Goal: Task Accomplishment & Management: Manage account settings

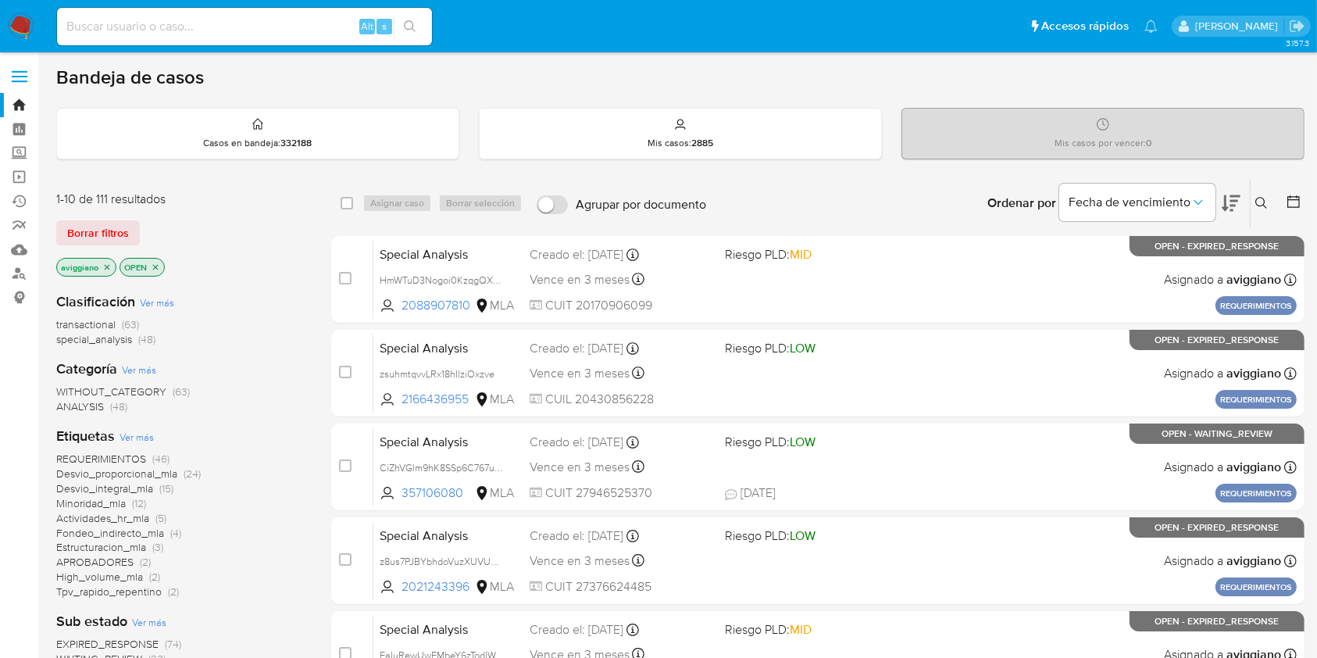
click at [109, 266] on icon "close-filter" at bounding box center [106, 267] width 9 height 9
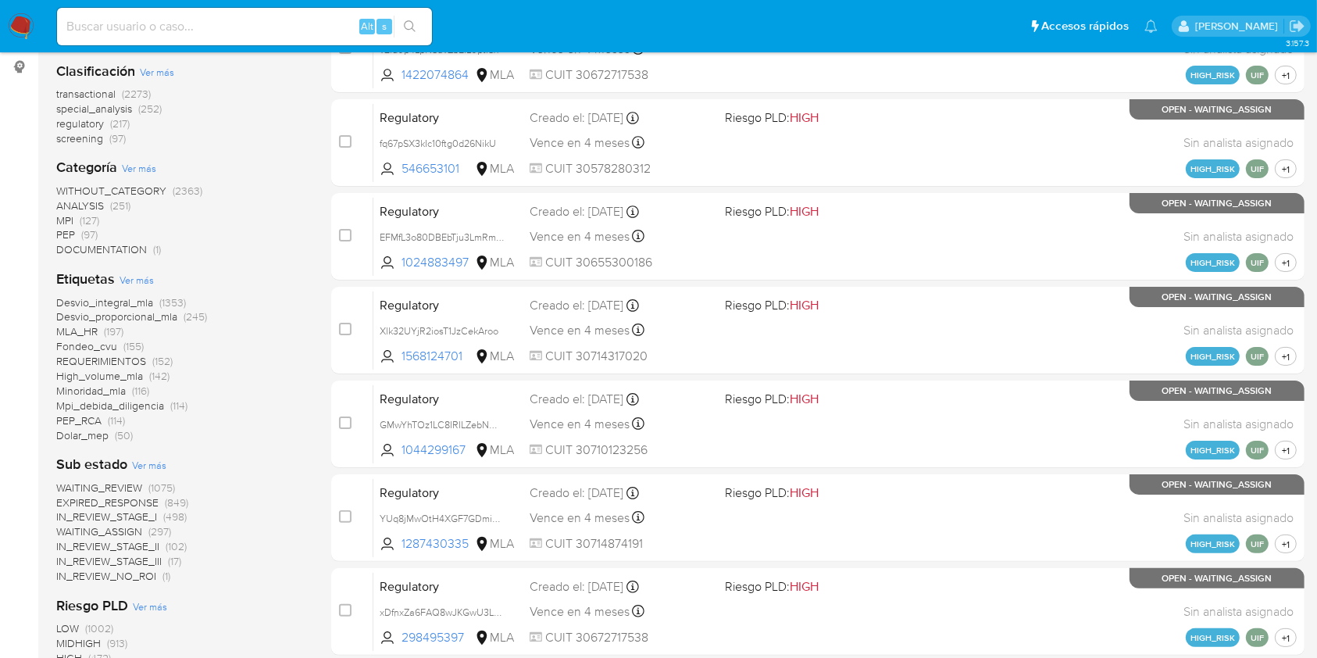
scroll to position [263, 0]
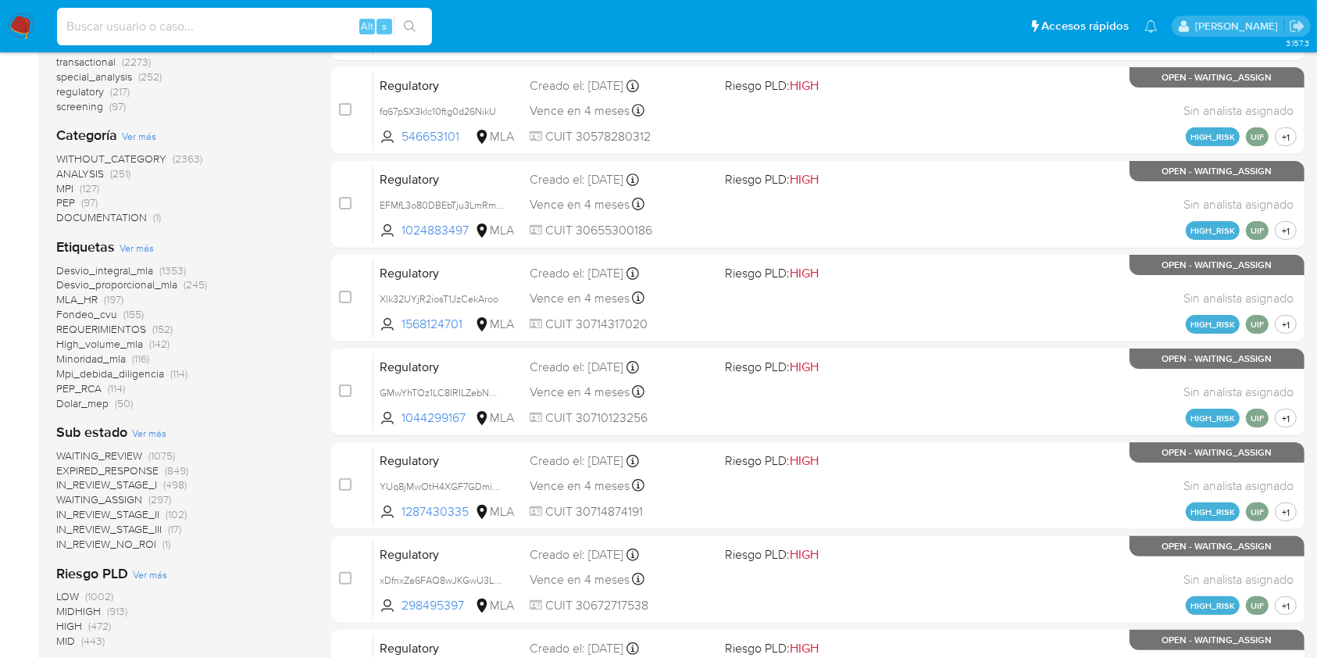
paste input "yCKW6yvV5XBth3MvBSnp4Lp2"
type input "yCKW6yvV5XBth3MvBSnp4Lp2"
click at [414, 19] on button "search-icon" at bounding box center [410, 27] width 32 height 22
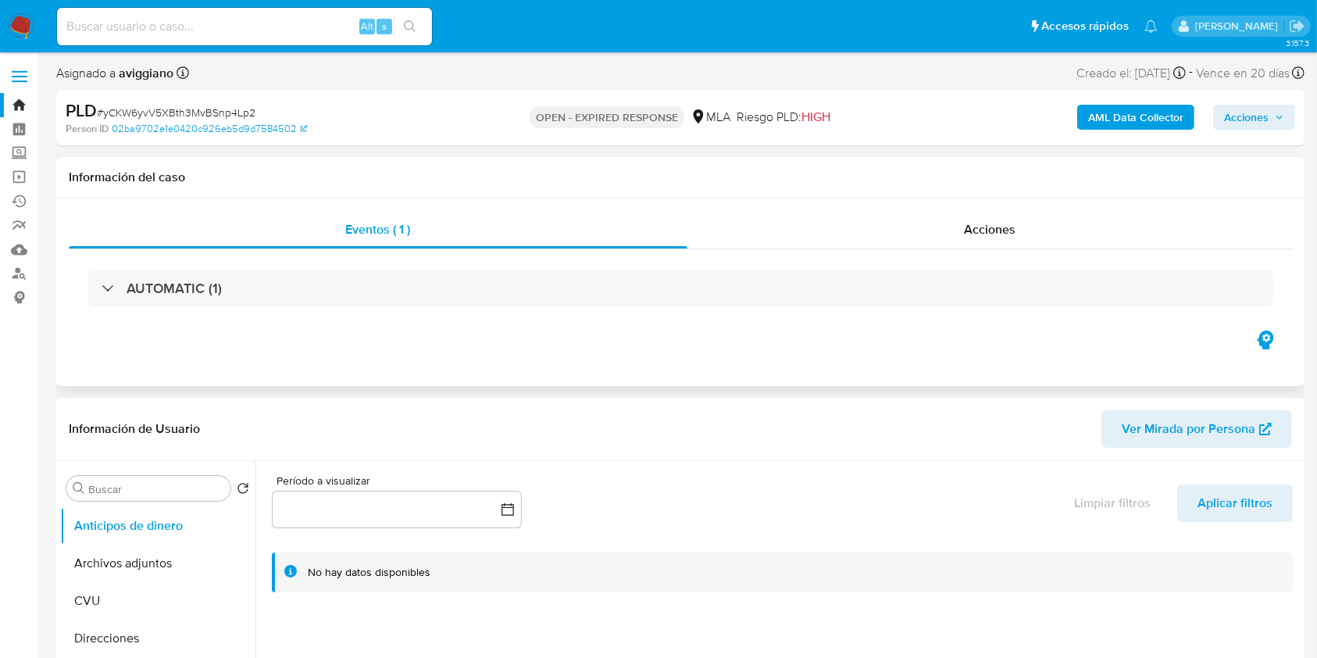
select select "10"
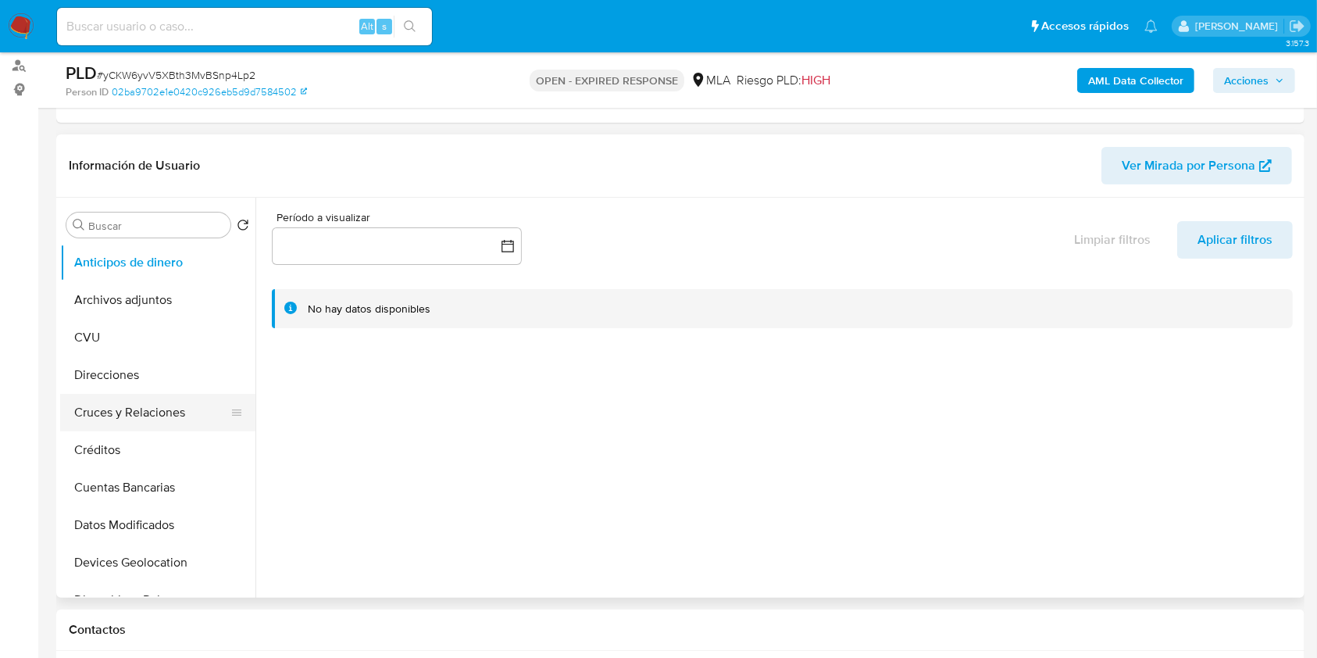
scroll to position [208, 0]
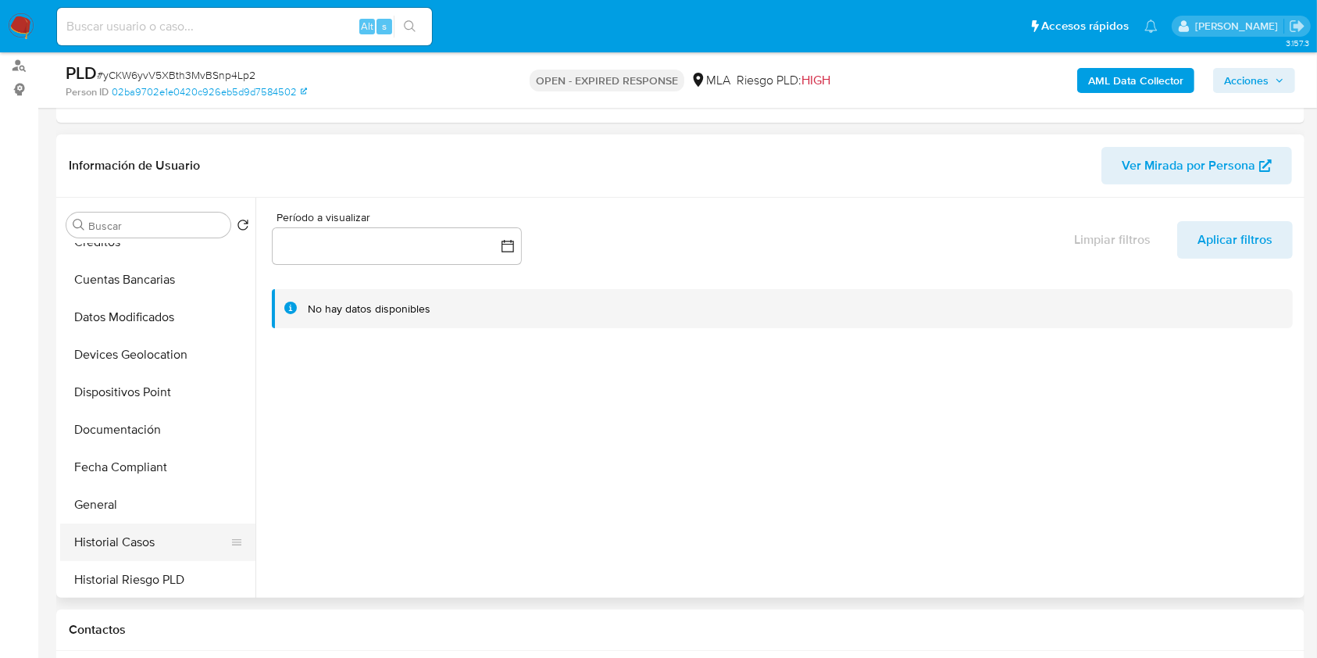
click at [113, 541] on button "Historial Casos" at bounding box center [151, 543] width 183 height 38
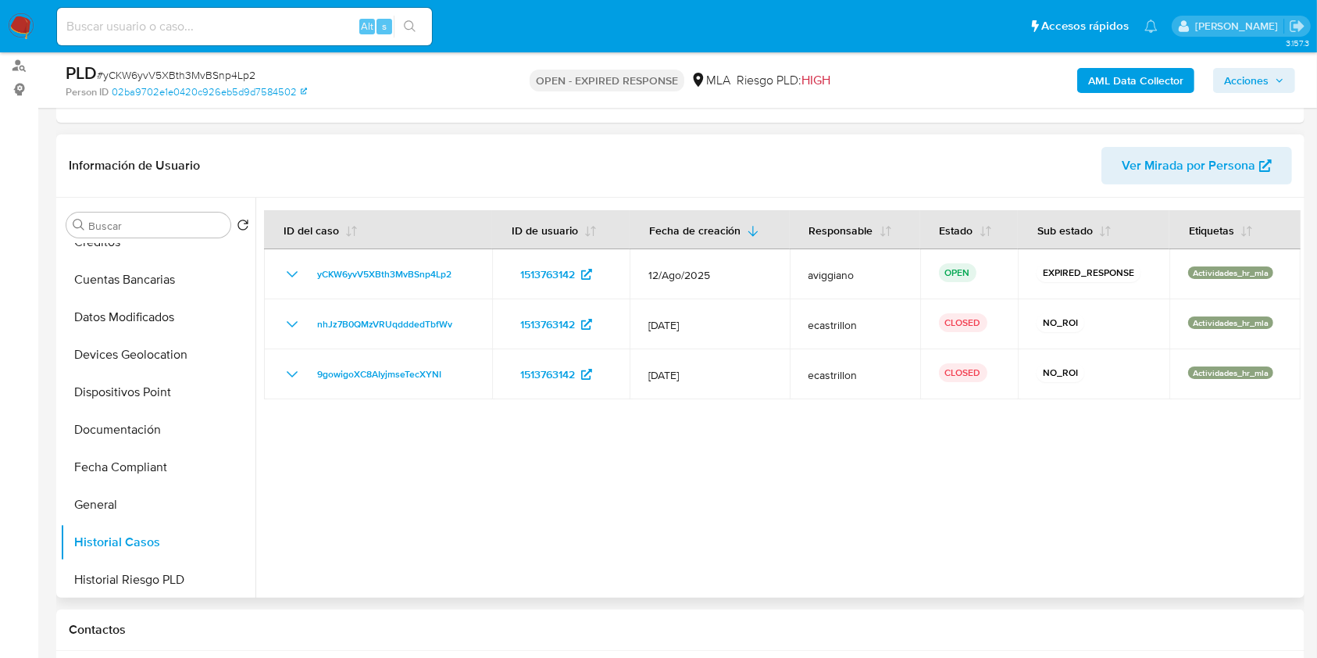
scroll to position [0, 0]
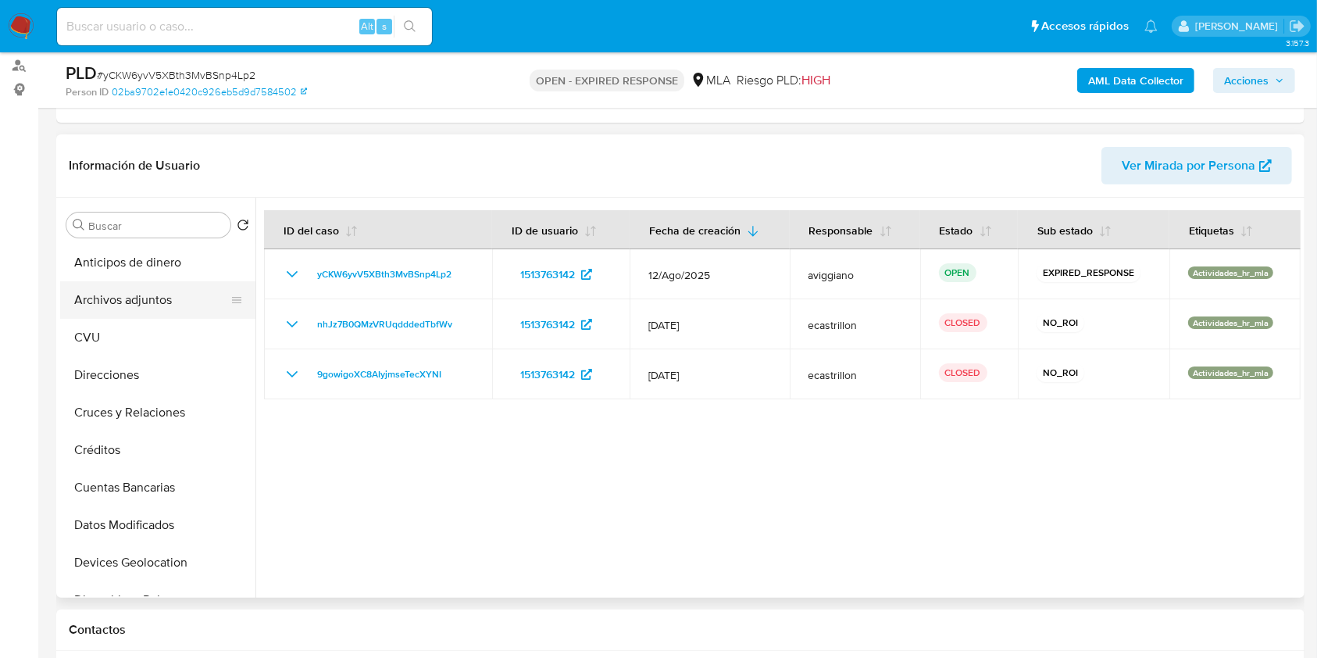
click at [156, 289] on button "Archivos adjuntos" at bounding box center [151, 300] width 183 height 38
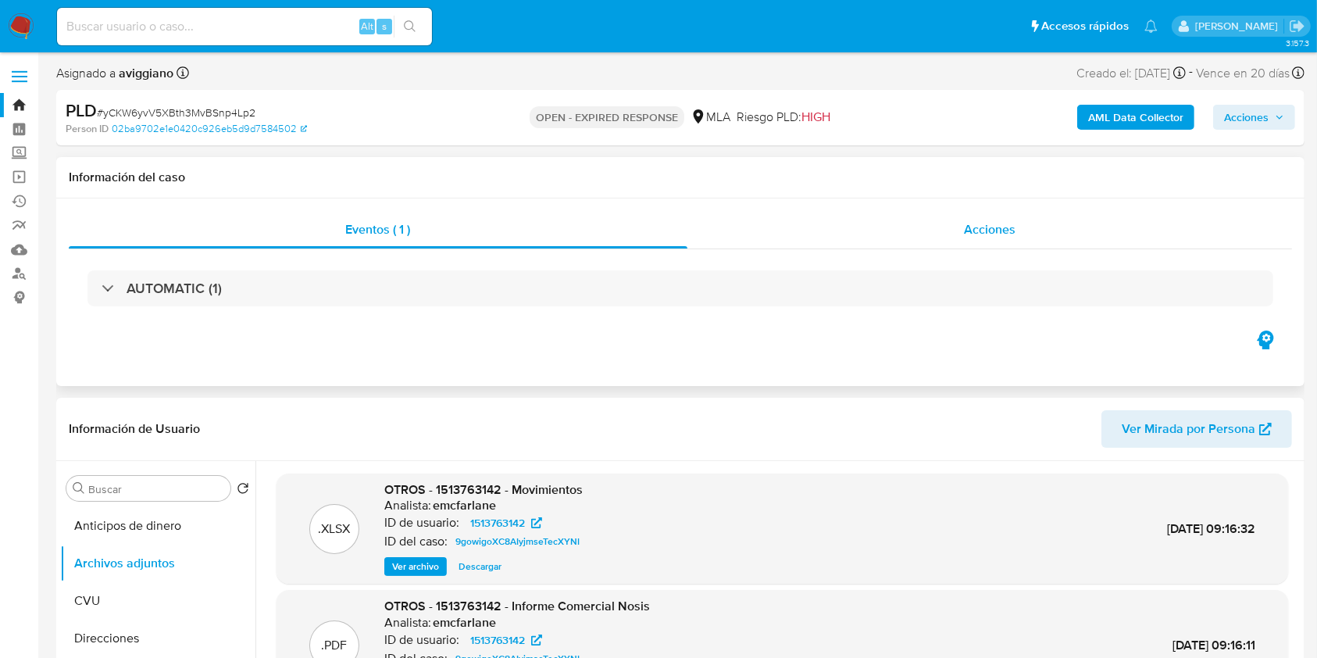
click at [968, 241] on div "Acciones" at bounding box center [991, 230] width 606 height 38
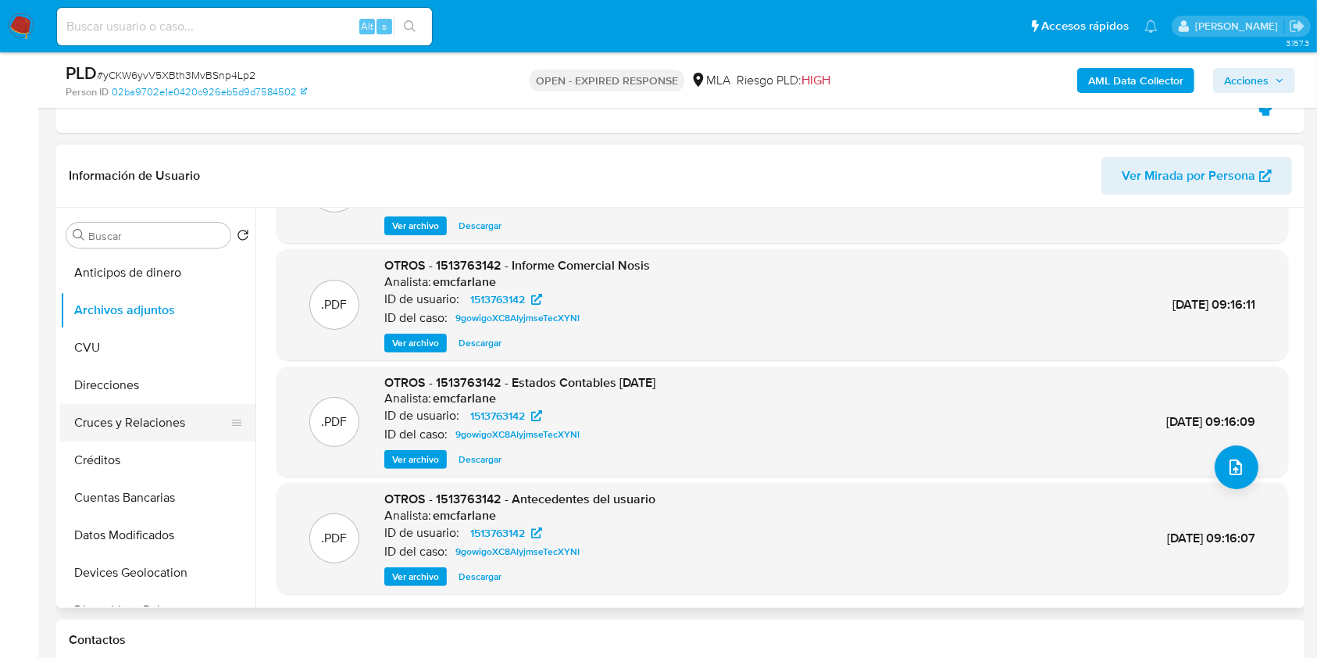
scroll to position [208, 0]
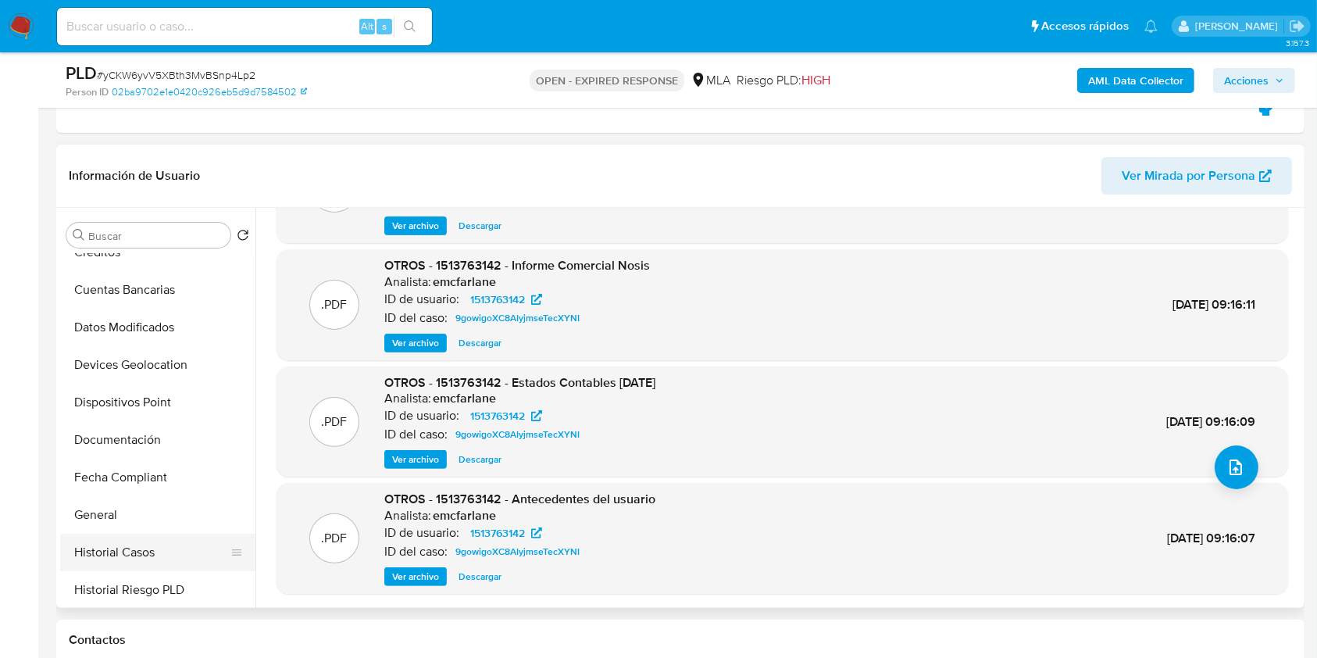
click at [153, 563] on button "Historial Casos" at bounding box center [151, 553] width 183 height 38
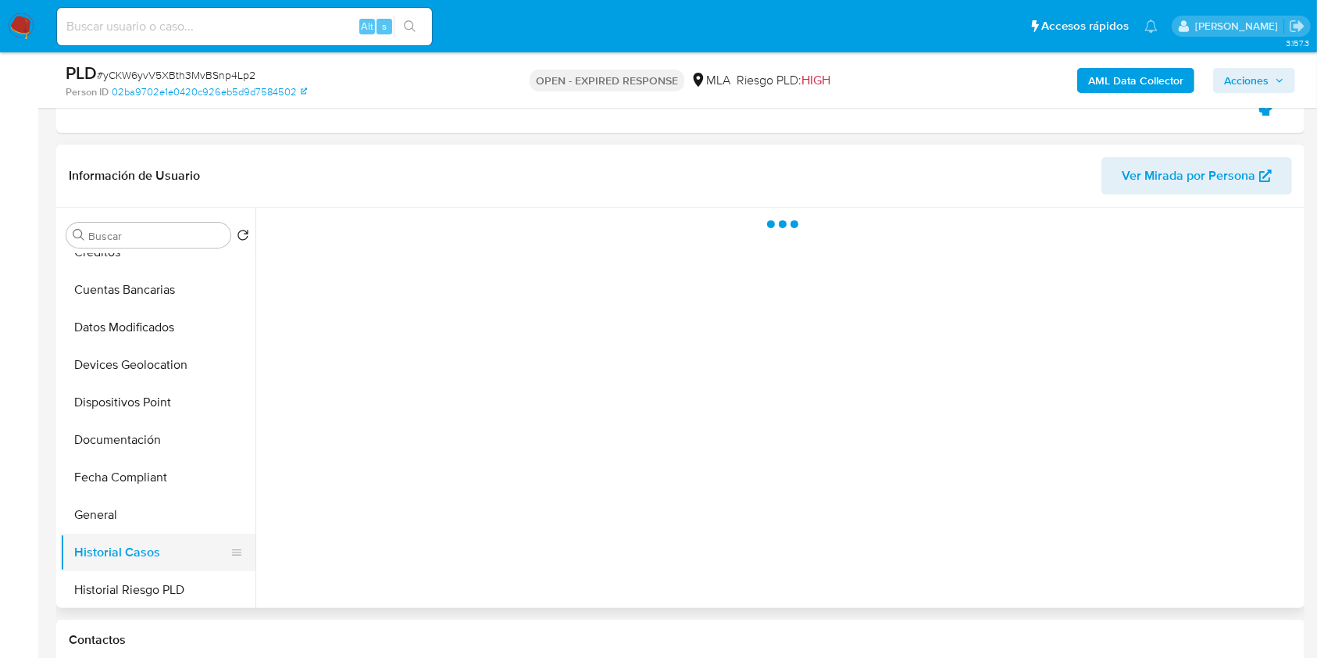
scroll to position [0, 0]
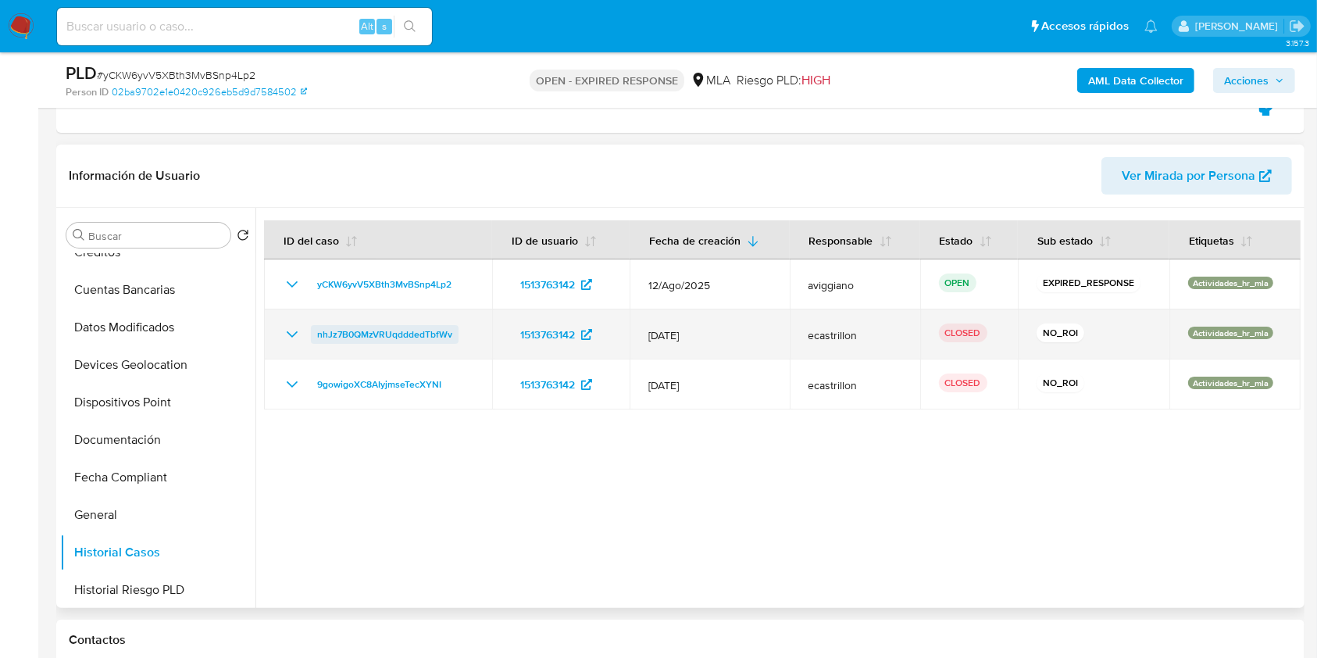
click at [349, 327] on span "nhJz7B0QMzVRUqdddedTbfWv" at bounding box center [384, 334] width 135 height 19
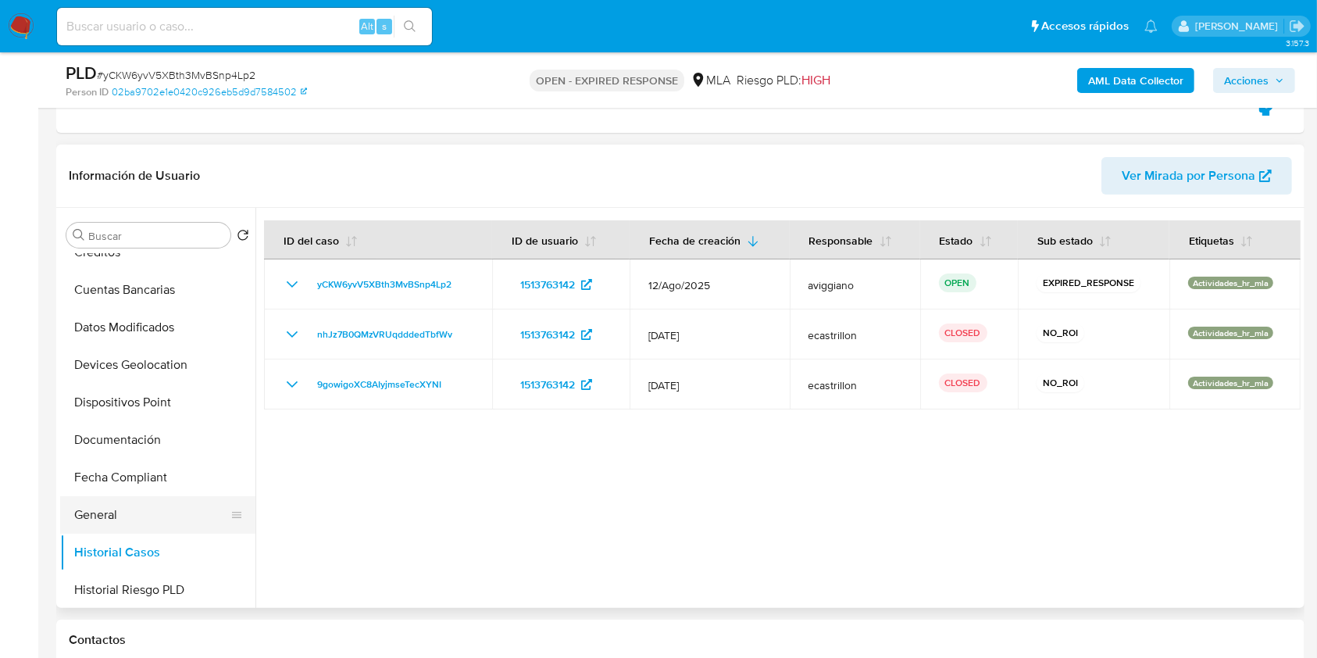
click at [150, 499] on button "General" at bounding box center [151, 515] width 183 height 38
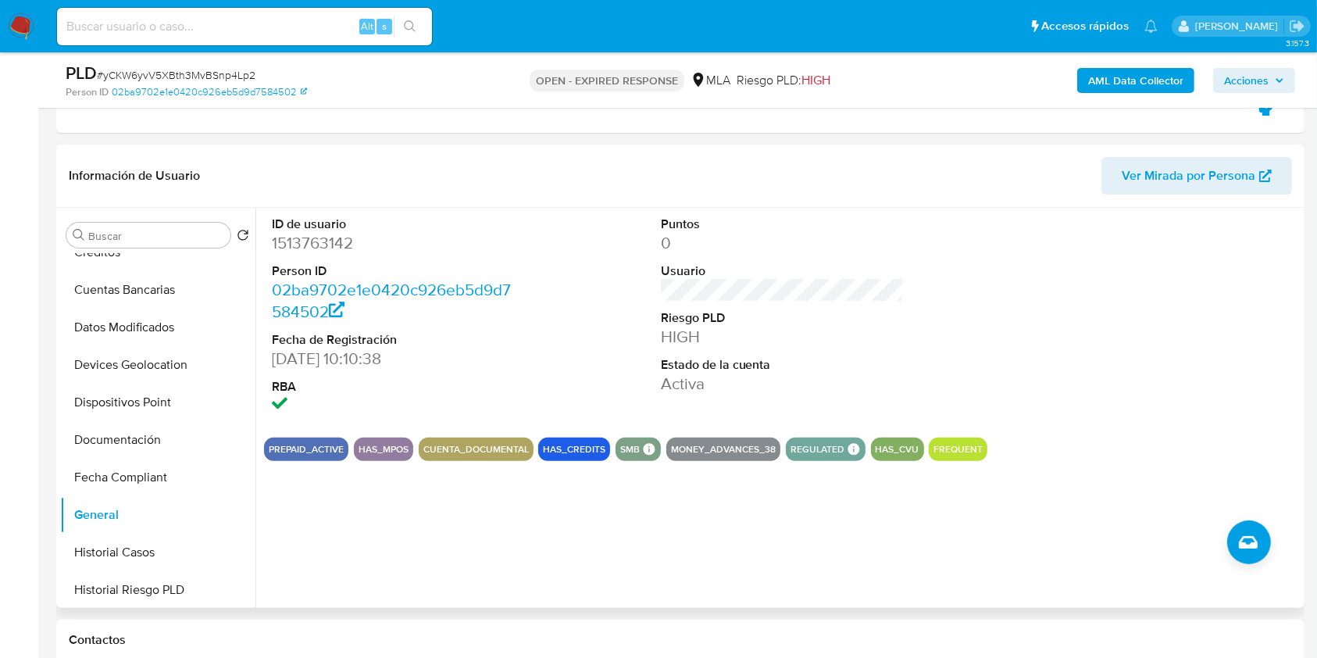
click at [309, 250] on dd "1513763142" at bounding box center [394, 243] width 244 height 22
copy dd "1513763142"
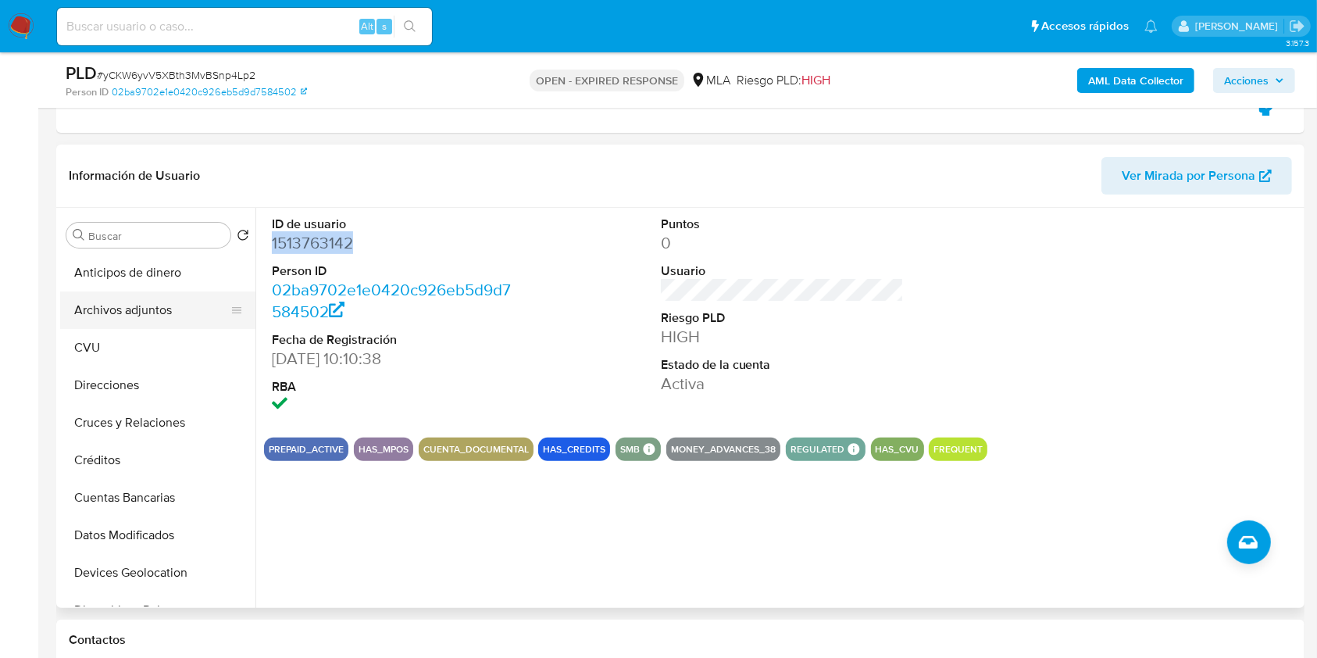
click at [148, 310] on button "Archivos adjuntos" at bounding box center [151, 310] width 183 height 38
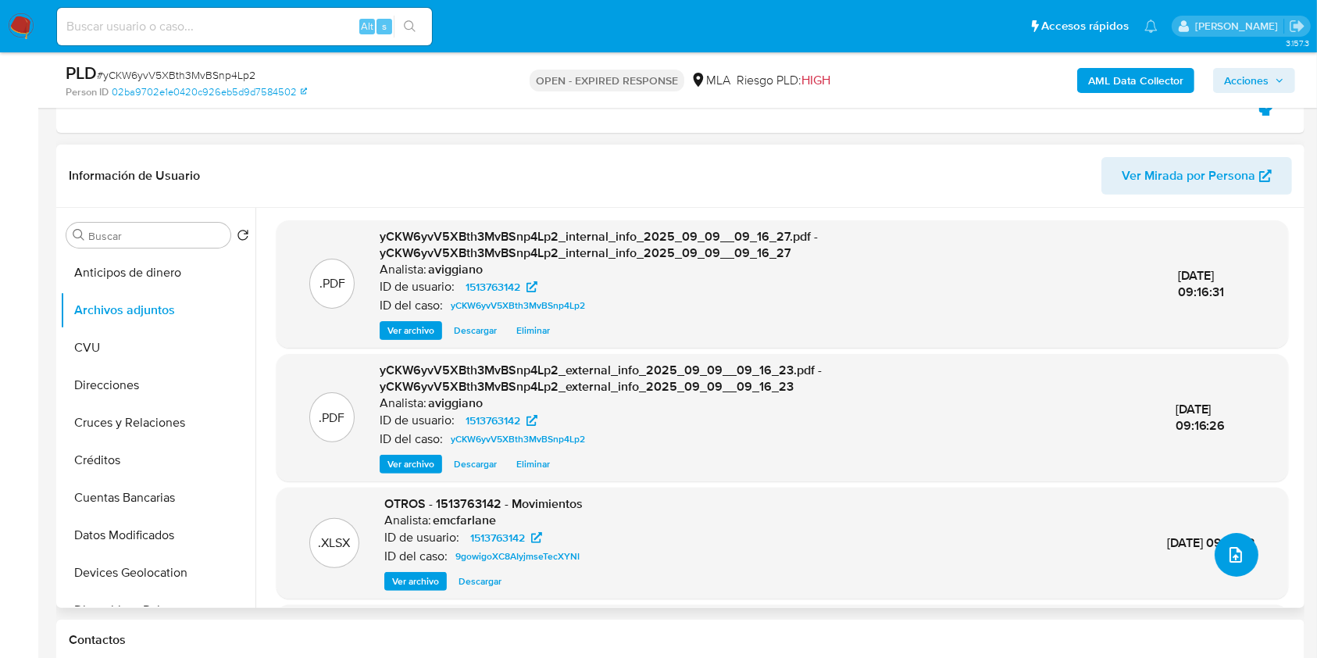
click at [1230, 547] on icon "upload-file" at bounding box center [1236, 555] width 13 height 16
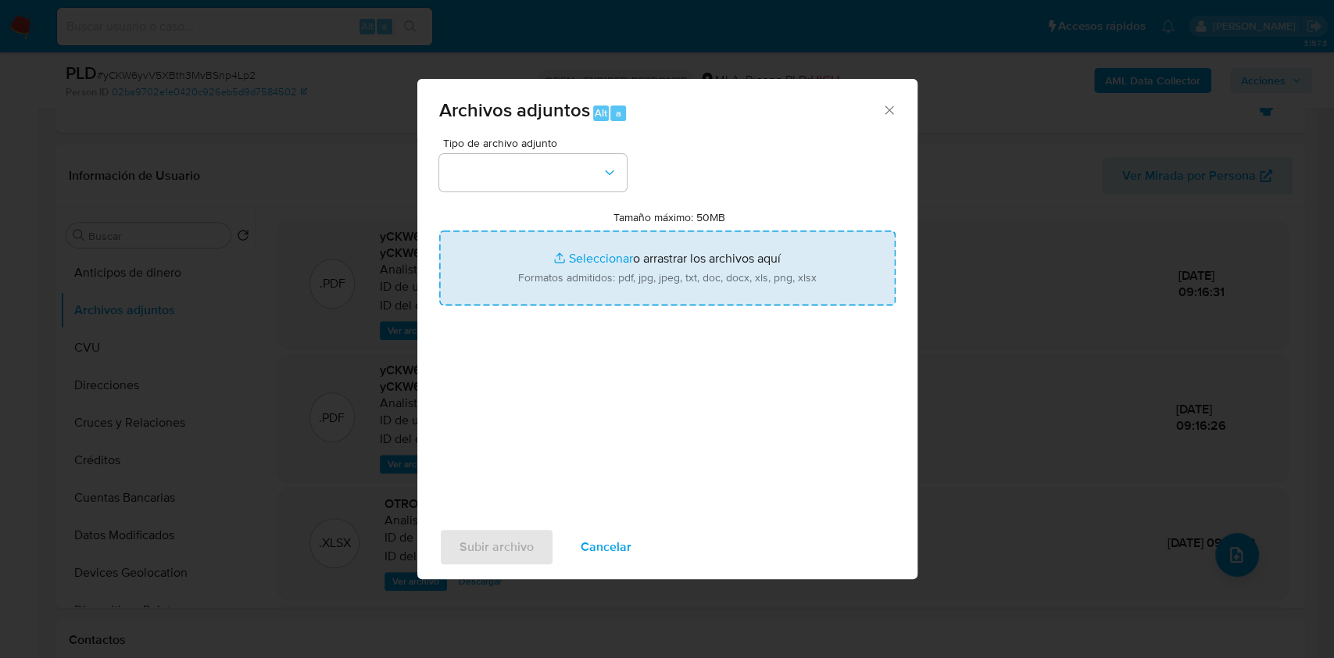
click at [731, 275] on input "Tamaño máximo: 50MB Seleccionar archivos" at bounding box center [667, 268] width 456 height 75
type input "C:\fakepath\Nosis - 1513763142.pdf"
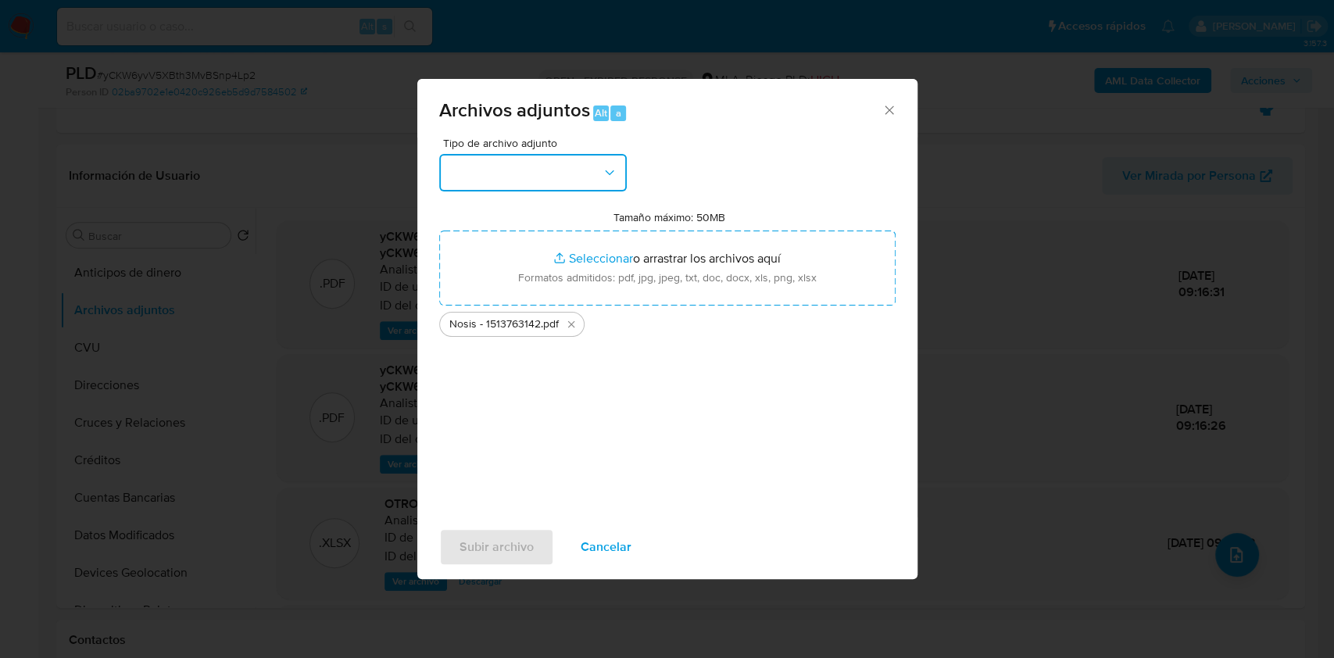
click at [567, 154] on button "button" at bounding box center [533, 173] width 188 height 38
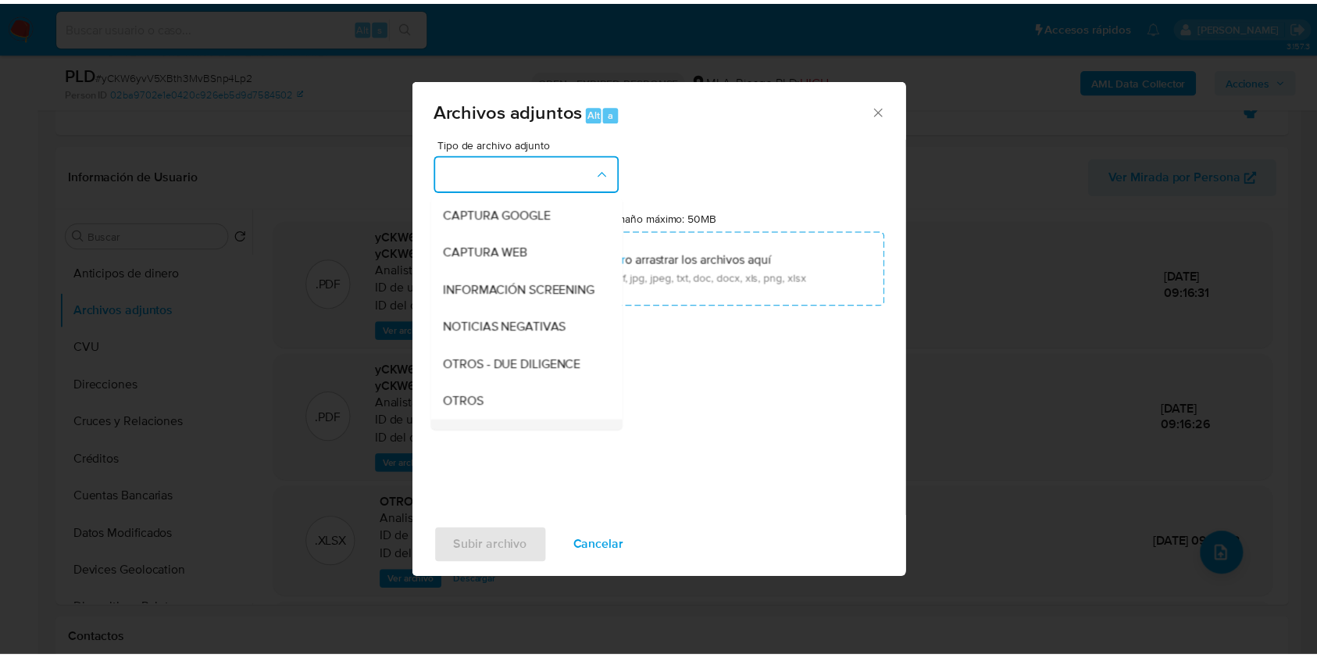
scroll to position [208, 0]
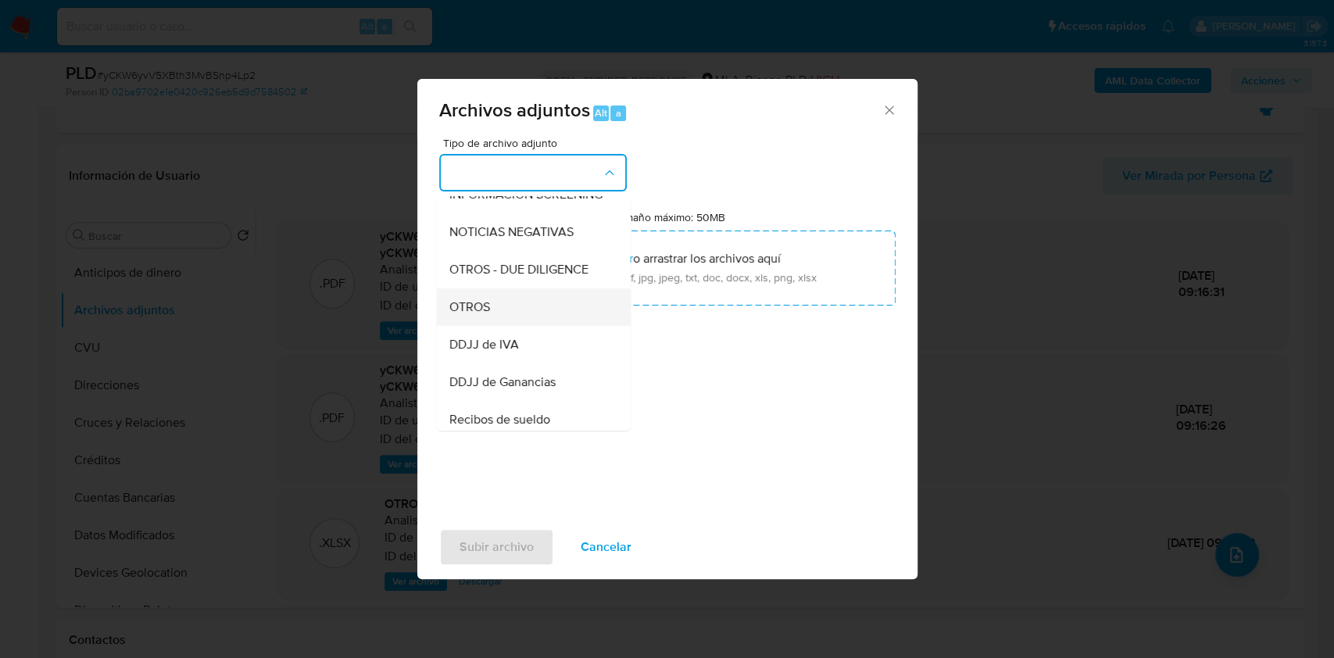
click at [497, 320] on div "OTROS" at bounding box center [528, 307] width 159 height 38
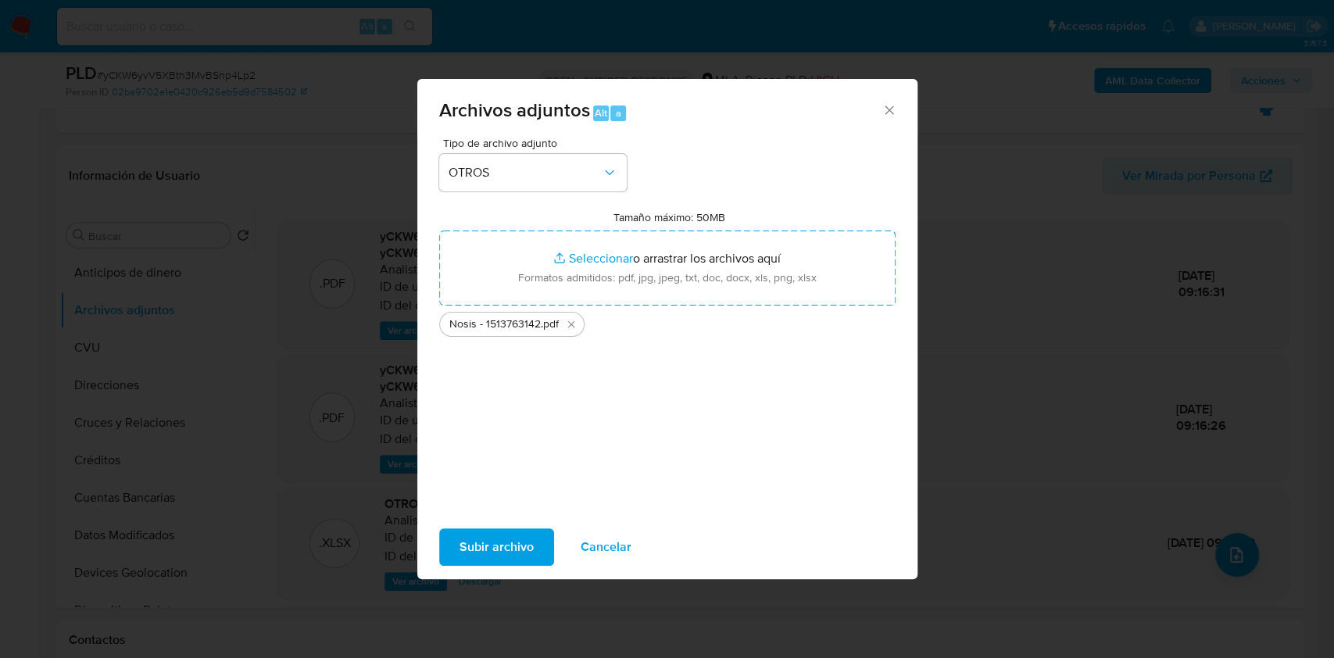
click at [525, 554] on span "Subir archivo" at bounding box center [496, 547] width 74 height 34
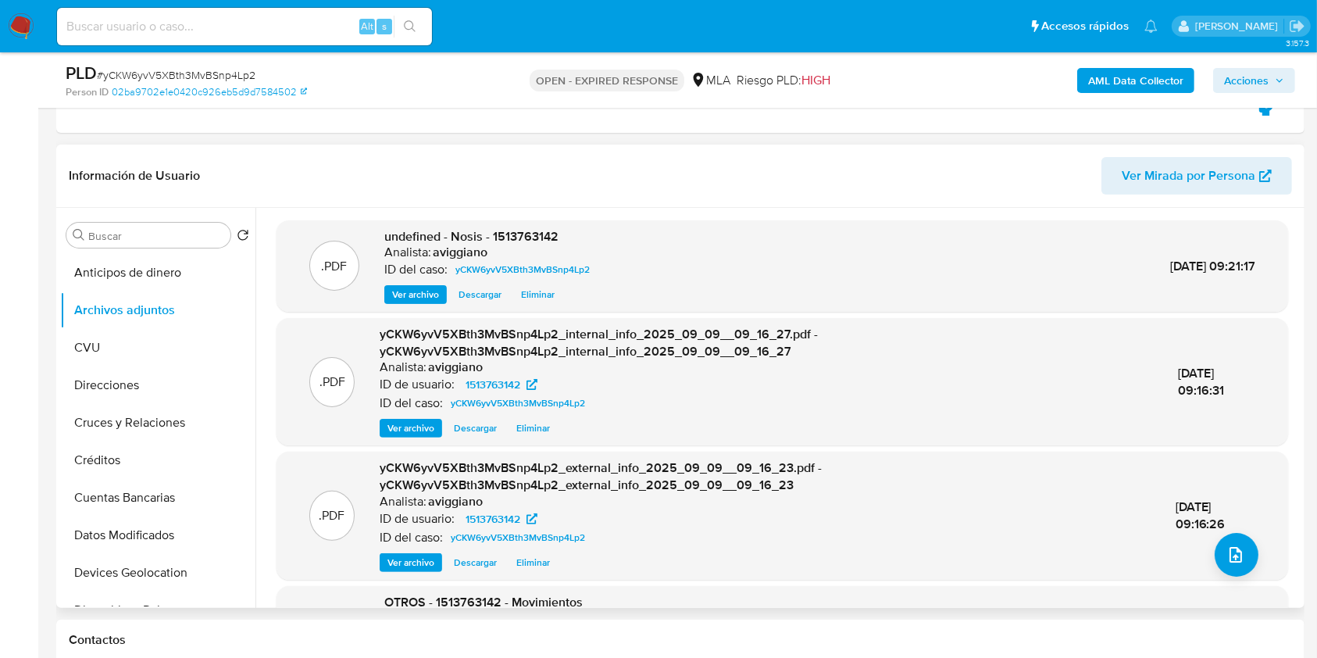
click at [556, 241] on span "undefined - Nosis - 1513763142" at bounding box center [471, 236] width 174 height 18
click at [549, 236] on span "undefined - Nosis - 1513763142" at bounding box center [471, 236] width 174 height 18
copy span "1513763142"
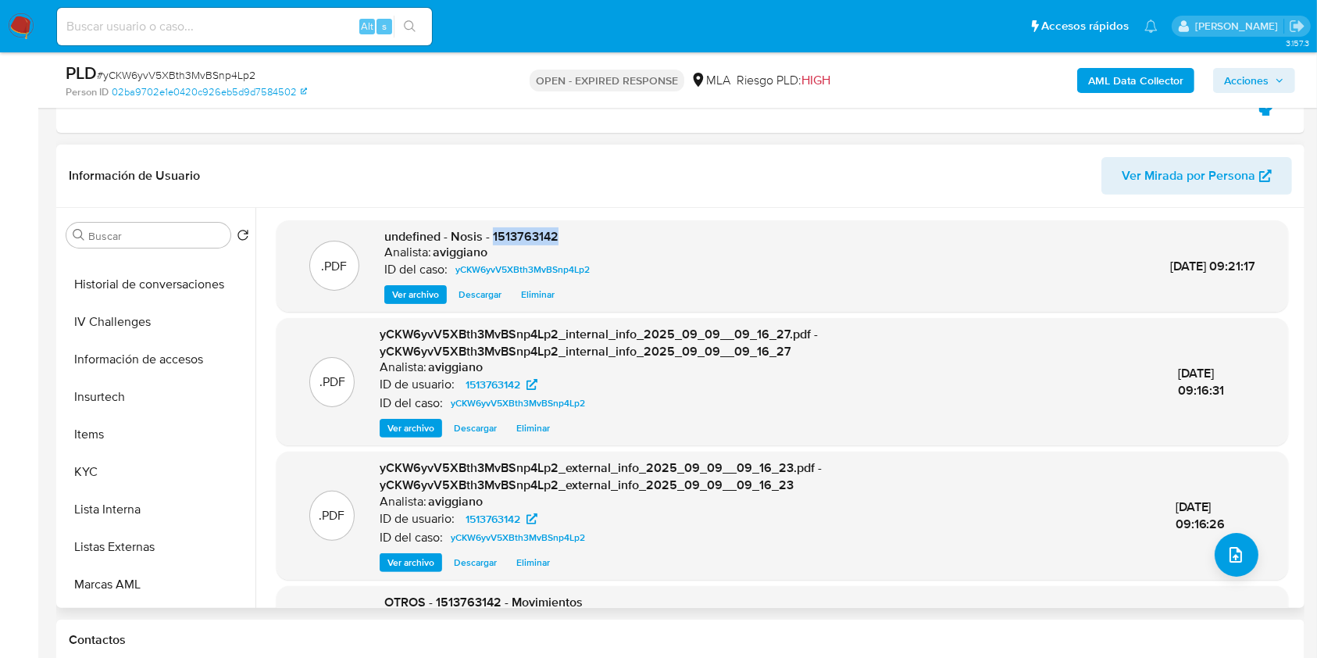
scroll to position [729, 0]
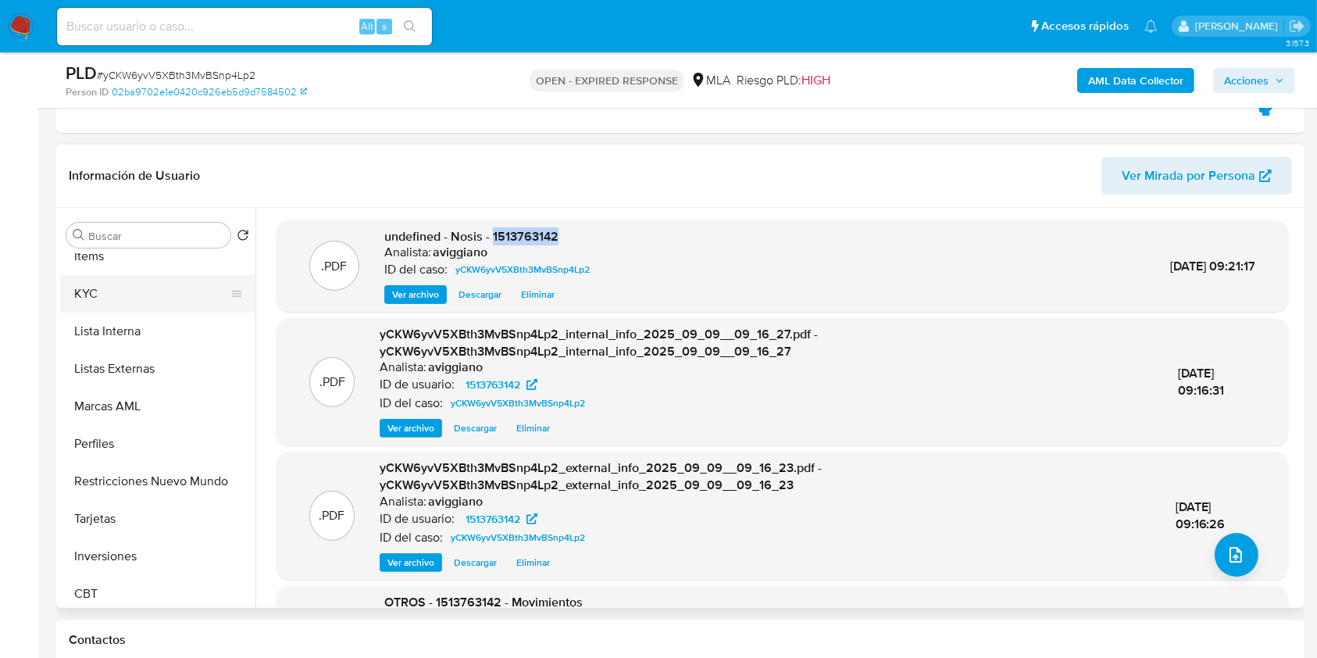
click at [105, 292] on button "KYC" at bounding box center [151, 294] width 183 height 38
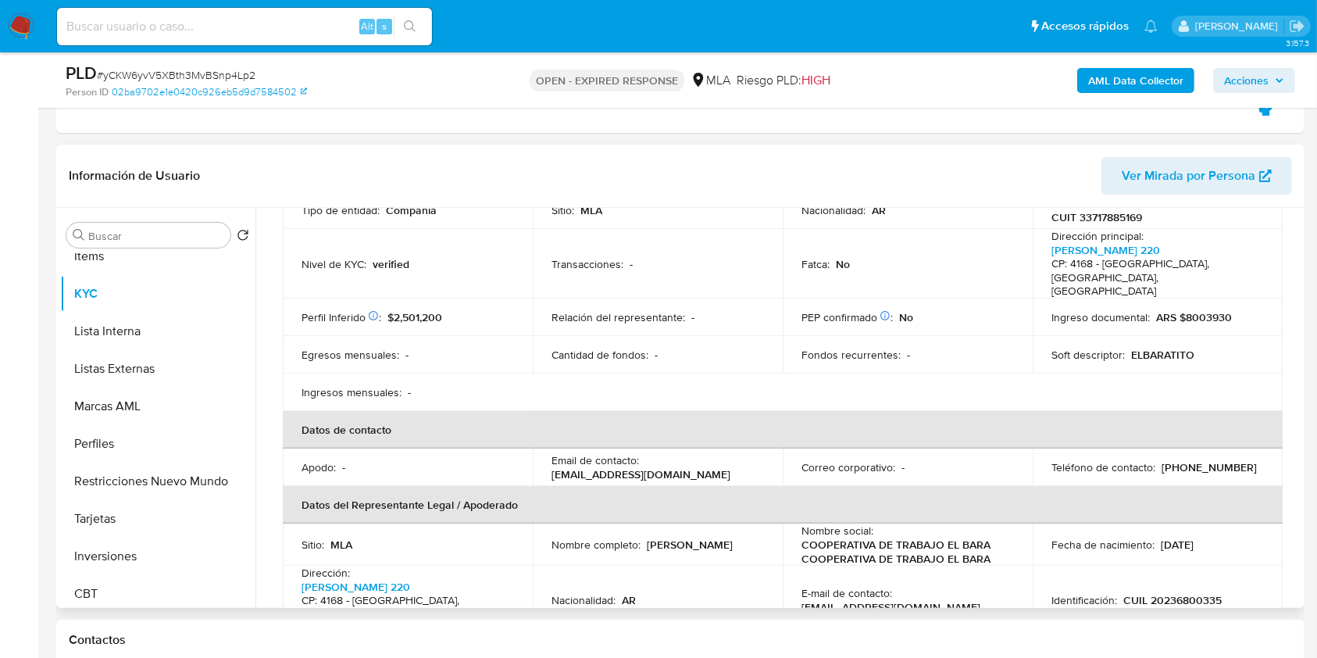
scroll to position [313, 0]
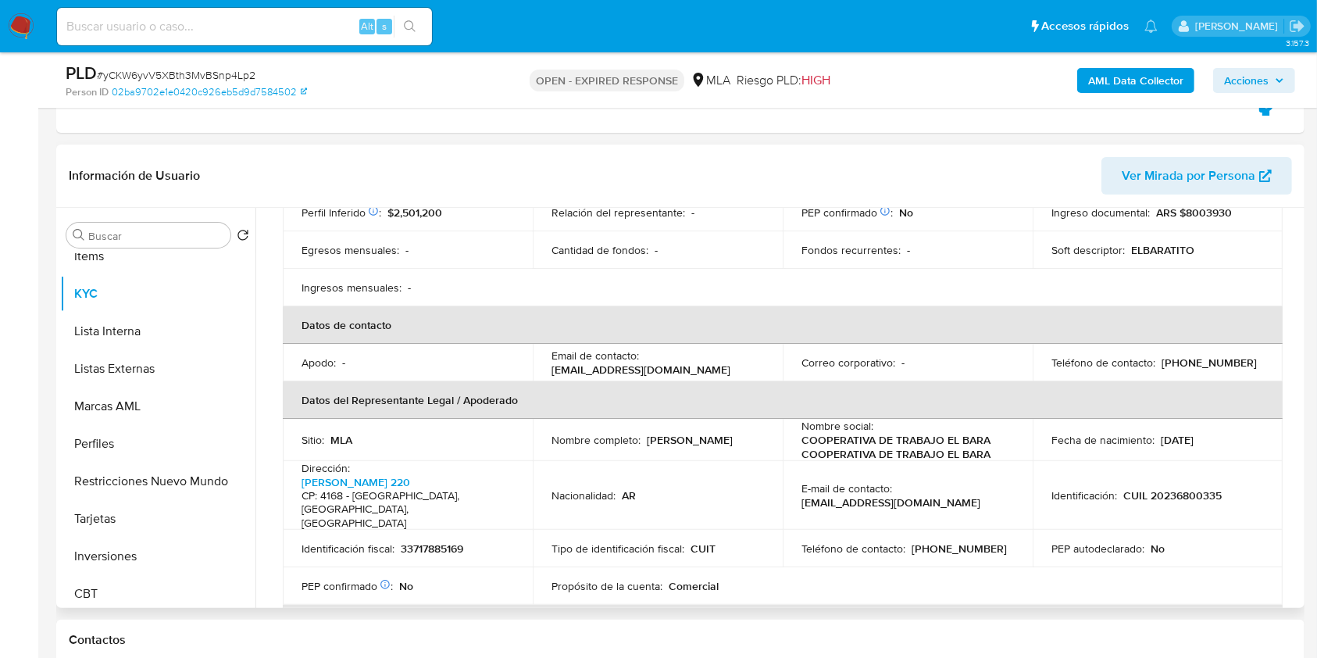
click at [942, 542] on p "(381) 5199289" at bounding box center [959, 549] width 95 height 14
copy p "5199289"
drag, startPoint x: 797, startPoint y: 463, endPoint x: 936, endPoint y: 465, distance: 139.1
click at [936, 465] on td "E-mail de contacto : elbaratitocoop@gmail.com" at bounding box center [908, 496] width 250 height 70
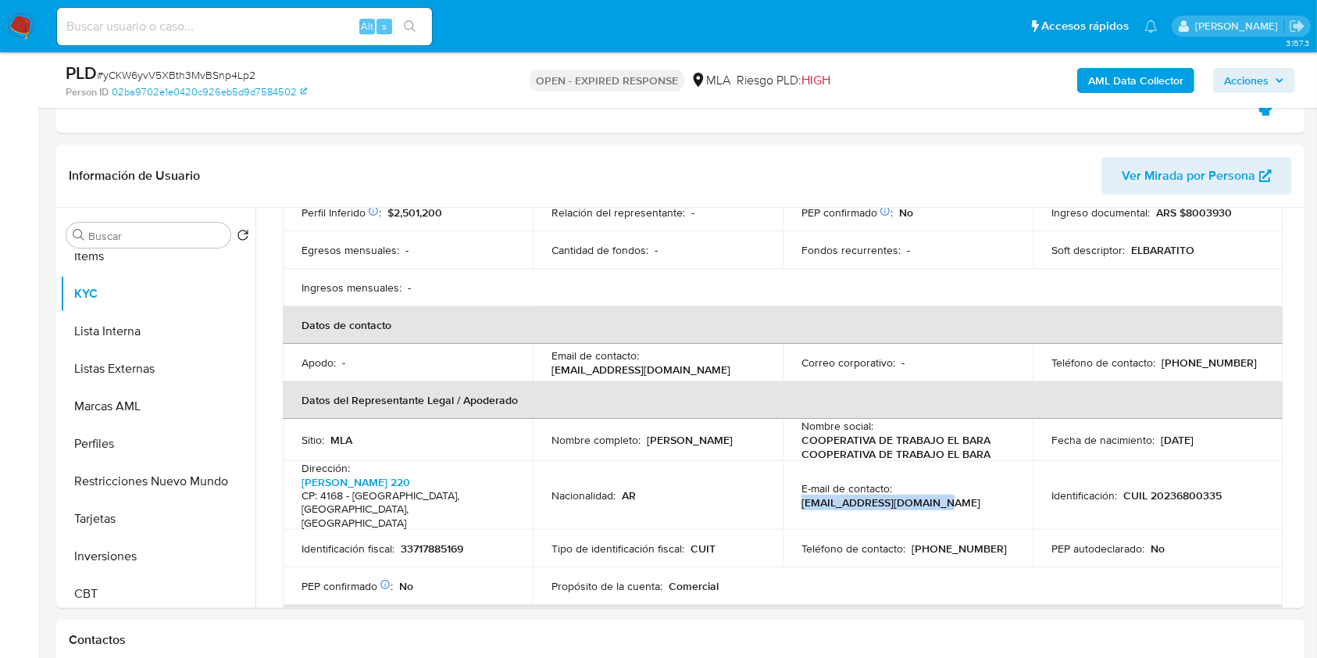
copy p "elbaratitocoop@gmail.com"
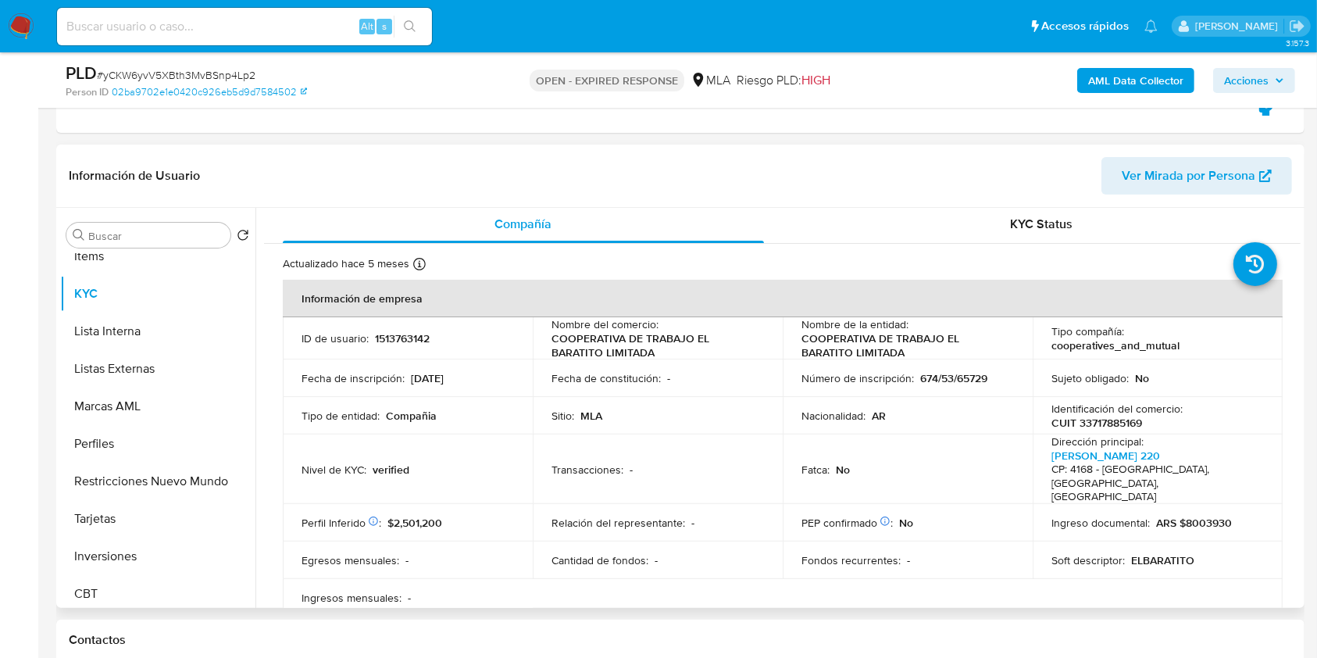
scroll to position [0, 0]
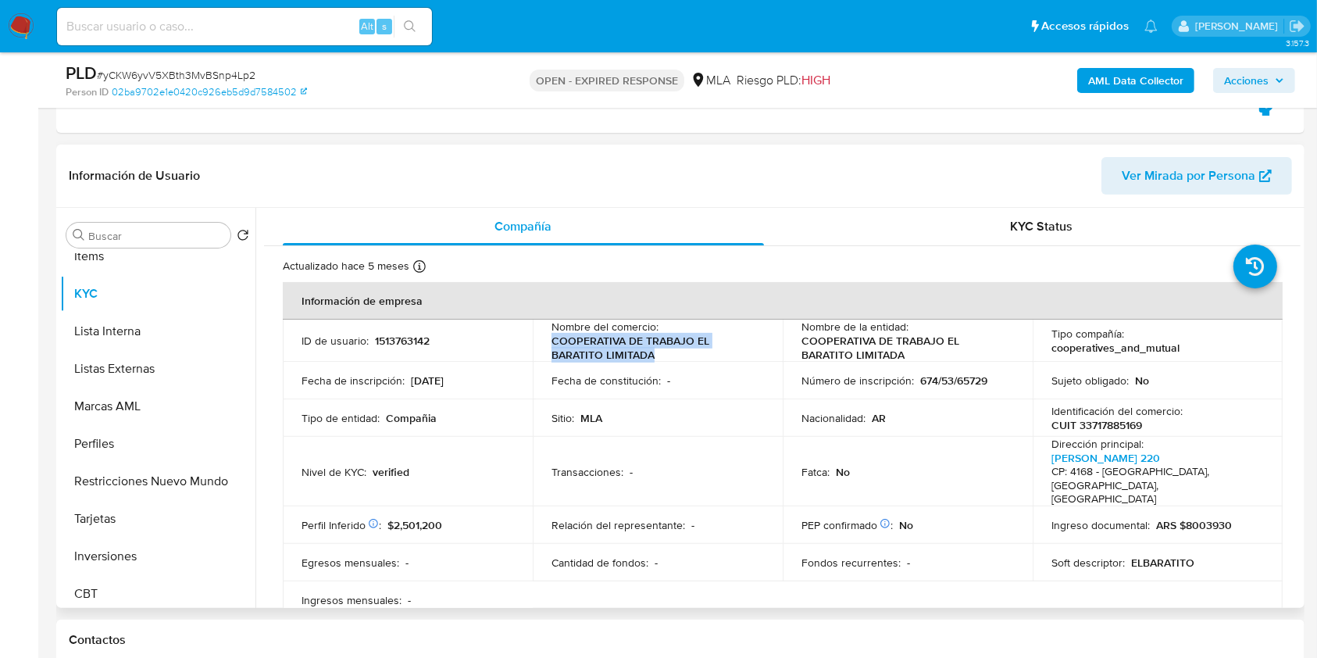
drag, startPoint x: 552, startPoint y: 347, endPoint x: 665, endPoint y: 353, distance: 112.7
click at [659, 359] on p "COOPERATIVA DE TRABAJO EL BARATITO LIMITADA" at bounding box center [655, 348] width 206 height 28
copy p "COOPERATIVA DE TRABAJO EL BARATITO LIMITADA"
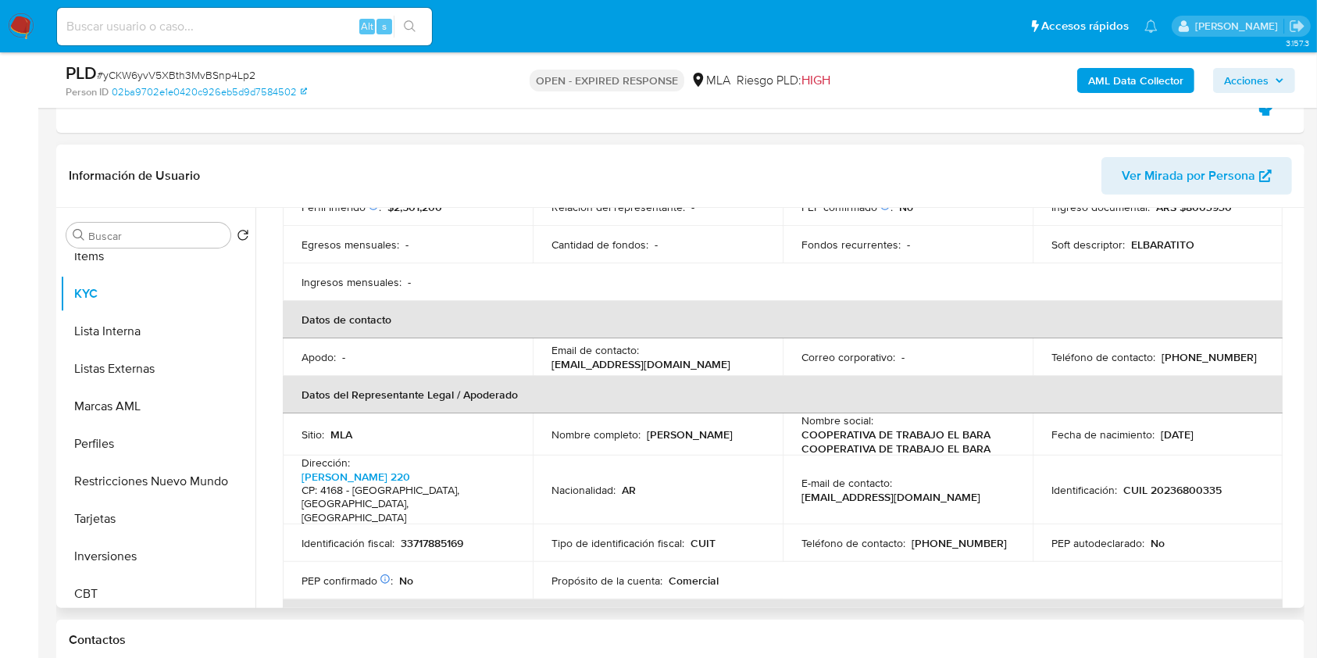
scroll to position [417, 0]
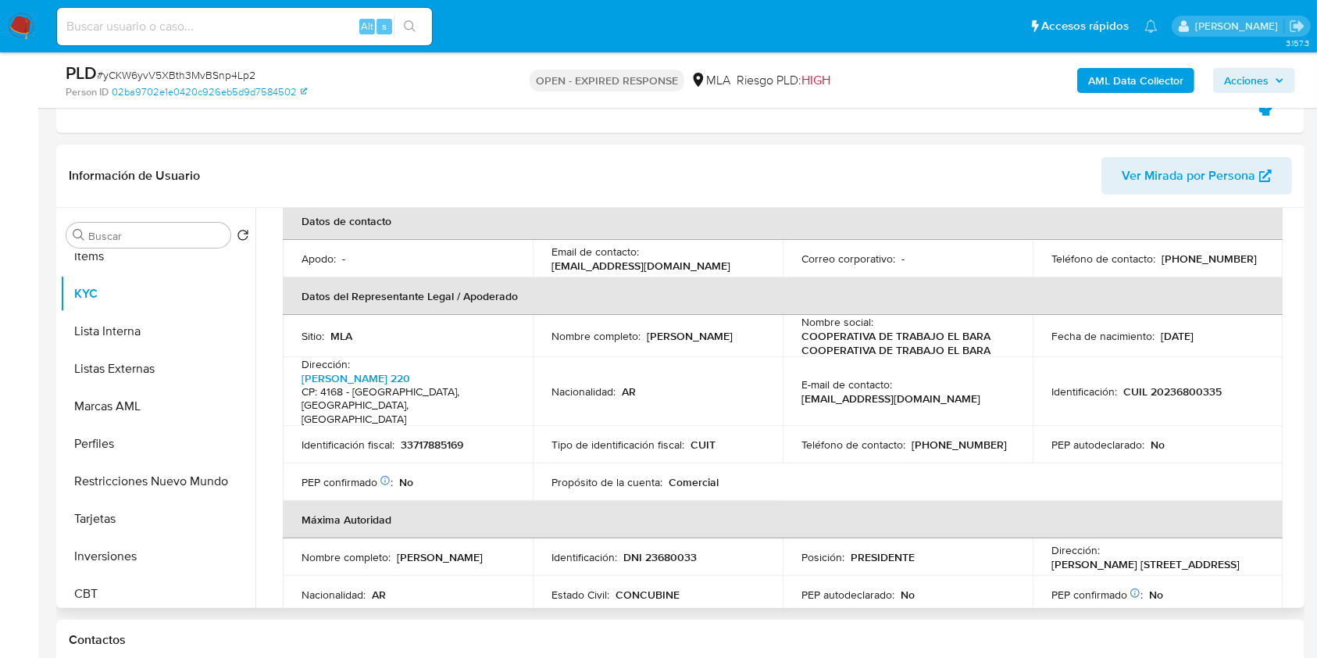
click at [436, 438] on p "33717885169" at bounding box center [432, 445] width 63 height 14
copy p "33717885169"
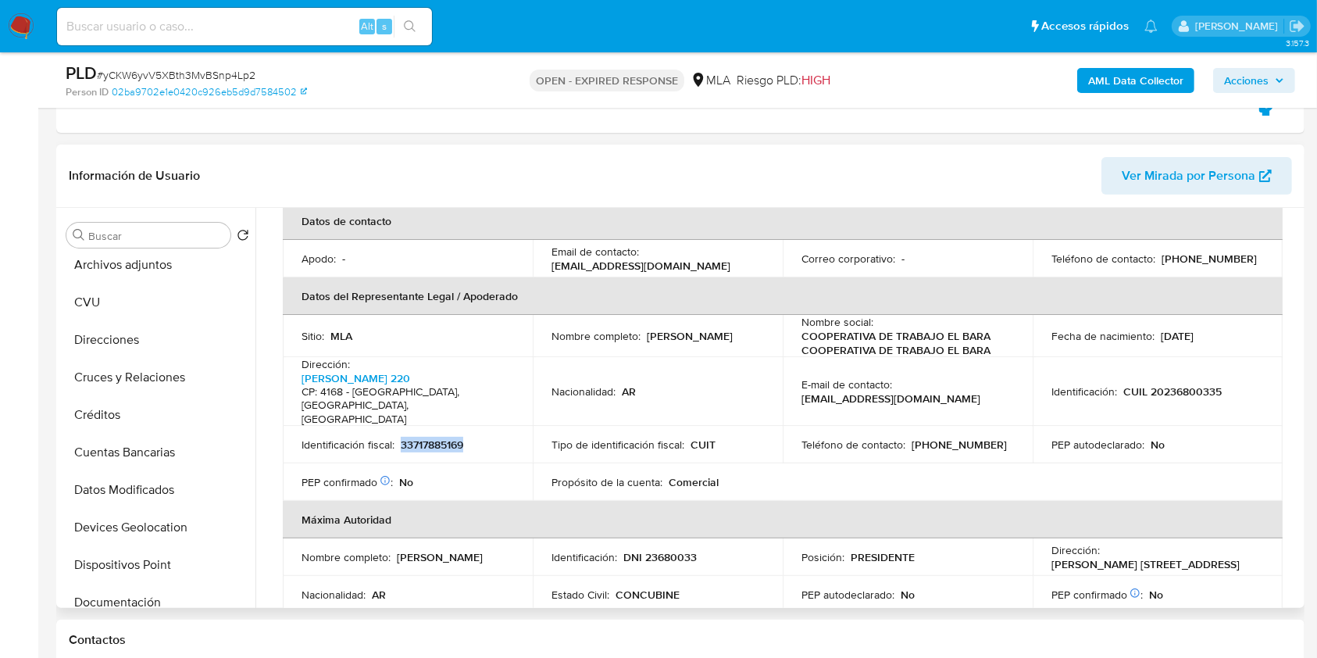
scroll to position [0, 0]
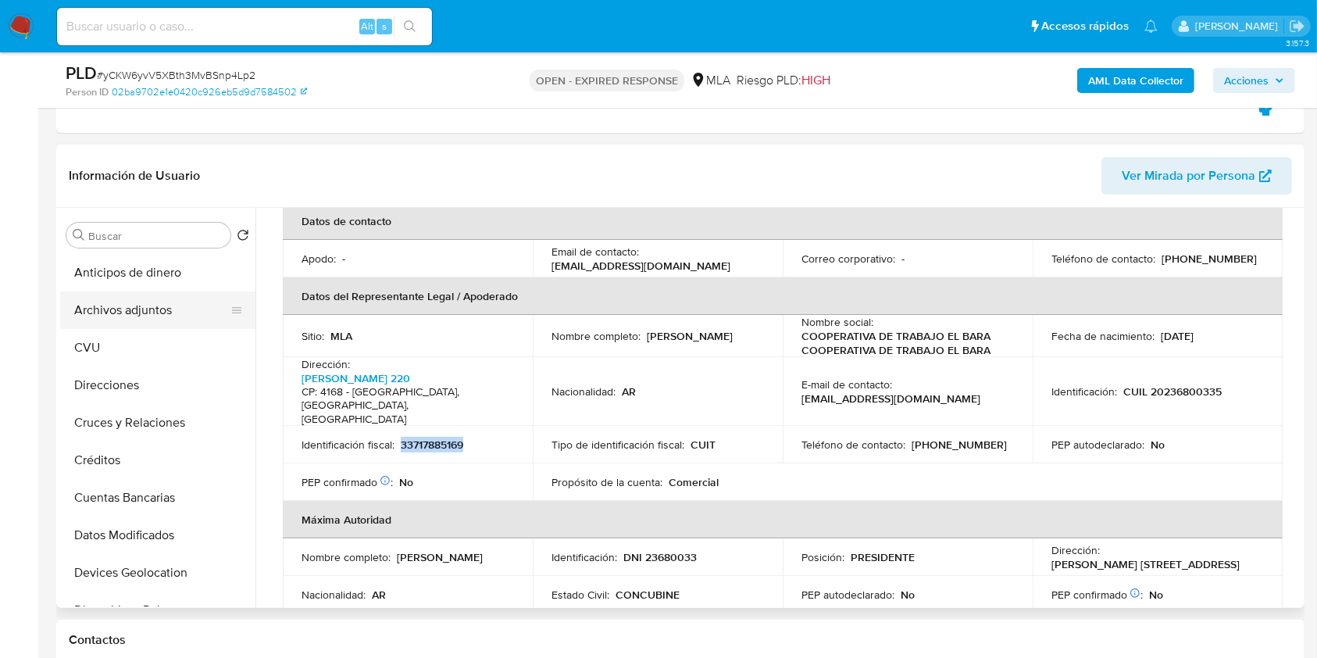
drag, startPoint x: 151, startPoint y: 297, endPoint x: 154, endPoint y: 326, distance: 29.1
click at [151, 297] on button "Archivos adjuntos" at bounding box center [151, 310] width 183 height 38
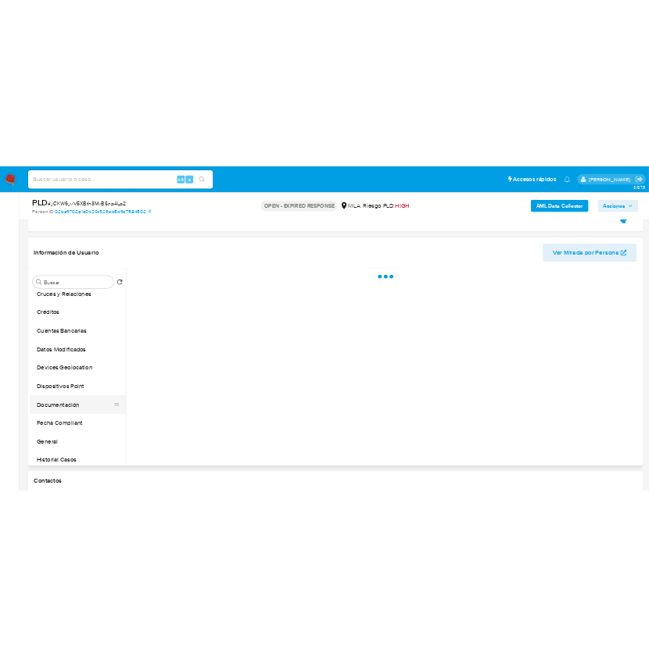
scroll to position [208, 0]
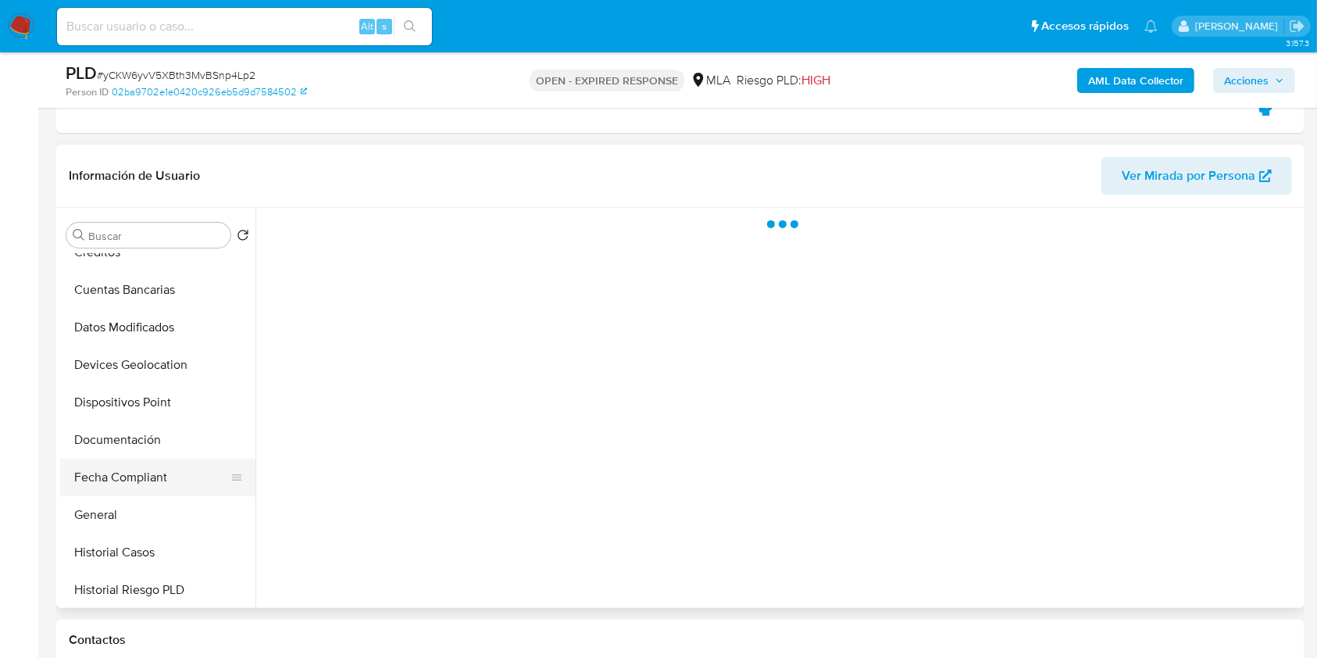
click at [188, 466] on button "Fecha Compliant" at bounding box center [151, 478] width 183 height 38
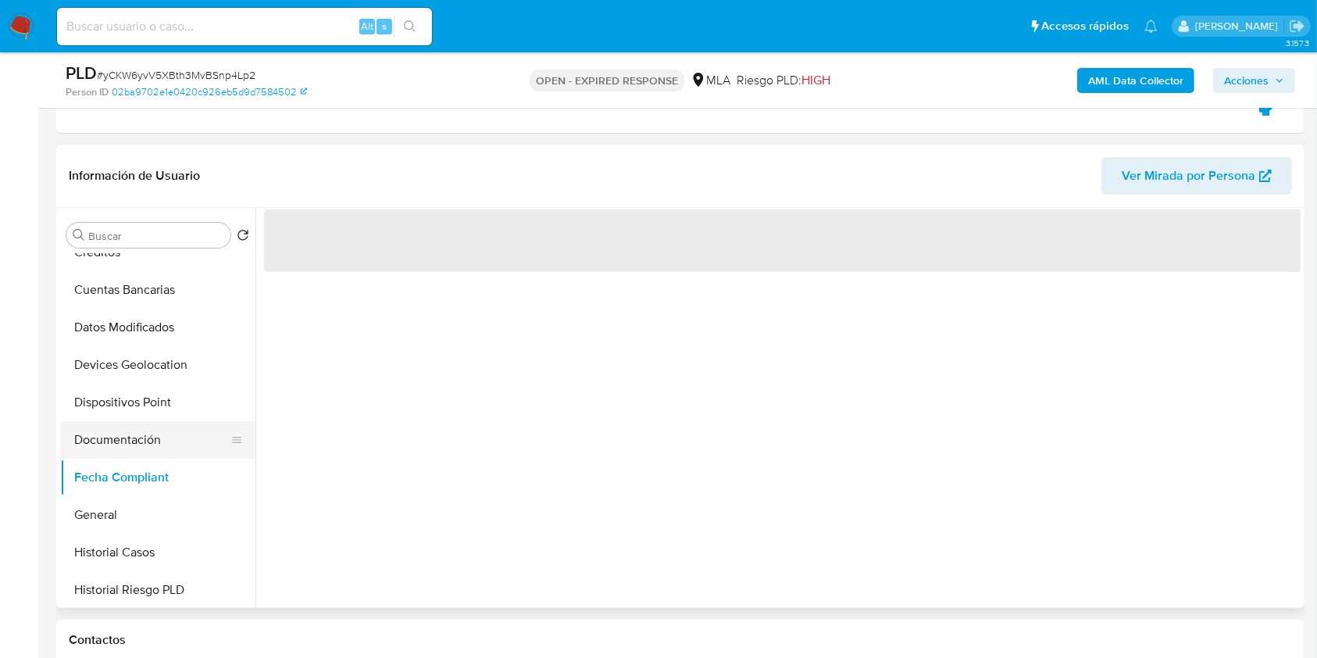
click at [161, 428] on button "Documentación" at bounding box center [151, 440] width 183 height 38
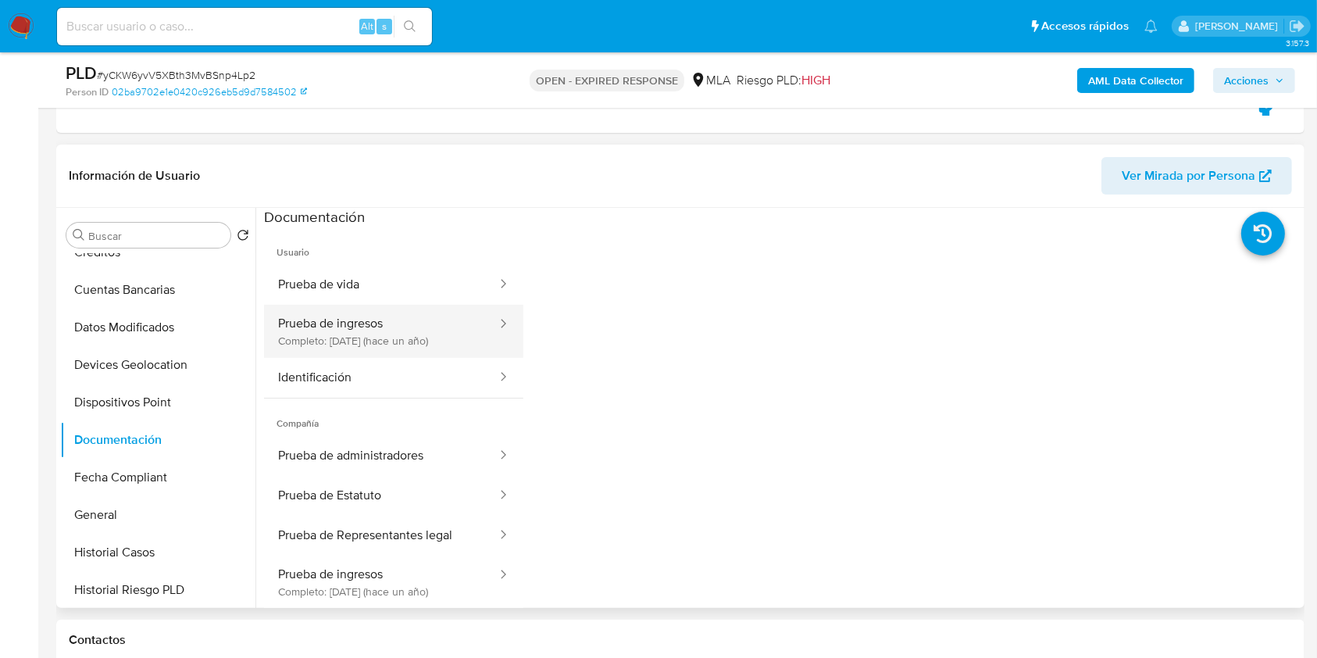
click at [375, 341] on button "Prueba de ingresos Completo: 20/08/2024 (hace un año)" at bounding box center [381, 331] width 234 height 53
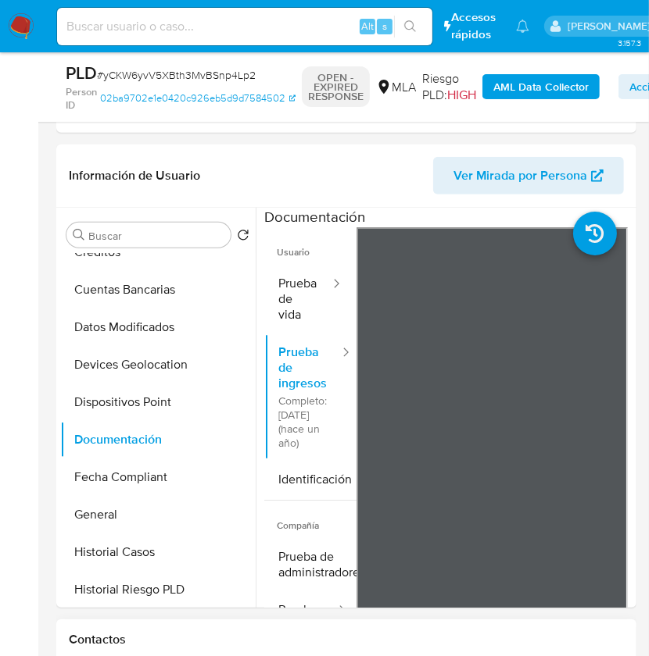
drag, startPoint x: 128, startPoint y: 622, endPoint x: 295, endPoint y: 632, distance: 167.5
click at [295, 632] on div "Contactos" at bounding box center [346, 640] width 580 height 41
drag, startPoint x: 566, startPoint y: 628, endPoint x: 598, endPoint y: 616, distance: 34.4
click at [572, 629] on div "Contactos" at bounding box center [346, 640] width 580 height 41
drag, startPoint x: 598, startPoint y: 616, endPoint x: 610, endPoint y: 609, distance: 13.7
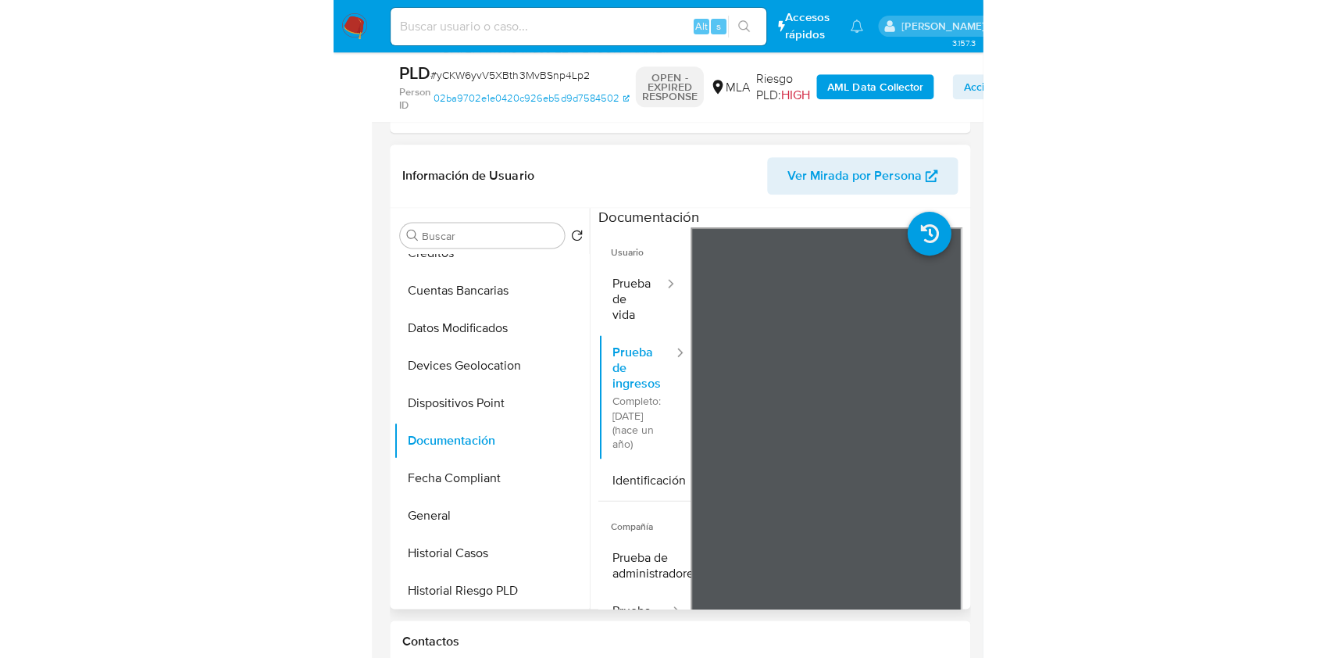
scroll to position [104, 0]
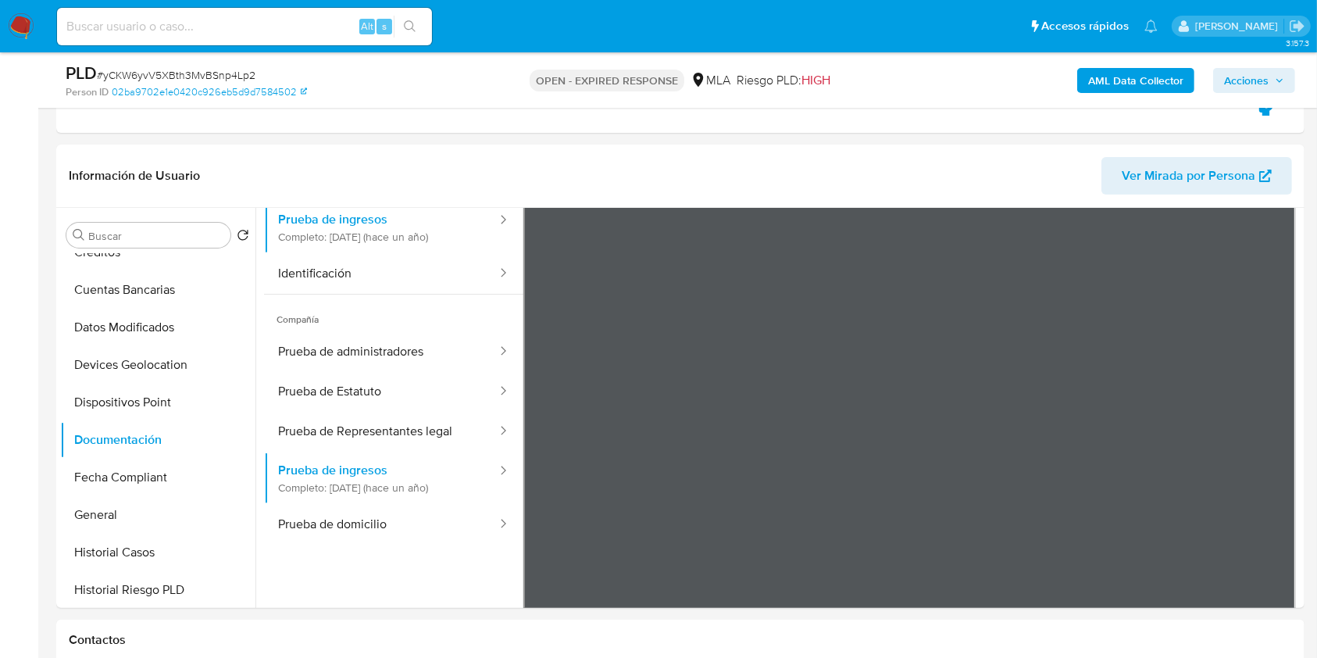
drag, startPoint x: 347, startPoint y: 612, endPoint x: 551, endPoint y: 616, distance: 204.0
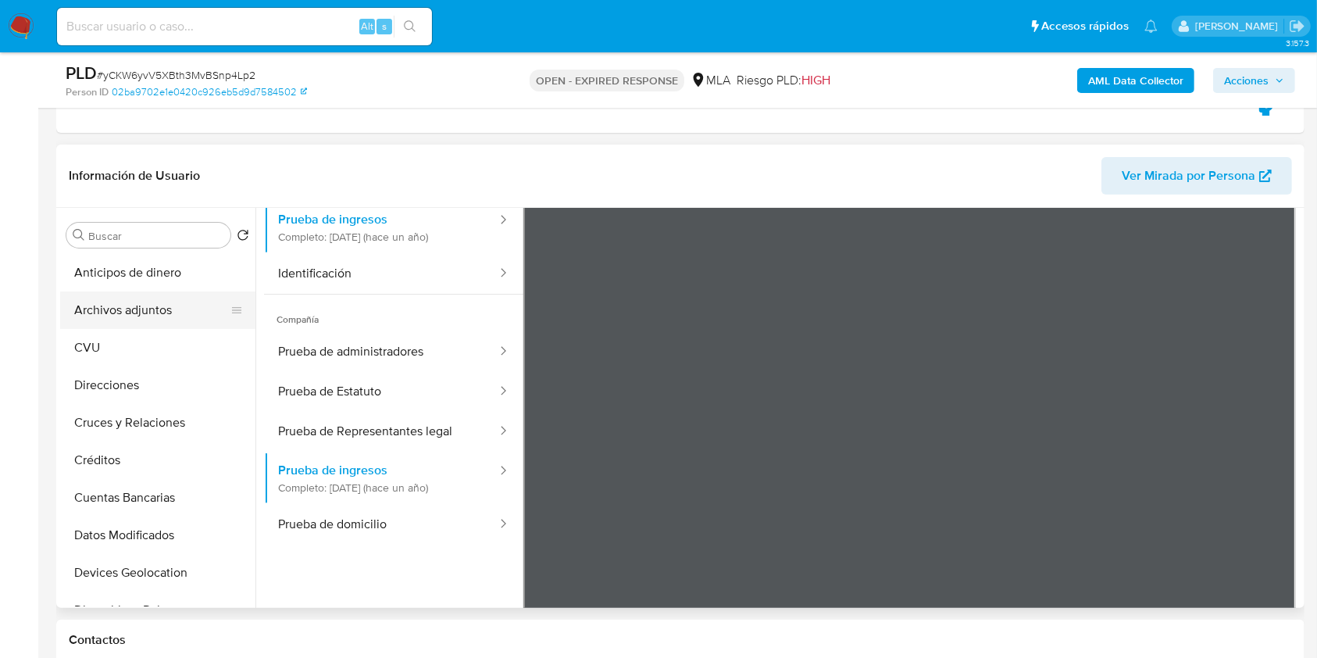
click at [115, 313] on button "Archivos adjuntos" at bounding box center [151, 310] width 183 height 38
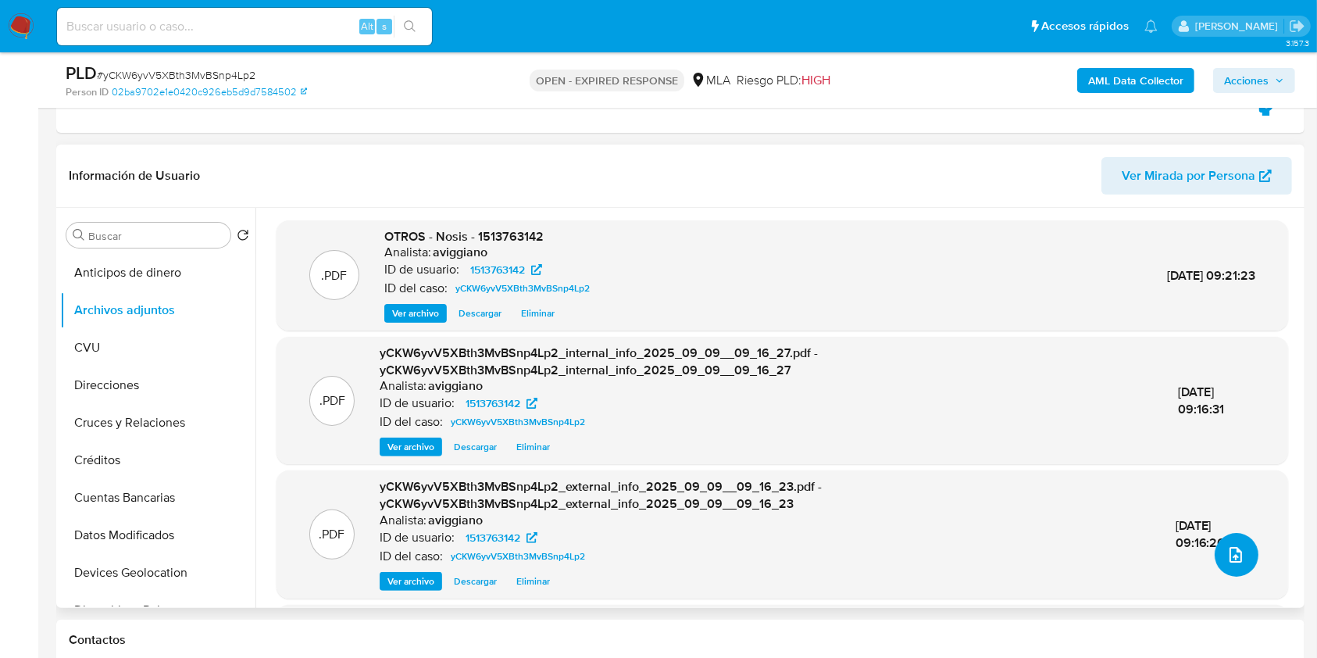
click at [1216, 564] on button "upload-file" at bounding box center [1237, 555] width 44 height 44
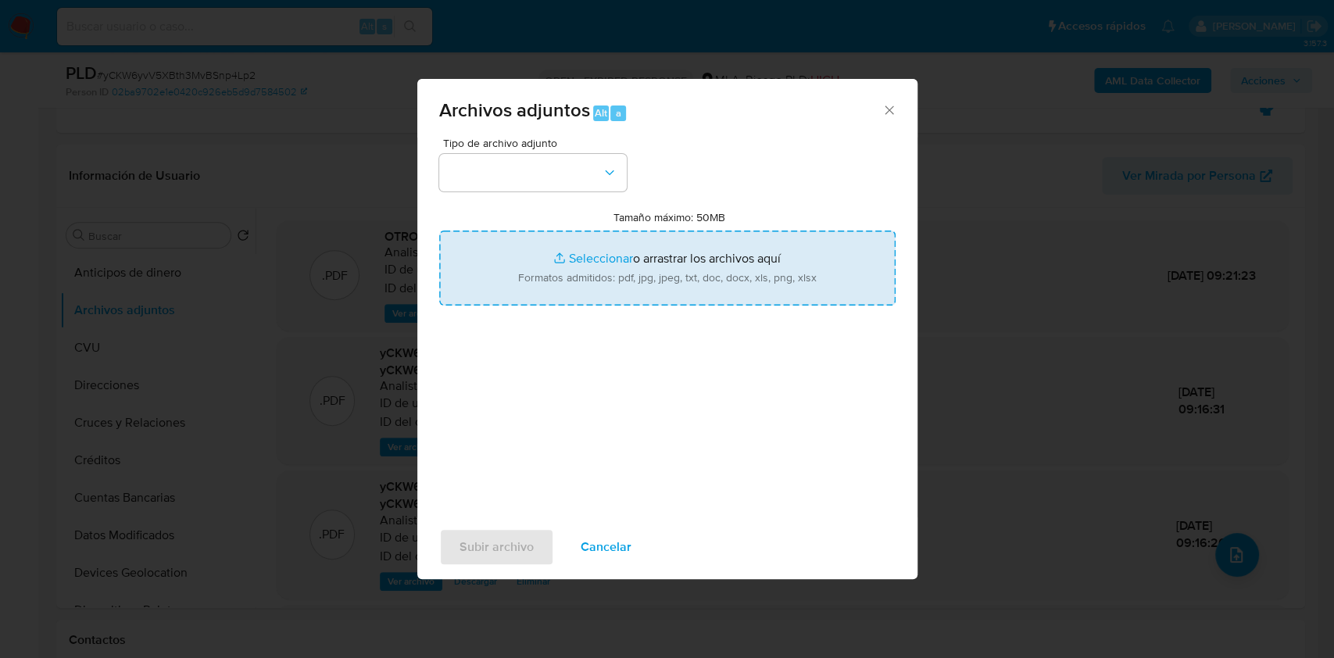
click at [725, 284] on input "Tamaño máximo: 50MB Seleccionar archivos" at bounding box center [667, 268] width 456 height 75
type input "C:\fakepath\Caselog yCKW6yvV5XBth3MvBSnp4Lp2_2025_08_18_13_28_30.docx"
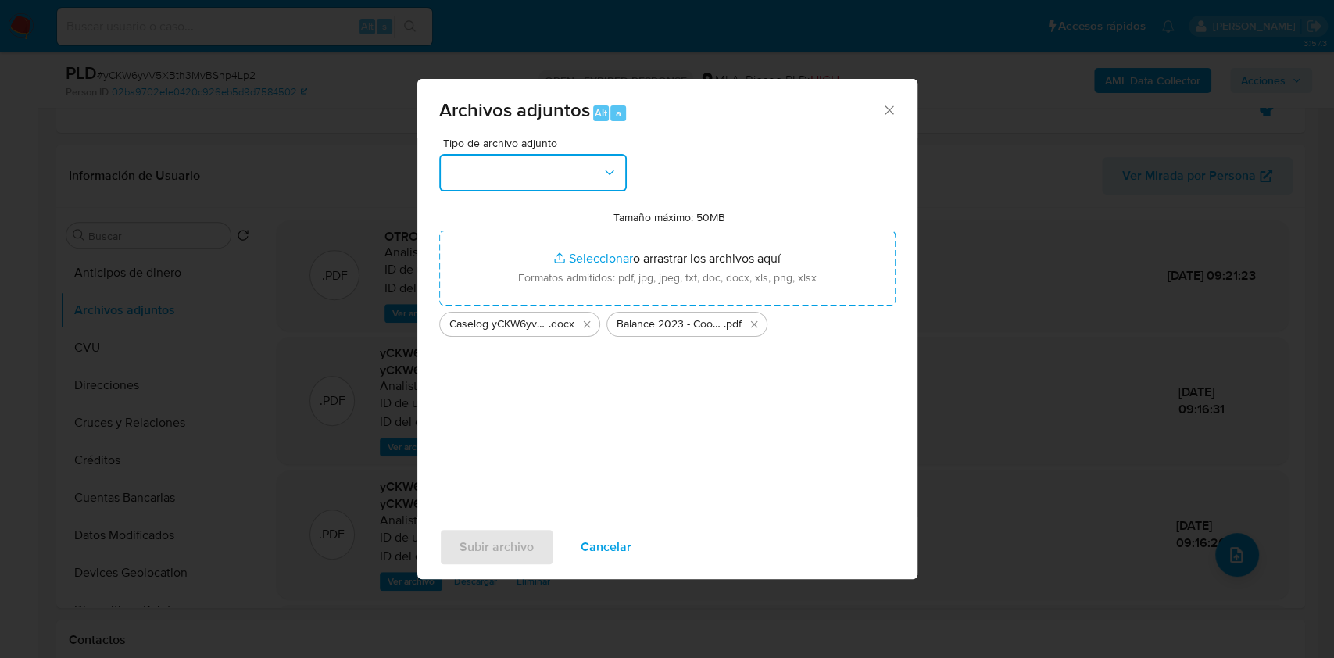
click at [574, 174] on button "button" at bounding box center [533, 173] width 188 height 38
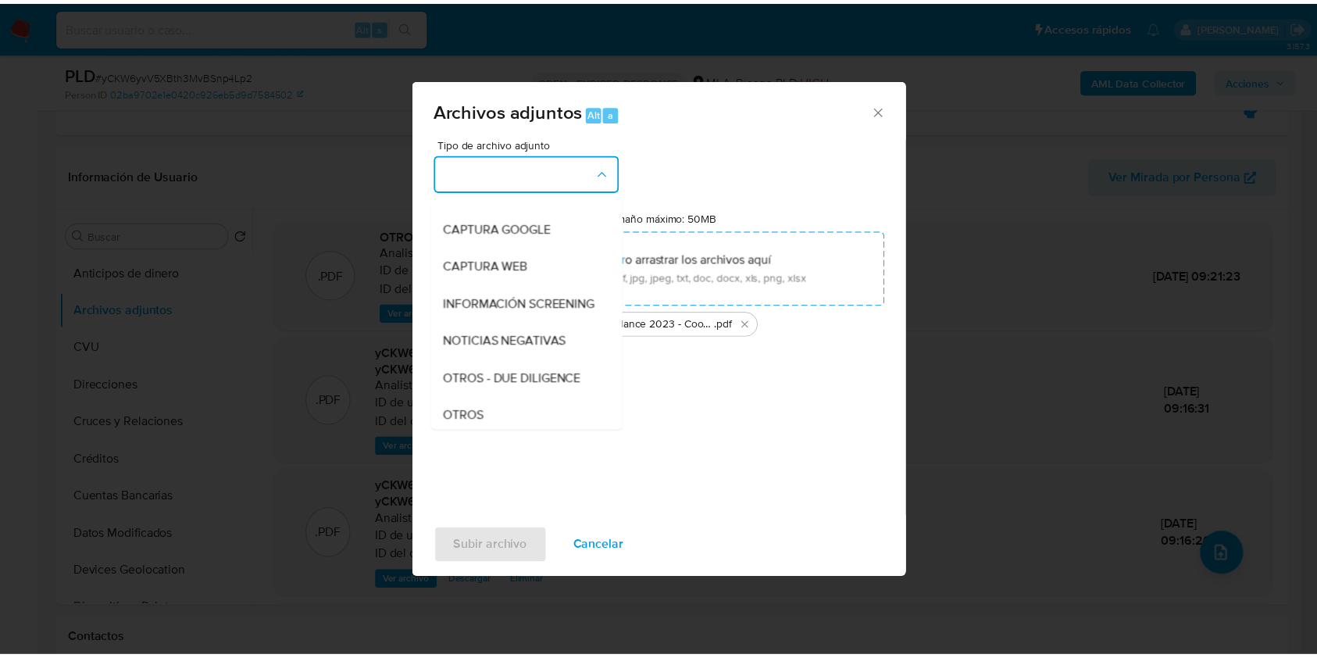
scroll to position [208, 0]
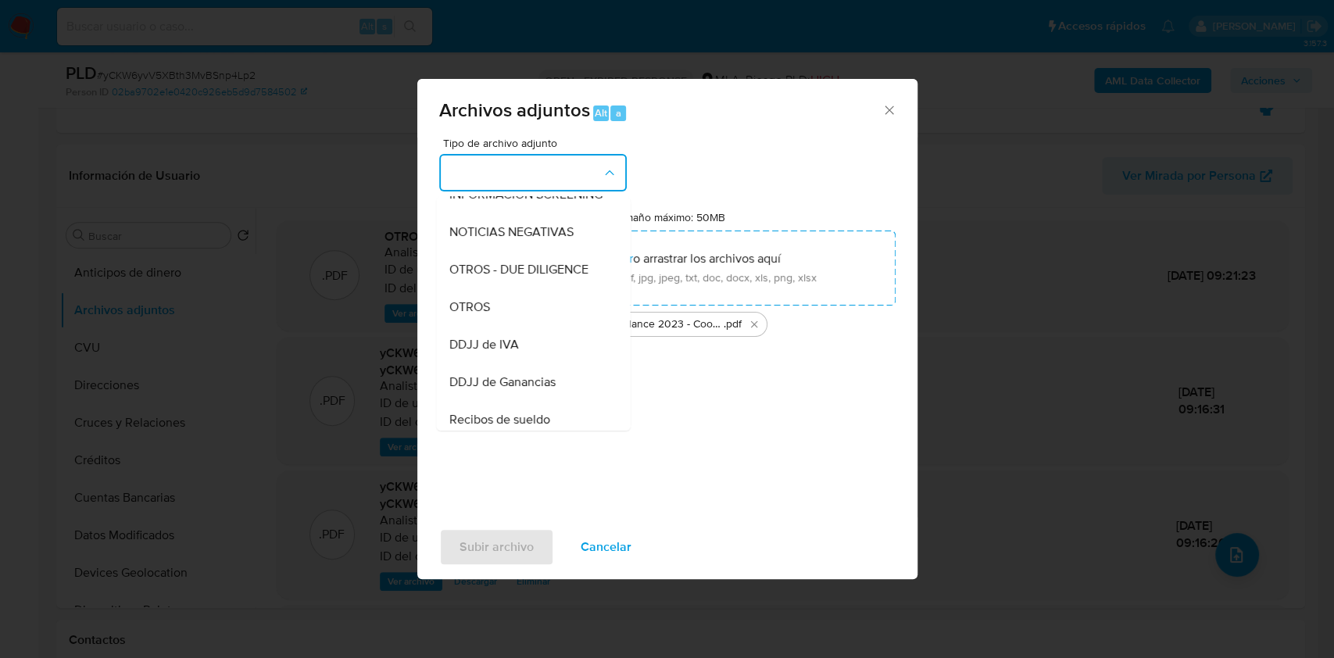
drag, startPoint x: 470, startPoint y: 339, endPoint x: 479, endPoint y: 356, distance: 19.6
click at [470, 326] on div "OTROS" at bounding box center [528, 307] width 159 height 38
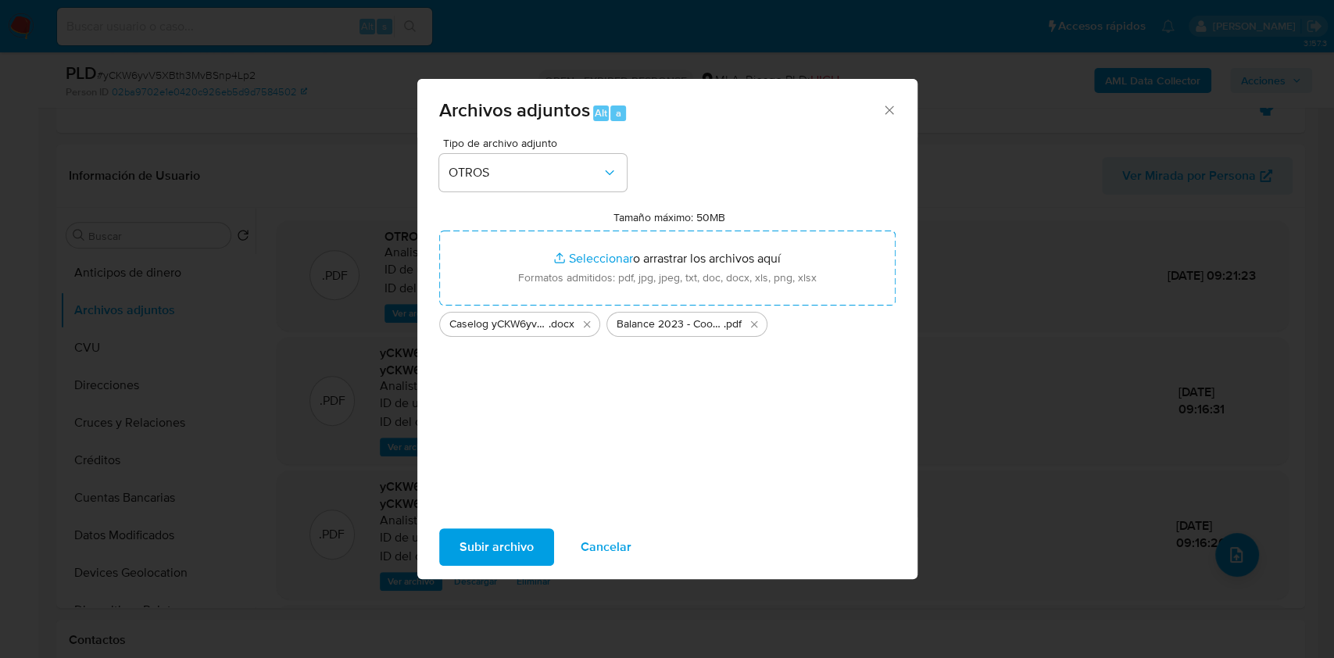
click at [500, 544] on span "Subir archivo" at bounding box center [496, 547] width 74 height 34
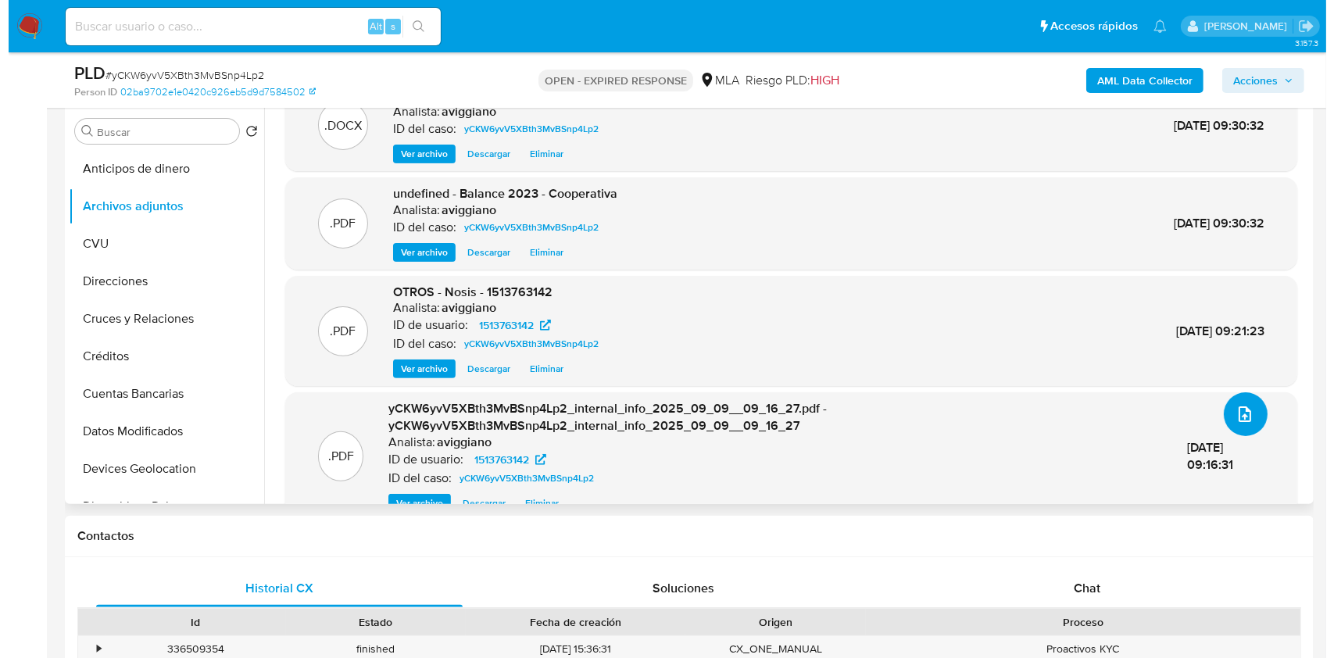
scroll to position [6, 0]
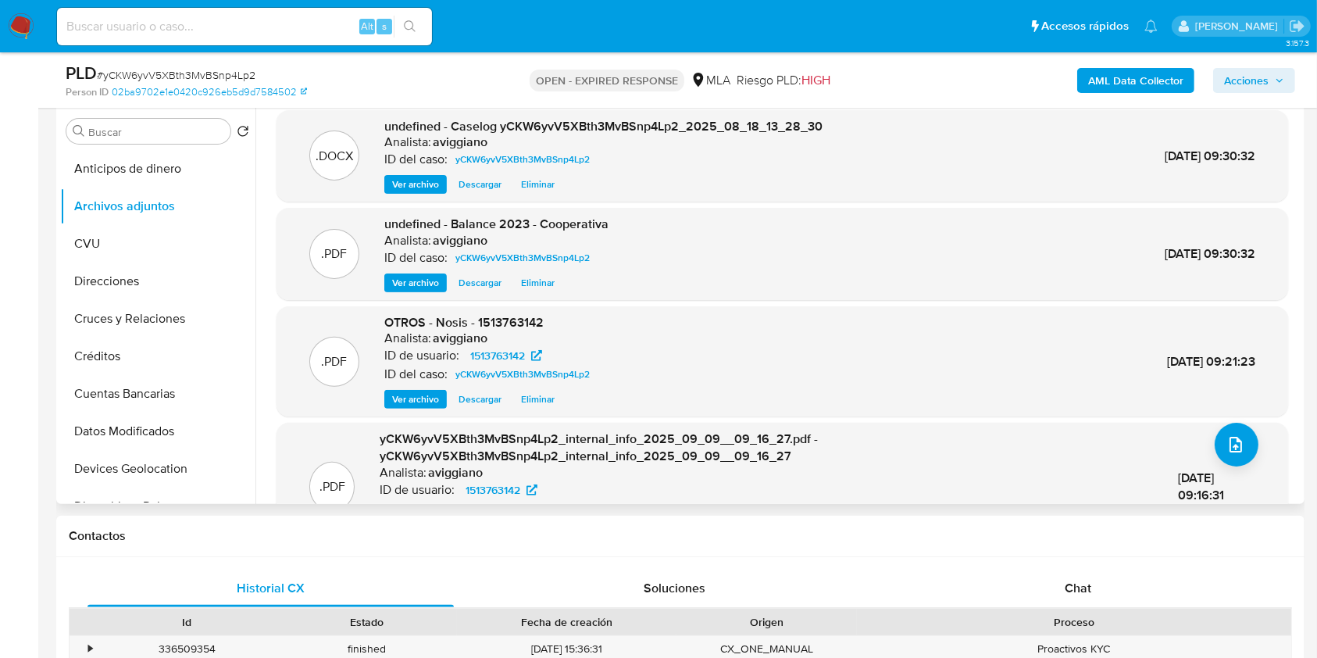
click at [500, 324] on span "OTROS - Nosis - 1513763142" at bounding box center [463, 322] width 159 height 18
copy span "1513763142"
click at [1220, 432] on button "upload-file" at bounding box center [1237, 445] width 44 height 44
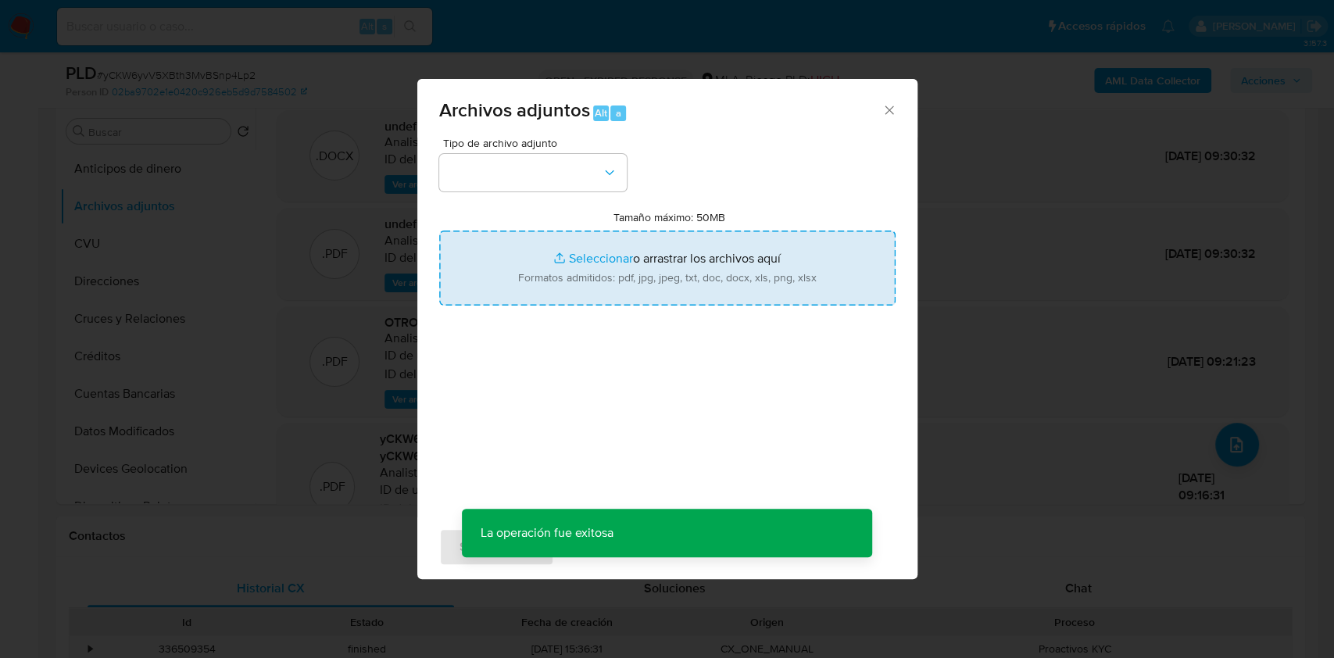
click at [583, 254] on input "Tamaño máximo: 50MB Seleccionar archivos" at bounding box center [667, 268] width 456 height 75
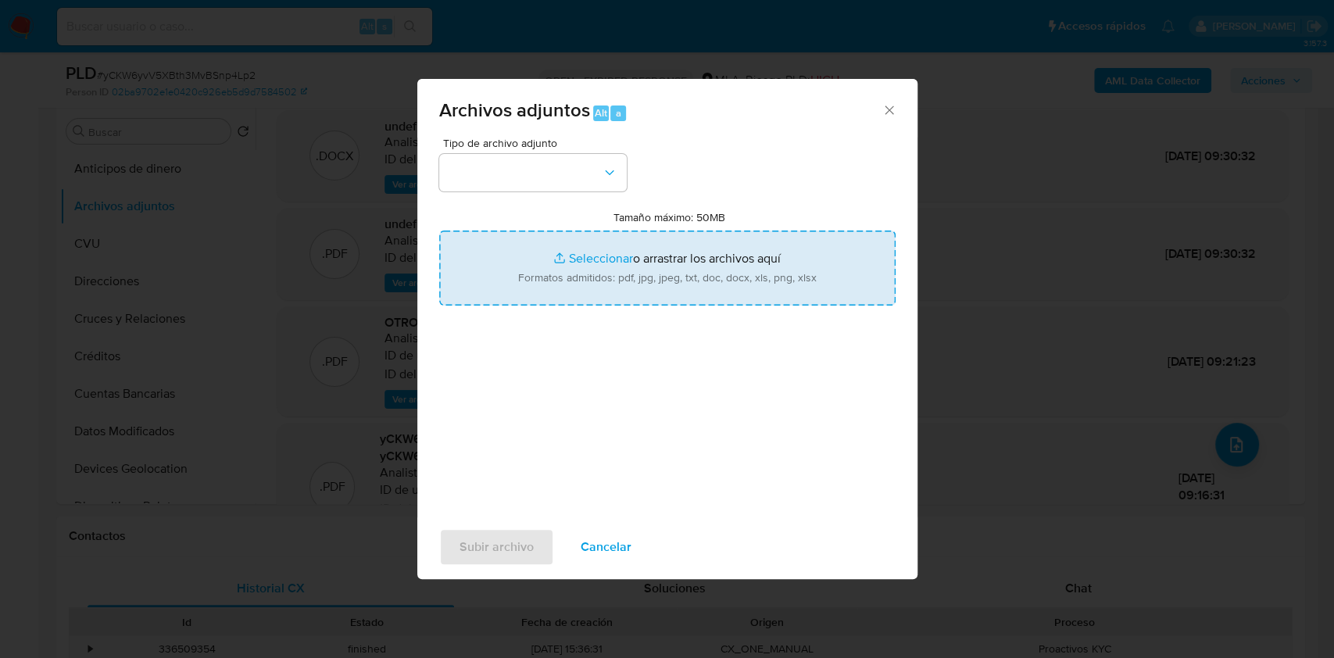
type input "C:\fakepath\Movimientos-Aladdin-v10_1 - 1513763142.xlsx"
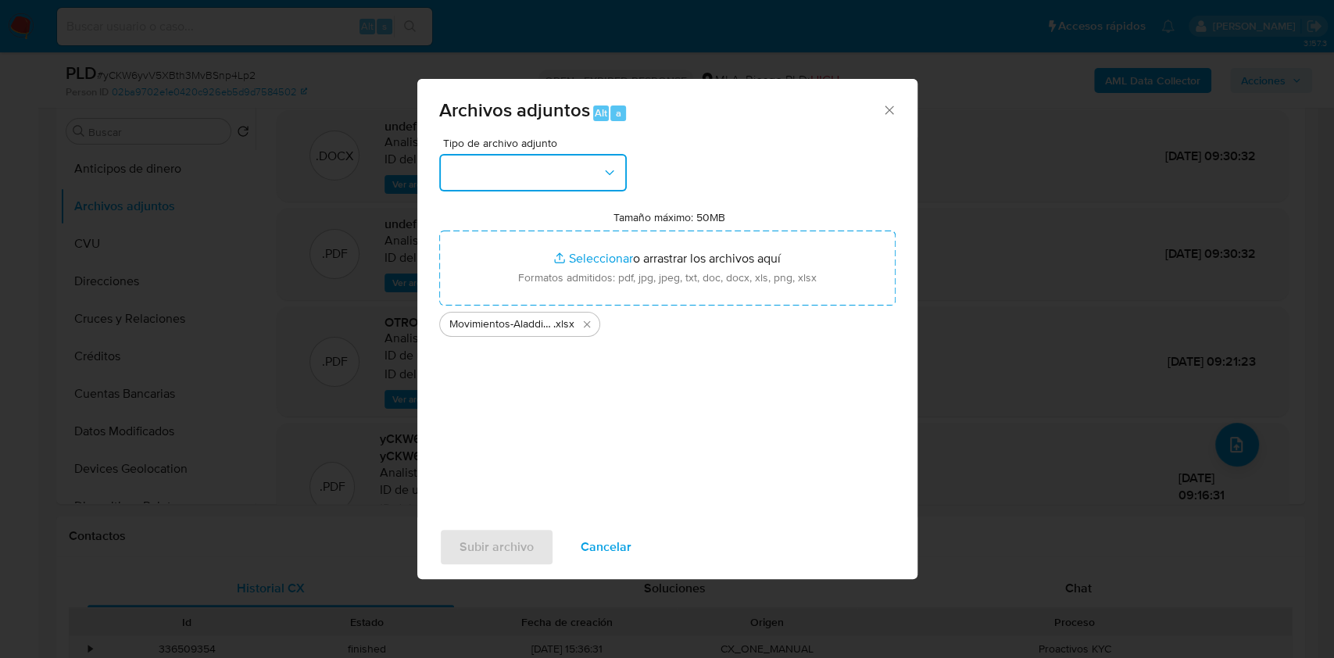
click at [597, 170] on button "button" at bounding box center [533, 173] width 188 height 38
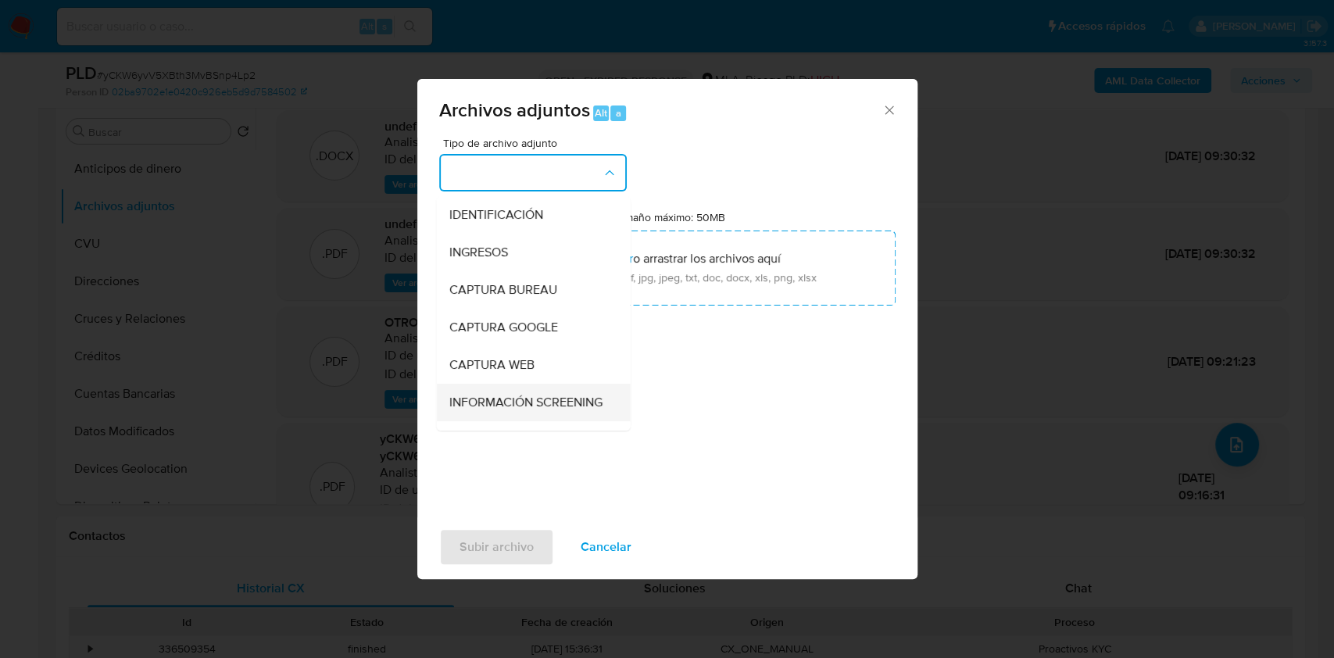
scroll to position [104, 0]
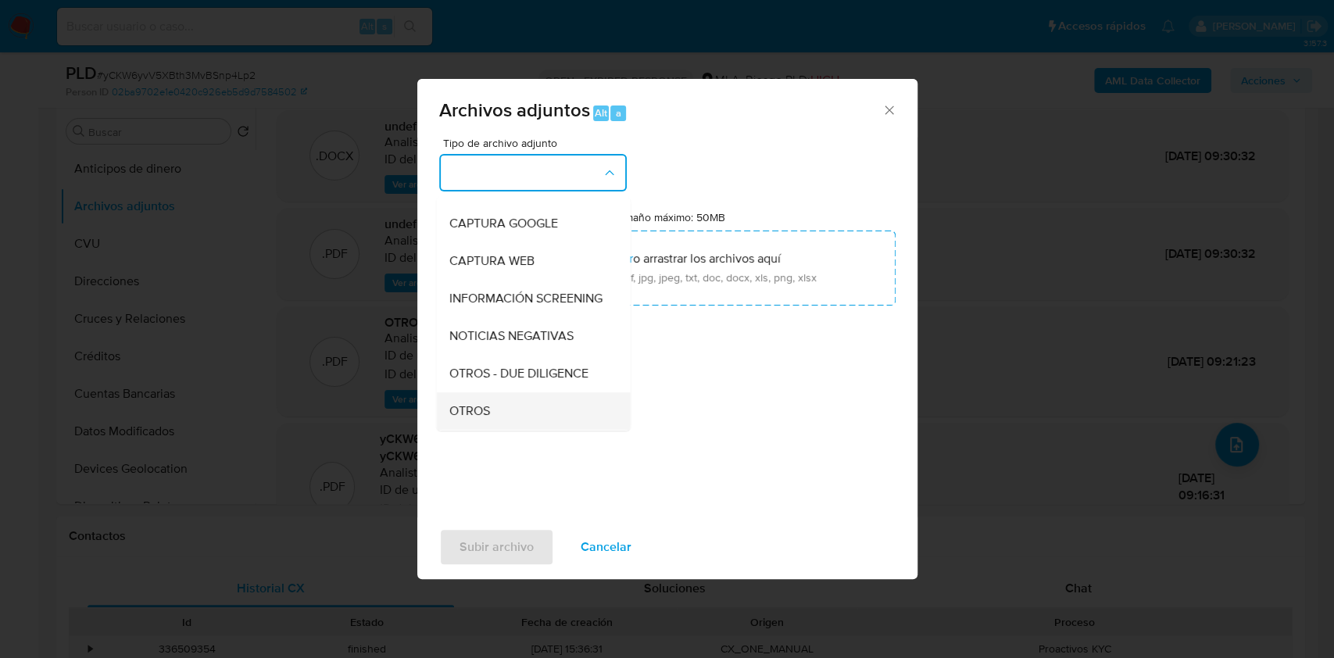
click at [481, 419] on span "OTROS" at bounding box center [469, 411] width 41 height 16
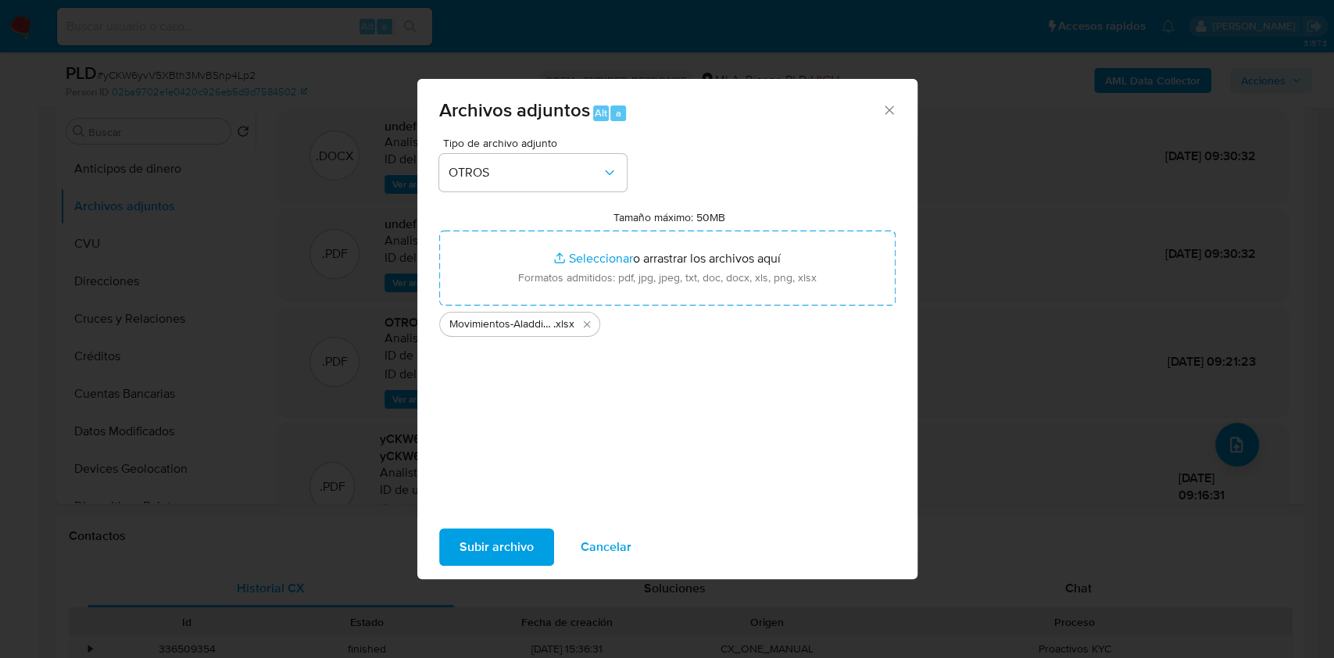
click at [491, 538] on span "Subir archivo" at bounding box center [496, 547] width 74 height 34
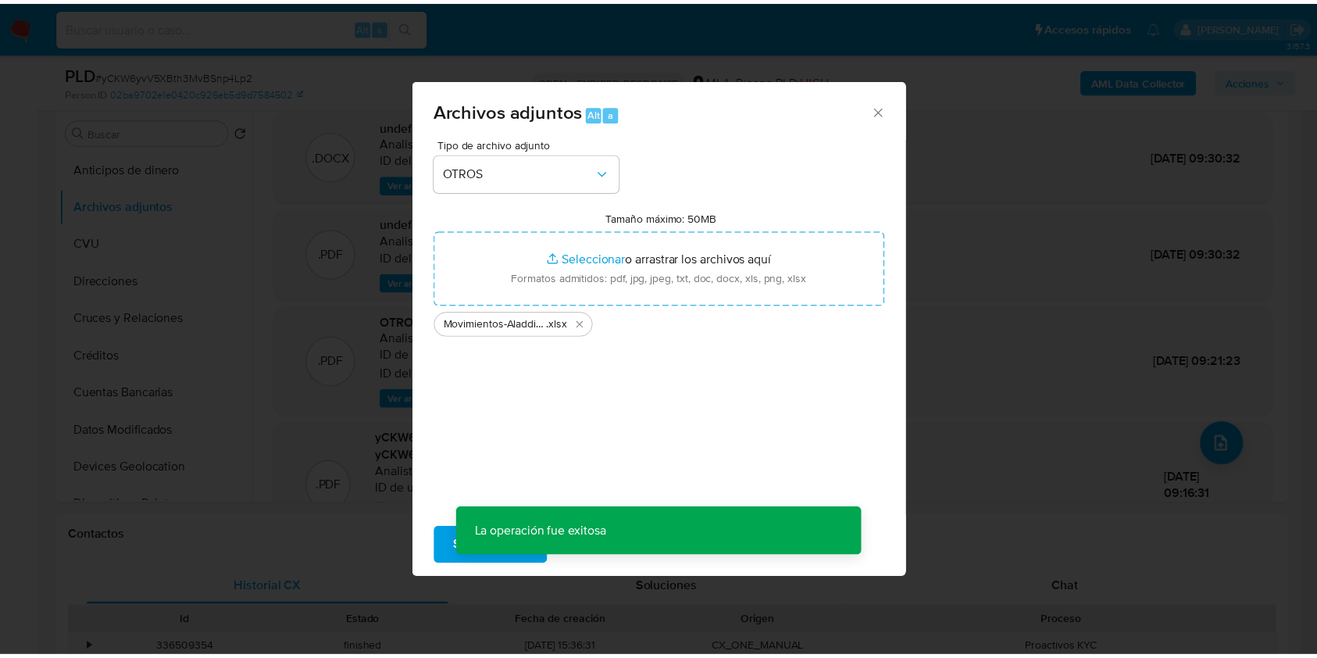
scroll to position [75, 0]
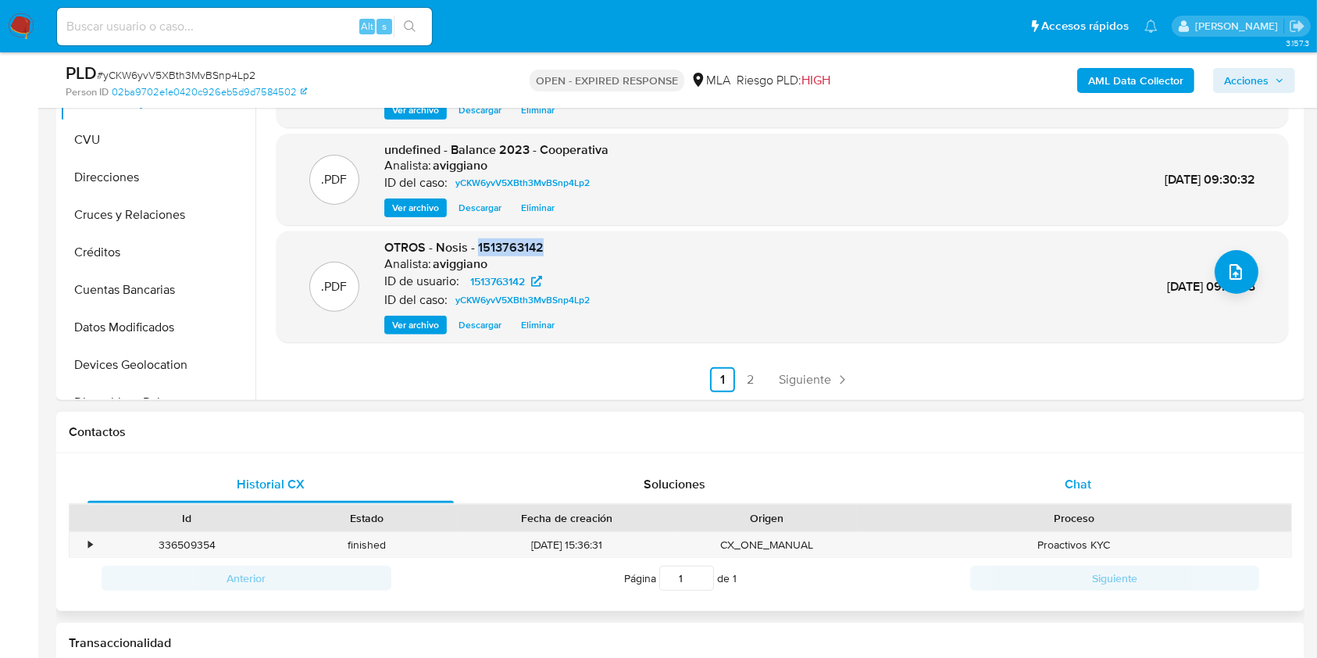
click at [1044, 466] on div "Chat" at bounding box center [1079, 485] width 366 height 38
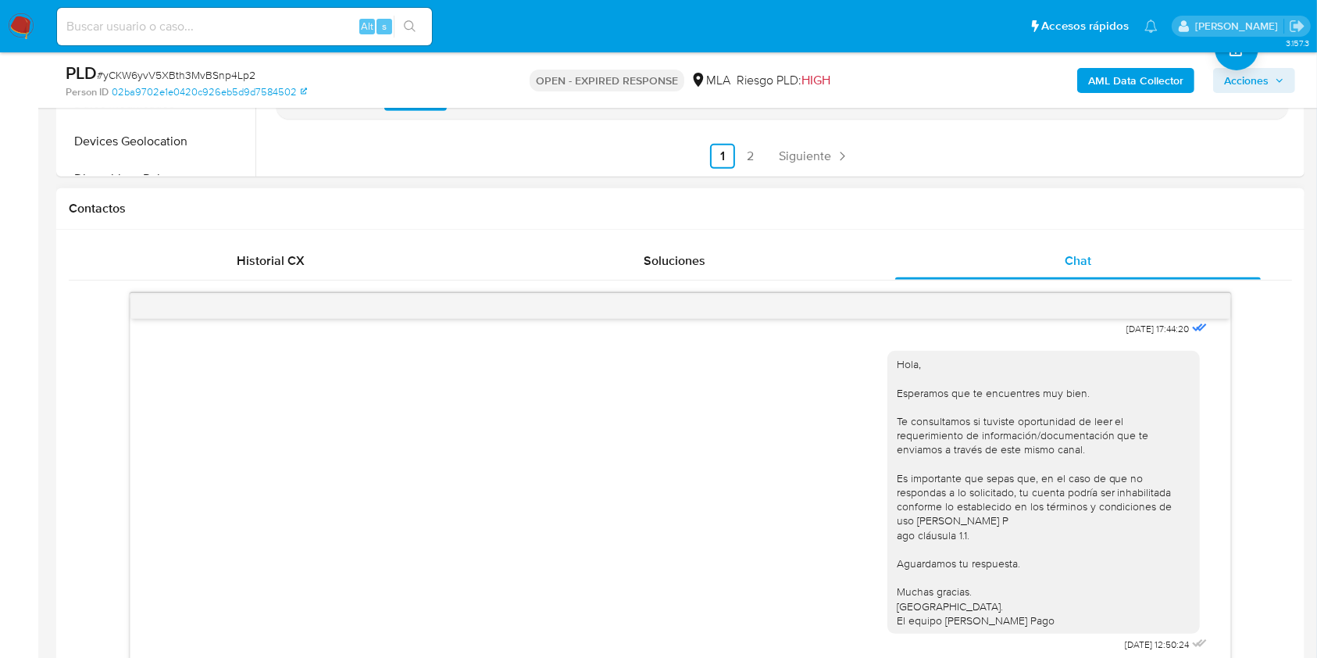
scroll to position [833, 0]
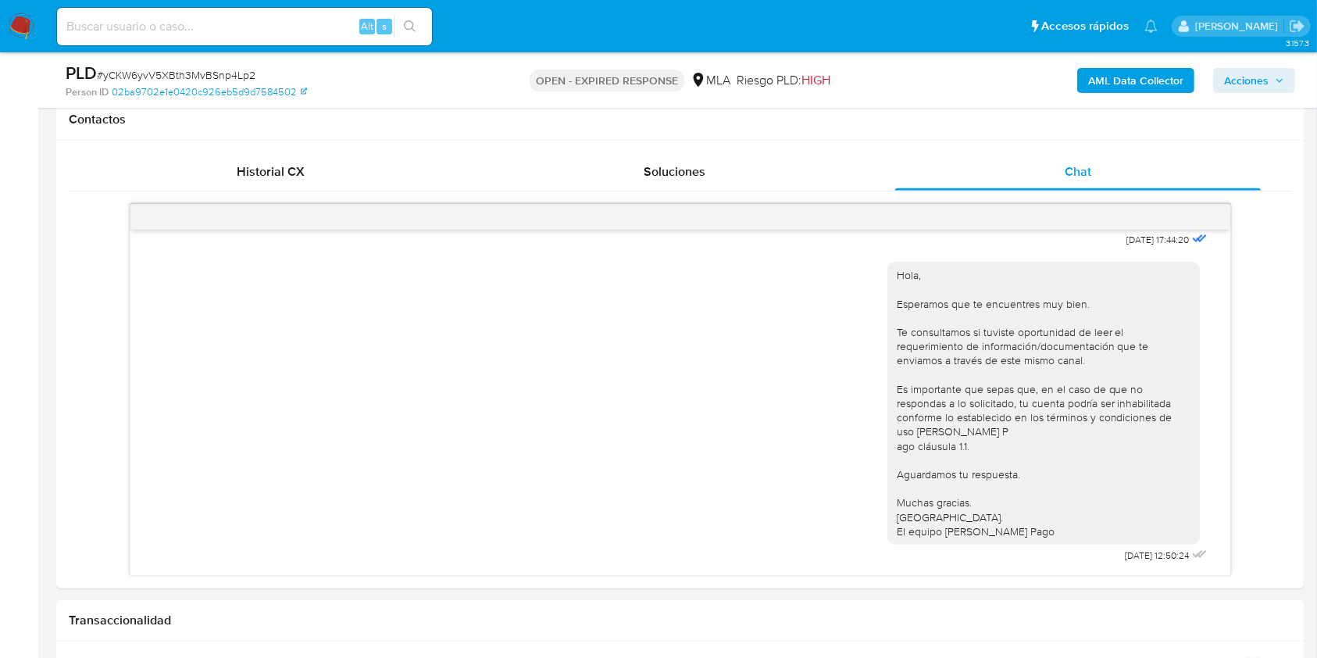
click at [1232, 83] on span "Acciones" at bounding box center [1246, 80] width 45 height 25
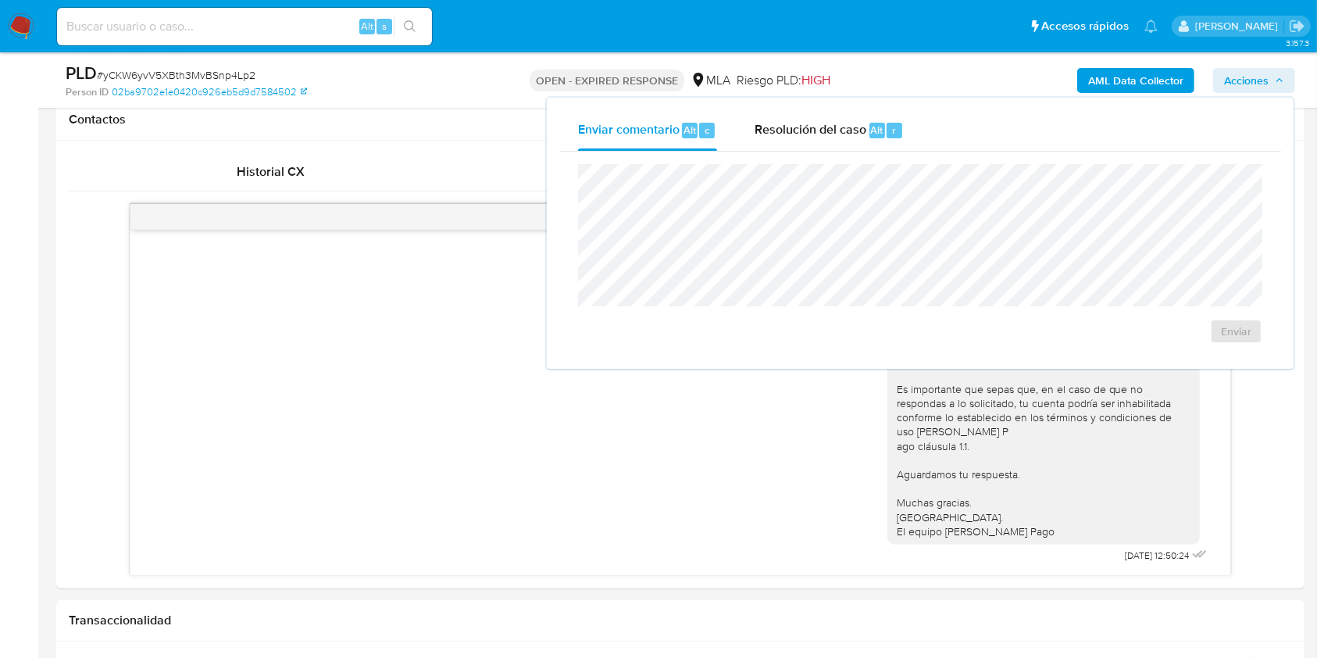
click at [824, 101] on div "Enviar comentario Alt c Resolución del caso Alt r Enviar" at bounding box center [920, 233] width 747 height 271
click at [827, 122] on span "Resolución del caso" at bounding box center [811, 129] width 112 height 18
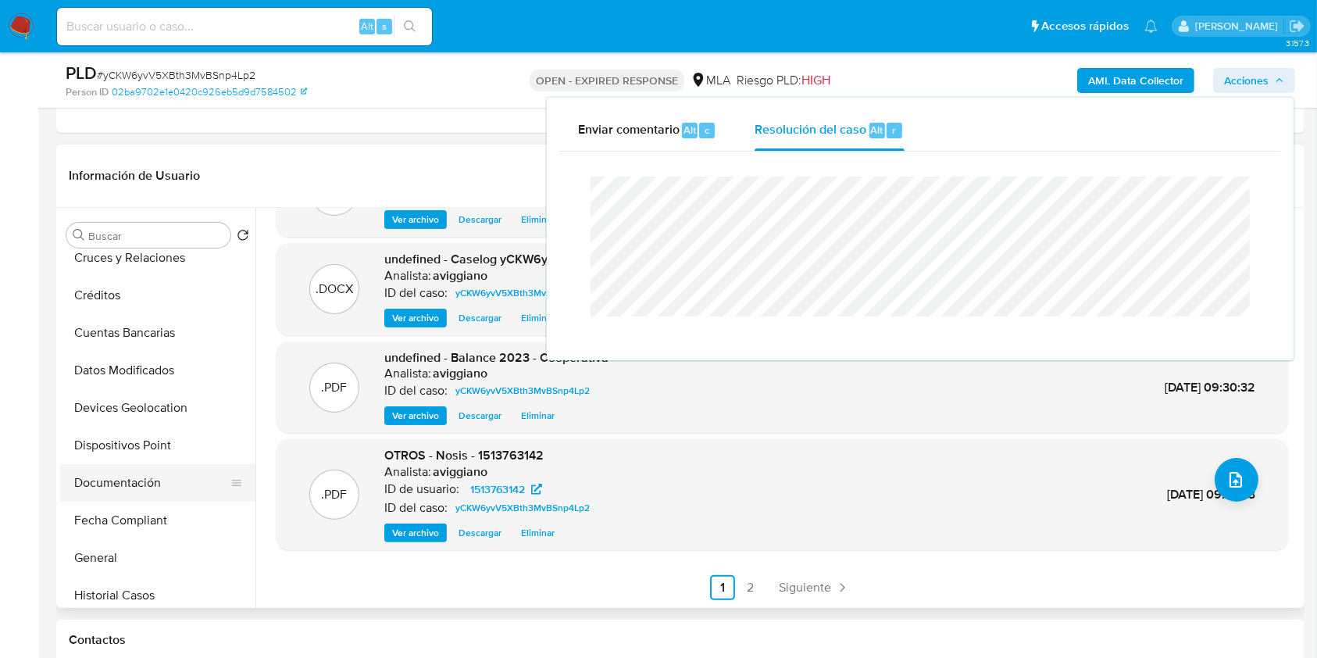
scroll to position [208, 0]
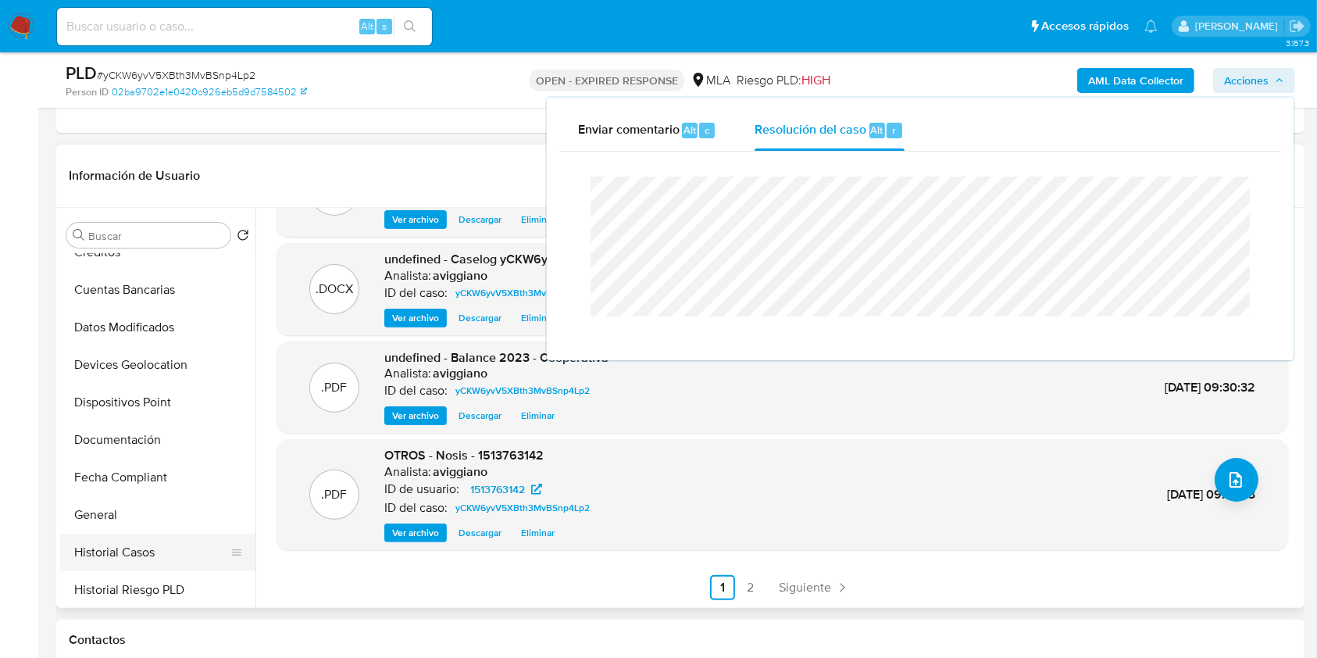
click at [130, 534] on button "Historial Casos" at bounding box center [151, 553] width 183 height 38
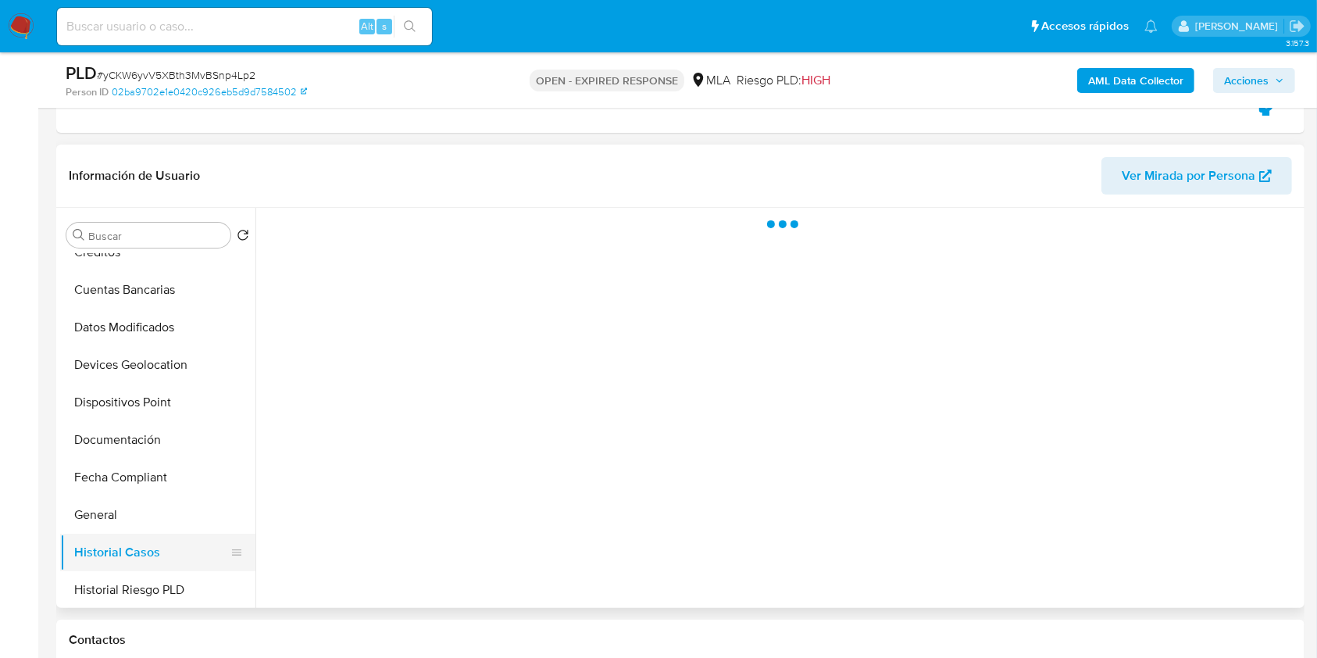
scroll to position [0, 0]
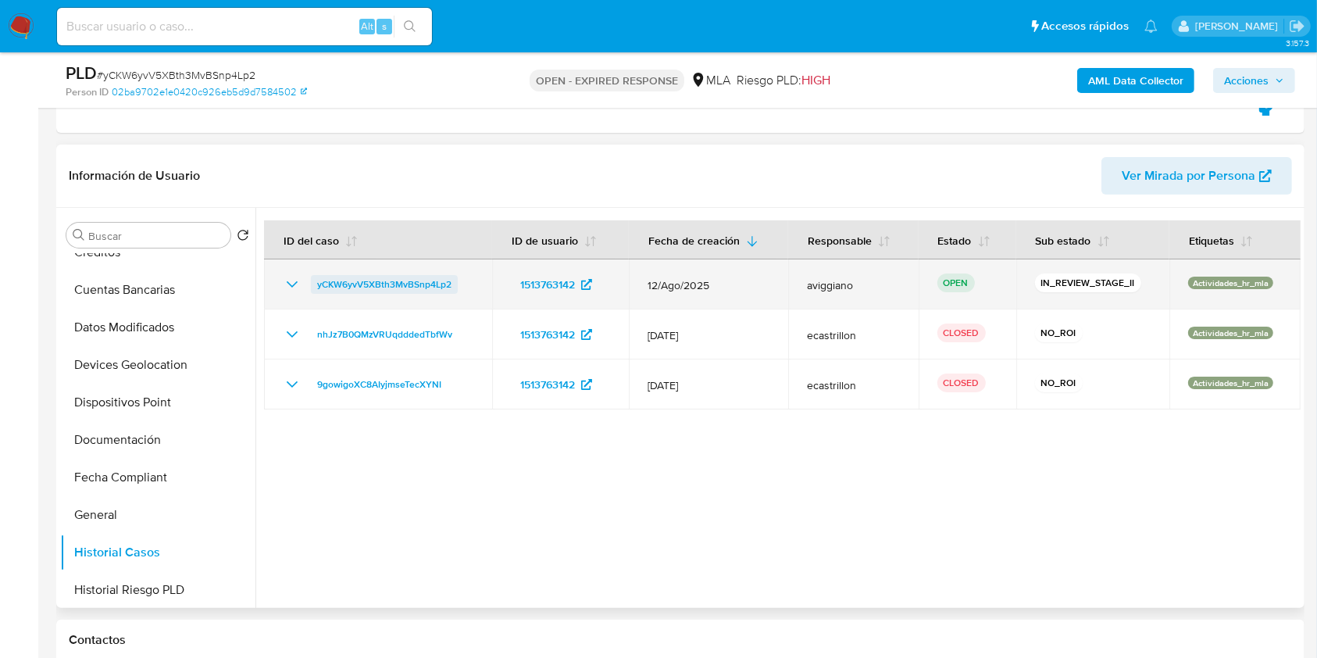
click at [419, 281] on span "yCKW6yvV5XBth3MvBSnp4Lp2" at bounding box center [384, 284] width 134 height 19
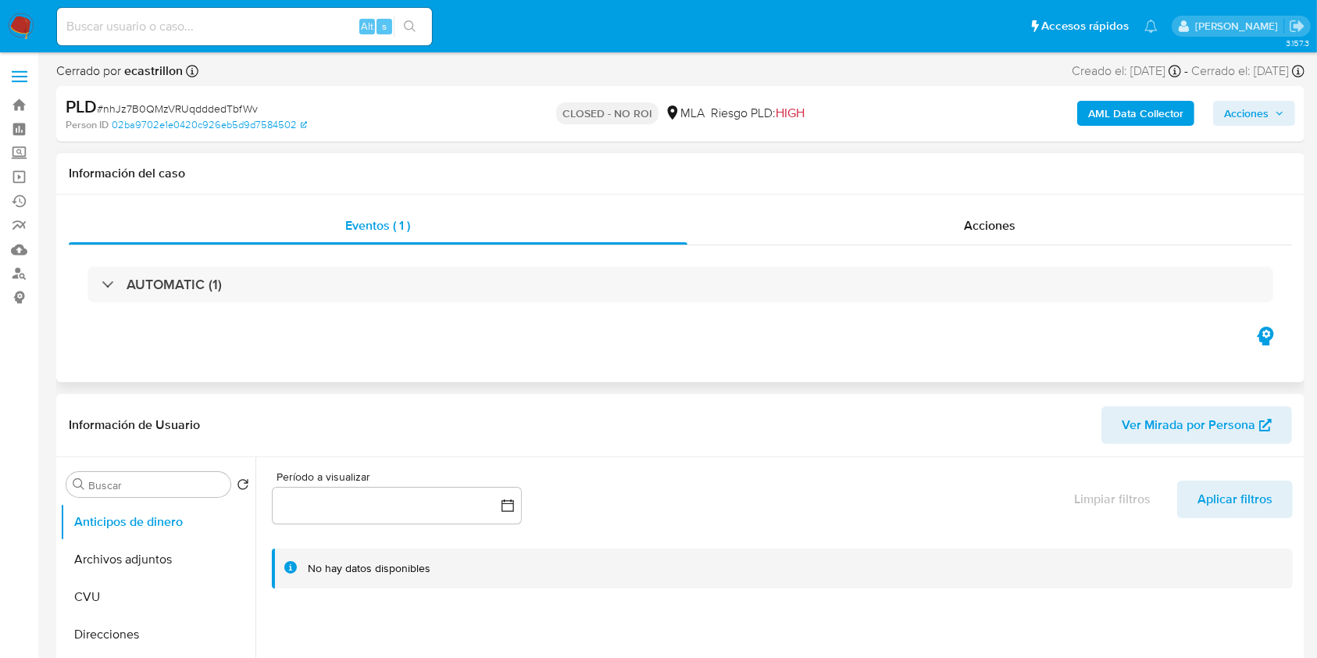
select select "10"
click at [944, 234] on div "Acciones" at bounding box center [991, 226] width 606 height 38
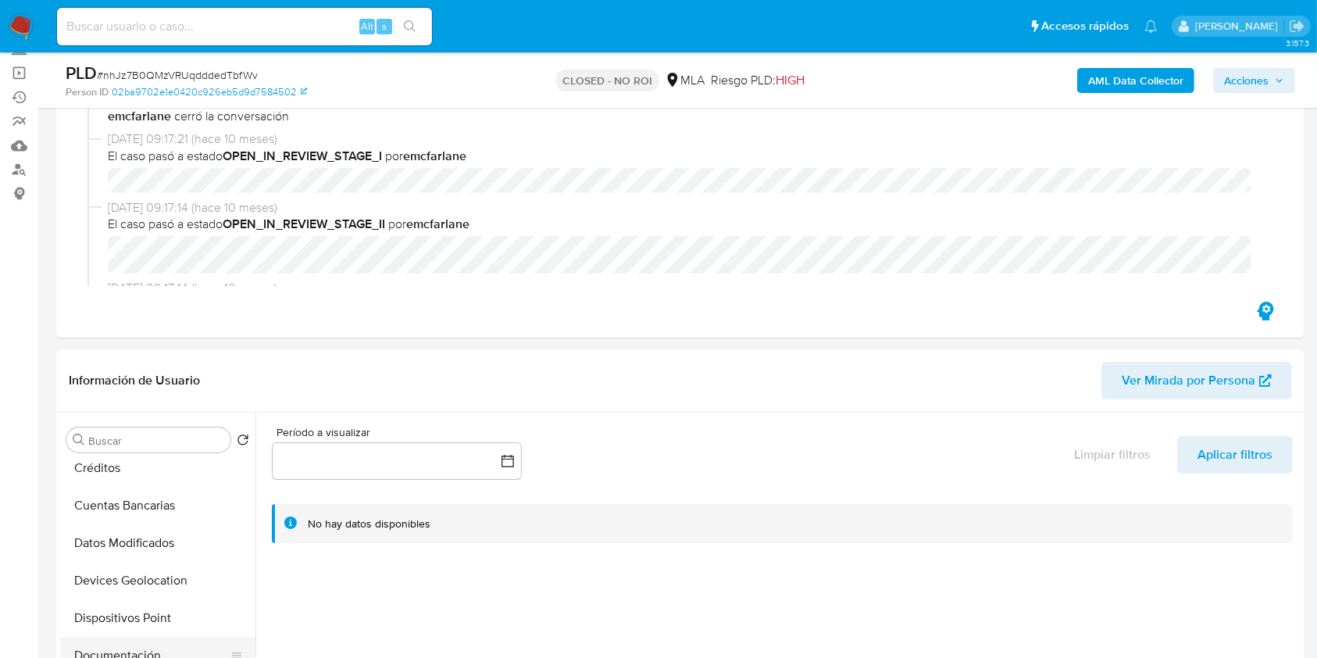
scroll to position [313, 0]
click at [127, 606] on button "General" at bounding box center [151, 615] width 183 height 38
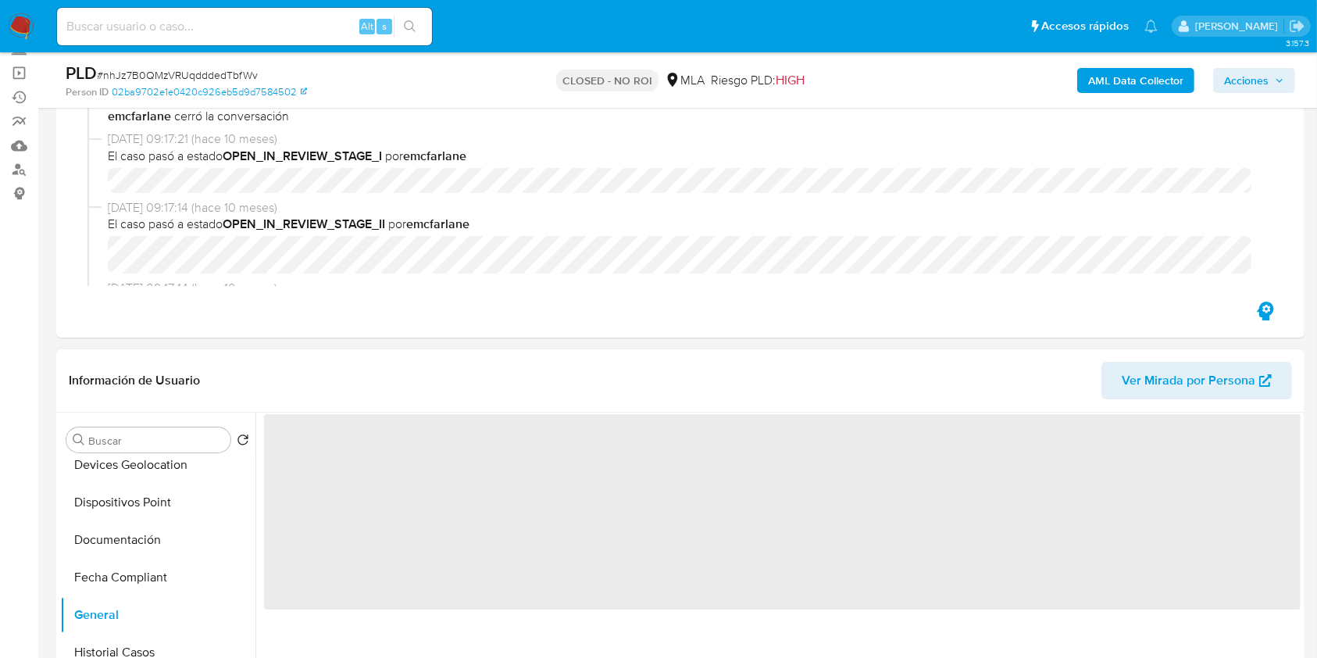
scroll to position [208, 0]
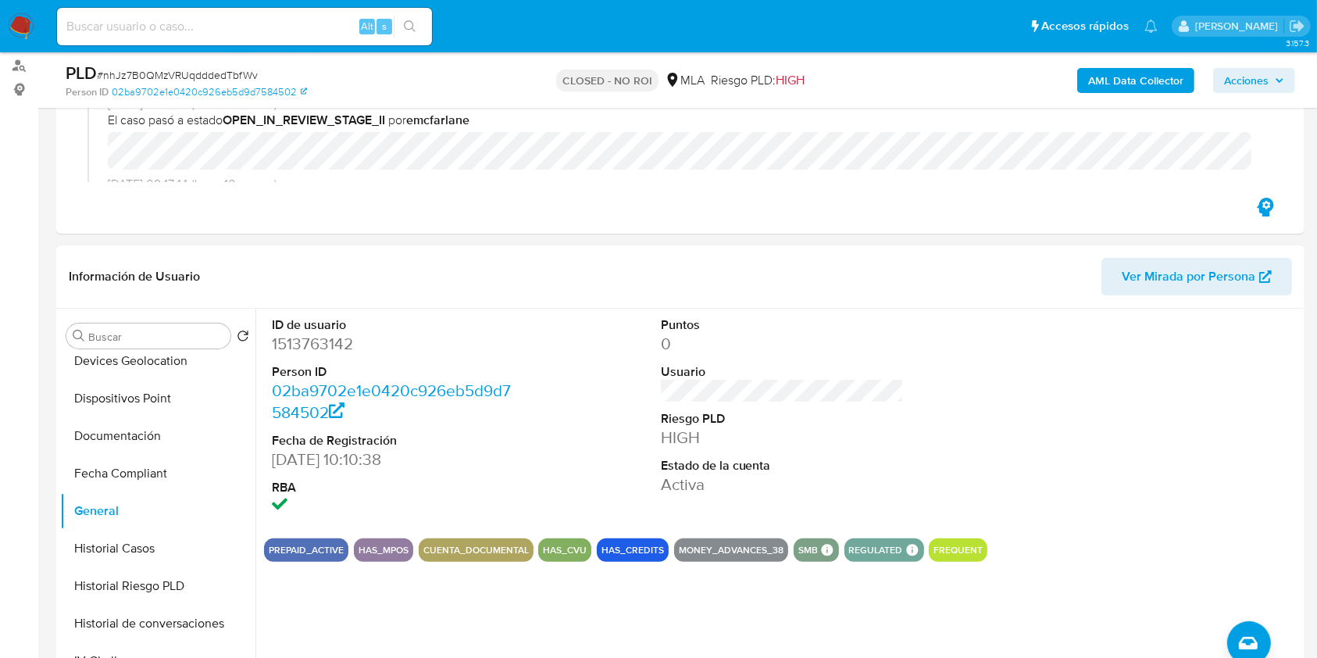
click at [312, 346] on dd "1513763142" at bounding box center [394, 344] width 244 height 22
copy dd "1513763142"
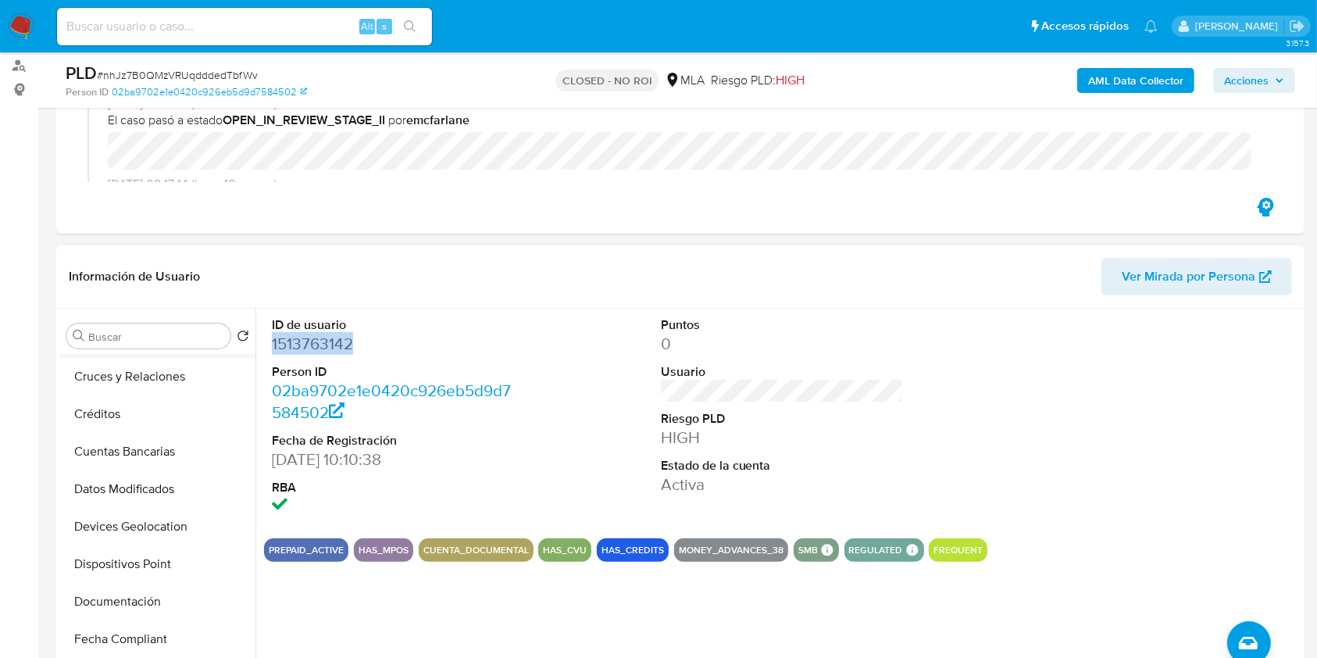
scroll to position [0, 0]
click at [156, 407] on button "Archivos adjuntos" at bounding box center [151, 411] width 183 height 38
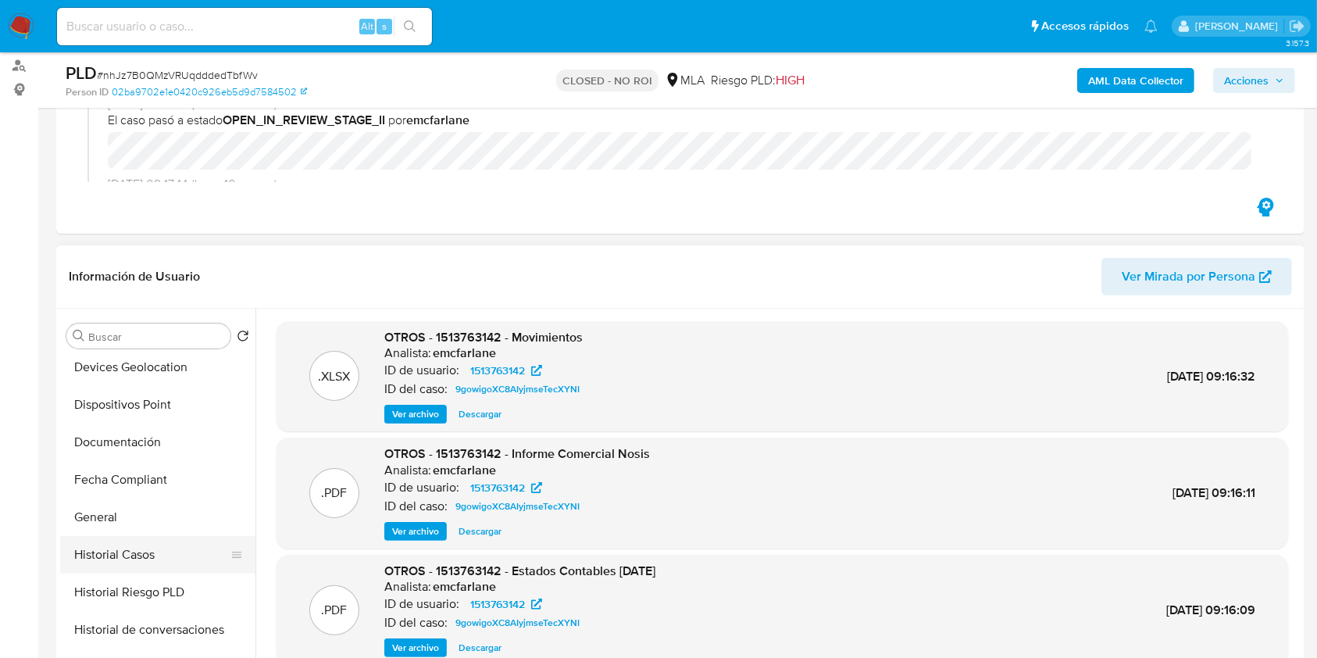
scroll to position [313, 0]
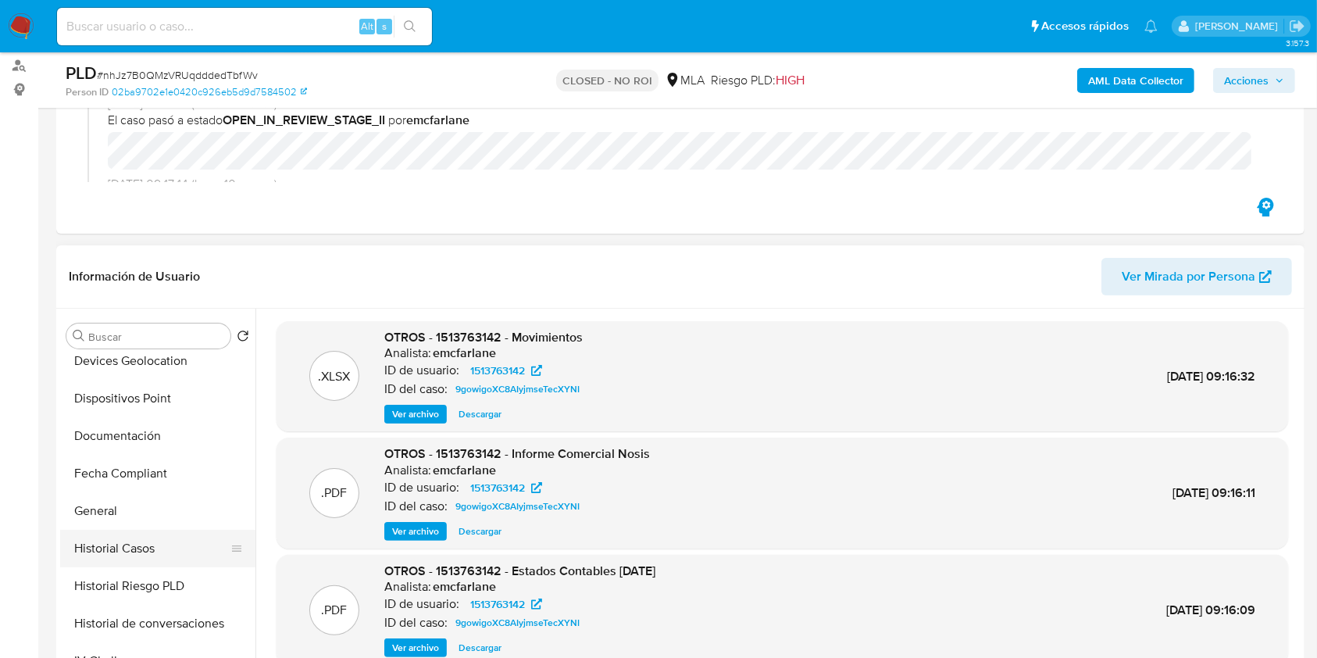
click at [150, 547] on button "Historial Casos" at bounding box center [151, 549] width 183 height 38
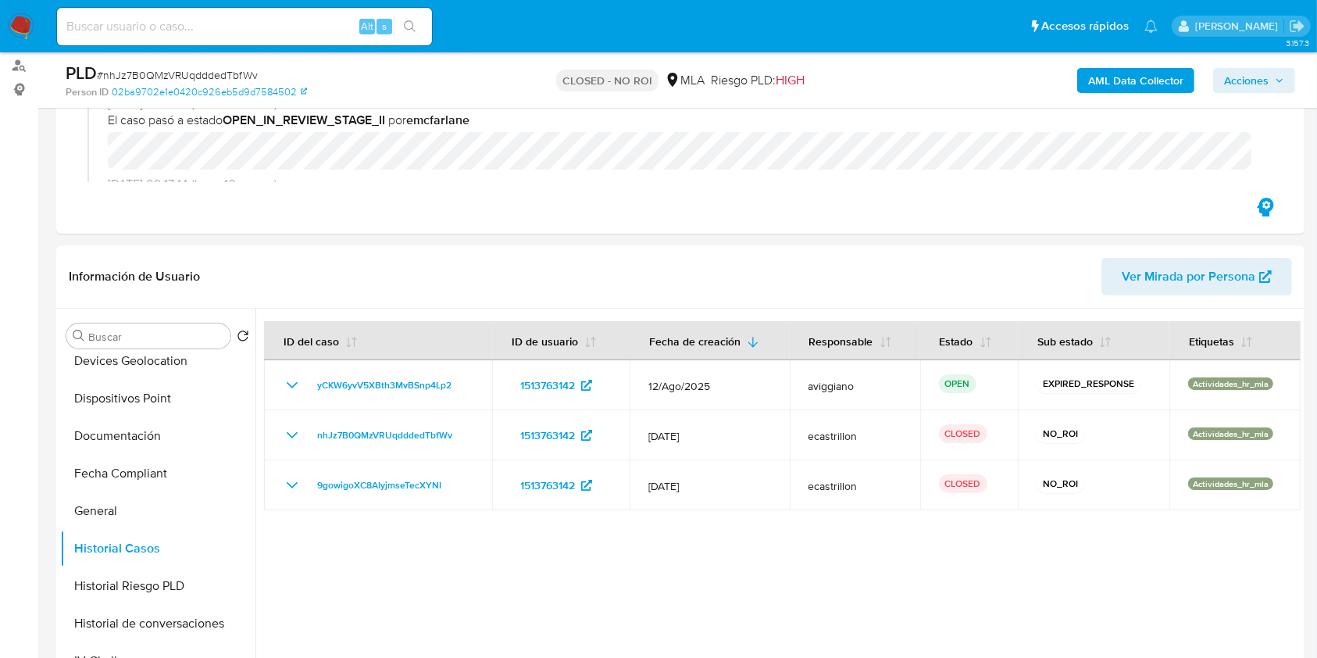
click at [1144, 73] on b "AML Data Collector" at bounding box center [1136, 80] width 95 height 25
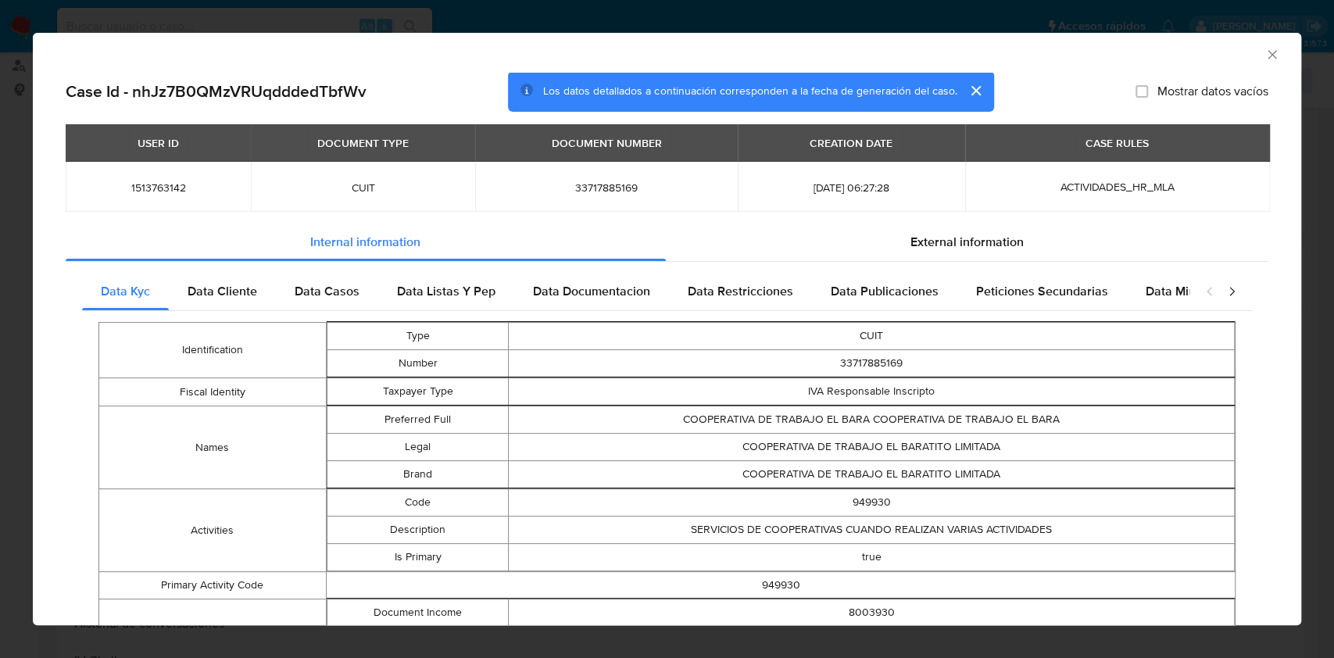
click at [1246, 60] on div "AML Data Collector" at bounding box center [667, 52] width 1268 height 39
click at [1264, 58] on icon "Cerrar ventana" at bounding box center [1272, 55] width 16 height 16
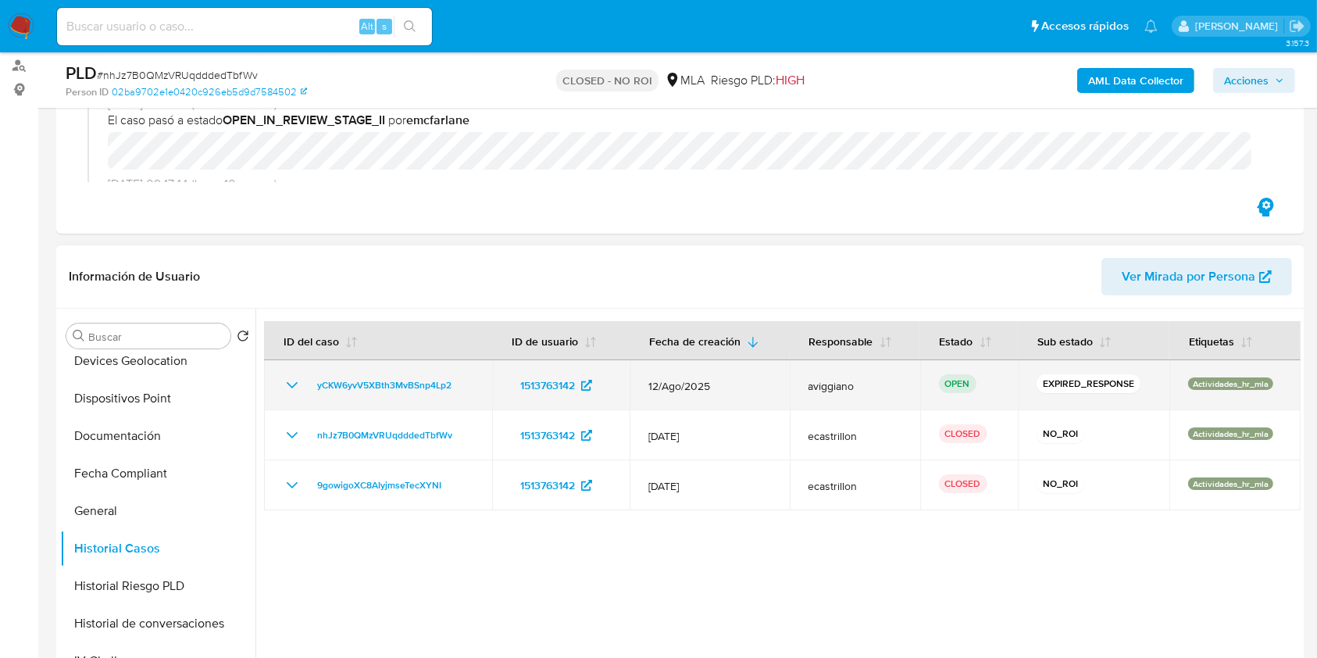
drag, startPoint x: 464, startPoint y: 383, endPoint x: 310, endPoint y: 374, distance: 154.2
click at [310, 376] on div "yCKW6yvV5XBth3MvBSnp4Lp2" at bounding box center [378, 385] width 191 height 19
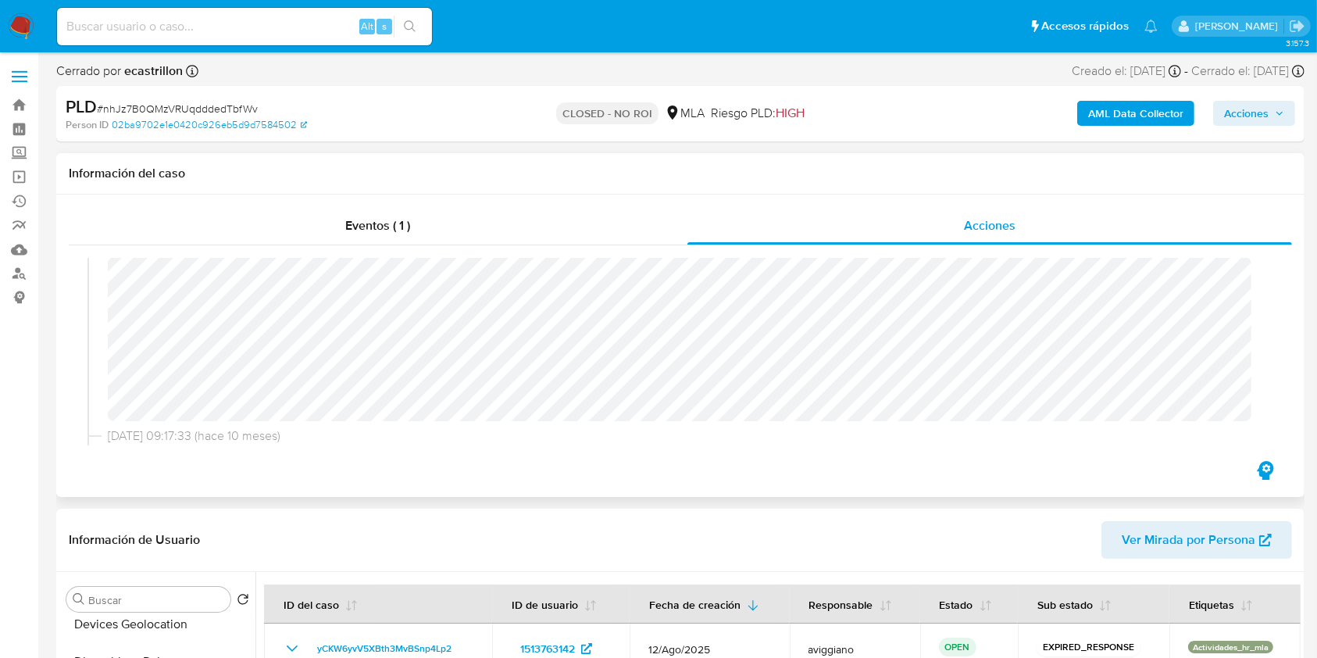
scroll to position [254, 0]
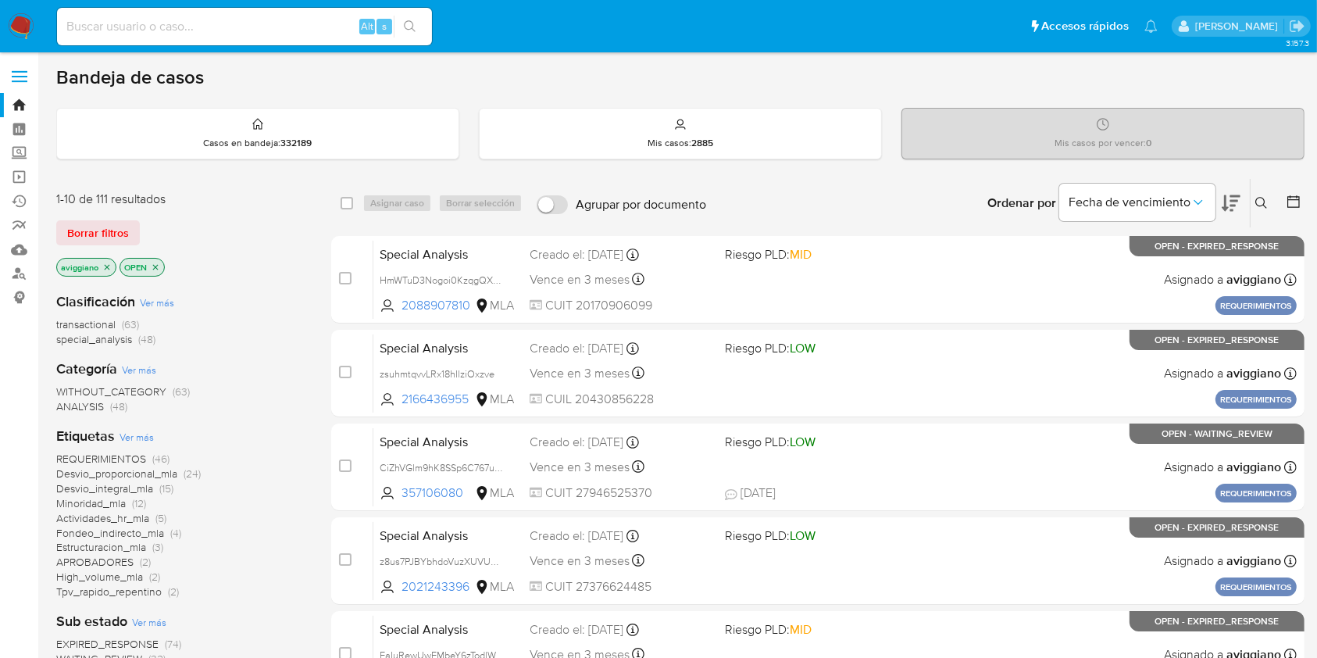
click at [1260, 206] on icon at bounding box center [1262, 203] width 13 height 13
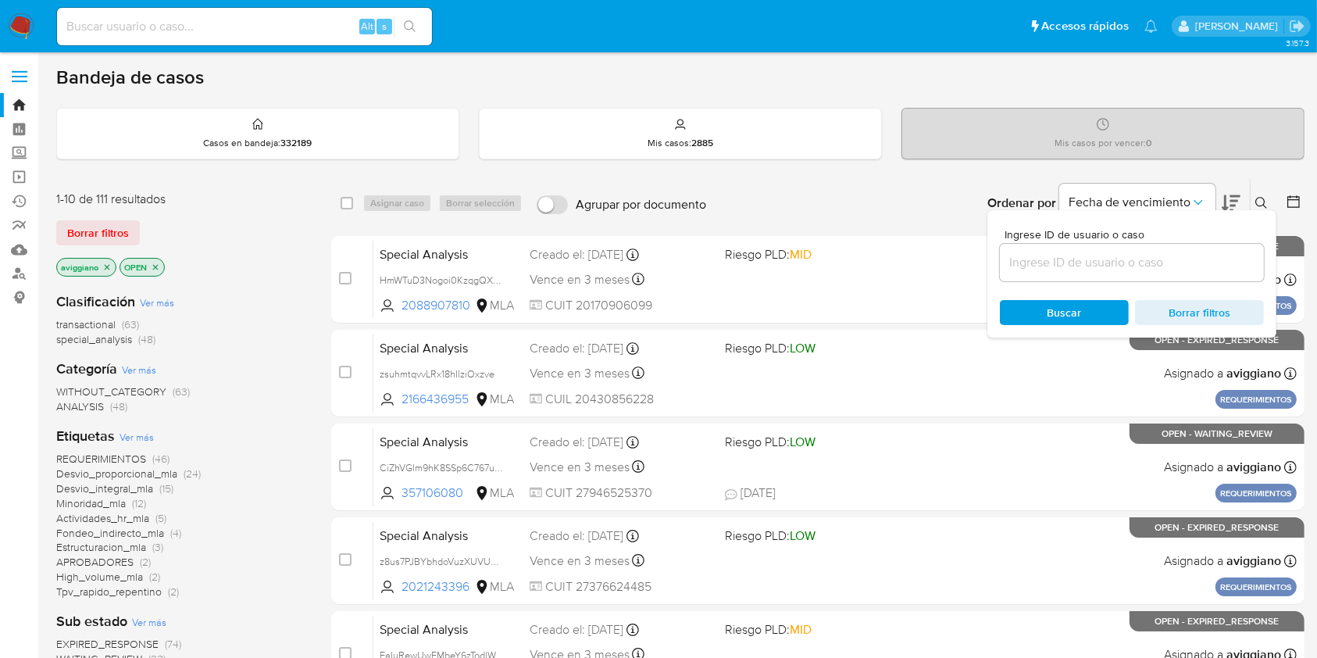
click at [1123, 281] on div "Ingrese ID de usuario o caso Buscar Borrar filtros" at bounding box center [1132, 273] width 289 height 127
click at [1120, 271] on input at bounding box center [1132, 262] width 264 height 20
paste input "yCKW6yvV5XBth3MvBSnp4Lp2"
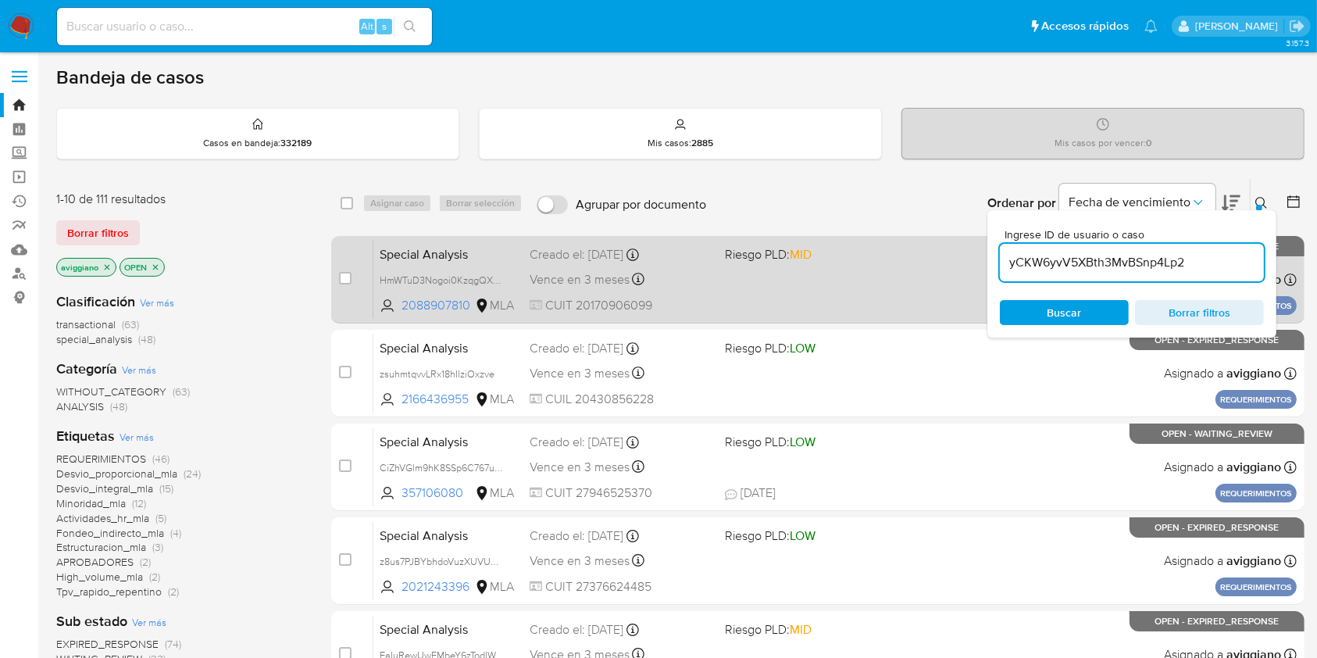
type input "yCKW6yvV5XBth3MvBSnp4Lp2"
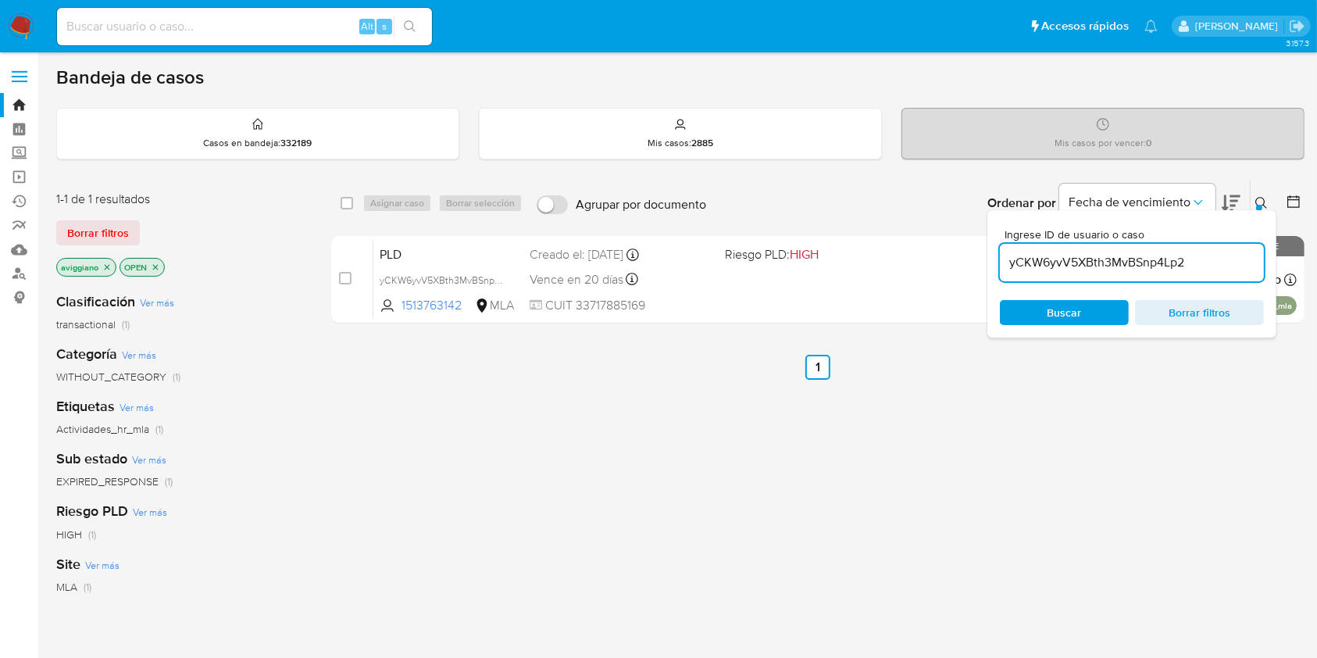
click at [351, 203] on input "checkbox" at bounding box center [347, 203] width 13 height 13
checkbox input "true"
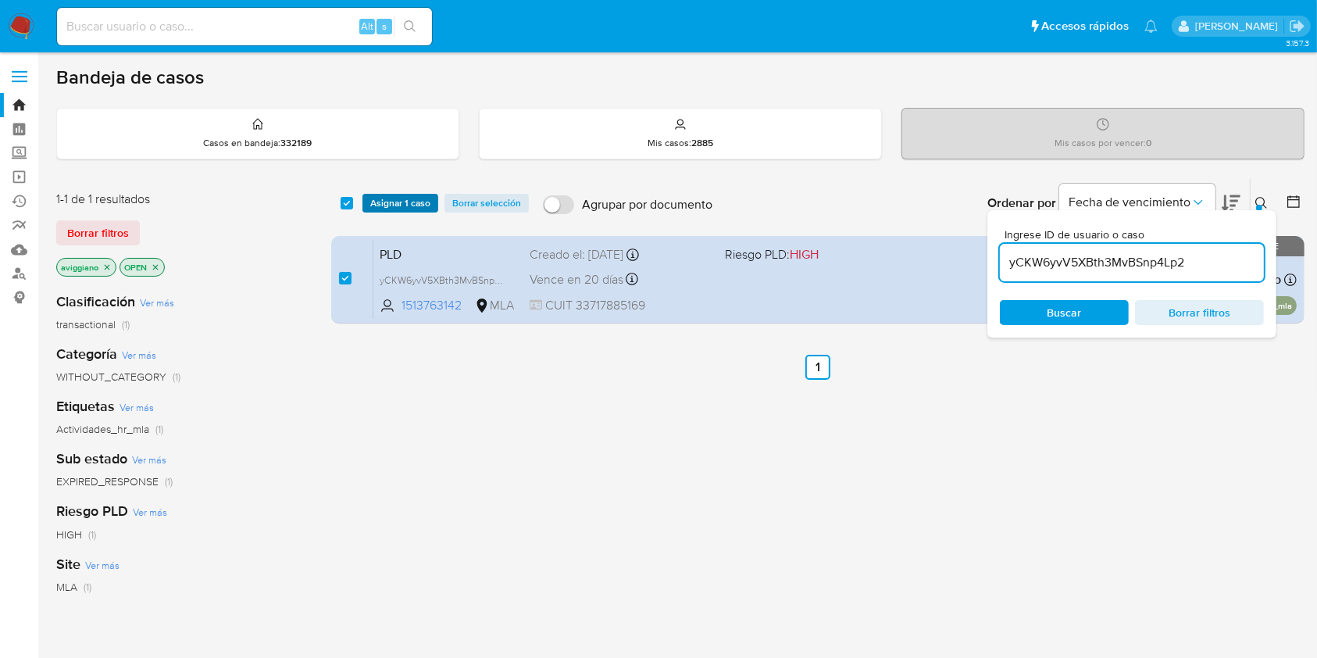
click at [380, 198] on span "Asignar 1 caso" at bounding box center [400, 203] width 60 height 16
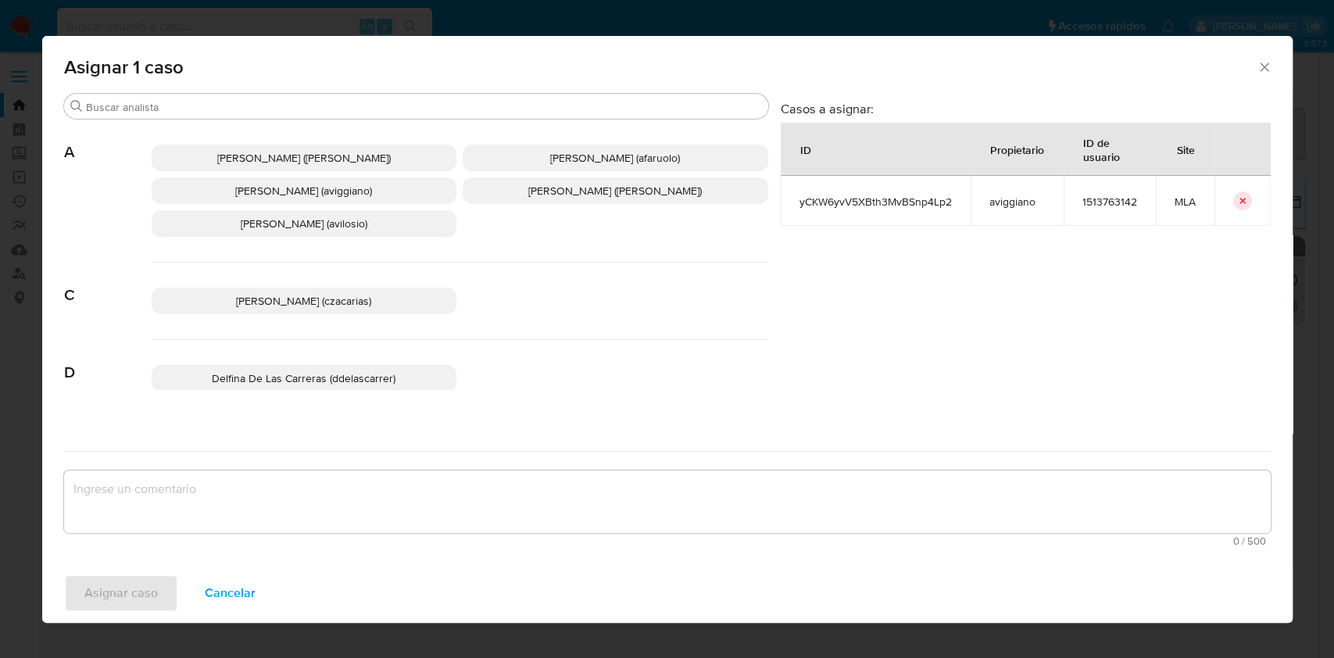
click at [271, 188] on span "Agustina Belen Viggiano (aviggiano)" at bounding box center [303, 191] width 137 height 16
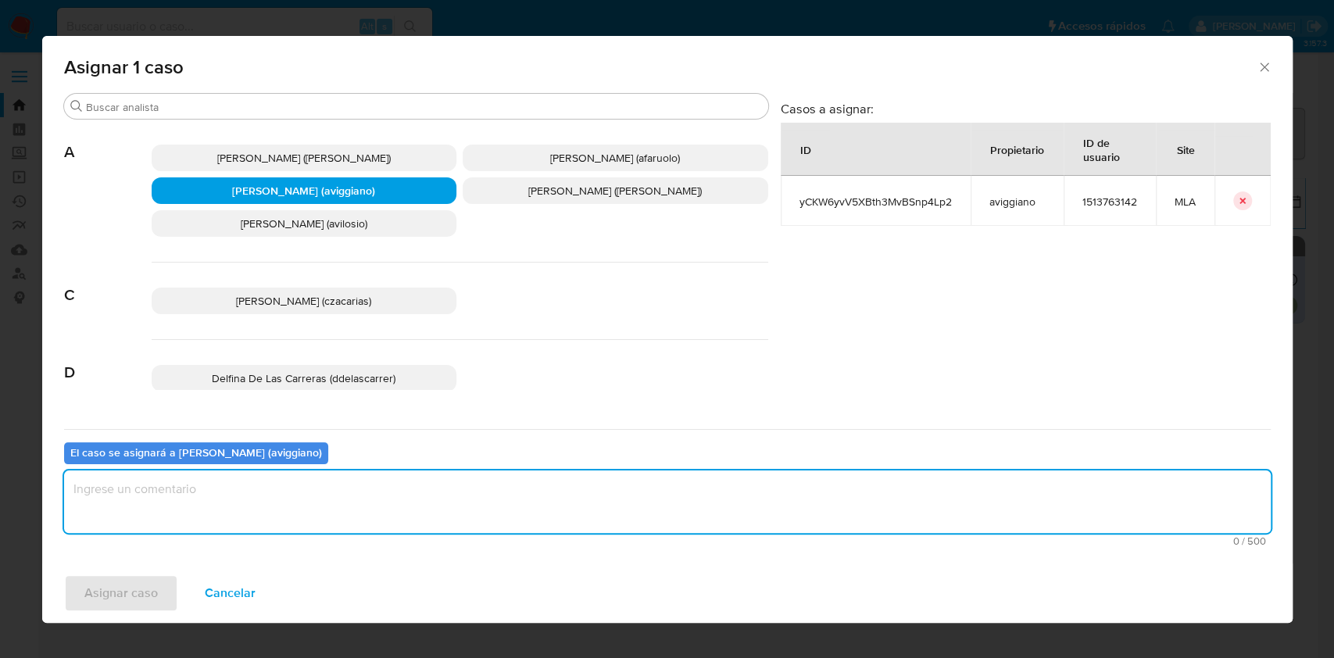
click at [202, 516] on textarea "assign-modal" at bounding box center [667, 501] width 1207 height 63
click at [106, 600] on span "Asignar caso" at bounding box center [120, 593] width 73 height 34
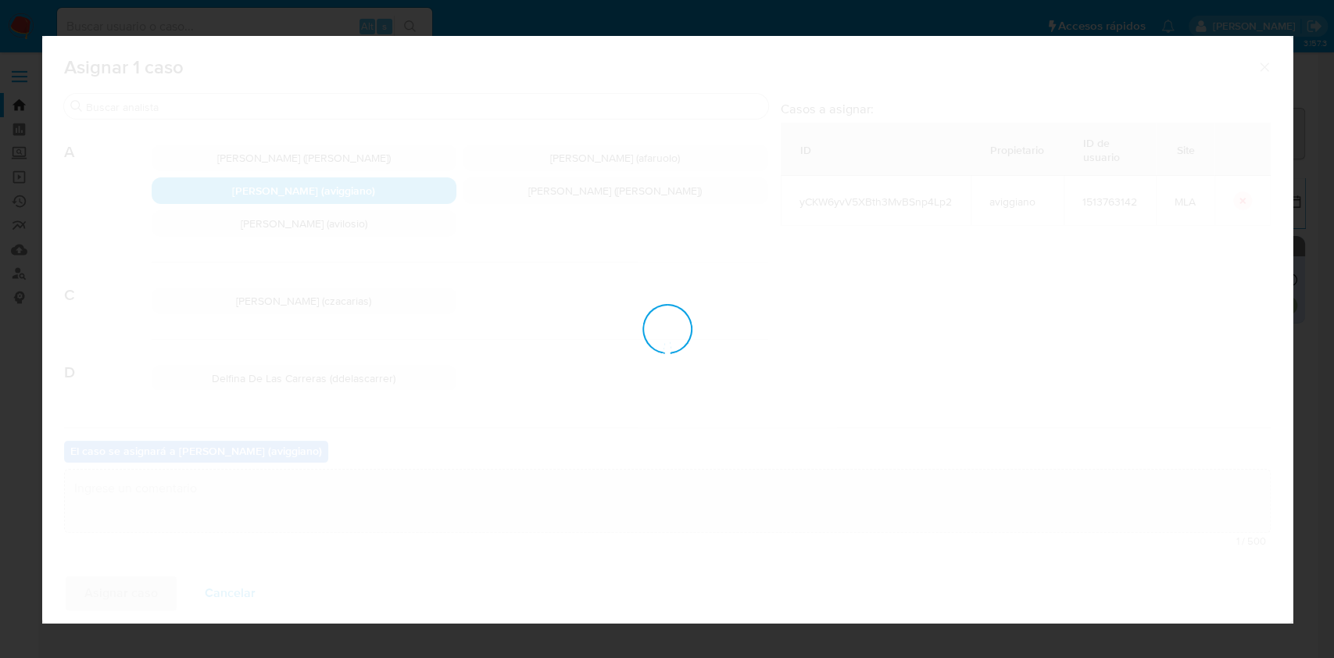
checkbox input "false"
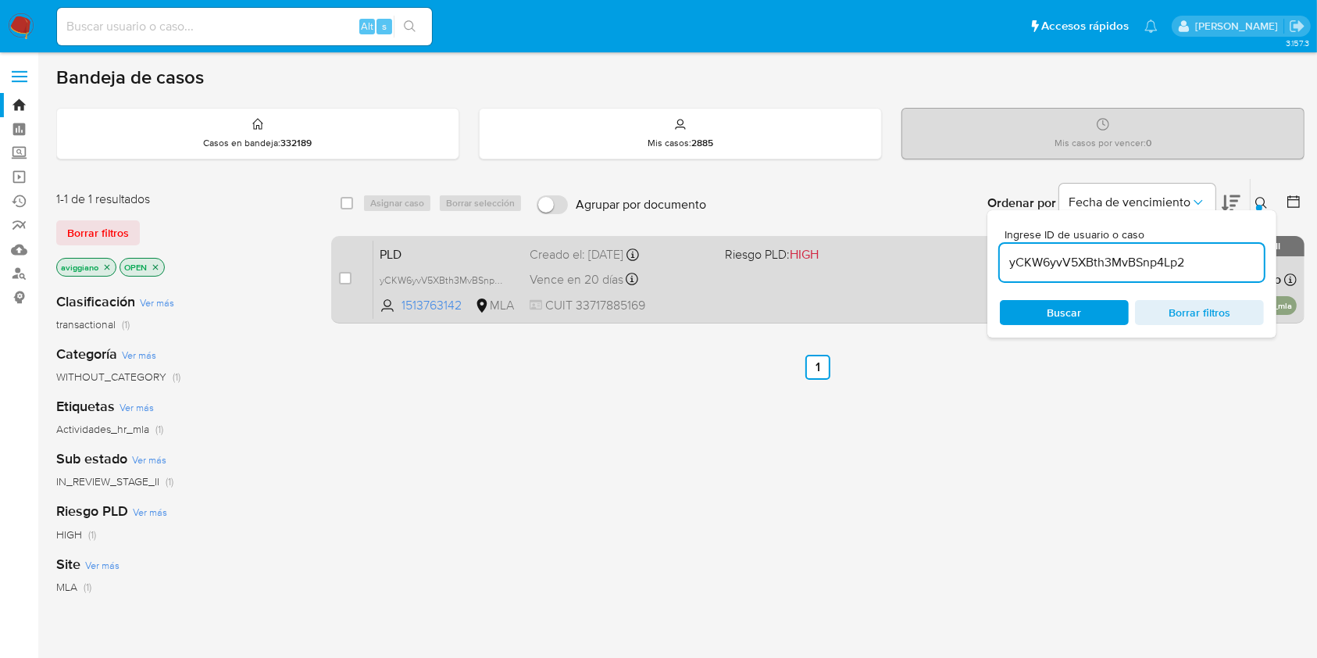
click at [679, 306] on span "CUIT 33717885169" at bounding box center [621, 305] width 182 height 17
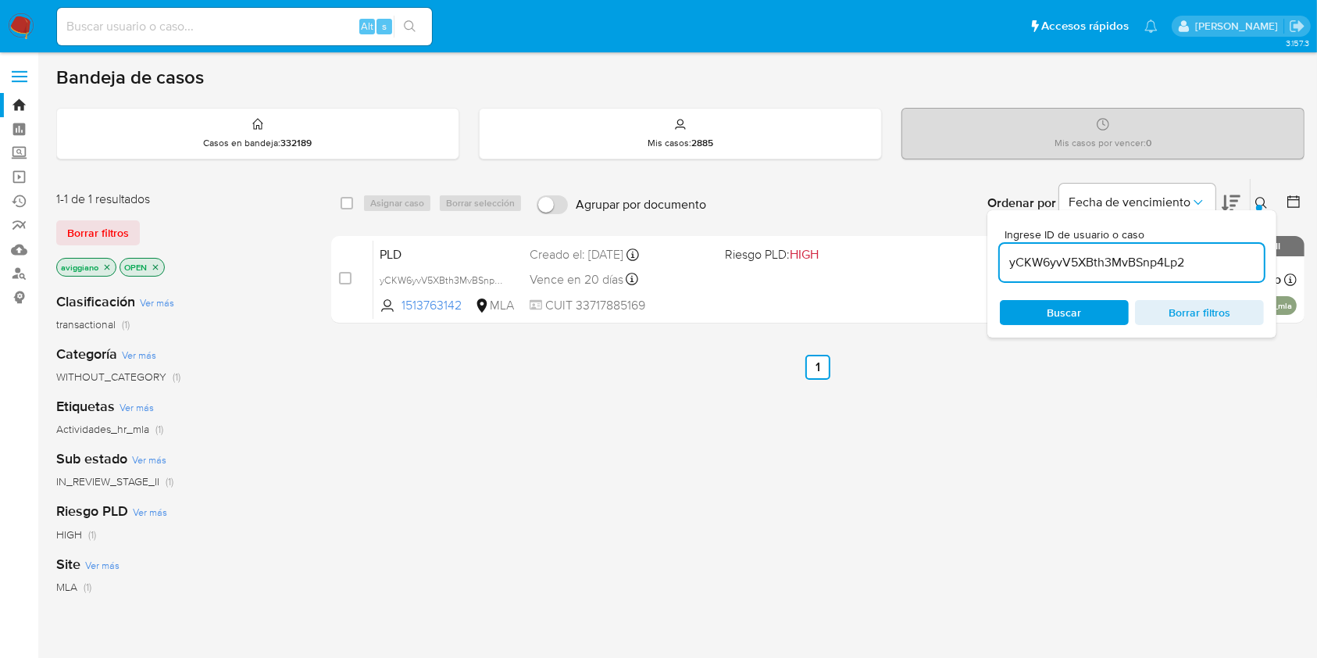
drag, startPoint x: 1068, startPoint y: 270, endPoint x: 1132, endPoint y: 259, distance: 64.4
click at [1132, 259] on input "yCKW6yvV5XBth3MvBSnp4Lp2" at bounding box center [1132, 262] width 264 height 20
drag, startPoint x: 1132, startPoint y: 259, endPoint x: 1179, endPoint y: 258, distance: 47.7
click at [1179, 258] on input "yCKW6yvV5XBth3MvBSnp4Lp2" at bounding box center [1132, 262] width 264 height 20
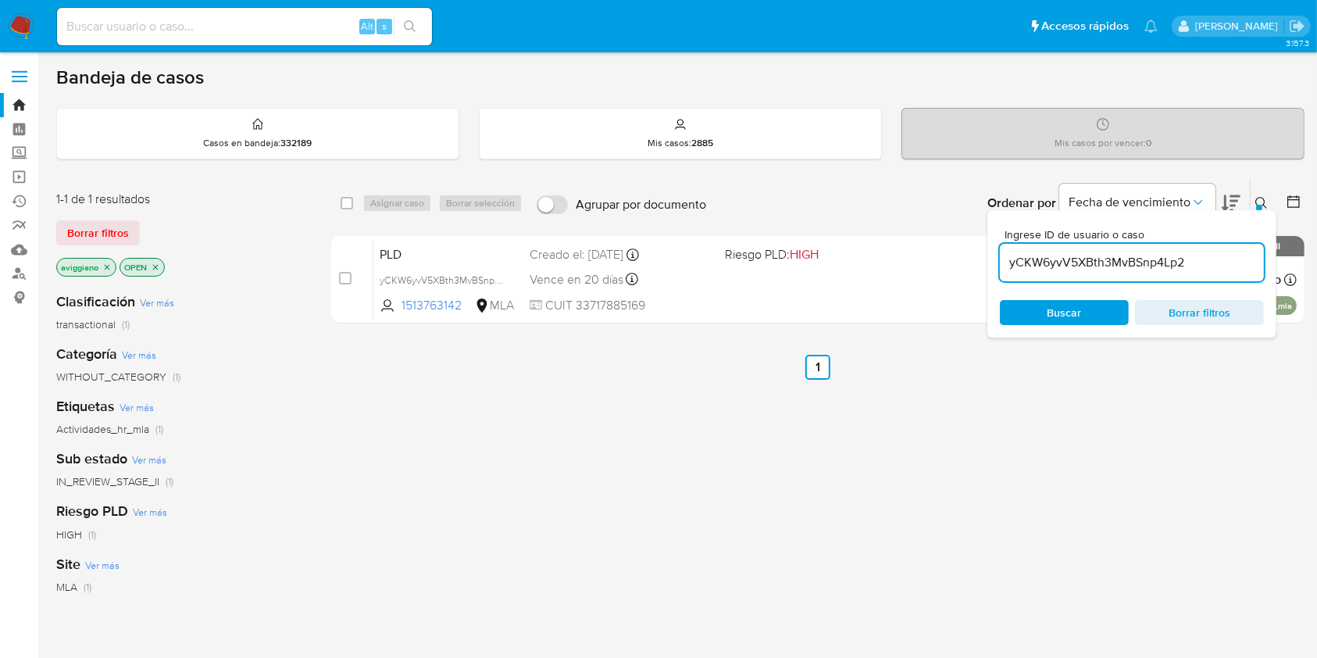
click at [1179, 258] on input "yCKW6yvV5XBth3MvBSnp4Lp2" at bounding box center [1132, 262] width 264 height 20
paste input "n3ShXTo5qcxahx5N52cVkHnT"
type input "n3ShXTo5qcxahx5N52cVkHnT"
click at [345, 199] on input "checkbox" at bounding box center [347, 203] width 13 height 13
checkbox input "true"
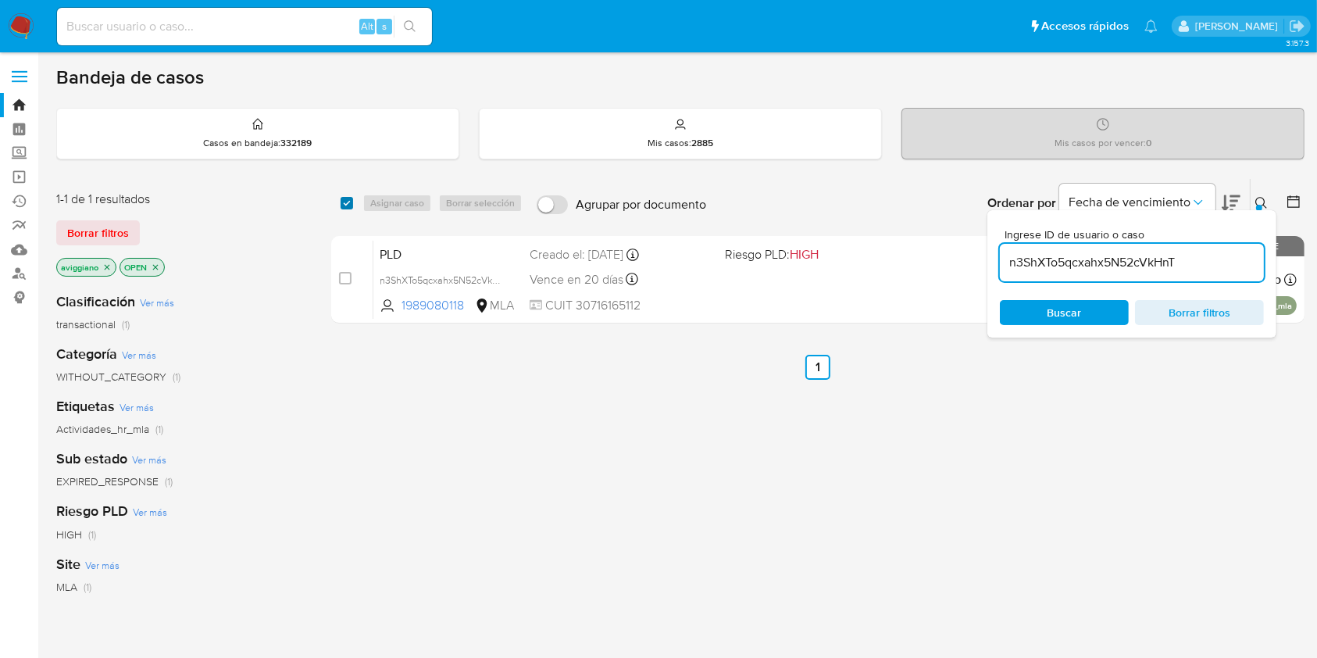
checkbox input "true"
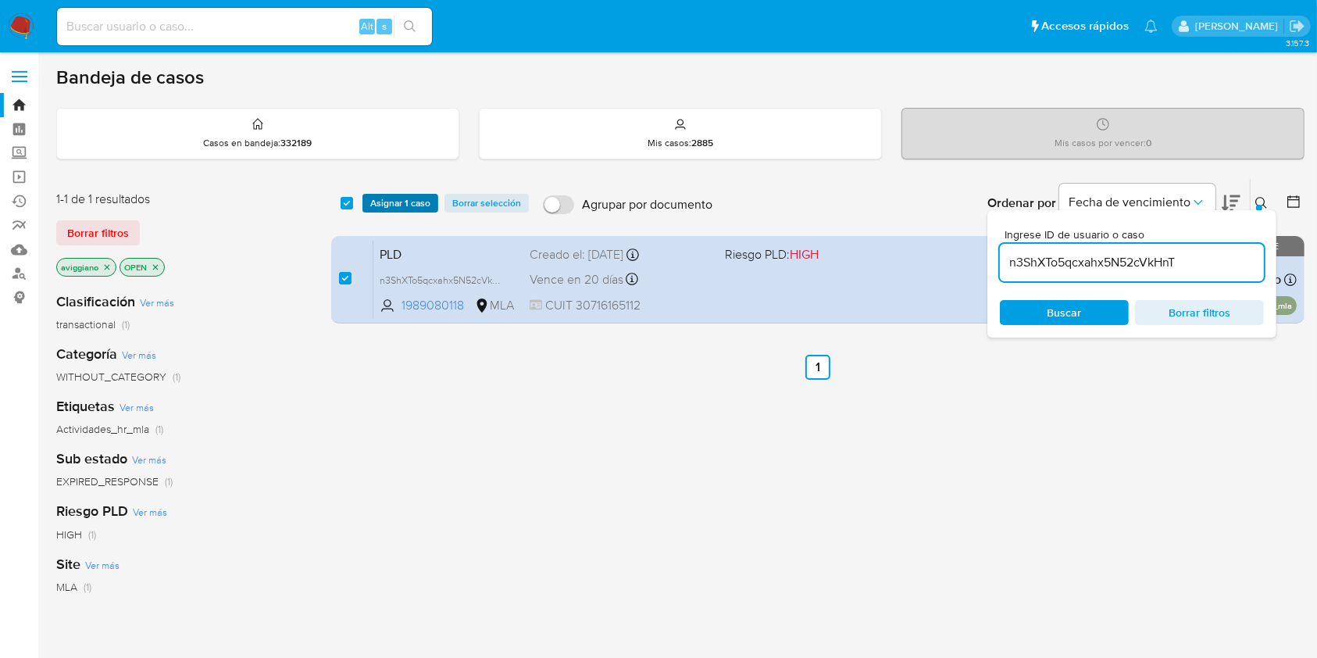
click at [384, 200] on span "Asignar 1 caso" at bounding box center [400, 203] width 60 height 16
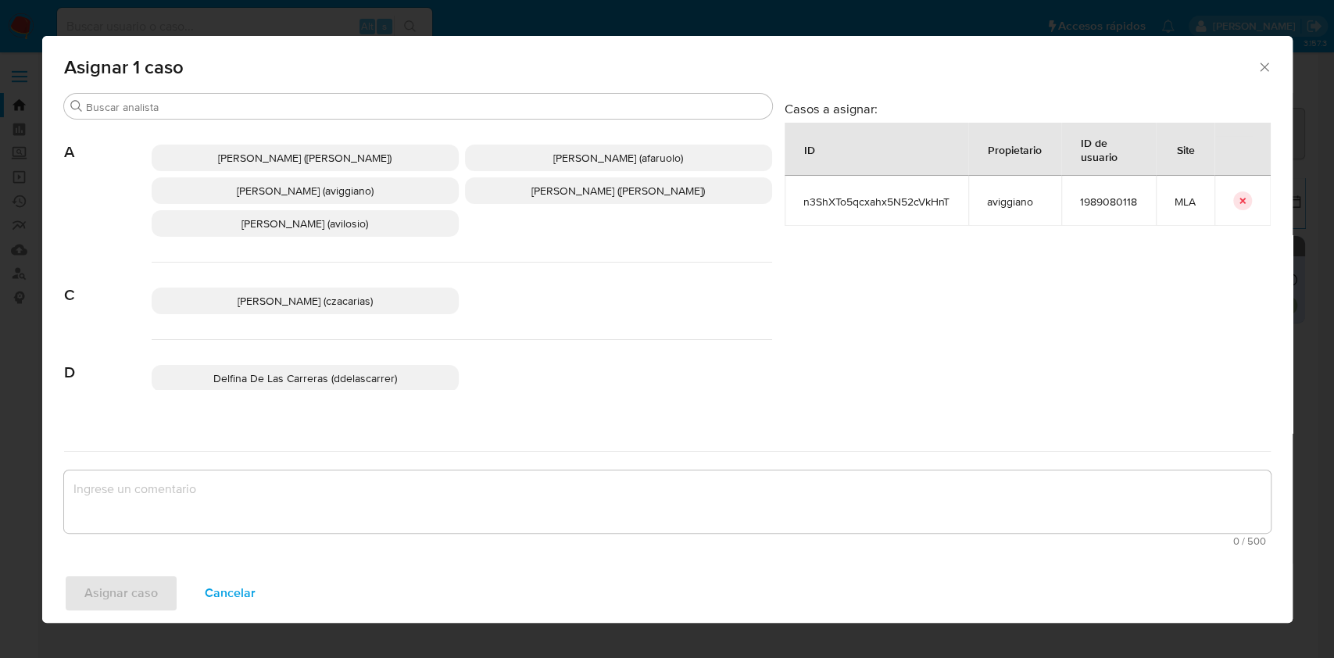
click at [275, 180] on p "Agustina Belen Viggiano (aviggiano)" at bounding box center [305, 190] width 307 height 27
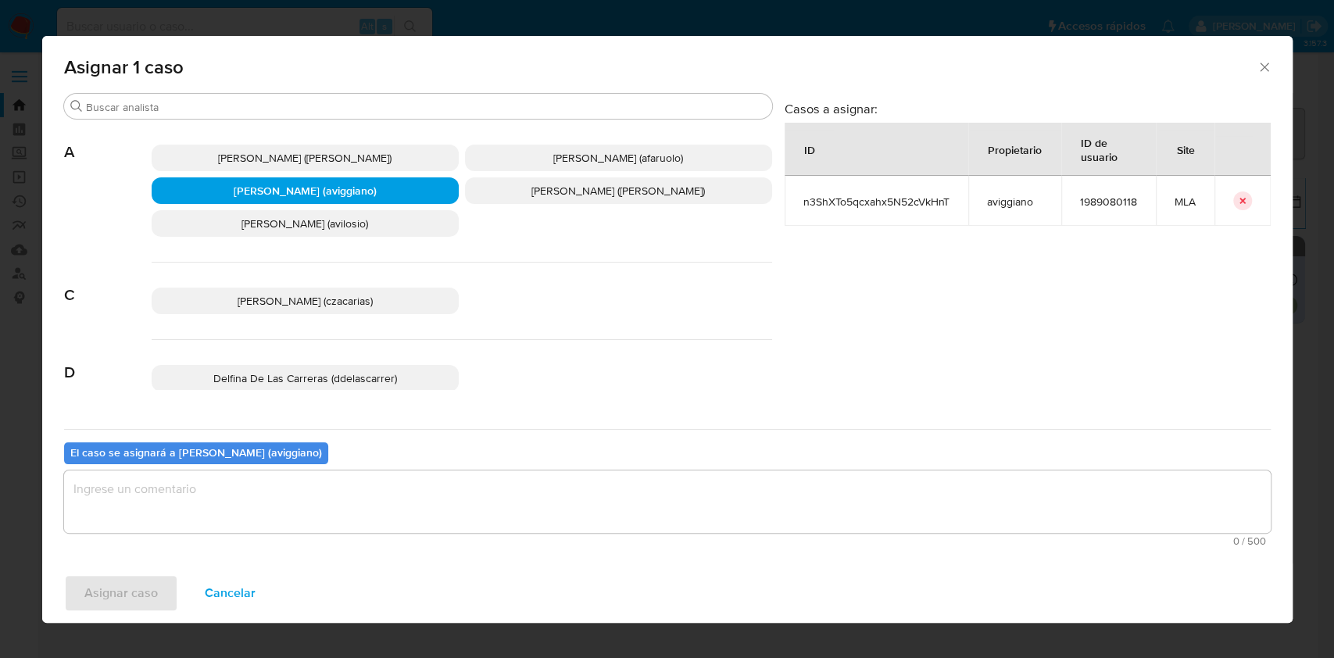
click at [262, 500] on textarea "assign-modal" at bounding box center [667, 501] width 1207 height 63
click at [135, 592] on span "Asignar caso" at bounding box center [120, 593] width 73 height 34
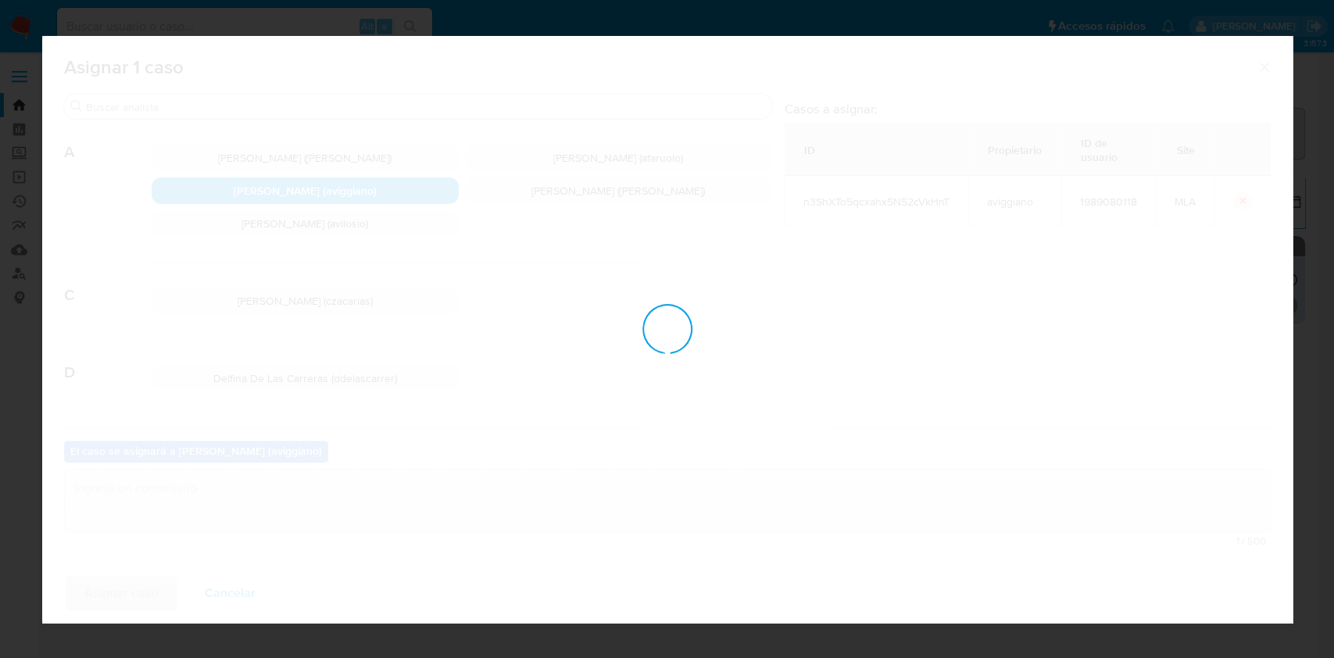
checkbox input "false"
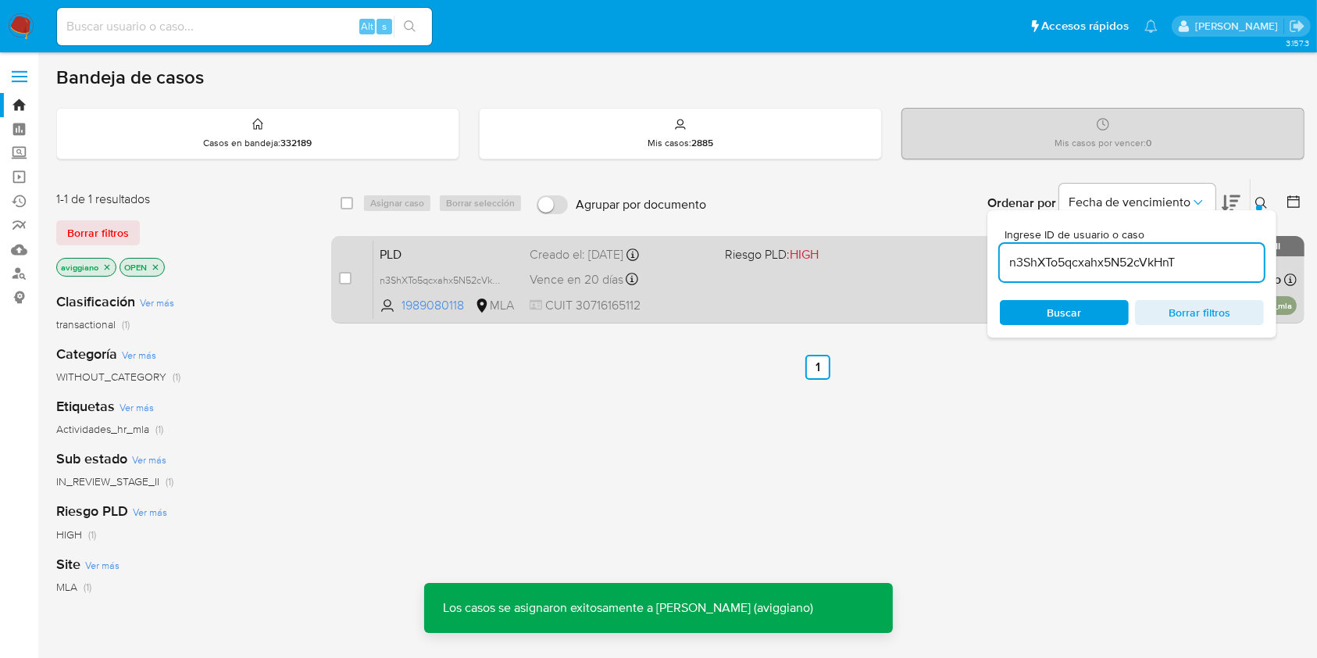
click at [827, 280] on div "PLD n3ShXTo5qcxahx5N52cVkHnT 1989080118 MLA Riesgo PLD: HIGH Creado el: 12/08/2…" at bounding box center [836, 279] width 924 height 79
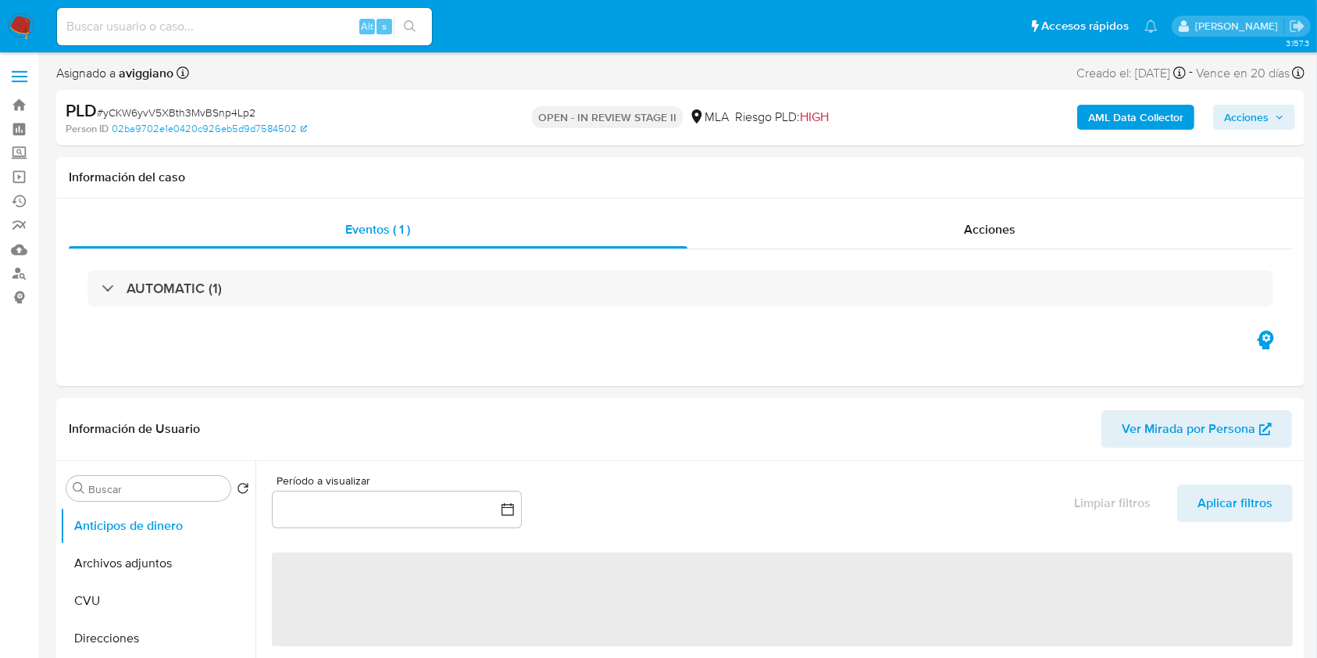
click at [1102, 117] on b "AML Data Collector" at bounding box center [1136, 117] width 95 height 25
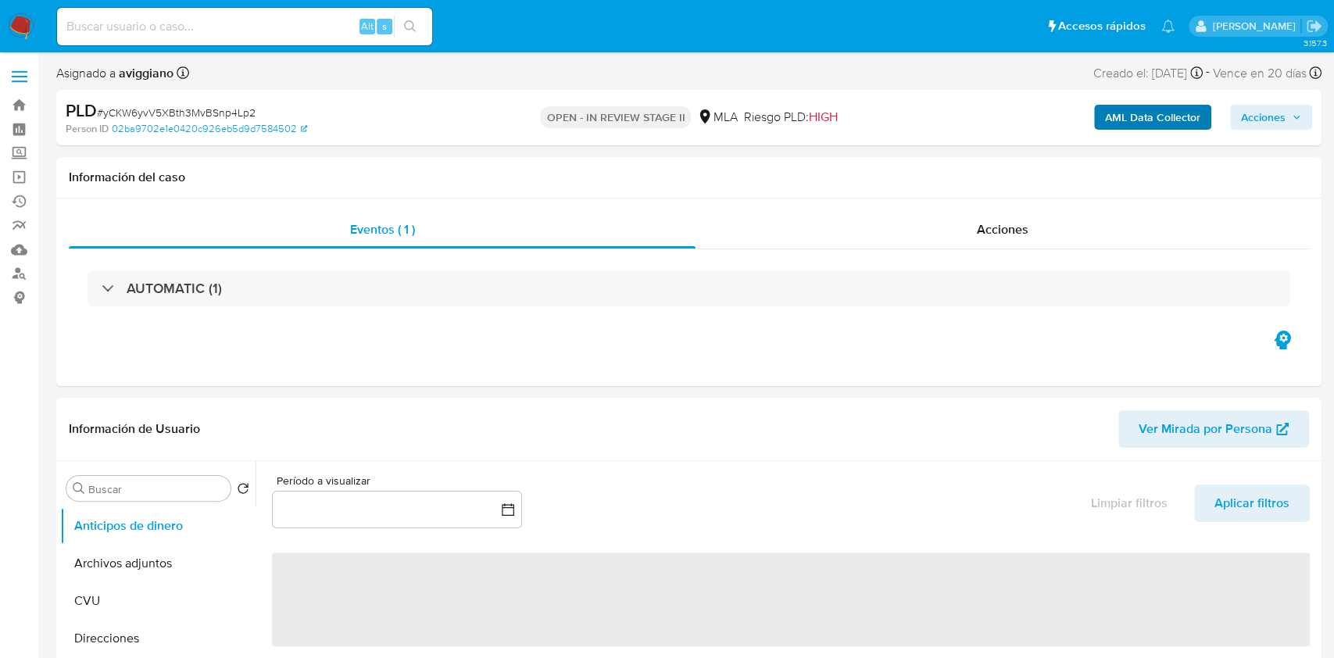
select select "10"
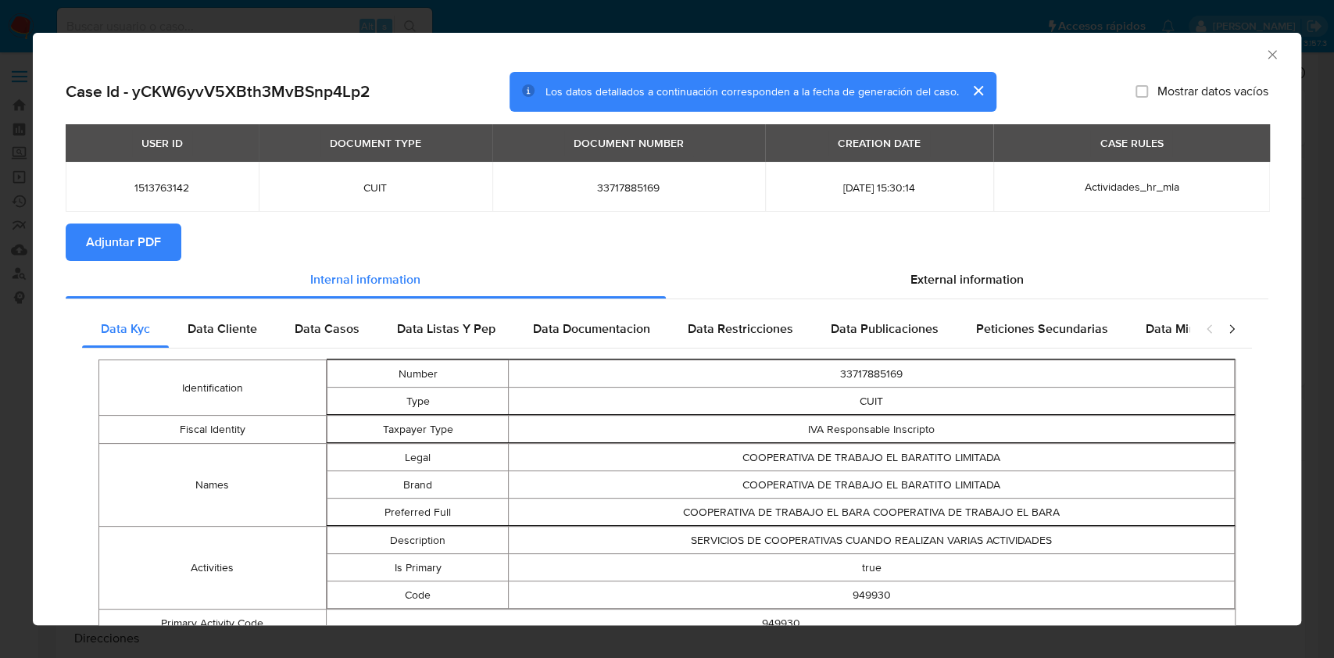
click at [104, 241] on span "Adjuntar PDF" at bounding box center [123, 242] width 75 height 34
click at [1264, 53] on icon "Cerrar ventana" at bounding box center [1272, 55] width 16 height 16
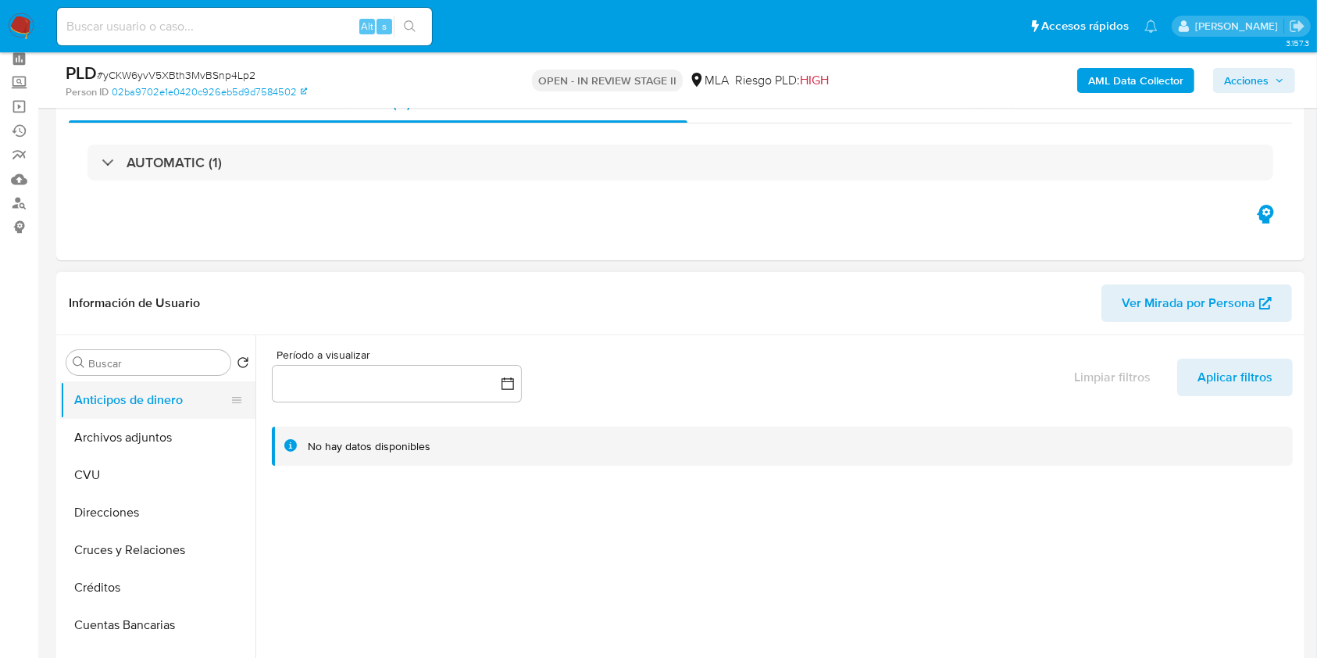
scroll to position [104, 0]
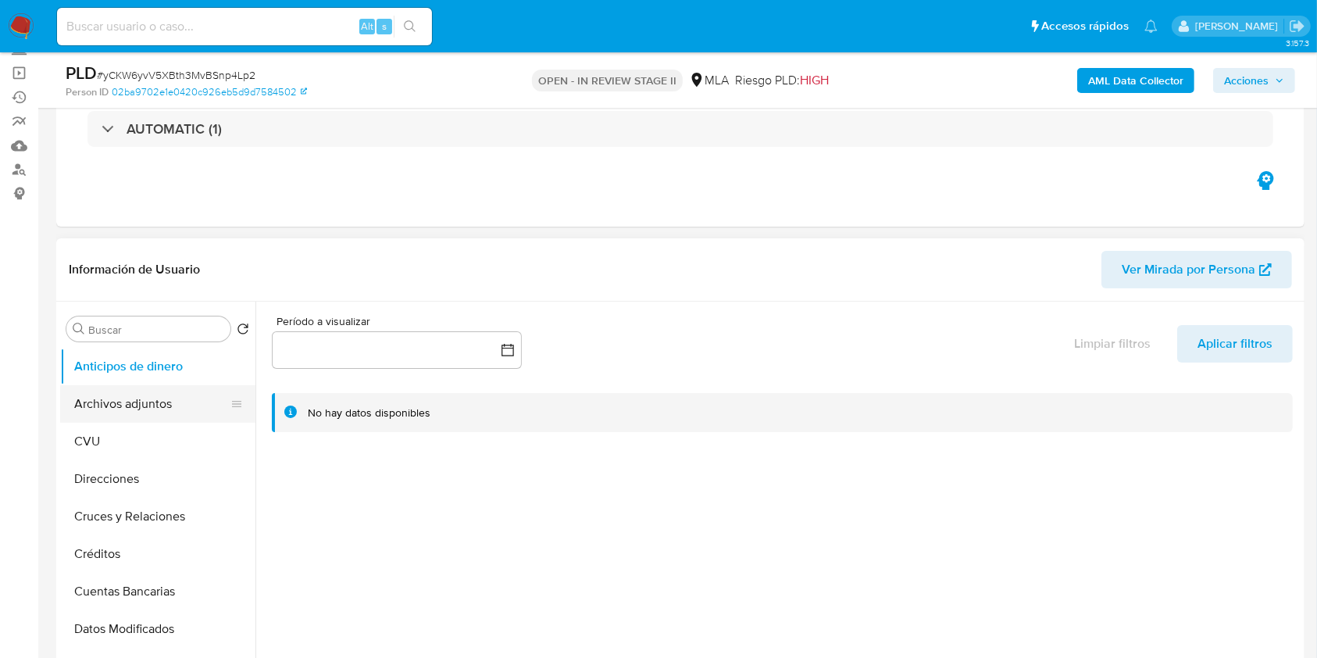
click at [109, 398] on button "Archivos adjuntos" at bounding box center [151, 404] width 183 height 38
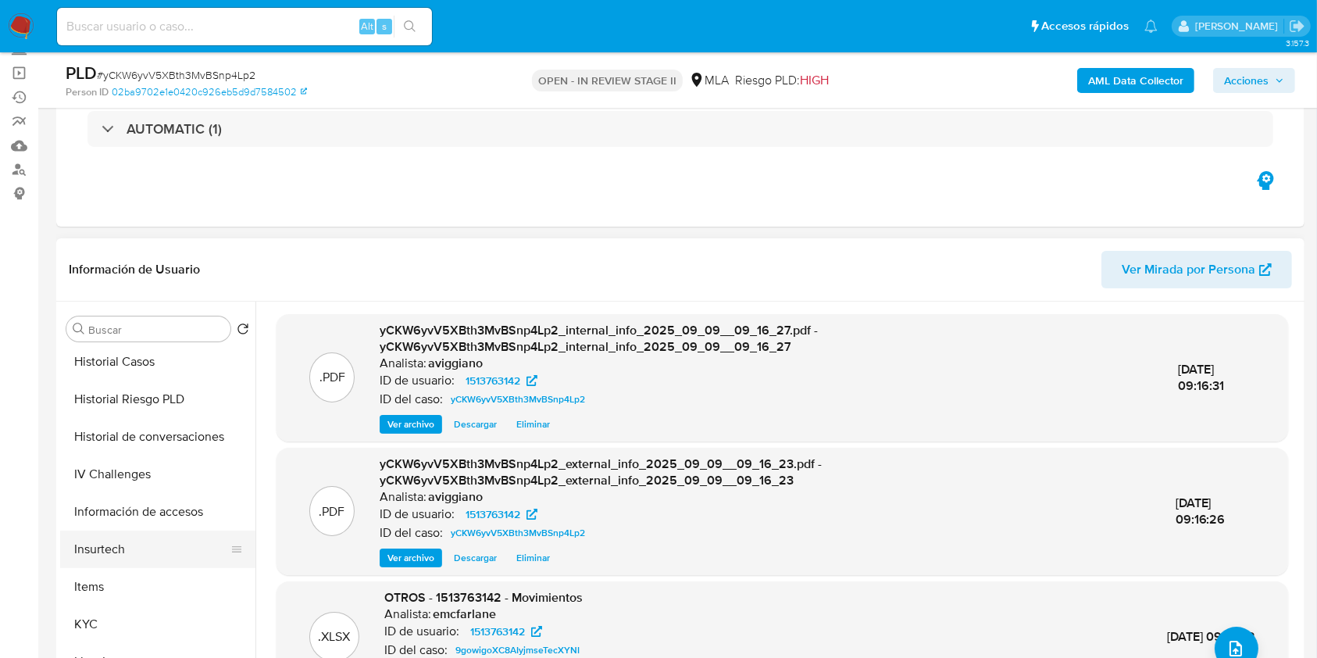
scroll to position [520, 0]
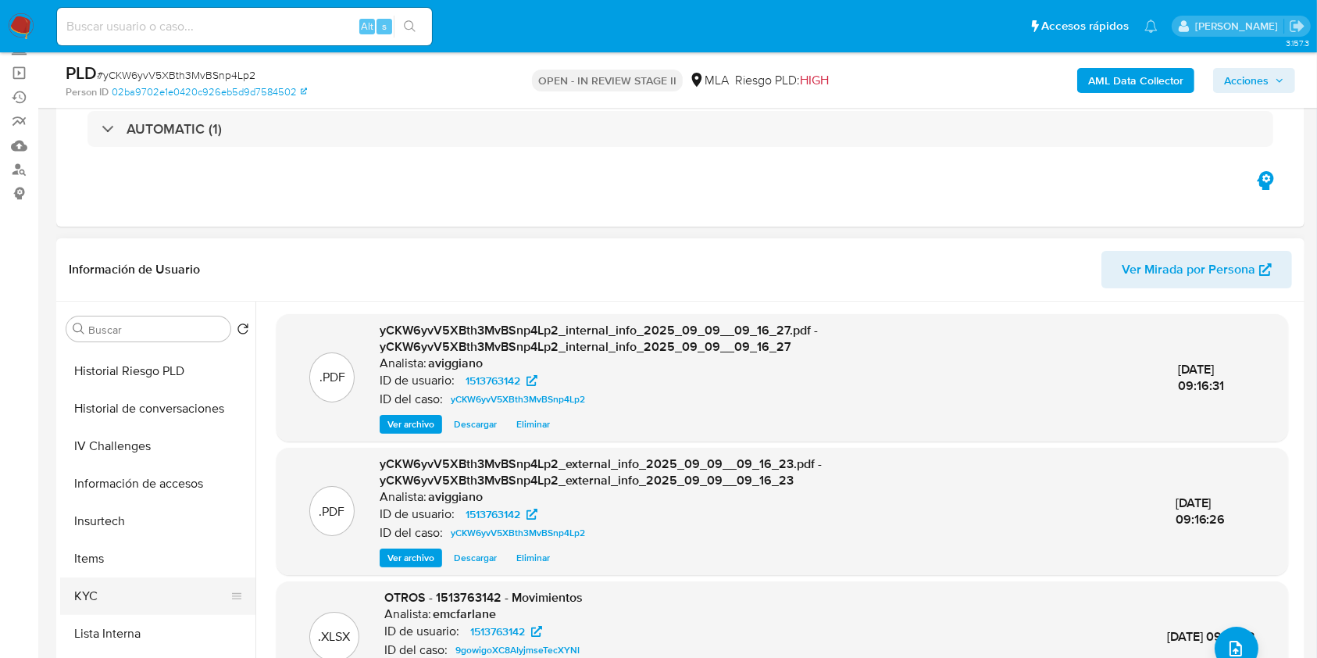
click at [100, 584] on button "KYC" at bounding box center [151, 596] width 183 height 38
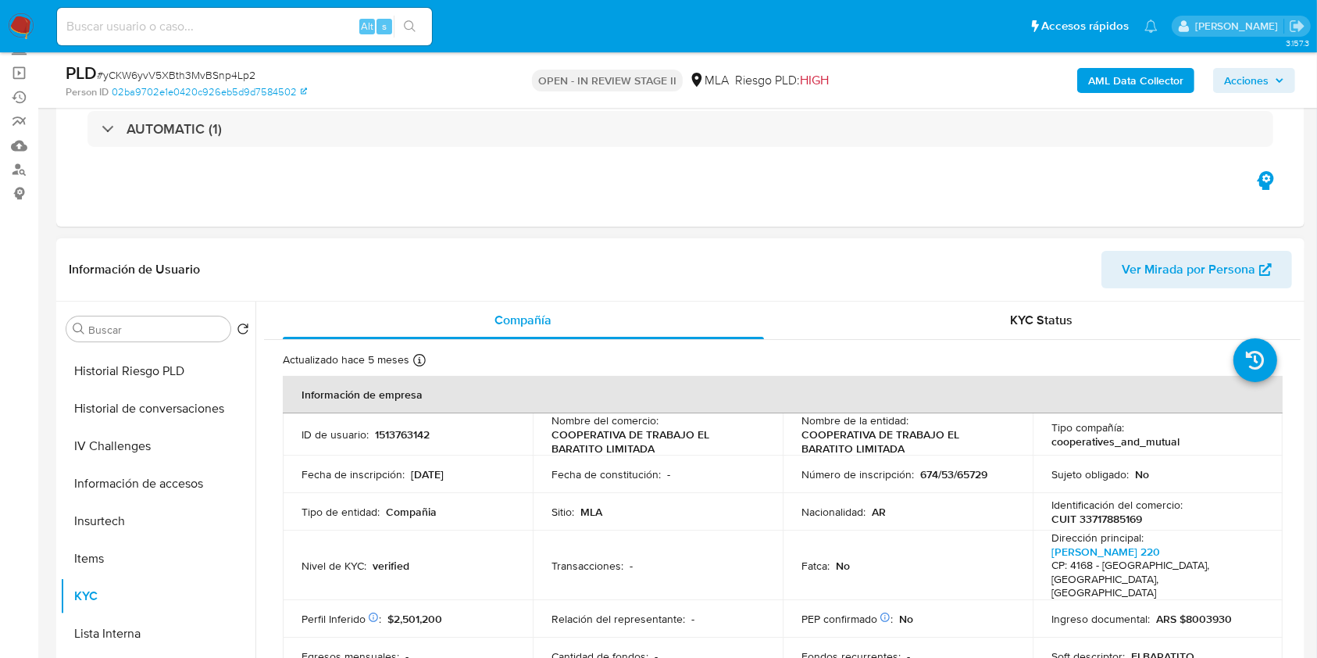
click at [1101, 516] on p "CUIT 33717885169" at bounding box center [1097, 519] width 91 height 14
copy p "33717885169"
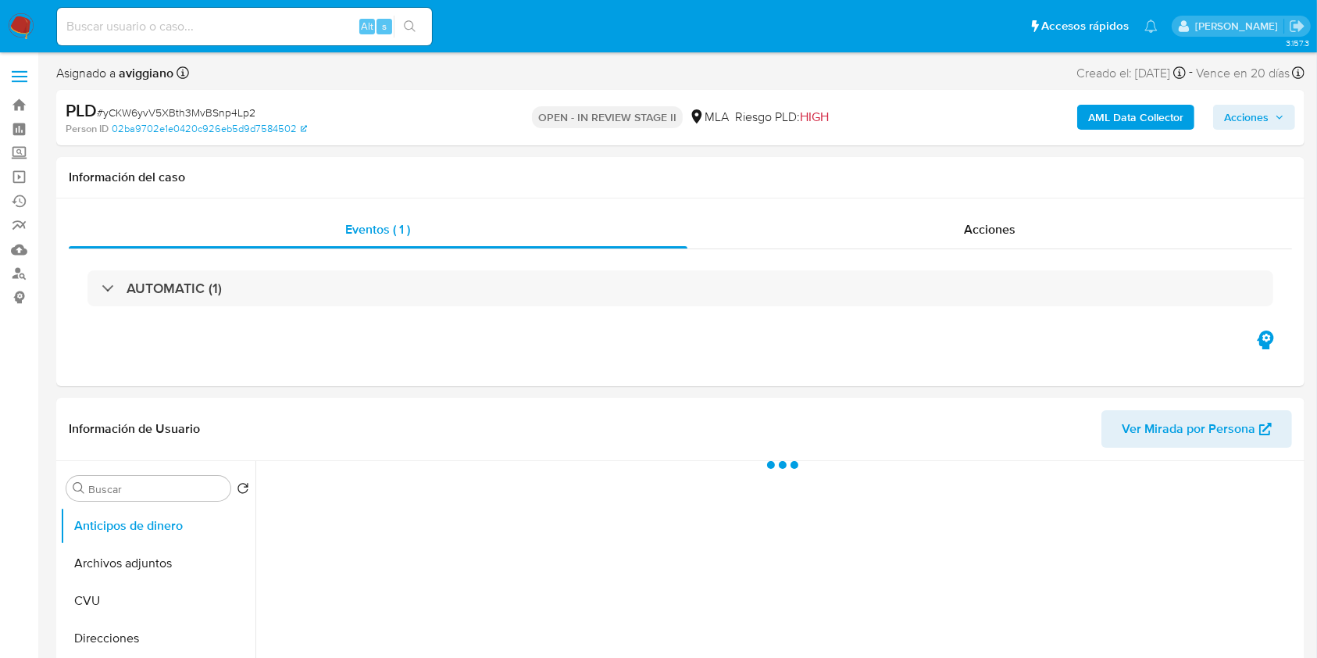
click at [1250, 122] on span "Acciones" at bounding box center [1246, 117] width 45 height 25
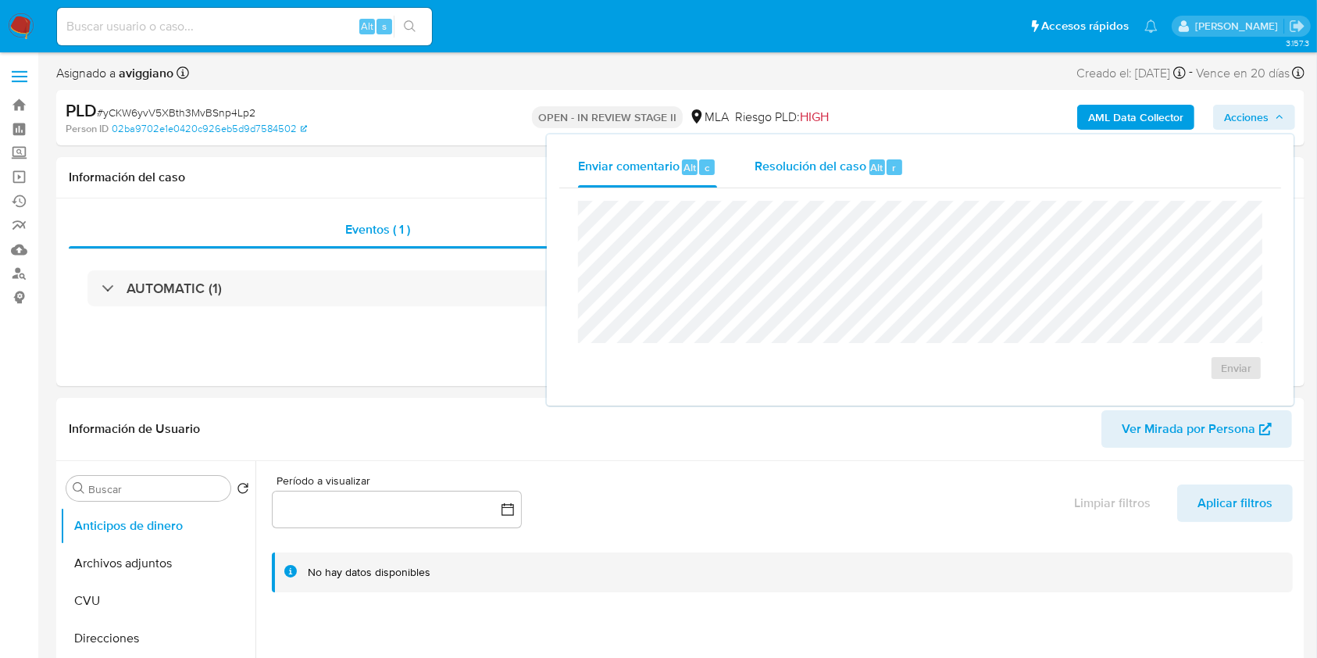
click at [879, 186] on div "Resolución del caso Alt r" at bounding box center [829, 167] width 149 height 41
select select "10"
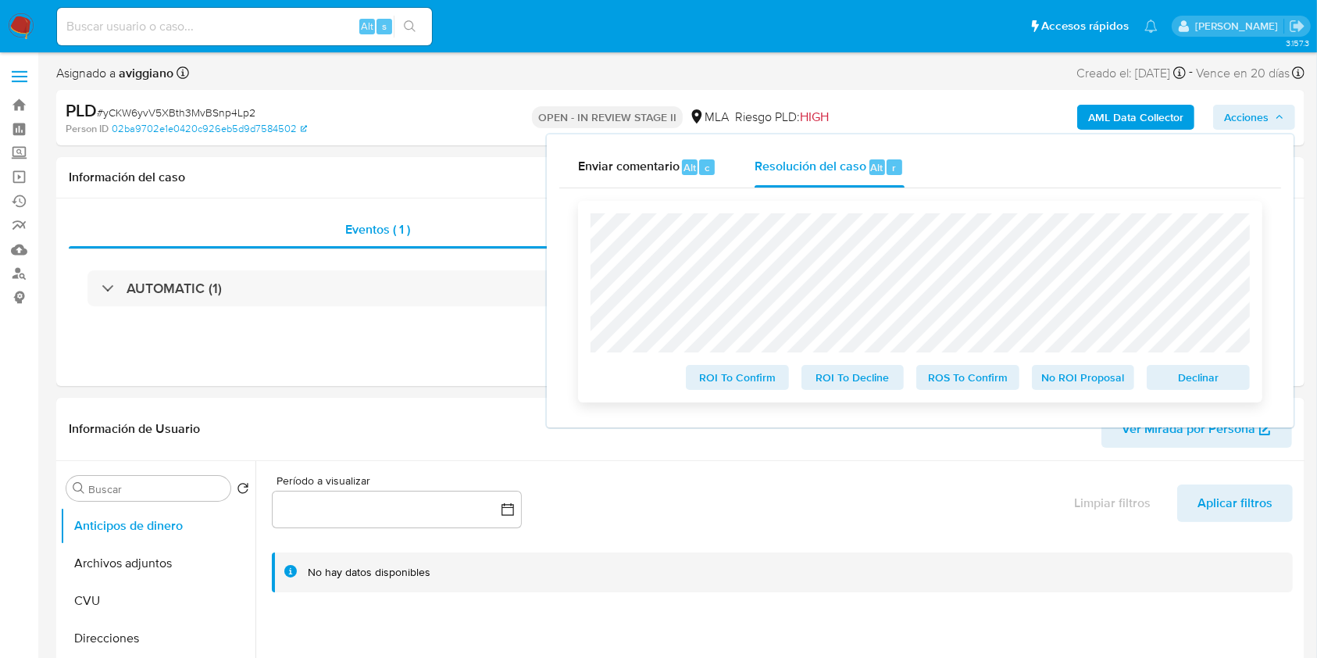
click at [1224, 384] on span "Declinar" at bounding box center [1198, 377] width 81 height 22
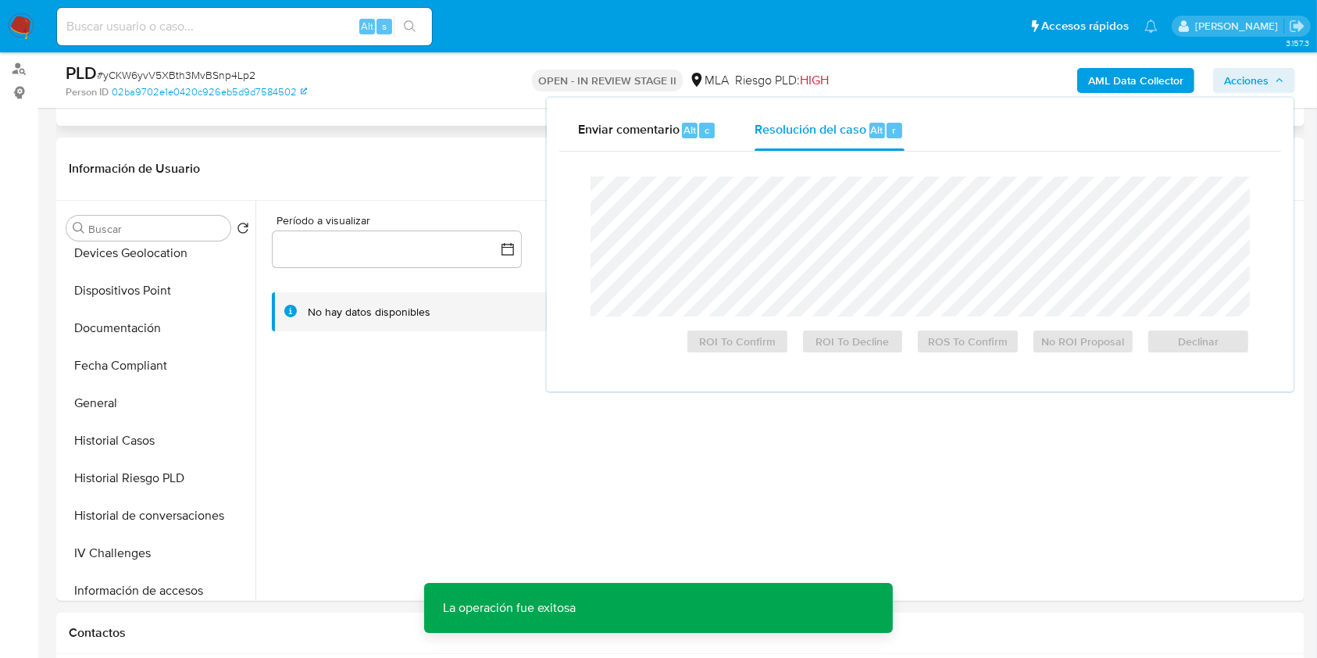
scroll to position [208, 0]
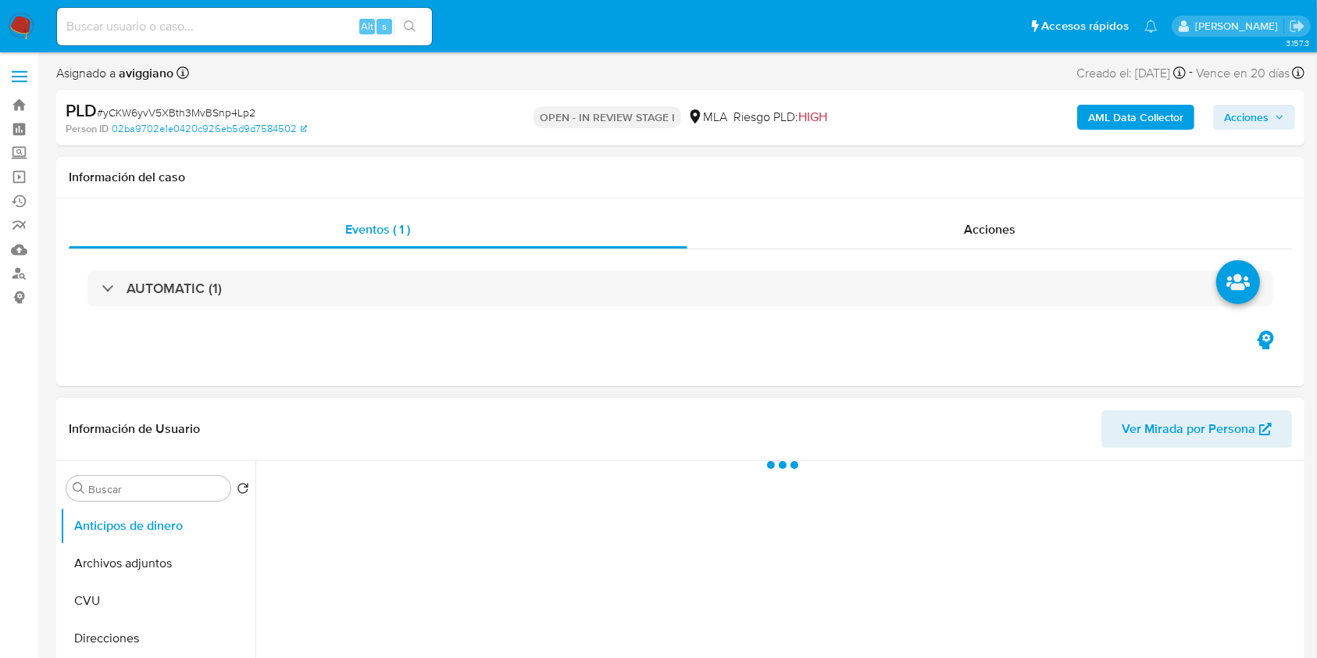
select select "10"
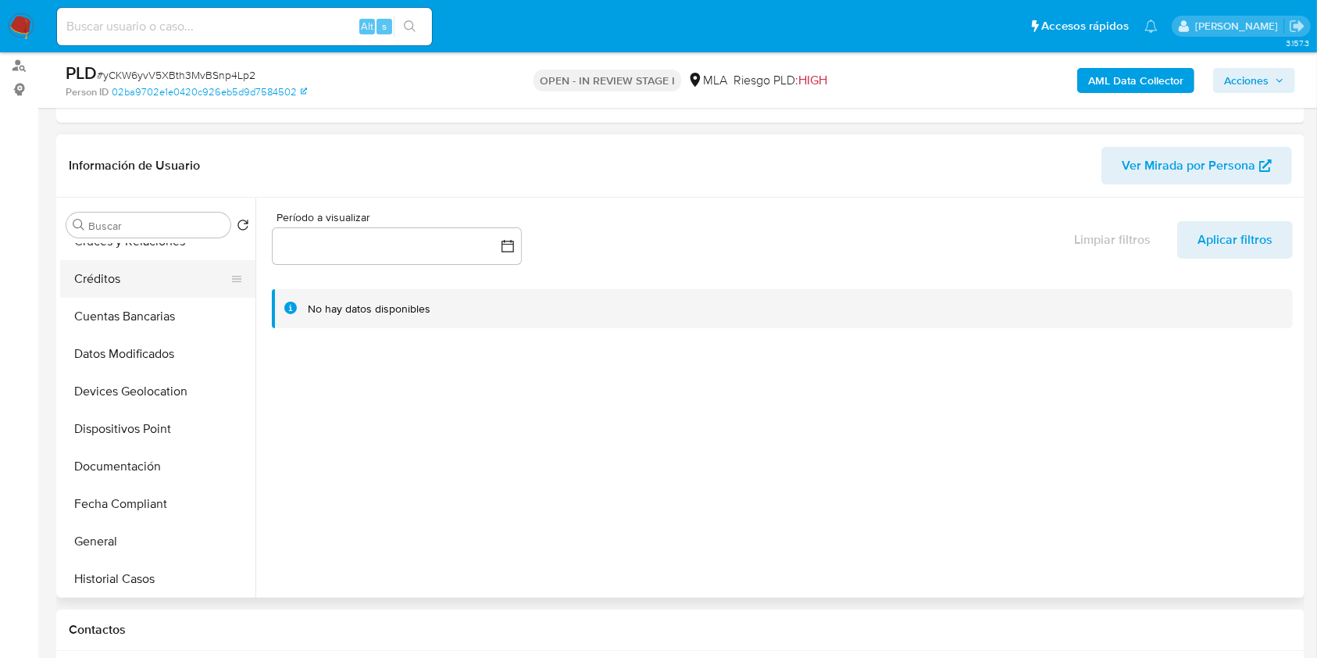
scroll to position [313, 0]
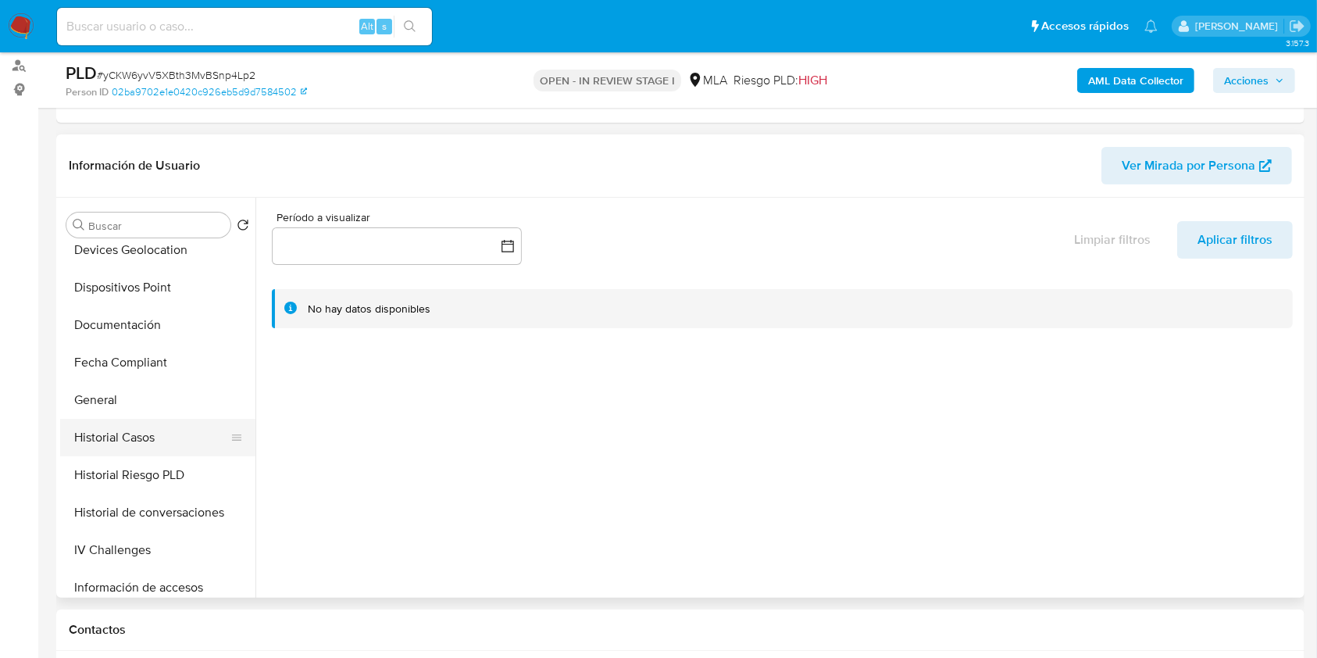
click at [145, 429] on button "Historial Casos" at bounding box center [151, 438] width 183 height 38
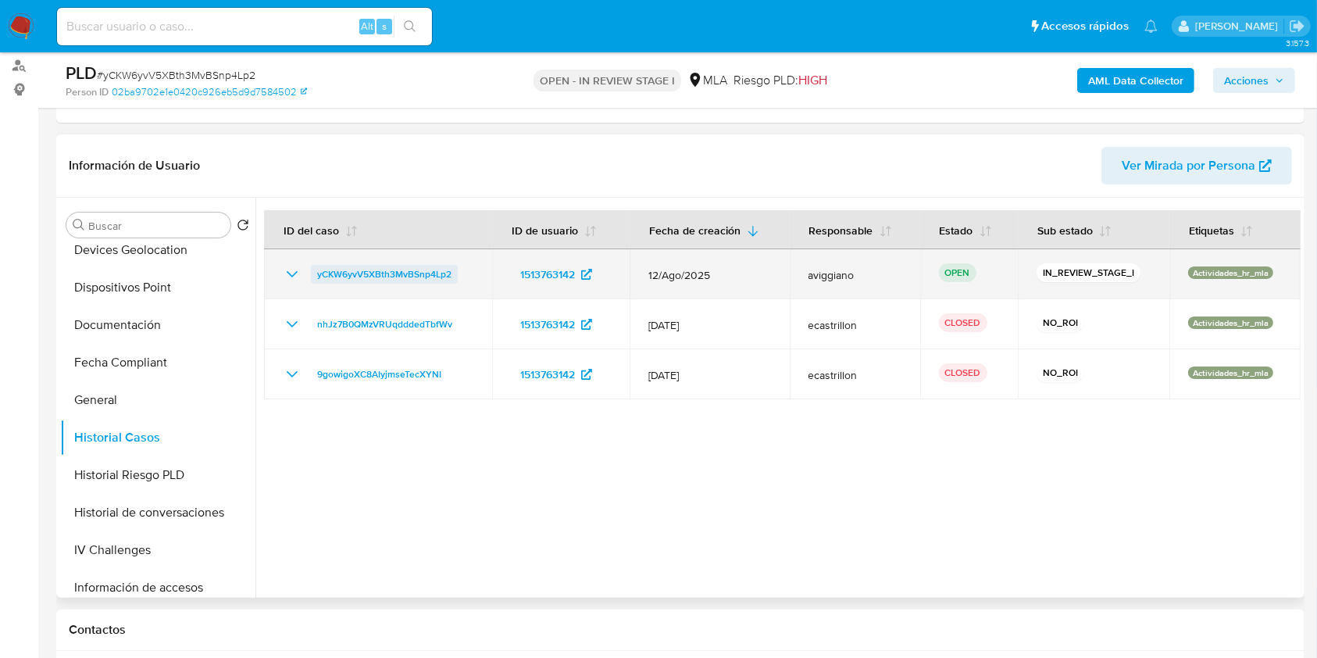
click at [411, 273] on span "yCKW6yvV5XBth3MvBSnp4Lp2" at bounding box center [384, 274] width 134 height 19
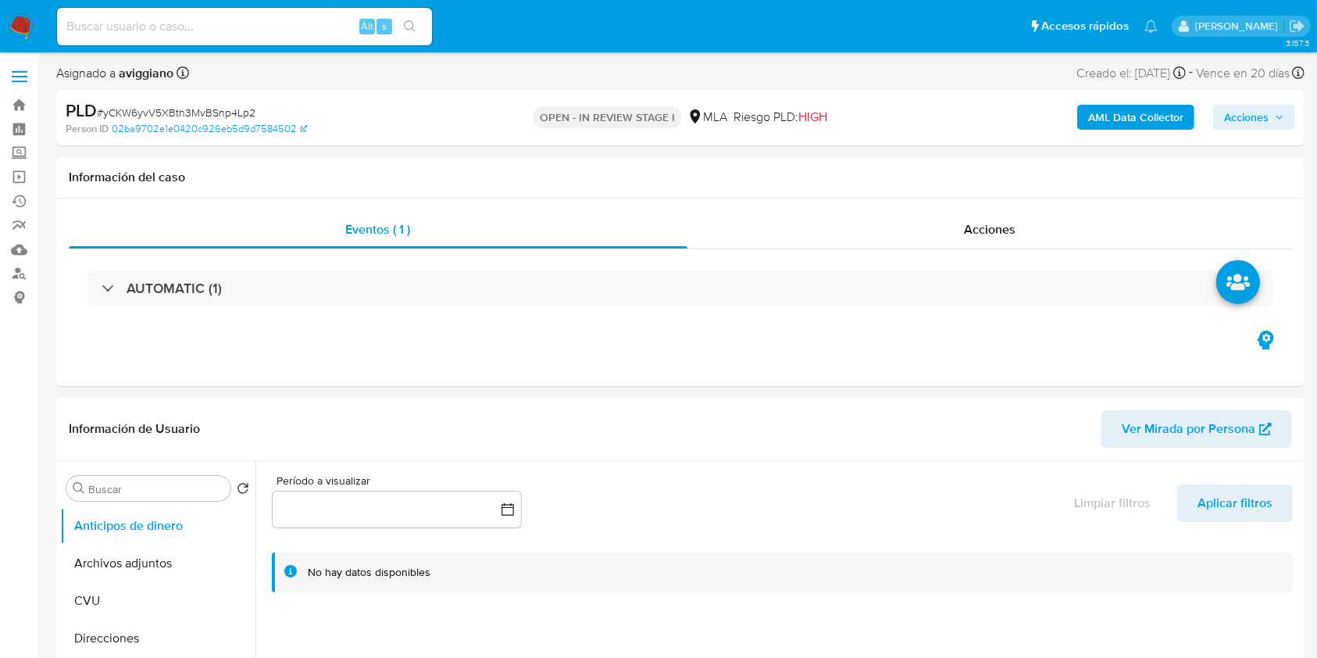
click at [1246, 114] on span "Acciones" at bounding box center [1246, 117] width 45 height 25
select select "10"
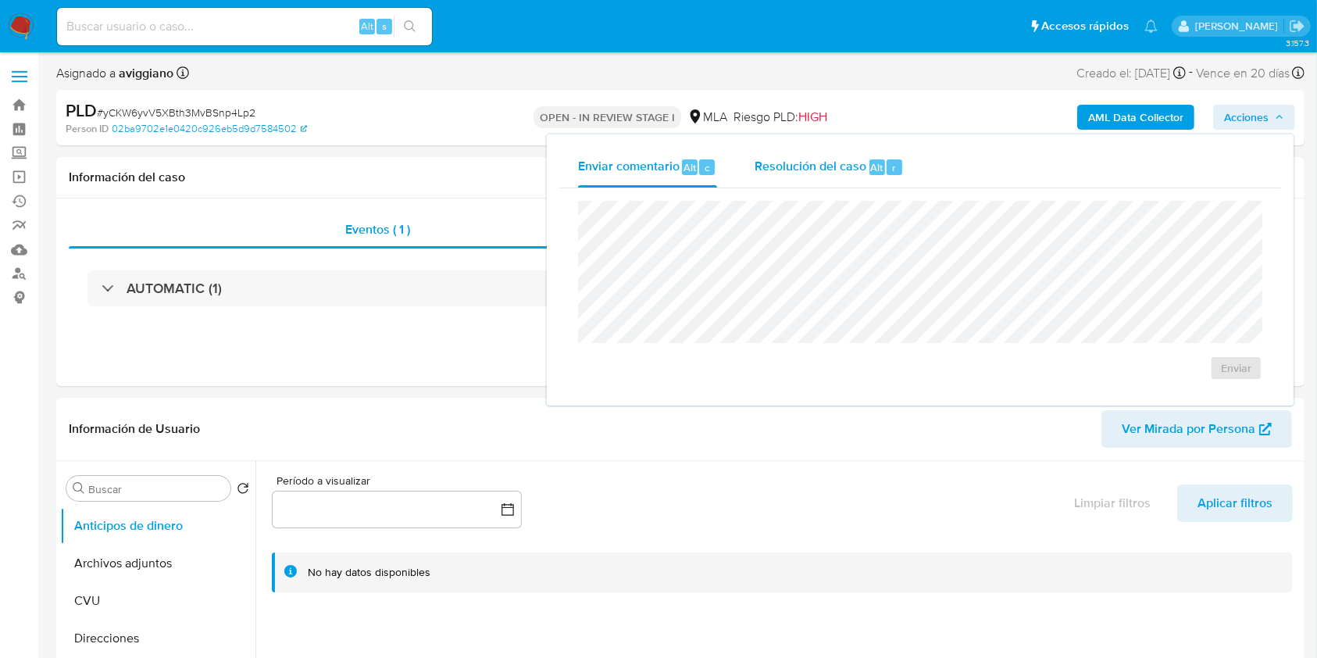
click at [853, 169] on span "Resolución del caso" at bounding box center [811, 167] width 112 height 18
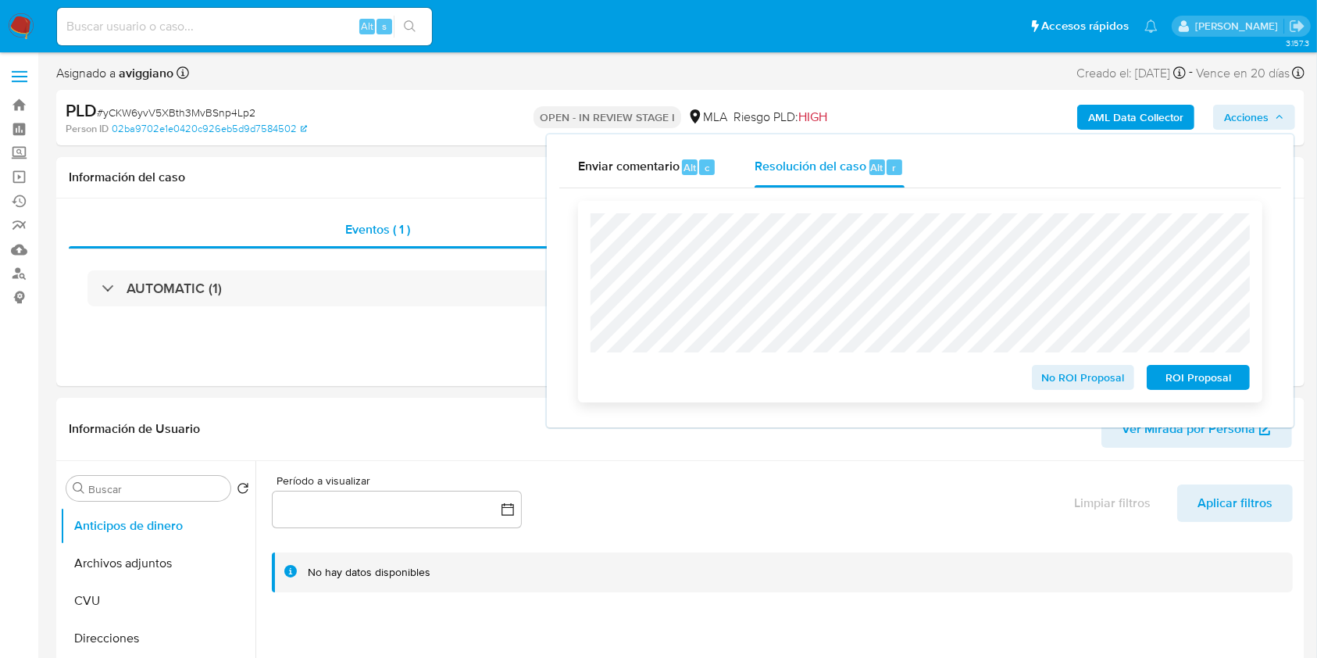
click at [1092, 395] on div "No ROI Proposal ROI Proposal" at bounding box center [920, 302] width 685 height 202
click at [1088, 383] on span "No ROI Proposal" at bounding box center [1083, 377] width 81 height 22
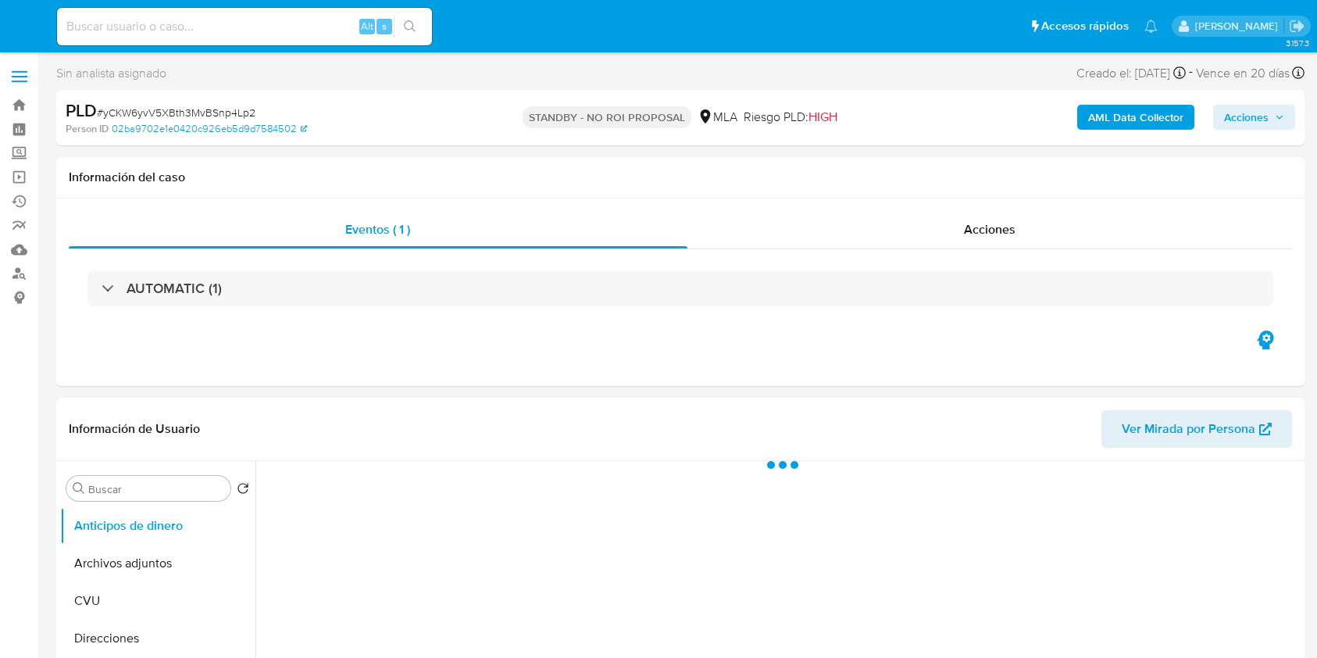
select select "10"
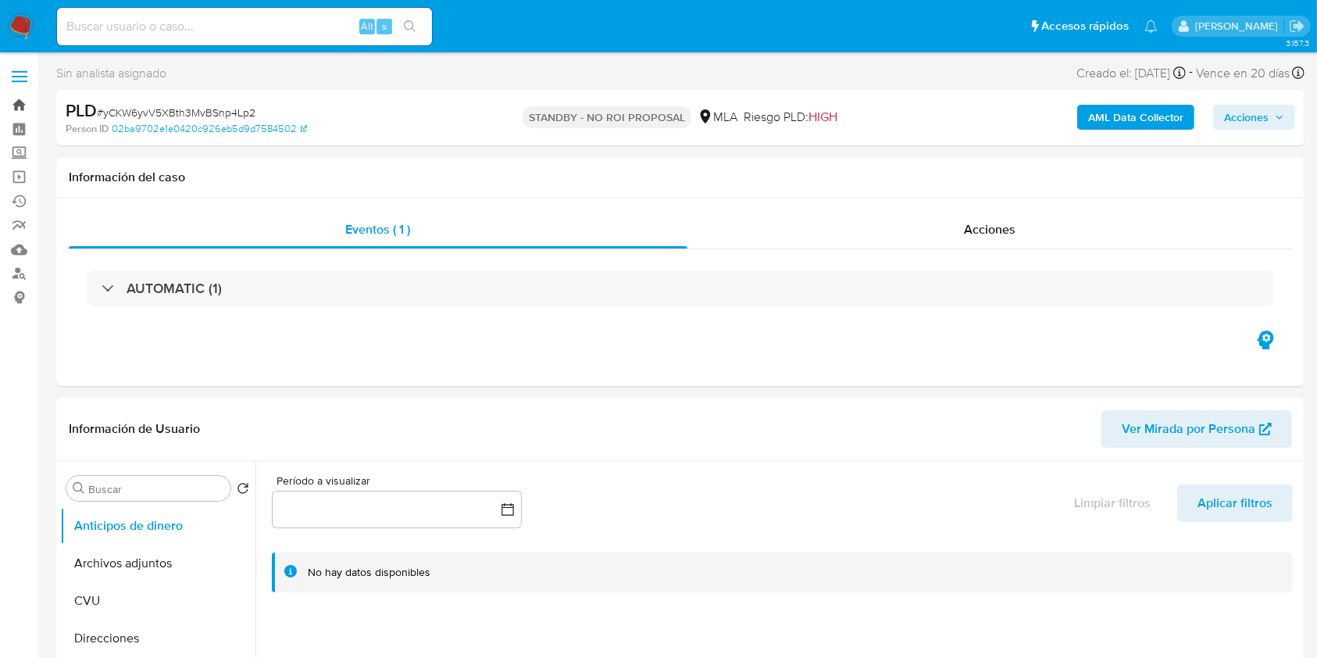
click at [21, 105] on link "Bandeja" at bounding box center [93, 105] width 186 height 24
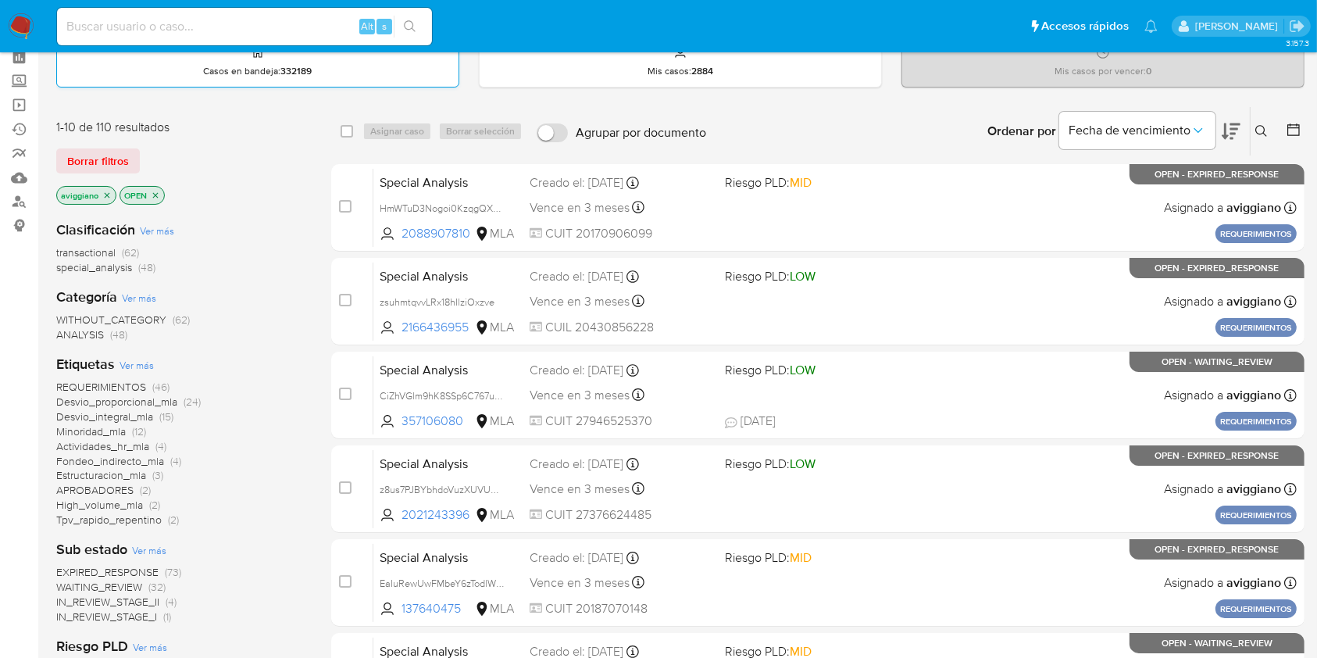
scroll to position [104, 0]
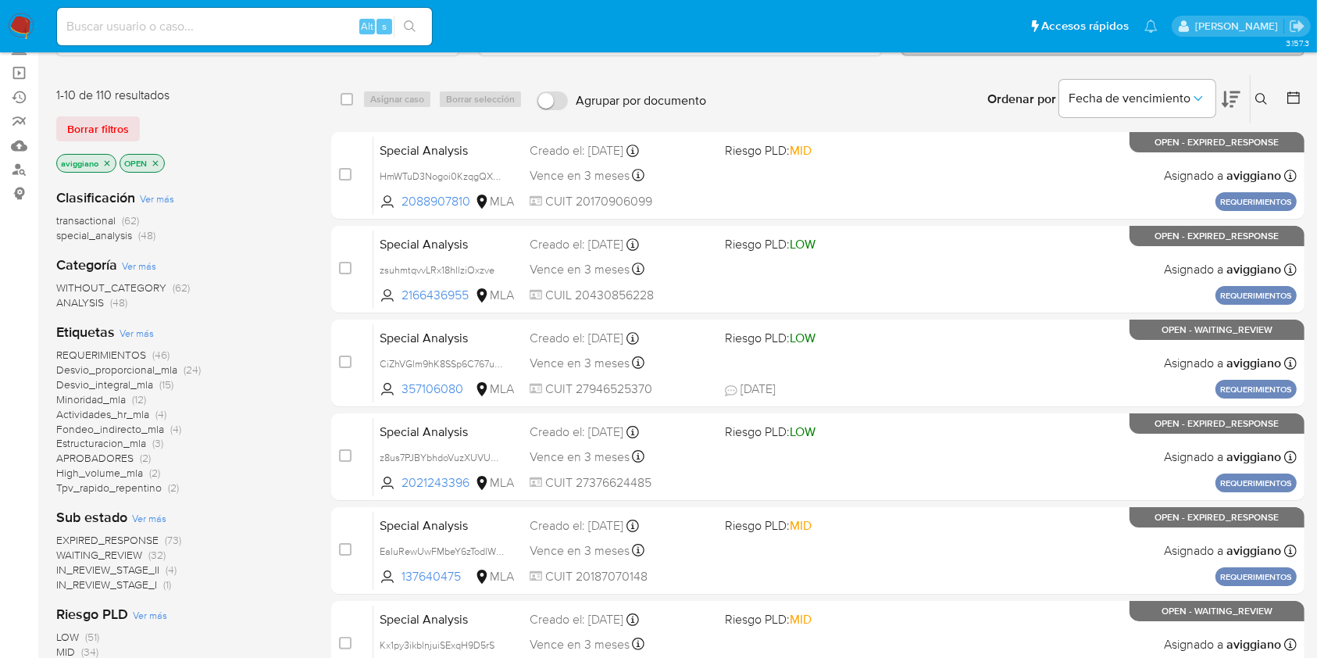
click at [104, 159] on icon "close-filter" at bounding box center [106, 163] width 9 height 9
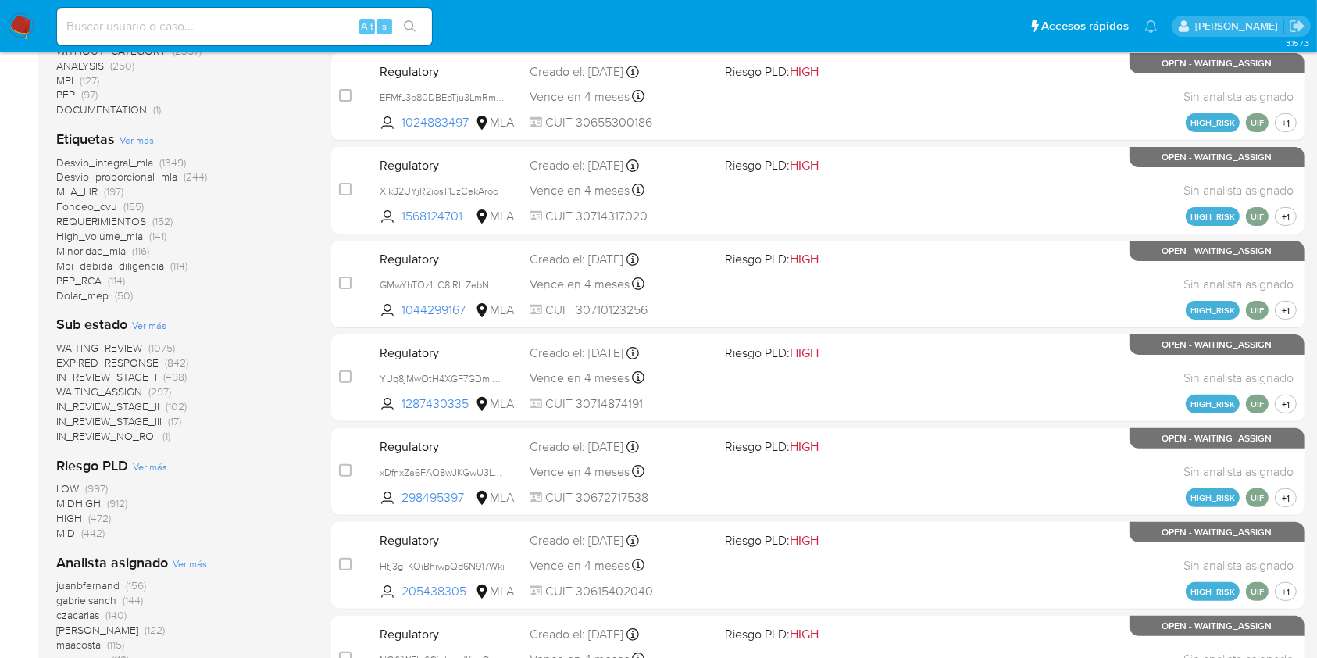
scroll to position [520, 0]
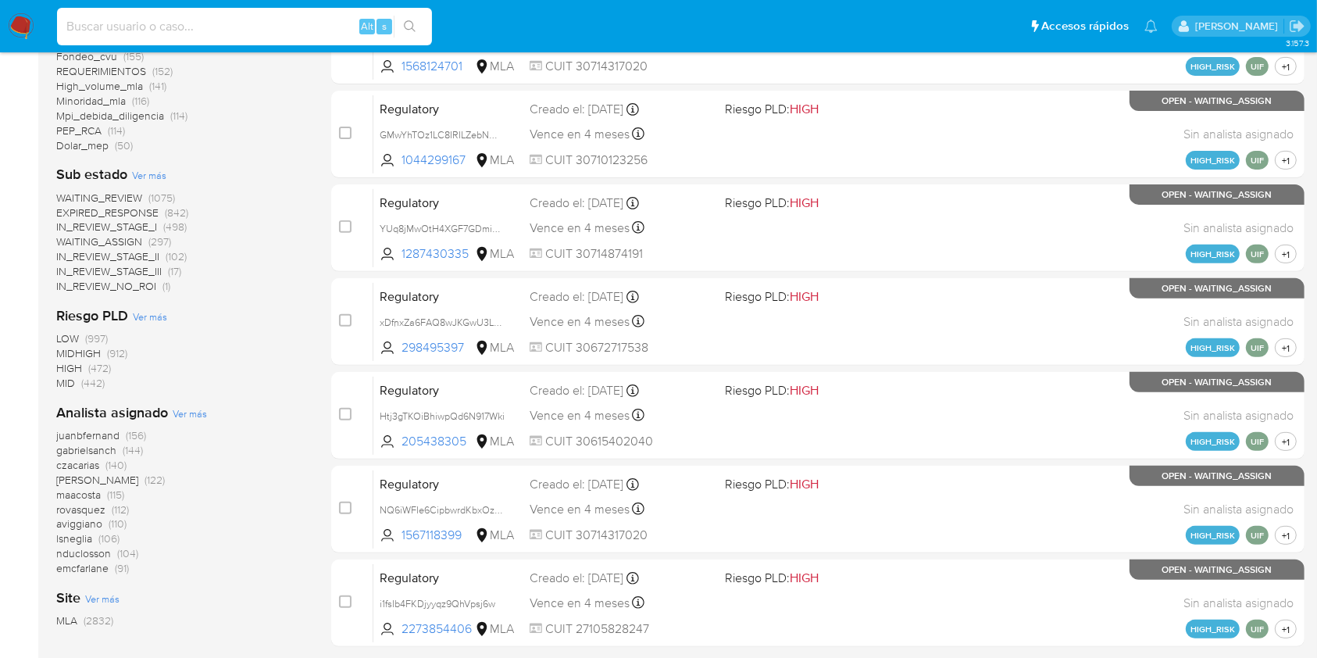
paste input "n3ShXTo5qcxahx5N52cVkHnT"
type input "n3ShXTo5qcxahx5N52cVkHnT"
click at [405, 23] on icon "search-icon" at bounding box center [410, 26] width 12 height 12
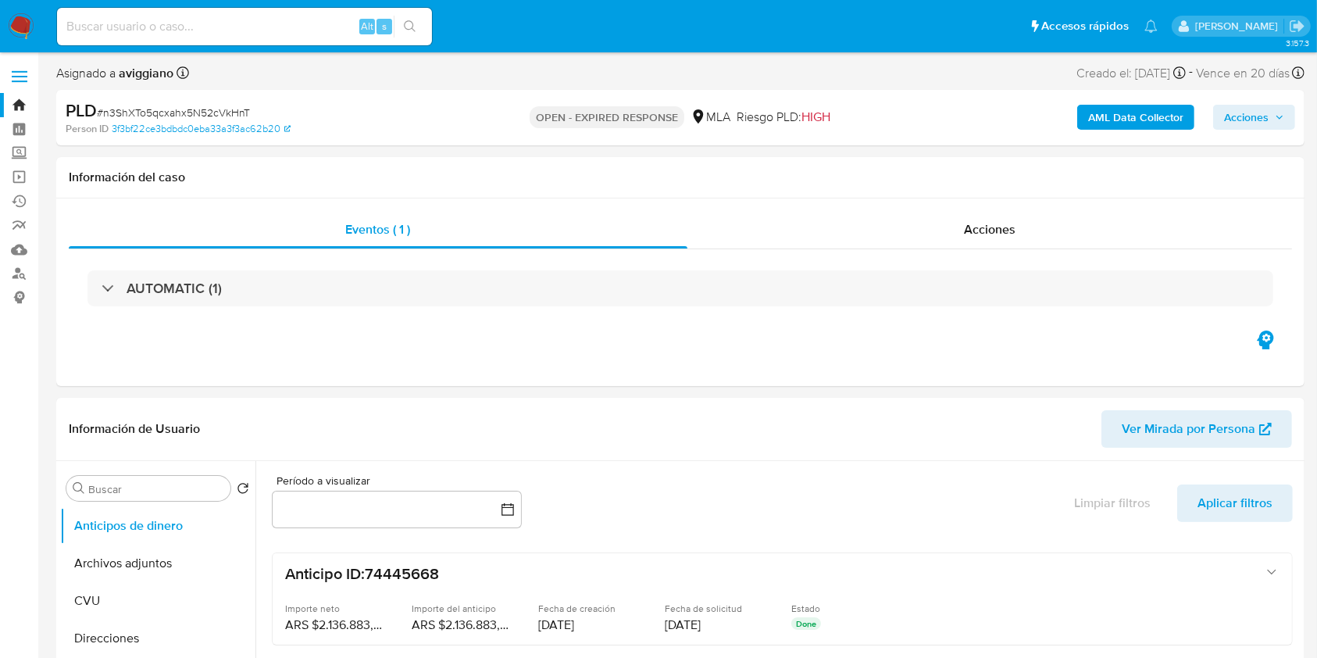
select select "10"
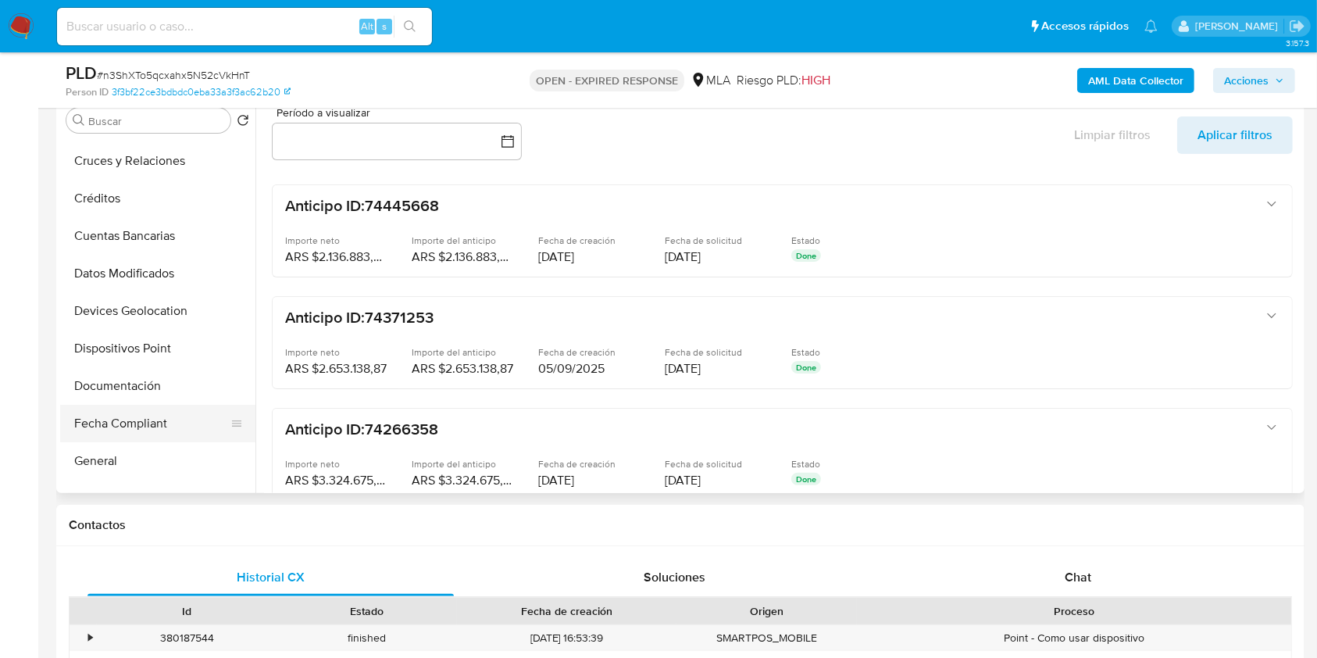
scroll to position [208, 0]
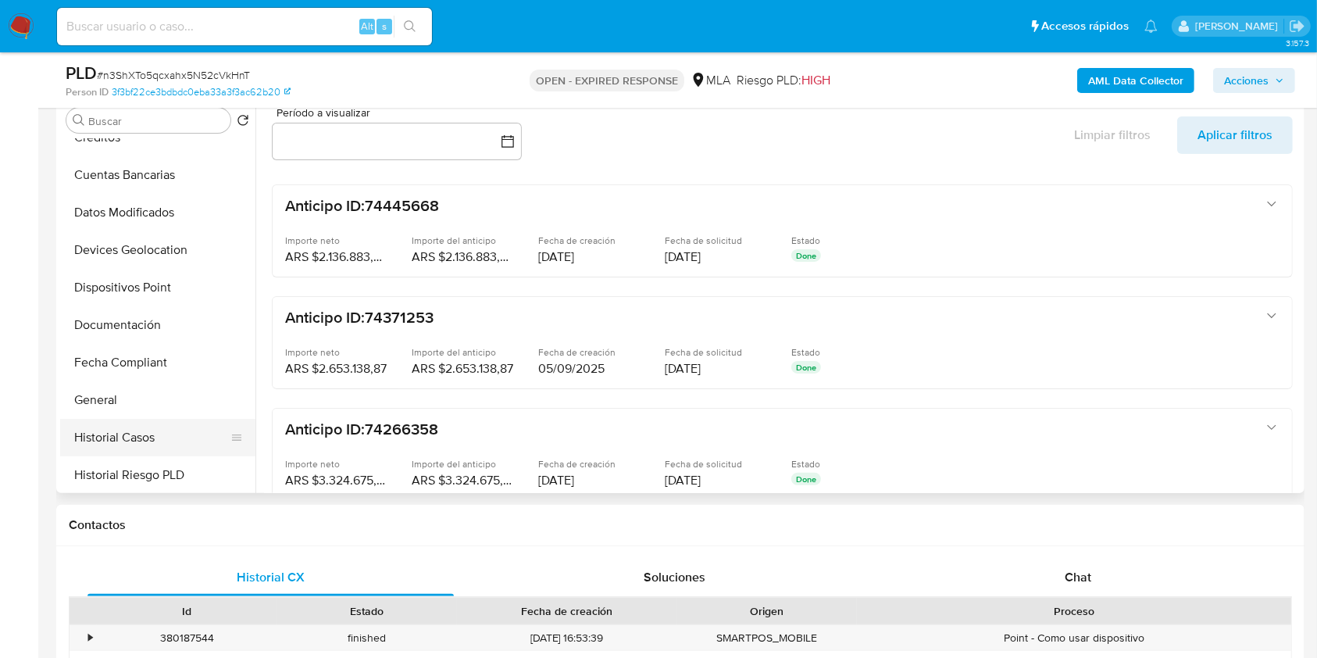
click at [116, 449] on button "Historial Casos" at bounding box center [151, 438] width 183 height 38
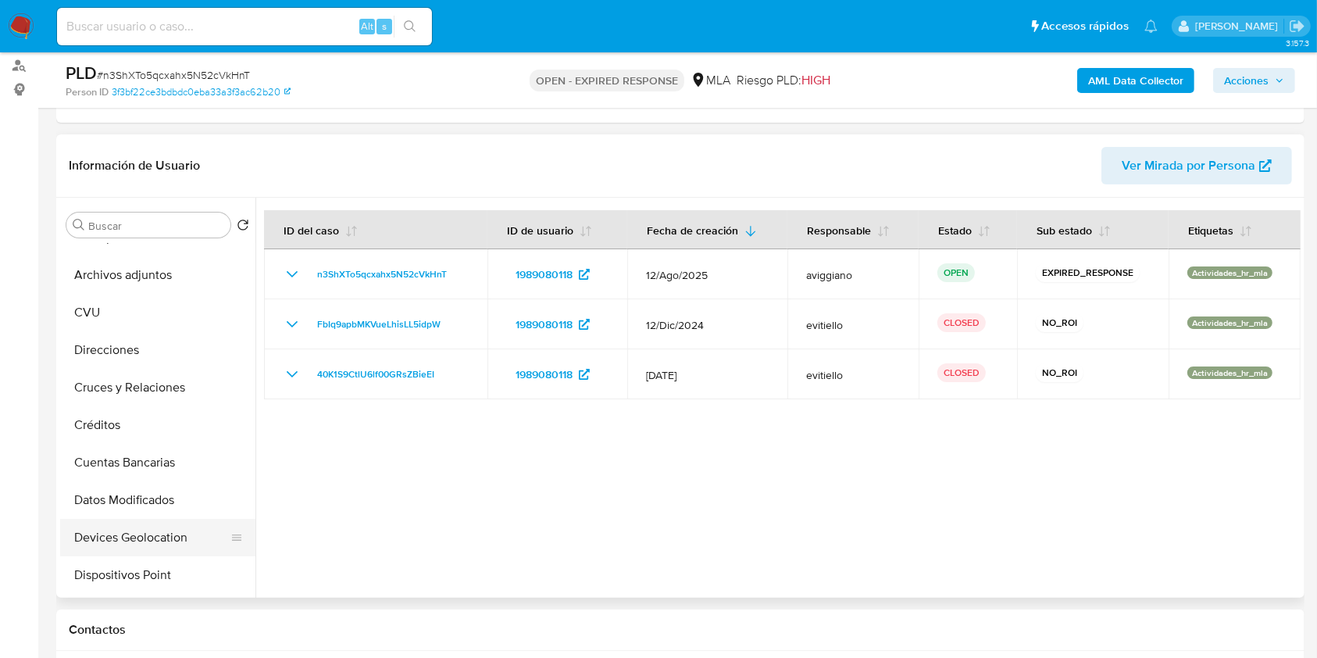
scroll to position [0, 0]
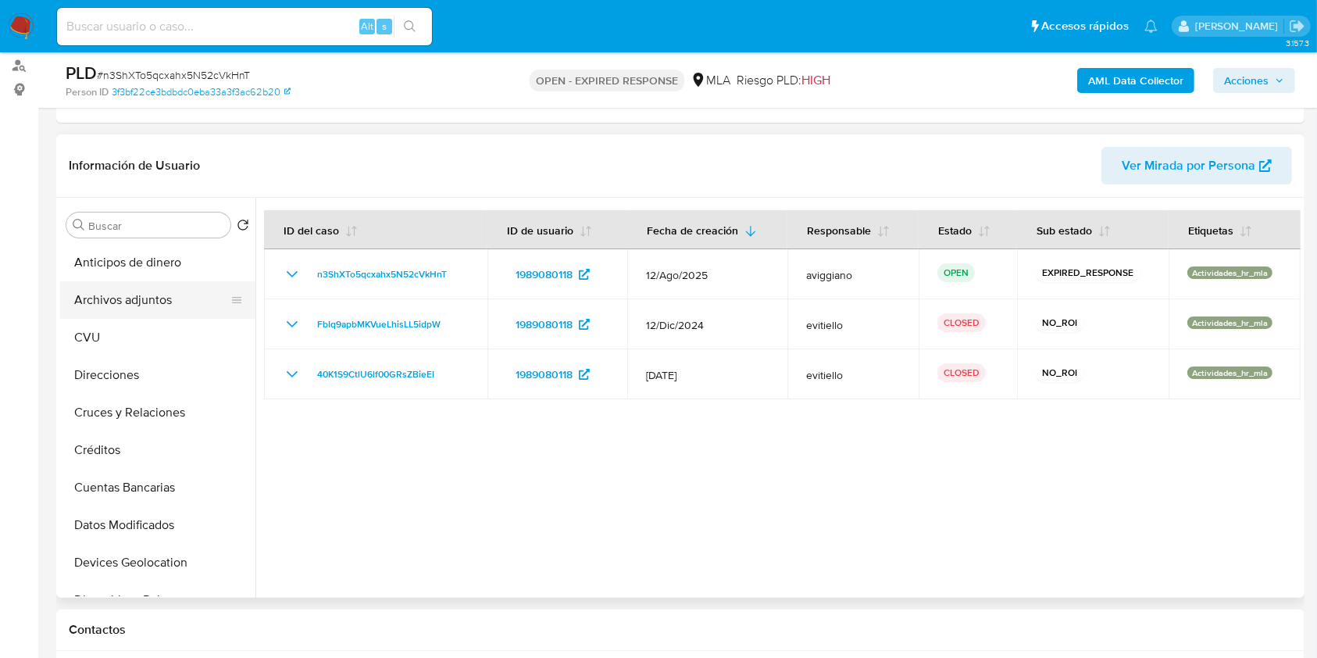
click at [156, 308] on button "Archivos adjuntos" at bounding box center [151, 300] width 183 height 38
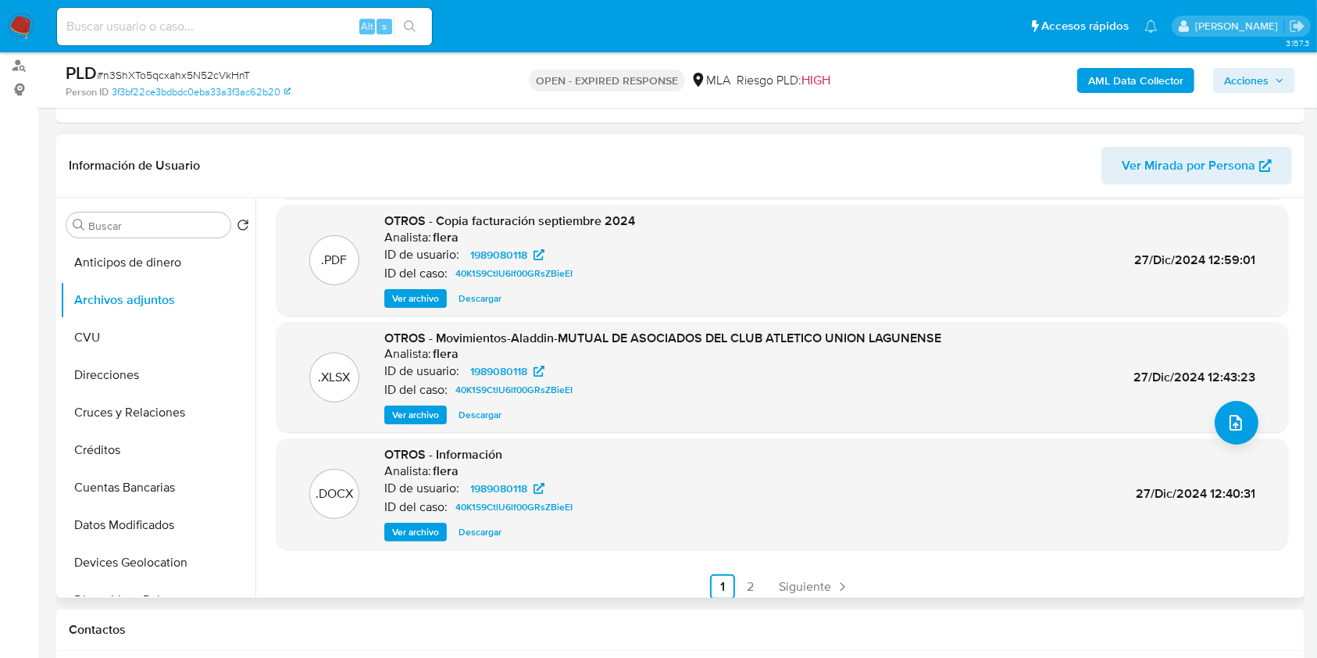
scroll to position [131, 0]
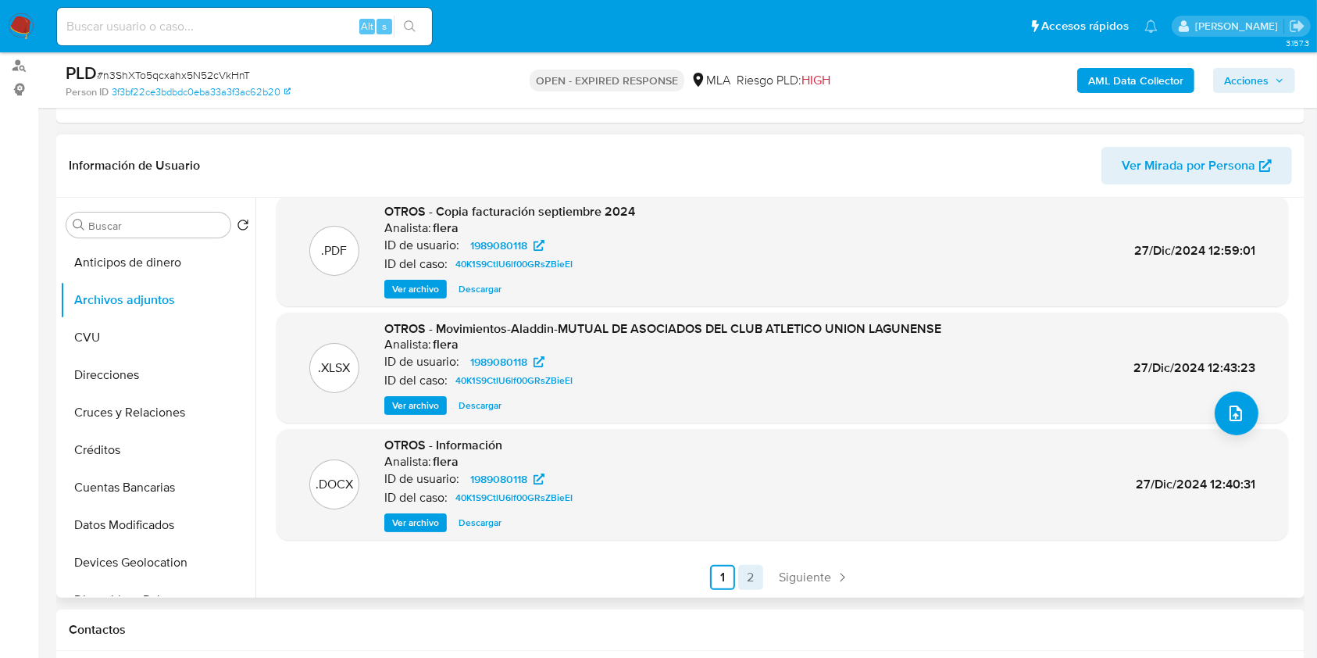
click at [749, 568] on link "2" at bounding box center [750, 577] width 25 height 25
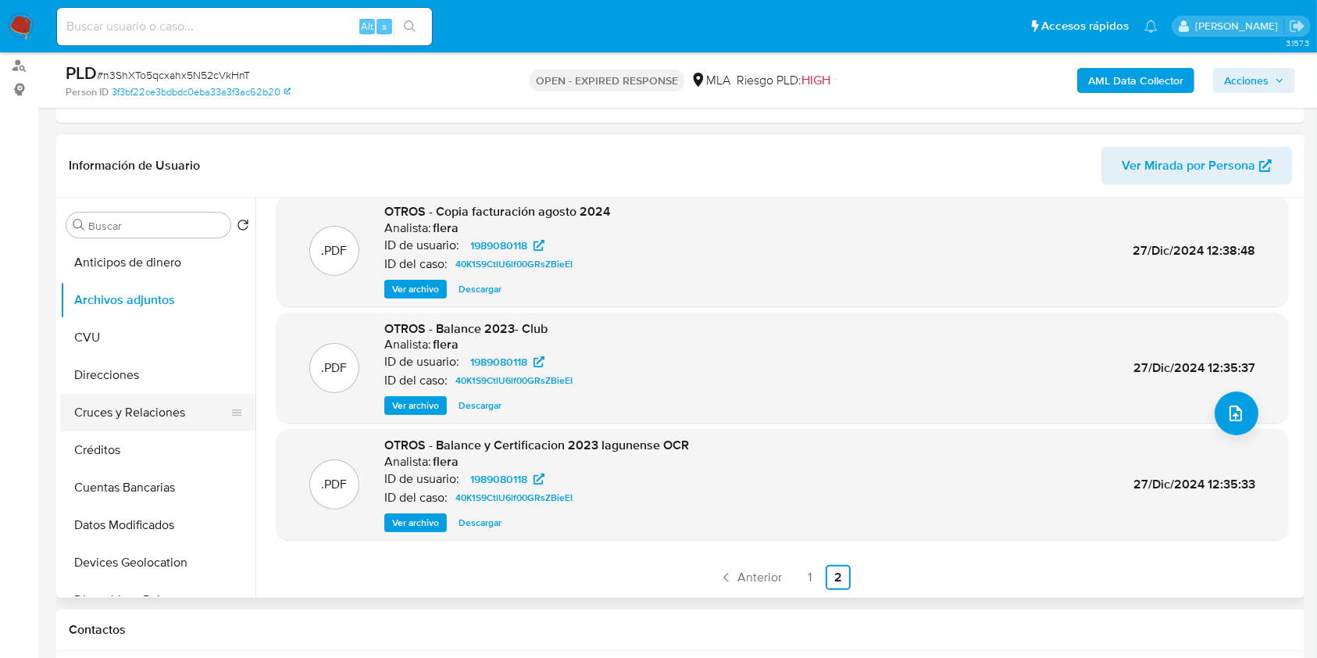
scroll to position [208, 0]
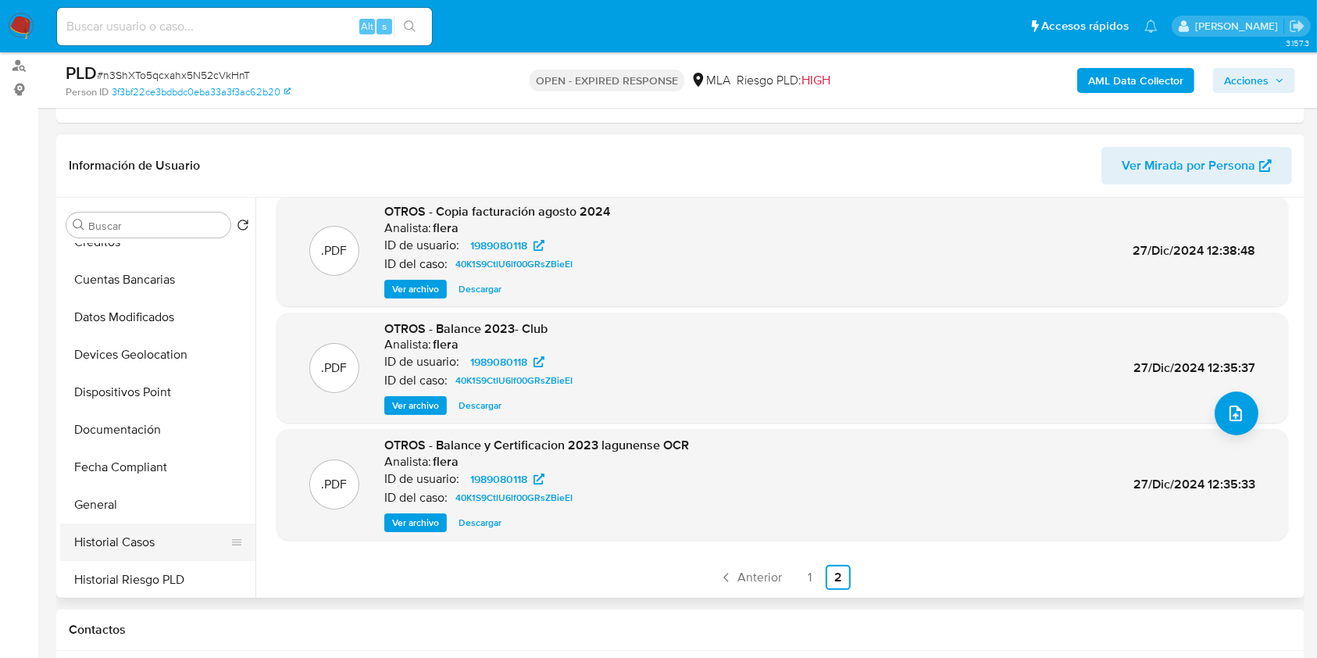
click at [109, 528] on button "Historial Casos" at bounding box center [151, 543] width 183 height 38
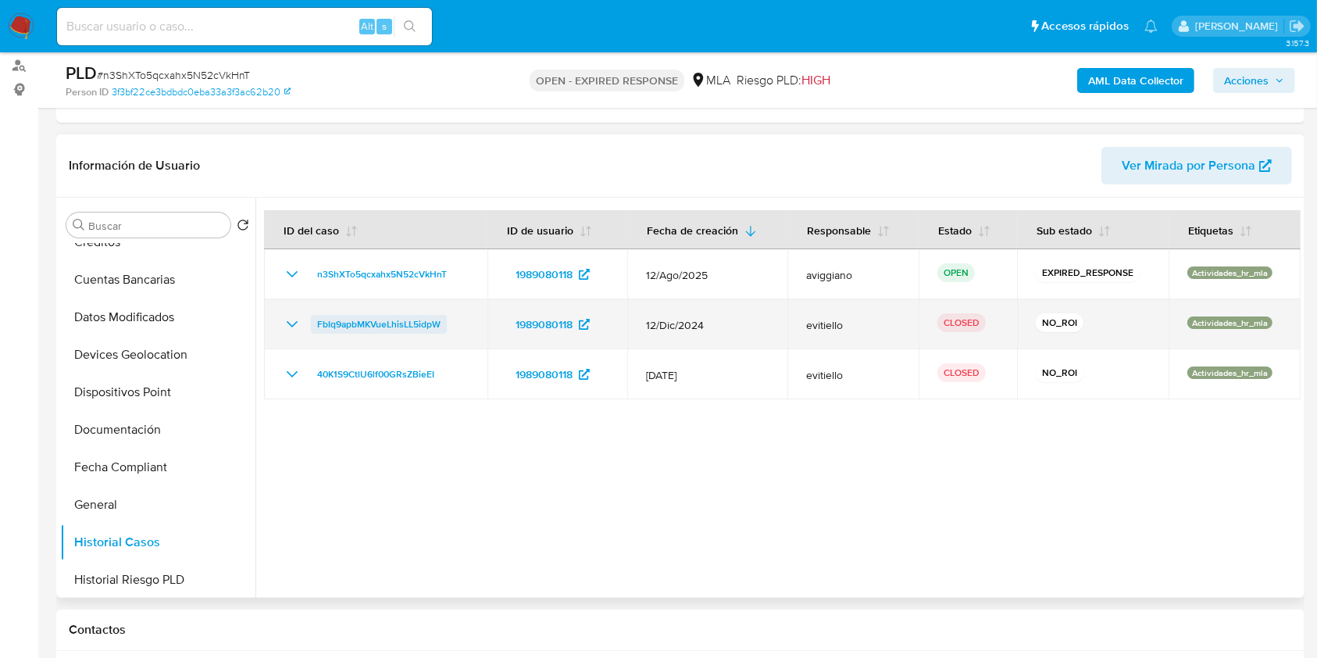
click at [401, 325] on span "FbIq9apbMKVueLhisLL5idpW" at bounding box center [378, 324] width 123 height 19
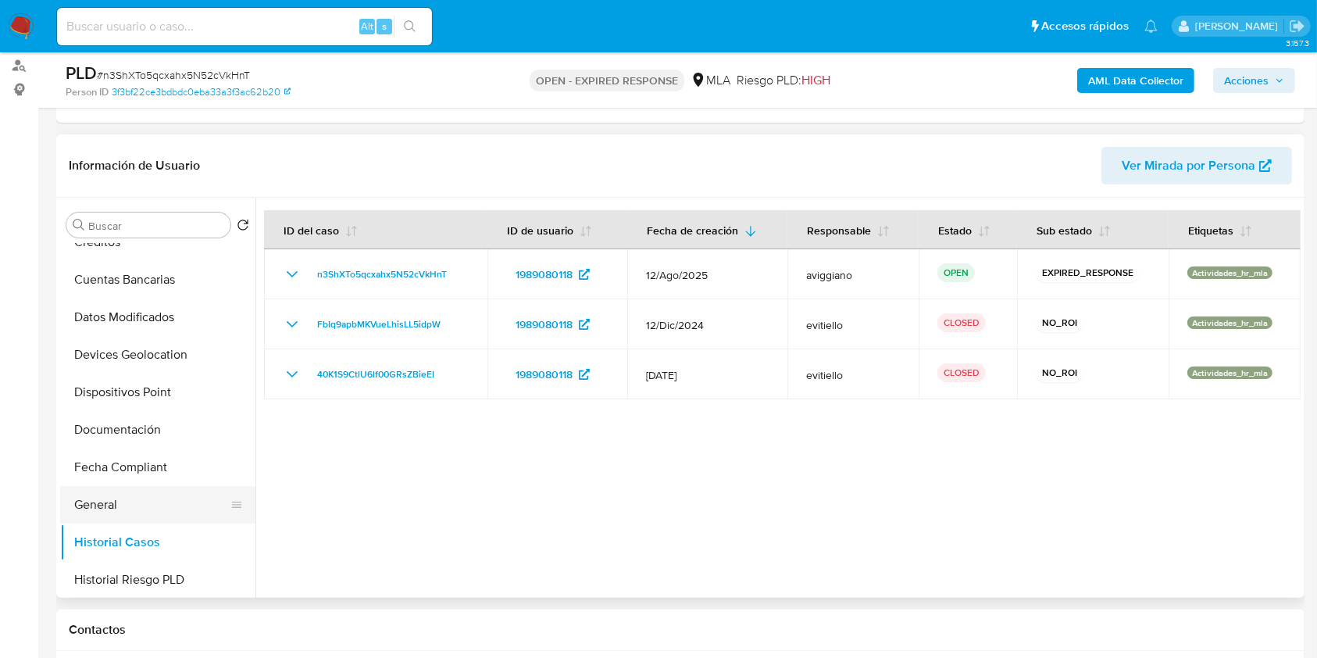
click at [120, 488] on button "General" at bounding box center [151, 505] width 183 height 38
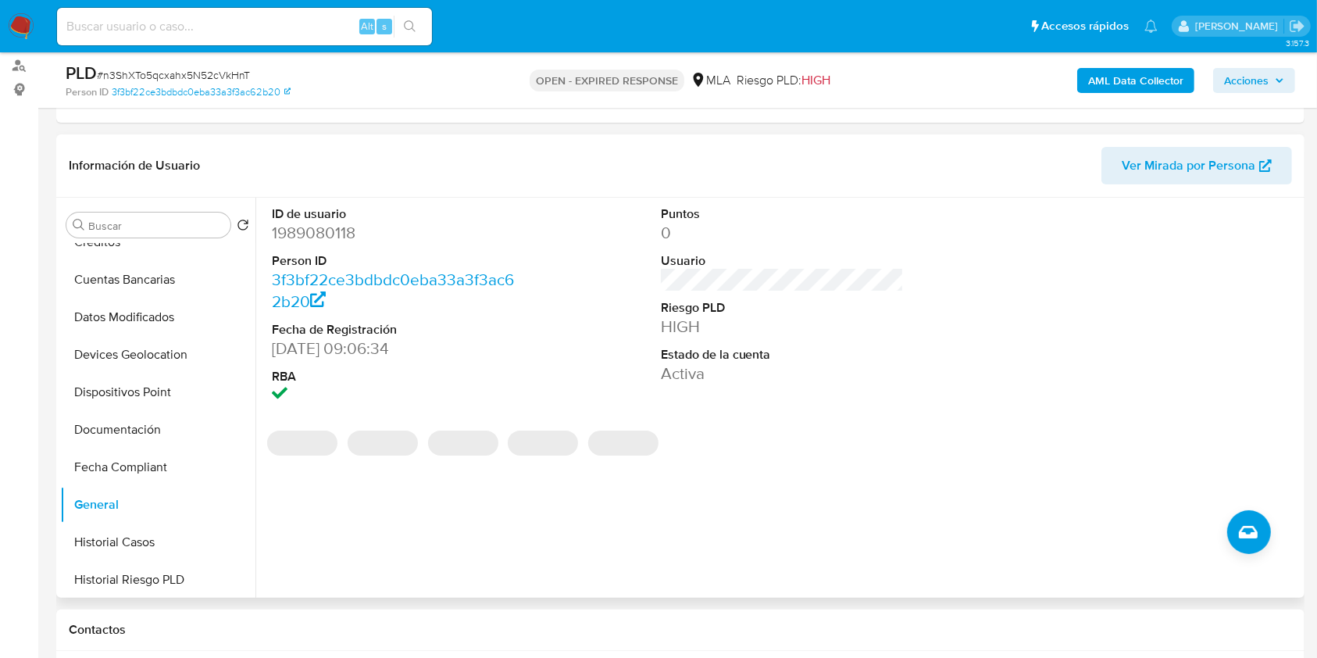
click at [305, 237] on dd "1989080118" at bounding box center [394, 233] width 244 height 22
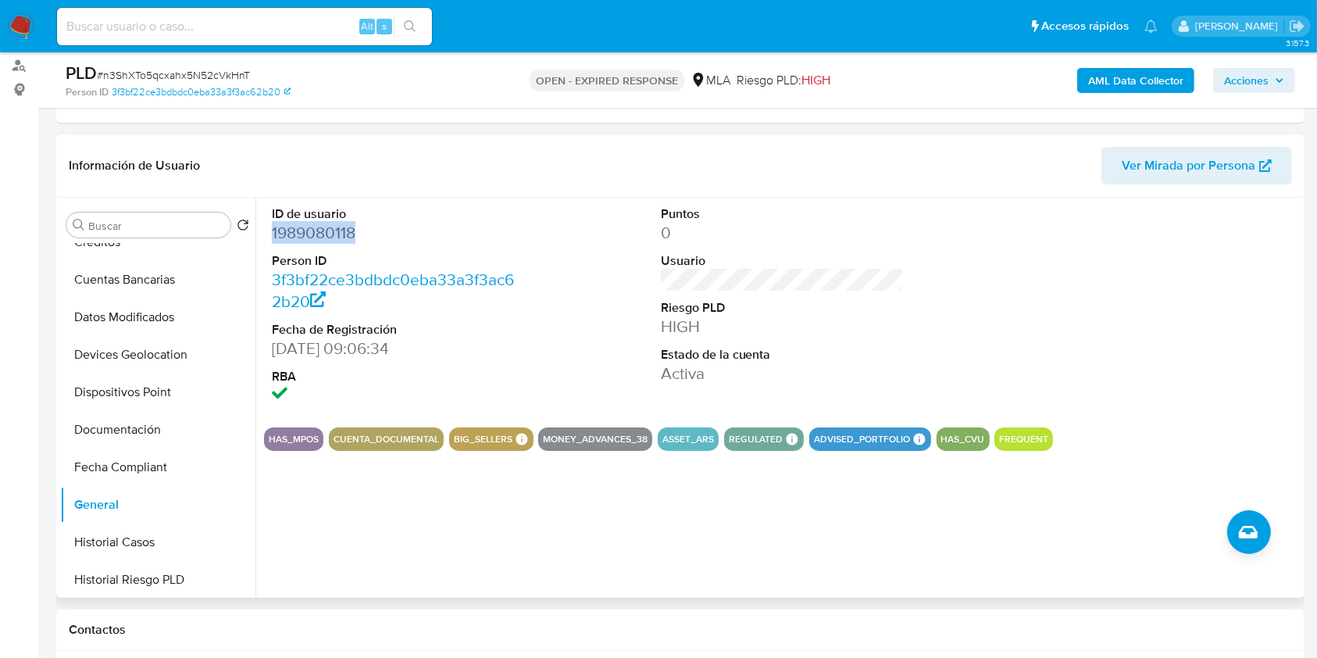
copy dd "1989080118"
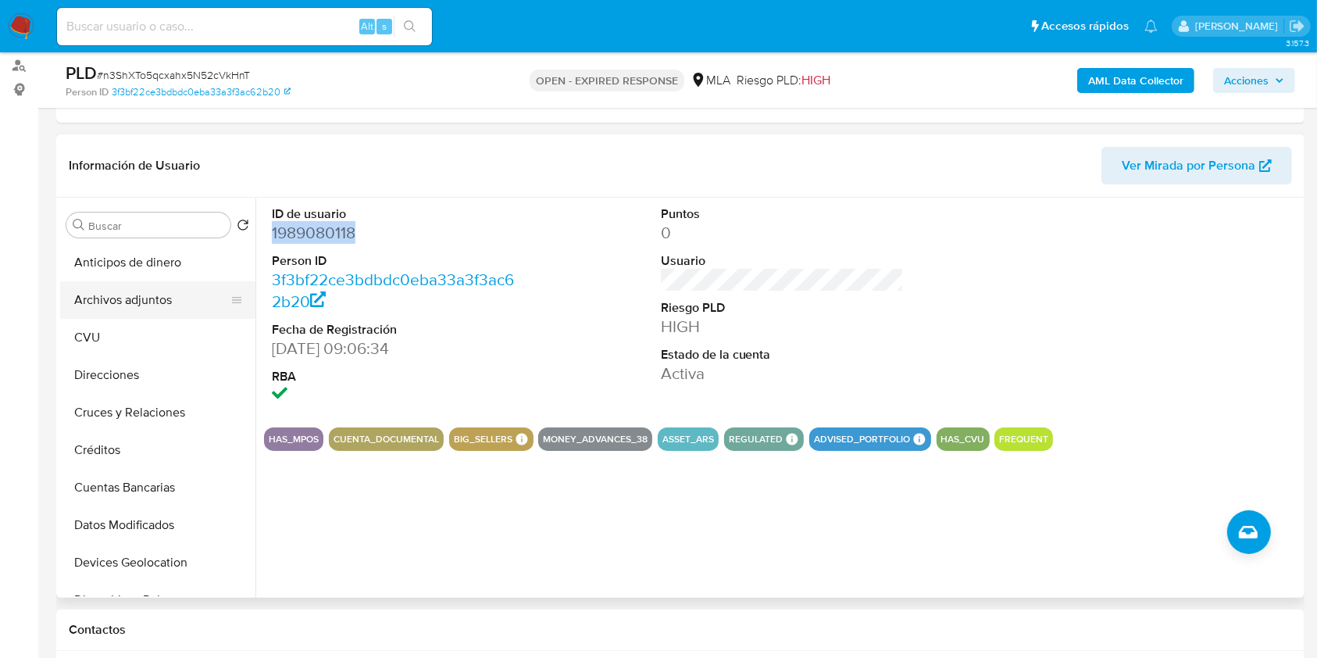
click at [141, 281] on button "Archivos adjuntos" at bounding box center [151, 300] width 183 height 38
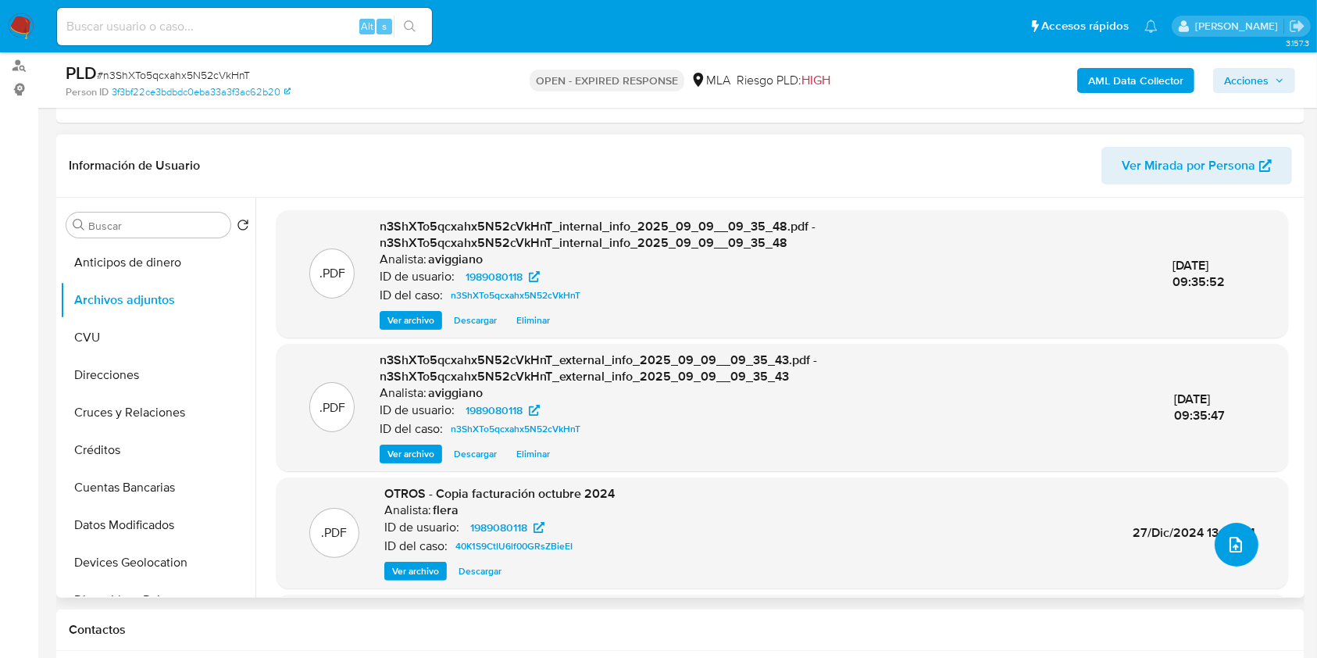
click at [1219, 553] on button "upload-file" at bounding box center [1237, 545] width 44 height 44
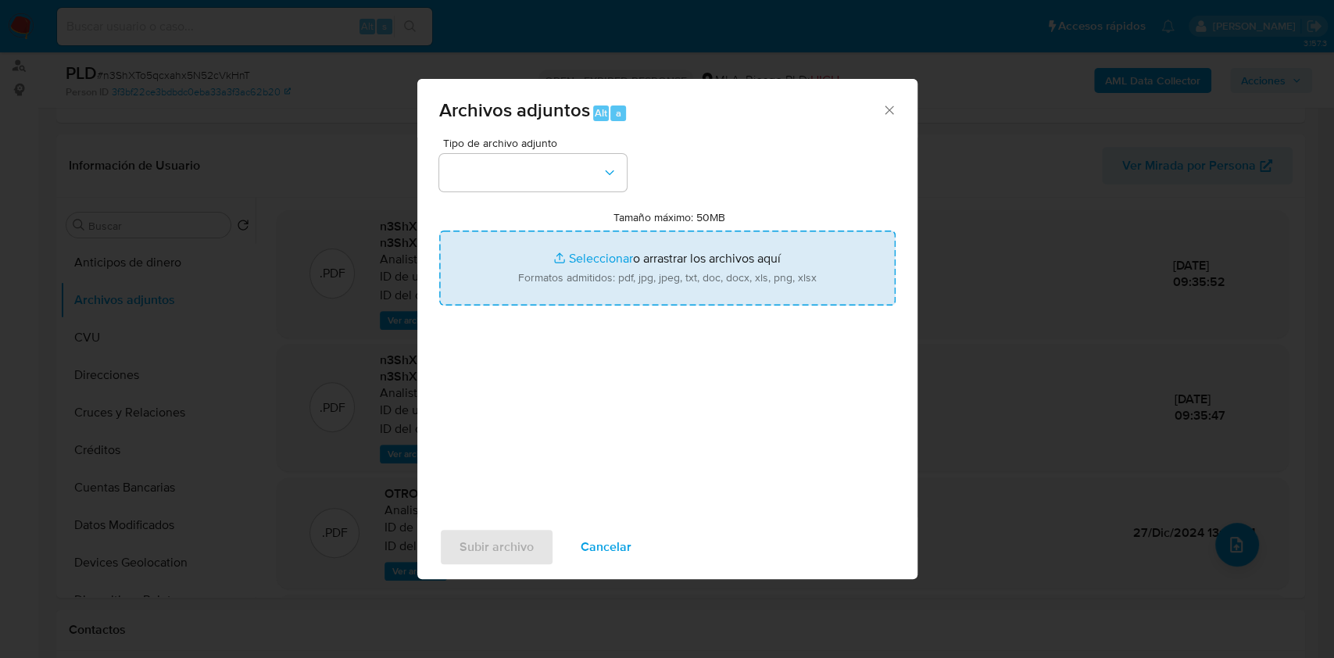
click at [545, 259] on input "Tamaño máximo: 50MB Seleccionar archivos" at bounding box center [667, 268] width 456 height 75
type input "C:\fakepath\Nosis - 1989080118.pdf"
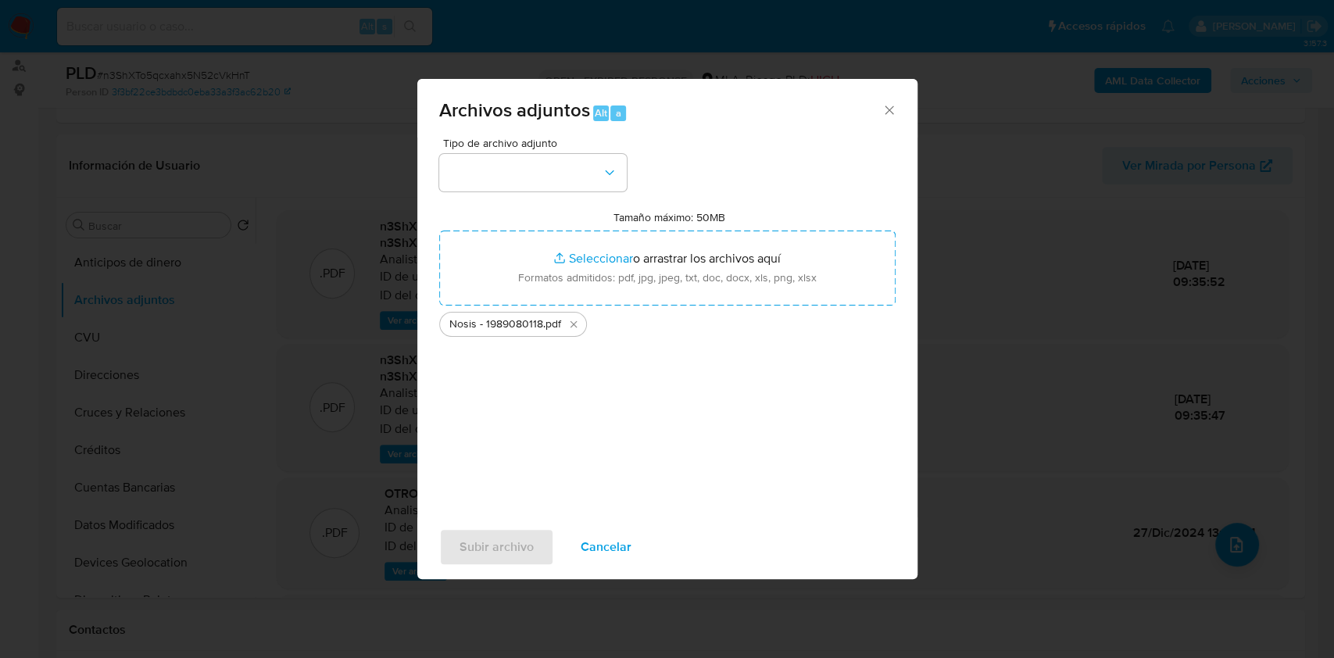
click at [549, 194] on div "Tipo de archivo adjunto Tamaño máximo: 50MB Seleccionar archivos Seleccionar o …" at bounding box center [667, 322] width 456 height 369
click at [546, 190] on button "button" at bounding box center [533, 173] width 188 height 38
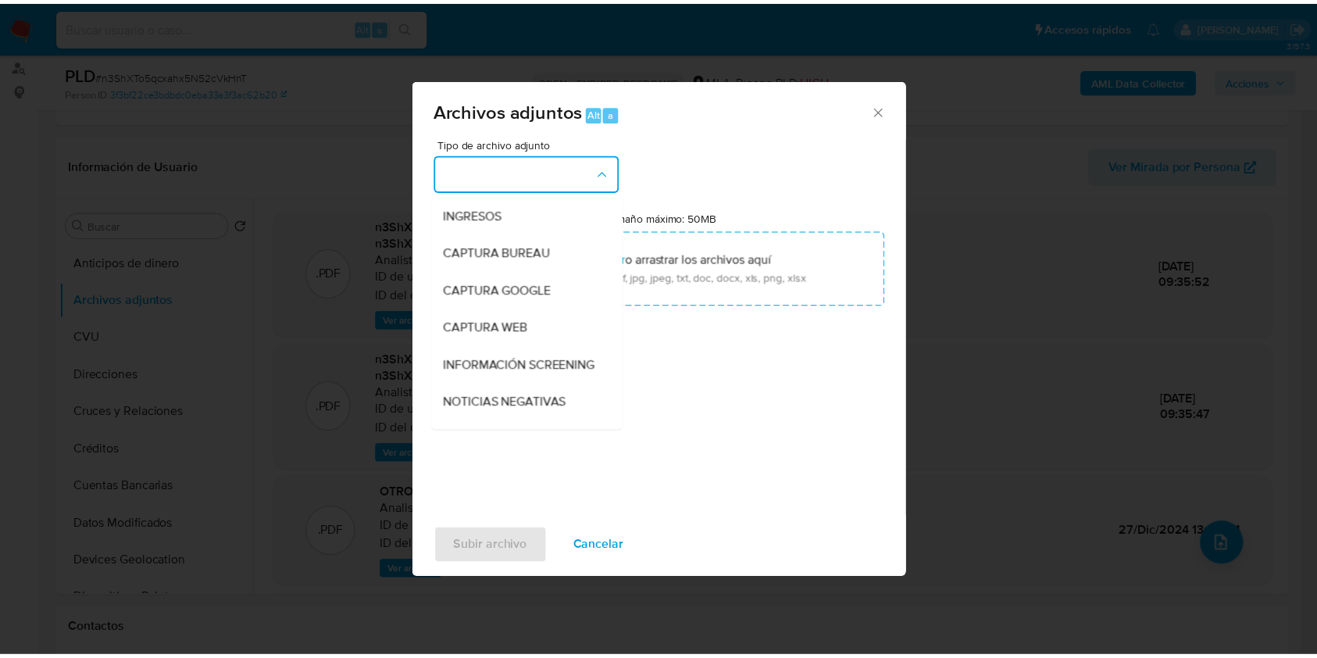
scroll to position [208, 0]
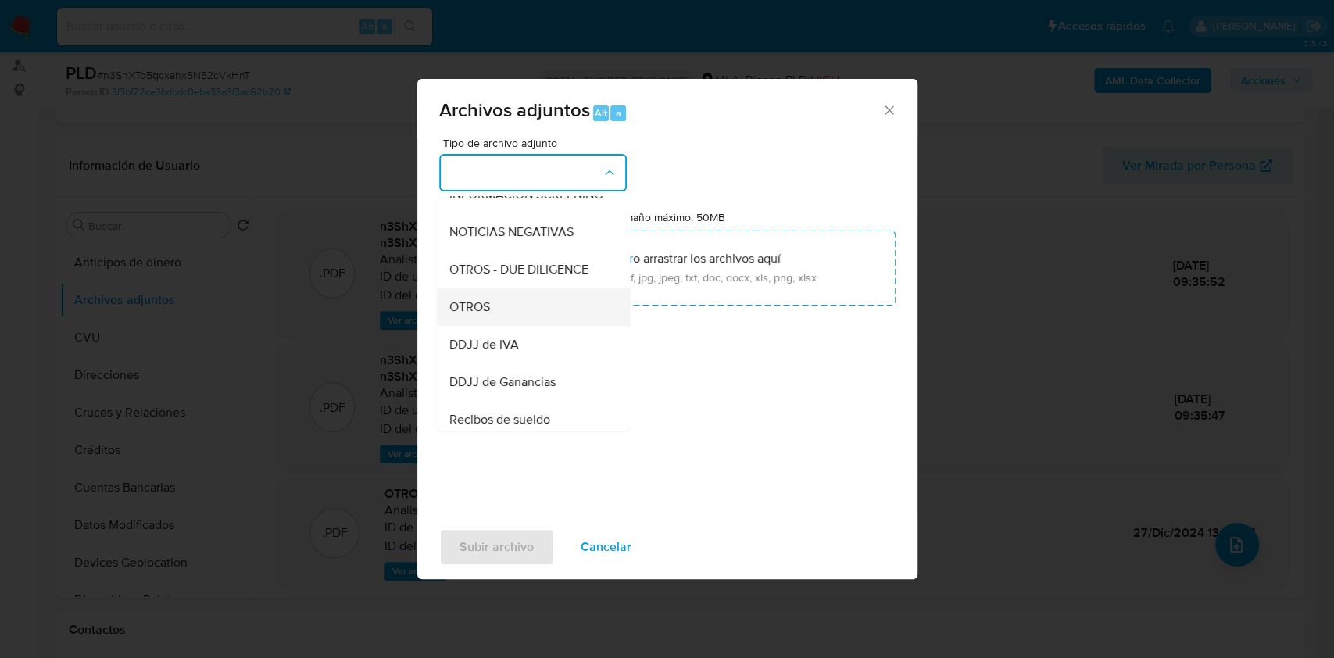
click at [484, 315] on span "OTROS" at bounding box center [469, 307] width 41 height 16
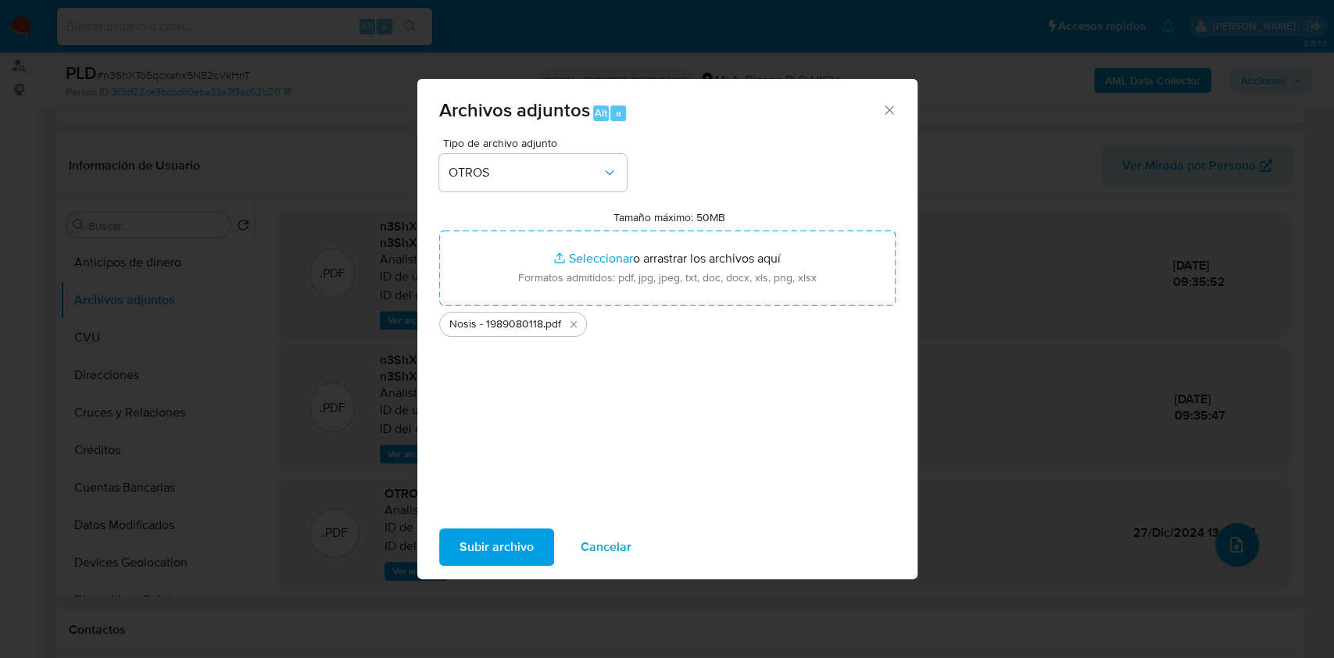
click at [469, 554] on span "Subir archivo" at bounding box center [496, 547] width 74 height 34
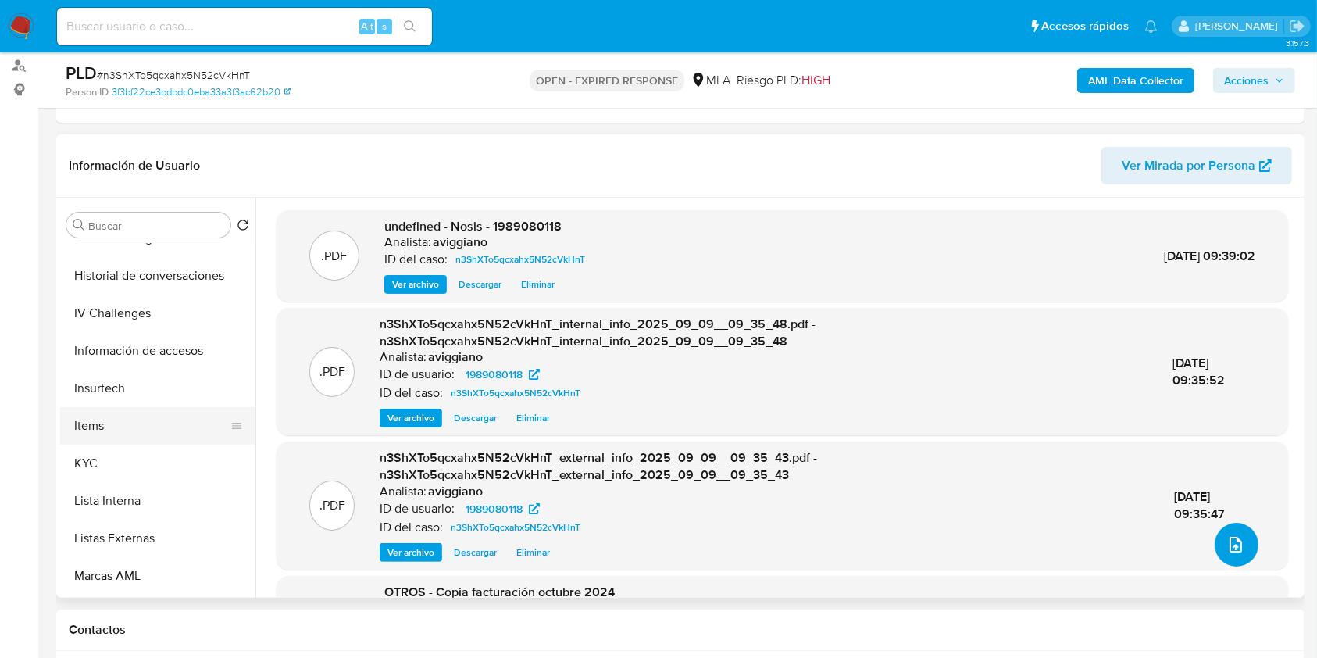
scroll to position [625, 0]
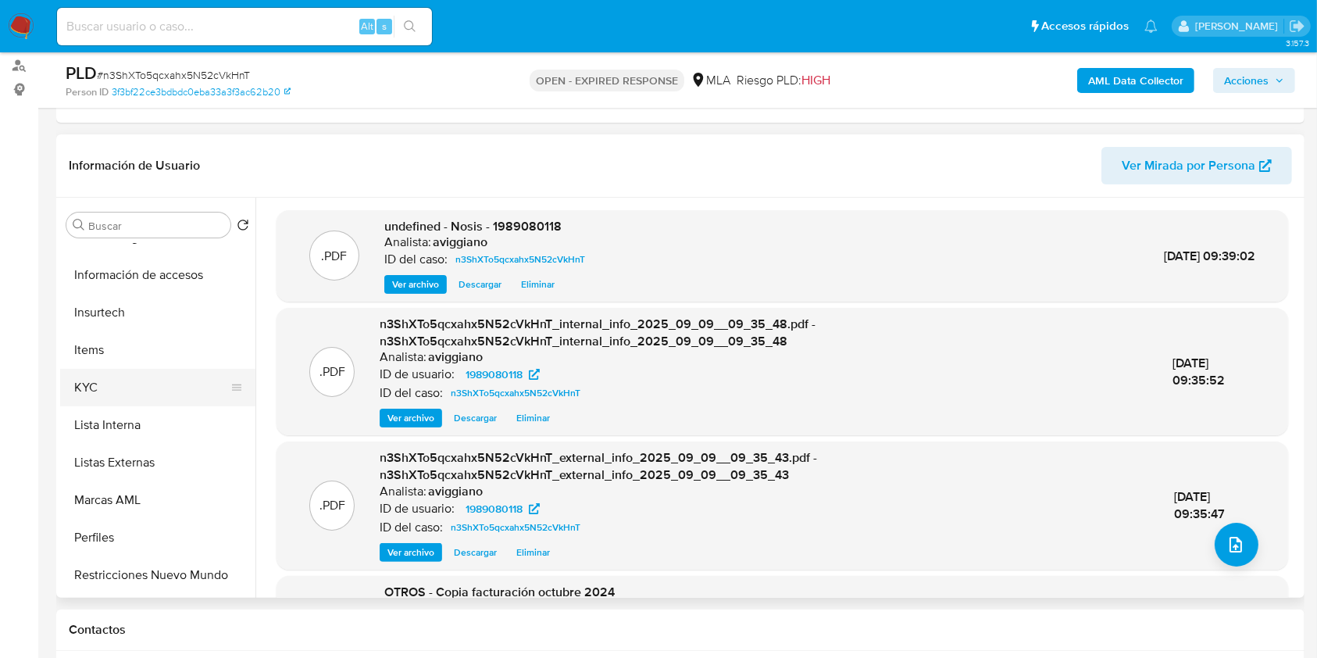
click at [146, 392] on button "KYC" at bounding box center [151, 388] width 183 height 38
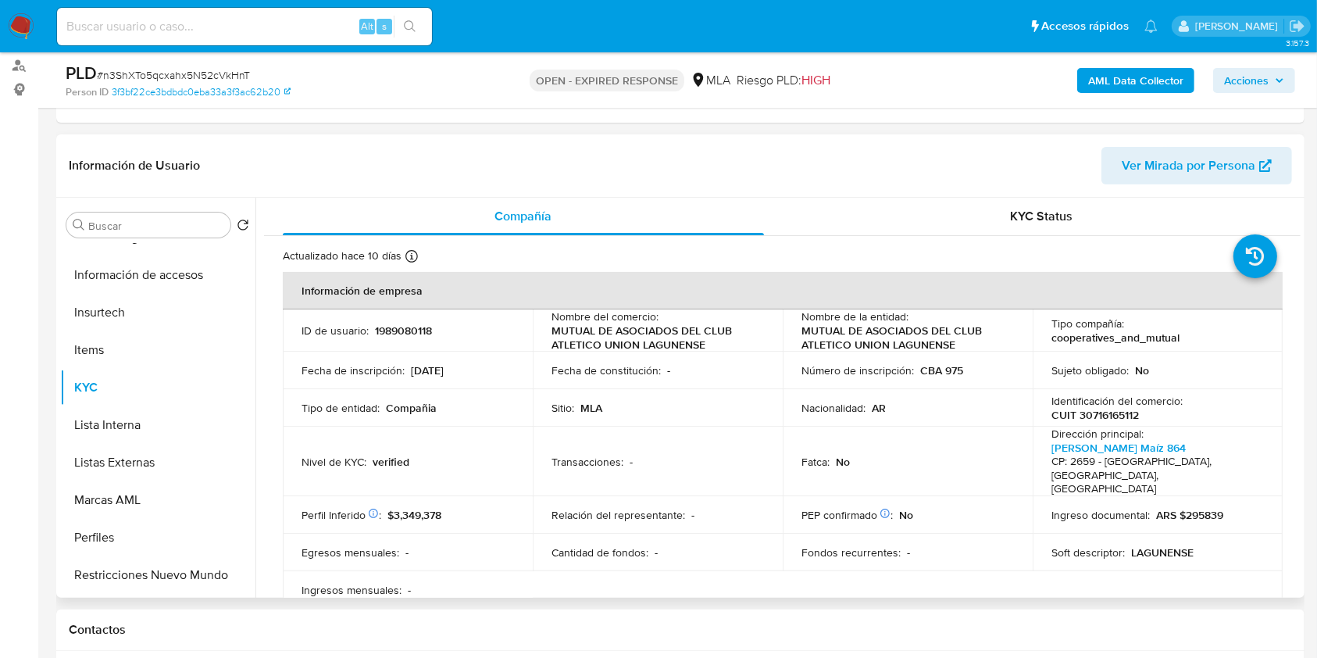
click at [409, 334] on p "1989080118" at bounding box center [403, 331] width 57 height 14
copy p "1989080118"
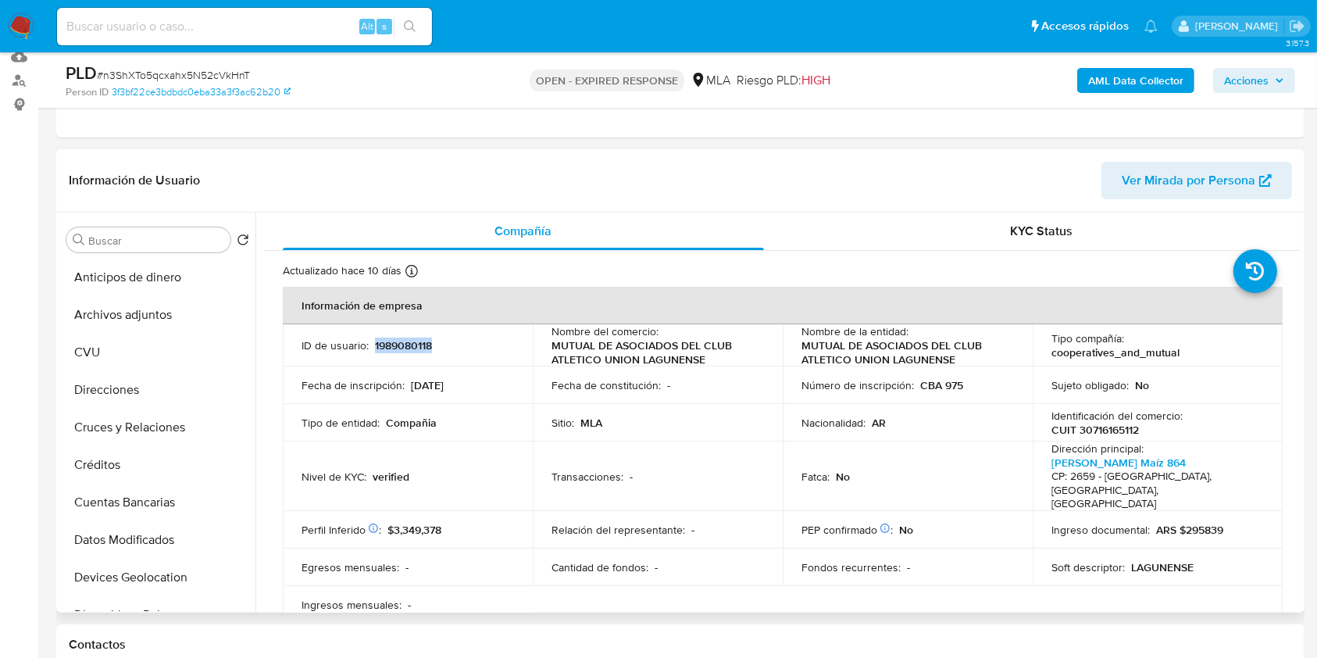
scroll to position [104, 0]
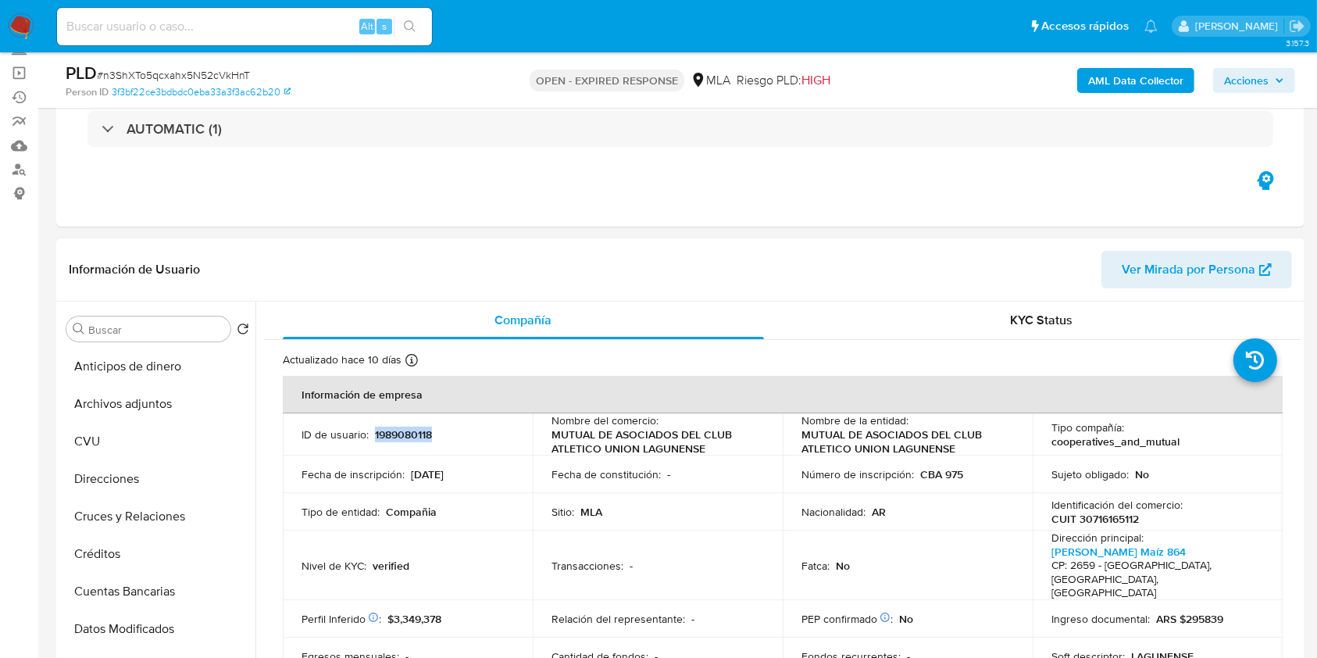
copy p "1989080118"
click at [148, 414] on button "Archivos adjuntos" at bounding box center [151, 404] width 183 height 38
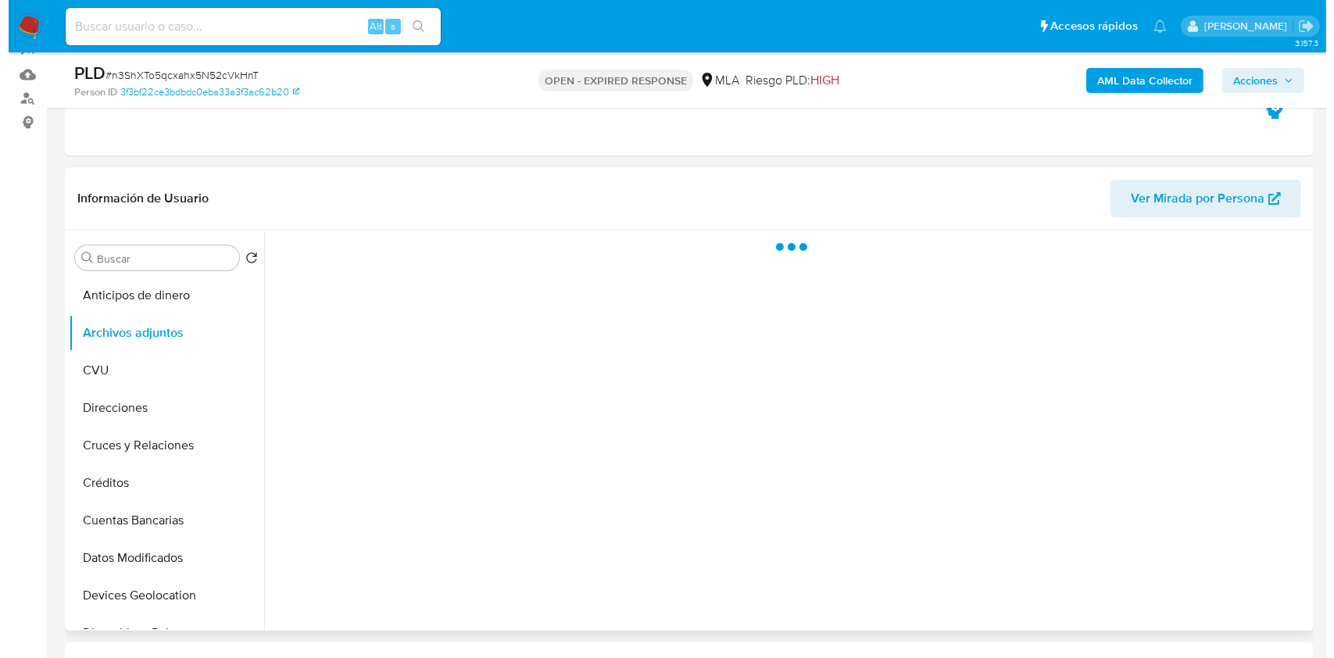
scroll to position [208, 0]
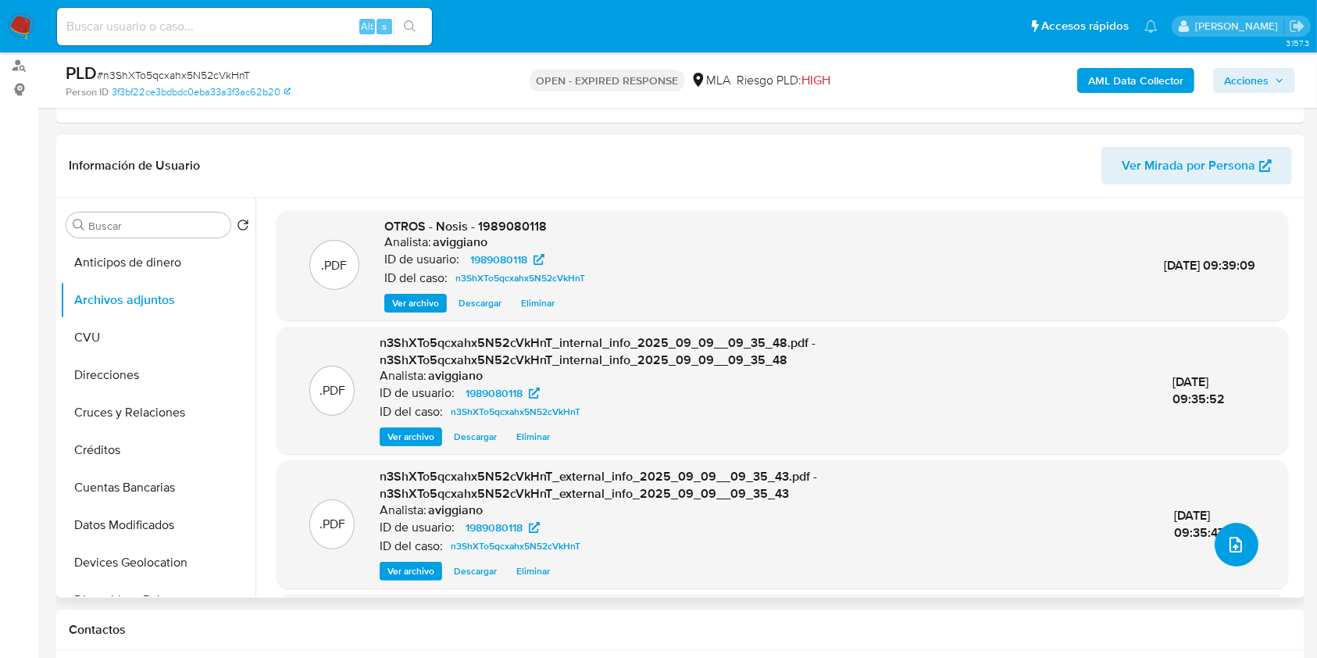
click at [1234, 528] on button "upload-file" at bounding box center [1237, 545] width 44 height 44
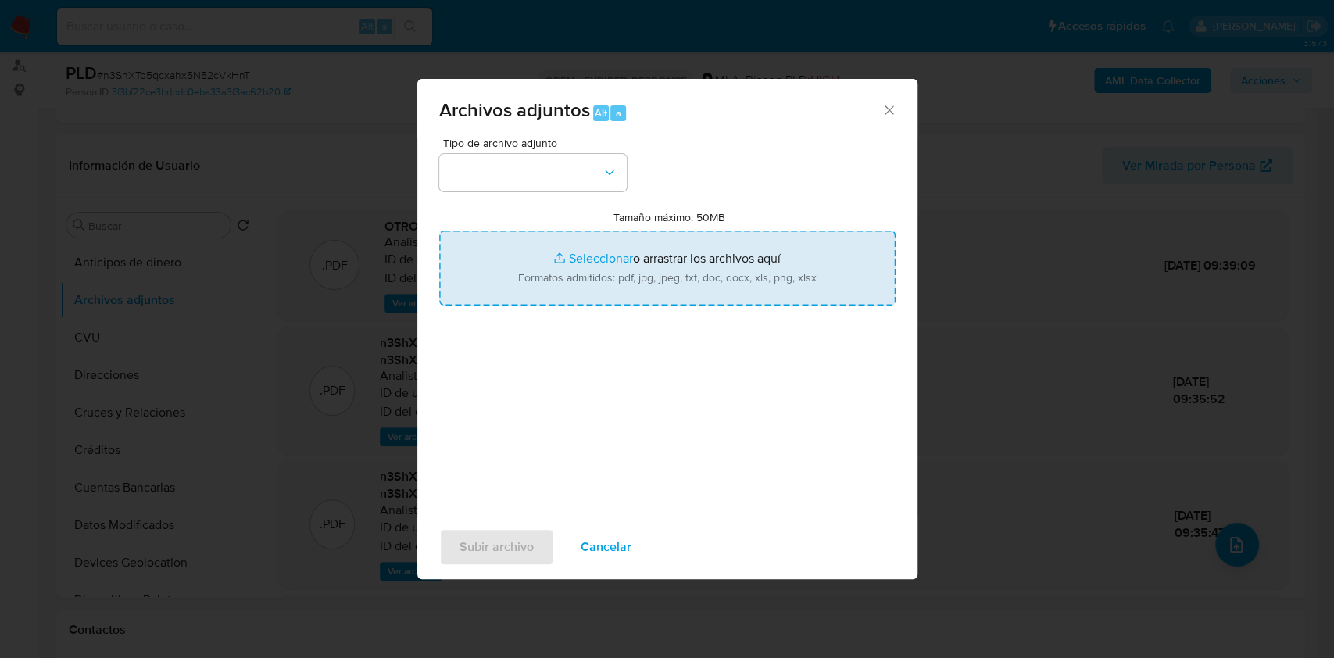
click at [506, 257] on input "Tamaño máximo: 50MB Seleccionar archivos" at bounding box center [667, 268] width 456 height 75
type input "C:\fakepath\Movimientos-Aladdin-v10_1 - 1989080118.xlsx"
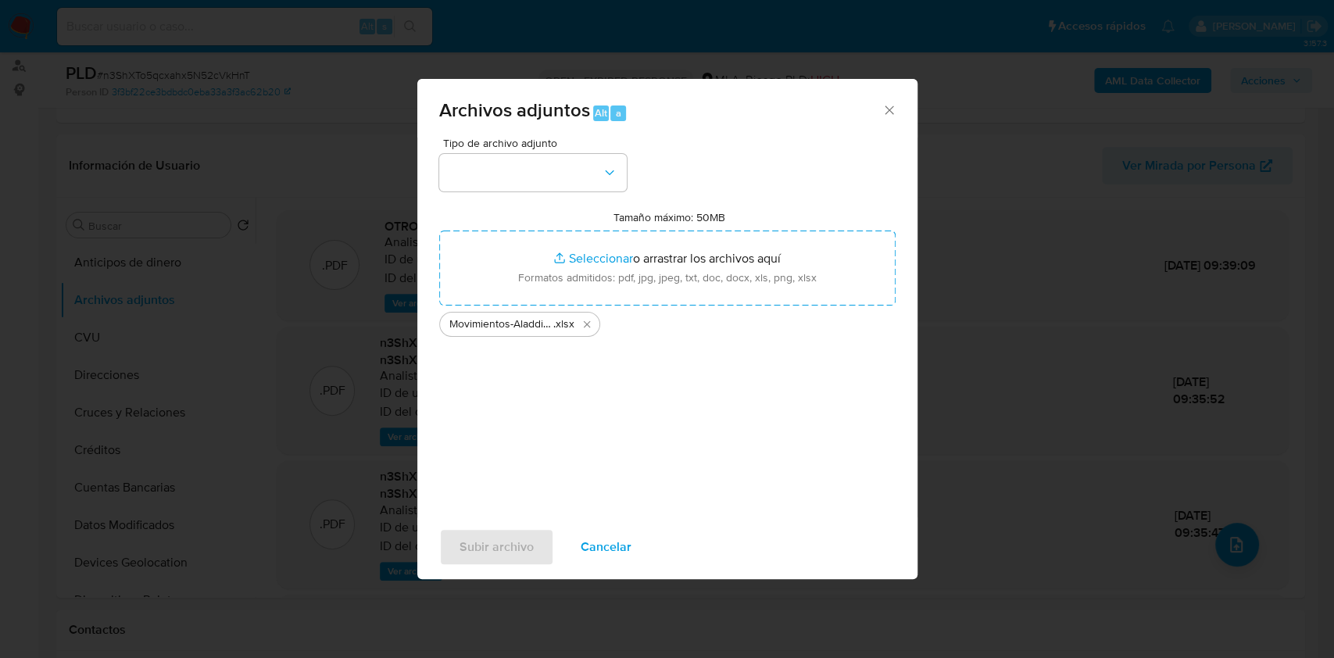
click at [597, 194] on div "Tipo de archivo adjunto Tamaño máximo: 50MB Seleccionar archivos Seleccionar o …" at bounding box center [667, 322] width 456 height 369
click at [602, 188] on button "button" at bounding box center [533, 173] width 188 height 38
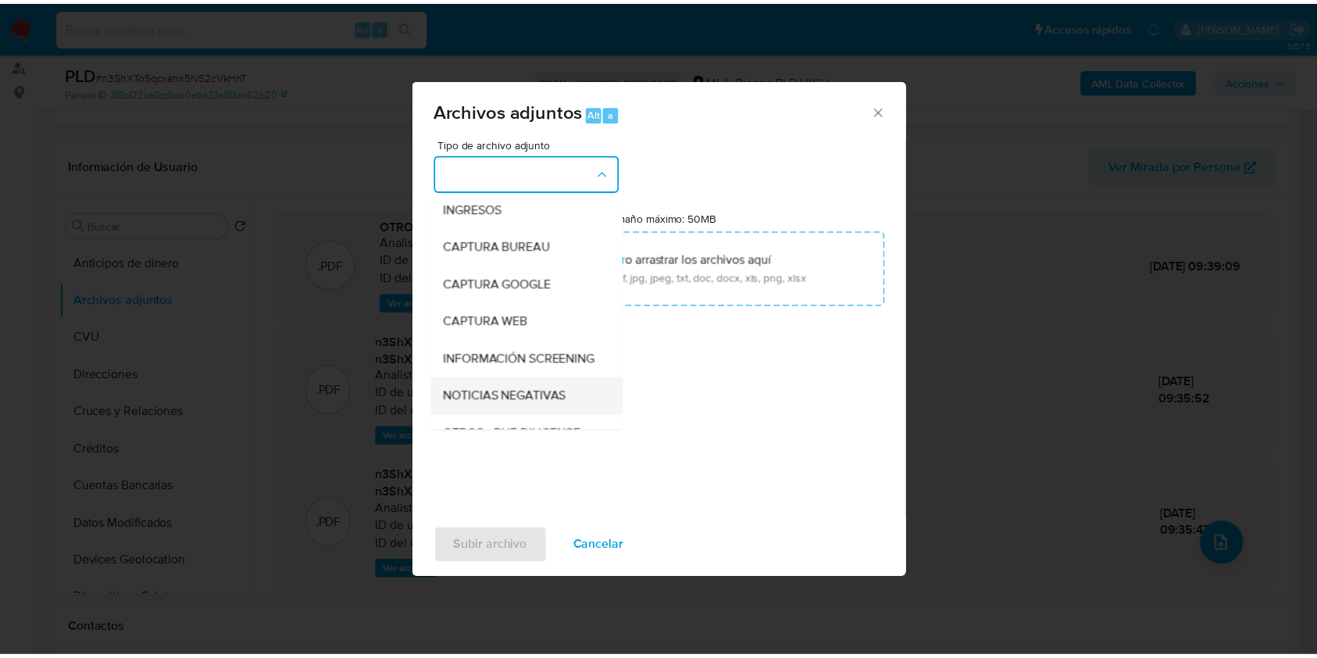
scroll to position [104, 0]
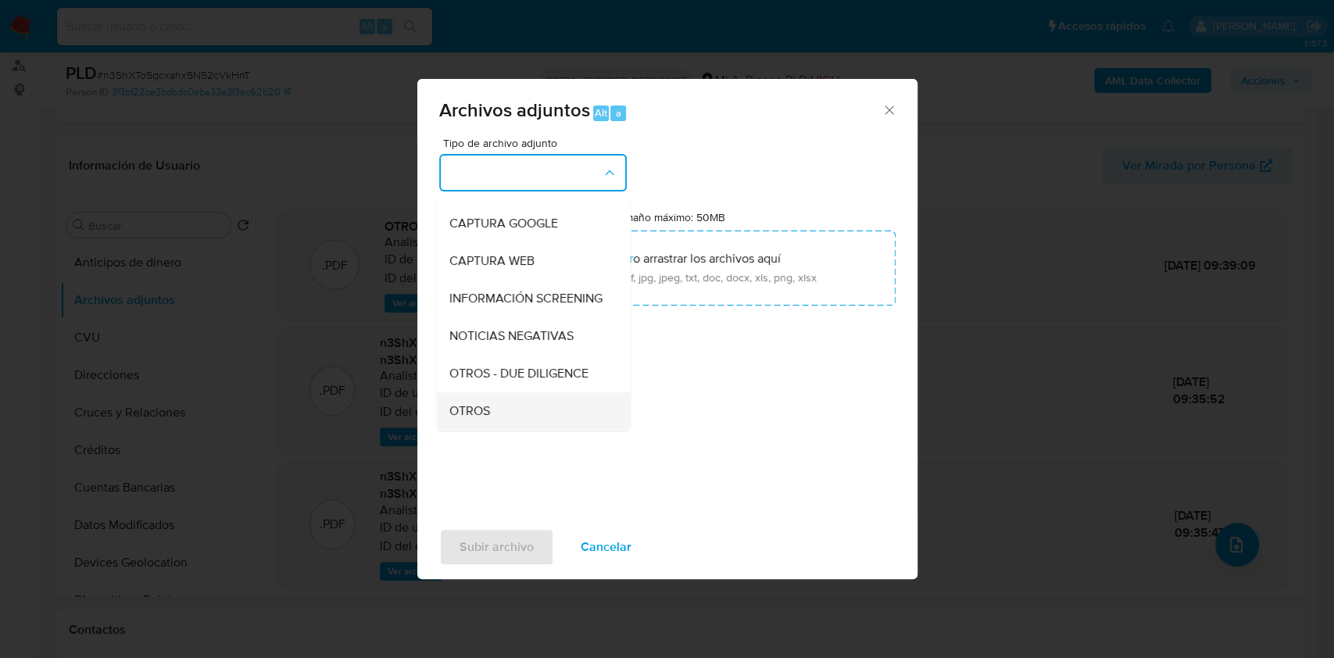
click at [485, 416] on div "OTROS" at bounding box center [528, 411] width 159 height 38
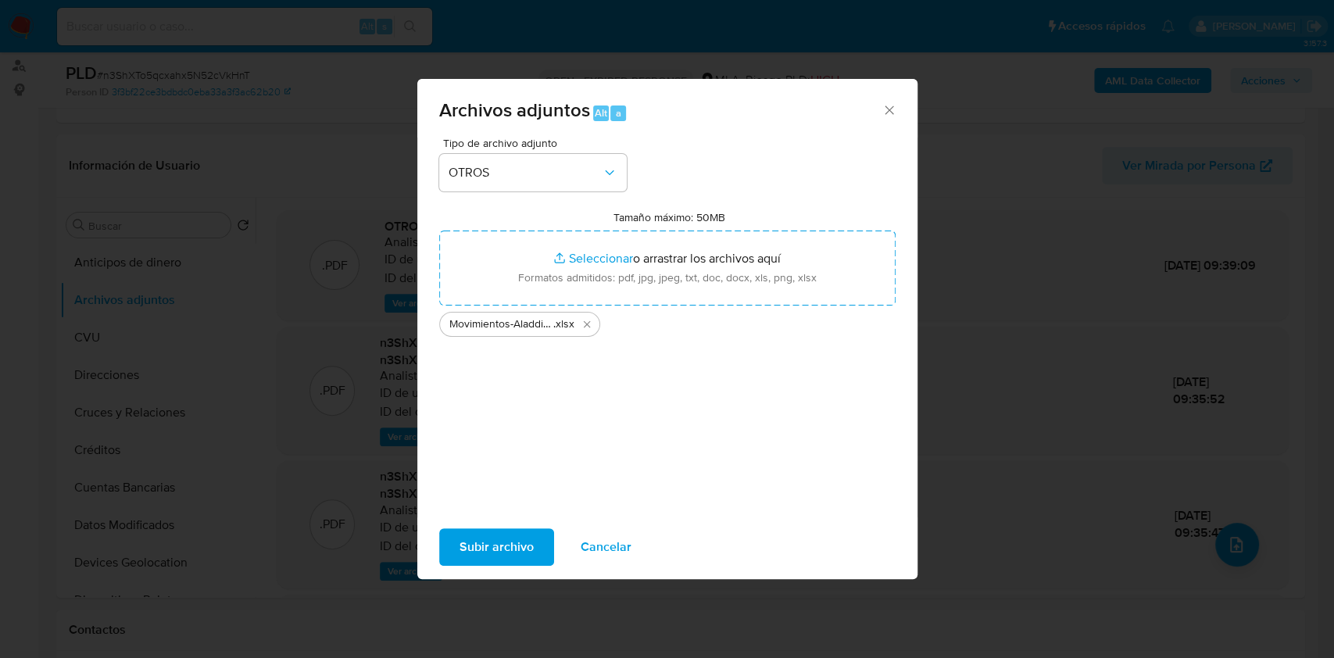
click at [453, 542] on button "Subir archivo" at bounding box center [496, 547] width 115 height 38
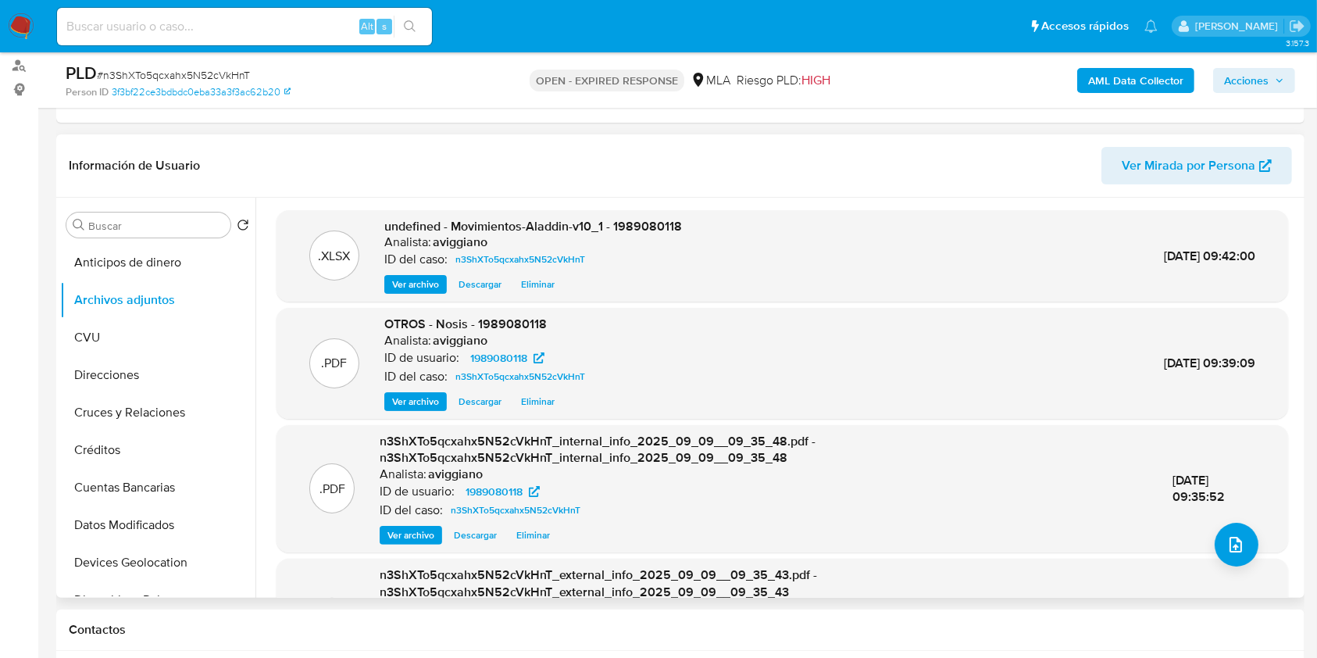
click at [638, 218] on span "undefined - Movimientos-Aladdin-v10_1 - 1989080118" at bounding box center [533, 226] width 298 height 18
click at [639, 220] on span "undefined - Movimientos-Aladdin-v10_1 - 1989080118" at bounding box center [533, 226] width 298 height 18
click at [639, 228] on span "undefined - Movimientos-Aladdin-v10_1 - 1989080118" at bounding box center [533, 226] width 298 height 18
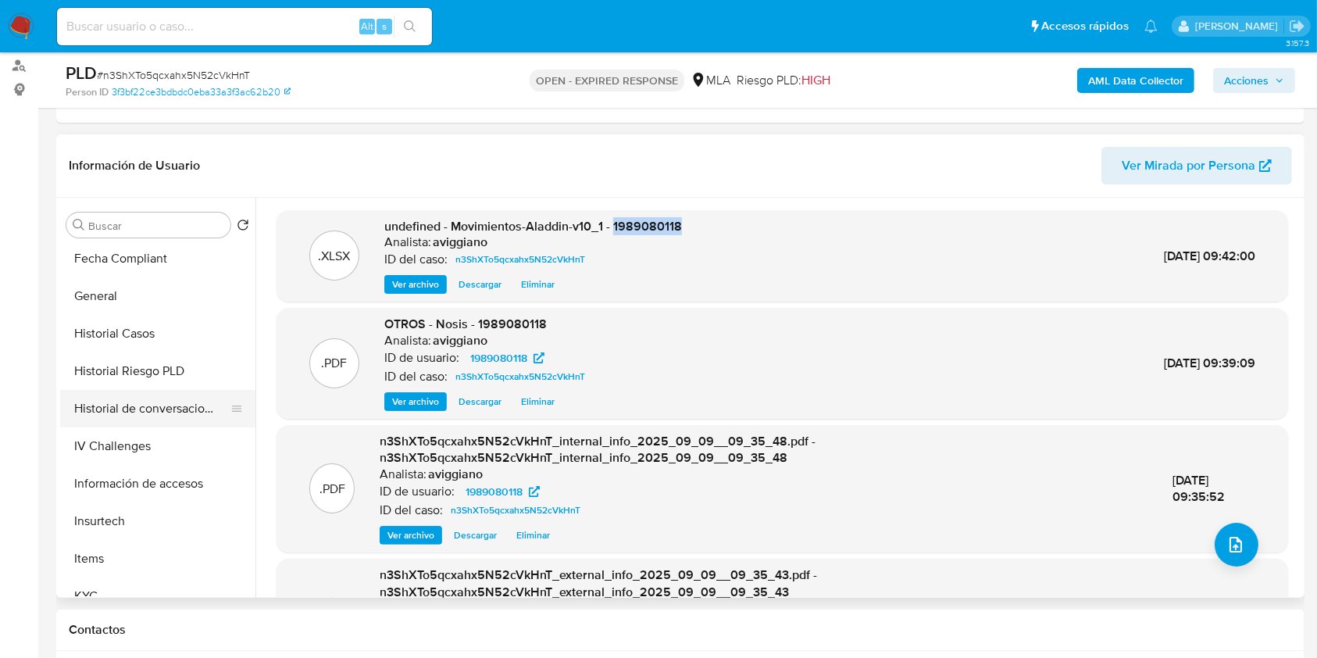
scroll to position [735, 0]
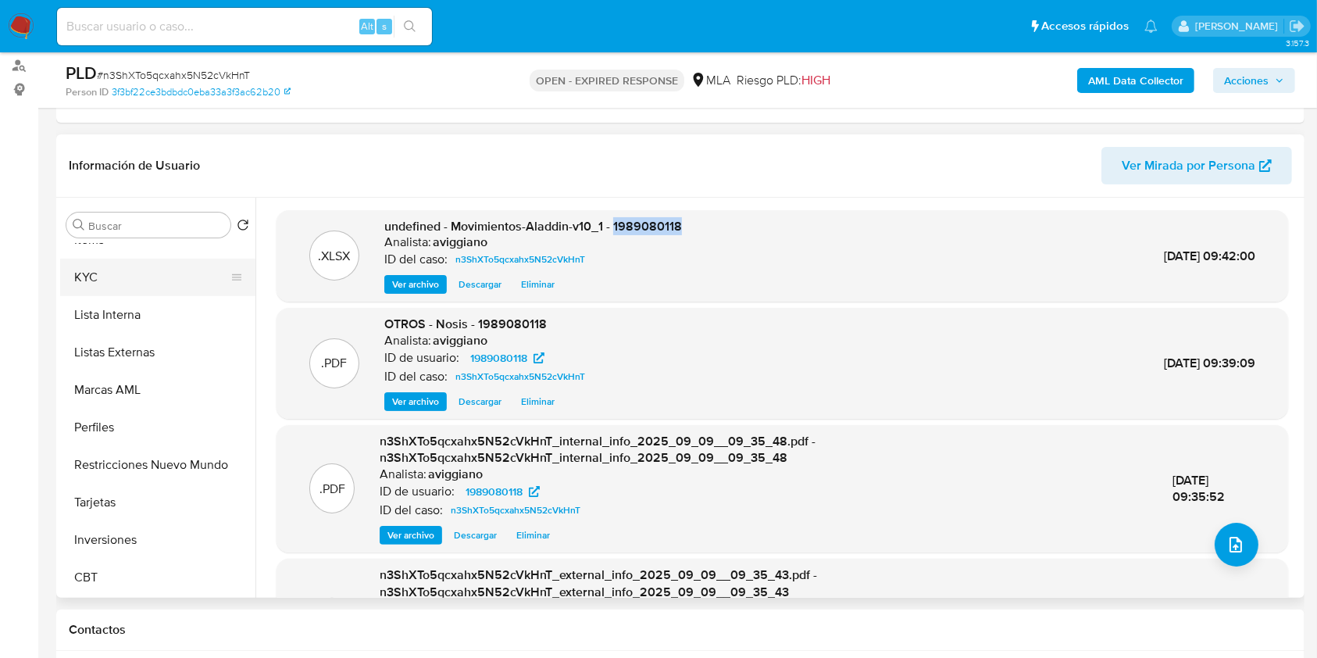
click at [138, 288] on button "KYC" at bounding box center [151, 278] width 183 height 38
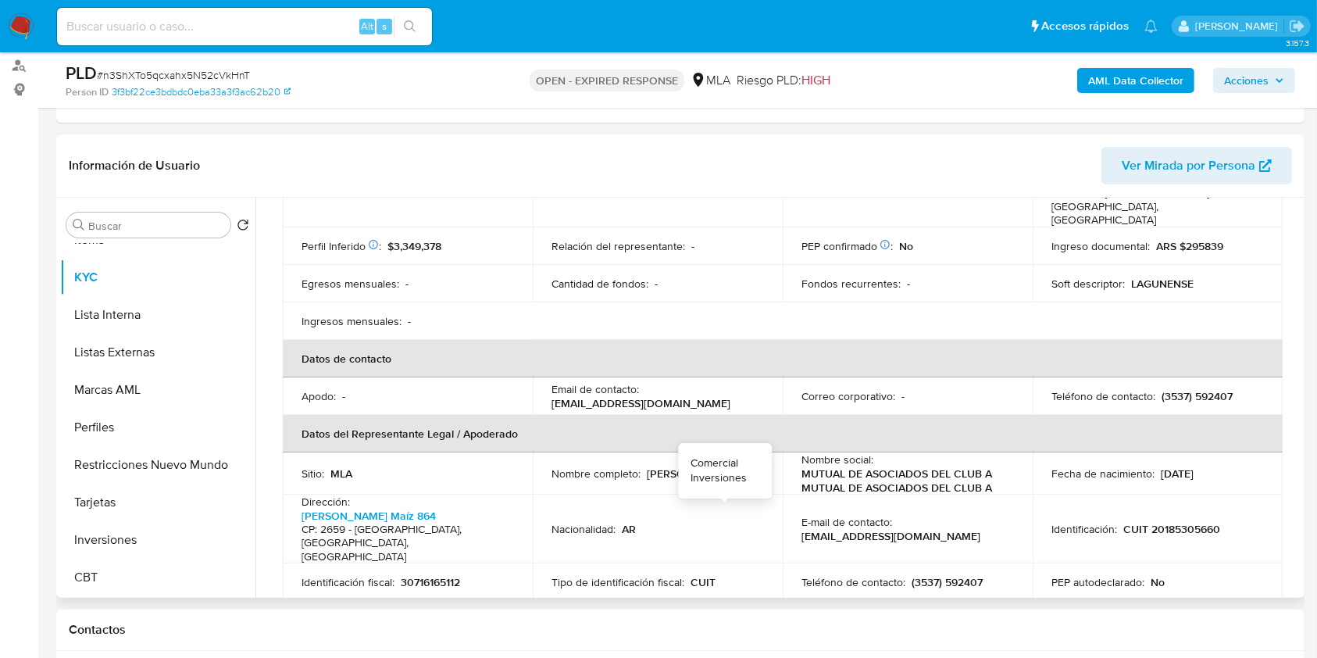
scroll to position [313, 0]
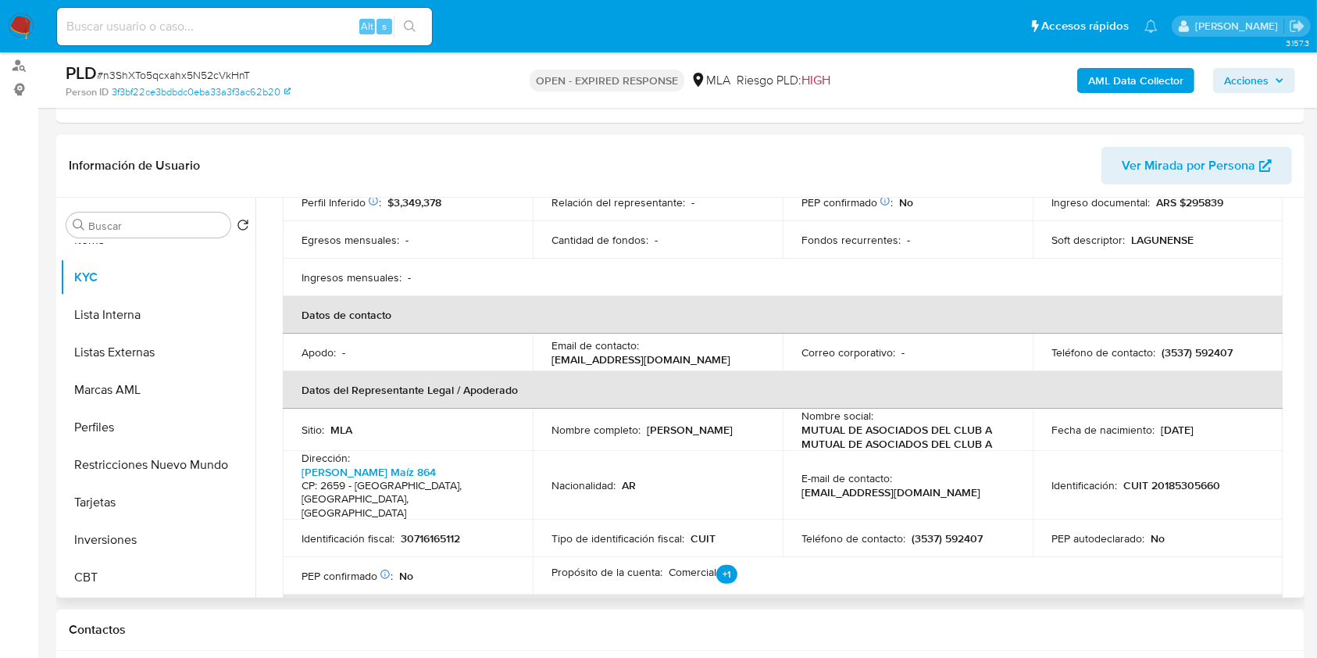
click at [963, 531] on p "(3537) 592407" at bounding box center [947, 538] width 71 height 14
copy p "592407"
click at [920, 531] on p "(3537) 592407" at bounding box center [947, 538] width 71 height 14
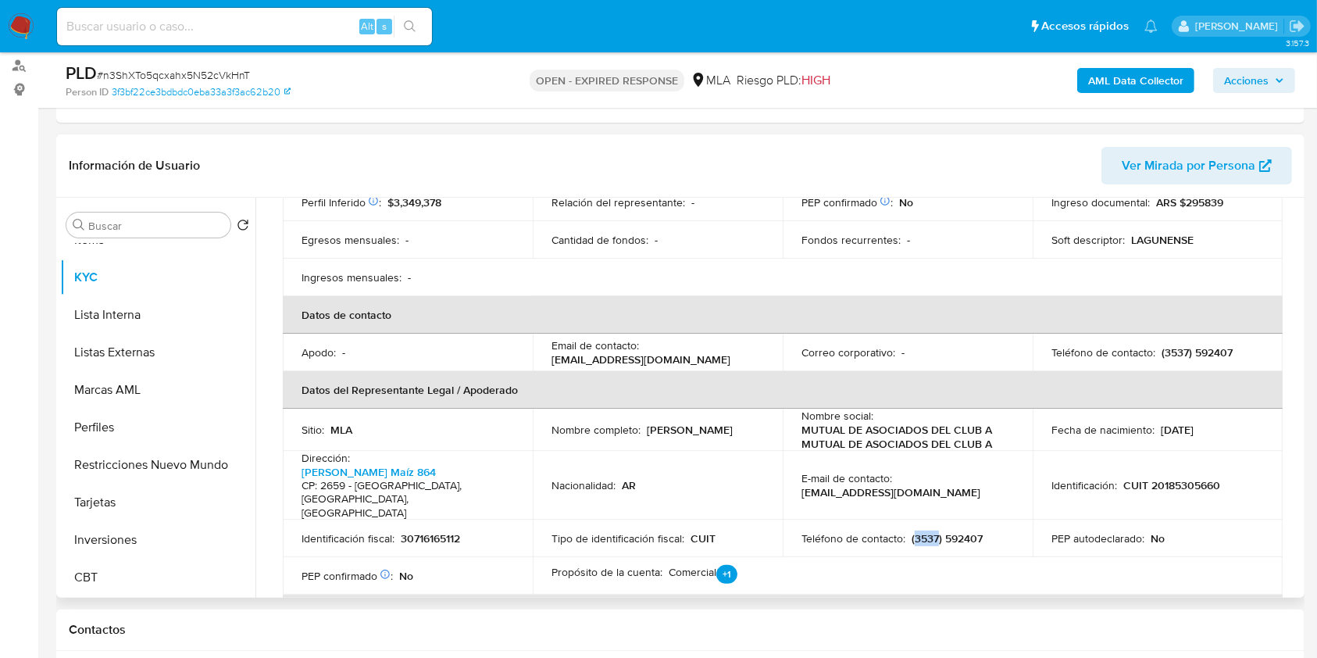
copy p "3537"
click at [677, 478] on div "Nacionalidad : AR" at bounding box center [658, 485] width 213 height 14
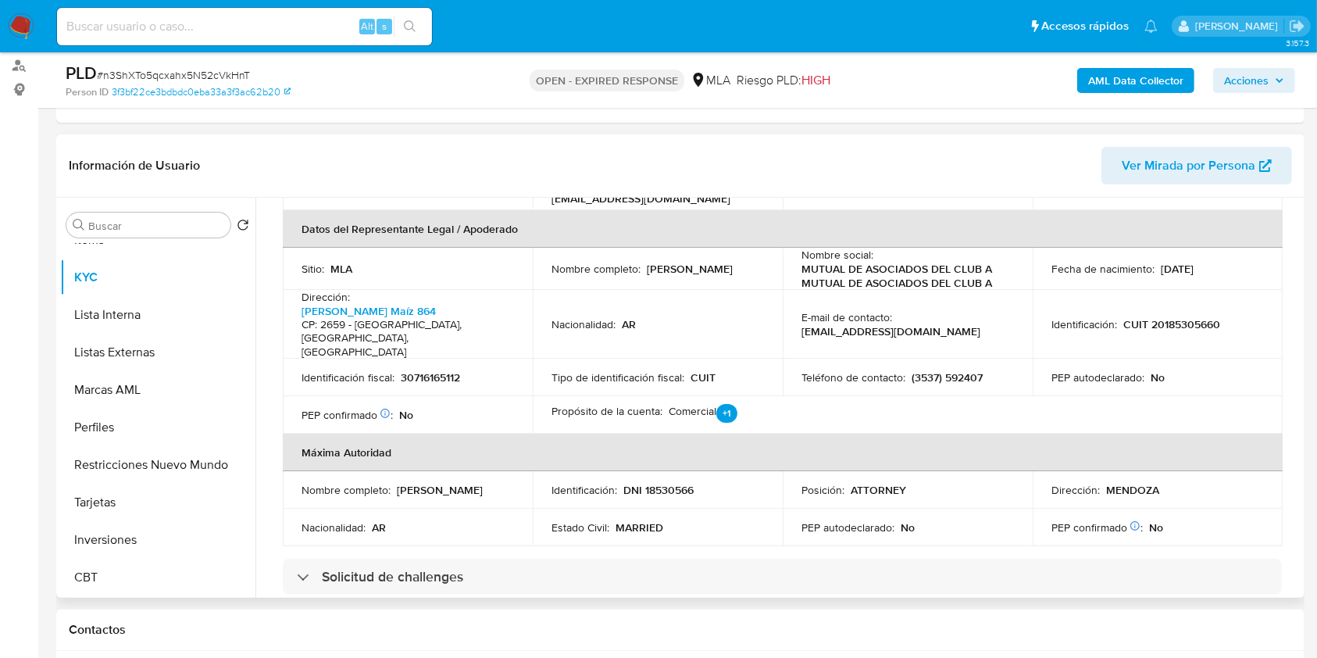
scroll to position [520, 0]
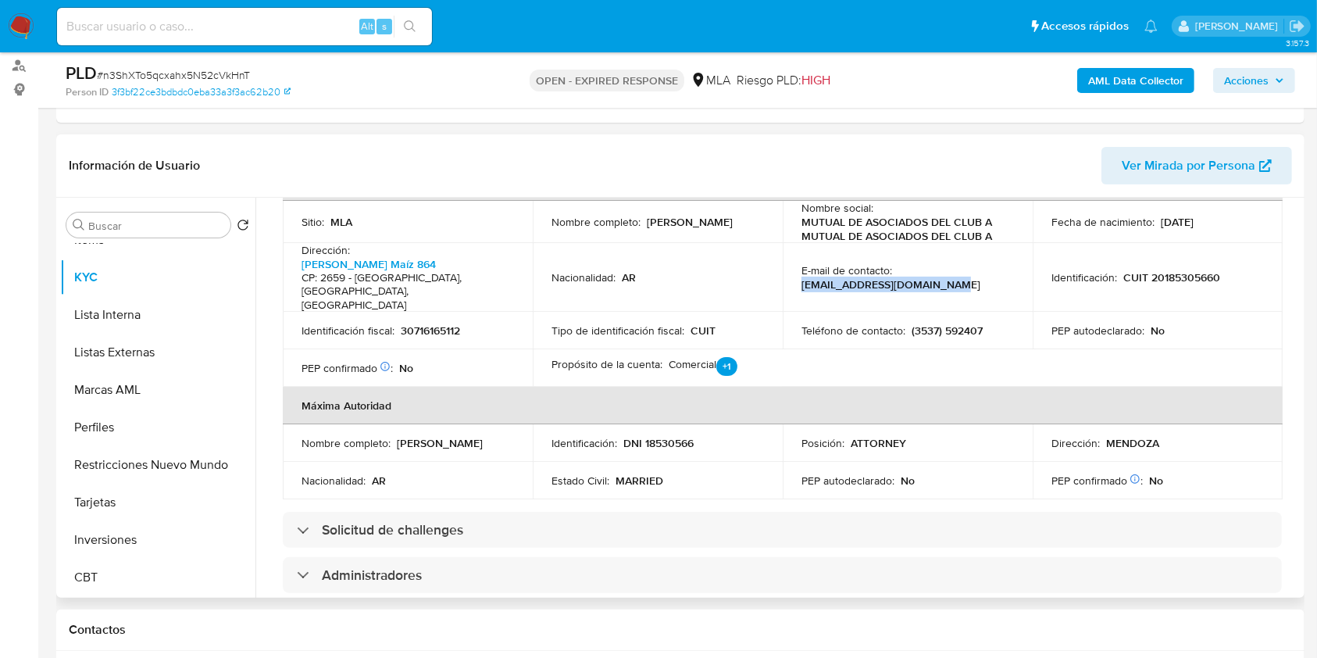
drag, startPoint x: 797, startPoint y: 244, endPoint x: 943, endPoint y: 242, distance: 146.1
click at [953, 243] on td "E-mail de contacto : carolina_adm@cabsam.com.ar" at bounding box center [908, 278] width 250 height 70
copy p "carolina_adm@cabsam.com.ar"
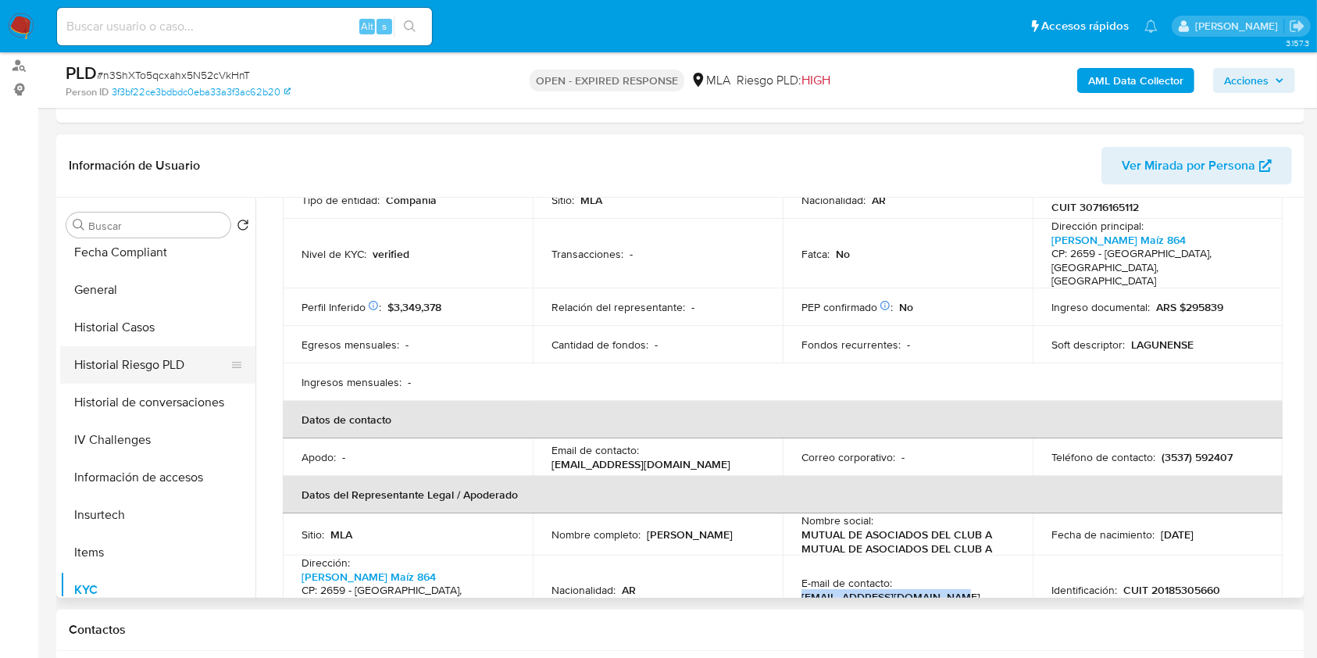
scroll to position [319, 0]
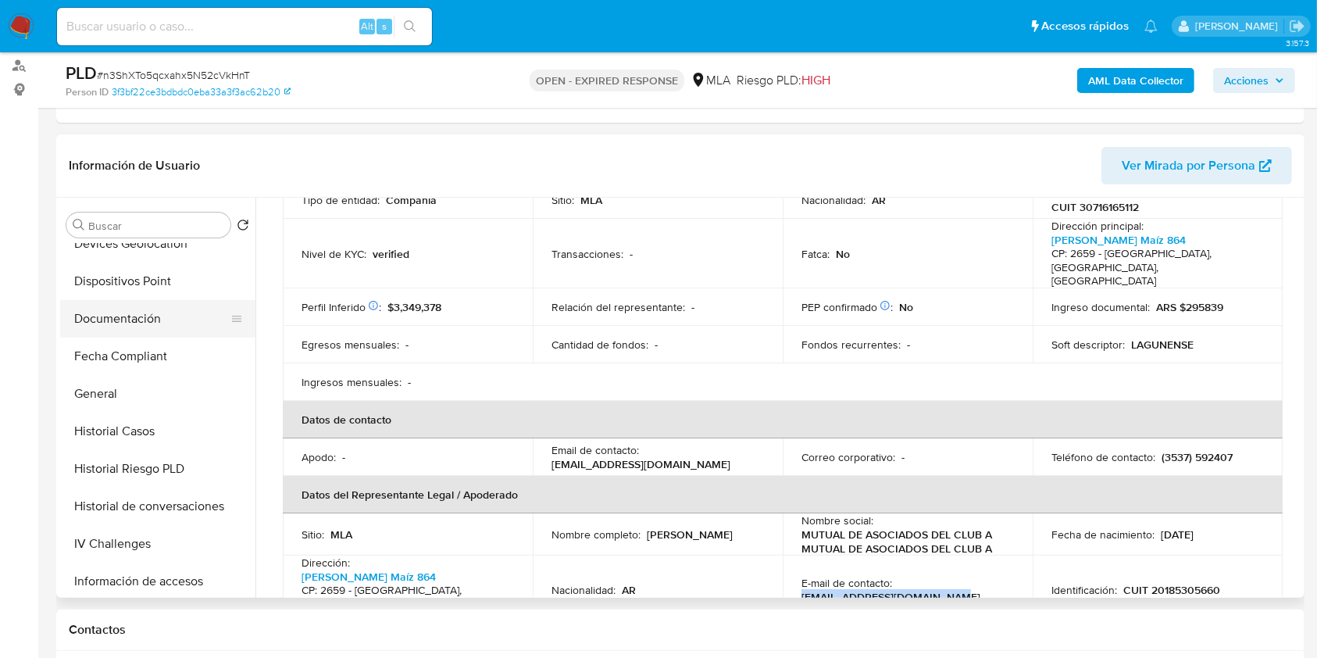
click at [150, 322] on button "Documentación" at bounding box center [151, 319] width 183 height 38
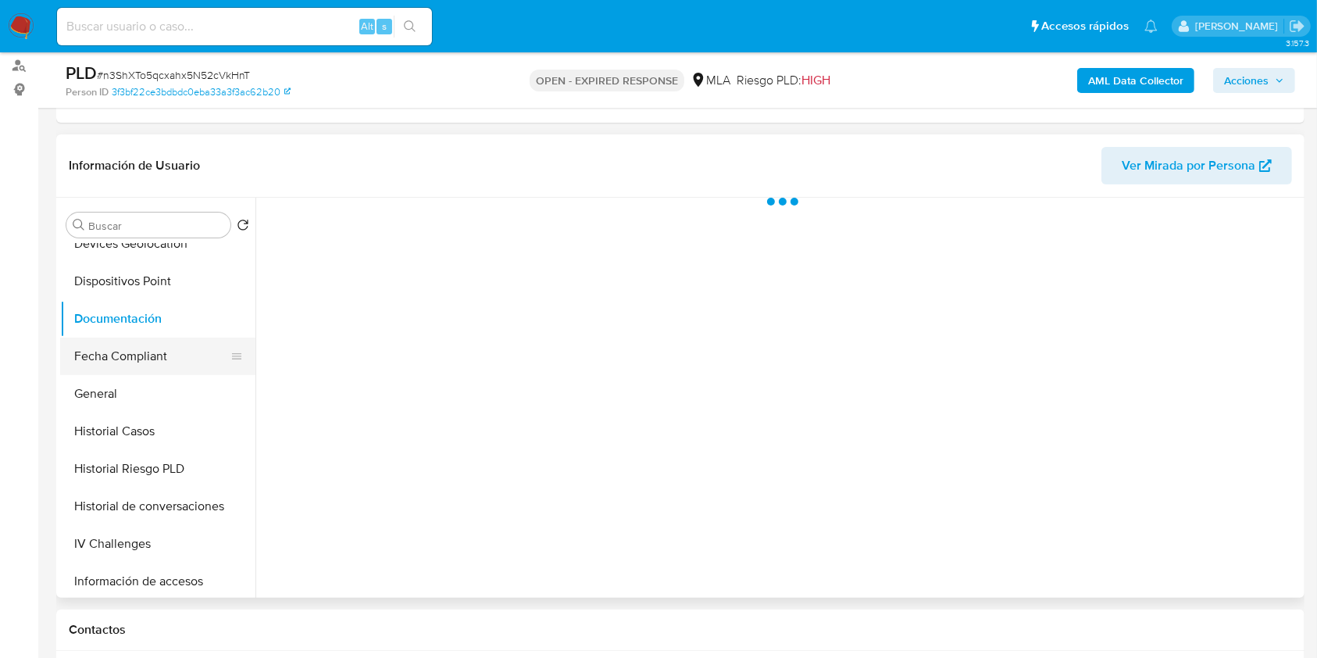
scroll to position [0, 0]
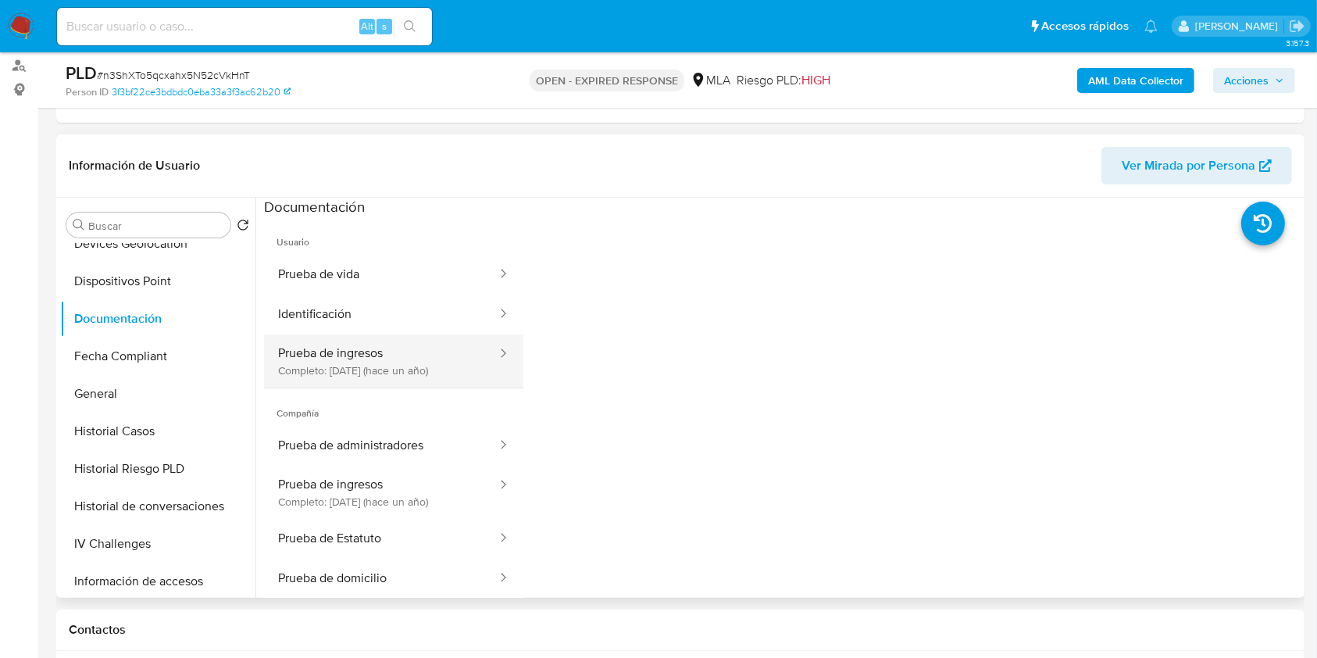
click at [427, 352] on button "Prueba de ingresos Completo: 08/10/2024 (hace un año)" at bounding box center [381, 360] width 234 height 53
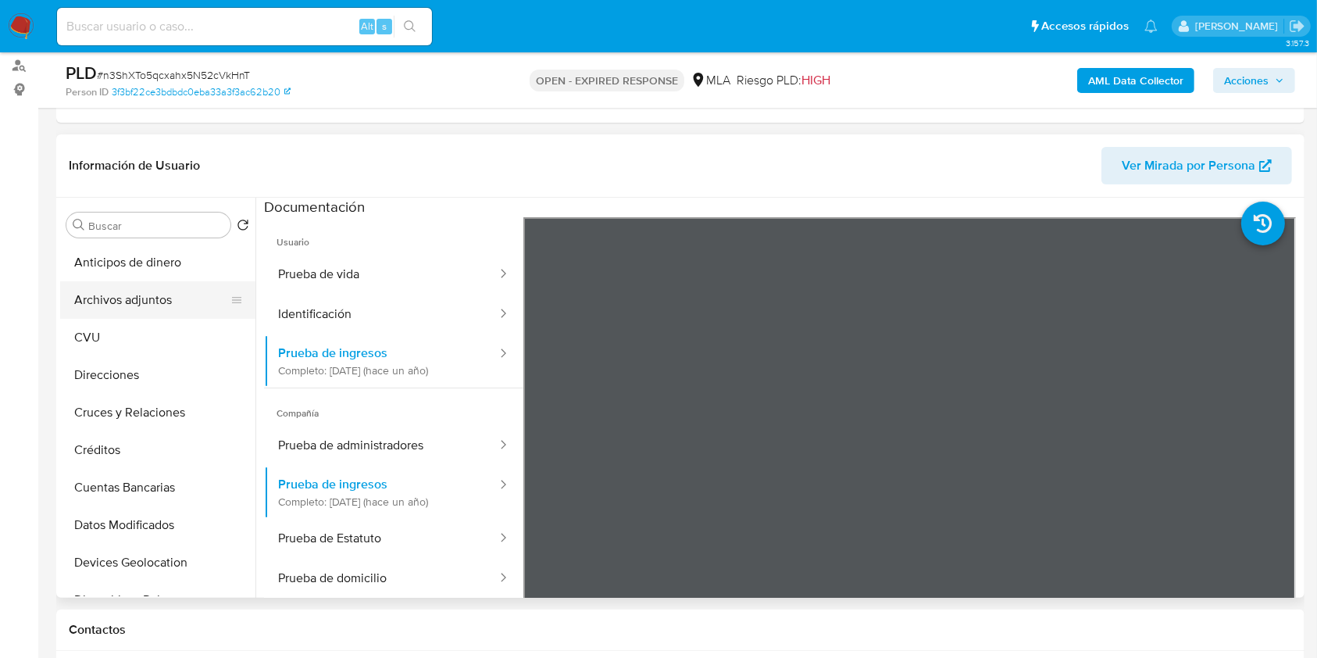
click at [121, 299] on button "Archivos adjuntos" at bounding box center [151, 300] width 183 height 38
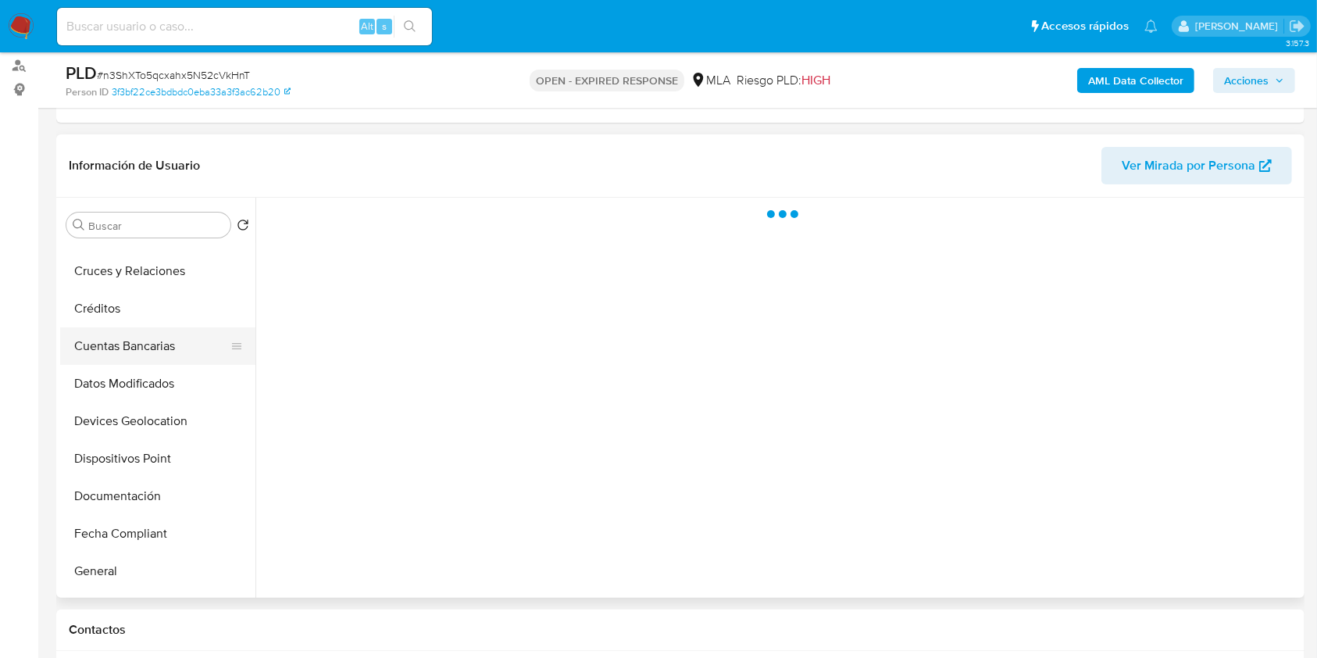
scroll to position [208, 0]
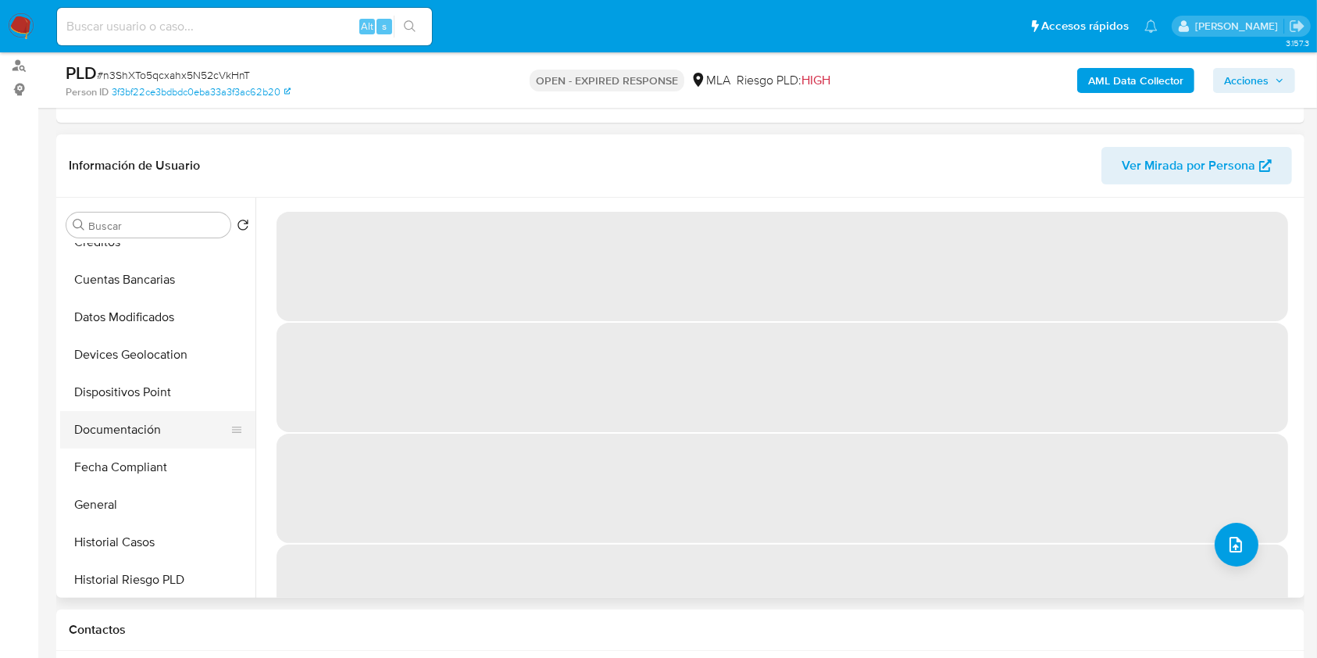
click at [152, 438] on button "Documentación" at bounding box center [151, 430] width 183 height 38
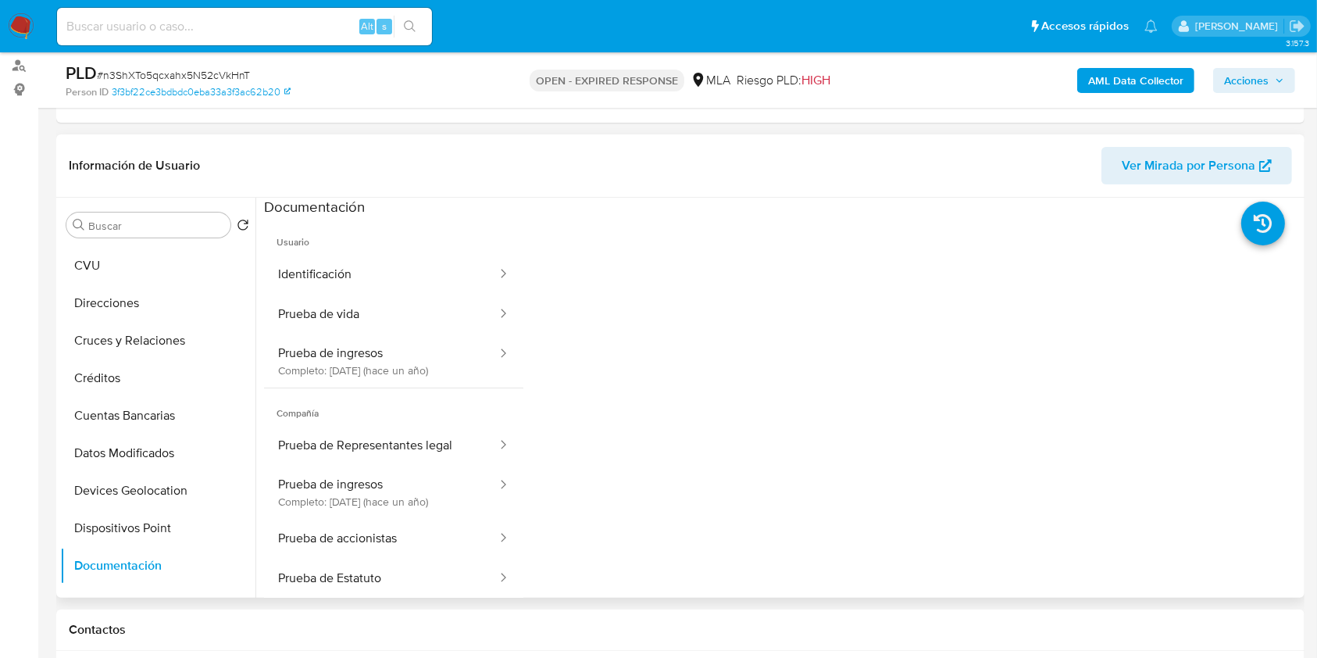
scroll to position [0, 0]
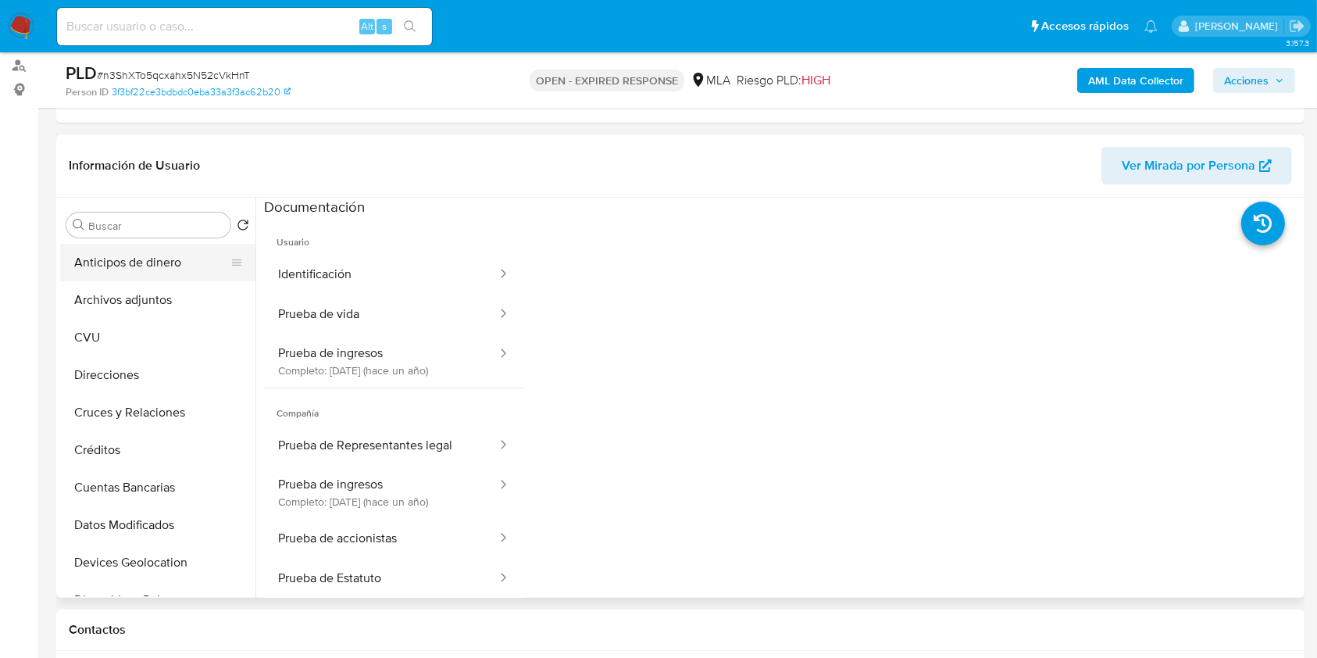
click at [110, 265] on button "Anticipos de dinero" at bounding box center [151, 263] width 183 height 38
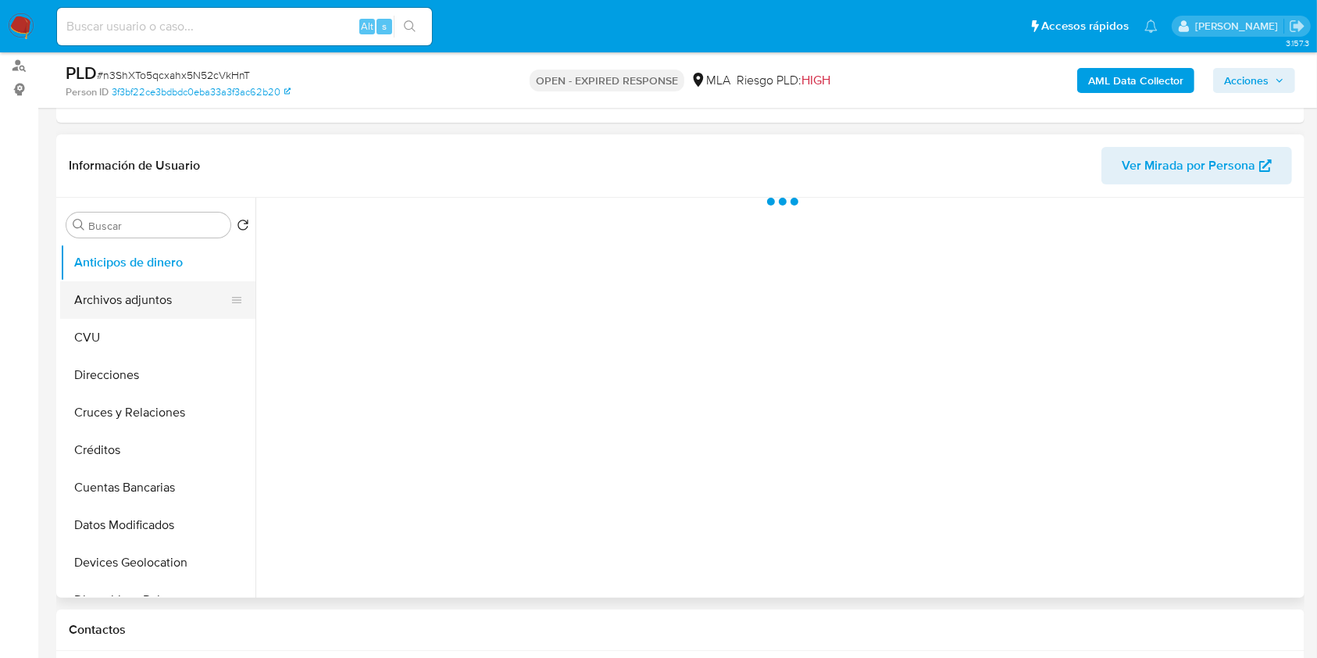
click at [112, 284] on button "Archivos adjuntos" at bounding box center [151, 300] width 183 height 38
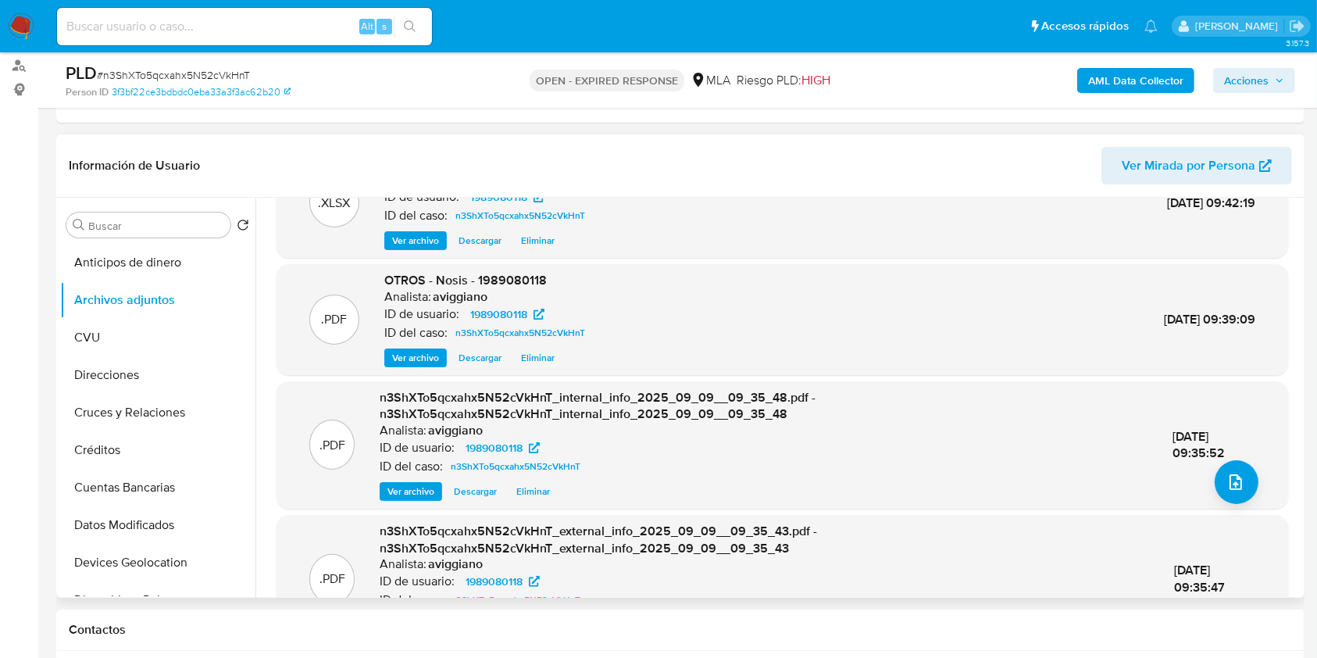
scroll to position [165, 0]
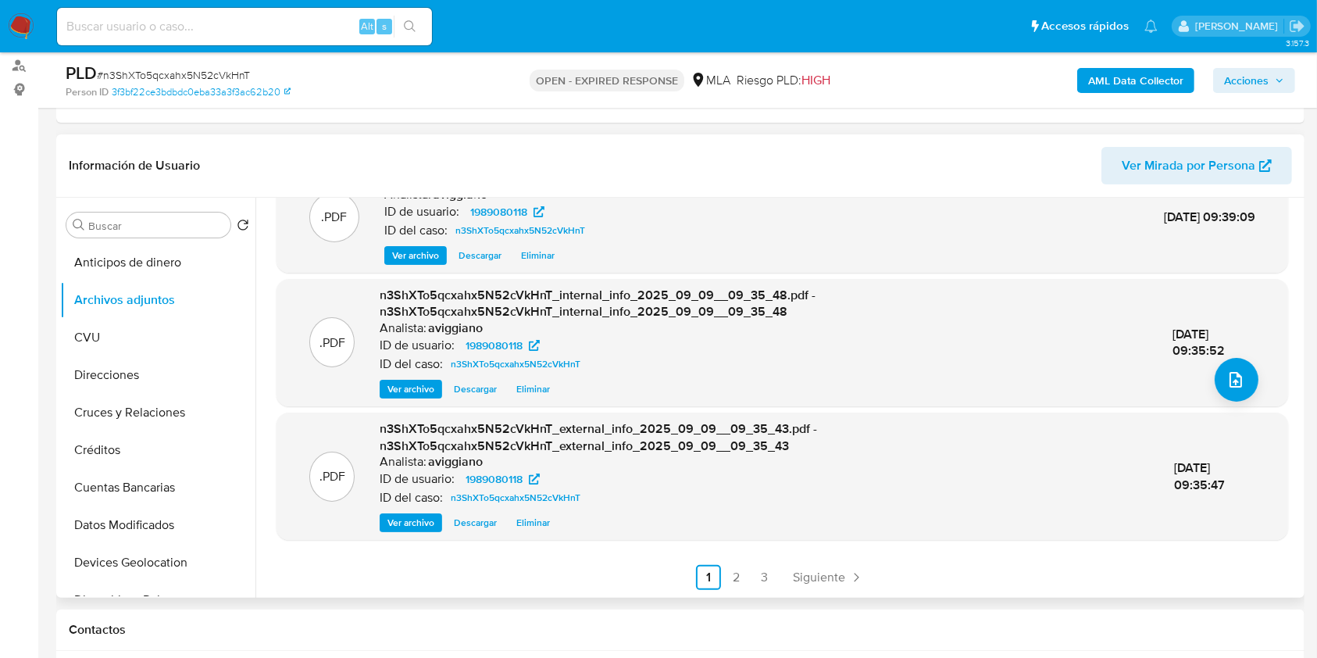
click at [727, 593] on div ".XLSX OTROS - Movimientos-Aladdin-v10_1 - 1989080118 Analista: aviggiano ID de …" at bounding box center [779, 398] width 1046 height 400
click at [730, 587] on link "2" at bounding box center [736, 577] width 25 height 25
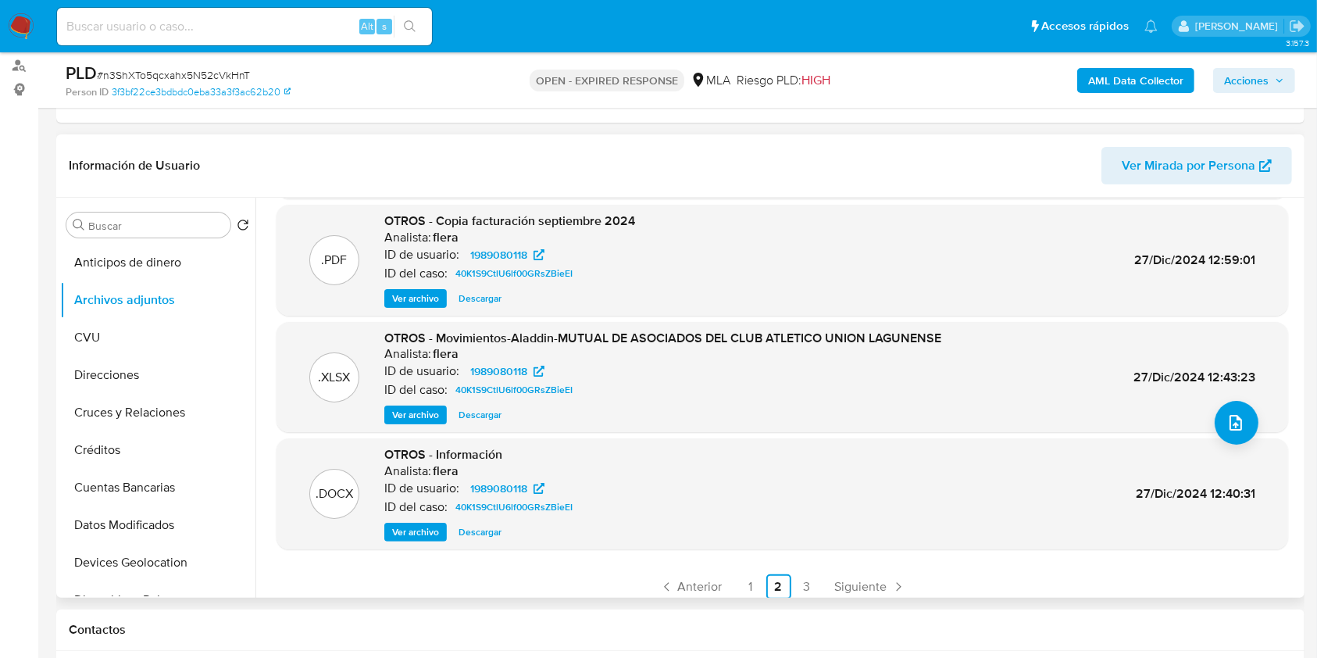
scroll to position [131, 0]
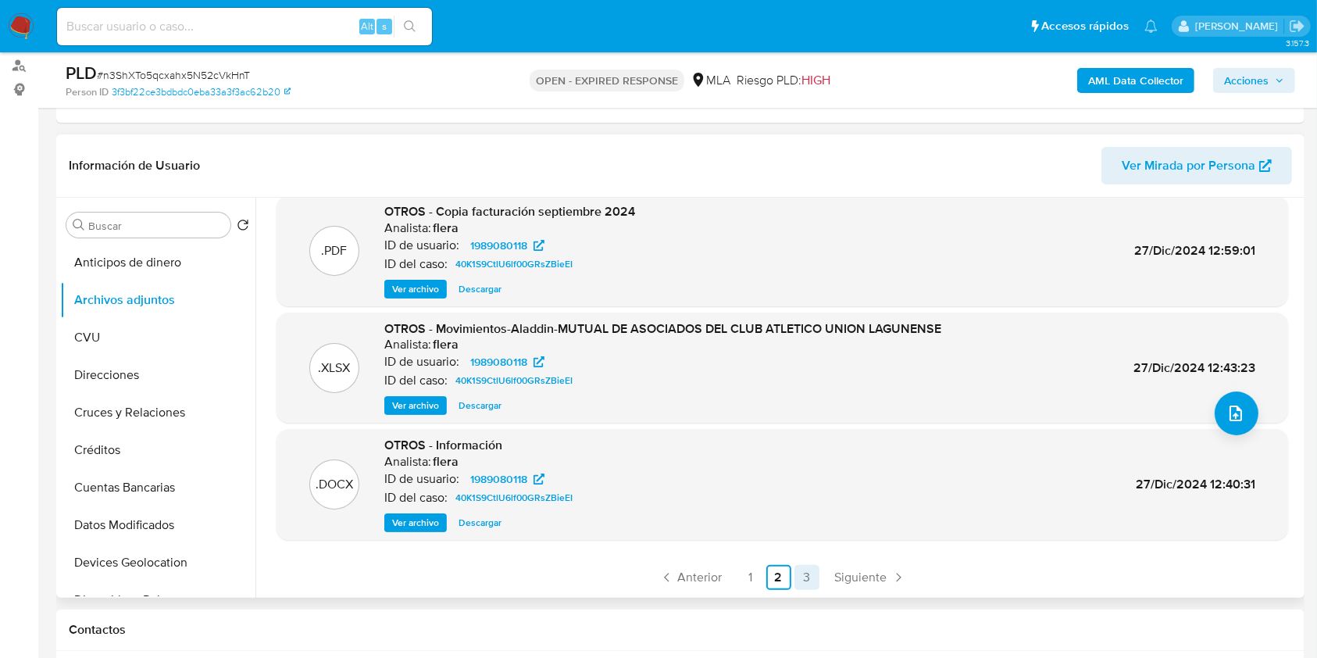
click at [801, 581] on link "3" at bounding box center [807, 577] width 25 height 25
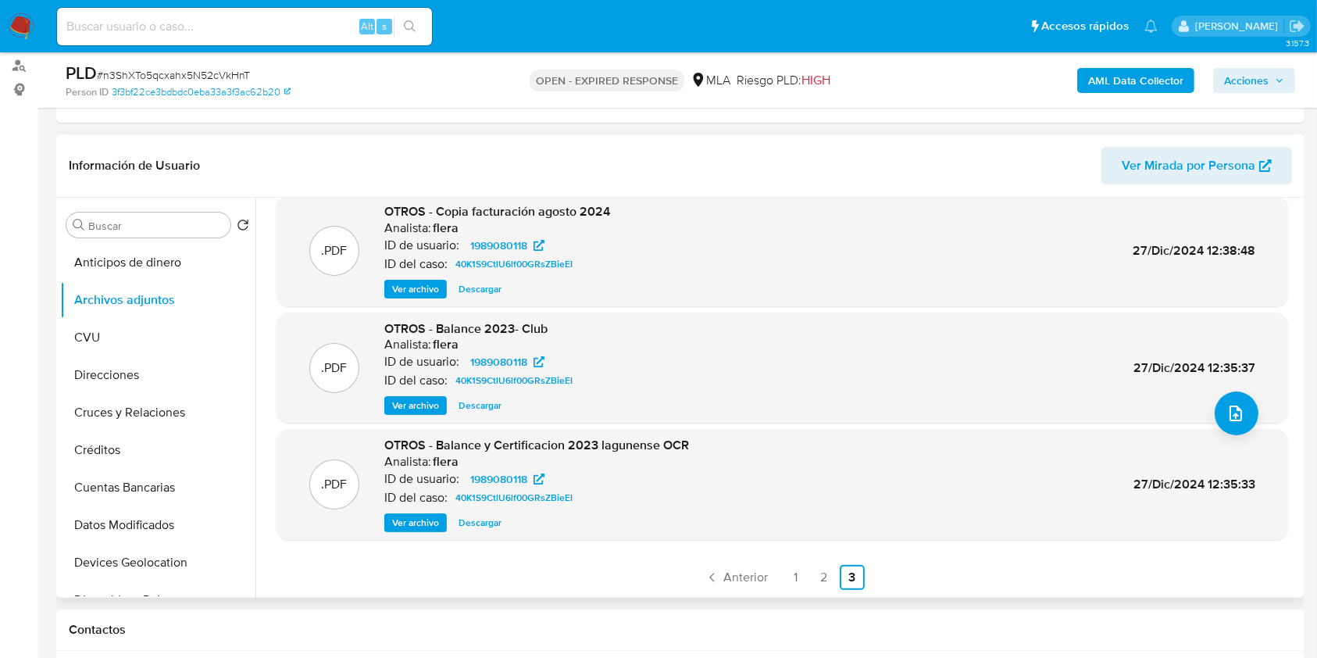
click at [429, 411] on span "Ver archivo" at bounding box center [415, 406] width 47 height 16
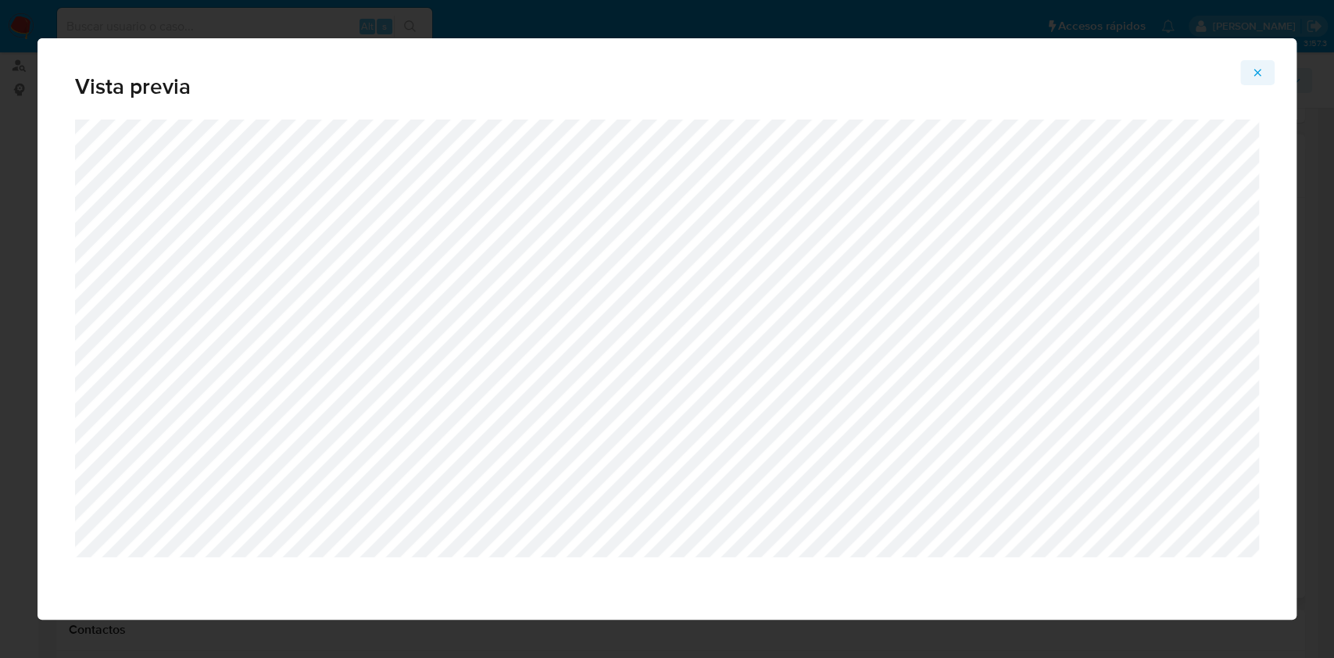
click at [1253, 74] on icon "Attachment preview" at bounding box center [1257, 72] width 13 height 13
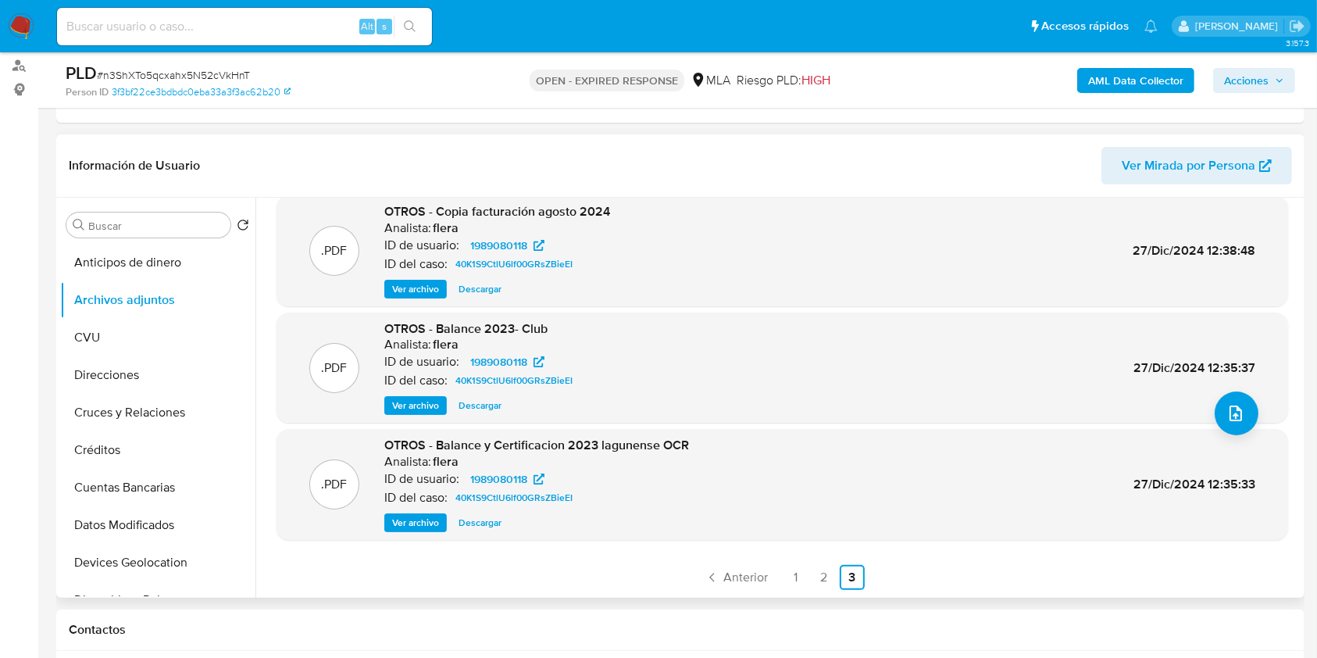
click at [419, 524] on span "Ver archivo" at bounding box center [415, 523] width 47 height 16
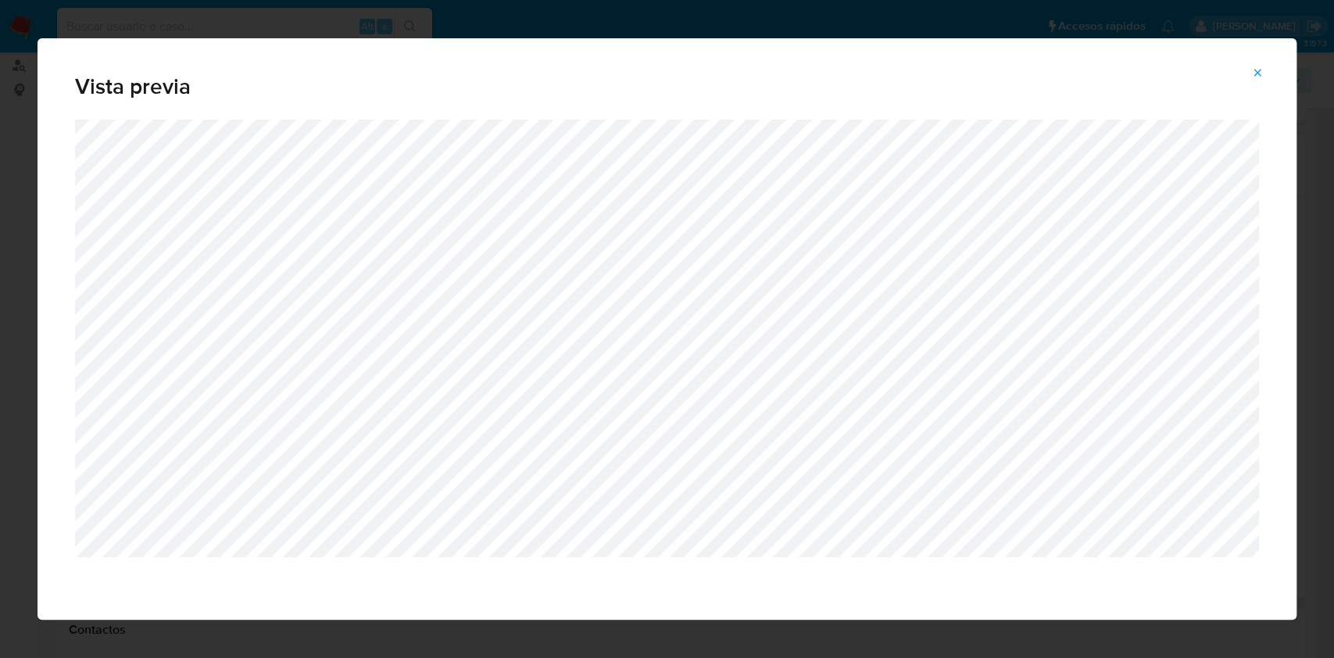
click at [1250, 78] on button "Attachment preview" at bounding box center [1257, 72] width 34 height 25
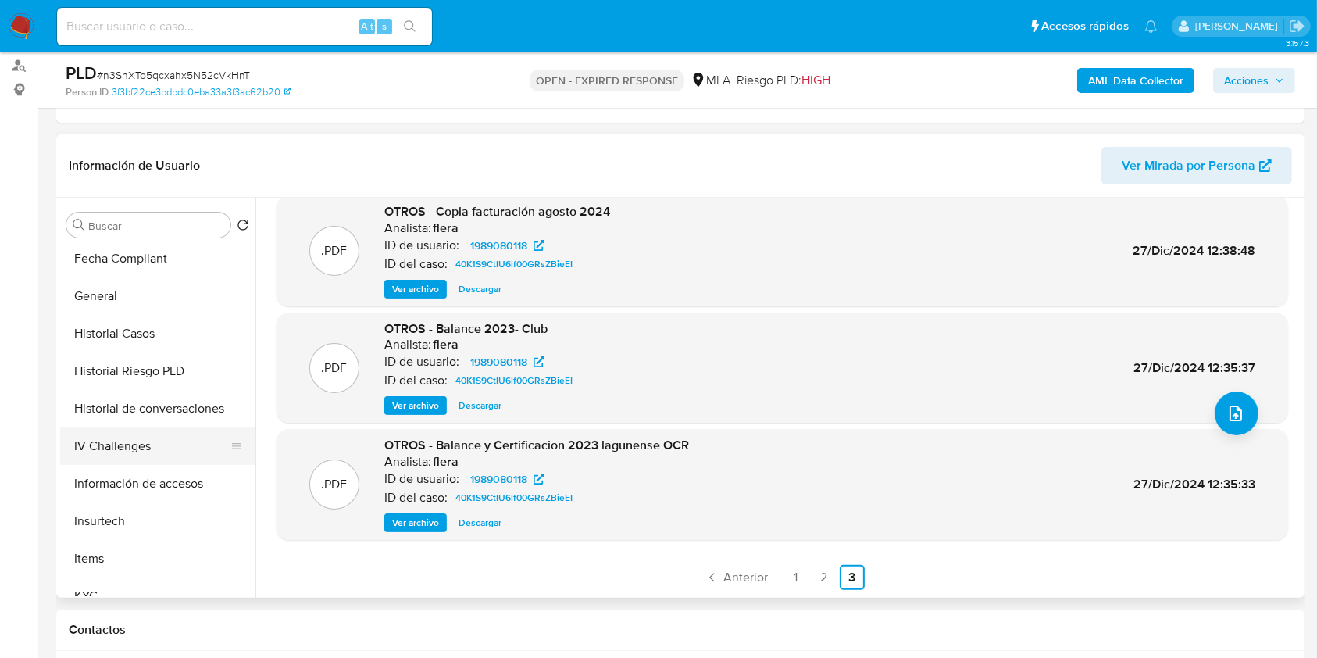
scroll to position [735, 0]
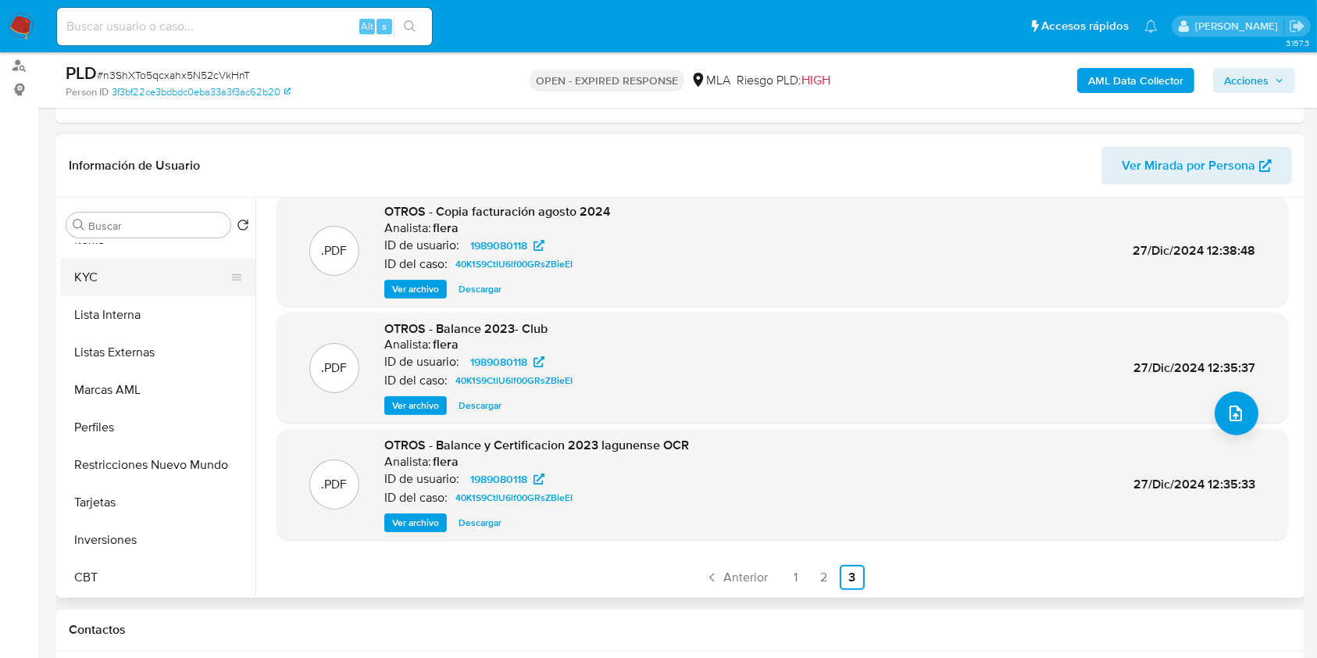
click at [161, 282] on button "KYC" at bounding box center [151, 278] width 183 height 38
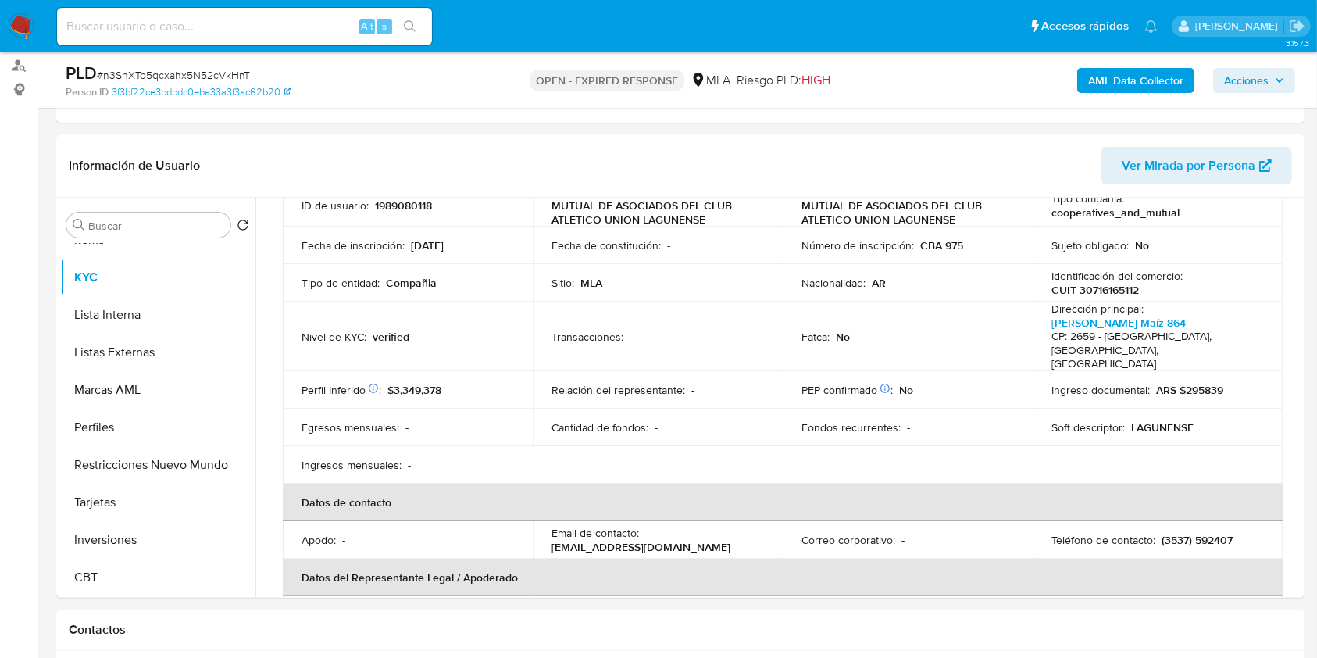
scroll to position [417, 0]
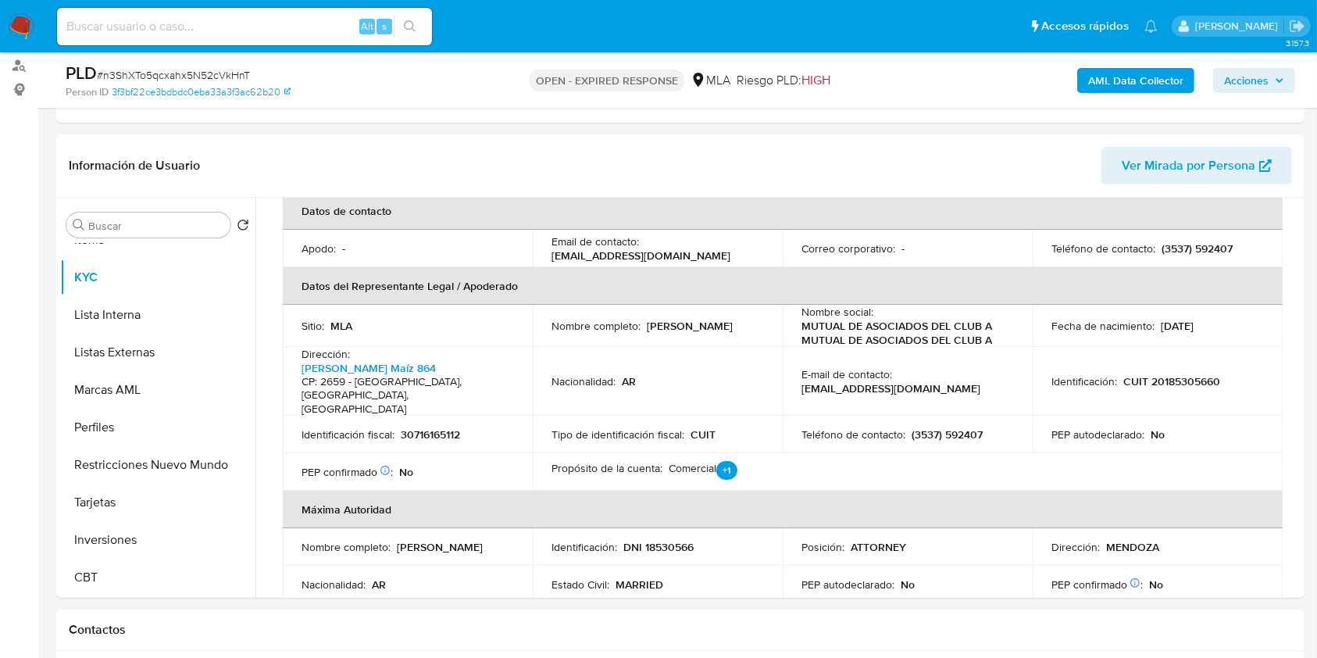
click at [1192, 374] on p "CUIT 20185305660" at bounding box center [1172, 381] width 97 height 14
copy p "20185305660"
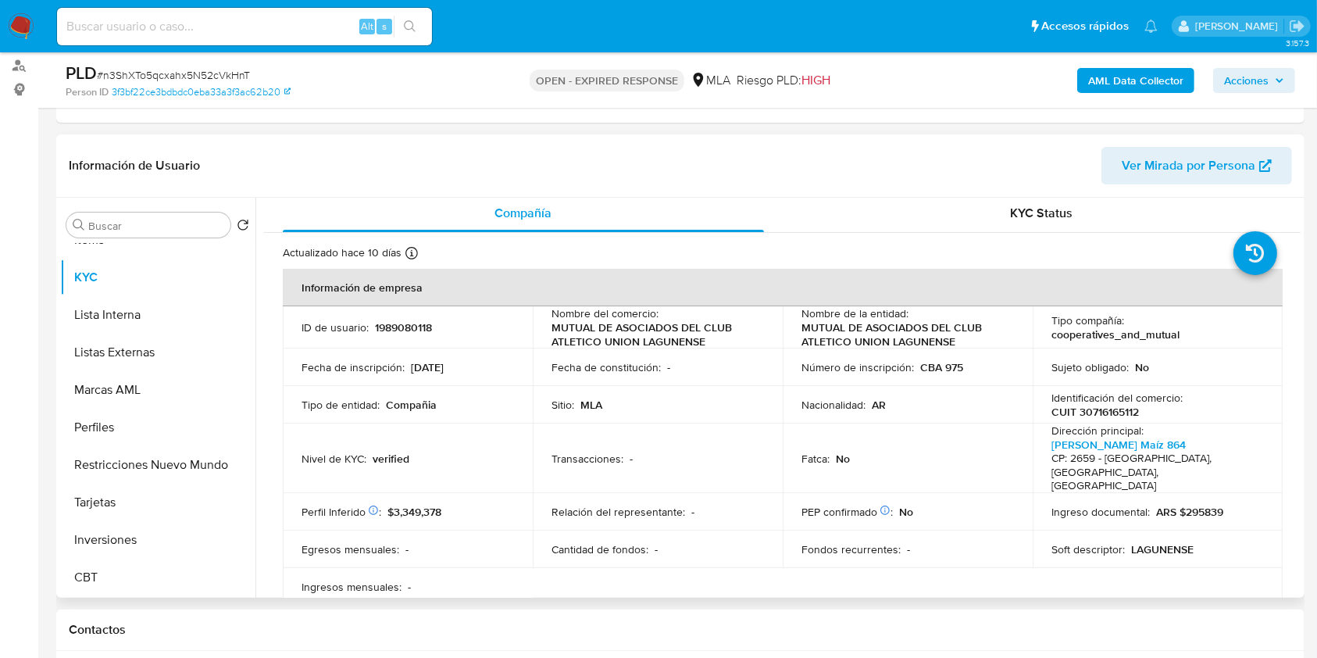
scroll to position [0, 0]
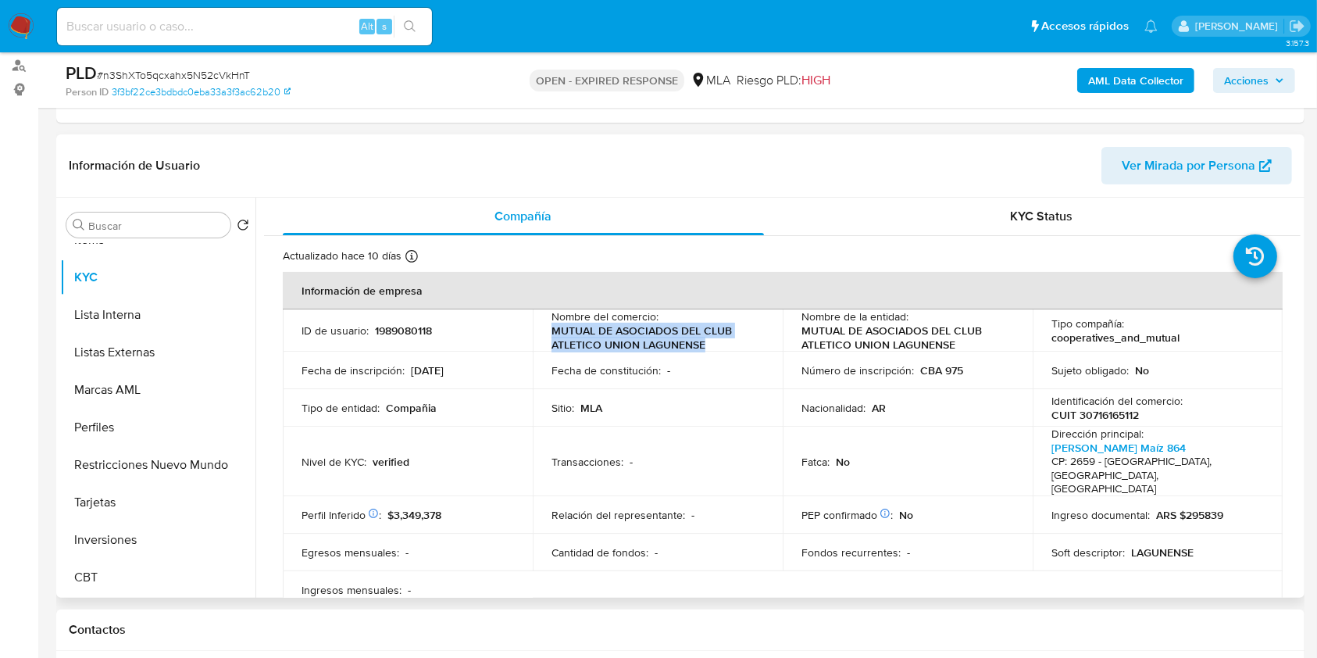
drag, startPoint x: 550, startPoint y: 331, endPoint x: 706, endPoint y: 345, distance: 156.9
click at [706, 345] on p "MUTUAL DE ASOCIADOS DEL CLUB ATLETICO UNION LAGUNENSE" at bounding box center [655, 338] width 206 height 28
copy p "MUTUAL DE ASOCIADOS DEL CLUB ATLETICO UNION LAGUNENSE"
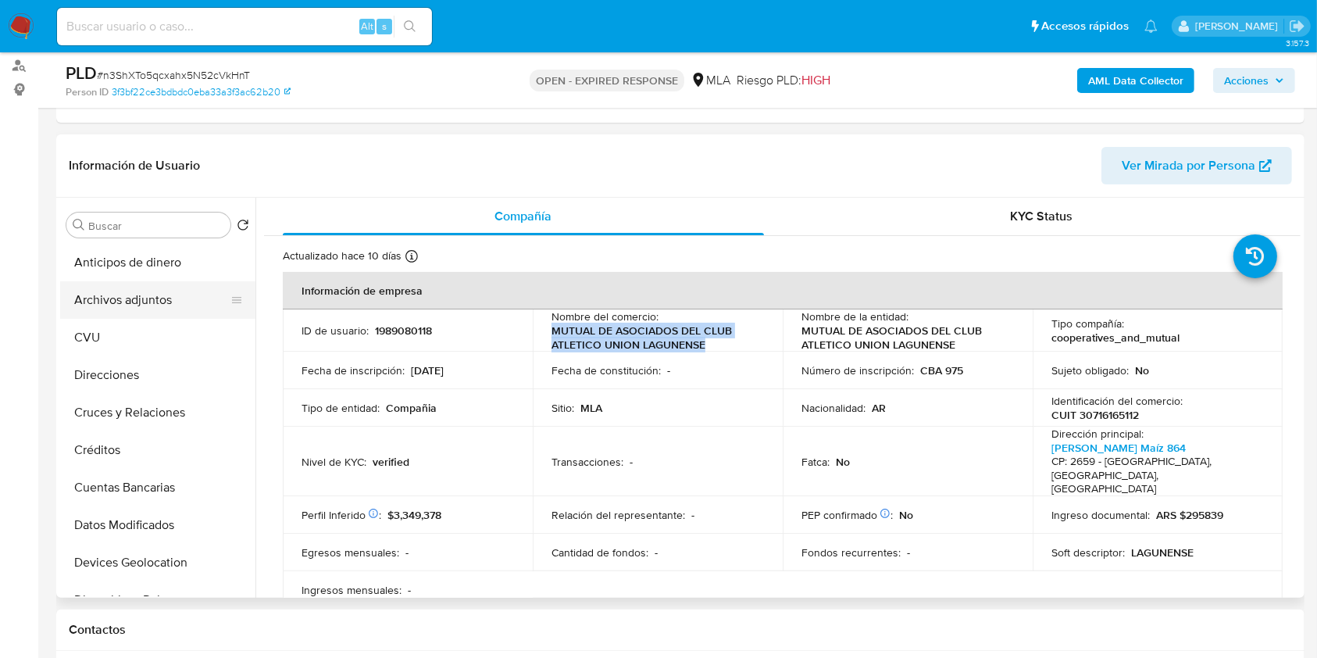
drag, startPoint x: 148, startPoint y: 284, endPoint x: 163, endPoint y: 288, distance: 15.4
click at [148, 283] on button "Archivos adjuntos" at bounding box center [151, 300] width 183 height 38
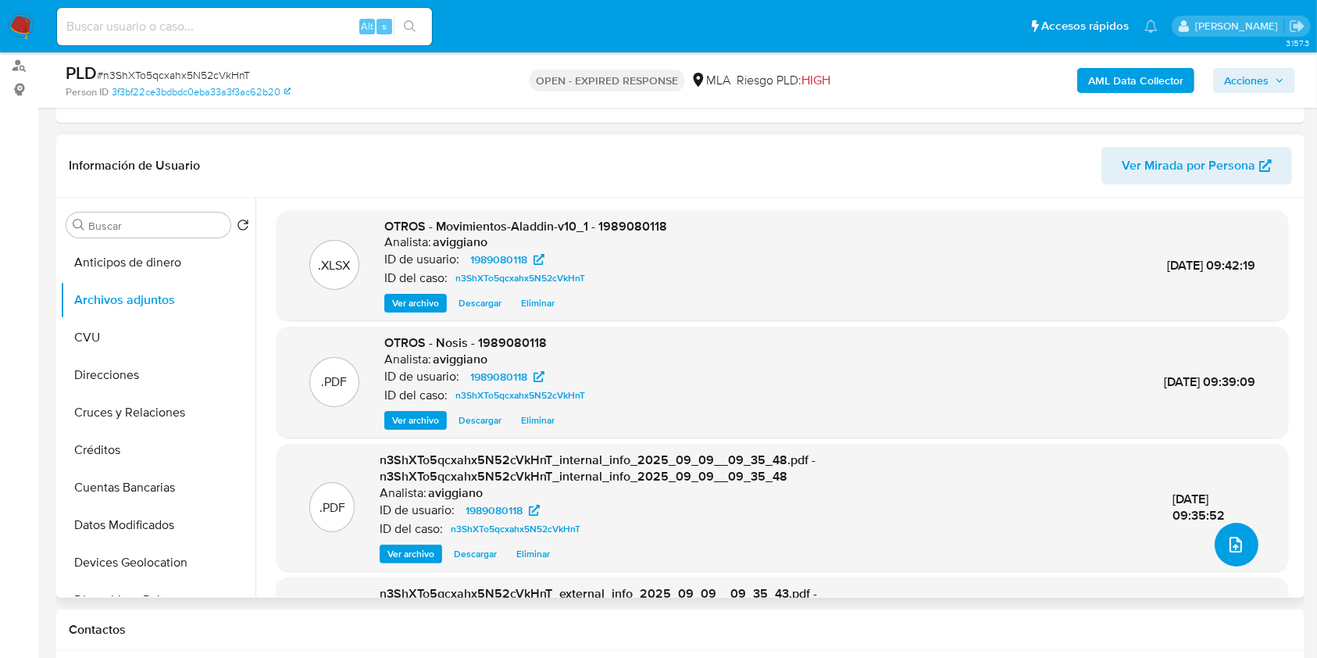
click at [1228, 539] on icon "upload-file" at bounding box center [1236, 544] width 19 height 19
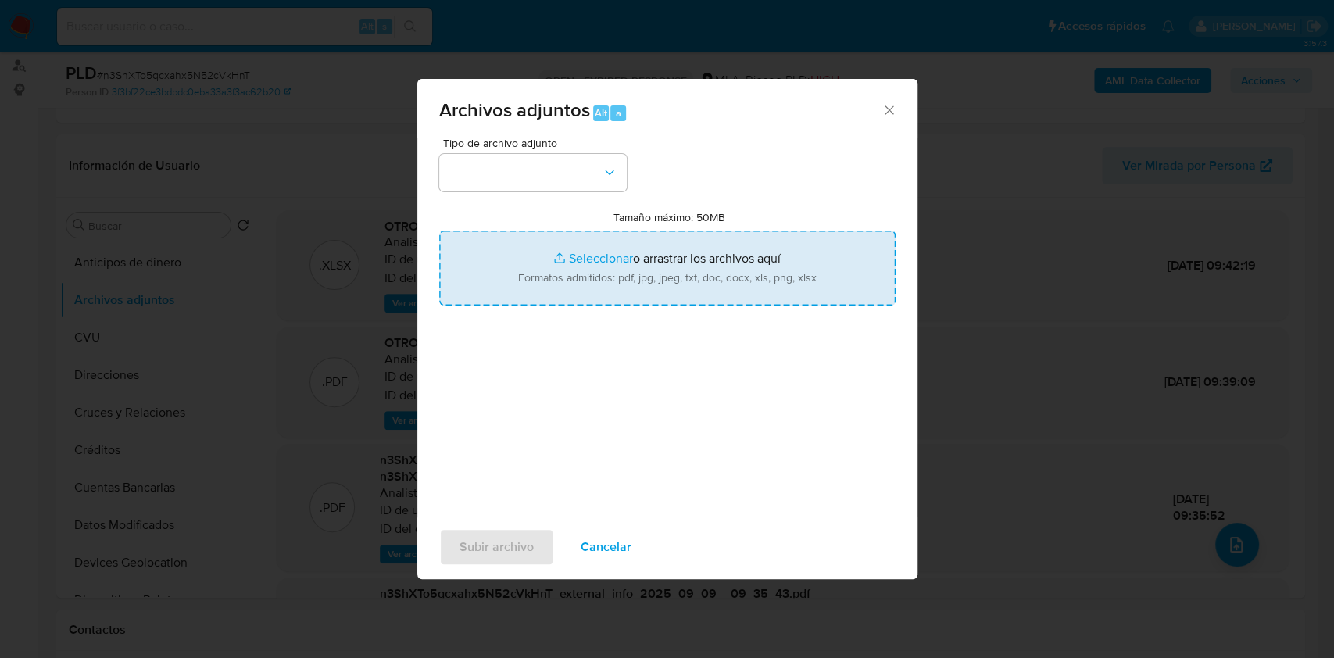
click at [738, 291] on input "Tamaño máximo: 50MB Seleccionar archivos" at bounding box center [667, 268] width 456 height 75
type input "C:\fakepath\Caselog n3ShXTo5qcxahx5N52cVkHnT_2025_08_18_14_06_34.docx"
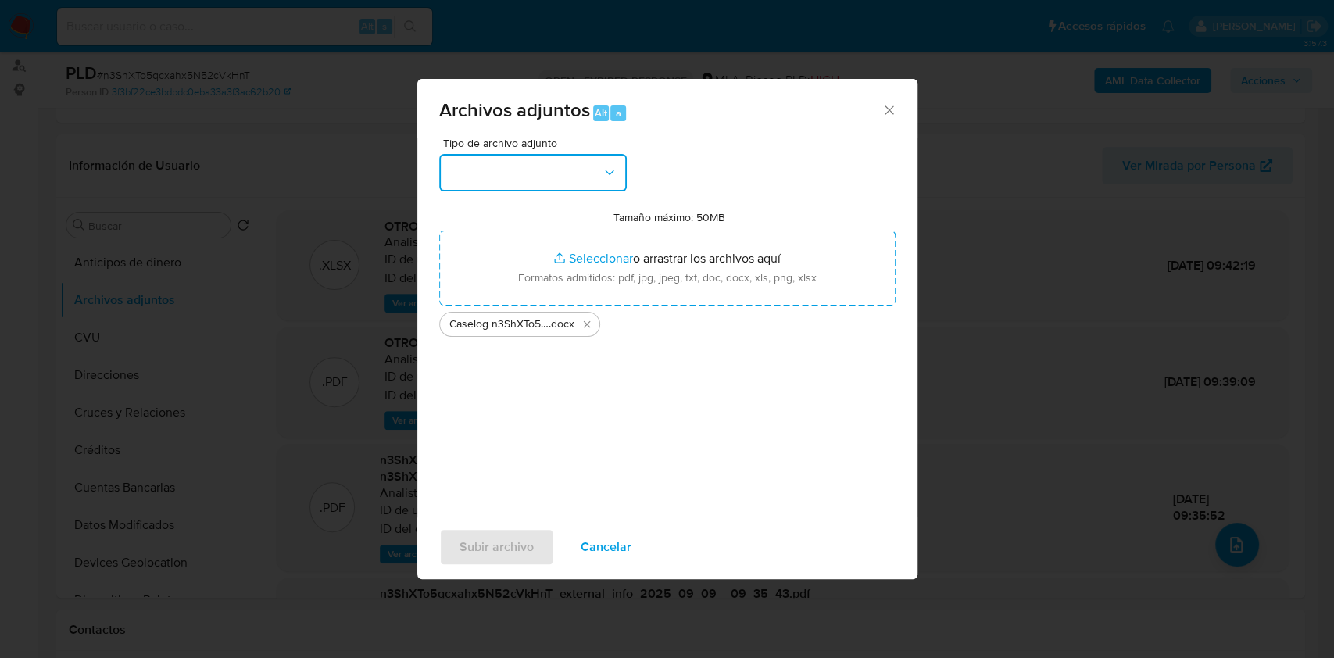
click at [601, 189] on button "button" at bounding box center [533, 173] width 188 height 38
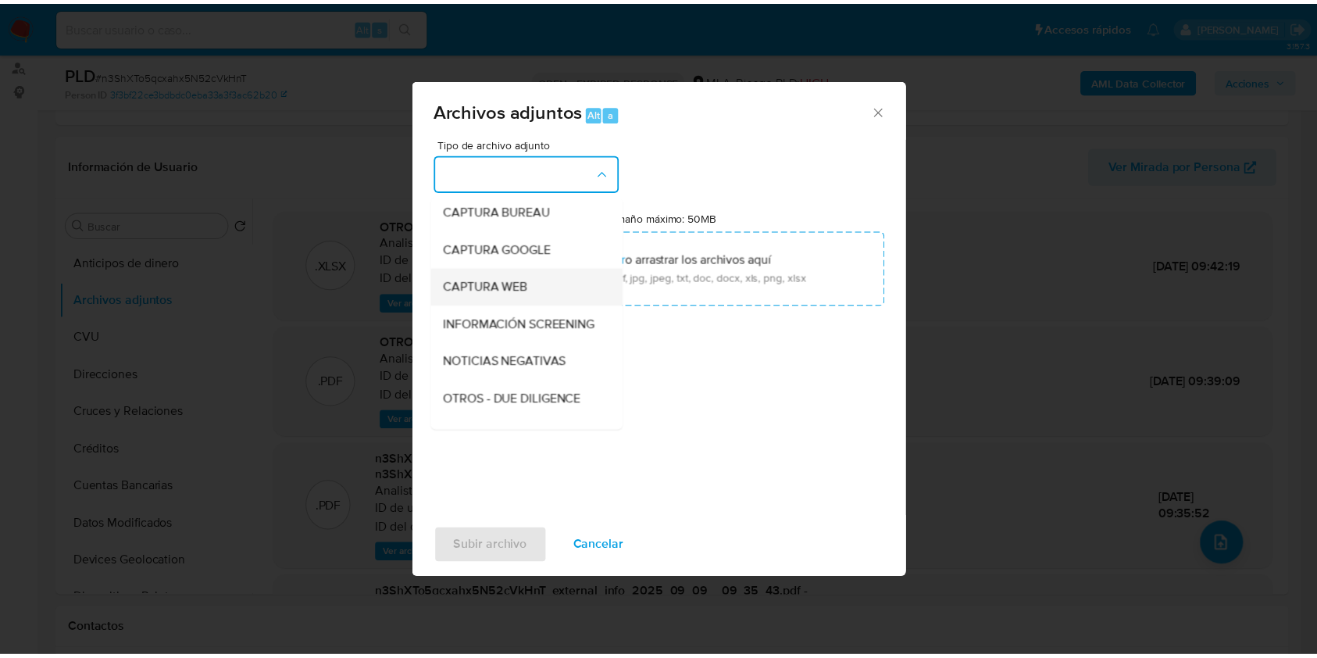
scroll to position [208, 0]
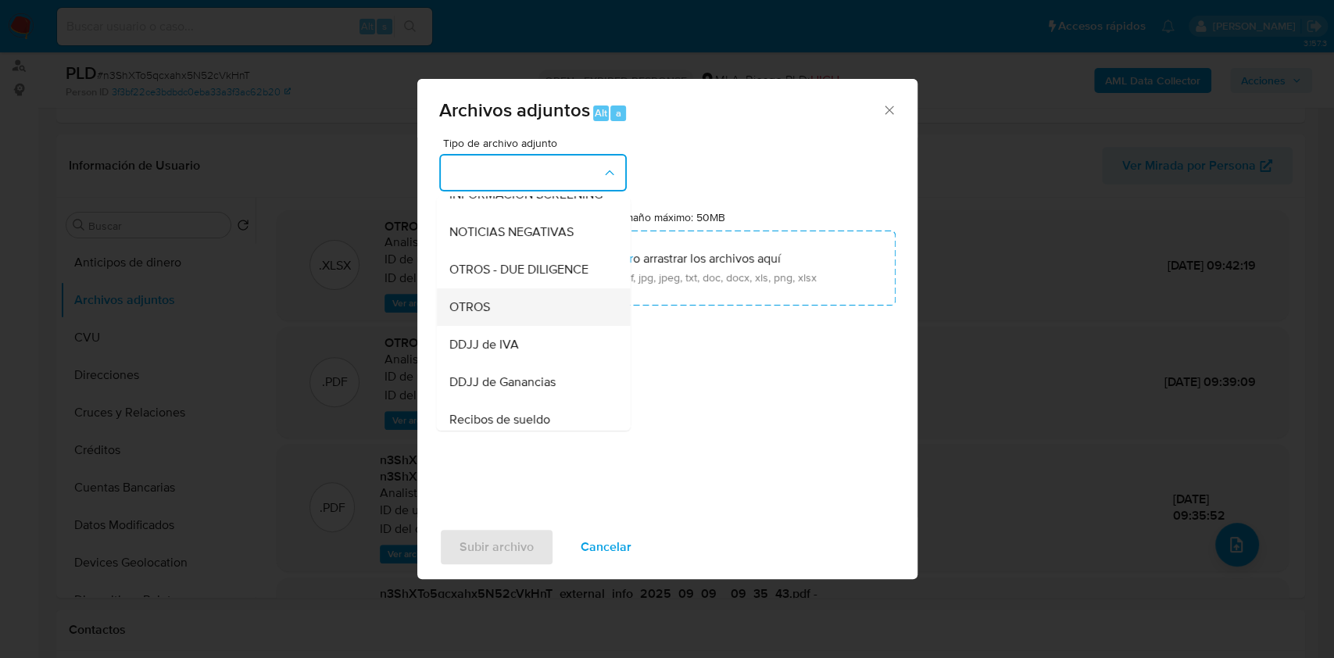
click at [503, 308] on div "OTROS" at bounding box center [528, 307] width 159 height 38
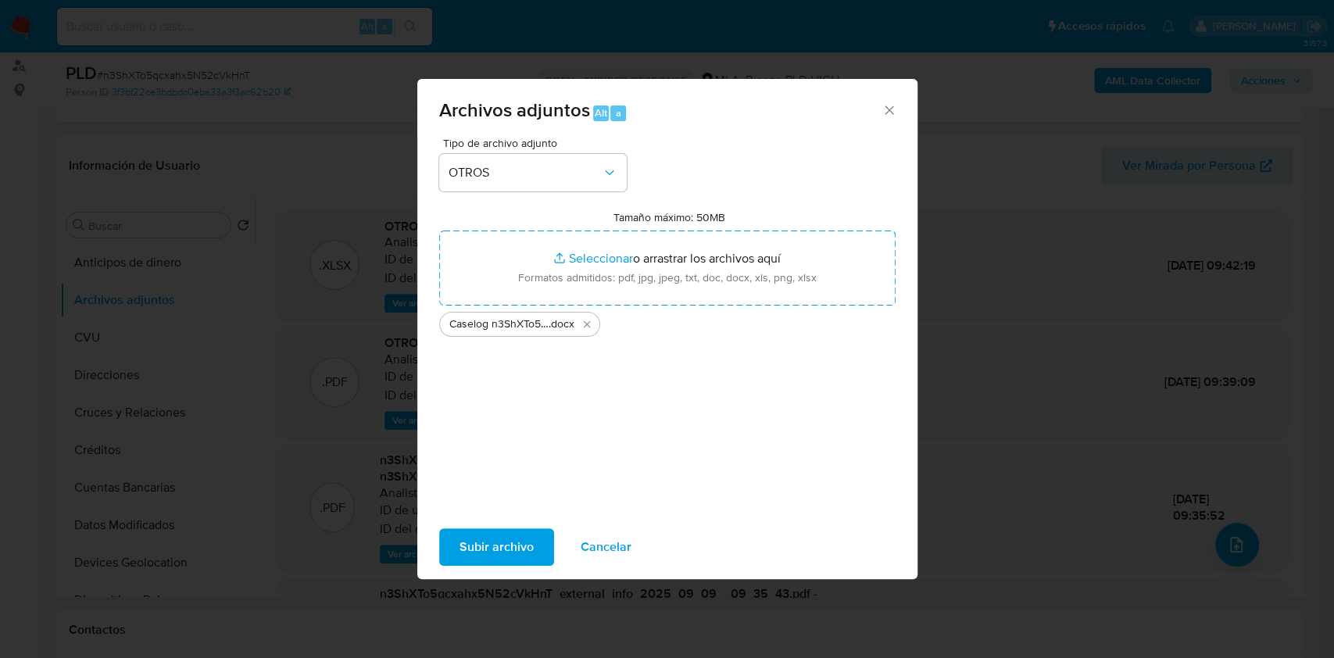
click at [514, 544] on span "Subir archivo" at bounding box center [496, 547] width 74 height 34
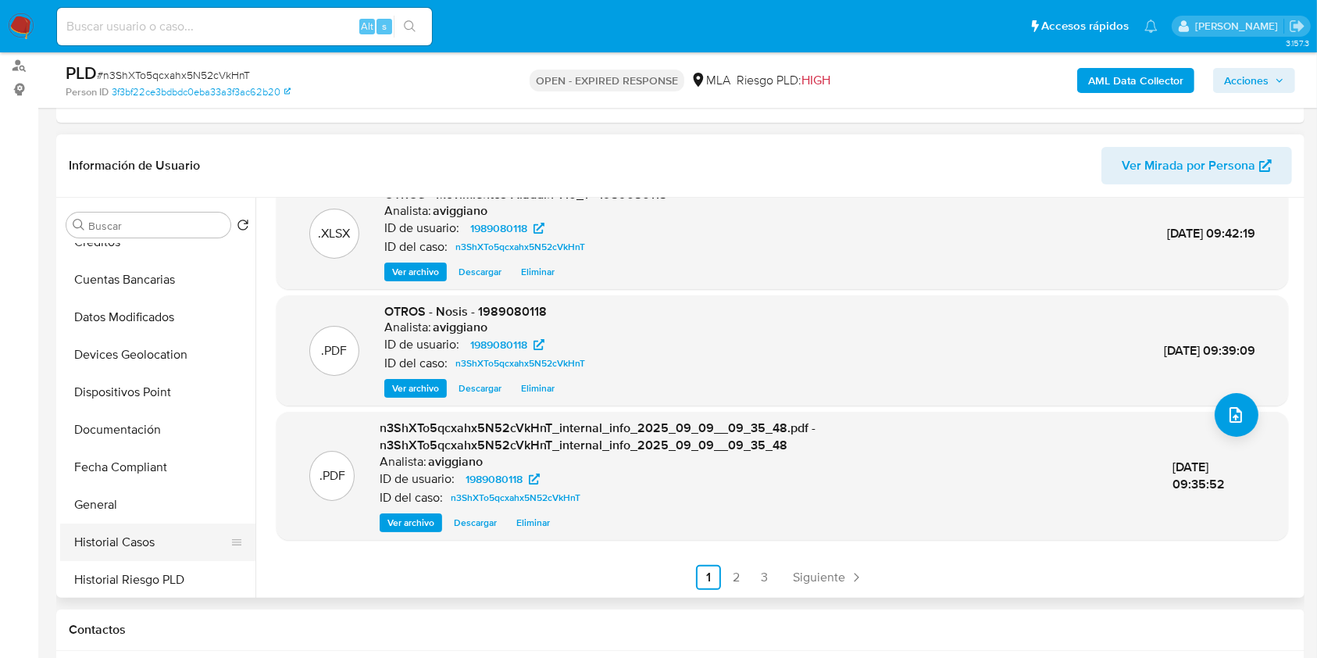
drag, startPoint x: 156, startPoint y: 534, endPoint x: 166, endPoint y: 536, distance: 10.3
click at [159, 534] on button "Historial Casos" at bounding box center [151, 543] width 183 height 38
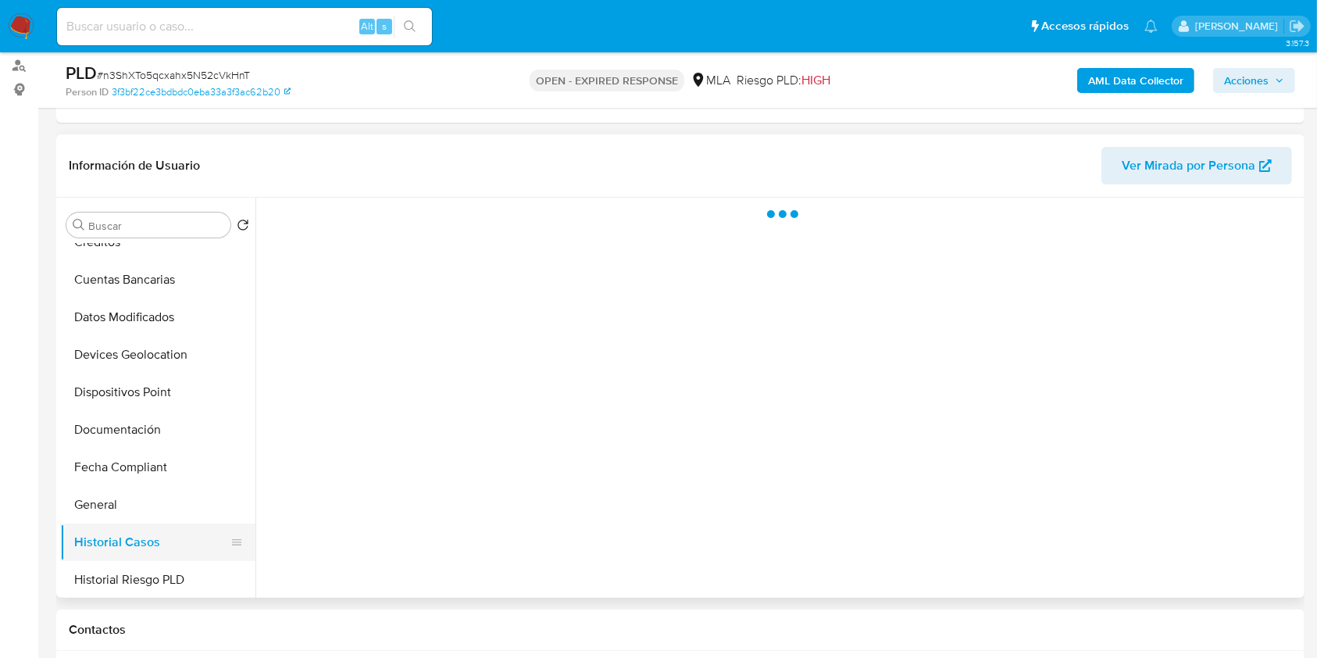
scroll to position [0, 0]
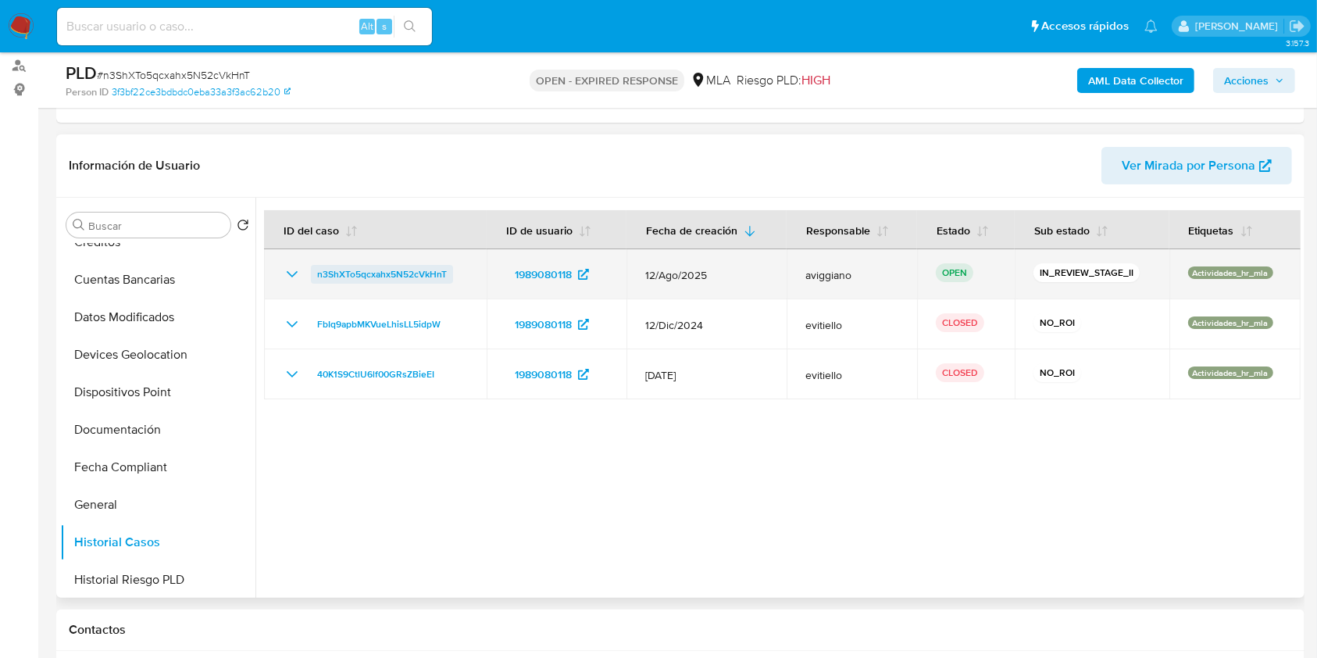
click at [425, 269] on span "n3ShXTo5qcxahx5N52cVkHnT" at bounding box center [382, 274] width 130 height 19
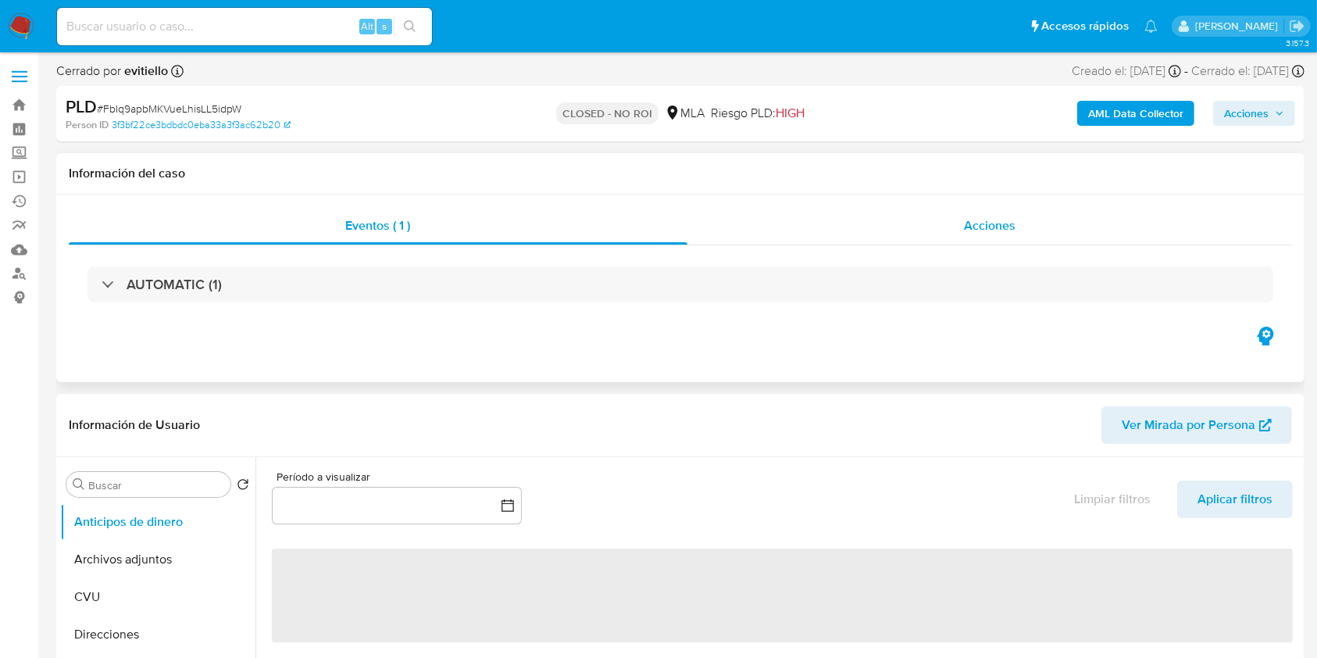
select select "10"
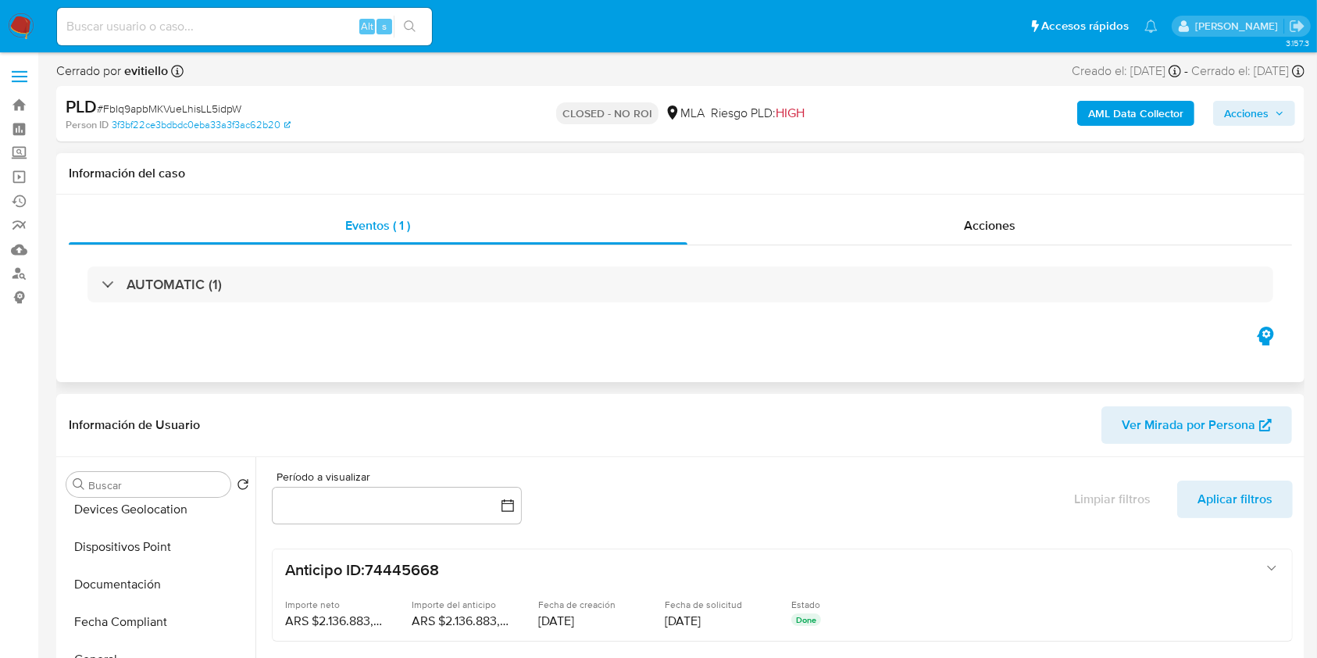
click at [936, 246] on div "AUTOMATIC (1)" at bounding box center [681, 284] width 1224 height 78
click at [944, 232] on div "Acciones" at bounding box center [991, 226] width 606 height 38
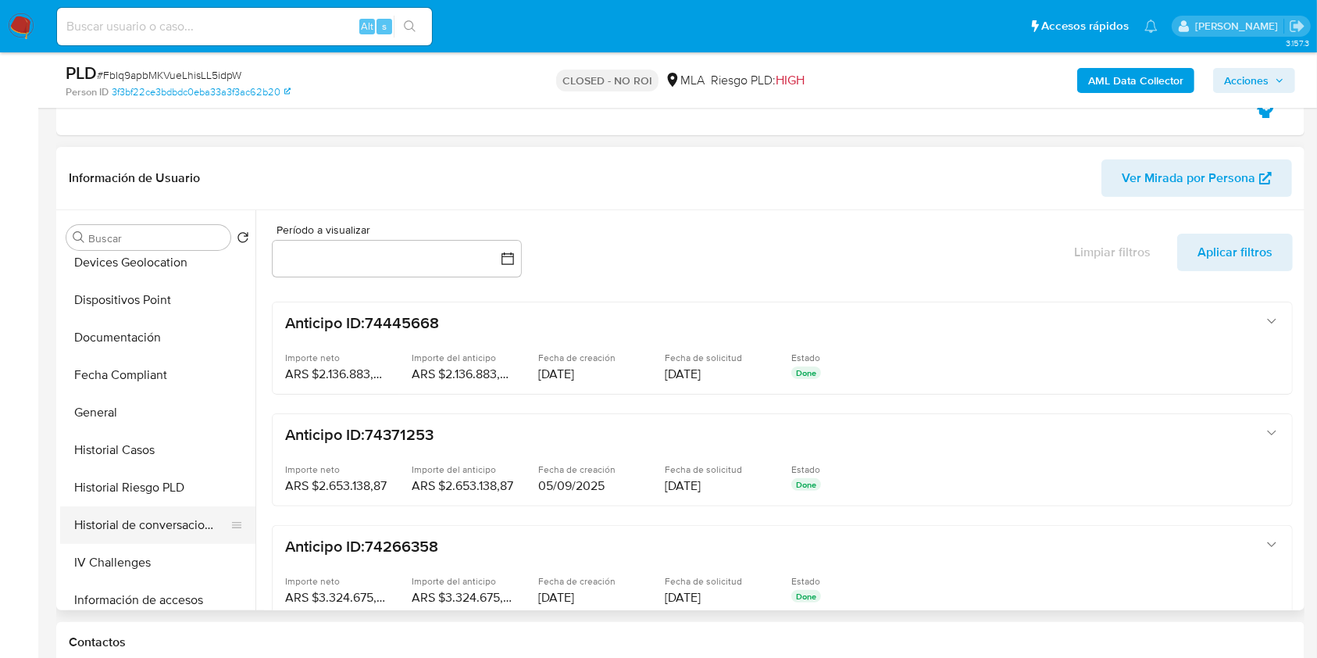
scroll to position [313, 0]
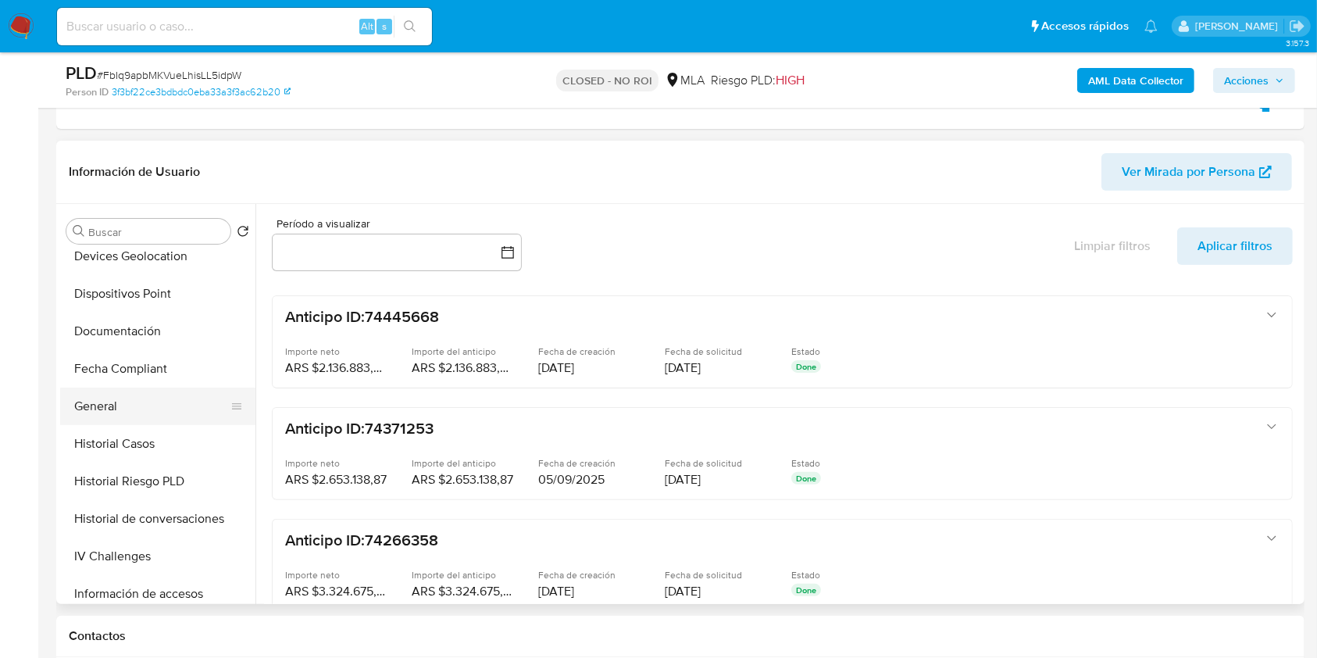
click at [164, 399] on button "General" at bounding box center [151, 407] width 183 height 38
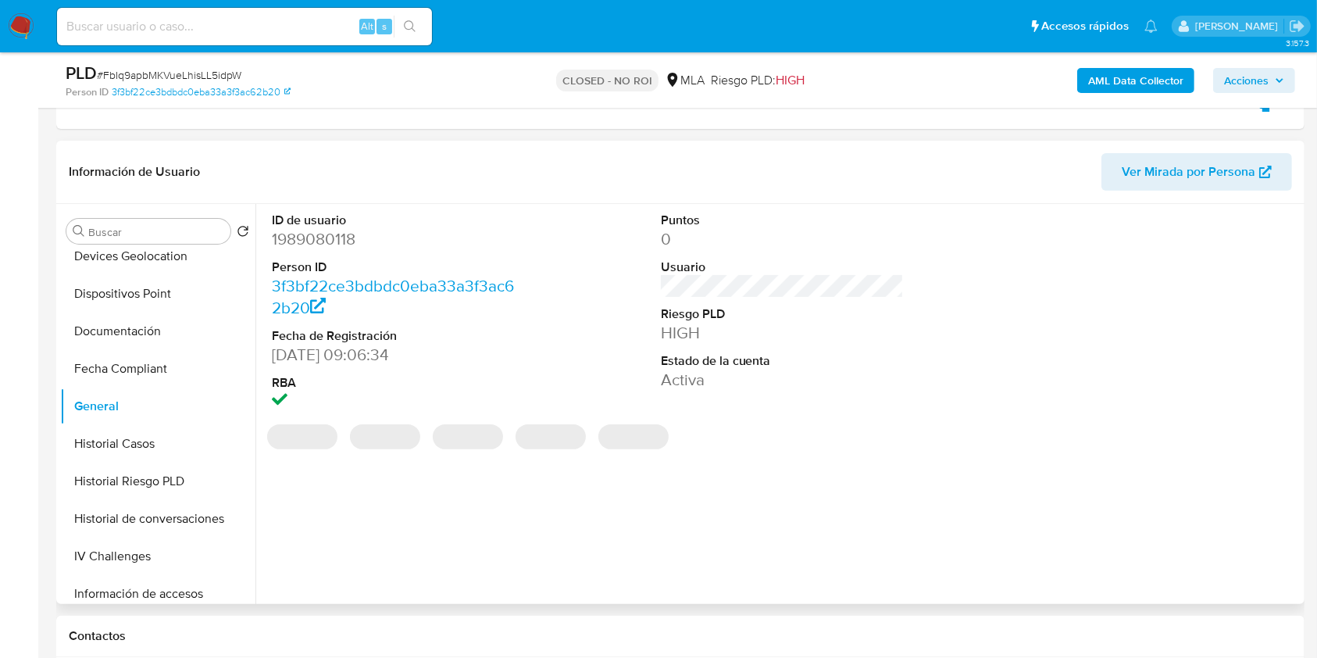
click at [341, 237] on dd "1989080118" at bounding box center [394, 239] width 244 height 22
copy dd "1989080118"
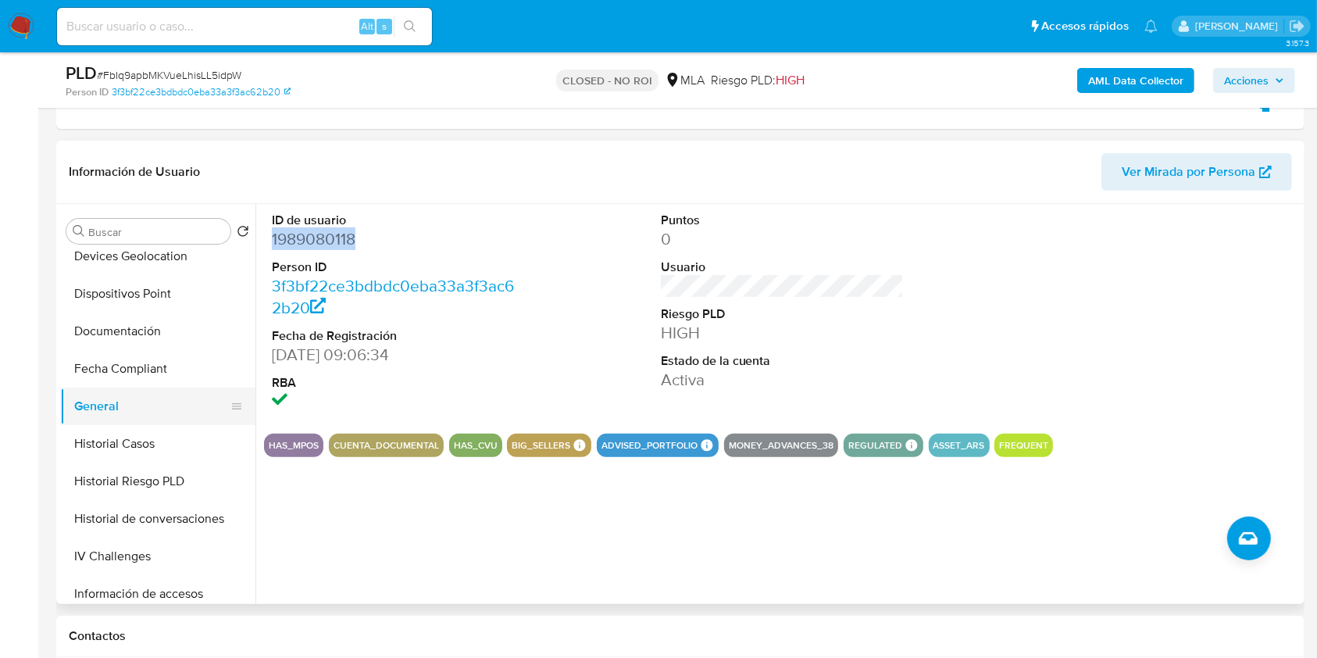
scroll to position [208, 0]
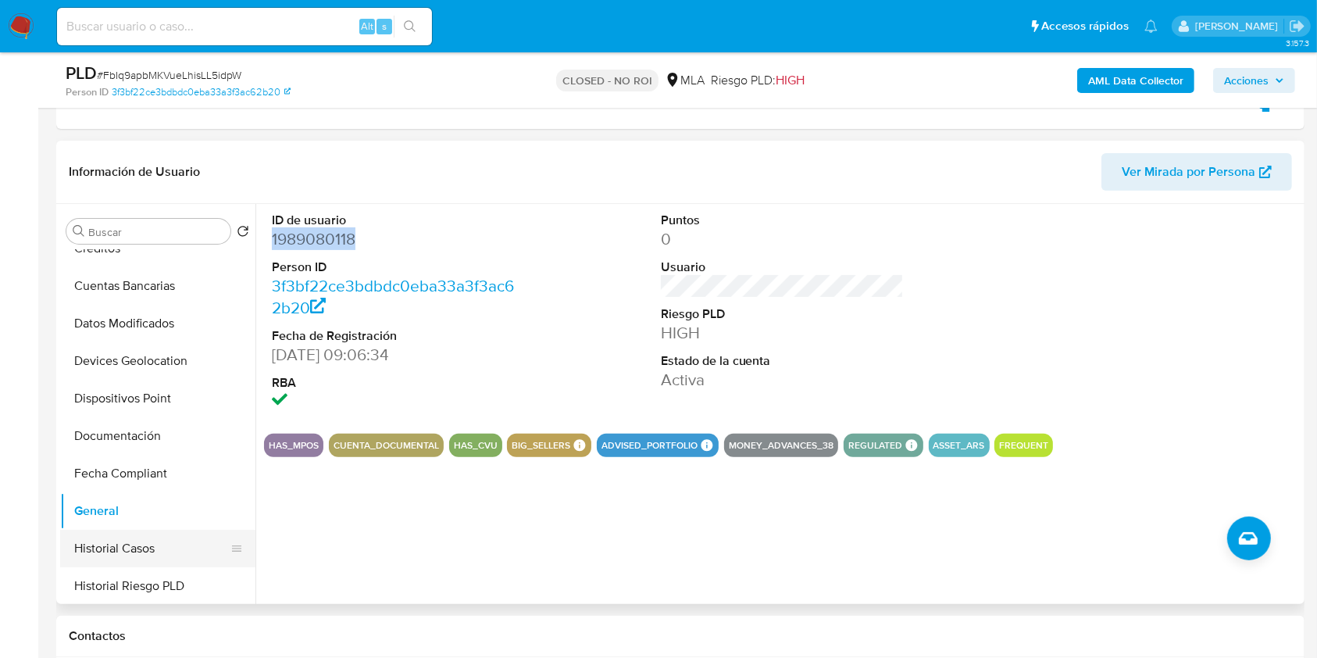
click at [150, 538] on button "Historial Casos" at bounding box center [151, 549] width 183 height 38
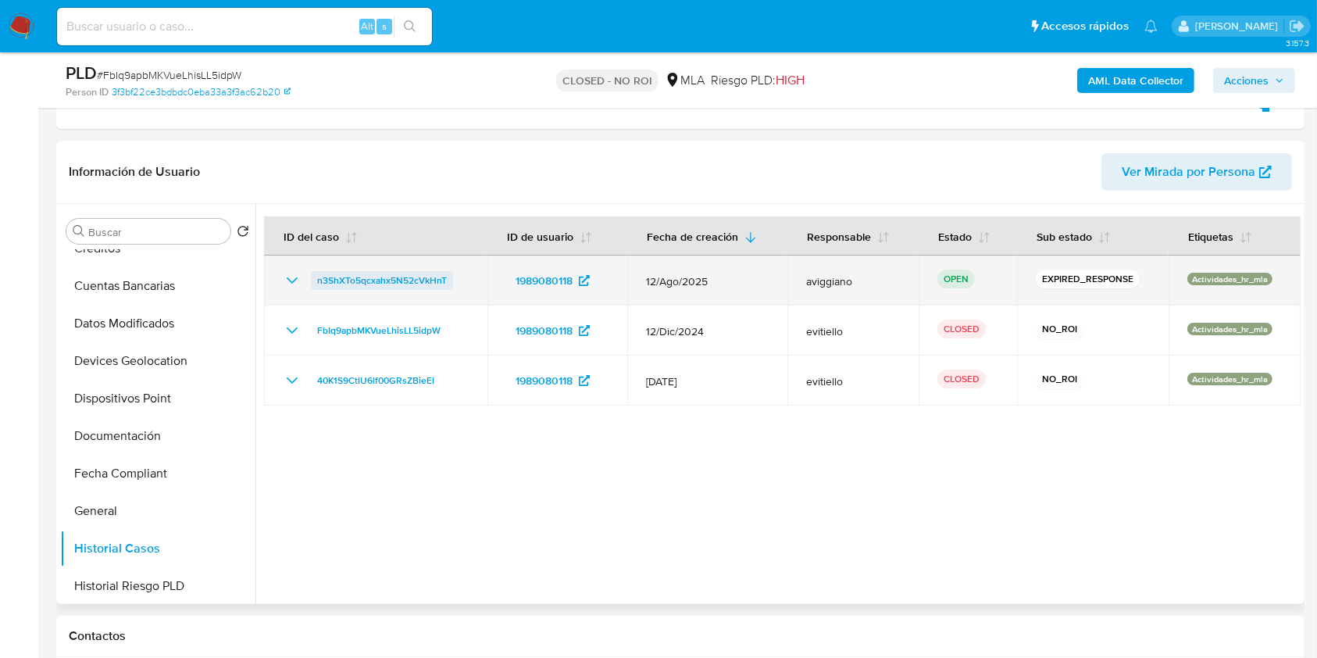
drag, startPoint x: 459, startPoint y: 266, endPoint x: 316, endPoint y: 277, distance: 142.6
click at [316, 277] on td "n3ShXTo5qcxahx5N52cVkHnT" at bounding box center [375, 281] width 223 height 50
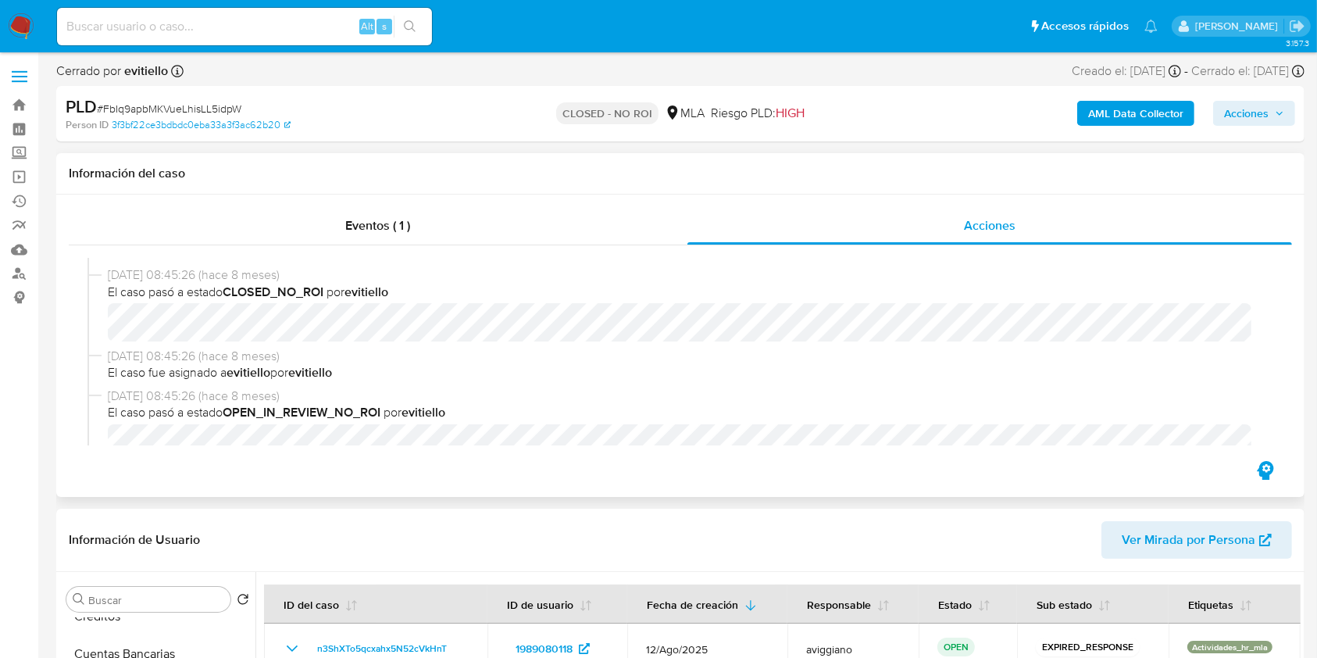
scroll to position [0, 0]
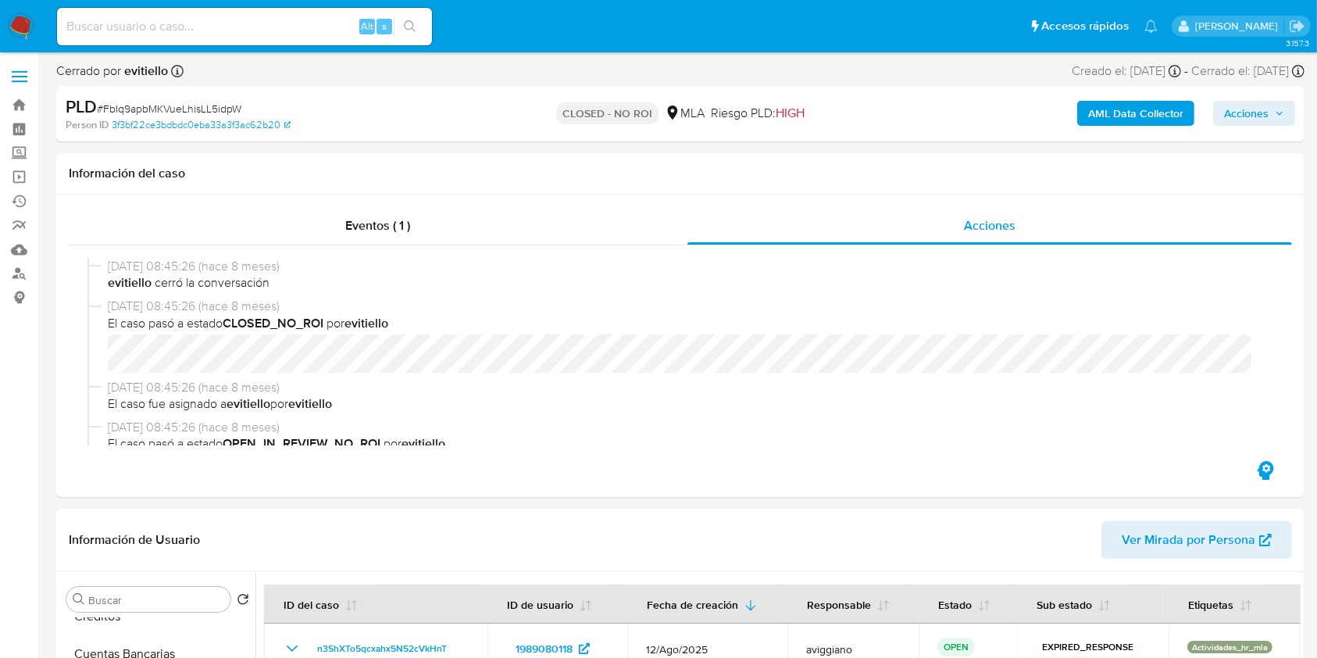
drag, startPoint x: 1239, startPoint y: 113, endPoint x: 1153, endPoint y: 127, distance: 87.0
click at [1238, 114] on span "Acciones" at bounding box center [1246, 113] width 45 height 25
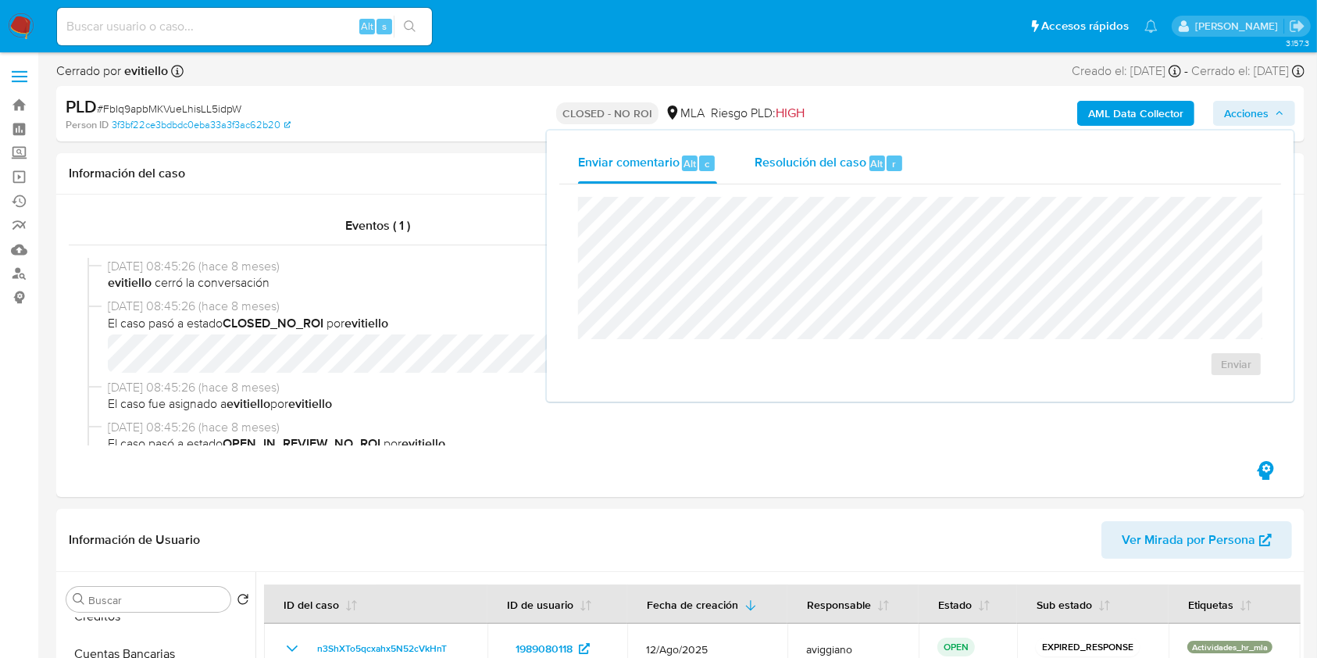
click at [773, 177] on div "Resolución del caso Alt r" at bounding box center [829, 163] width 149 height 41
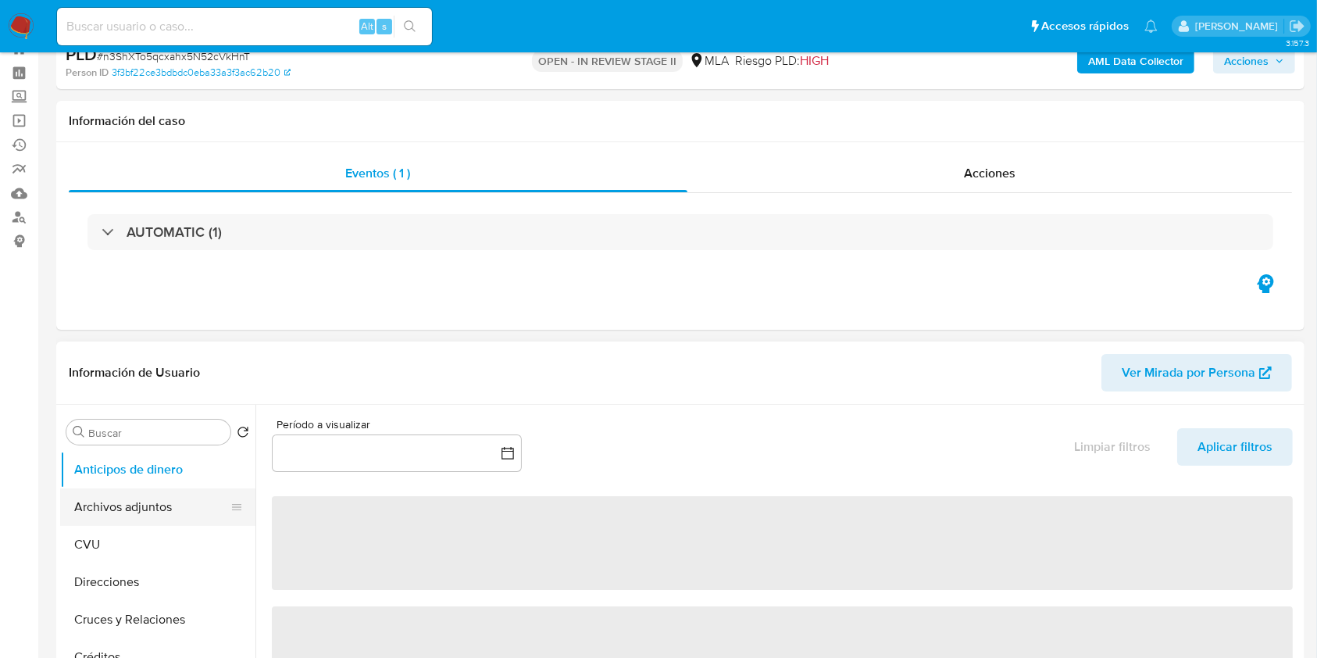
scroll to position [104, 0]
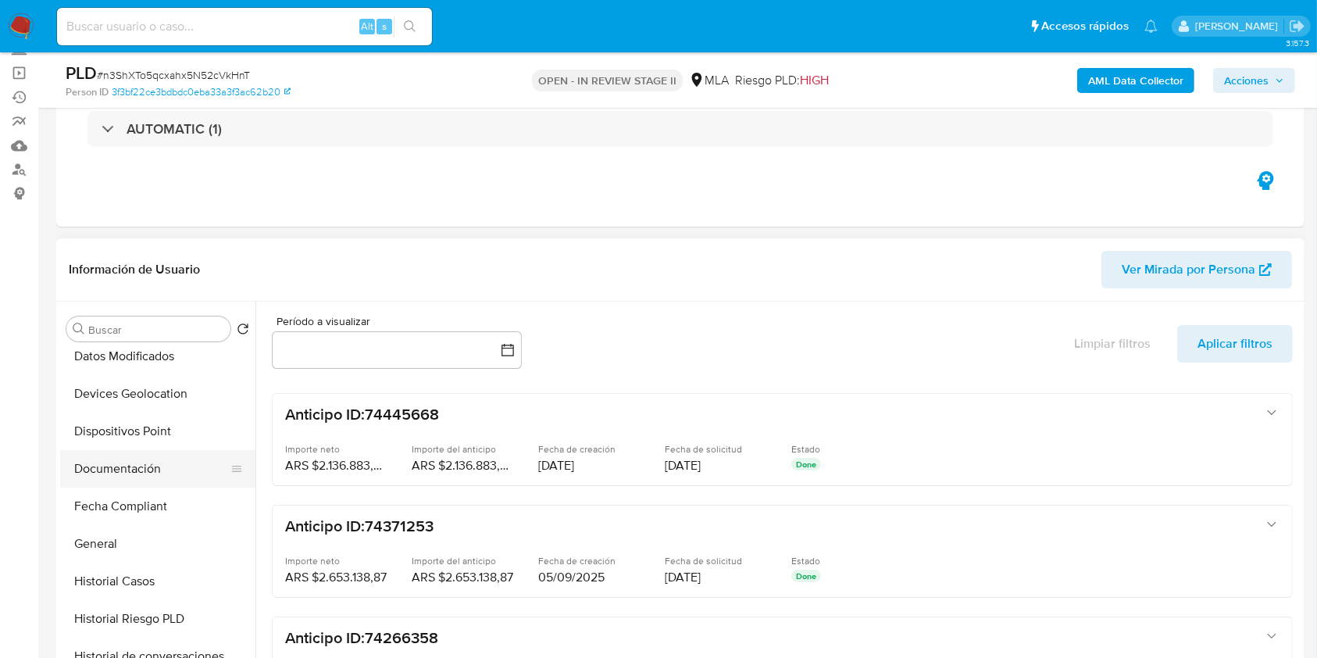
select select "10"
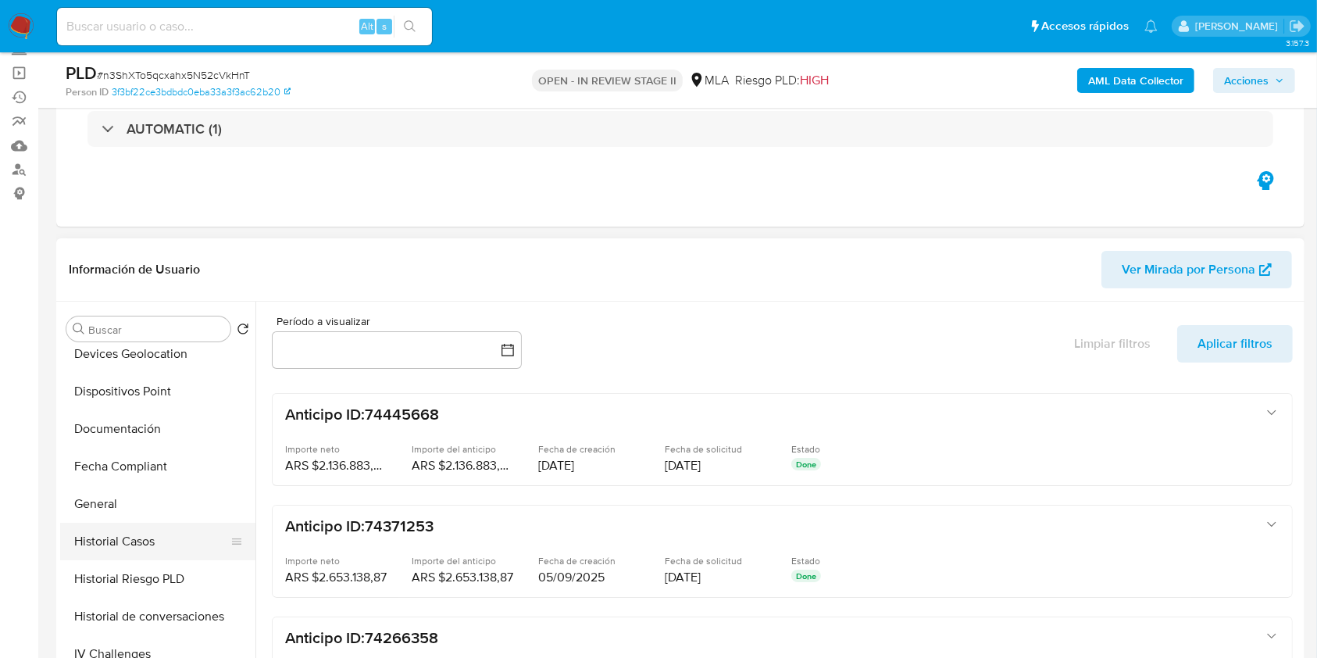
click at [148, 538] on button "Historial Casos" at bounding box center [151, 542] width 183 height 38
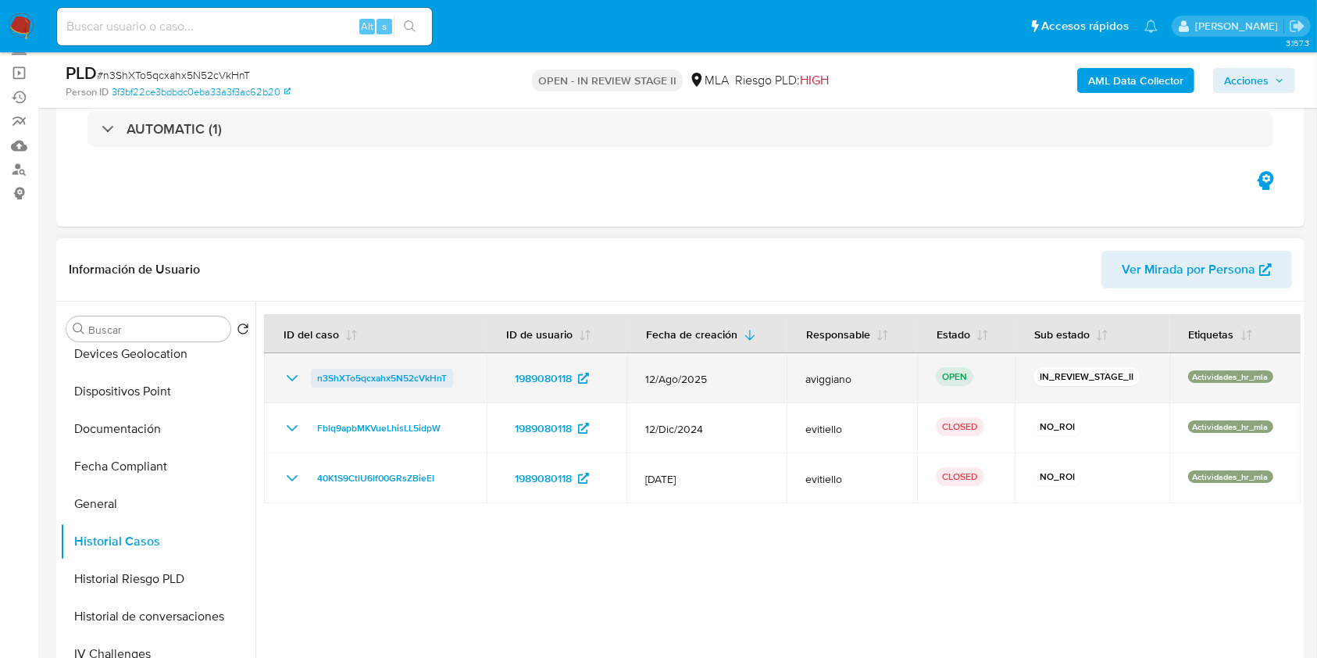
click at [338, 379] on span "n3ShXTo5qcxahx5N52cVkHnT" at bounding box center [382, 378] width 130 height 19
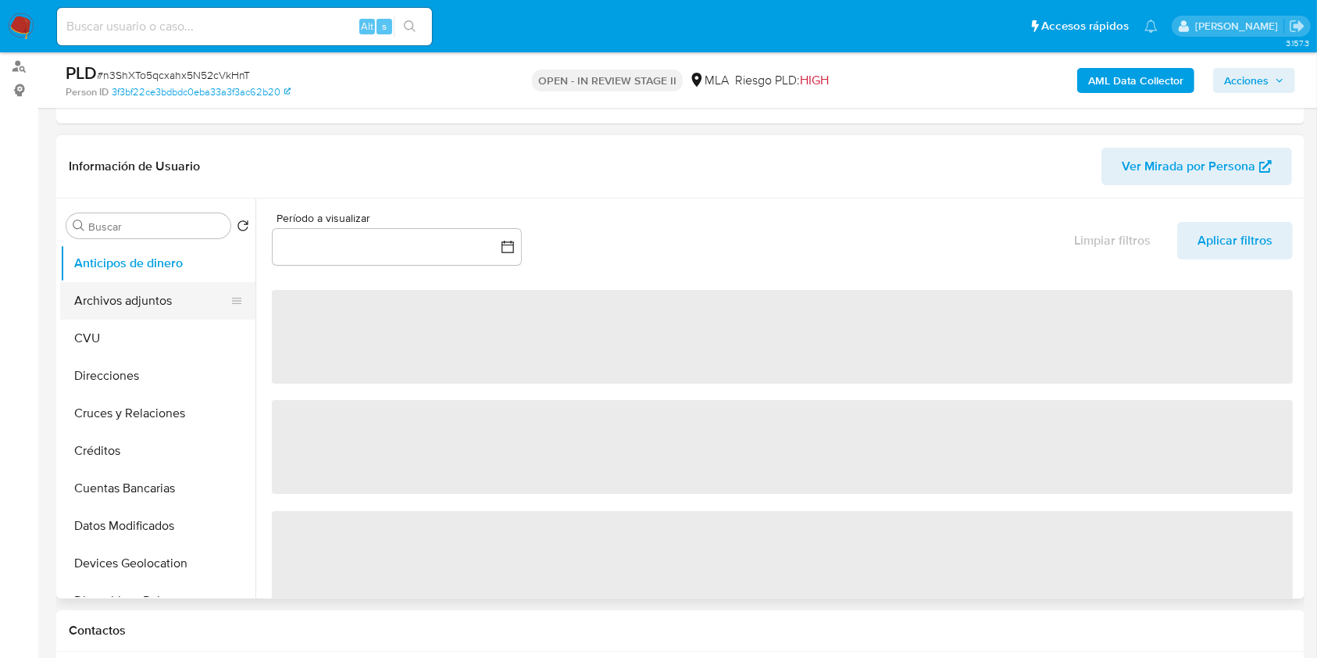
scroll to position [208, 0]
select select "10"
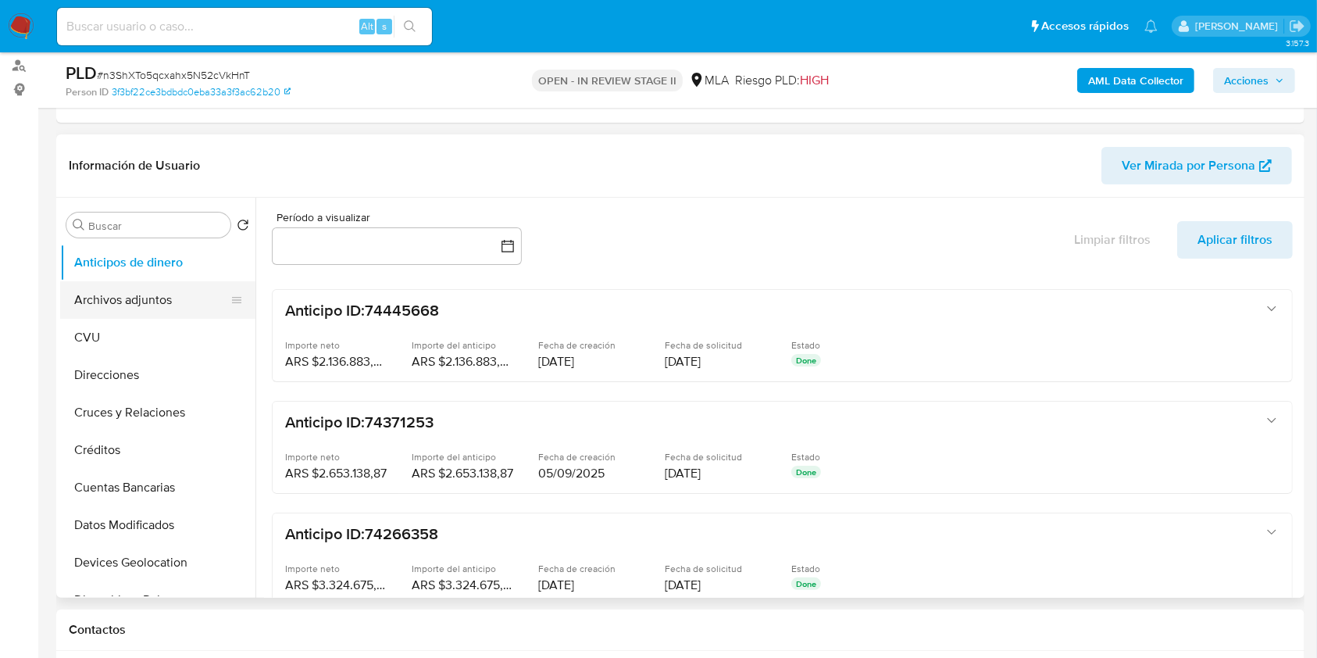
click at [181, 303] on button "Archivos adjuntos" at bounding box center [151, 300] width 183 height 38
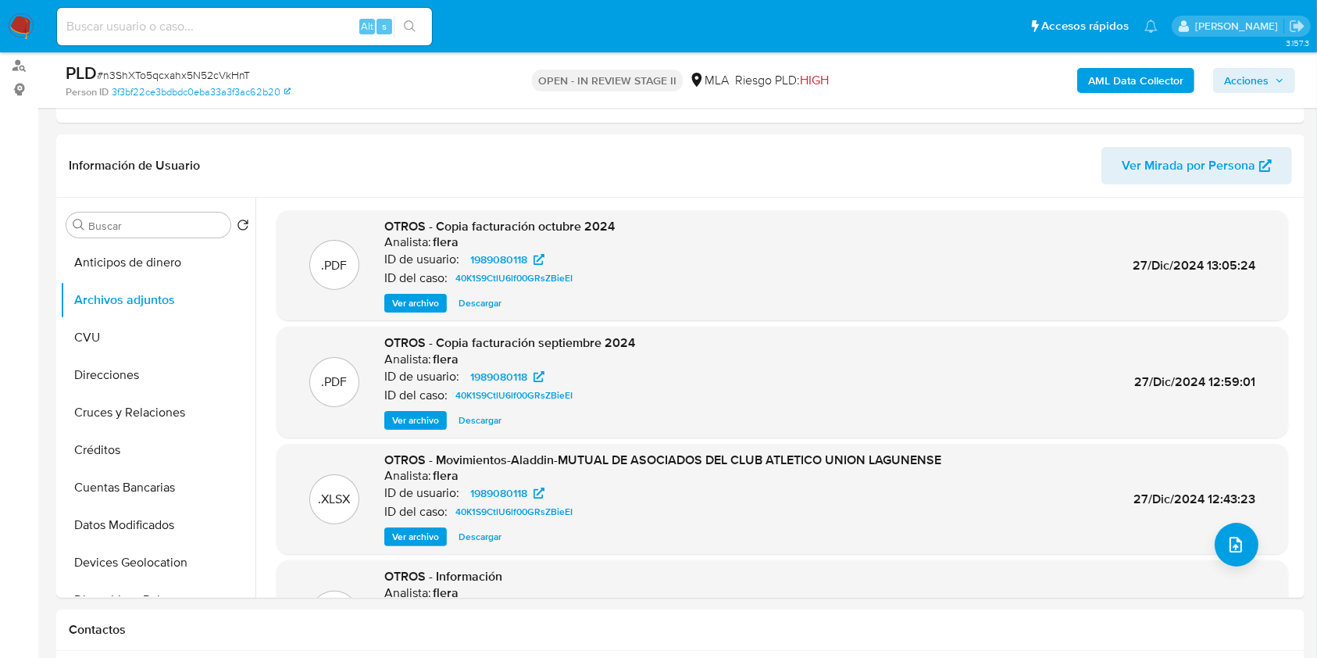
click at [1103, 82] on b "AML Data Collector" at bounding box center [1136, 80] width 95 height 25
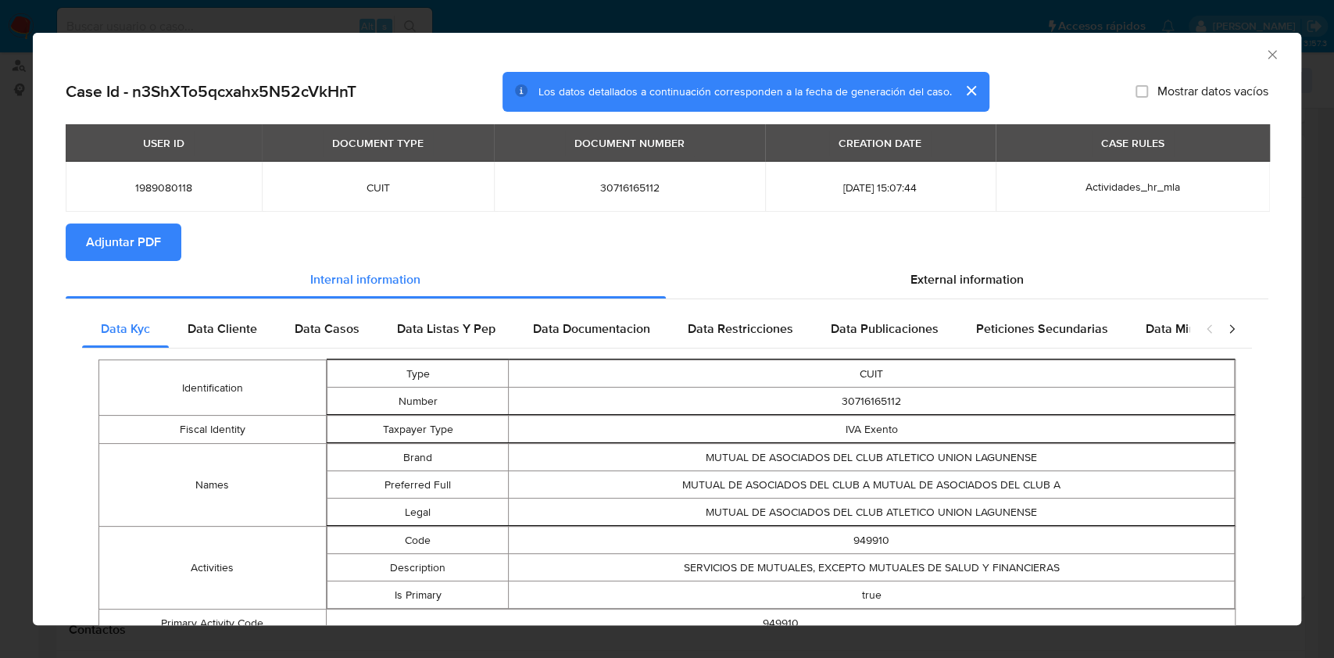
click at [127, 239] on span "Adjuntar PDF" at bounding box center [123, 242] width 75 height 34
click at [1264, 47] on icon "Cerrar ventana" at bounding box center [1272, 55] width 16 height 16
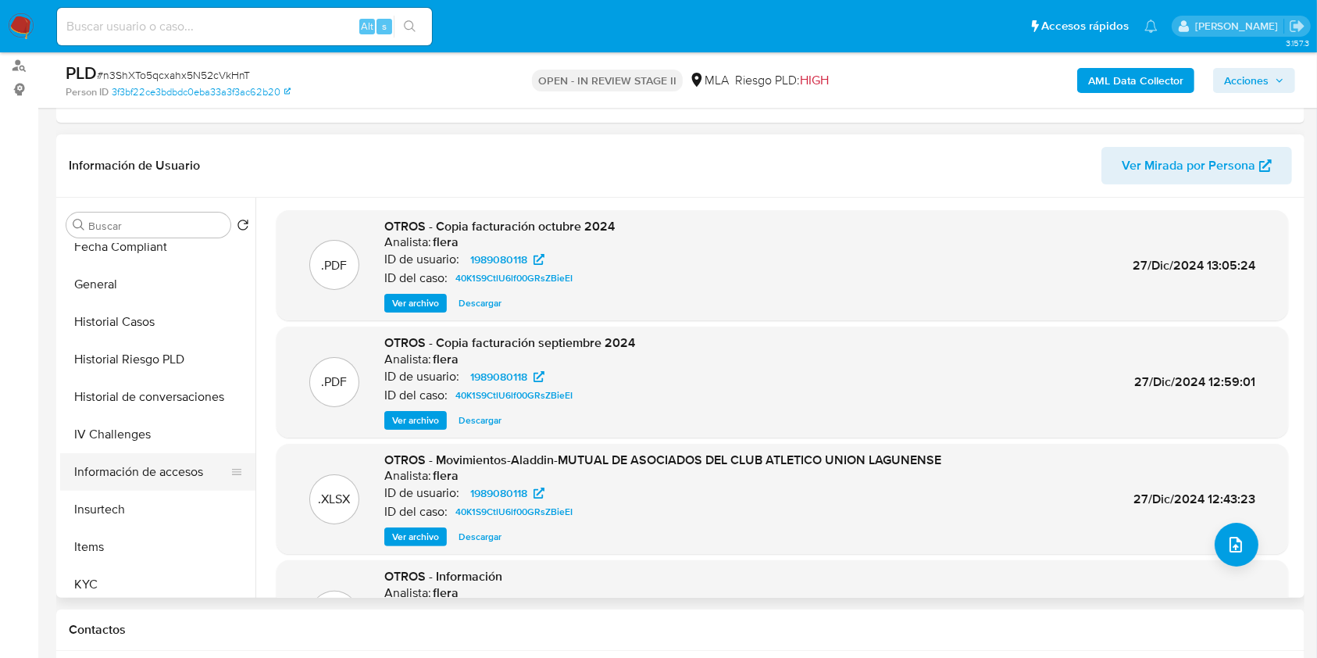
scroll to position [520, 0]
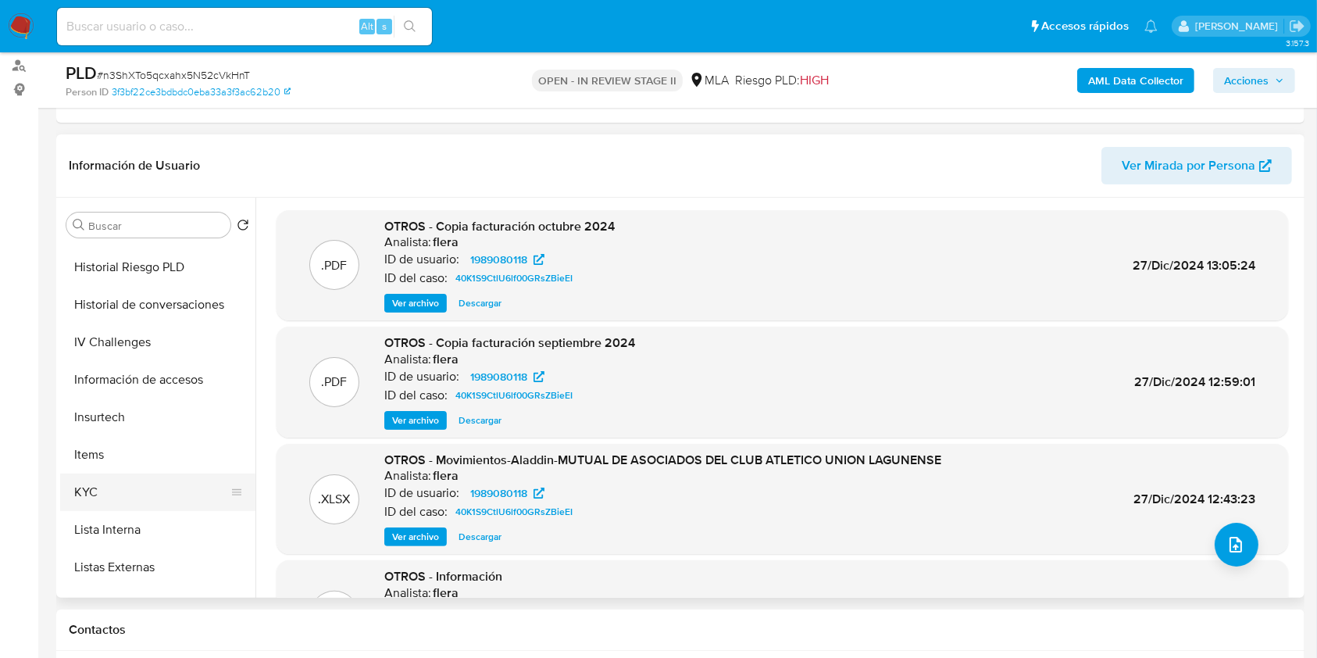
click at [109, 506] on button "KYC" at bounding box center [151, 493] width 183 height 38
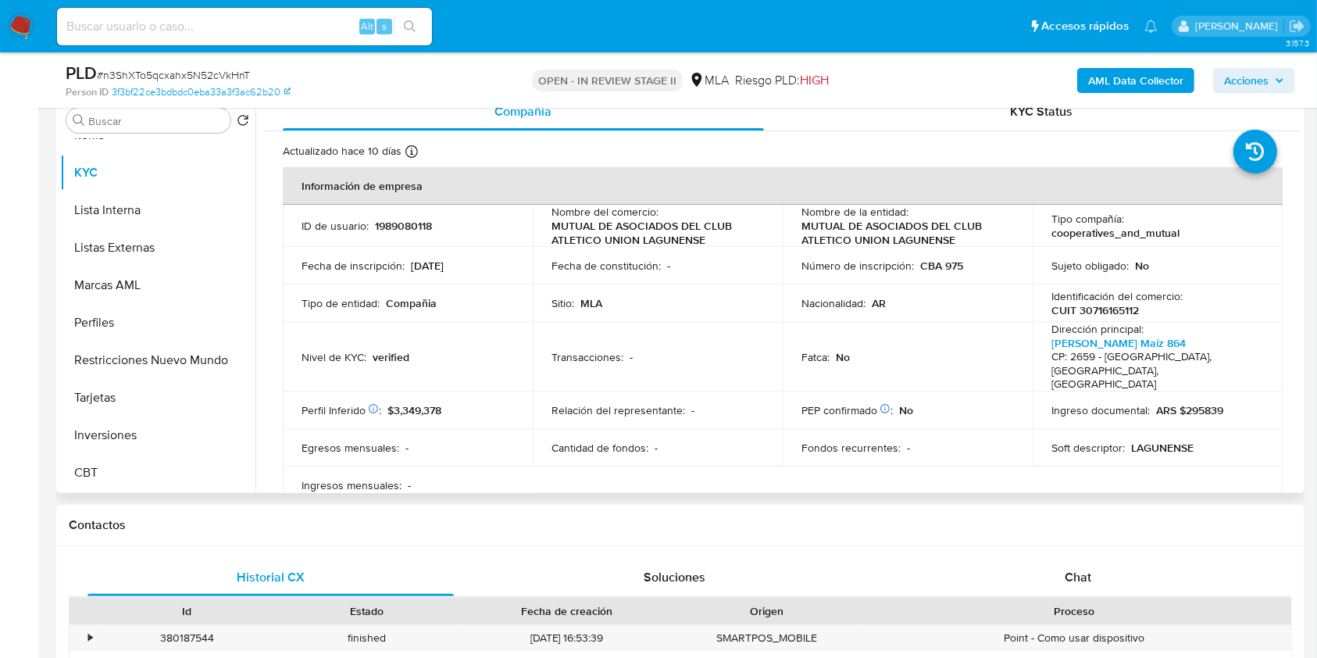
scroll to position [208, 0]
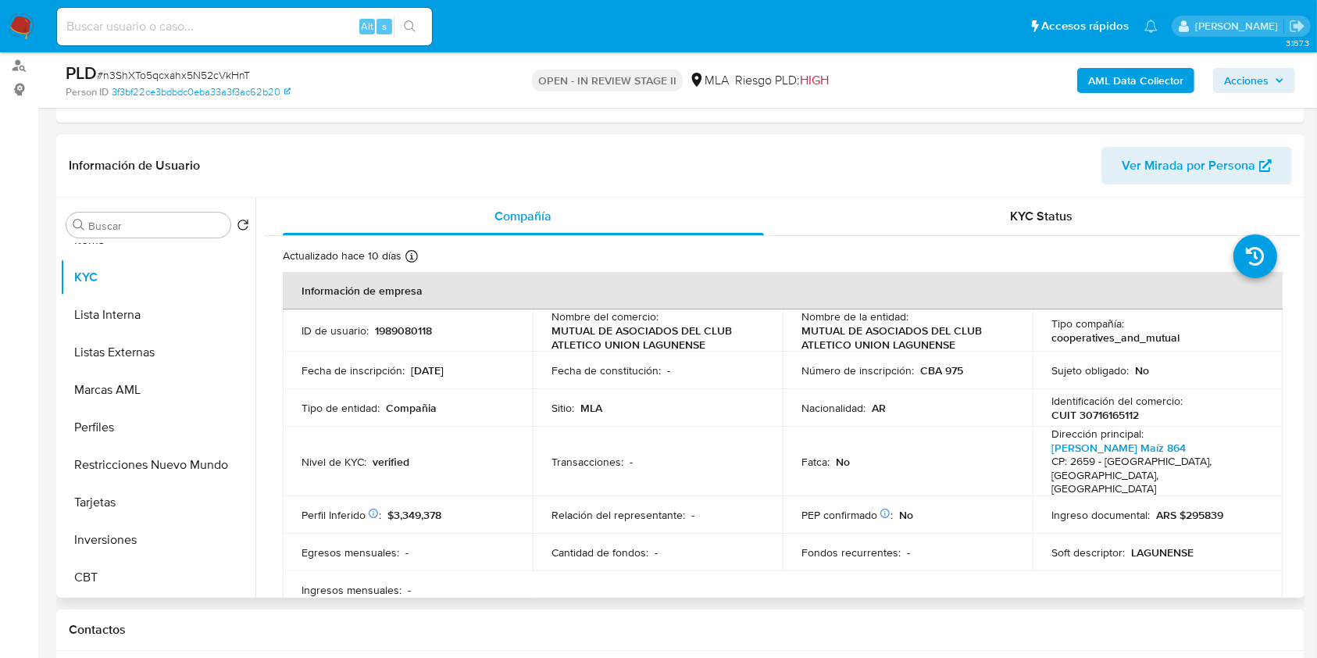
click at [1110, 413] on p "CUIT 30716165112" at bounding box center [1096, 415] width 88 height 14
copy p "30716165112"
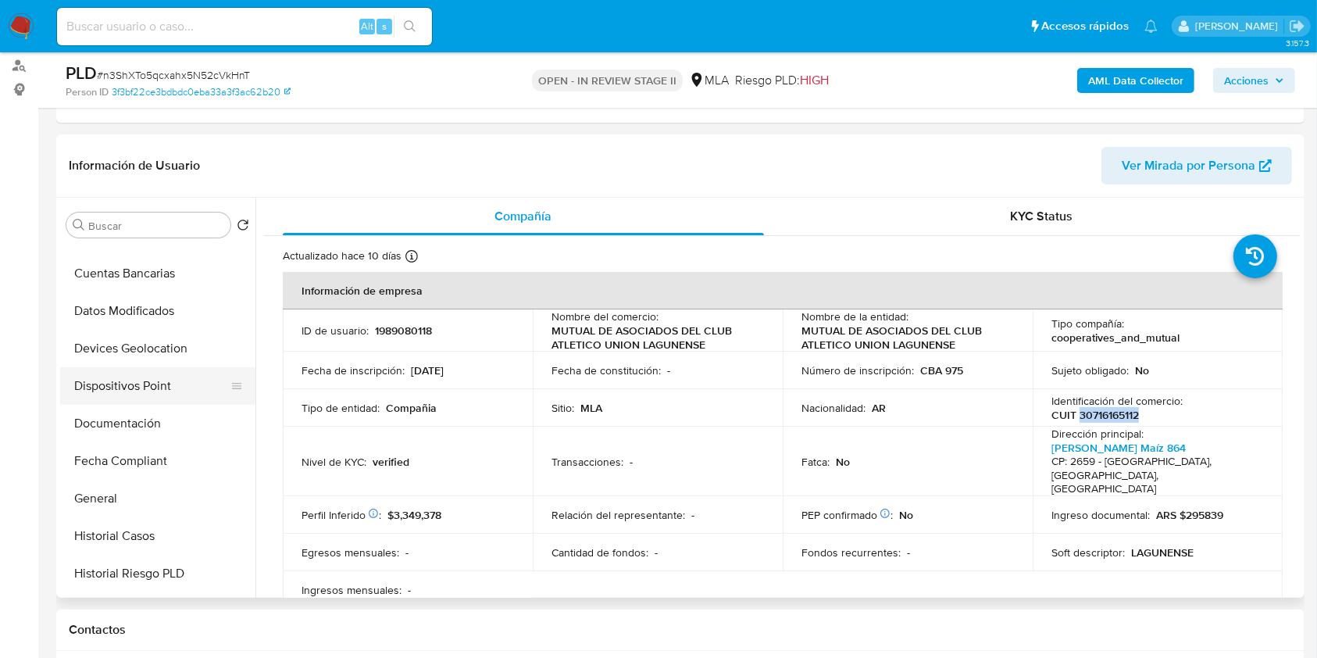
scroll to position [0, 0]
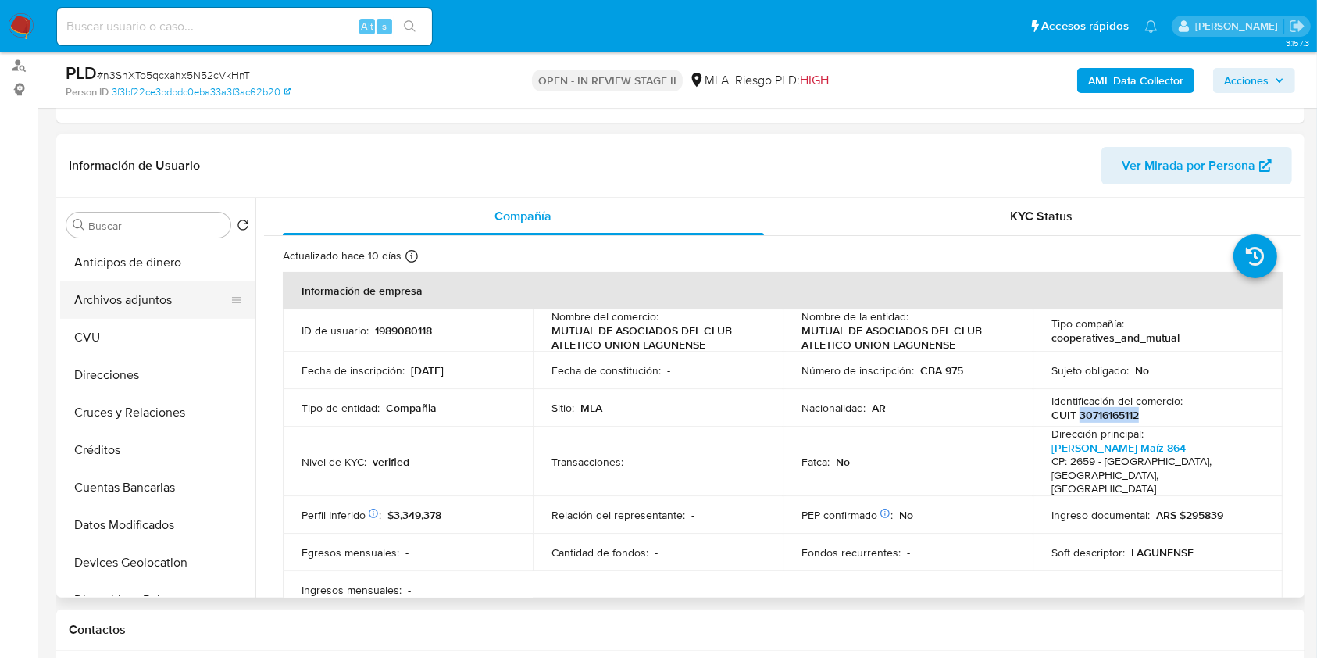
click at [127, 303] on button "Archivos adjuntos" at bounding box center [151, 300] width 183 height 38
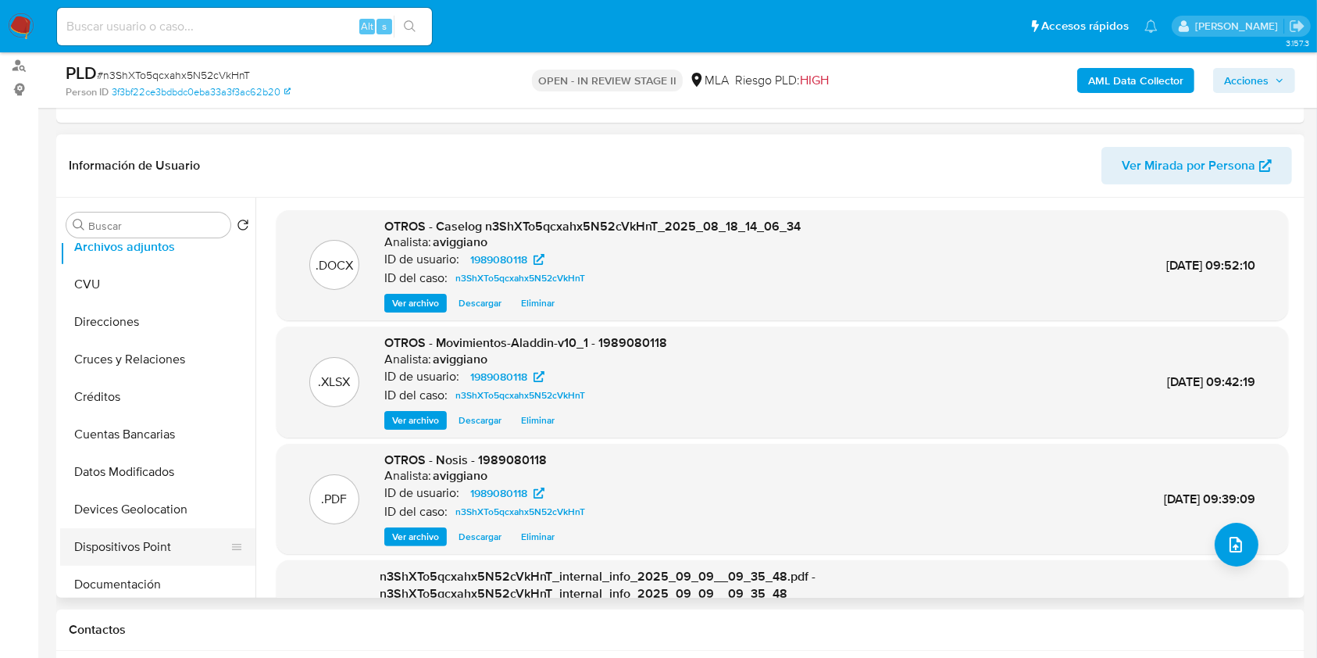
scroll to position [208, 0]
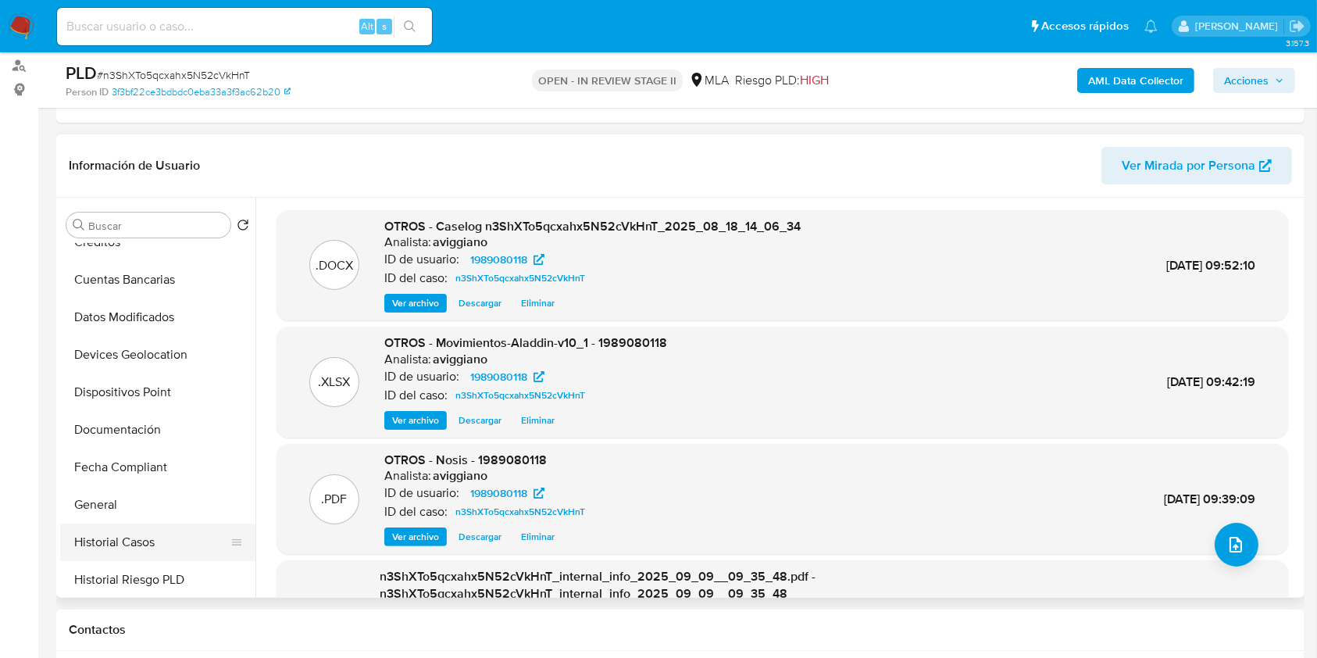
click at [147, 539] on button "Historial Casos" at bounding box center [151, 543] width 183 height 38
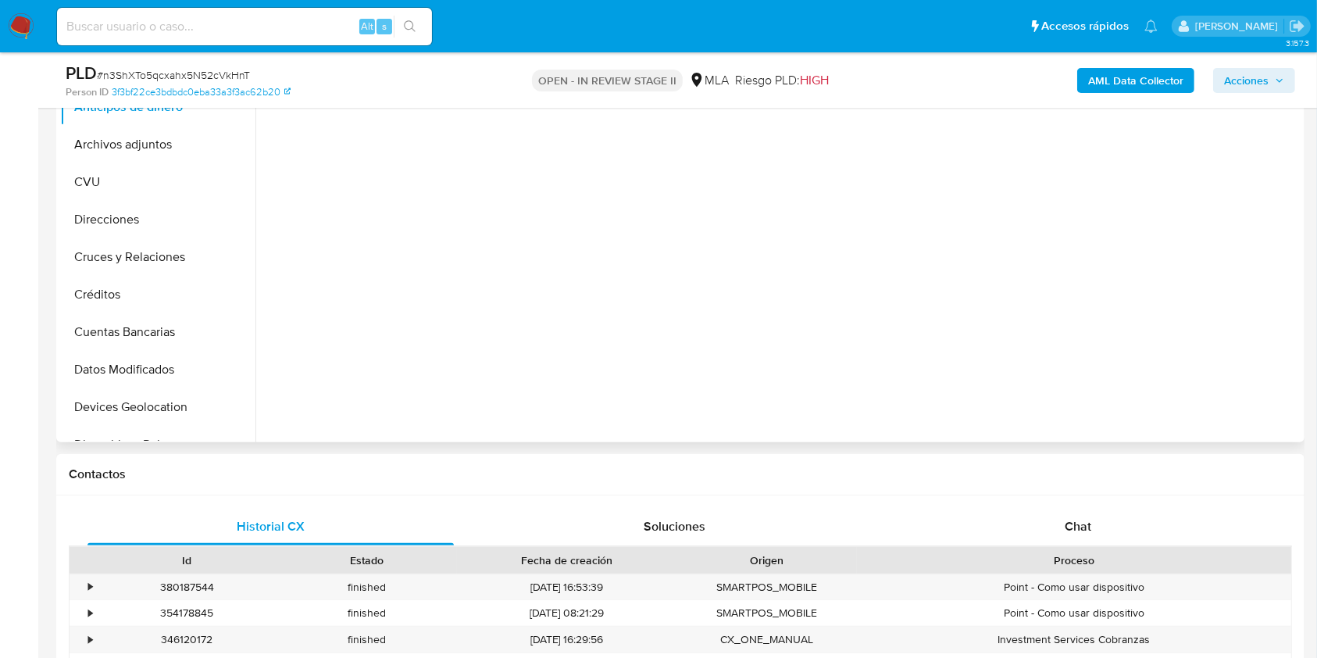
scroll to position [625, 0]
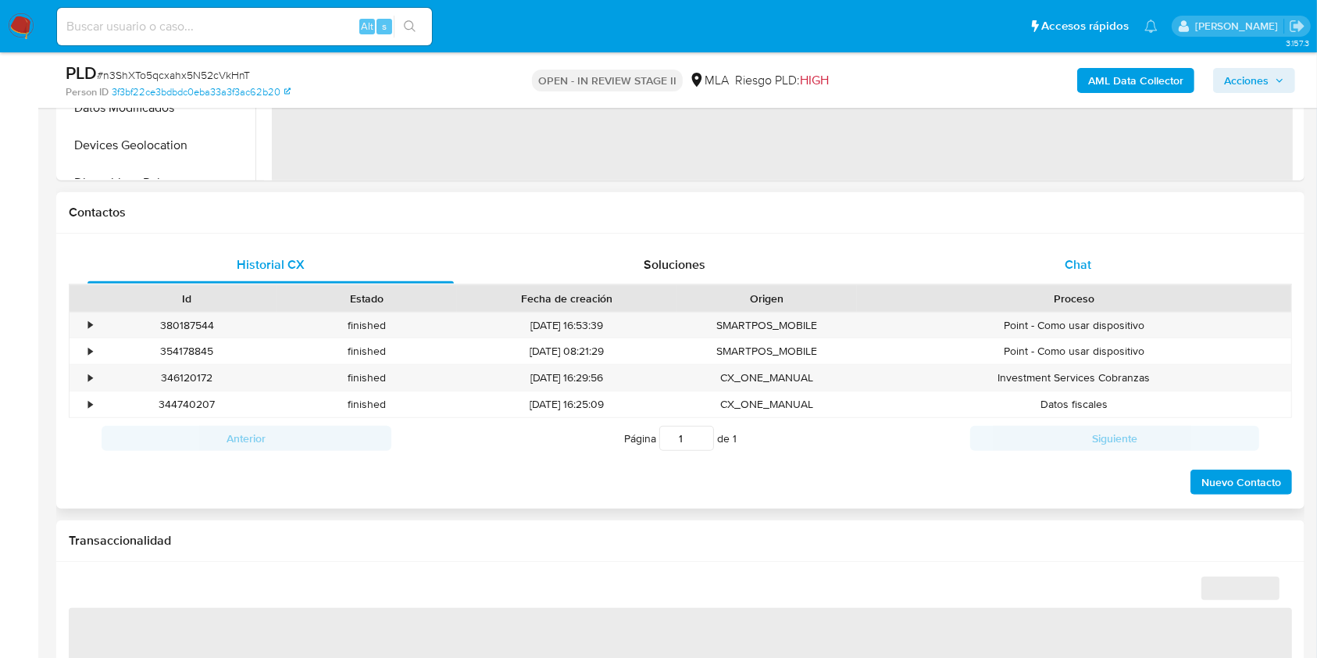
select select "10"
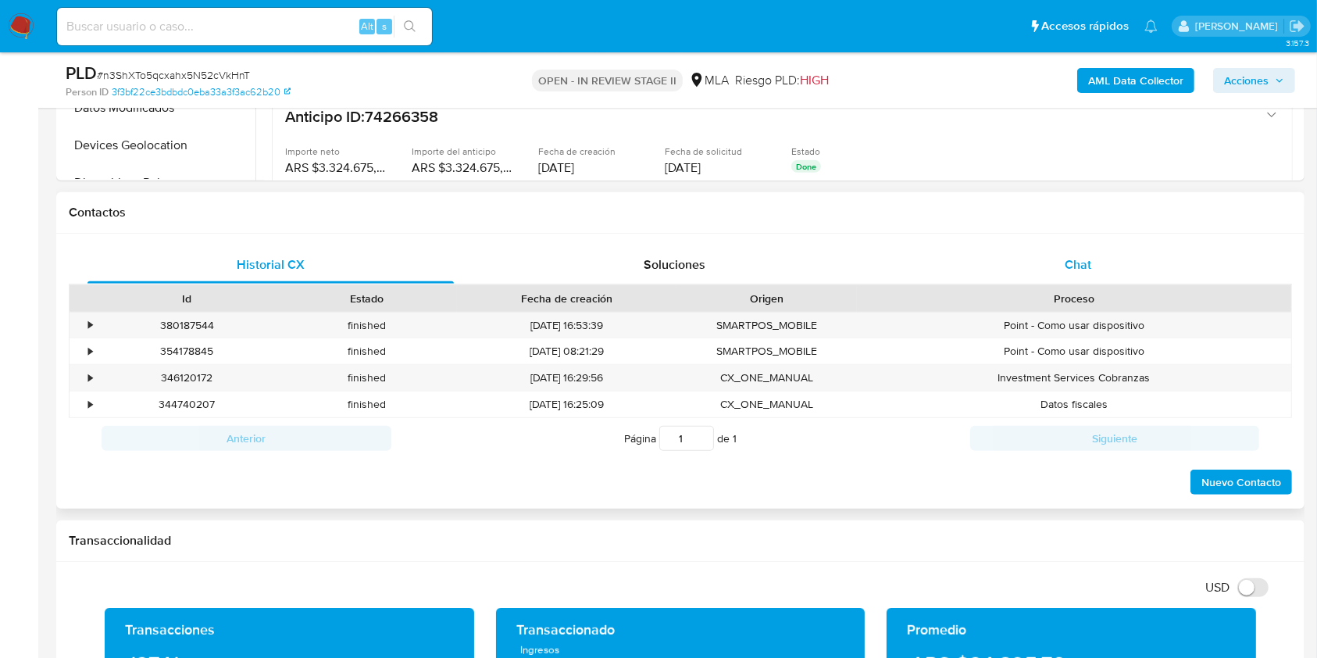
click at [1081, 266] on span "Chat" at bounding box center [1078, 265] width 27 height 18
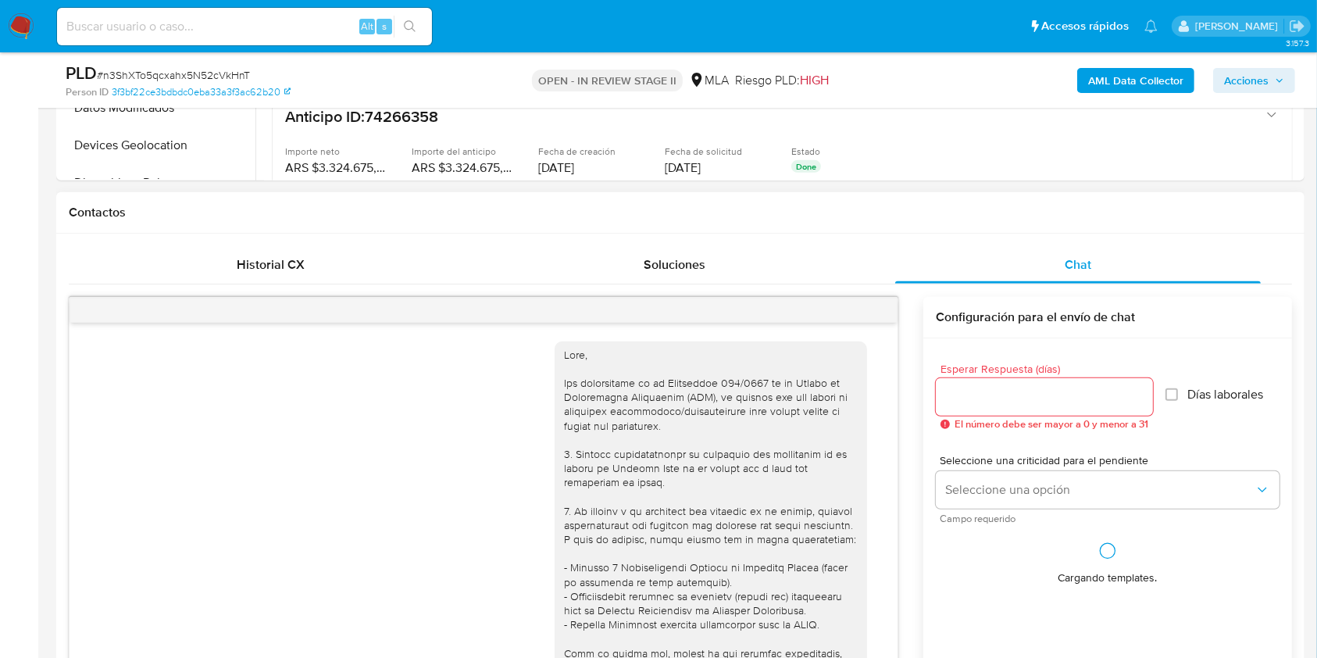
scroll to position [799, 0]
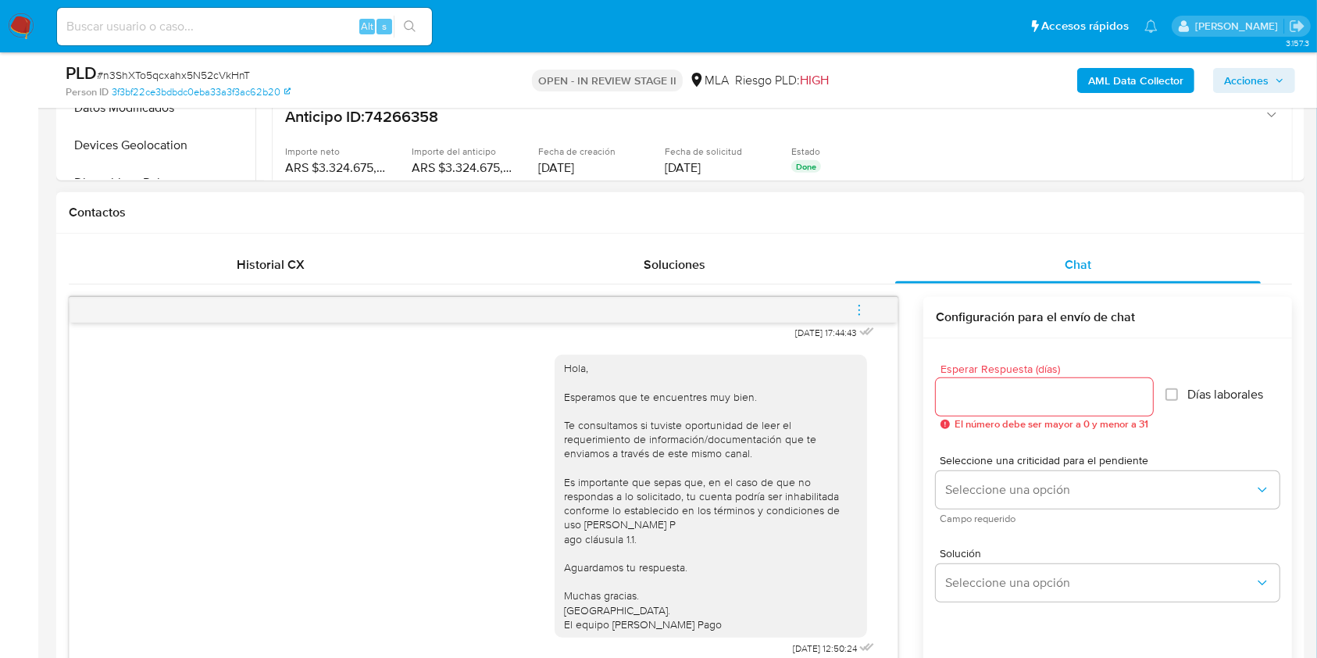
click at [869, 308] on button "menu-action" at bounding box center [860, 310] width 52 height 38
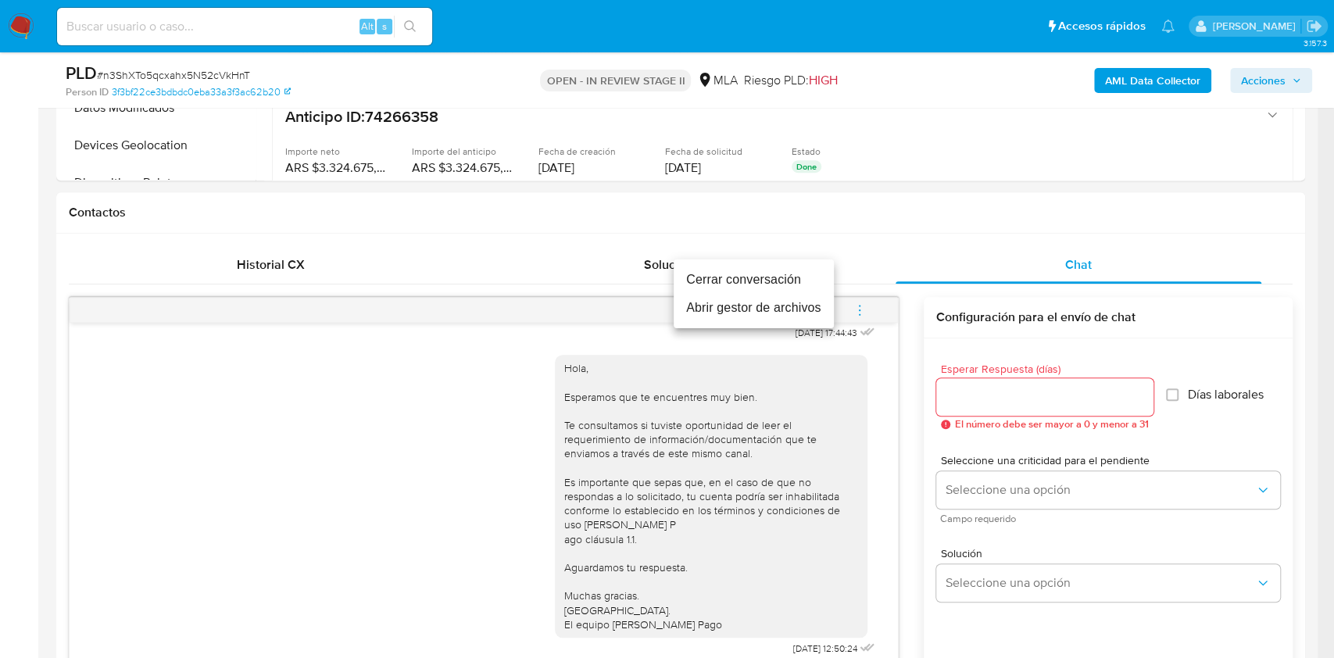
click at [776, 274] on li "Cerrar conversación" at bounding box center [754, 280] width 160 height 28
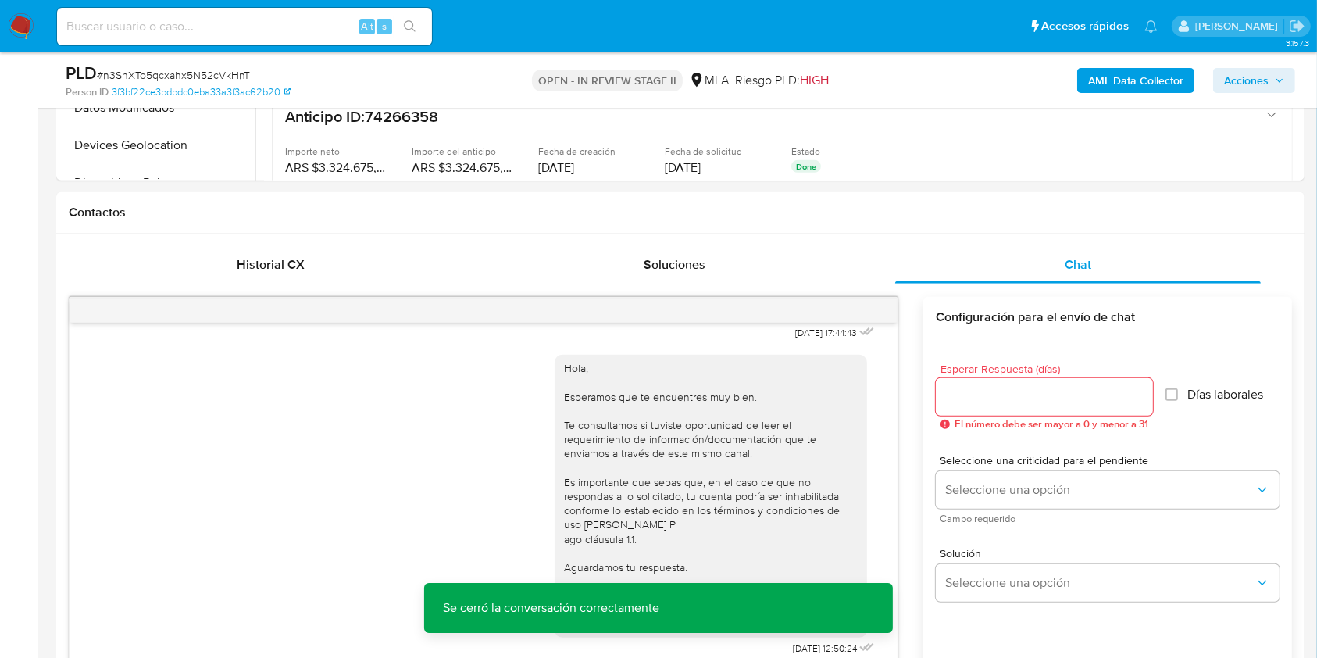
click at [1232, 68] on span "Acciones" at bounding box center [1246, 80] width 45 height 25
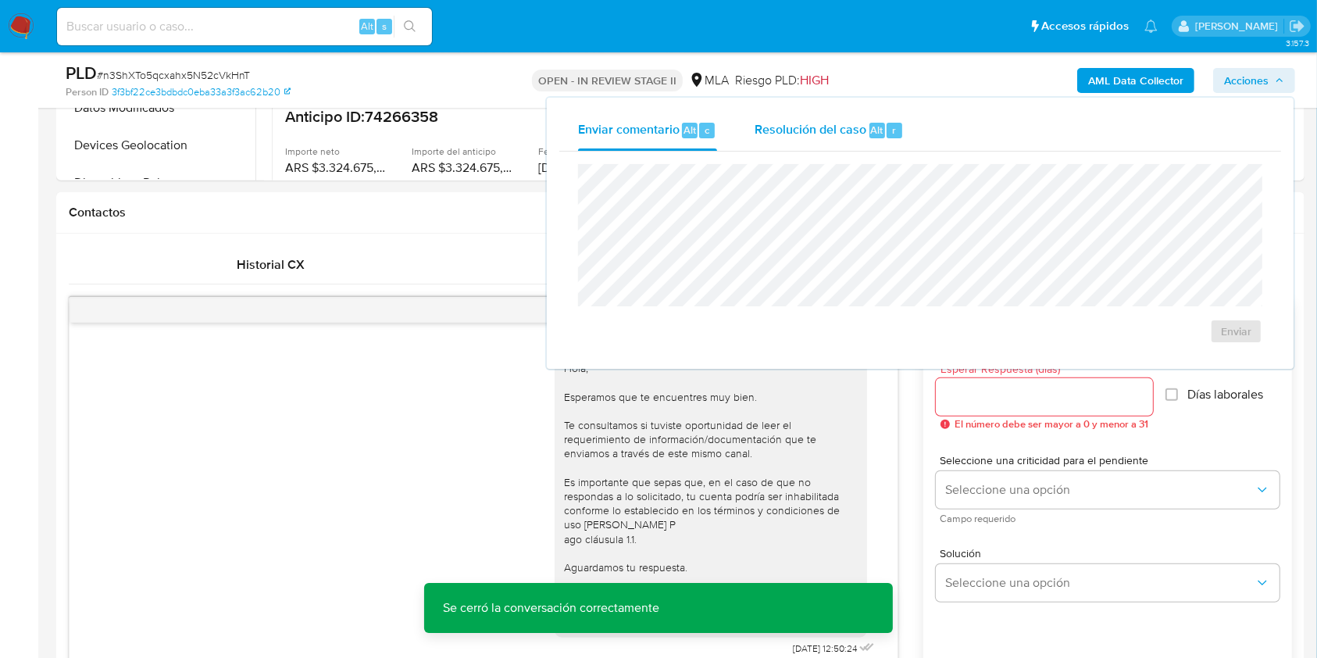
click at [792, 113] on div "Resolución del caso Alt r" at bounding box center [829, 130] width 149 height 41
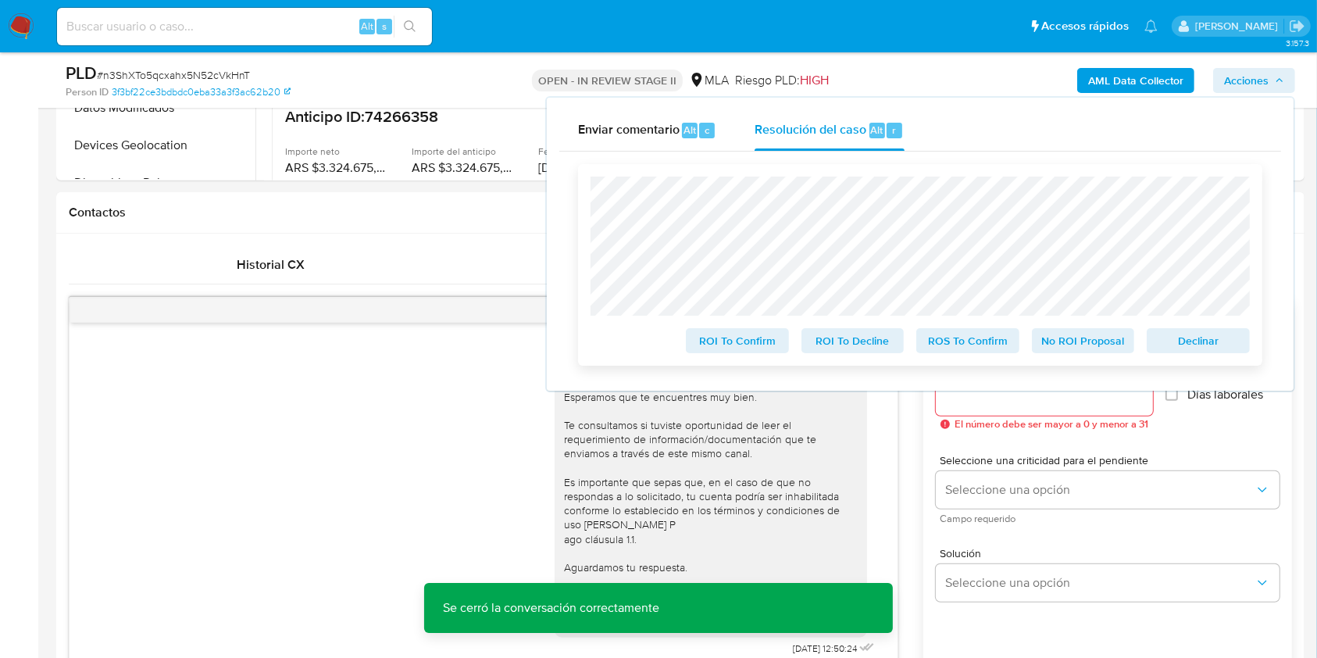
click at [1191, 338] on span "Declinar" at bounding box center [1198, 341] width 81 height 22
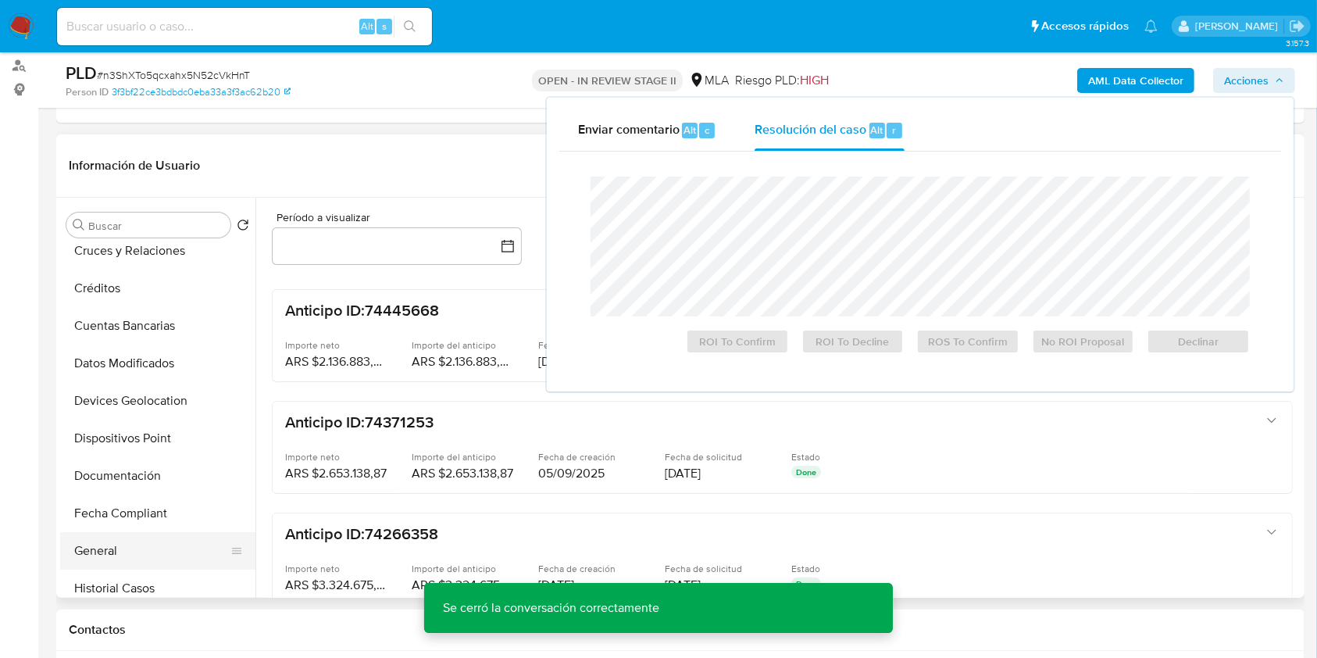
scroll to position [313, 0]
click at [131, 436] on button "Historial Casos" at bounding box center [151, 438] width 183 height 38
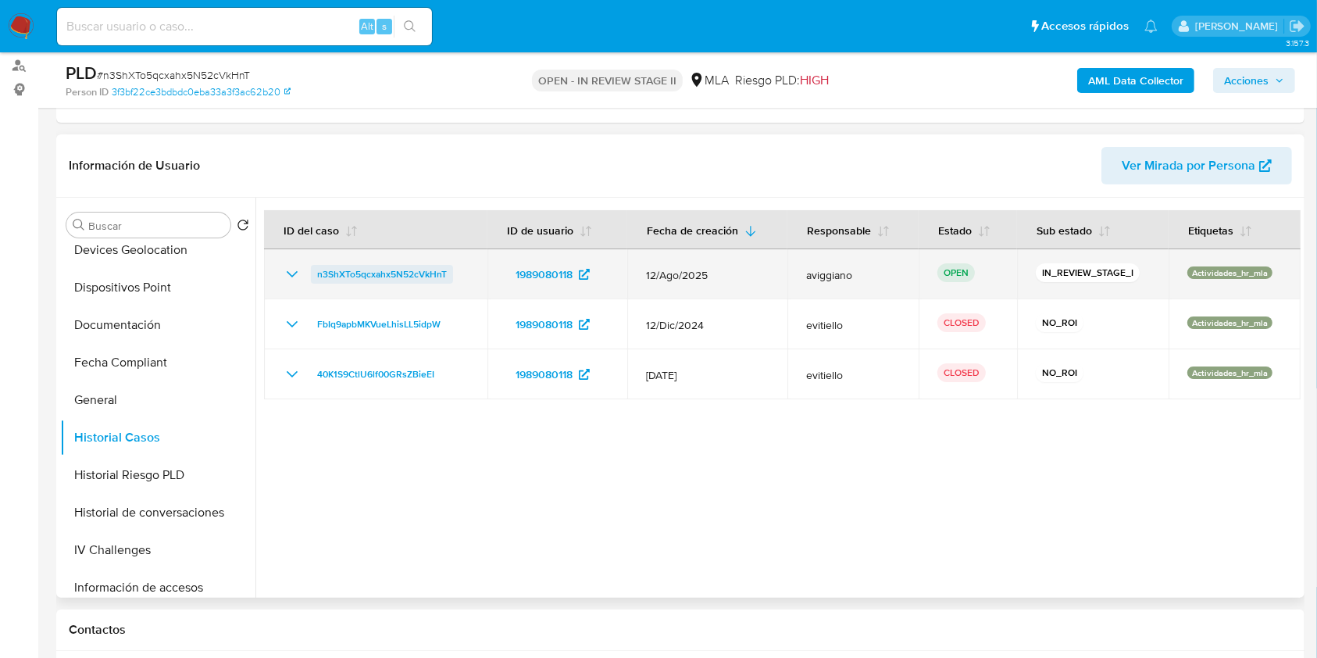
click at [421, 272] on span "n3ShXTo5qcxahx5N52cVkHnT" at bounding box center [382, 274] width 130 height 19
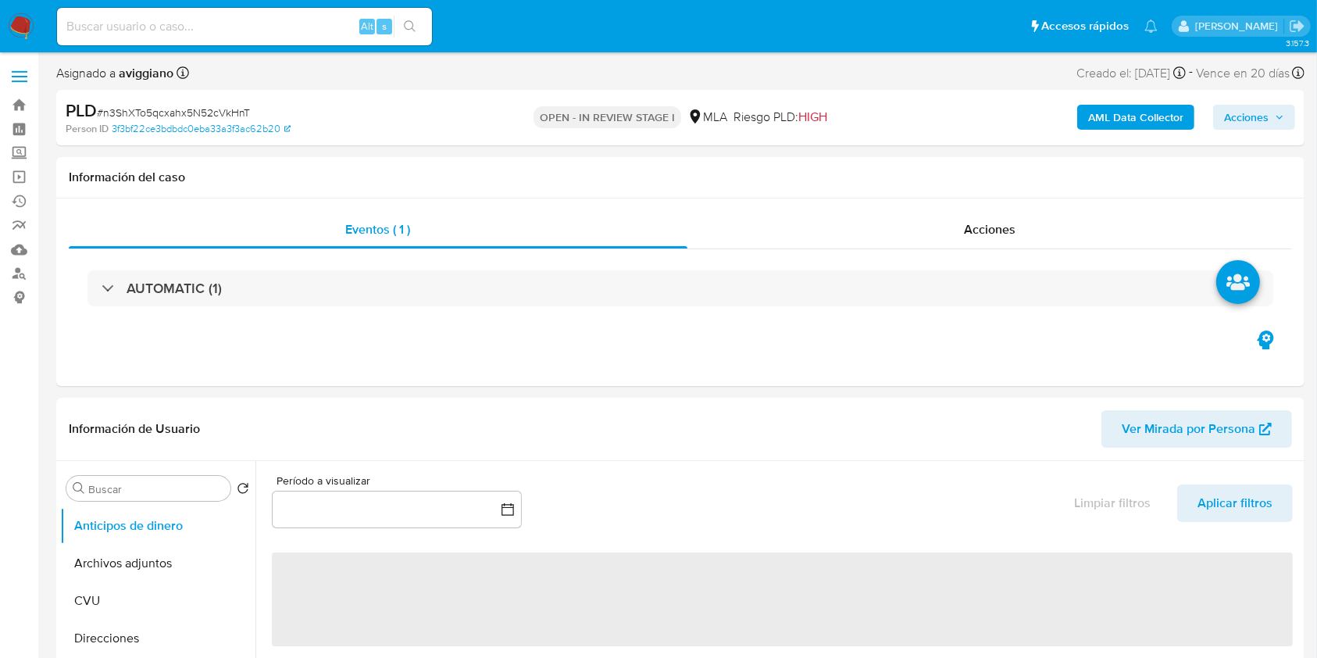
select select "10"
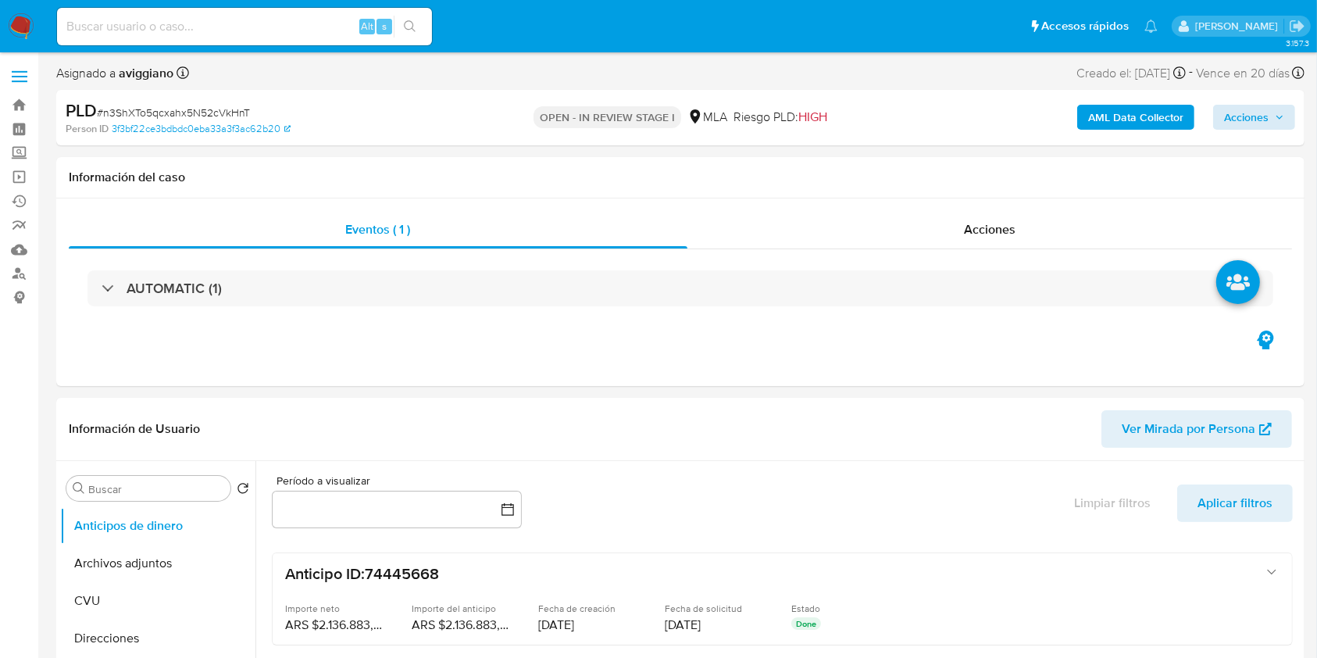
click at [1229, 130] on div "AML Data Collector Acciones" at bounding box center [1093, 117] width 406 height 37
click at [1228, 122] on span "Acciones" at bounding box center [1246, 117] width 45 height 25
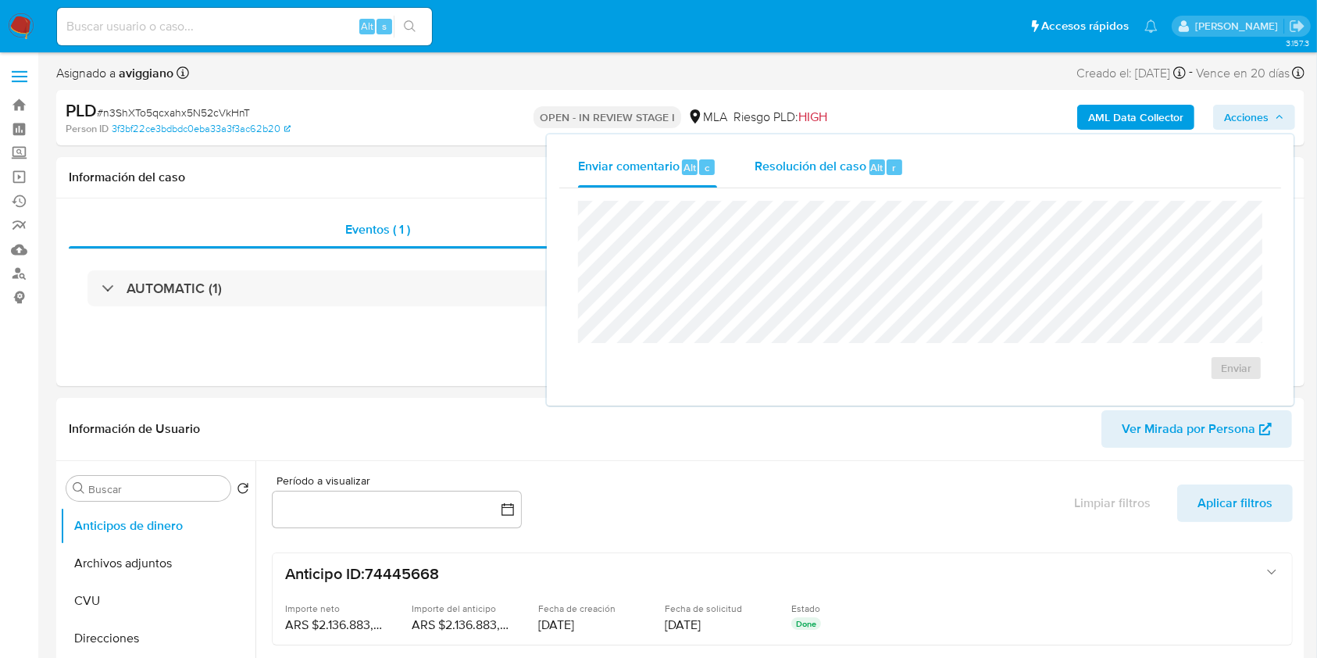
click at [896, 152] on div "Resolución del caso Alt r" at bounding box center [829, 167] width 149 height 41
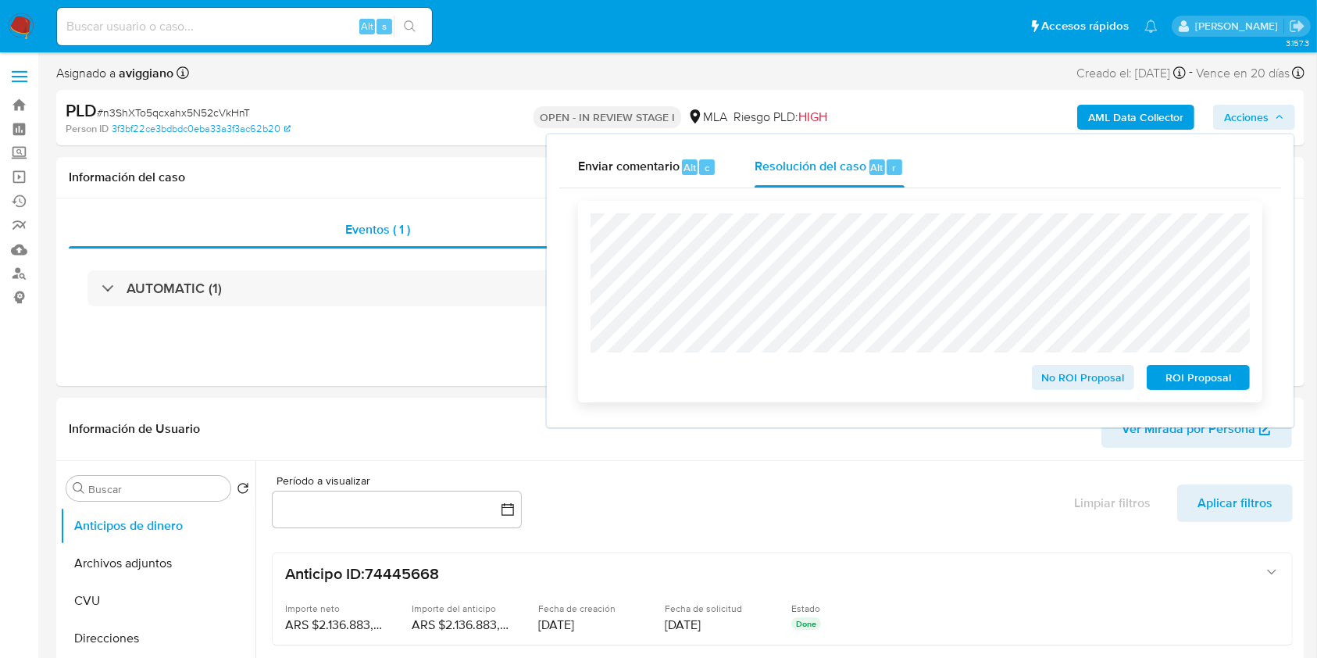
click at [1099, 384] on span "No ROI Proposal" at bounding box center [1083, 377] width 81 height 22
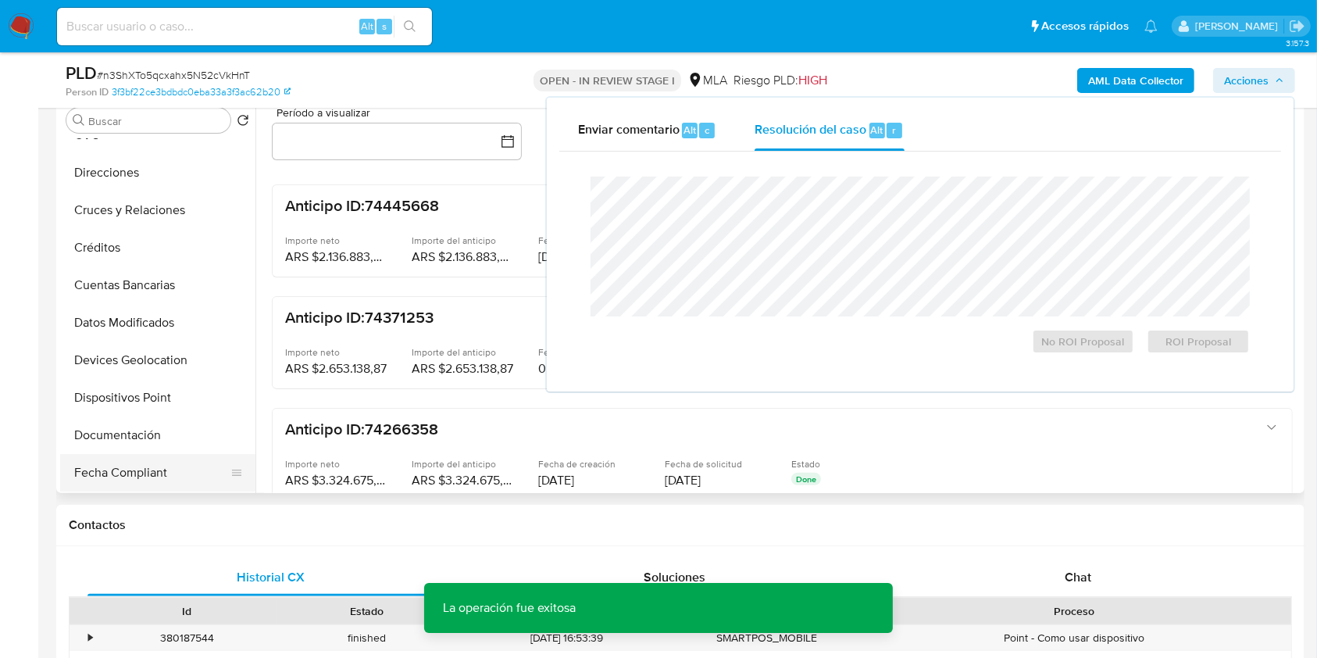
scroll to position [208, 0]
click at [101, 445] on button "Historial Casos" at bounding box center [151, 438] width 183 height 38
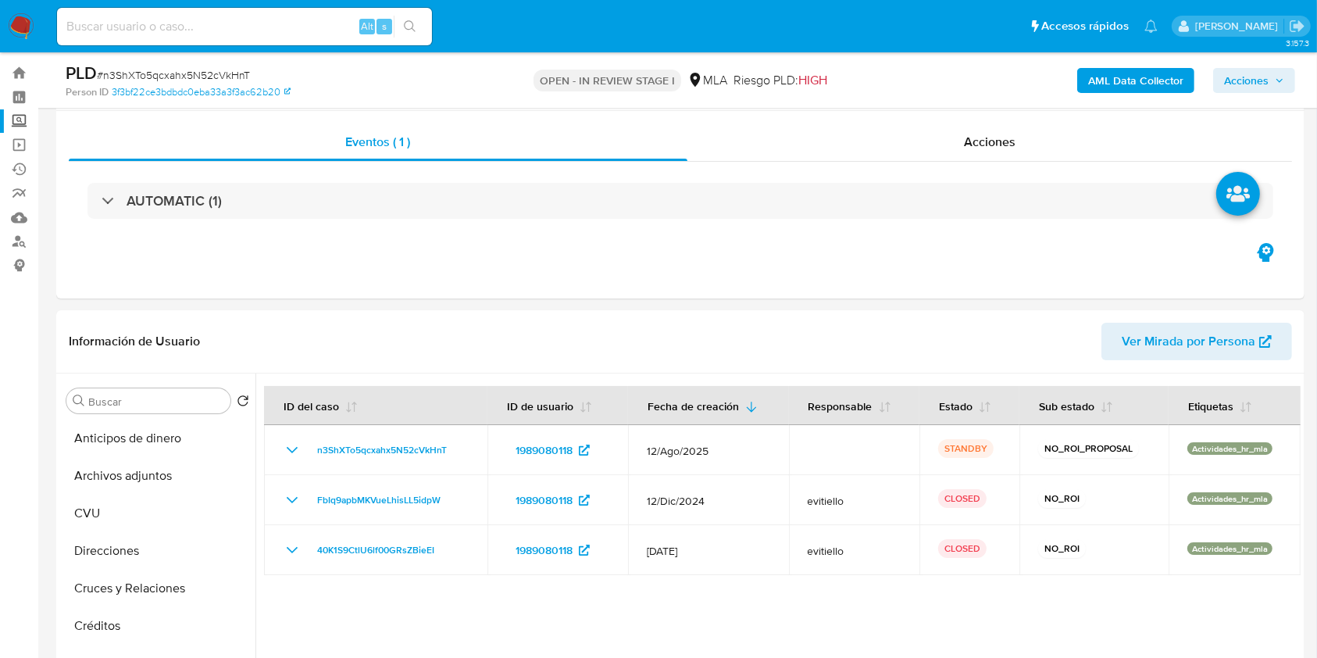
scroll to position [0, 0]
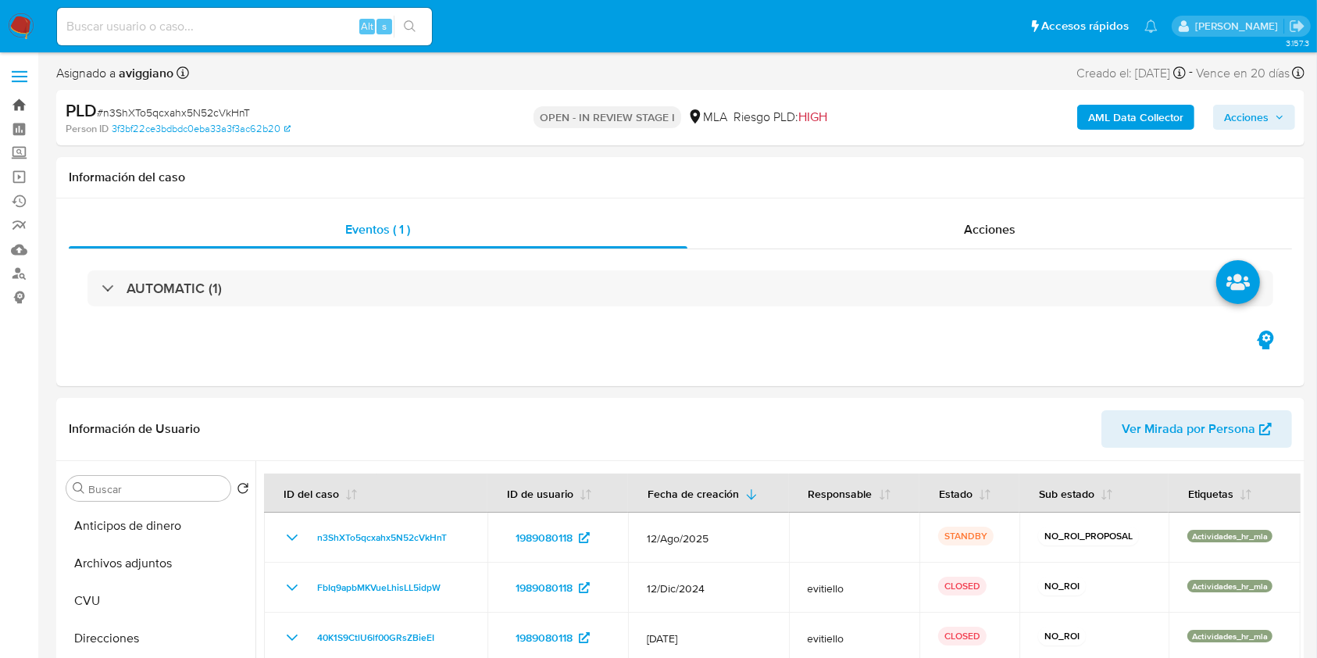
click at [14, 100] on link "Bandeja" at bounding box center [93, 105] width 186 height 24
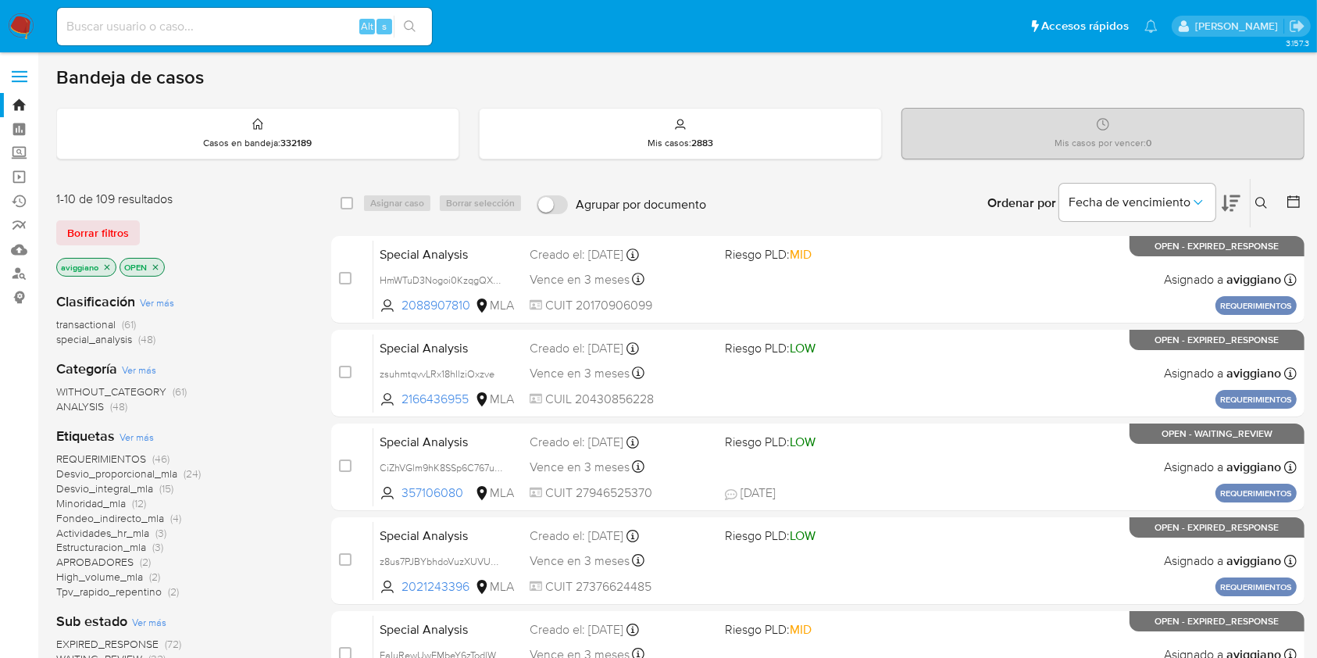
click at [106, 266] on icon "close-filter" at bounding box center [107, 266] width 5 height 5
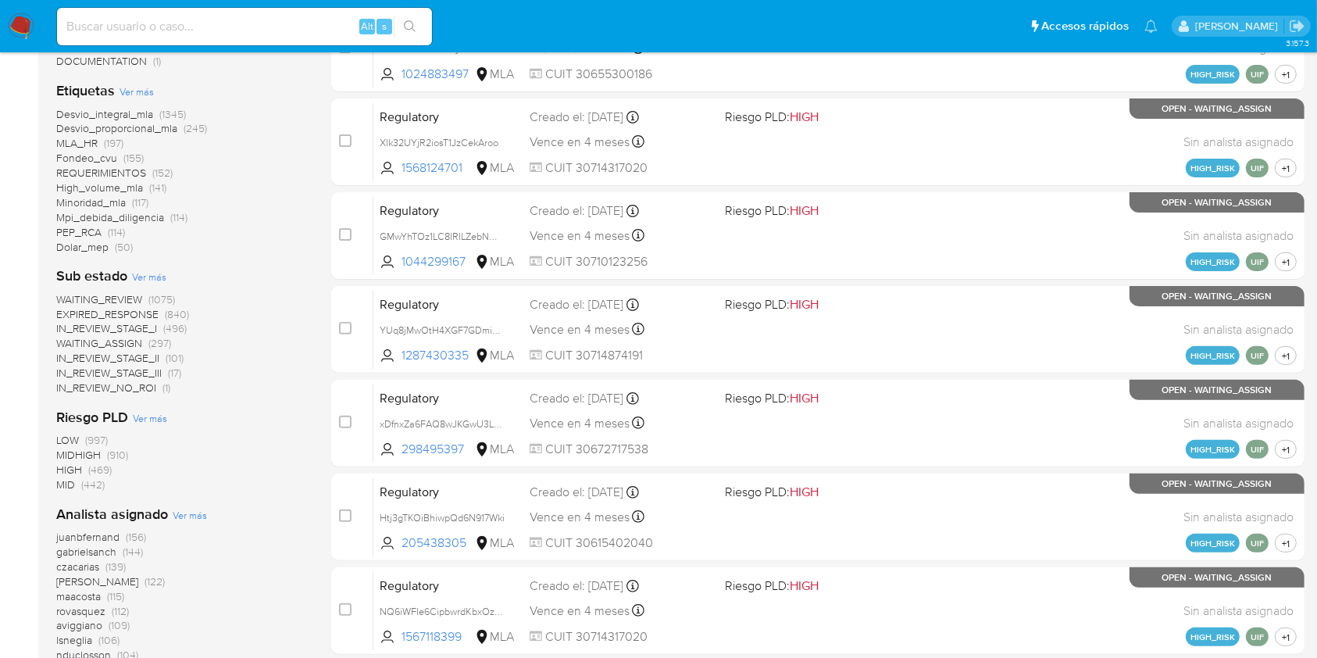
scroll to position [520, 0]
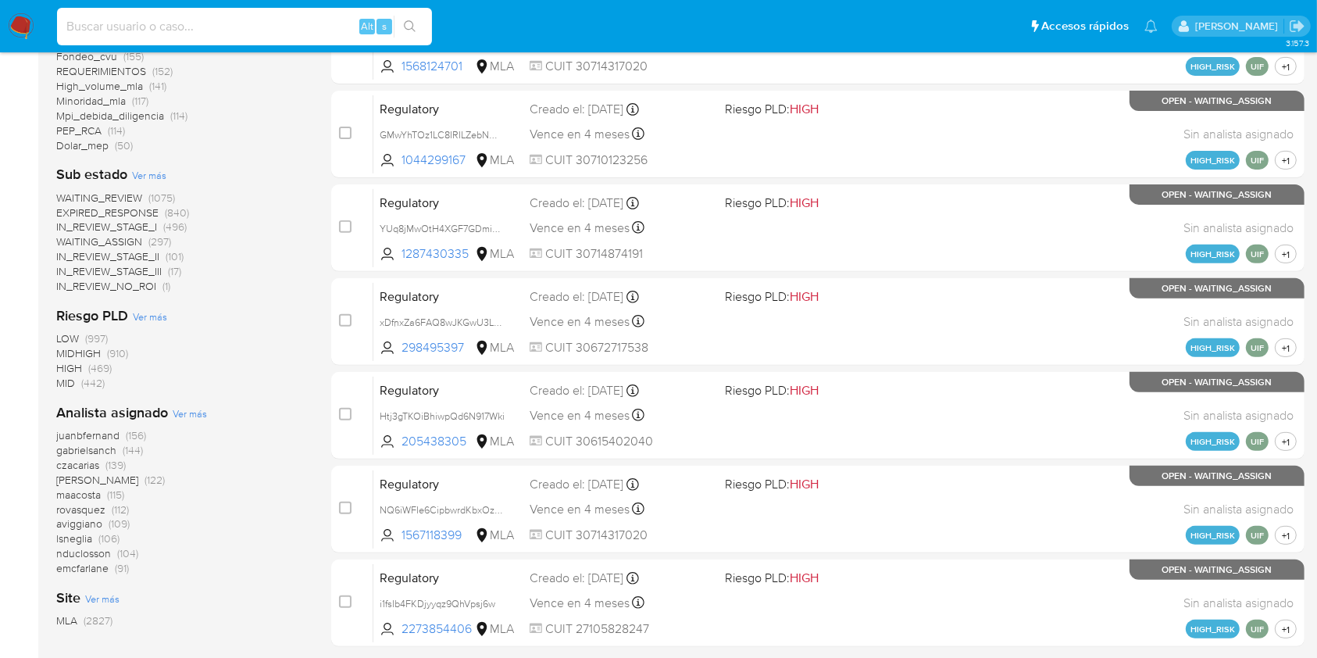
paste input "RakoCqb6Pq6hljMX6ymCx1SY"
type input "RakoCqb6Pq6hljMX6ymCx1SY"
click at [394, 21] on button "search-icon" at bounding box center [410, 27] width 32 height 22
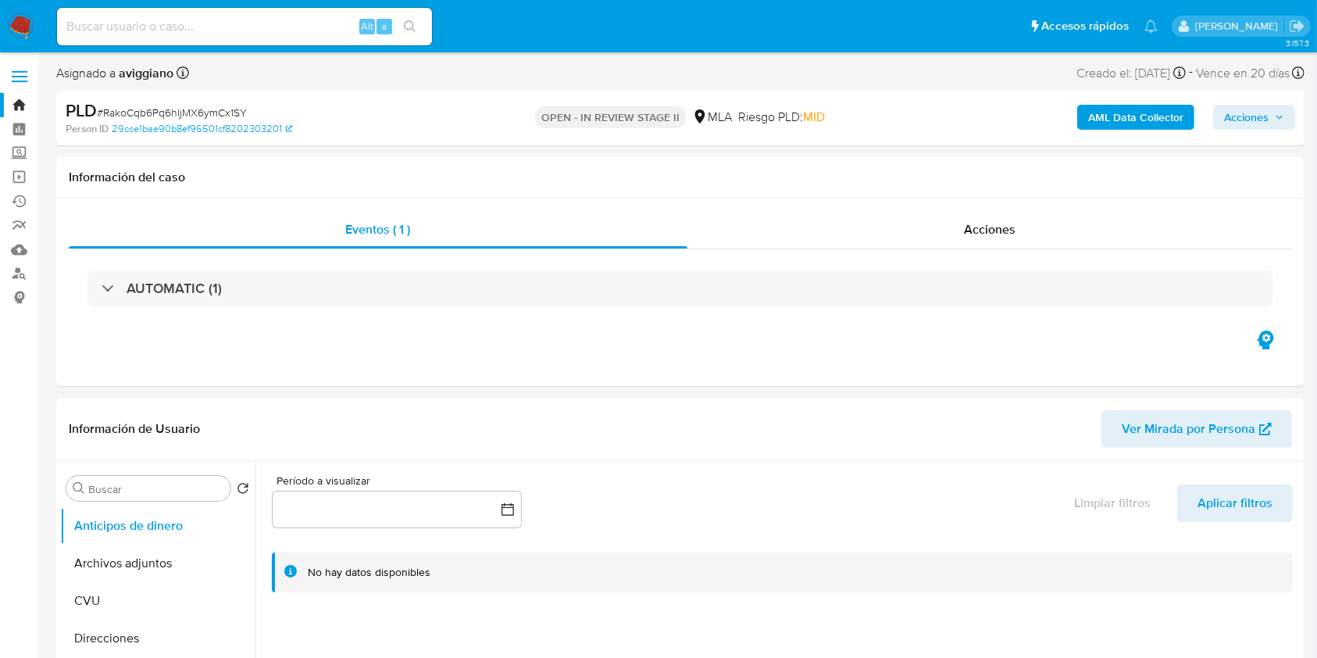
select select "10"
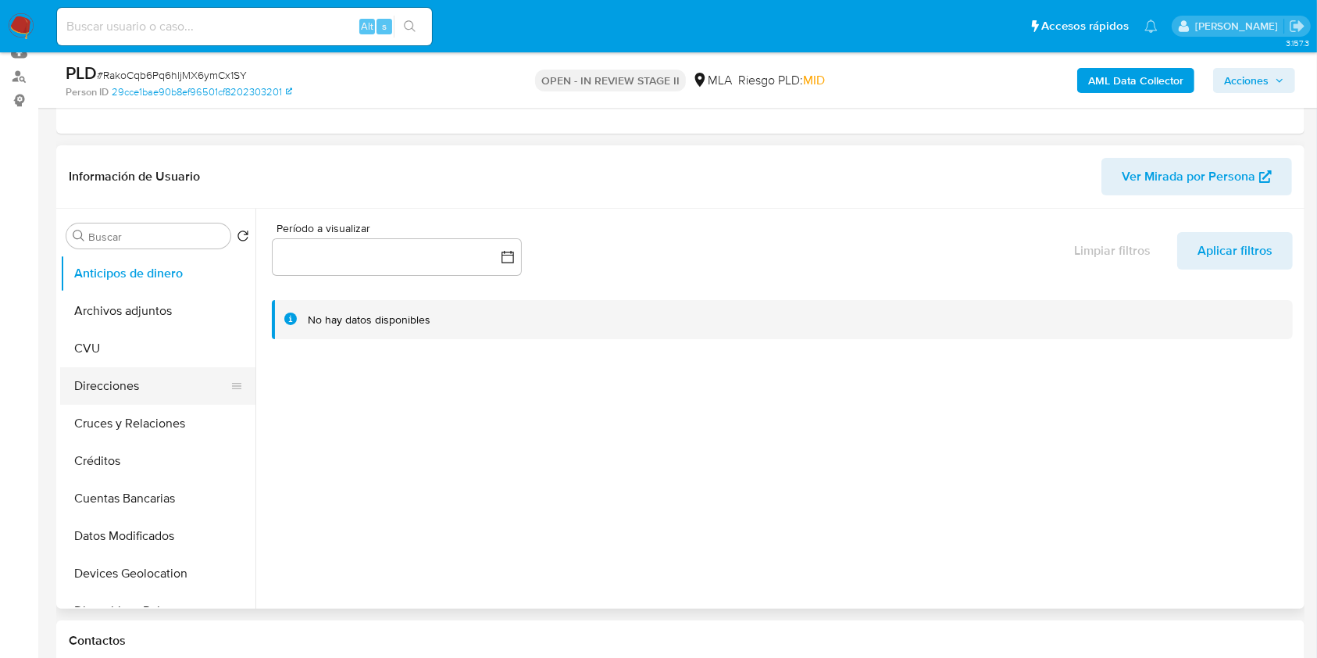
scroll to position [313, 0]
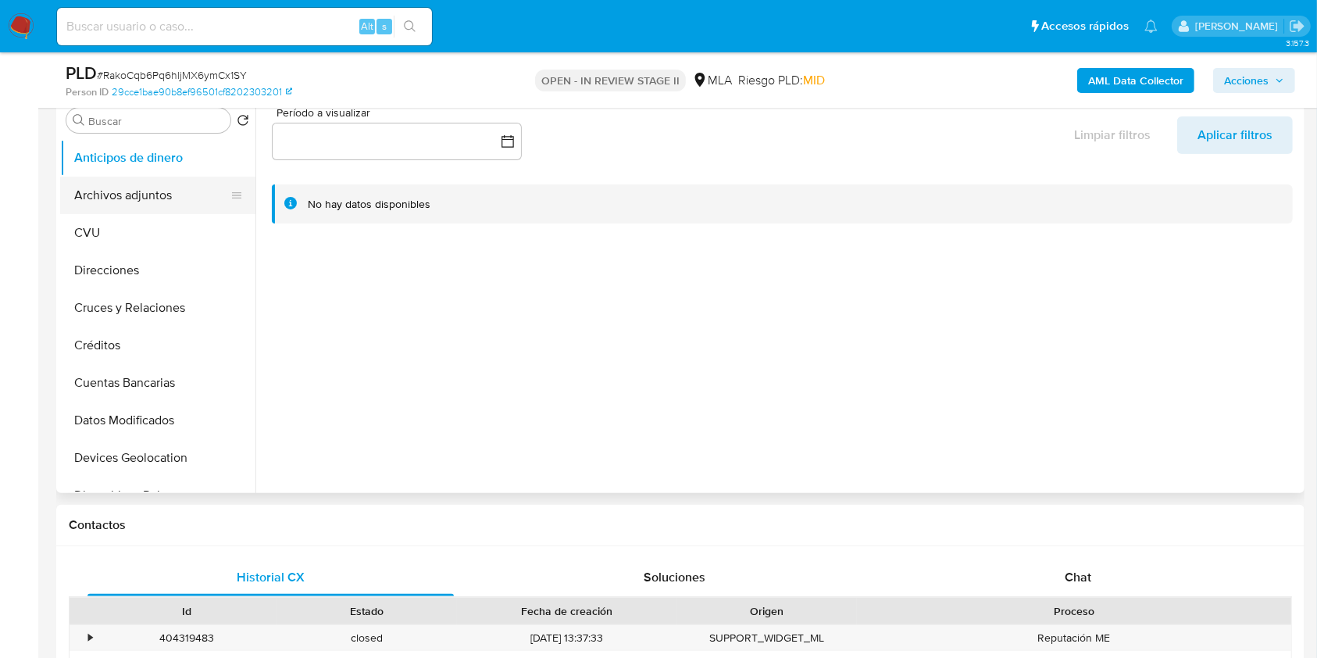
click at [127, 207] on button "Archivos adjuntos" at bounding box center [151, 196] width 183 height 38
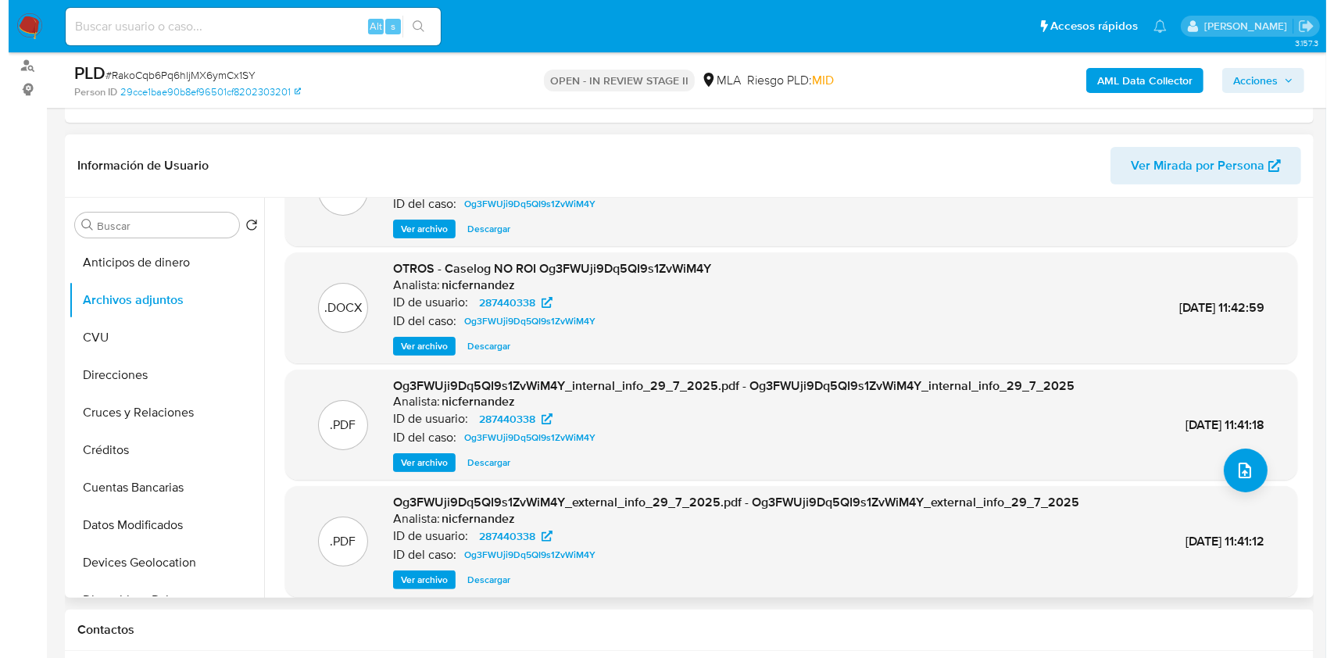
scroll to position [104, 0]
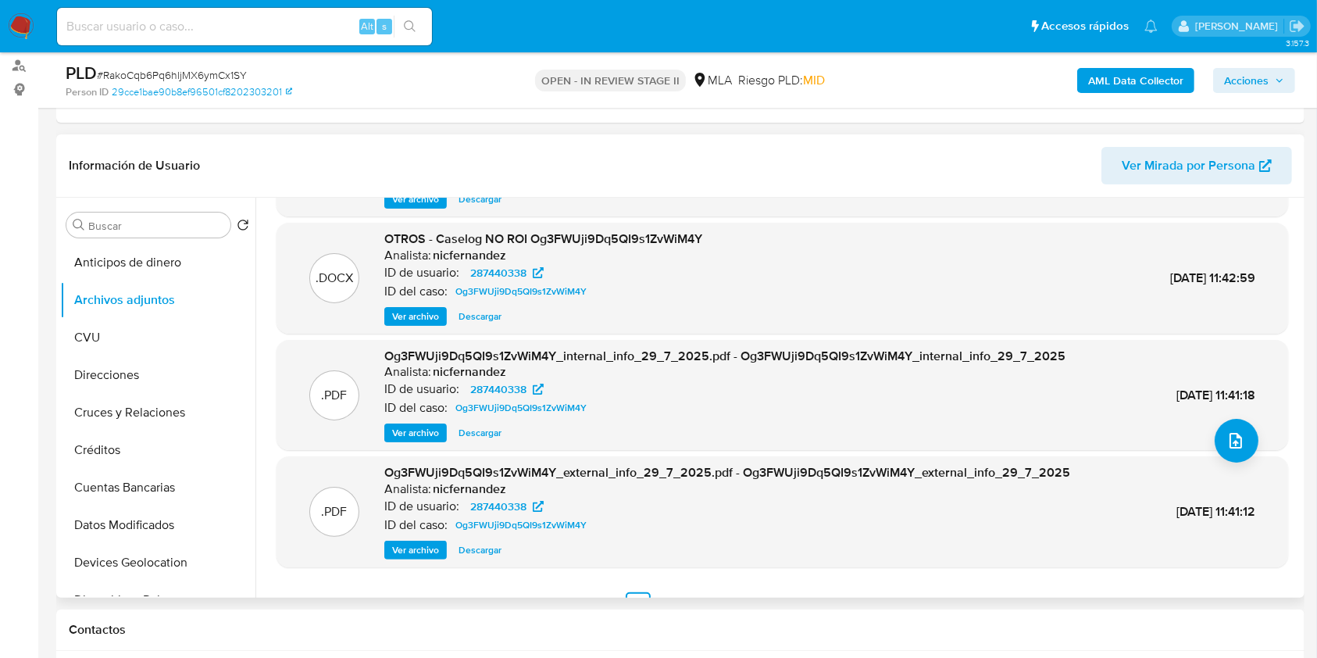
click at [429, 316] on span "Ver archivo" at bounding box center [415, 317] width 47 height 16
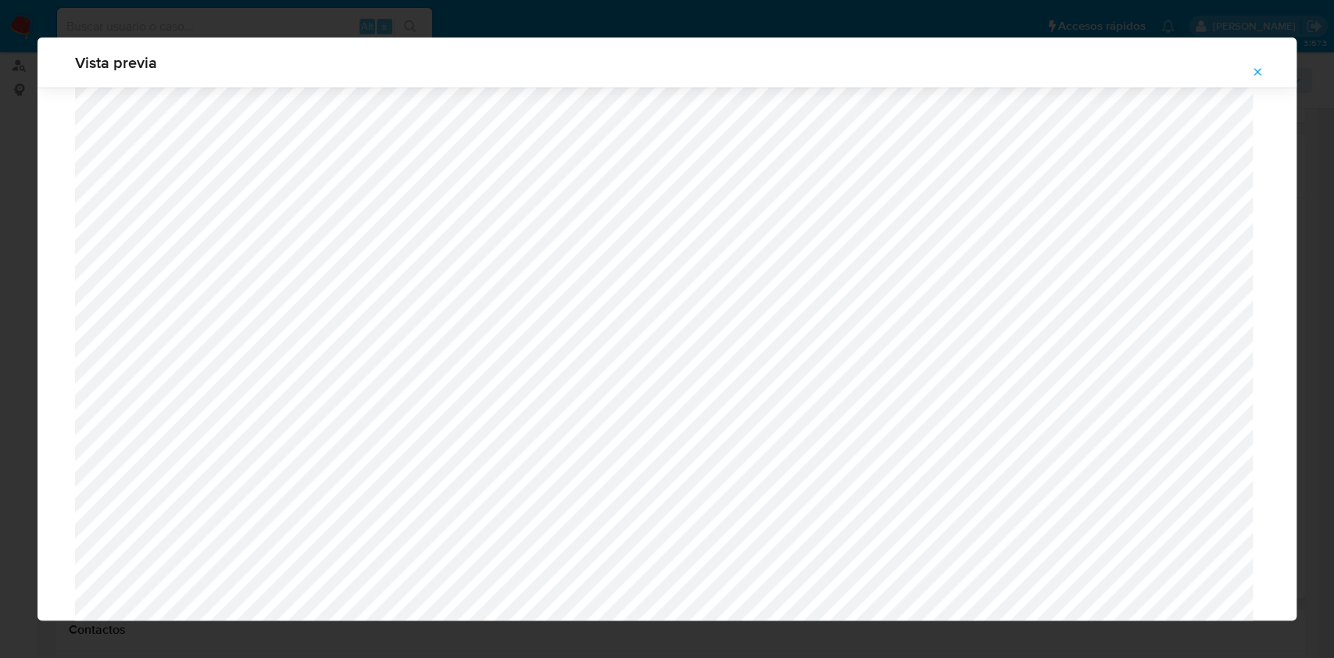
scroll to position [281, 0]
click at [1250, 73] on button "Attachment preview" at bounding box center [1257, 71] width 34 height 25
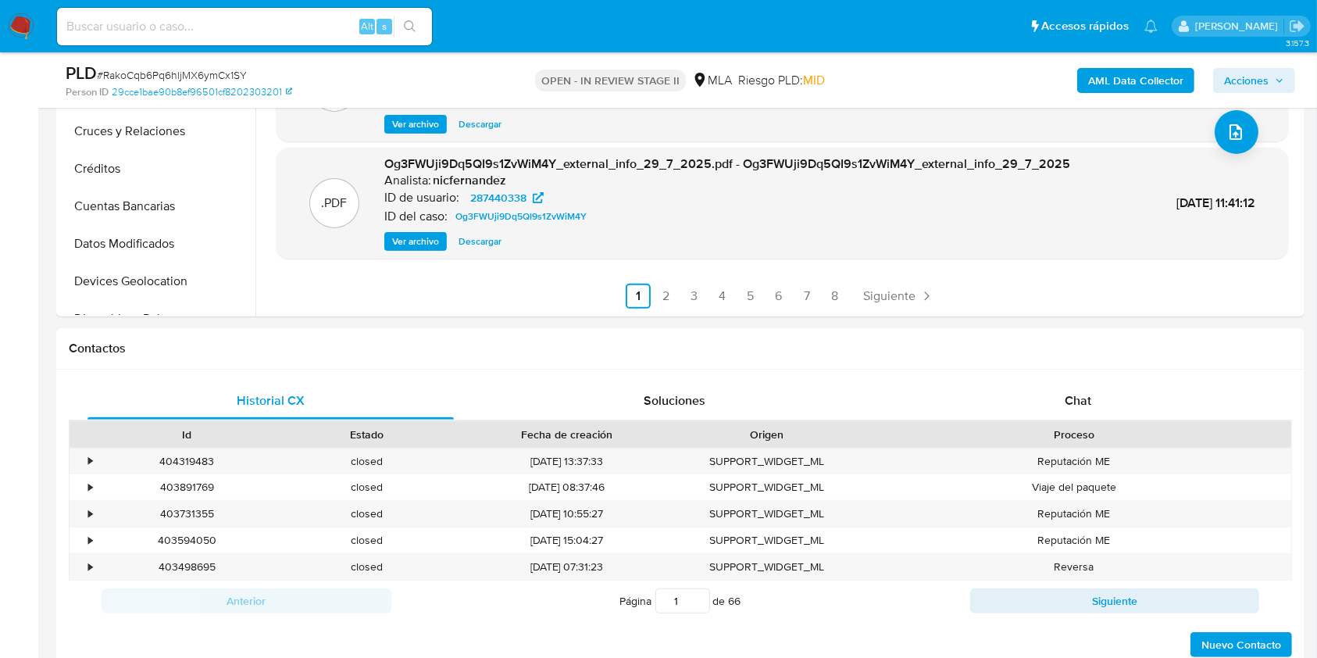
scroll to position [729, 0]
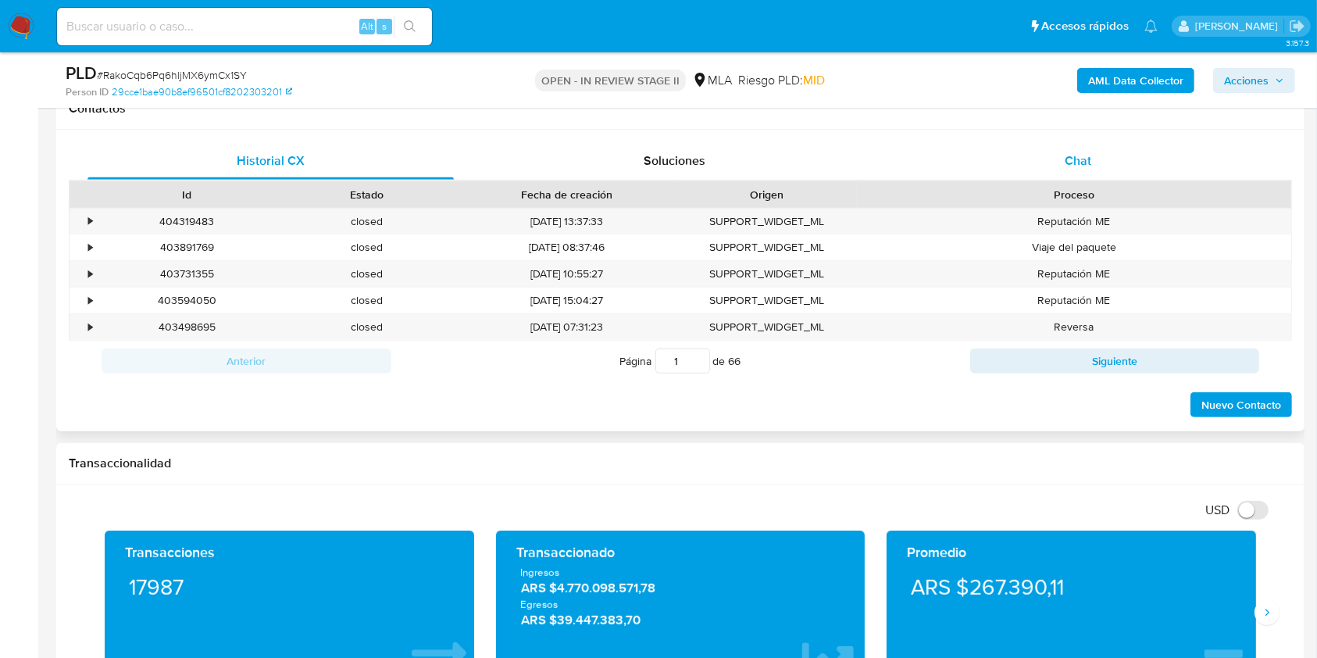
drag, startPoint x: 1078, startPoint y: 185, endPoint x: 1070, endPoint y: 173, distance: 14.7
click at [1074, 181] on div "Proceso" at bounding box center [1074, 194] width 434 height 27
click at [1068, 168] on span "Chat" at bounding box center [1078, 161] width 27 height 18
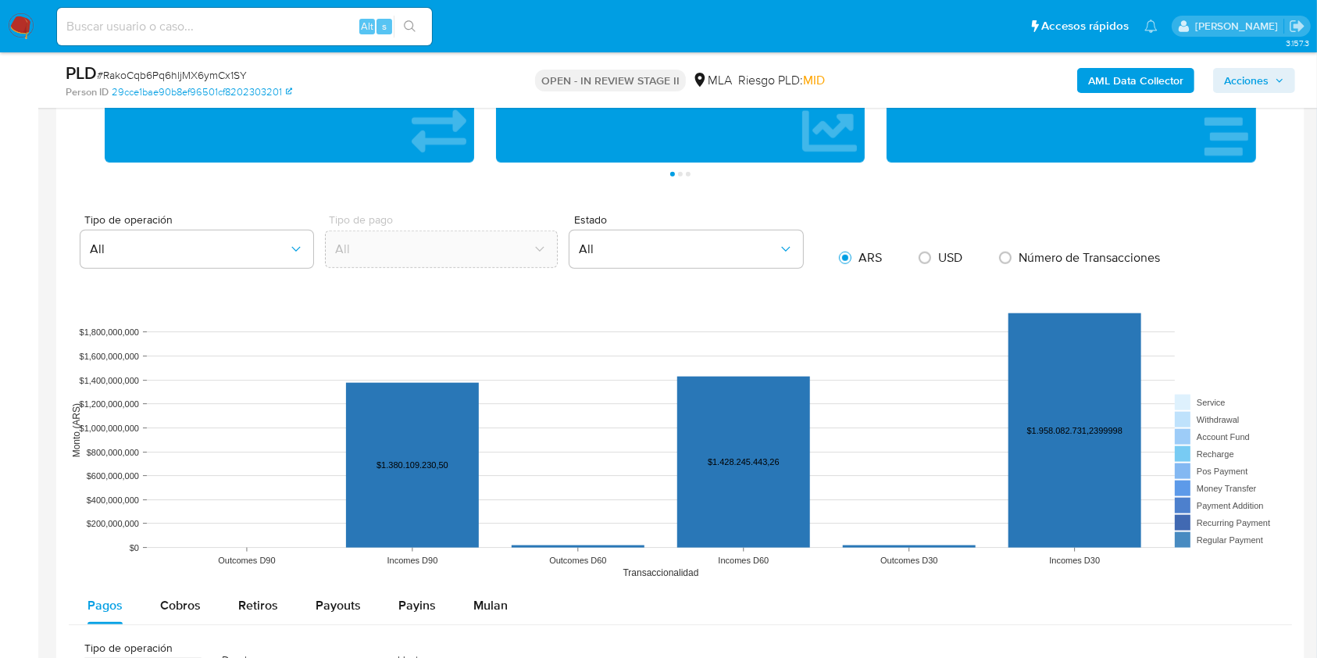
scroll to position [1875, 0]
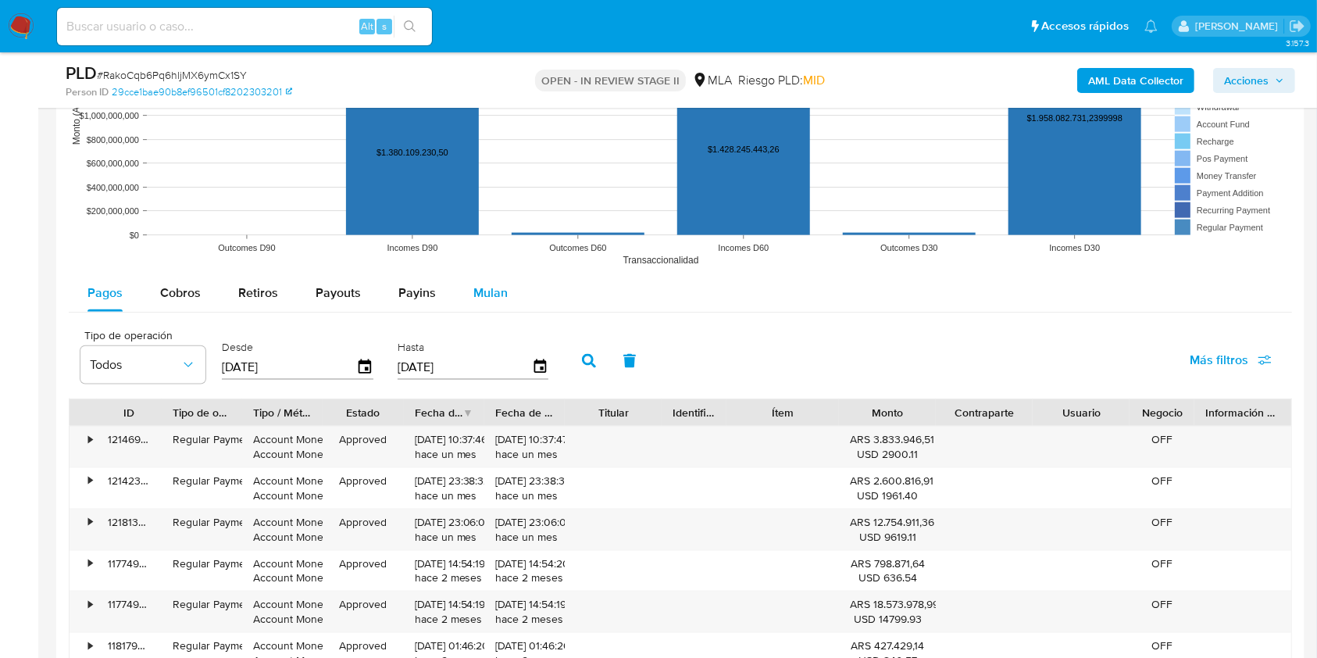
click at [478, 291] on span "Mulan" at bounding box center [491, 293] width 34 height 18
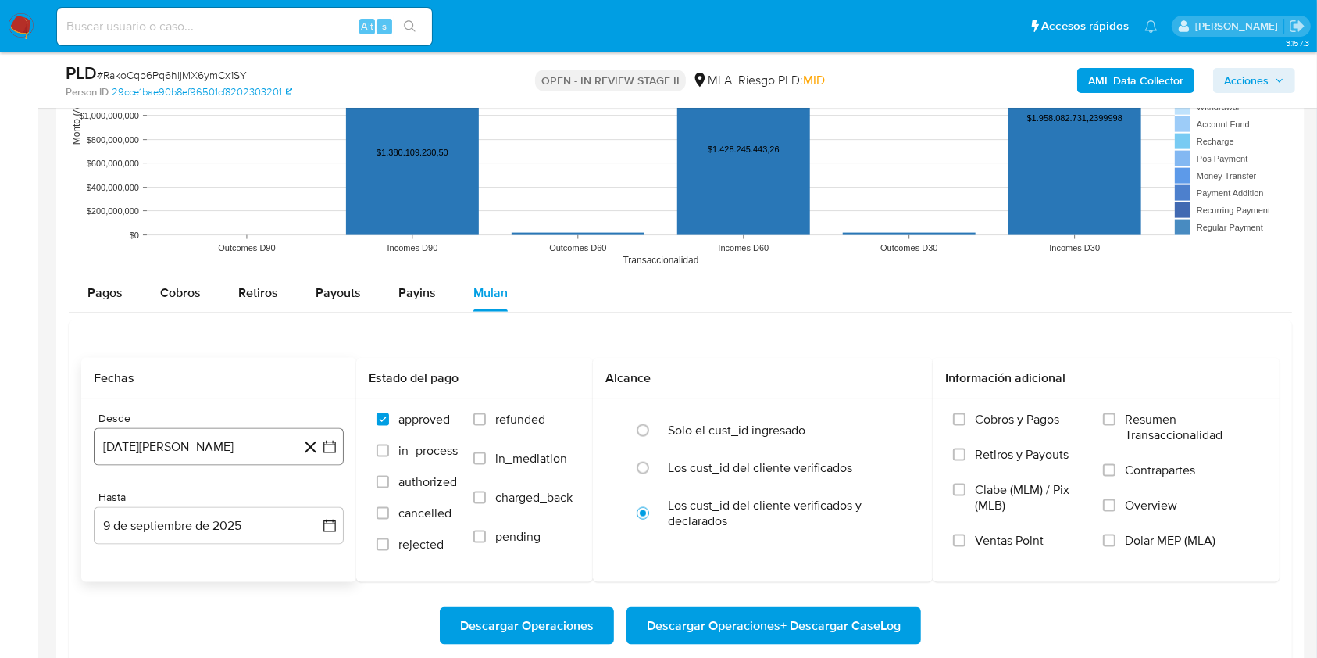
click at [239, 445] on button "9 de agosto de 2024" at bounding box center [219, 447] width 250 height 38
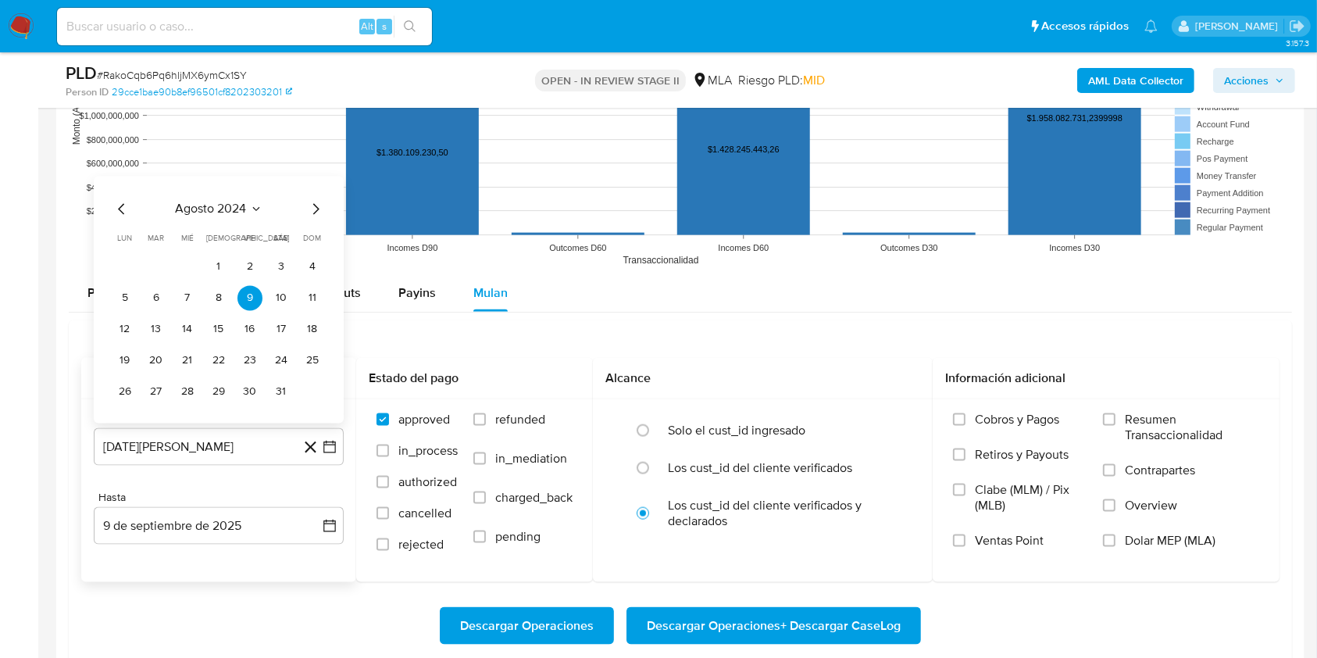
click at [314, 200] on icon "Mes siguiente" at bounding box center [315, 209] width 19 height 19
click at [311, 210] on span "dom" at bounding box center [313, 208] width 18 height 12
click at [314, 187] on div "septiembre 2024 septiembre 2024 lun lunes mar martes mié miércoles jue jueves v…" at bounding box center [219, 287] width 213 height 236
click at [314, 181] on icon "Mes siguiente" at bounding box center [316, 178] width 6 height 11
click at [315, 181] on div "septiembre 2024 septiembre 2024 lun lunes mar martes mié miércoles jue jueves v…" at bounding box center [219, 284] width 250 height 278
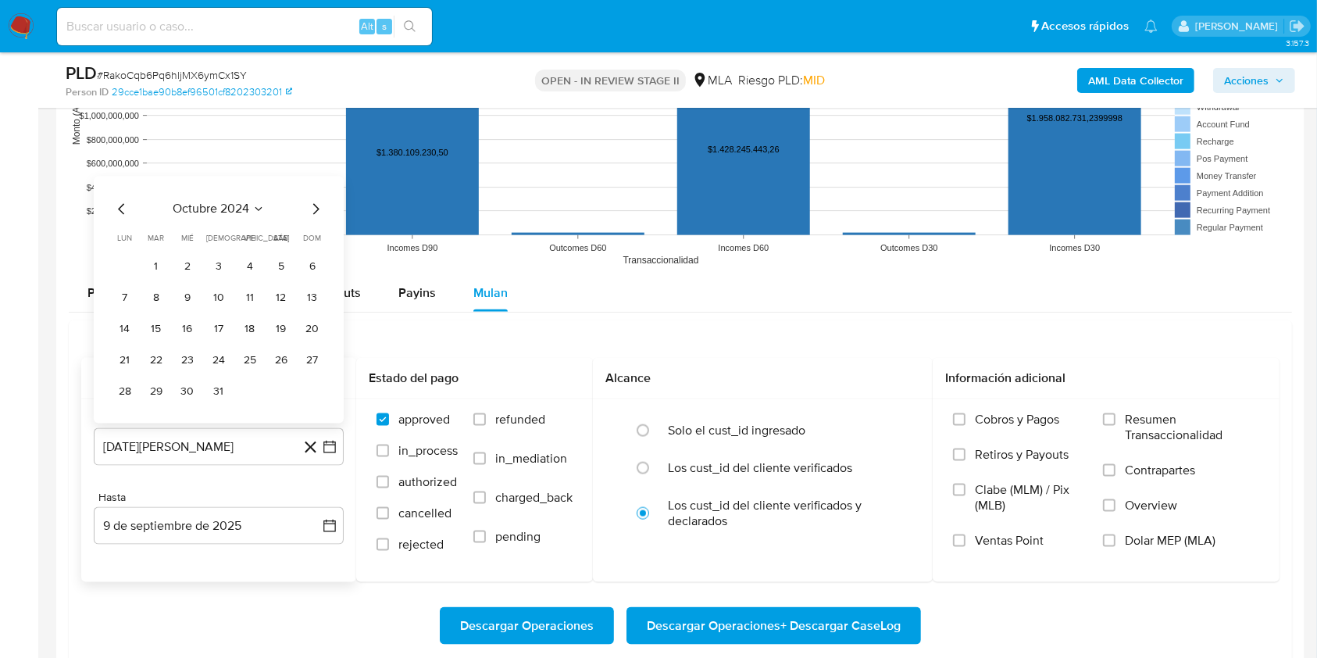
click at [313, 205] on icon "Mes siguiente" at bounding box center [315, 209] width 19 height 19
click at [313, 207] on icon "Mes siguiente" at bounding box center [315, 209] width 19 height 19
click at [320, 181] on icon "Mes siguiente" at bounding box center [315, 178] width 19 height 19
click at [313, 211] on icon "Mes siguiente" at bounding box center [315, 209] width 19 height 19
click at [309, 209] on icon "Mes siguiente" at bounding box center [315, 209] width 19 height 19
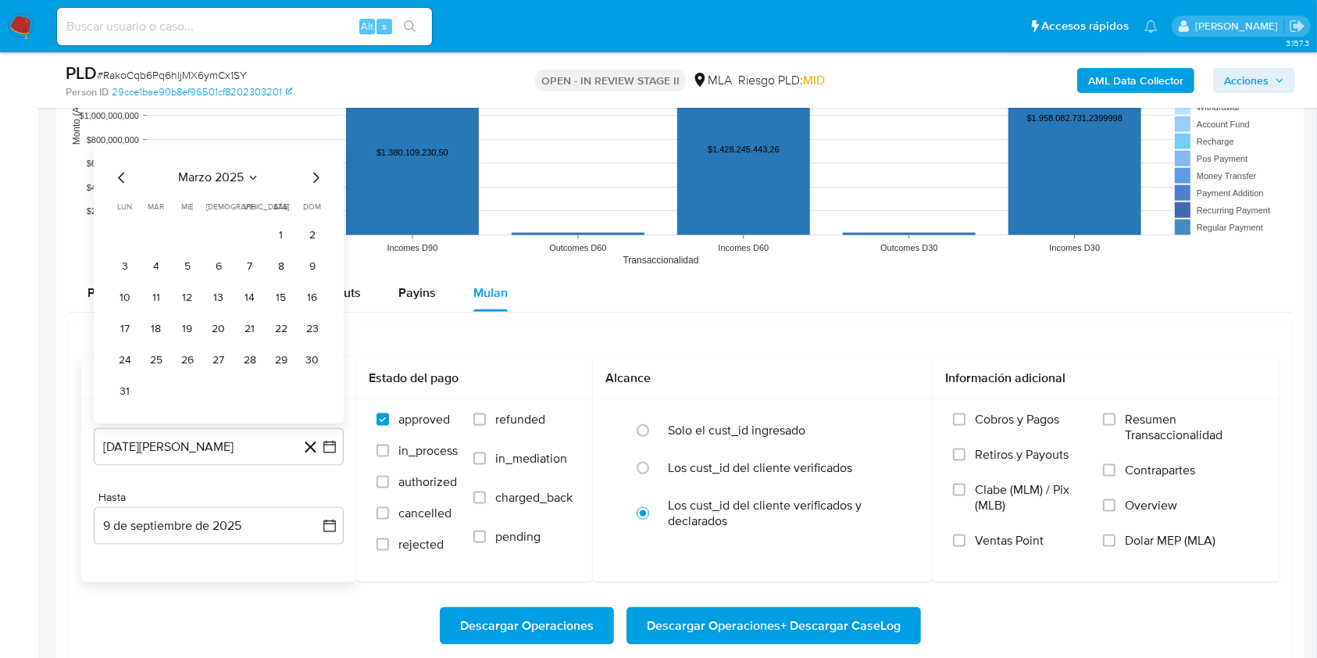
click at [318, 177] on icon "Mes siguiente" at bounding box center [316, 178] width 6 height 11
click at [309, 206] on icon "Mes siguiente" at bounding box center [315, 209] width 19 height 19
click at [310, 206] on icon "Mes siguiente" at bounding box center [315, 209] width 19 height 19
click at [313, 178] on icon "Mes siguiente" at bounding box center [315, 178] width 19 height 19
drag, startPoint x: 167, startPoint y: 265, endPoint x: 173, endPoint y: 318, distance: 53.5
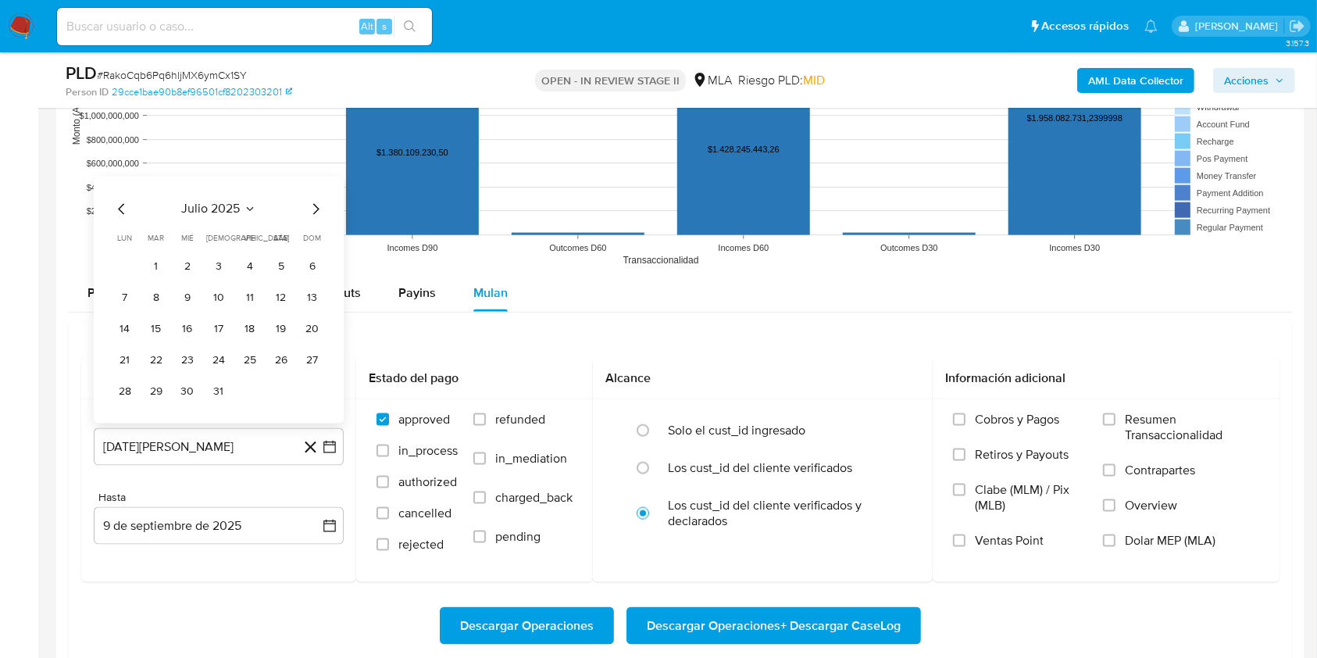
click at [166, 265] on button "1" at bounding box center [156, 267] width 25 height 25
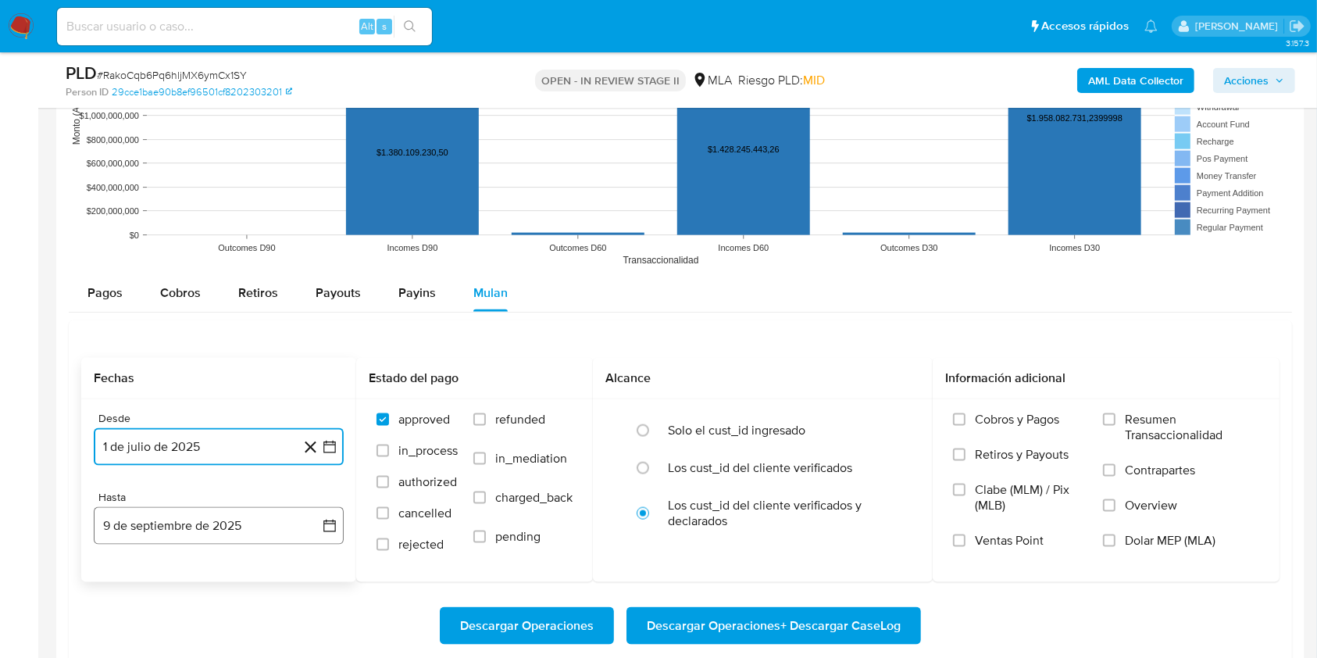
click at [187, 526] on button "9 de septiembre de 2025" at bounding box center [219, 526] width 250 height 38
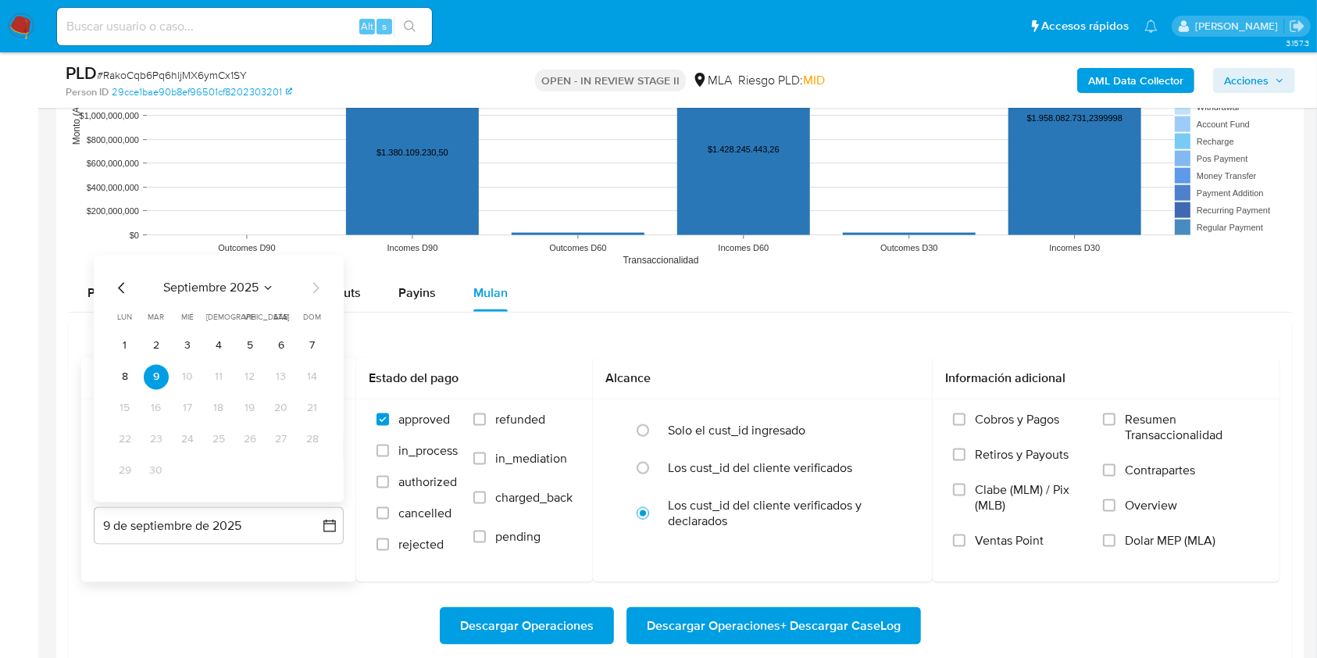
click at [120, 291] on icon "Mes anterior" at bounding box center [122, 288] width 19 height 19
click at [211, 469] on button "31" at bounding box center [218, 471] width 25 height 25
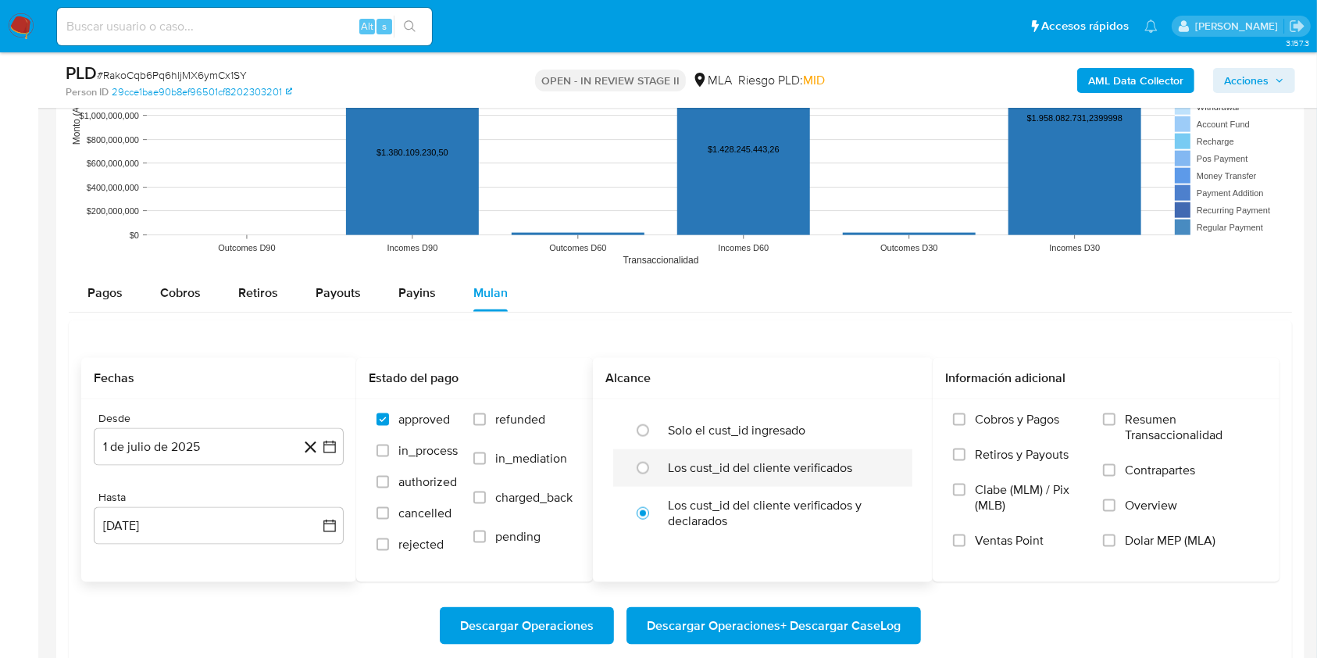
click at [697, 464] on label "Los cust_id del cliente verificados" at bounding box center [760, 468] width 184 height 16
click at [644, 469] on input "radio" at bounding box center [643, 468] width 25 height 25
radio input "true"
click at [1110, 540] on input "Dolar MEP (MLA)" at bounding box center [1109, 540] width 13 height 13
click at [819, 622] on span "Descargar Operaciones + Descargar CaseLog" at bounding box center [774, 626] width 254 height 34
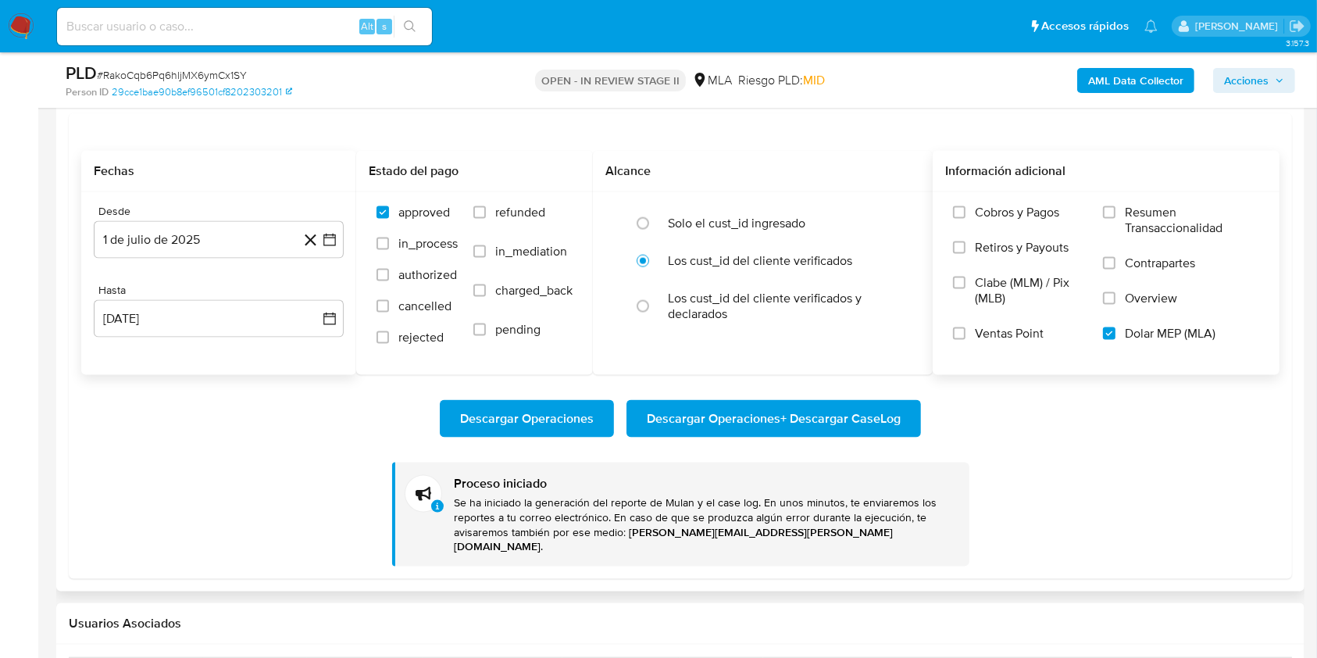
scroll to position [2083, 0]
click at [712, 420] on span "Descargar Operaciones + Descargar CaseLog" at bounding box center [774, 418] width 254 height 34
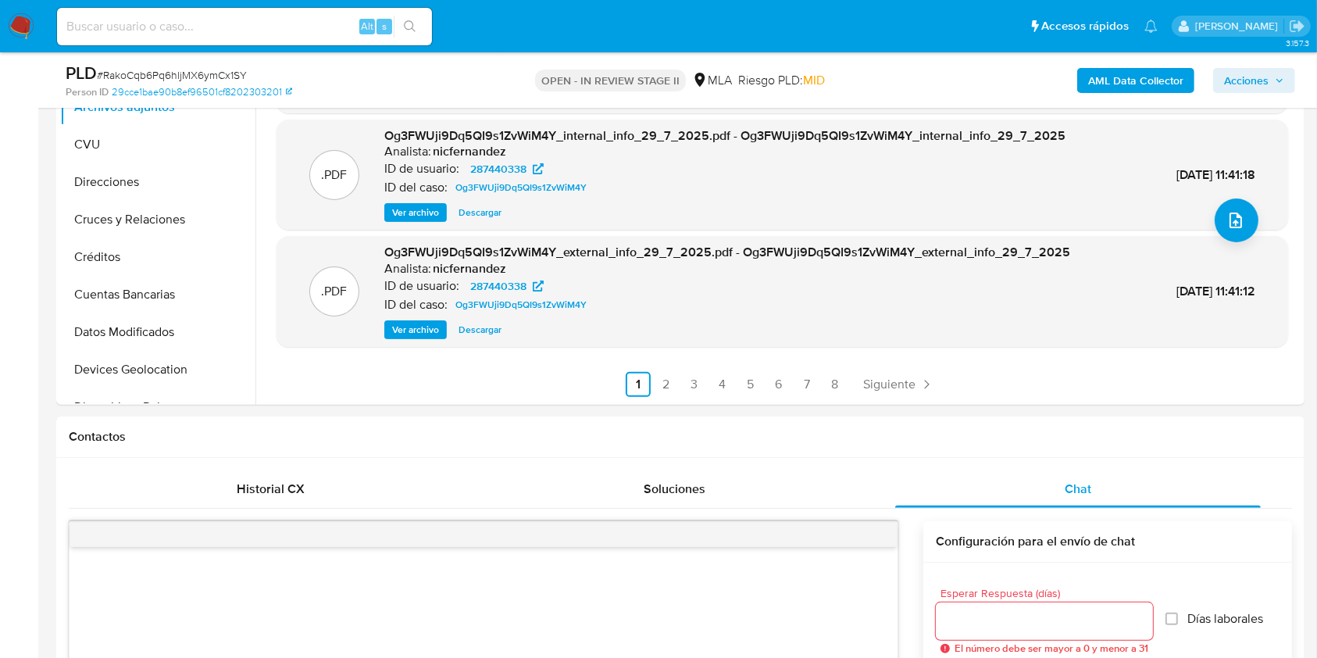
scroll to position [313, 0]
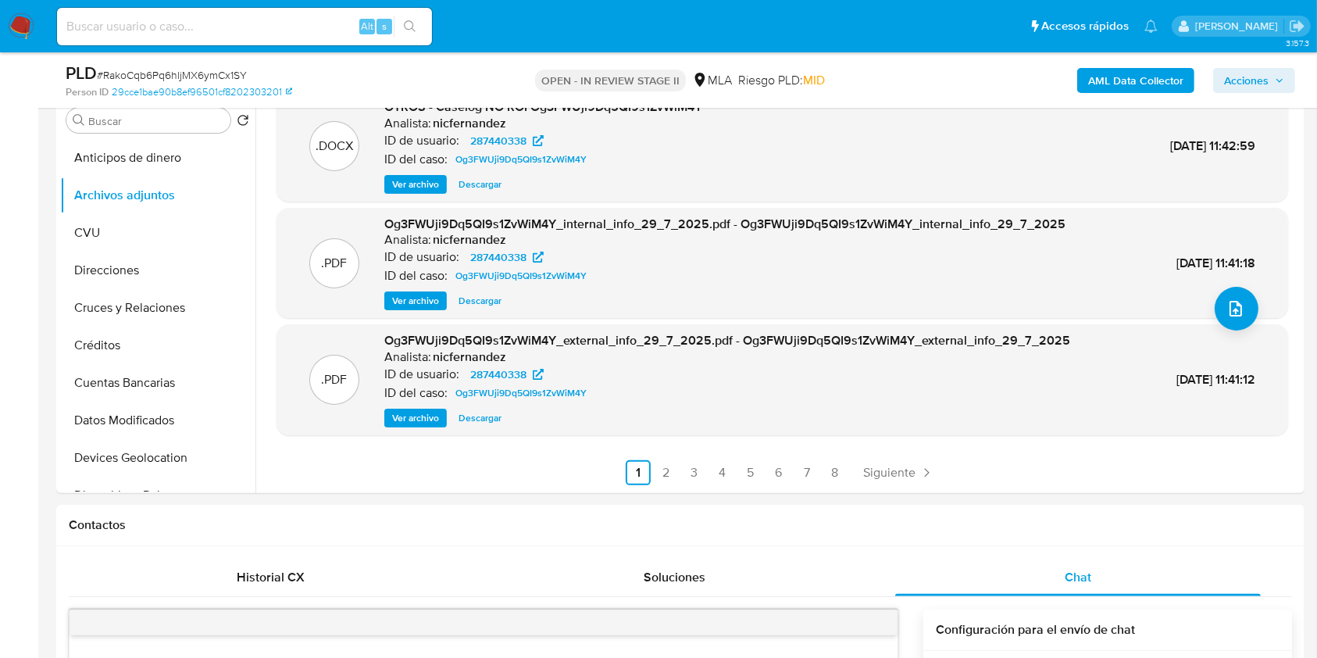
click at [1112, 82] on b "AML Data Collector" at bounding box center [1136, 80] width 95 height 25
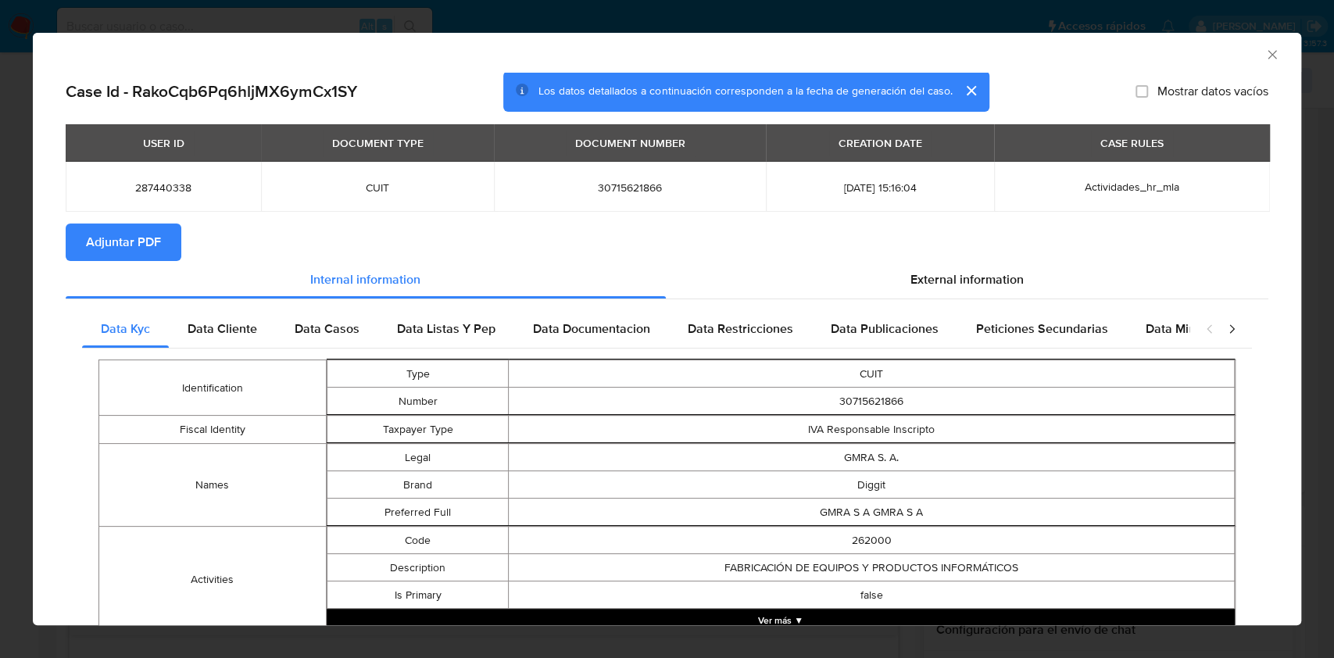
click at [133, 227] on span "Adjuntar PDF" at bounding box center [123, 242] width 75 height 34
click at [1264, 56] on icon "Cerrar ventana" at bounding box center [1272, 55] width 16 height 16
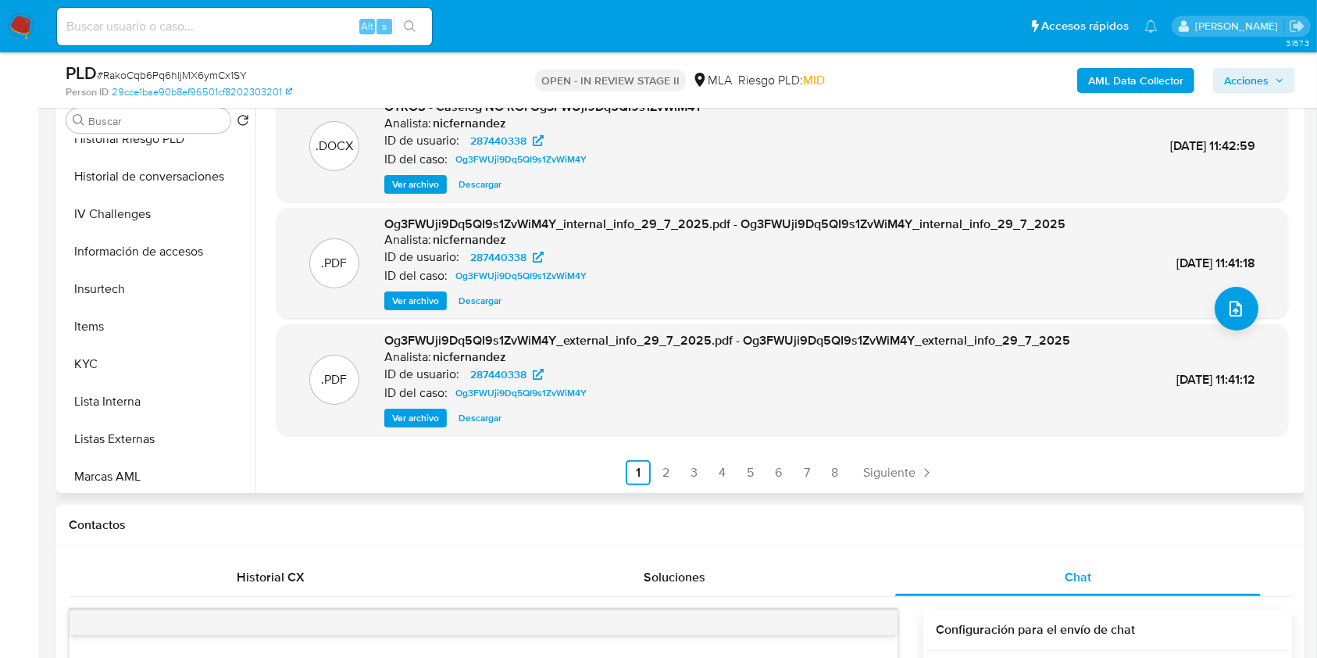
scroll to position [729, 0]
click at [119, 174] on button "KYC" at bounding box center [151, 179] width 183 height 38
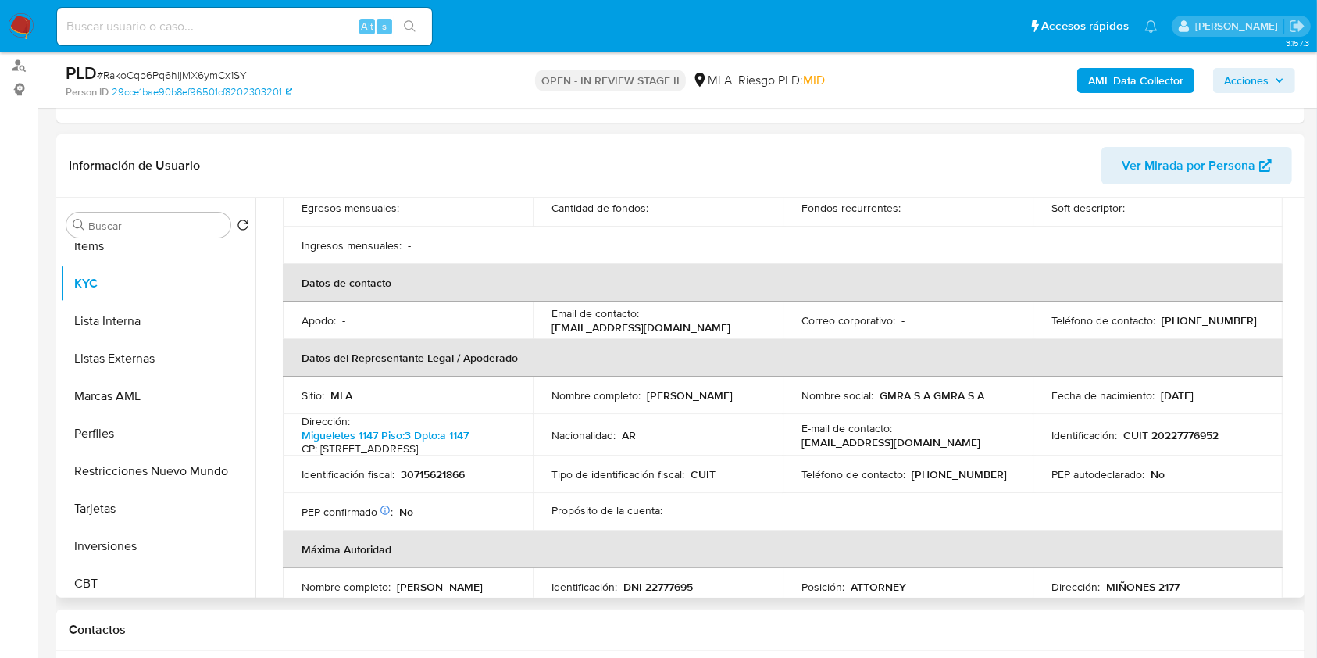
scroll to position [0, 0]
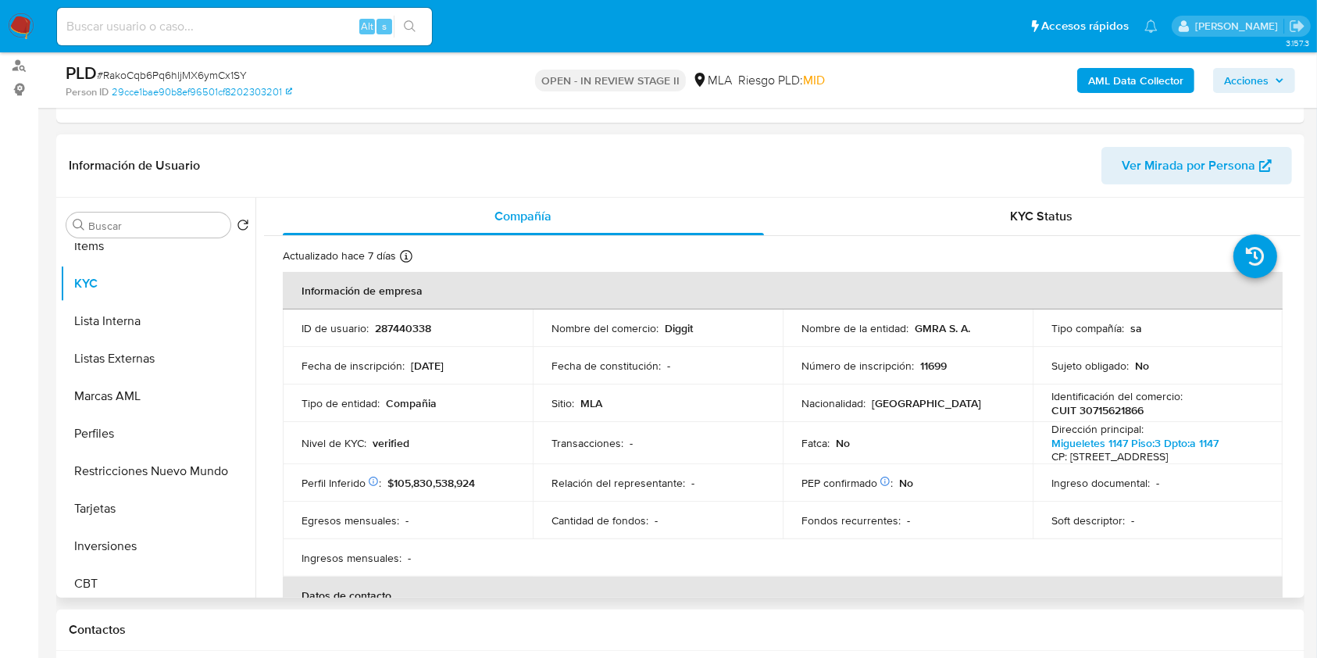
click at [1088, 407] on p "CUIT 30715621866" at bounding box center [1098, 410] width 92 height 14
copy p "30715621866"
click at [386, 327] on p "287440338" at bounding box center [403, 328] width 56 height 14
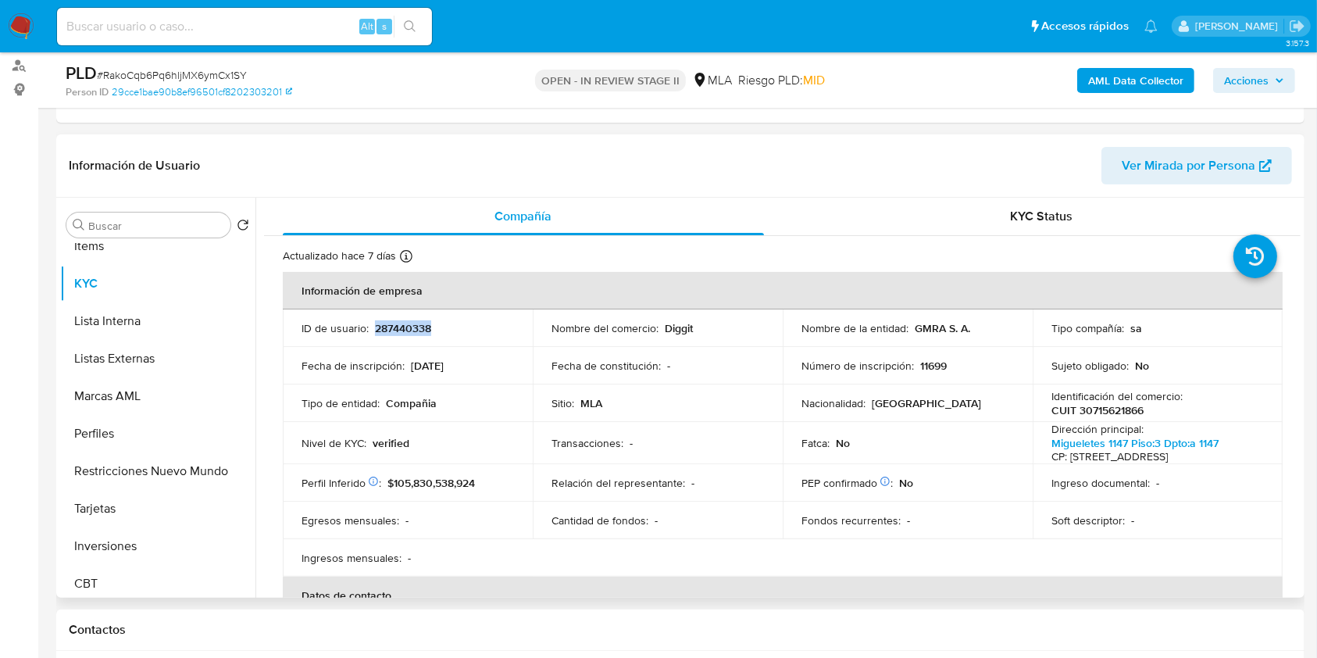
copy p "287440338"
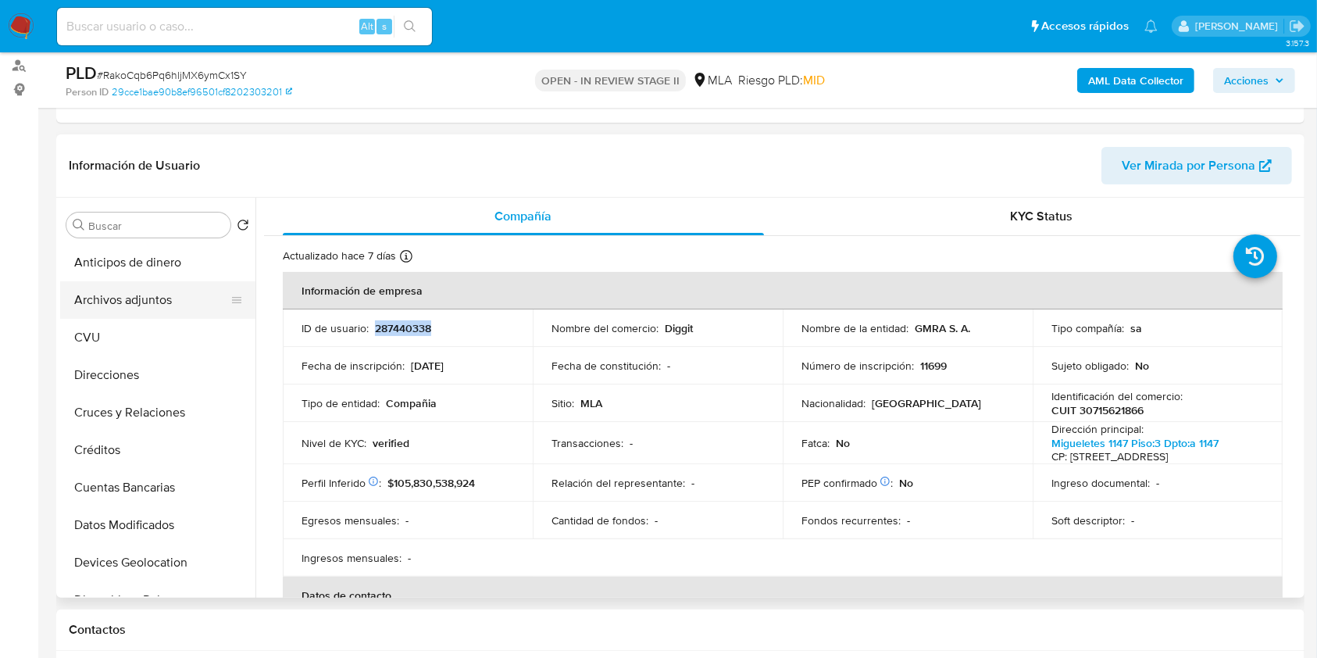
click at [138, 313] on button "Archivos adjuntos" at bounding box center [151, 300] width 183 height 38
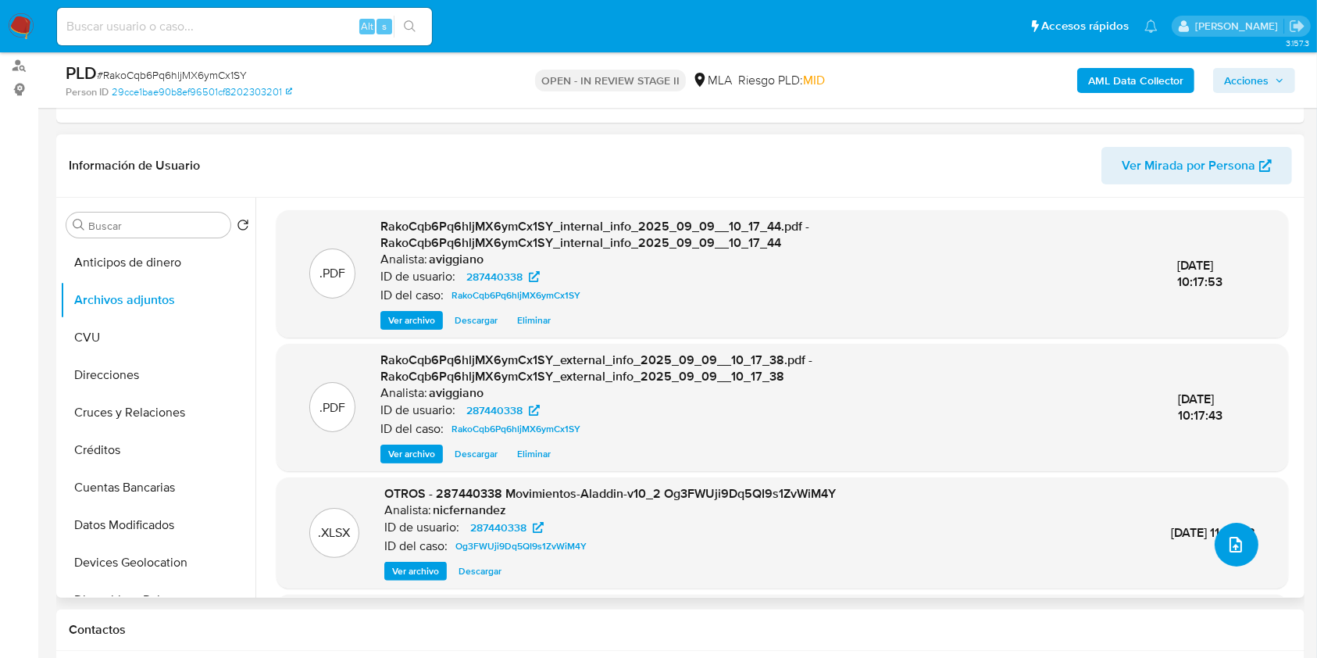
click at [1219, 538] on button "upload-file" at bounding box center [1237, 545] width 44 height 44
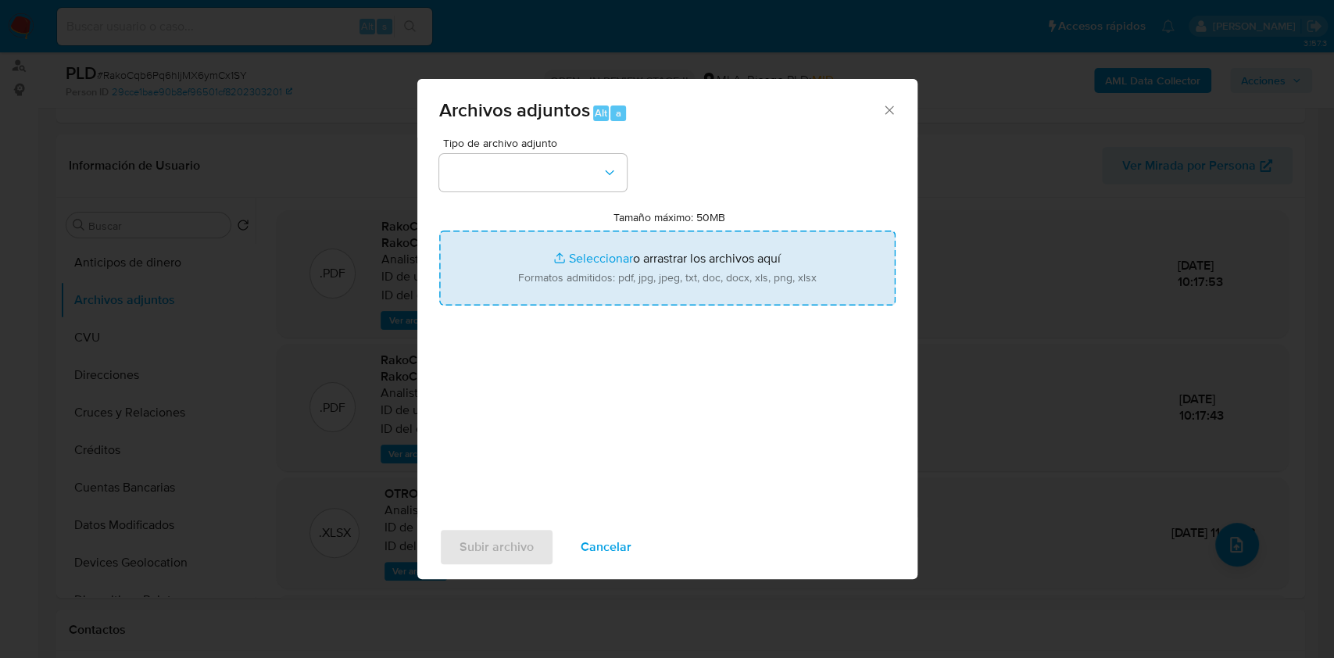
click at [741, 284] on input "Tamaño máximo: 50MB Seleccionar archivos" at bounding box center [667, 268] width 456 height 75
type input "C:\fakepath\Nosis - 287440338.pdf"
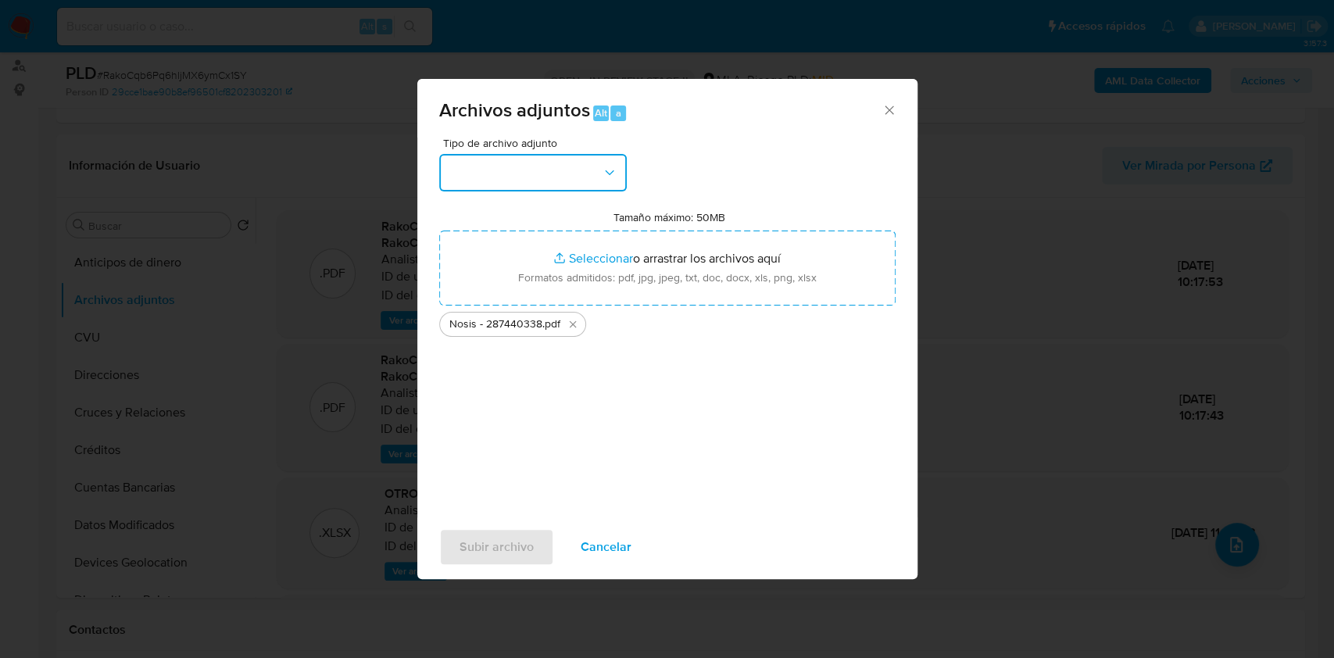
click at [560, 170] on button "button" at bounding box center [533, 173] width 188 height 38
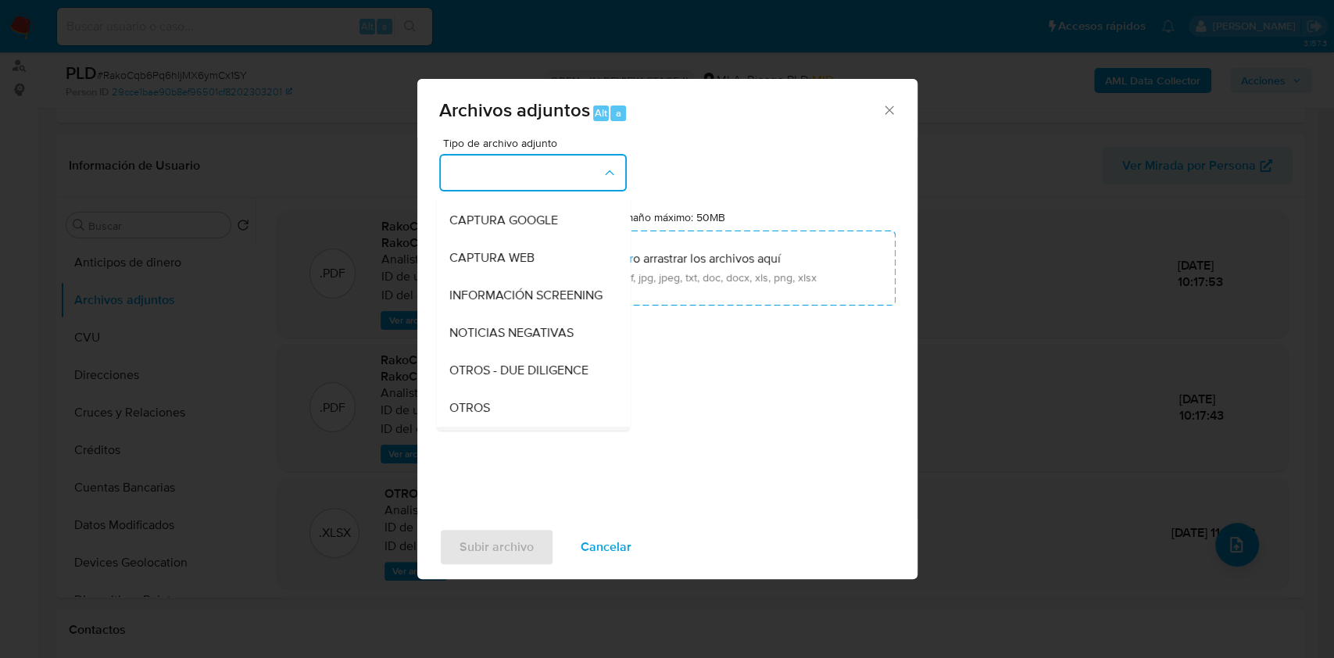
scroll to position [208, 0]
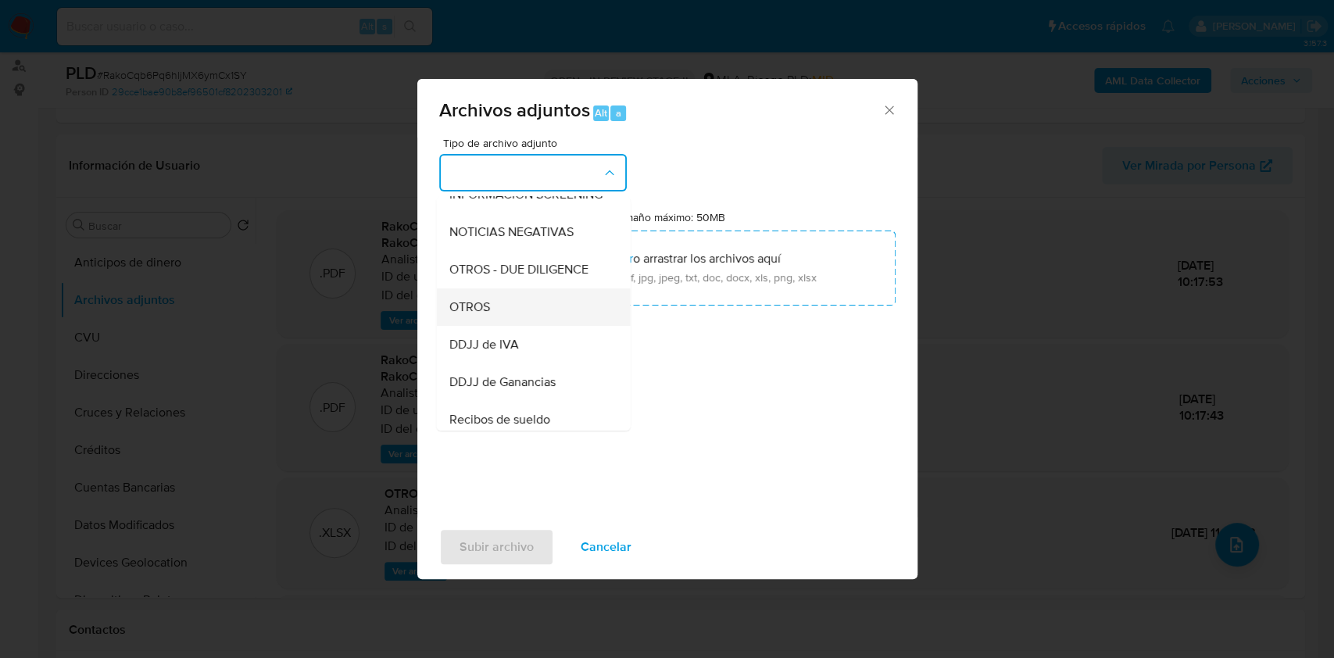
click at [470, 315] on span "OTROS" at bounding box center [469, 307] width 41 height 16
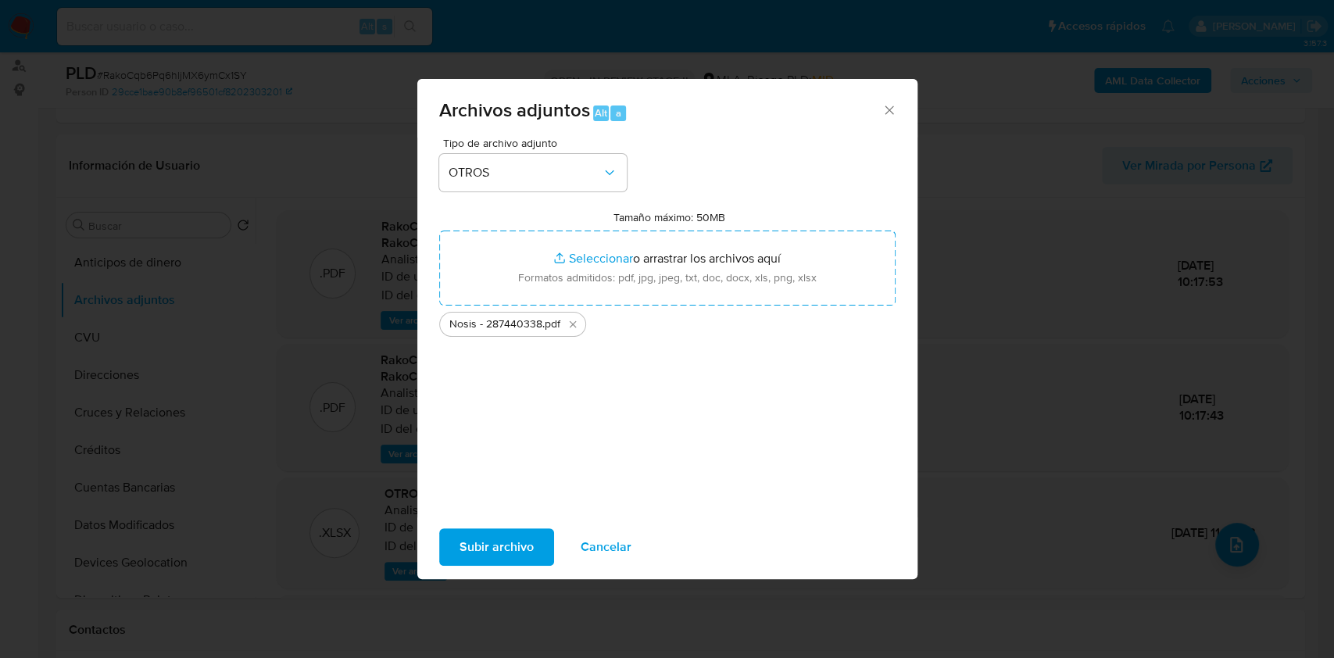
click at [509, 536] on span "Subir archivo" at bounding box center [496, 547] width 74 height 34
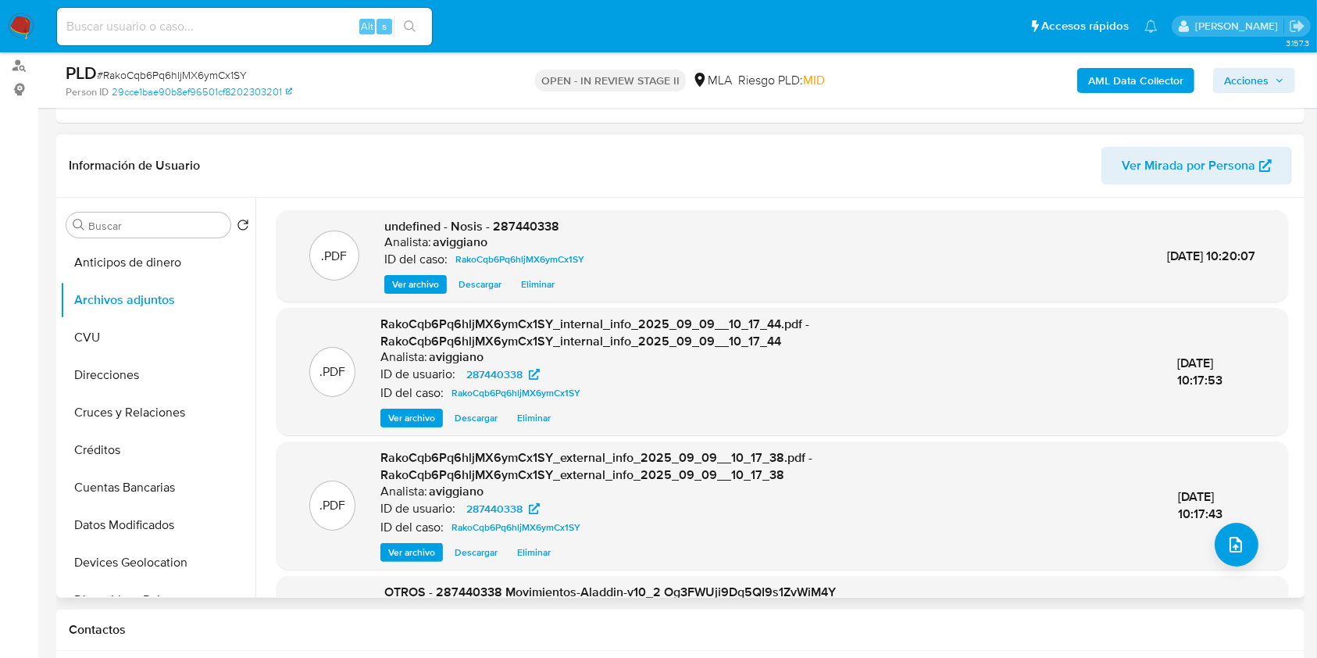
click at [509, 211] on div ".PDF undefined - Nosis - 287440338 Analista: aviggiano ID del caso: RakoCqb6Pq6…" at bounding box center [783, 256] width 1012 height 92
click at [517, 222] on span "undefined - Nosis - 287440338" at bounding box center [471, 226] width 175 height 18
click at [516, 222] on span "undefined - Nosis - 287440338" at bounding box center [471, 226] width 175 height 18
copy span "287440338"
click at [1235, 547] on icon "upload-file" at bounding box center [1236, 544] width 19 height 19
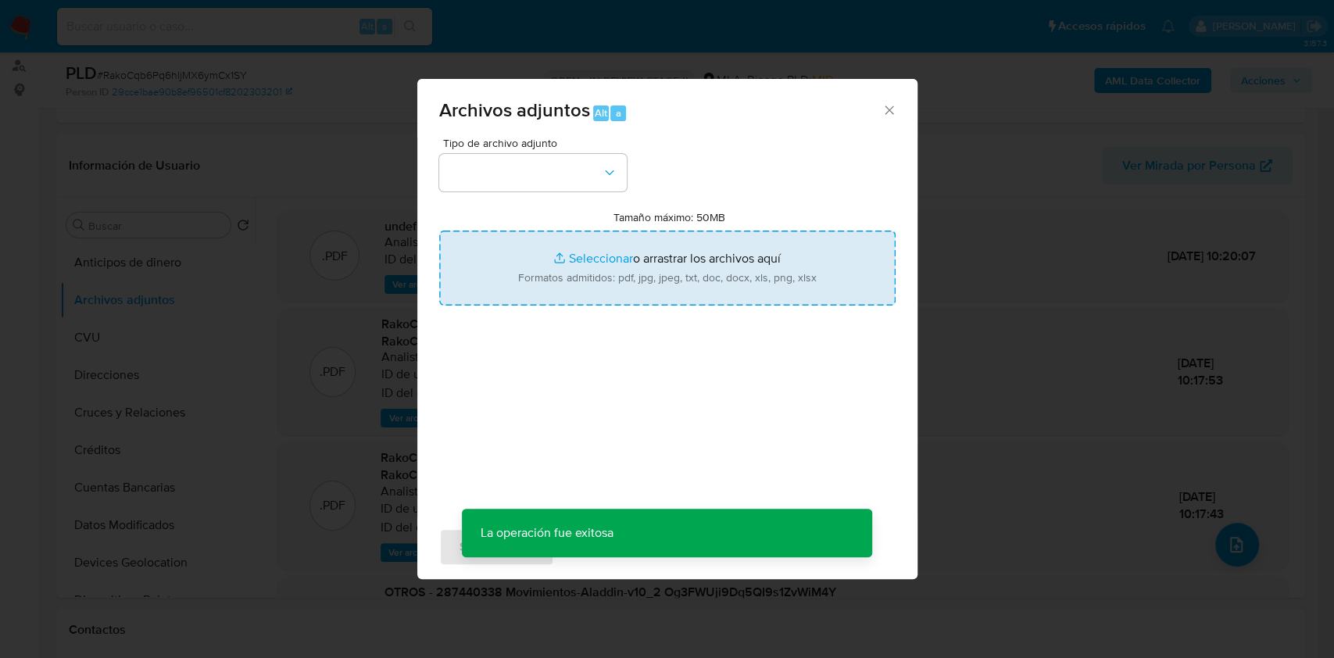
click at [560, 245] on input "Tamaño máximo: 50MB Seleccionar archivos" at bounding box center [667, 268] width 456 height 75
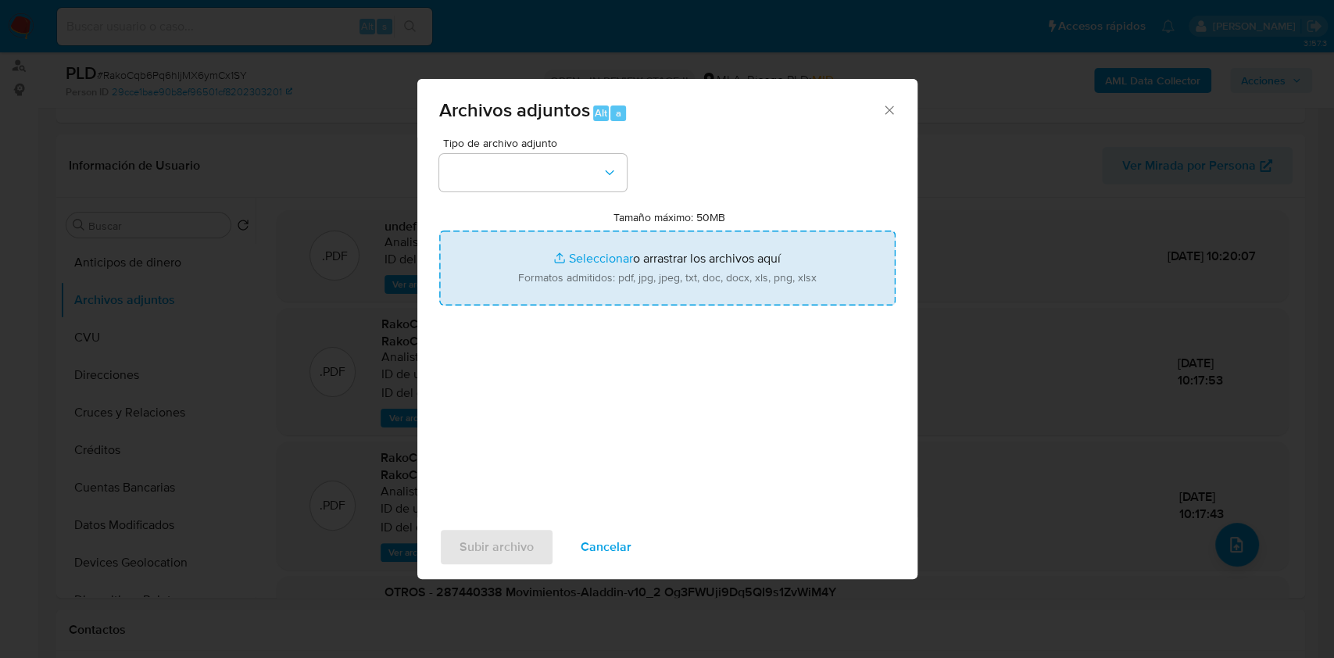
type input "C:\fakepath\Movimientos-Aladdin-v10_1 - 287440338.xlsx"
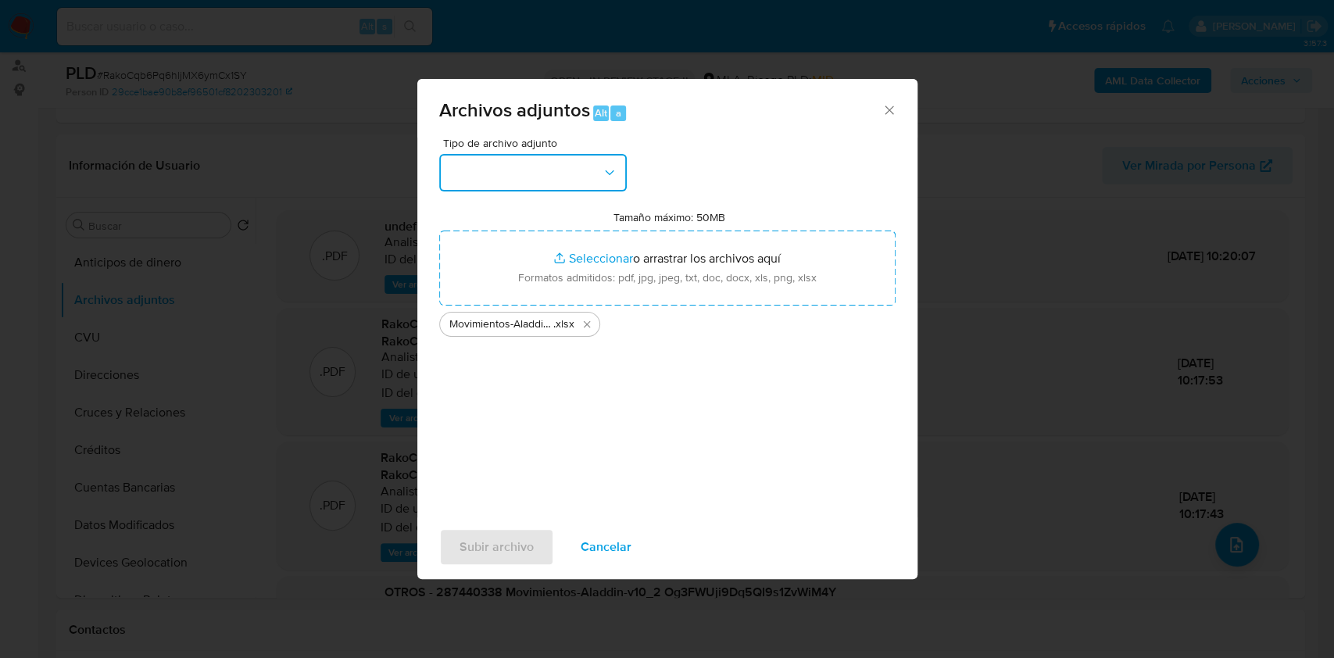
click at [544, 168] on button "button" at bounding box center [533, 173] width 188 height 38
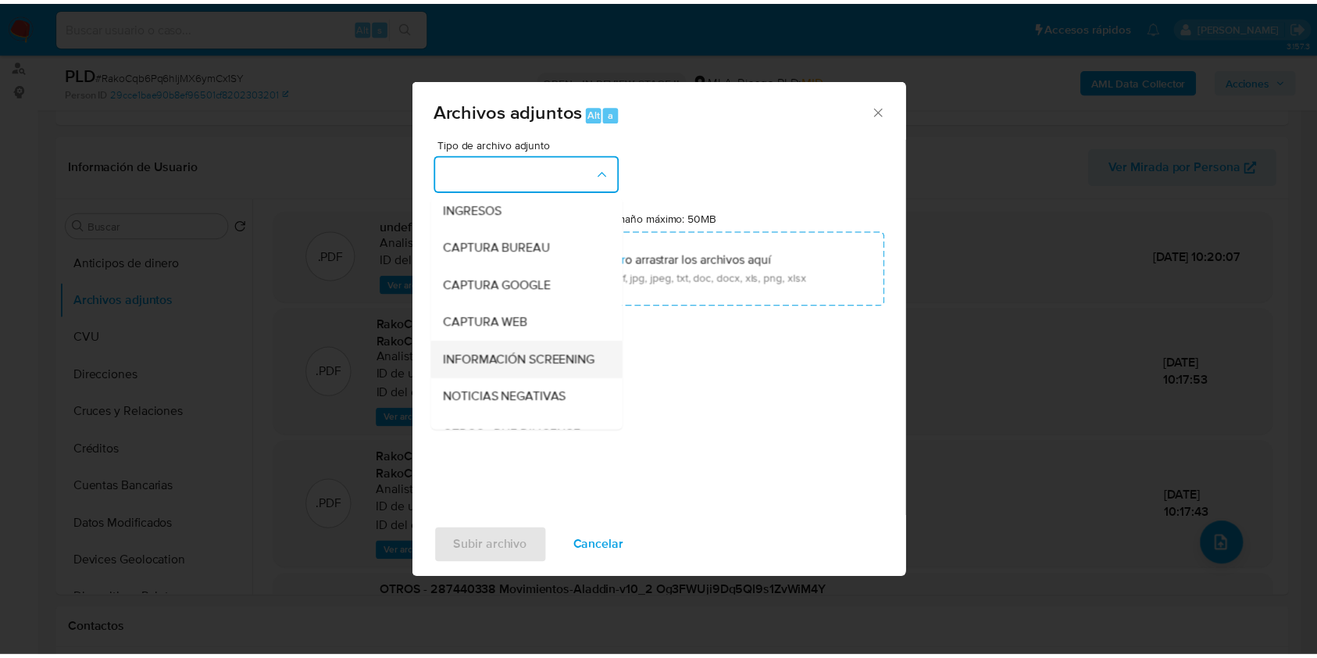
scroll to position [104, 0]
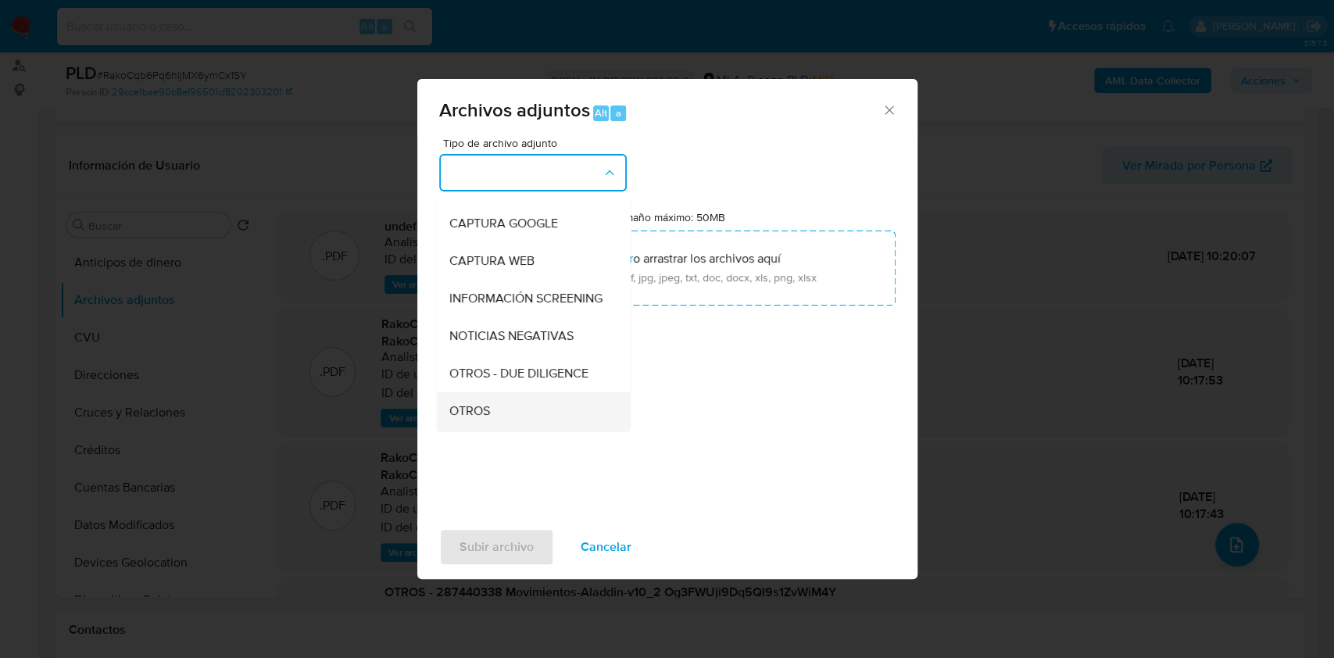
click at [469, 419] on span "OTROS" at bounding box center [469, 411] width 41 height 16
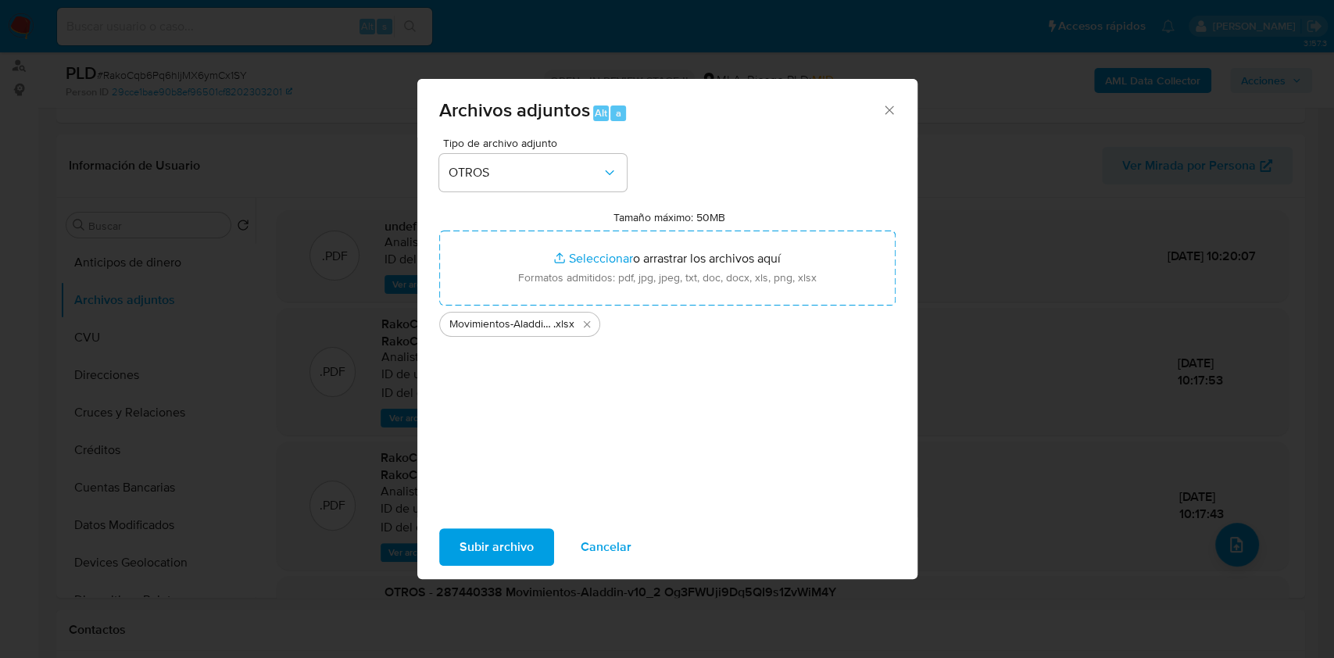
click at [472, 548] on span "Subir archivo" at bounding box center [496, 547] width 74 height 34
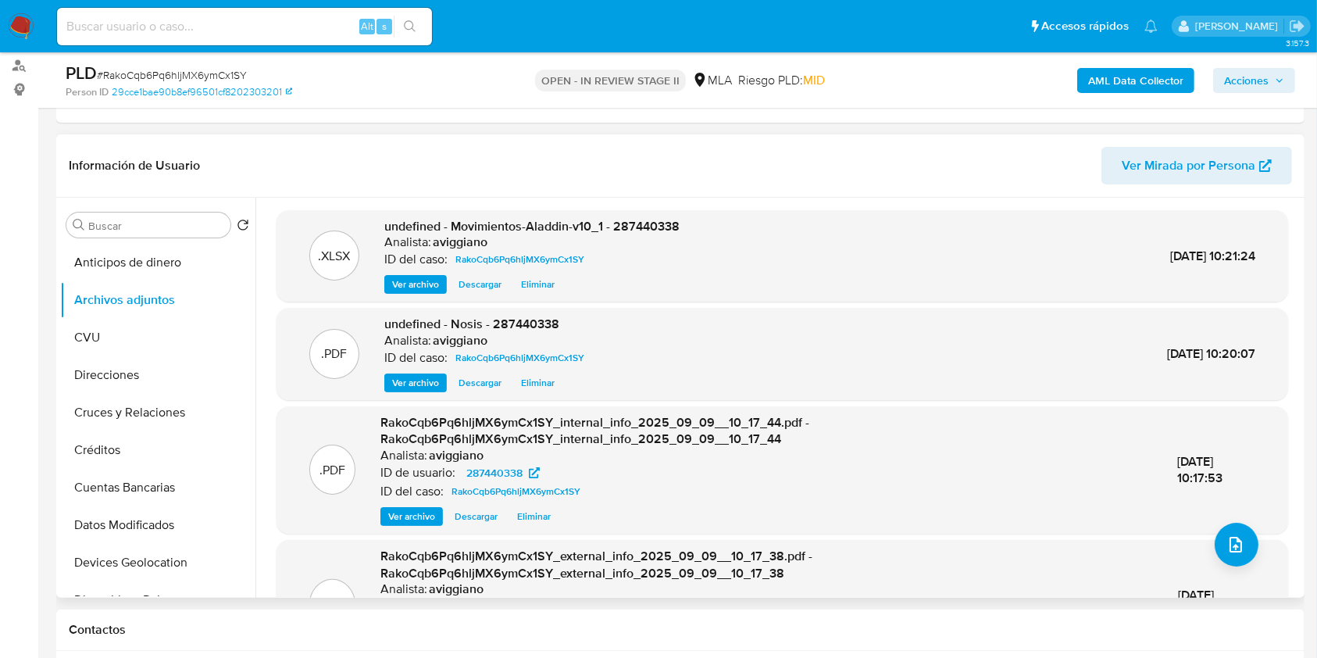
click at [644, 221] on span "undefined - Movimientos-Aladdin-v10_1 - 287440338" at bounding box center [531, 226] width 295 height 18
copy span "287440338"
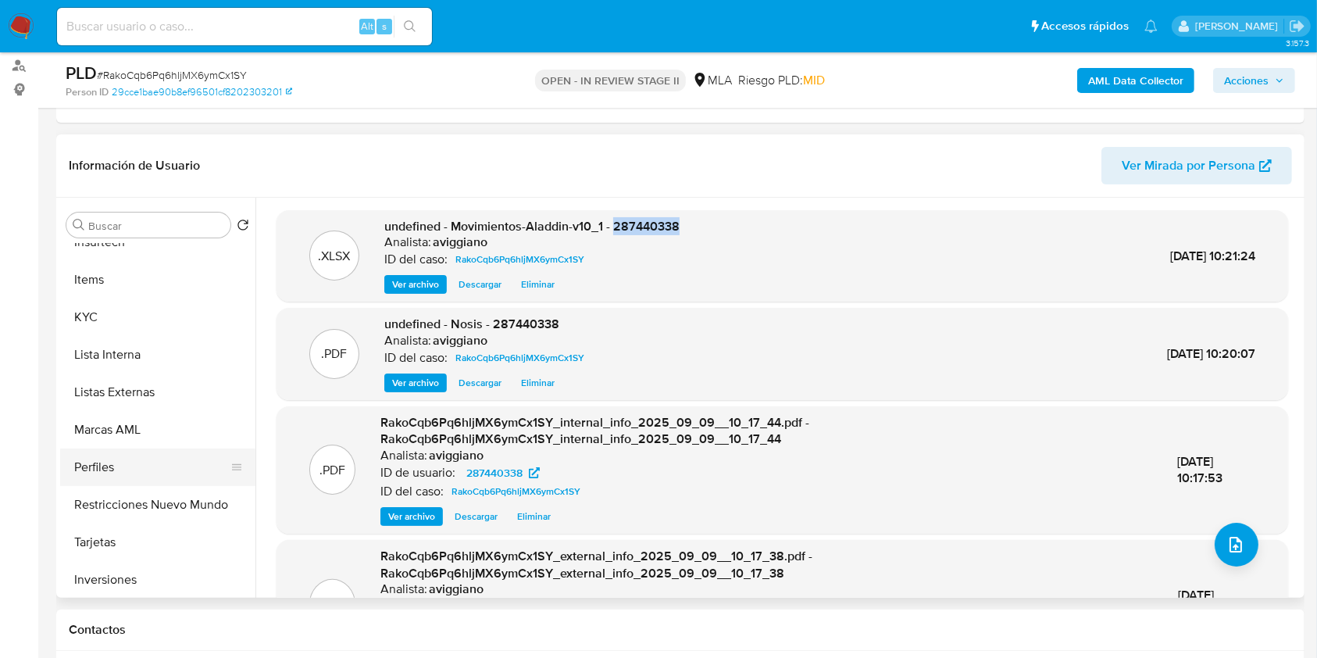
scroll to position [729, 0]
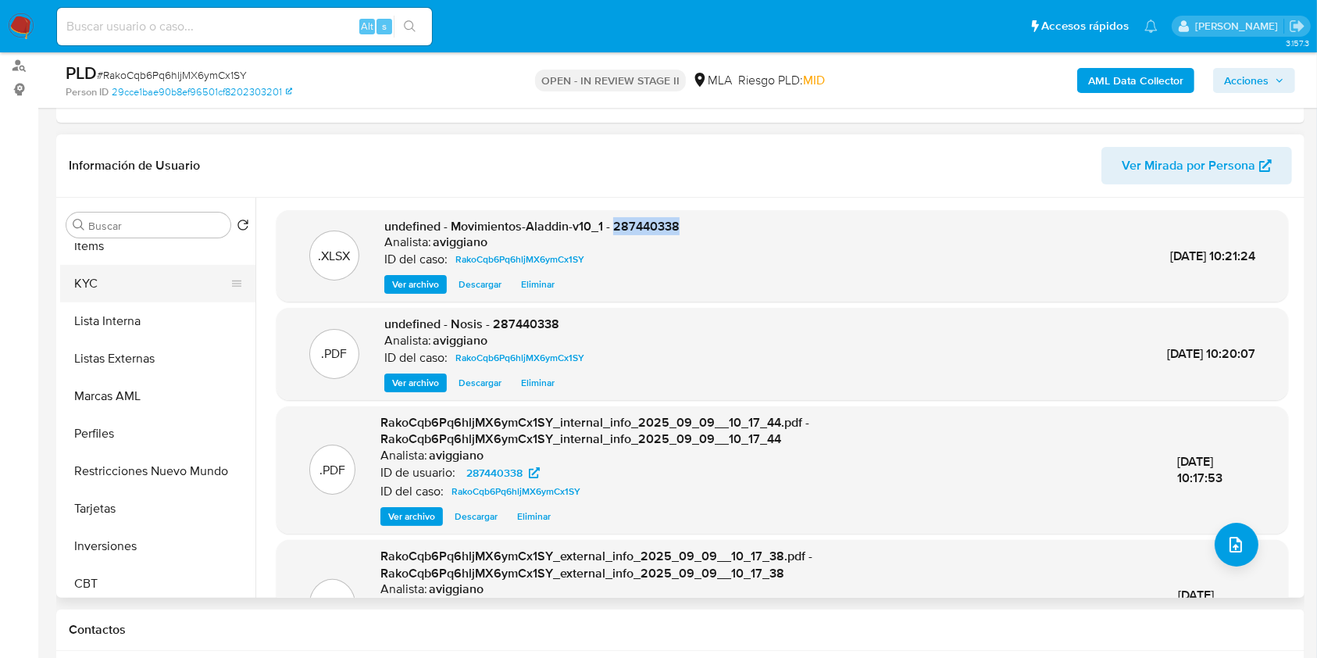
click at [113, 285] on button "KYC" at bounding box center [151, 284] width 183 height 38
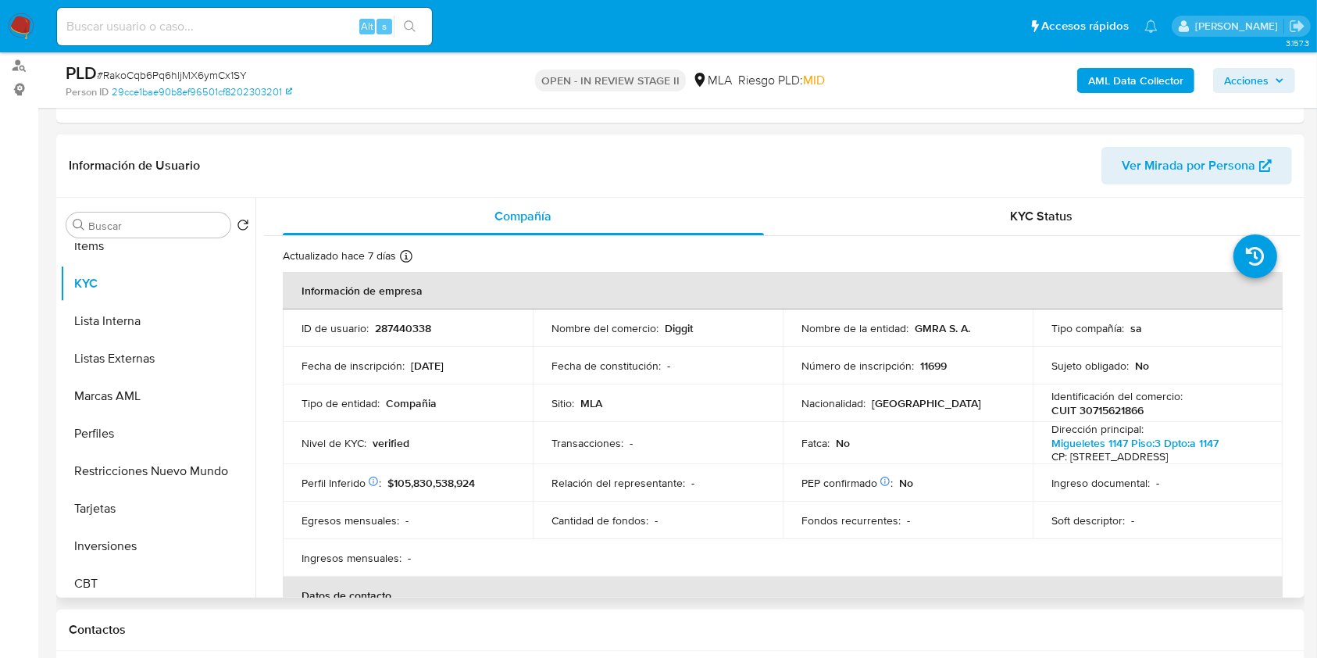
drag, startPoint x: 406, startPoint y: 359, endPoint x: 466, endPoint y: 366, distance: 59.8
click at [466, 366] on div "Fecha de inscripción : 17/11/2020" at bounding box center [408, 366] width 213 height 14
copy div "17/11/2020"
click at [928, 371] on p "11699" at bounding box center [934, 366] width 27 height 14
click at [928, 372] on p "11699" at bounding box center [934, 366] width 27 height 14
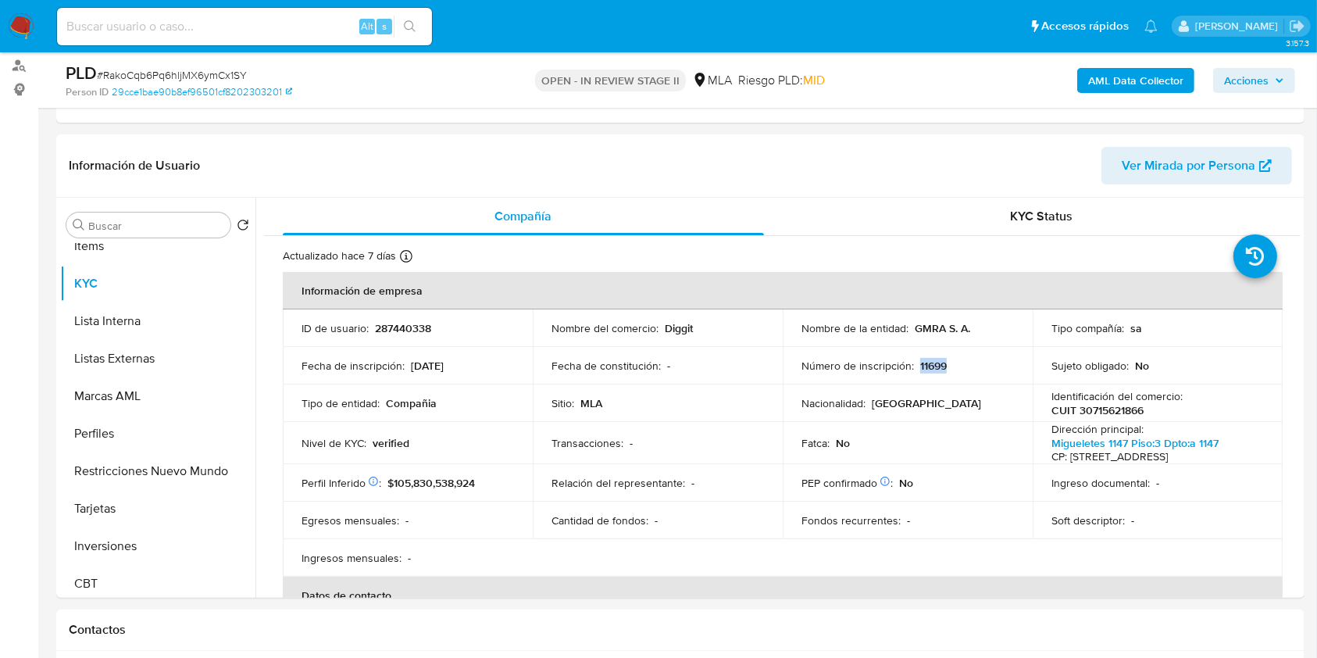
copy p "11699"
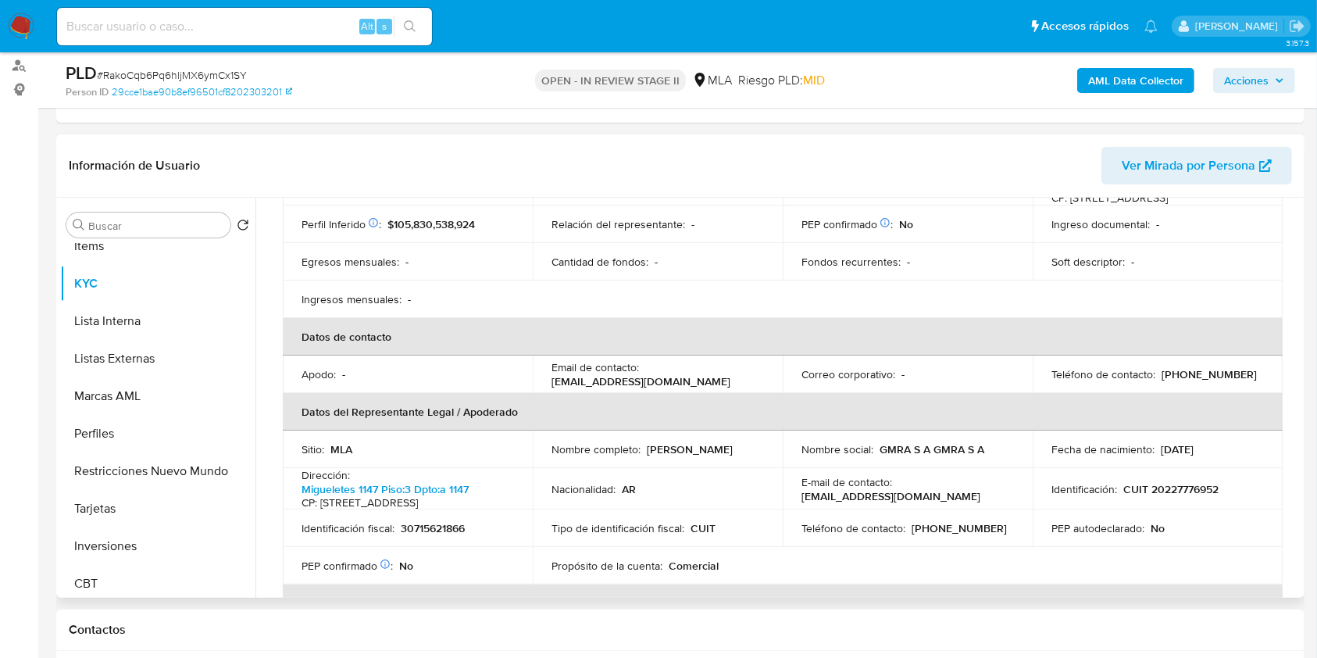
scroll to position [417, 0]
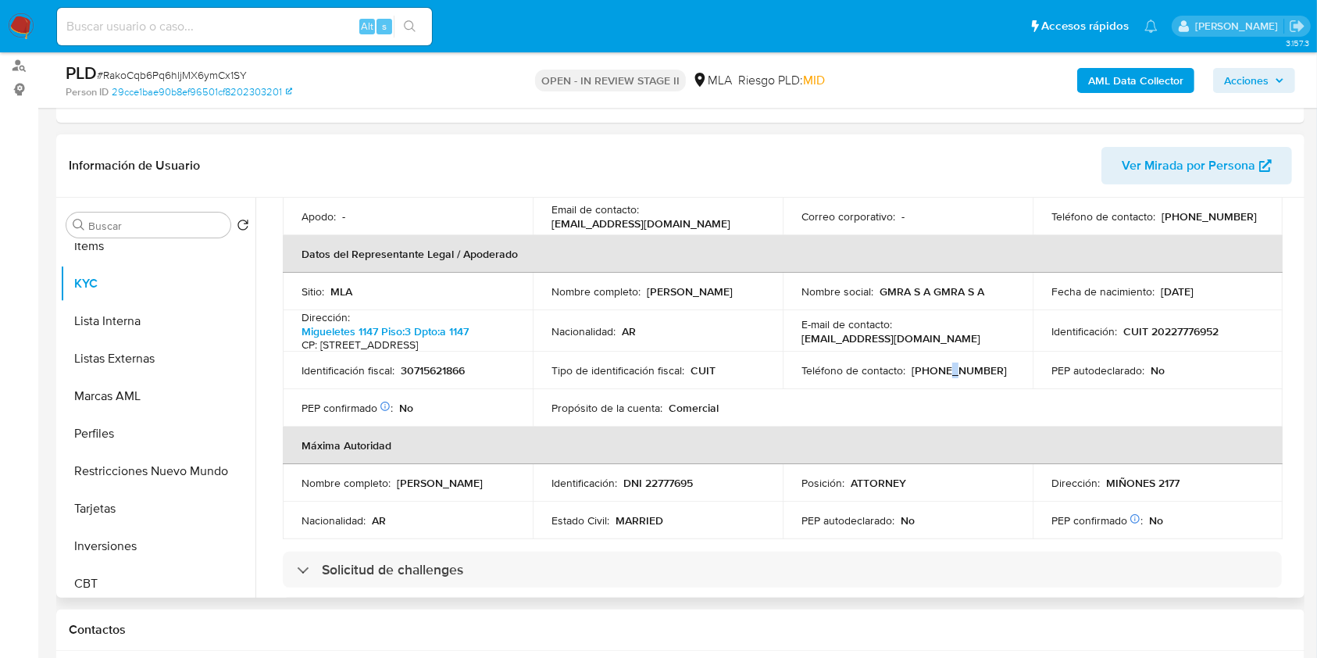
click at [934, 377] on p "(11) 61742462" at bounding box center [959, 370] width 95 height 14
copy p "1"
click at [966, 377] on p "(11) 61742462" at bounding box center [959, 370] width 95 height 14
click at [967, 377] on p "(11) 61742462" at bounding box center [959, 370] width 95 height 14
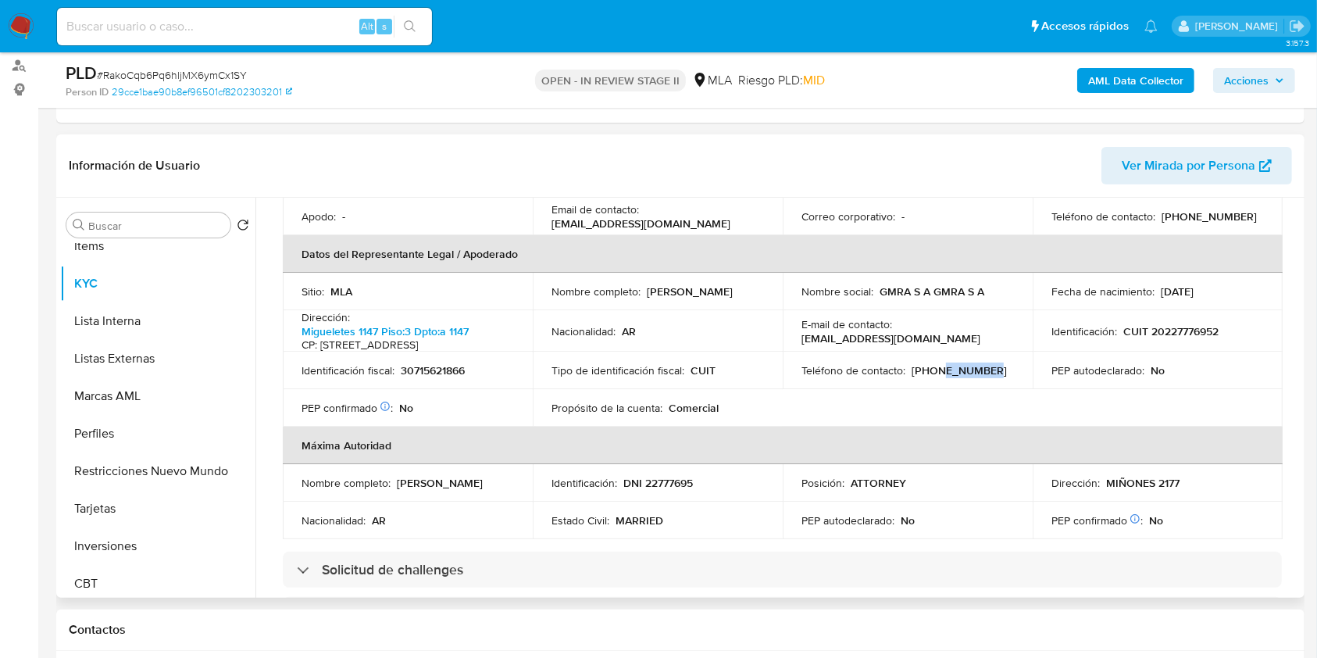
copy p "61742462"
drag, startPoint x: 796, startPoint y: 378, endPoint x: 953, endPoint y: 378, distance: 156.3
click at [953, 352] on td "E-mail de contacto : contacto@tiendadiggit.com.ar" at bounding box center [908, 331] width 250 height 42
copy p "contacto@tiendadiggit.com.ar"
click at [885, 299] on p "GMRA S A GMRA S A" at bounding box center [932, 291] width 105 height 14
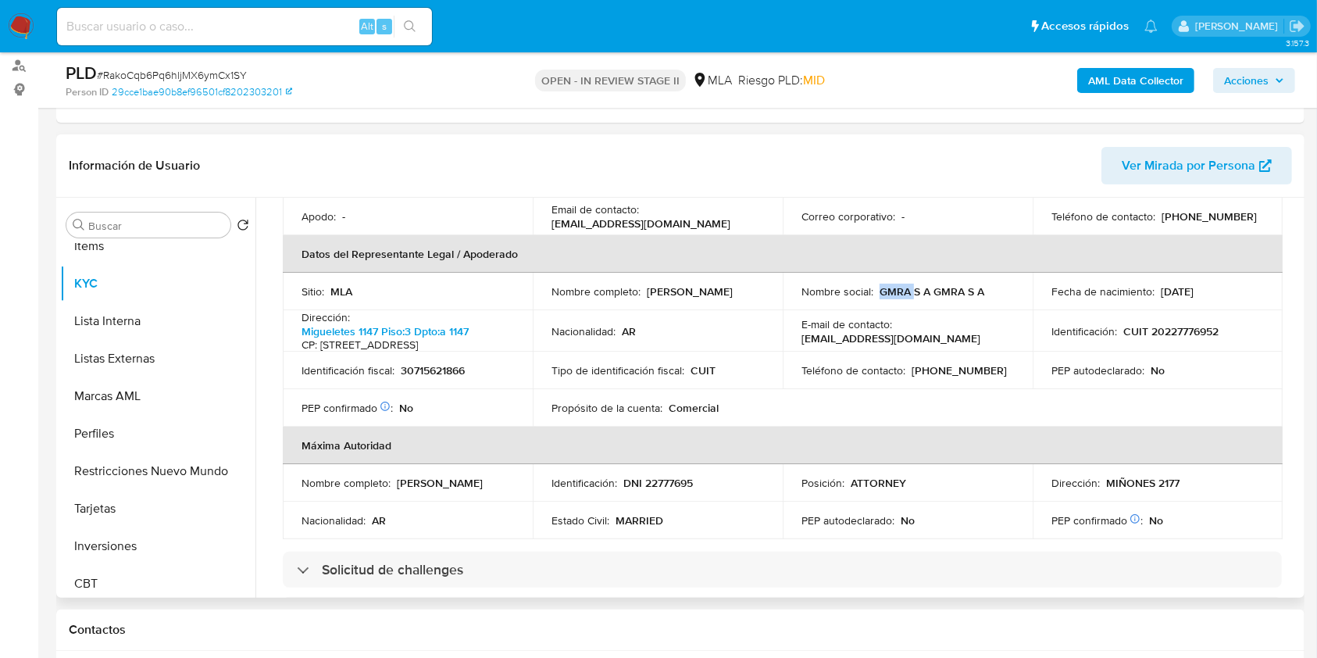
click at [885, 299] on p "GMRA S A GMRA S A" at bounding box center [932, 291] width 105 height 14
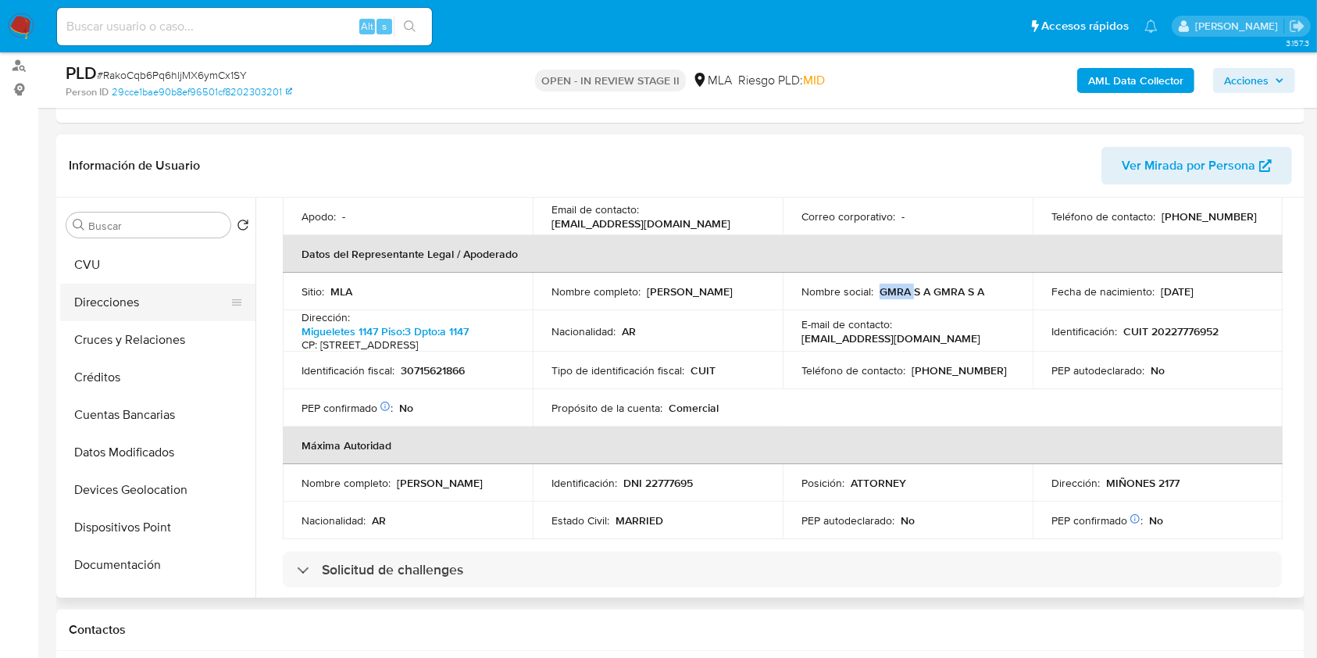
scroll to position [0, 0]
click at [165, 297] on button "Archivos adjuntos" at bounding box center [151, 300] width 183 height 38
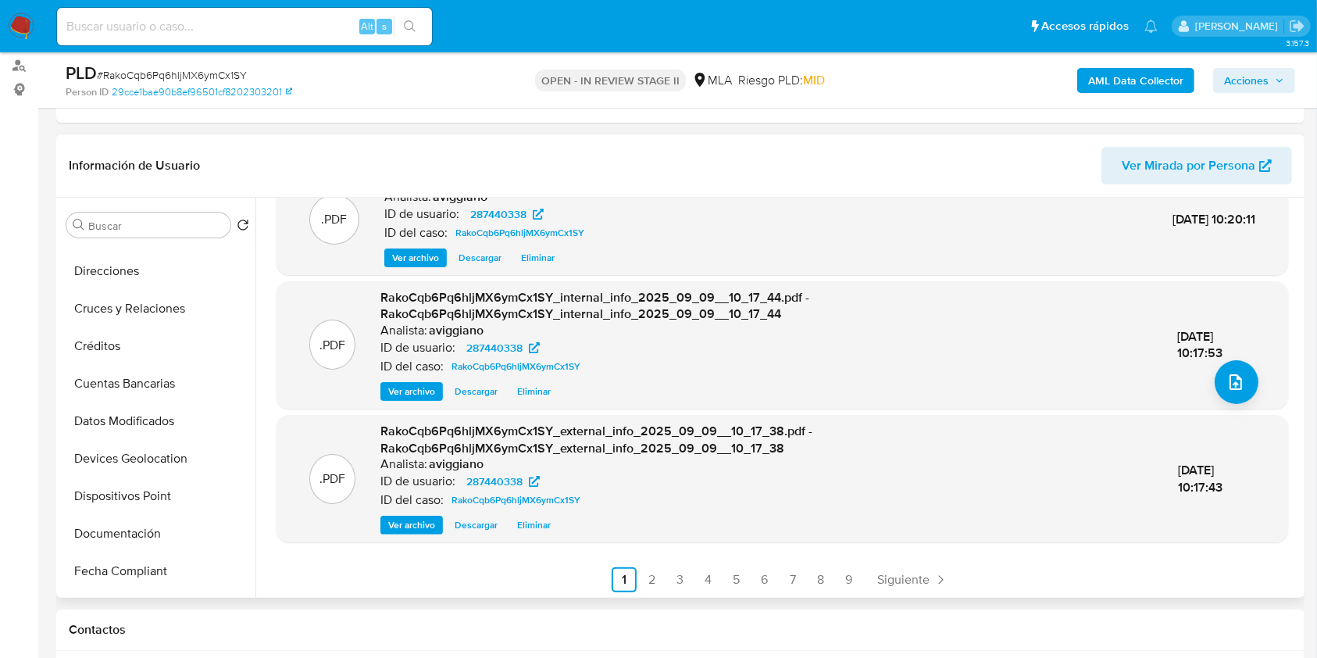
scroll to position [165, 0]
click at [652, 585] on link "2" at bounding box center [652, 577] width 25 height 25
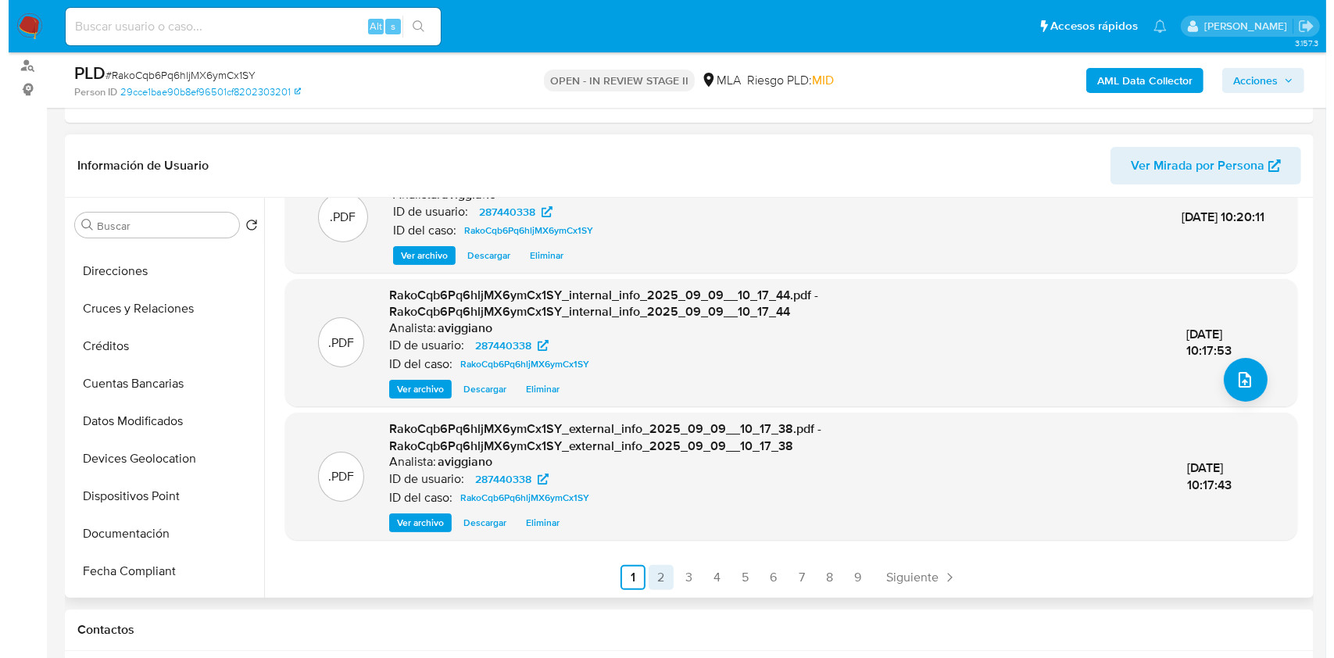
scroll to position [0, 0]
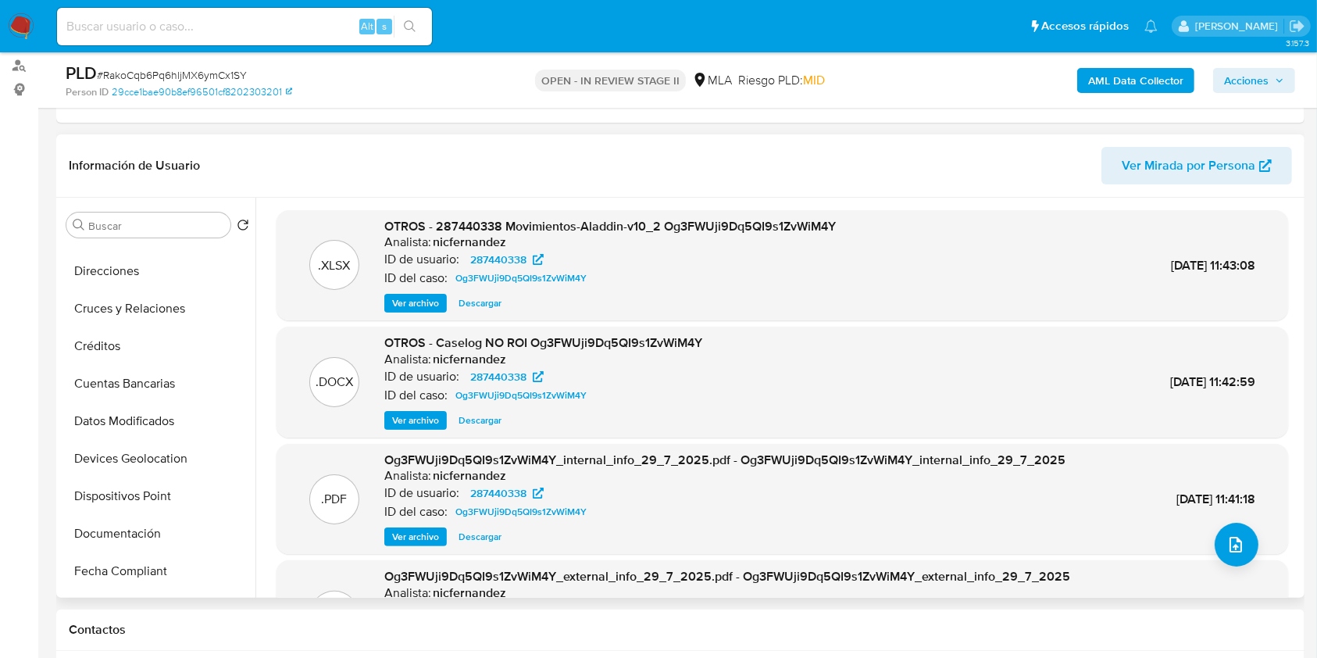
click at [422, 421] on span "Ver archivo" at bounding box center [415, 421] width 47 height 16
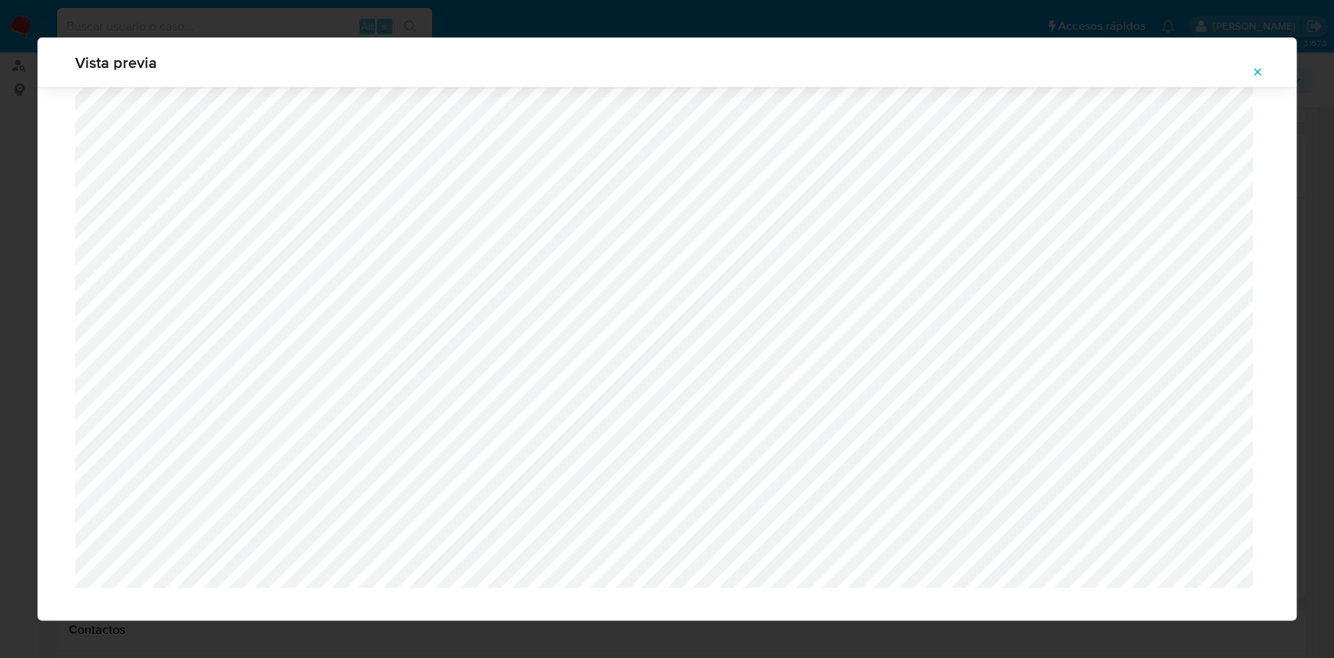
scroll to position [2059, 0]
click at [1271, 57] on div "Vista previa" at bounding box center [667, 63] width 1259 height 50
click at [1260, 75] on icon "Attachment preview" at bounding box center [1257, 72] width 13 height 13
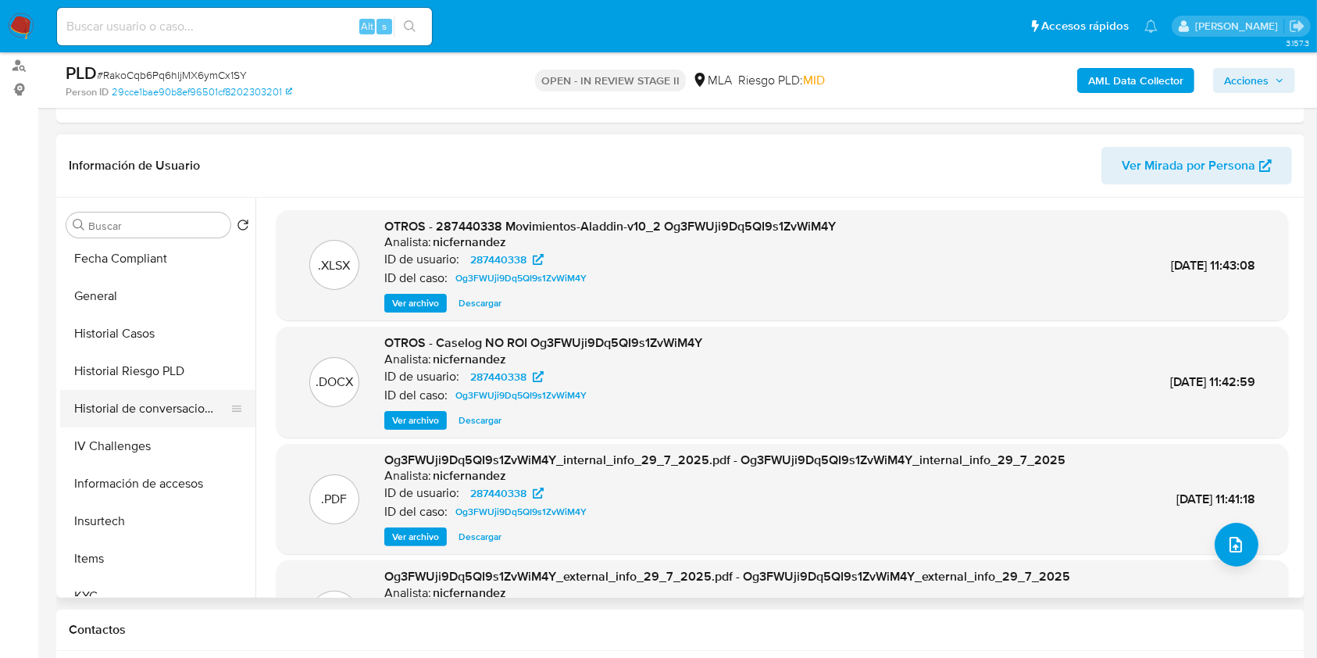
scroll to position [729, 0]
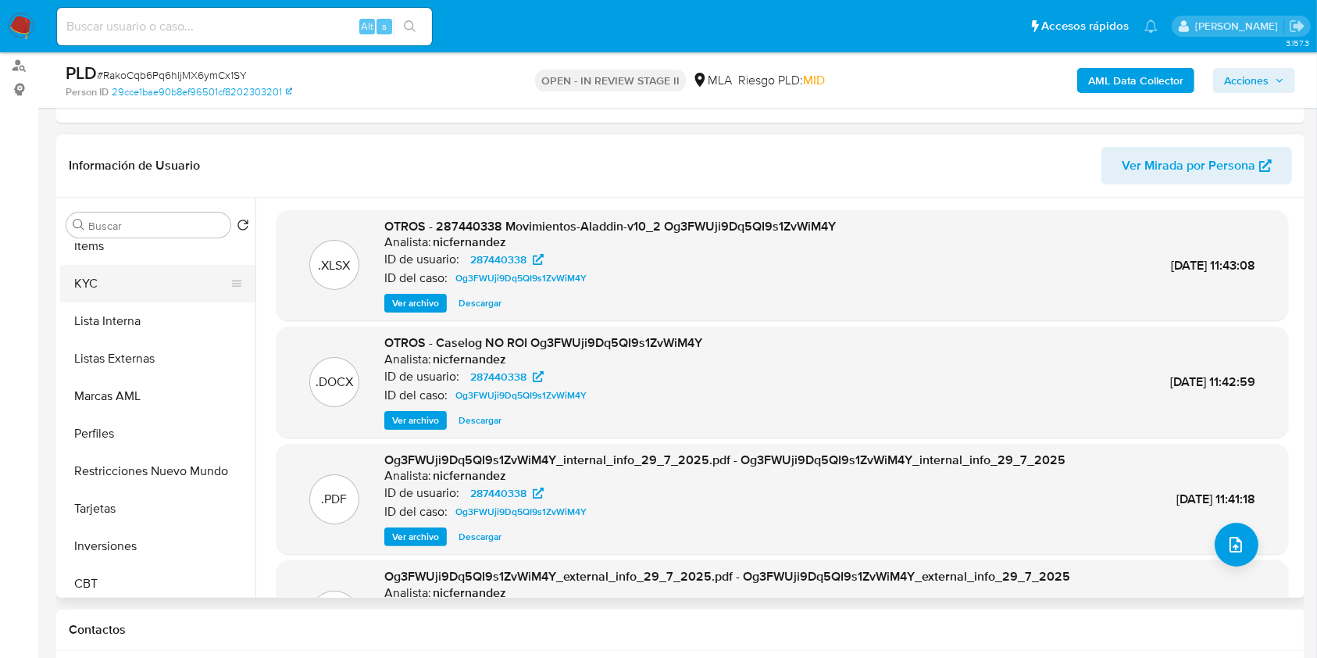
click at [145, 302] on button "Lista Interna" at bounding box center [157, 321] width 195 height 38
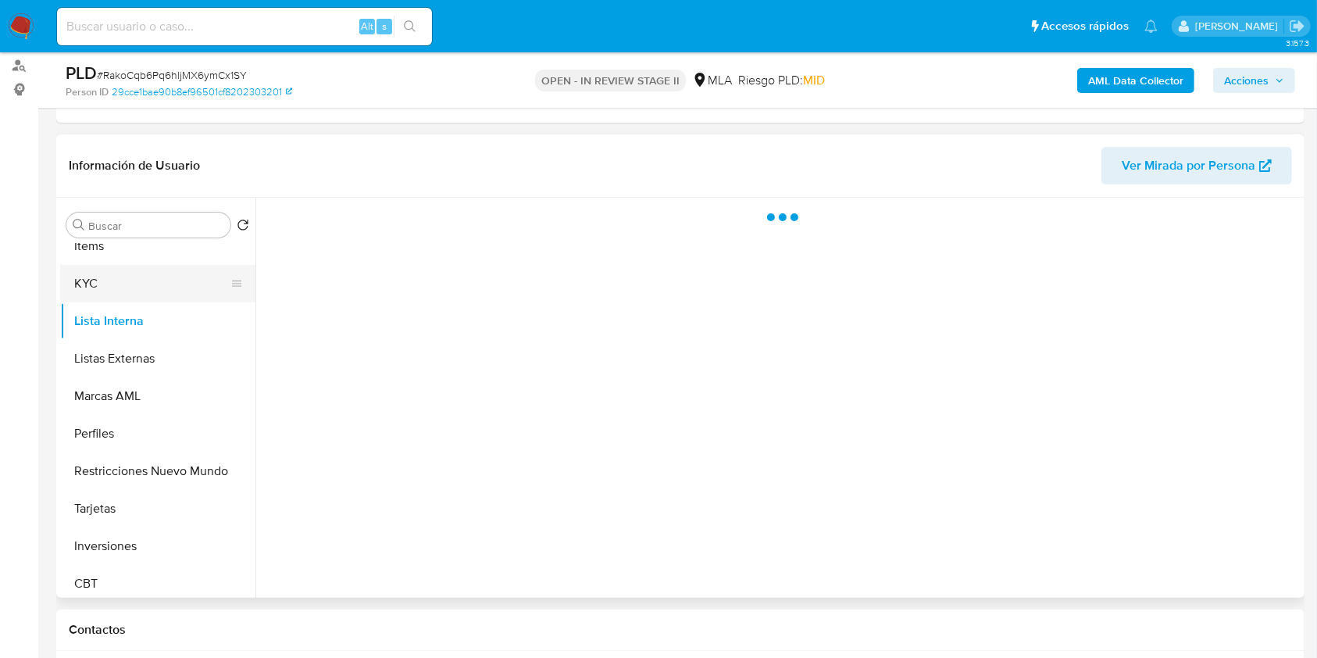
click at [150, 288] on button "KYC" at bounding box center [151, 284] width 183 height 38
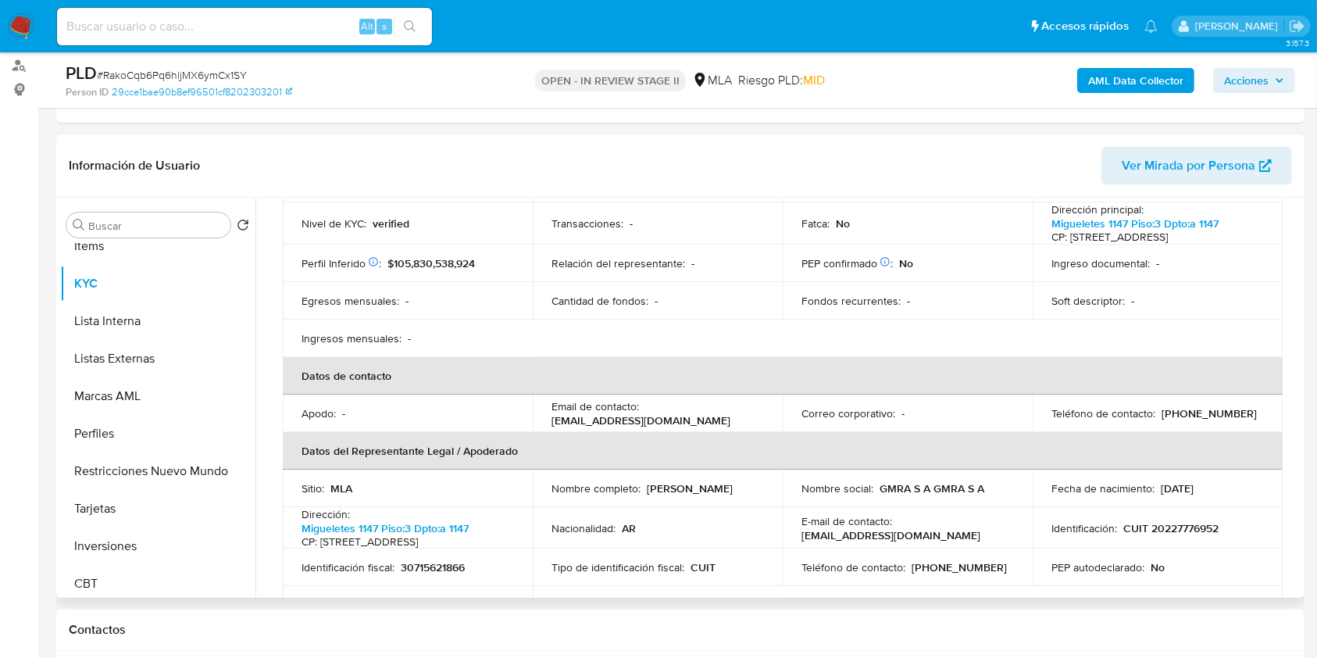
scroll to position [104, 0]
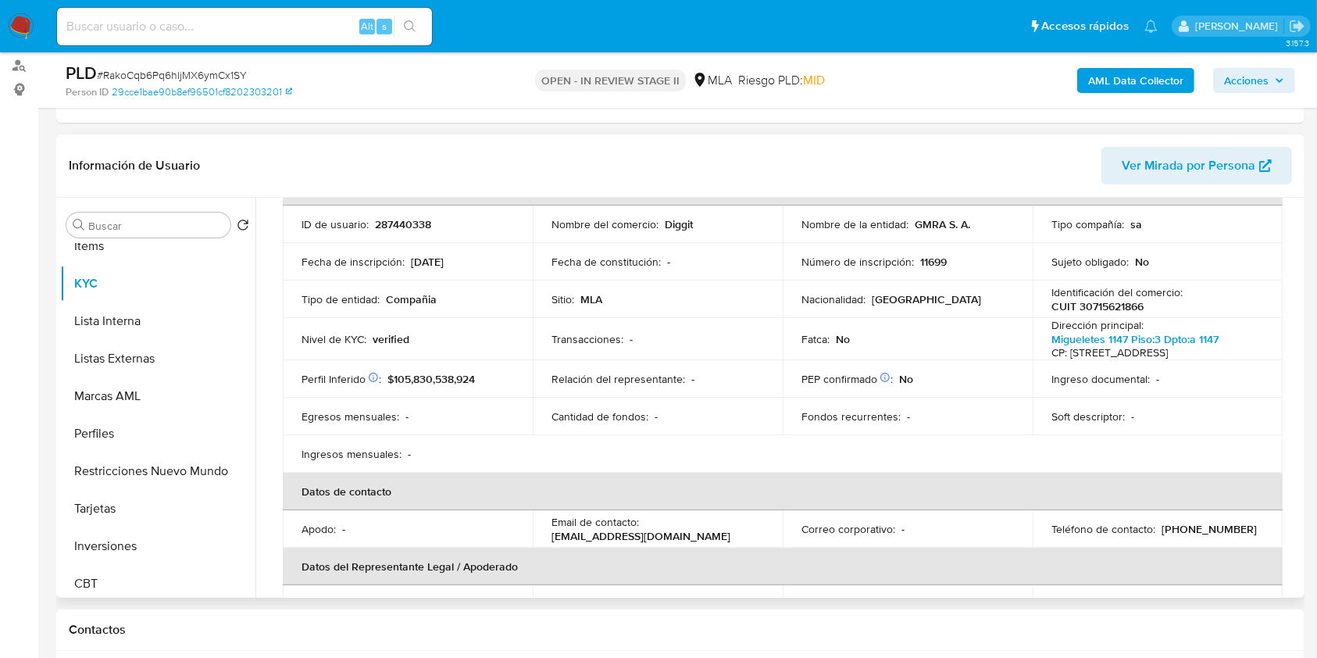
click at [1127, 308] on p "CUIT 30715621866" at bounding box center [1098, 306] width 92 height 14
drag, startPoint x: 912, startPoint y: 220, endPoint x: 966, endPoint y: 222, distance: 53.9
click at [966, 222] on p "GMRA S. A." at bounding box center [942, 224] width 55 height 14
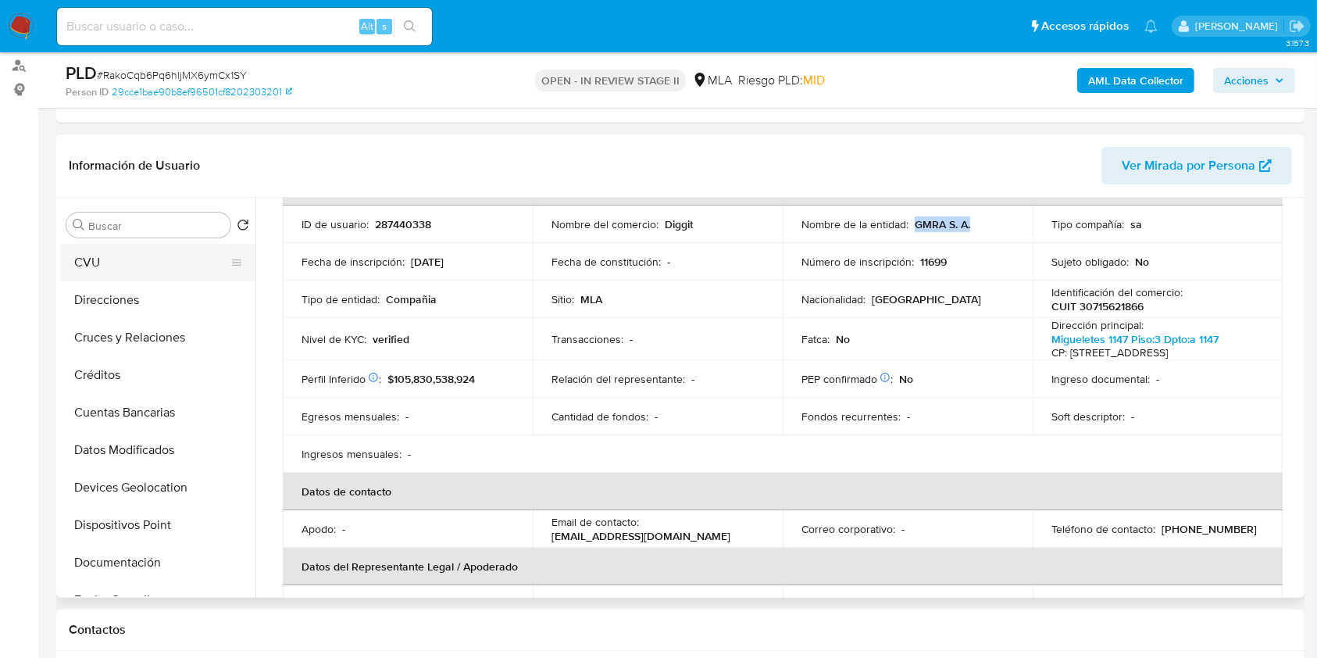
scroll to position [0, 0]
click at [188, 303] on button "Archivos adjuntos" at bounding box center [151, 300] width 183 height 38
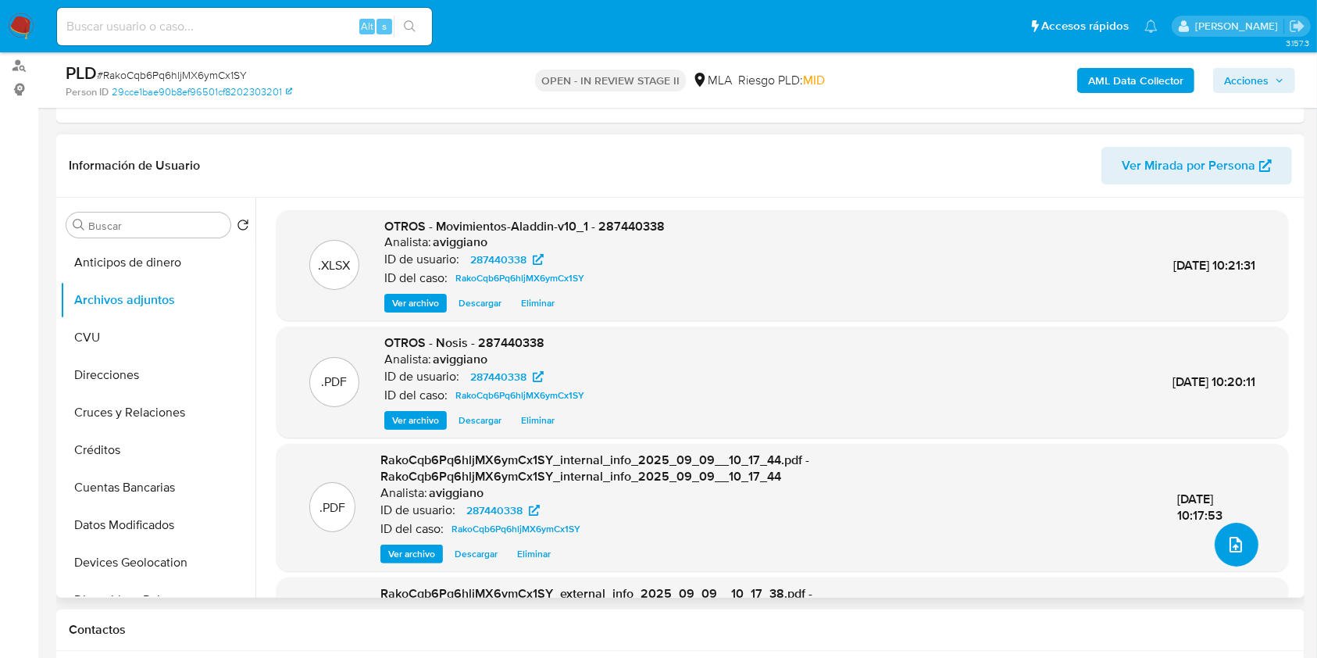
click at [1227, 535] on icon "upload-file" at bounding box center [1236, 544] width 19 height 19
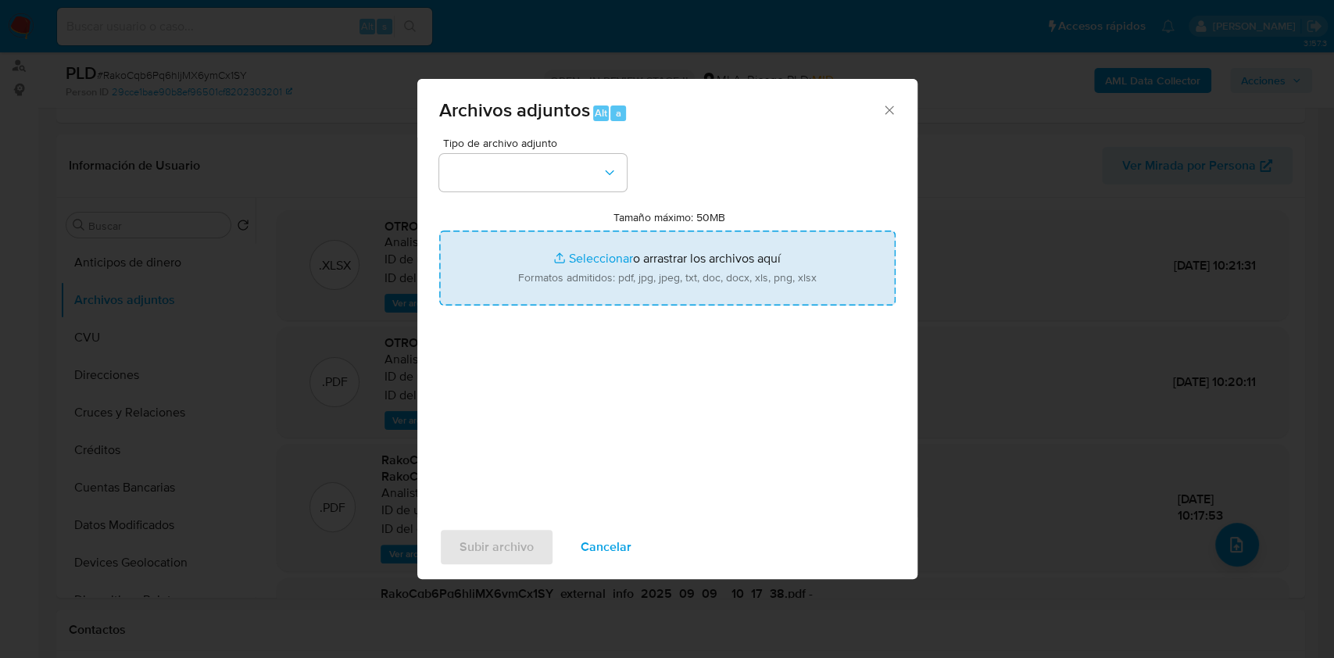
click at [752, 281] on input "Tamaño máximo: 50MB Seleccionar archivos" at bounding box center [667, 268] width 456 height 75
type input "C:\fakepath\Caselog RakoCqb6Pq6hljMX6ymCx1SY_2025_09_09_09_17_24.docx"
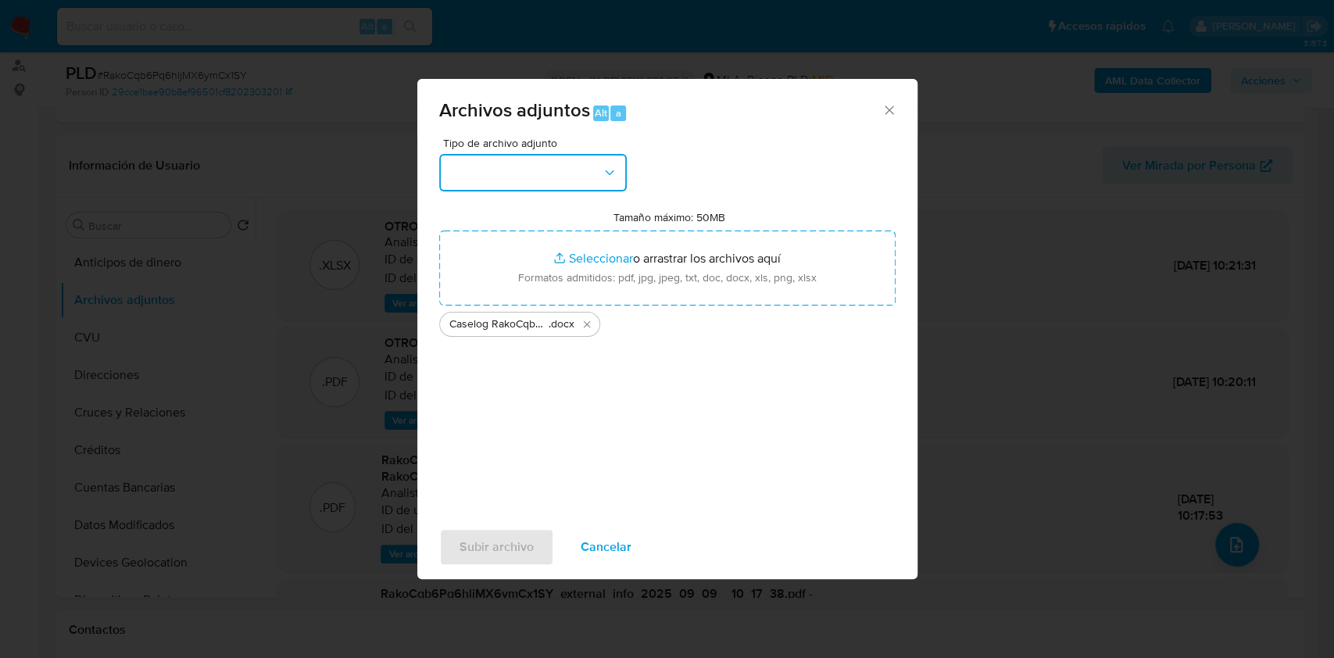
click at [580, 184] on button "button" at bounding box center [533, 173] width 188 height 38
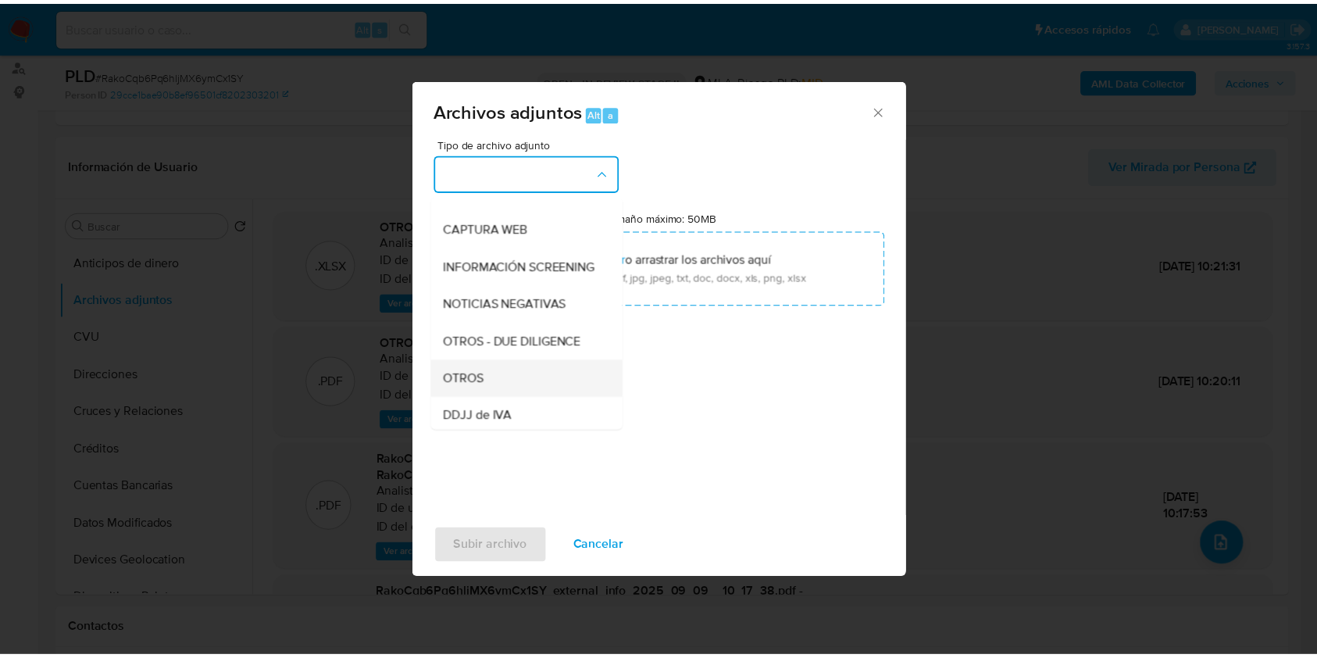
scroll to position [208, 0]
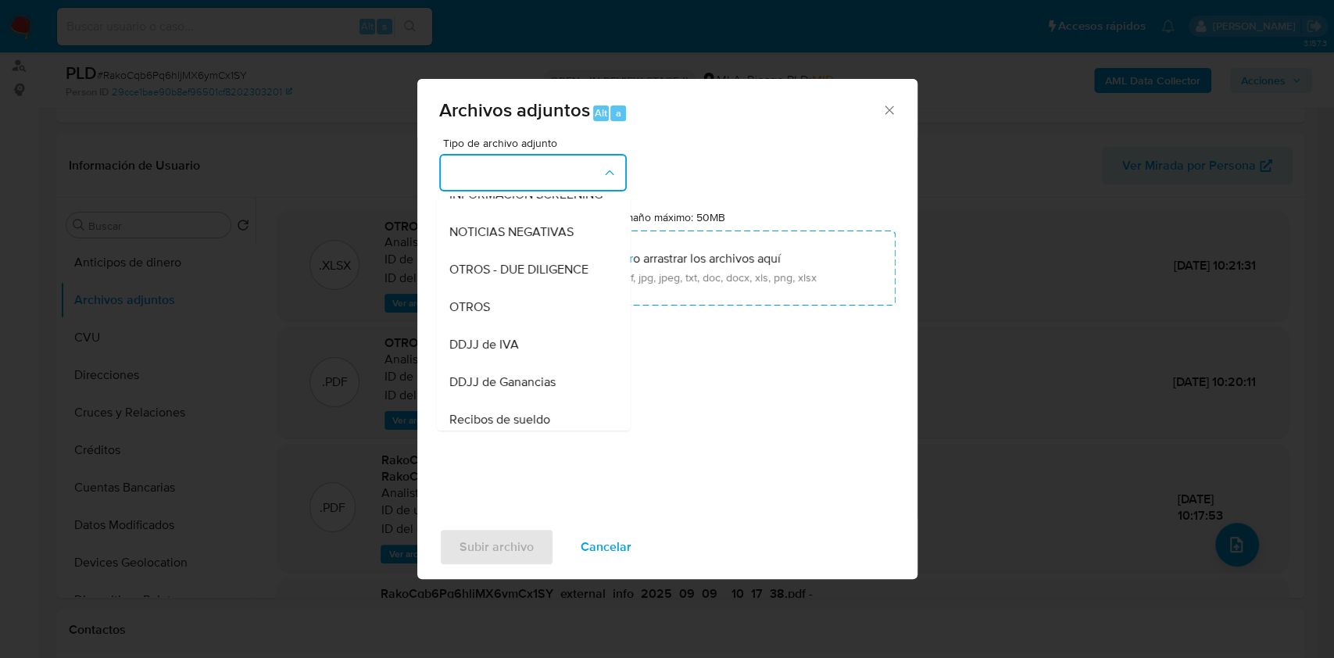
click at [492, 326] on div "OTROS" at bounding box center [528, 307] width 159 height 38
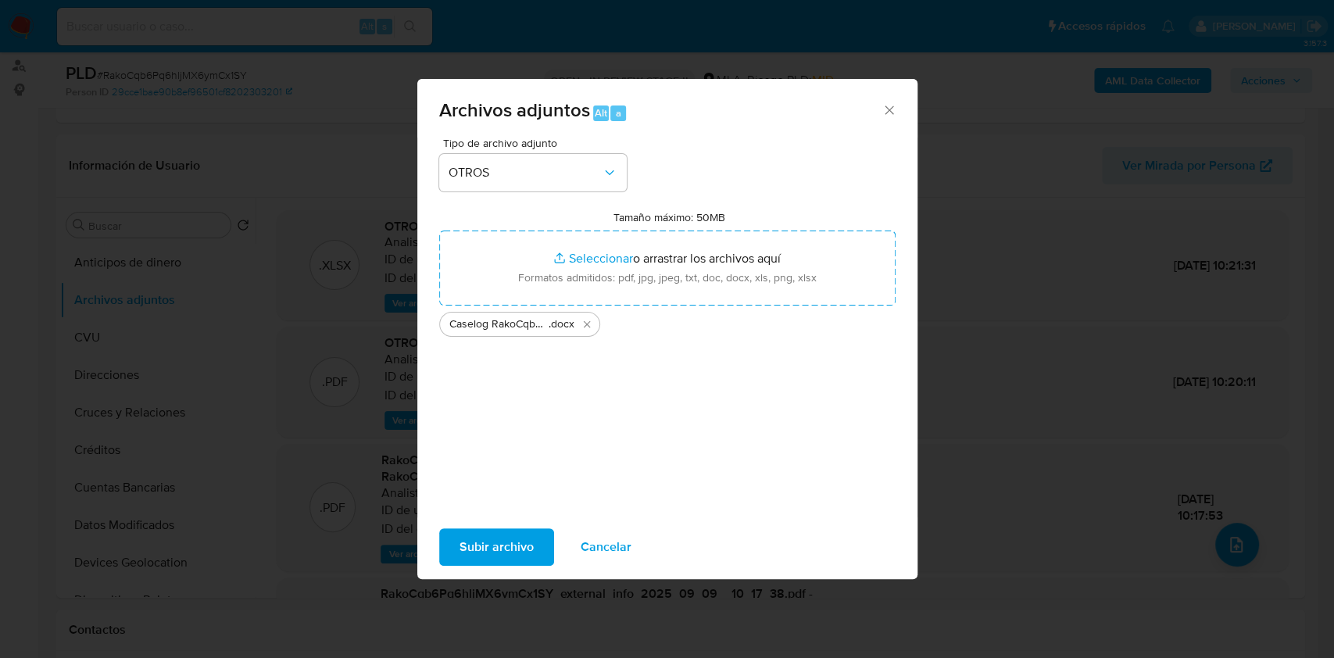
click at [503, 558] on span "Subir archivo" at bounding box center [496, 547] width 74 height 34
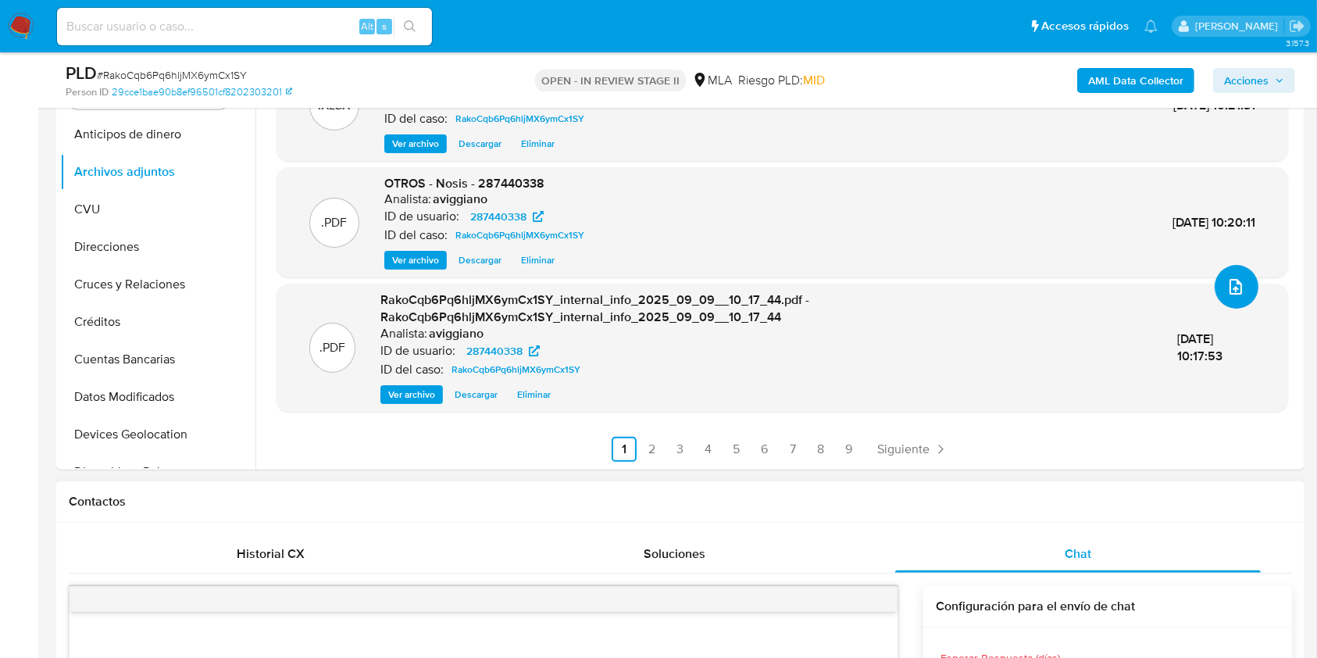
scroll to position [520, 0]
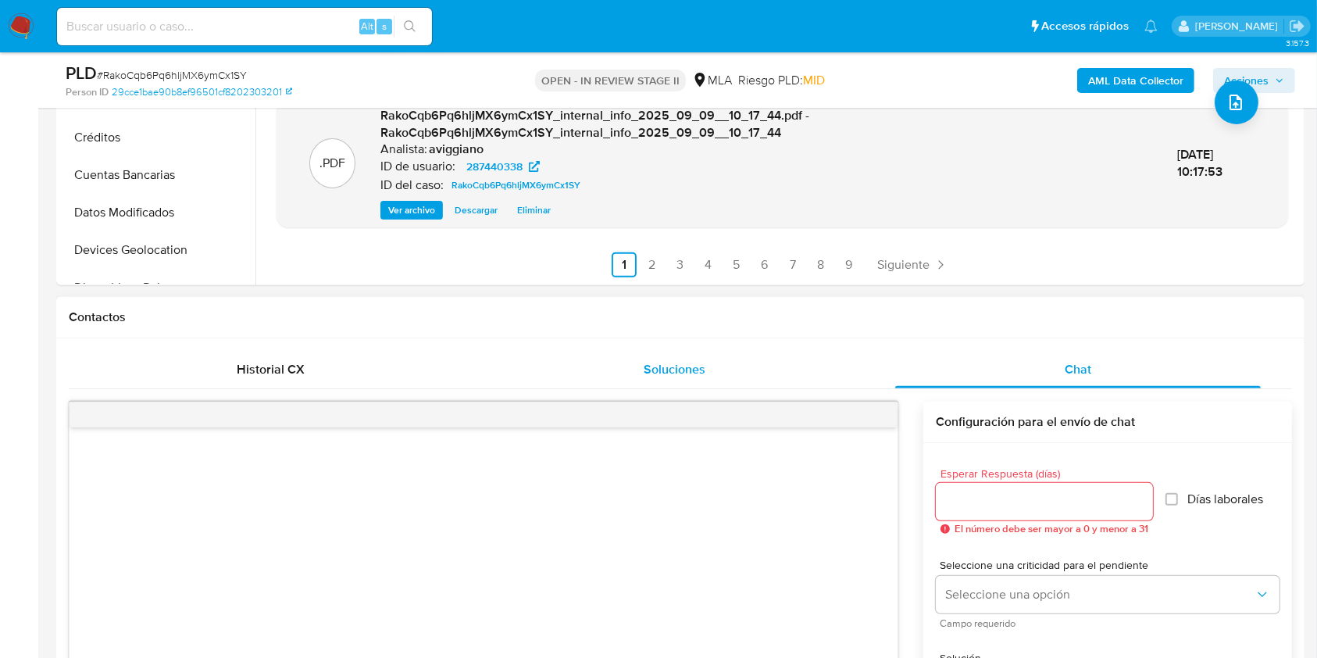
click at [718, 370] on div "Soluciones" at bounding box center [675, 370] width 366 height 38
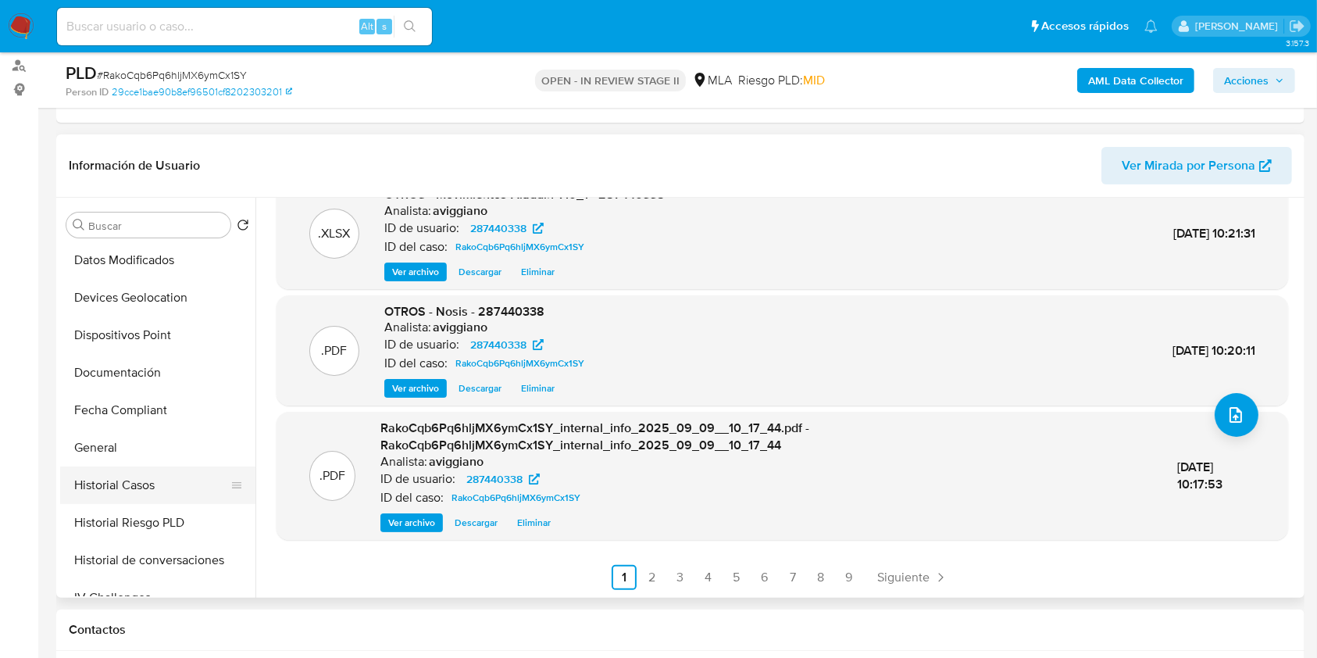
scroll to position [313, 0]
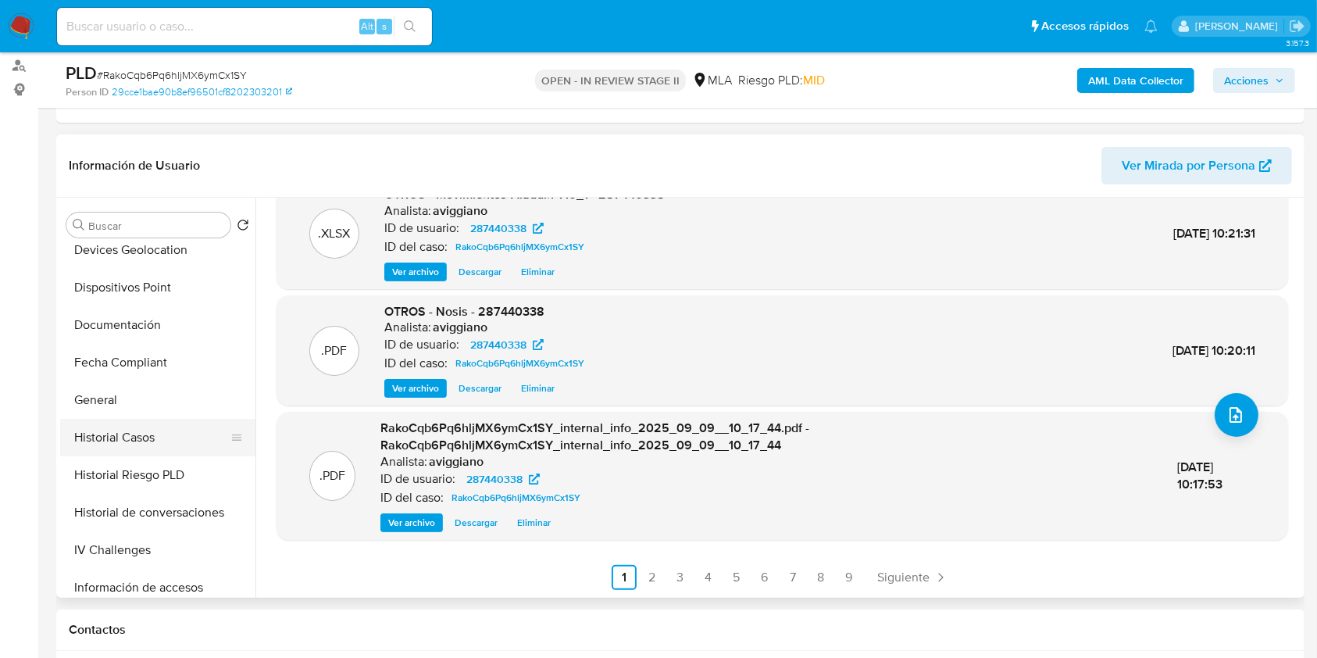
click at [146, 426] on button "Historial Casos" at bounding box center [151, 438] width 183 height 38
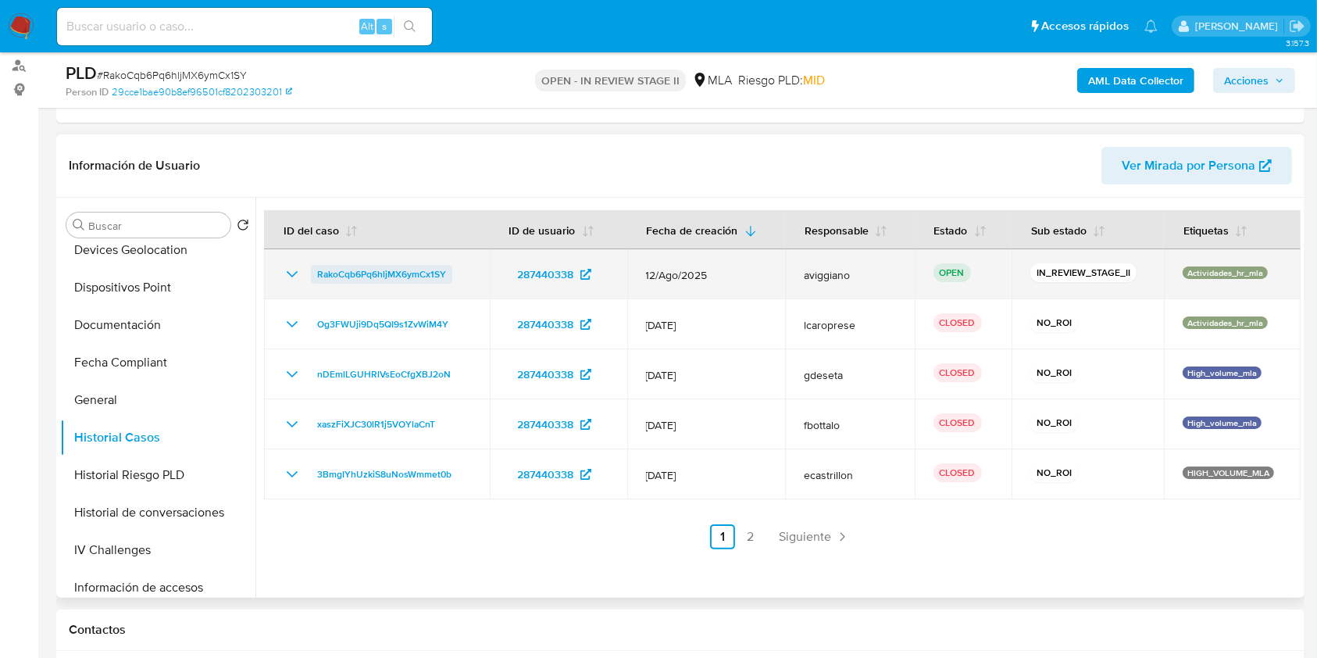
click at [419, 272] on span "RakoCqb6Pq6hljMX6ymCx1SY" at bounding box center [381, 274] width 129 height 19
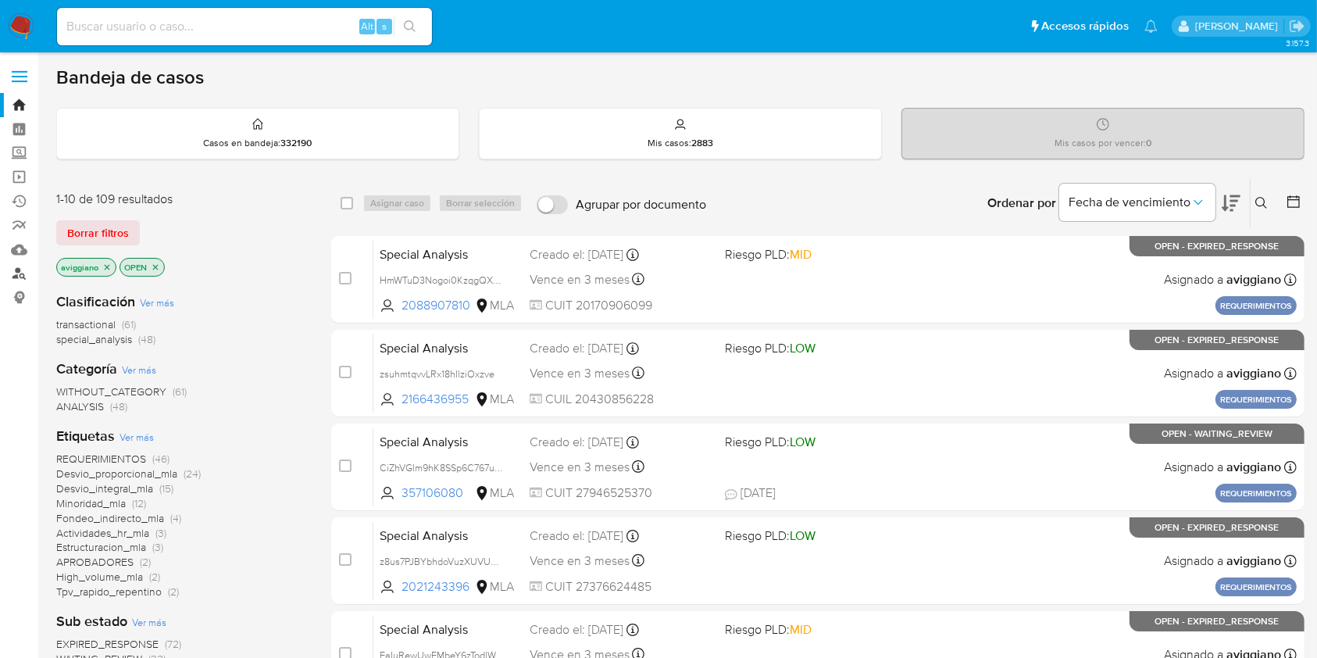
click at [20, 272] on link "Buscador de personas" at bounding box center [93, 274] width 186 height 24
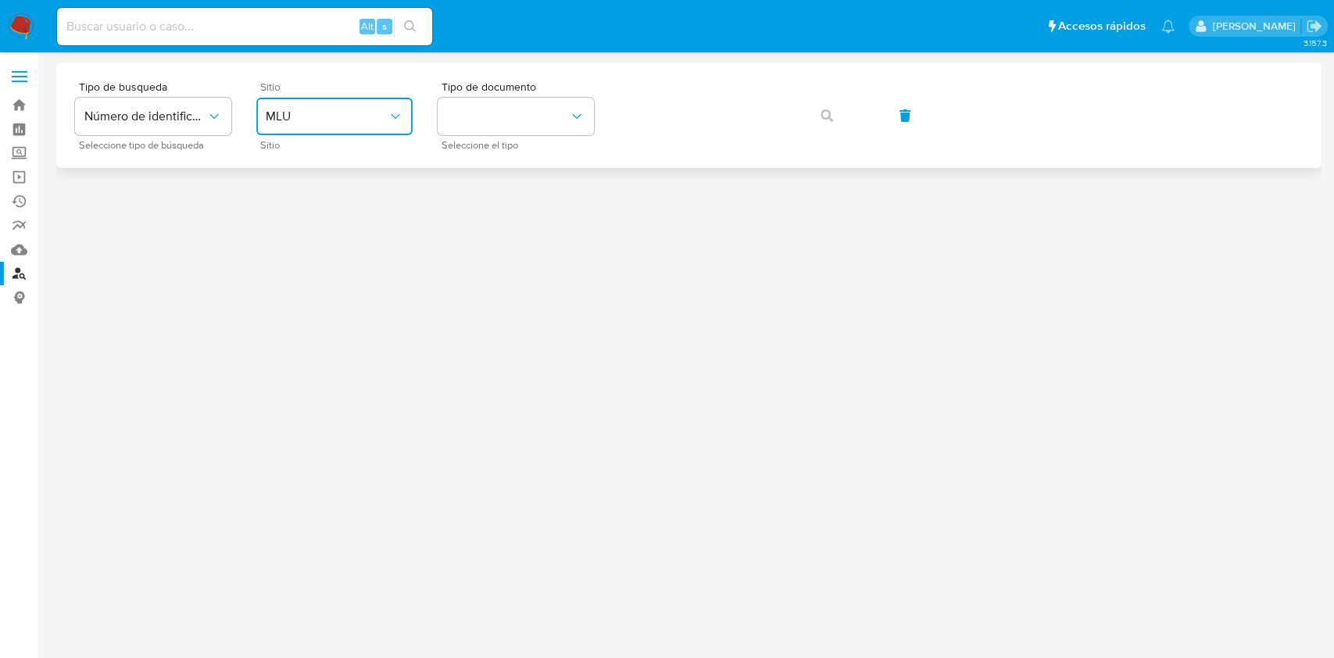
click at [367, 115] on span "MLU" at bounding box center [327, 117] width 122 height 16
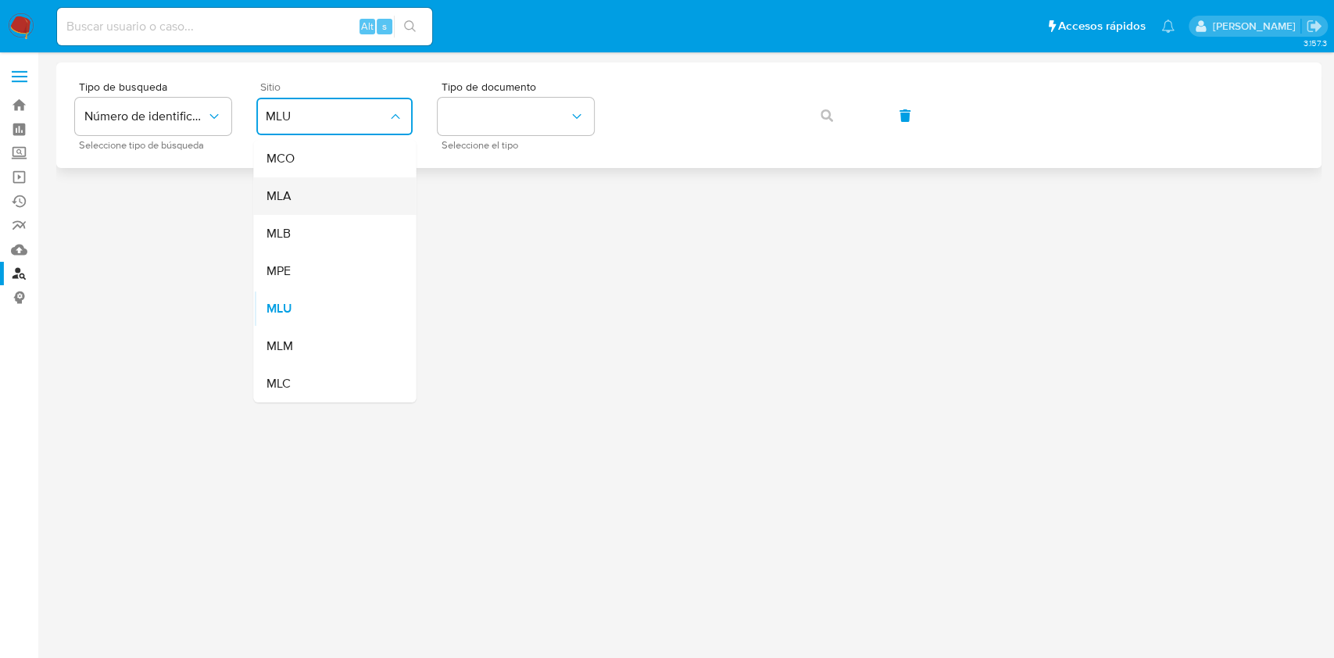
click at [335, 194] on div "MLA" at bounding box center [330, 196] width 128 height 38
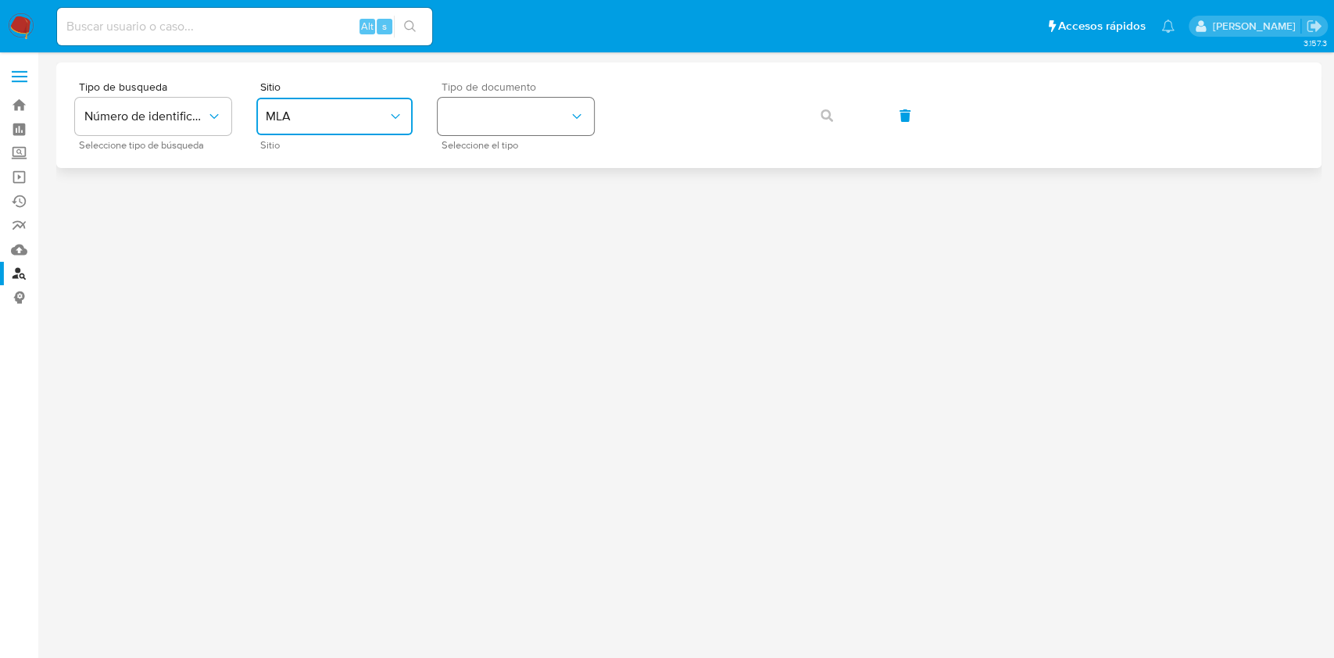
click at [517, 125] on button "identificationType" at bounding box center [516, 117] width 156 height 38
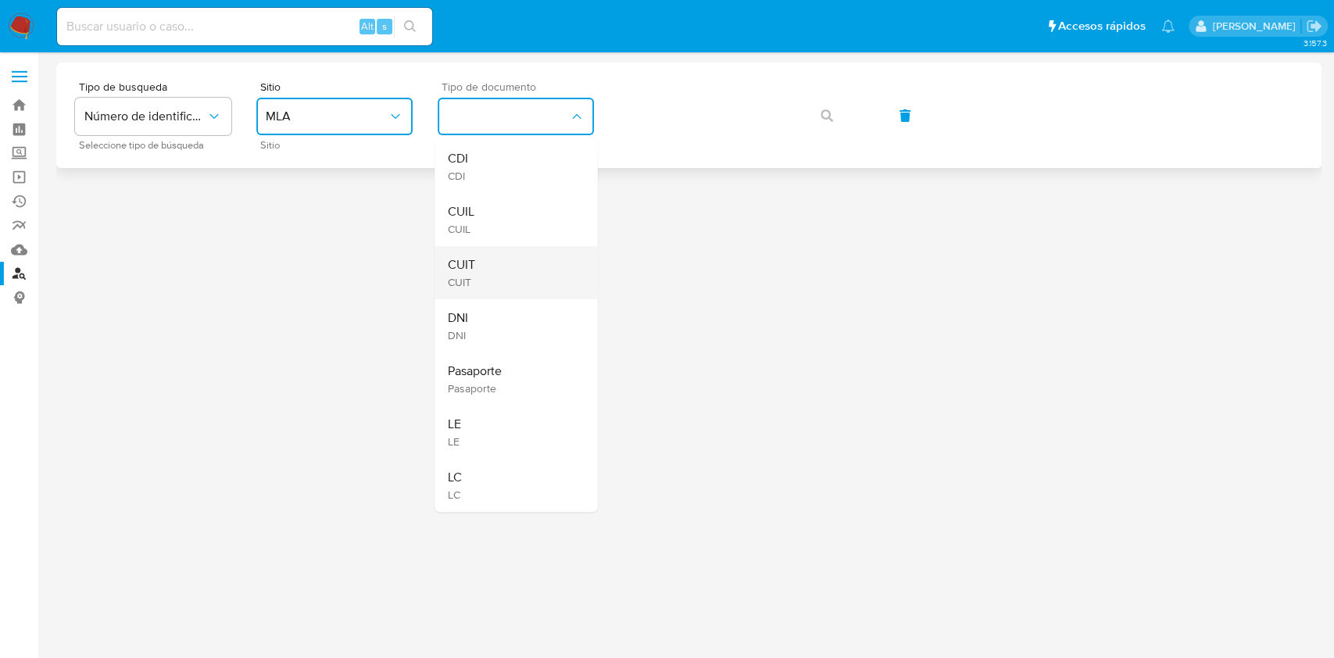
click at [544, 256] on div "CUIT CUIT" at bounding box center [511, 272] width 128 height 53
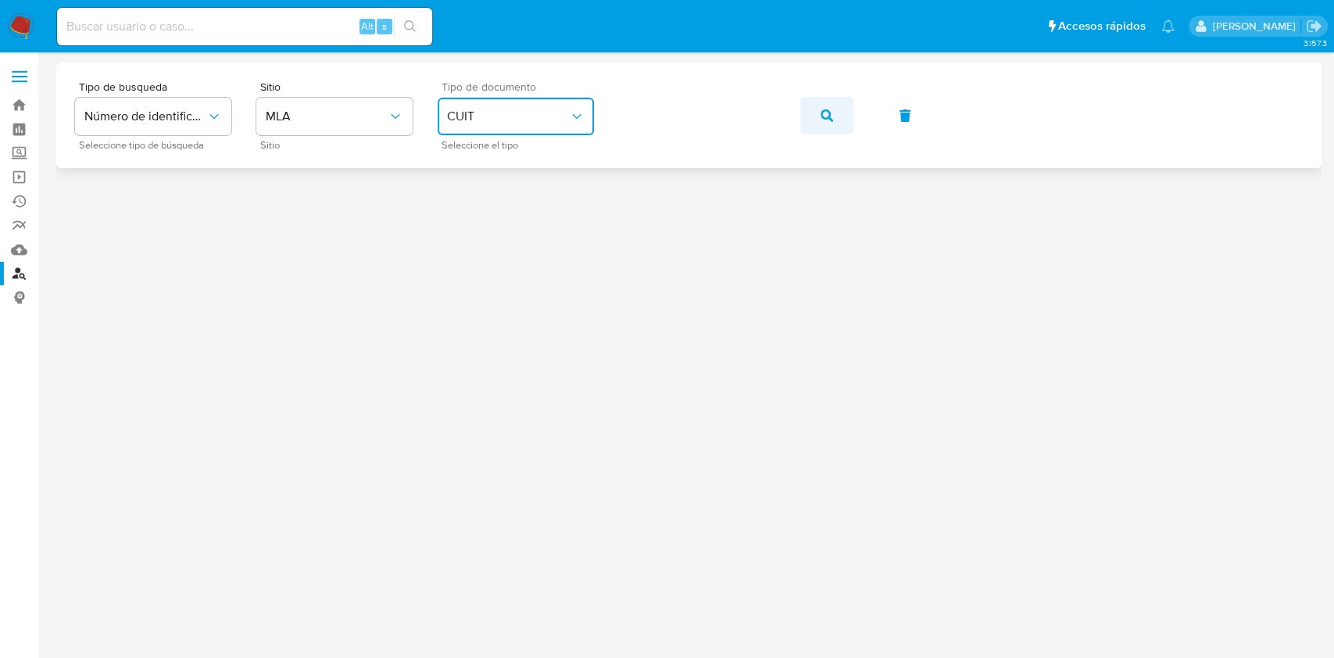
click at [819, 117] on button "button" at bounding box center [826, 116] width 53 height 38
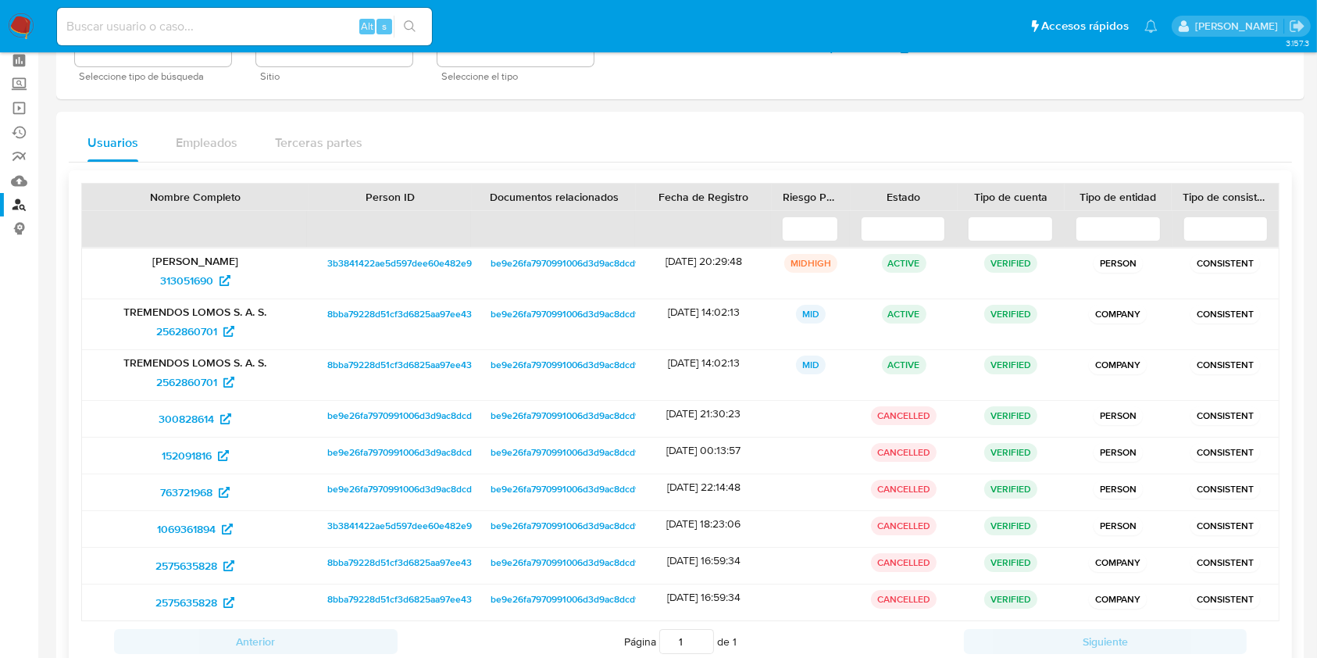
scroll to position [120, 0]
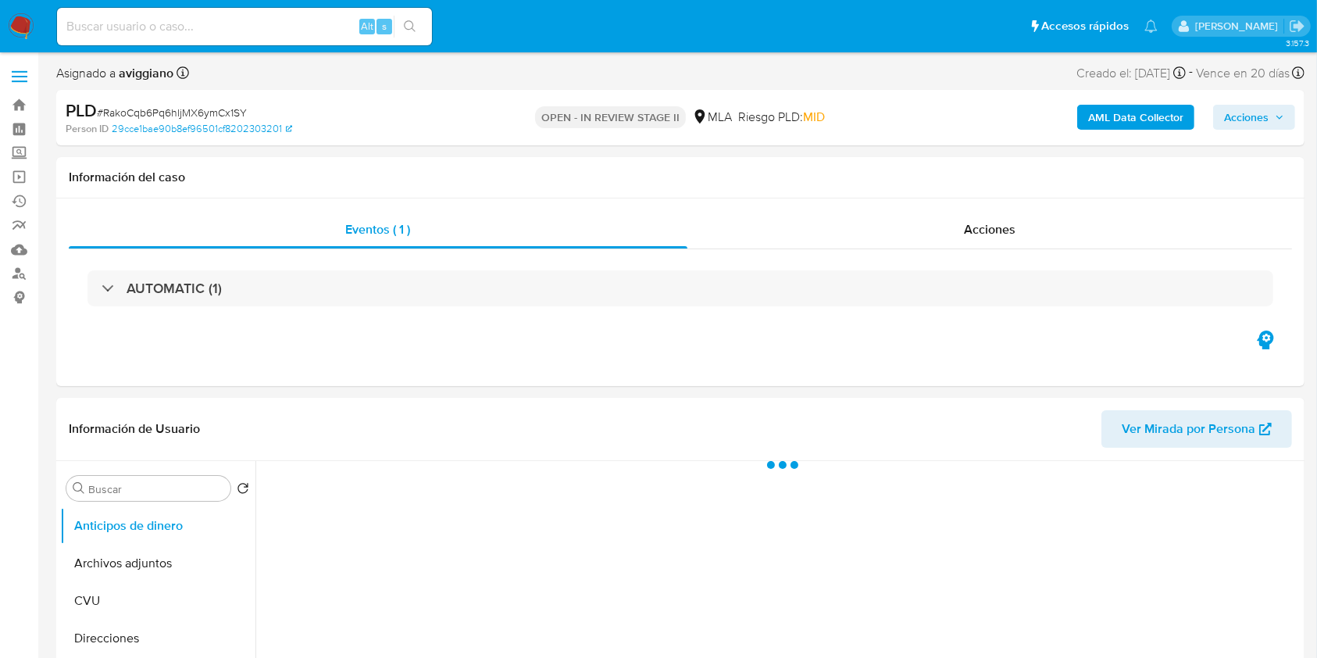
click at [1264, 119] on span "Acciones" at bounding box center [1246, 117] width 45 height 25
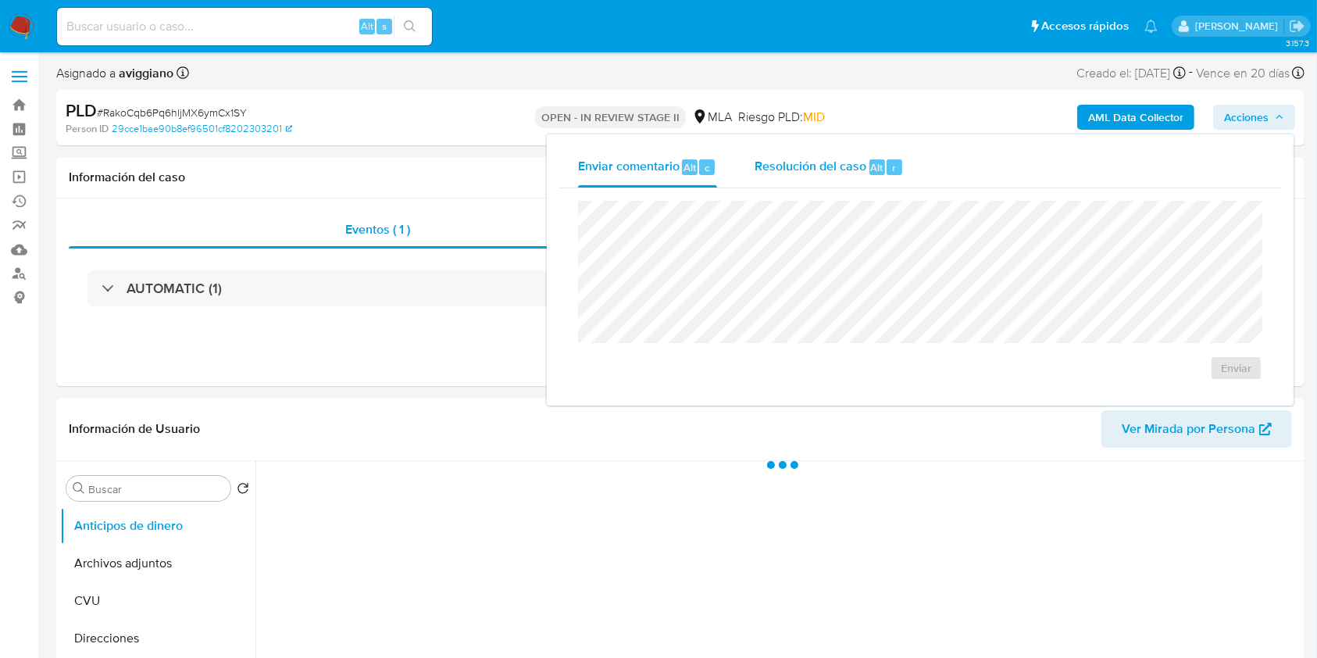
click at [856, 177] on div "Resolución del caso Alt r" at bounding box center [829, 167] width 149 height 41
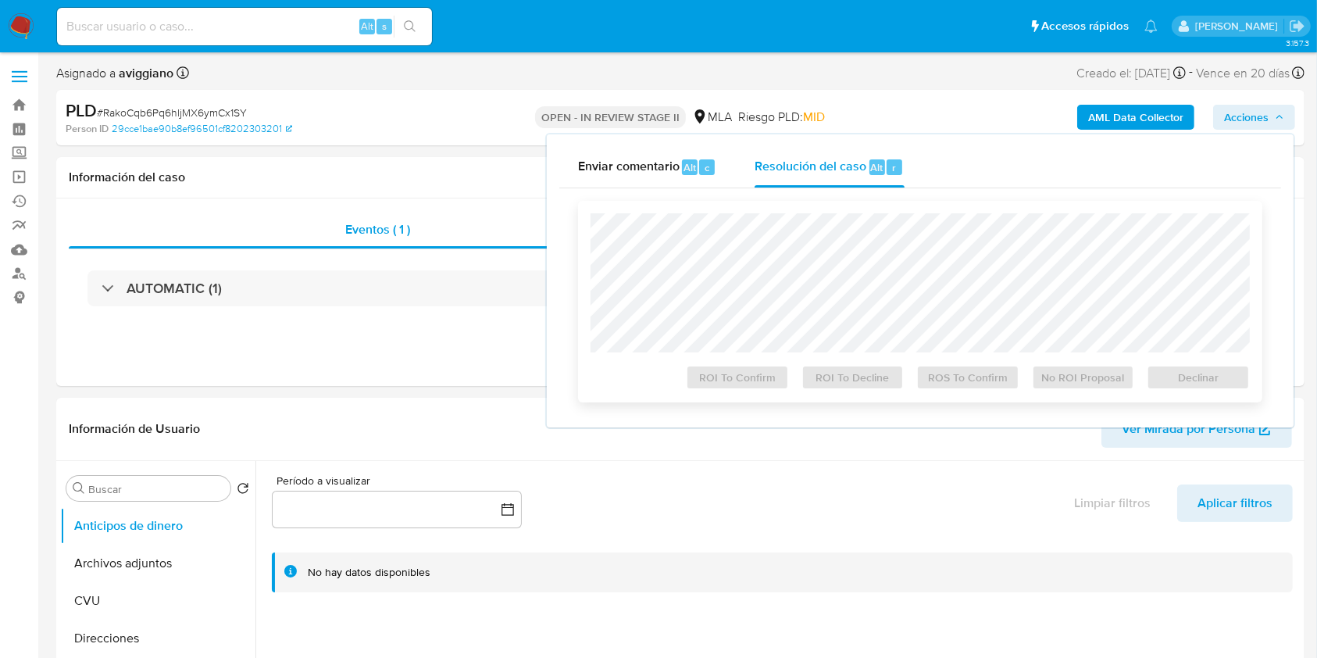
select select "10"
click at [1176, 381] on span "Declinar" at bounding box center [1198, 377] width 81 height 22
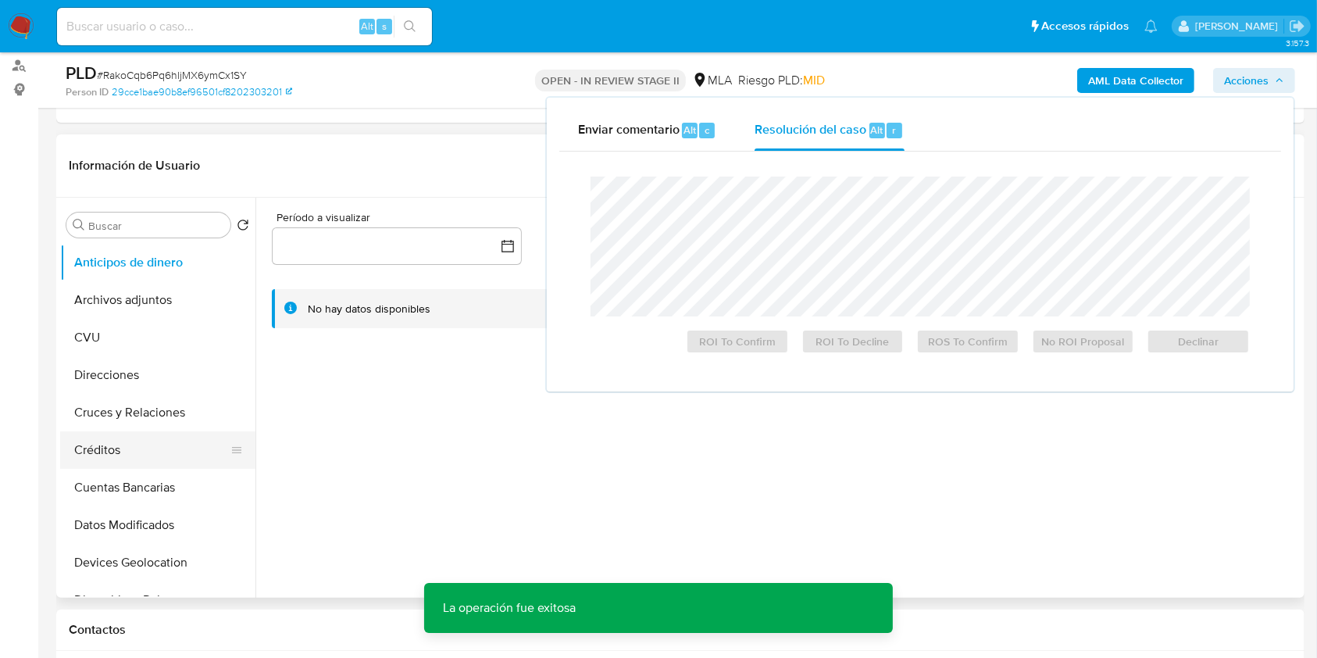
scroll to position [208, 0]
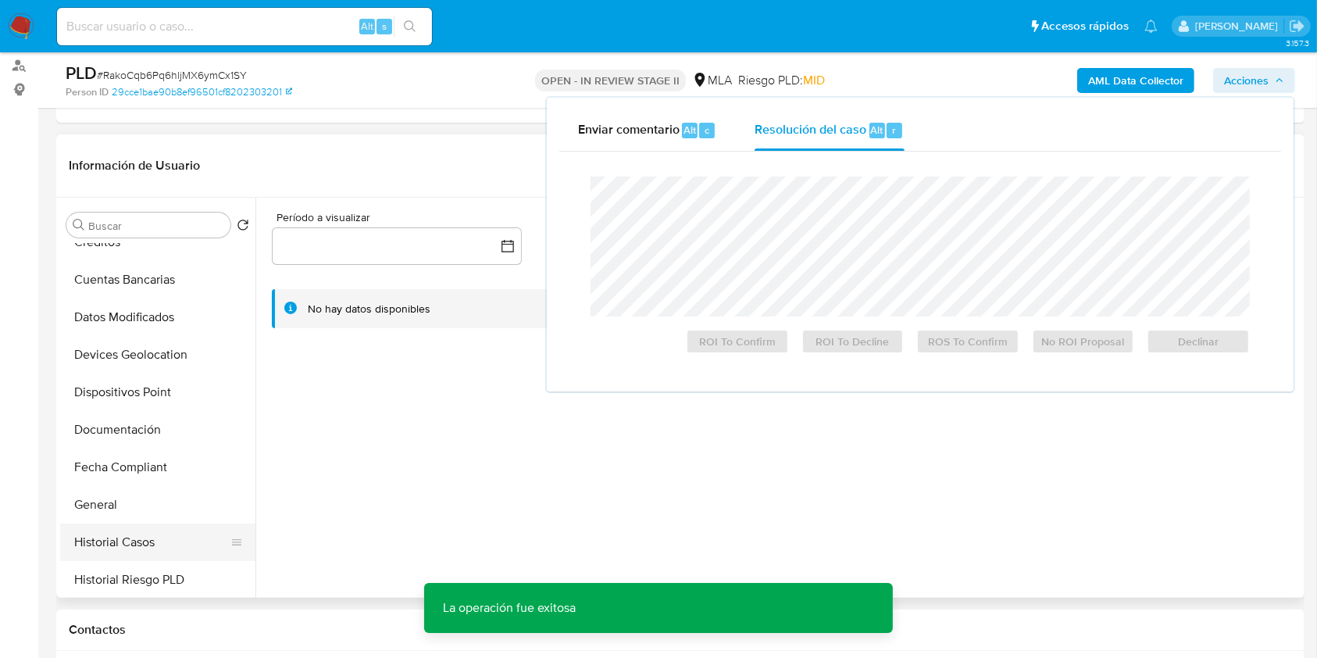
click at [146, 552] on button "Historial Casos" at bounding box center [151, 543] width 183 height 38
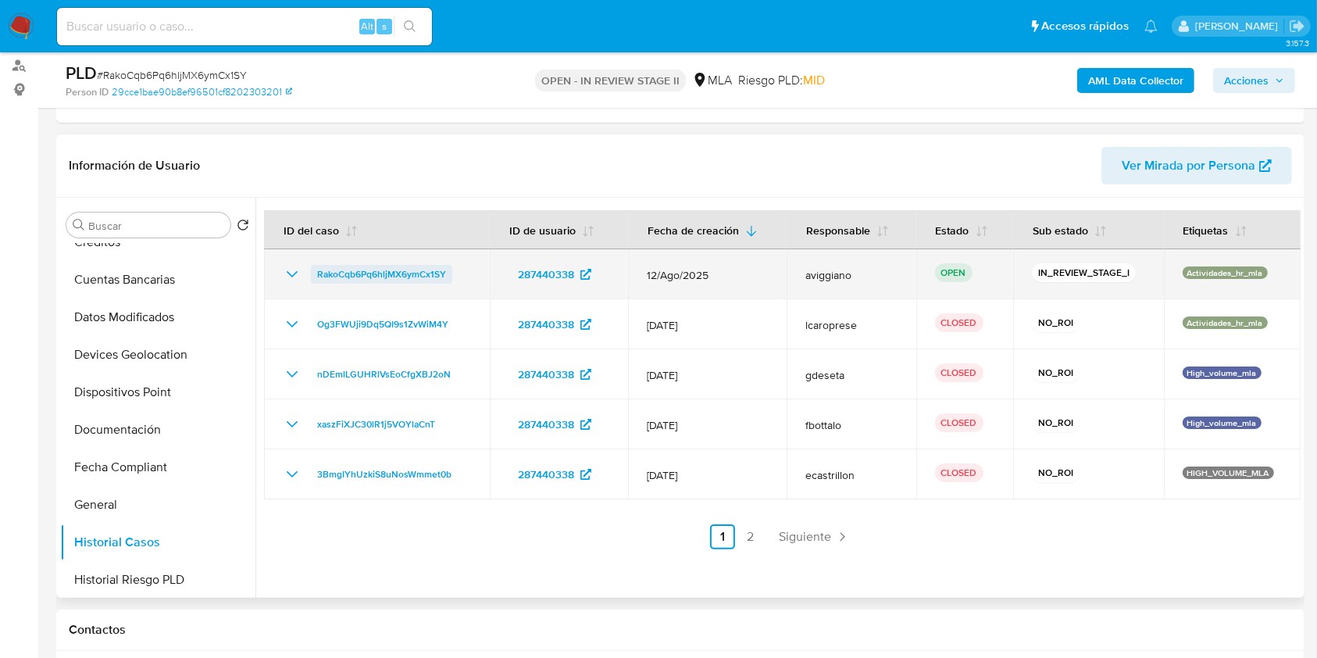
click at [406, 269] on span "RakoCqb6Pq6hljMX6ymCx1SY" at bounding box center [381, 274] width 129 height 19
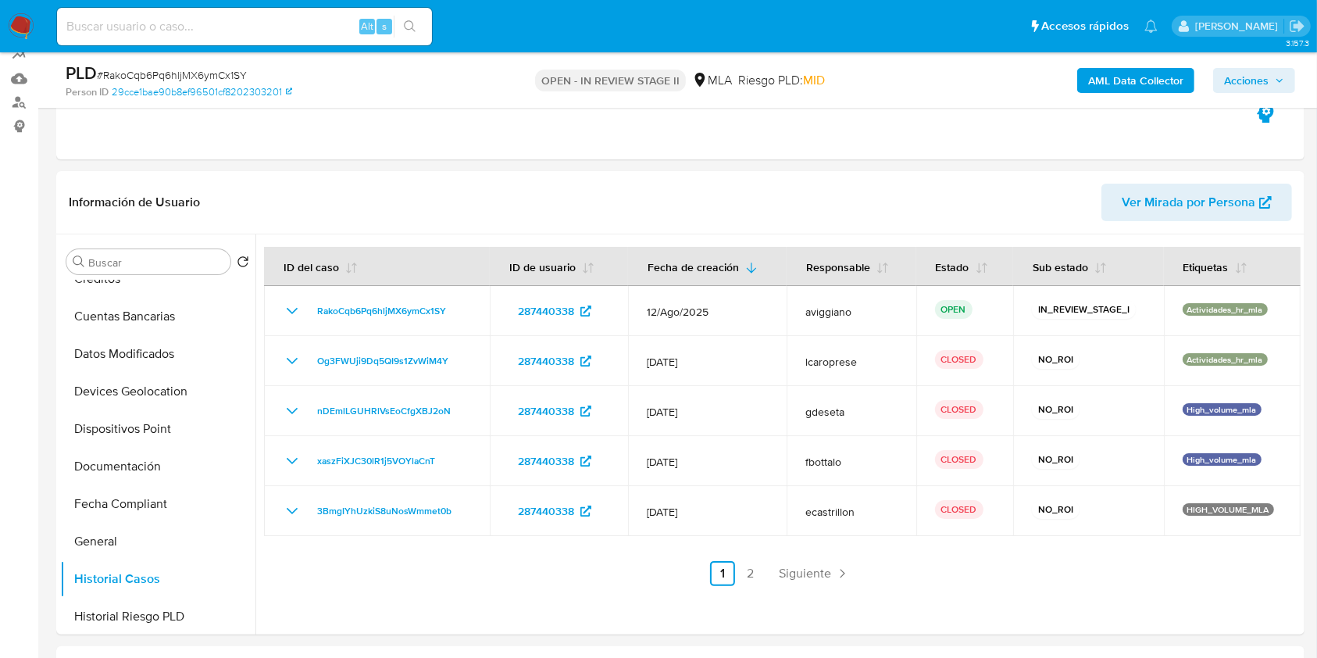
scroll to position [0, 0]
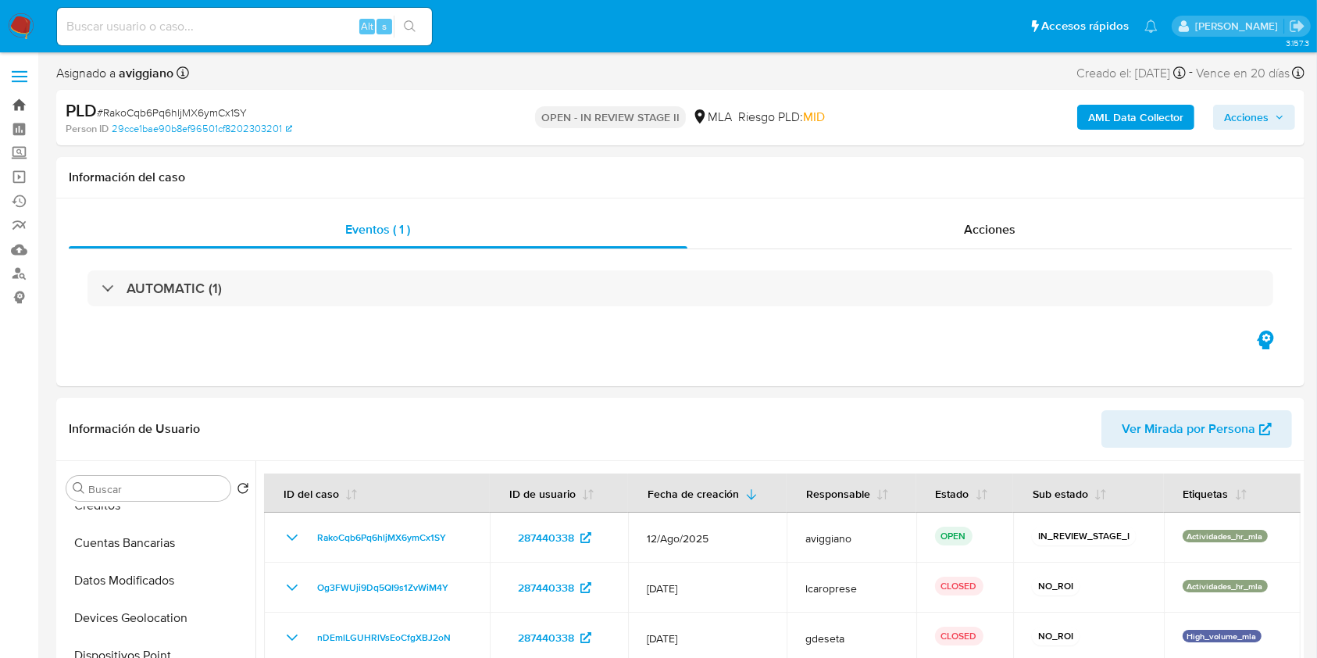
click at [24, 97] on link "Bandeja" at bounding box center [93, 105] width 186 height 24
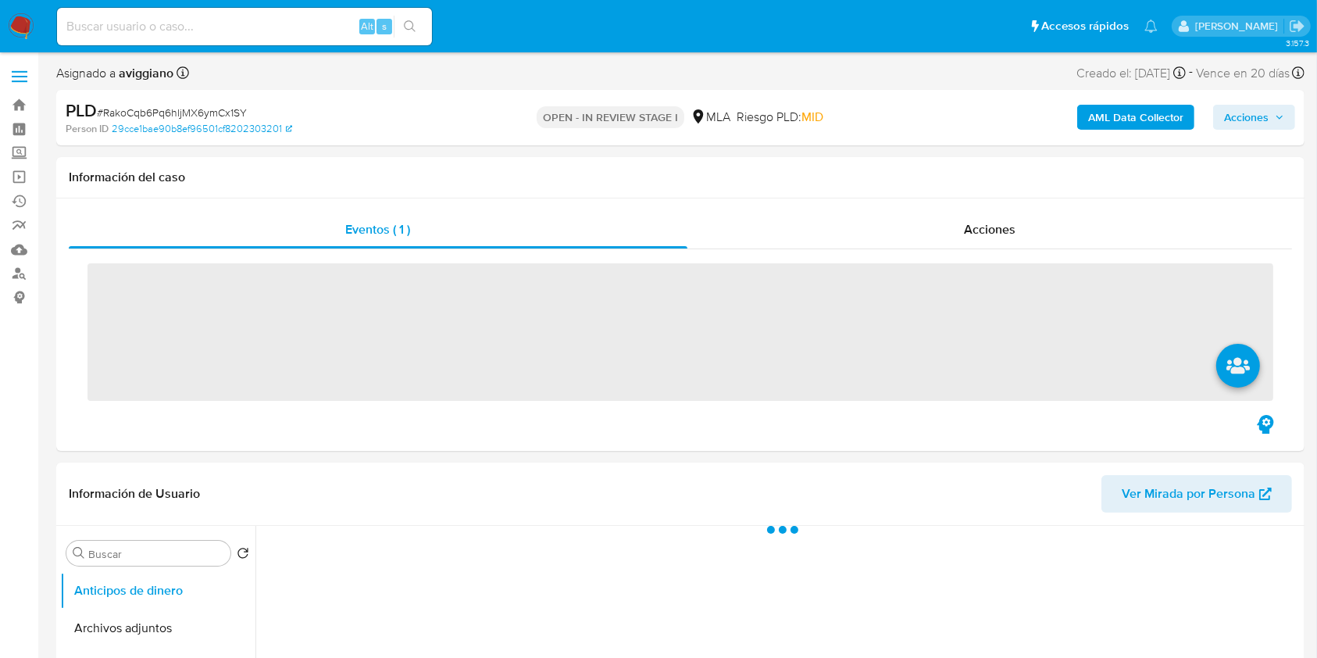
click at [1261, 111] on span "Acciones" at bounding box center [1246, 117] width 45 height 25
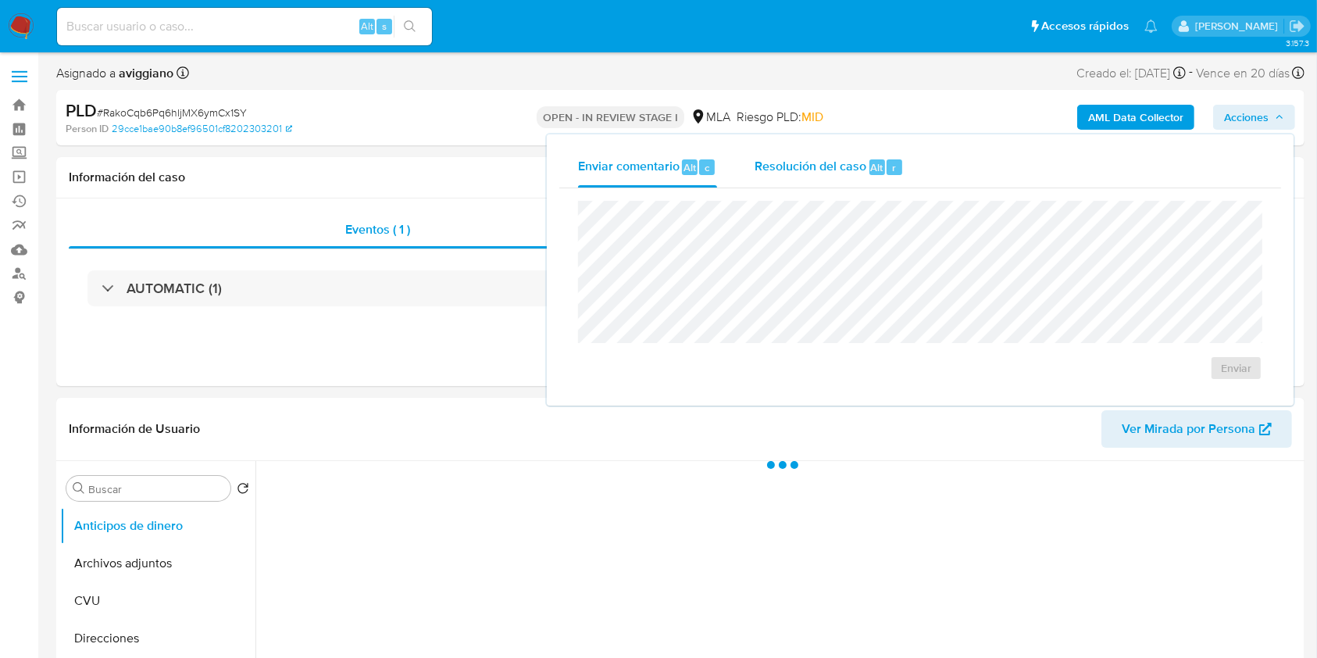
click at [838, 156] on div "Resolución del caso Alt r" at bounding box center [829, 167] width 149 height 41
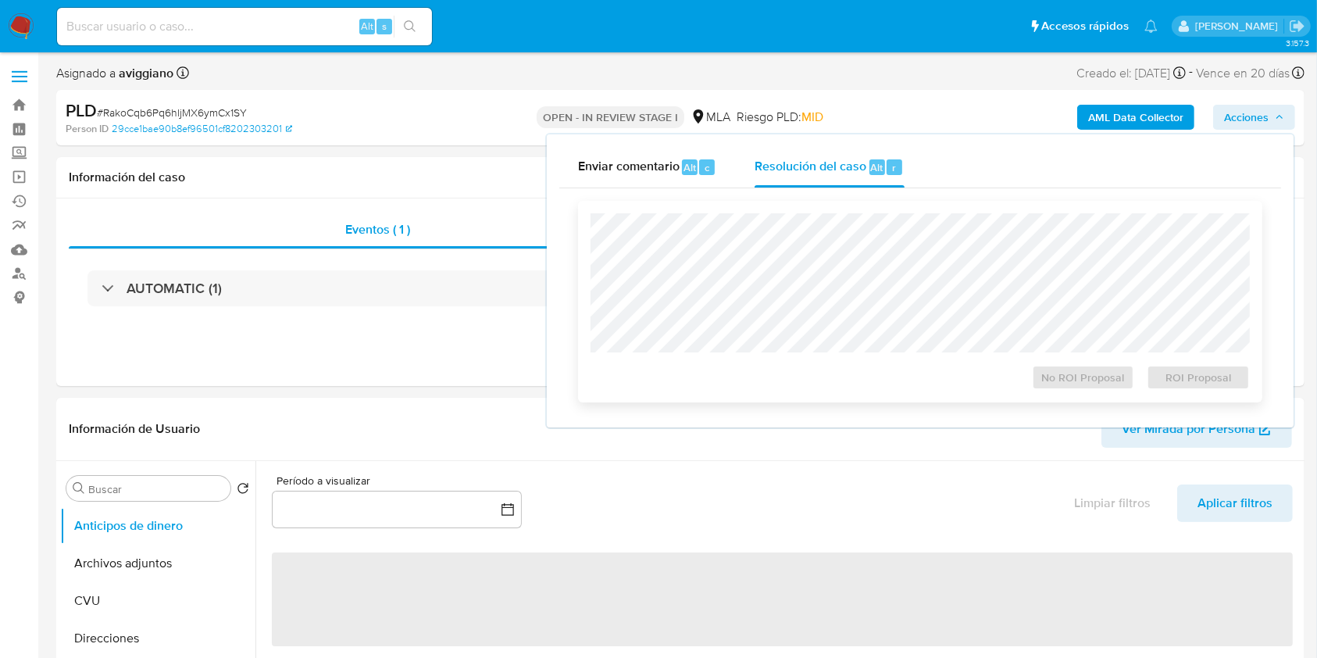
select select "10"
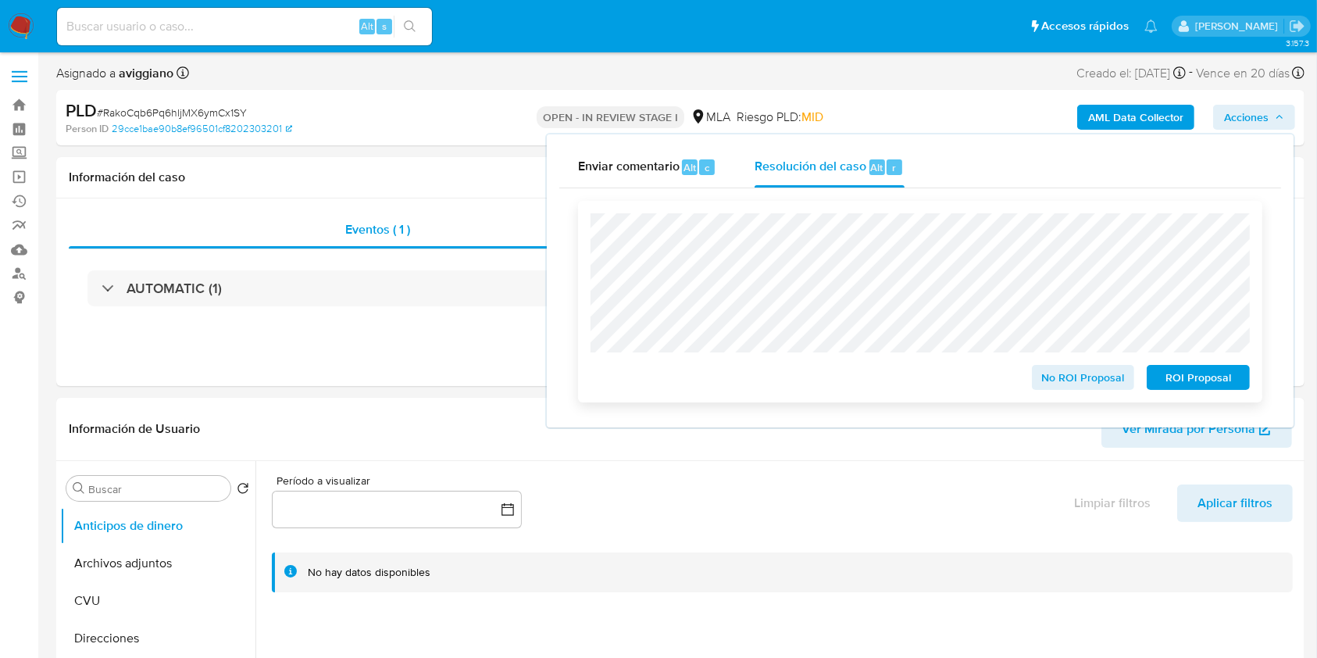
click at [1073, 378] on span "No ROI Proposal" at bounding box center [1083, 377] width 81 height 22
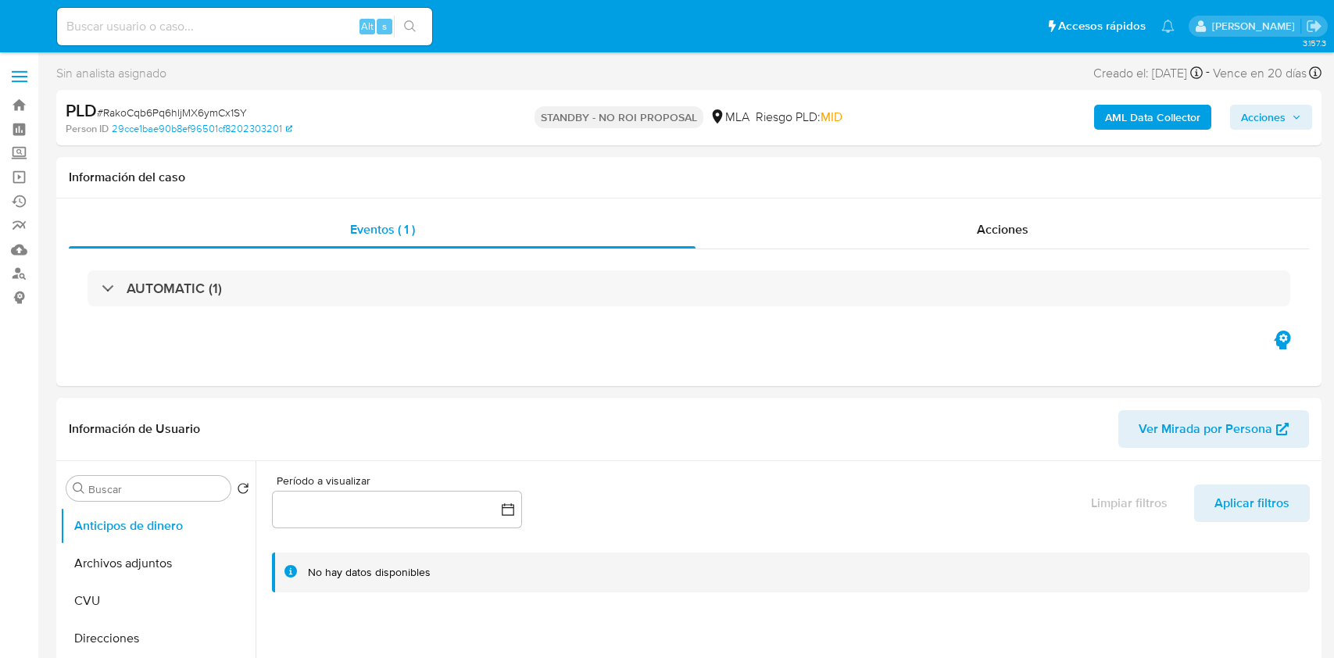
select select "10"
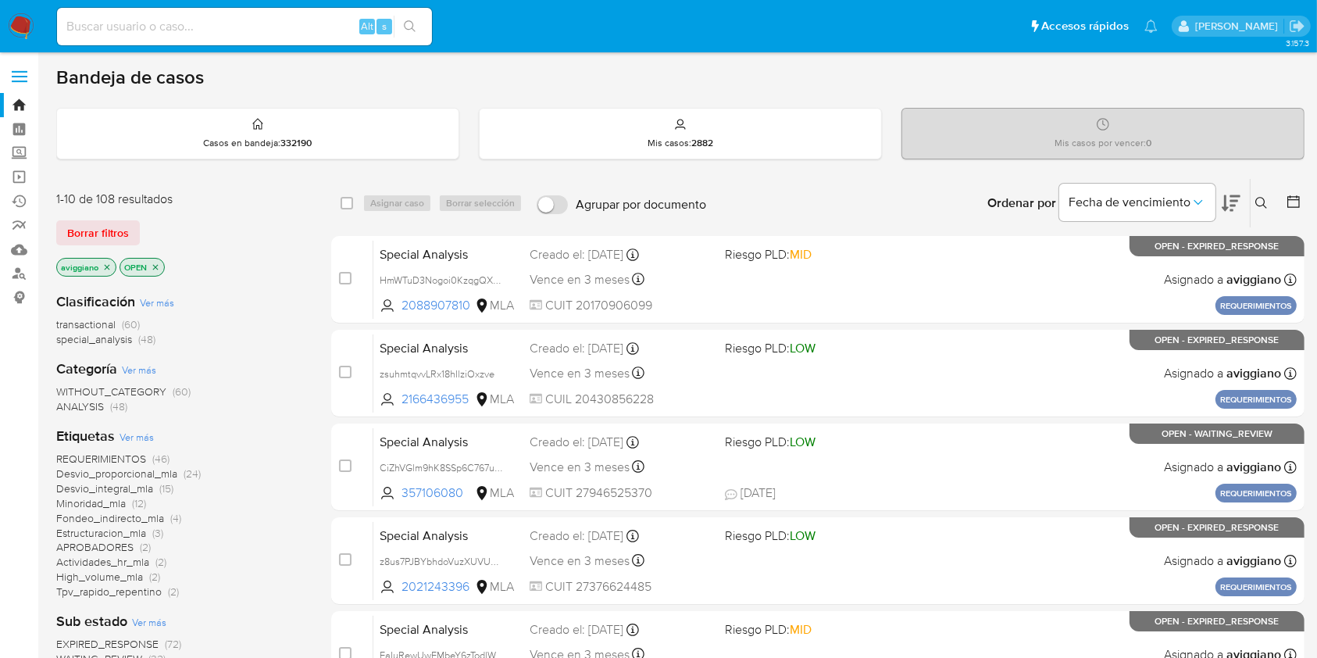
click at [108, 263] on icon "close-filter" at bounding box center [106, 267] width 9 height 9
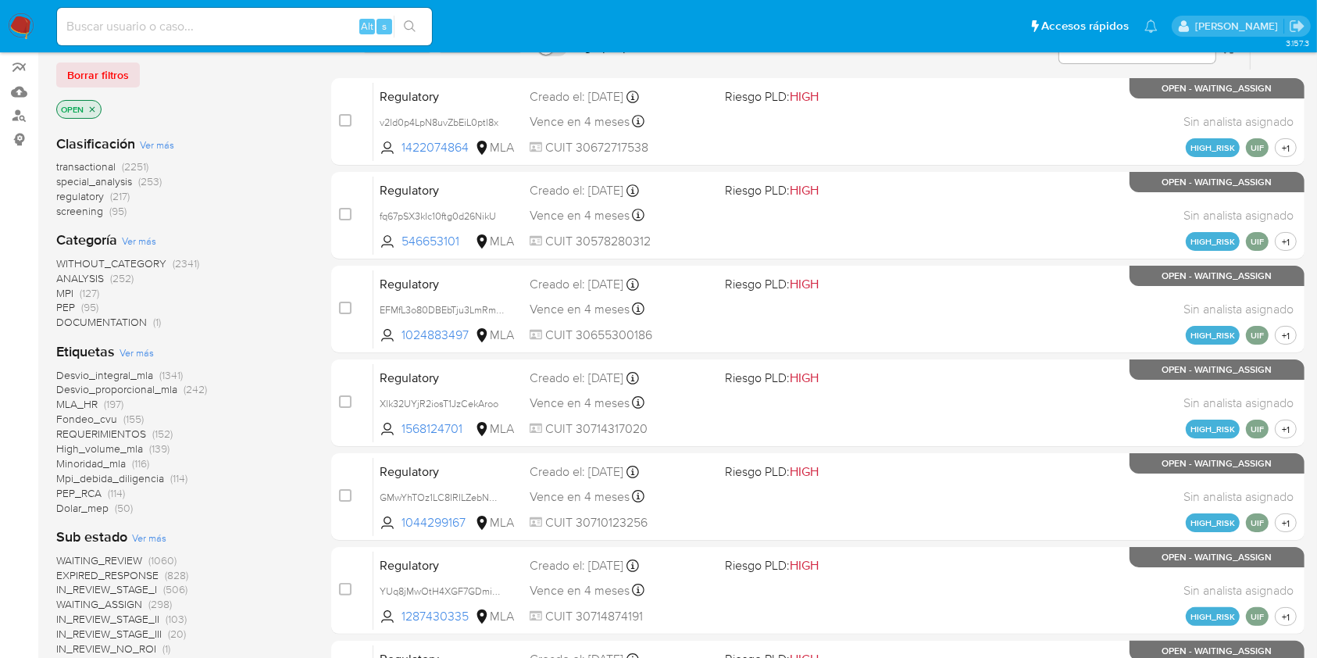
scroll to position [575, 0]
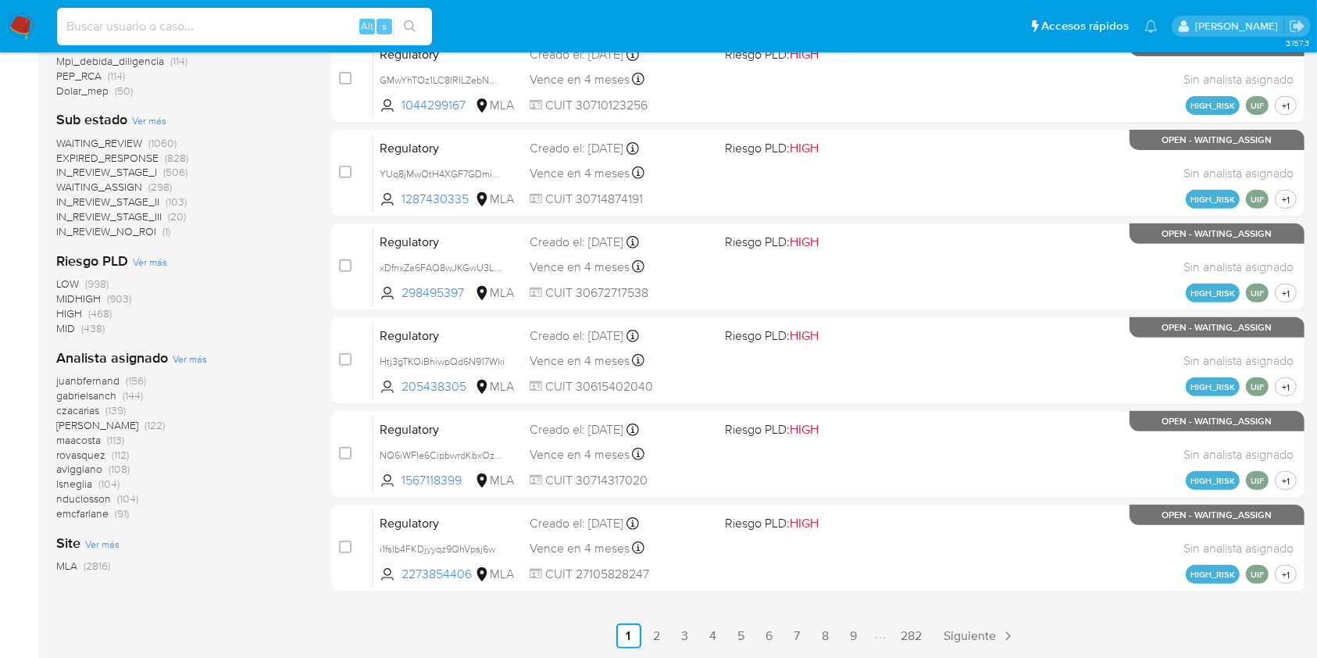
paste input "wP8dliat0BtmDoGAhSC0CBhc"
type input "wP8dliat0BtmDoGAhSC0CBhc"
click at [405, 28] on icon "search-icon" at bounding box center [410, 26] width 13 height 13
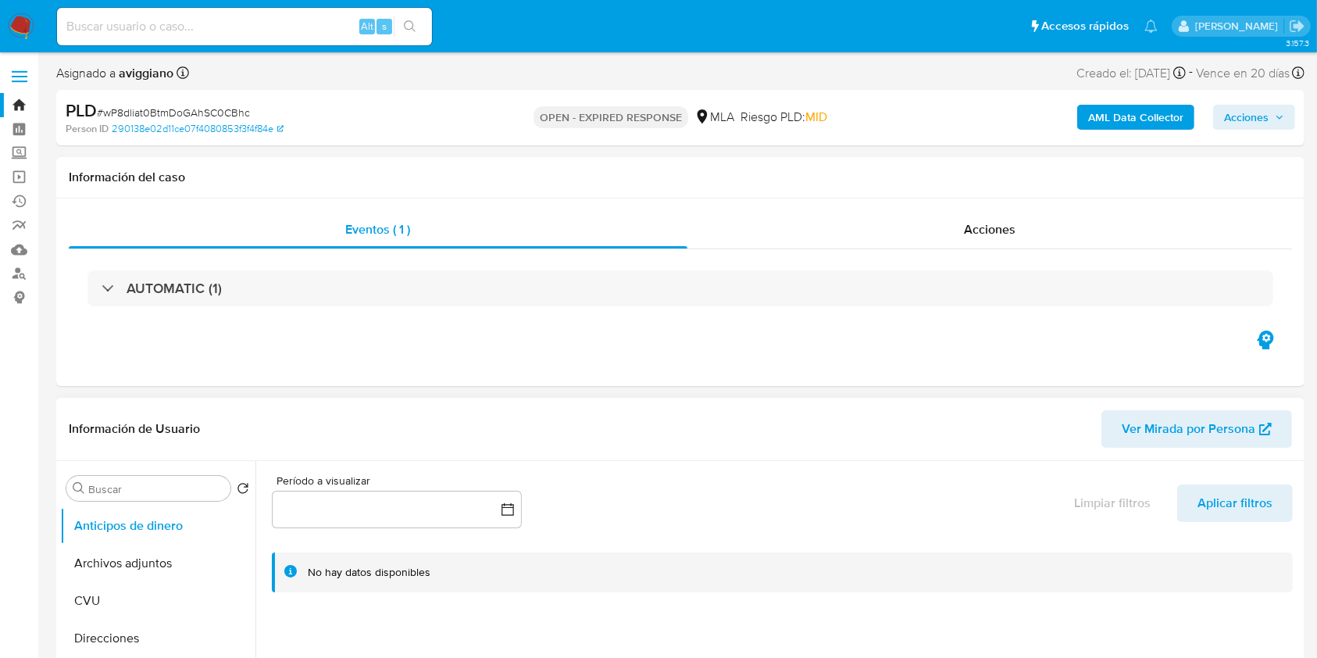
select select "10"
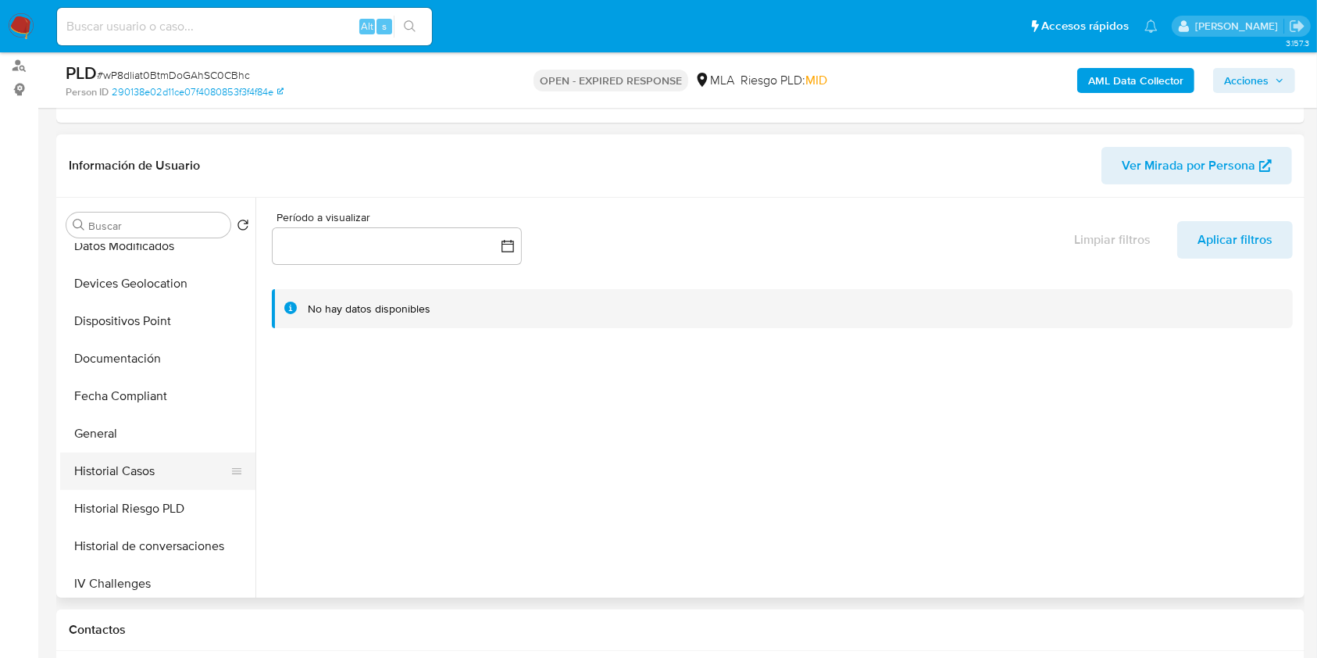
scroll to position [313, 0]
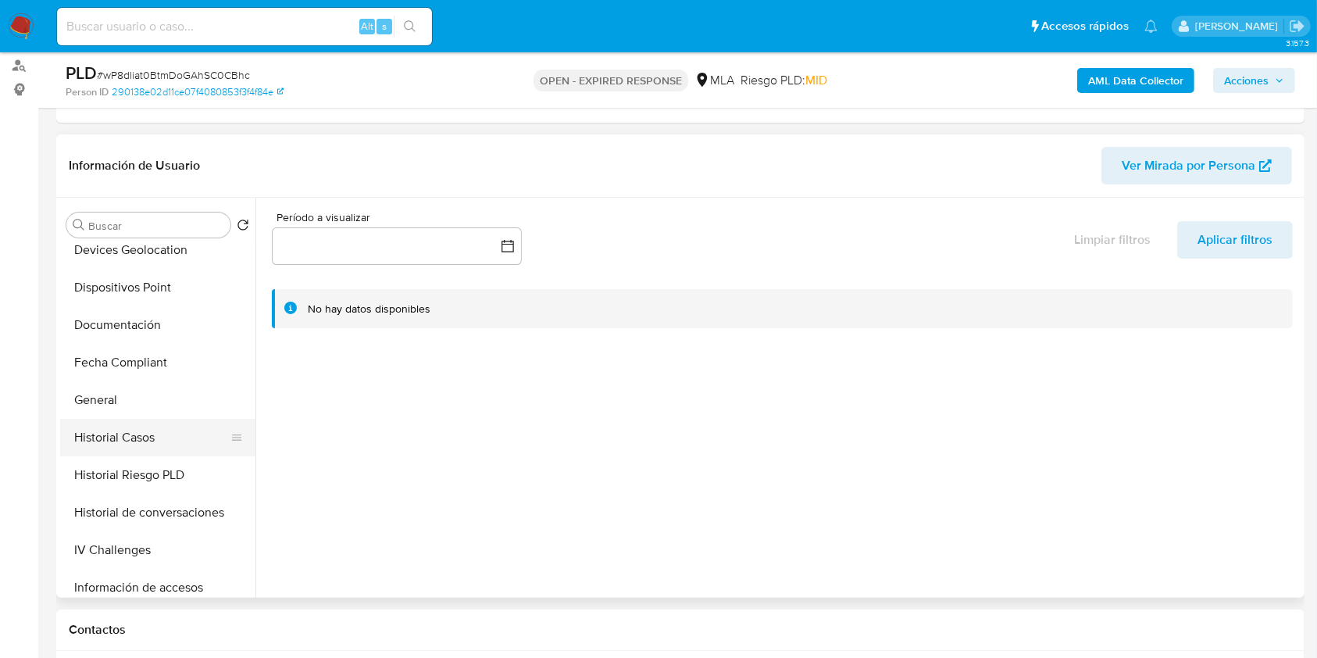
click at [141, 424] on button "Historial Casos" at bounding box center [151, 438] width 183 height 38
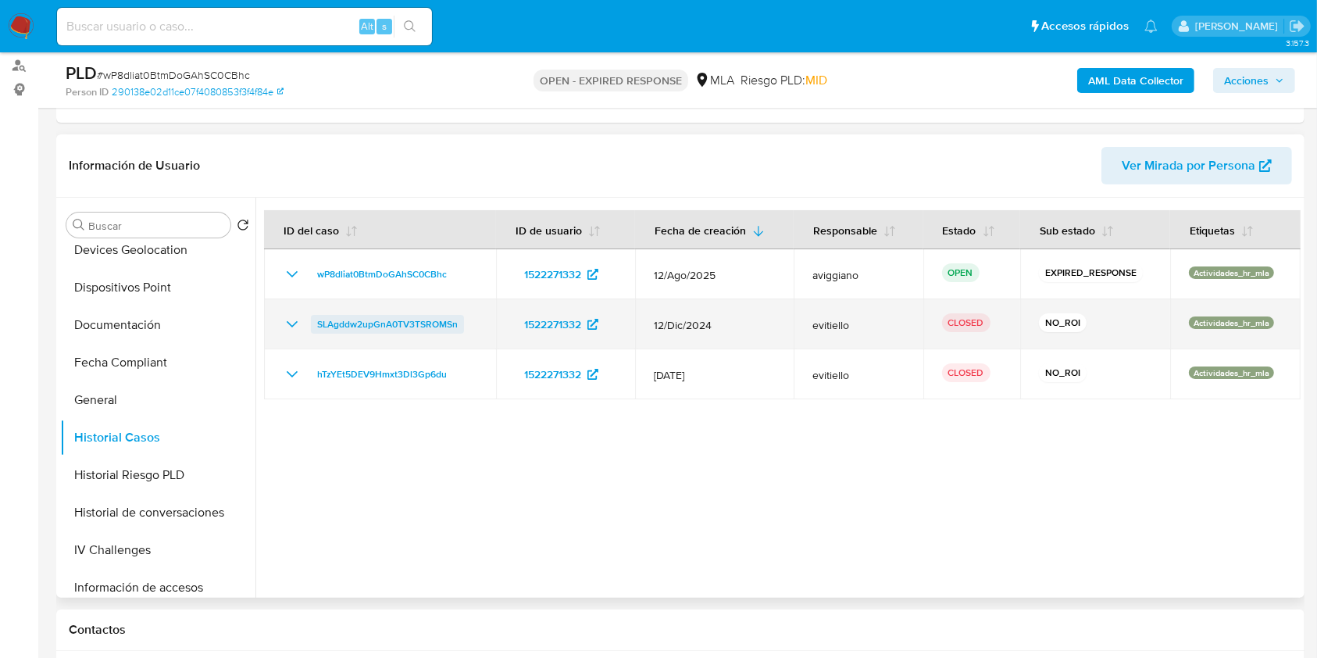
click at [360, 327] on span "SLAgddw2upGnA0TV3TSROMSn" at bounding box center [387, 324] width 141 height 19
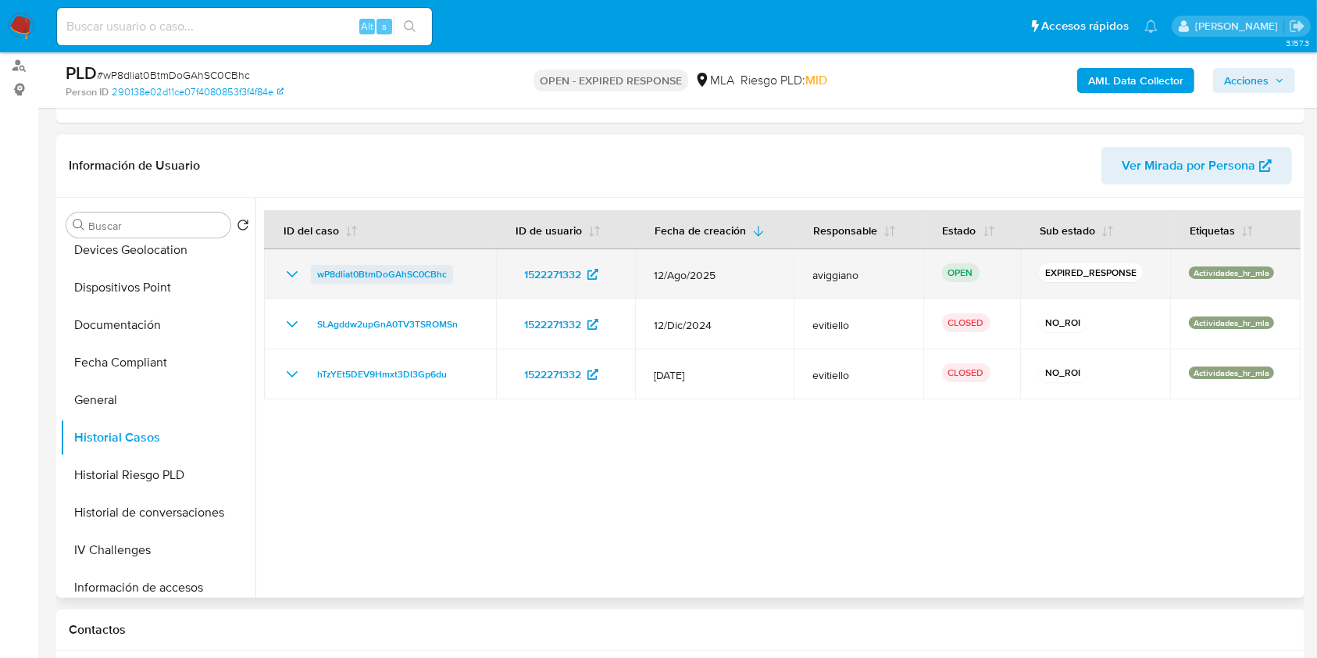
click at [378, 267] on span "wP8dliat0BtmDoGAhSC0CBhc" at bounding box center [382, 274] width 130 height 19
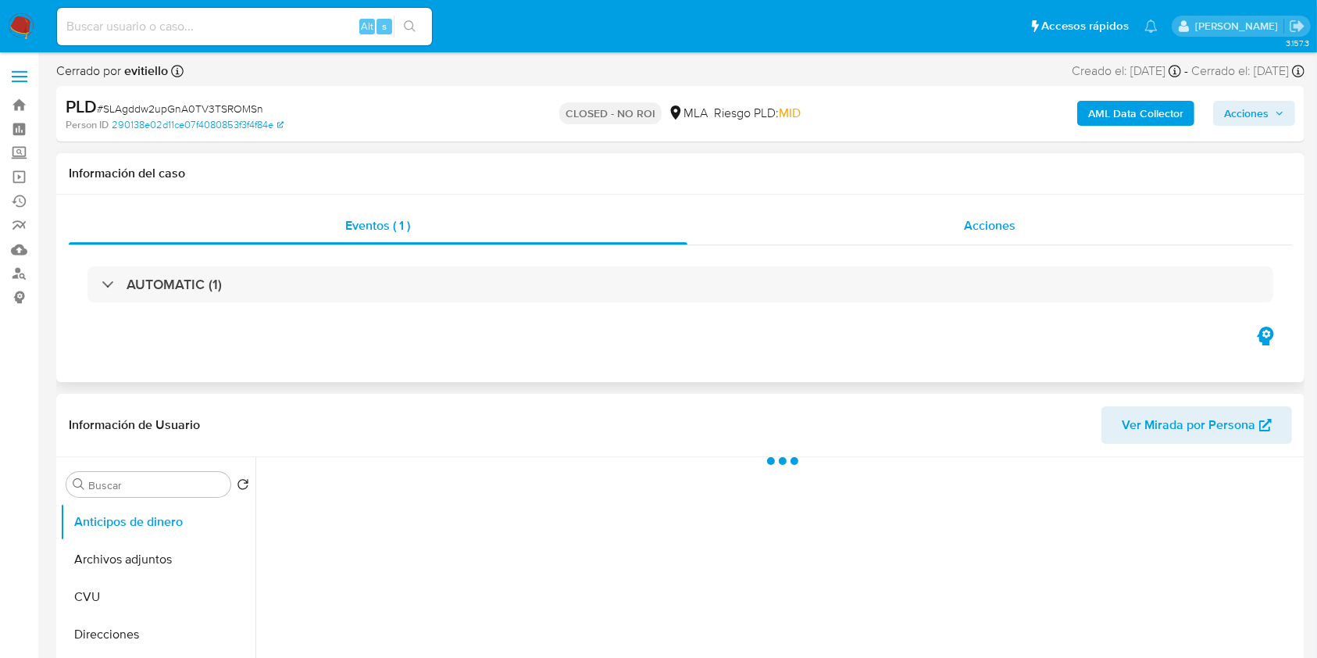
click at [1025, 227] on div "Acciones" at bounding box center [991, 226] width 606 height 38
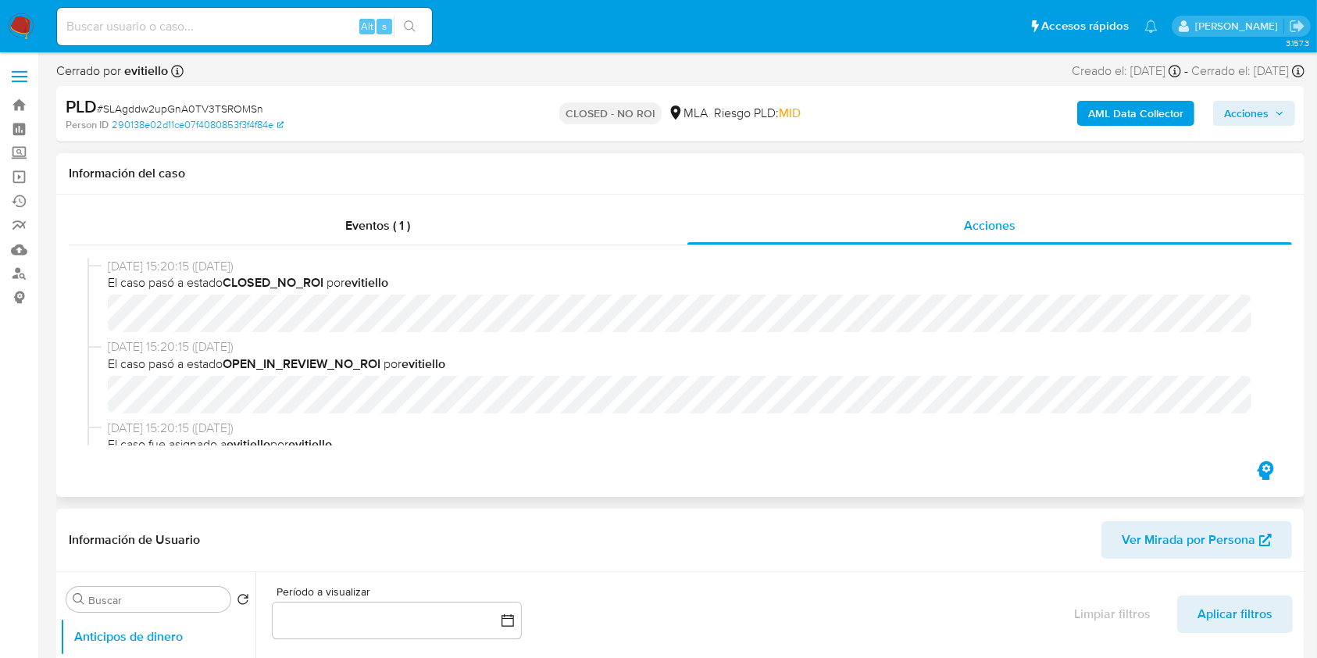
select select "10"
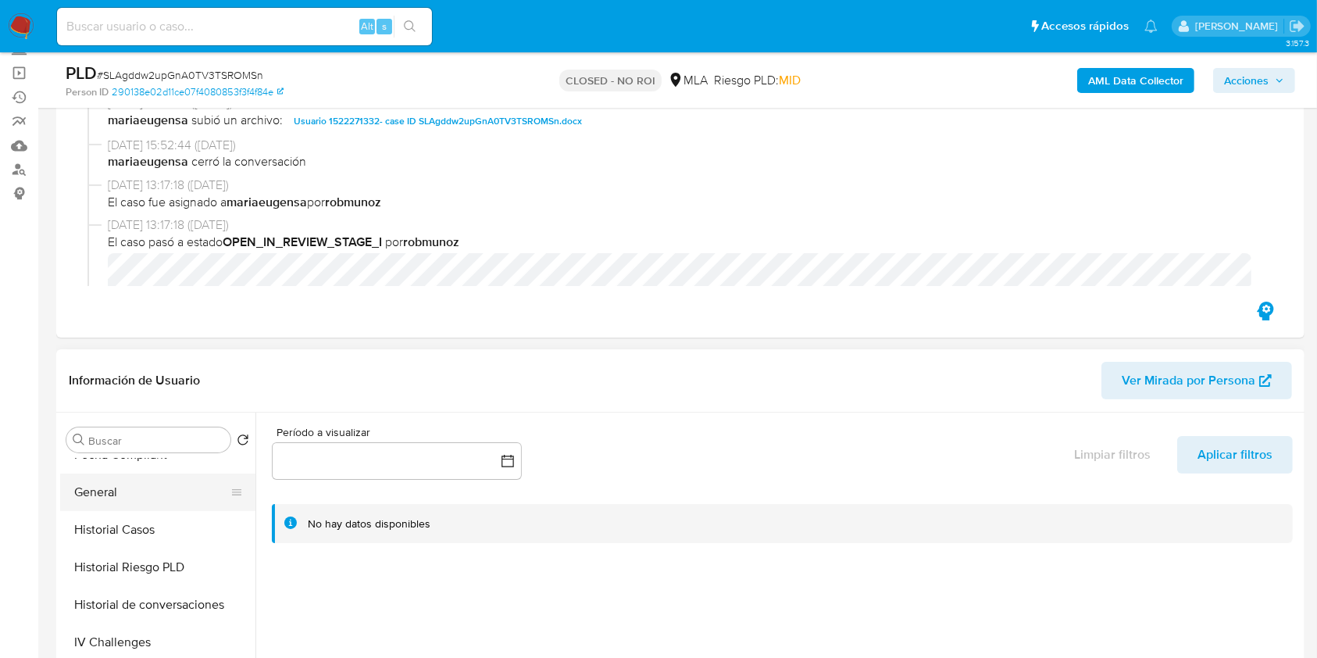
scroll to position [417, 0]
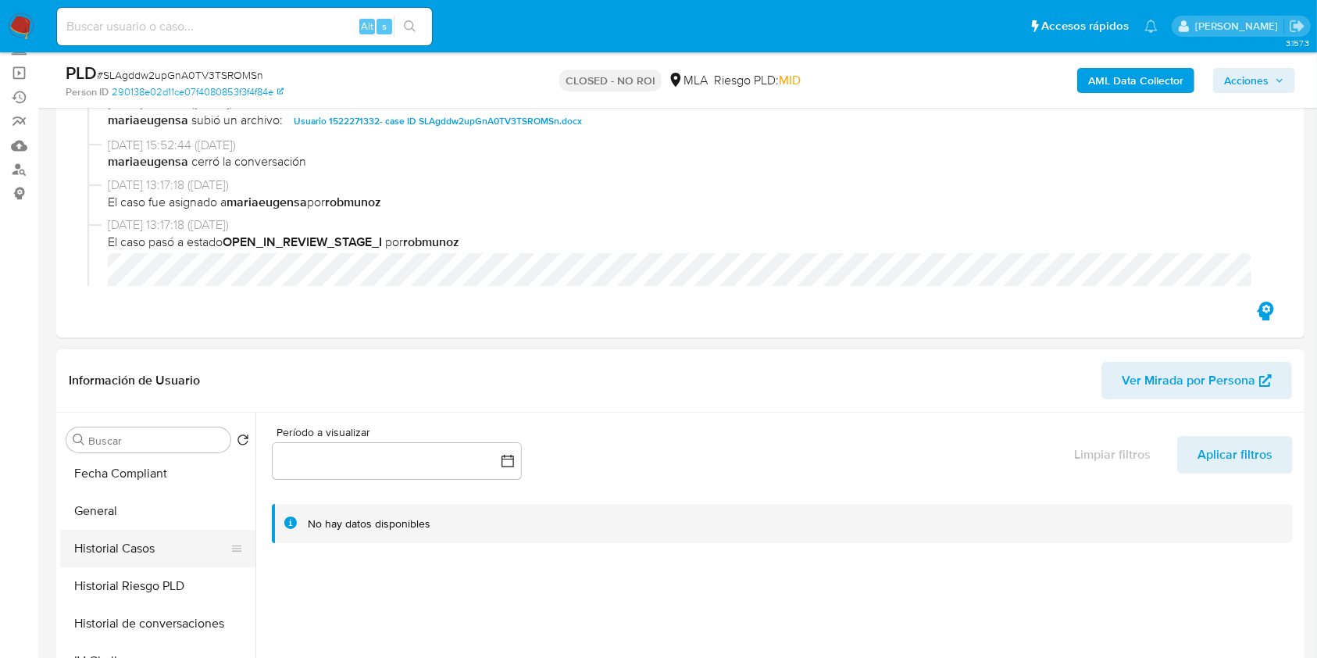
click at [160, 542] on button "Historial Casos" at bounding box center [151, 549] width 183 height 38
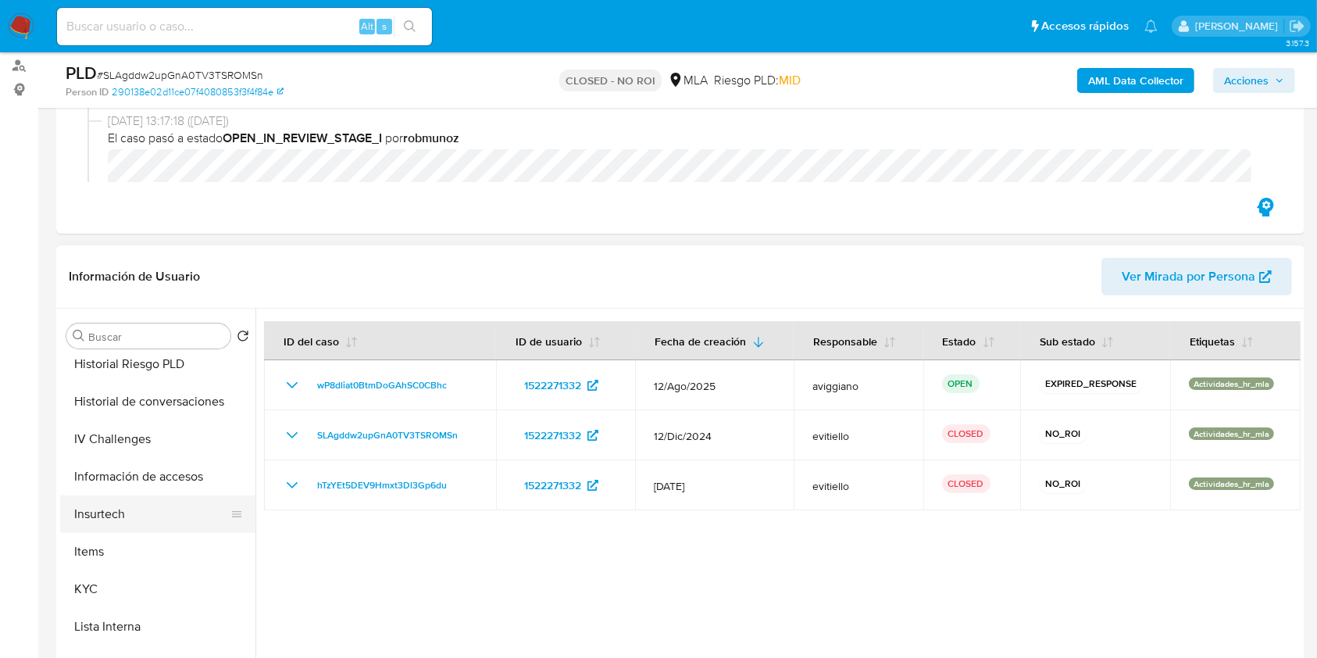
scroll to position [729, 0]
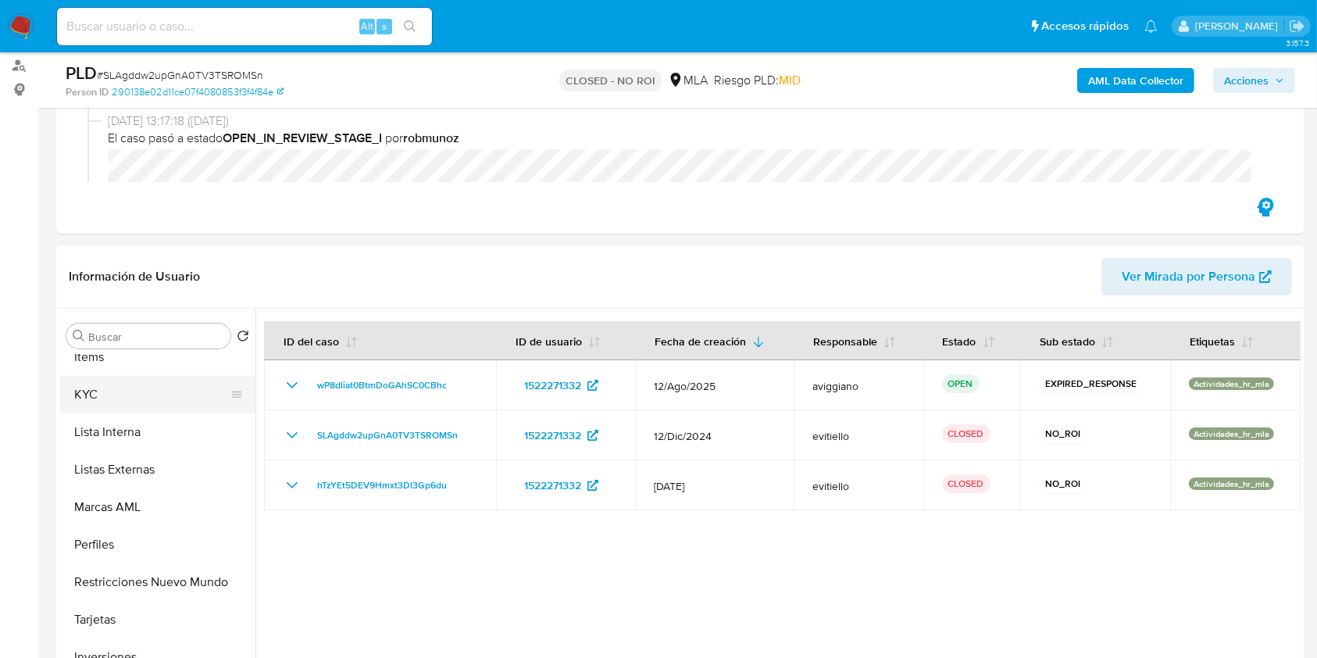
click at [144, 397] on button "KYC" at bounding box center [151, 395] width 183 height 38
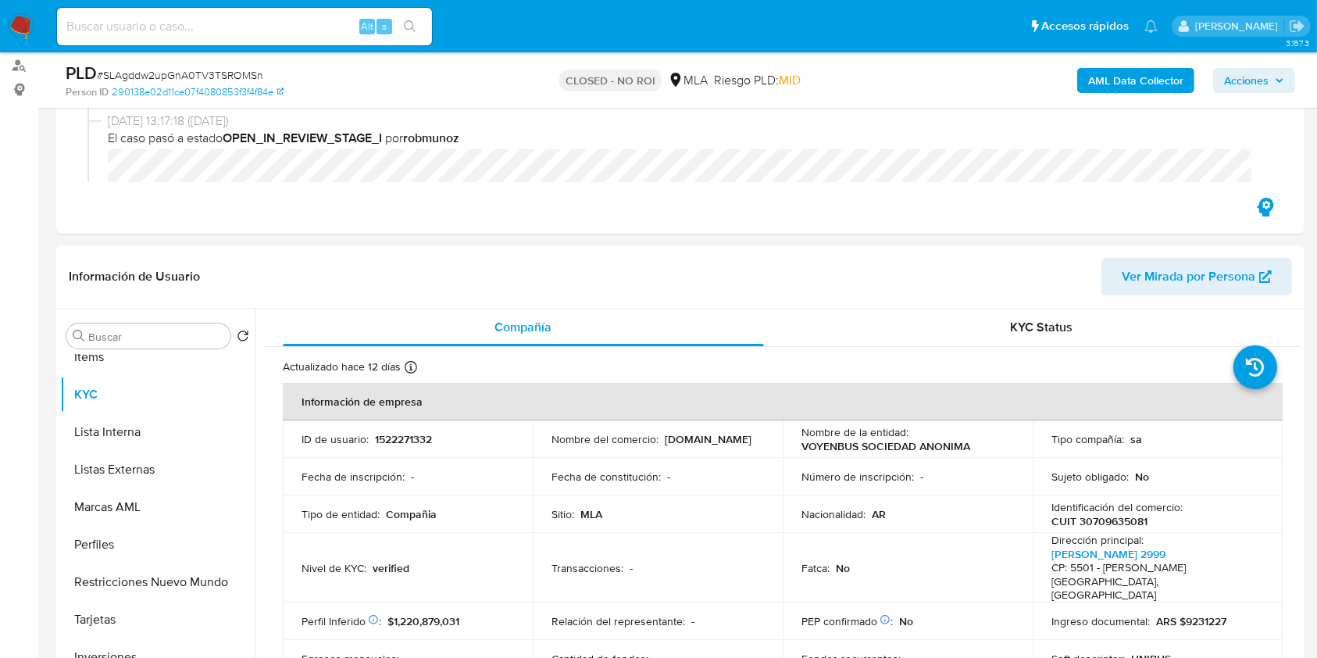
click at [411, 451] on td "ID de usuario : 1522271332" at bounding box center [408, 439] width 250 height 38
click at [408, 448] on td "ID de usuario : 1522271332" at bounding box center [408, 439] width 250 height 38
click at [406, 438] on p "1522271332" at bounding box center [403, 439] width 57 height 14
drag, startPoint x: 406, startPoint y: 438, endPoint x: 392, endPoint y: 440, distance: 14.2
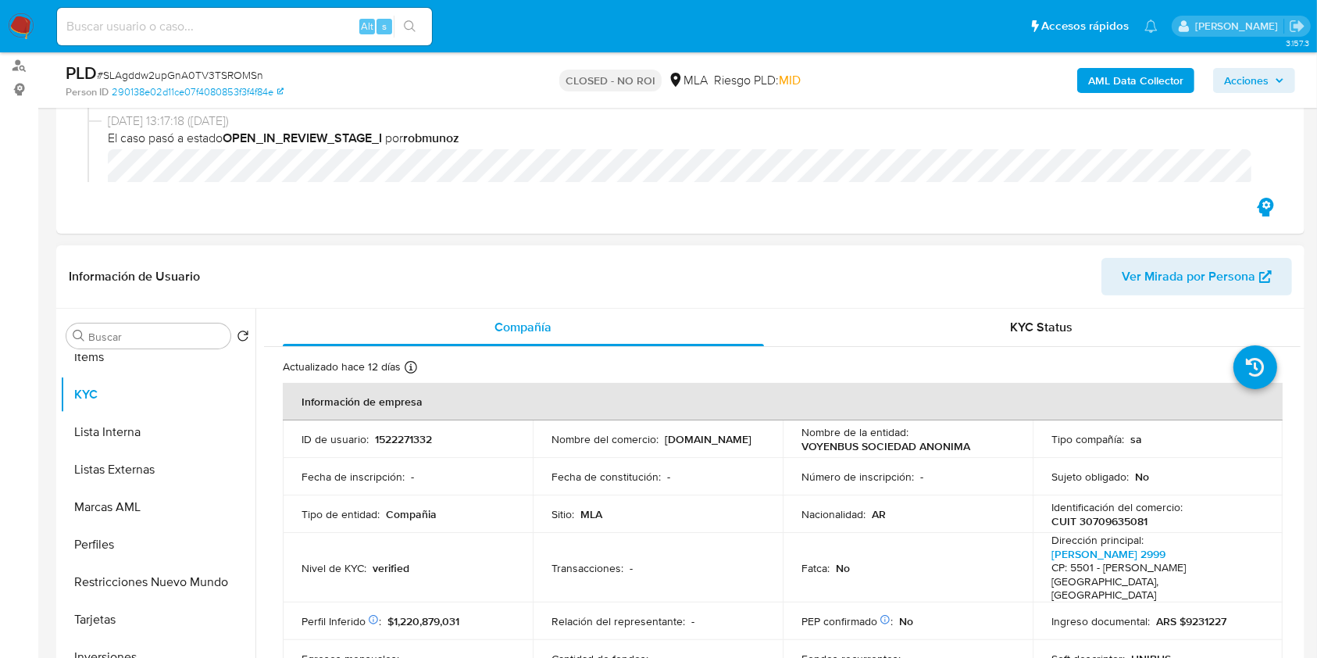
click at [392, 441] on p "1522271332" at bounding box center [403, 439] width 57 height 14
click at [392, 440] on p "1522271332" at bounding box center [403, 439] width 57 height 14
click at [1120, 88] on b "AML Data Collector" at bounding box center [1136, 80] width 95 height 25
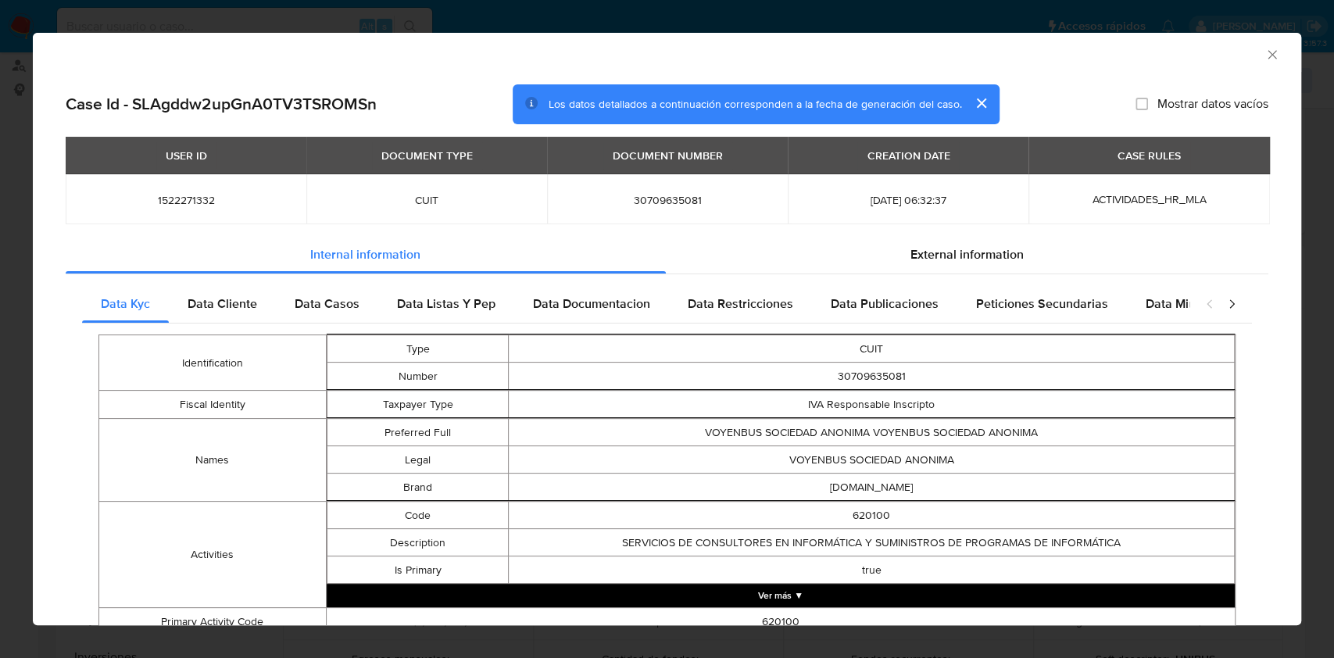
click at [1264, 53] on icon "Cerrar ventana" at bounding box center [1272, 55] width 16 height 16
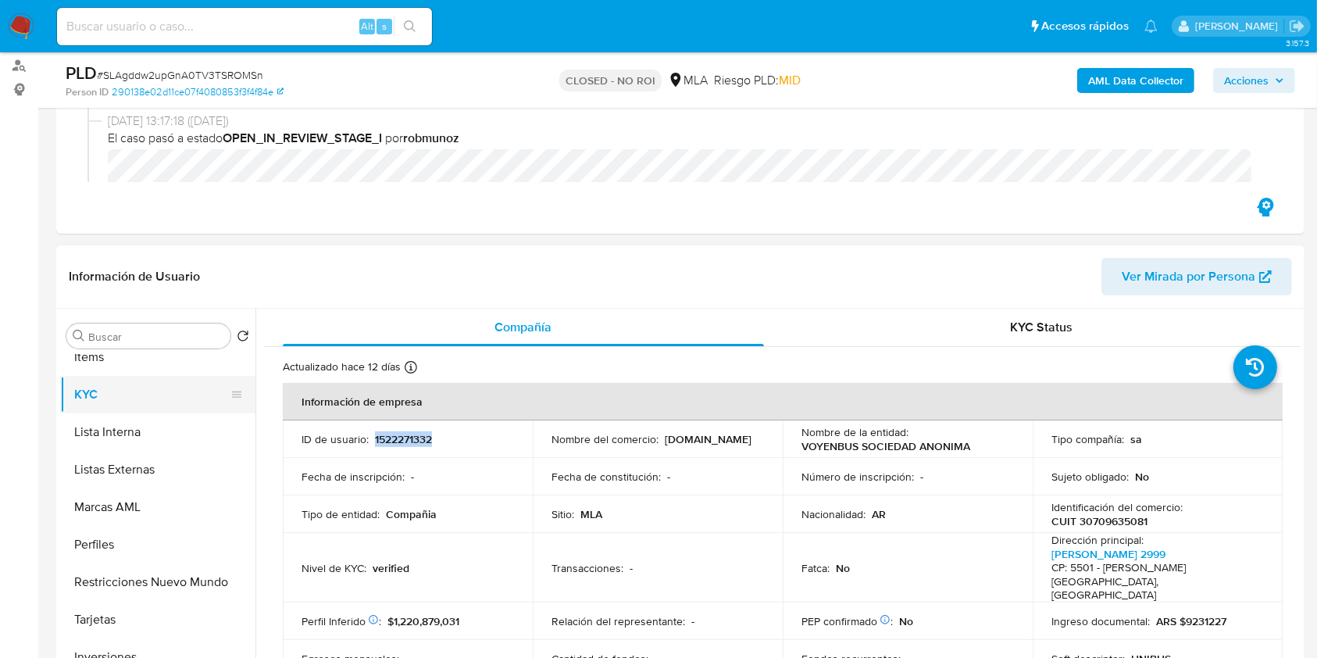
click at [195, 409] on button "KYC" at bounding box center [151, 395] width 183 height 38
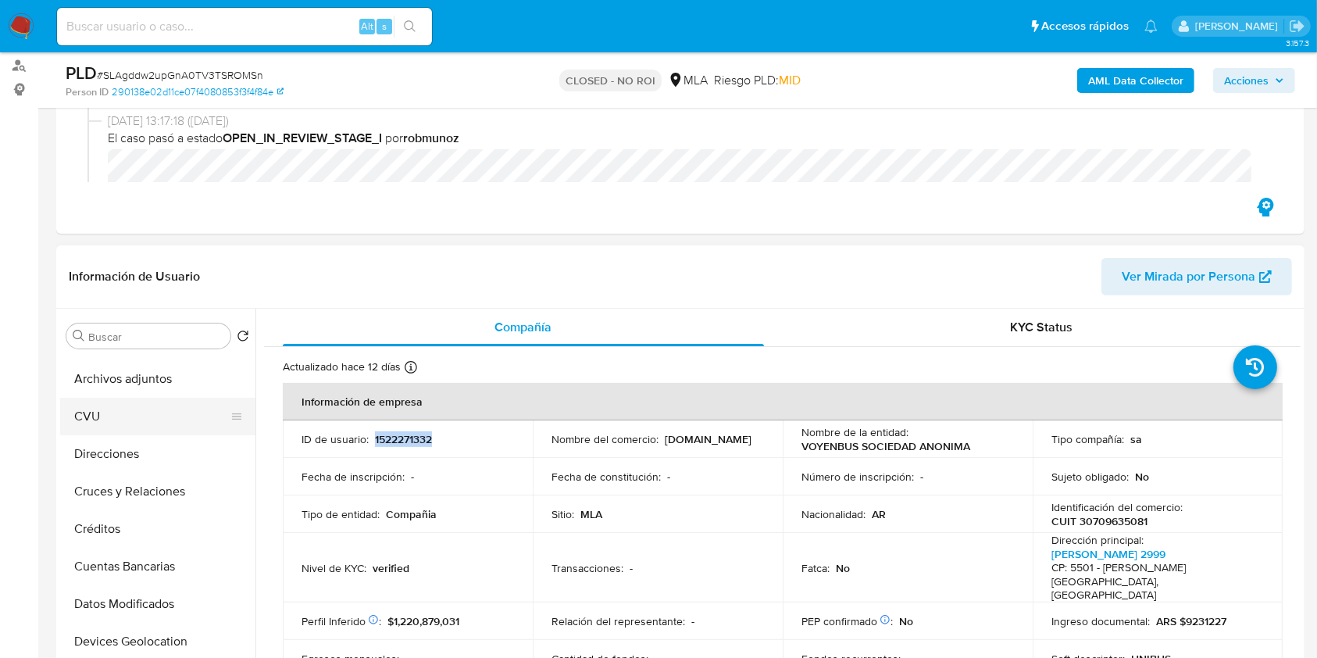
scroll to position [0, 0]
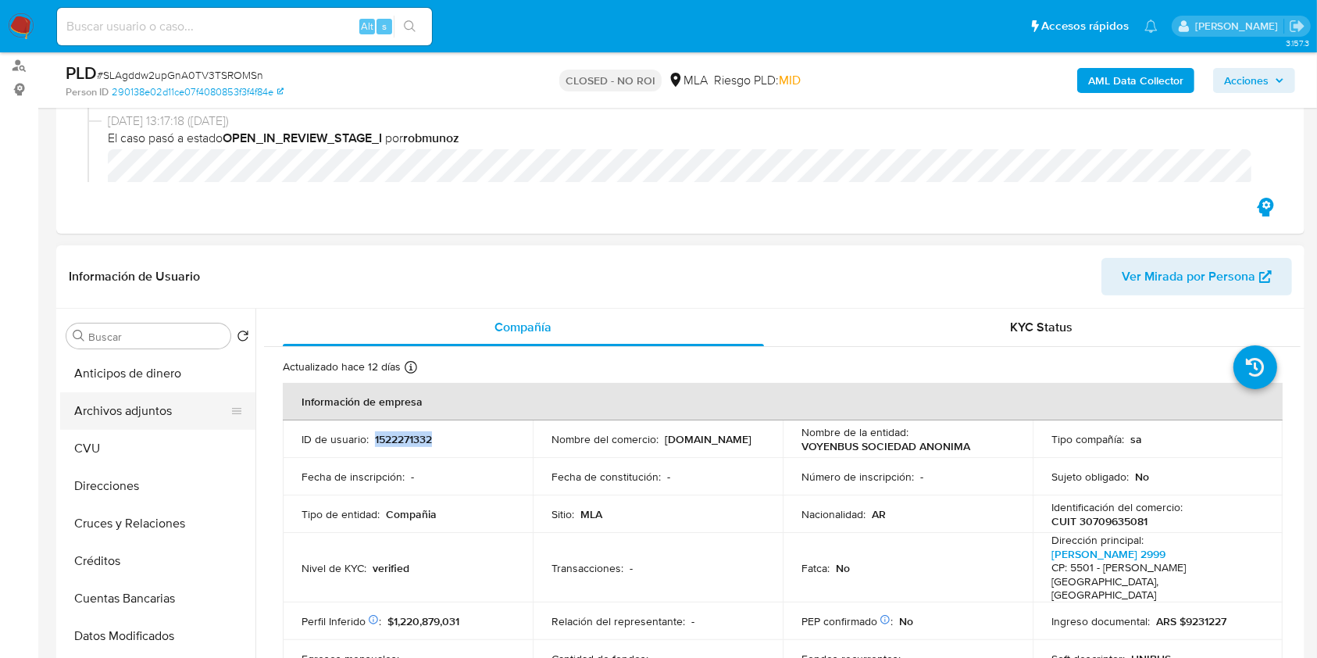
drag, startPoint x: 141, startPoint y: 402, endPoint x: 175, endPoint y: 393, distance: 34.7
click at [141, 400] on button "Archivos adjuntos" at bounding box center [151, 411] width 183 height 38
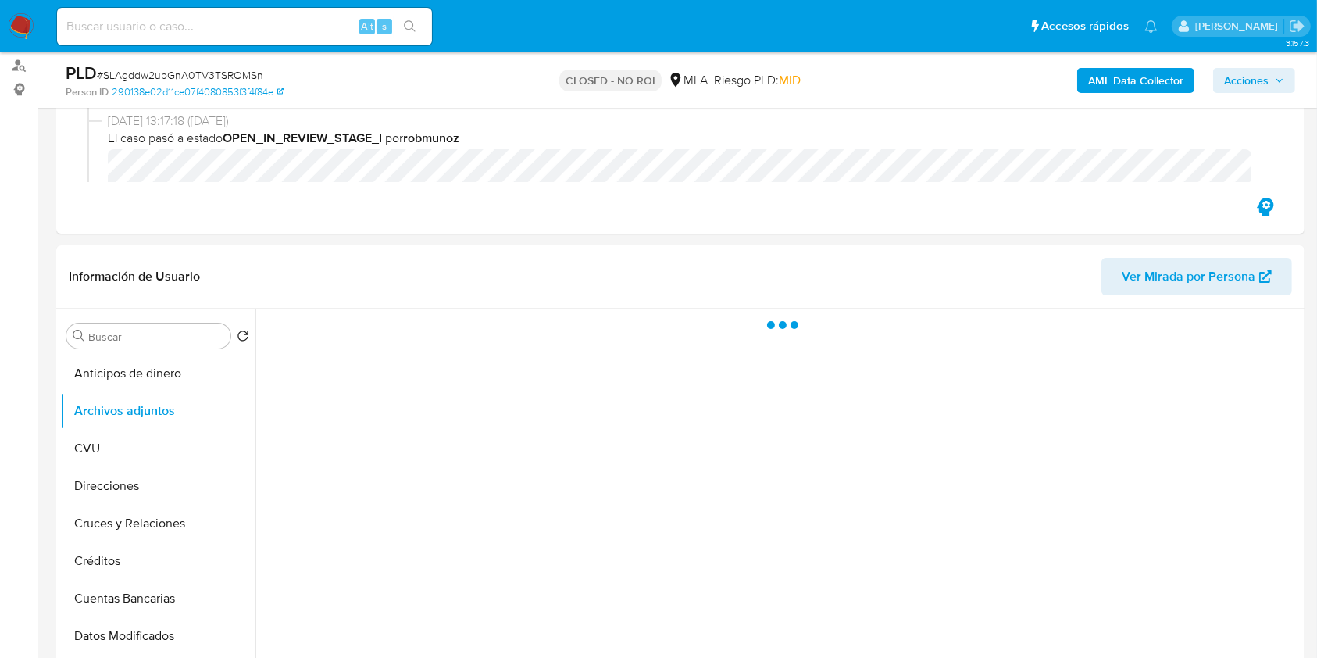
click at [1171, 91] on b "AML Data Collector" at bounding box center [1136, 80] width 95 height 25
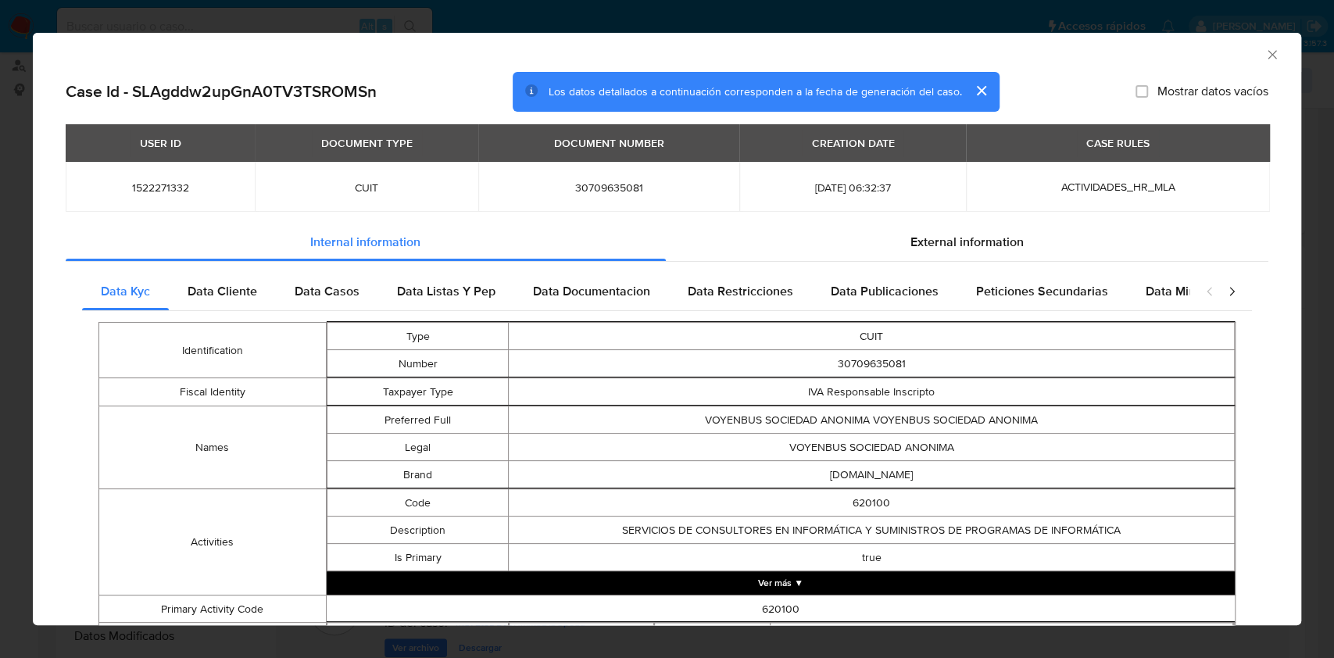
click at [1252, 66] on div "AML Data Collector" at bounding box center [667, 52] width 1268 height 39
click at [1264, 51] on icon "Cerrar ventana" at bounding box center [1272, 55] width 16 height 16
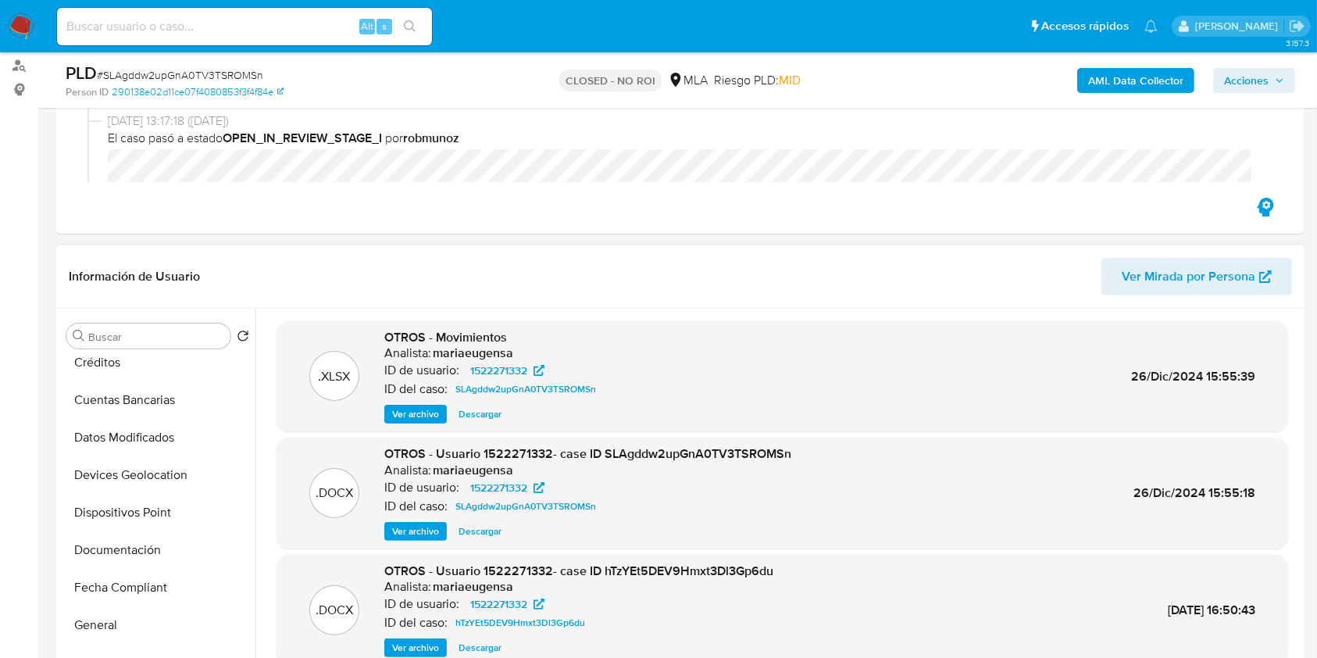
scroll to position [417, 0]
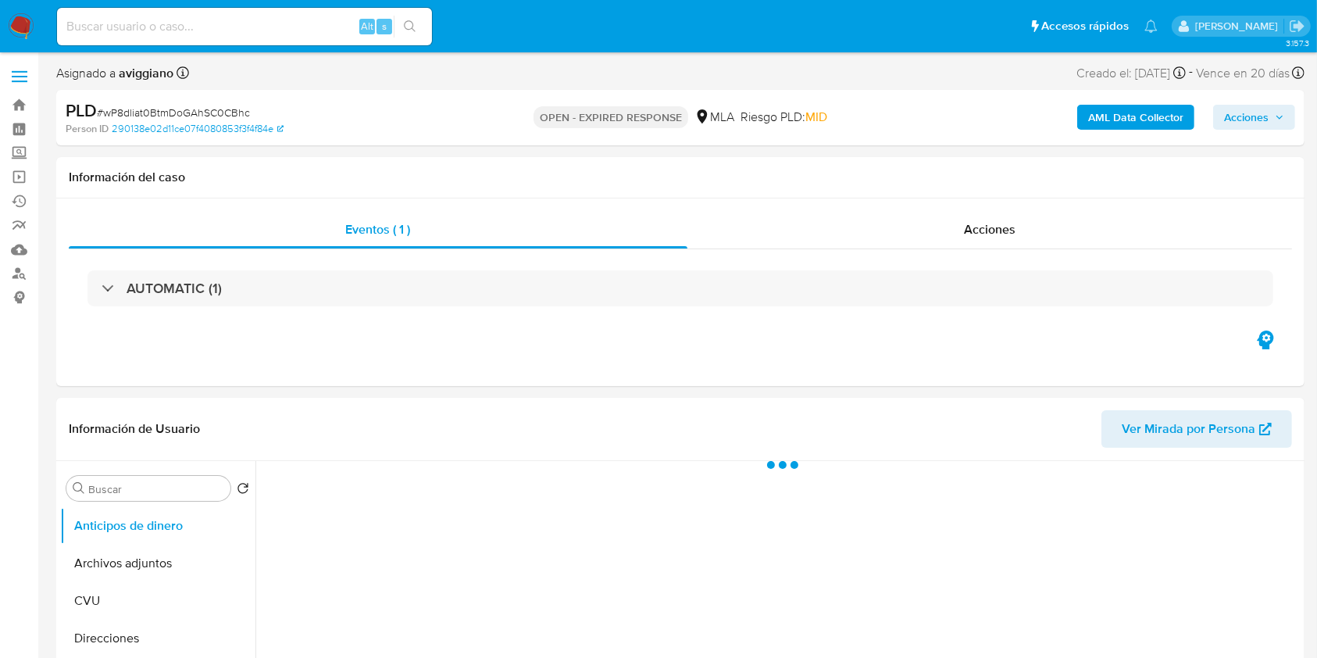
click at [1091, 114] on b "AML Data Collector" at bounding box center [1136, 117] width 95 height 25
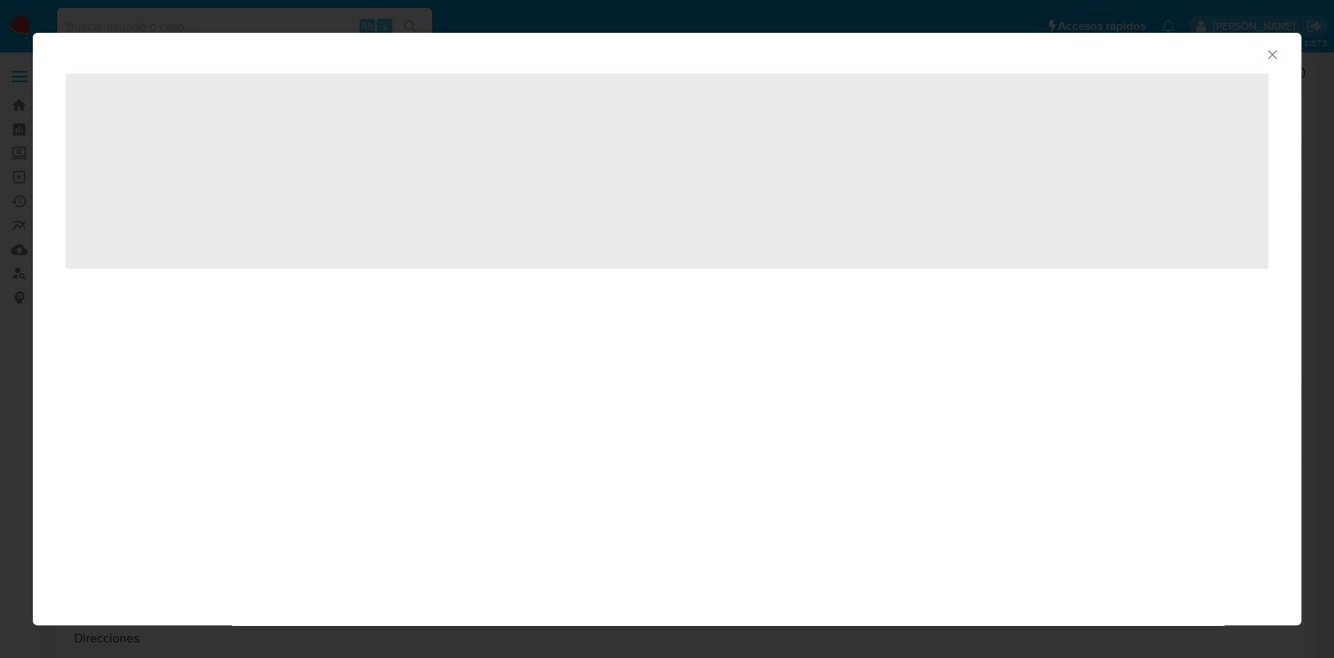
select select "10"
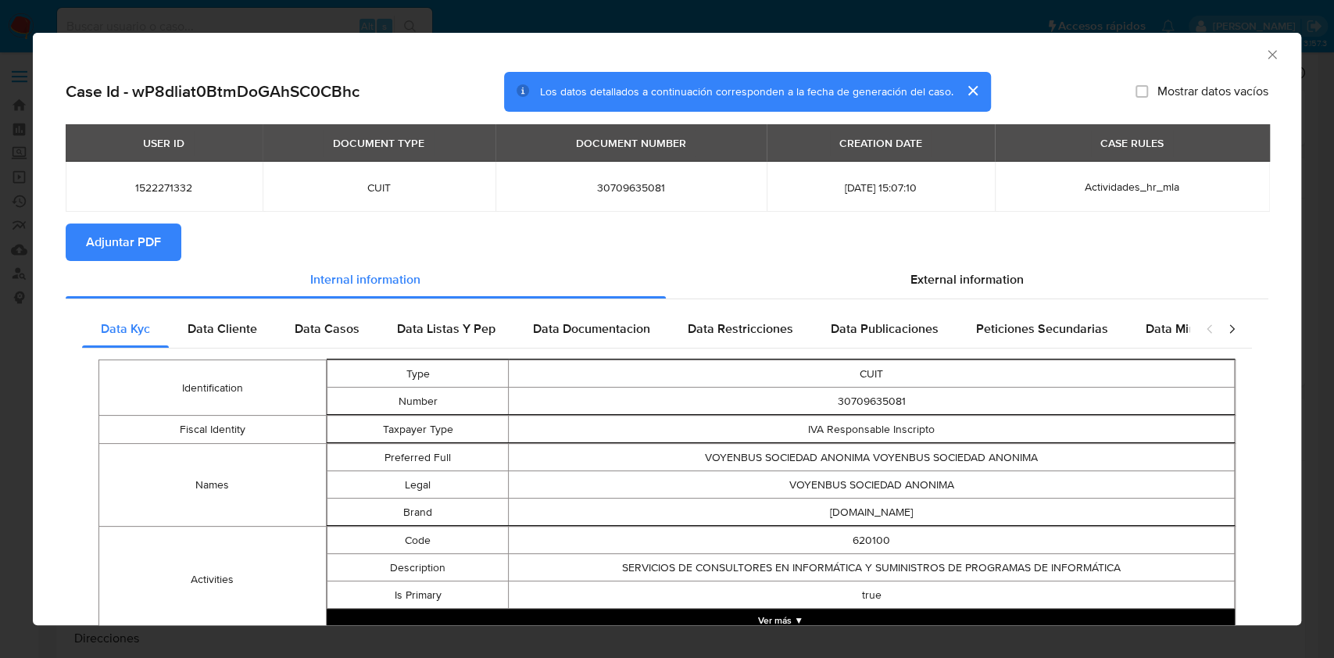
click at [160, 227] on button "Adjuntar PDF" at bounding box center [124, 242] width 116 height 38
click at [1267, 54] on icon "Cerrar ventana" at bounding box center [1271, 54] width 9 height 9
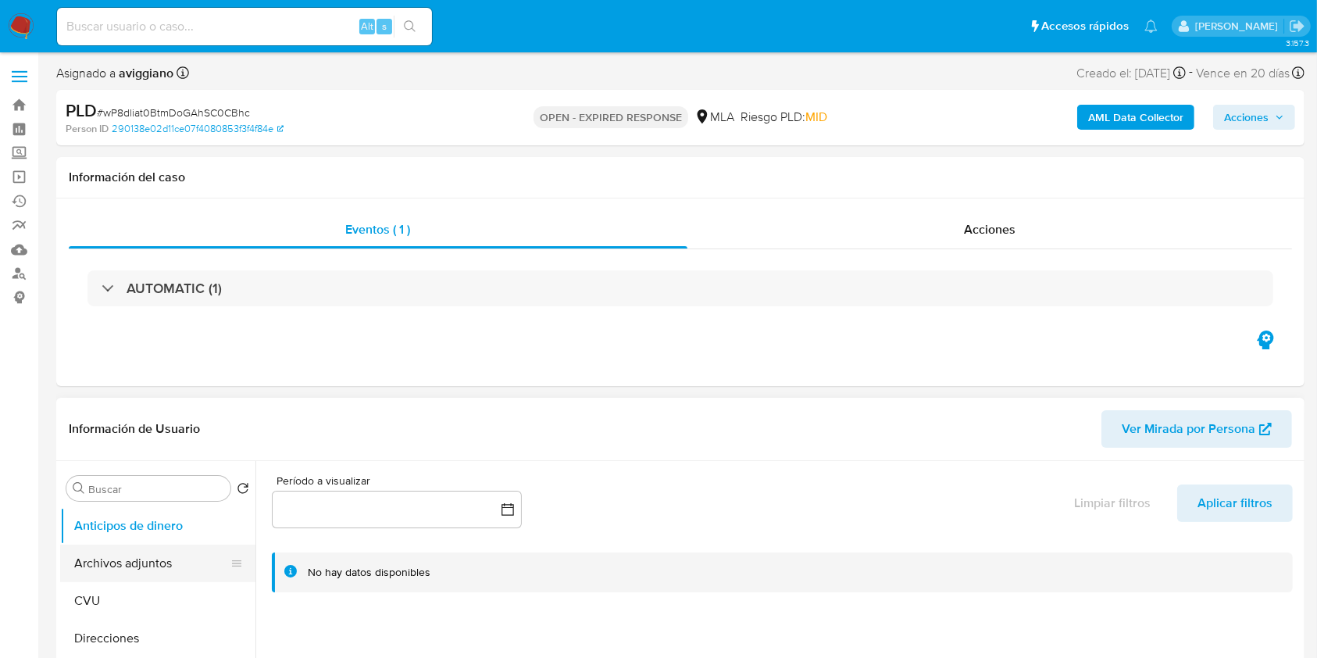
click at [140, 559] on button "Archivos adjuntos" at bounding box center [151, 564] width 183 height 38
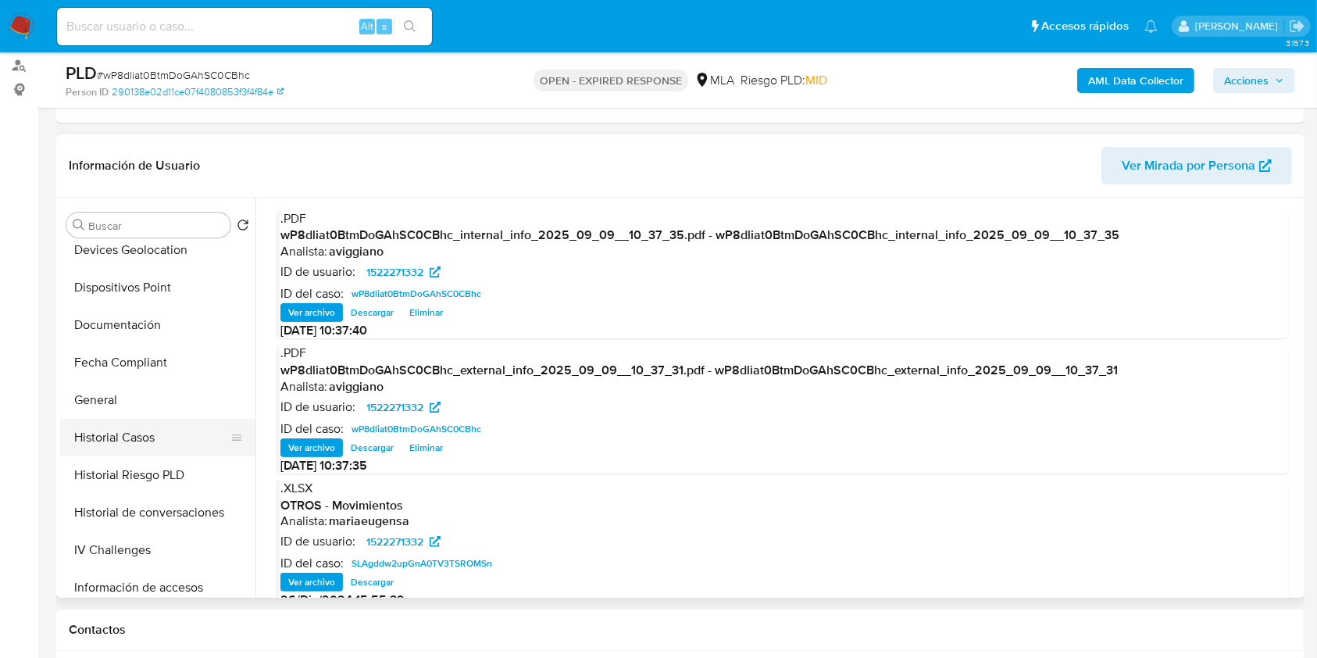
scroll to position [417, 0]
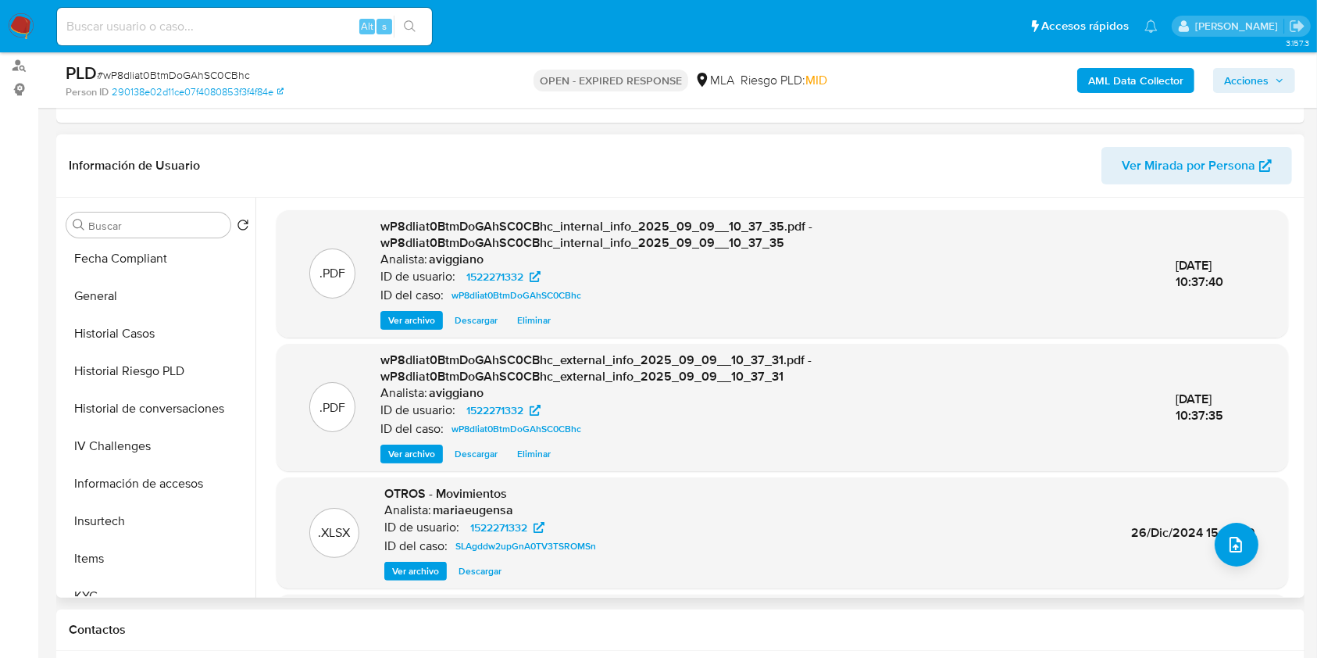
click at [80, 595] on div "Buscar Volver al orden por defecto Anticipos de dinero Archivos adjuntos CVU Di…" at bounding box center [157, 399] width 195 height 398
click at [88, 589] on button "KYC" at bounding box center [151, 596] width 183 height 38
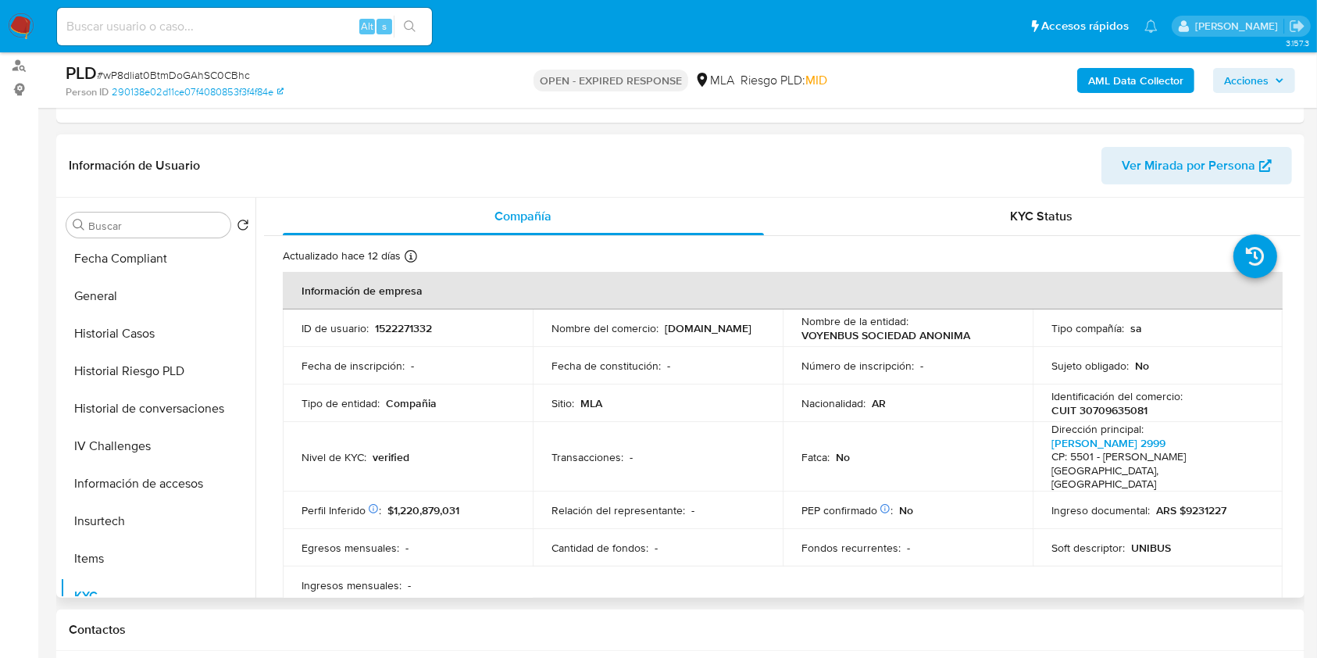
click at [1098, 413] on p "CUIT 30709635081" at bounding box center [1100, 410] width 96 height 14
copy p "30709635081"
click at [394, 327] on p "1522271332" at bounding box center [403, 328] width 57 height 14
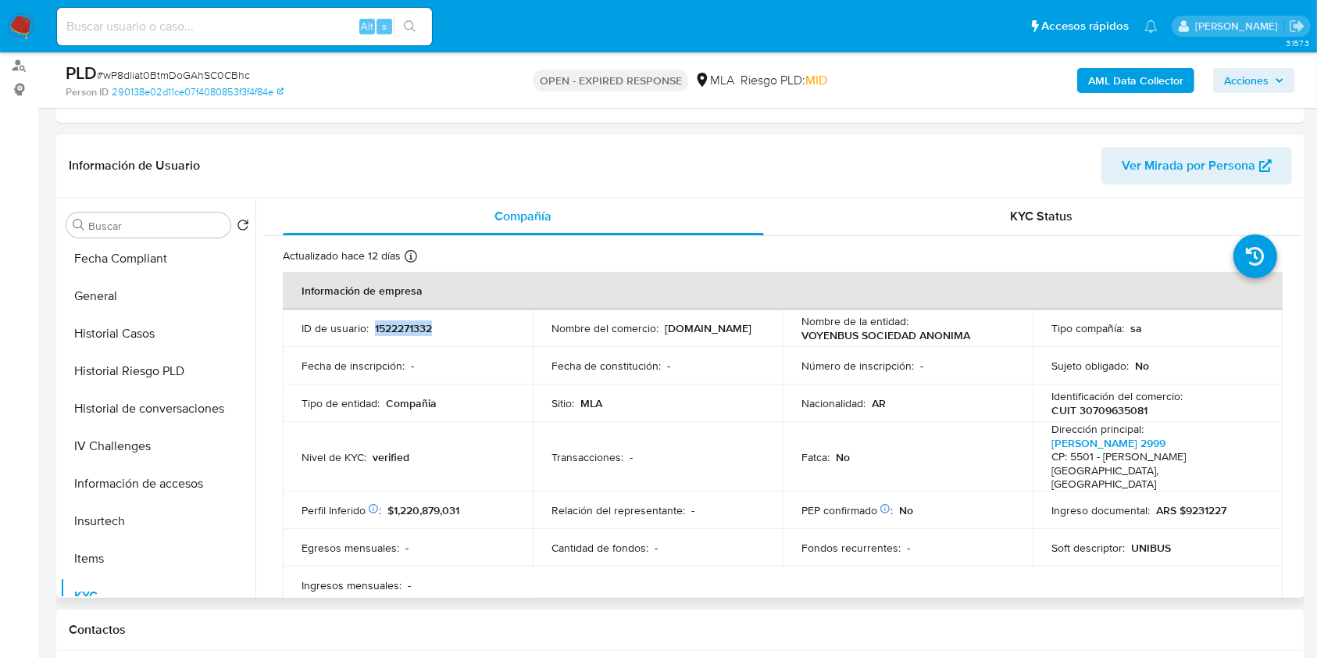
copy p "1522271332"
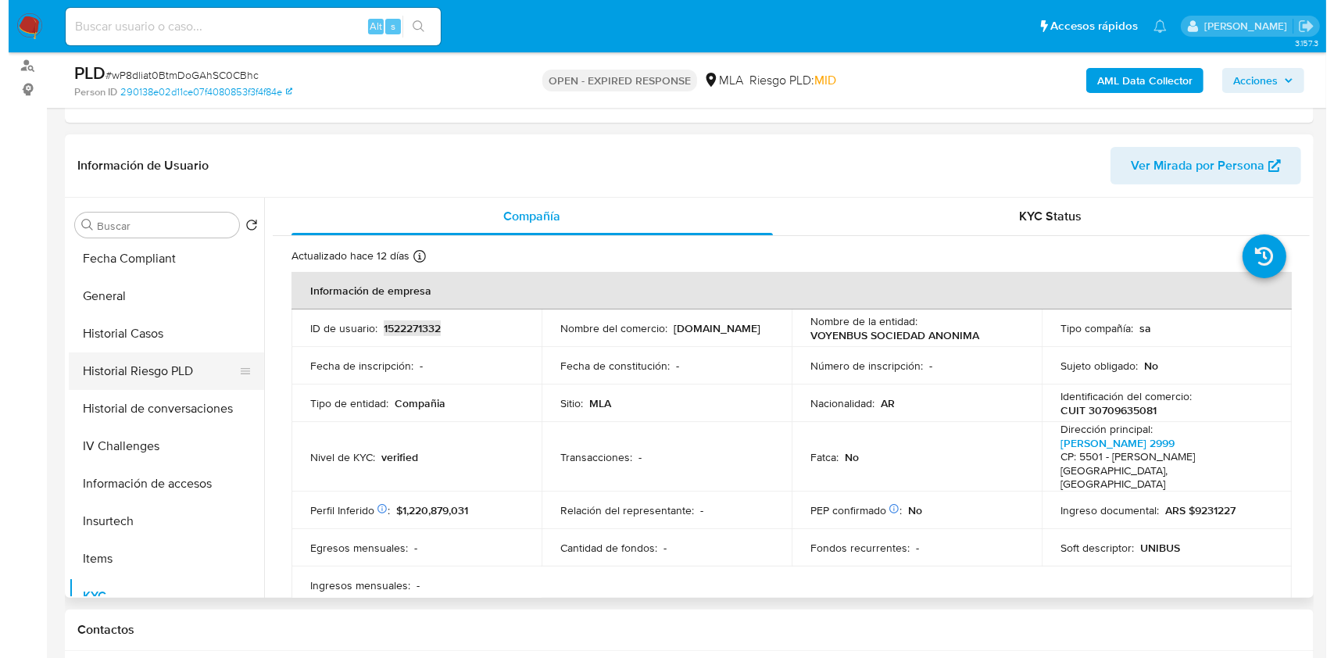
scroll to position [0, 0]
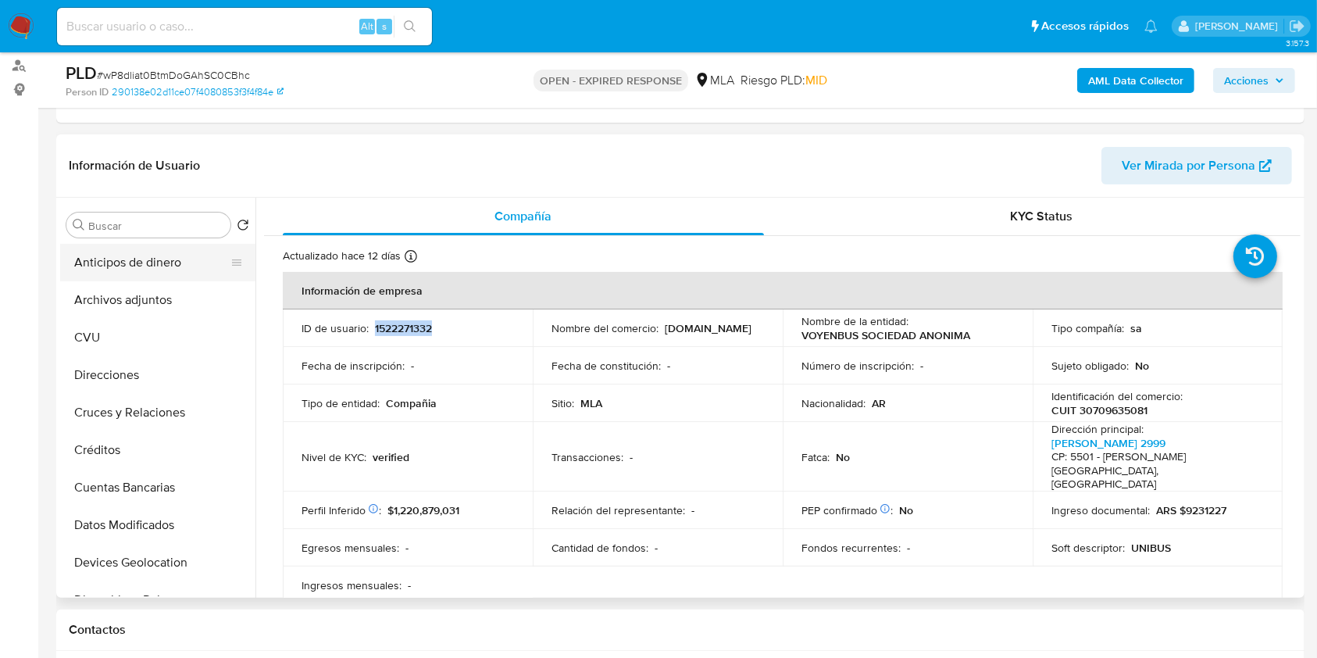
click at [175, 264] on button "Anticipos de dinero" at bounding box center [151, 263] width 183 height 38
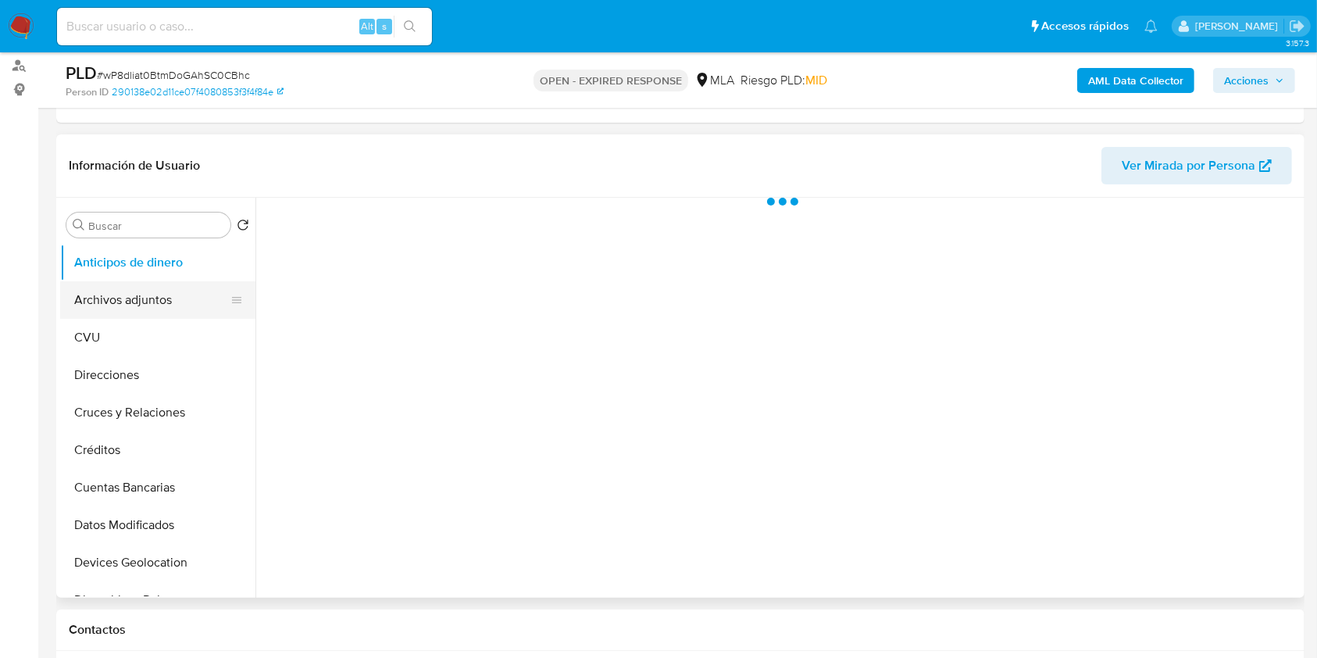
click at [156, 288] on button "Archivos adjuntos" at bounding box center [151, 300] width 183 height 38
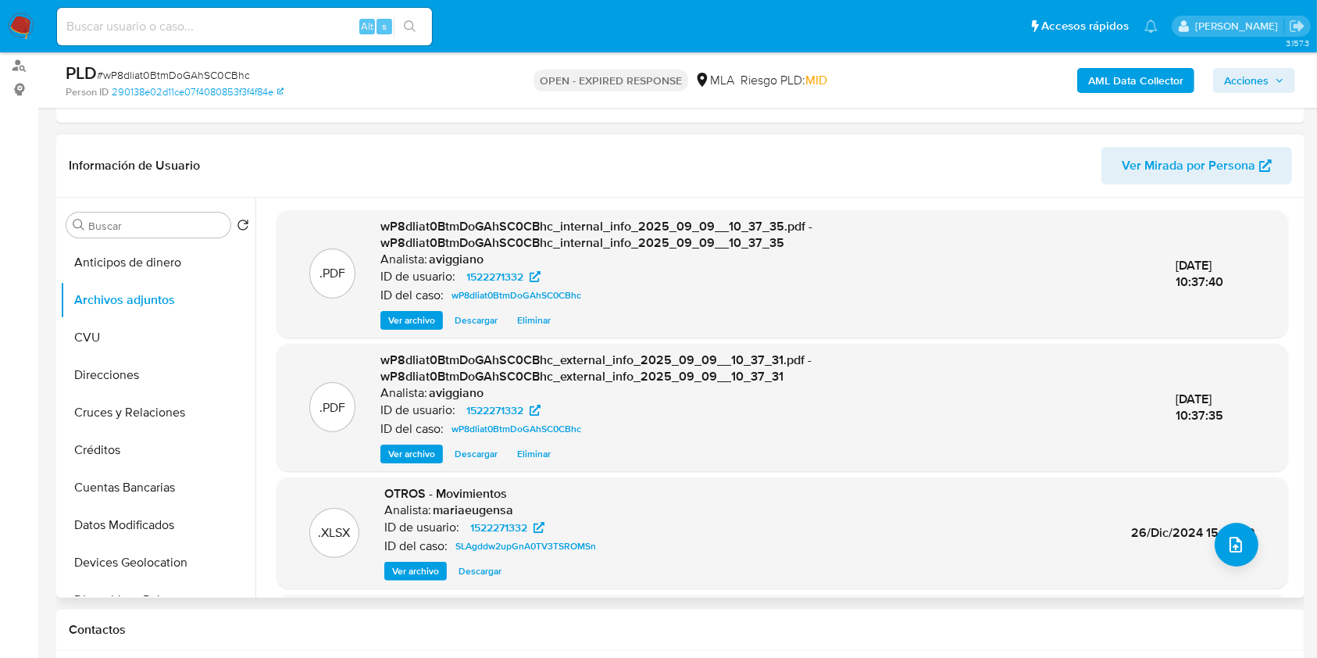
click at [1246, 559] on div ".XLSX OTROS - Movimientos Analista: mariaeugensa ID de usuario: 1522271332 ID d…" at bounding box center [782, 532] width 996 height 95
click at [1232, 545] on icon "upload-file" at bounding box center [1236, 544] width 19 height 19
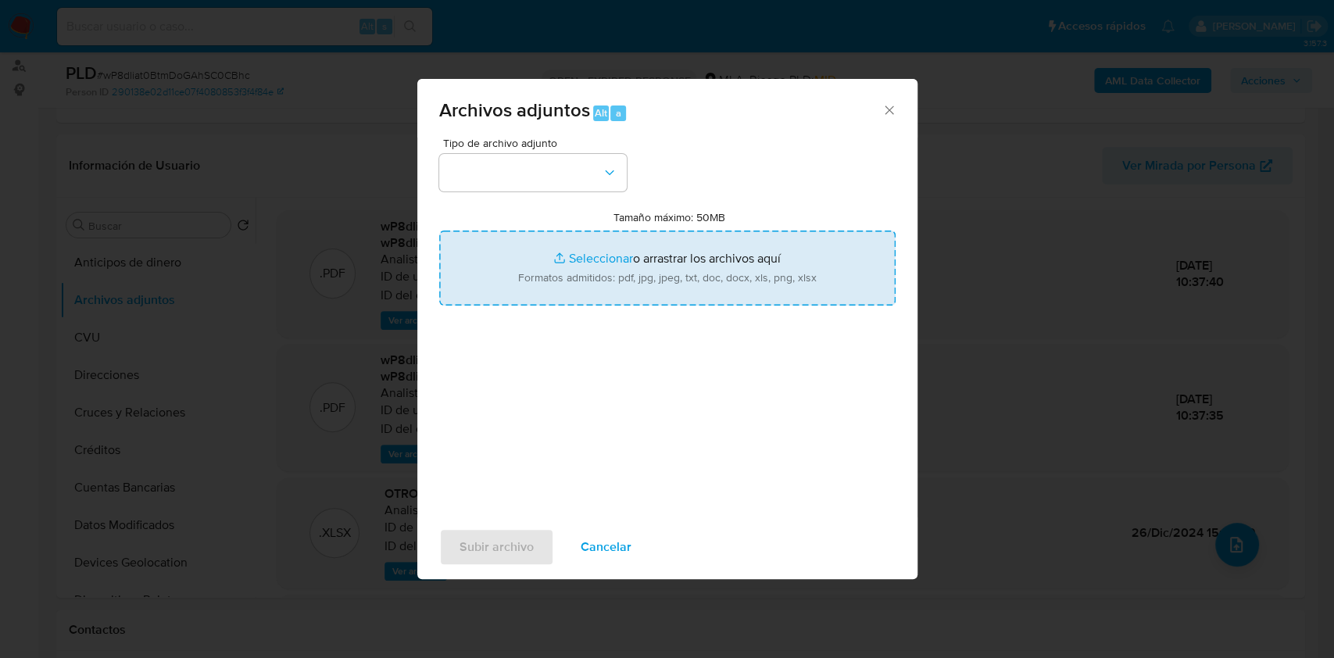
click at [750, 240] on input "Tamaño máximo: 50MB Seleccionar archivos" at bounding box center [667, 268] width 456 height 75
type input "C:\fakepath\Nosis - 1522271332.pdf"
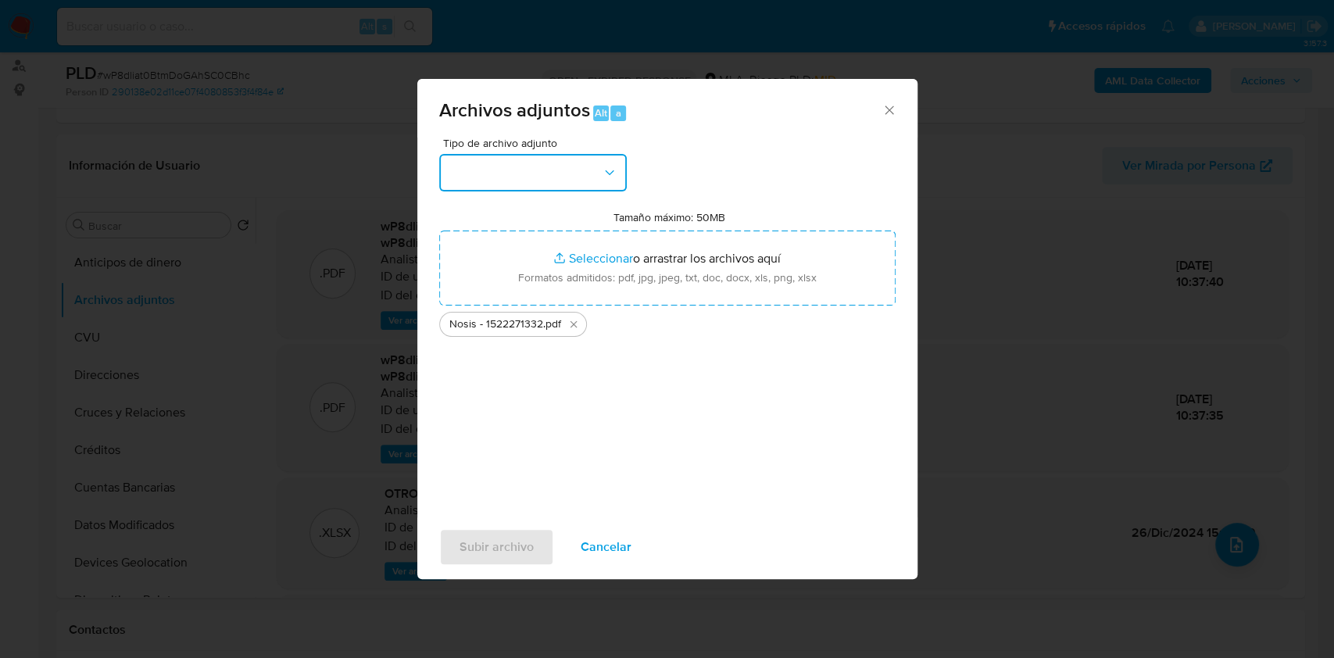
click at [520, 177] on button "button" at bounding box center [533, 173] width 188 height 38
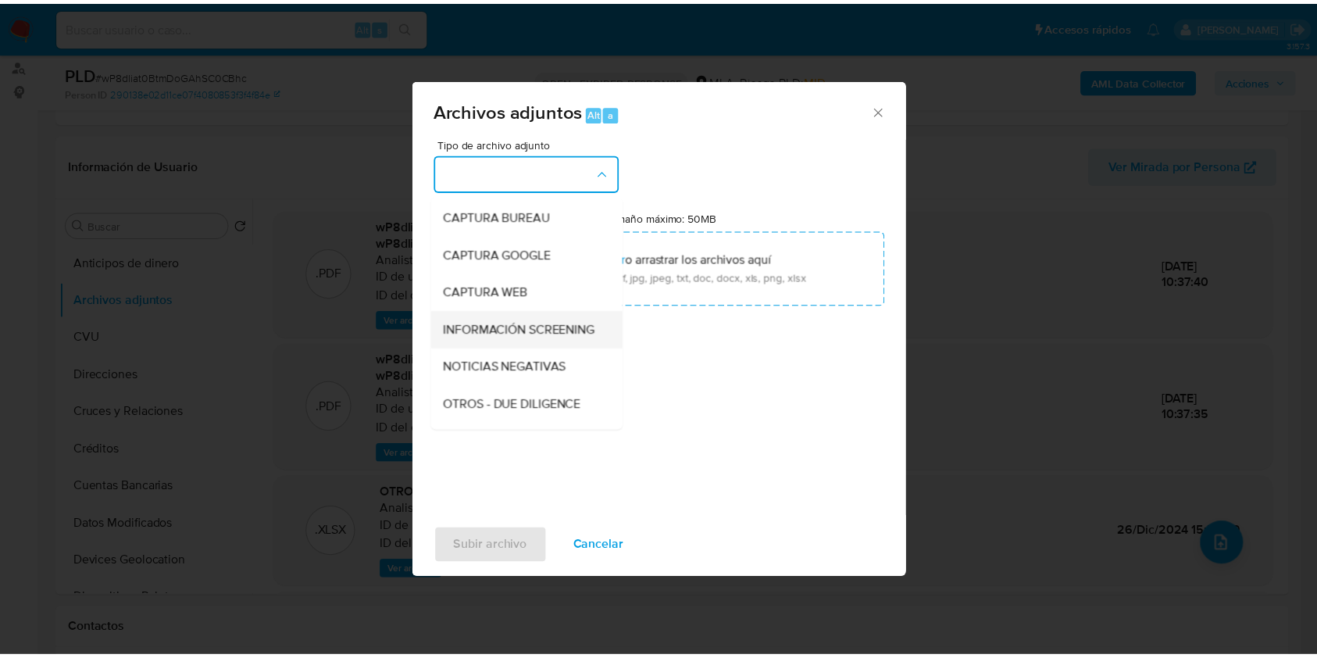
scroll to position [104, 0]
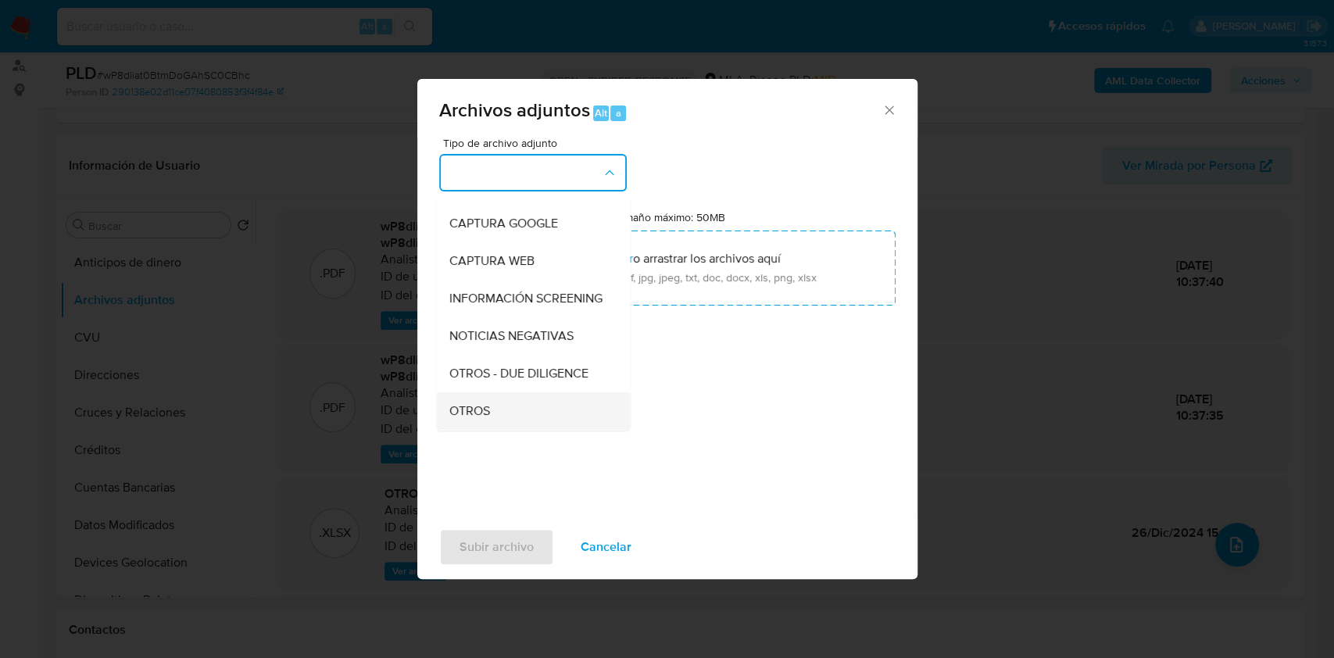
click at [463, 410] on div "OTROS" at bounding box center [528, 411] width 159 height 38
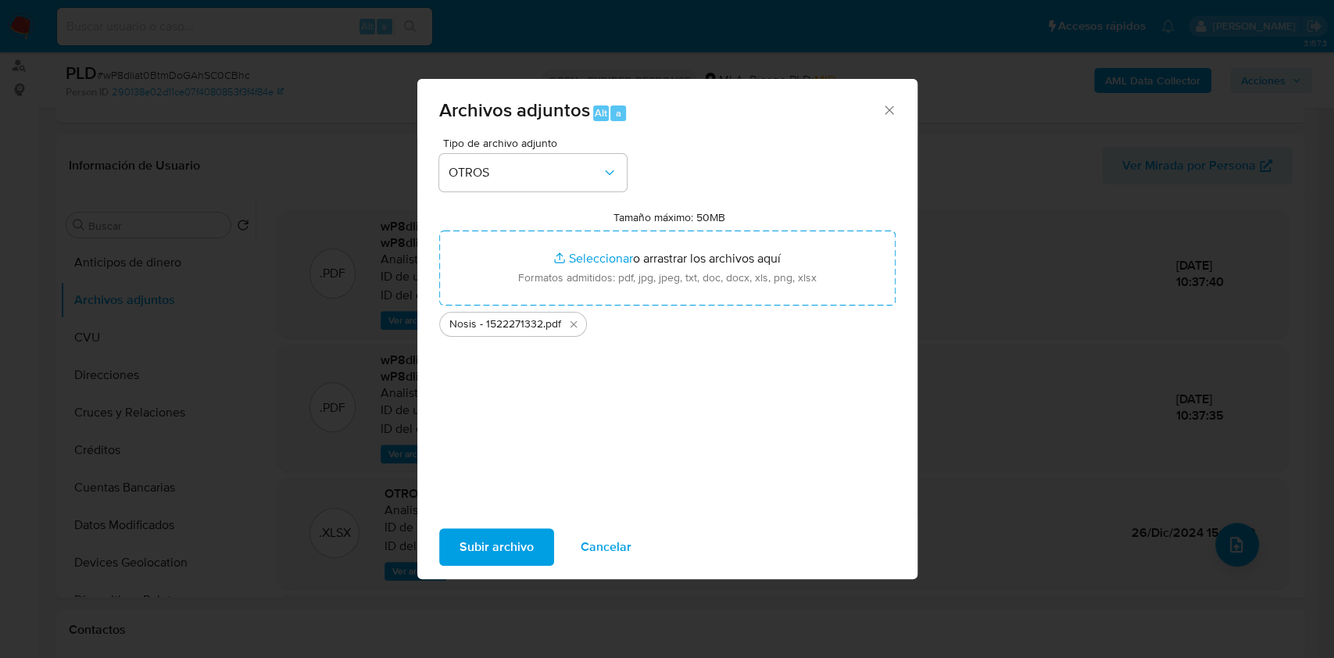
click at [478, 541] on span "Subir archivo" at bounding box center [496, 547] width 74 height 34
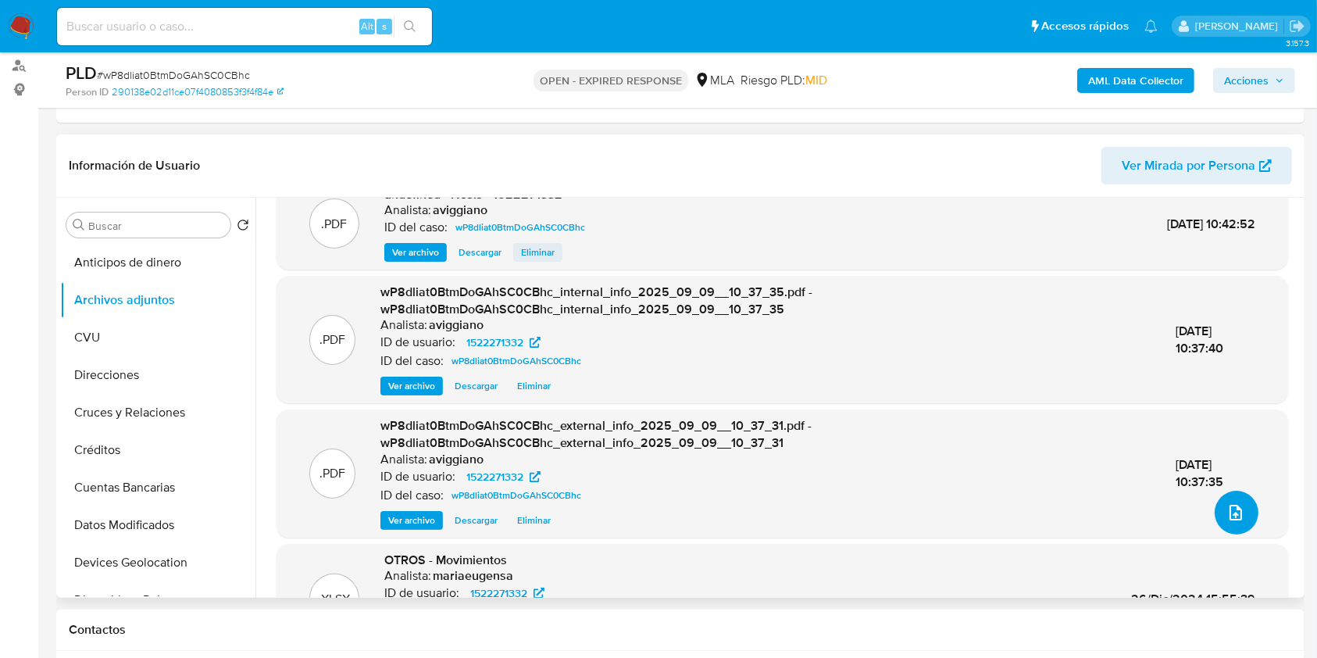
scroll to position [0, 0]
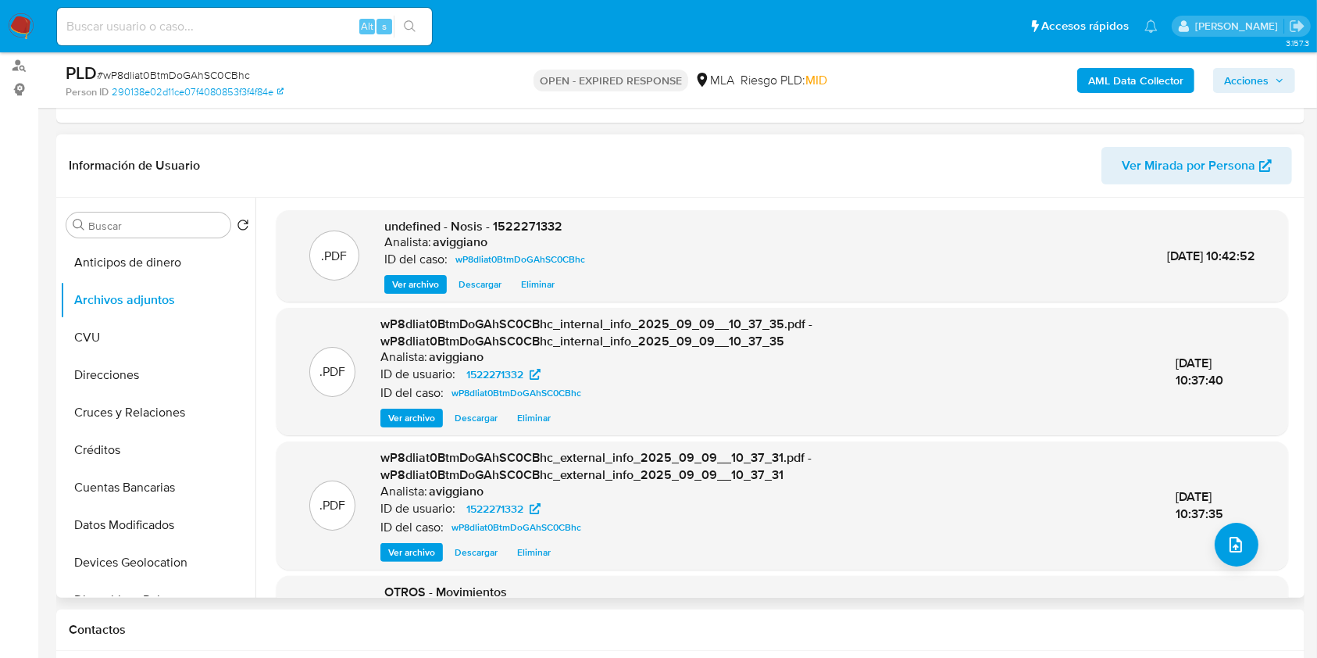
click at [539, 221] on span "undefined - Nosis - 1522271332" at bounding box center [473, 226] width 178 height 18
copy span "1522271332"
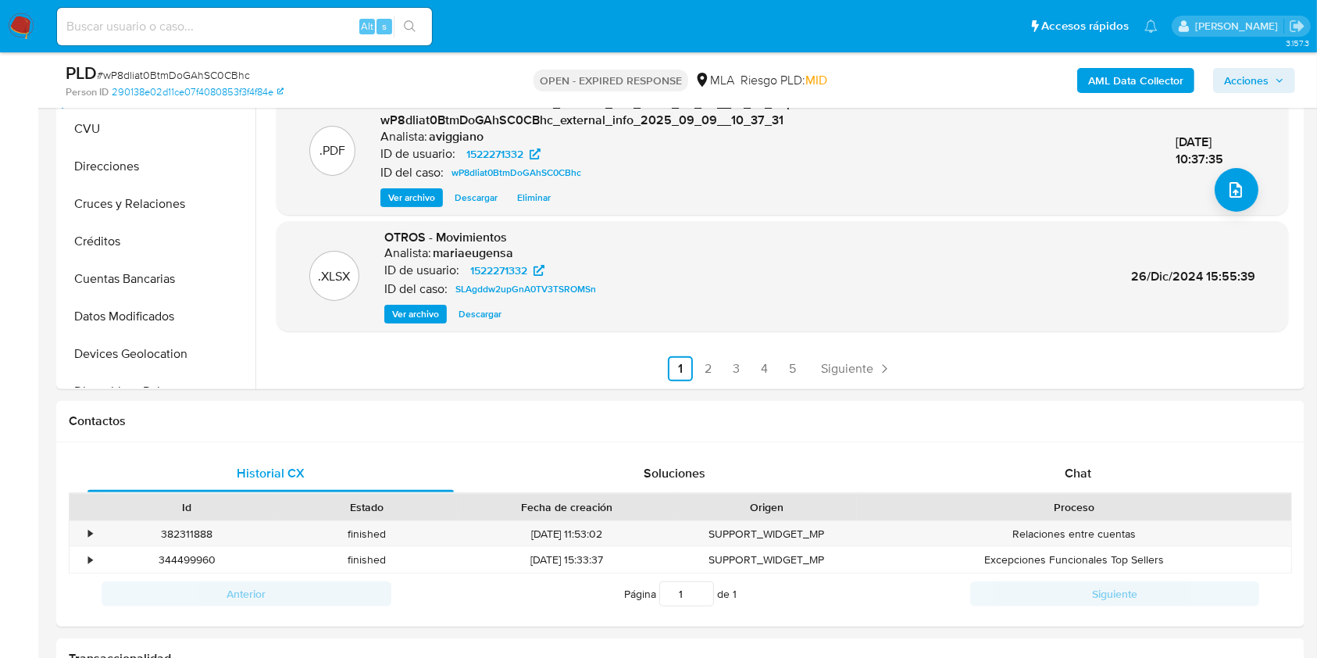
scroll to position [520, 0]
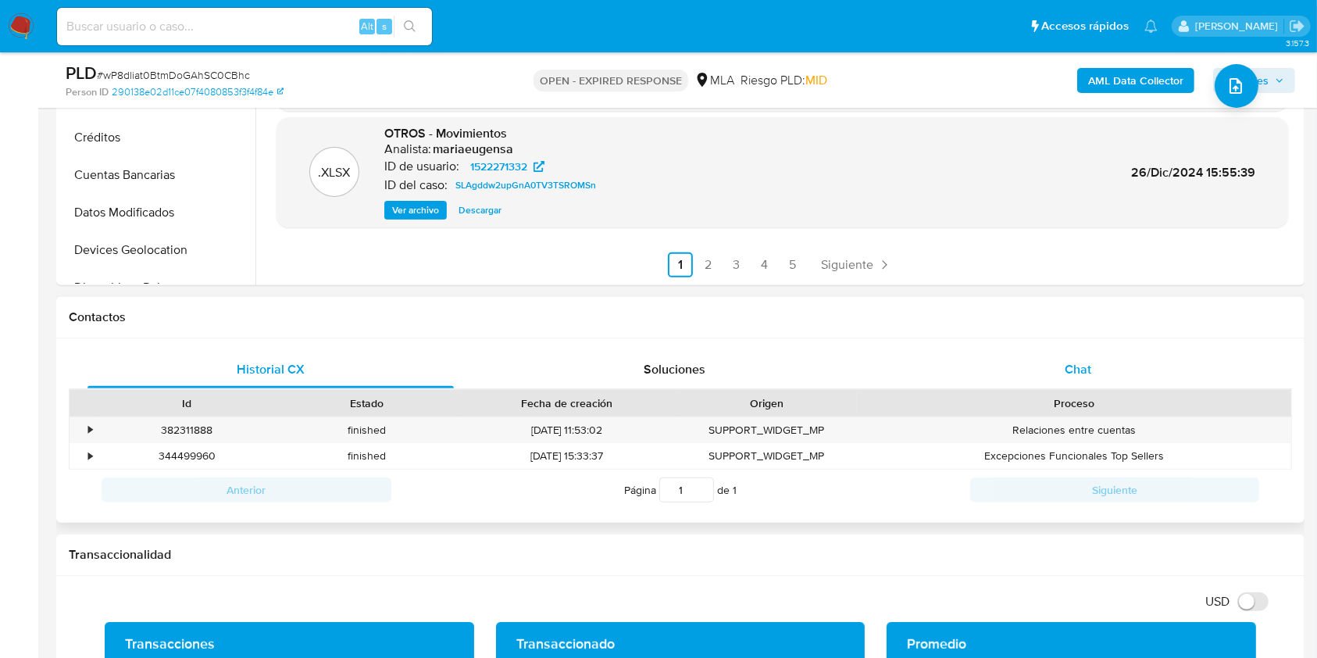
click at [1067, 362] on span "Chat" at bounding box center [1078, 369] width 27 height 18
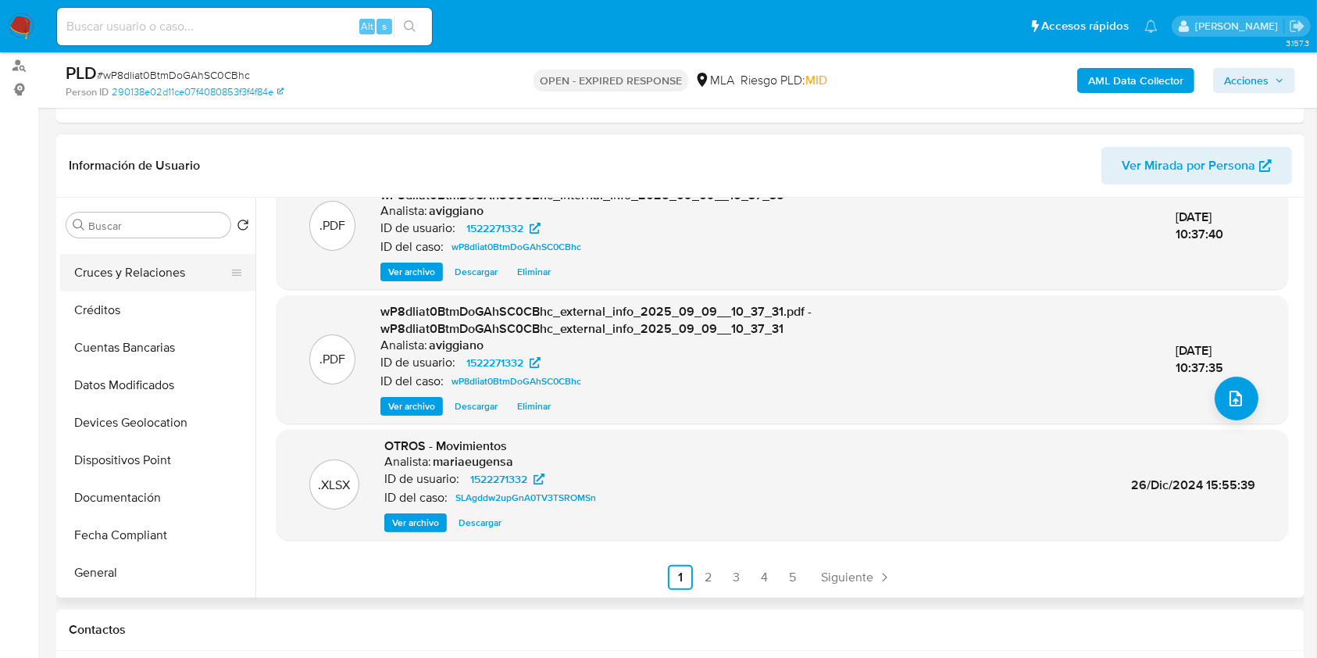
scroll to position [208, 0]
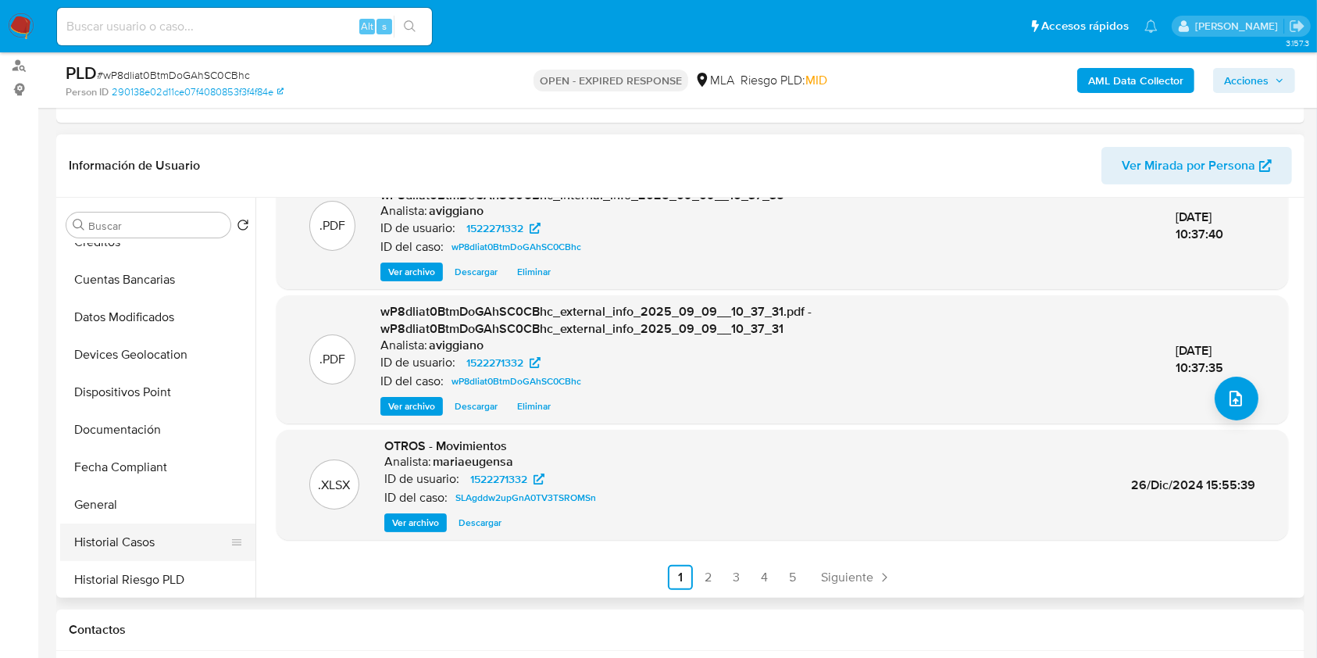
click at [123, 542] on button "Historial Casos" at bounding box center [151, 543] width 183 height 38
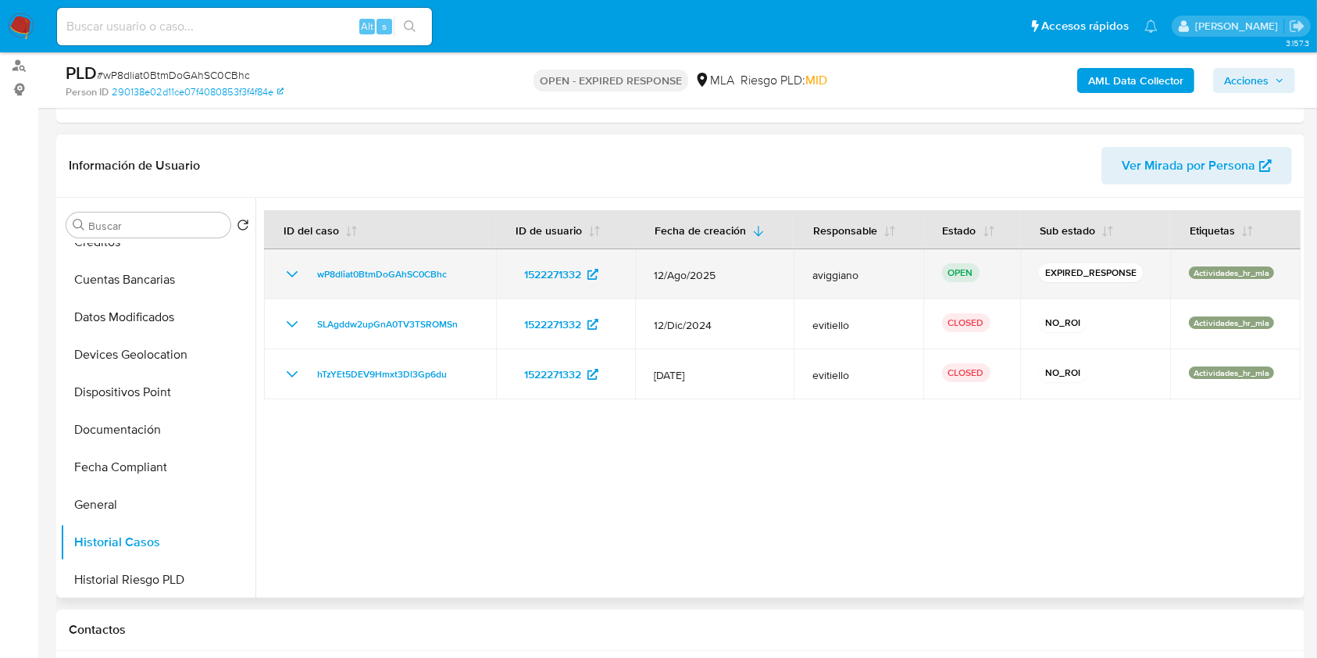
drag, startPoint x: 471, startPoint y: 268, endPoint x: 307, endPoint y: 270, distance: 164.1
click at [307, 270] on div "wP8dliat0BtmDoGAhSC0CBhc" at bounding box center [380, 274] width 195 height 19
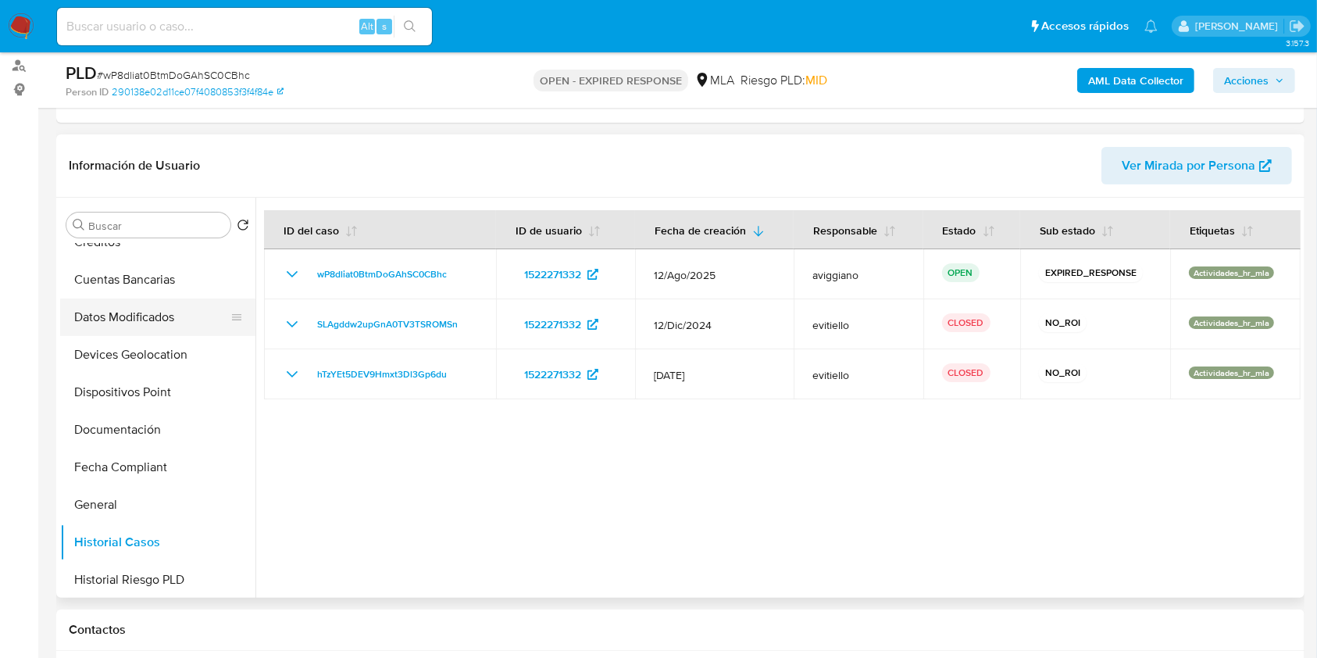
click at [166, 314] on button "Datos Modificados" at bounding box center [151, 318] width 183 height 38
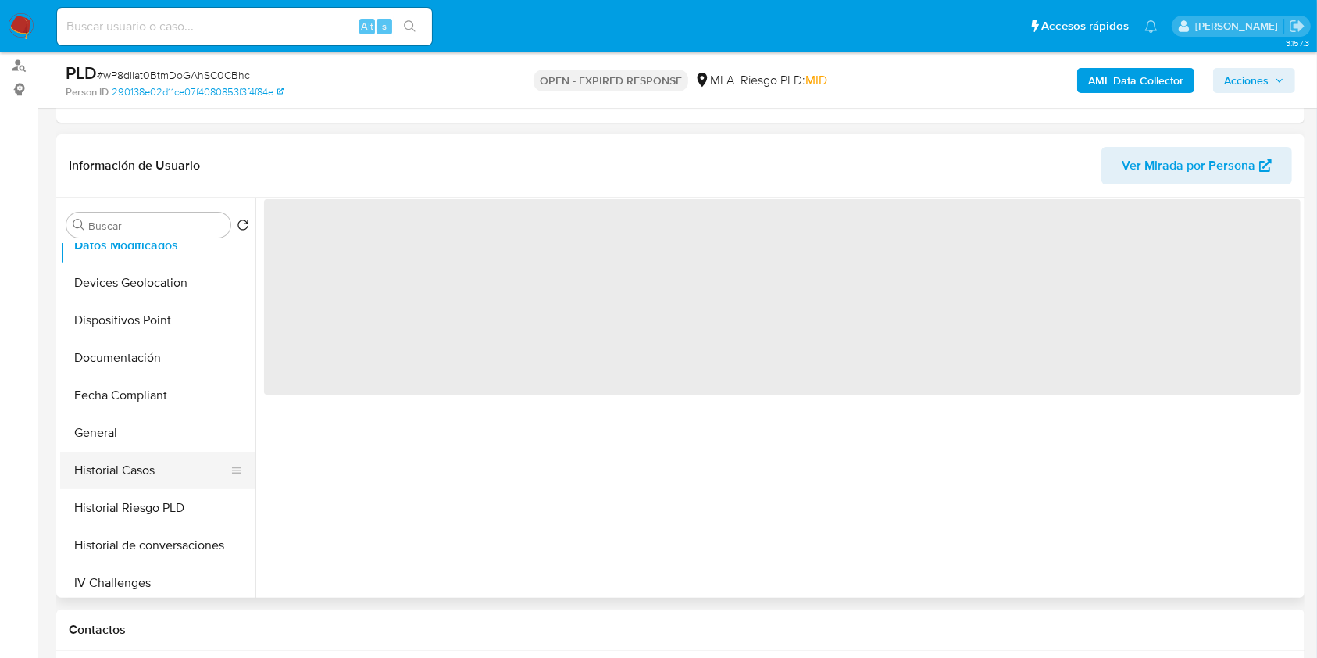
scroll to position [313, 0]
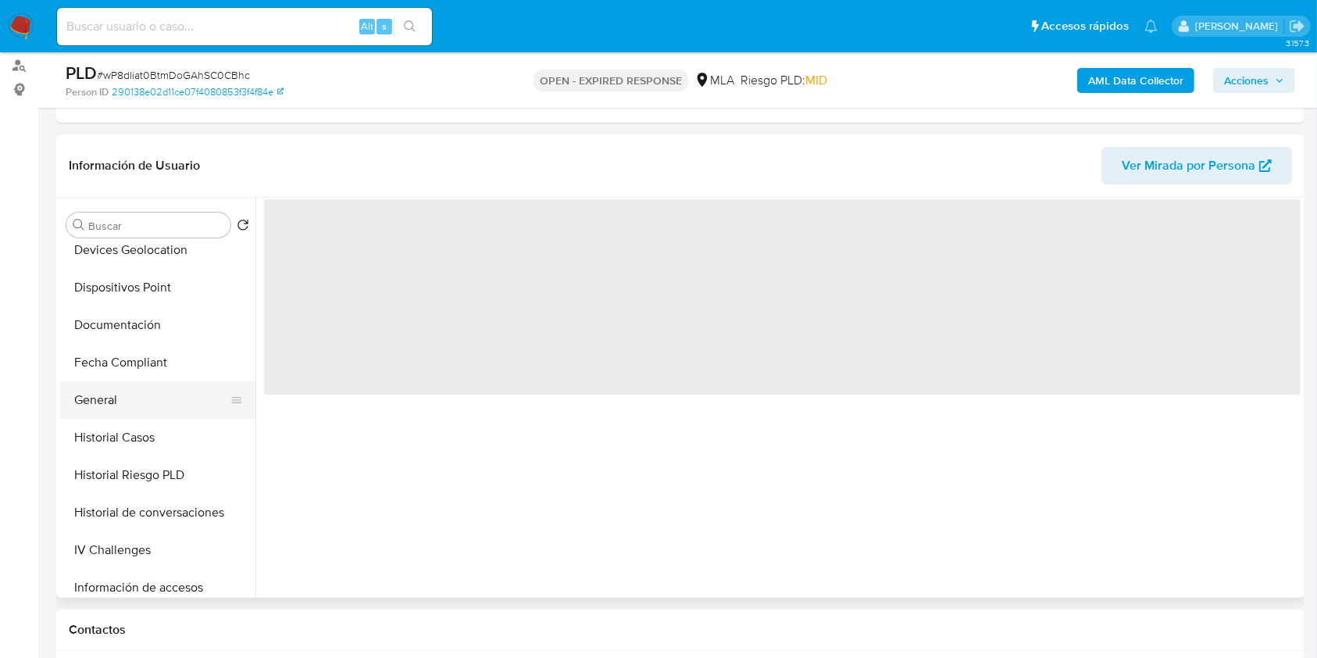
click at [148, 413] on button "General" at bounding box center [151, 400] width 183 height 38
click at [141, 428] on button "Historial Casos" at bounding box center [151, 438] width 183 height 38
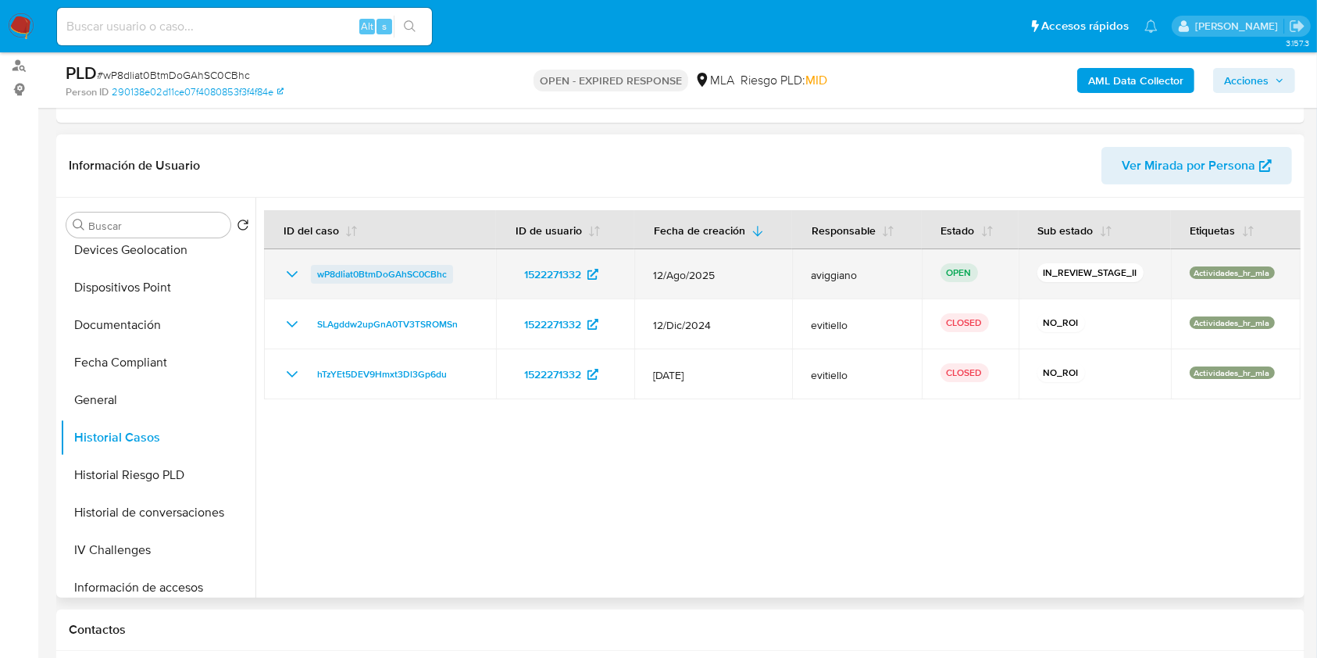
click at [353, 266] on span "wP8dliat0BtmDoGAhSC0CBhc" at bounding box center [382, 274] width 130 height 19
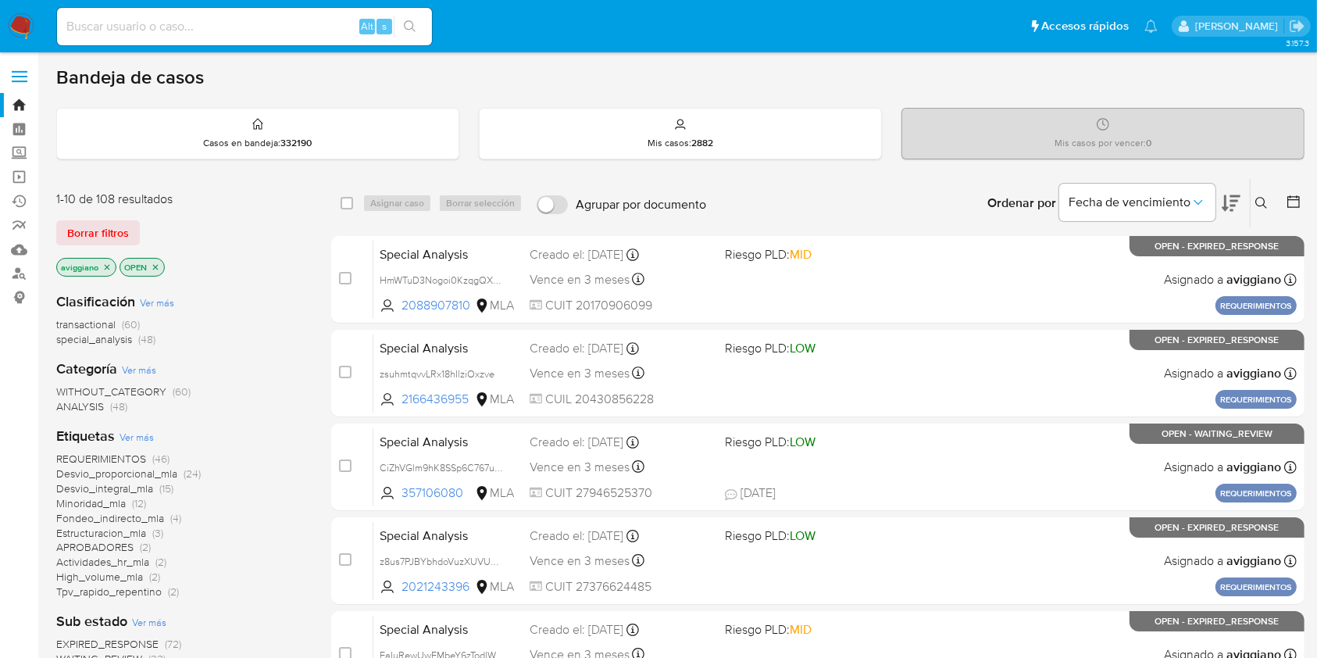
click at [1261, 198] on icon at bounding box center [1262, 203] width 13 height 13
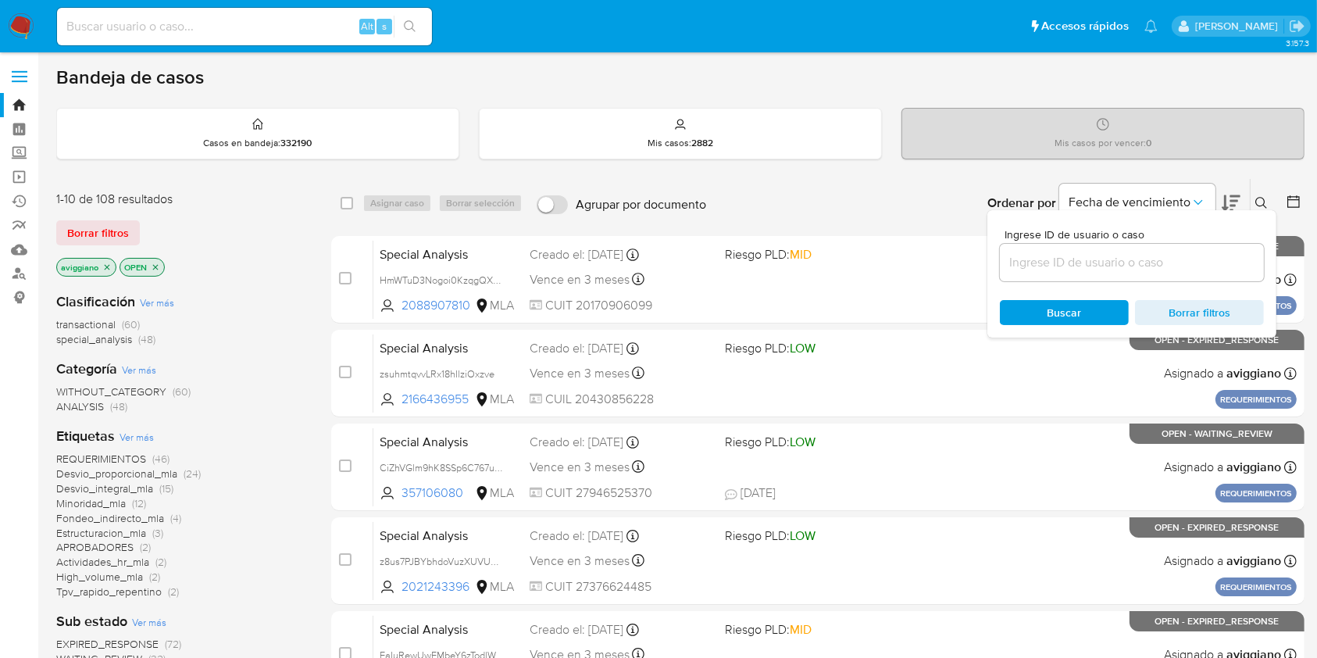
click at [1141, 261] on input at bounding box center [1132, 262] width 264 height 20
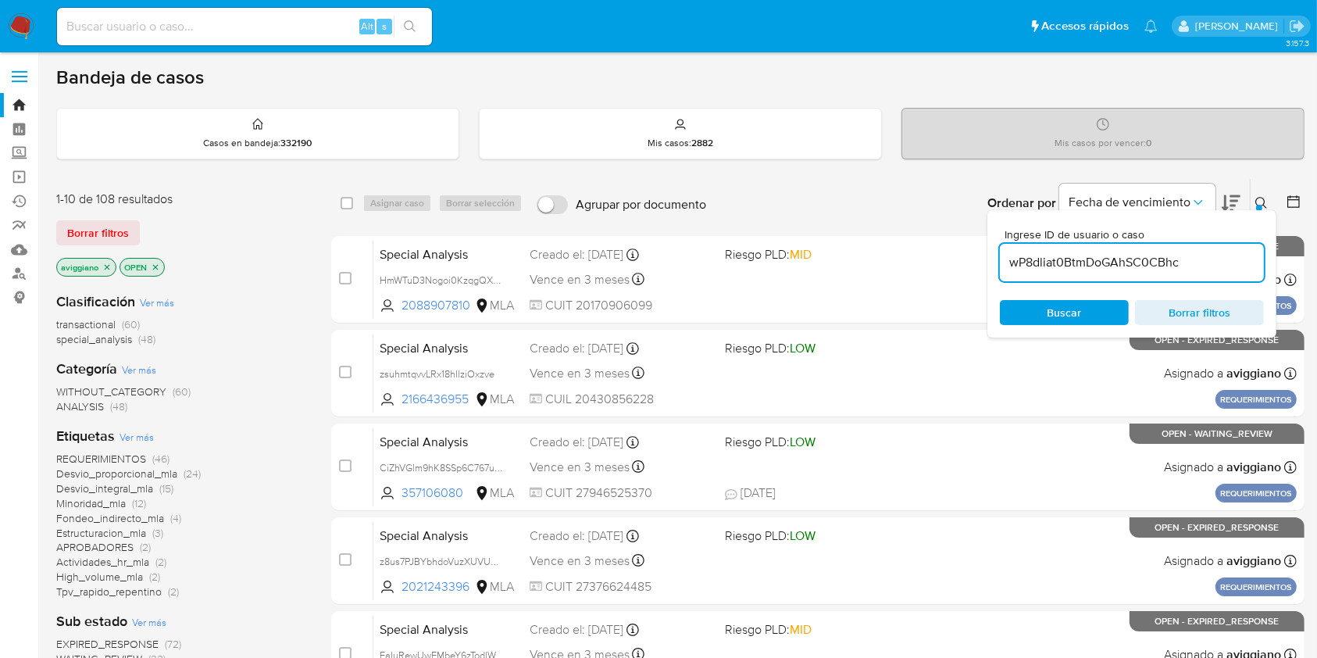
type input "wP8dliat0BtmDoGAhSC0CBhc"
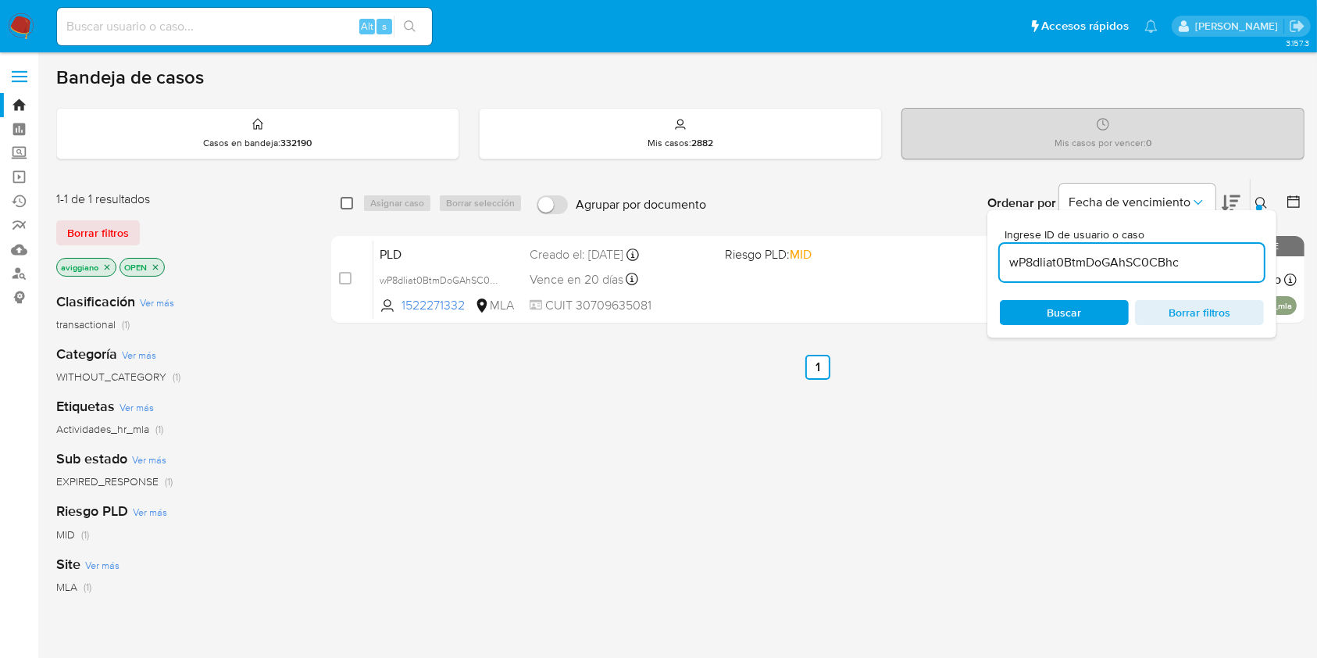
click at [349, 201] on input "checkbox" at bounding box center [347, 203] width 13 height 13
checkbox input "true"
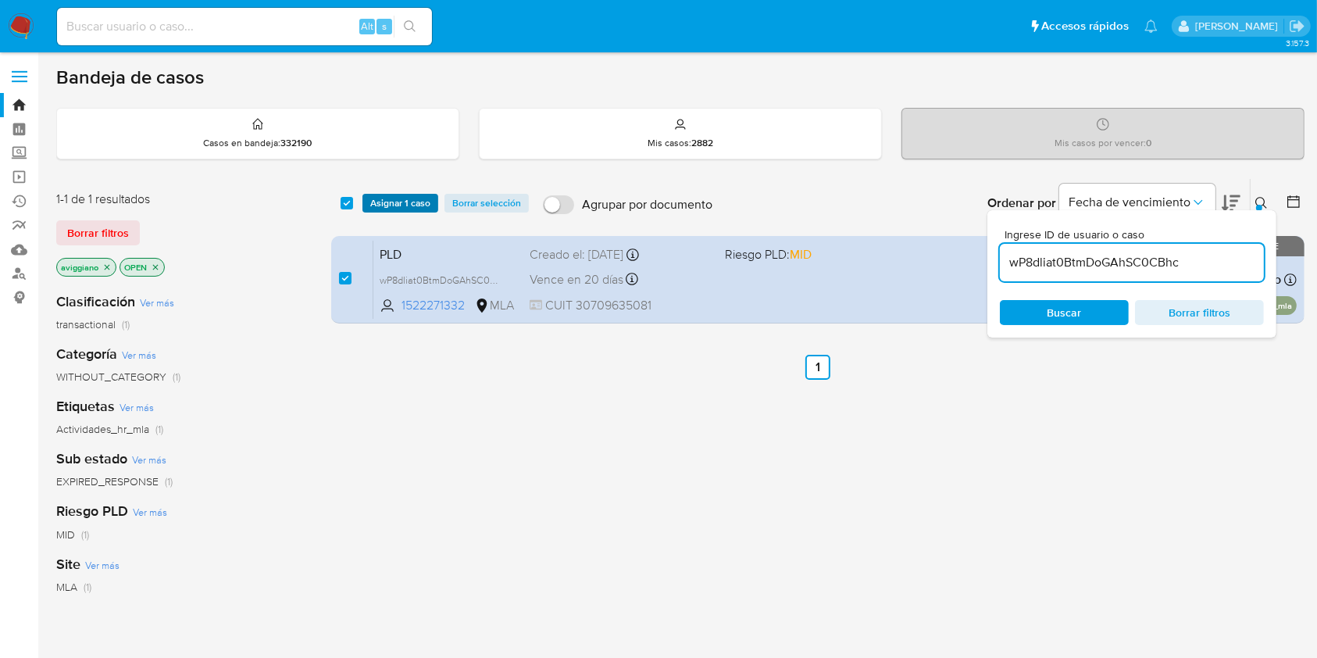
click at [404, 211] on span "Asignar 1 caso" at bounding box center [400, 203] width 60 height 16
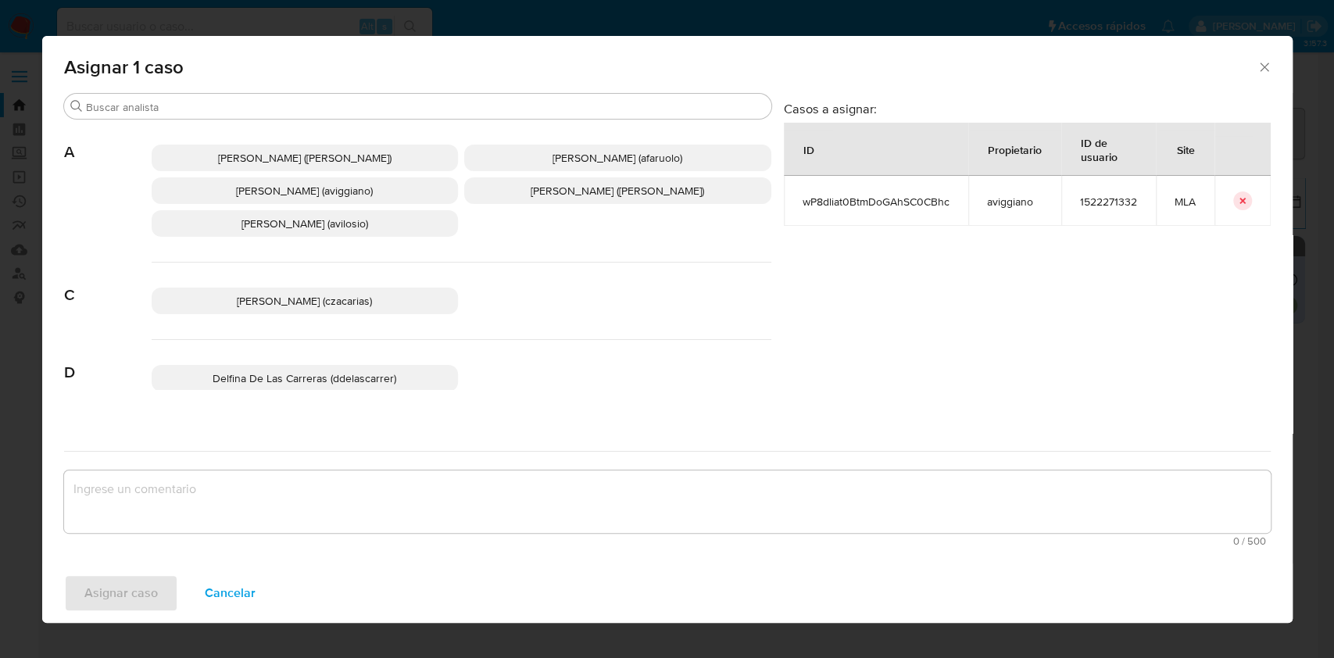
drag, startPoint x: 307, startPoint y: 195, endPoint x: 286, endPoint y: 331, distance: 136.8
click at [306, 195] on span "[PERSON_NAME] (aviggiano)" at bounding box center [304, 191] width 137 height 16
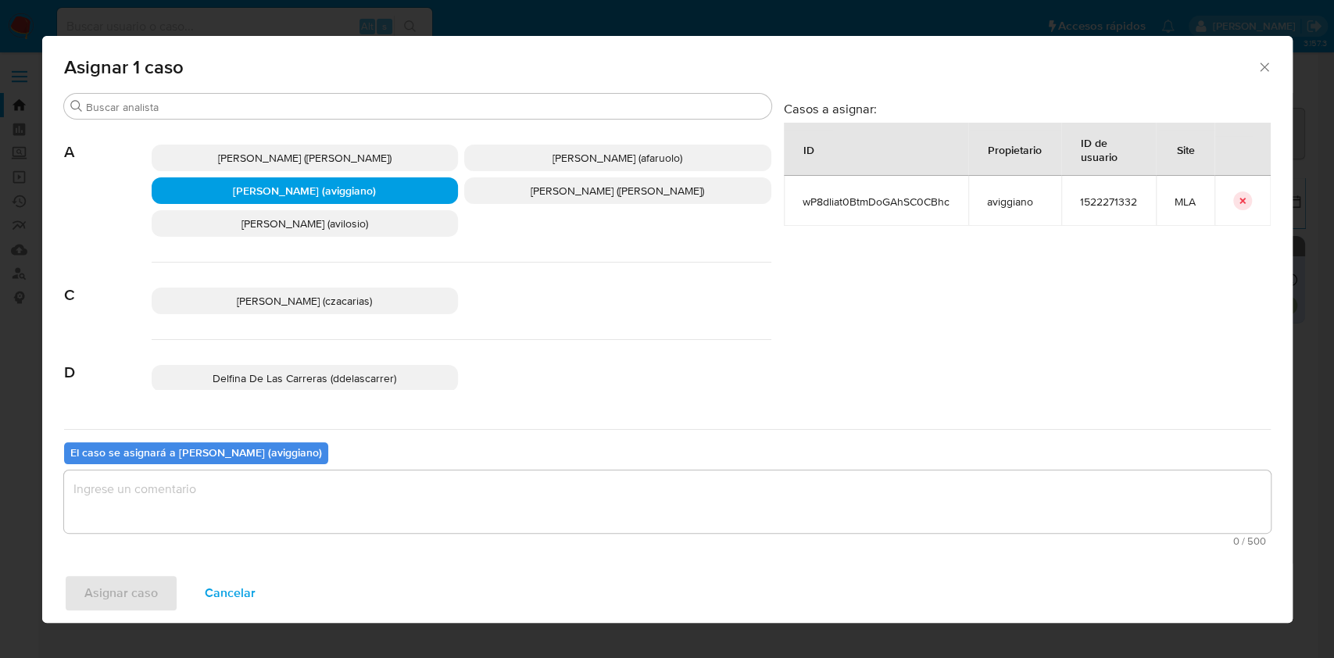
drag, startPoint x: 205, startPoint y: 547, endPoint x: 196, endPoint y: 514, distance: 33.9
click at [204, 547] on div "El caso se asignará a [PERSON_NAME] (aviggiano) 0 / 500 500 caracteres restantes" at bounding box center [667, 490] width 1207 height 123
drag, startPoint x: 188, startPoint y: 487, endPoint x: 134, endPoint y: 521, distance: 63.3
click at [187, 486] on textarea "assign-modal" at bounding box center [667, 501] width 1207 height 63
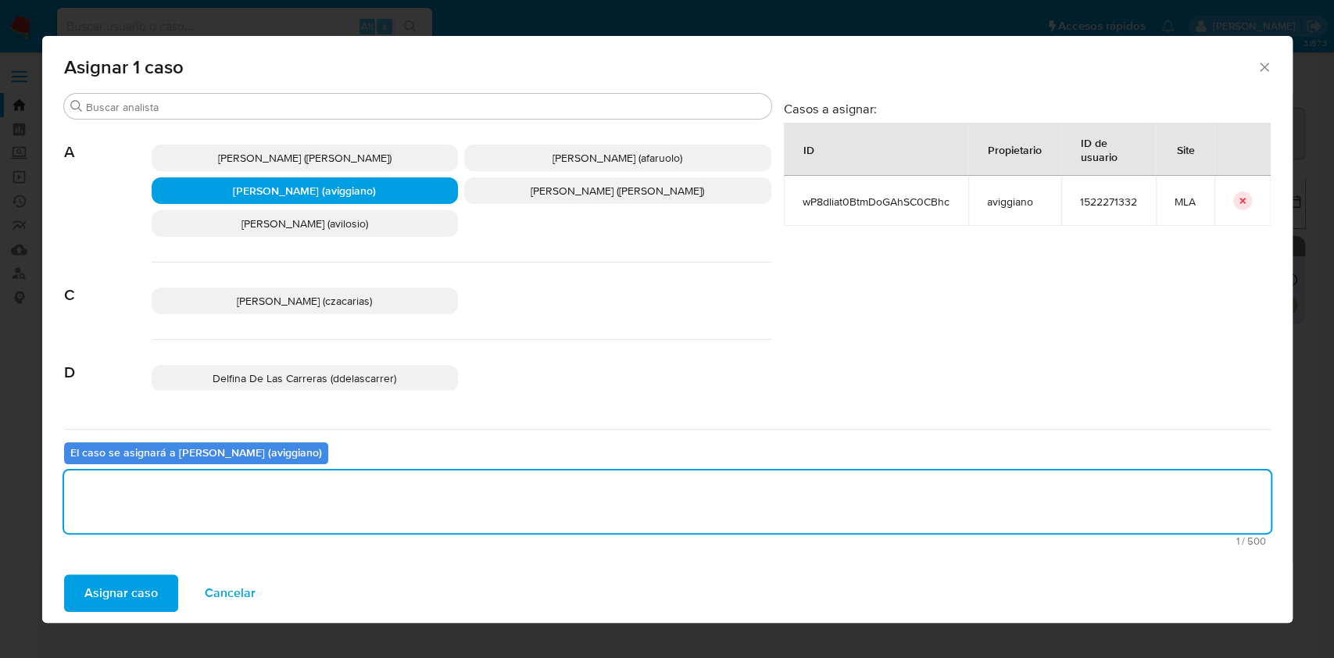
click at [120, 591] on span "Asignar caso" at bounding box center [120, 593] width 73 height 34
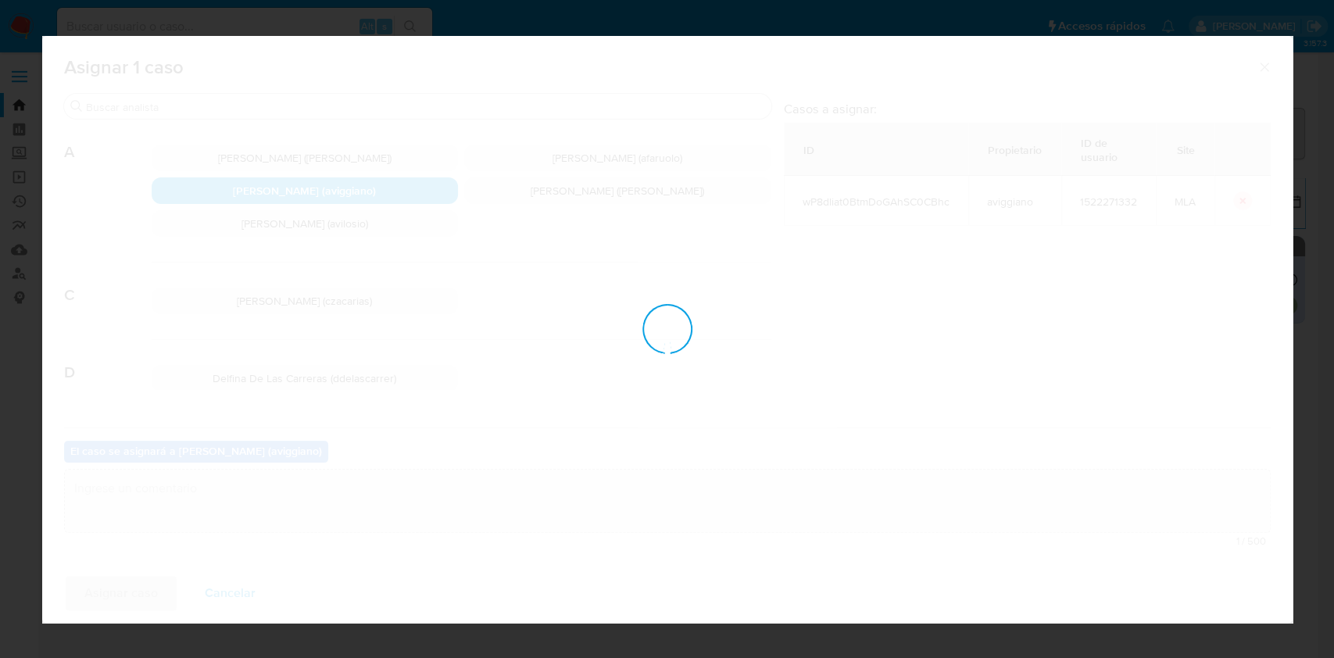
checkbox input "false"
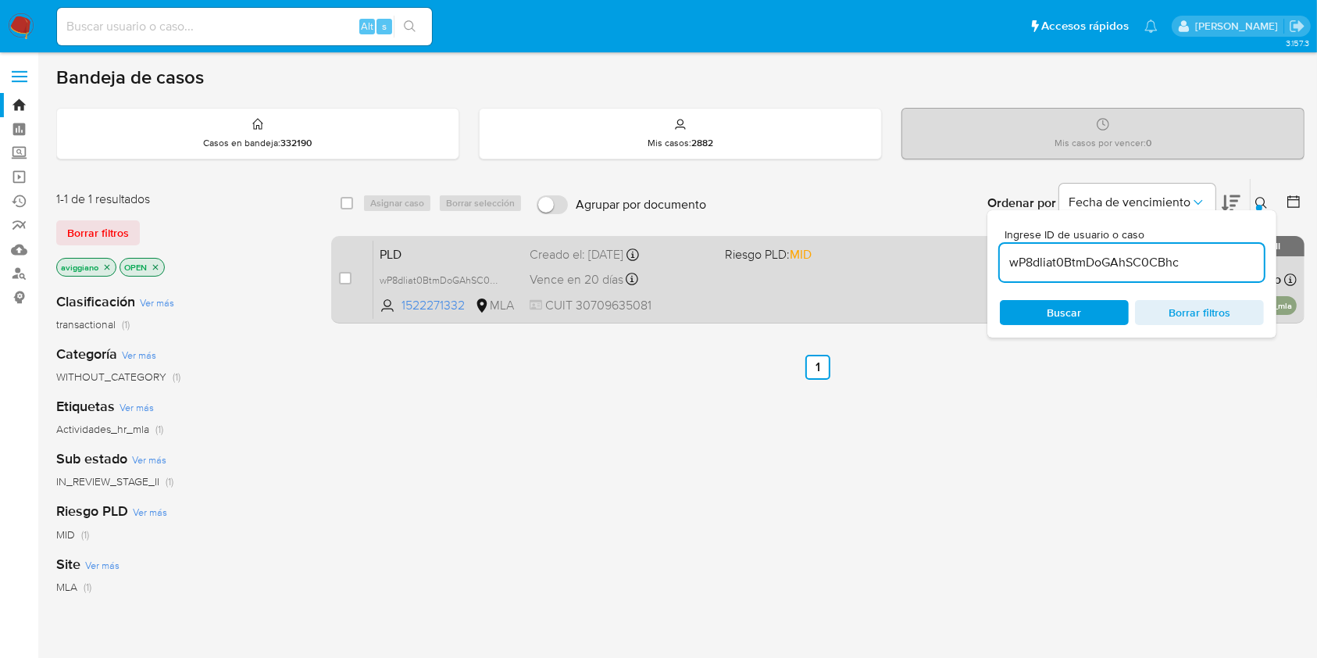
click at [800, 280] on div "PLD wP8dliat0BtmDoGAhSC0CBhc 1522271332 MLA Riesgo PLD: MID Creado el: [DATE] C…" at bounding box center [836, 279] width 924 height 79
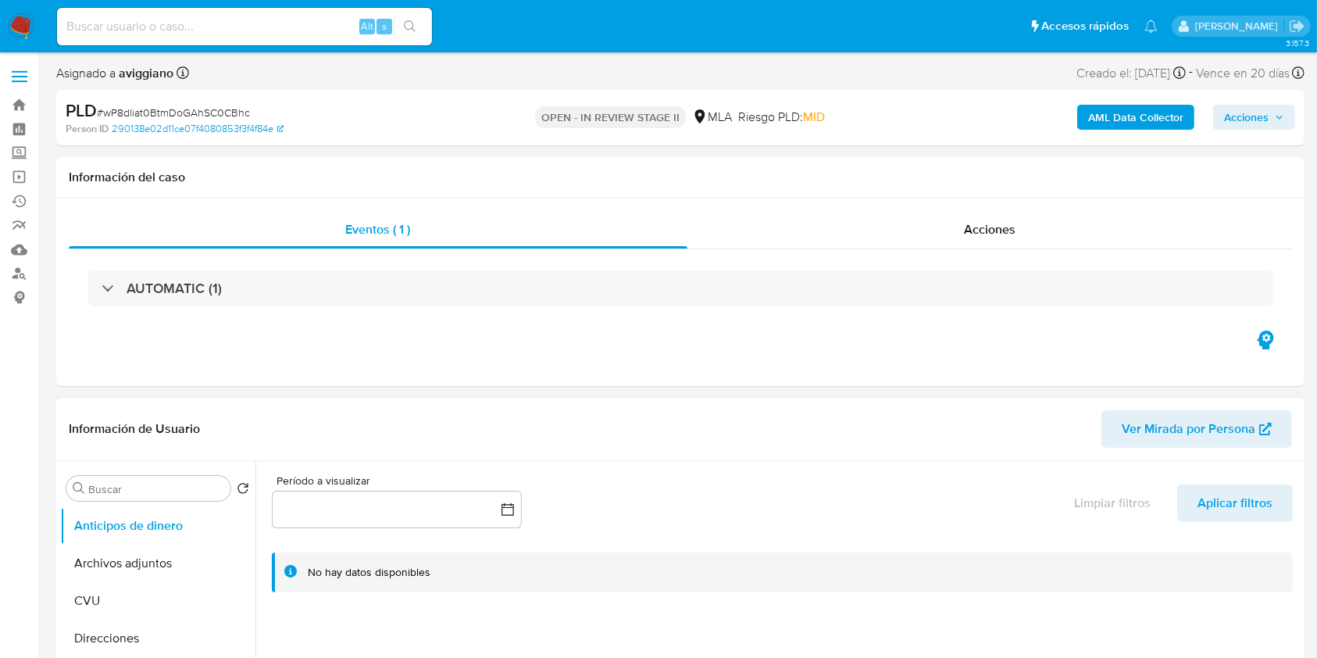
select select "10"
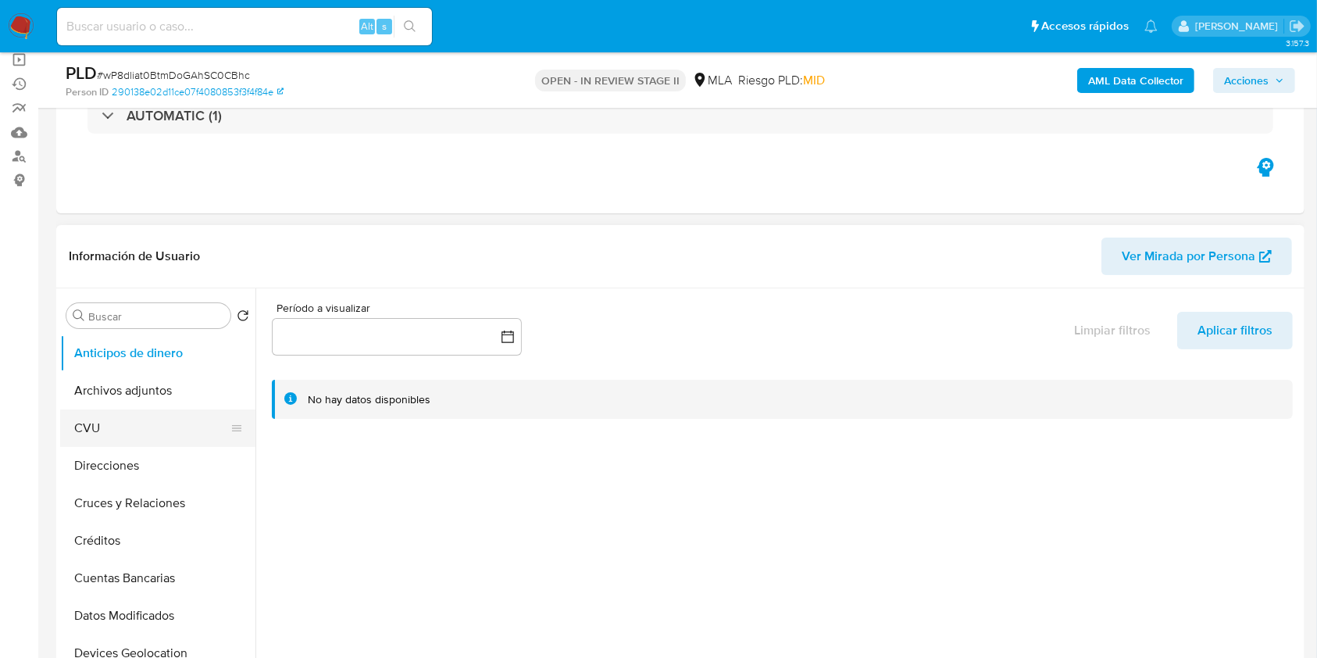
scroll to position [208, 0]
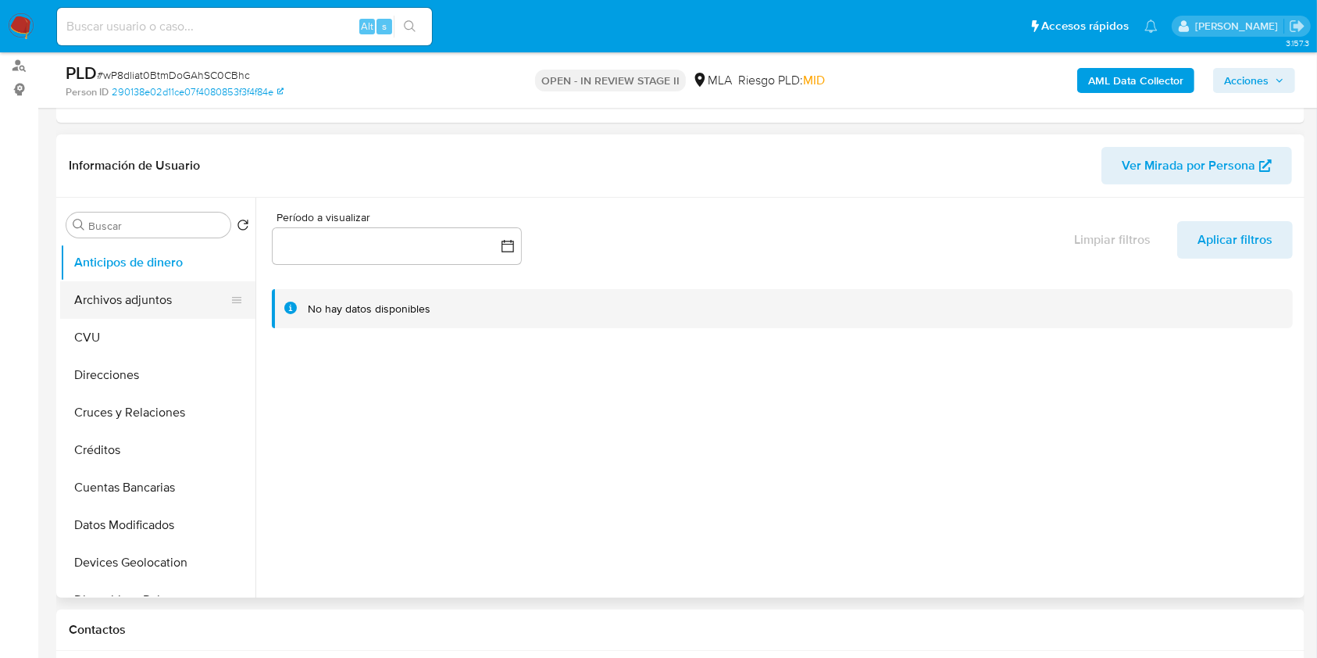
click at [148, 291] on button "Archivos adjuntos" at bounding box center [151, 300] width 183 height 38
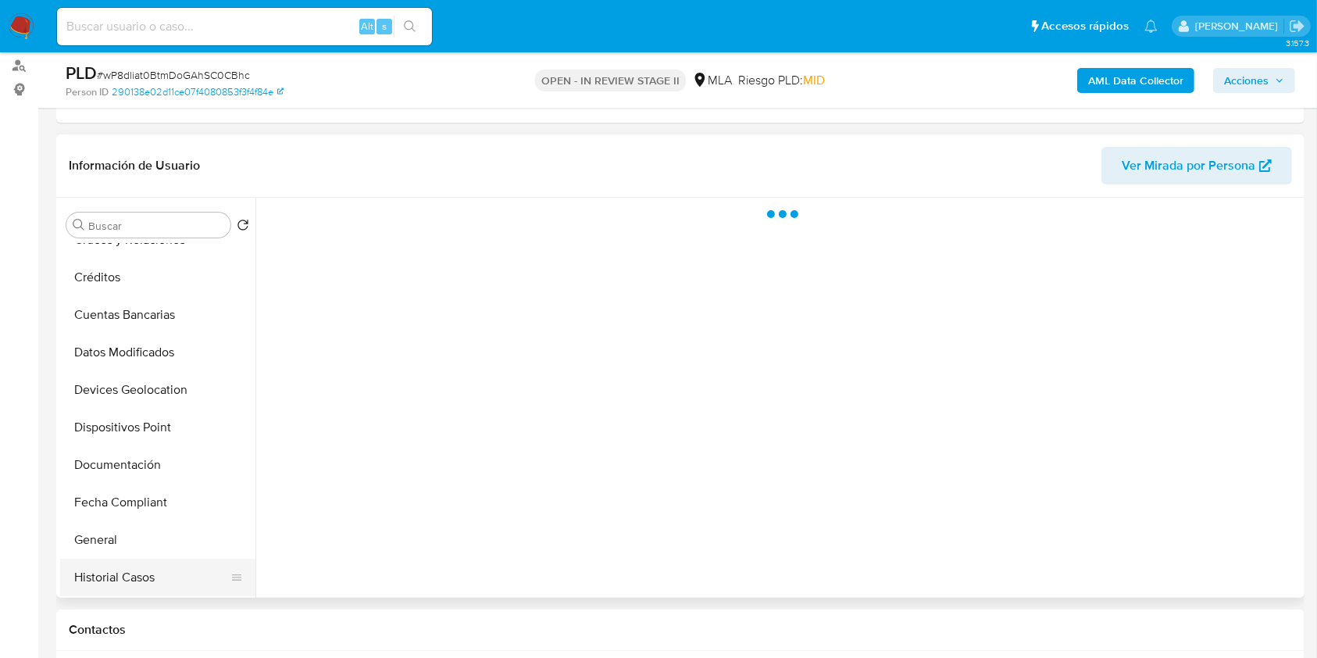
scroll to position [313, 0]
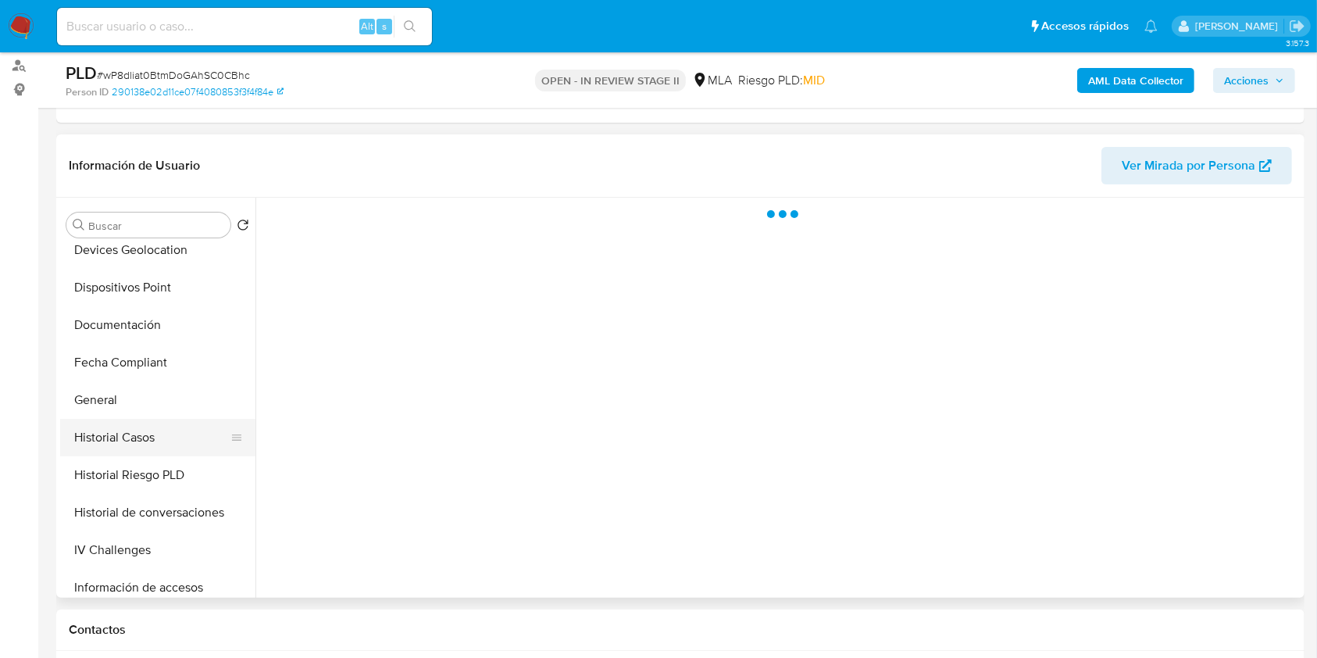
click at [113, 447] on button "Historial Casos" at bounding box center [151, 438] width 183 height 38
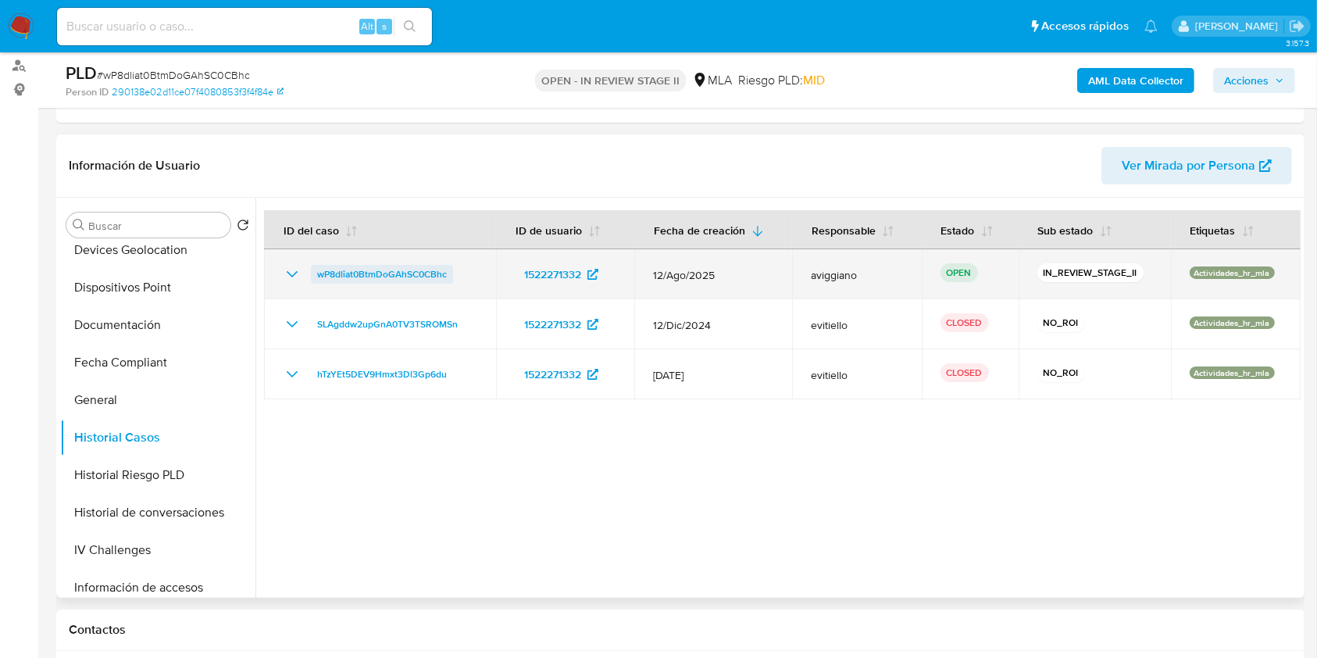
click at [388, 278] on span "wP8dliat0BtmDoGAhSC0CBhc" at bounding box center [382, 274] width 130 height 19
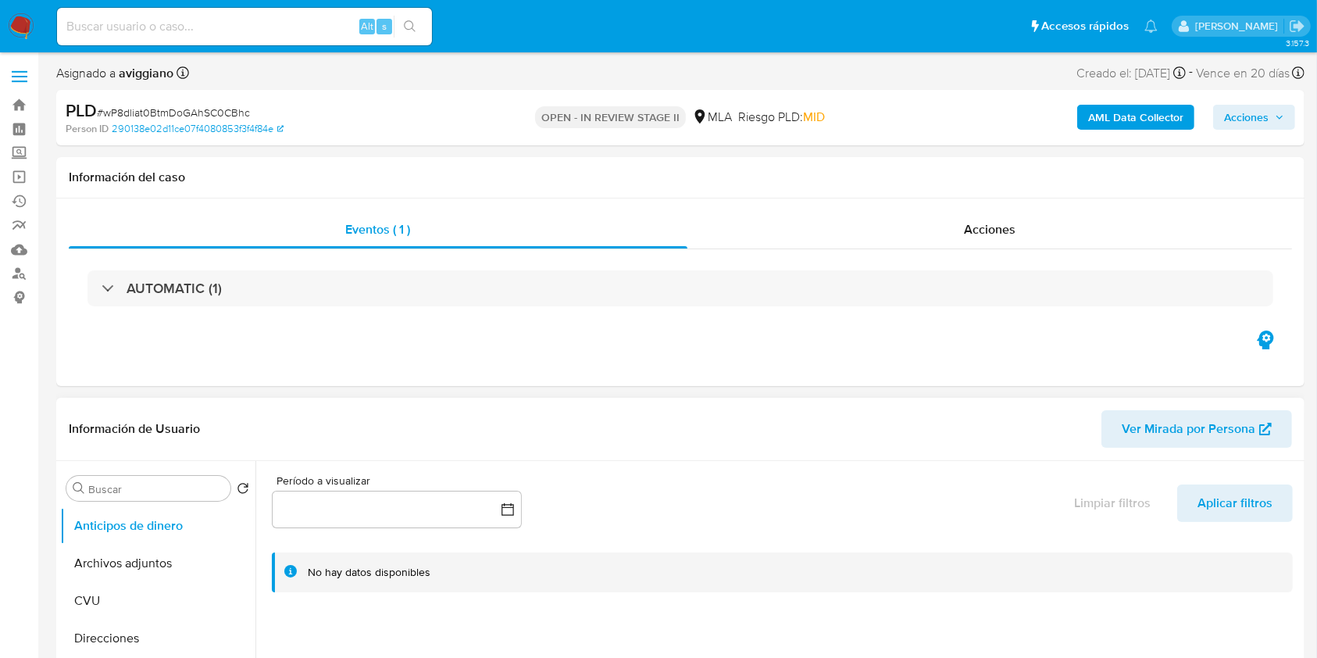
select select "10"
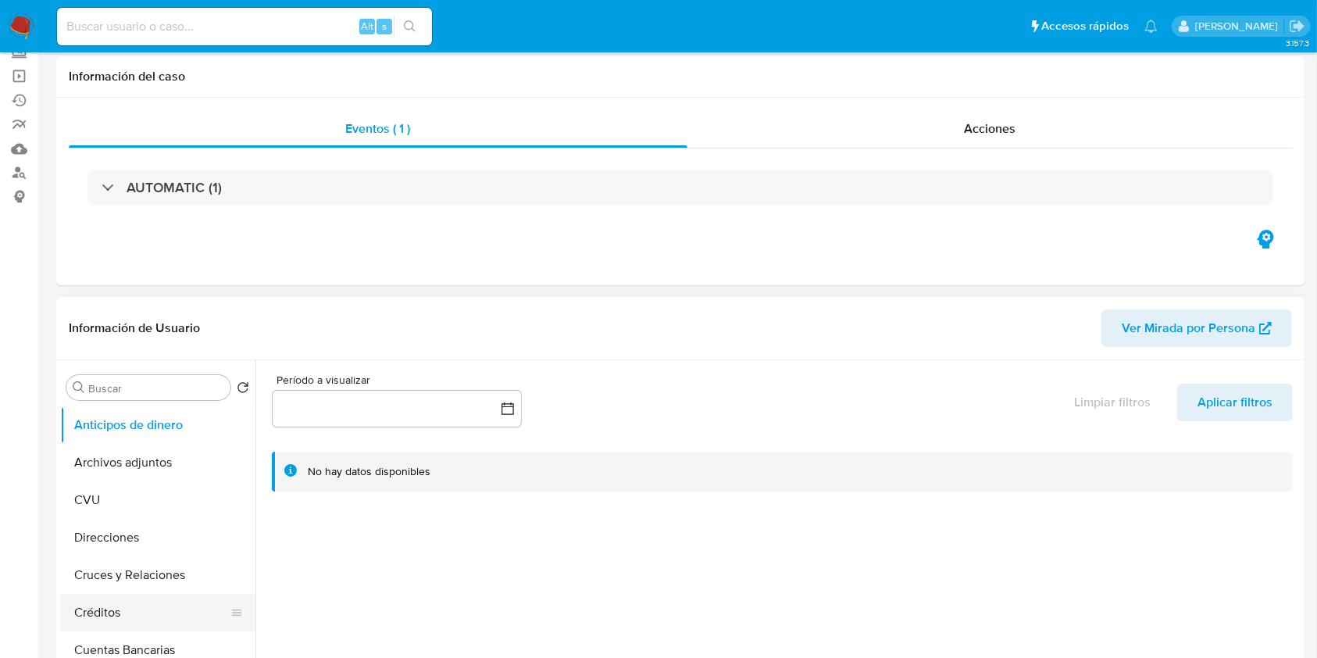
scroll to position [313, 0]
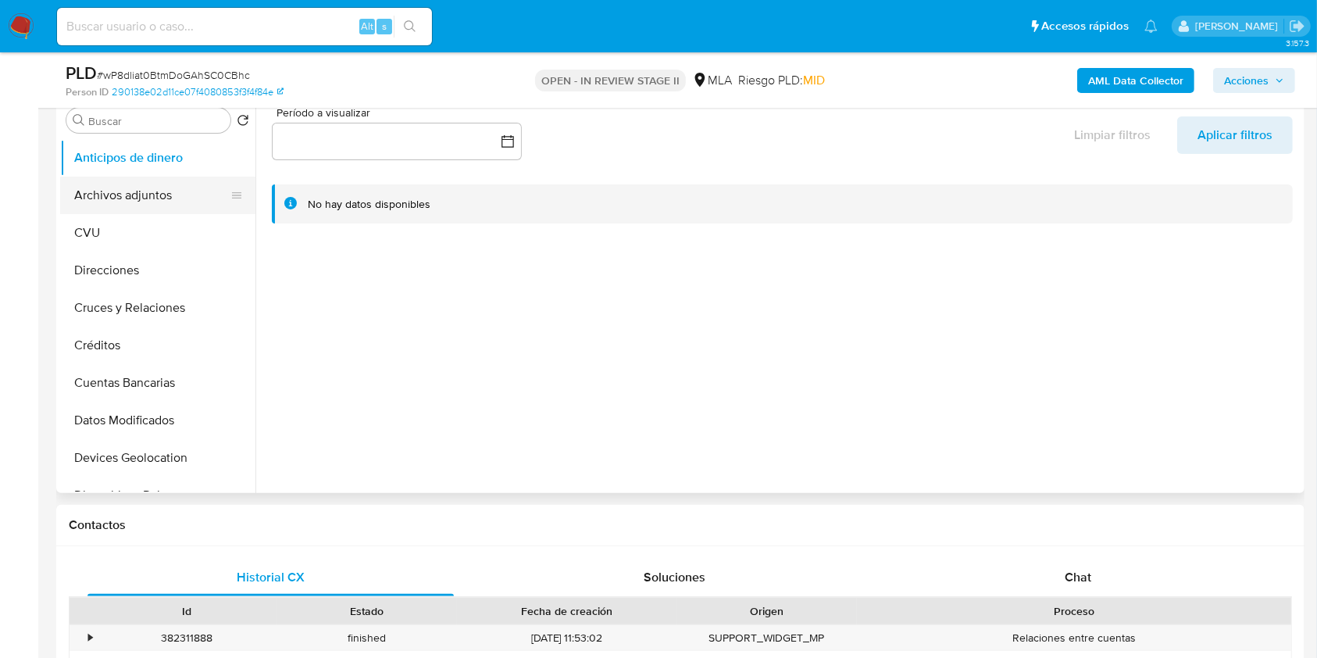
click at [145, 202] on button "Archivos adjuntos" at bounding box center [151, 196] width 183 height 38
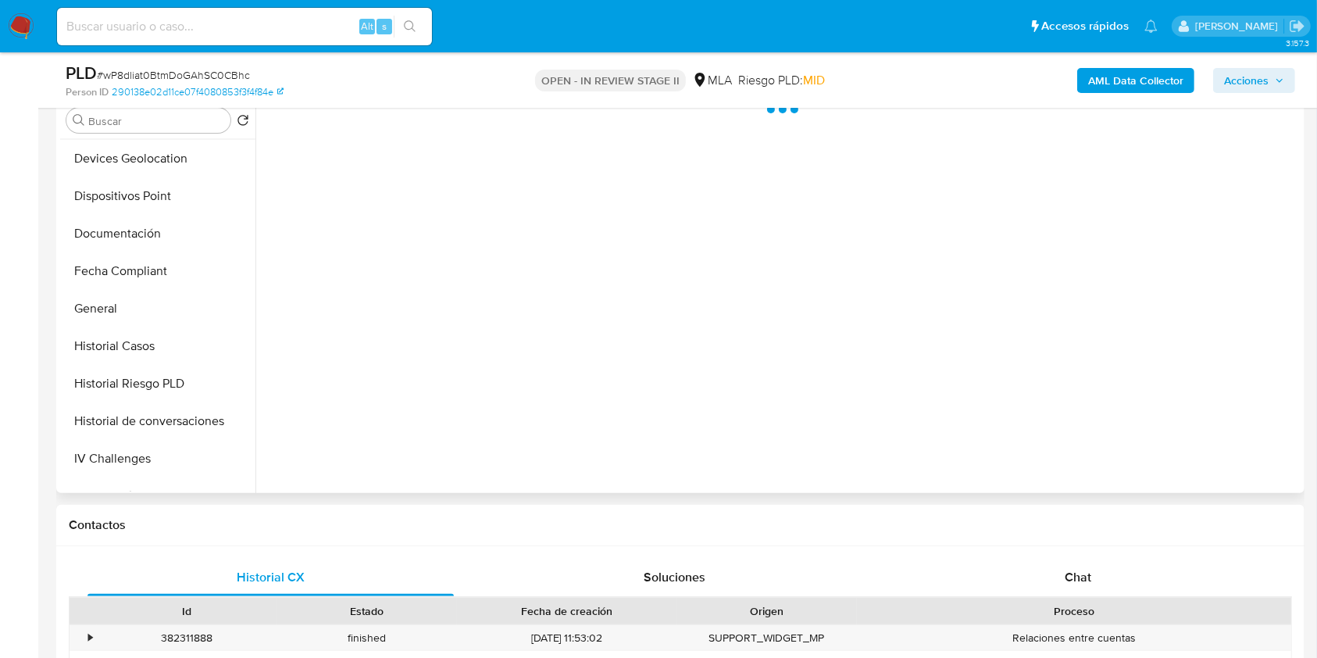
scroll to position [417, 0]
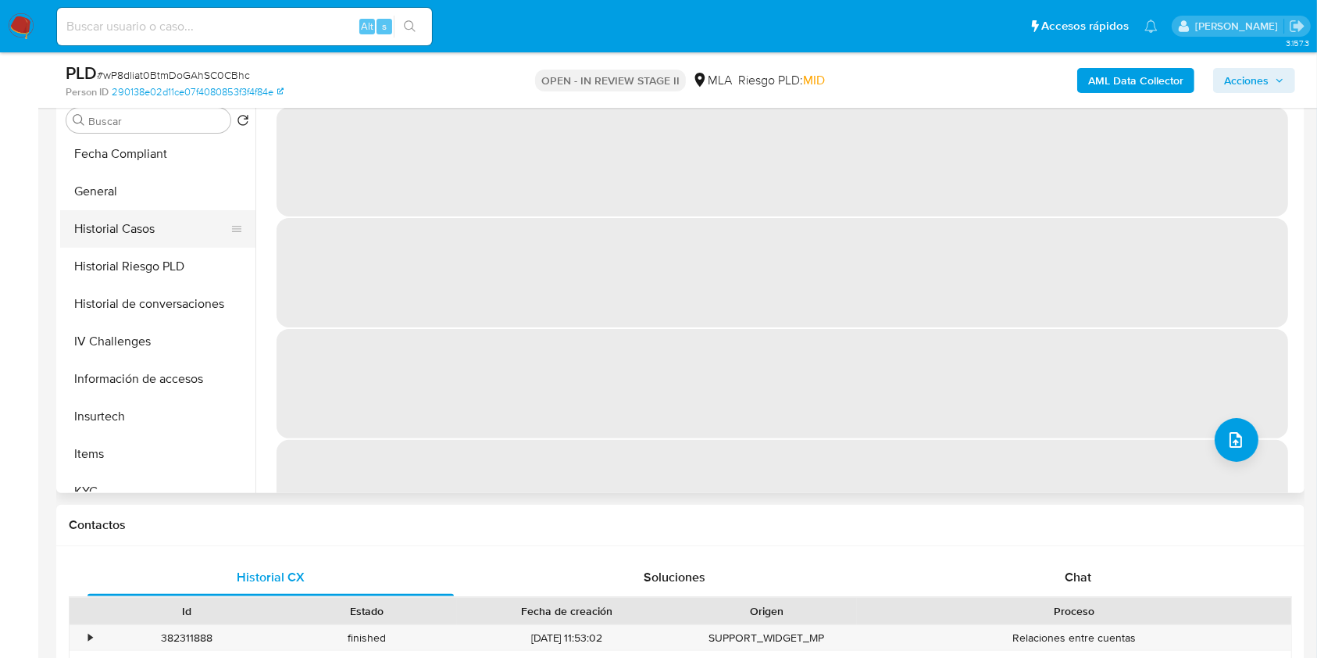
click at [160, 222] on button "Historial Casos" at bounding box center [151, 229] width 183 height 38
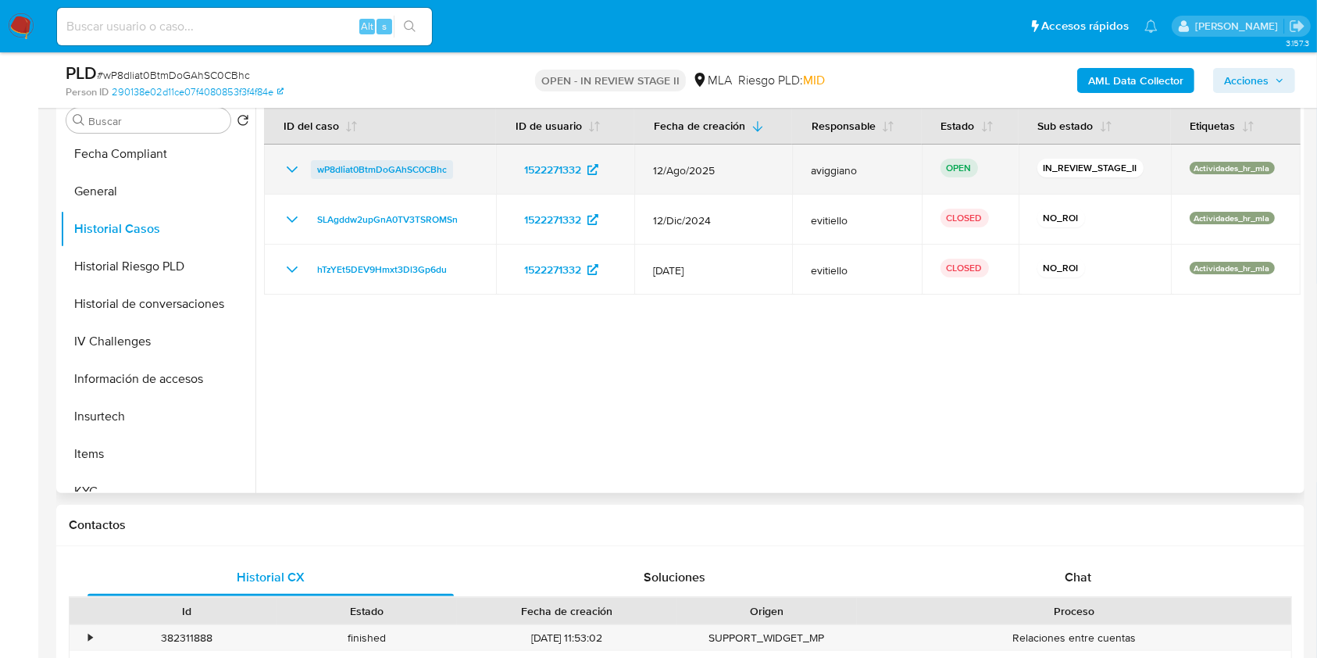
click at [358, 167] on span "wP8dliat0BtmDoGAhSC0CBhc" at bounding box center [382, 169] width 130 height 19
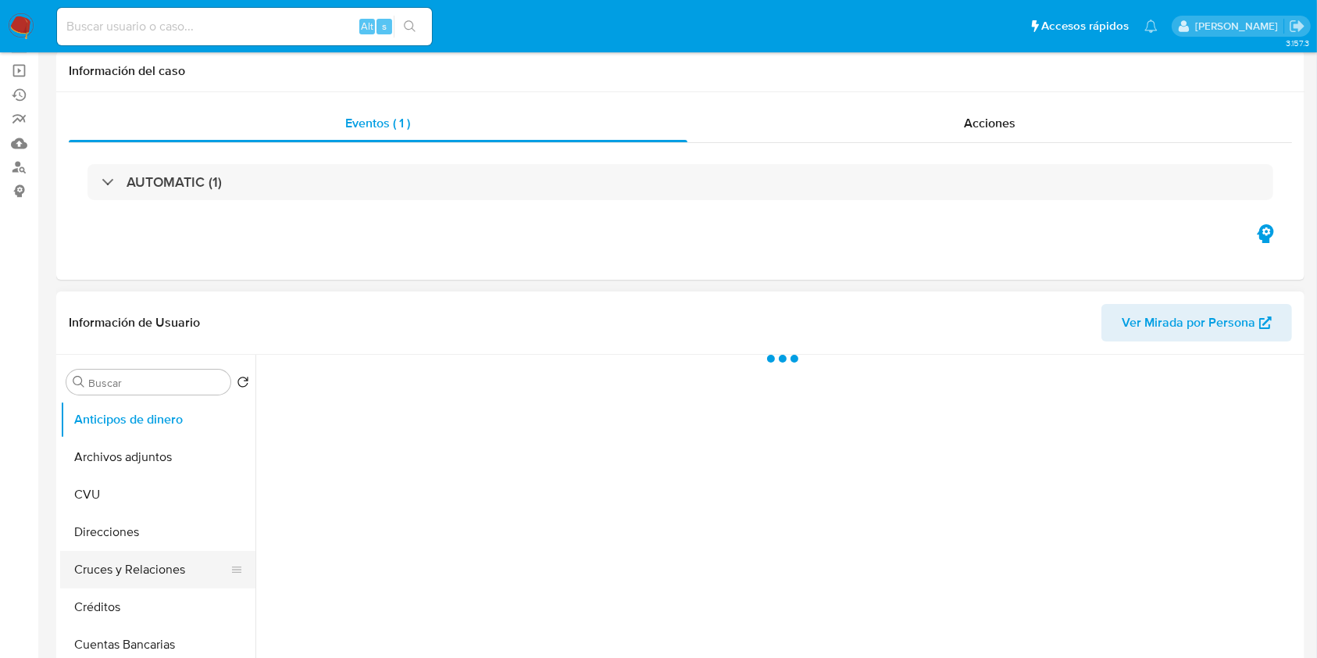
scroll to position [208, 0]
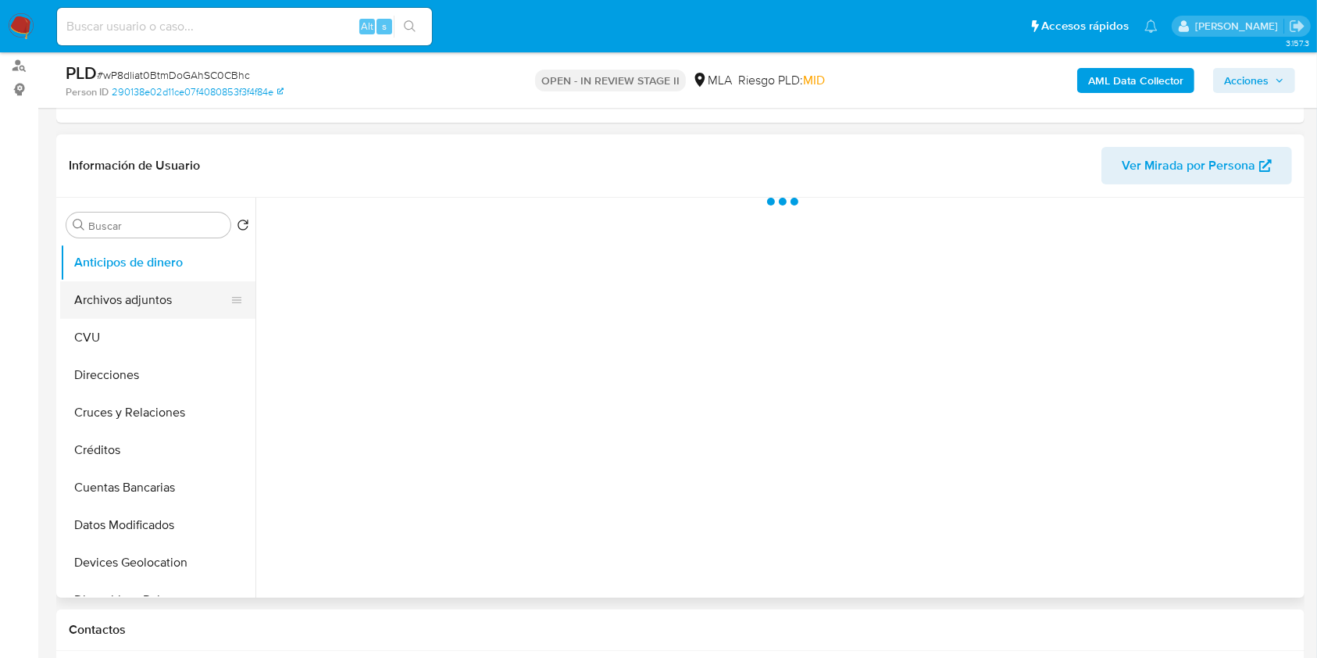
click at [153, 310] on button "Archivos adjuntos" at bounding box center [151, 300] width 183 height 38
select select "10"
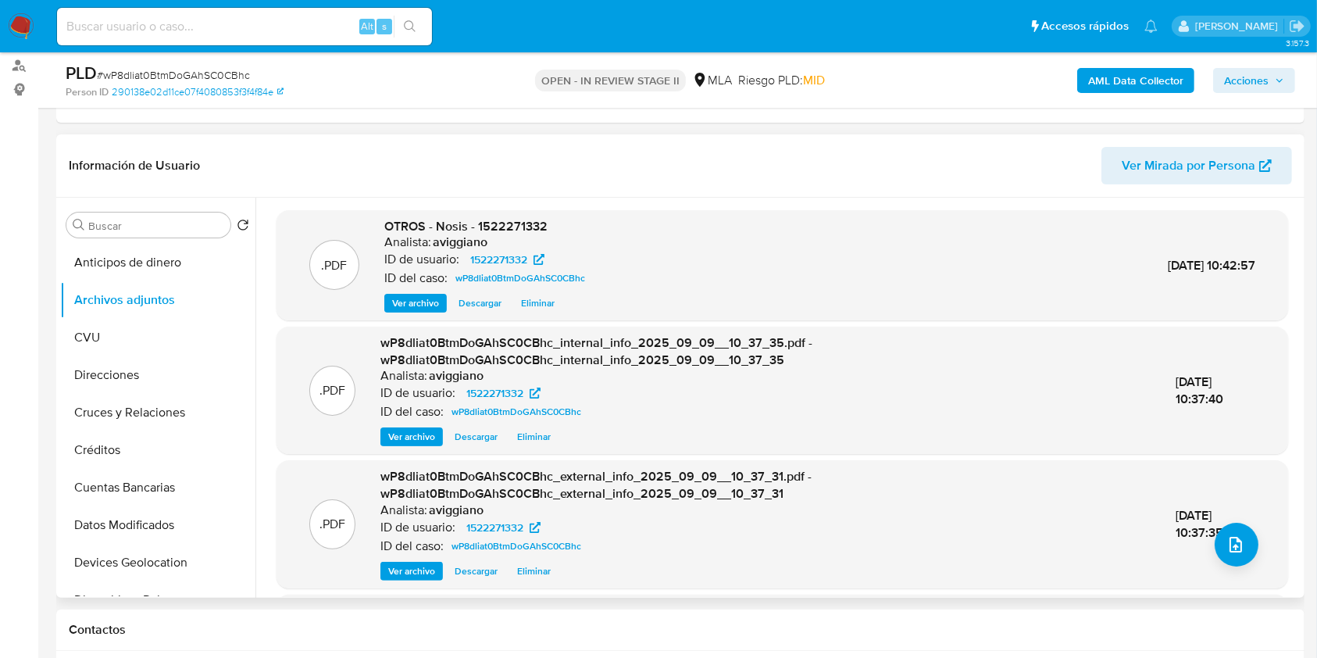
click at [509, 217] on span "OTROS - Nosis - 1522271332" at bounding box center [465, 226] width 163 height 18
copy span "1522271332"
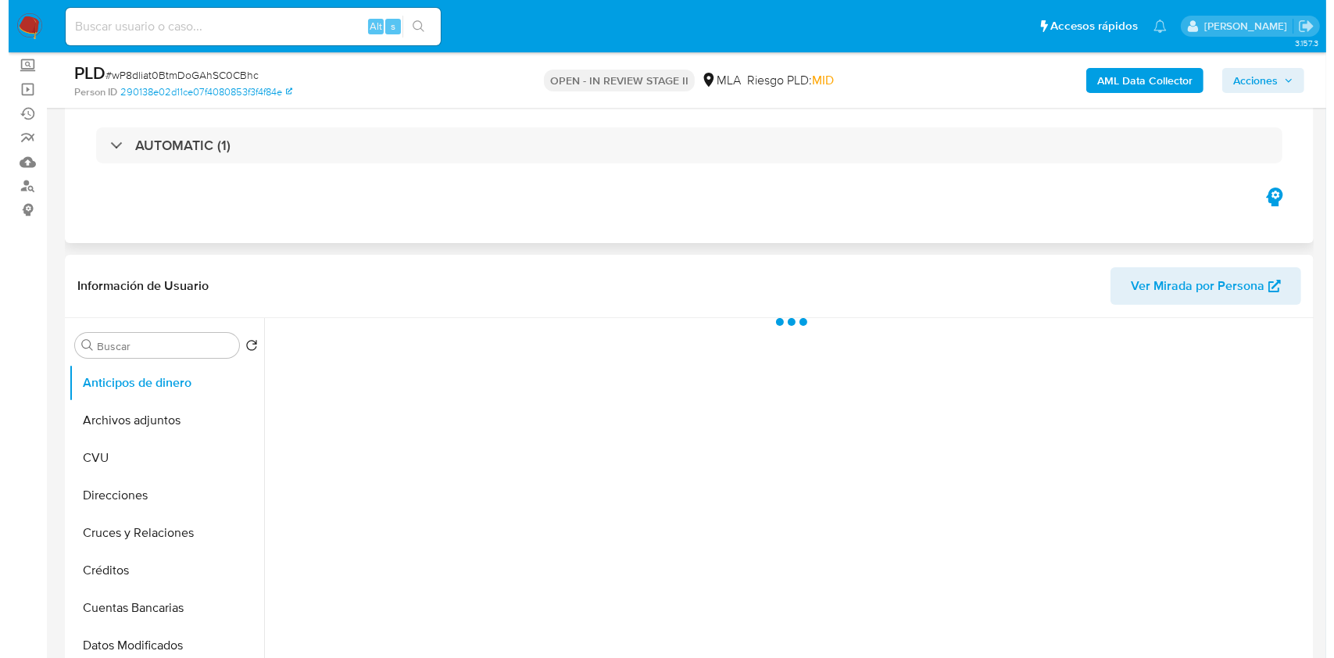
scroll to position [208, 0]
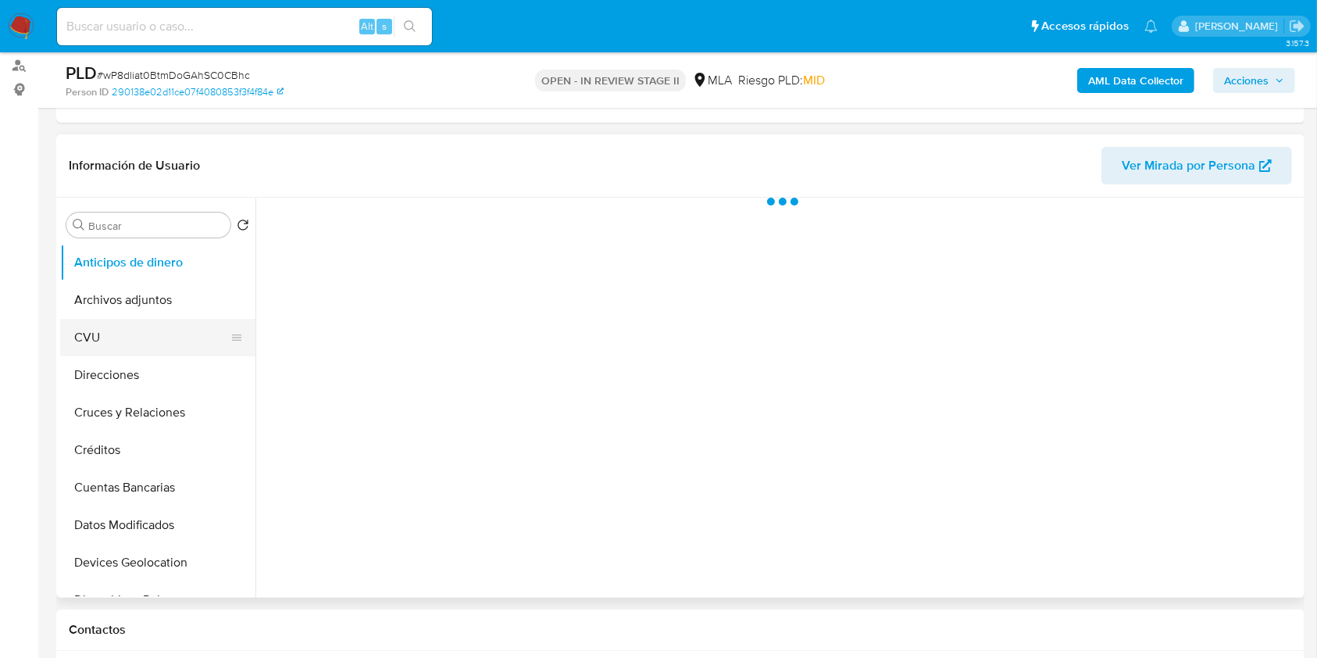
click at [166, 321] on button "CVU" at bounding box center [151, 338] width 183 height 38
select select "10"
click at [162, 297] on button "Archivos adjuntos" at bounding box center [151, 300] width 183 height 38
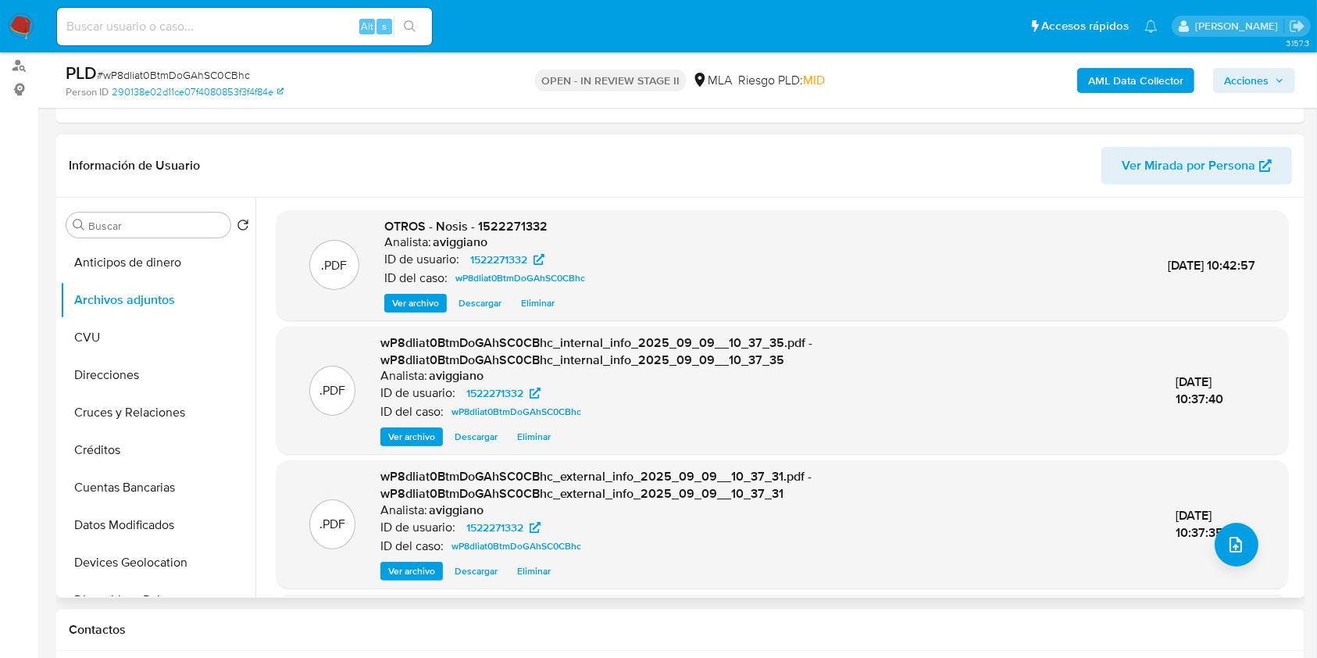
click at [502, 232] on span "OTROS - Nosis - 1522271332" at bounding box center [465, 226] width 163 height 18
copy span "1522271332"
click at [1215, 542] on button "upload-file" at bounding box center [1237, 545] width 44 height 44
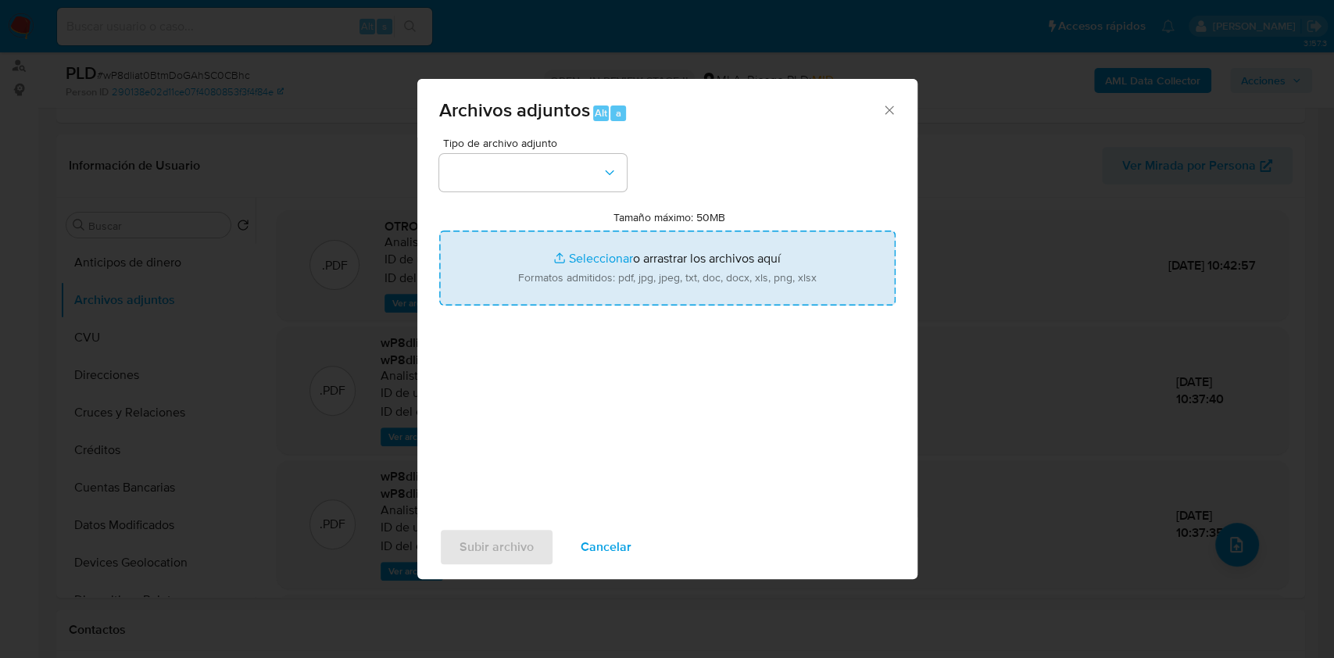
click at [646, 261] on input "Tamaño máximo: 50MB Seleccionar archivos" at bounding box center [667, 268] width 456 height 75
type input "C:\fakepath\Movimientos-Aladdin-v10_1 - 1522271332.xlsx"
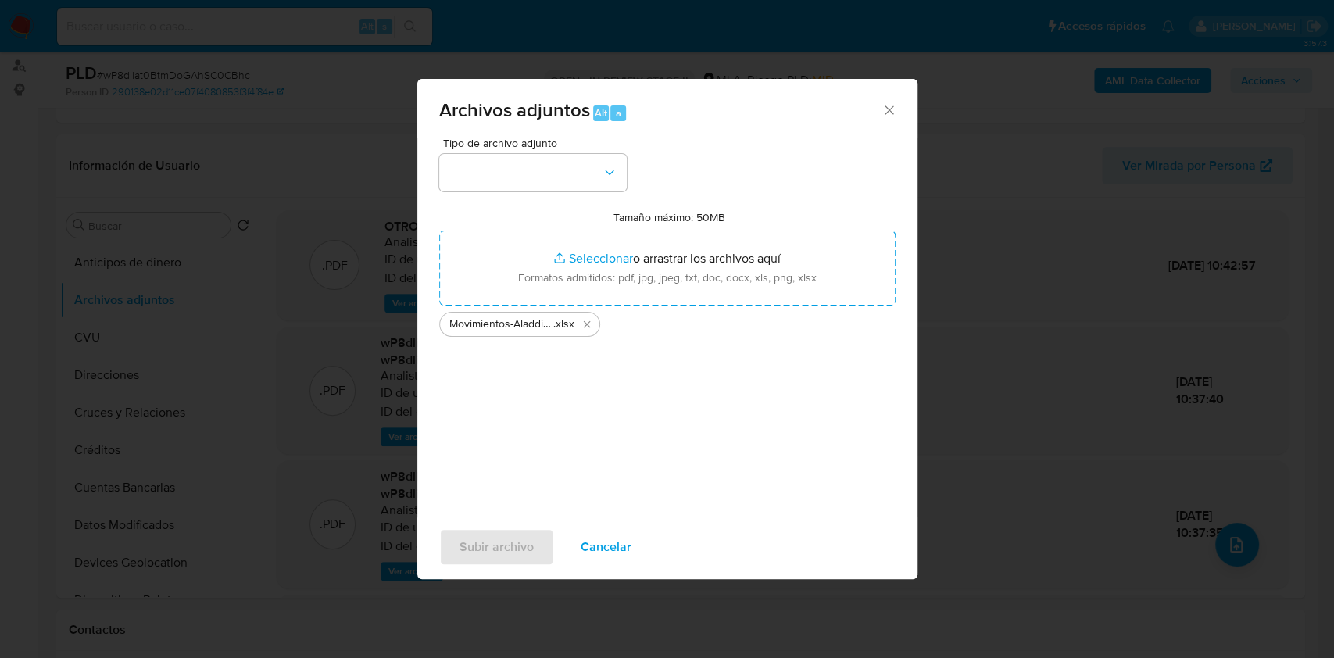
click at [566, 150] on div "Tipo de archivo adjunto" at bounding box center [533, 165] width 188 height 54
click at [558, 202] on div "Tipo de archivo adjunto Tamaño máximo: 50MB Seleccionar archivos Seleccionar o …" at bounding box center [667, 322] width 456 height 369
click at [553, 187] on button "button" at bounding box center [533, 173] width 188 height 38
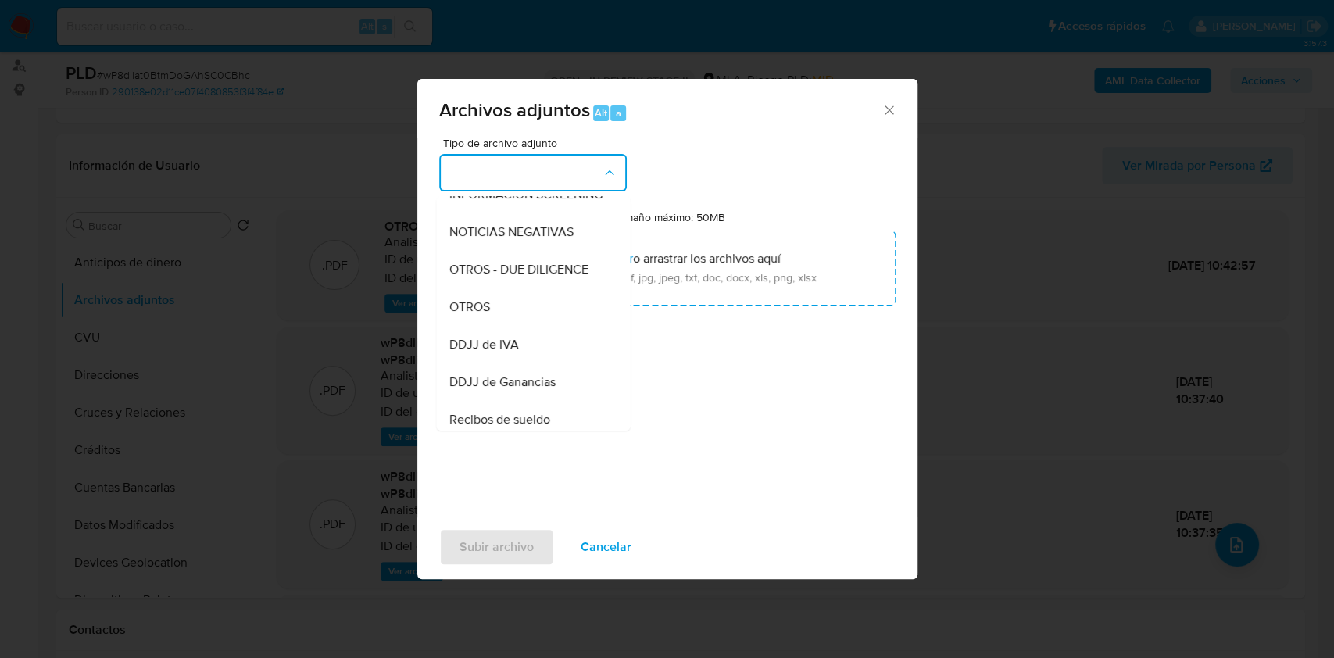
click at [491, 316] on div "OTROS" at bounding box center [528, 307] width 159 height 38
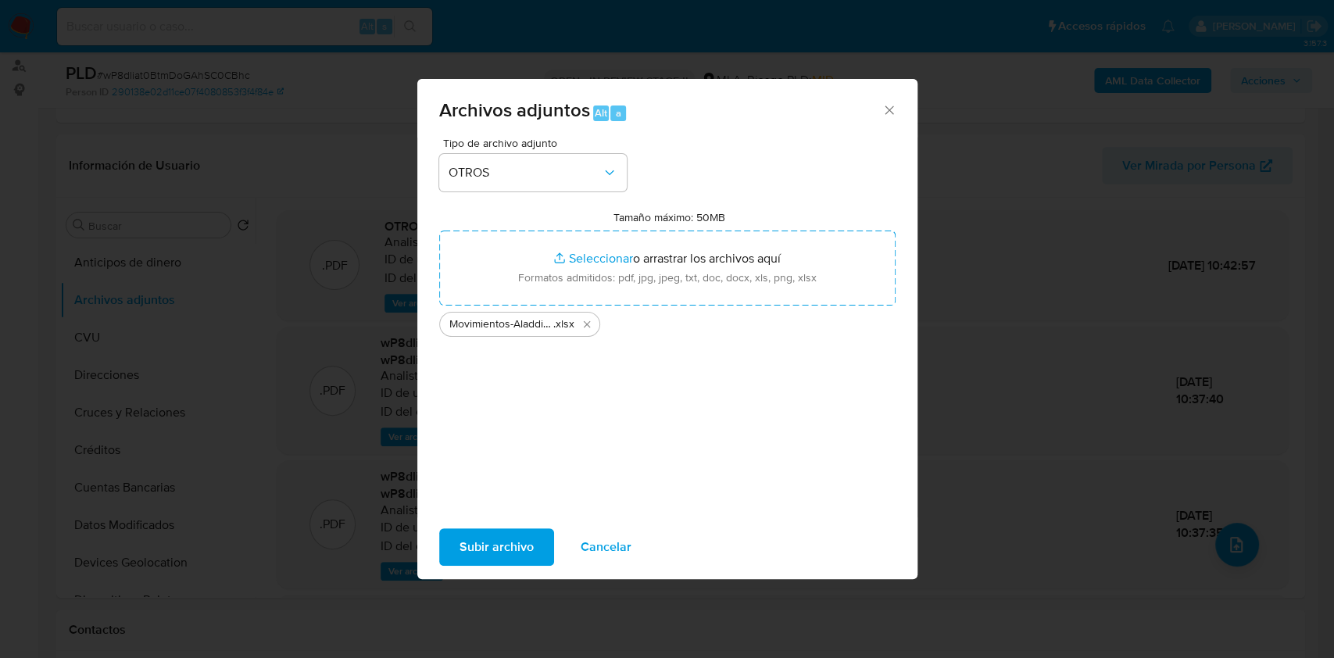
click at [489, 536] on span "Subir archivo" at bounding box center [496, 547] width 74 height 34
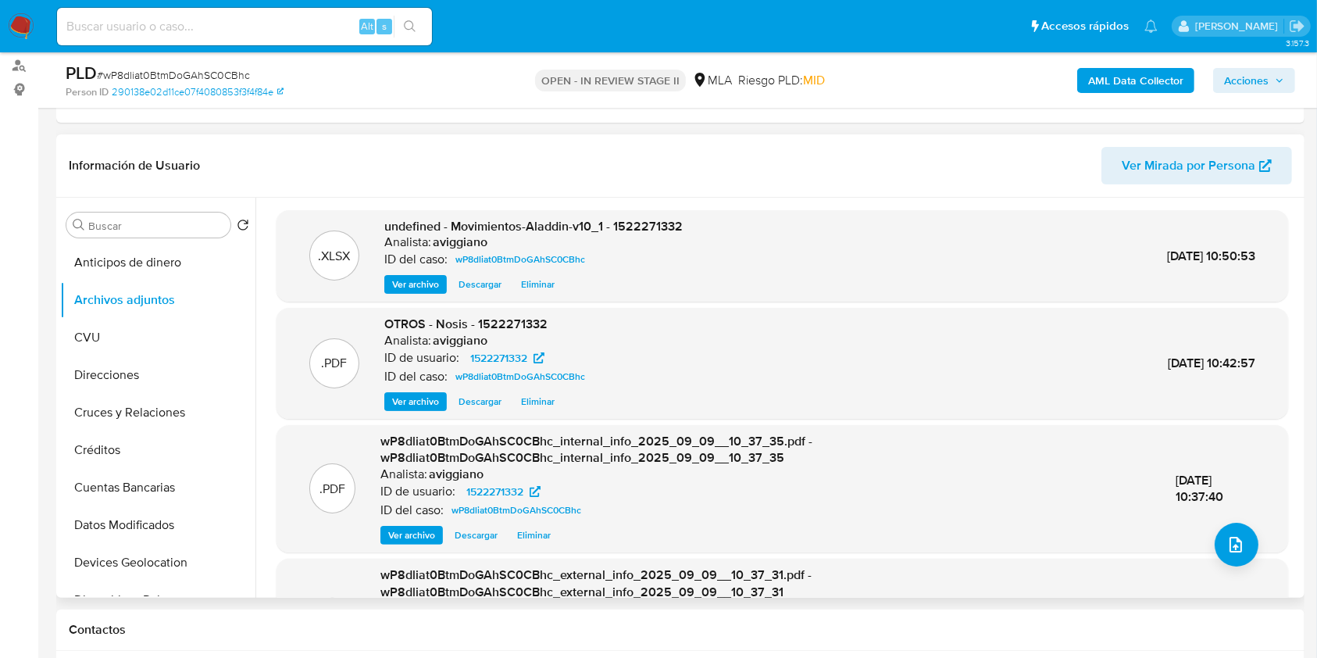
click at [638, 227] on span "undefined - Movimientos-Aladdin-v10_1 - 1522271332" at bounding box center [533, 226] width 299 height 18
click at [638, 231] on span "undefined - Movimientos-Aladdin-v10_1 - 1522271332" at bounding box center [533, 226] width 299 height 18
copy span "1522271332"
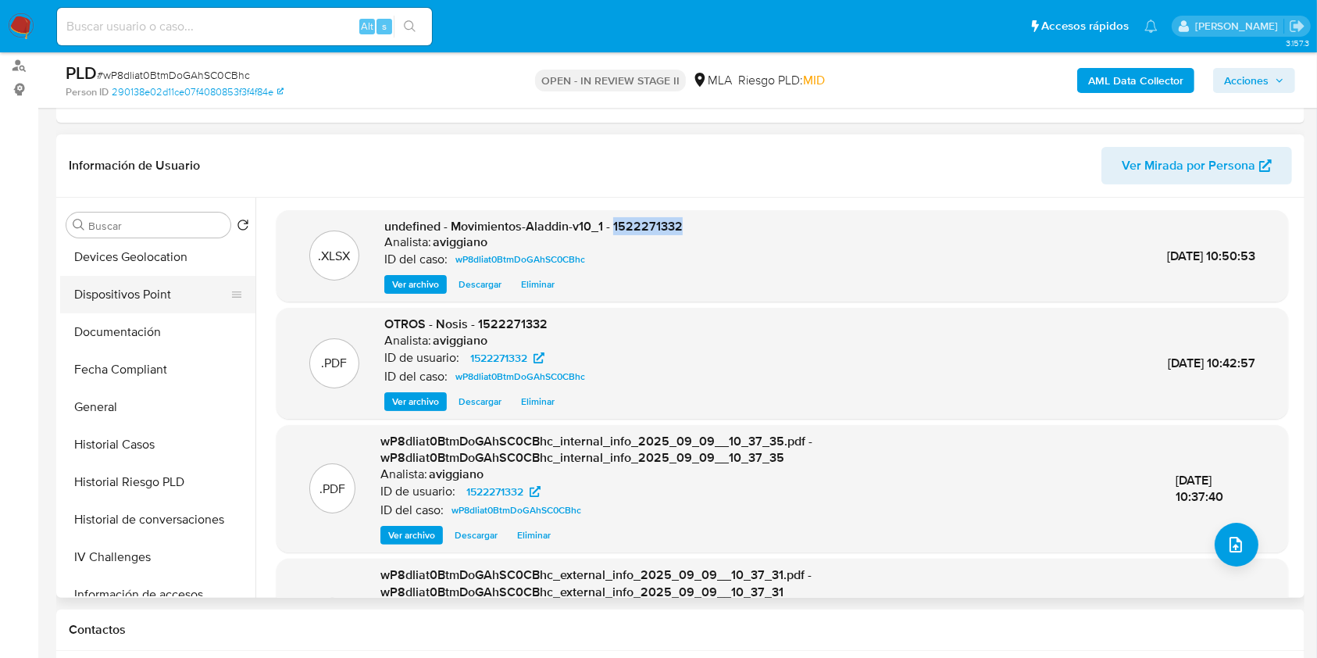
scroll to position [417, 0]
click at [111, 309] on button "General" at bounding box center [151, 296] width 183 height 38
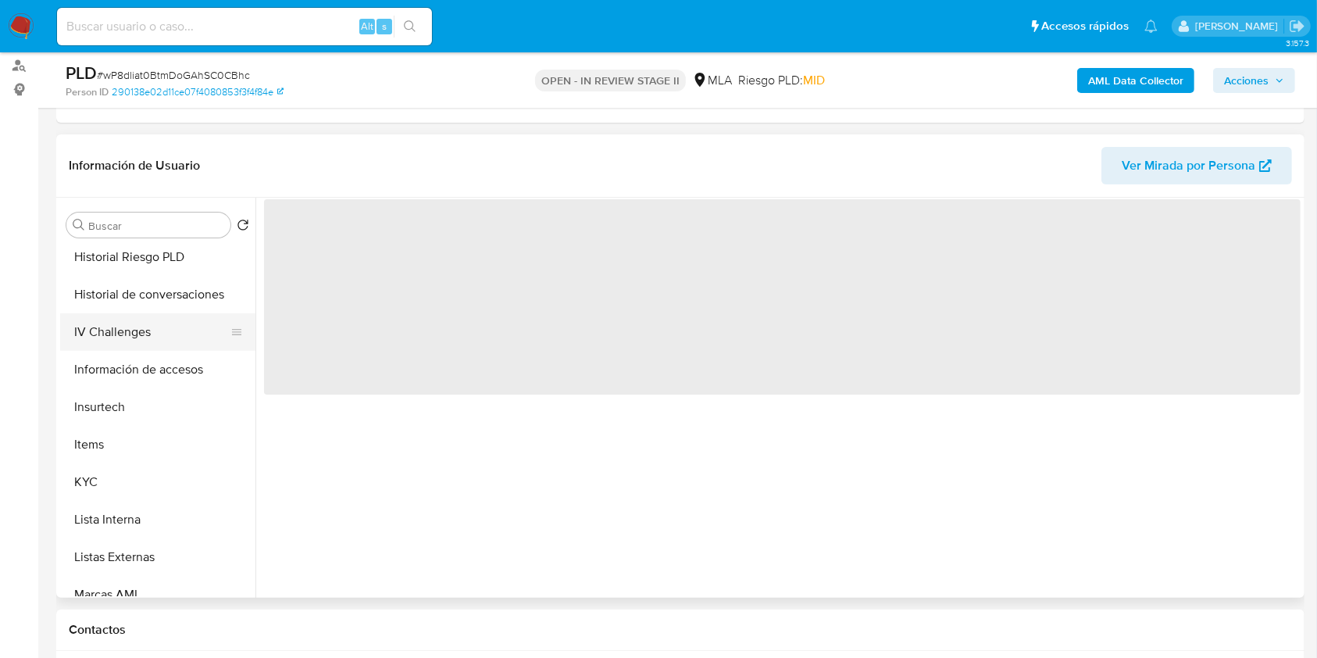
scroll to position [625, 0]
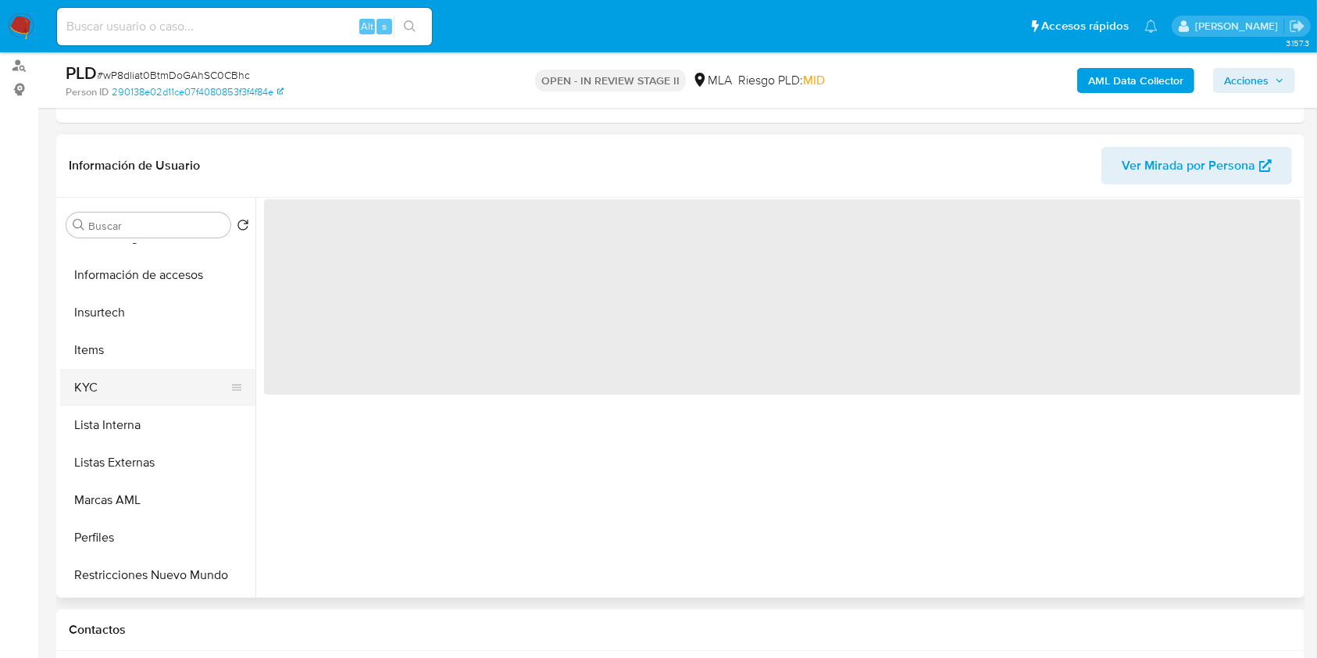
click at [131, 385] on button "KYC" at bounding box center [151, 388] width 183 height 38
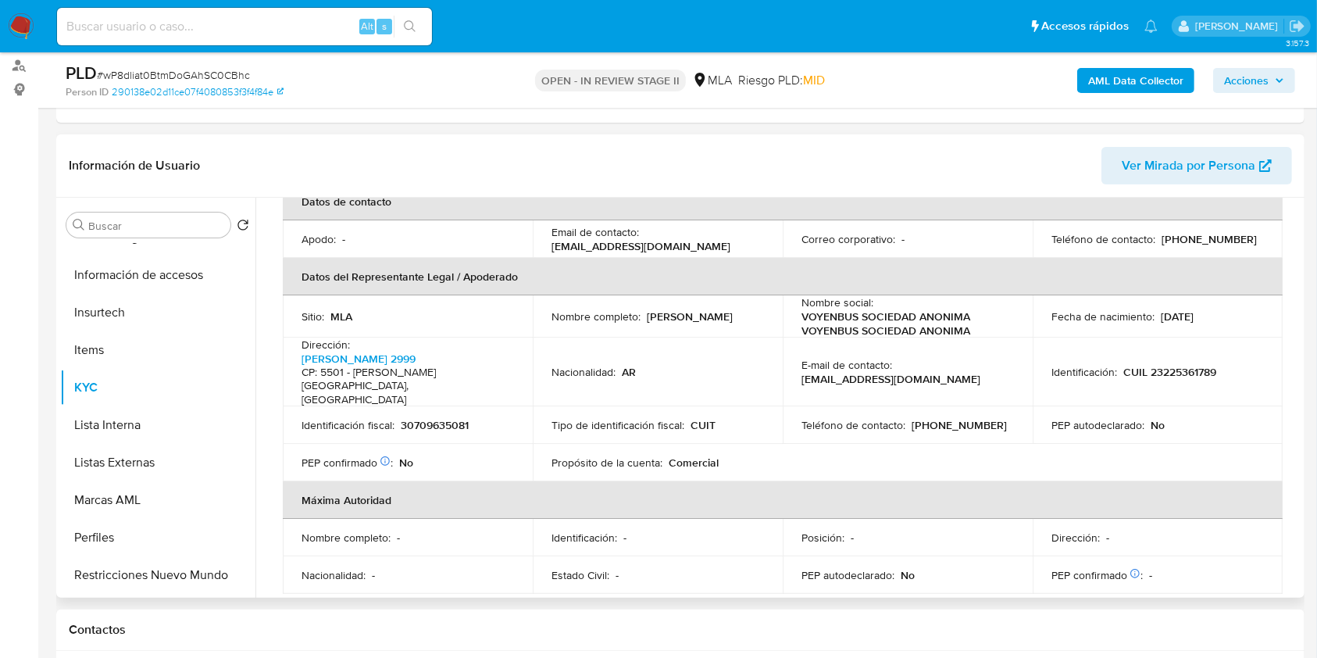
scroll to position [376, 0]
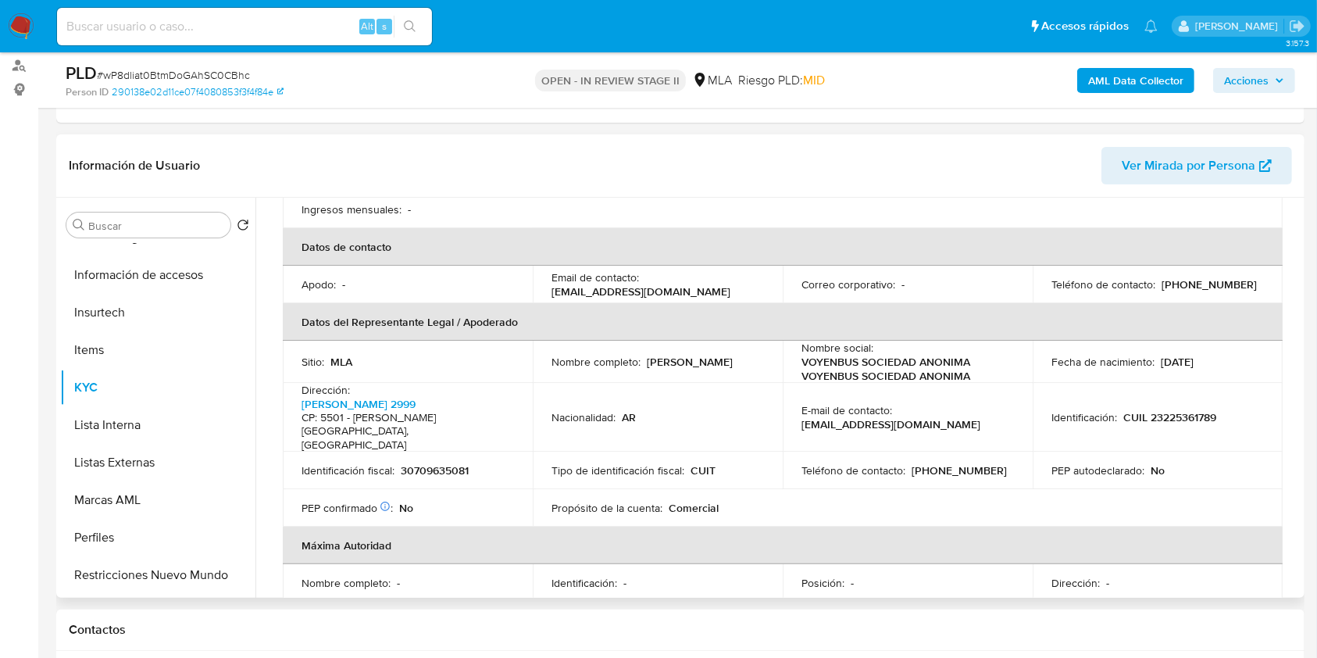
click at [950, 463] on p "(261) 4699530" at bounding box center [959, 470] width 95 height 14
copy p "4699530"
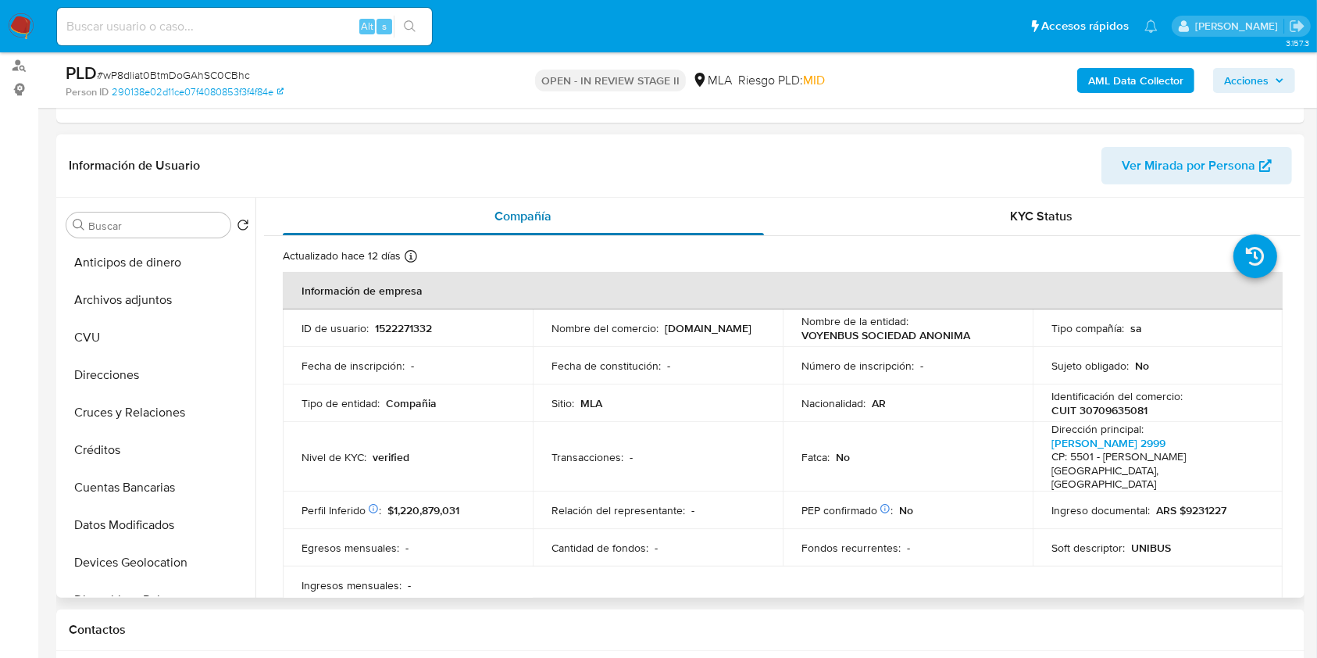
scroll to position [0, 0]
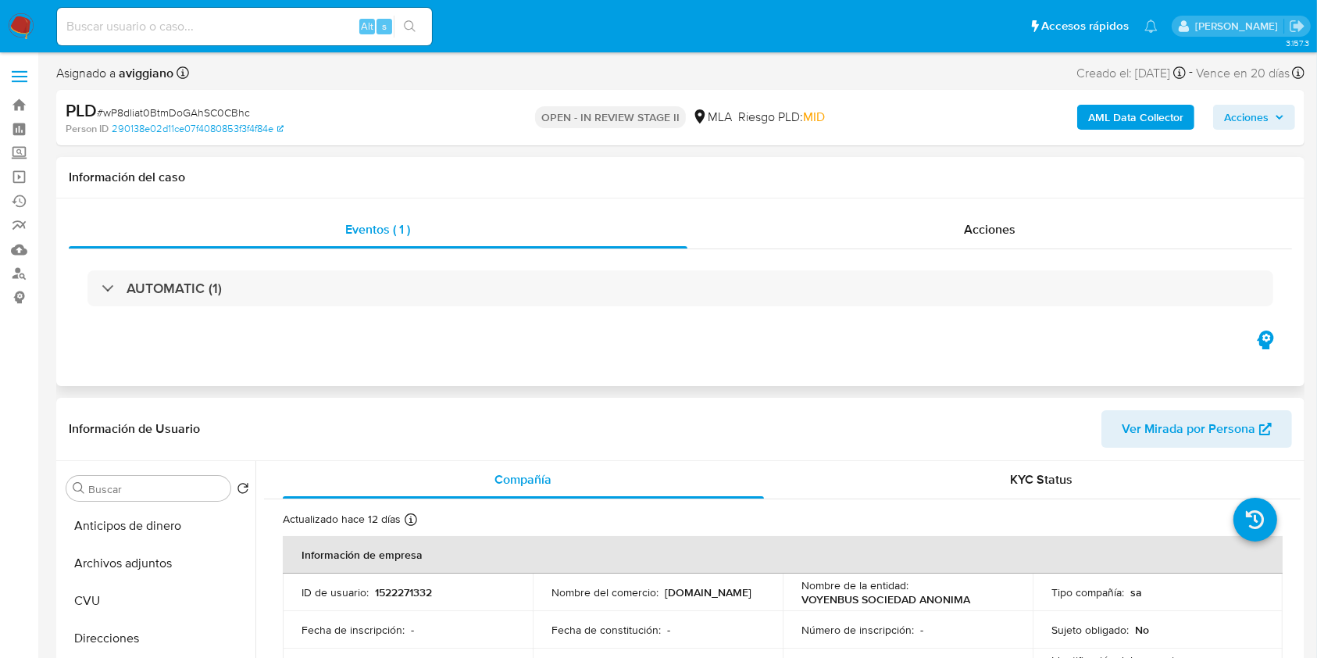
click at [914, 194] on div "Información del caso" at bounding box center [680, 177] width 1249 height 41
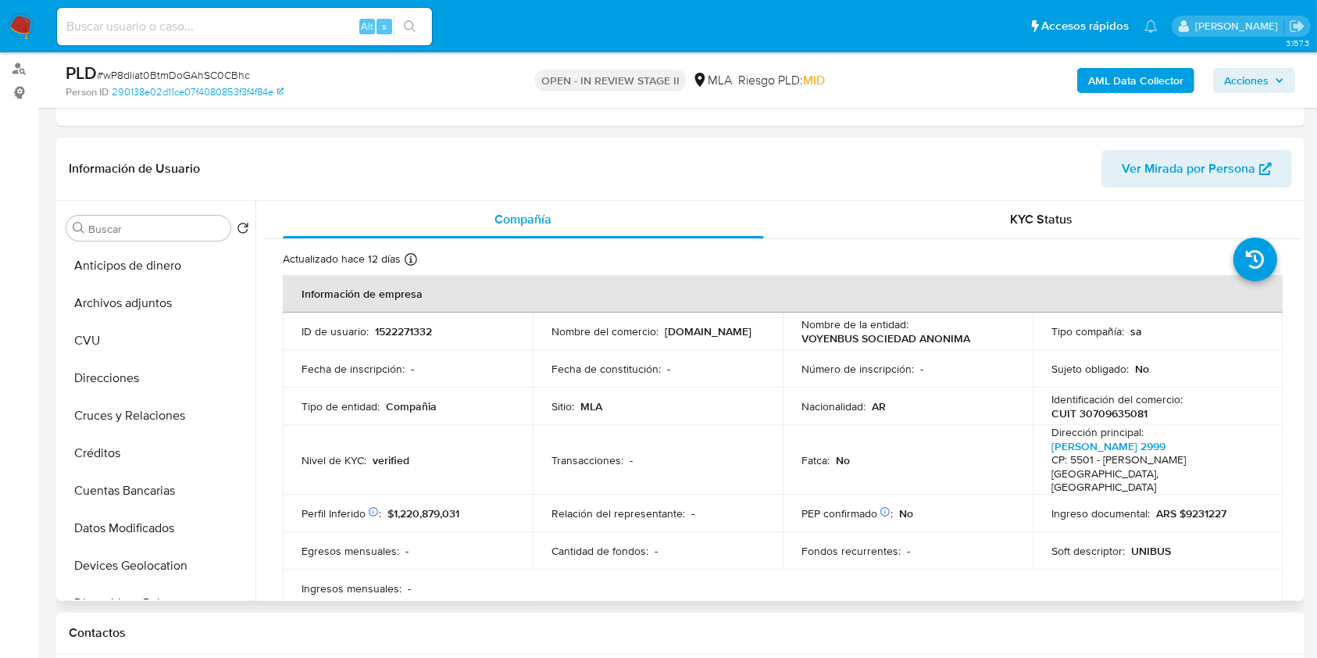
scroll to position [208, 0]
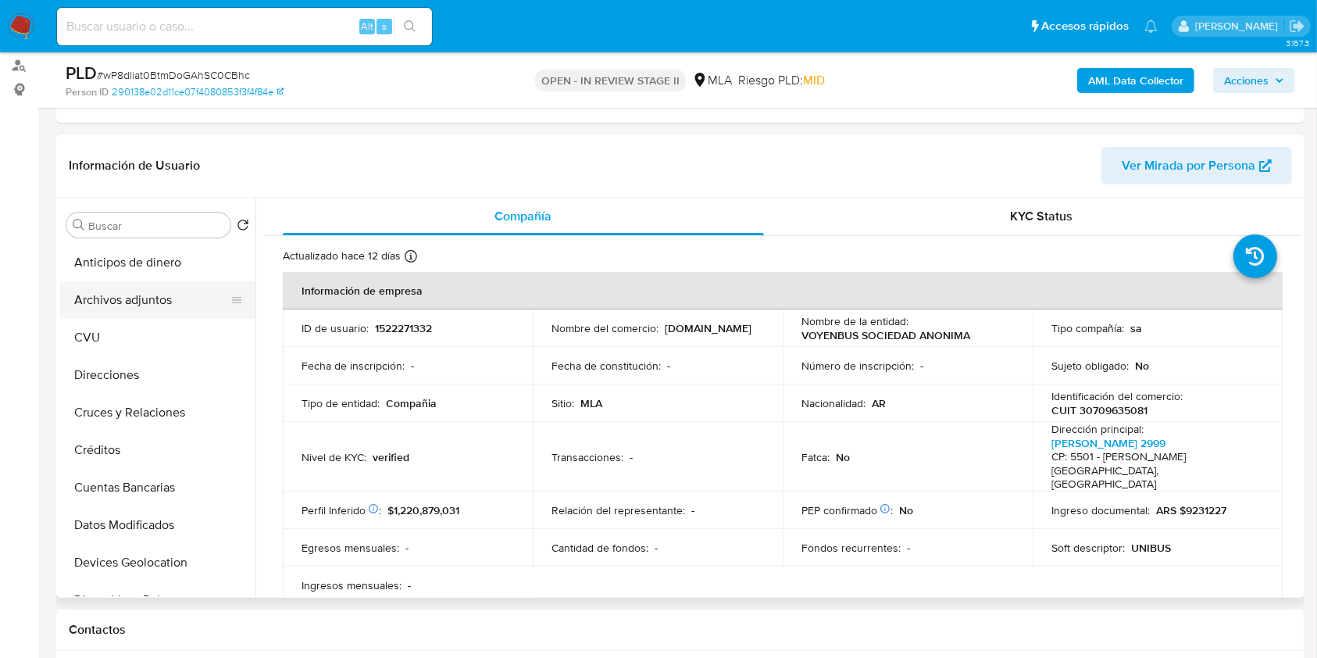
click at [162, 298] on button "Archivos adjuntos" at bounding box center [151, 300] width 183 height 38
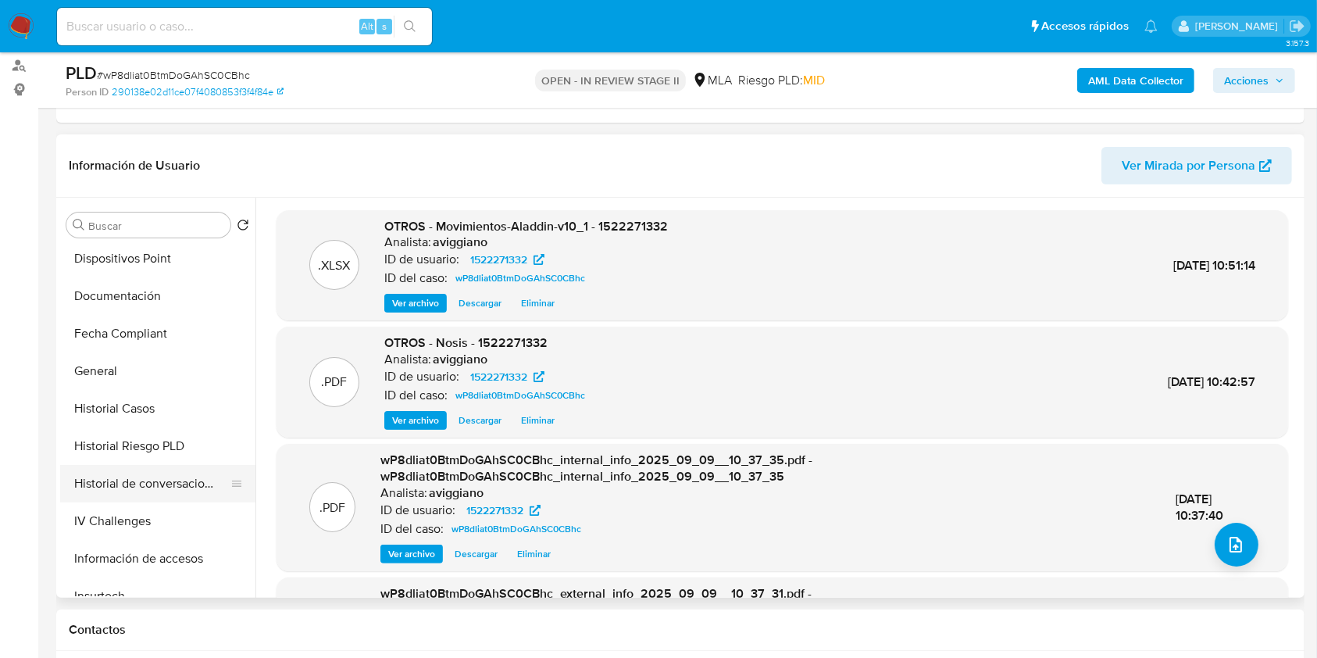
scroll to position [417, 0]
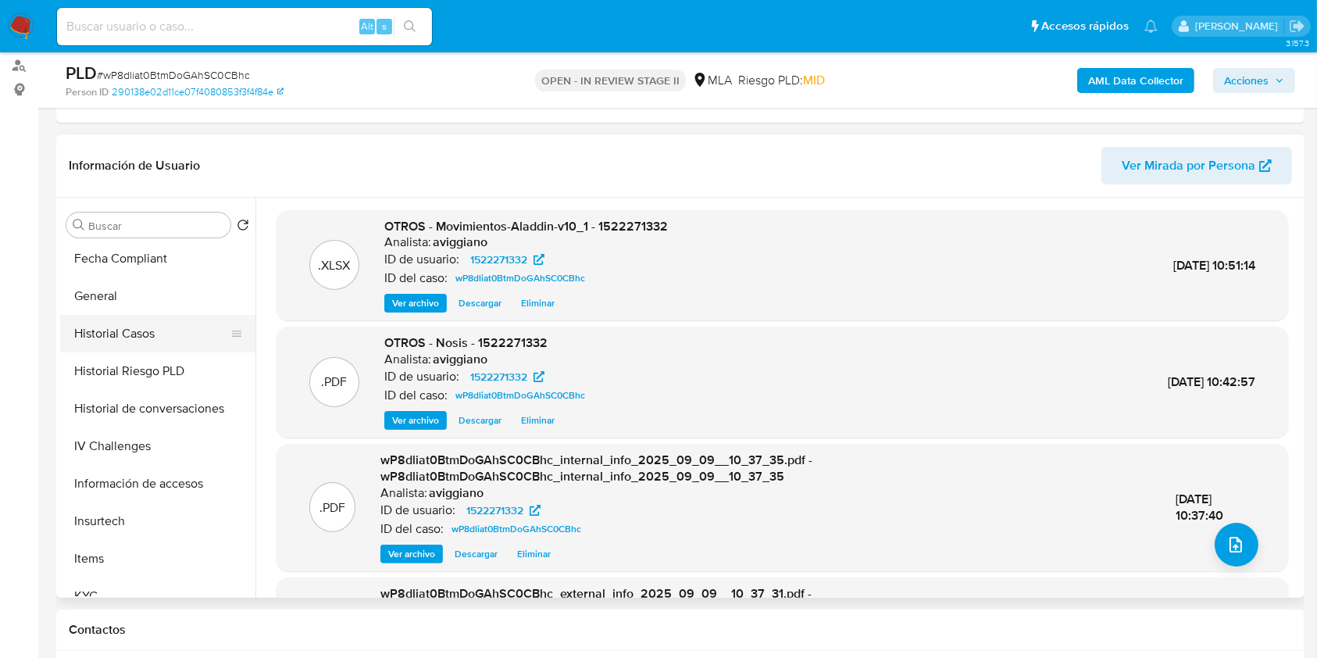
click at [105, 340] on button "Historial Casos" at bounding box center [151, 334] width 183 height 38
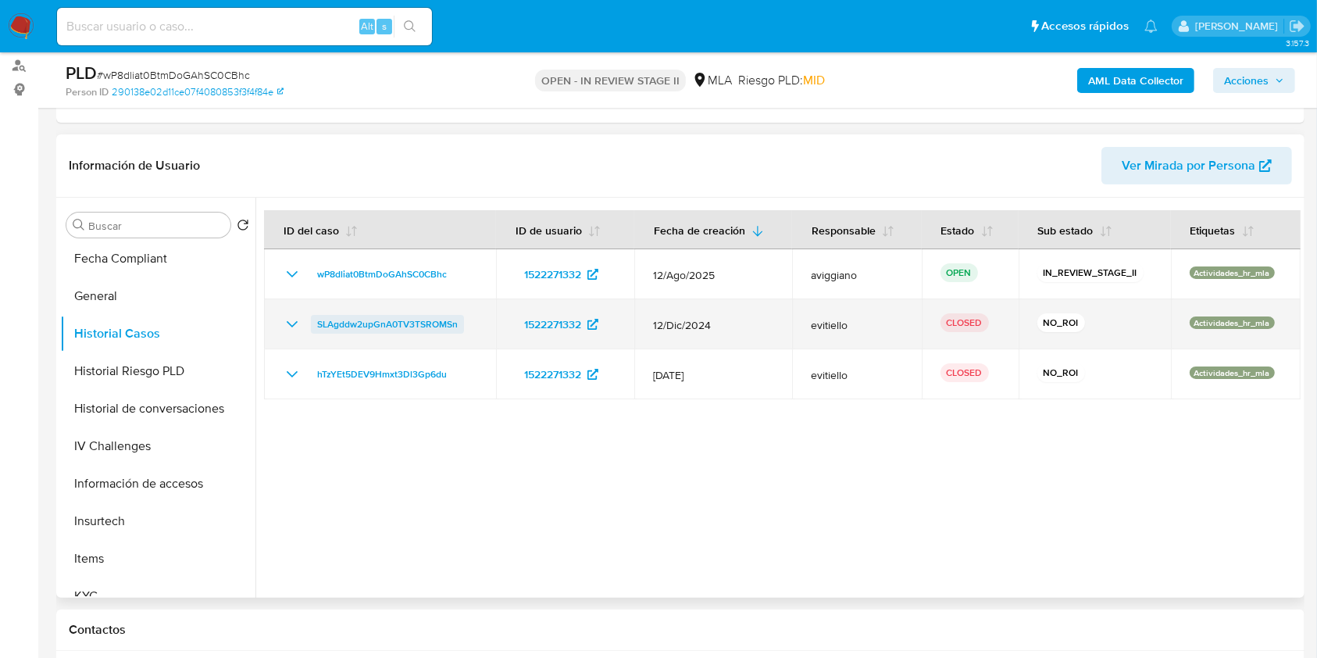
click at [341, 328] on span "SLAgddw2upGnA0TV3TSROMSn" at bounding box center [387, 324] width 141 height 19
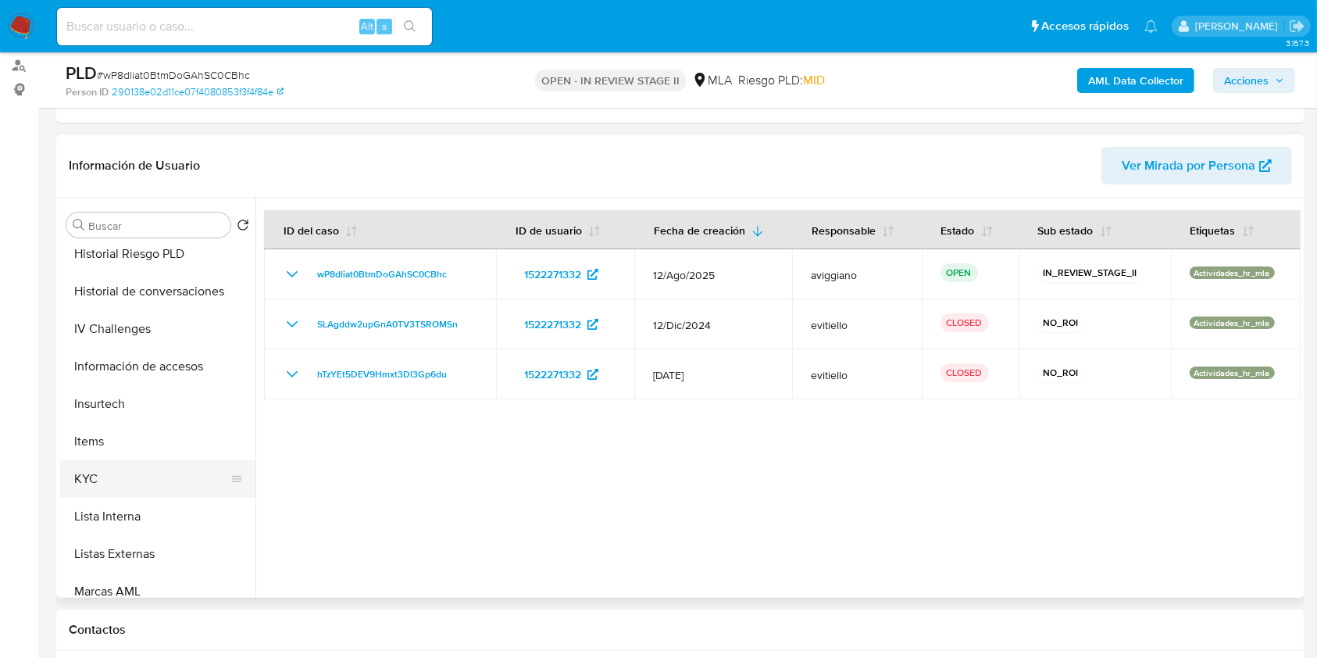
scroll to position [625, 0]
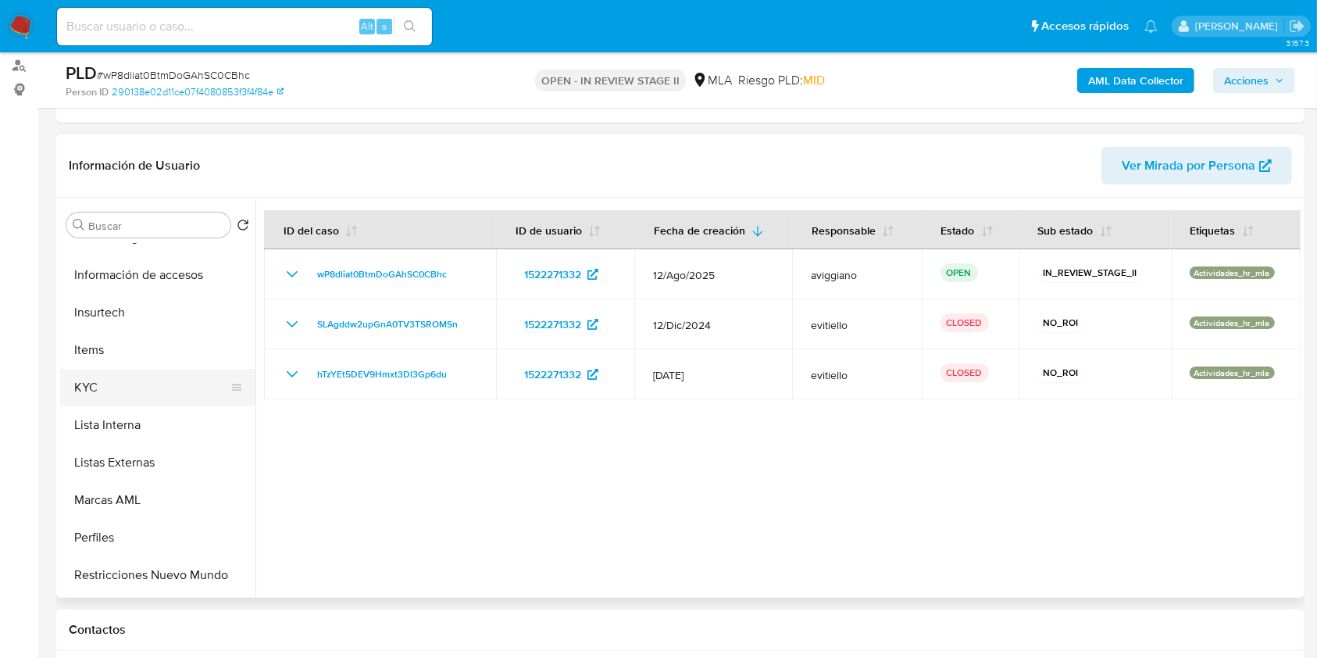
click at [144, 398] on button "KYC" at bounding box center [151, 388] width 183 height 38
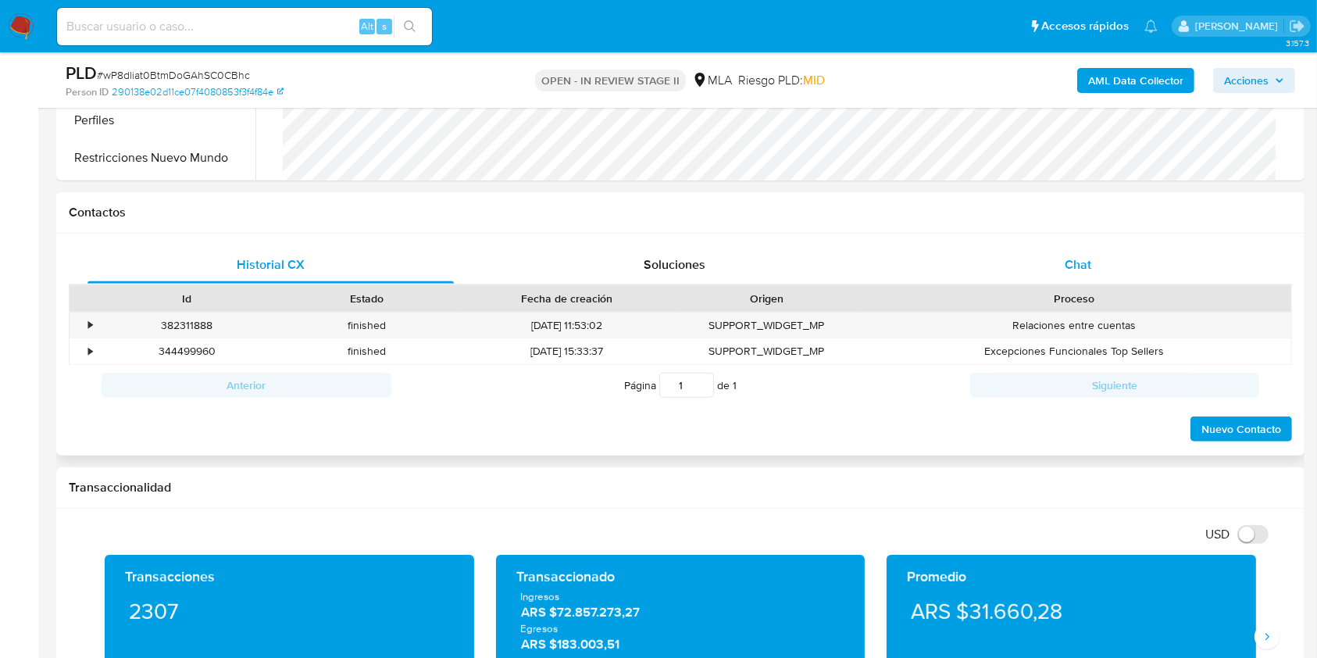
click at [1094, 254] on div "Chat" at bounding box center [1079, 265] width 366 height 38
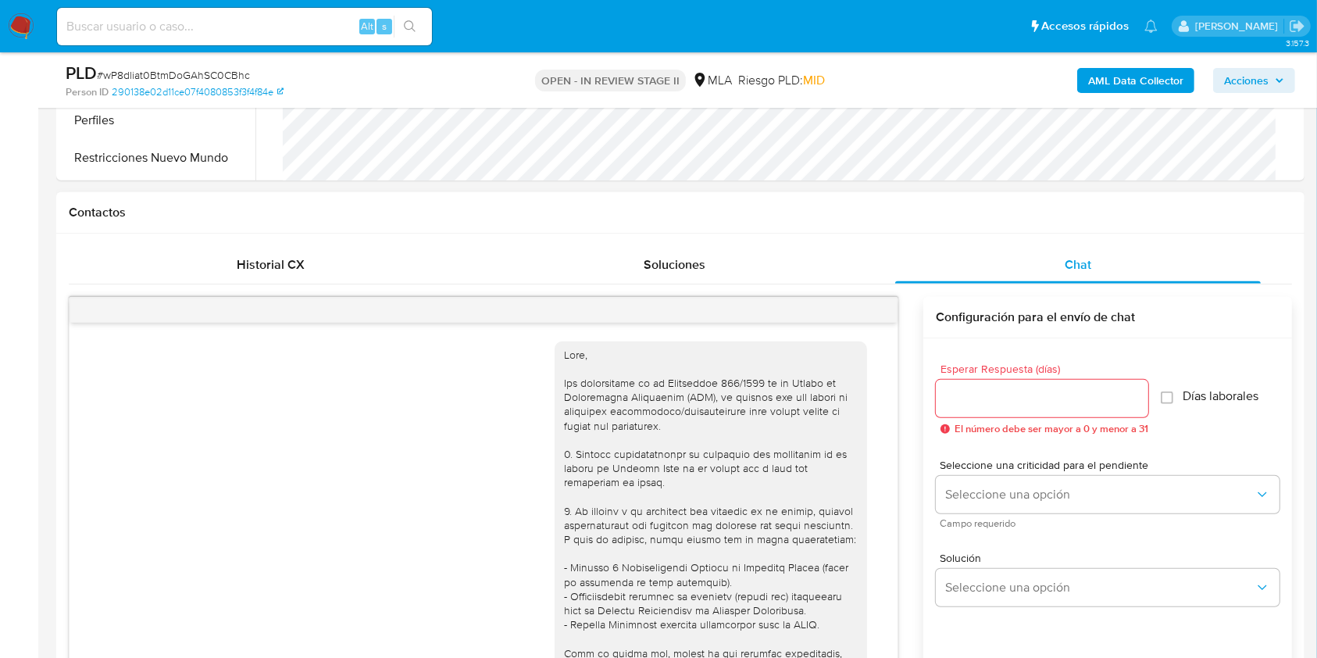
scroll to position [799, 0]
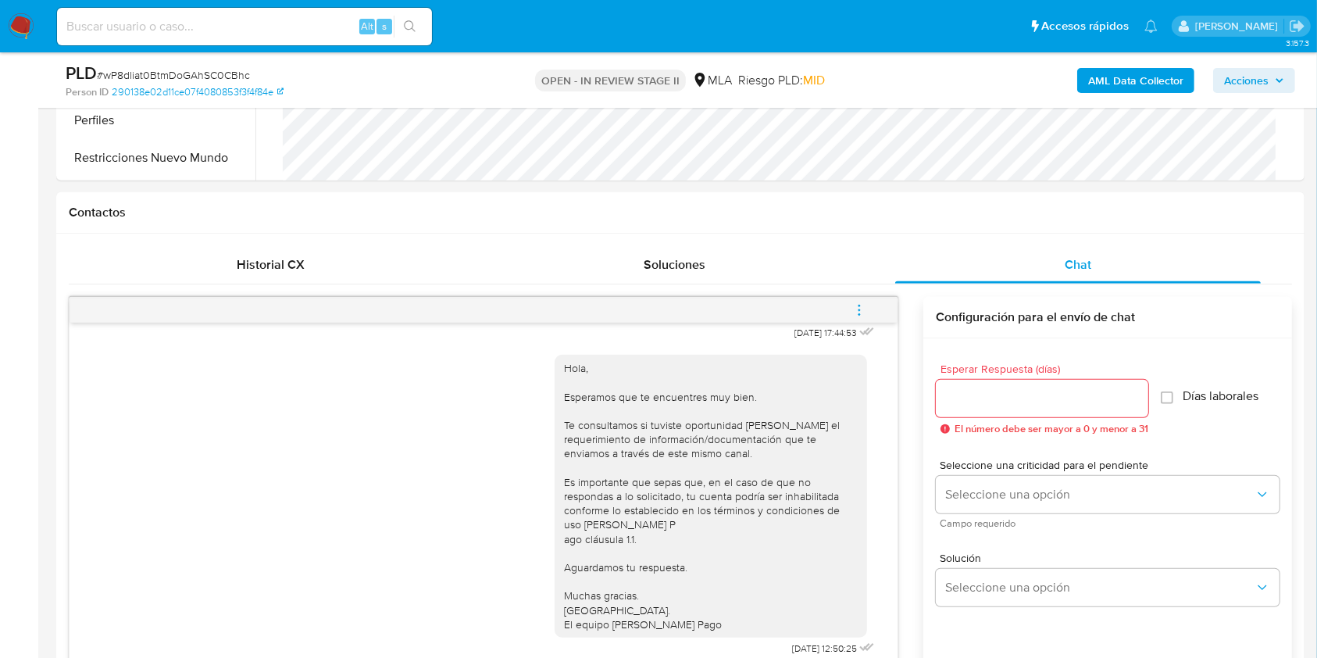
click at [861, 309] on icon "menu-action" at bounding box center [860, 310] width 14 height 14
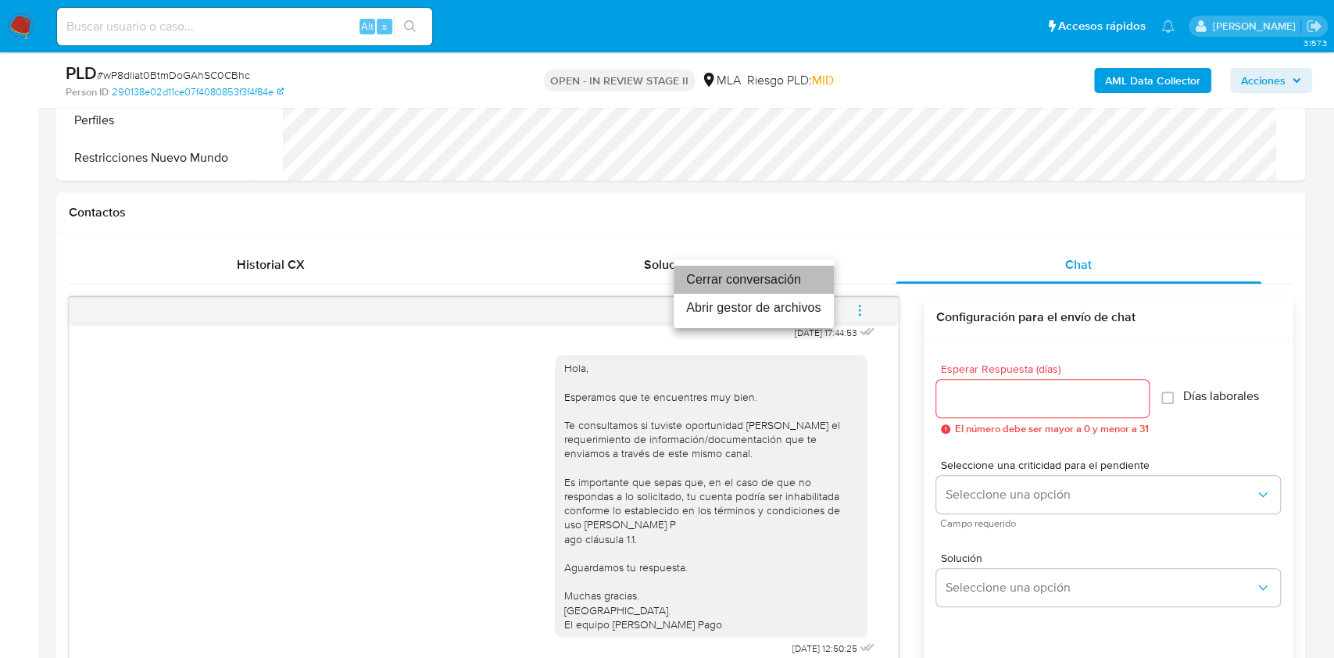
click at [756, 279] on li "Cerrar conversación" at bounding box center [754, 280] width 160 height 28
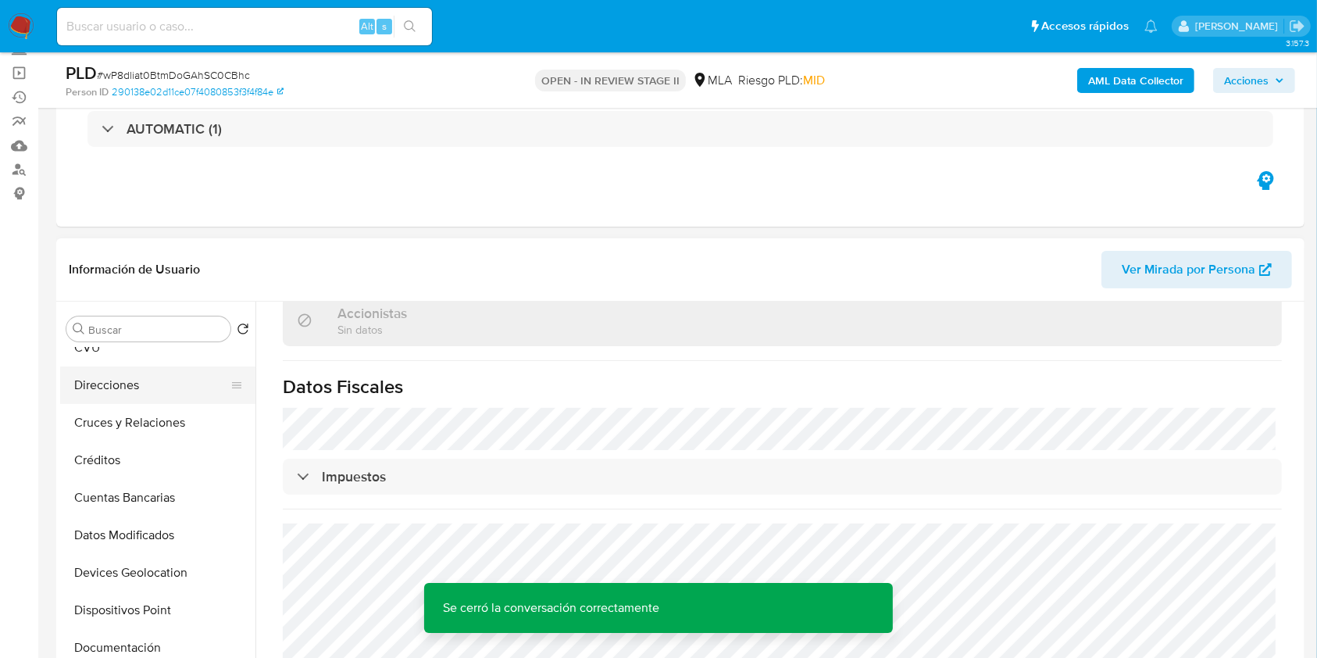
scroll to position [0, 0]
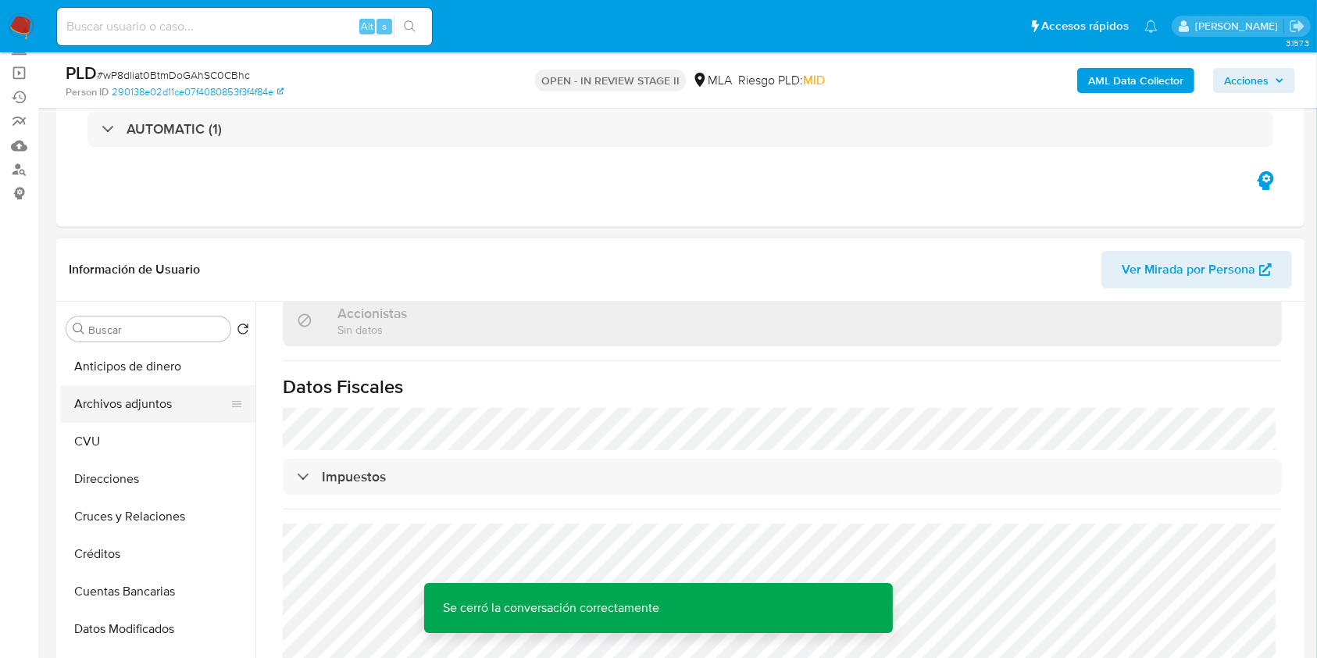
drag, startPoint x: 175, startPoint y: 395, endPoint x: 177, endPoint y: 403, distance: 8.2
click at [175, 394] on button "Archivos adjuntos" at bounding box center [151, 404] width 183 height 38
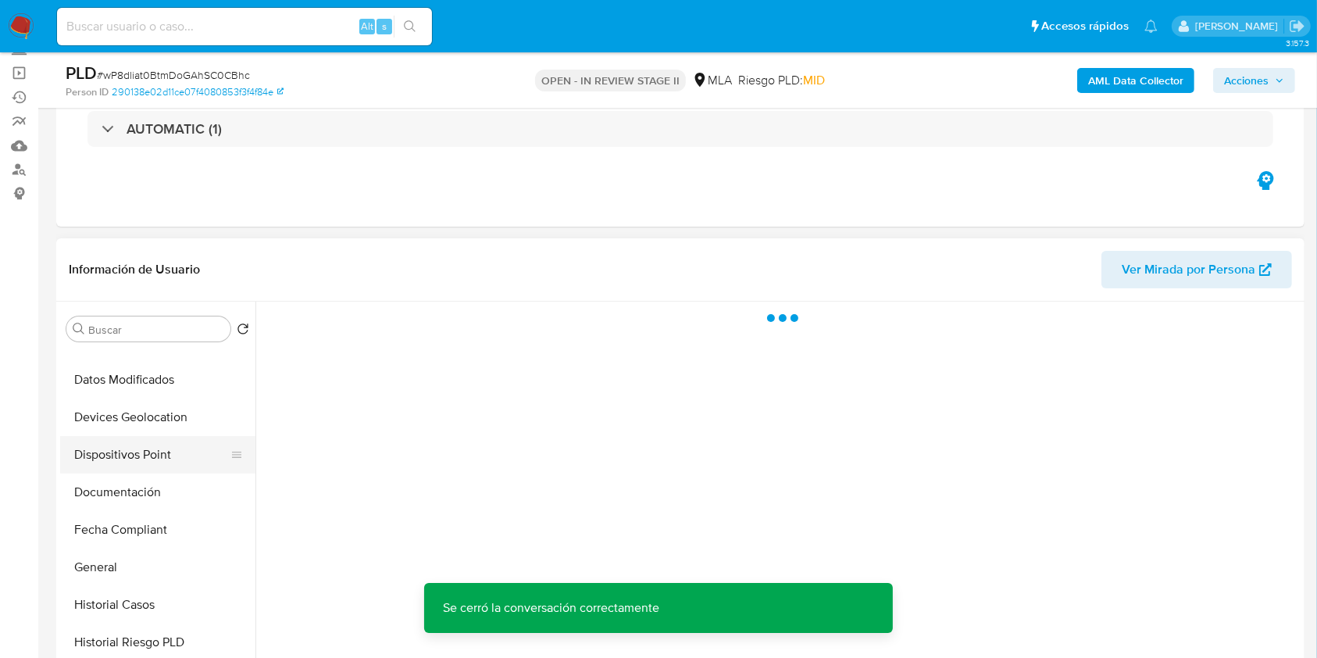
scroll to position [313, 0]
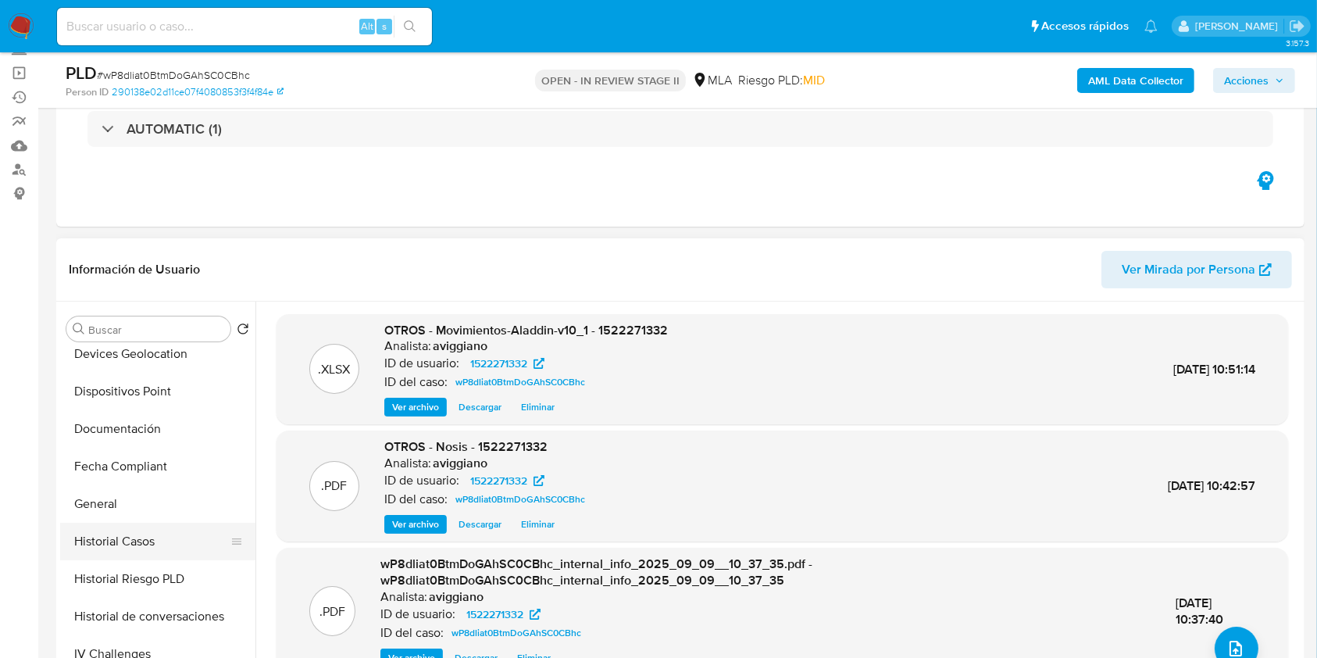
click at [164, 526] on button "Historial Casos" at bounding box center [151, 542] width 183 height 38
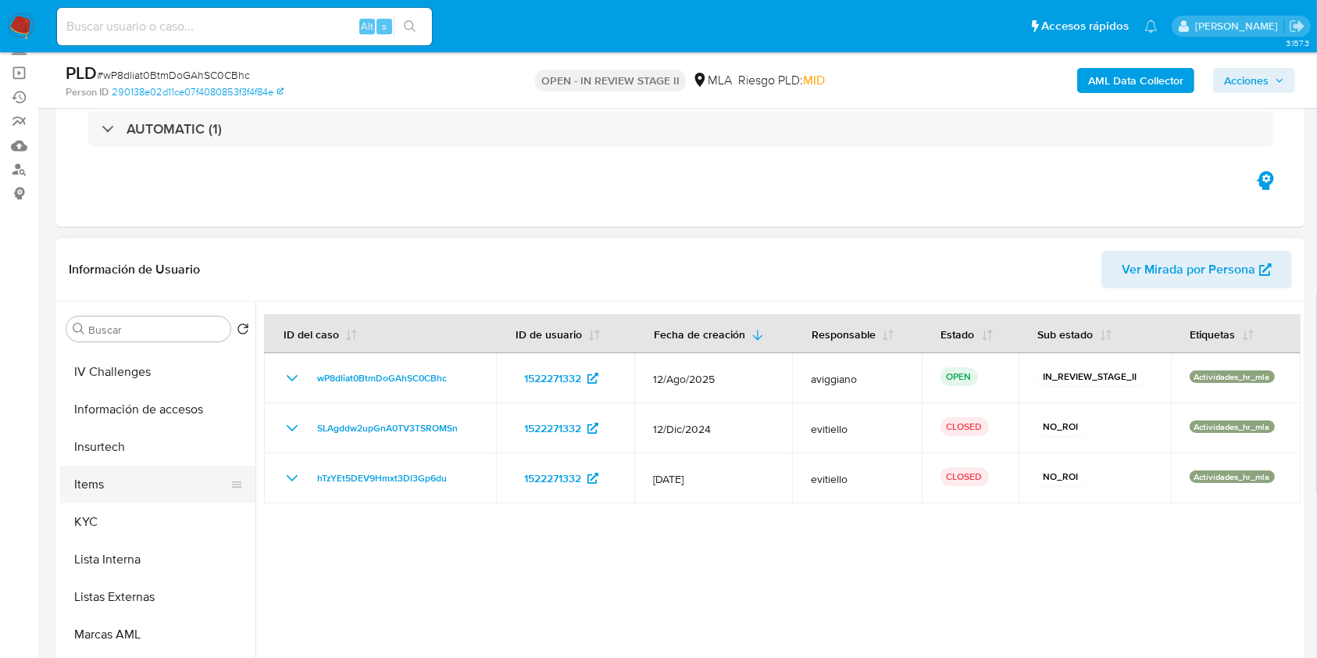
scroll to position [625, 0]
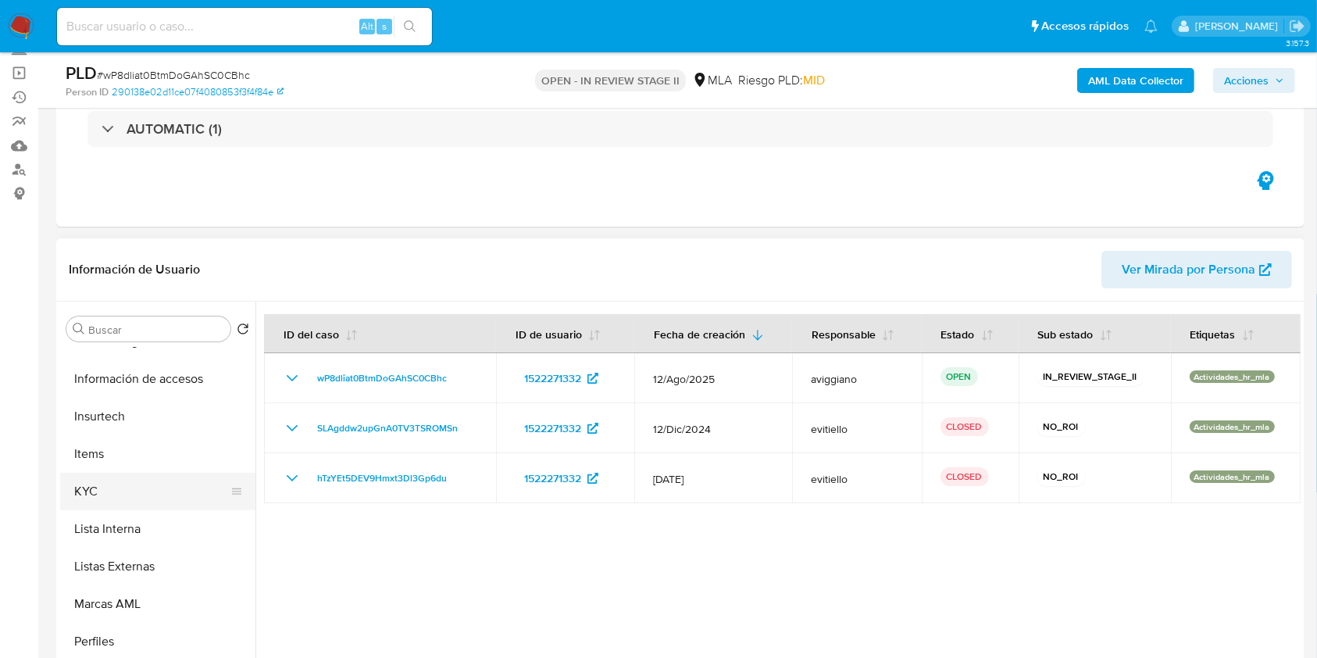
click at [97, 488] on button "KYC" at bounding box center [151, 492] width 183 height 38
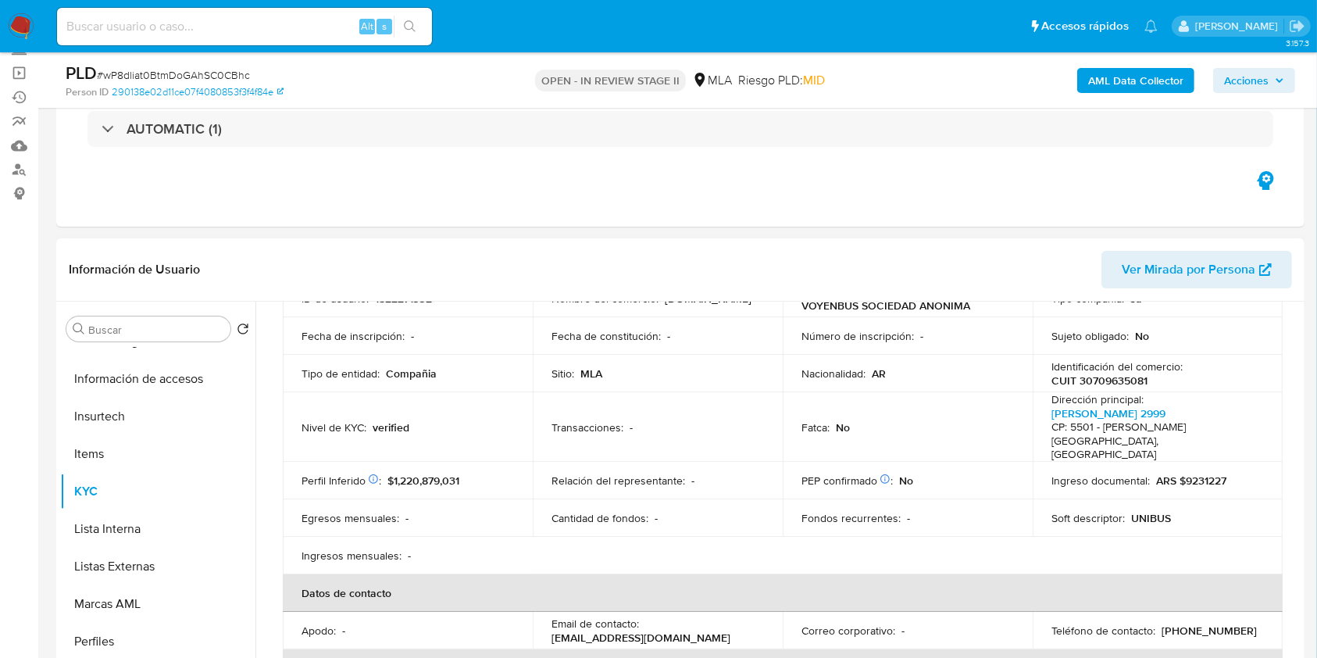
scroll to position [0, 0]
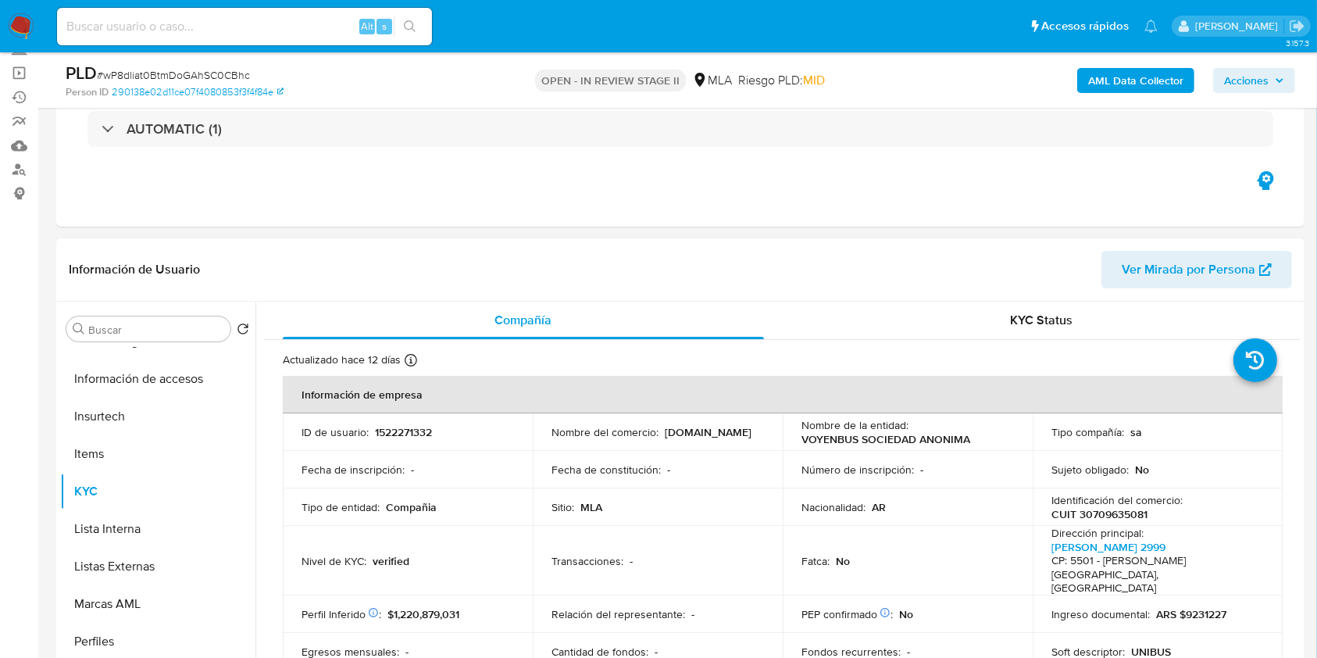
click at [1089, 516] on p "CUIT 30709635081" at bounding box center [1100, 514] width 96 height 14
copy p "30709635081"
drag, startPoint x: 665, startPoint y: 433, endPoint x: 747, endPoint y: 444, distance: 82.8
click at [699, 431] on p "UNIBUS.COM.AR" at bounding box center [708, 432] width 87 height 14
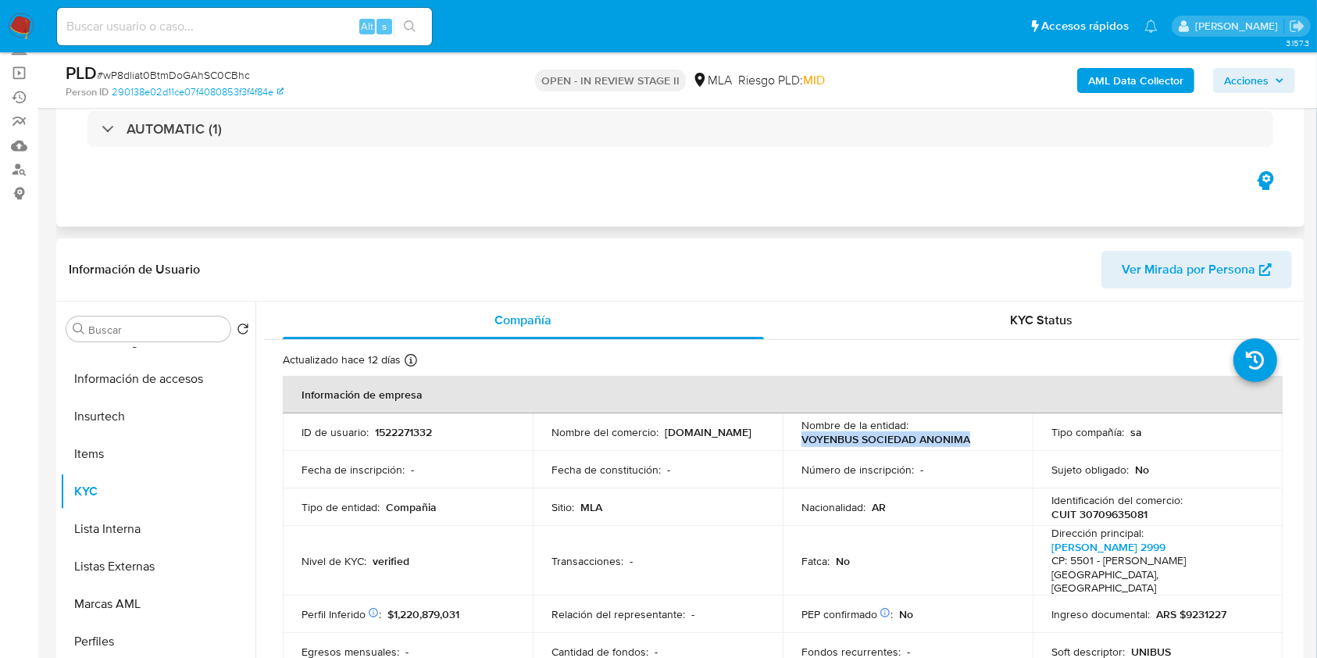
drag, startPoint x: 800, startPoint y: 439, endPoint x: 1036, endPoint y: 190, distance: 343.3
click at [979, 433] on div "Nombre de la entidad : VOYENBUS SOCIEDAD ANONIMA" at bounding box center [908, 432] width 213 height 28
copy p "VOYENBUS SOCIEDAD ANONIMA"
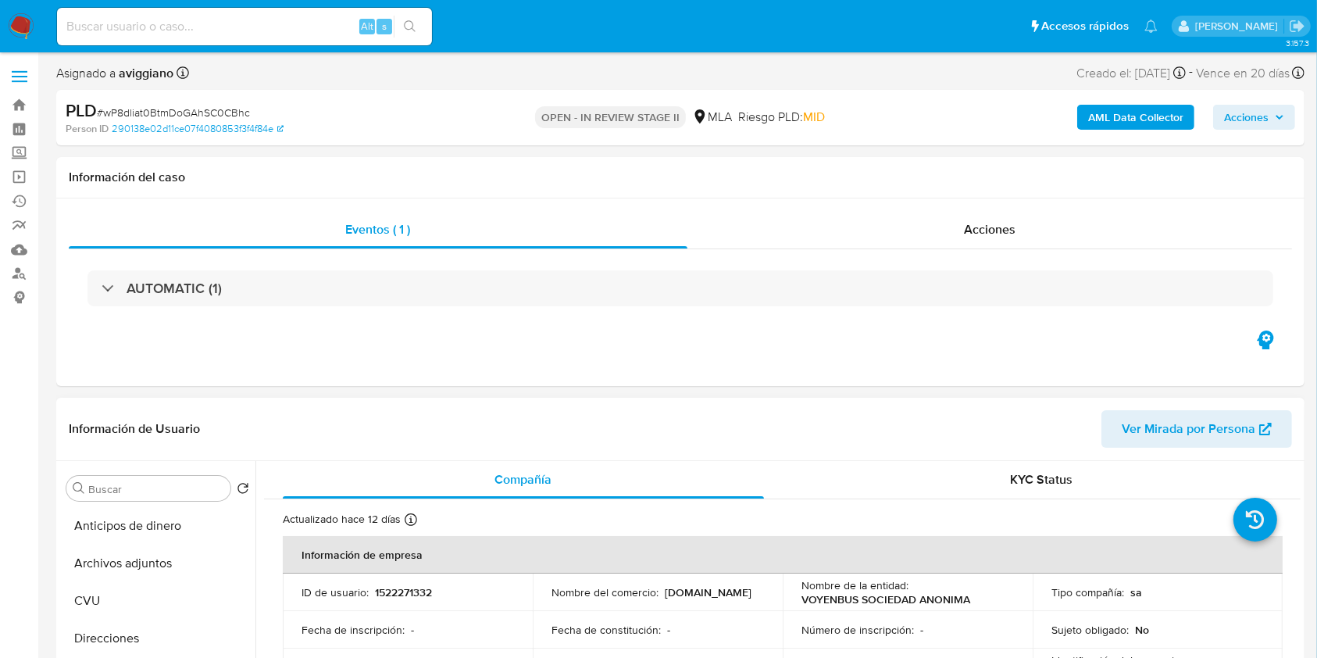
drag, startPoint x: 138, startPoint y: 422, endPoint x: 132, endPoint y: 450, distance: 28.7
click at [138, 422] on h1 "Información de Usuario" at bounding box center [134, 429] width 131 height 16
click at [123, 562] on button "Archivos adjuntos" at bounding box center [151, 564] width 183 height 38
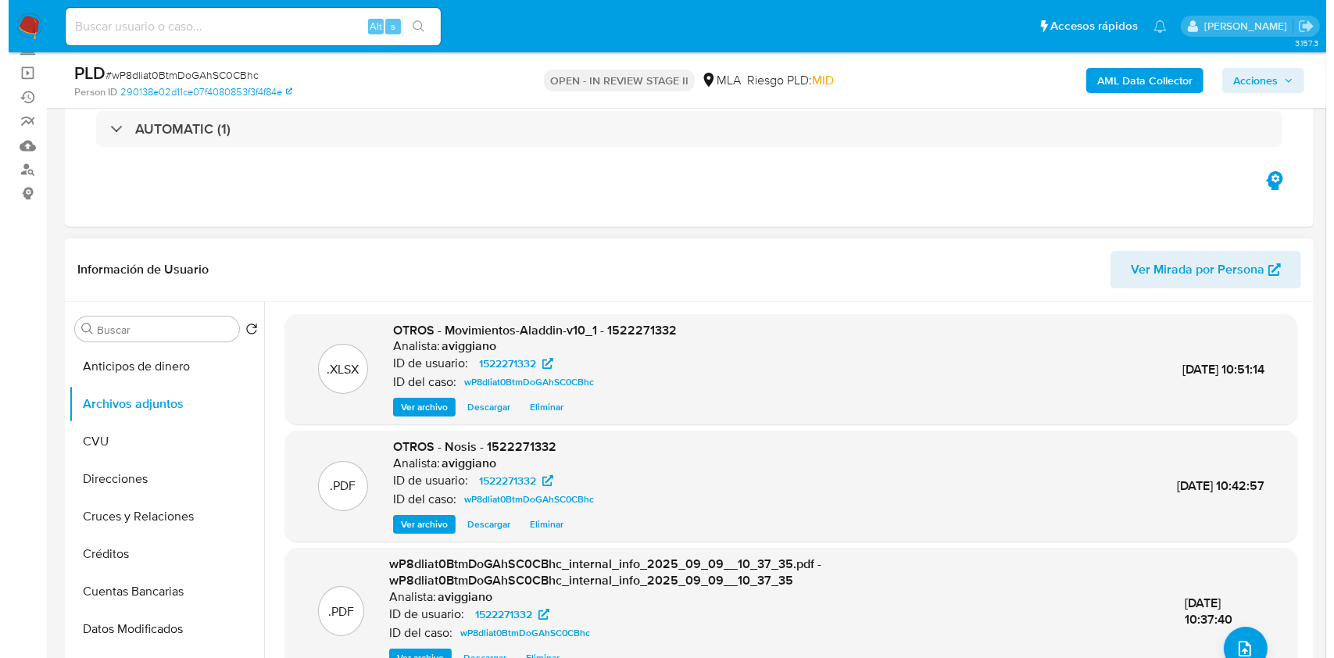
scroll to position [104, 0]
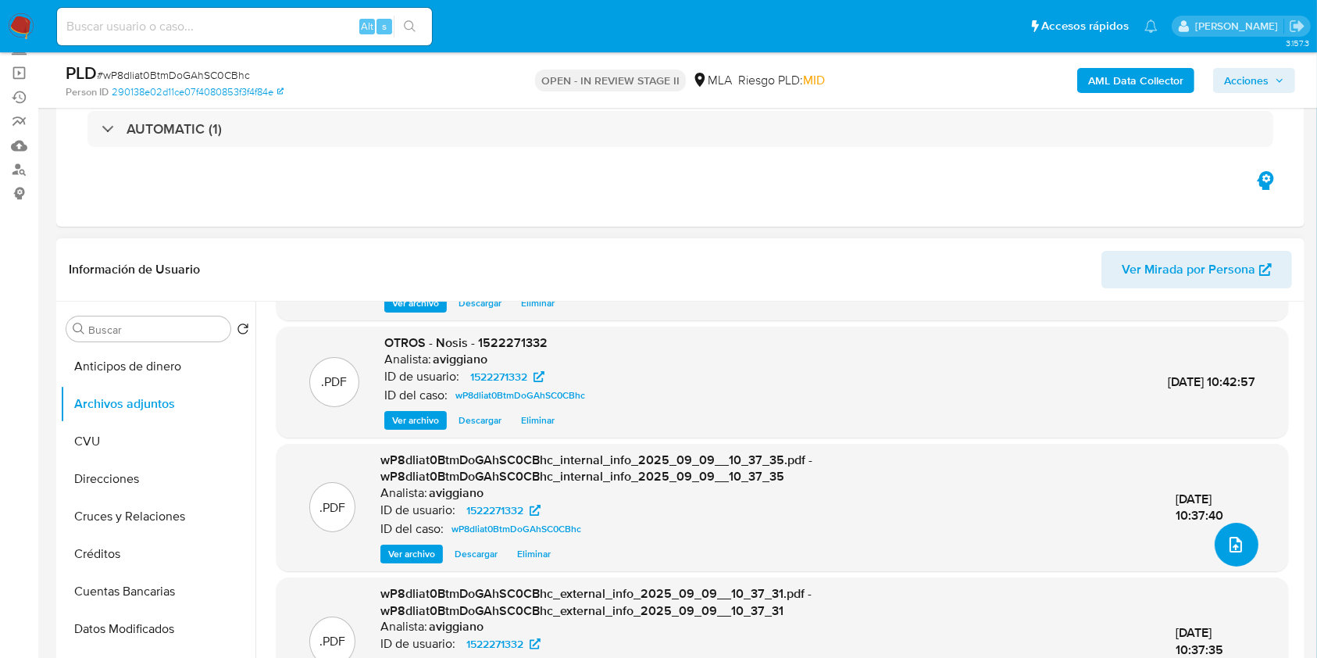
click at [1229, 541] on icon "upload-file" at bounding box center [1236, 544] width 19 height 19
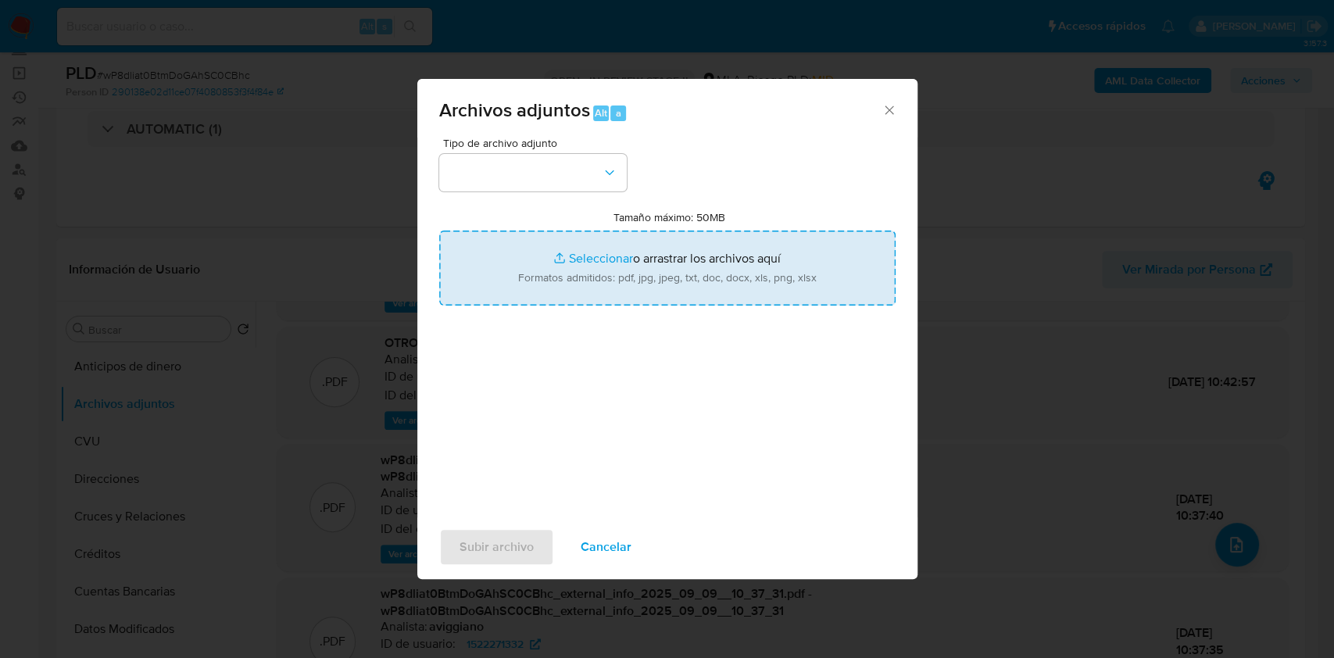
click at [790, 263] on input "Tamaño máximo: 50MB Seleccionar archivos" at bounding box center [667, 268] width 456 height 75
type input "C:\fakepath\Caselog wP8dliat0BtmDoGAhSC0CBhc_2025_08_19_06_31_30.docx"
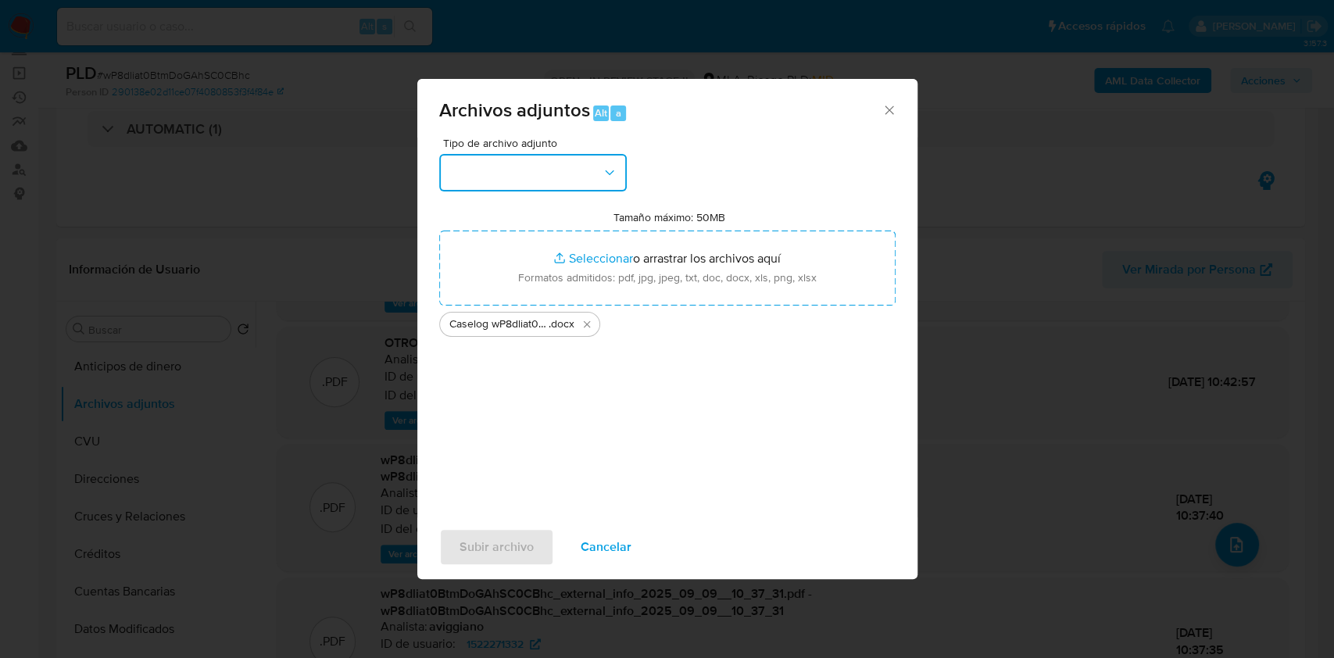
click at [567, 183] on button "button" at bounding box center [533, 173] width 188 height 38
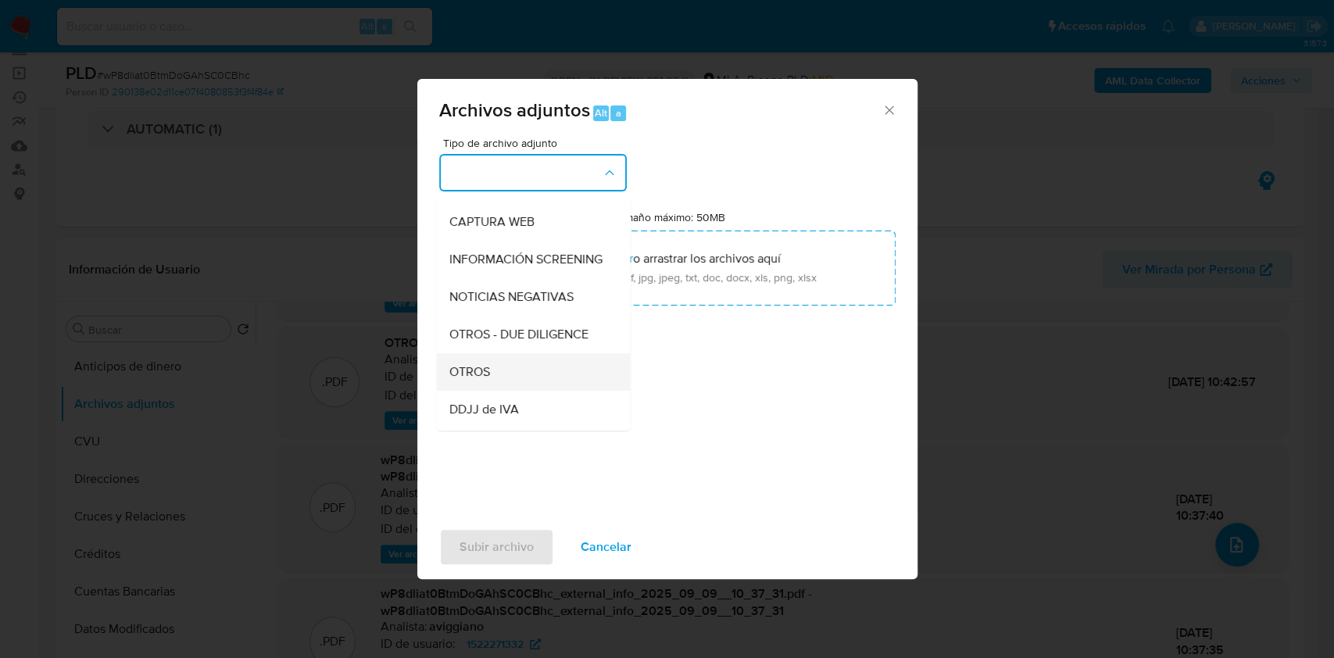
scroll to position [208, 0]
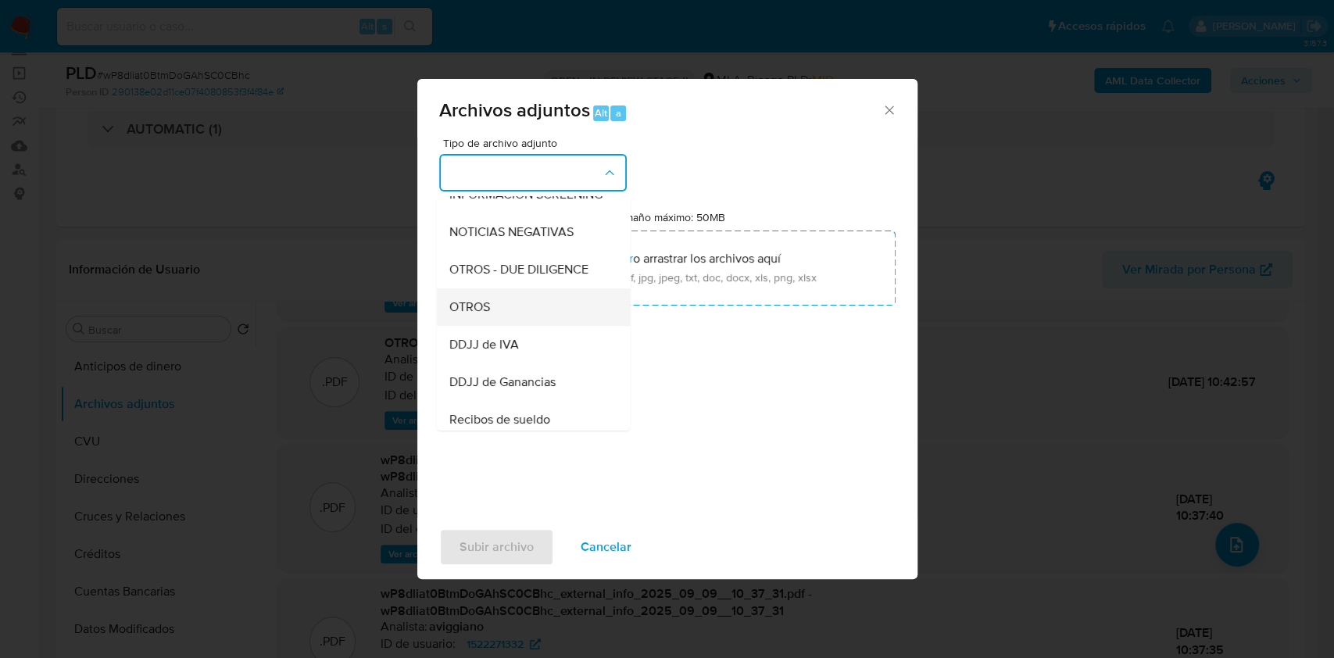
click at [465, 315] on span "OTROS" at bounding box center [469, 307] width 41 height 16
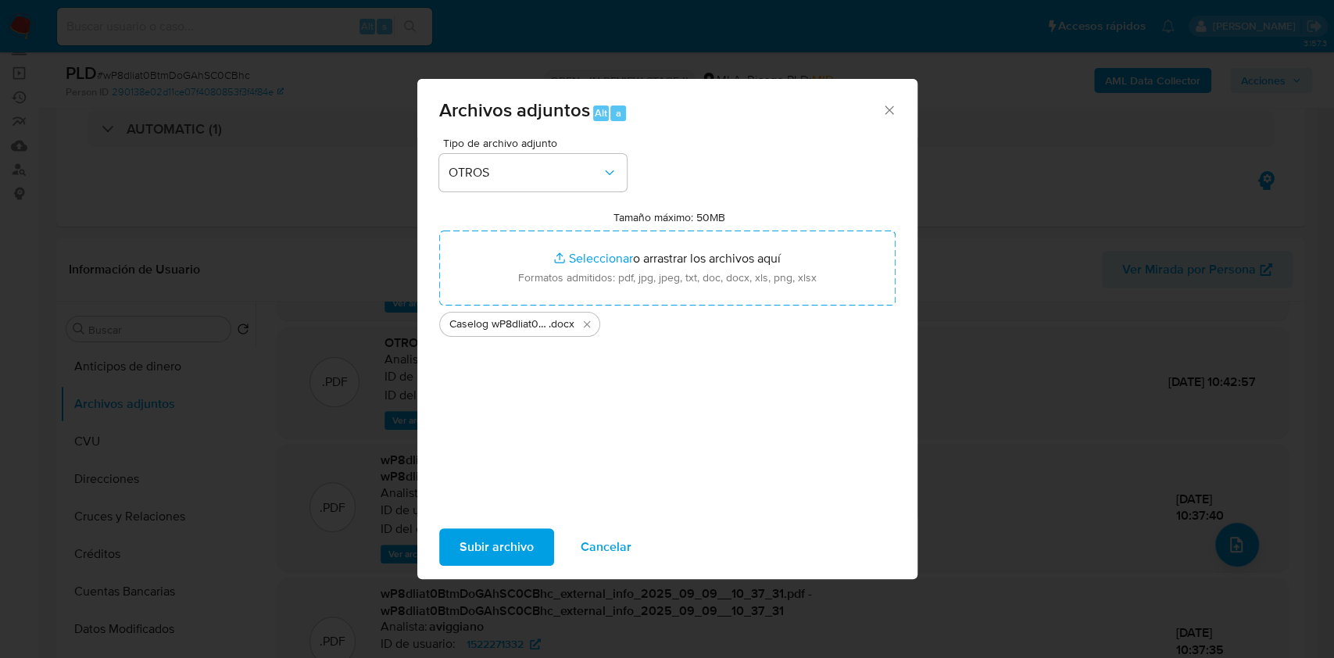
click at [484, 542] on span "Subir archivo" at bounding box center [496, 547] width 74 height 34
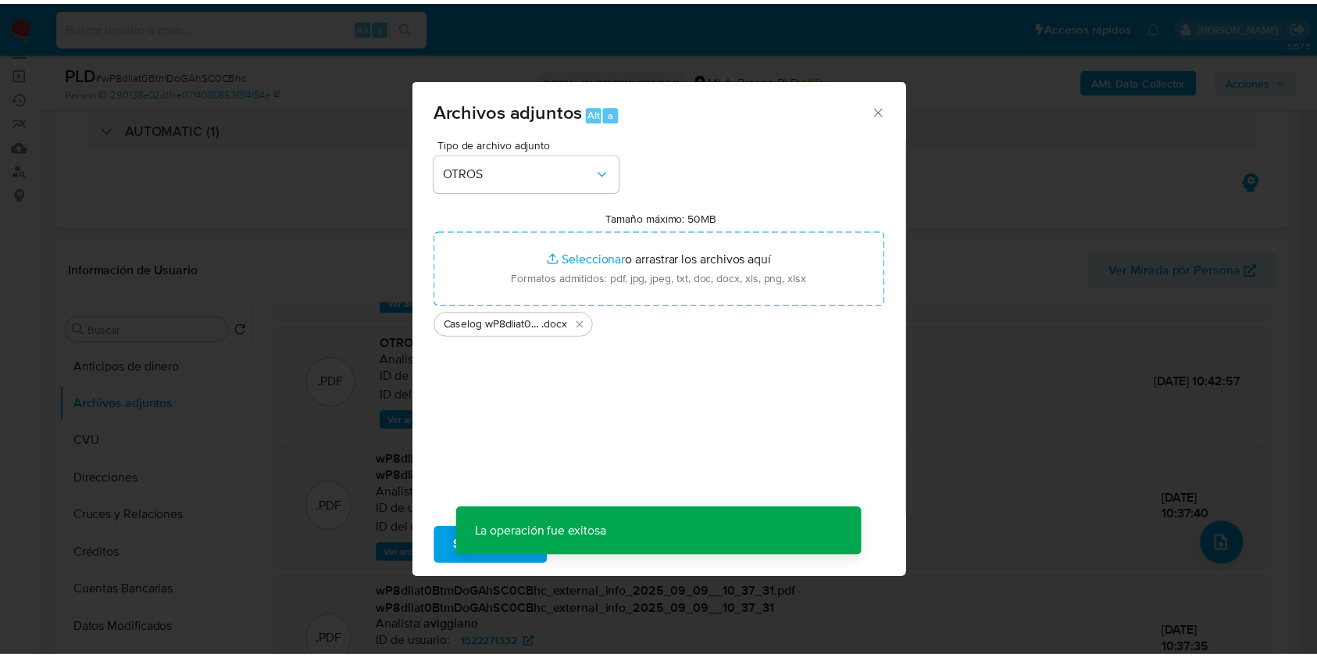
scroll to position [130, 0]
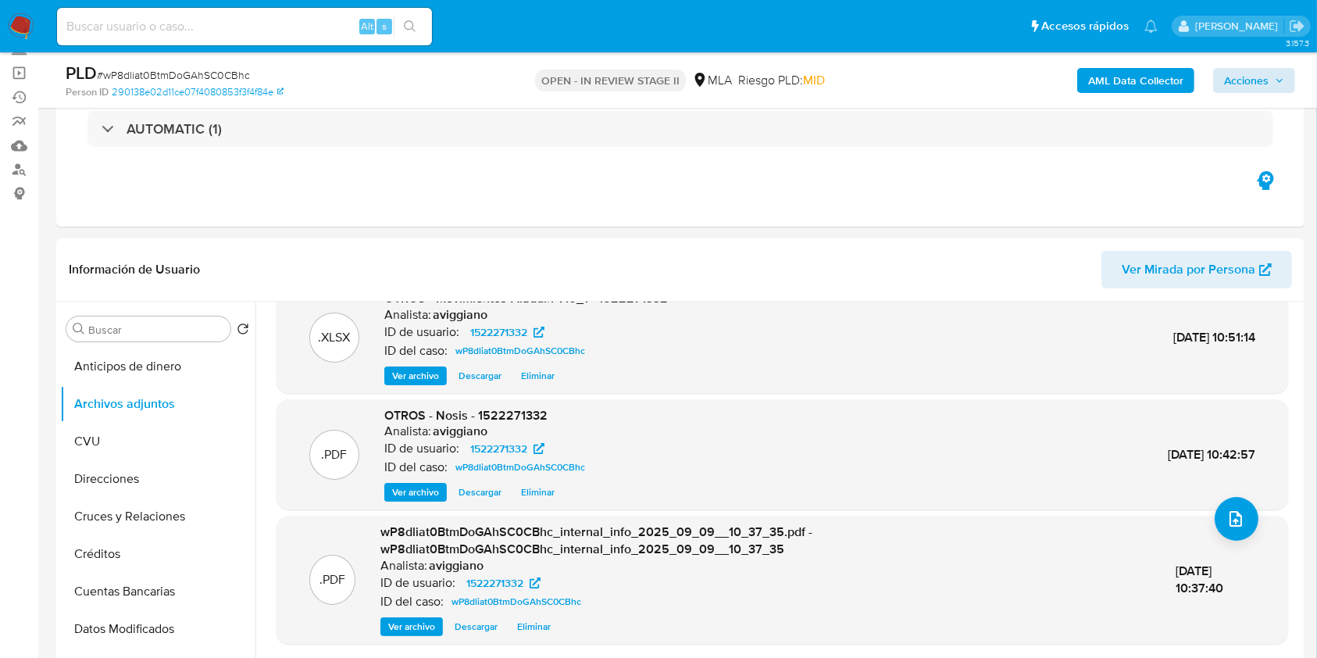
drag, startPoint x: 1263, startPoint y: 64, endPoint x: 1257, endPoint y: 72, distance: 10.0
click at [1263, 66] on div "AML Data Collector Acciones" at bounding box center [1093, 80] width 406 height 37
click at [1253, 75] on span "Acciones" at bounding box center [1246, 80] width 45 height 25
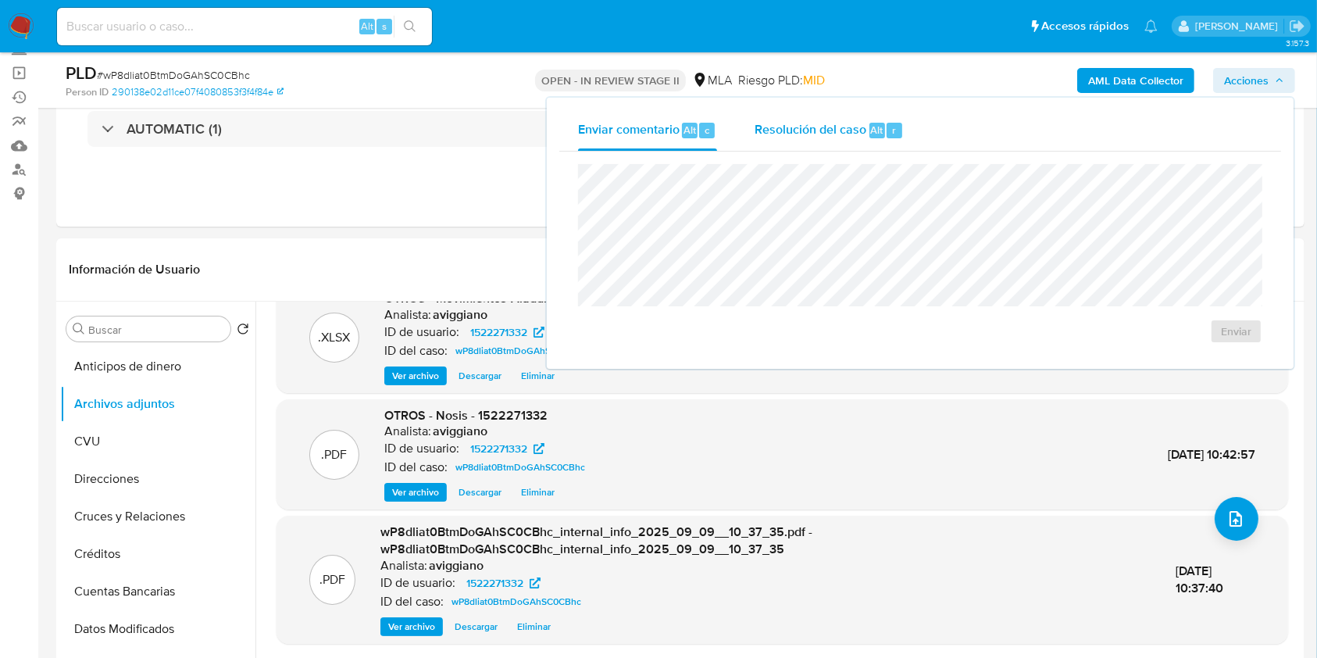
click at [815, 126] on span "Resolución del caso" at bounding box center [811, 129] width 112 height 18
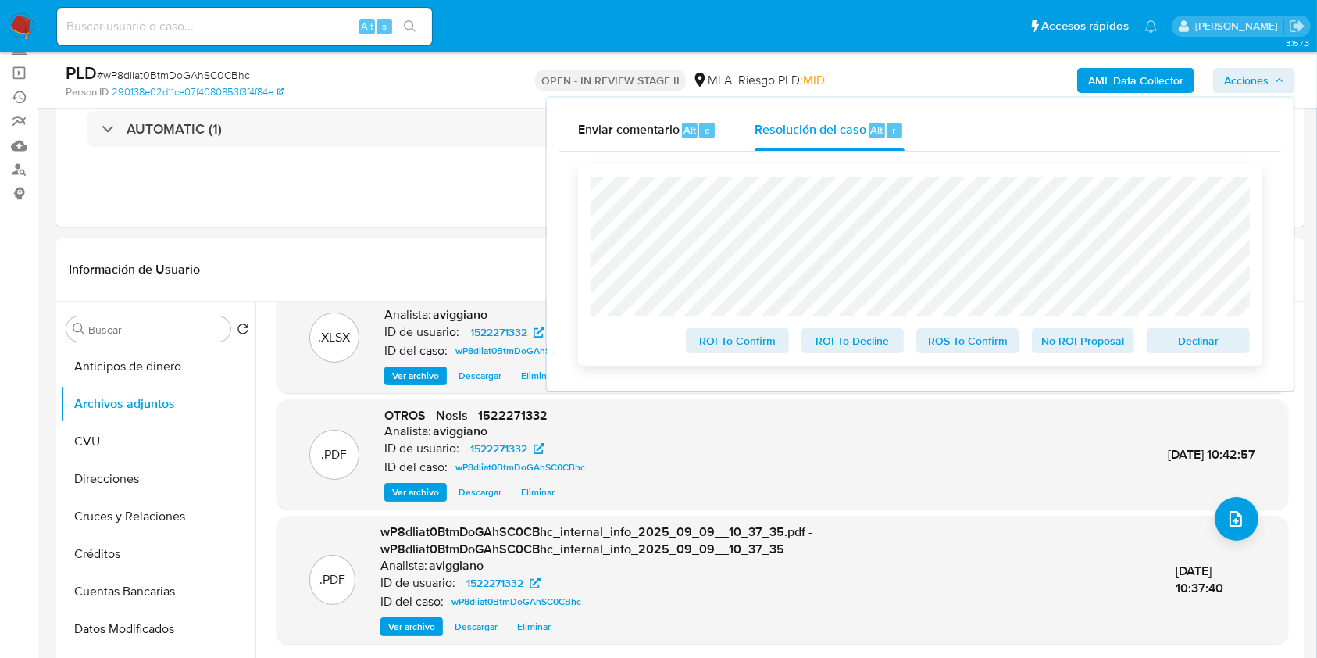
click at [1225, 347] on span "Declinar" at bounding box center [1198, 341] width 81 height 22
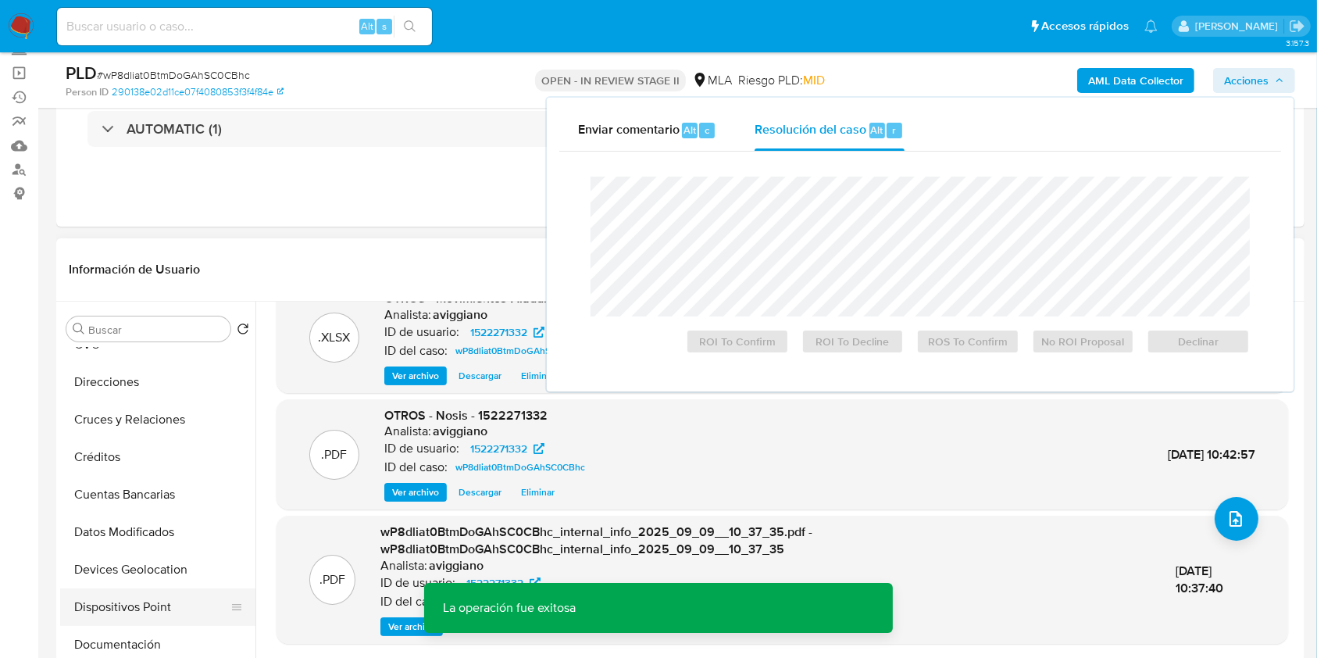
scroll to position [208, 0]
click at [134, 633] on button "Historial Casos" at bounding box center [151, 646] width 183 height 38
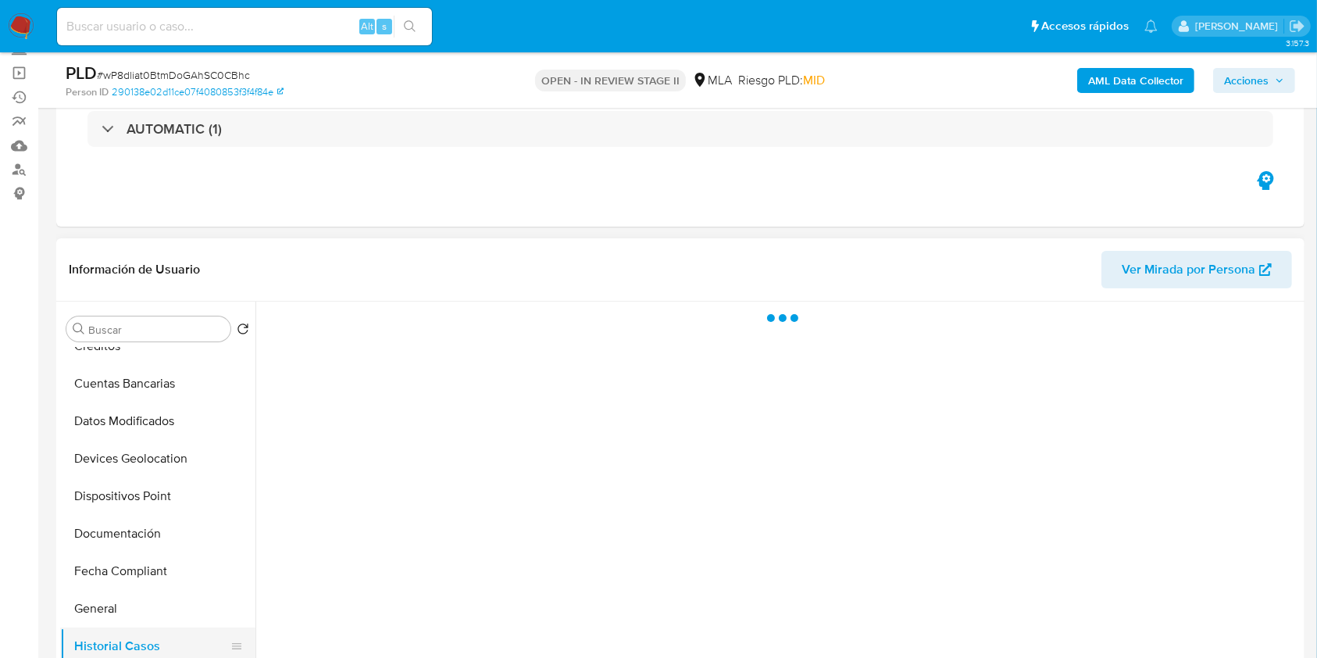
scroll to position [0, 0]
click at [141, 538] on button "Documentación" at bounding box center [151, 534] width 183 height 38
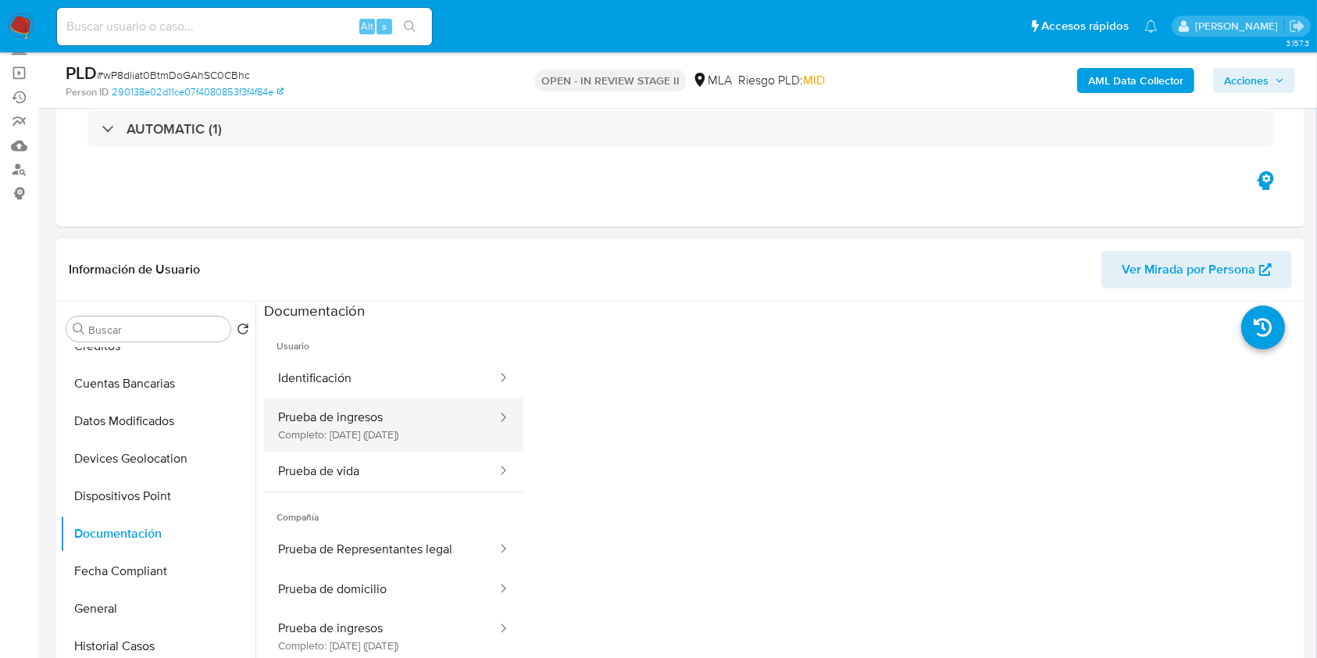
drag, startPoint x: 438, startPoint y: 432, endPoint x: 438, endPoint y: 442, distance: 9.4
click at [438, 434] on button "Prueba de ingresos Completo: 30/04/2024 (hace un año)" at bounding box center [381, 425] width 234 height 53
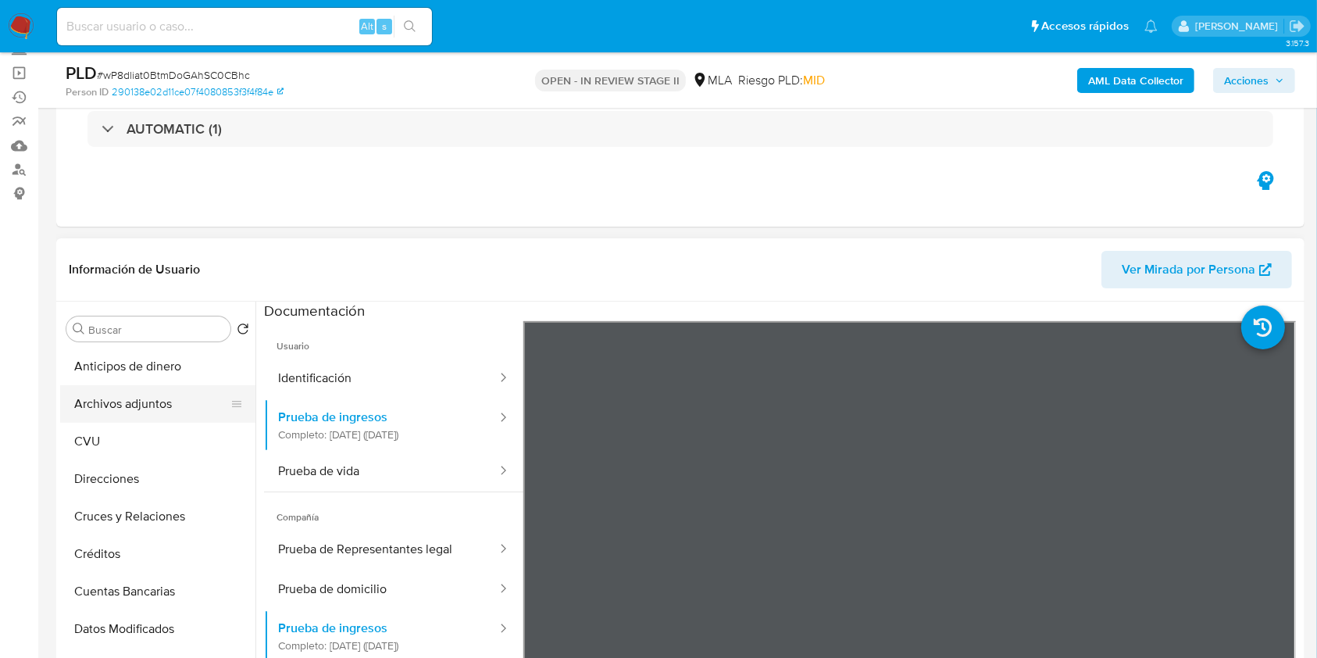
click at [107, 407] on button "Archivos adjuntos" at bounding box center [151, 404] width 183 height 38
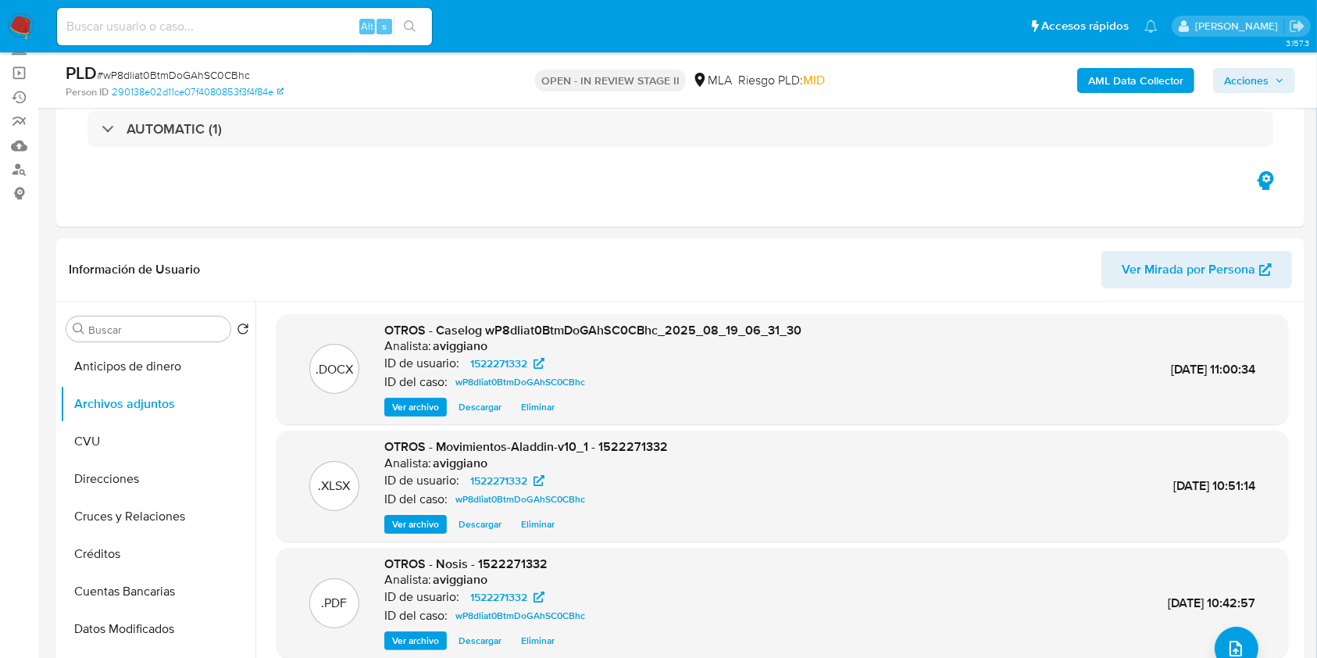
click at [1225, 78] on span "Acciones" at bounding box center [1246, 80] width 45 height 25
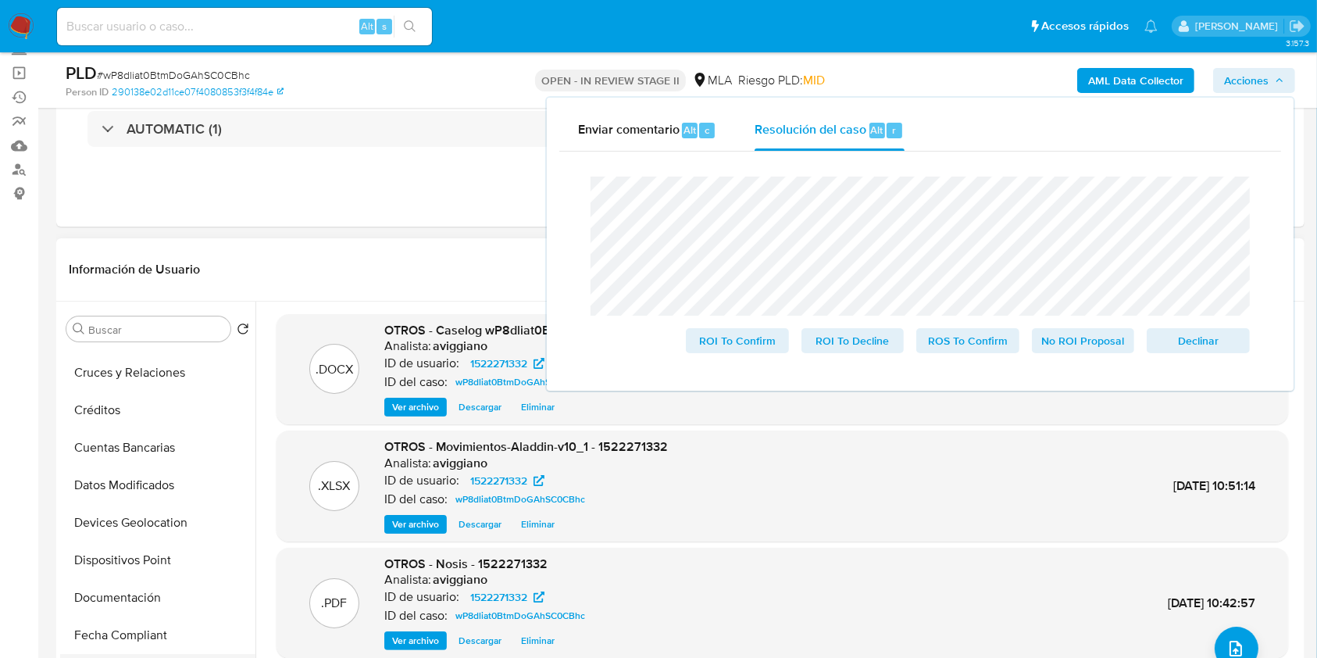
scroll to position [313, 0]
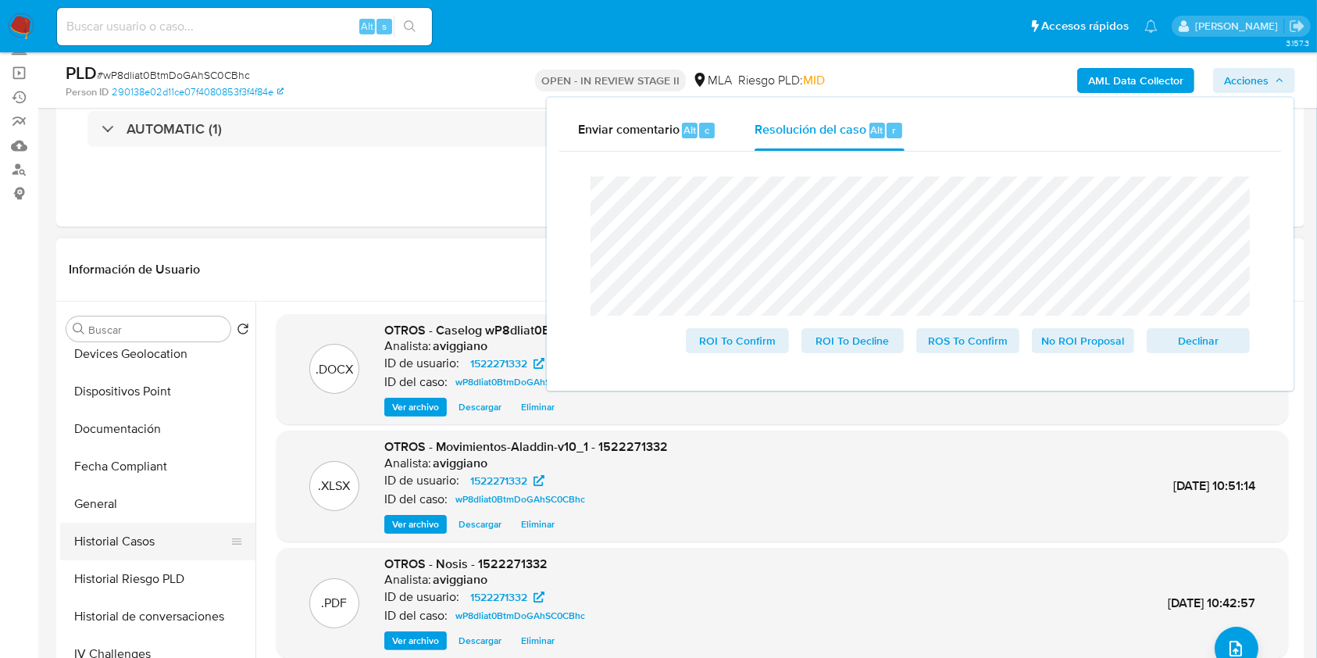
click at [144, 550] on button "Historial Casos" at bounding box center [151, 542] width 183 height 38
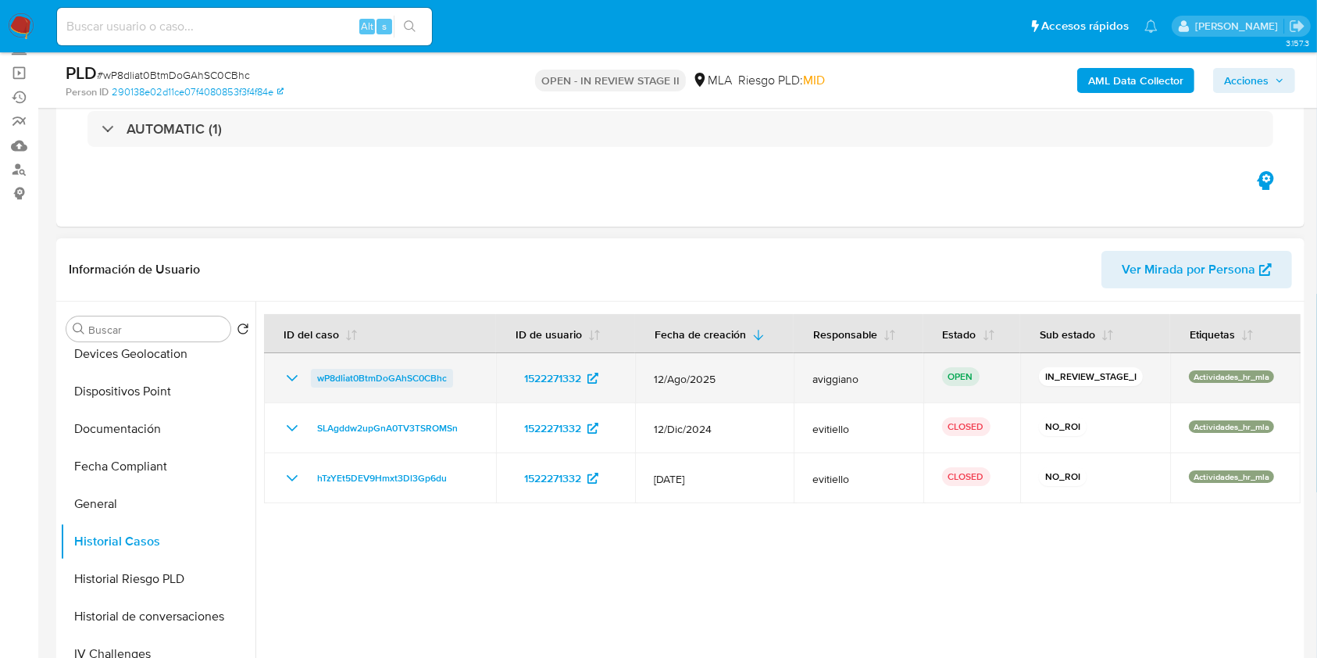
click at [350, 384] on span "wP8dliat0BtmDoGAhSC0CBhc" at bounding box center [382, 378] width 130 height 19
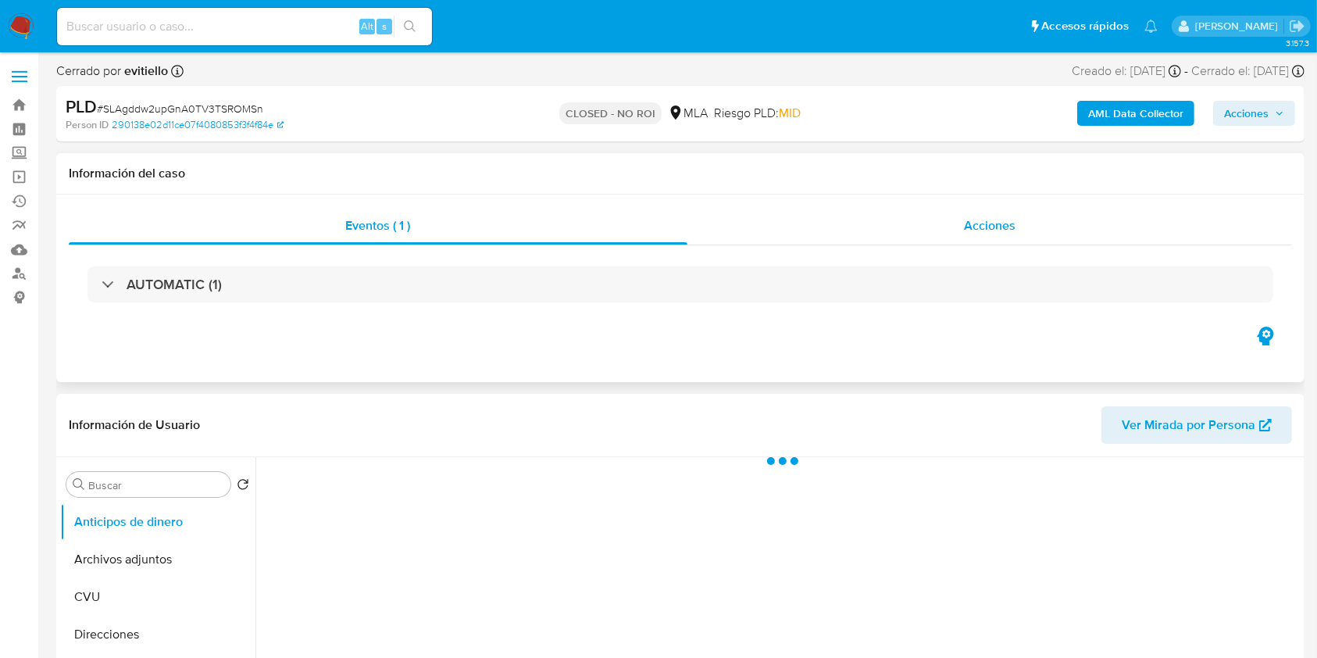
click at [879, 230] on div "Acciones" at bounding box center [991, 226] width 606 height 38
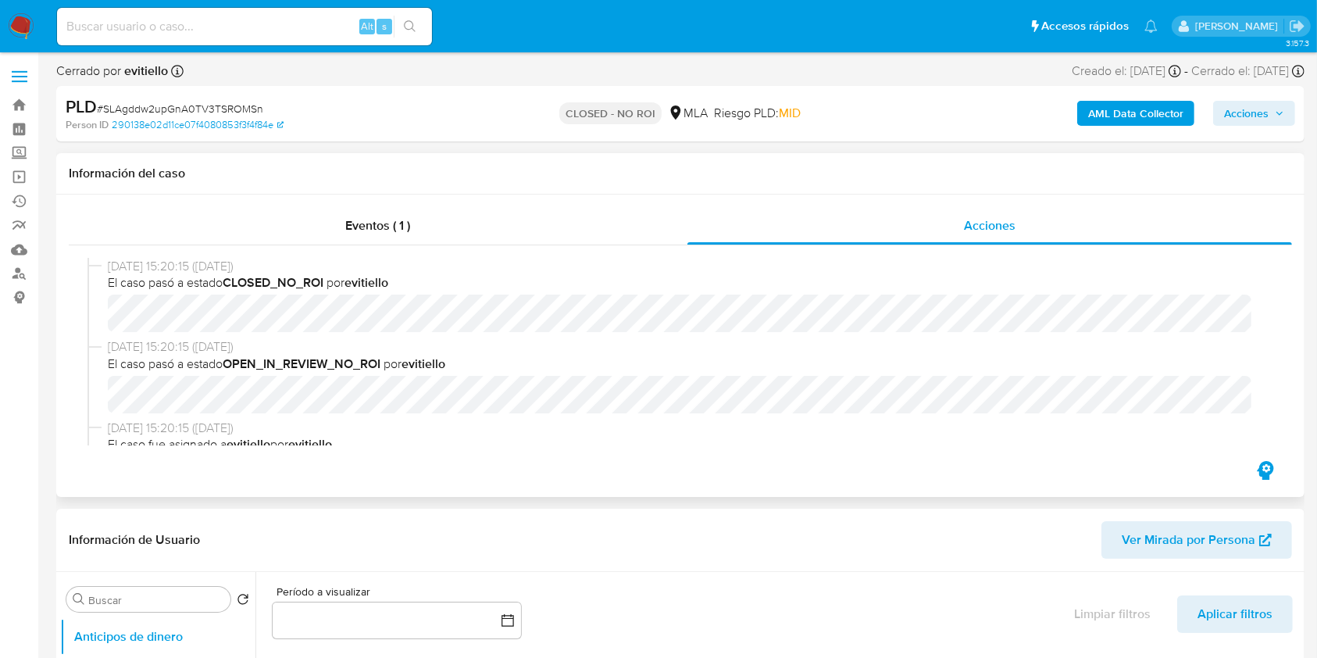
select select "10"
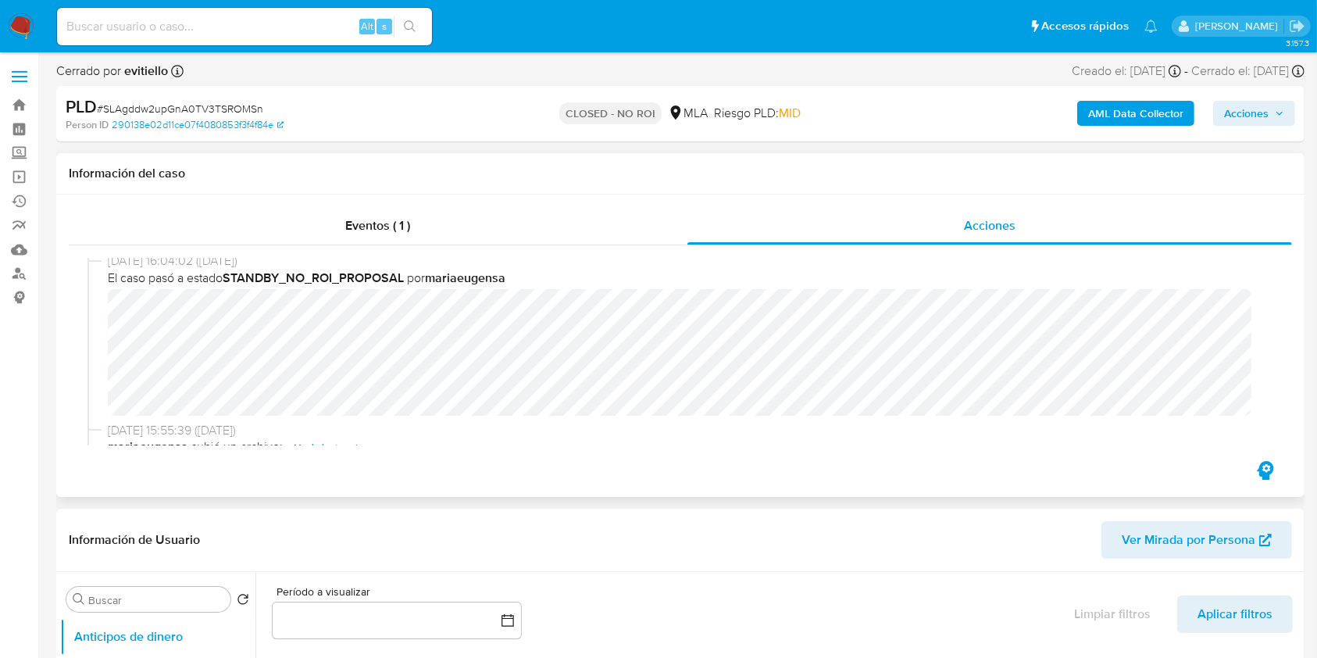
scroll to position [208, 0]
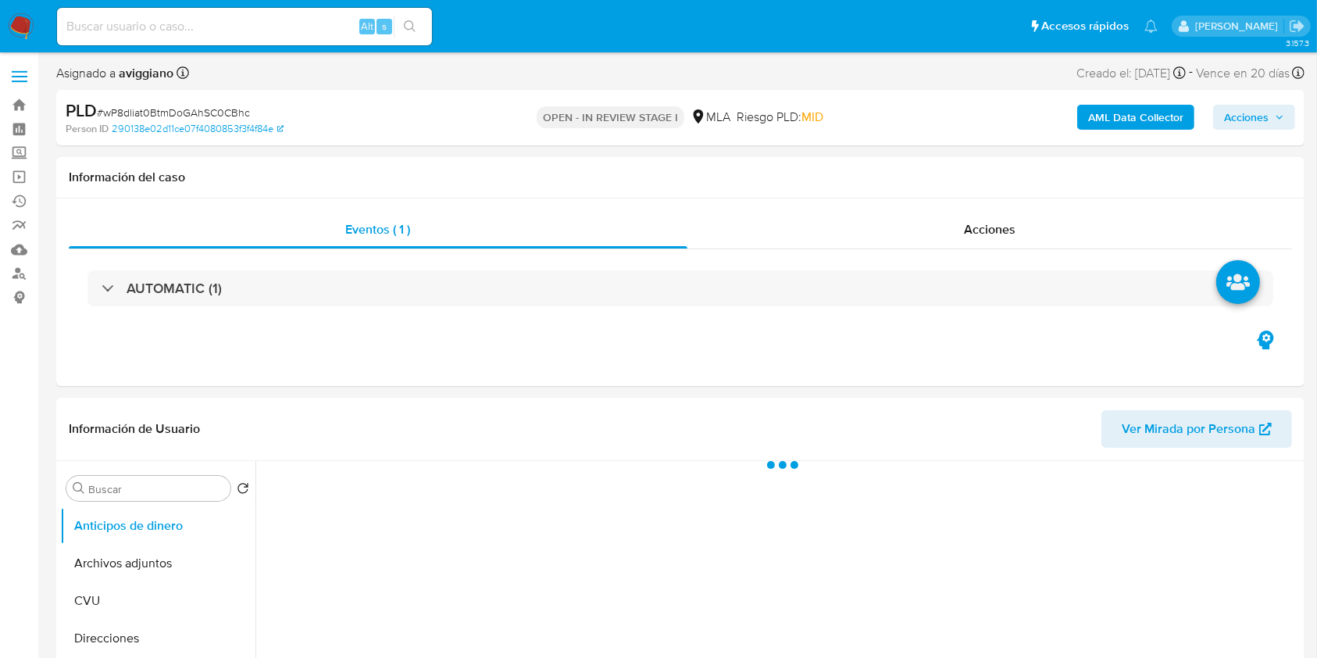
click at [1257, 111] on span "Acciones" at bounding box center [1246, 117] width 45 height 25
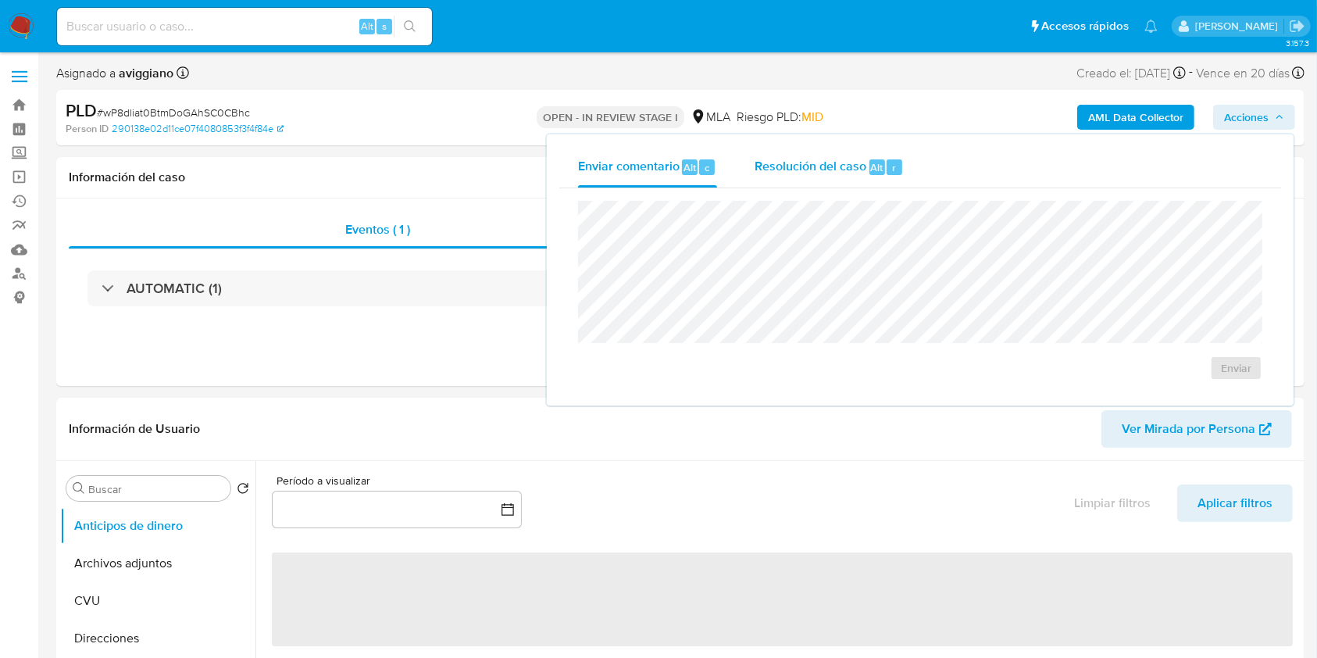
select select "10"
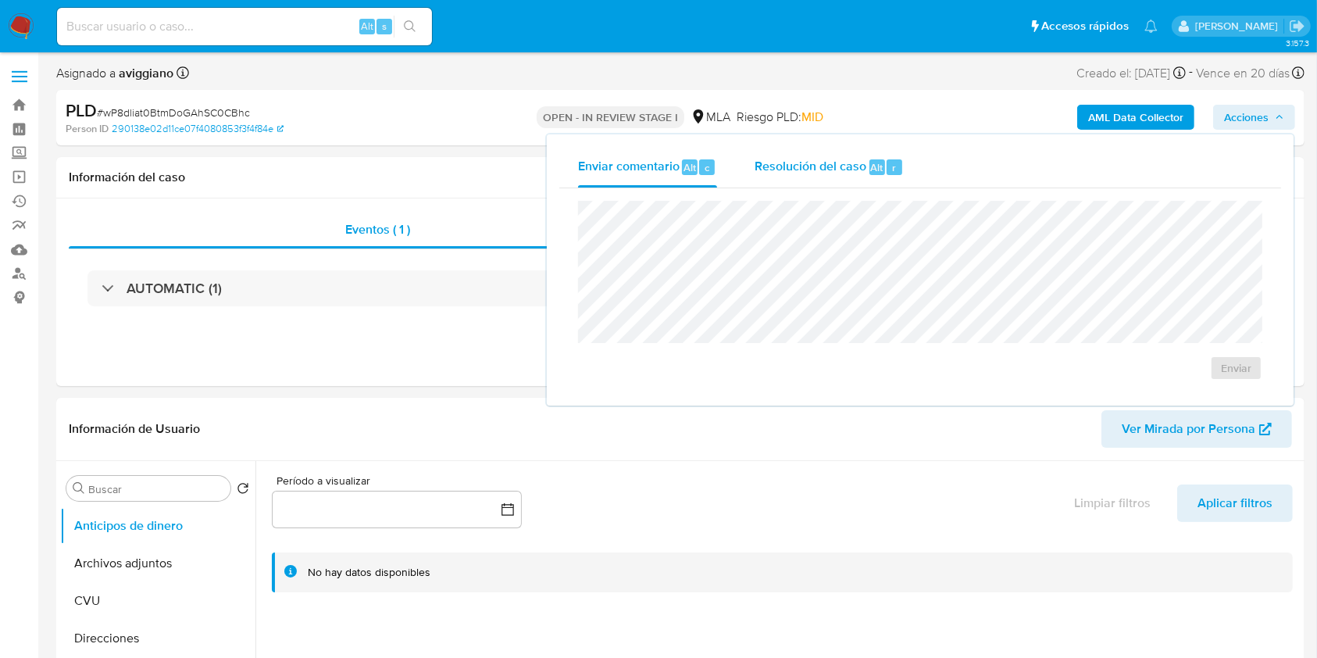
click at [846, 170] on span "Resolución del caso" at bounding box center [811, 167] width 112 height 18
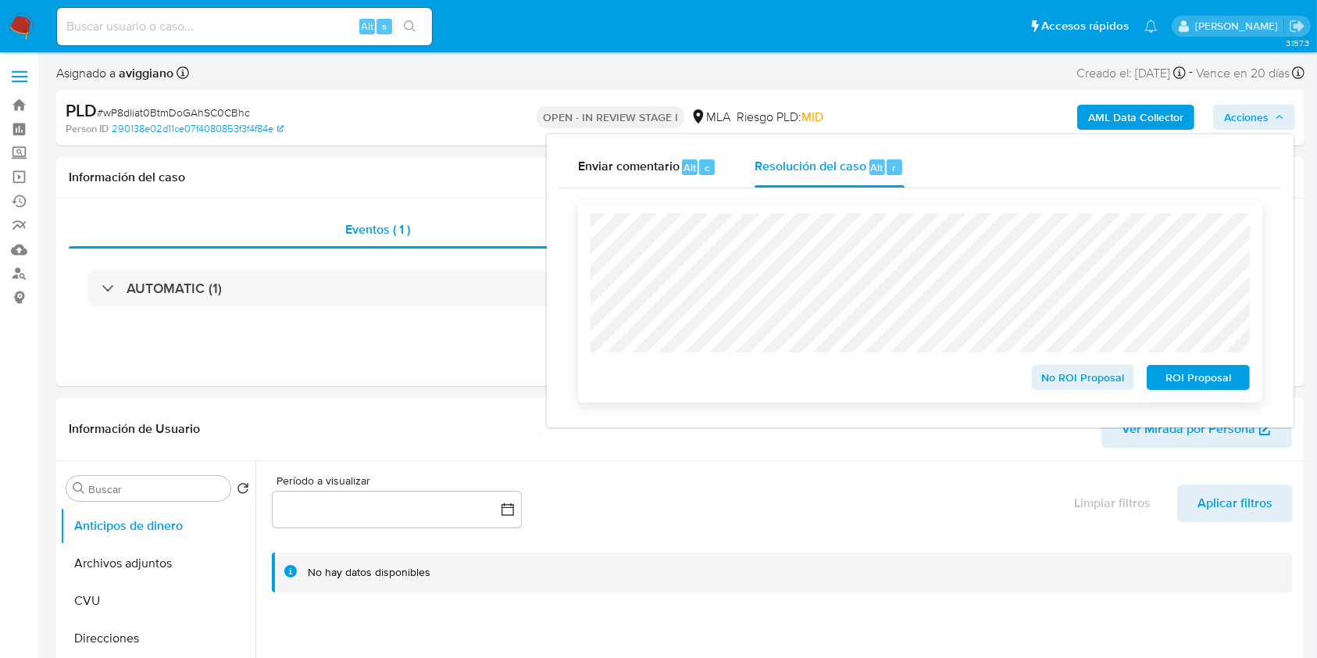
click at [1057, 380] on span "No ROI Proposal" at bounding box center [1083, 377] width 81 height 22
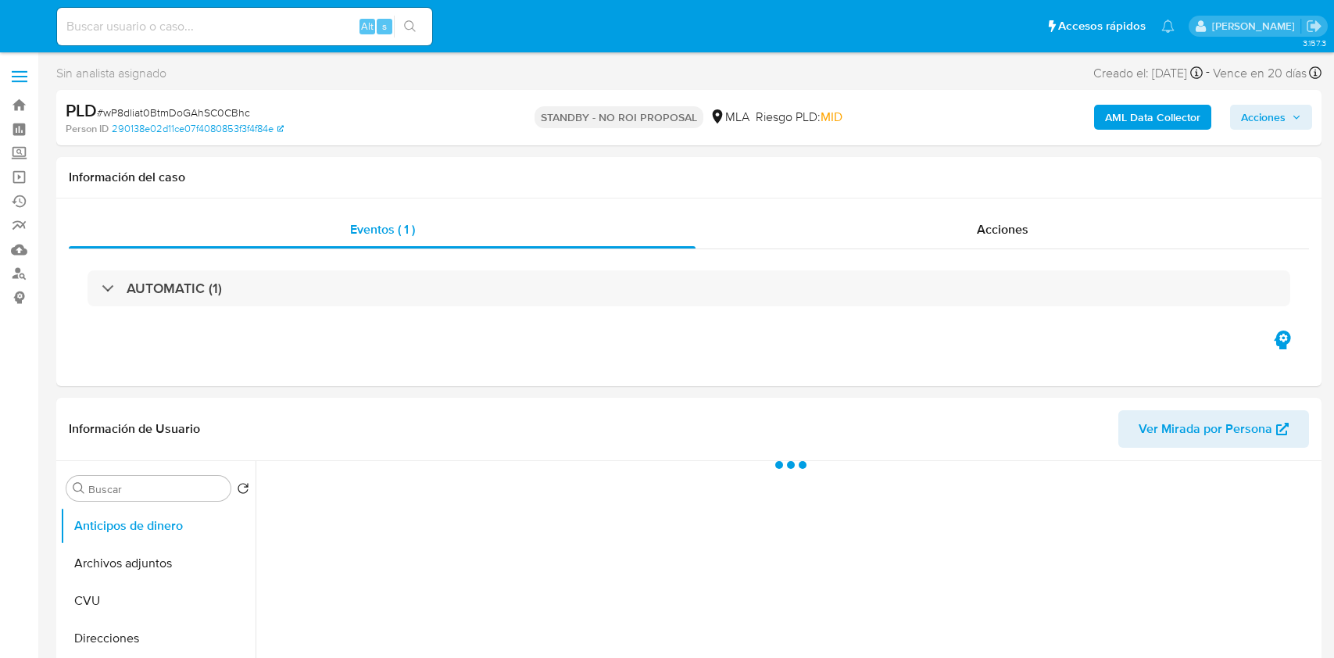
select select "10"
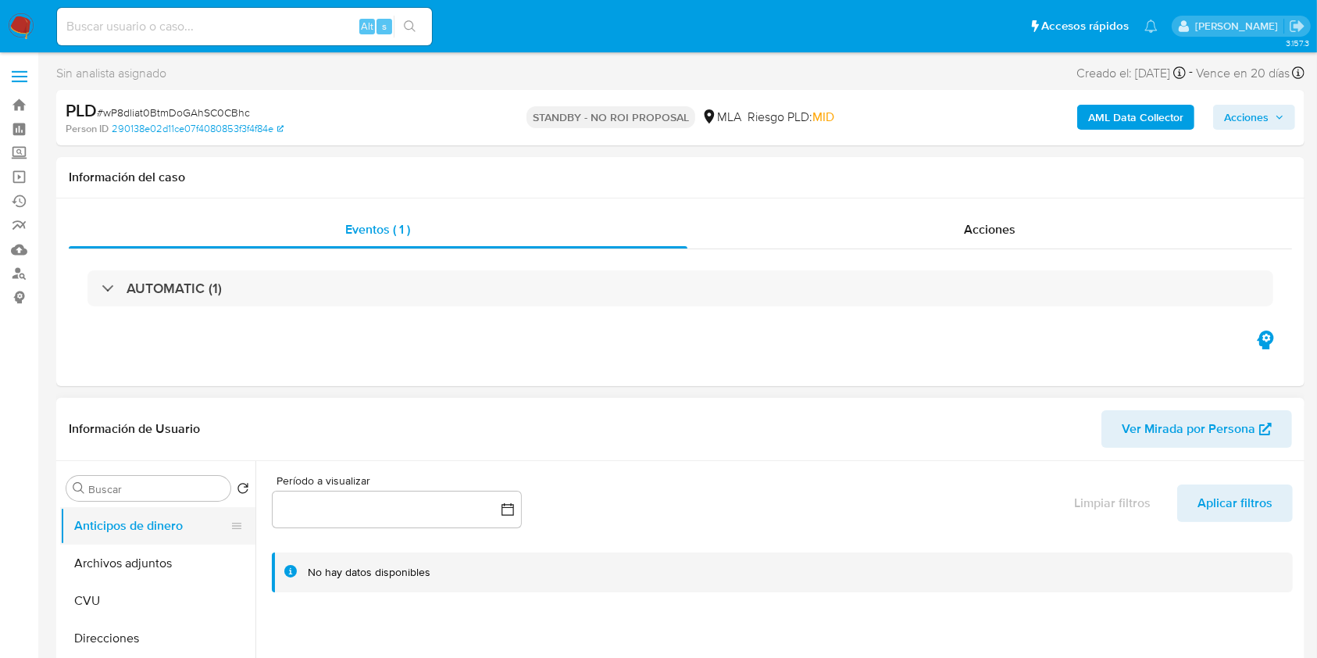
click at [127, 543] on button "Anticipos de dinero" at bounding box center [151, 526] width 183 height 38
click at [16, 106] on link "Bandeja" at bounding box center [93, 105] width 186 height 24
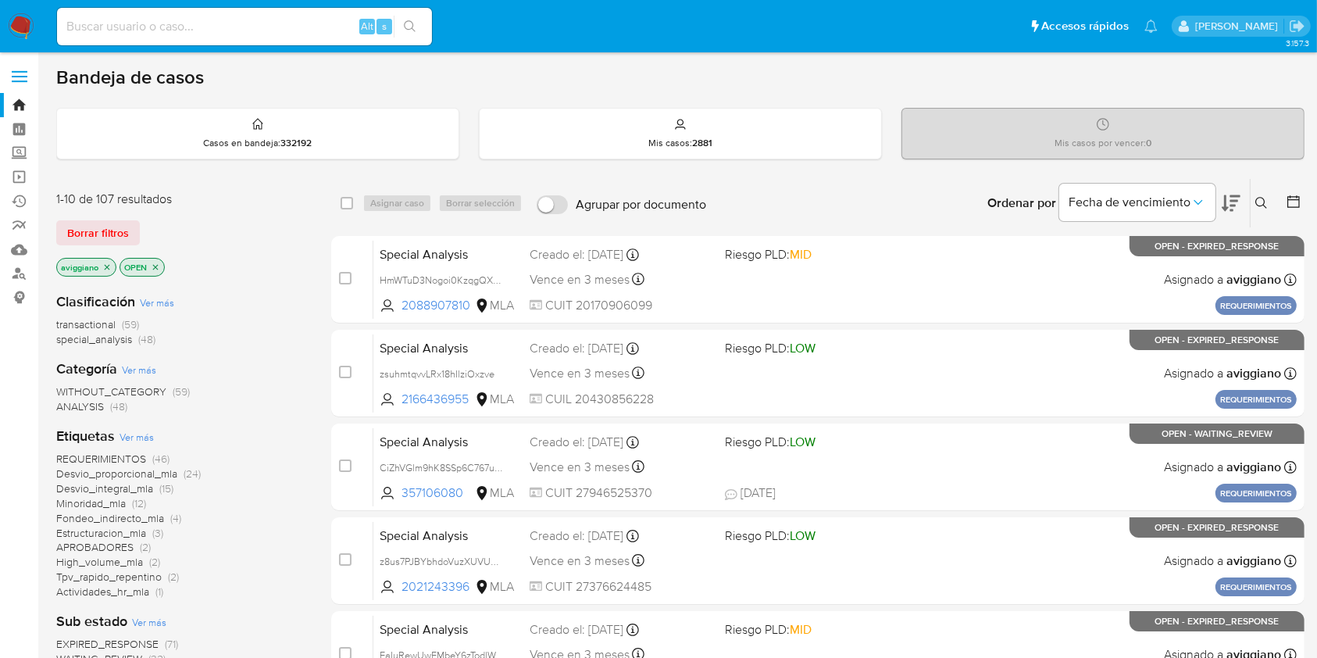
click at [104, 266] on icon "close-filter" at bounding box center [106, 267] width 9 height 9
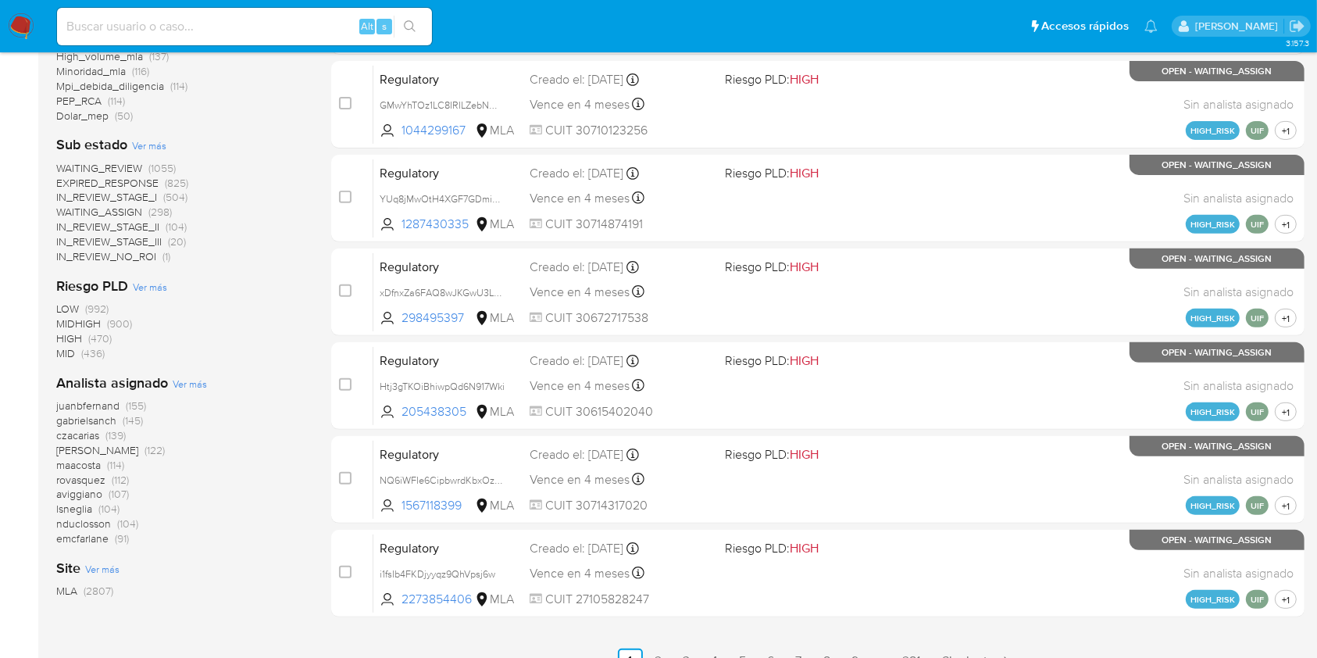
scroll to position [575, 0]
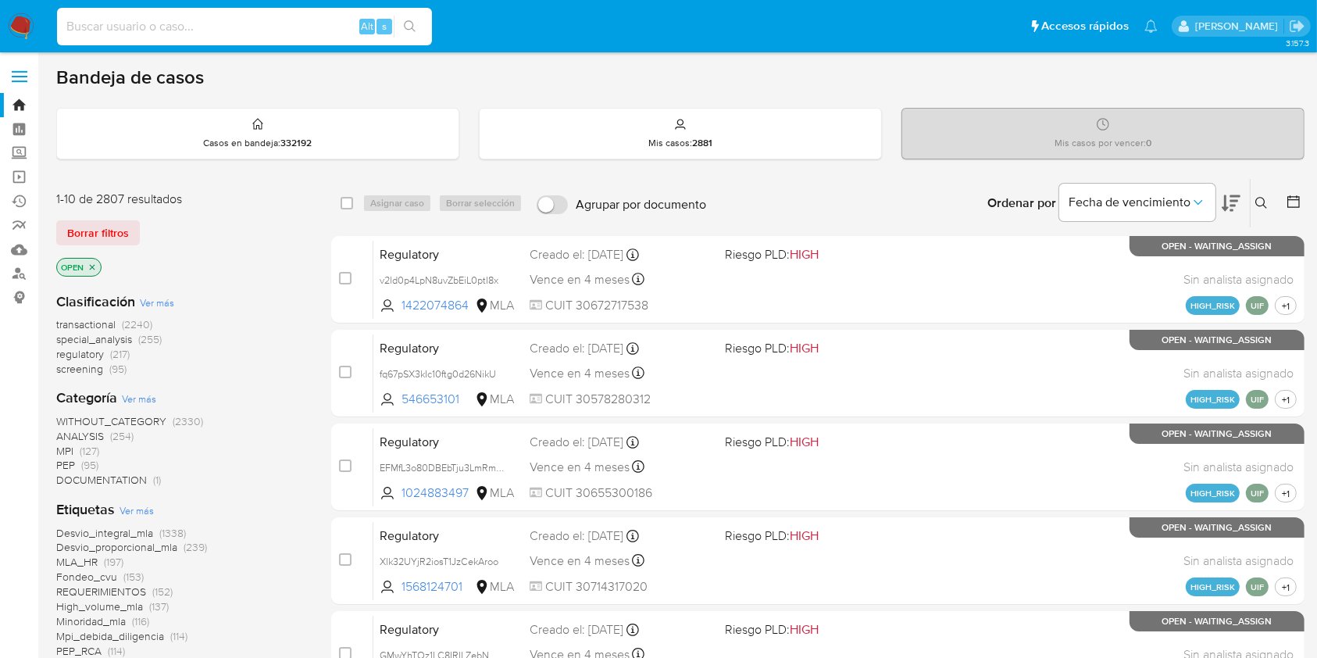
paste input "WG4q9UGbpDO164WSPWs2T7V2"
type input "WG4q9UGbpDO164WSPWs2T7V2"
click at [402, 29] on button "search-icon" at bounding box center [410, 27] width 32 height 22
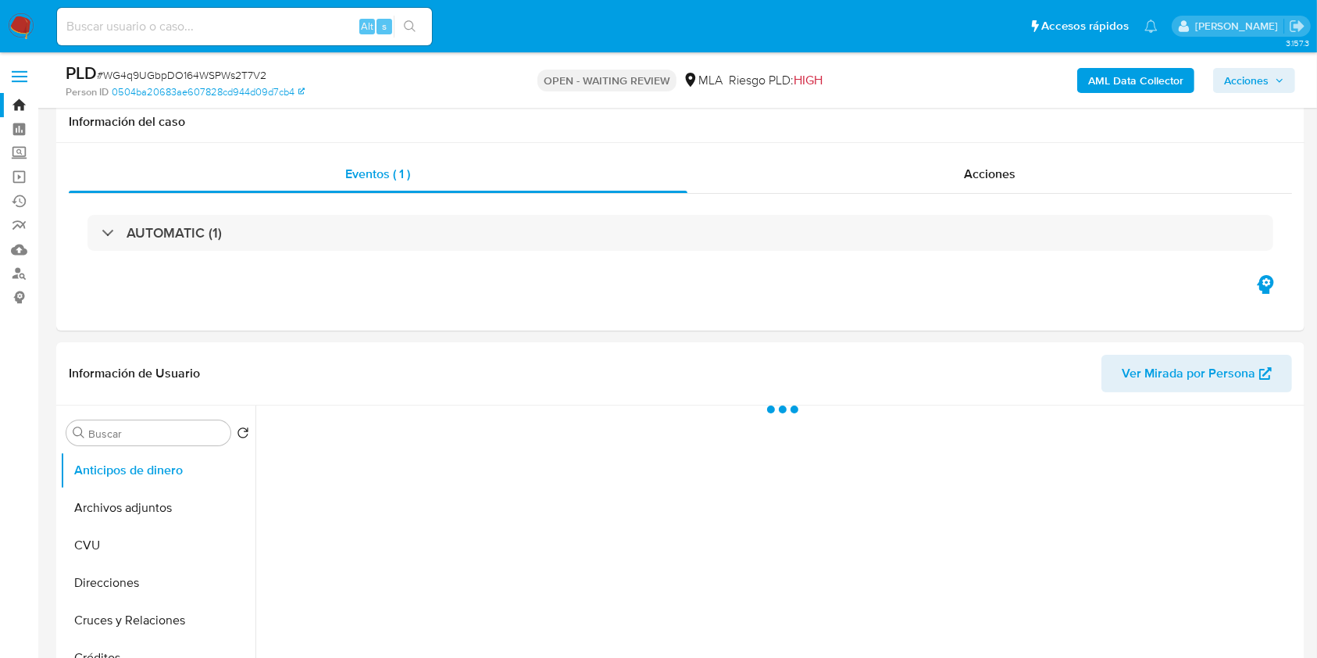
scroll to position [208, 0]
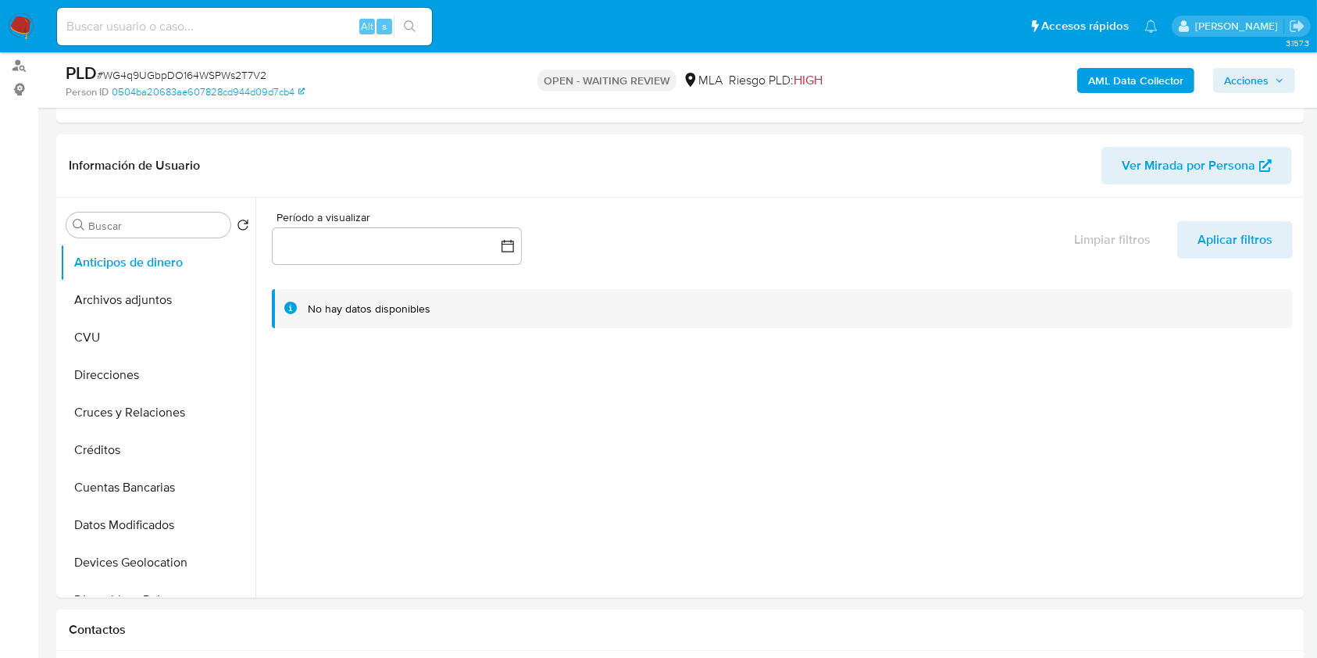
select select "10"
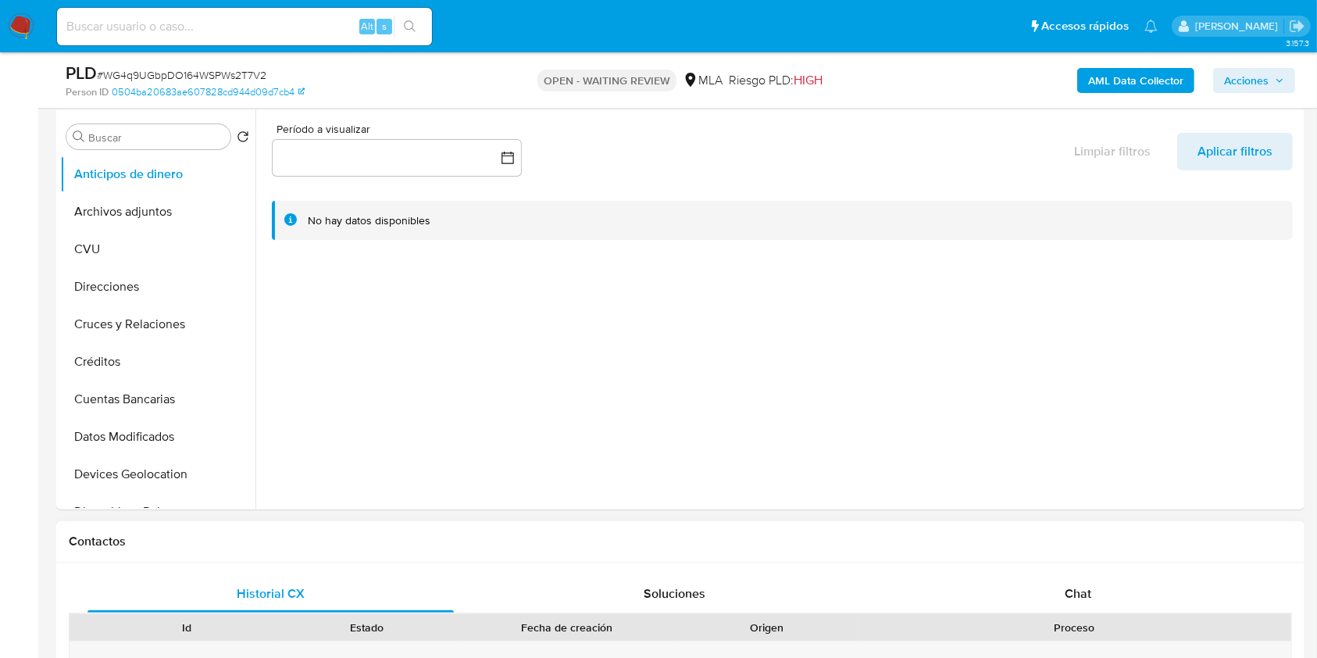
scroll to position [625, 0]
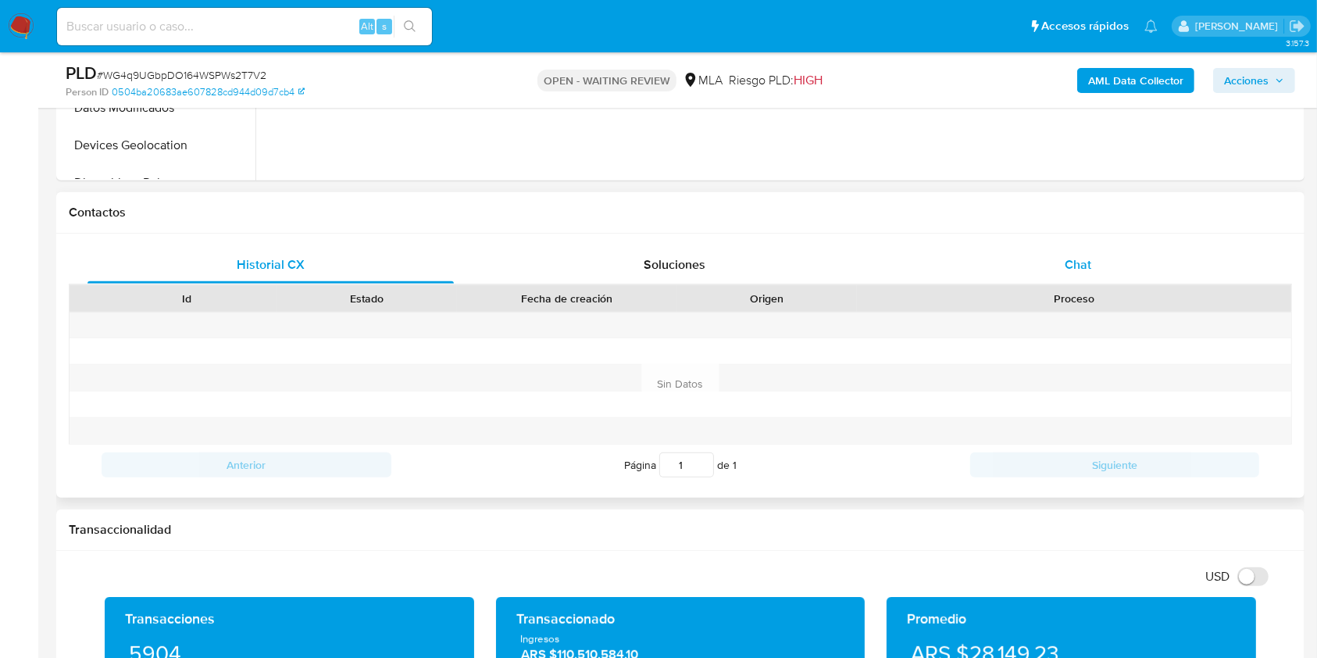
click at [998, 274] on div "Chat" at bounding box center [1079, 265] width 366 height 38
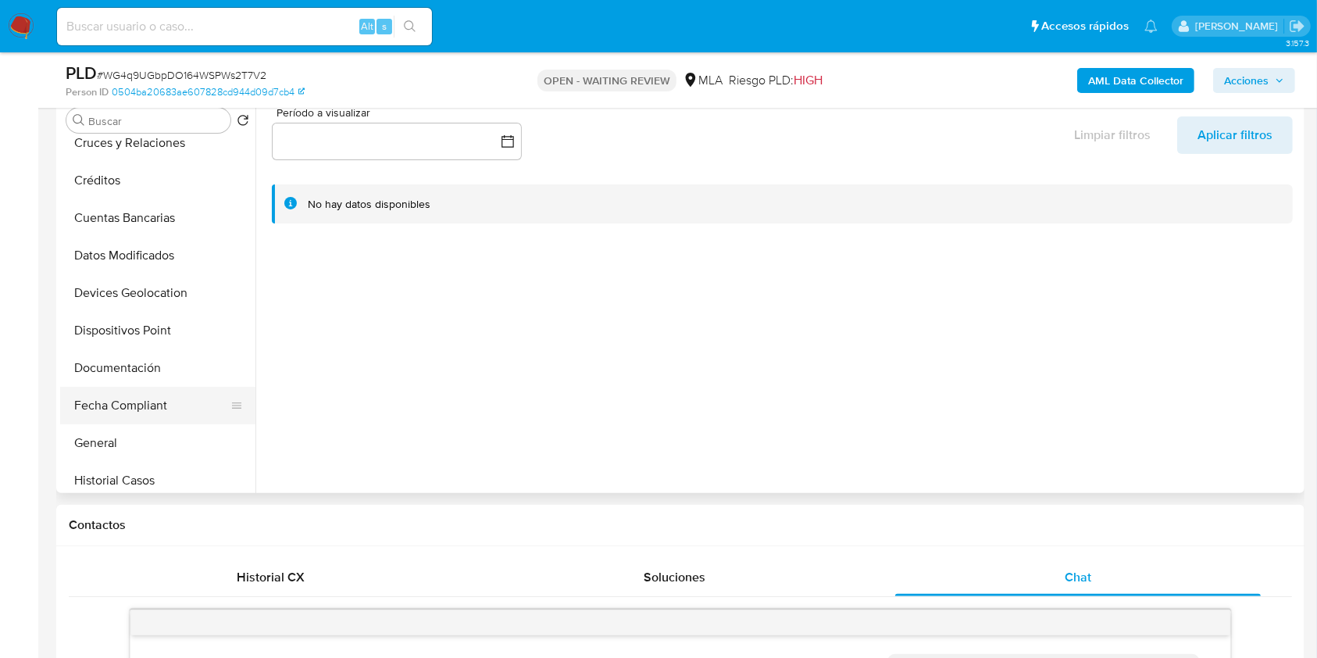
scroll to position [208, 0]
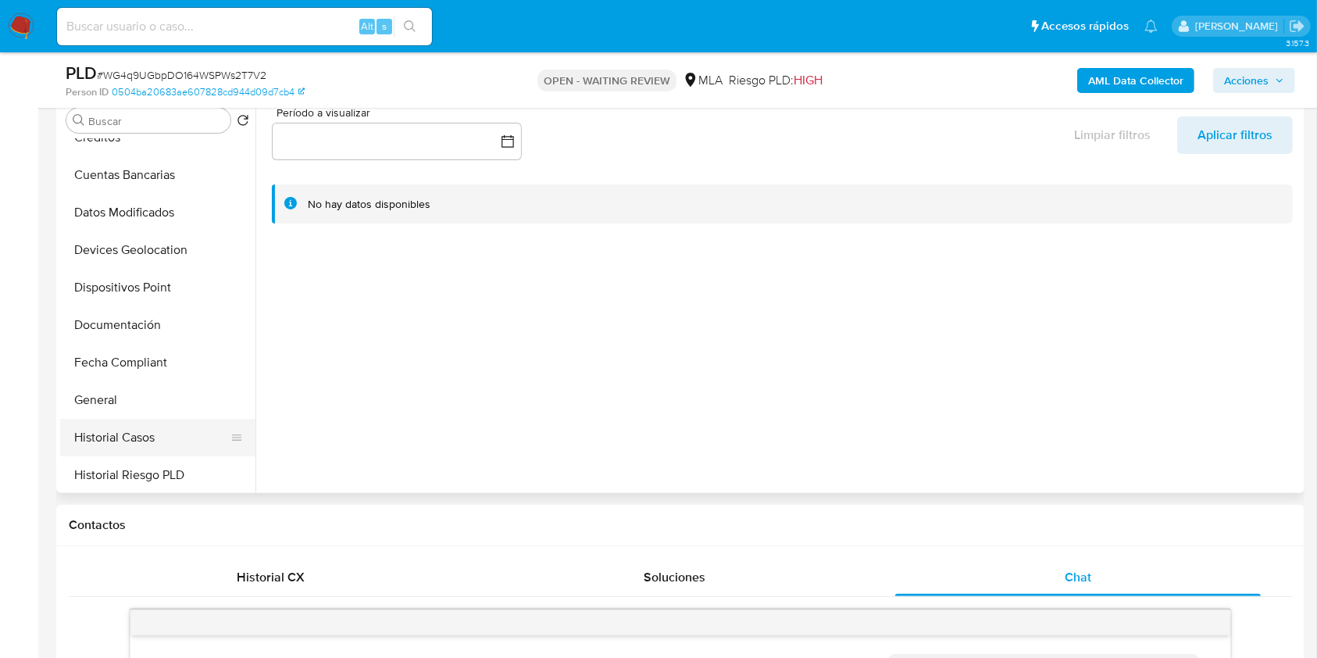
click at [138, 422] on button "Historial Casos" at bounding box center [151, 438] width 183 height 38
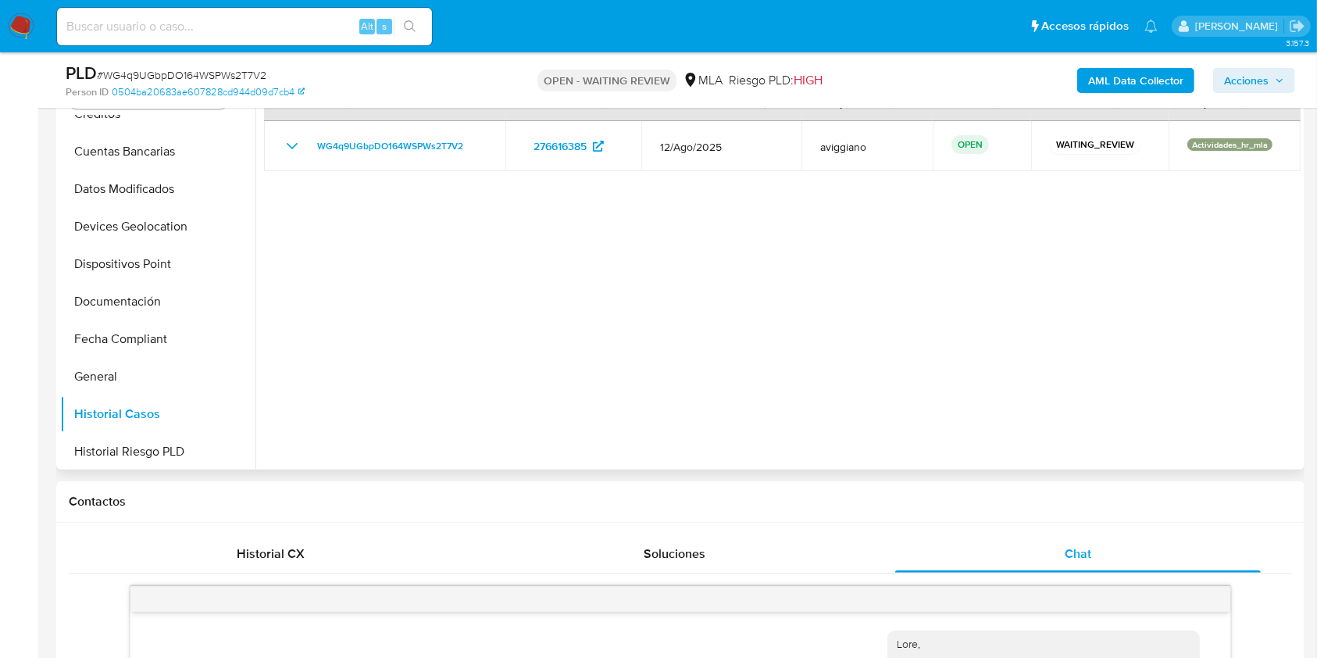
scroll to position [417, 0]
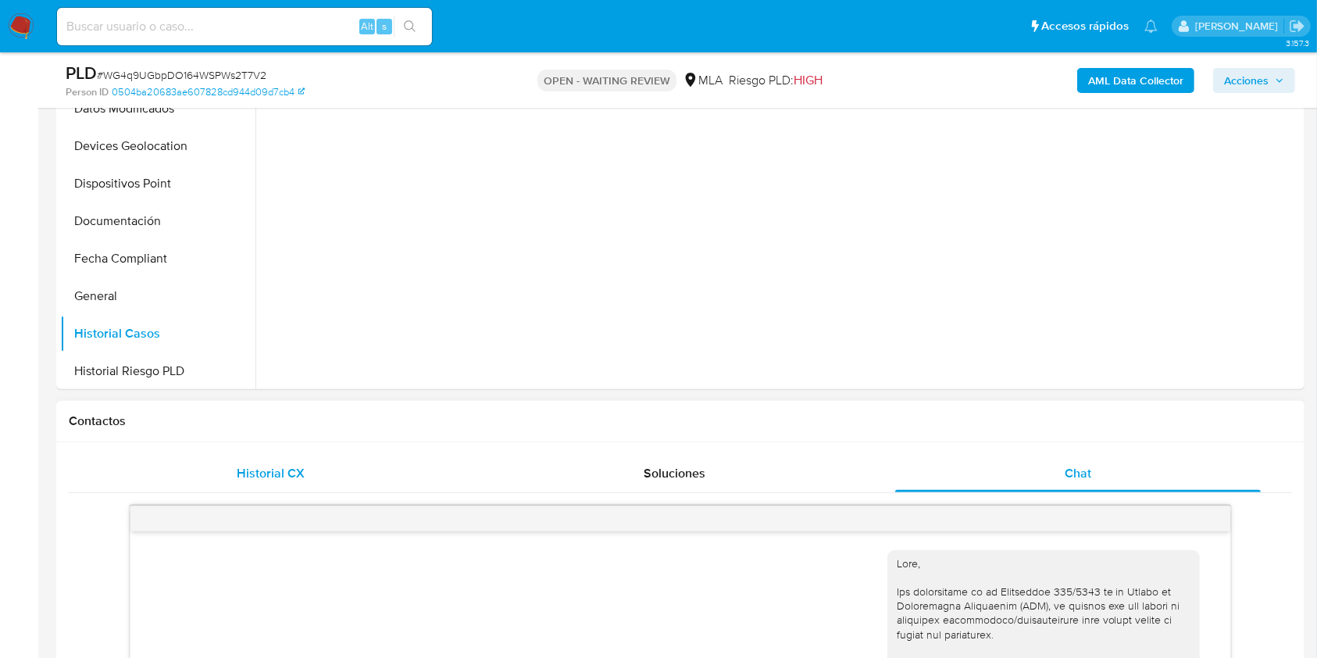
click at [320, 477] on div "Historial CX" at bounding box center [271, 474] width 366 height 38
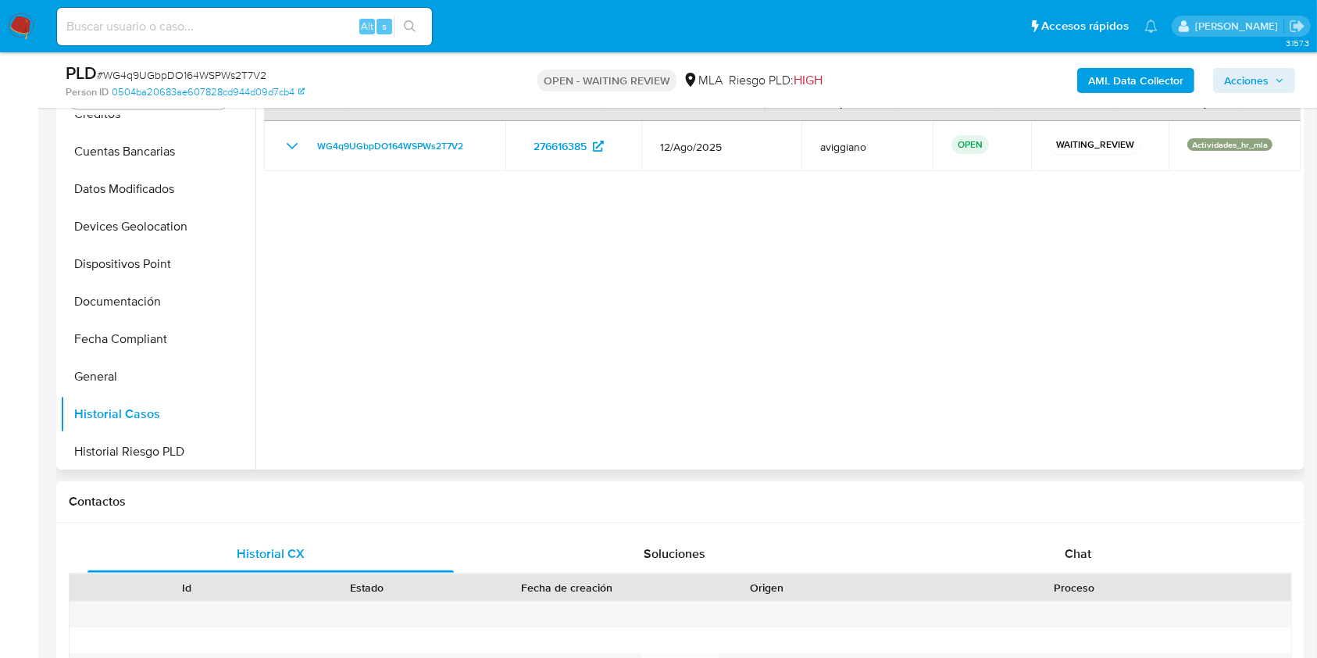
scroll to position [104, 0]
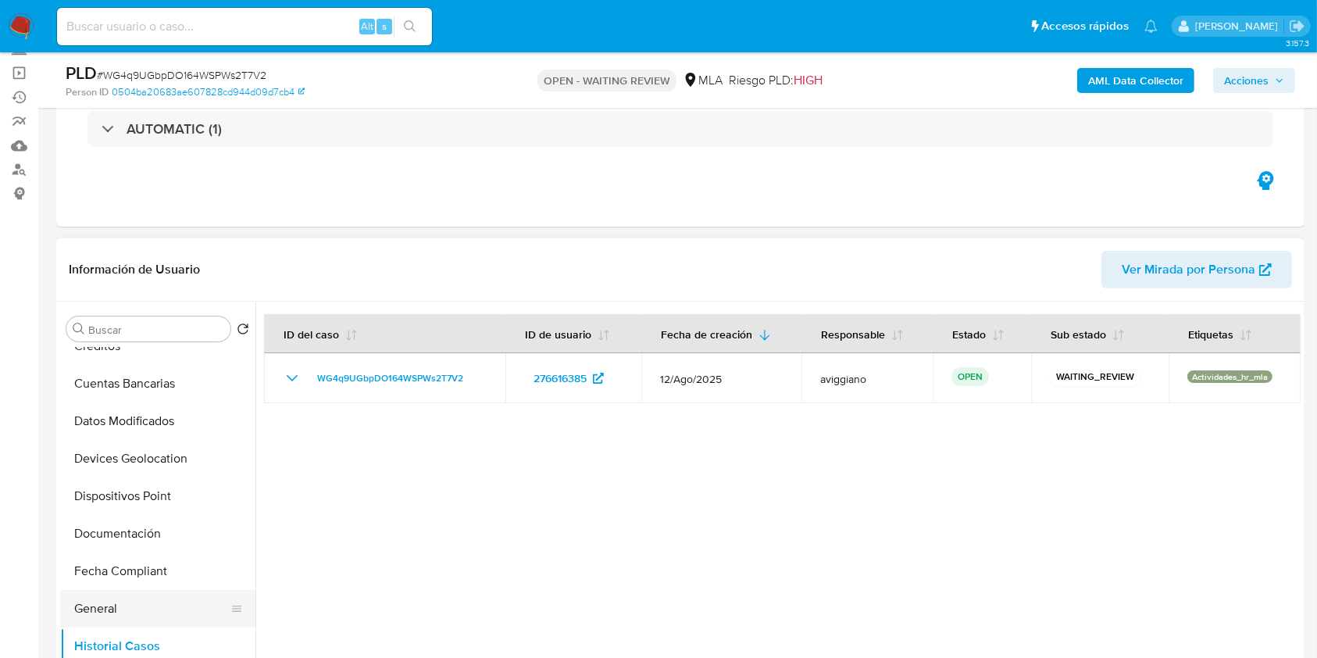
click at [88, 596] on button "General" at bounding box center [151, 609] width 183 height 38
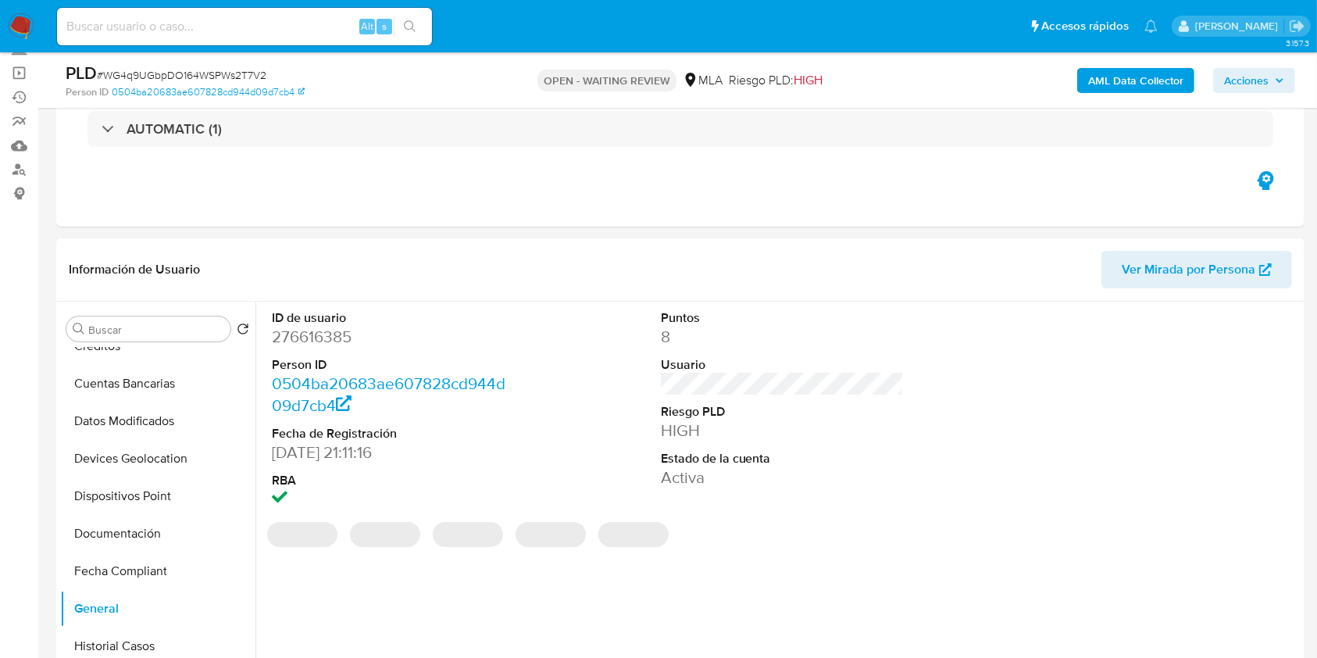
click at [334, 334] on dd "276616385" at bounding box center [394, 337] width 244 height 22
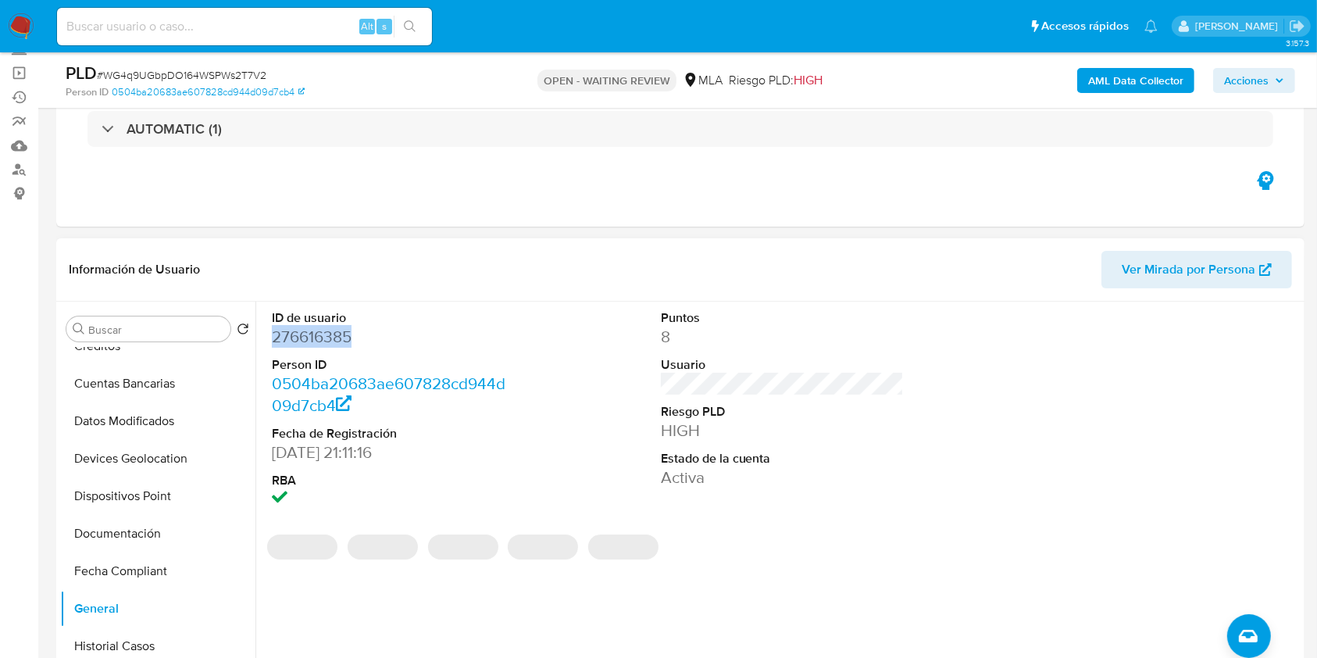
copy dd "276616385"
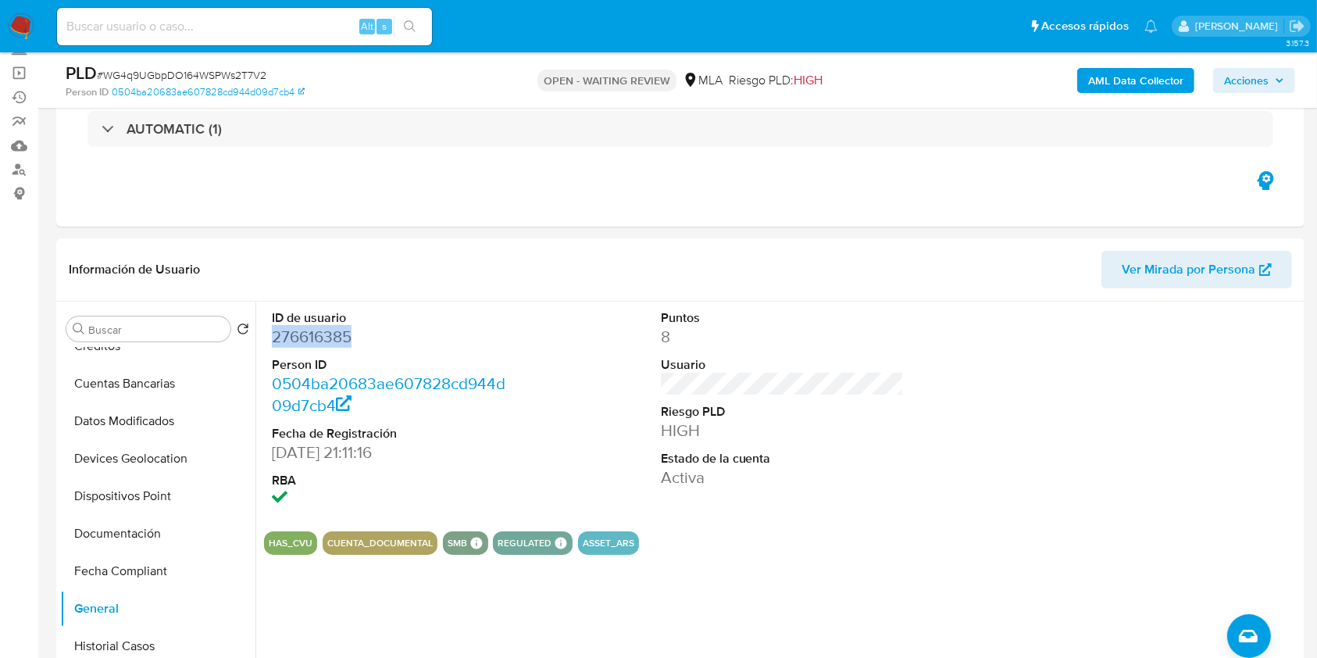
click at [1122, 80] on b "AML Data Collector" at bounding box center [1136, 80] width 95 height 25
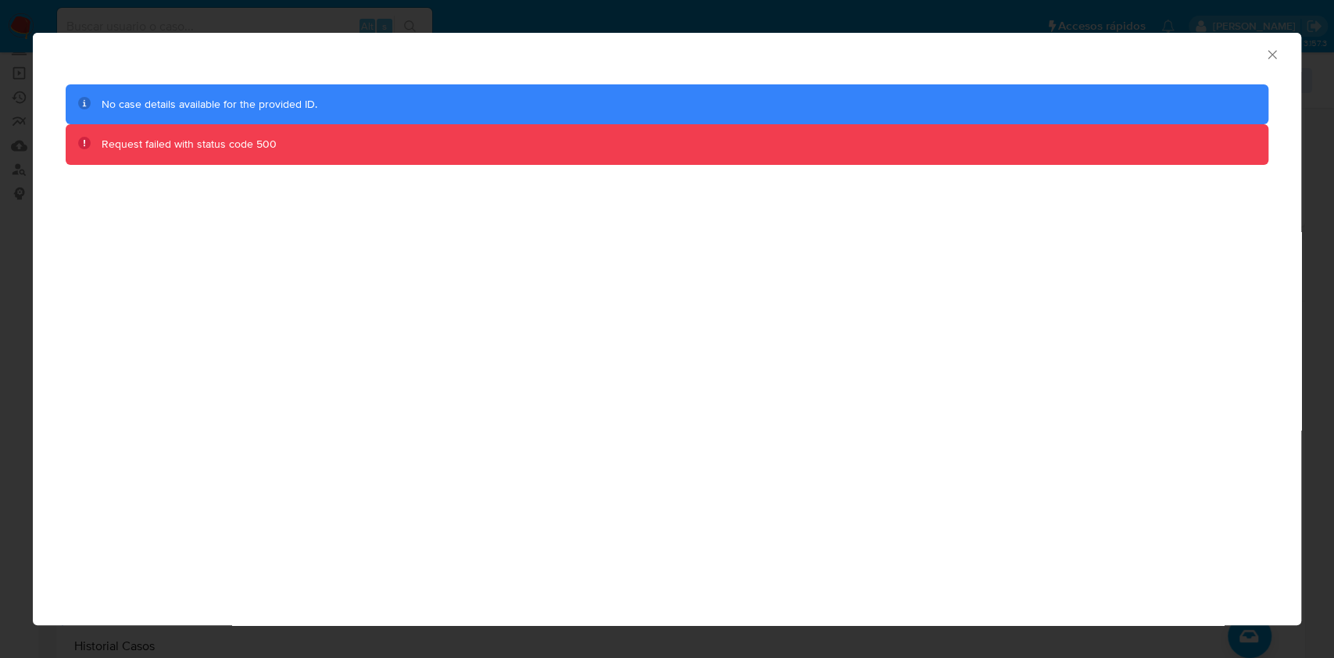
click at [1262, 48] on div "AML Data Collector" at bounding box center [654, 52] width 1221 height 17
click at [1271, 56] on icon "Cerrar ventana" at bounding box center [1272, 55] width 16 height 16
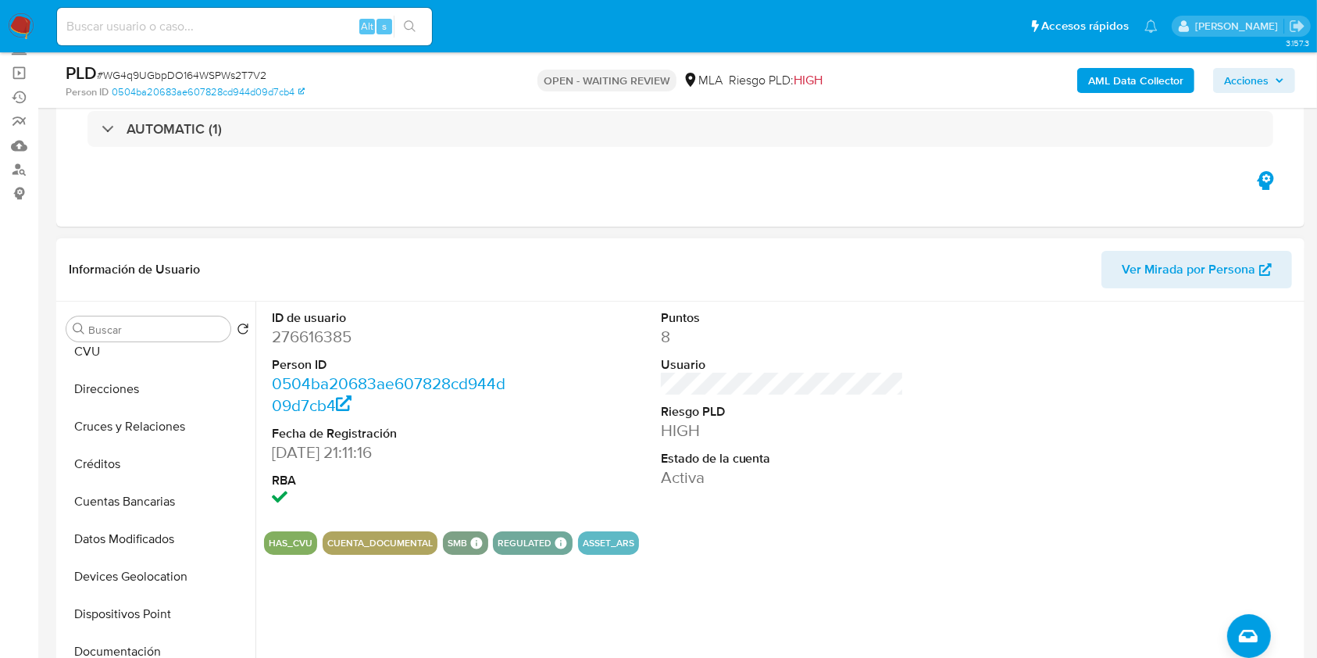
scroll to position [0, 0]
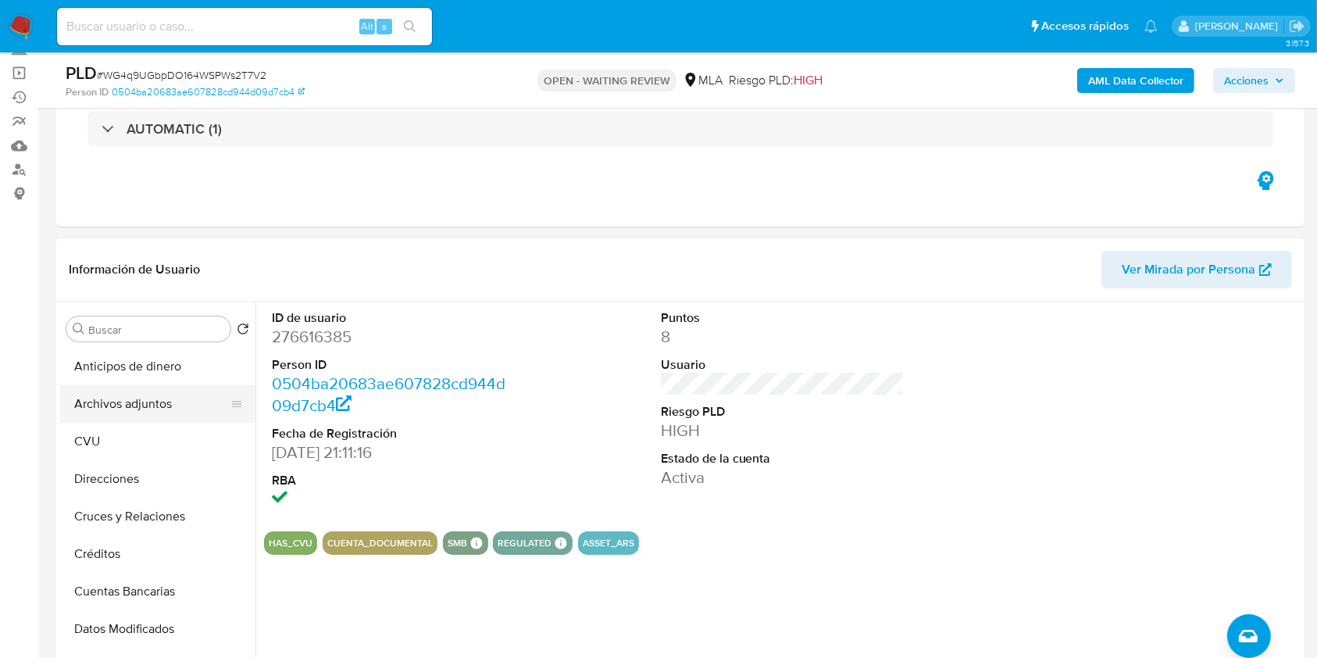
click at [170, 392] on button "Archivos adjuntos" at bounding box center [151, 404] width 183 height 38
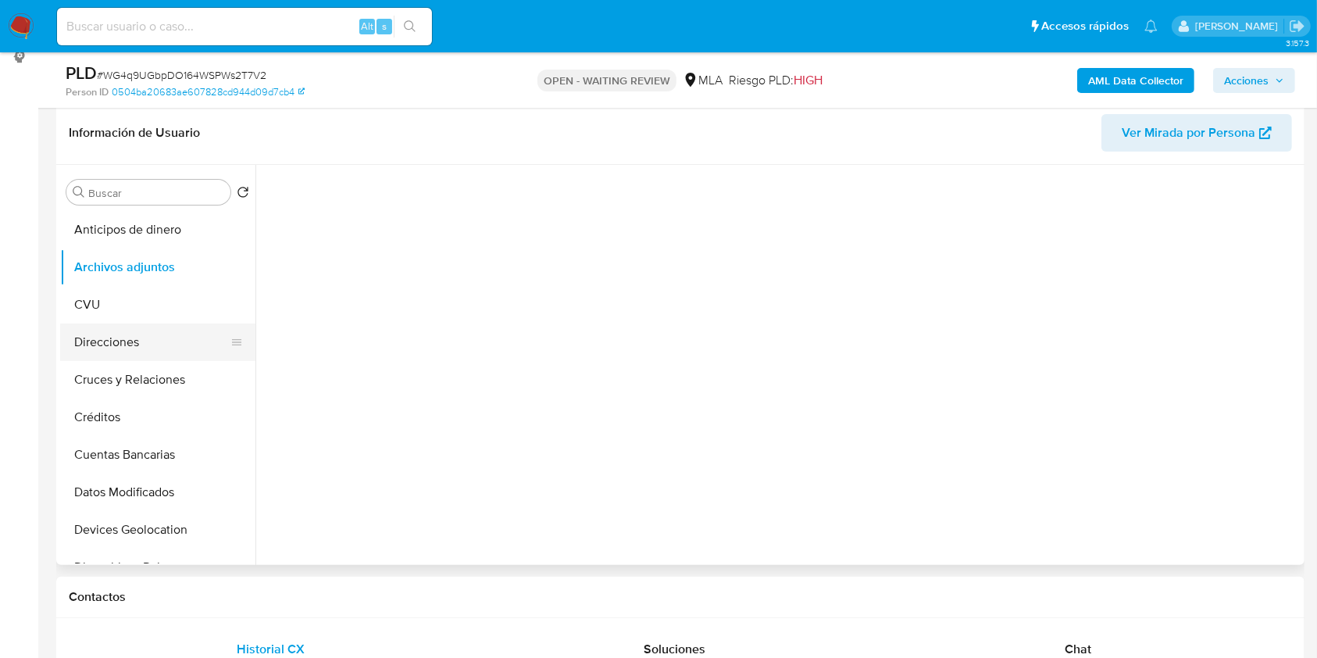
scroll to position [208, 0]
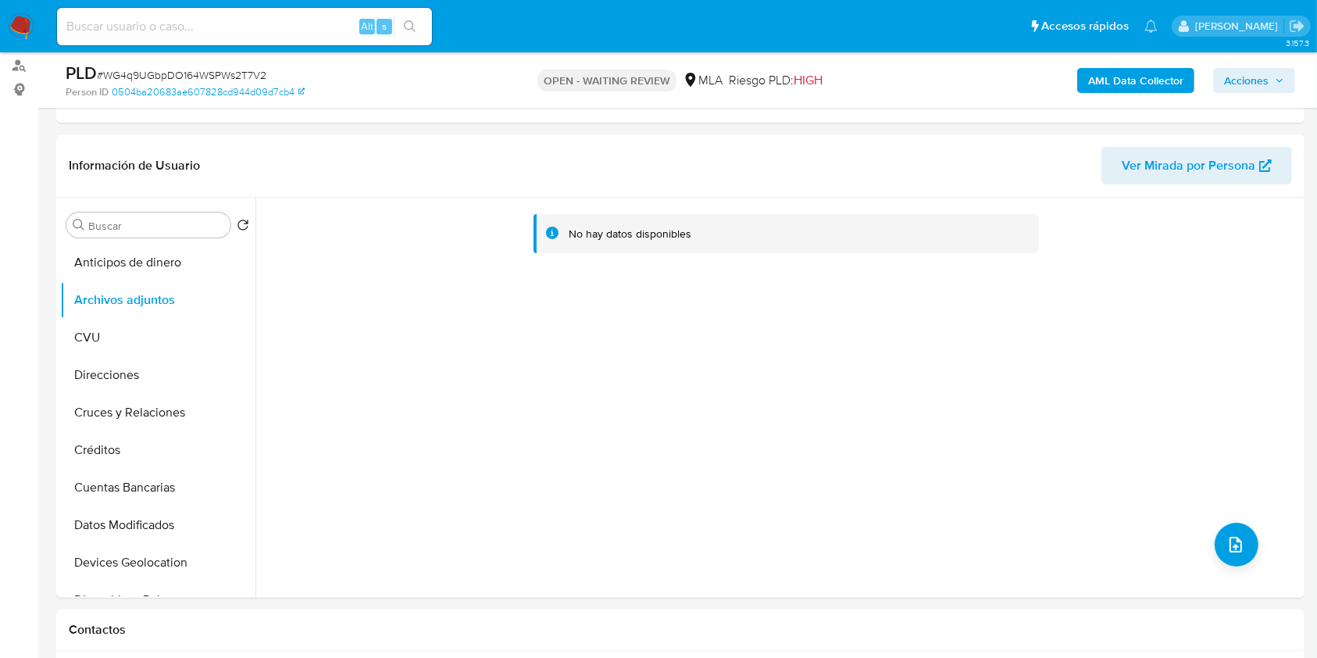
click at [1116, 98] on div "AML Data Collector Acciones" at bounding box center [1093, 80] width 406 height 37
click at [1119, 87] on b "AML Data Collector" at bounding box center [1136, 80] width 95 height 25
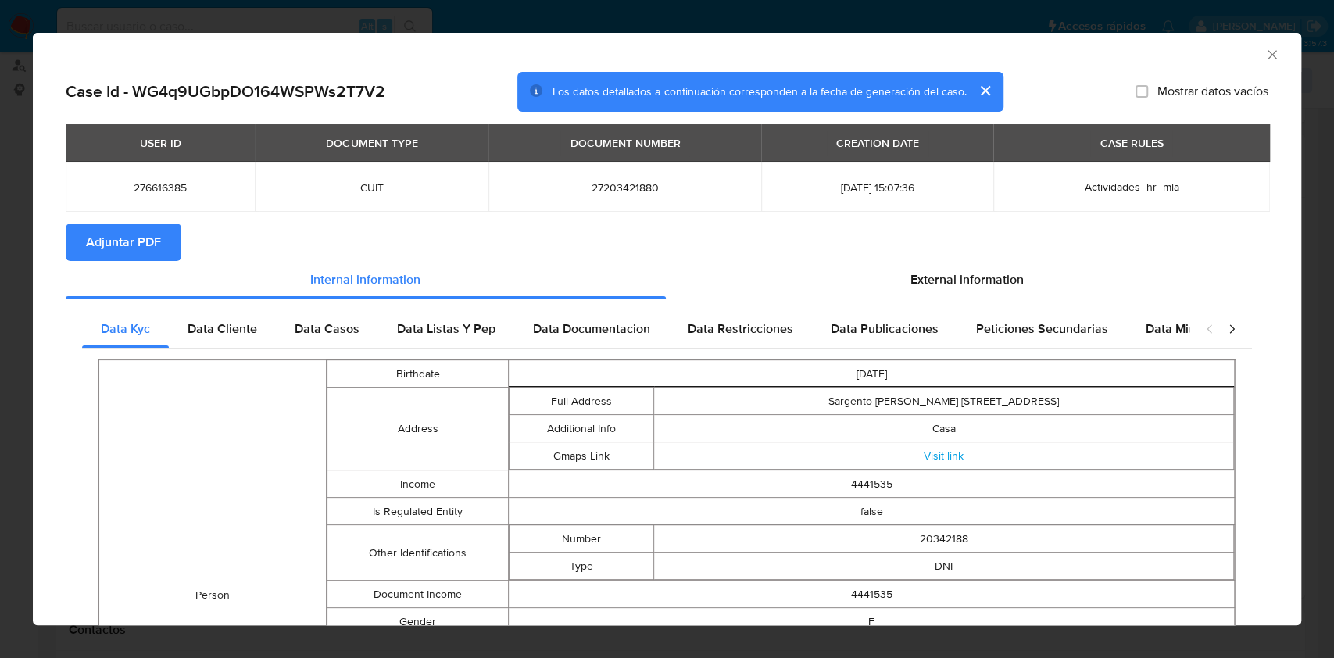
click at [152, 236] on span "Adjuntar PDF" at bounding box center [123, 242] width 75 height 34
click at [1264, 54] on icon "Cerrar ventana" at bounding box center [1272, 55] width 16 height 16
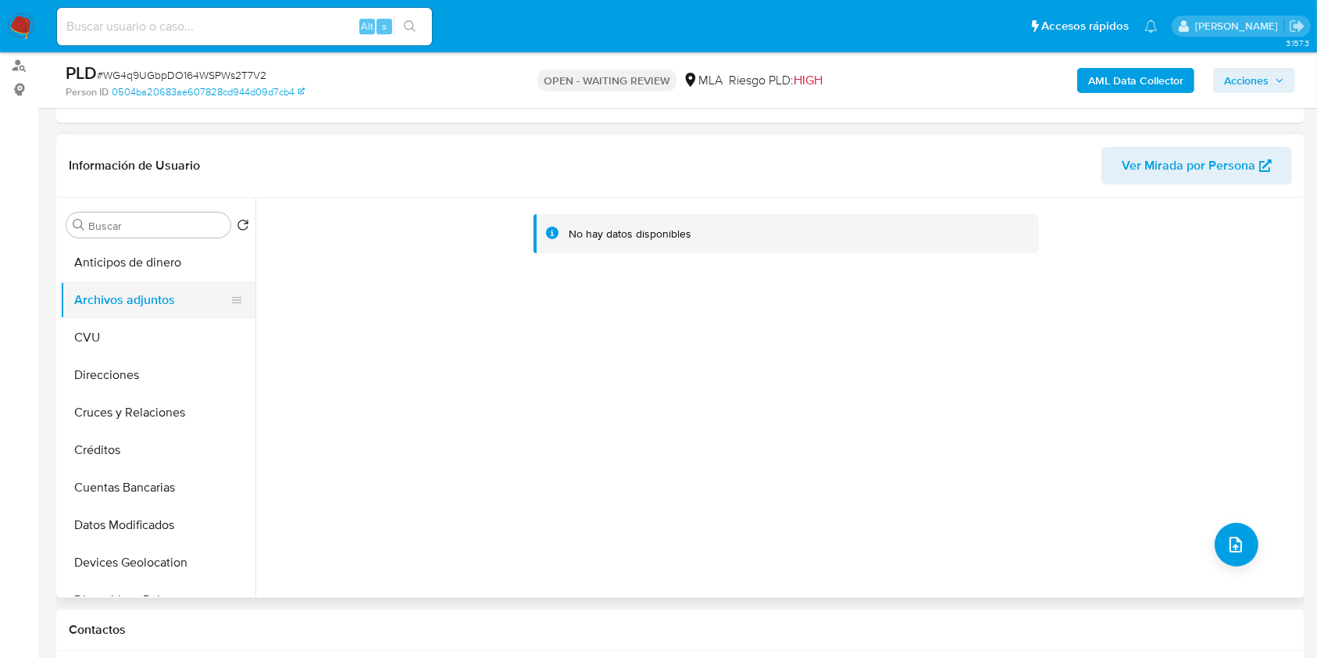
click at [107, 304] on button "Archivos adjuntos" at bounding box center [151, 300] width 183 height 38
click at [110, 342] on button "CVU" at bounding box center [151, 338] width 183 height 38
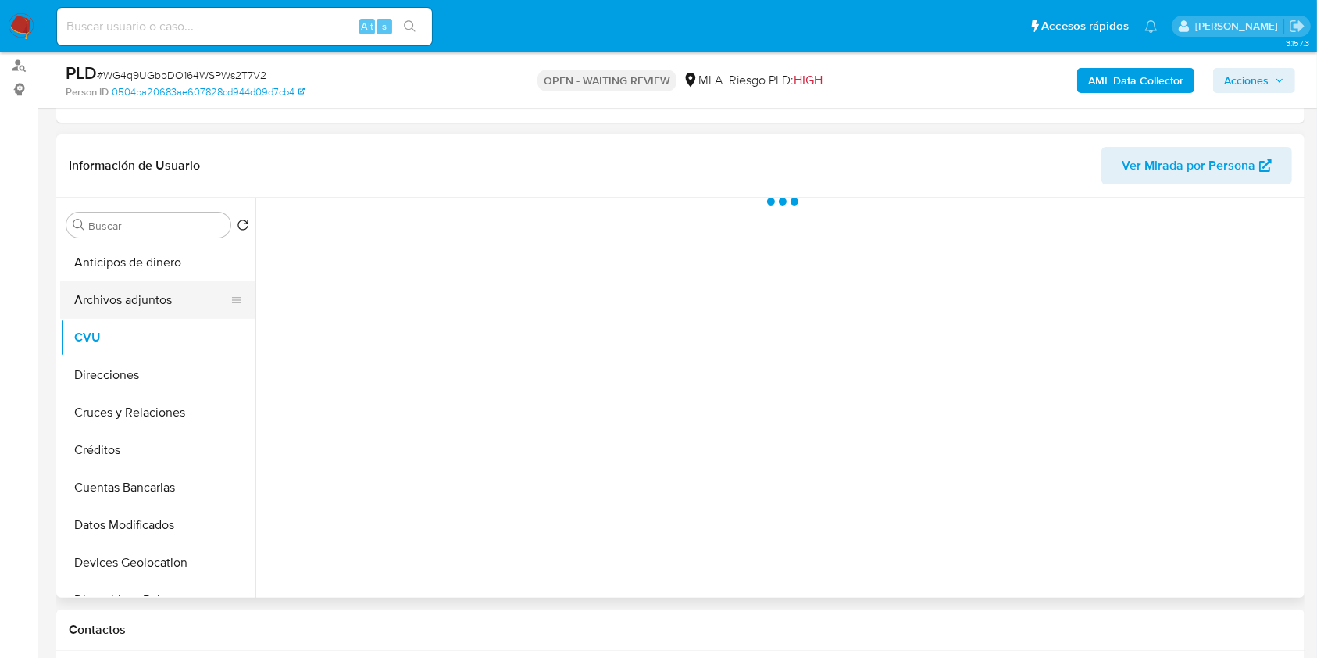
click at [131, 316] on button "Archivos adjuntos" at bounding box center [151, 300] width 183 height 38
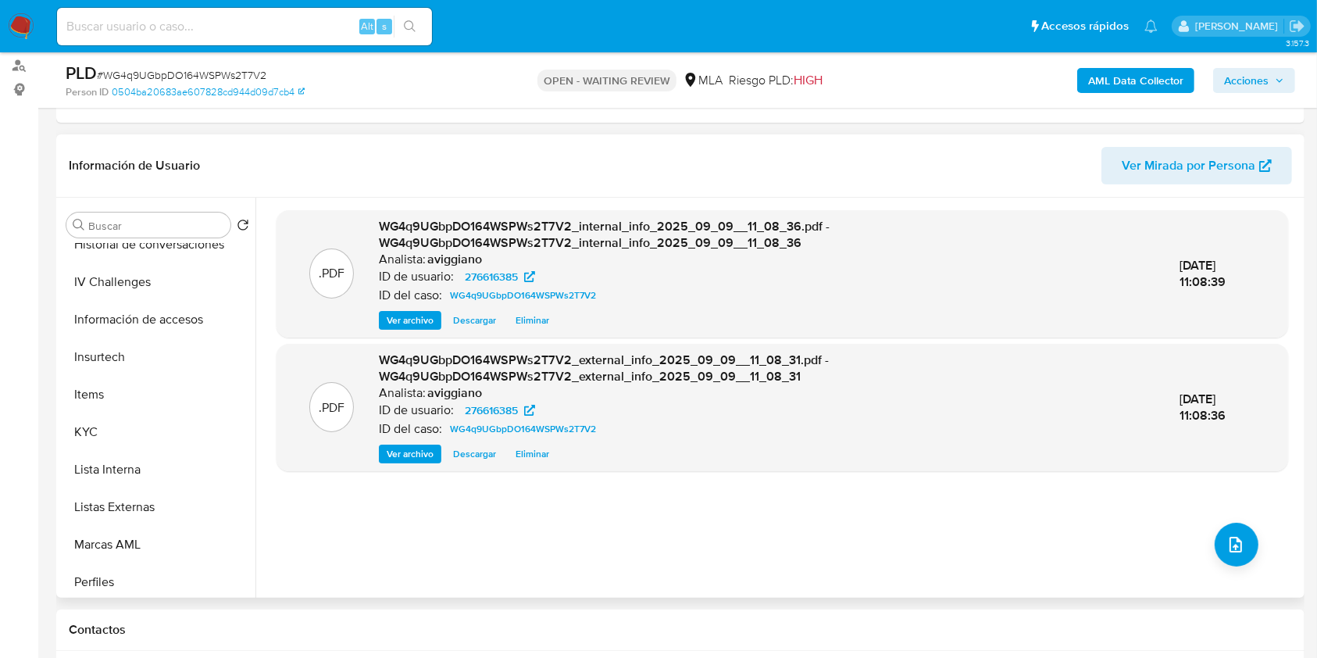
scroll to position [729, 0]
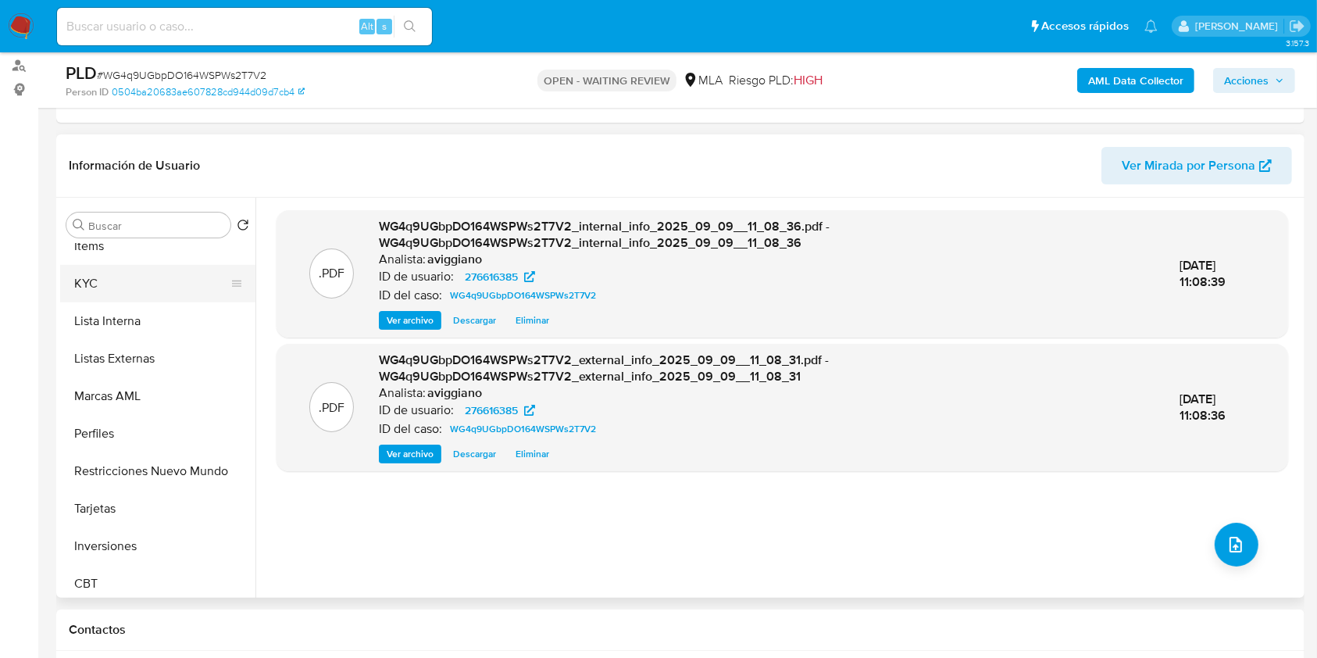
click at [107, 287] on button "KYC" at bounding box center [151, 284] width 183 height 38
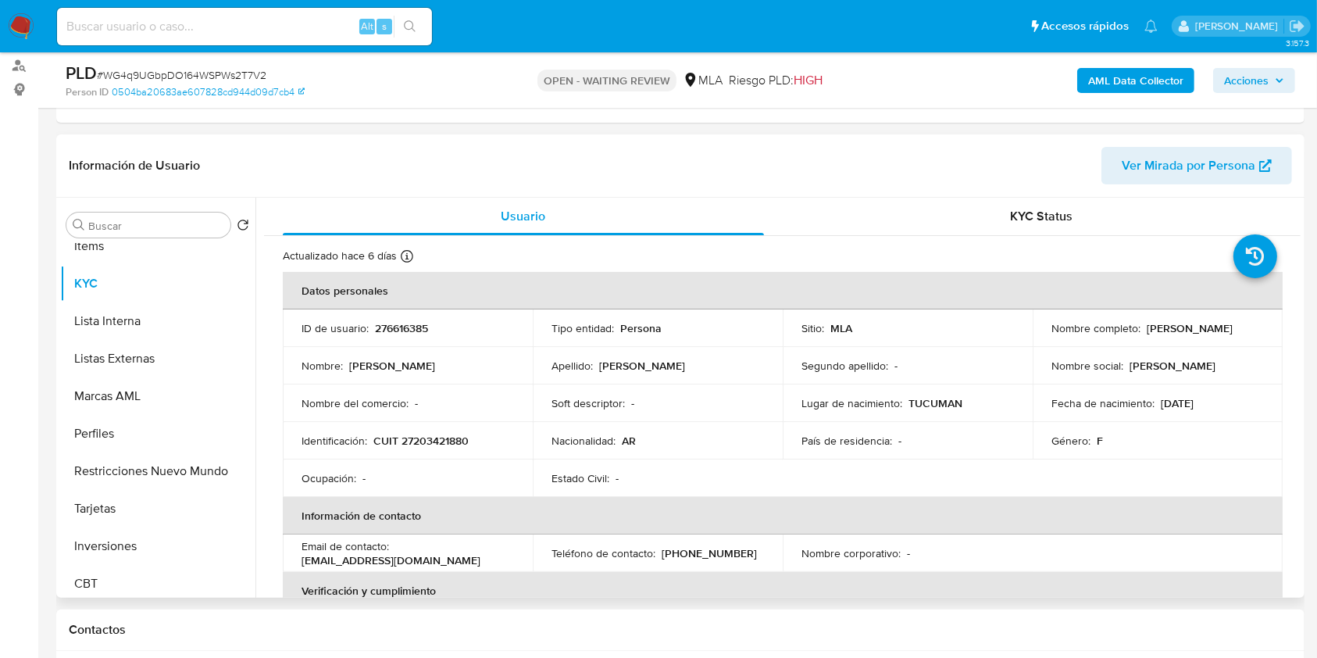
click at [434, 442] on p "CUIT 27203421880" at bounding box center [421, 441] width 95 height 14
copy p "27203421880"
click at [406, 321] on p "276616385" at bounding box center [401, 328] width 53 height 14
click at [407, 322] on p "276616385" at bounding box center [401, 328] width 53 height 14
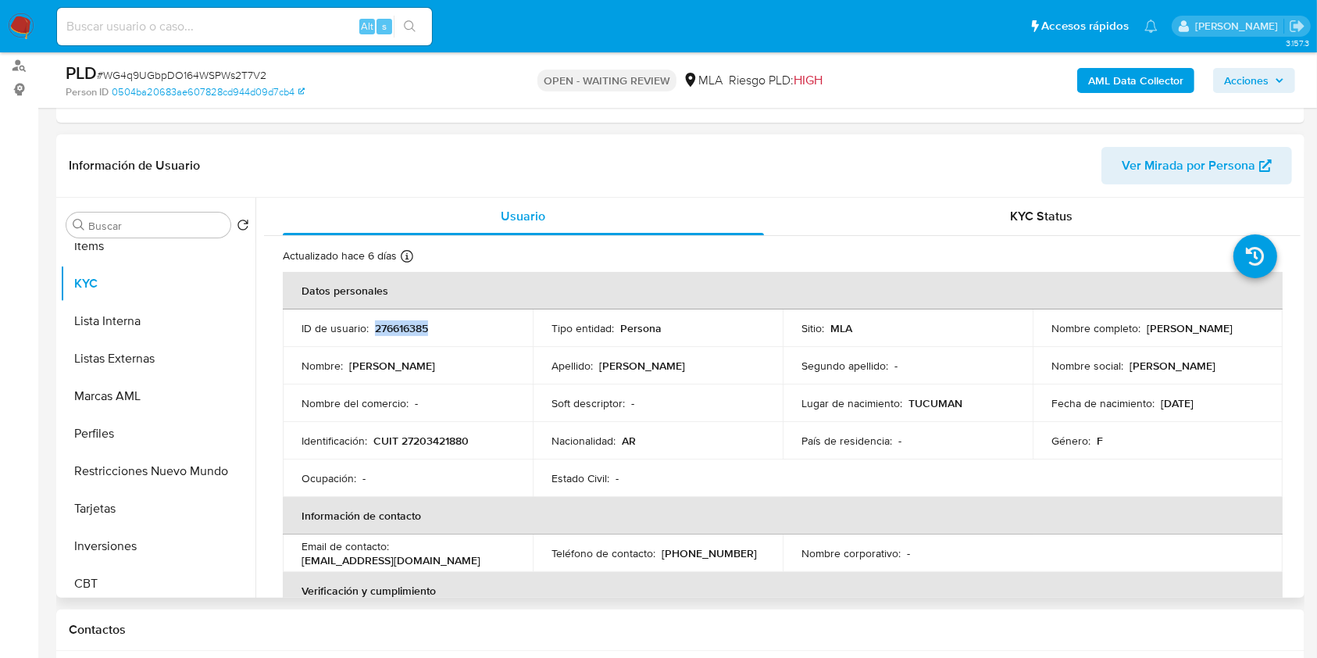
copy p "276616385"
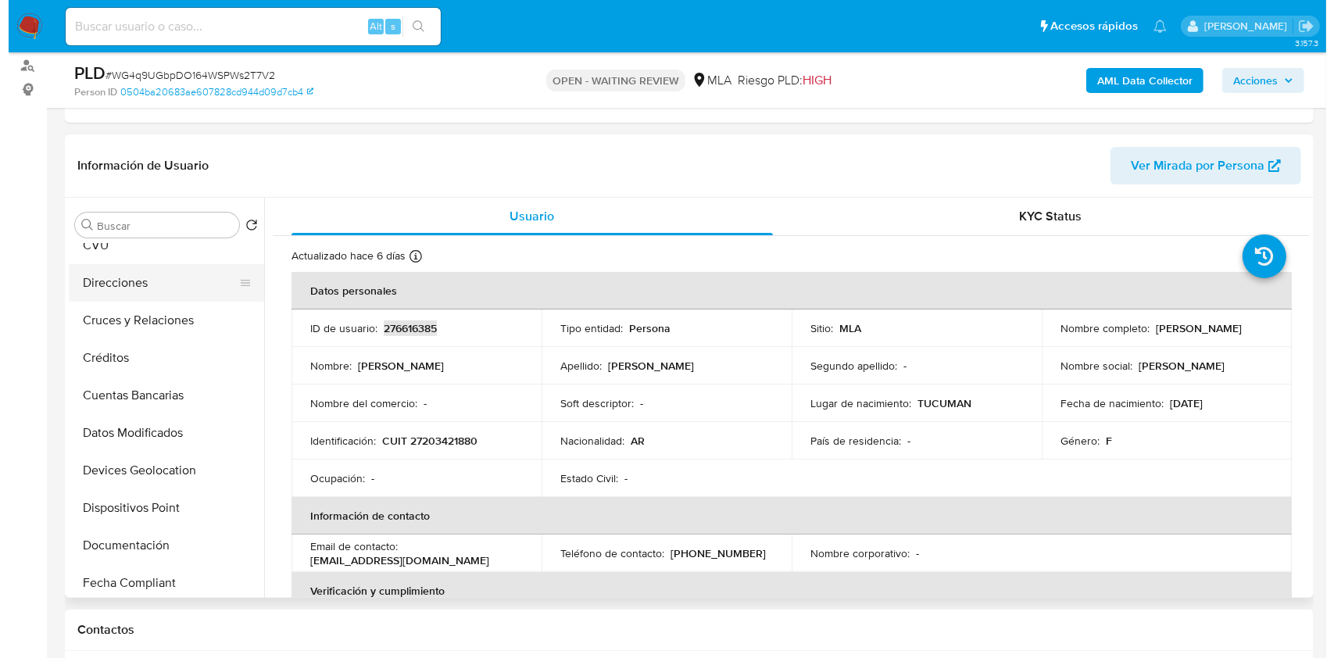
scroll to position [0, 0]
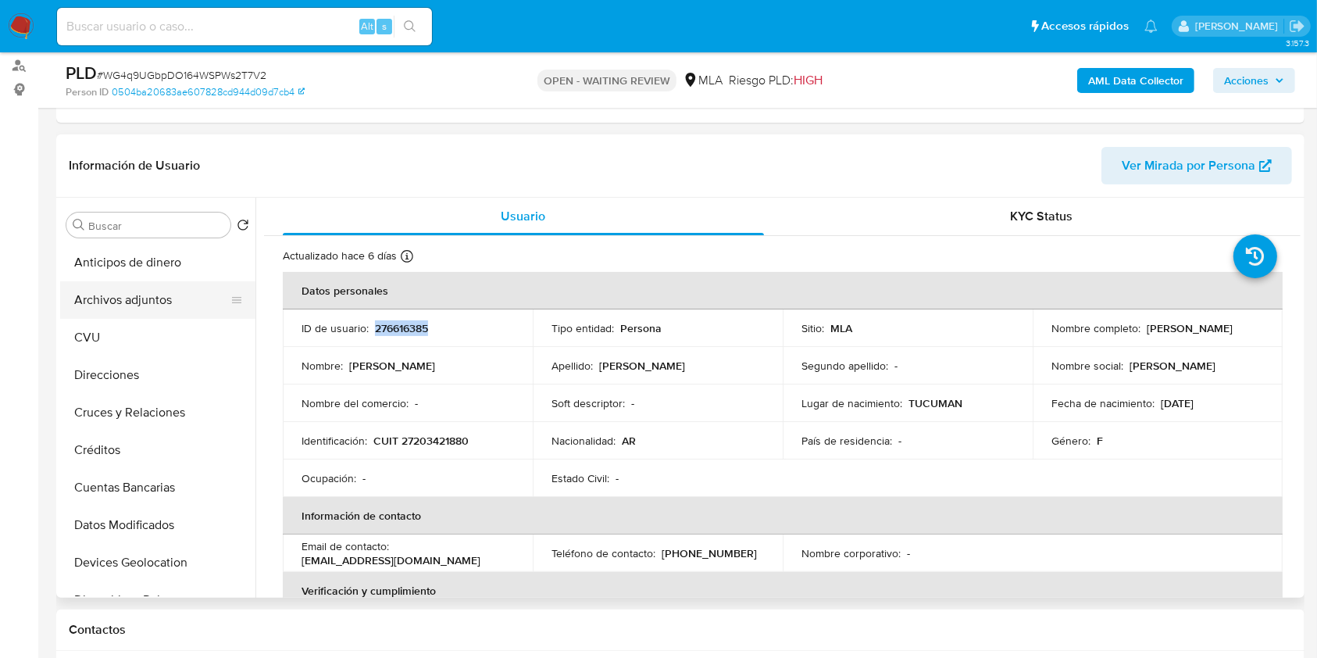
click at [157, 291] on button "Archivos adjuntos" at bounding box center [151, 300] width 183 height 38
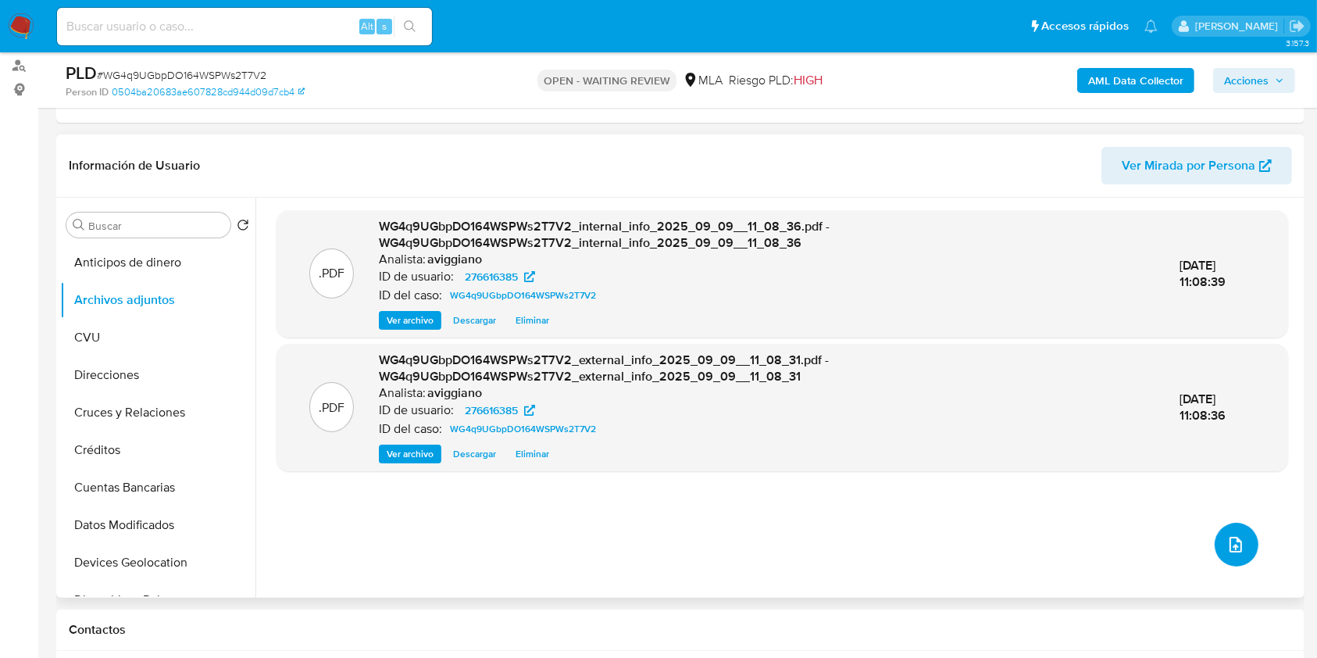
click at [1232, 547] on icon "upload-file" at bounding box center [1236, 544] width 19 height 19
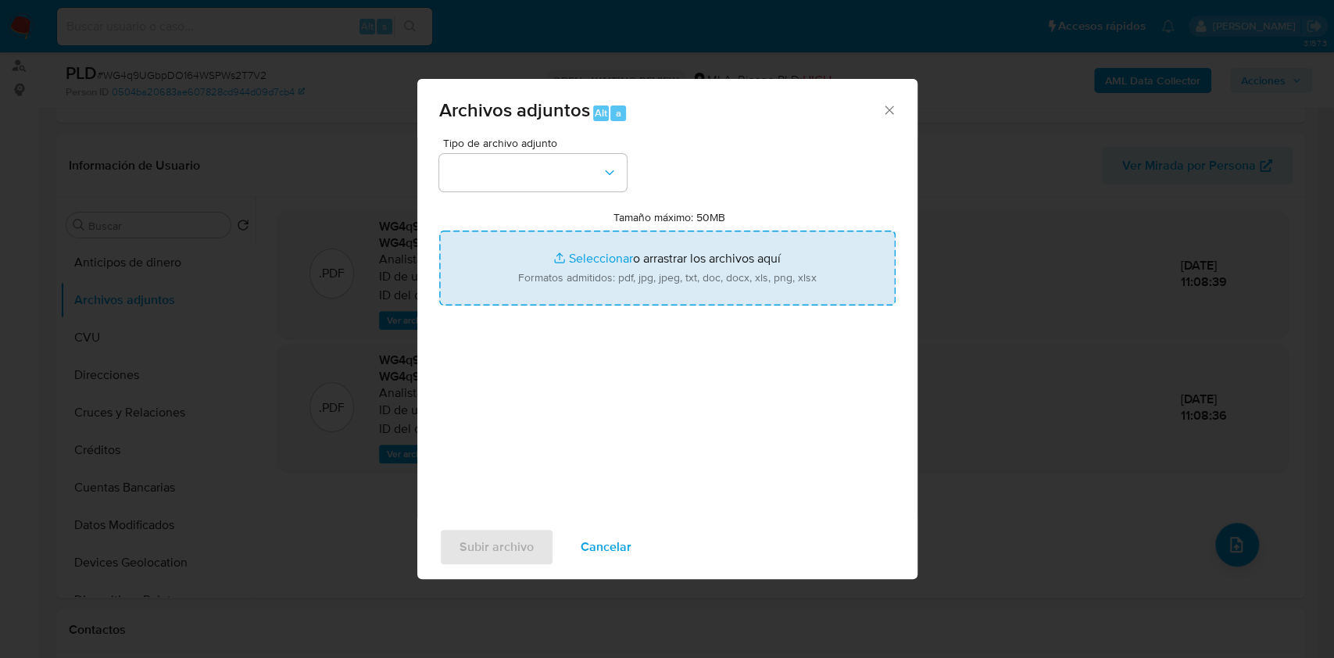
click at [669, 296] on input "Tamaño máximo: 50MB Seleccionar archivos" at bounding box center [667, 268] width 456 height 75
type input "C:\fakepath\Nosis Manager - 276616385.pdf"
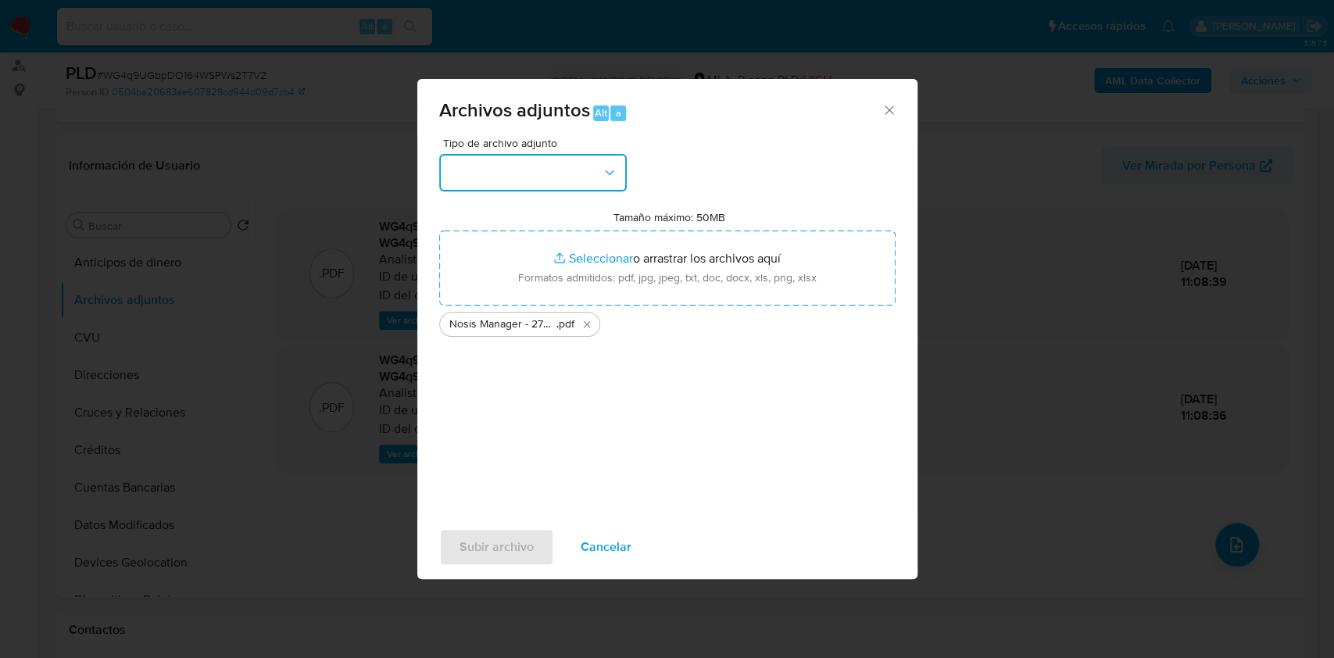
click at [580, 184] on button "button" at bounding box center [533, 173] width 188 height 38
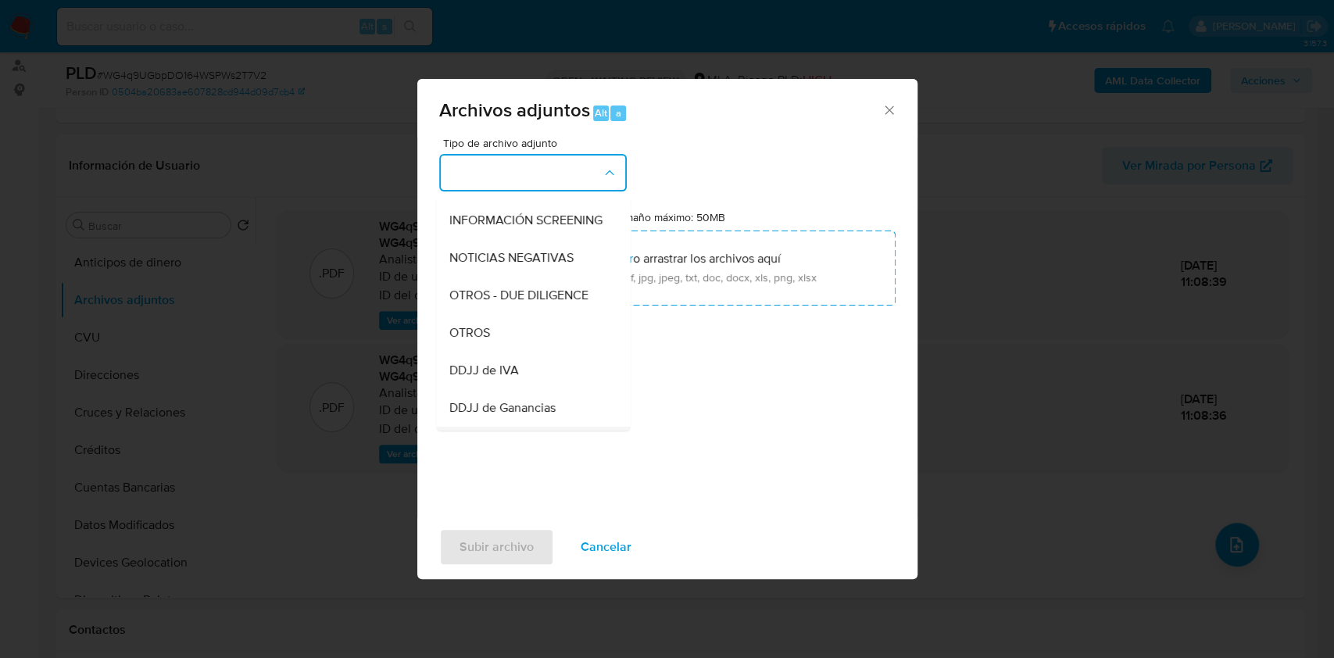
scroll to position [313, 0]
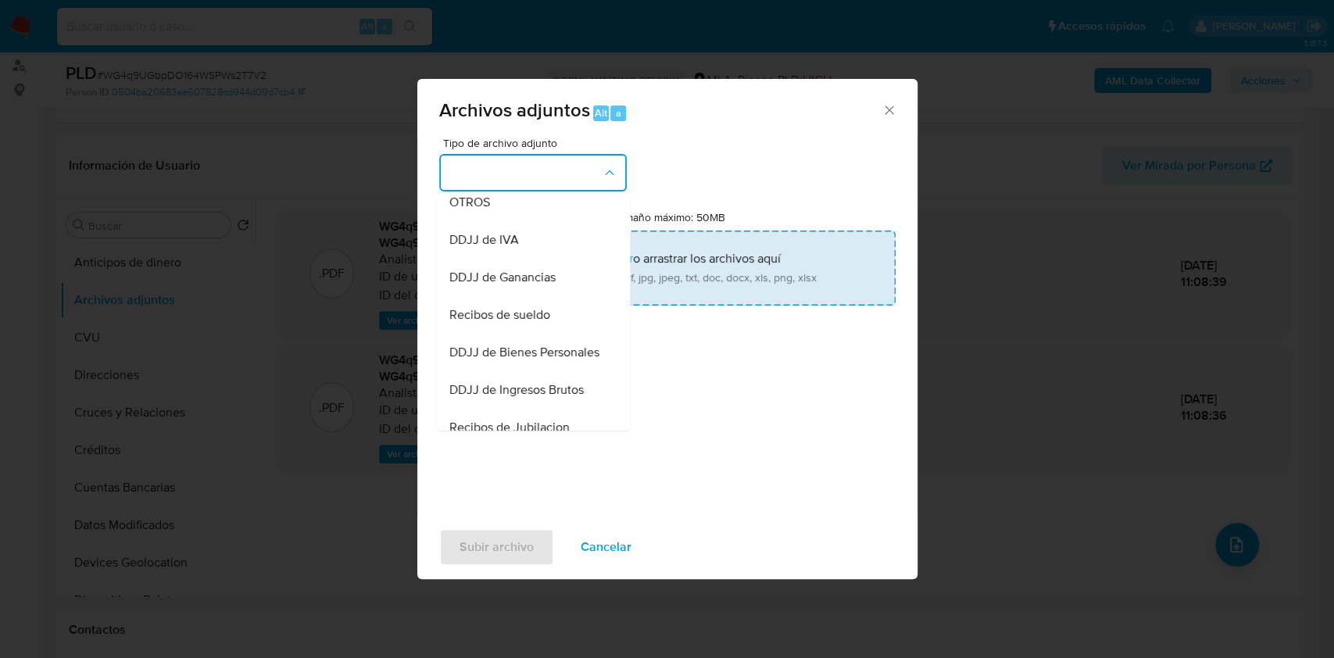
click at [483, 221] on div "OTROS" at bounding box center [528, 203] width 159 height 38
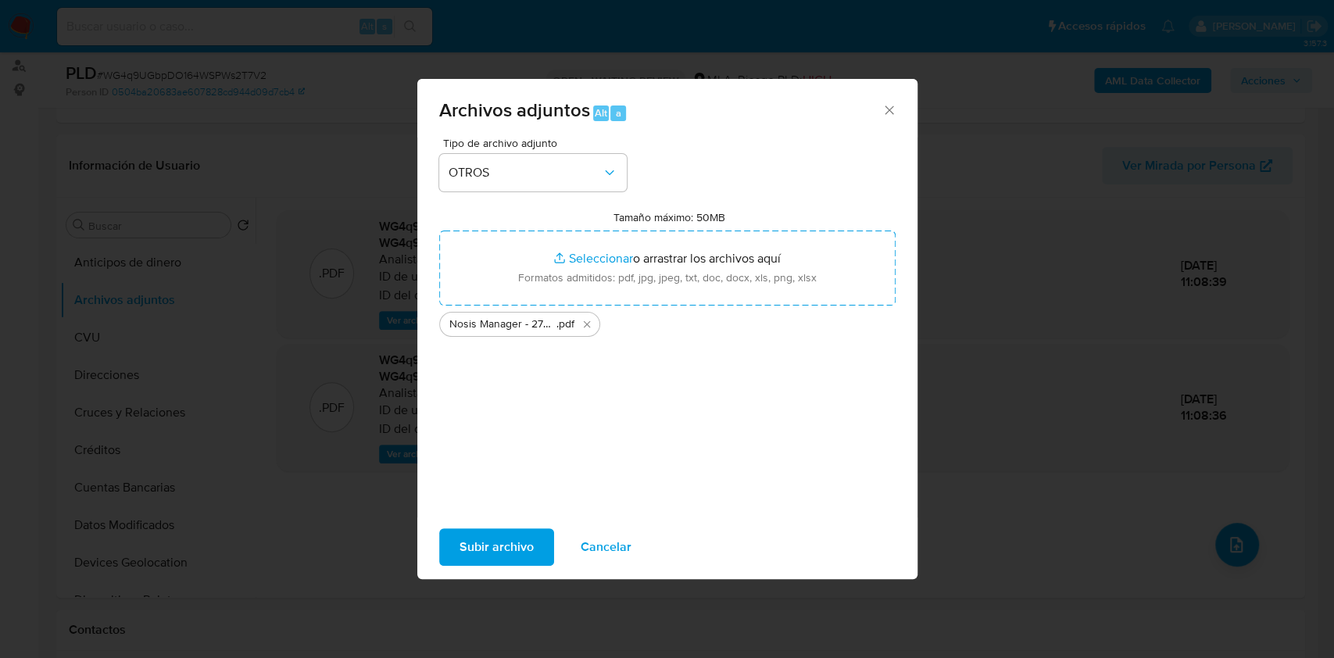
click at [504, 539] on span "Subir archivo" at bounding box center [496, 547] width 74 height 34
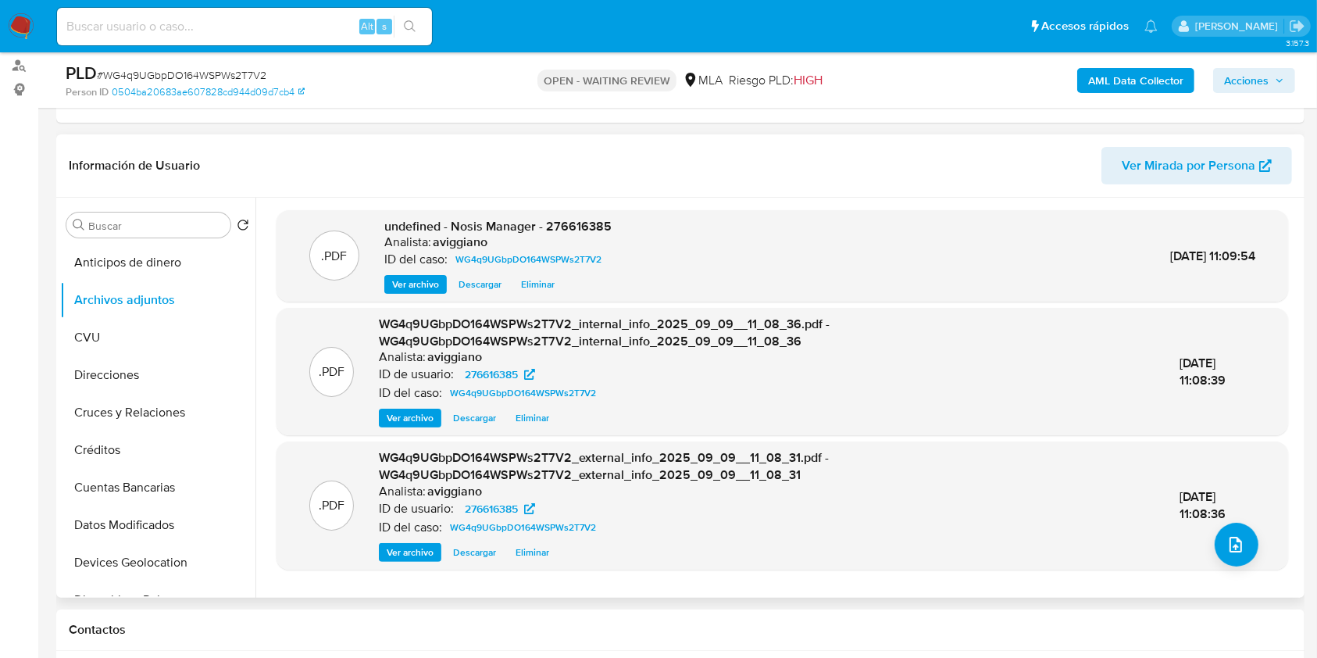
click at [556, 229] on span "undefined - Nosis Manager - 276616385" at bounding box center [497, 226] width 227 height 18
copy span "276616385"
click at [1237, 542] on icon "upload-file" at bounding box center [1236, 544] width 19 height 19
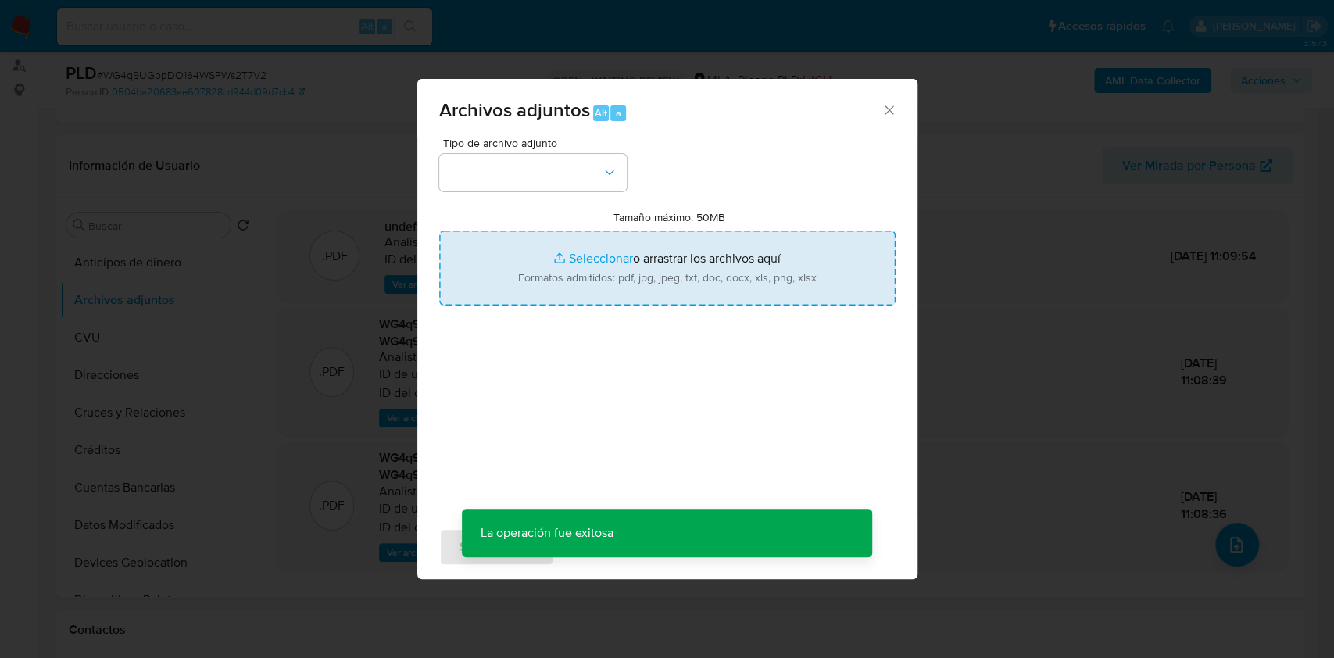
click at [670, 283] on input "Tamaño máximo: 50MB Seleccionar archivos" at bounding box center [667, 268] width 456 height 75
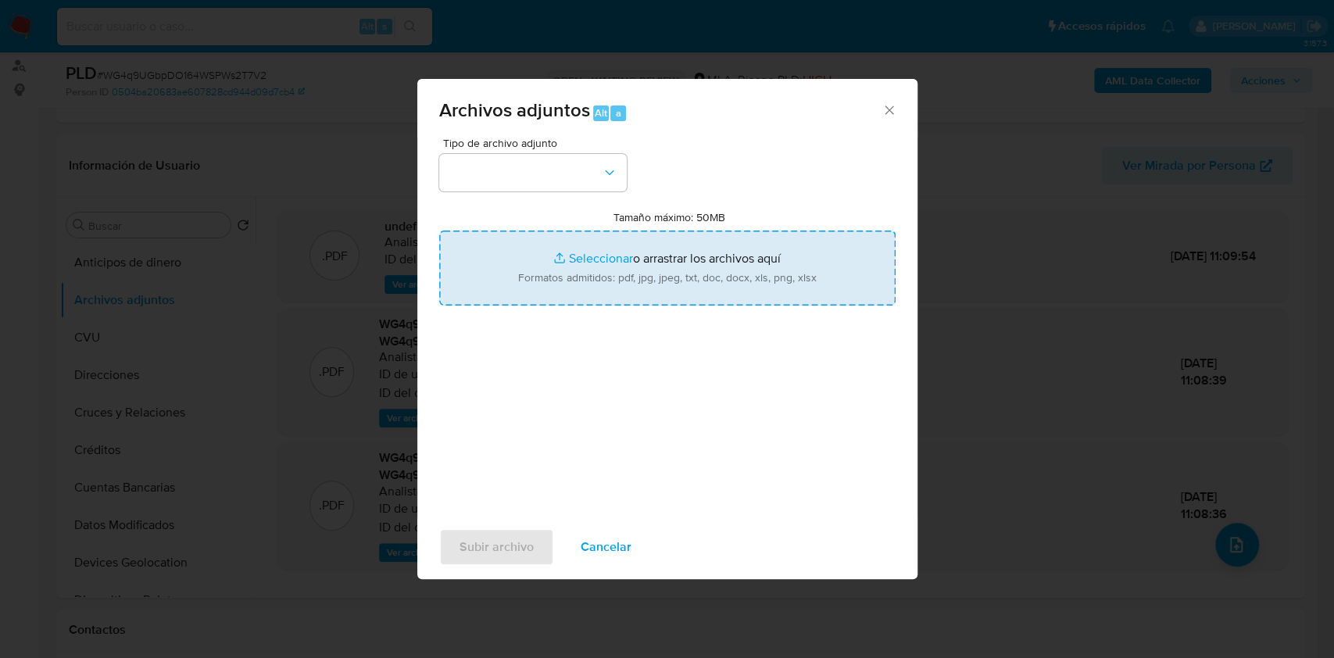
type input "C:\fakepath\Movimientos-Aladdin-v10_1 - 276616385.xlsx"
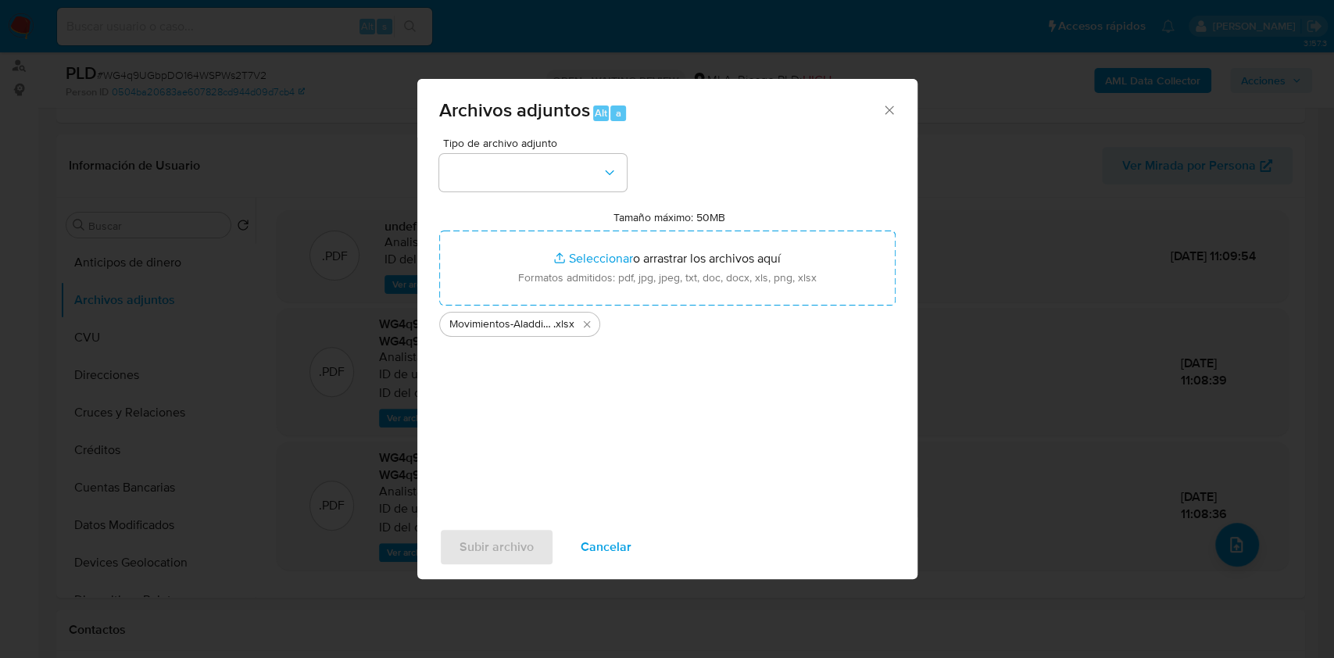
click at [616, 197] on div "Tipo de archivo adjunto Tamaño máximo: 50MB Seleccionar archivos Seleccionar o …" at bounding box center [667, 322] width 456 height 369
click at [606, 176] on icon "button" at bounding box center [610, 173] width 16 height 16
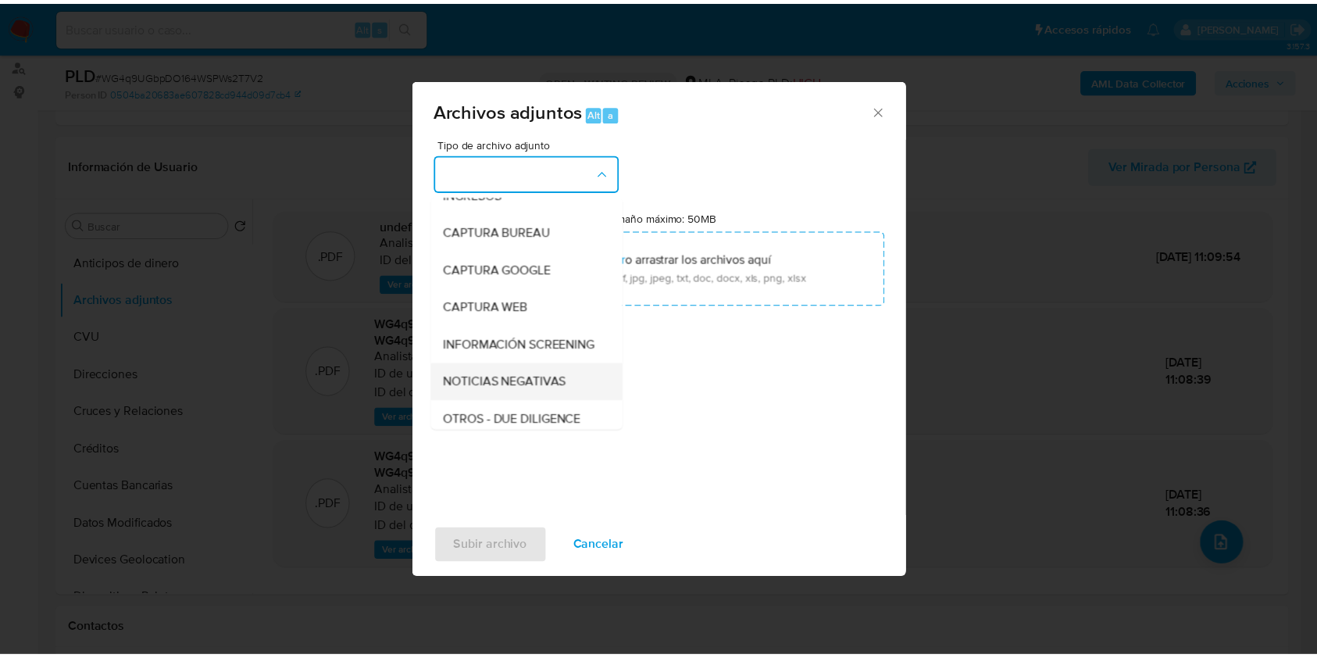
scroll to position [104, 0]
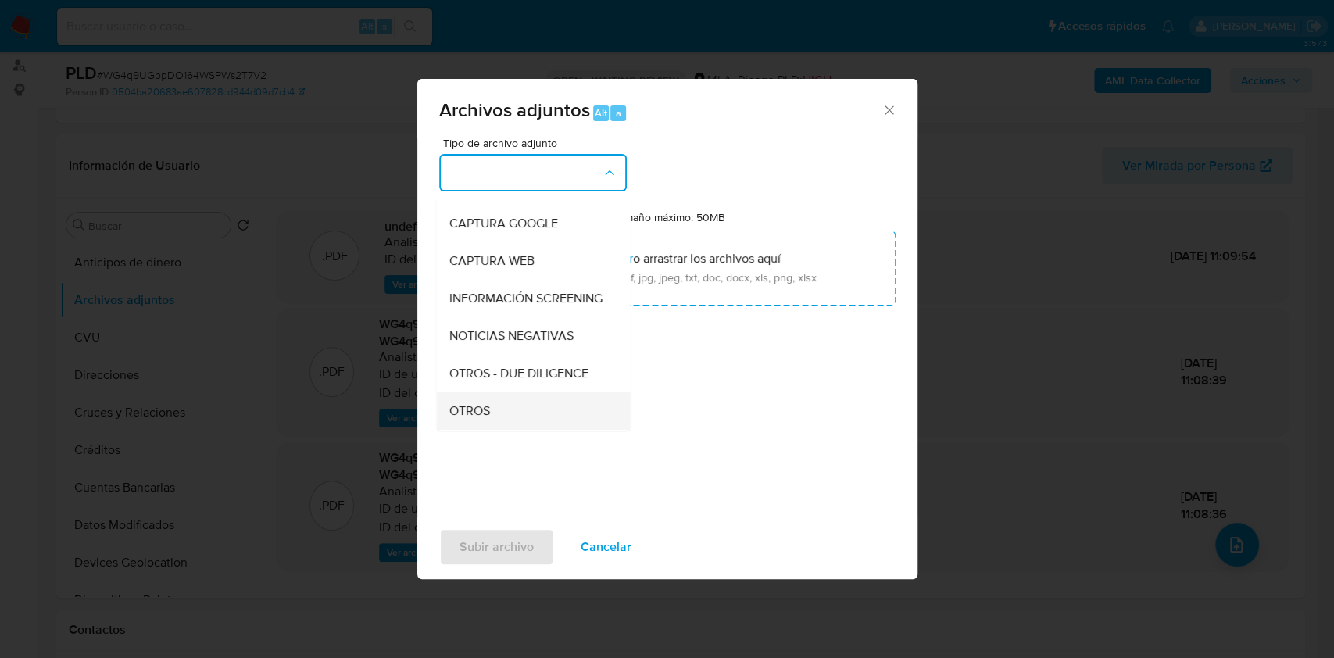
click at [483, 416] on span "OTROS" at bounding box center [469, 411] width 41 height 16
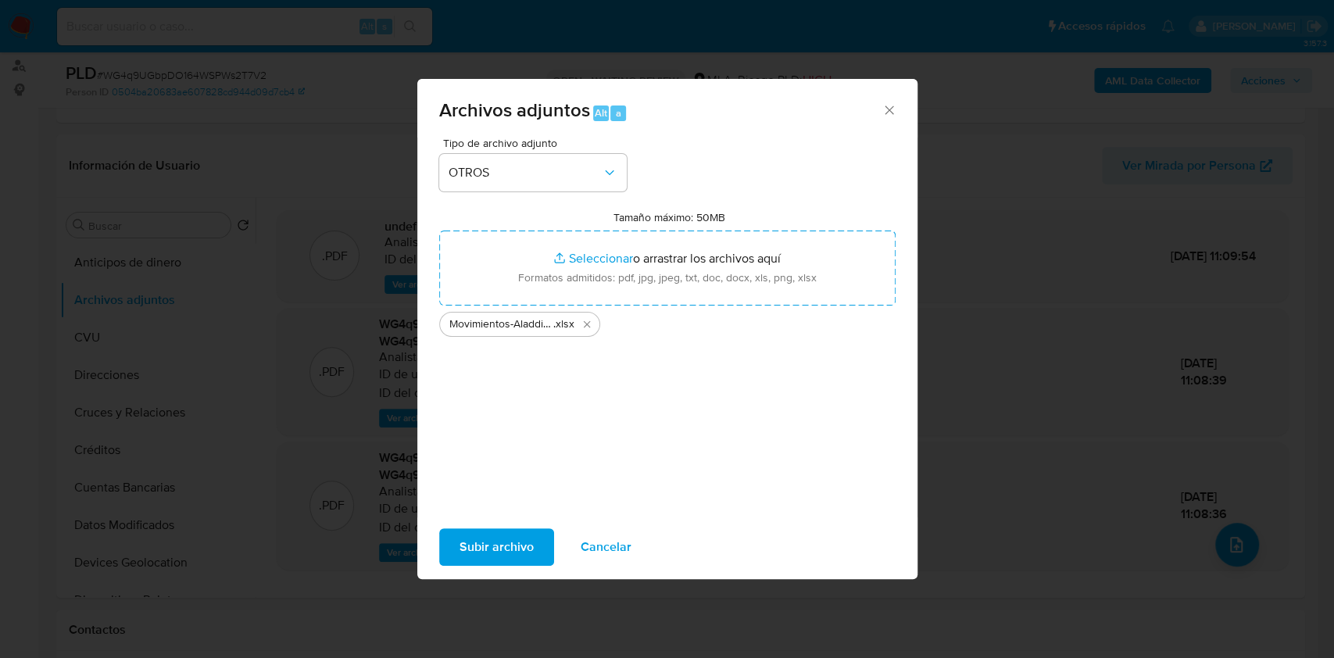
click at [514, 535] on span "Subir archivo" at bounding box center [496, 547] width 74 height 34
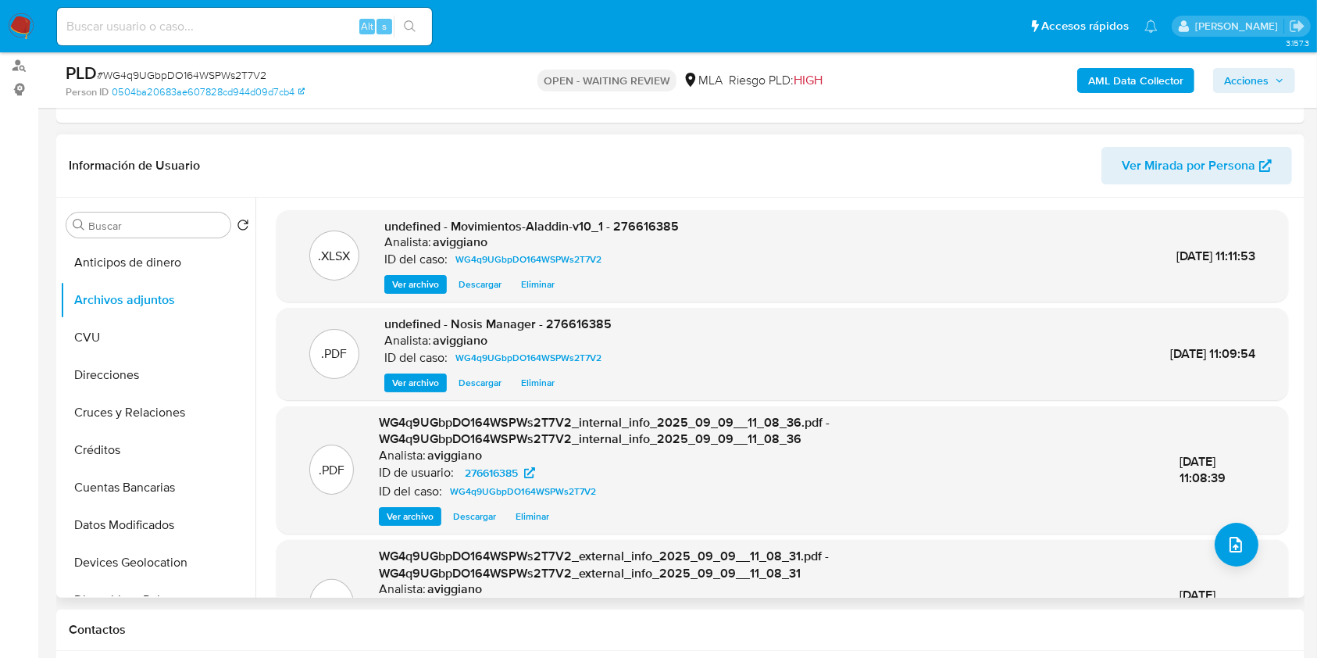
click at [656, 234] on span "undefined - Movimientos-Aladdin-v10_1 - 276616385" at bounding box center [531, 226] width 295 height 18
click at [658, 234] on div "undefined - Movimientos-Aladdin-v10_1 - 276616385 Analista: aviggiano ID del ca…" at bounding box center [531, 256] width 295 height 77
drag, startPoint x: 658, startPoint y: 234, endPoint x: 631, endPoint y: 219, distance: 30.8
click at [631, 219] on span "undefined - Movimientos-Aladdin-v10_1 - 276616385" at bounding box center [531, 226] width 295 height 18
click at [641, 227] on span "undefined - Movimientos-Aladdin-v10_1 - 276616385" at bounding box center [531, 226] width 295 height 18
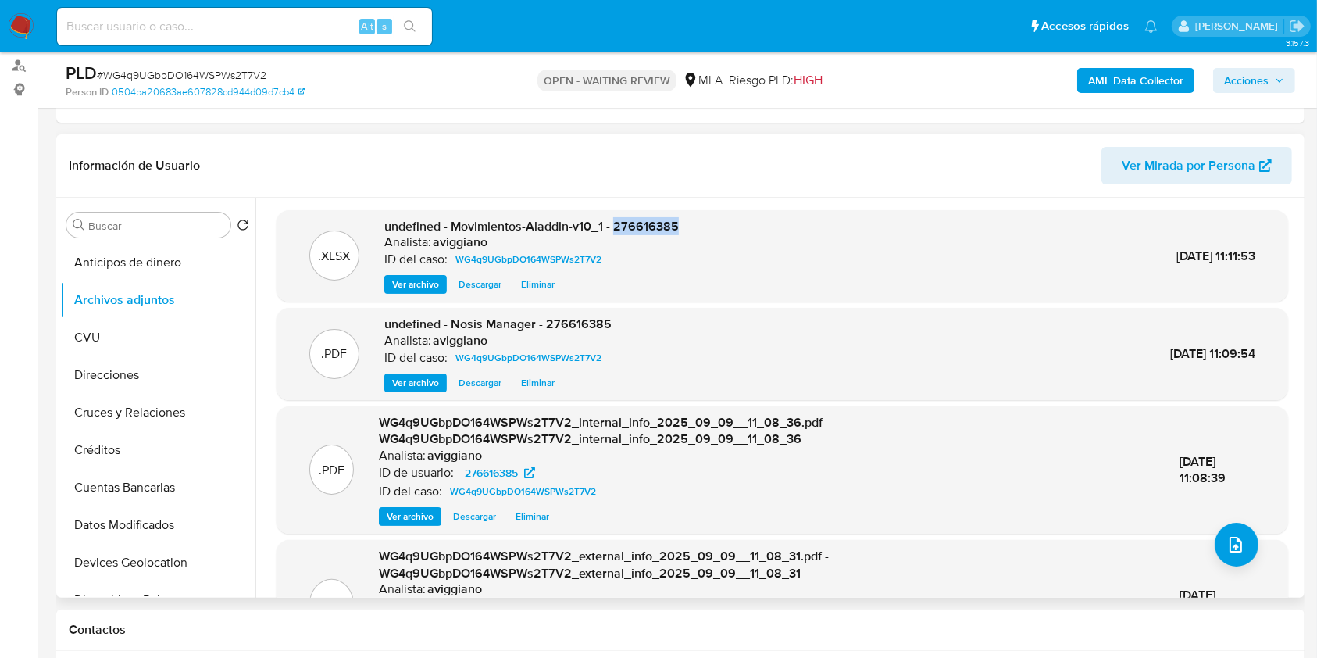
click at [641, 227] on span "undefined - Movimientos-Aladdin-v10_1 - 276616385" at bounding box center [531, 226] width 295 height 18
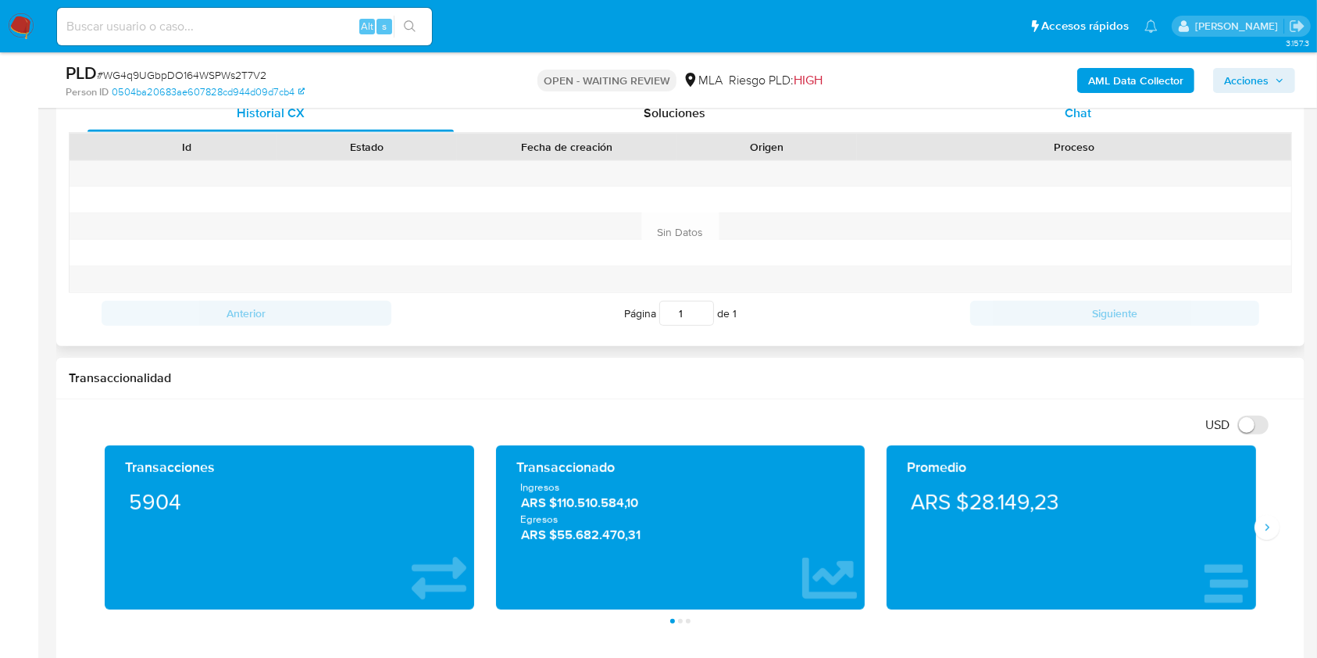
scroll to position [729, 0]
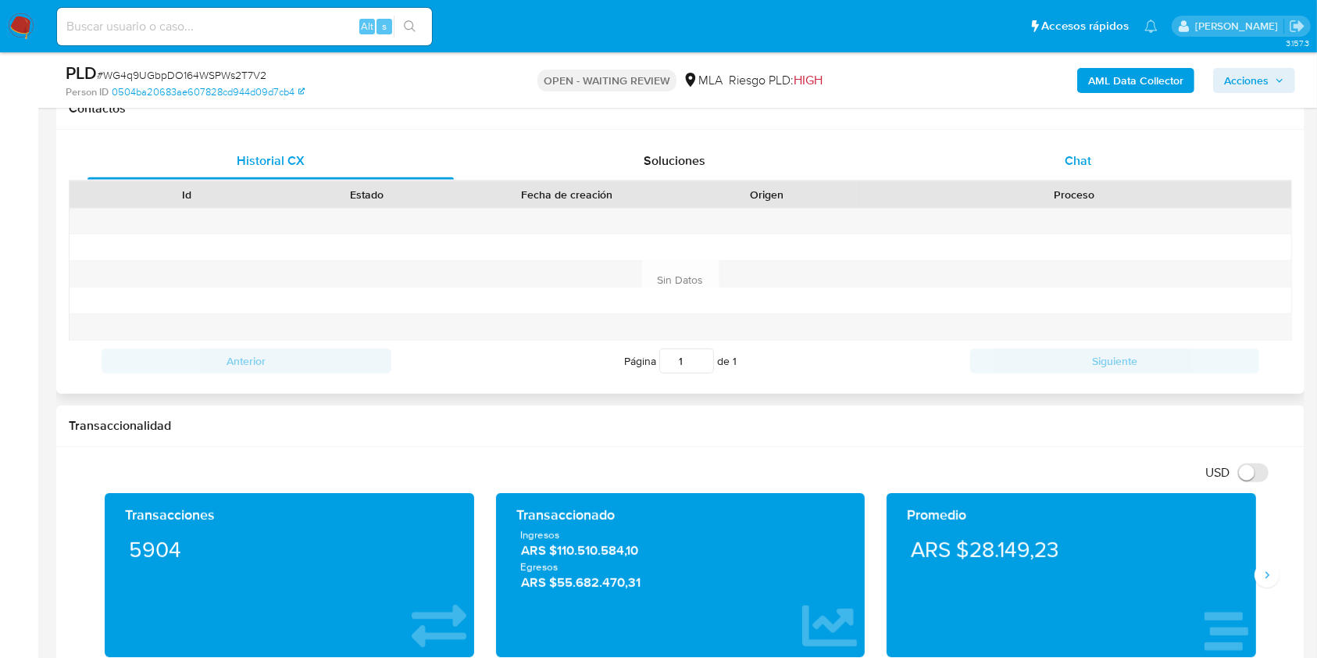
click at [1017, 158] on div "Chat" at bounding box center [1079, 161] width 366 height 38
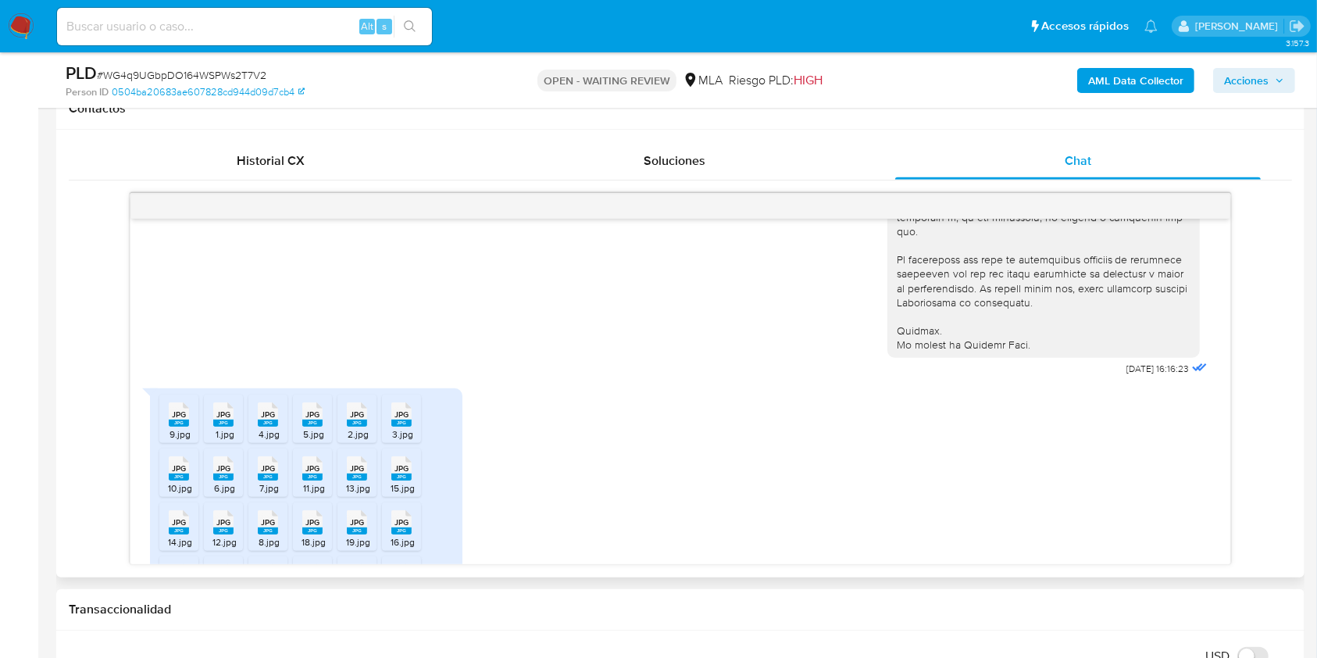
scroll to position [1667, 0]
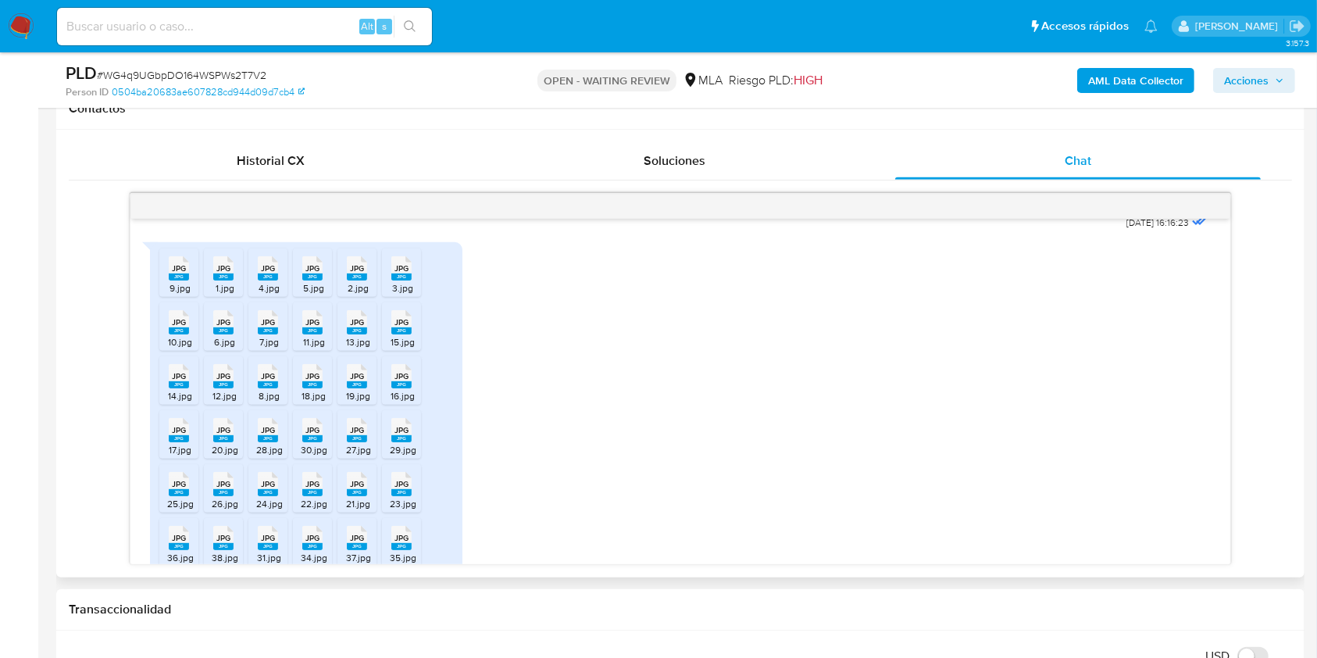
click at [177, 282] on icon "JPG" at bounding box center [179, 268] width 20 height 27
click at [222, 295] on span "1.jpg" at bounding box center [225, 287] width 19 height 13
click at [269, 295] on span "4.jpg" at bounding box center [269, 287] width 21 height 13
click at [311, 295] on span "5.jpg" at bounding box center [313, 287] width 21 height 13
drag, startPoint x: 356, startPoint y: 293, endPoint x: 379, endPoint y: 292, distance: 23.5
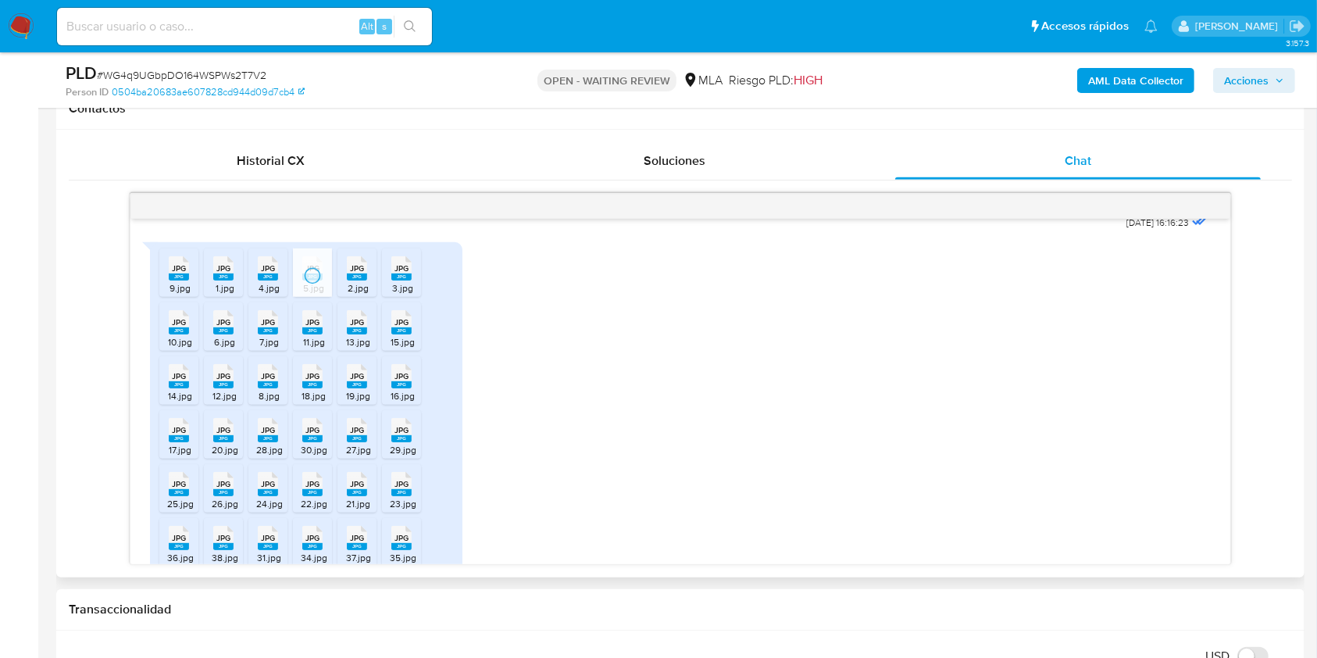
click at [356, 281] on rect at bounding box center [357, 276] width 20 height 7
click at [414, 282] on div "JPG JPG" at bounding box center [401, 267] width 33 height 30
click at [181, 328] on icon at bounding box center [179, 322] width 20 height 24
click at [224, 327] on span "JPG" at bounding box center [223, 322] width 14 height 10
click at [281, 336] on div "JPG JPG" at bounding box center [268, 321] width 33 height 30
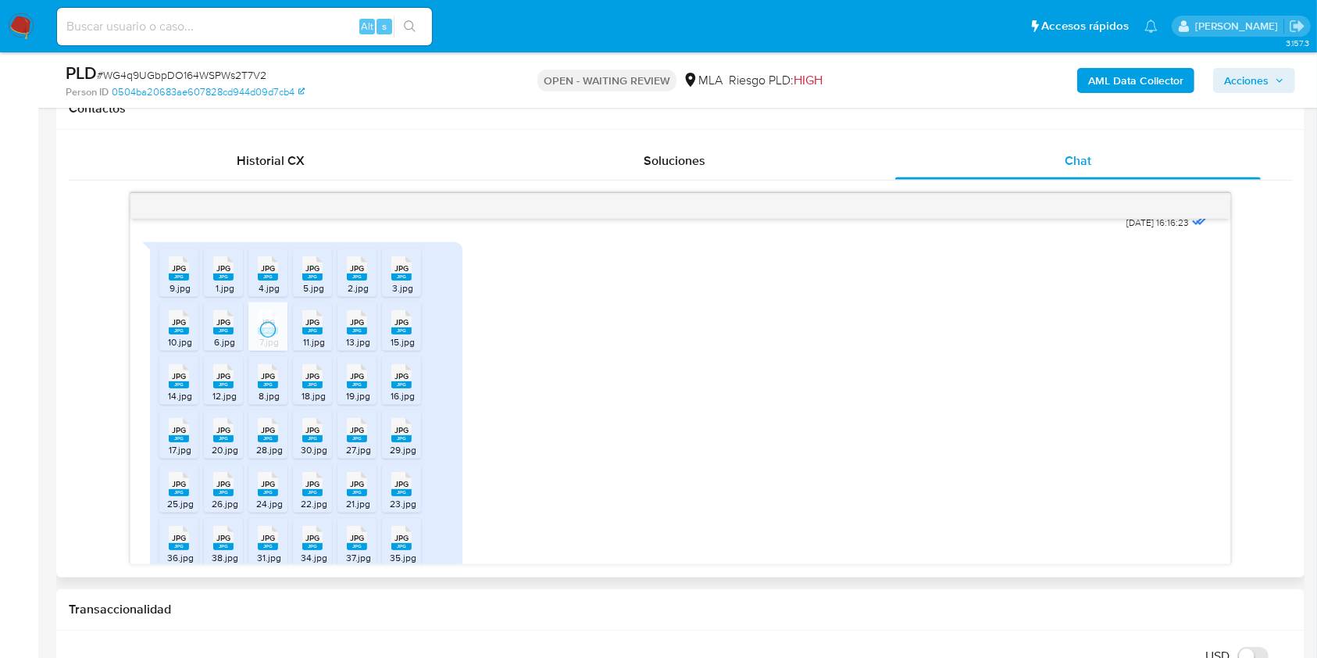
click at [310, 327] on span "JPG" at bounding box center [313, 322] width 14 height 10
click at [355, 327] on span "JPG" at bounding box center [357, 322] width 14 height 10
click at [406, 327] on span "JPG" at bounding box center [402, 322] width 14 height 10
click at [186, 388] on icon at bounding box center [179, 376] width 20 height 24
drag, startPoint x: 225, startPoint y: 394, endPoint x: 262, endPoint y: 397, distance: 36.9
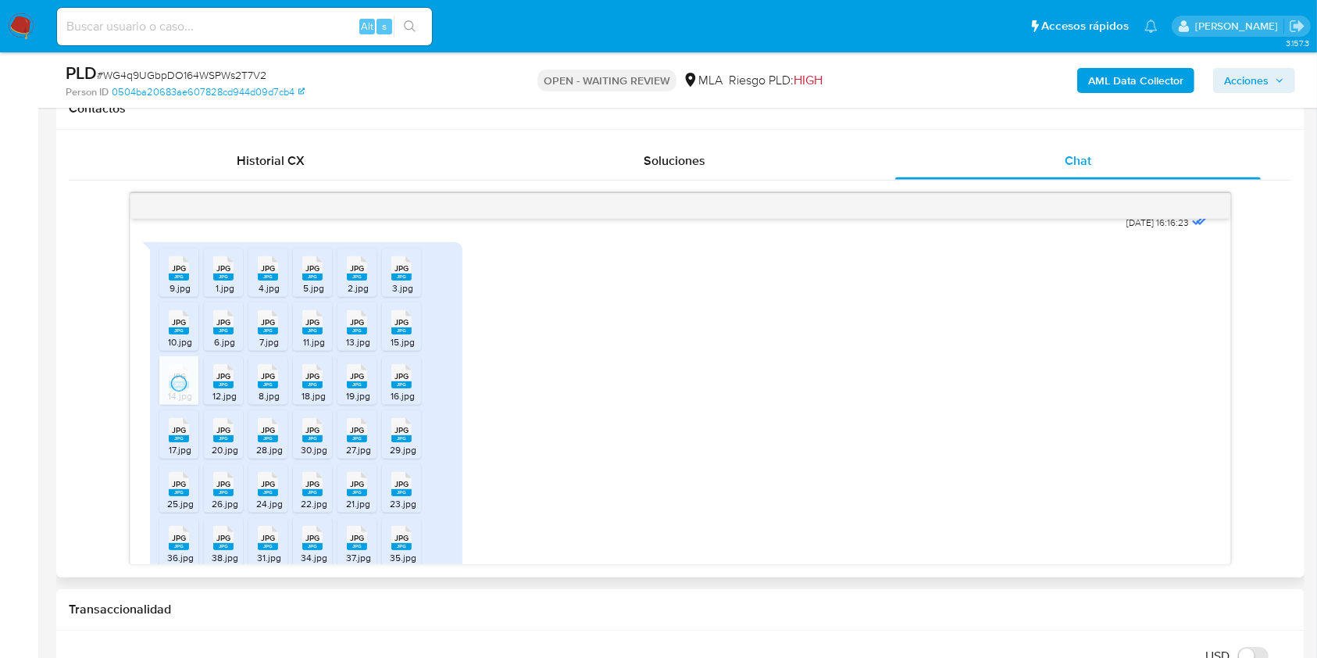
click at [226, 381] on span "JPG" at bounding box center [223, 376] width 14 height 10
drag, startPoint x: 269, startPoint y: 397, endPoint x: 288, endPoint y: 395, distance: 18.8
click at [269, 388] on rect at bounding box center [268, 384] width 20 height 7
drag, startPoint x: 323, startPoint y: 392, endPoint x: 338, endPoint y: 391, distance: 14.9
click at [323, 390] on div "JPG JPG" at bounding box center [312, 374] width 33 height 30
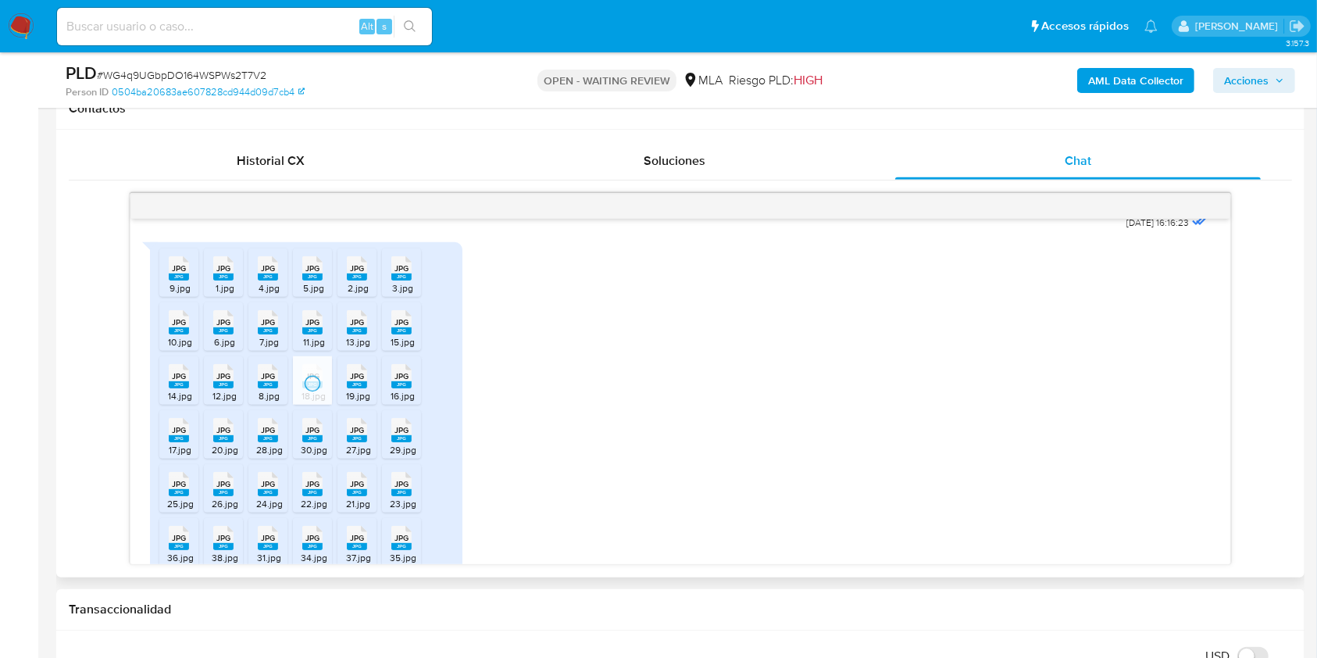
click at [352, 390] on div "JPG JPG" at bounding box center [357, 374] width 33 height 30
click at [408, 388] on rect at bounding box center [401, 384] width 20 height 7
click at [181, 456] on span "17.jpg" at bounding box center [180, 449] width 23 height 13
click at [220, 444] on icon "JPG" at bounding box center [223, 430] width 20 height 27
click at [259, 442] on icon at bounding box center [268, 430] width 20 height 24
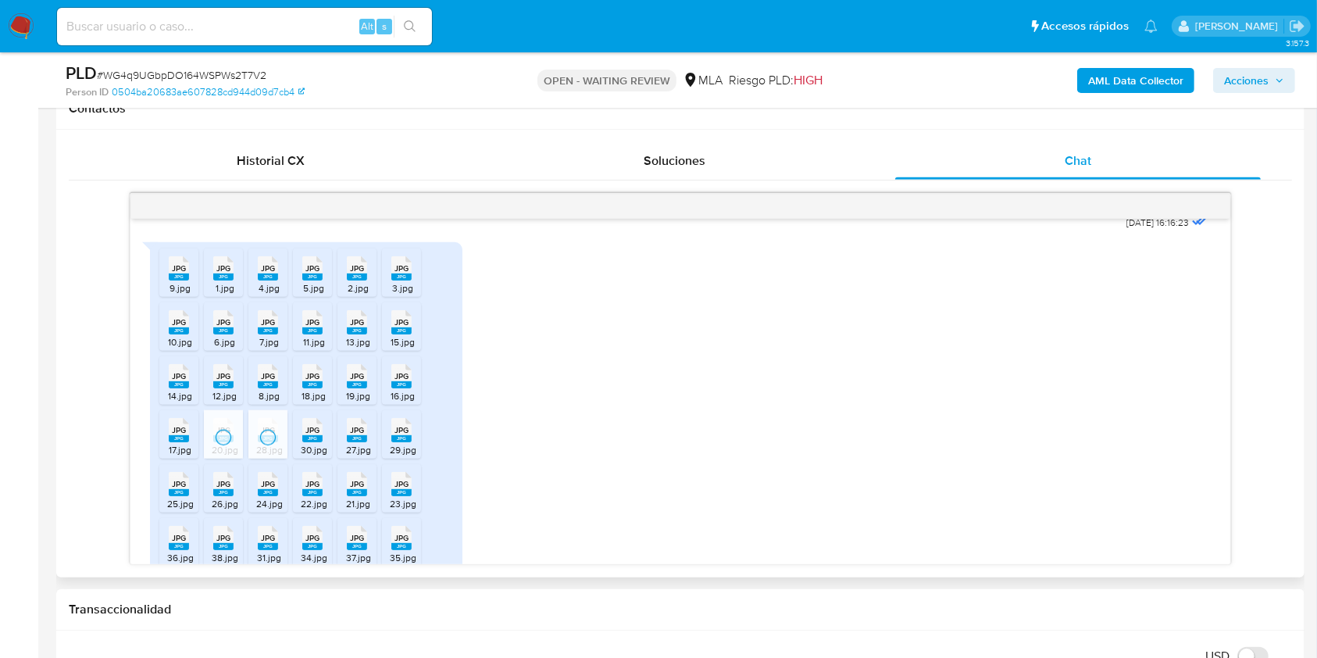
click at [308, 433] on icon at bounding box center [312, 430] width 20 height 24
click at [349, 434] on icon at bounding box center [357, 430] width 20 height 24
click at [403, 435] on span "JPG" at bounding box center [402, 430] width 14 height 10
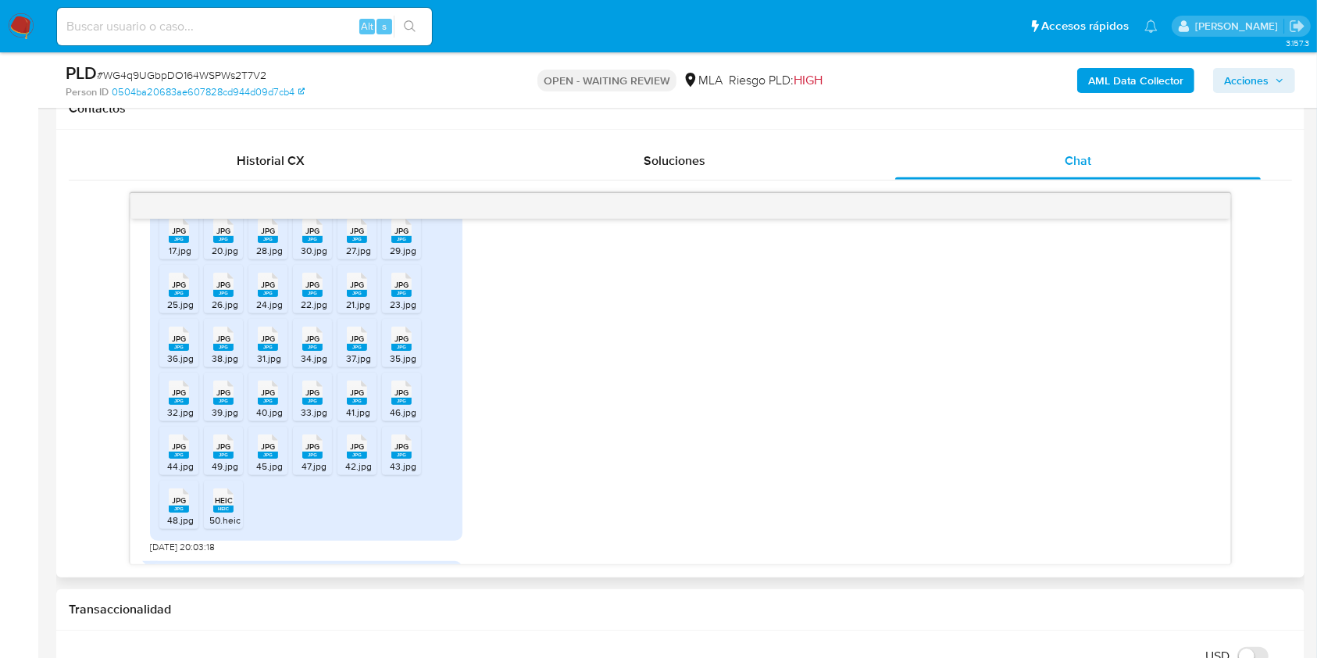
scroll to position [1875, 0]
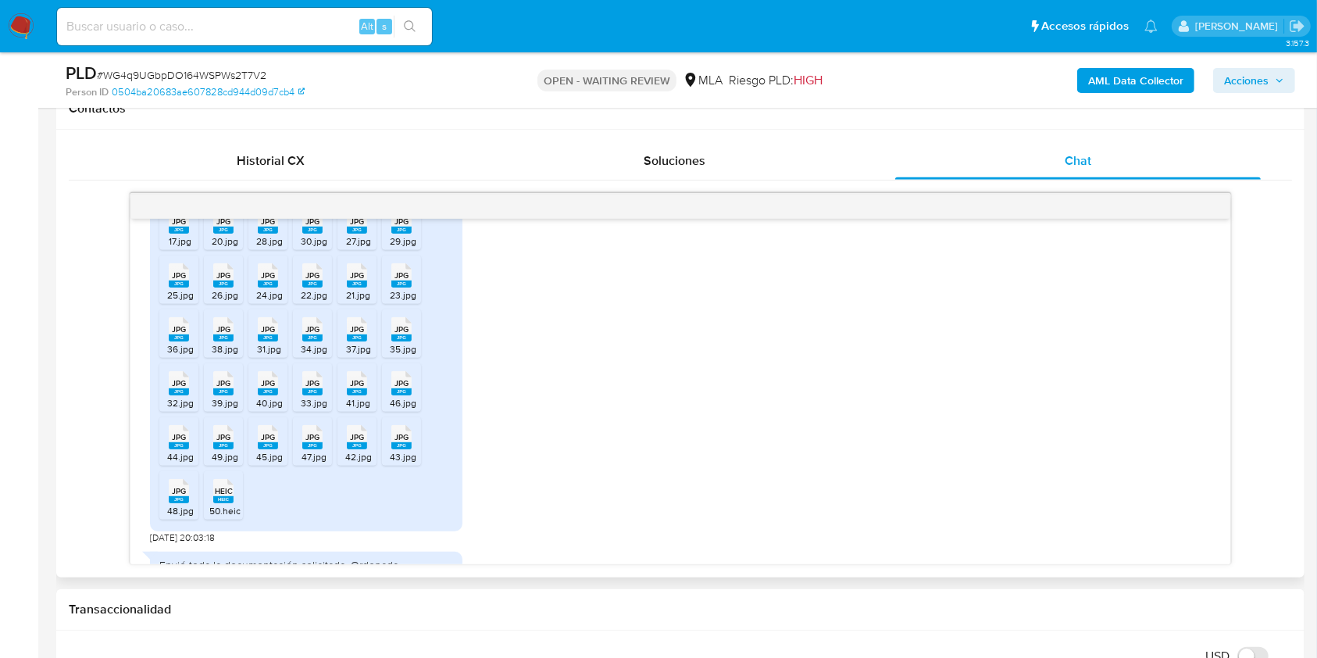
click at [170, 302] on span "25.jpg" at bounding box center [180, 294] width 27 height 13
click at [211, 301] on div "26.jpg" at bounding box center [224, 295] width 35 height 12
click at [288, 297] on ul "JPG JPG 9.jpg JPG JPG 1.jpg JPG JPG 4.jpg JPG JPG 5.jpg JPG JPG 2.jpg JPG JPG 3…" at bounding box center [306, 282] width 294 height 485
click at [271, 302] on span "24.jpg" at bounding box center [269, 294] width 27 height 13
click at [297, 301] on div "22.jpg" at bounding box center [313, 295] width 35 height 12
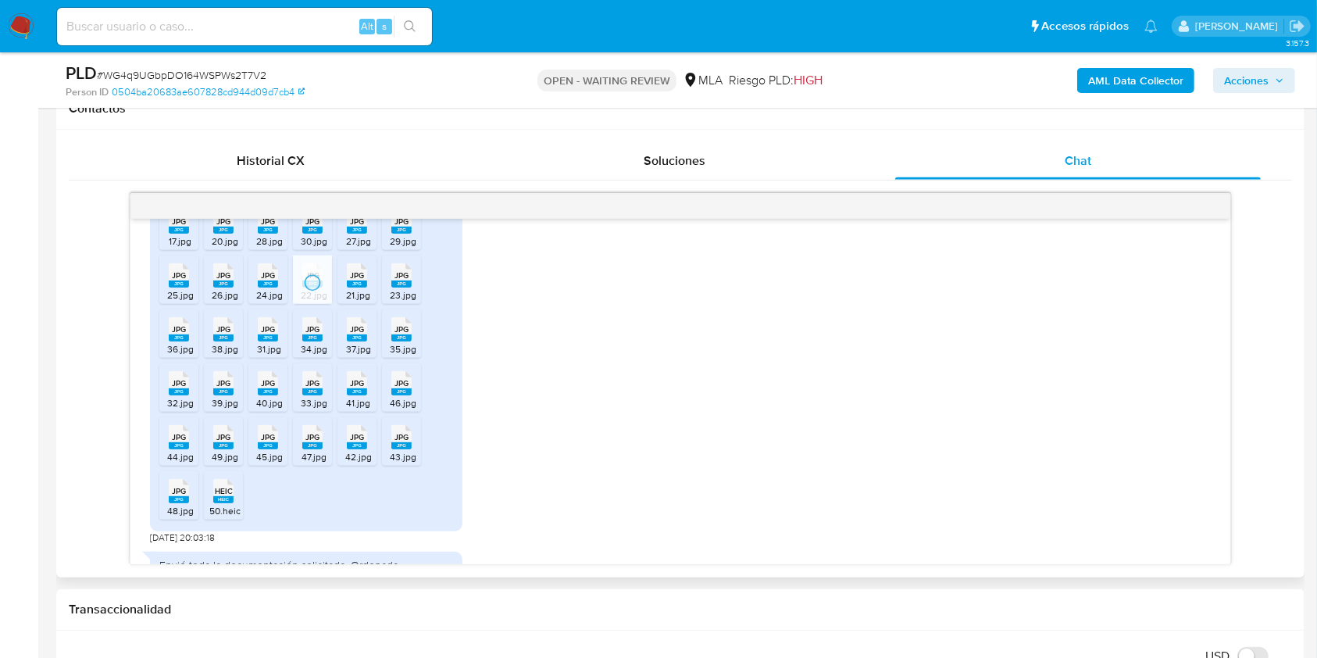
click at [356, 302] on span "21.jpg" at bounding box center [358, 294] width 24 height 13
click at [395, 302] on span "23.jpg" at bounding box center [403, 294] width 27 height 13
drag, startPoint x: 190, startPoint y: 346, endPoint x: 198, endPoint y: 346, distance: 8.6
click at [190, 343] on div "JPG JPG" at bounding box center [179, 328] width 33 height 30
drag, startPoint x: 235, startPoint y: 347, endPoint x: 244, endPoint y: 347, distance: 8.6
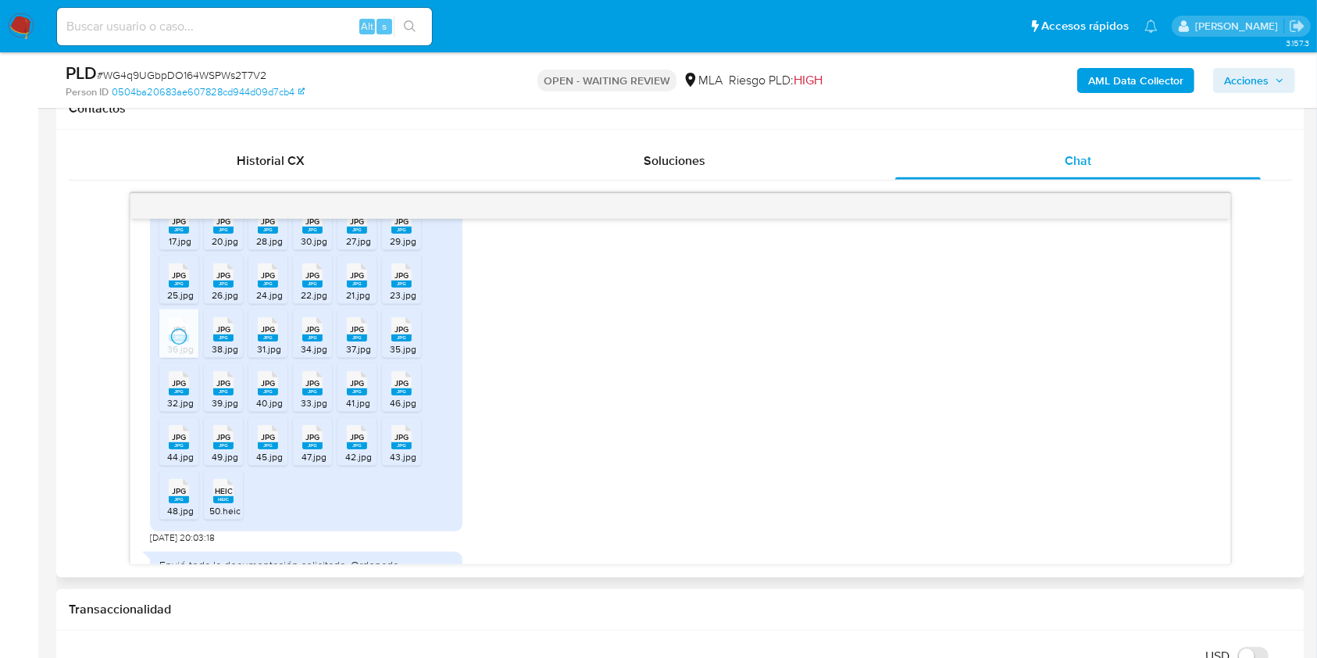
click at [236, 343] on div "JPG JPG" at bounding box center [223, 328] width 33 height 30
drag, startPoint x: 269, startPoint y: 343, endPoint x: 294, endPoint y: 345, distance: 25.1
click at [270, 334] on span "JPG" at bounding box center [268, 329] width 14 height 10
drag, startPoint x: 315, startPoint y: 342, endPoint x: 343, endPoint y: 343, distance: 28.1
click at [317, 334] on span "JPG" at bounding box center [313, 329] width 14 height 10
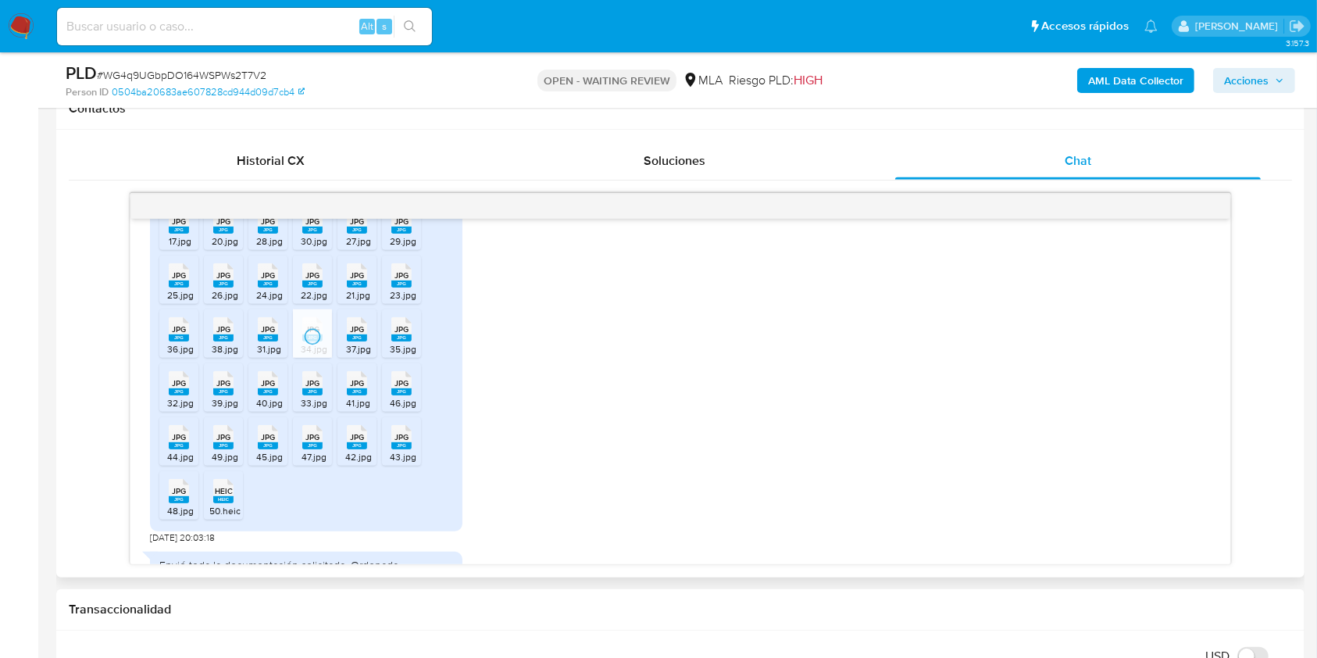
drag, startPoint x: 358, startPoint y: 341, endPoint x: 384, endPoint y: 339, distance: 25.8
click at [367, 339] on div "JPG JPG" at bounding box center [357, 328] width 33 height 30
click at [402, 334] on span "JPG" at bounding box center [402, 329] width 14 height 10
drag, startPoint x: 181, startPoint y: 401, endPoint x: 220, endPoint y: 409, distance: 40.0
click at [188, 397] on div "JPG JPG" at bounding box center [179, 381] width 33 height 30
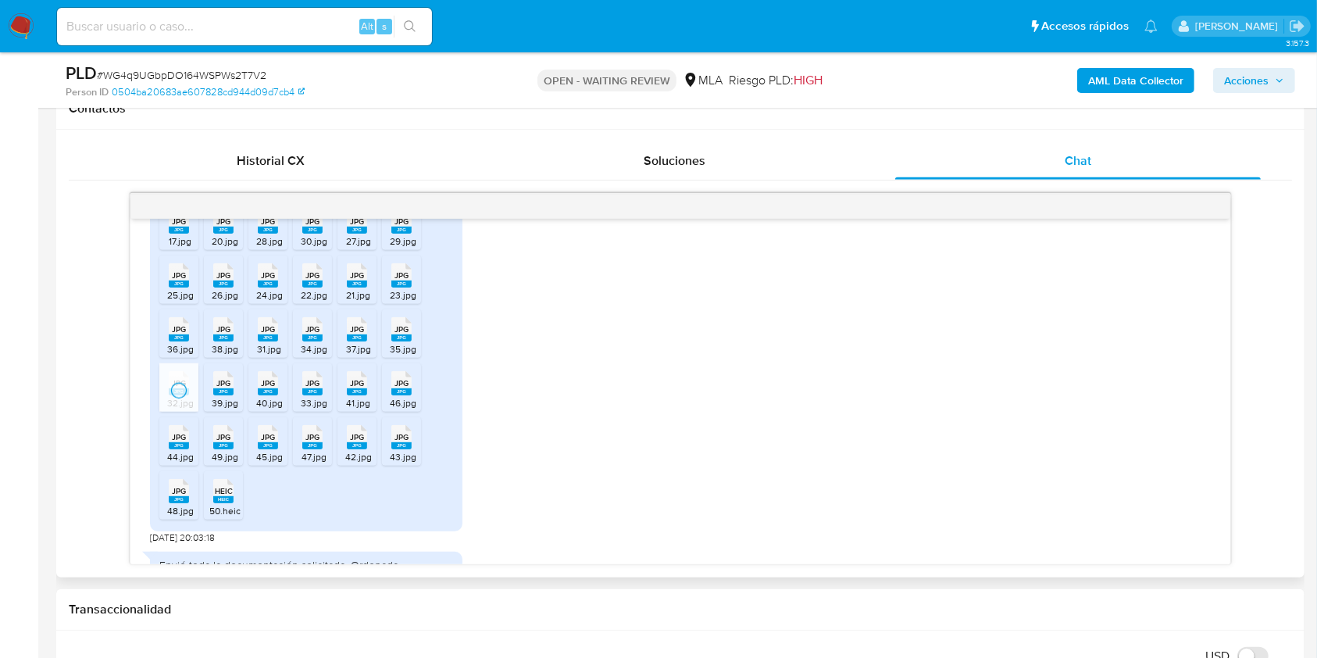
click at [228, 409] on span "39.jpg" at bounding box center [225, 402] width 27 height 13
click at [269, 395] on rect at bounding box center [268, 391] width 20 height 7
click at [308, 395] on rect at bounding box center [312, 391] width 20 height 7
click at [349, 397] on icon "JPG" at bounding box center [357, 383] width 20 height 27
drag, startPoint x: 399, startPoint y: 409, endPoint x: 379, endPoint y: 413, distance: 19.8
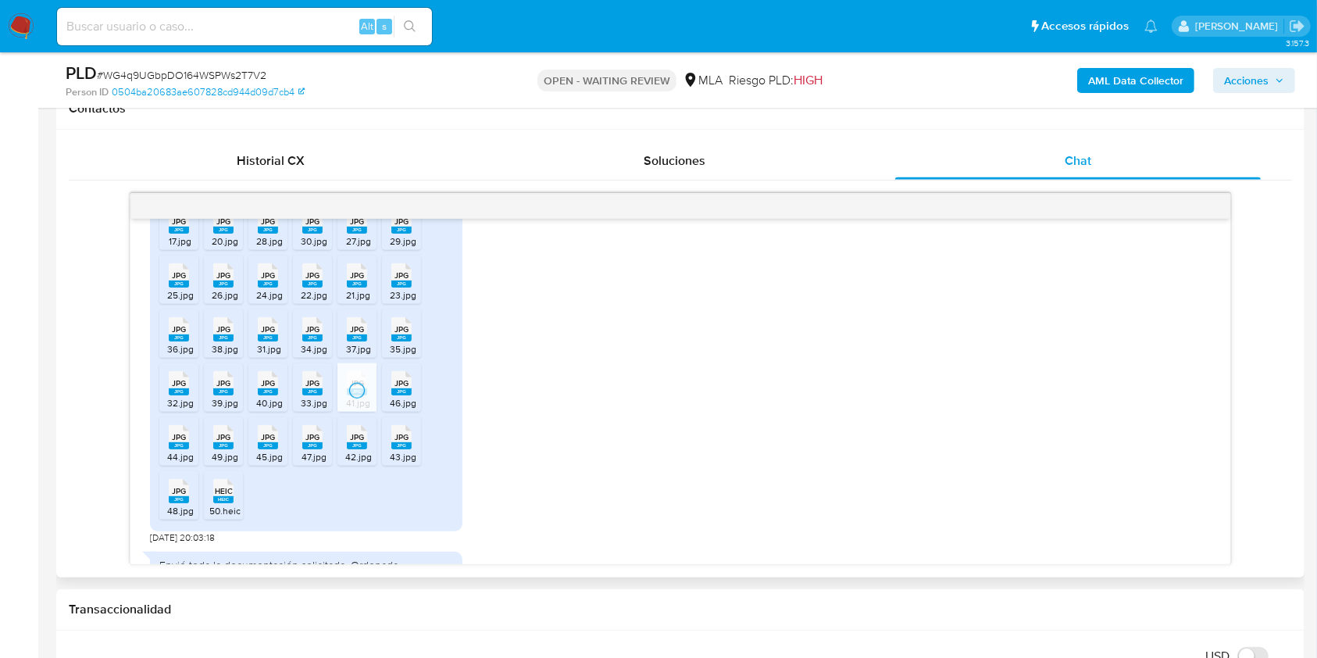
click at [399, 409] on span "46.jpg" at bounding box center [403, 402] width 27 height 13
click at [188, 449] on icon at bounding box center [179, 437] width 20 height 24
click at [238, 451] on div "JPG JPG" at bounding box center [223, 435] width 33 height 30
click at [270, 442] on span "JPG" at bounding box center [268, 437] width 14 height 10
click at [317, 442] on span "JPG" at bounding box center [313, 437] width 14 height 10
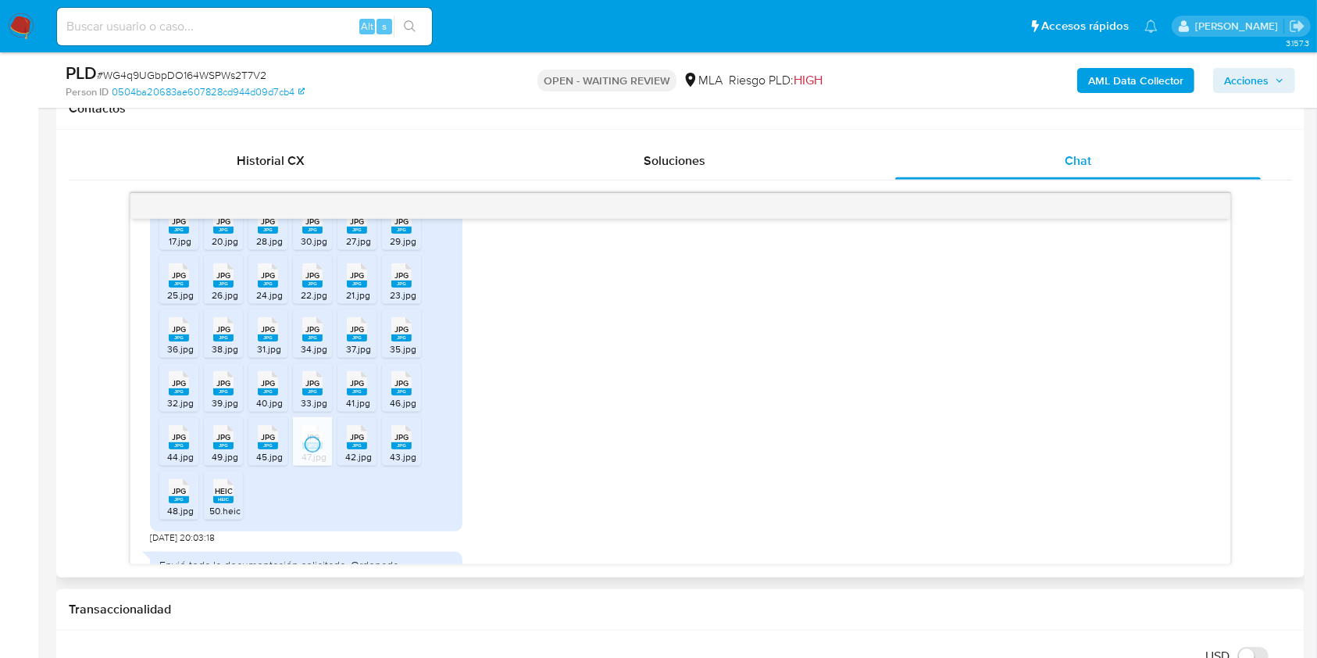
drag, startPoint x: 353, startPoint y: 458, endPoint x: 382, endPoint y: 462, distance: 29.2
click at [357, 449] on rect at bounding box center [357, 445] width 20 height 7
click at [403, 463] on span "43.jpg" at bounding box center [403, 456] width 27 height 13
drag, startPoint x: 178, startPoint y: 506, endPoint x: 209, endPoint y: 506, distance: 30.5
click at [178, 496] on span "JPG" at bounding box center [179, 491] width 14 height 10
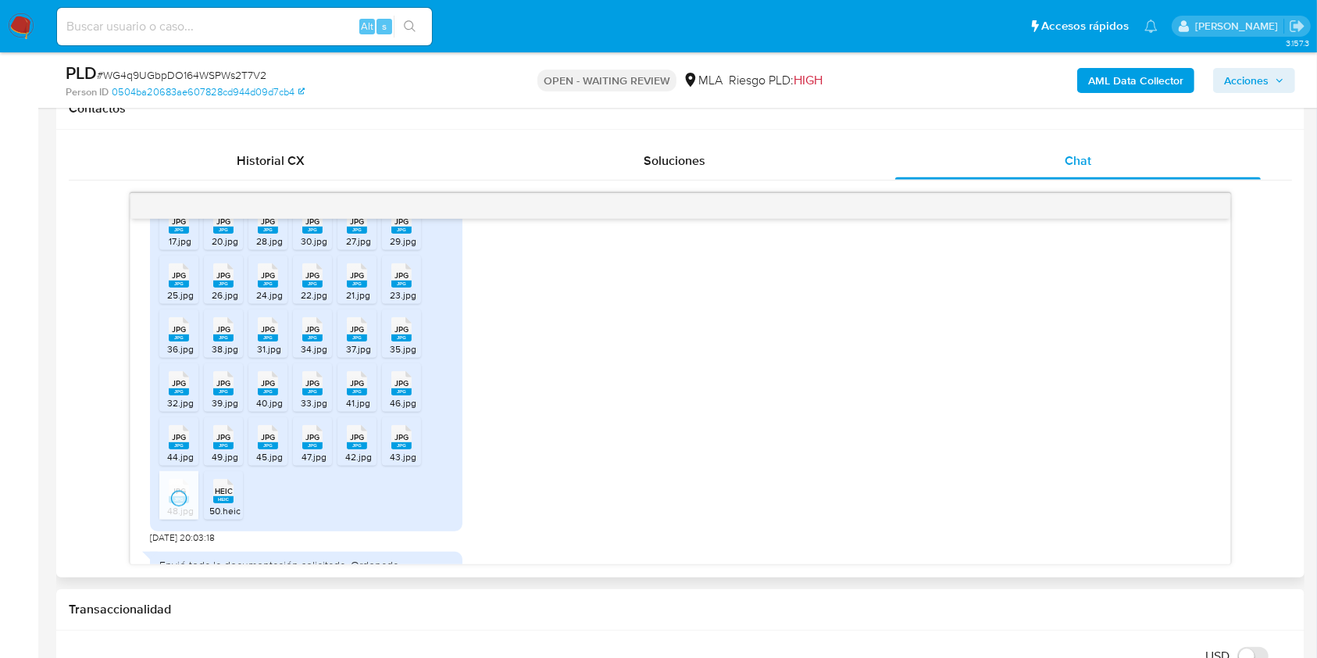
click at [225, 496] on span "HEIC" at bounding box center [224, 491] width 18 height 10
click at [81, 292] on div "18/08/2025 17:23:41 Buen día, envío lo solicitado 20/08/2025 13:05:23 JPEG JPEG…" at bounding box center [681, 379] width 1224 height 372
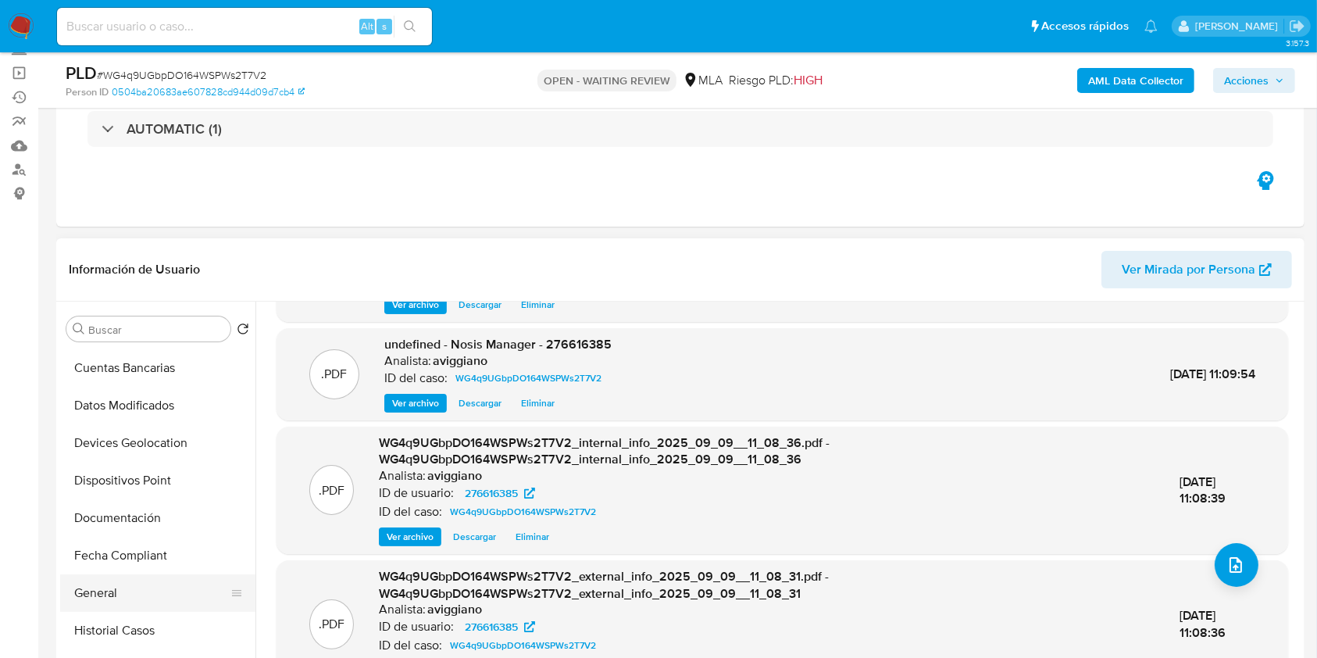
scroll to position [313, 0]
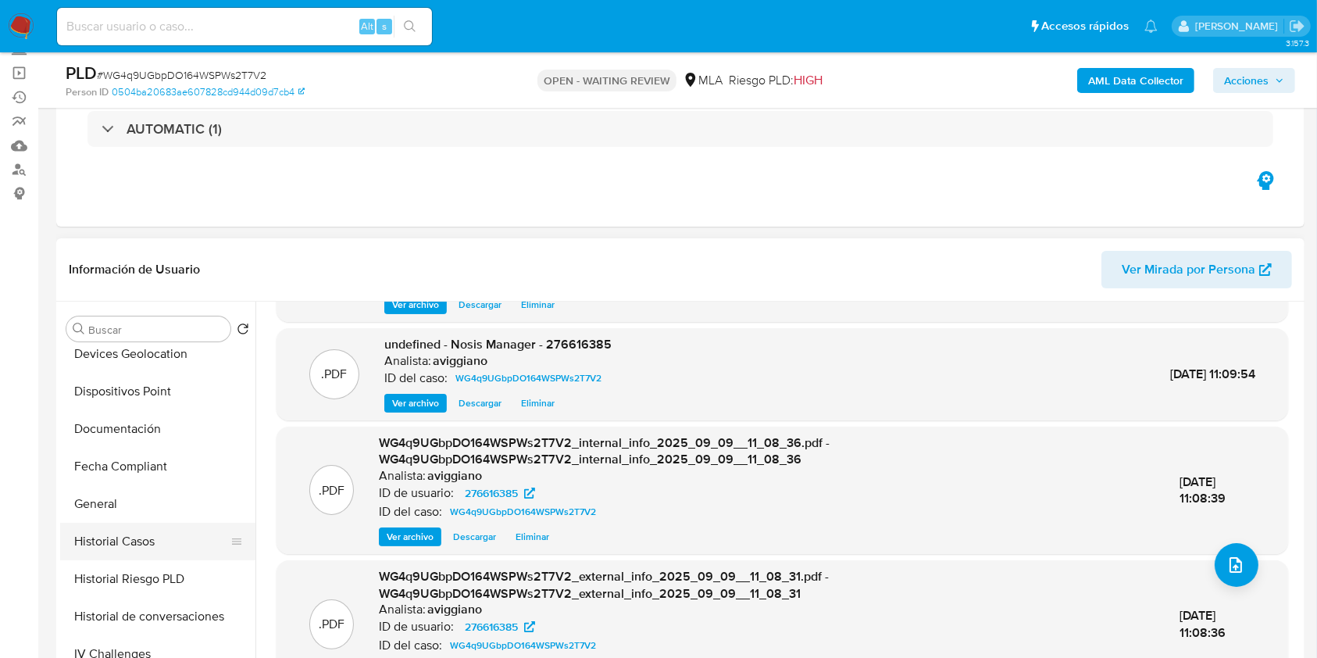
click at [128, 532] on button "Historial Casos" at bounding box center [151, 542] width 183 height 38
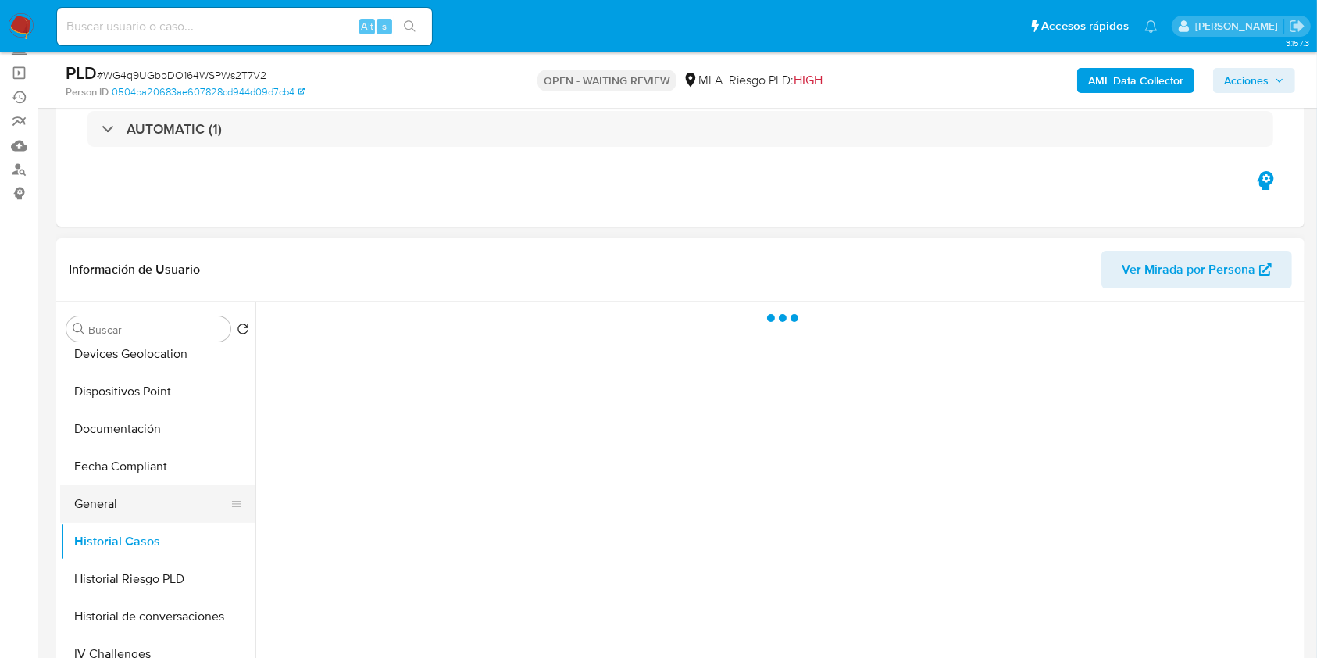
scroll to position [0, 0]
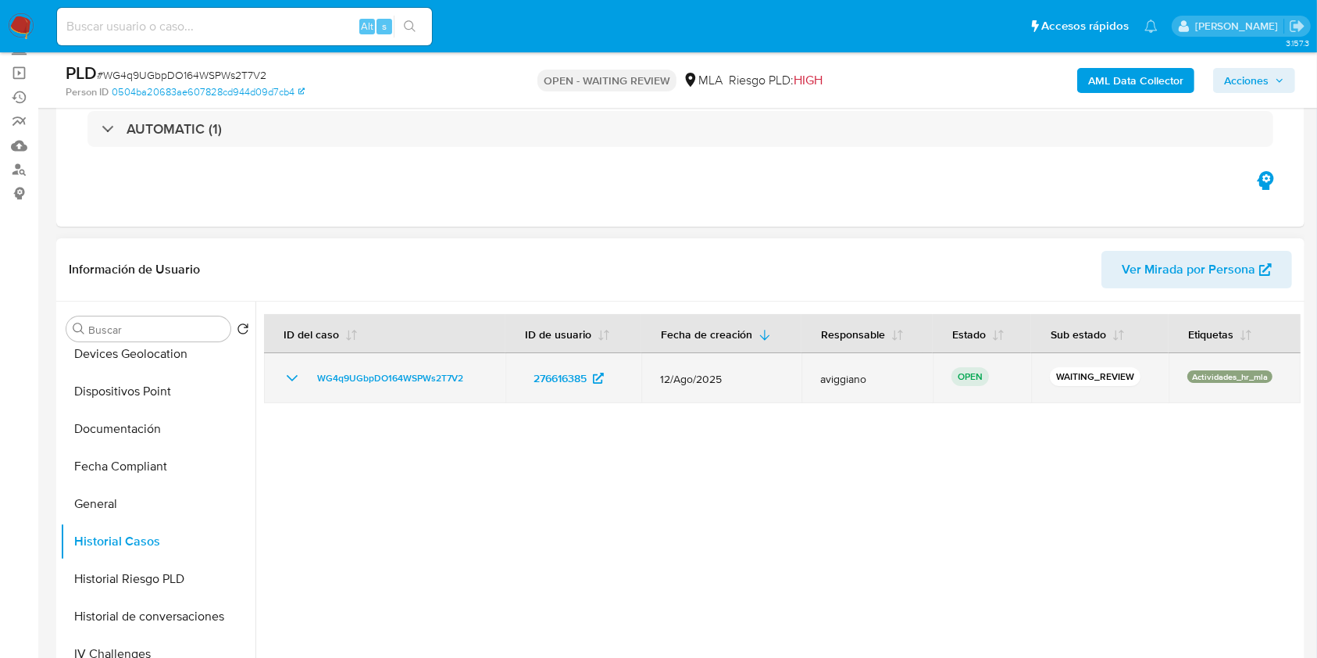
drag, startPoint x: 470, startPoint y: 369, endPoint x: 306, endPoint y: 375, distance: 165.0
click at [306, 375] on div "WG4q9UGbpDO164WSPWs2T7V2" at bounding box center [385, 378] width 204 height 19
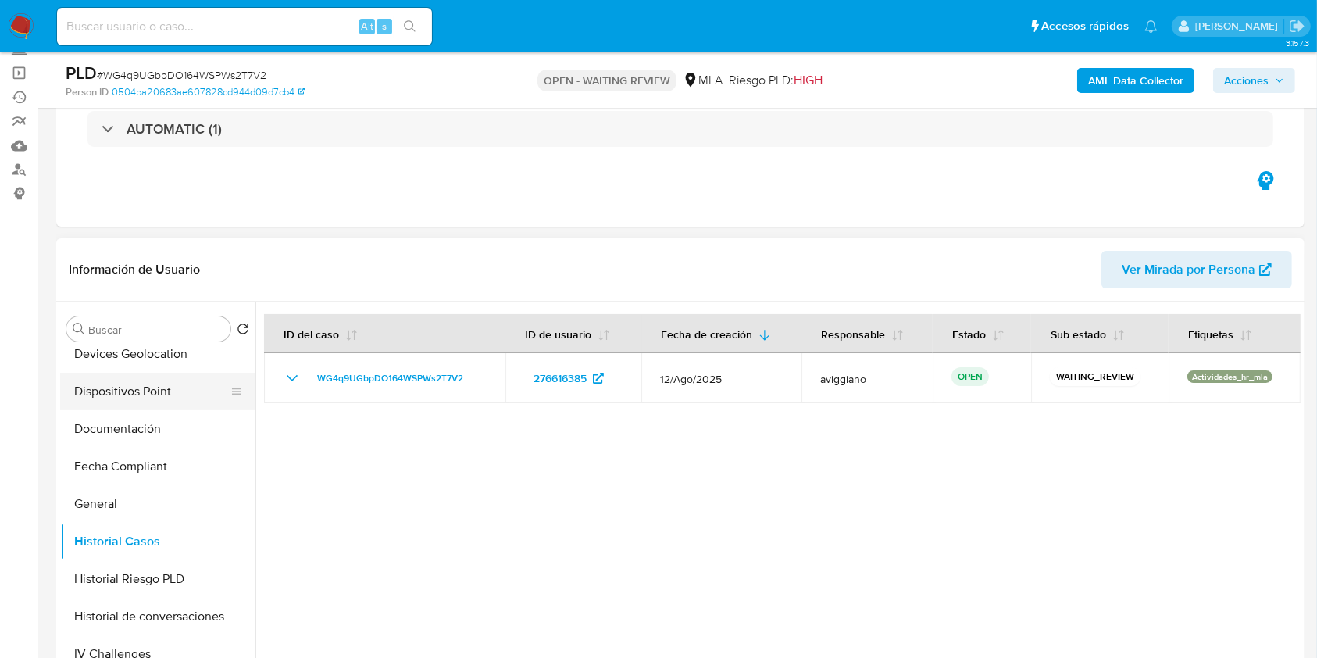
click at [123, 376] on button "Dispositivos Point" at bounding box center [151, 392] width 183 height 38
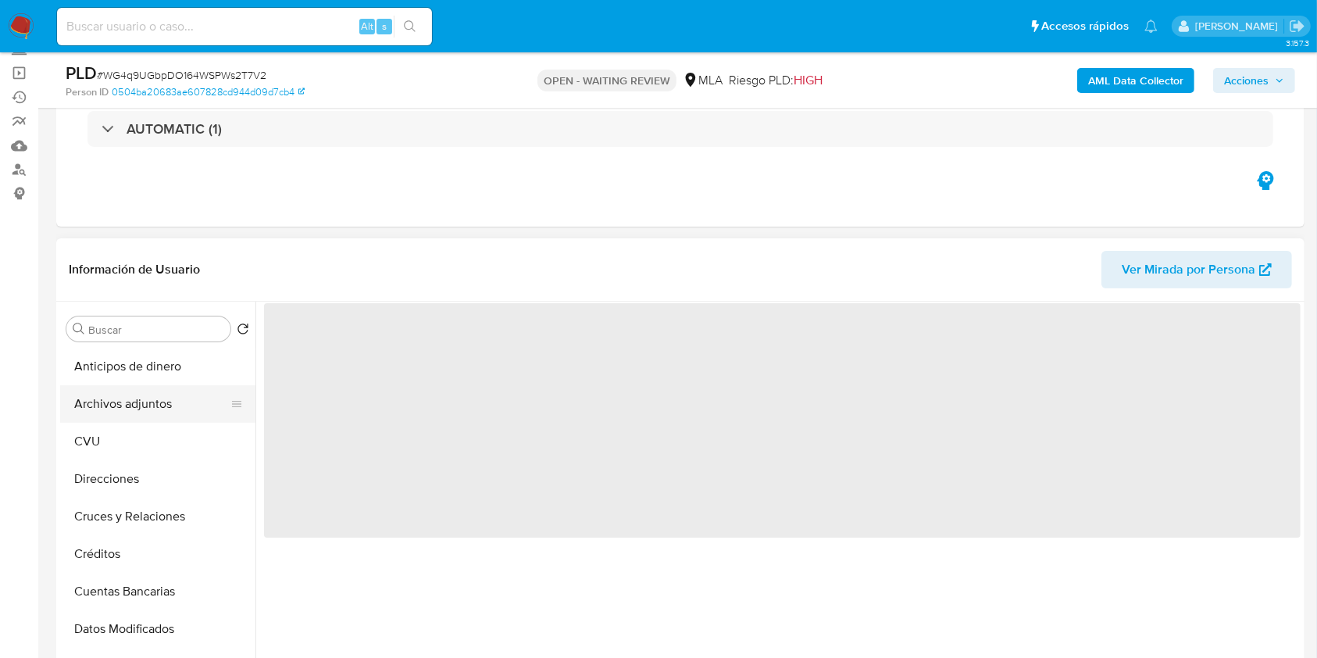
click at [148, 410] on button "Archivos adjuntos" at bounding box center [151, 404] width 183 height 38
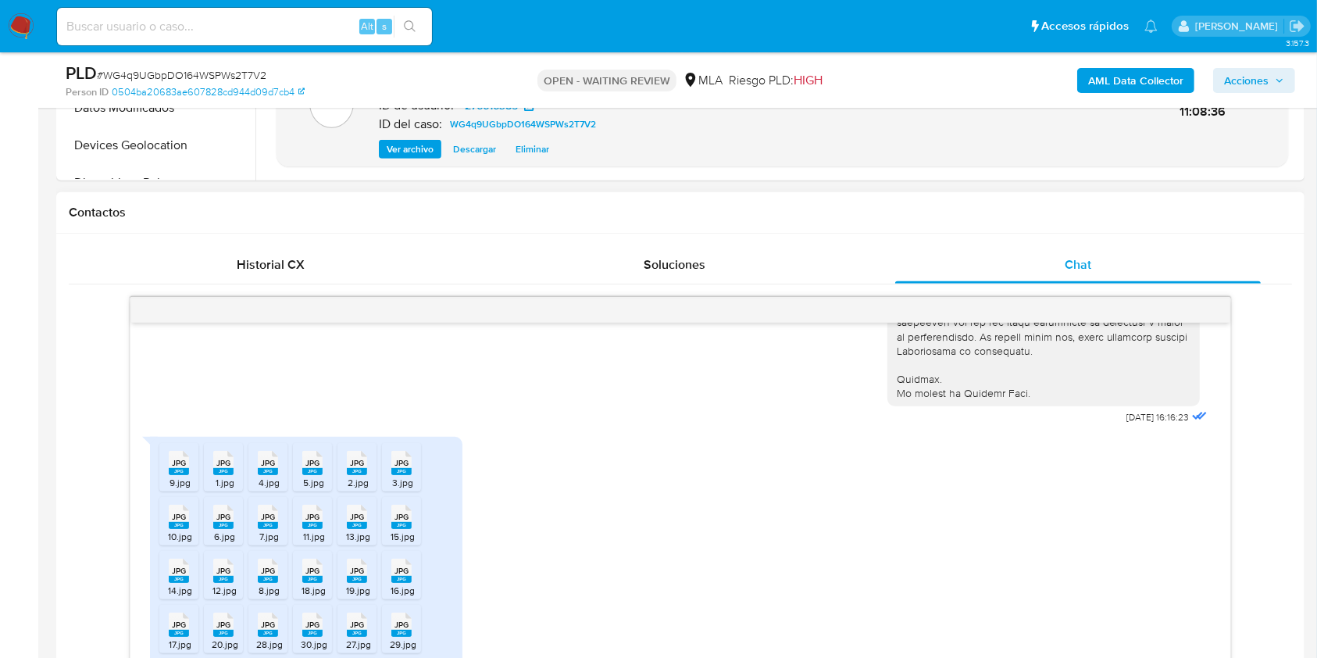
scroll to position [1667, 0]
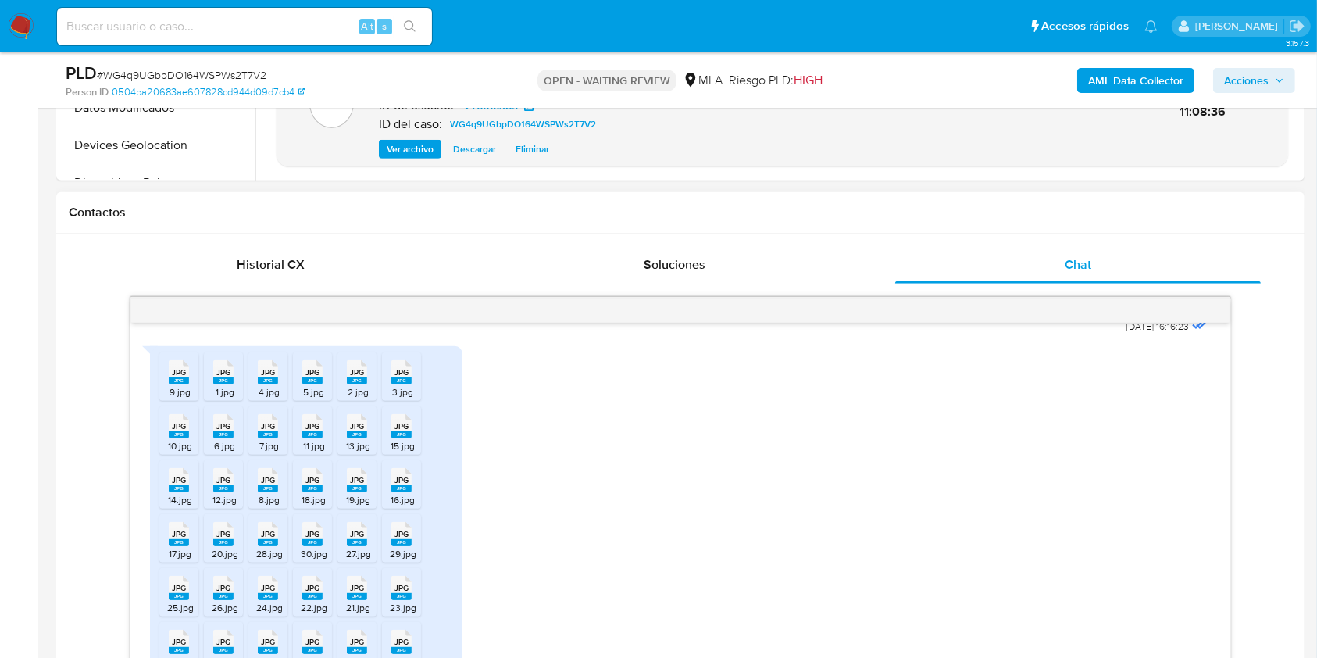
drag, startPoint x: 523, startPoint y: 458, endPoint x: 525, endPoint y: 431, distance: 26.7
click at [524, 459] on div "JPG JPG 9.jpg JPG JPG 1.jpg JPG JPG 4.jpg JPG JPG 5.jpg JPG JPG 2.jpg JPG JPG 3…" at bounding box center [680, 597] width 1060 height 518
drag, startPoint x: 518, startPoint y: 492, endPoint x: 524, endPoint y: 450, distance: 42.6
click at [517, 492] on div "JPG JPG 9.jpg JPG JPG 1.jpg JPG JPG 4.jpg JPG JPG 5.jpg JPG JPG 2.jpg JPG JPG 3…" at bounding box center [680, 597] width 1060 height 518
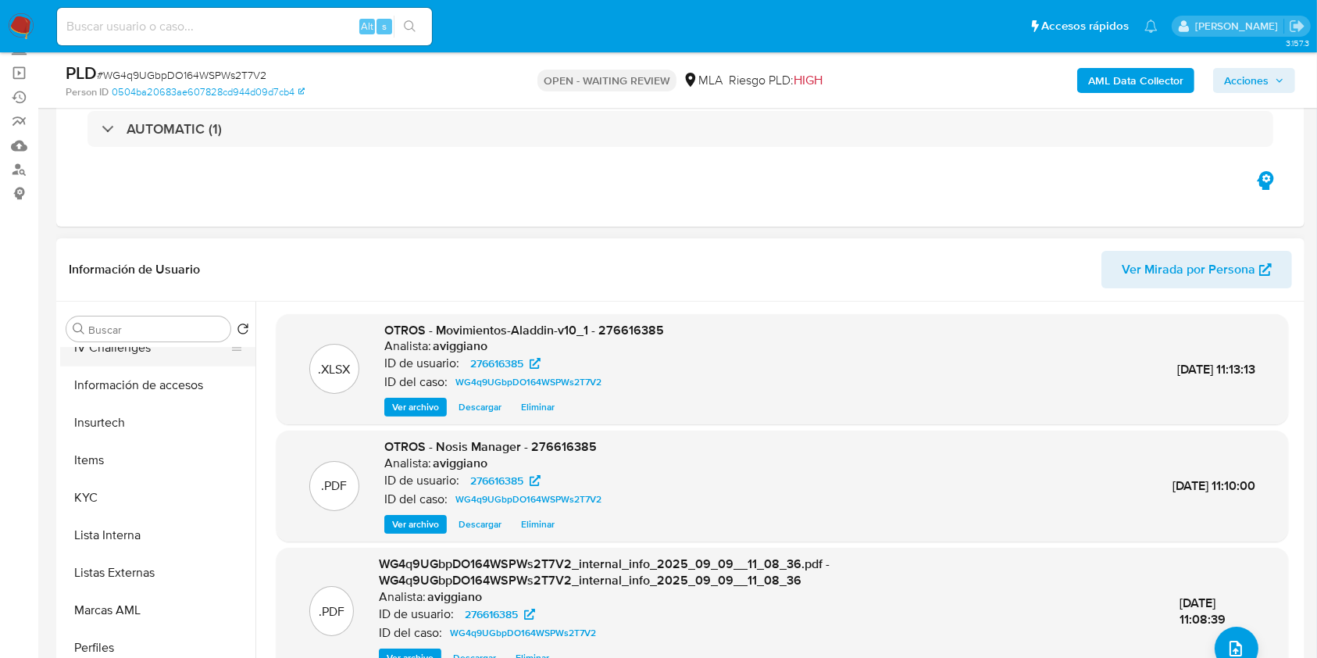
scroll to position [729, 0]
click at [129, 372] on button "KYC" at bounding box center [151, 388] width 183 height 38
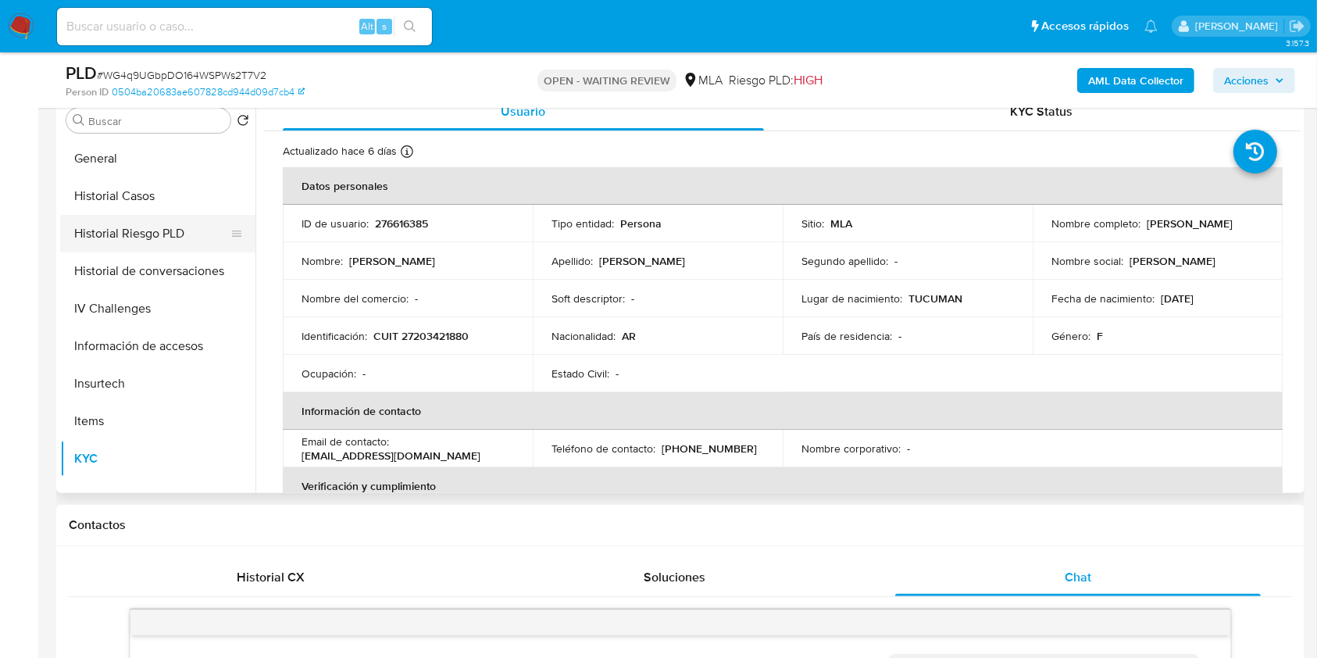
scroll to position [417, 0]
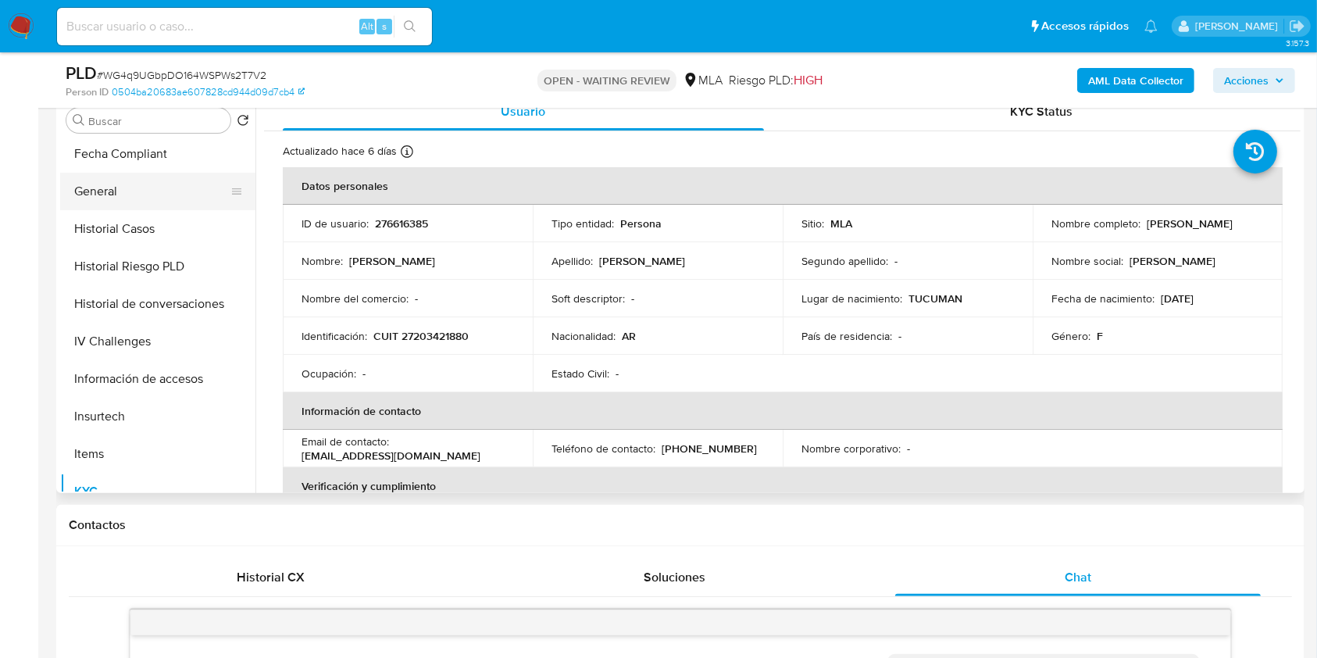
click at [105, 202] on button "General" at bounding box center [151, 192] width 183 height 38
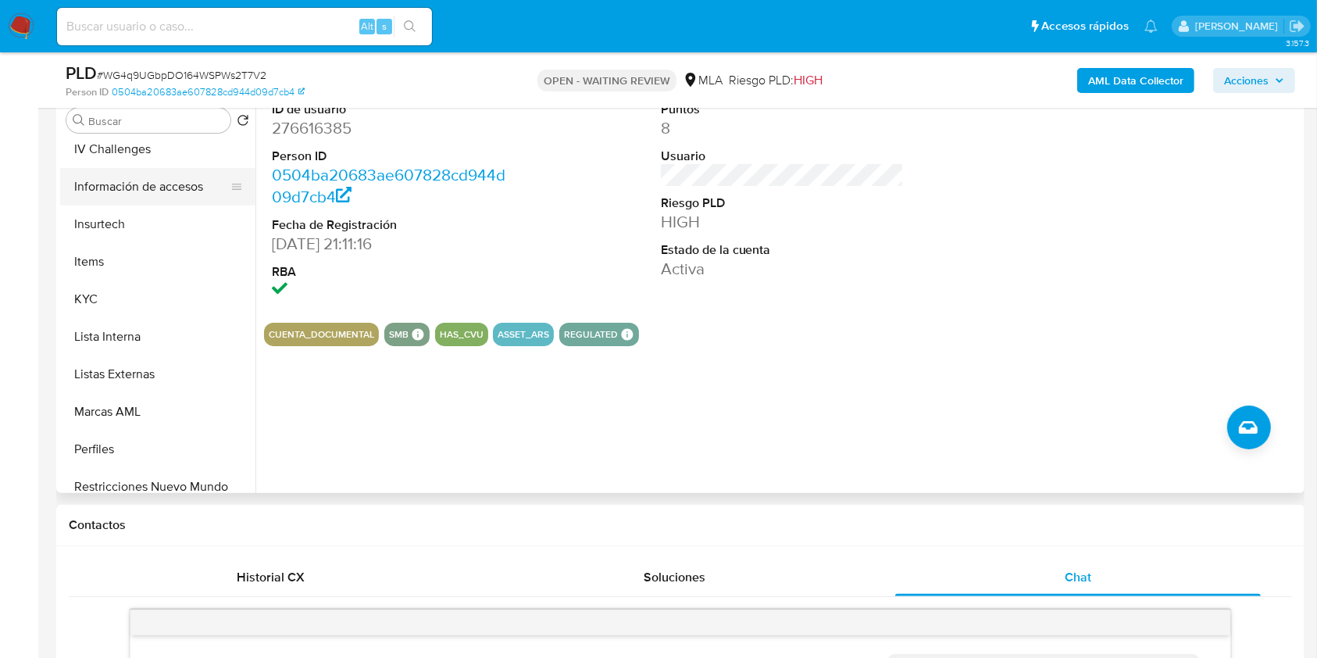
scroll to position [735, 0]
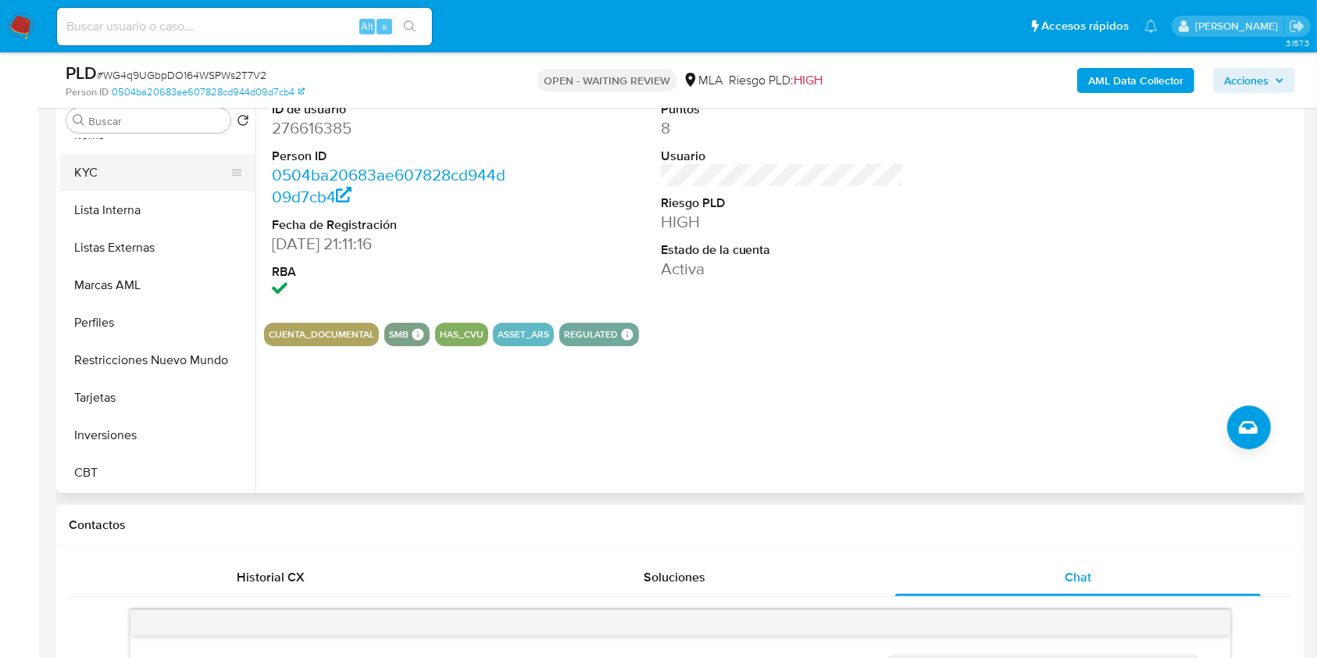
click at [109, 177] on button "KYC" at bounding box center [151, 173] width 183 height 38
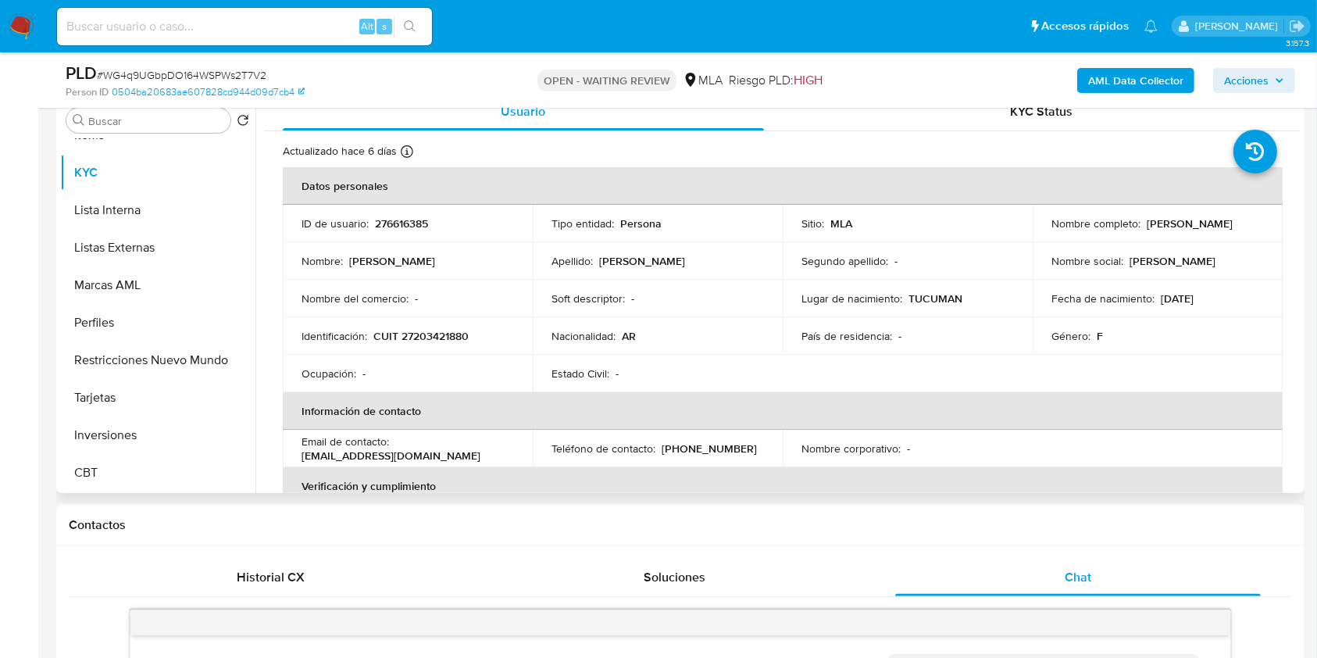
click at [424, 335] on p "CUIT 27203421880" at bounding box center [421, 336] width 95 height 14
copy p "27203421880"
drag, startPoint x: 1145, startPoint y: 225, endPoint x: 1248, endPoint y: 227, distance: 103.2
click at [1233, 227] on p "Nelida Cecilia Casares" at bounding box center [1190, 223] width 86 height 14
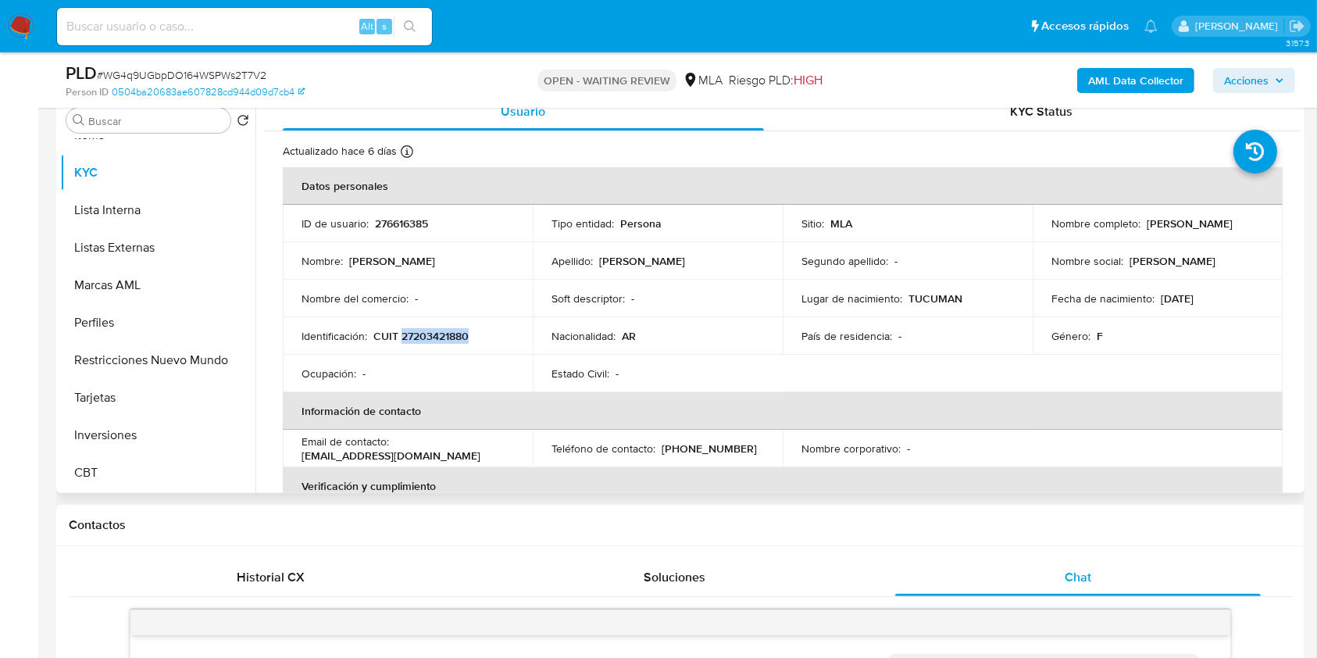
drag, startPoint x: 1263, startPoint y: 231, endPoint x: 1139, endPoint y: 226, distance: 124.3
click at [1139, 226] on td "Nombre completo : Nelida Cecilia Casares" at bounding box center [1158, 224] width 250 height 38
copy div "Nelida Cecilia Casares"
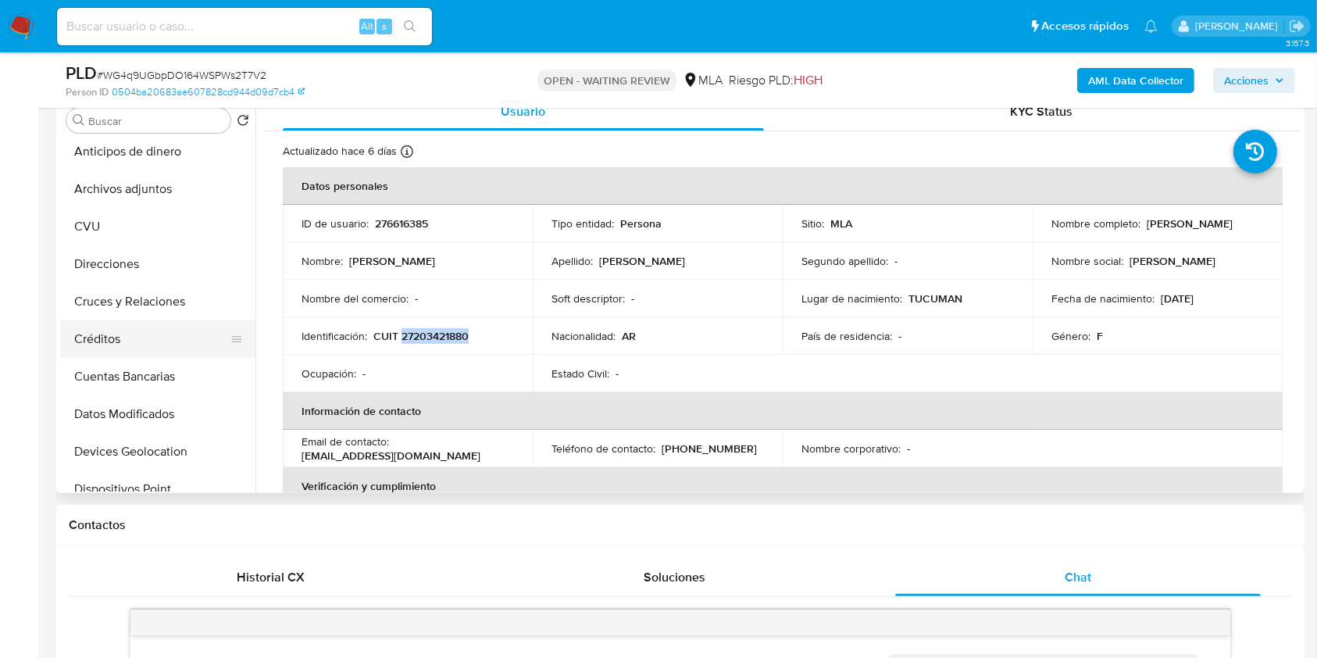
scroll to position [0, 0]
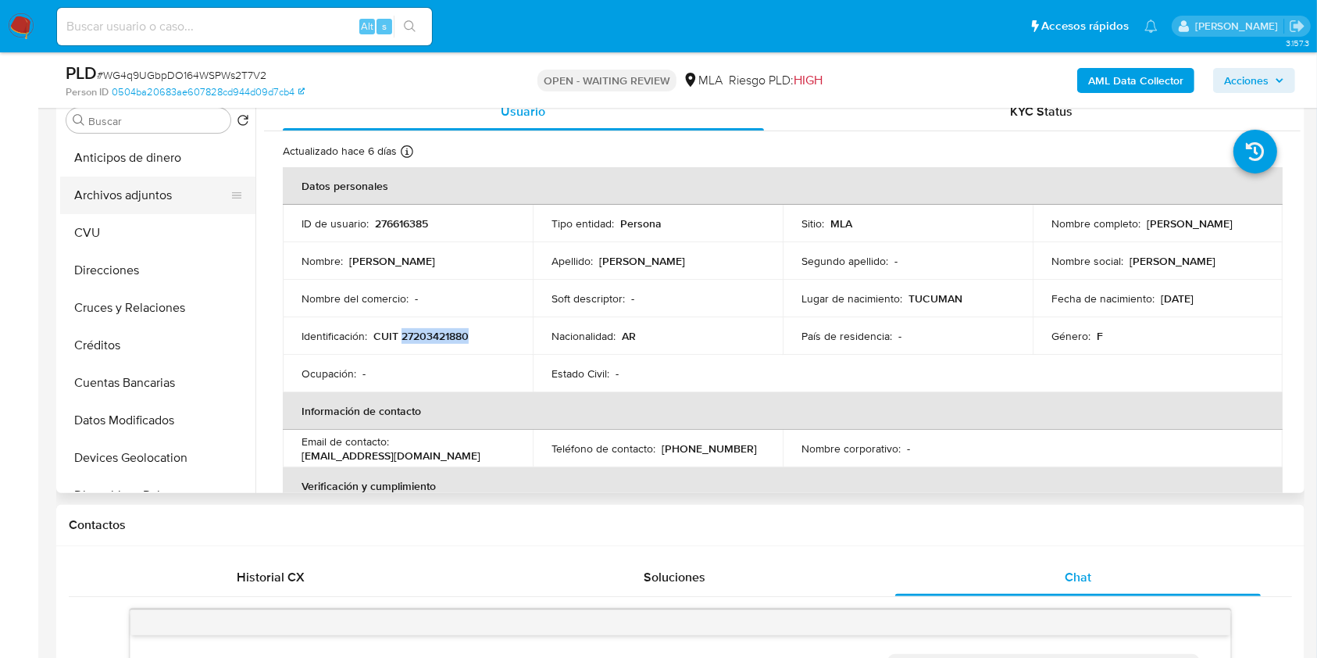
click at [156, 211] on button "Archivos adjuntos" at bounding box center [151, 196] width 183 height 38
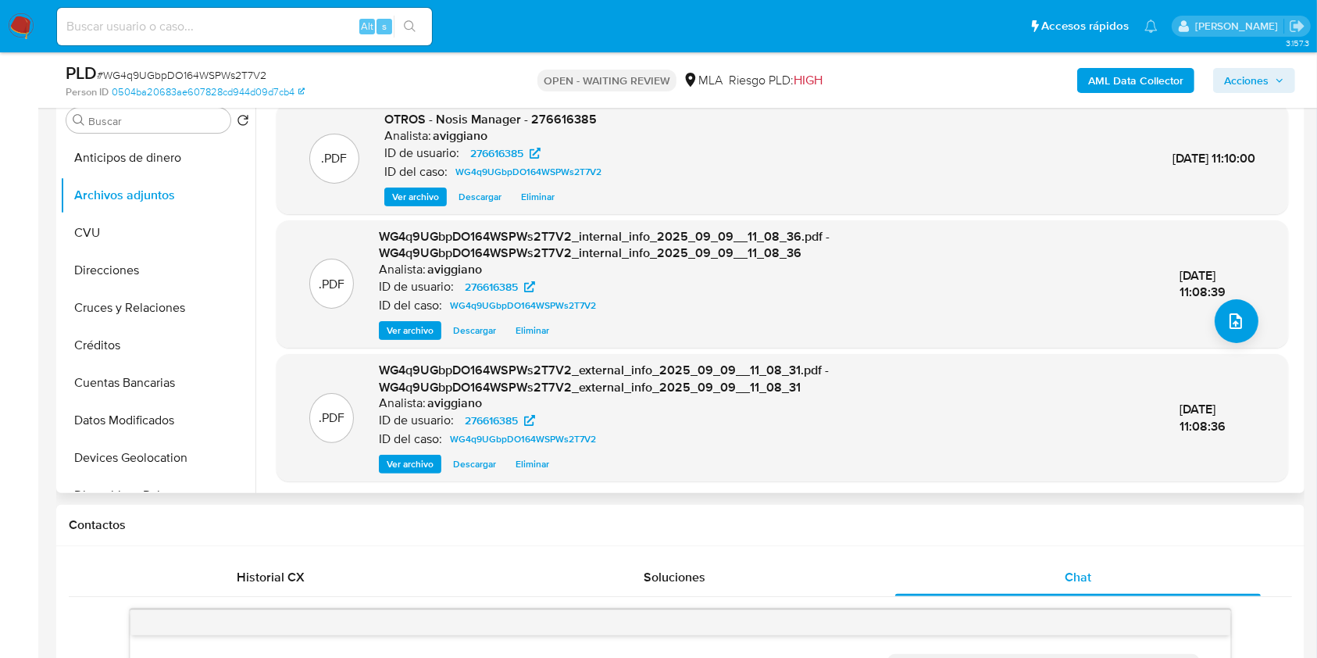
scroll to position [121, 0]
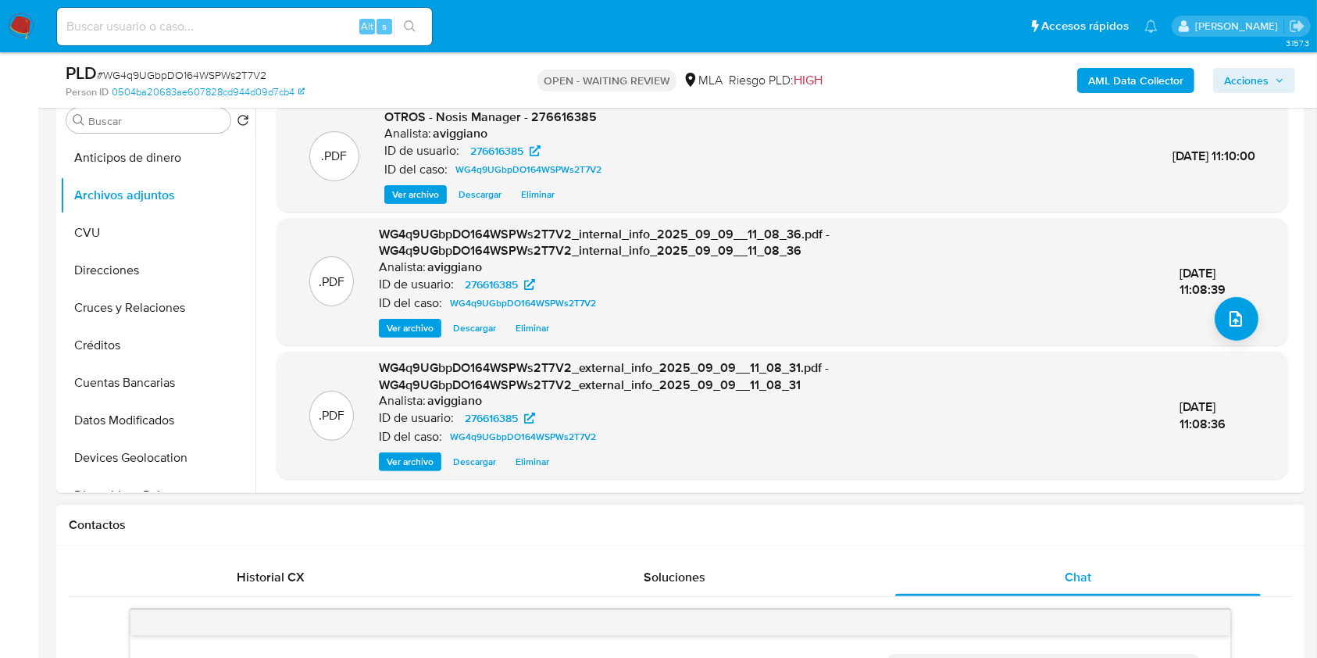
click at [617, 533] on div "Contactos" at bounding box center [680, 525] width 1249 height 41
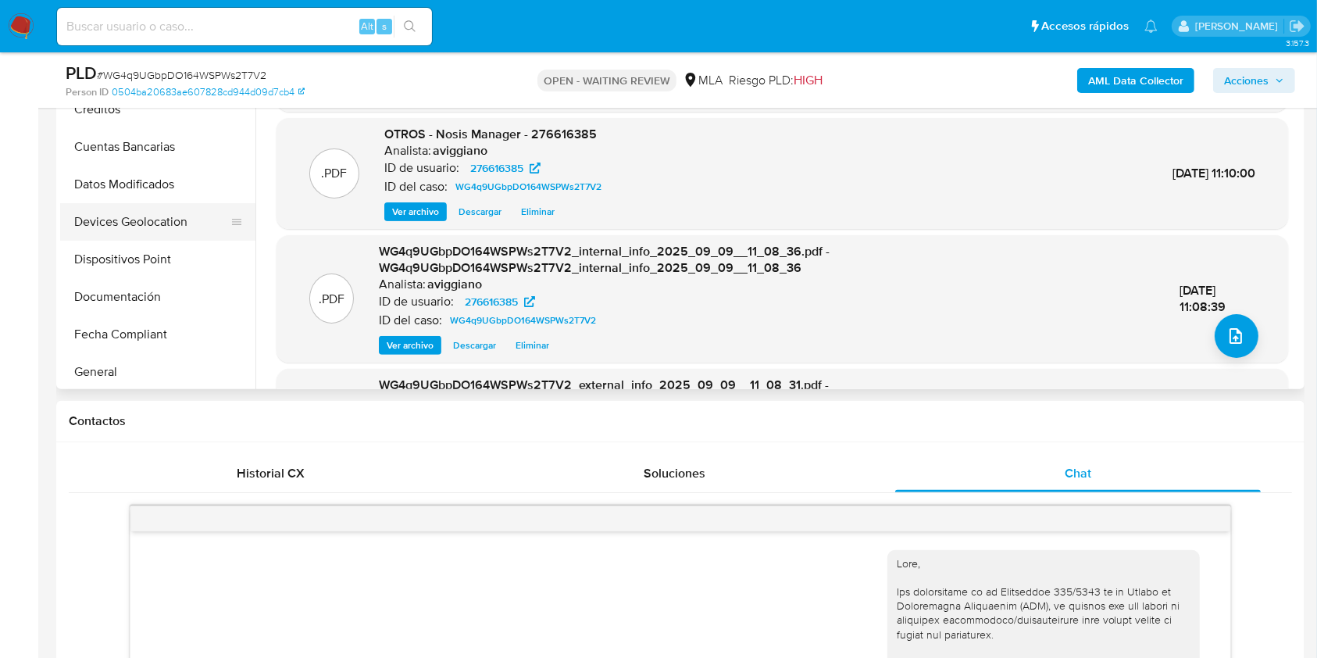
scroll to position [208, 0]
click at [161, 328] on button "Historial Casos" at bounding box center [151, 334] width 183 height 38
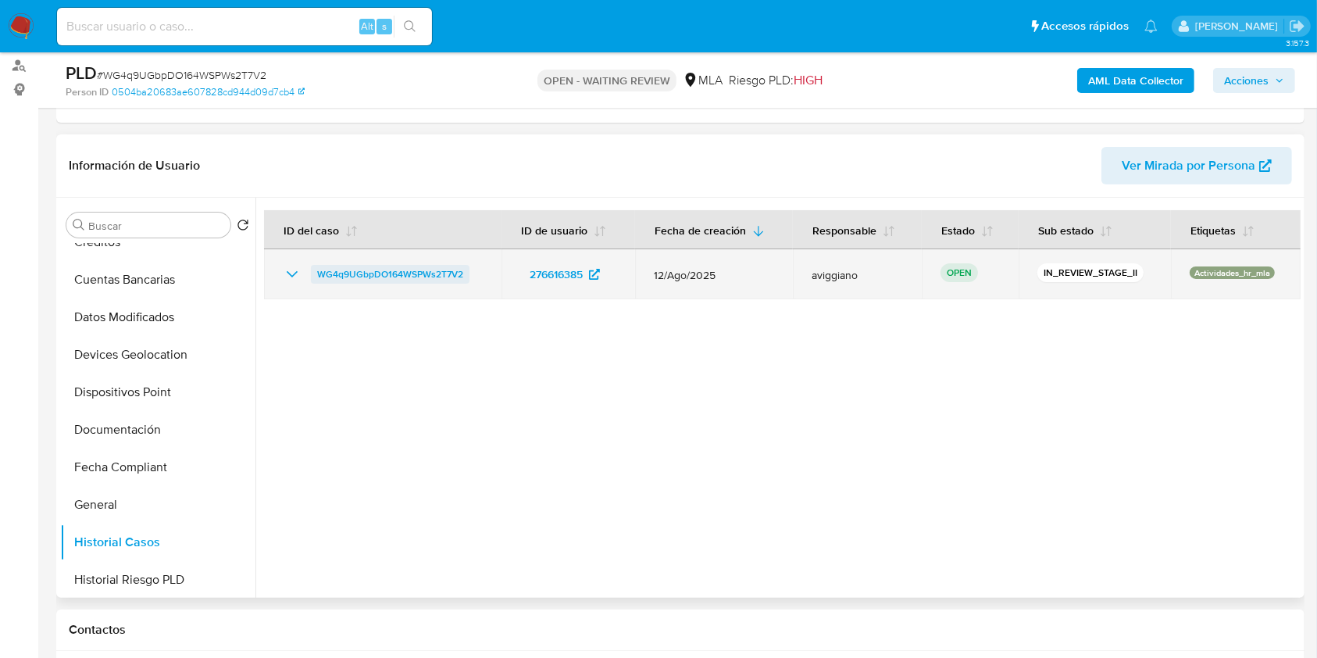
click at [436, 266] on span "WG4q9UGbpDO164WSPWs2T7V2" at bounding box center [390, 274] width 146 height 19
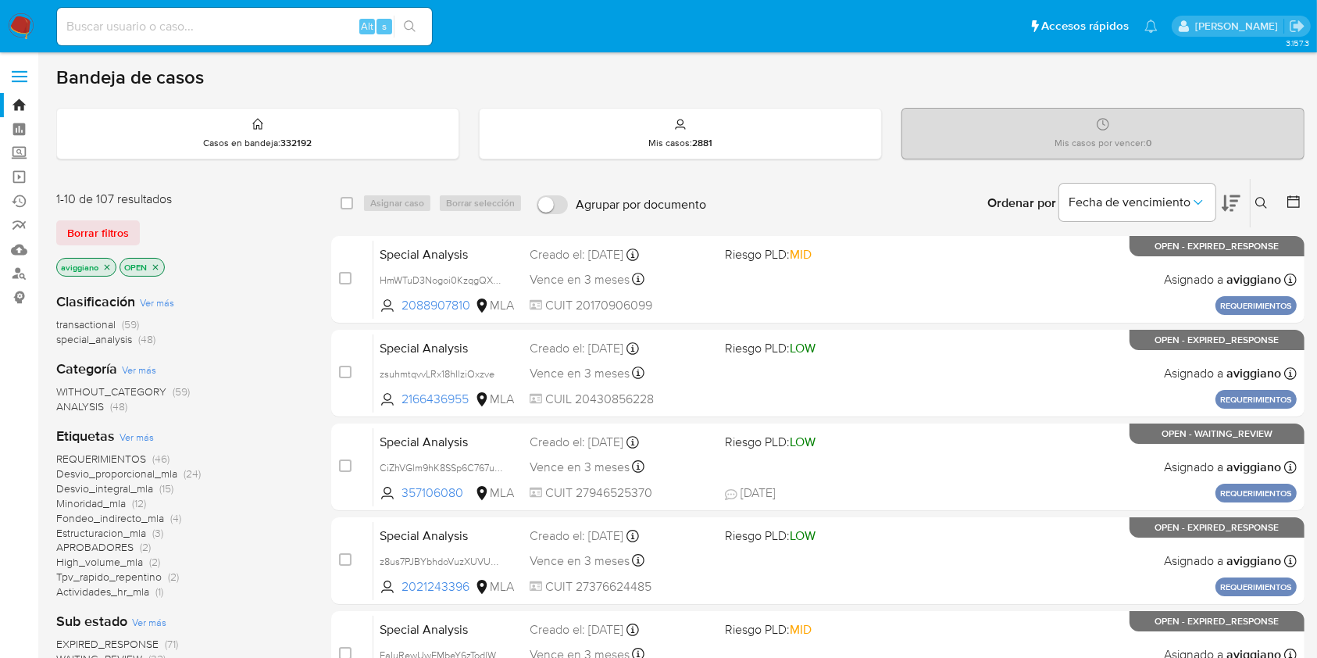
click at [1265, 203] on icon at bounding box center [1262, 203] width 13 height 13
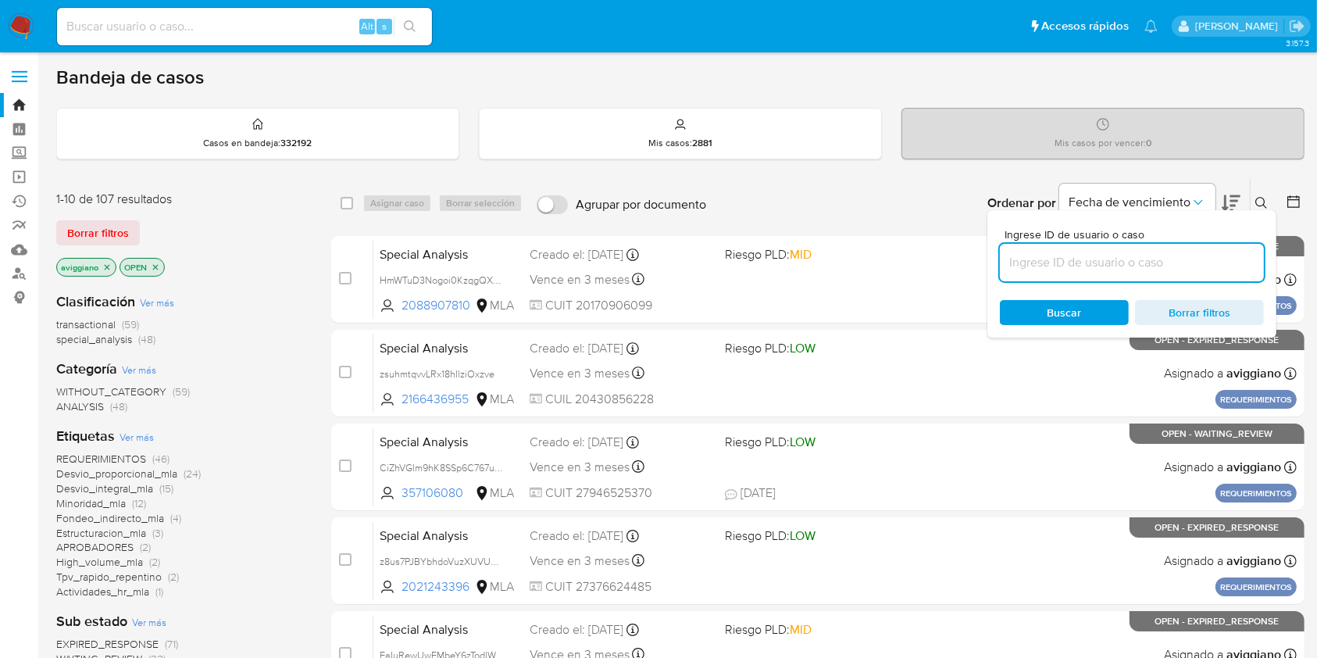
click at [1192, 259] on input at bounding box center [1132, 262] width 264 height 20
type input "WG4q9UGbpDO164WSPWs2T7V2"
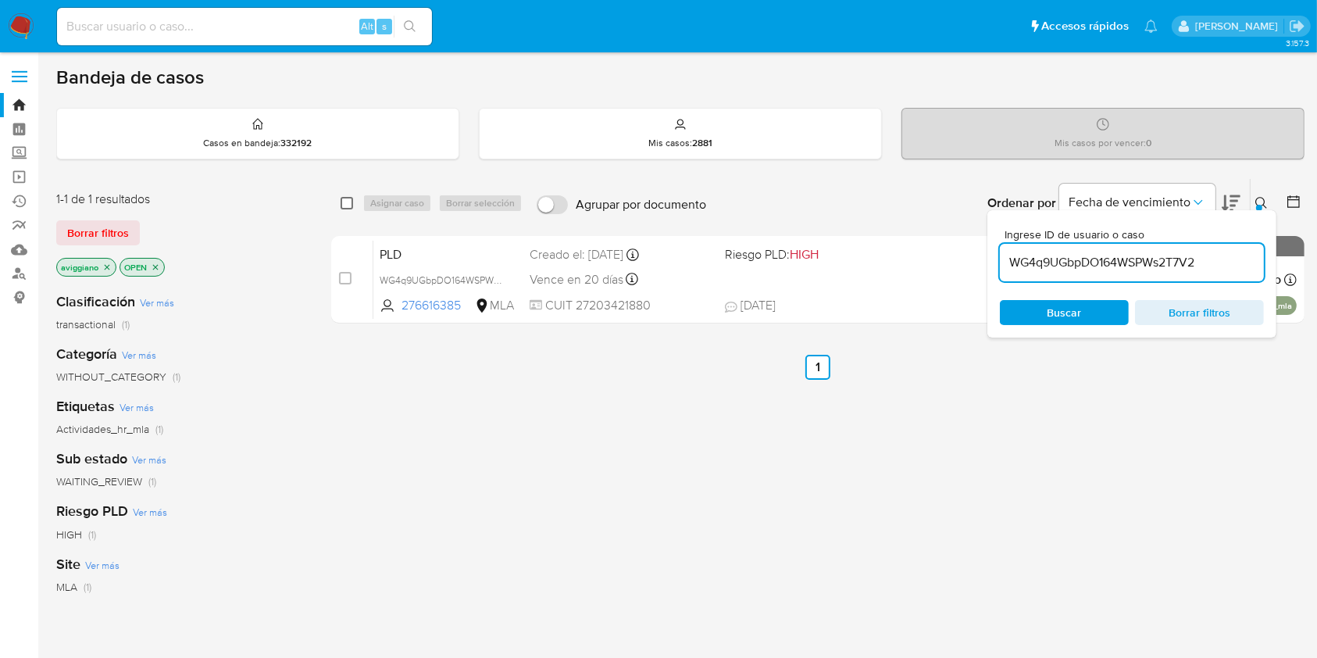
click at [344, 198] on input "checkbox" at bounding box center [347, 203] width 13 height 13
checkbox input "true"
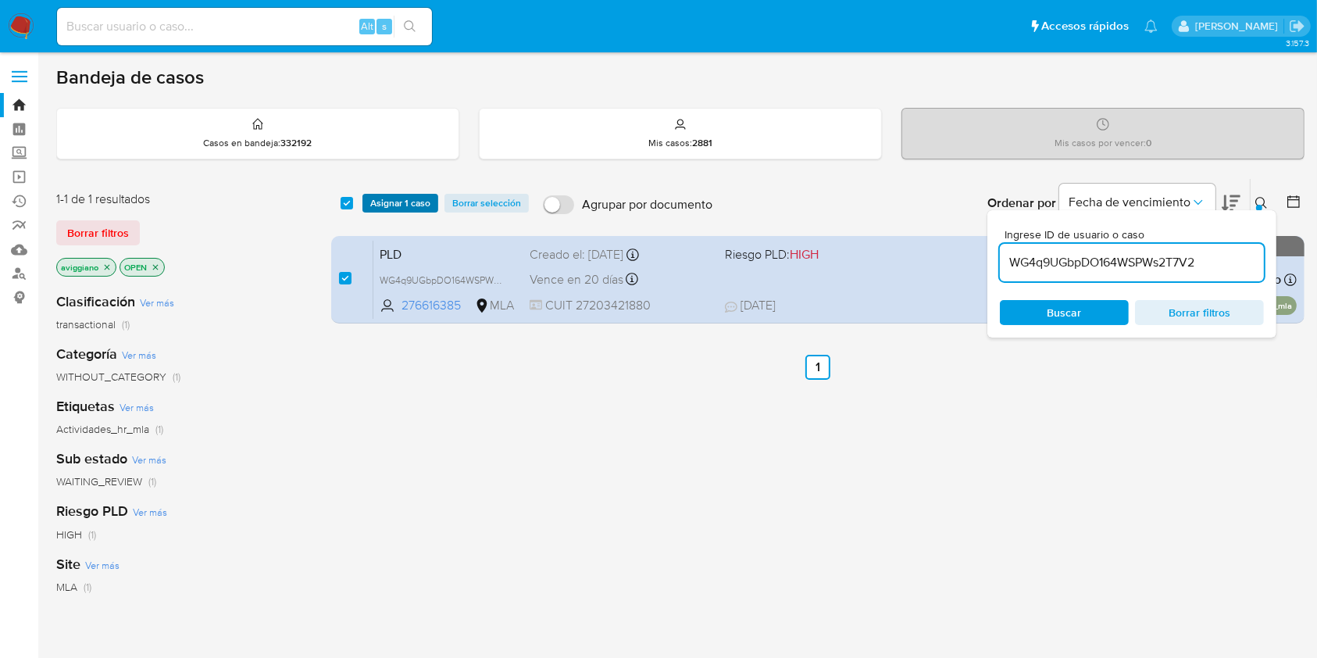
click at [383, 198] on span "Asignar 1 caso" at bounding box center [400, 203] width 60 height 16
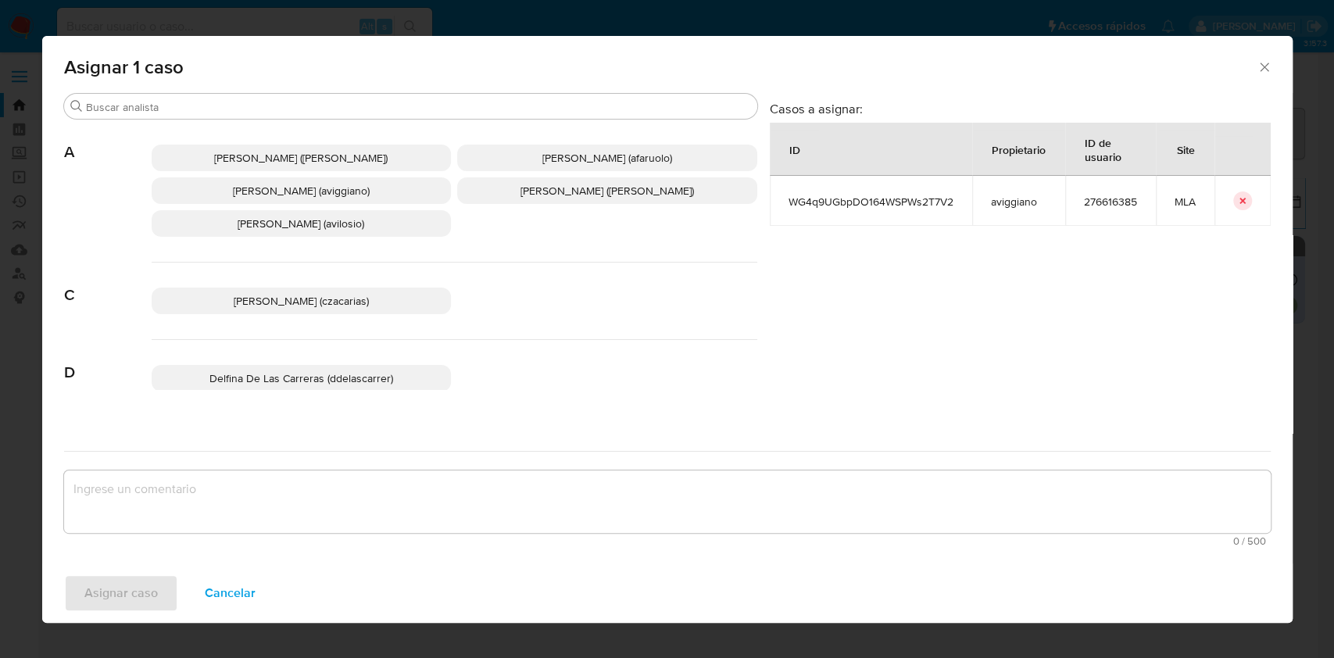
click at [320, 191] on span "[PERSON_NAME] (aviggiano)" at bounding box center [301, 191] width 137 height 16
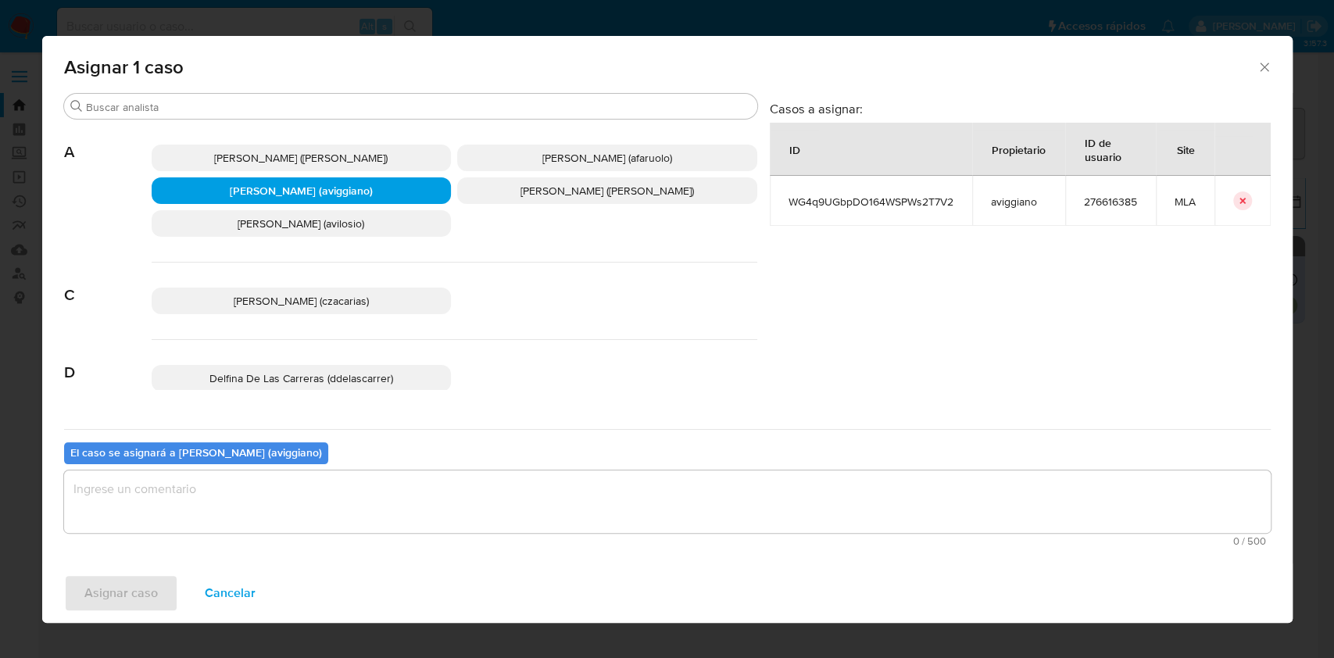
drag, startPoint x: 270, startPoint y: 477, endPoint x: 213, endPoint y: 555, distance: 96.1
click at [269, 477] on textarea "assign-modal" at bounding box center [667, 501] width 1207 height 63
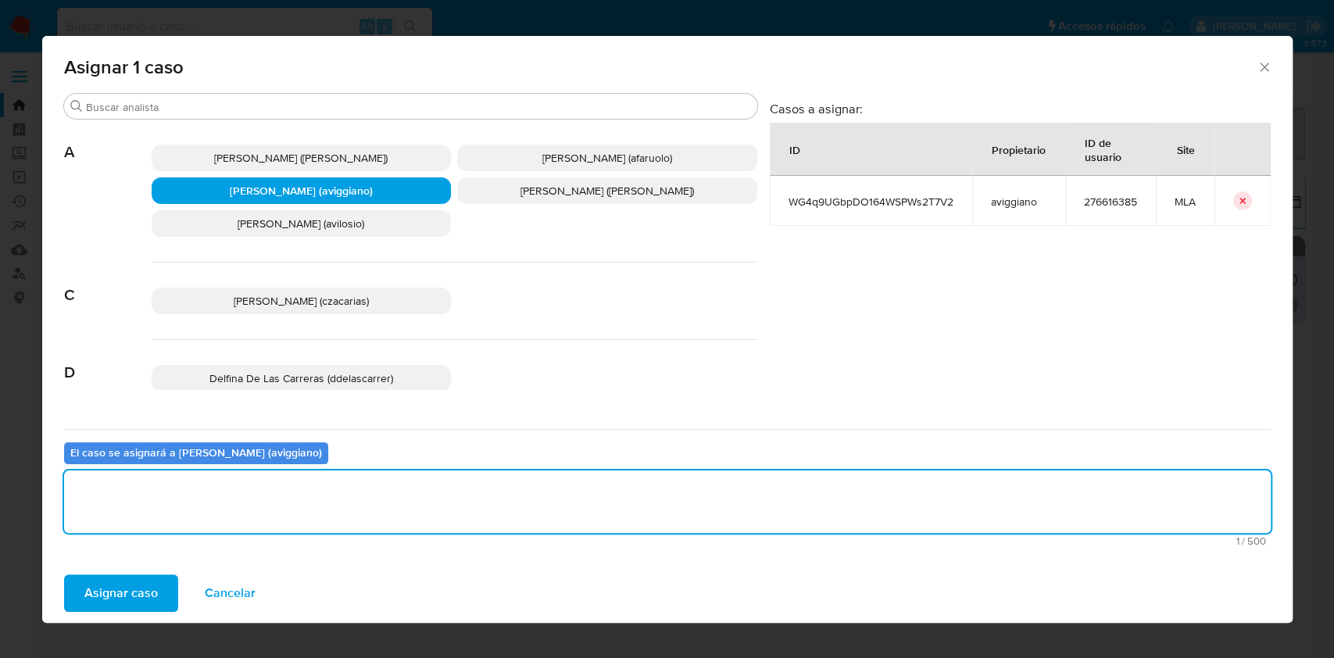
click at [145, 593] on span "Asignar caso" at bounding box center [120, 593] width 73 height 34
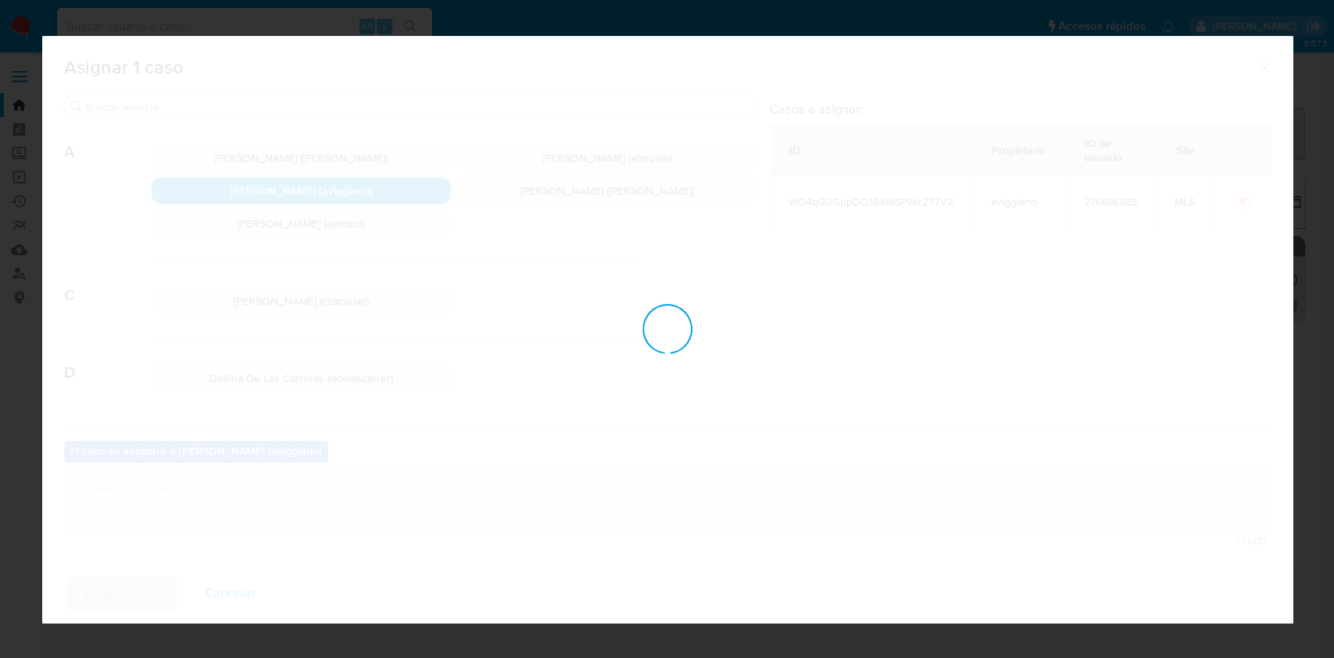
checkbox input "false"
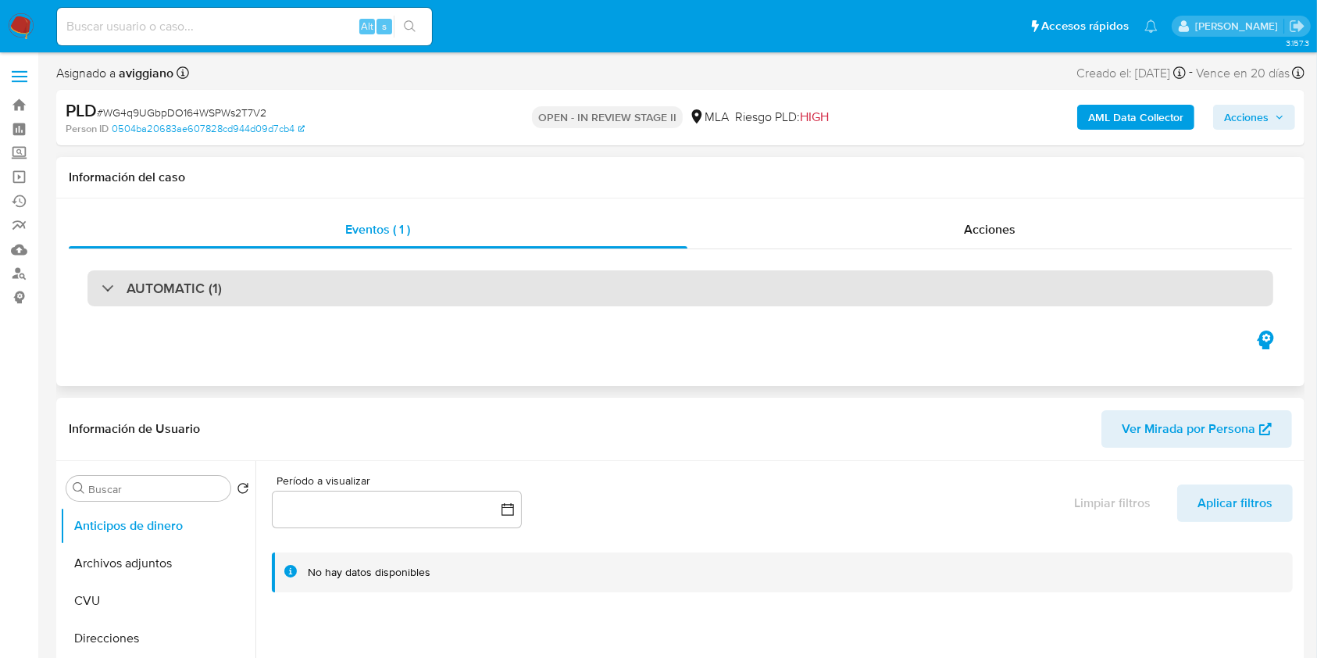
select select "10"
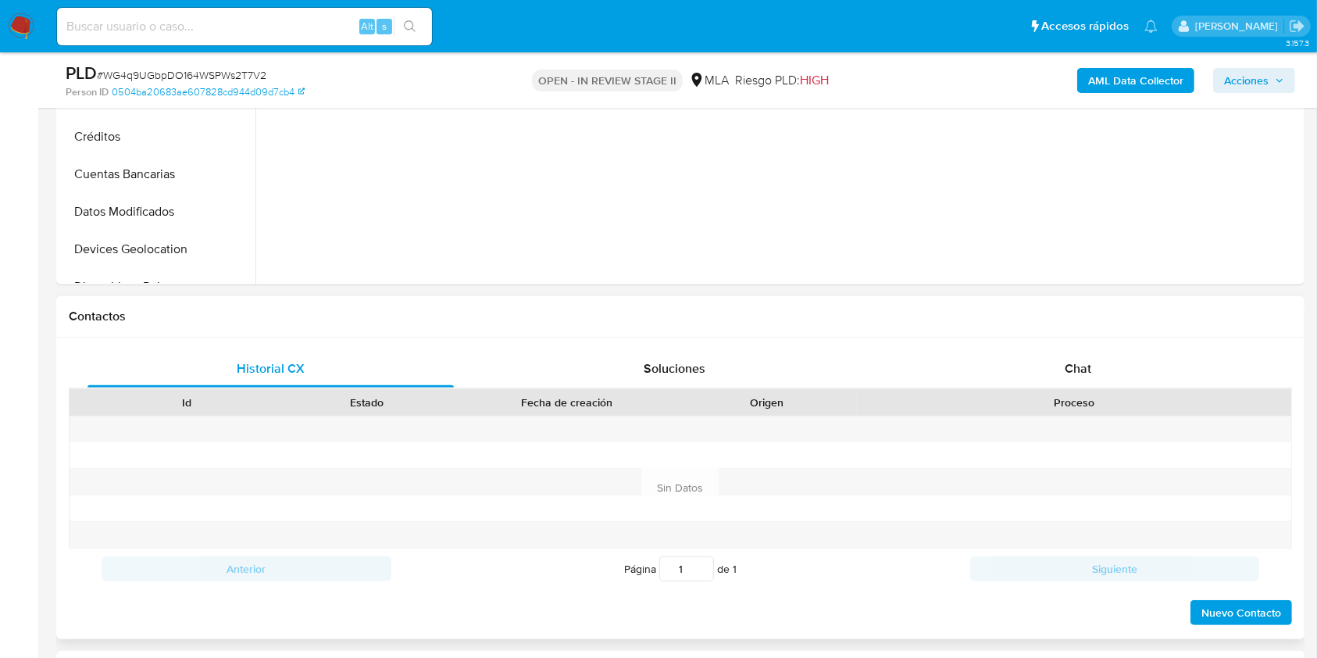
scroll to position [625, 0]
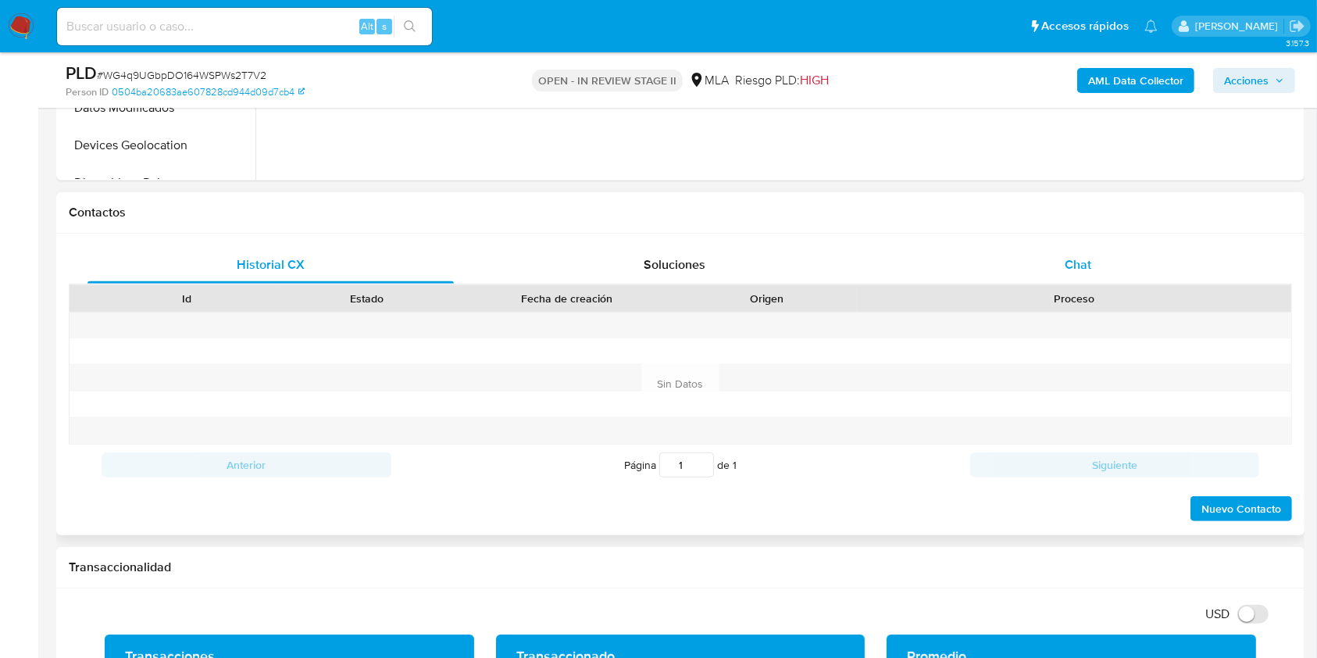
click at [1069, 265] on span "Chat" at bounding box center [1078, 265] width 27 height 18
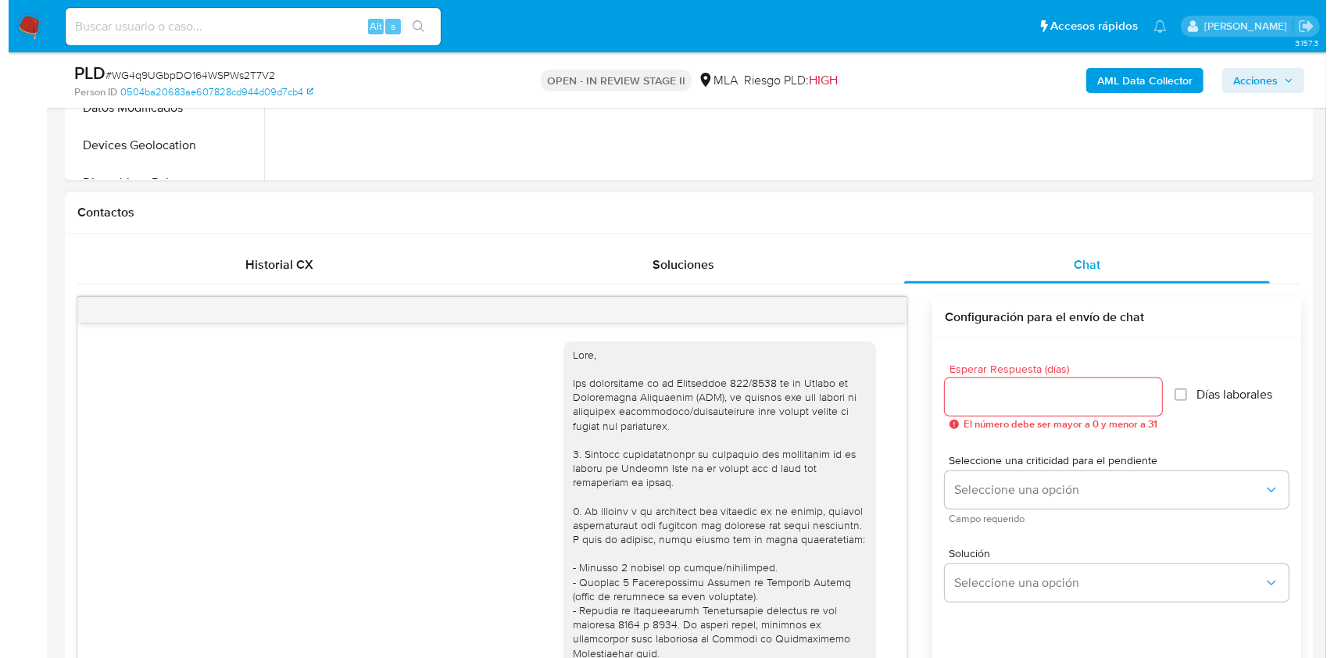
scroll to position [1967, 0]
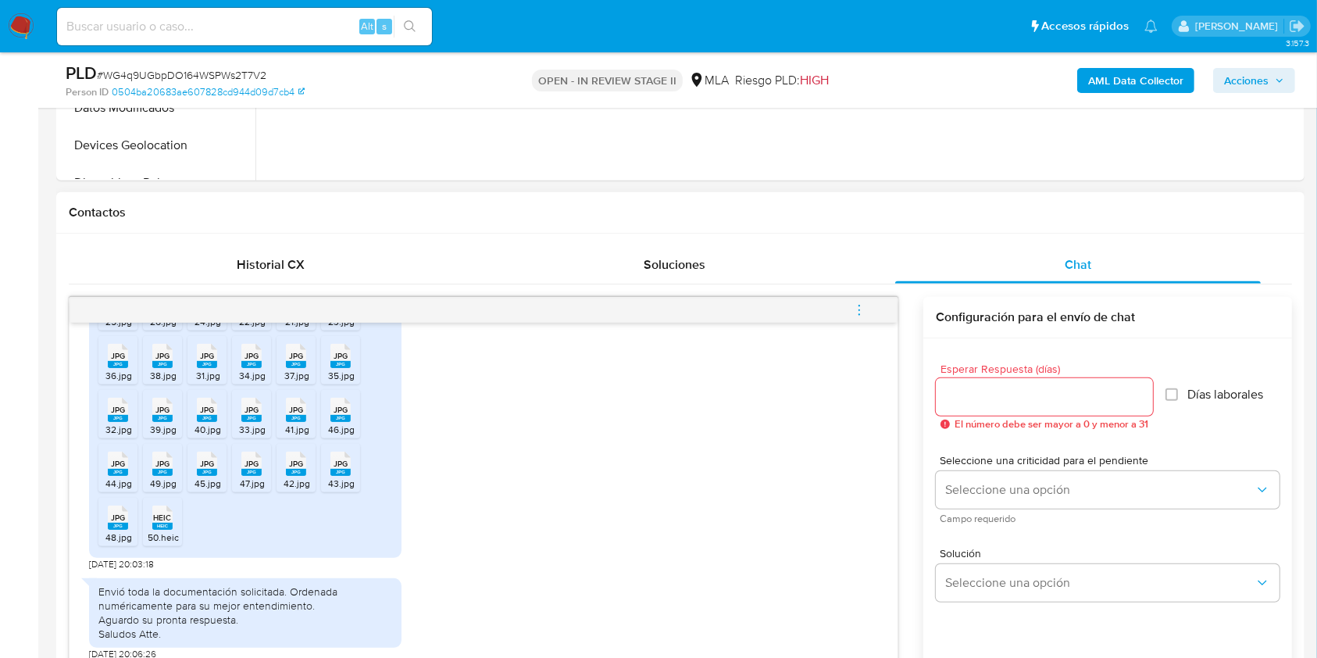
click at [874, 313] on button "menu-action" at bounding box center [860, 310] width 52 height 38
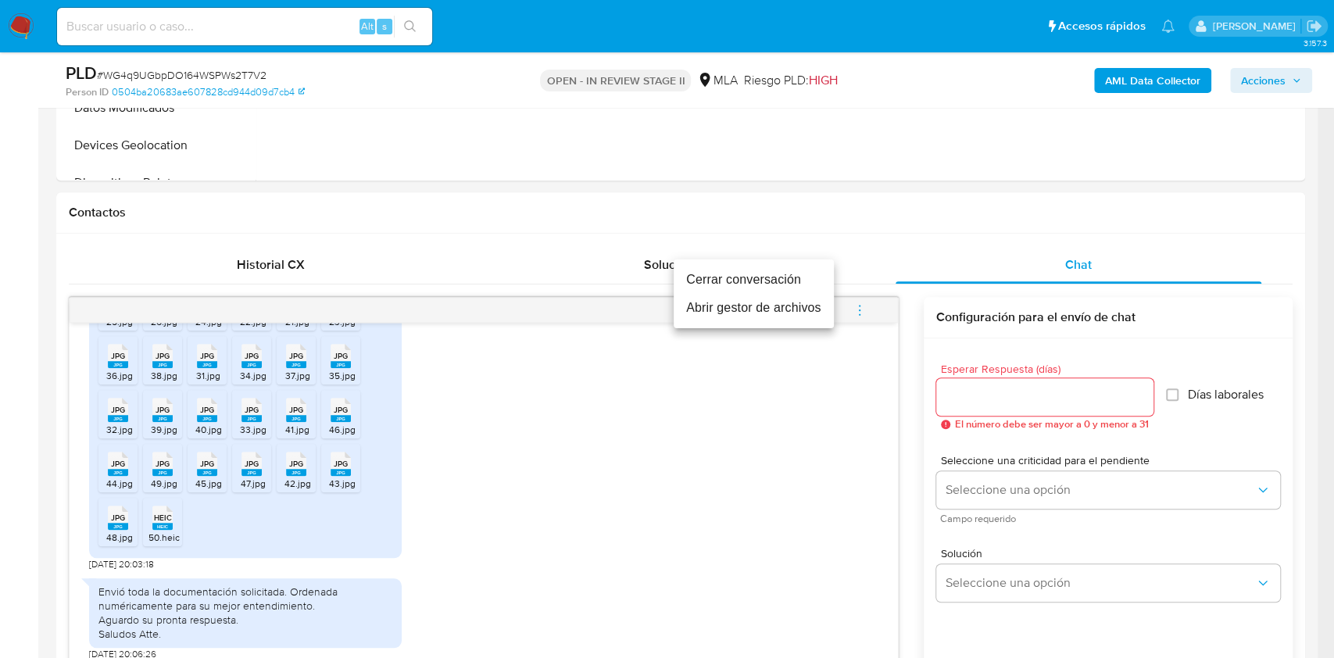
click at [757, 304] on li "Abrir gestor de archivos" at bounding box center [754, 308] width 160 height 28
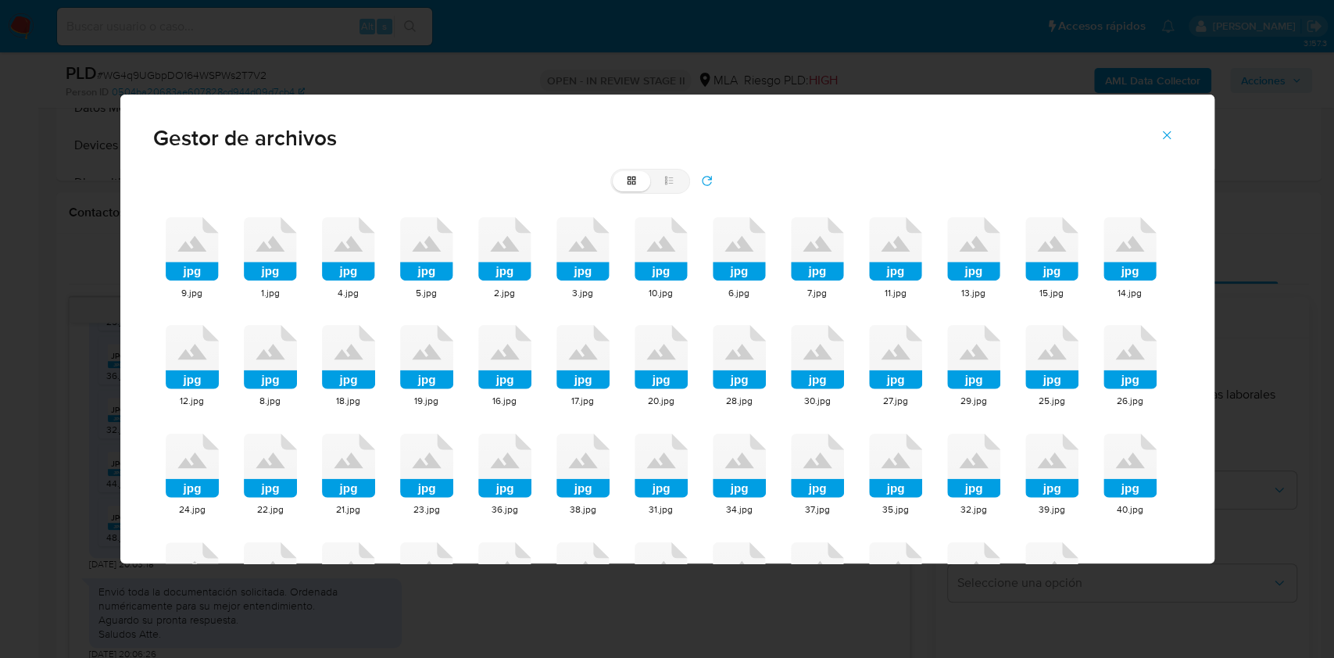
click at [195, 268] on rect at bounding box center [192, 271] width 53 height 19
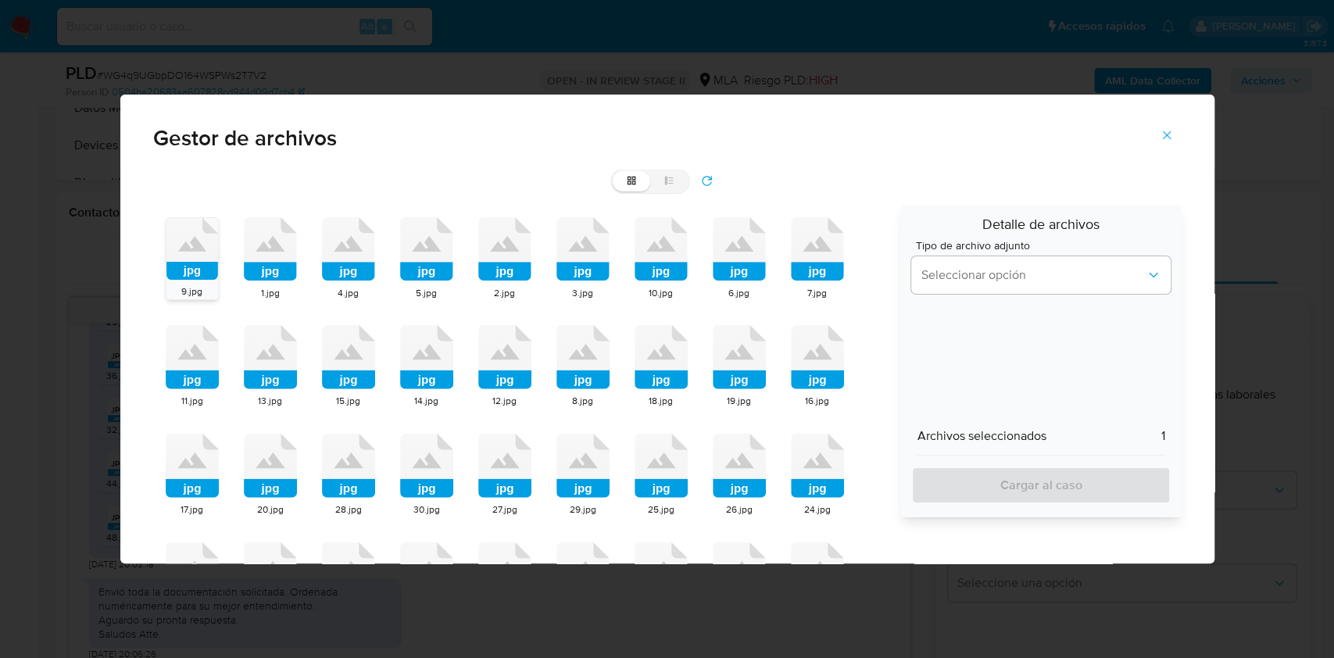
click at [247, 266] on rect at bounding box center [270, 271] width 53 height 19
click at [341, 278] on rect at bounding box center [348, 271] width 53 height 19
click at [418, 266] on rect at bounding box center [426, 271] width 53 height 19
drag, startPoint x: 472, startPoint y: 260, endPoint x: 525, endPoint y: 263, distance: 53.2
click at [475, 260] on div "jpg 9.jpg jpg 1.jpg jpg 4.jpg jpg 5.jpg jpg 2.jpg jpg 3.jpg jpg 10.jpg jpg 6.jp…" at bounding box center [521, 530] width 737 height 651
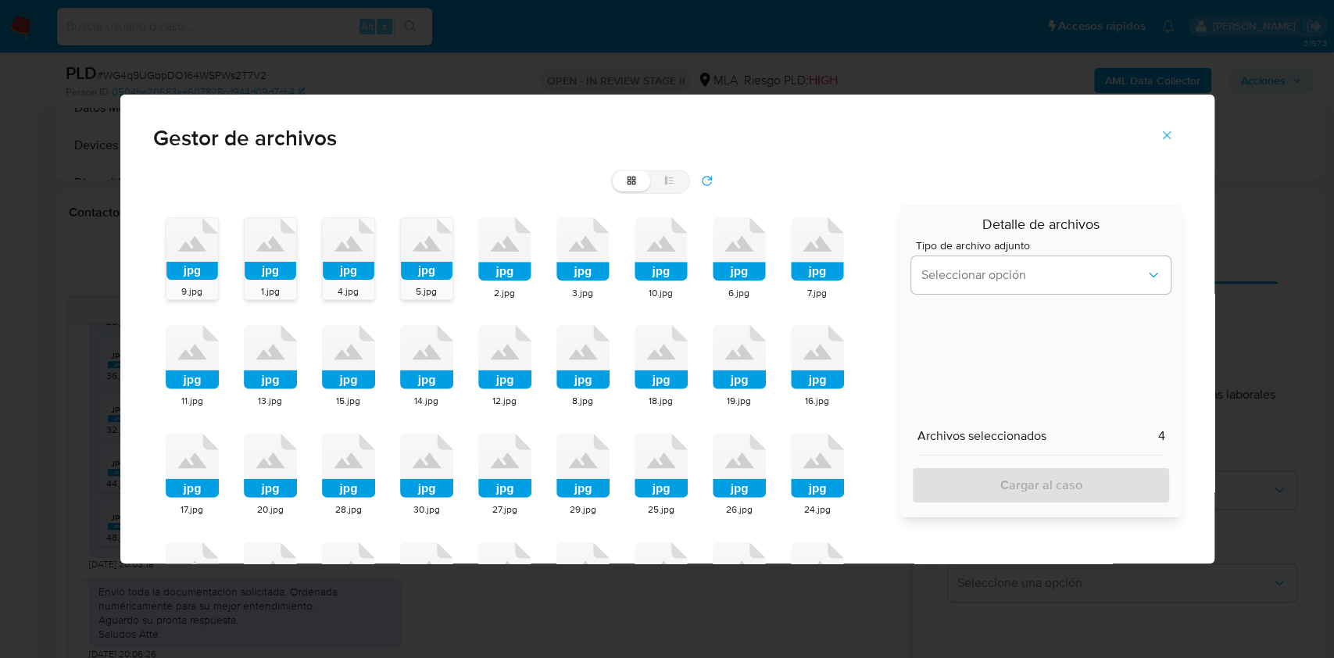
click at [534, 265] on div "jpg 9.jpg jpg 1.jpg jpg 4.jpg jpg 5.jpg jpg 2.jpg jpg 3.jpg jpg 10.jpg jpg 6.jp…" at bounding box center [521, 530] width 737 height 651
click at [522, 265] on rect at bounding box center [504, 271] width 53 height 19
drag, startPoint x: 578, startPoint y: 278, endPoint x: 649, endPoint y: 277, distance: 71.1
click at [580, 278] on rect at bounding box center [582, 271] width 53 height 19
click at [670, 276] on rect at bounding box center [661, 271] width 53 height 19
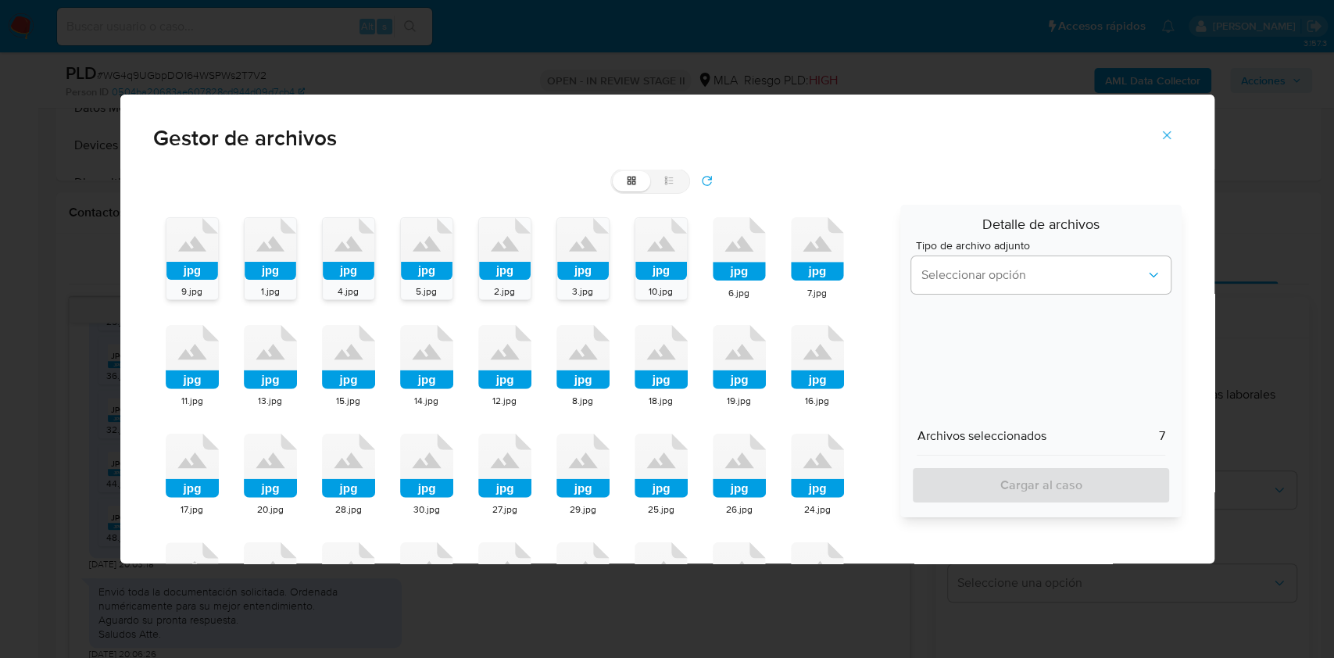
drag, startPoint x: 735, startPoint y: 272, endPoint x: 767, endPoint y: 272, distance: 32.0
click at [736, 273] on rect at bounding box center [739, 271] width 53 height 19
click at [820, 277] on rect at bounding box center [817, 271] width 53 height 19
click at [822, 357] on icon at bounding box center [817, 352] width 29 height 16
click at [743, 381] on rect at bounding box center [739, 379] width 53 height 19
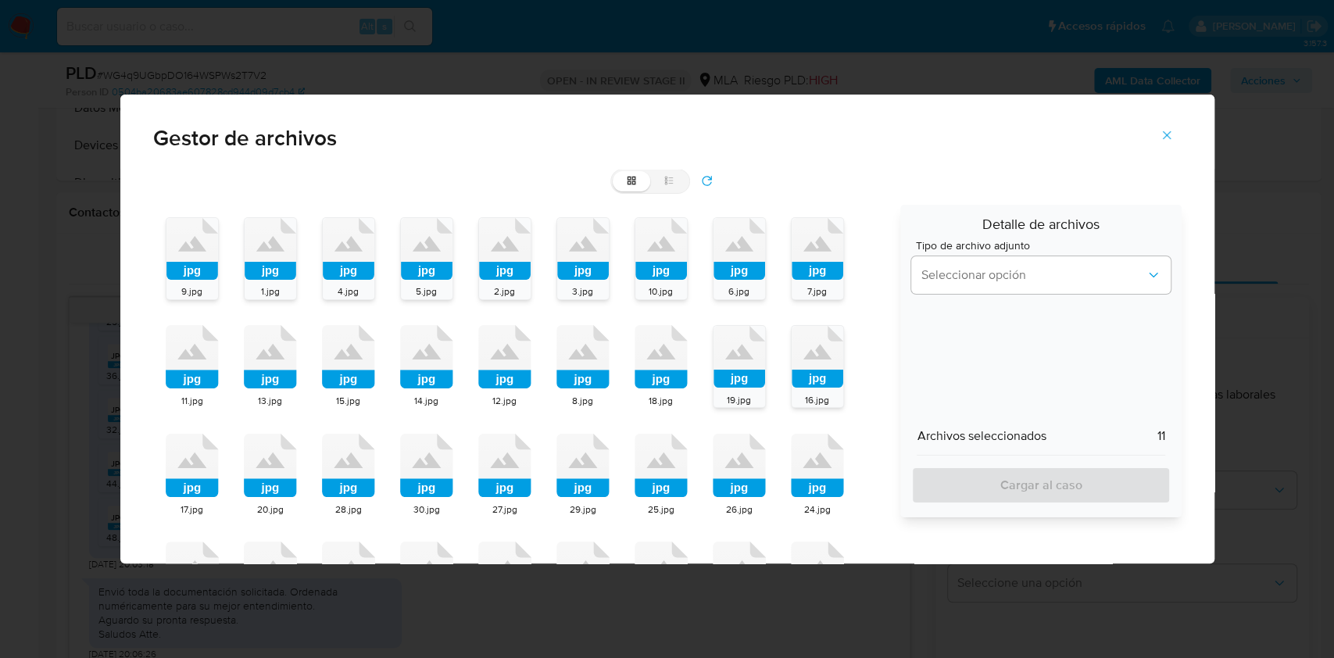
click at [671, 394] on span "18.jpg" at bounding box center [661, 400] width 24 height 13
click at [583, 394] on span "8.jpg" at bounding box center [582, 400] width 21 height 13
drag, startPoint x: 513, startPoint y: 400, endPoint x: 495, endPoint y: 399, distance: 18.0
click at [513, 400] on span "12.jpg" at bounding box center [504, 400] width 24 height 13
click at [448, 398] on div "14.jpg" at bounding box center [426, 401] width 53 height 16
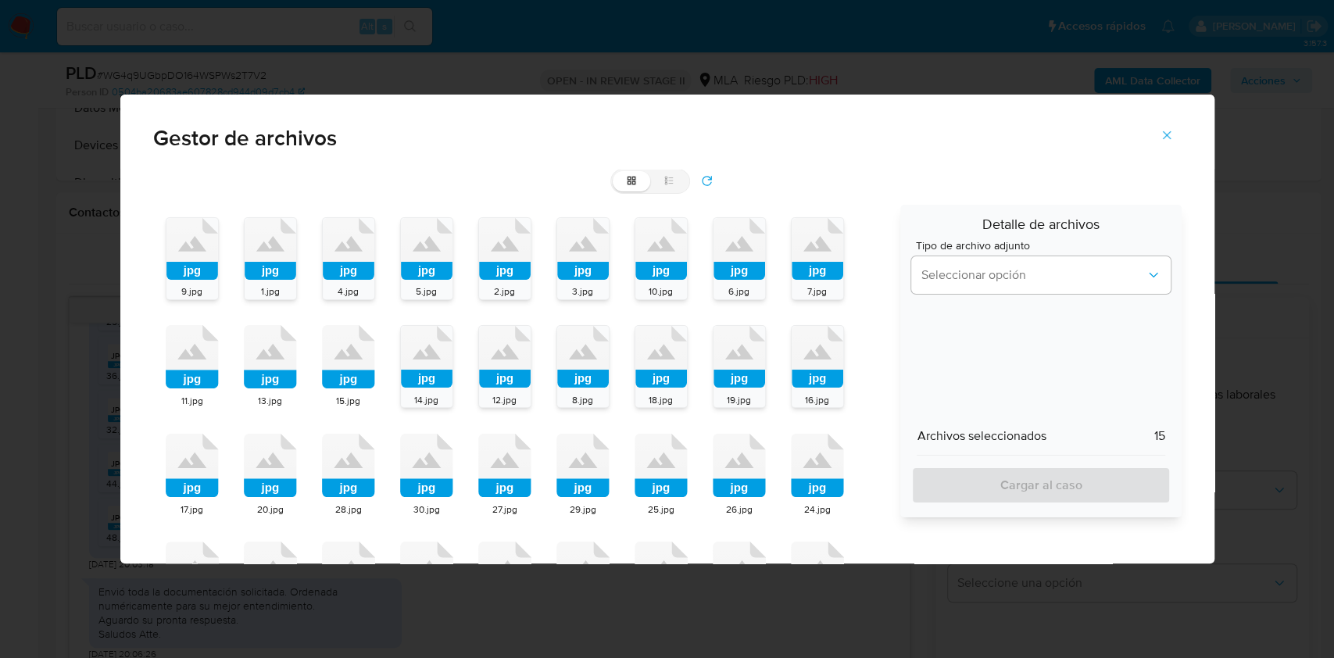
click at [352, 403] on span "15.jpg" at bounding box center [348, 400] width 24 height 13
drag, startPoint x: 296, startPoint y: 398, endPoint x: 268, endPoint y: 396, distance: 28.2
click at [293, 397] on div "jpg 9.jpg jpg 1.jpg jpg 4.jpg jpg 5.jpg jpg 2.jpg jpg 3.jpg jpg 10.jpg jpg 6.jp…" at bounding box center [521, 530] width 737 height 650
drag, startPoint x: 268, startPoint y: 396, endPoint x: 229, endPoint y: 395, distance: 39.1
click at [266, 395] on span "13.jpg" at bounding box center [270, 400] width 24 height 13
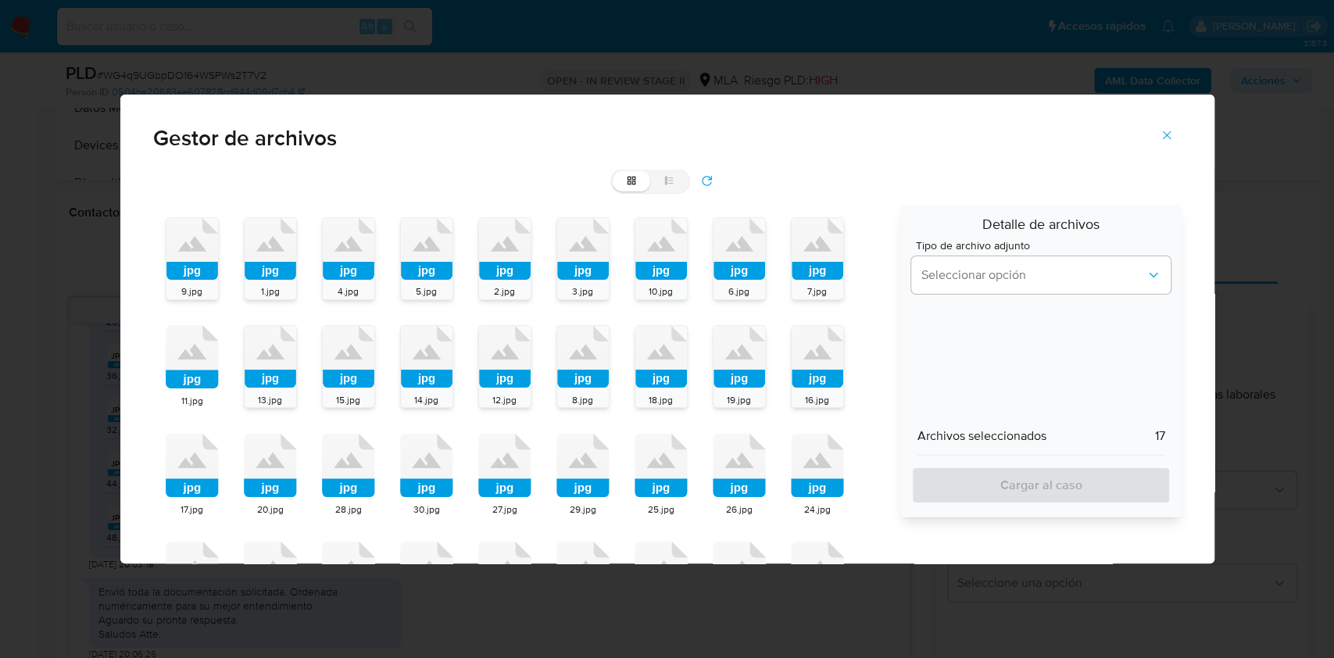
click at [184, 380] on rect at bounding box center [192, 379] width 53 height 19
click at [181, 450] on icon at bounding box center [192, 465] width 53 height 64
click at [263, 451] on icon at bounding box center [270, 465] width 53 height 64
drag, startPoint x: 343, startPoint y: 446, endPoint x: 398, endPoint y: 446, distance: 54.7
click at [345, 446] on icon at bounding box center [348, 465] width 53 height 64
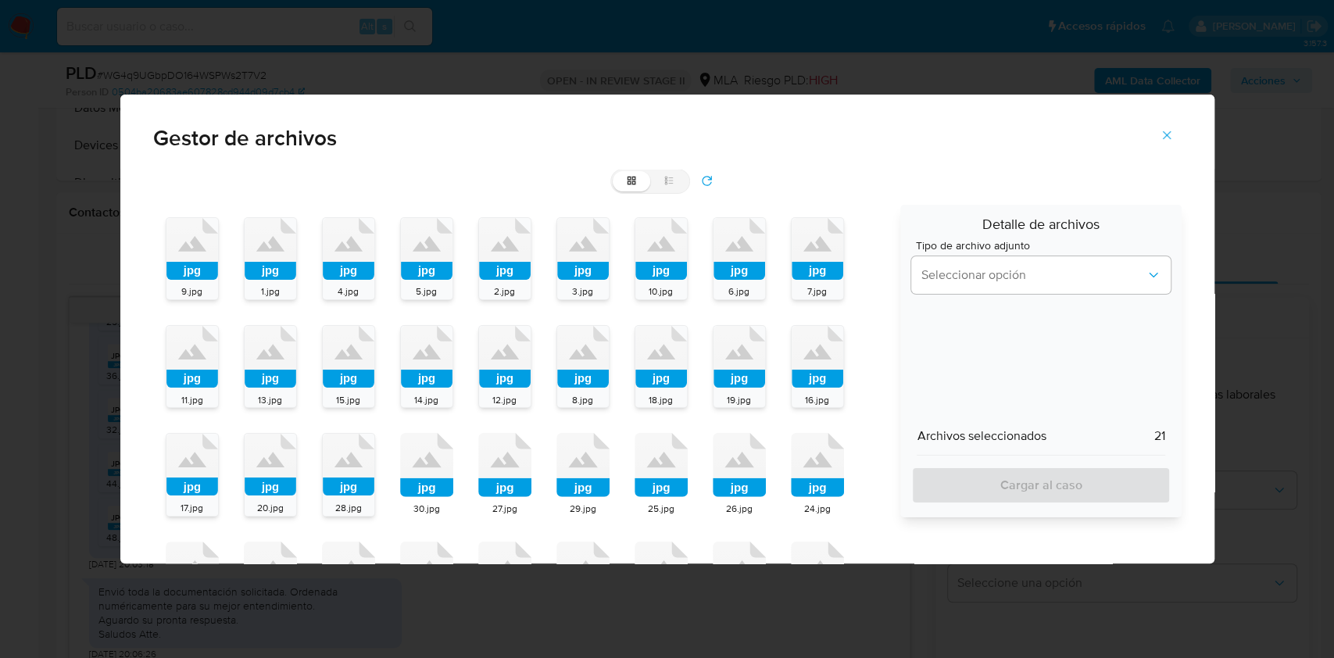
drag, startPoint x: 408, startPoint y: 448, endPoint x: 458, endPoint y: 459, distance: 51.4
click at [425, 452] on icon at bounding box center [426, 465] width 53 height 64
drag, startPoint x: 500, startPoint y: 458, endPoint x: 537, endPoint y: 459, distance: 36.7
click at [509, 457] on icon "jpg" at bounding box center [504, 465] width 53 height 64
drag, startPoint x: 594, startPoint y: 455, endPoint x: 604, endPoint y: 456, distance: 10.2
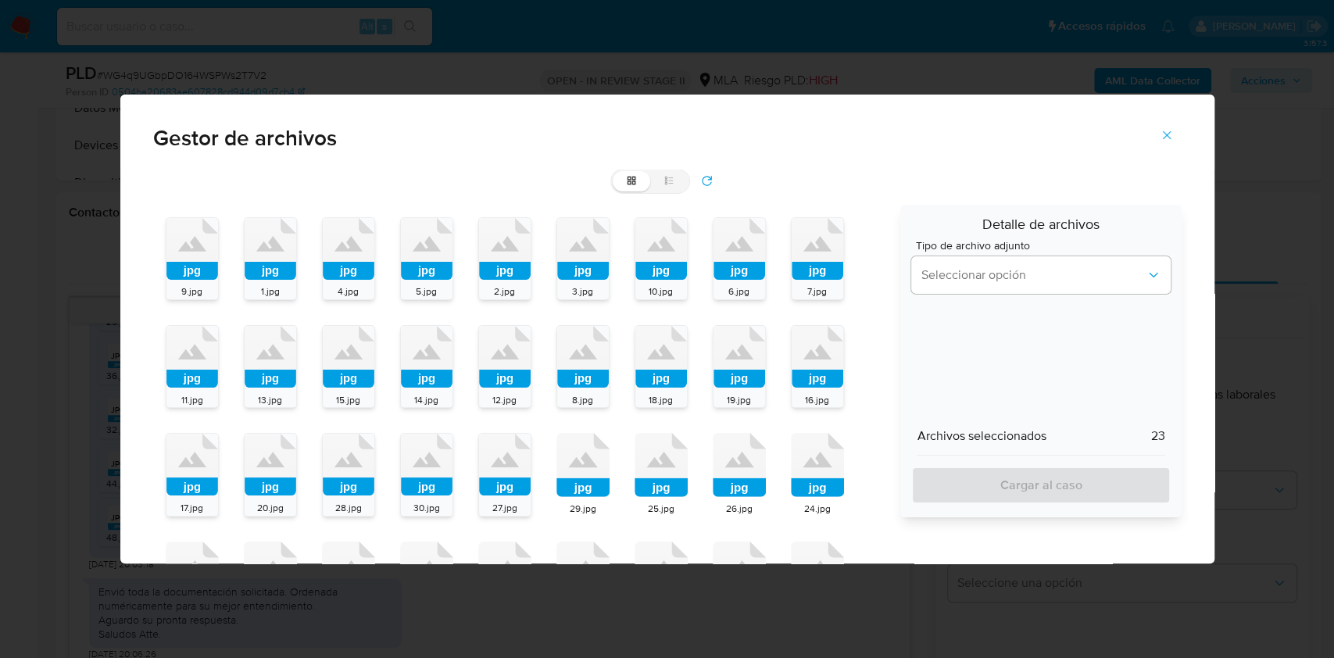
click at [595, 455] on icon at bounding box center [582, 465] width 53 height 64
click at [673, 445] on rect at bounding box center [703, 422] width 64 height 53
click at [737, 448] on icon at bounding box center [739, 465] width 53 height 64
click at [799, 451] on icon at bounding box center [817, 465] width 53 height 64
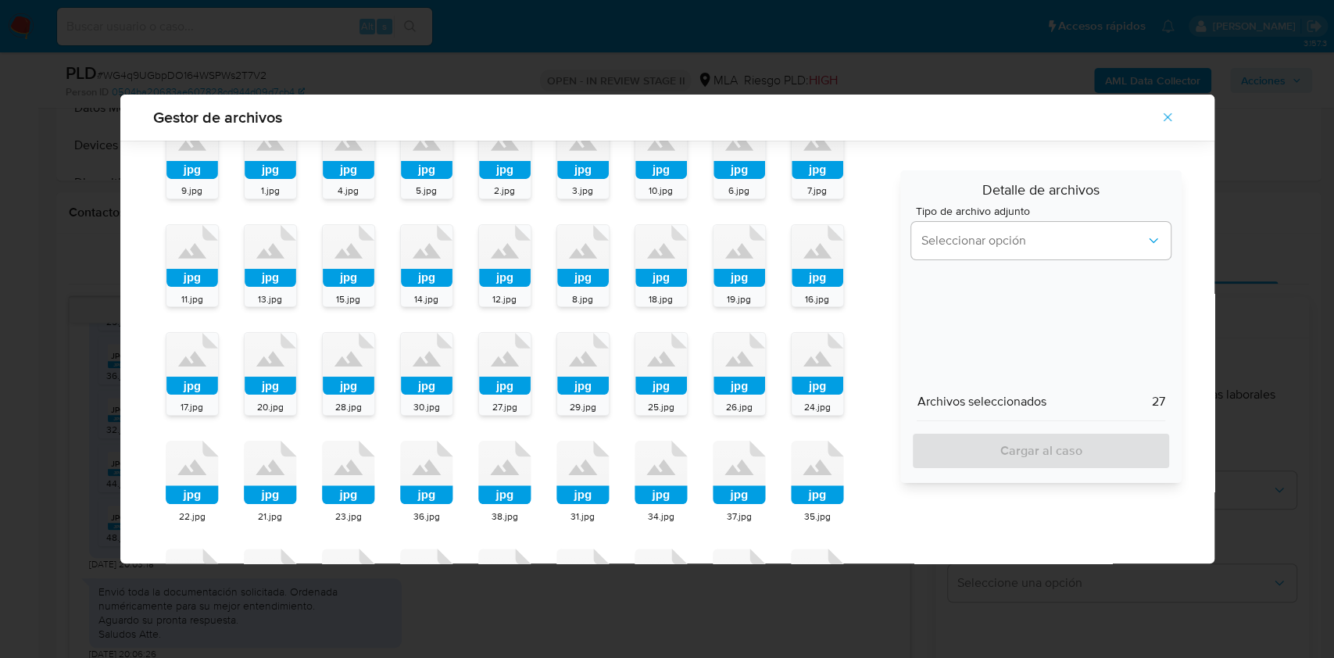
scroll to position [181, 0]
click at [824, 371] on icon at bounding box center [817, 365] width 53 height 64
click at [720, 378] on rect at bounding box center [739, 386] width 53 height 19
click at [637, 403] on div "34.jpg" at bounding box center [661, 409] width 53 height 16
click at [567, 408] on div "31.jpg" at bounding box center [582, 409] width 53 height 16
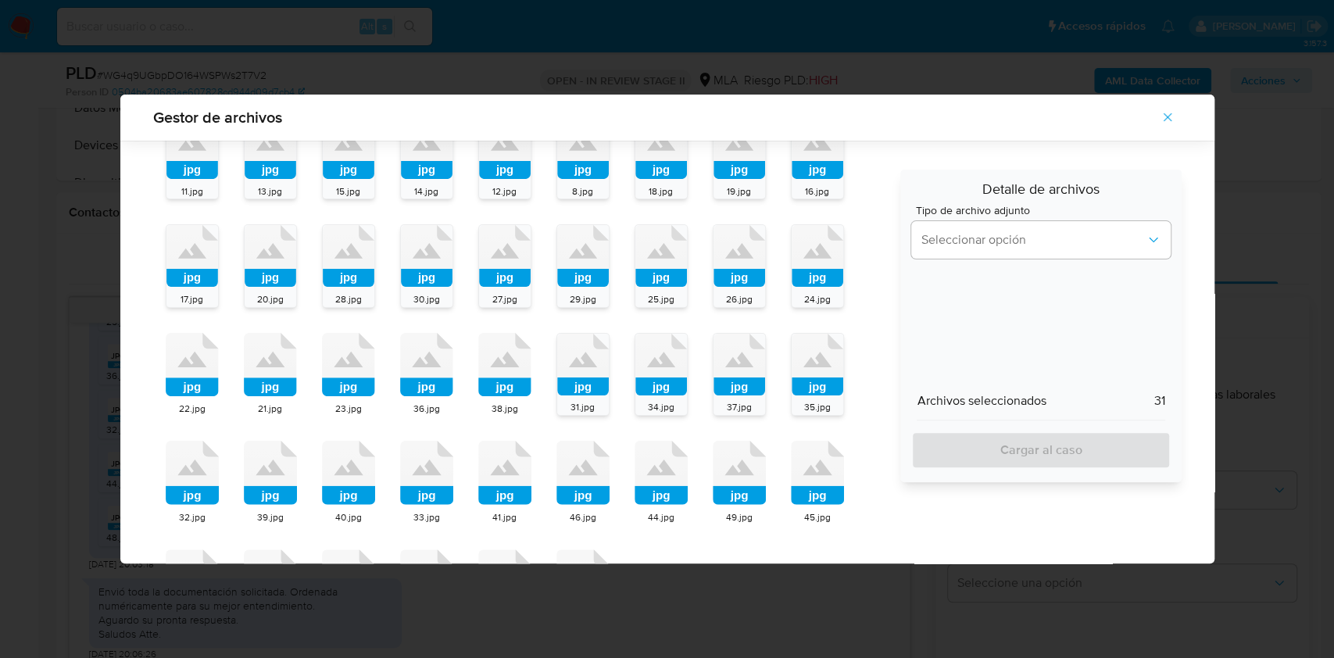
click at [478, 409] on div "38.jpg" at bounding box center [504, 409] width 53 height 16
click at [423, 412] on span "36.jpg" at bounding box center [426, 408] width 27 height 13
click at [348, 412] on span "23.jpg" at bounding box center [348, 408] width 27 height 13
click at [288, 411] on div "21.jpg" at bounding box center [270, 409] width 53 height 16
click at [188, 403] on span "22.jpg" at bounding box center [192, 408] width 27 height 13
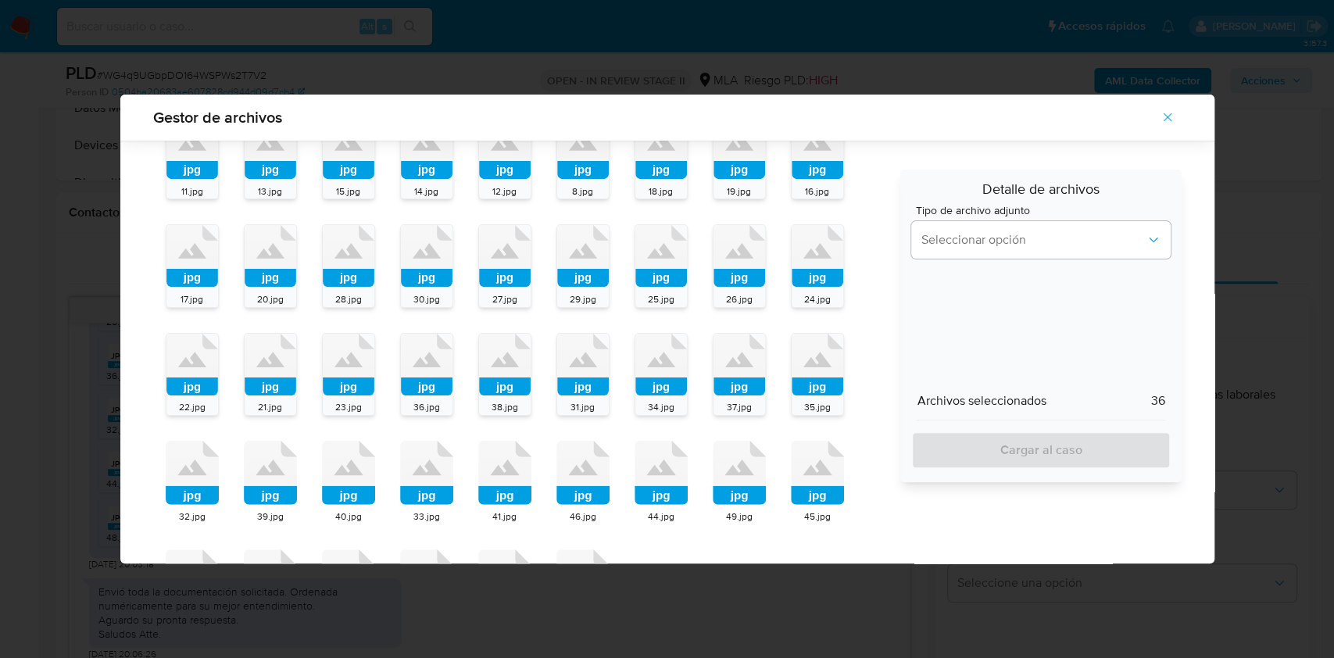
click at [188, 455] on icon at bounding box center [192, 473] width 53 height 64
drag, startPoint x: 252, startPoint y: 473, endPoint x: 288, endPoint y: 478, distance: 37.1
click at [259, 474] on icon "jpg" at bounding box center [270, 473] width 53 height 64
click at [370, 481] on icon at bounding box center [348, 473] width 53 height 64
drag, startPoint x: 422, startPoint y: 480, endPoint x: 506, endPoint y: 484, distance: 84.5
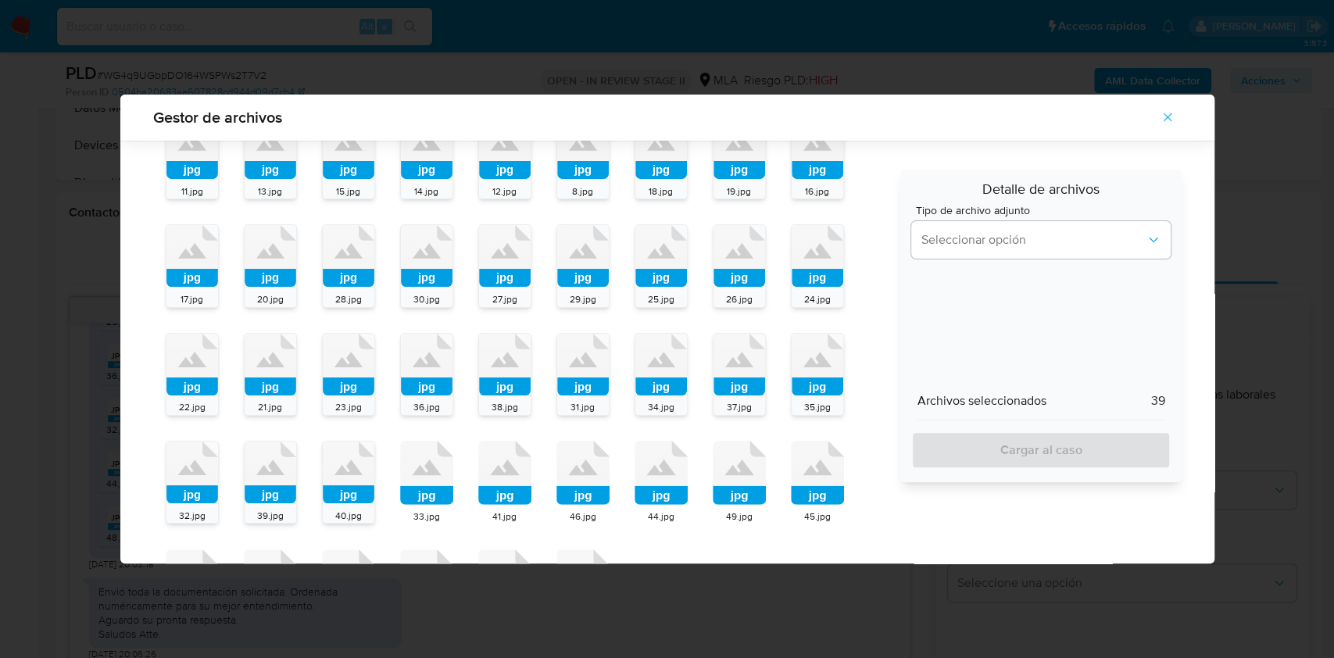
click at [436, 480] on icon at bounding box center [426, 473] width 53 height 64
click at [540, 491] on div "jpg 9.jpg jpg 1.jpg jpg 4.jpg jpg 5.jpg jpg 2.jpg jpg 3.jpg jpg 10.jpg jpg 6.jp…" at bounding box center [521, 320] width 737 height 649
click at [518, 488] on rect at bounding box center [504, 495] width 53 height 19
click at [582, 481] on icon at bounding box center [582, 473] width 53 height 64
drag, startPoint x: 653, startPoint y: 474, endPoint x: 719, endPoint y: 468, distance: 65.9
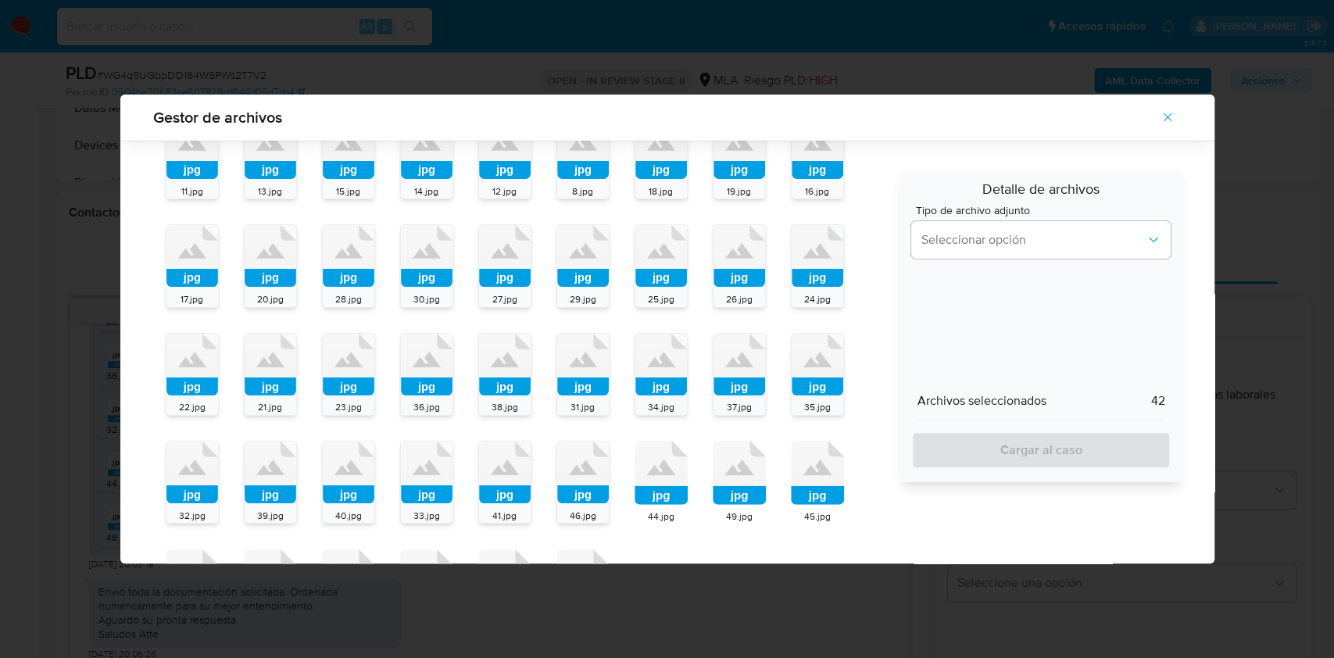
click at [654, 474] on icon at bounding box center [661, 473] width 53 height 64
drag, startPoint x: 734, startPoint y: 469, endPoint x: 749, endPoint y: 470, distance: 14.9
click at [735, 469] on icon at bounding box center [738, 467] width 29 height 16
click at [805, 467] on icon at bounding box center [817, 473] width 53 height 64
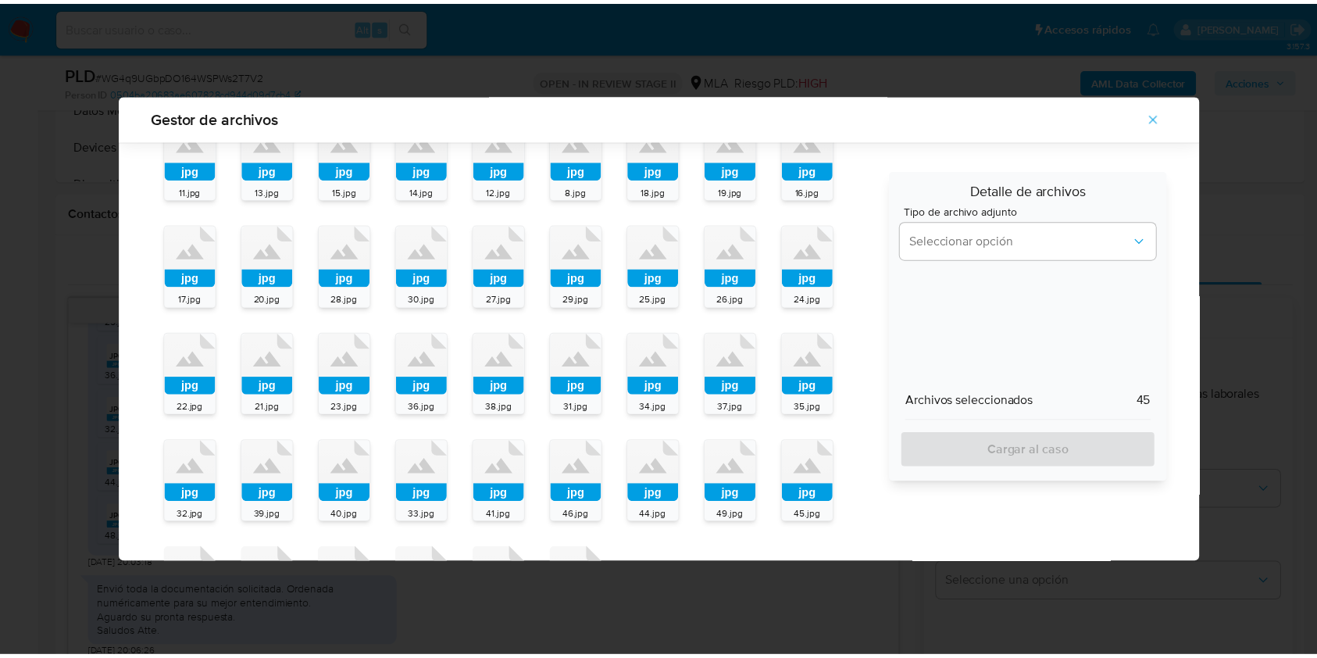
scroll to position [294, 0]
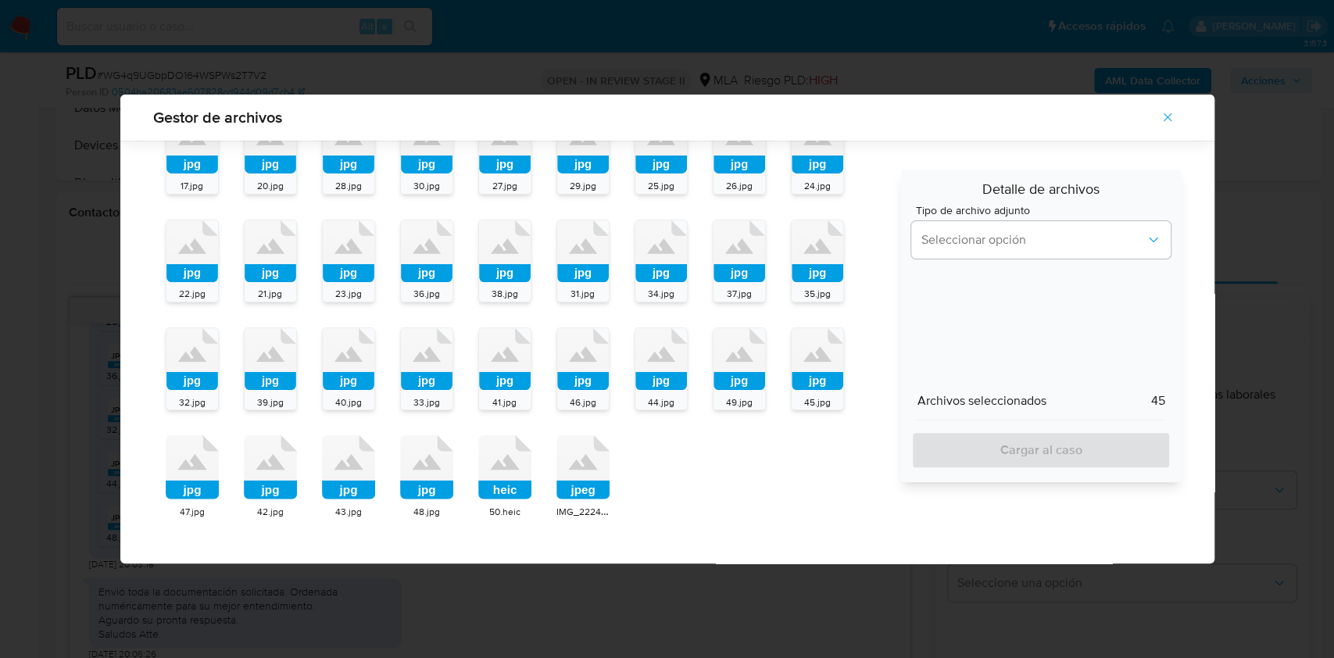
click at [579, 484] on rect at bounding box center [582, 490] width 53 height 19
click at [505, 489] on rect at bounding box center [504, 490] width 53 height 19
click at [431, 487] on rect at bounding box center [426, 490] width 53 height 19
click at [366, 487] on rect at bounding box center [348, 490] width 53 height 19
click at [273, 478] on icon at bounding box center [270, 467] width 53 height 64
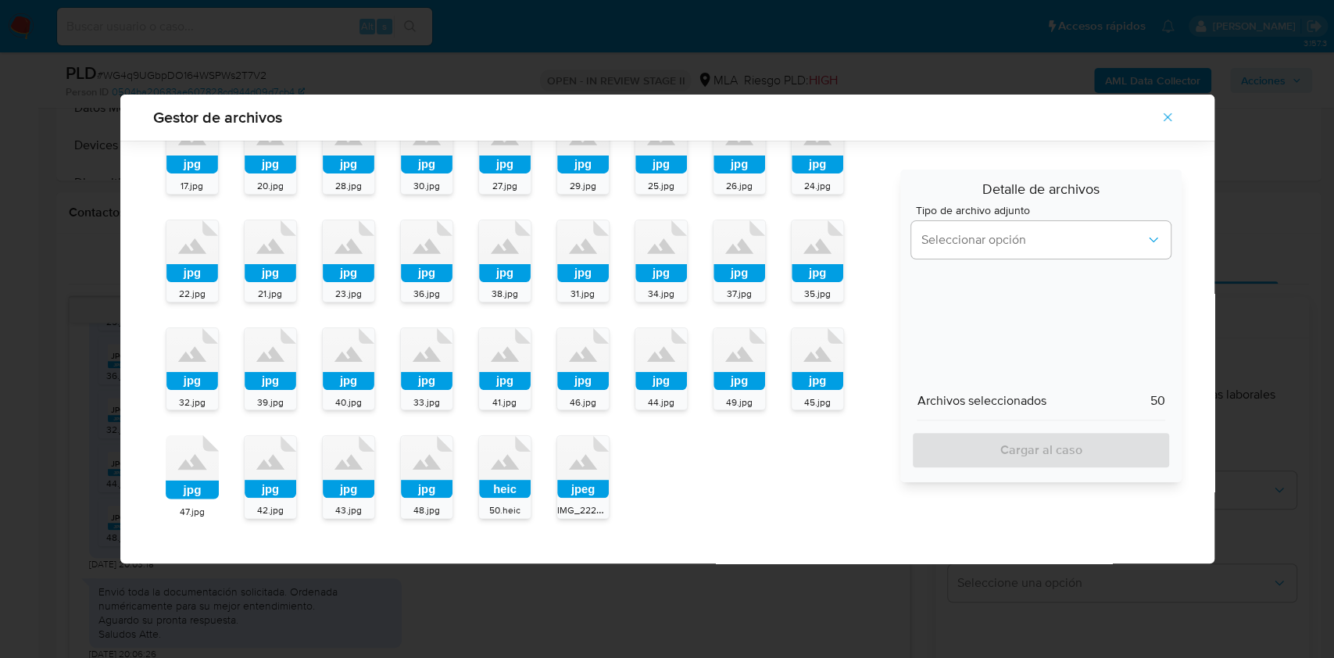
click at [197, 471] on icon at bounding box center [192, 467] width 53 height 64
click at [965, 257] on button "Seleccionar opción" at bounding box center [1040, 240] width 259 height 38
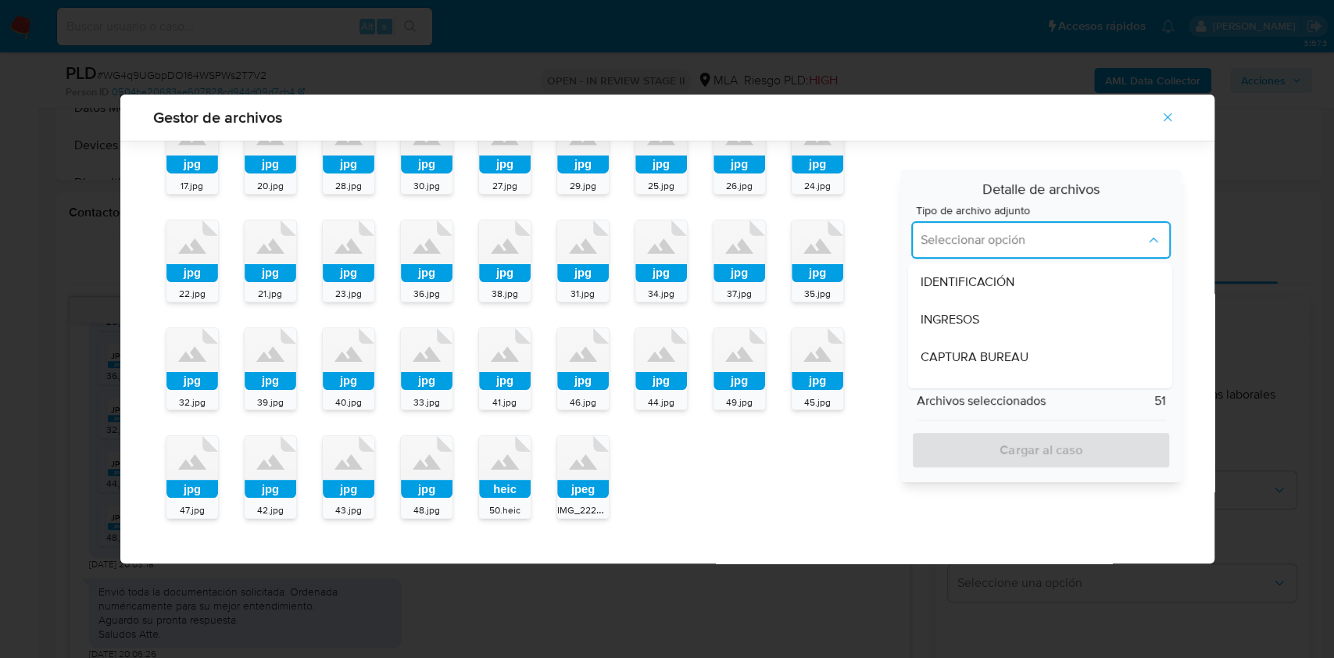
click at [972, 314] on div "INGRESOS" at bounding box center [1036, 320] width 230 height 38
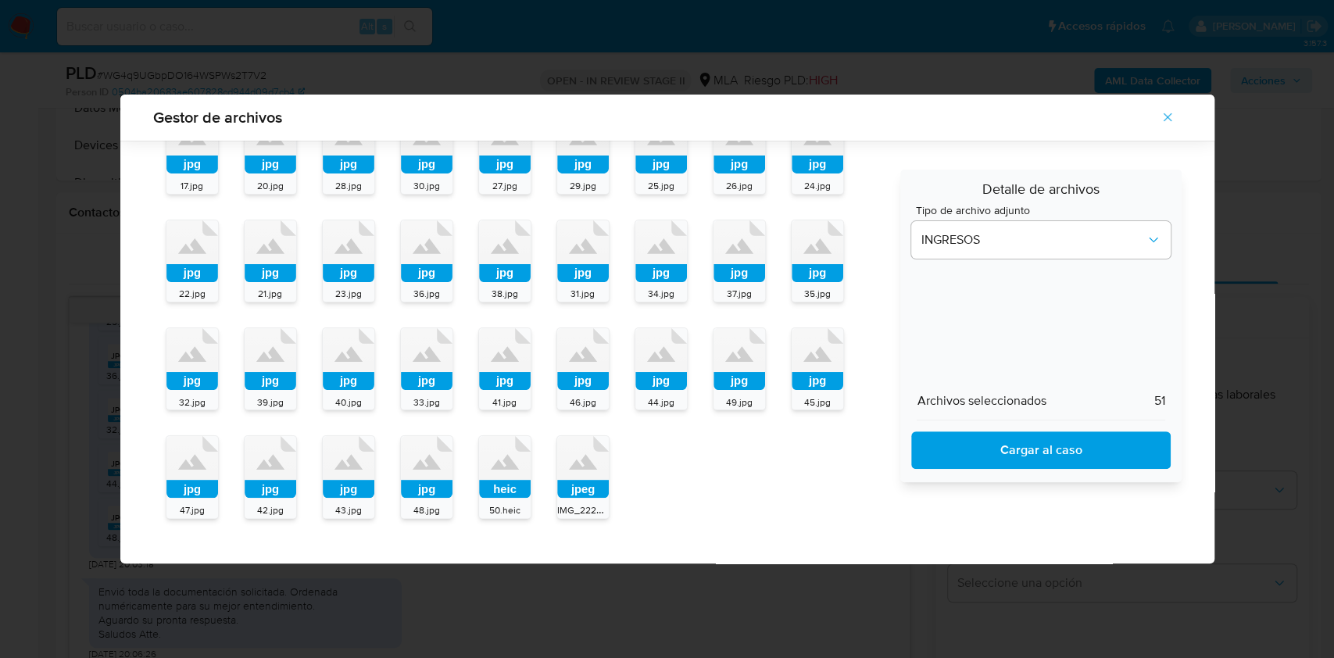
click at [994, 441] on span "Cargar al caso" at bounding box center [1040, 450] width 218 height 34
click at [1168, 114] on icon "Cerrar" at bounding box center [1167, 117] width 14 height 14
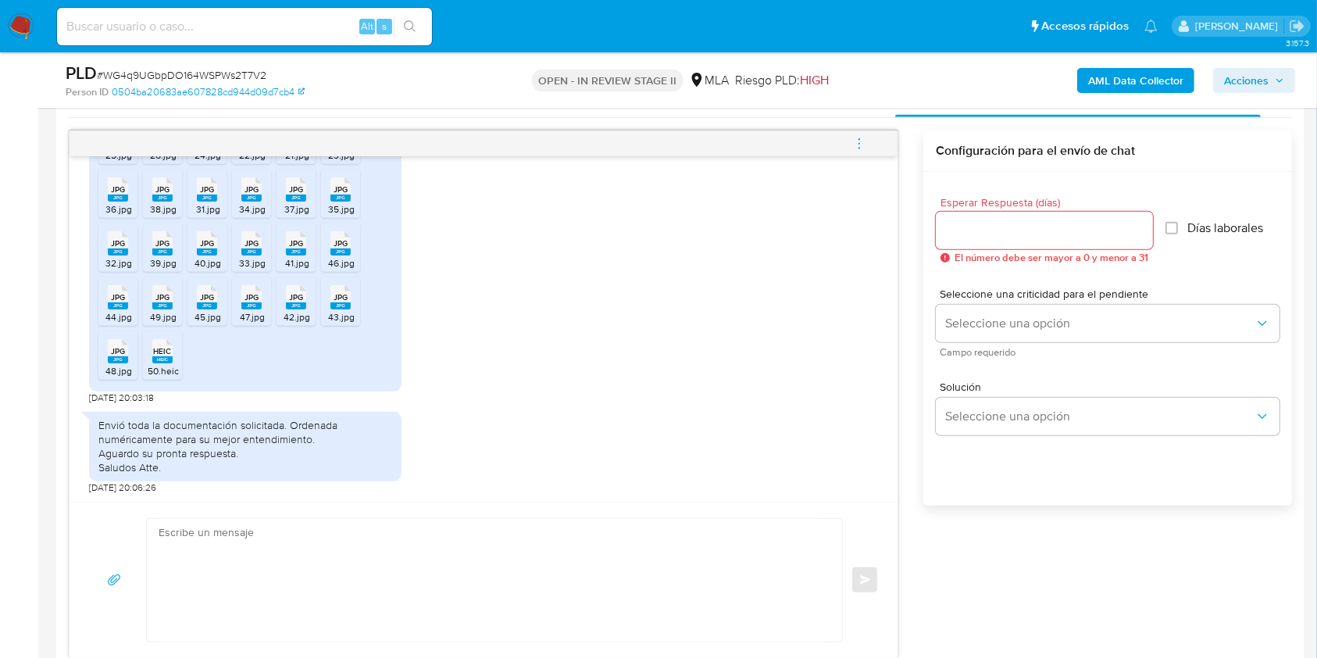
scroll to position [938, 0]
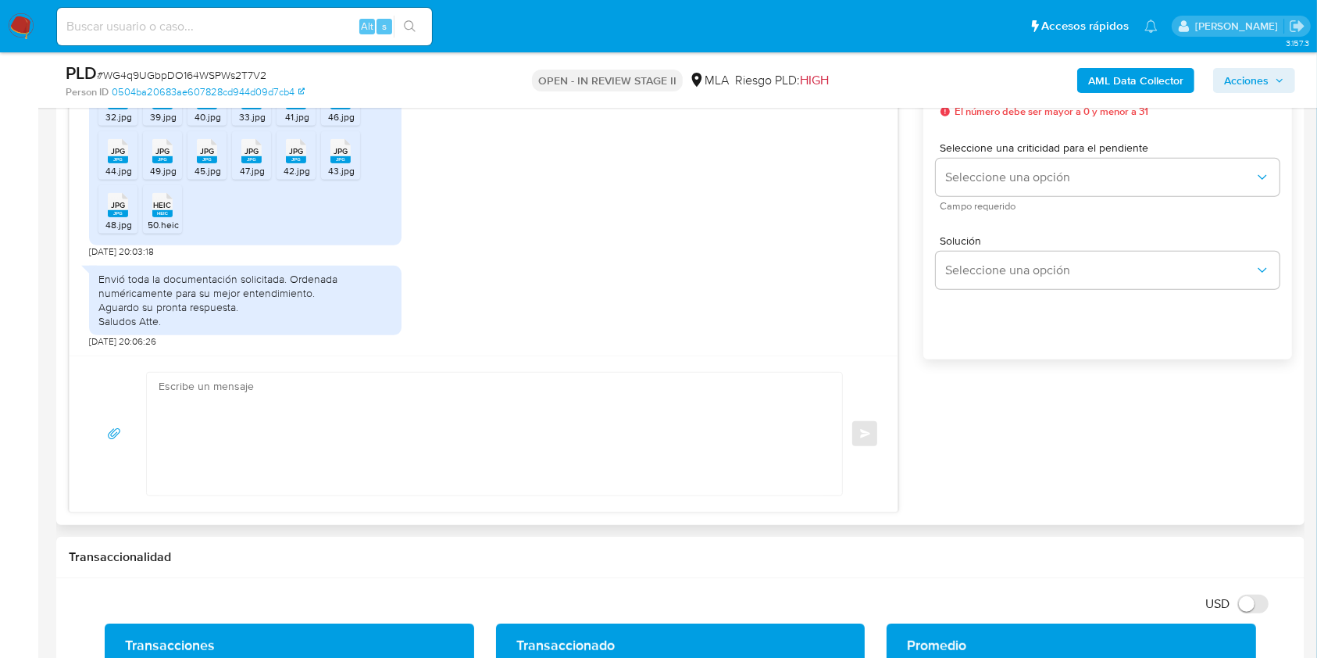
click at [282, 408] on textarea at bounding box center [491, 434] width 664 height 123
type textarea "V"
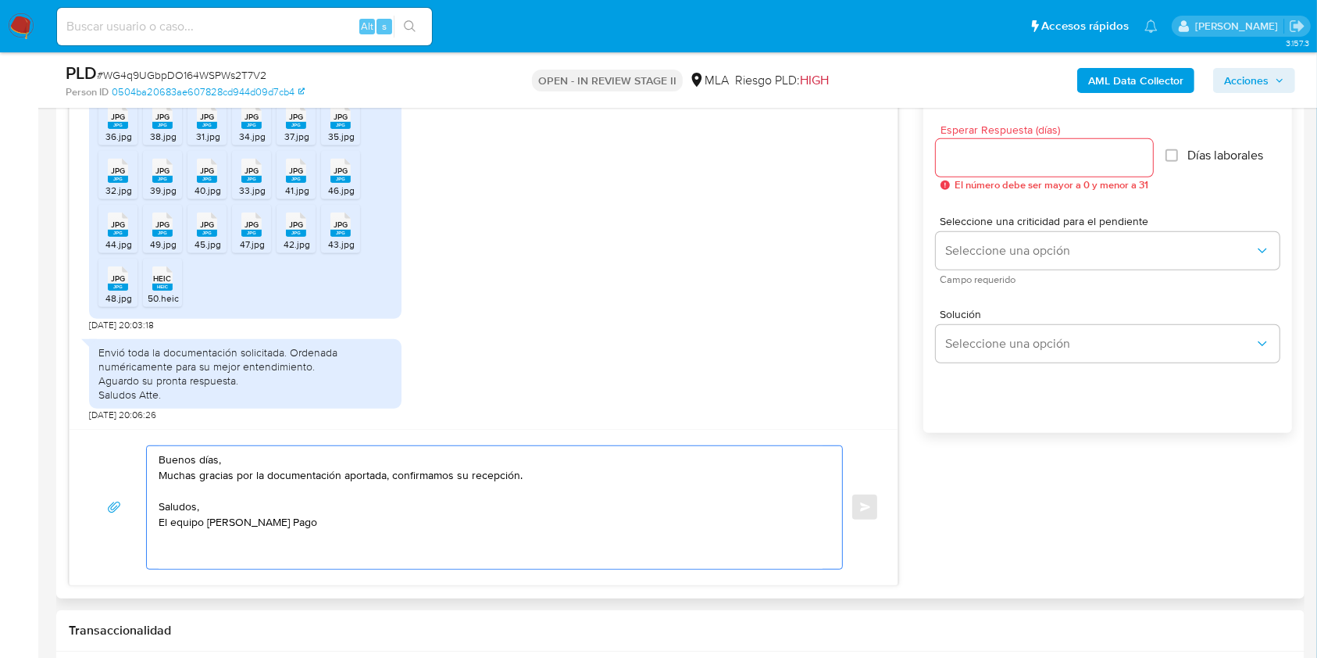
scroll to position [833, 0]
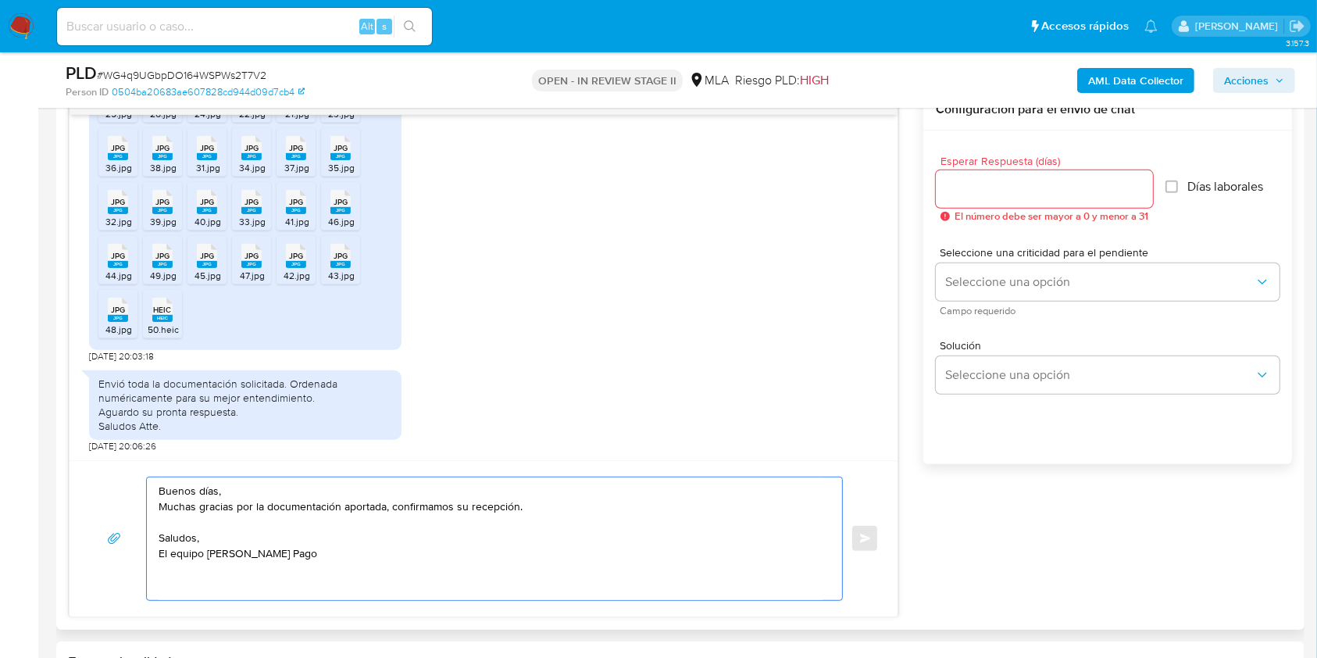
type textarea "Buenos días, Muchas gracias por la documentación aportada, confirmamos su recep…"
click at [1021, 192] on input "Esperar Respuesta (días)" at bounding box center [1044, 189] width 217 height 20
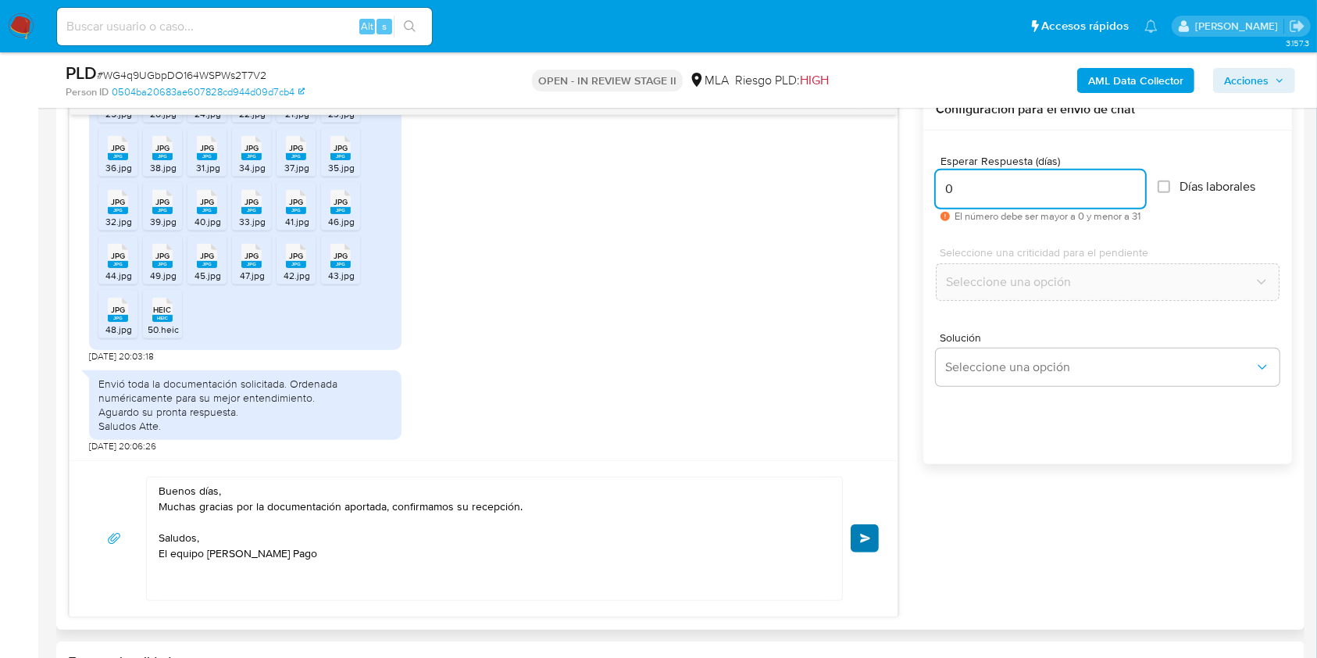
type input "0"
click at [873, 528] on button "Enviar" at bounding box center [865, 538] width 28 height 28
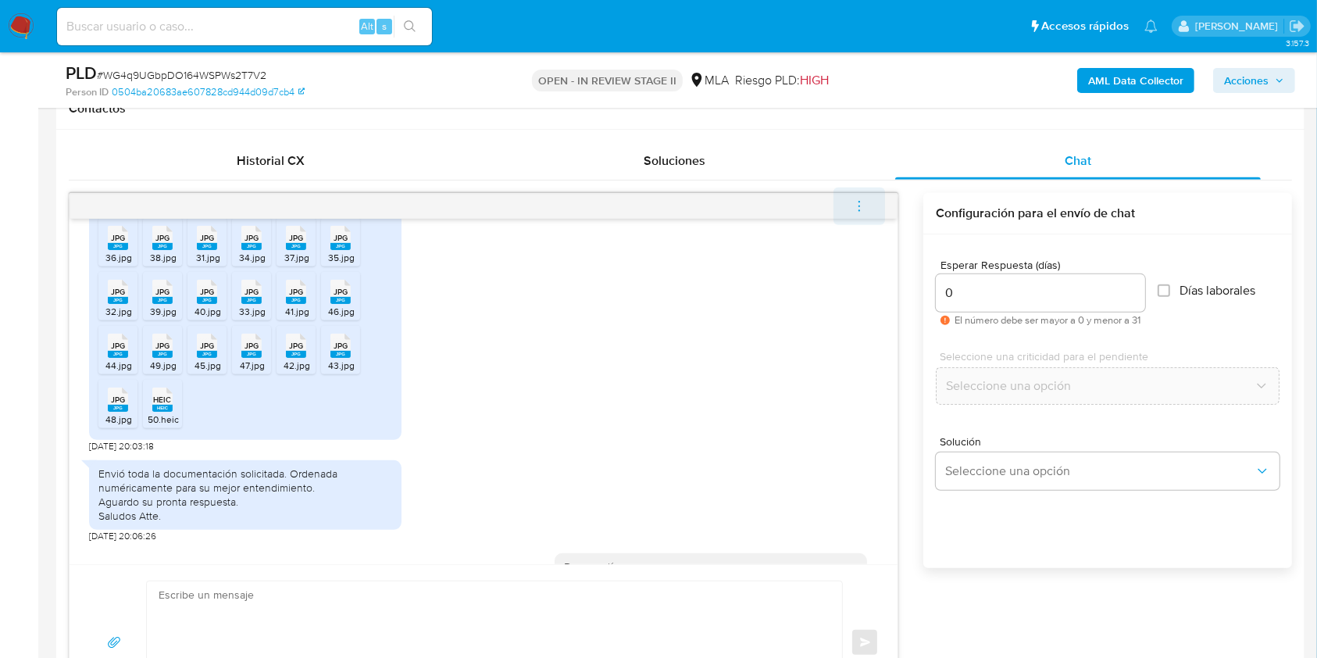
scroll to position [2097, 0]
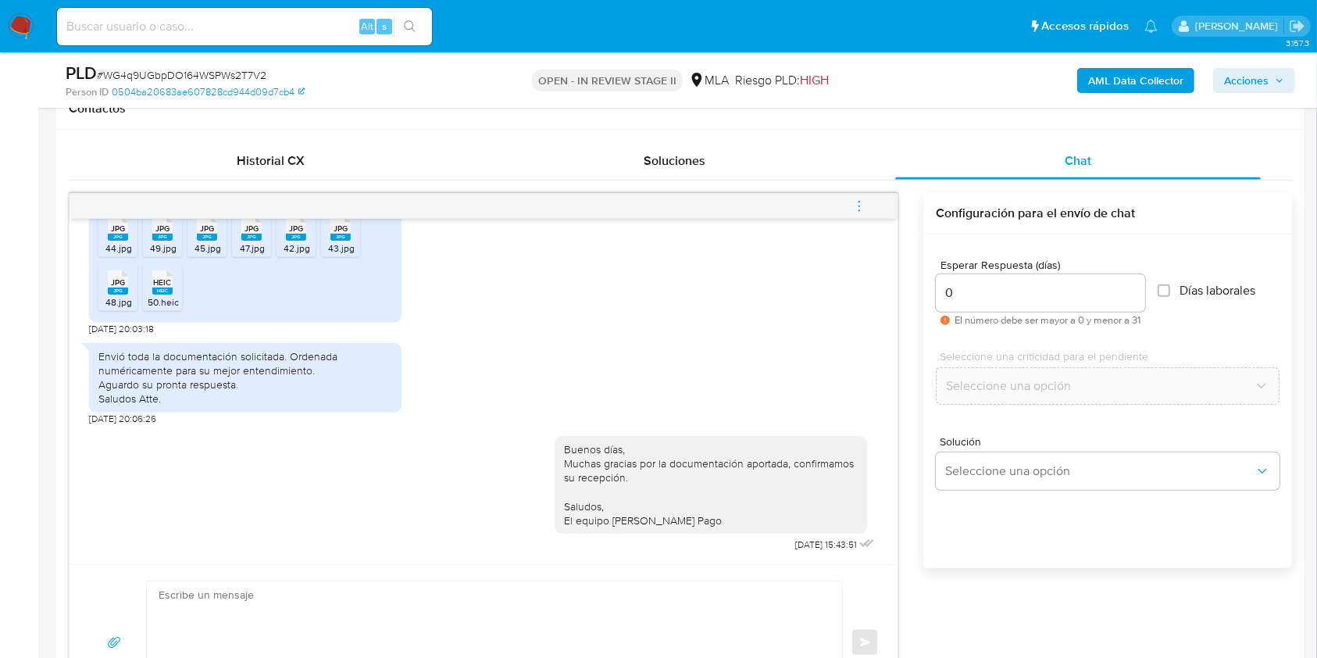
click at [863, 209] on icon "menu-action" at bounding box center [860, 206] width 14 height 14
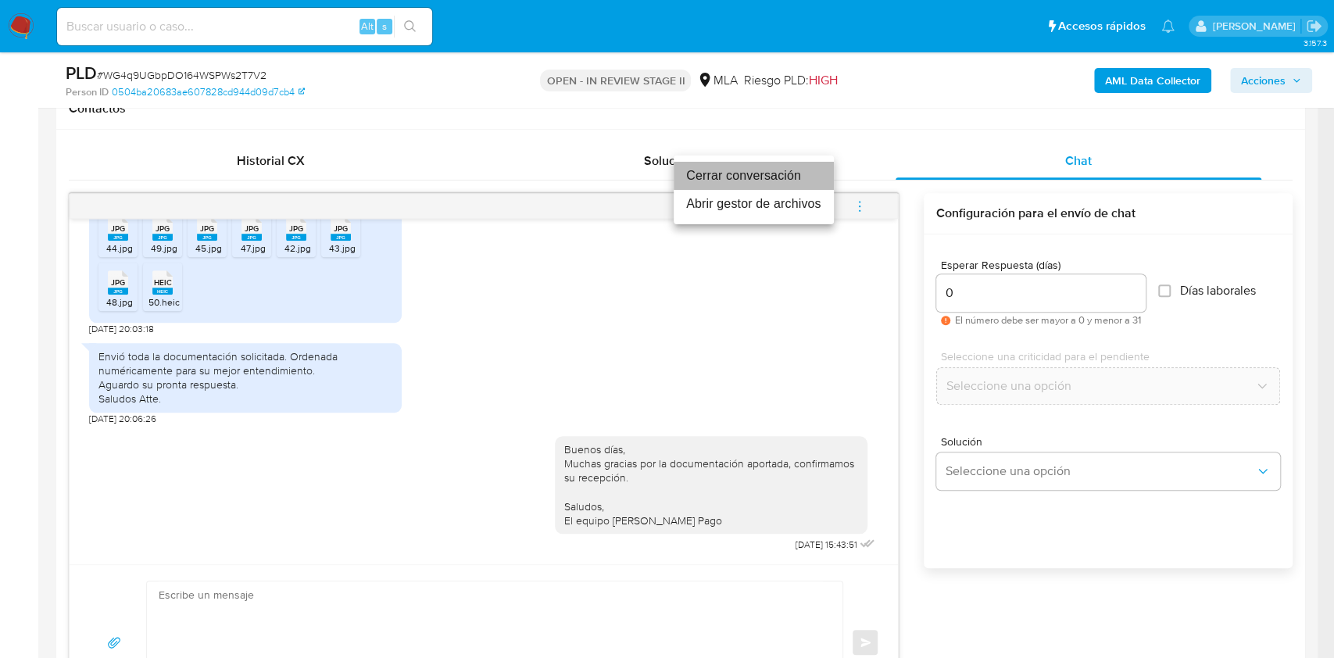
click at [714, 178] on li "Cerrar conversación" at bounding box center [754, 176] width 160 height 28
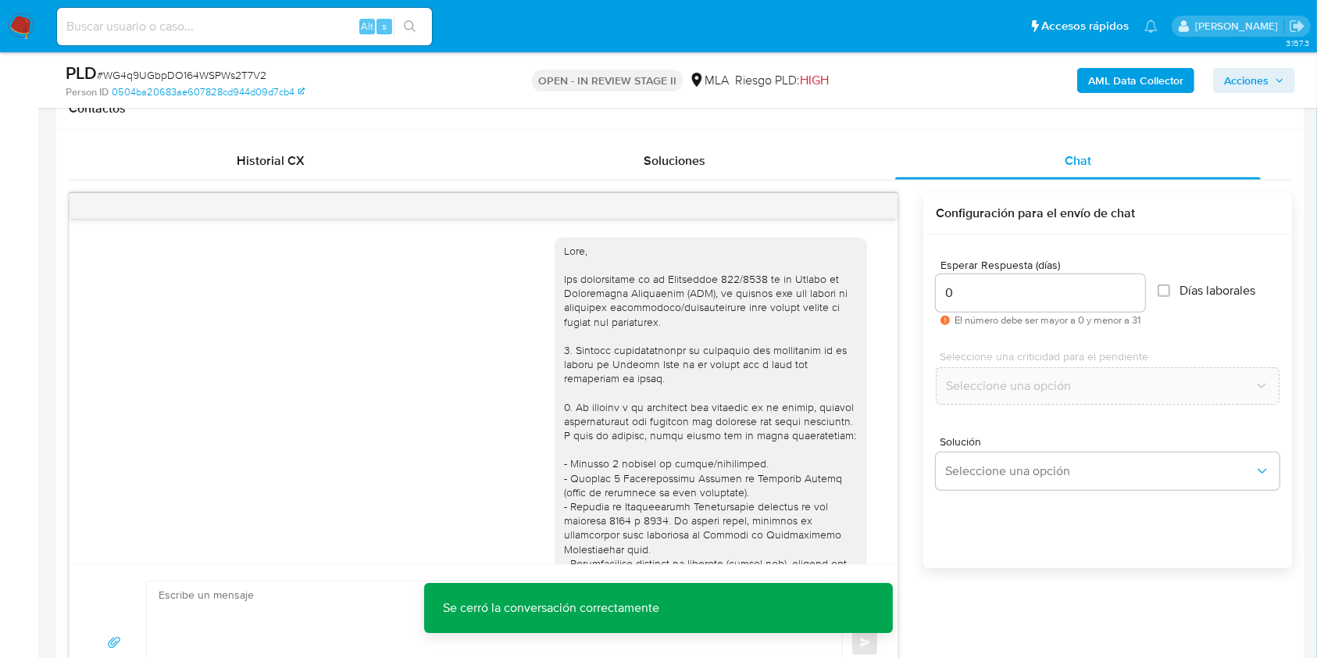
scroll to position [313, 0]
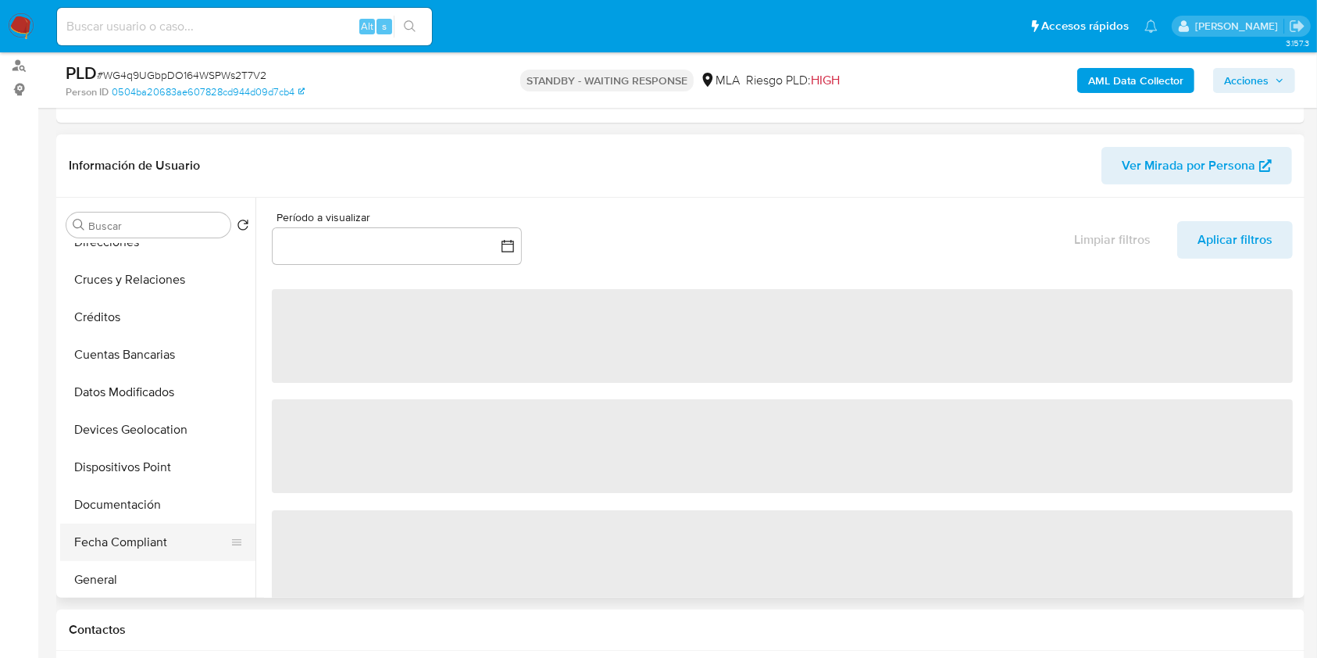
scroll to position [208, 0]
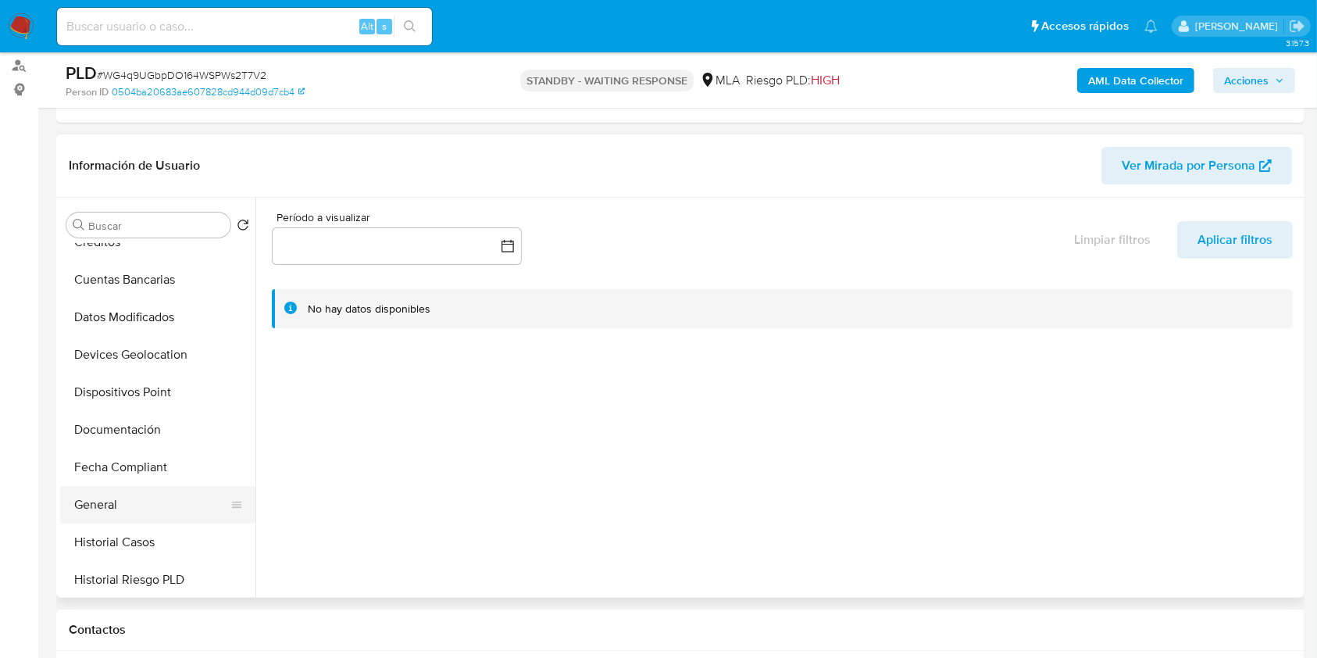
select select "10"
click at [126, 521] on button "General" at bounding box center [151, 505] width 183 height 38
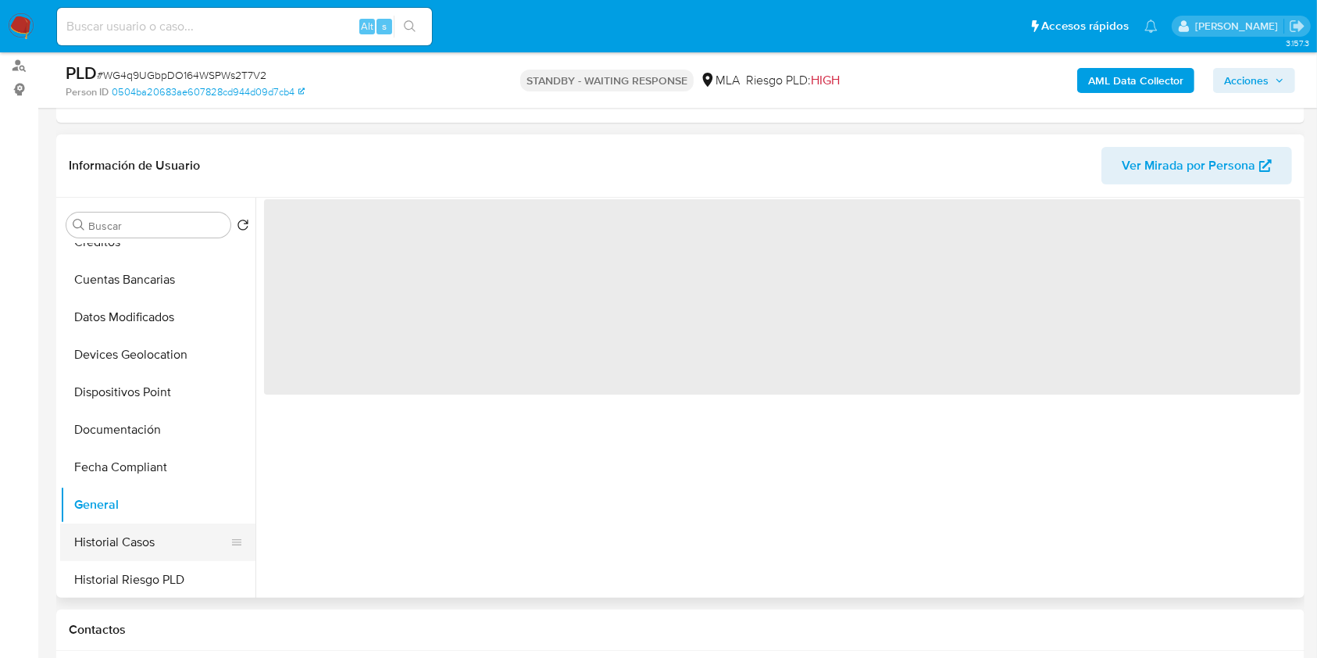
click at [125, 533] on button "Historial Casos" at bounding box center [151, 543] width 183 height 38
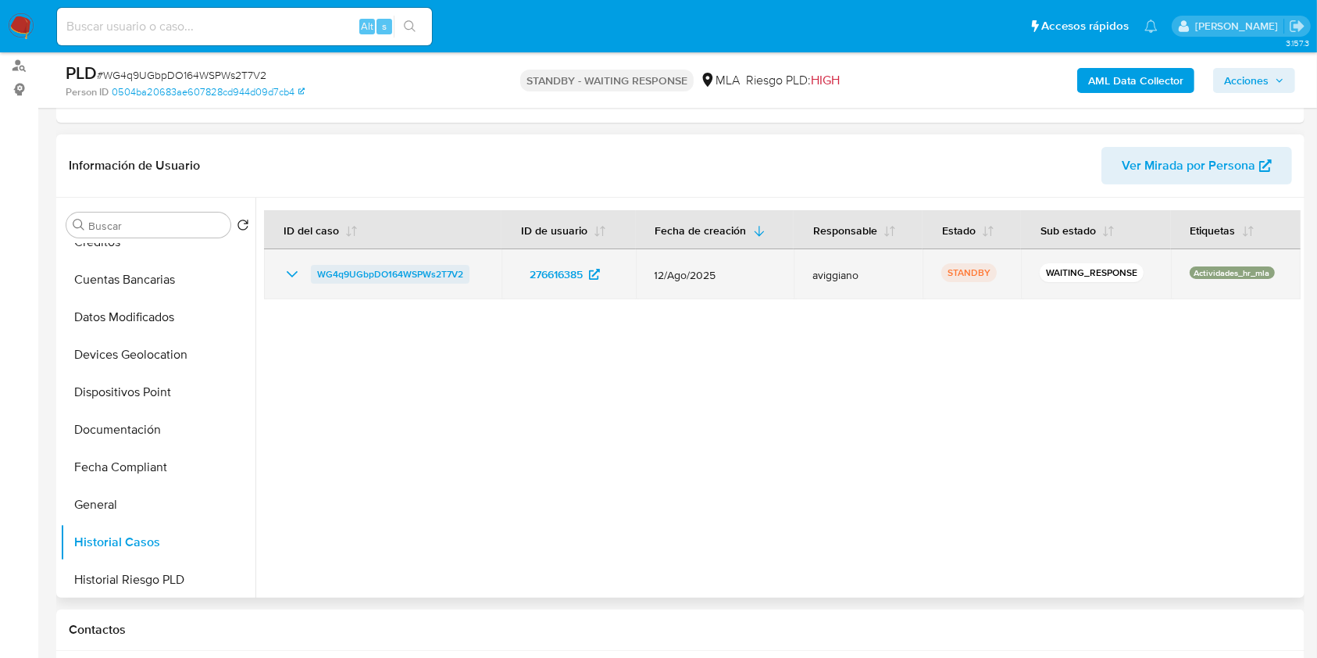
drag, startPoint x: 475, startPoint y: 277, endPoint x: 316, endPoint y: 267, distance: 159.7
click at [316, 267] on div "WG4q9UGbpDO164WSPWs2T7V2" at bounding box center [383, 274] width 200 height 19
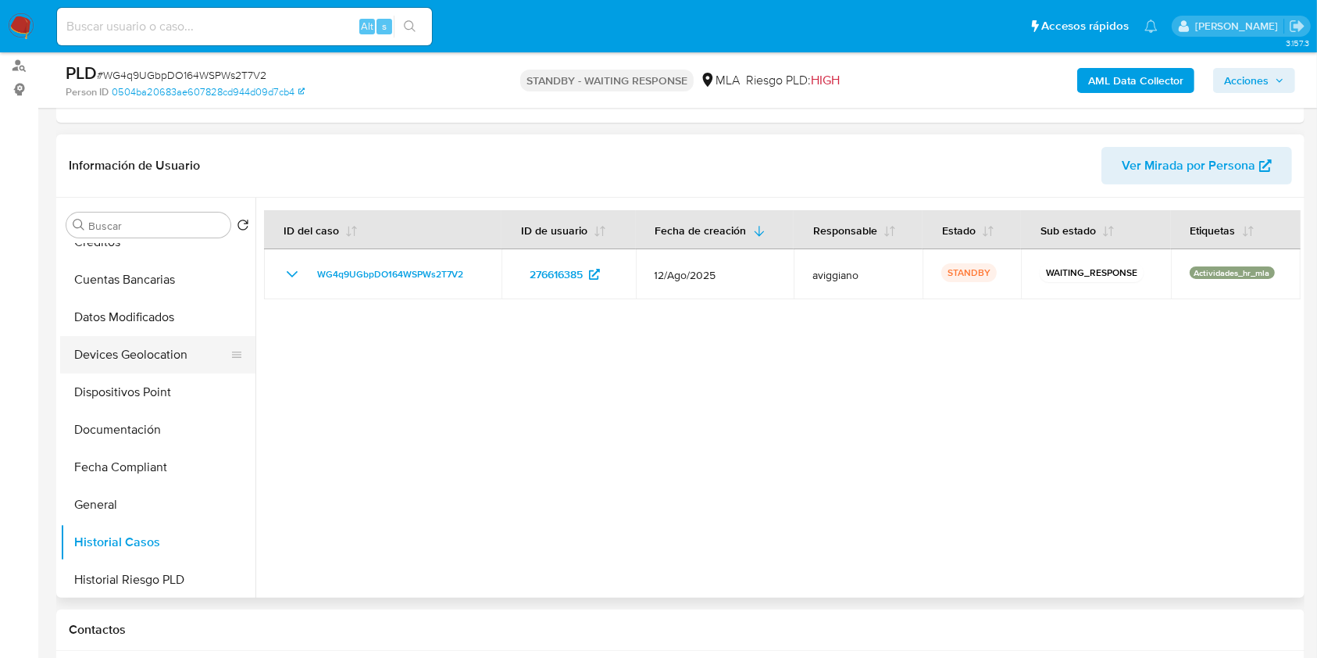
drag, startPoint x: 146, startPoint y: 317, endPoint x: 148, endPoint y: 338, distance: 21.2
click at [146, 318] on button "Datos Modificados" at bounding box center [157, 318] width 195 height 38
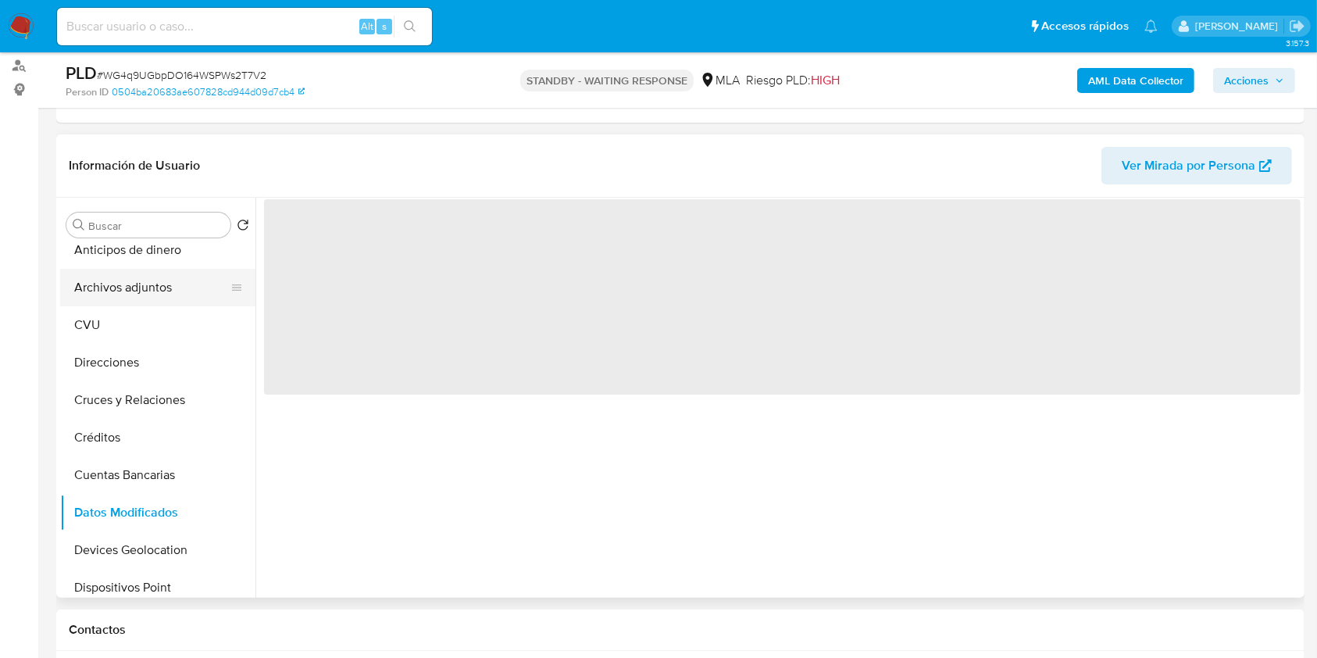
scroll to position [0, 0]
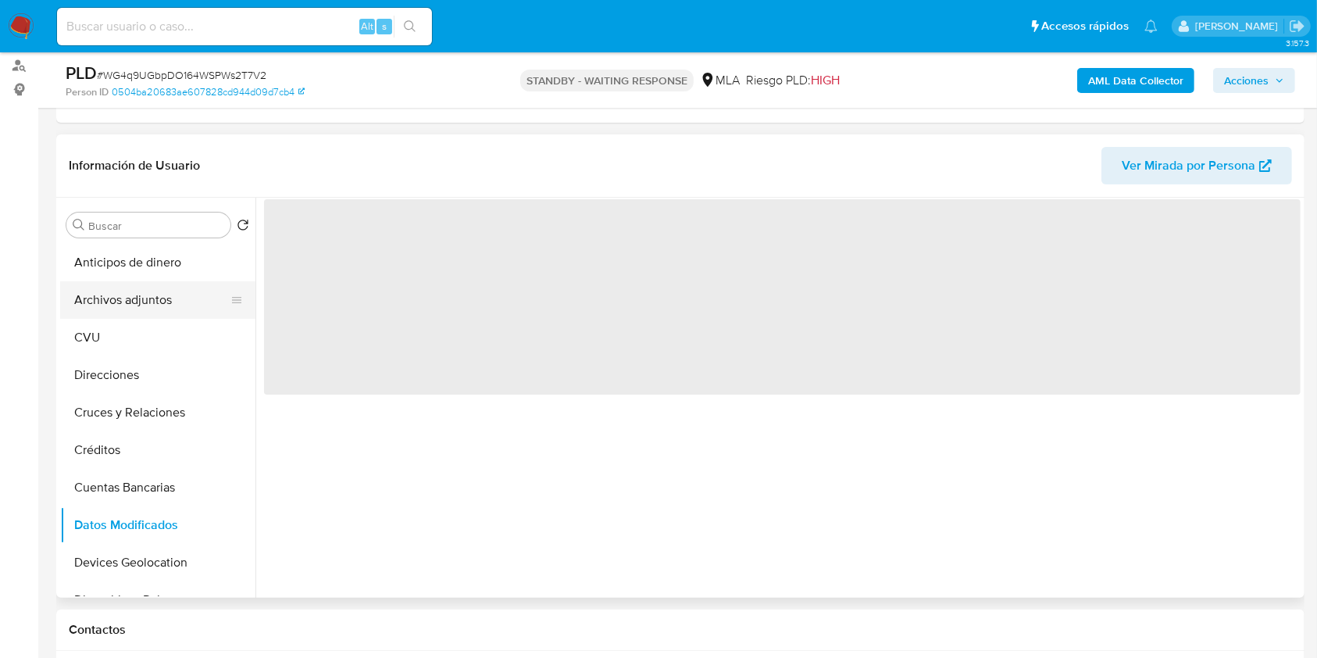
click at [146, 303] on button "Archivos adjuntos" at bounding box center [151, 300] width 183 height 38
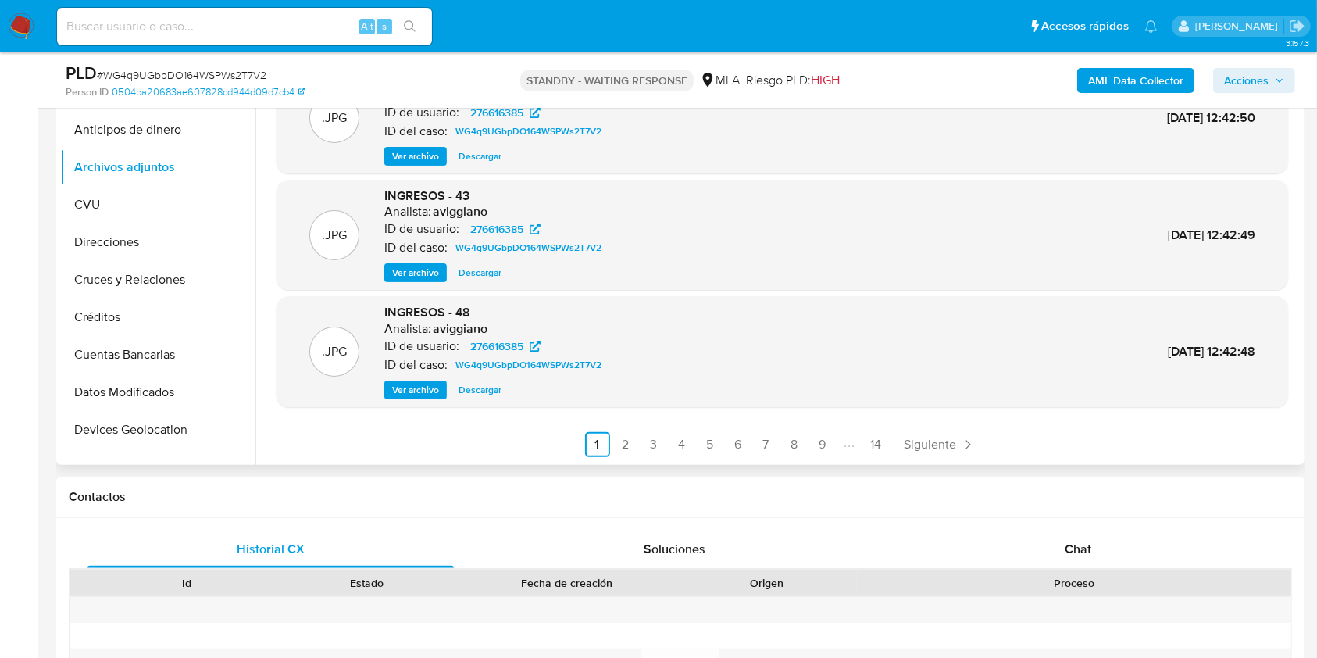
scroll to position [729, 0]
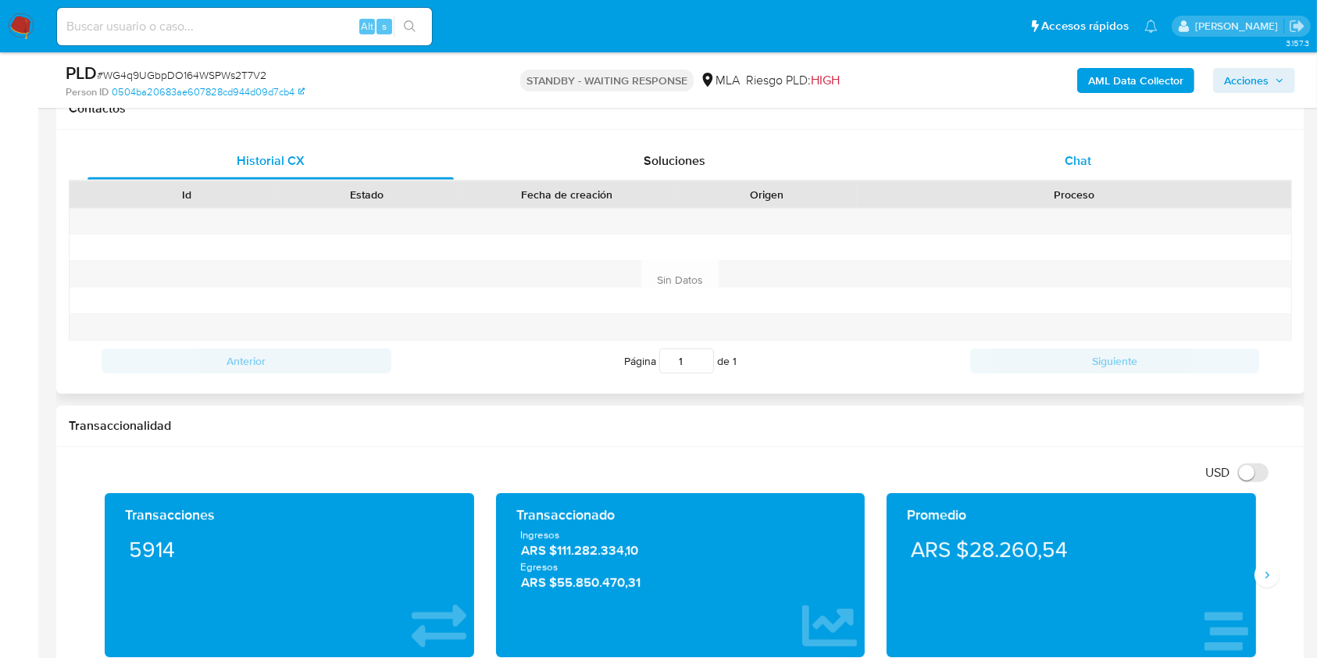
click at [1038, 156] on div "Chat" at bounding box center [1079, 161] width 366 height 38
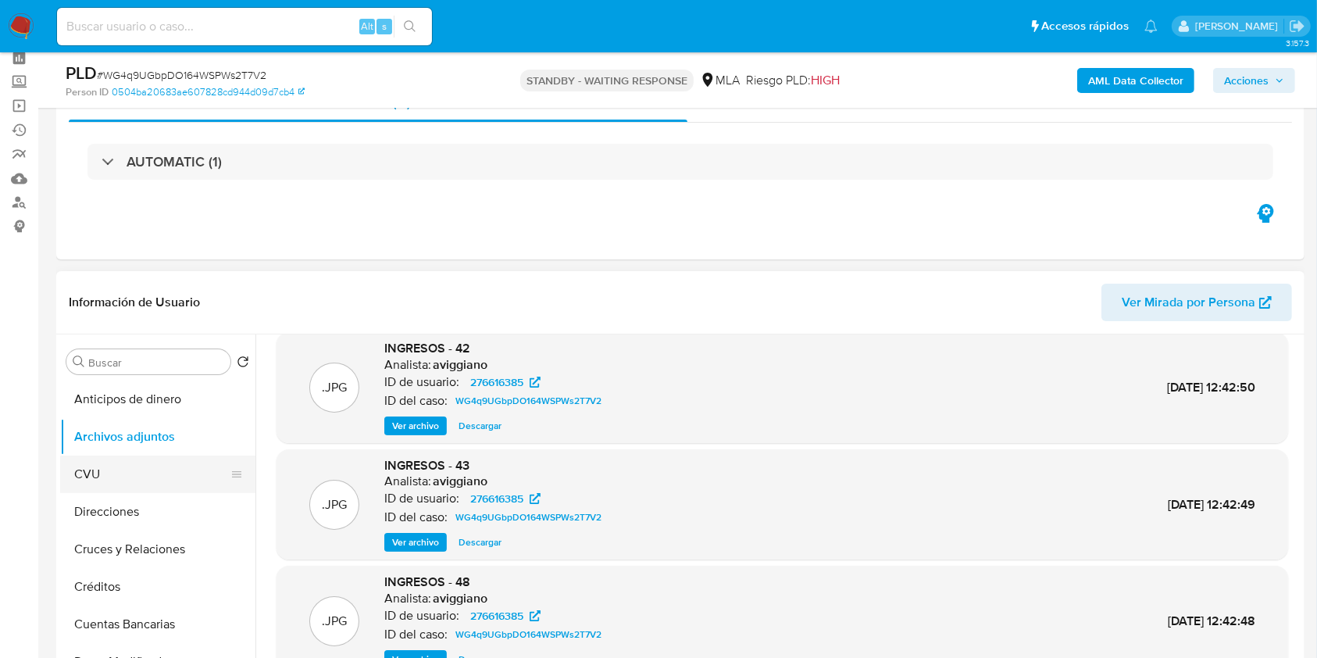
scroll to position [104, 0]
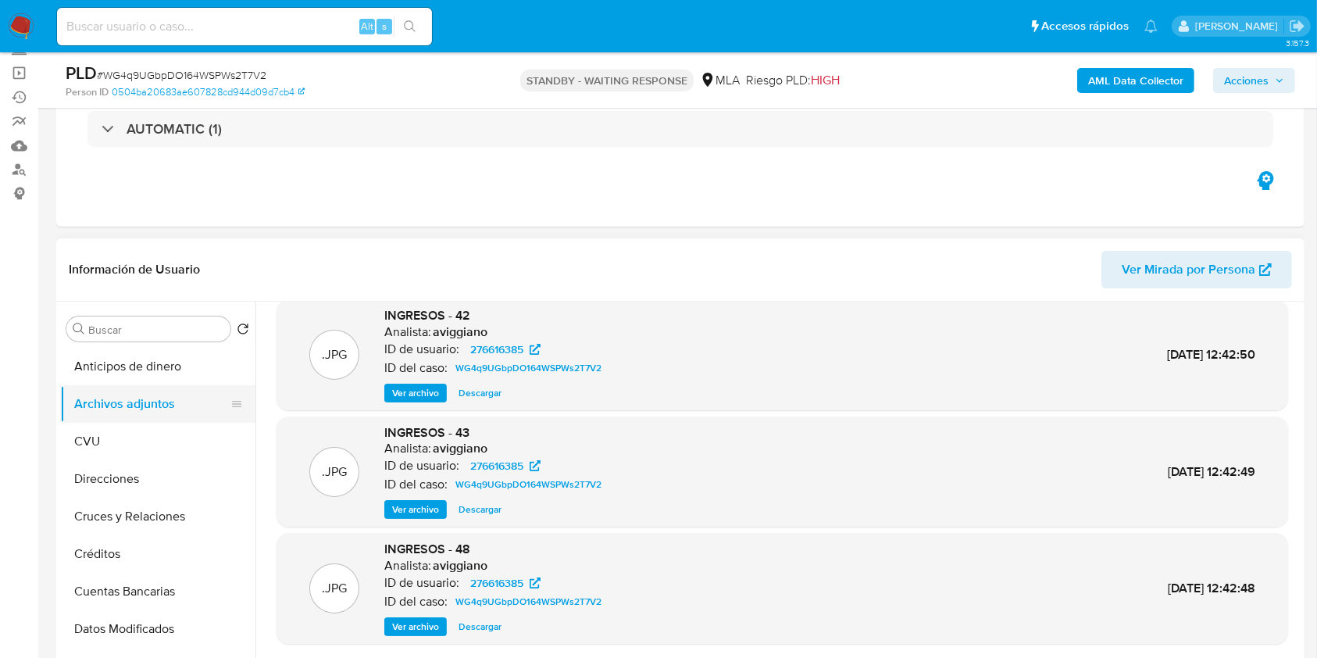
click at [146, 408] on button "Archivos adjuntos" at bounding box center [151, 404] width 183 height 38
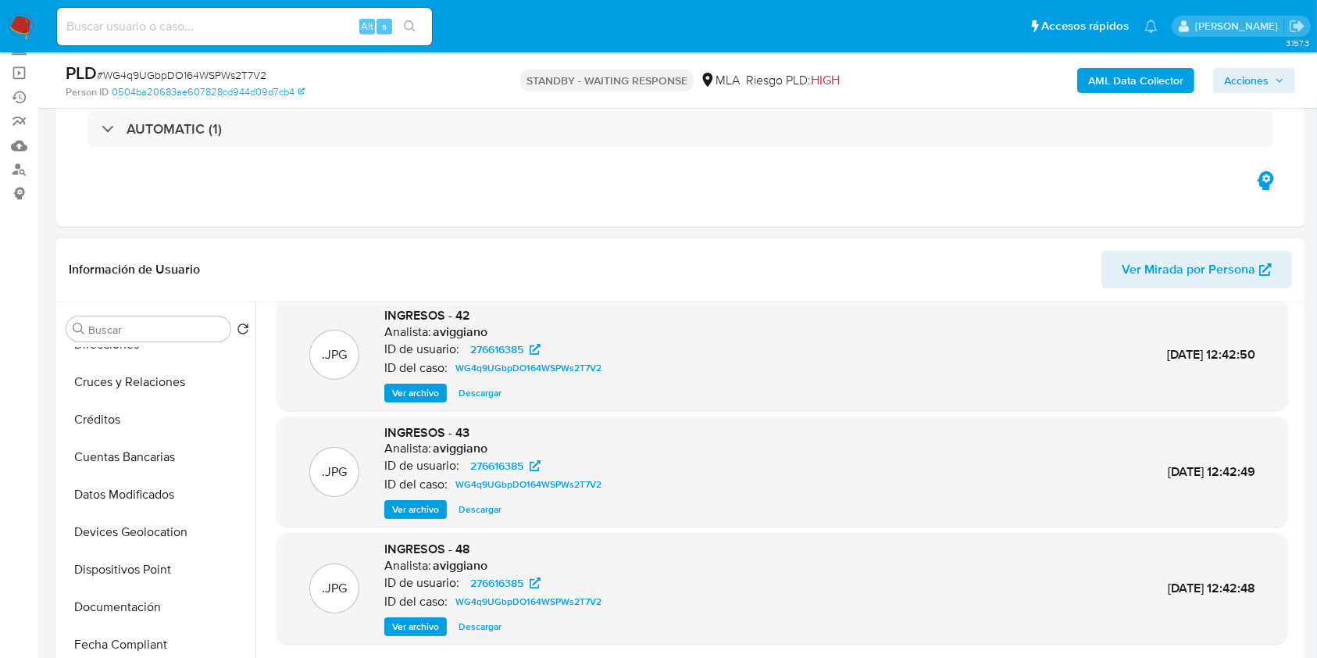
scroll to position [313, 0]
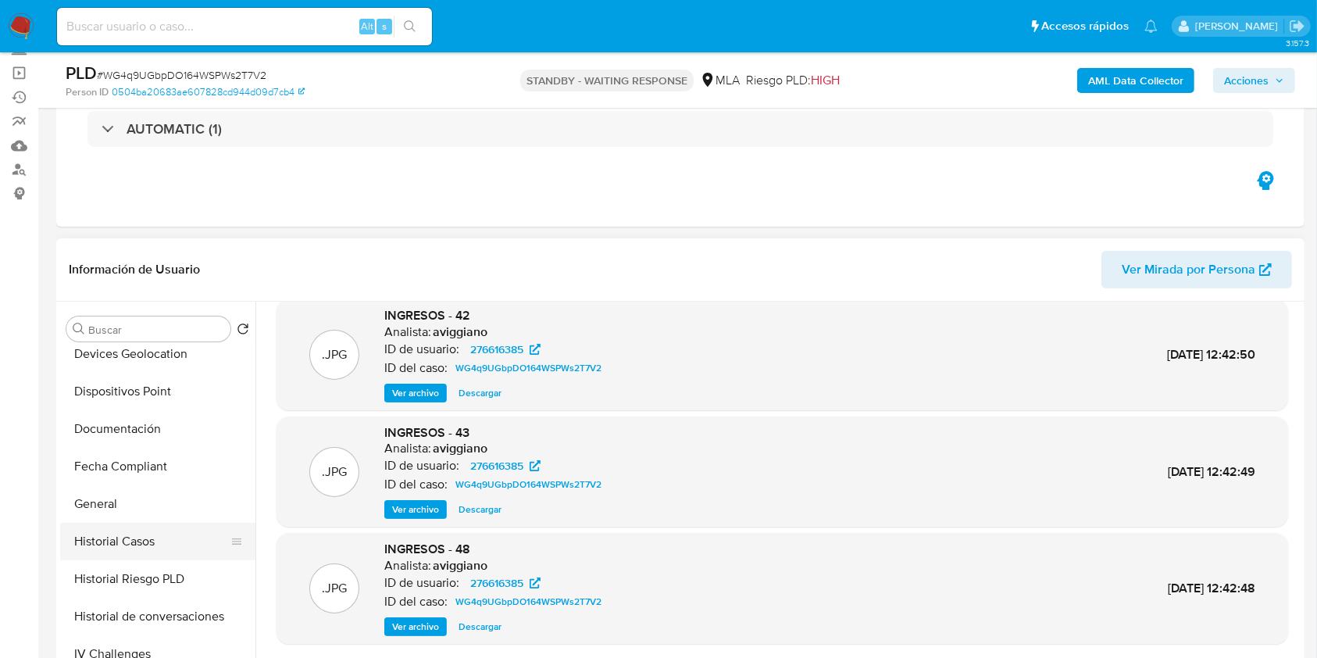
click at [115, 528] on button "Historial Casos" at bounding box center [151, 542] width 183 height 38
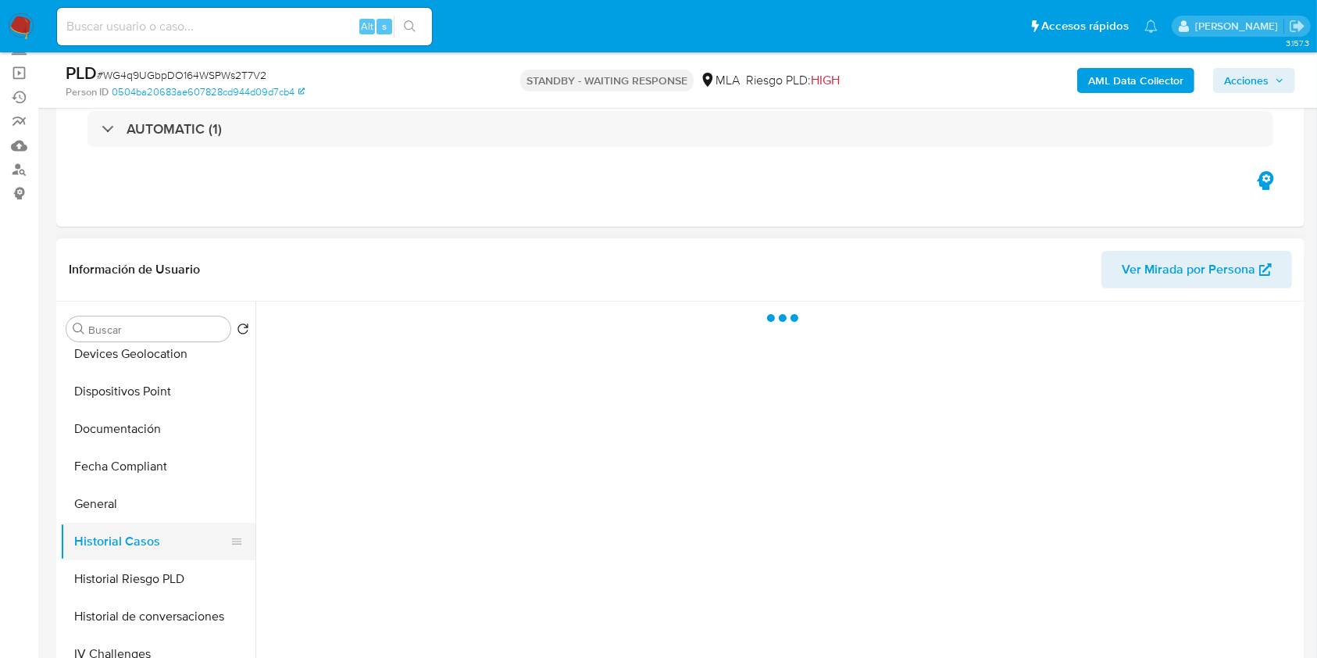
scroll to position [0, 0]
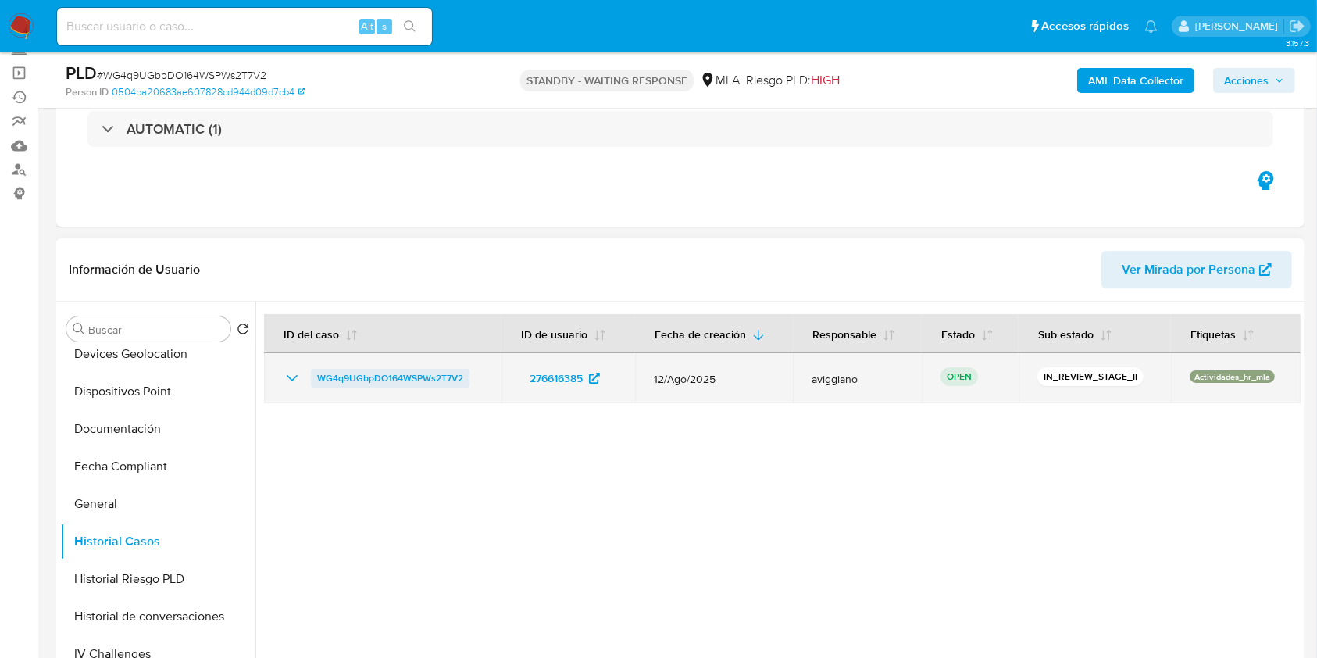
click at [420, 374] on span "WG4q9UGbpDO164WSPWs2T7V2" at bounding box center [390, 378] width 146 height 19
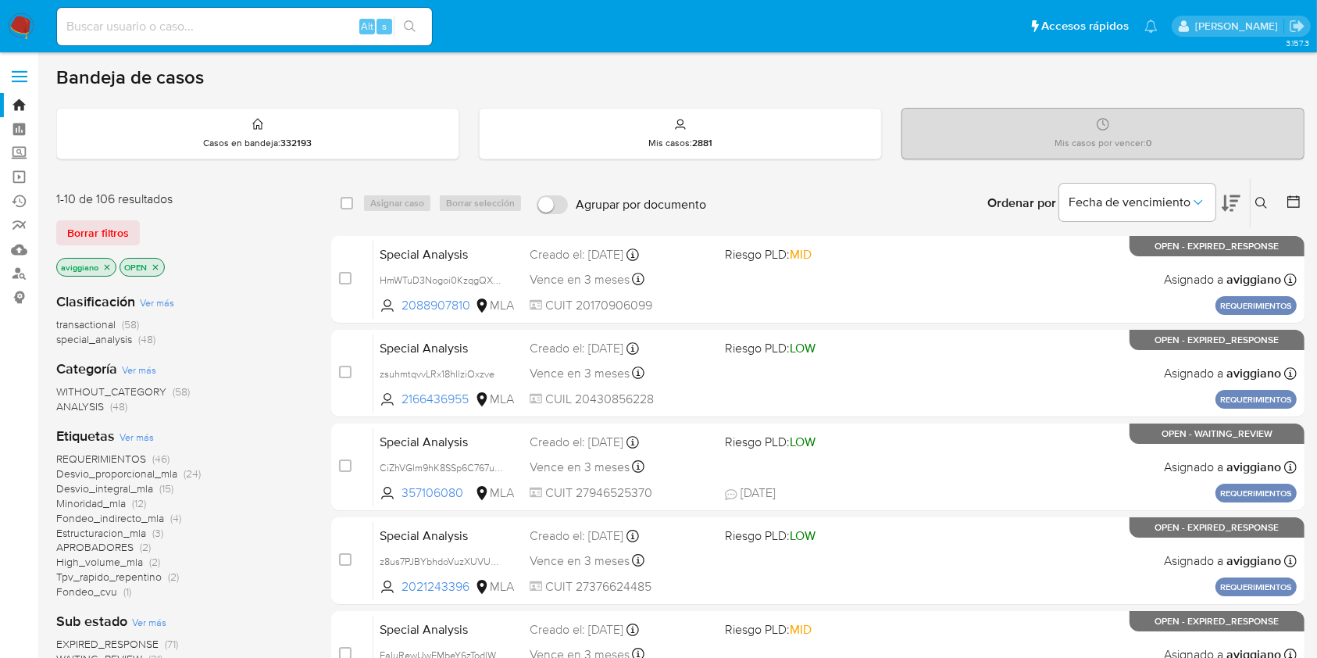
click at [1246, 198] on div "Ordenar por Fecha de vencimiento" at bounding box center [1112, 203] width 275 height 48
click at [1255, 200] on button at bounding box center [1264, 203] width 26 height 19
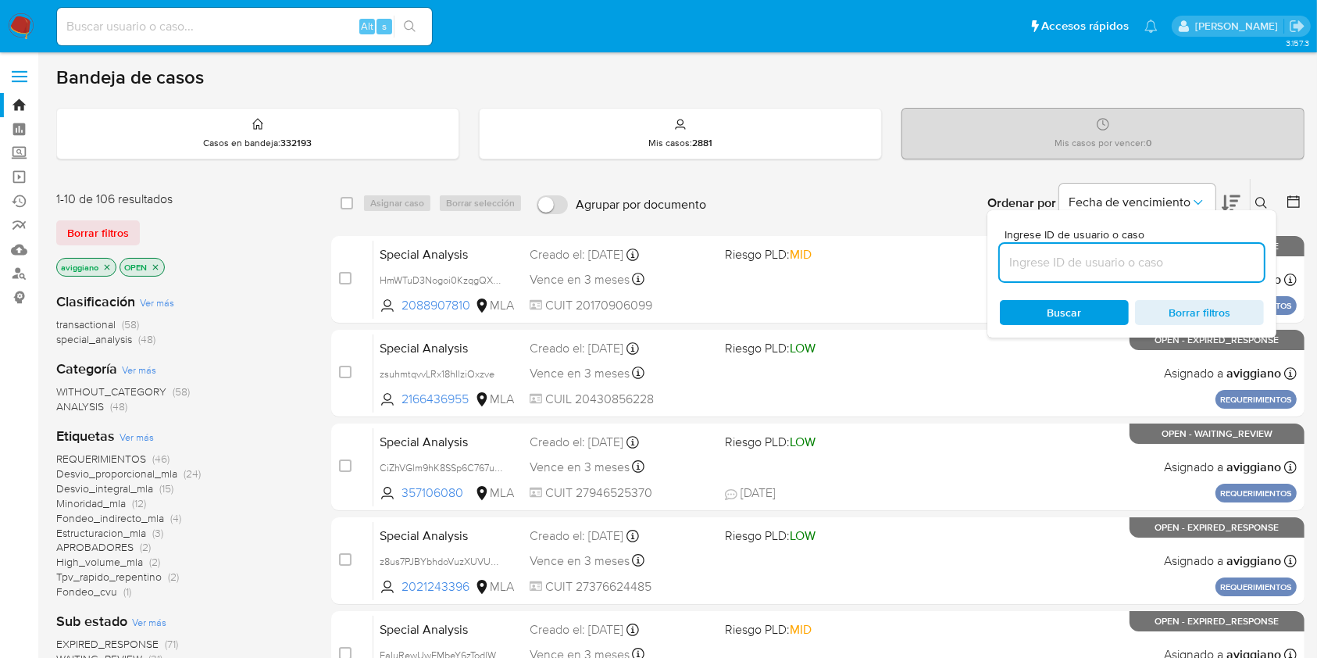
click at [1147, 256] on input at bounding box center [1132, 262] width 264 height 20
type input "WG4q9UGbpDO164WSPWs2T7V2"
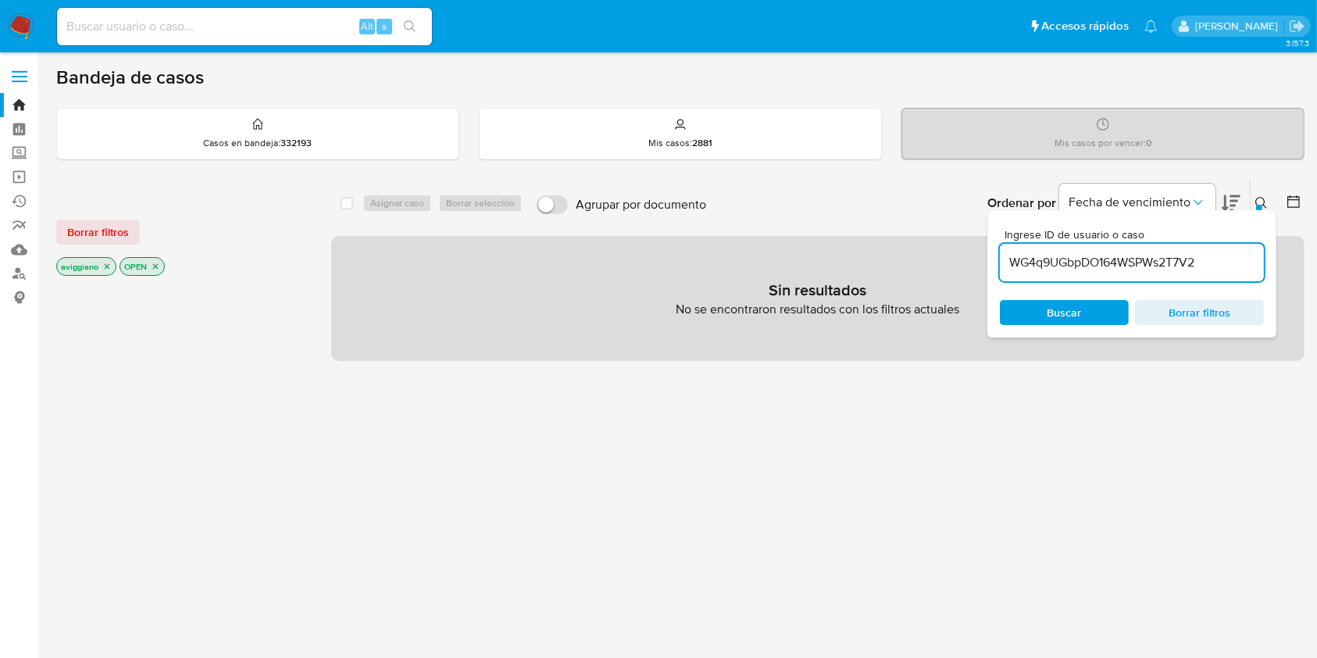
click at [112, 261] on p "aviggiano" at bounding box center [86, 266] width 59 height 17
click at [111, 262] on p "aviggiano" at bounding box center [86, 266] width 59 height 17
click at [106, 263] on icon "close-filter" at bounding box center [106, 266] width 9 height 9
click at [95, 266] on icon "close-filter" at bounding box center [92, 266] width 9 height 9
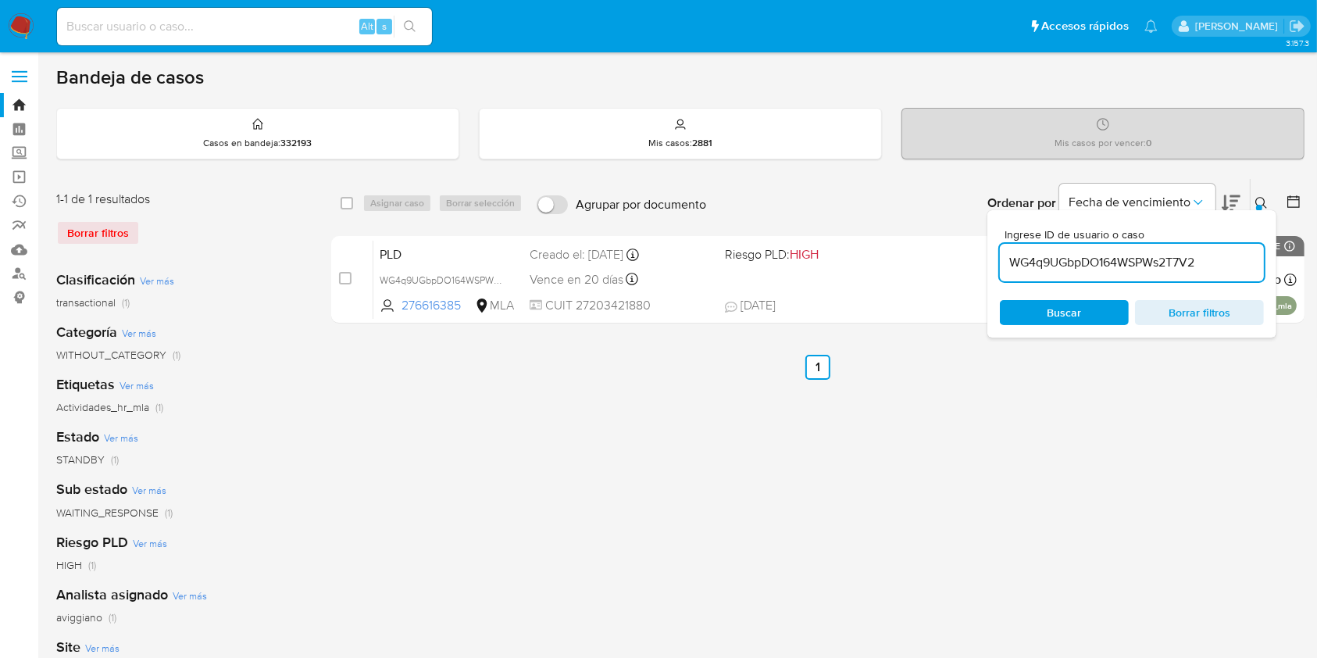
drag, startPoint x: 341, startPoint y: 206, endPoint x: 355, endPoint y: 208, distance: 14.3
click at [344, 205] on input "checkbox" at bounding box center [347, 203] width 13 height 13
checkbox input "true"
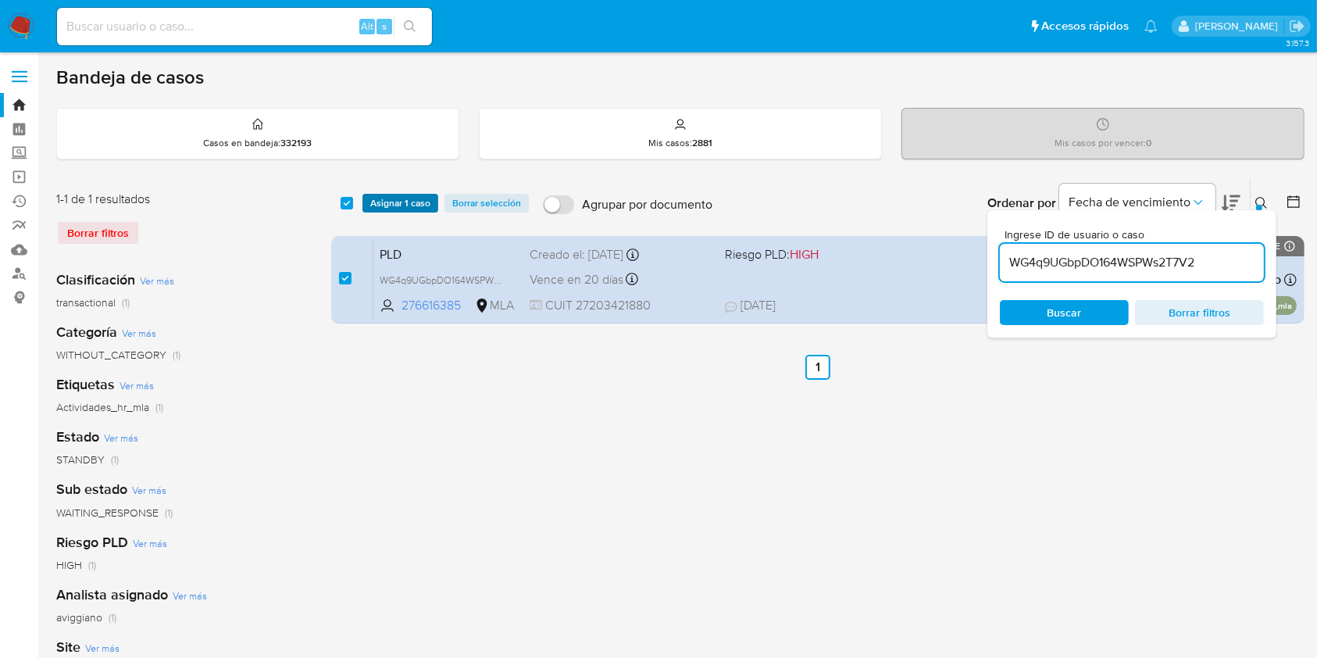
click at [363, 209] on button "Asignar 1 caso" at bounding box center [401, 203] width 76 height 19
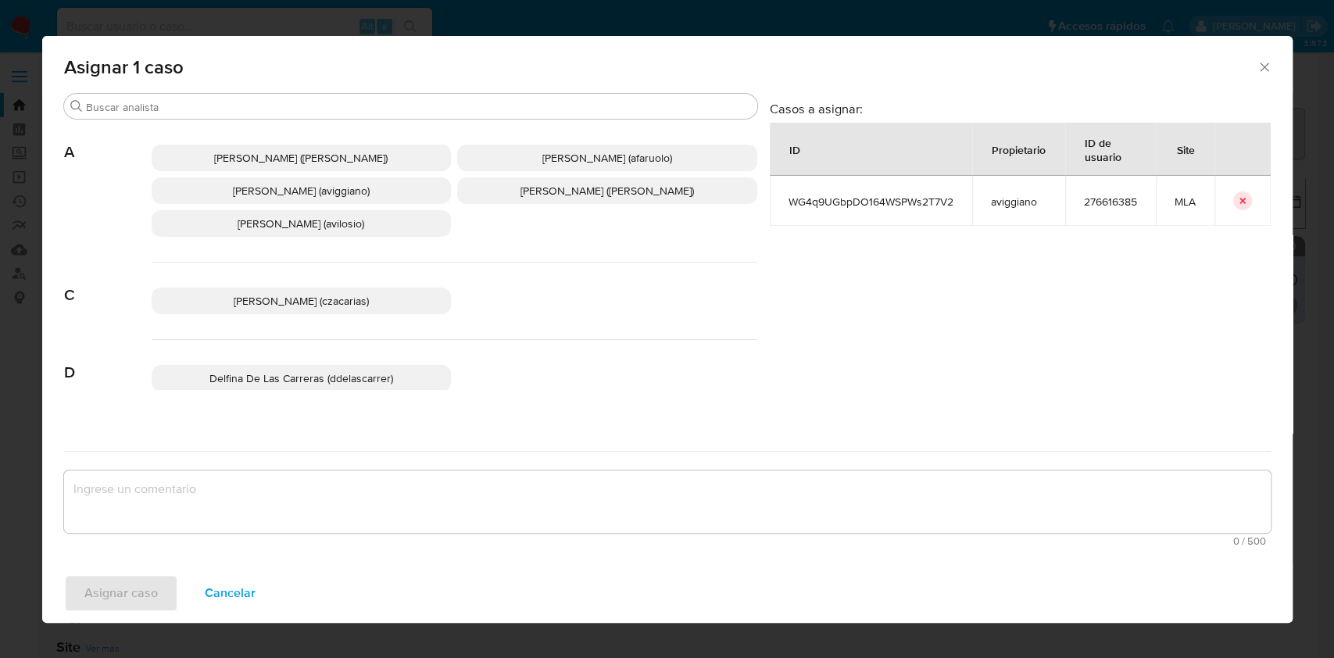
click at [325, 195] on span "[PERSON_NAME] (aviggiano)" at bounding box center [301, 191] width 137 height 16
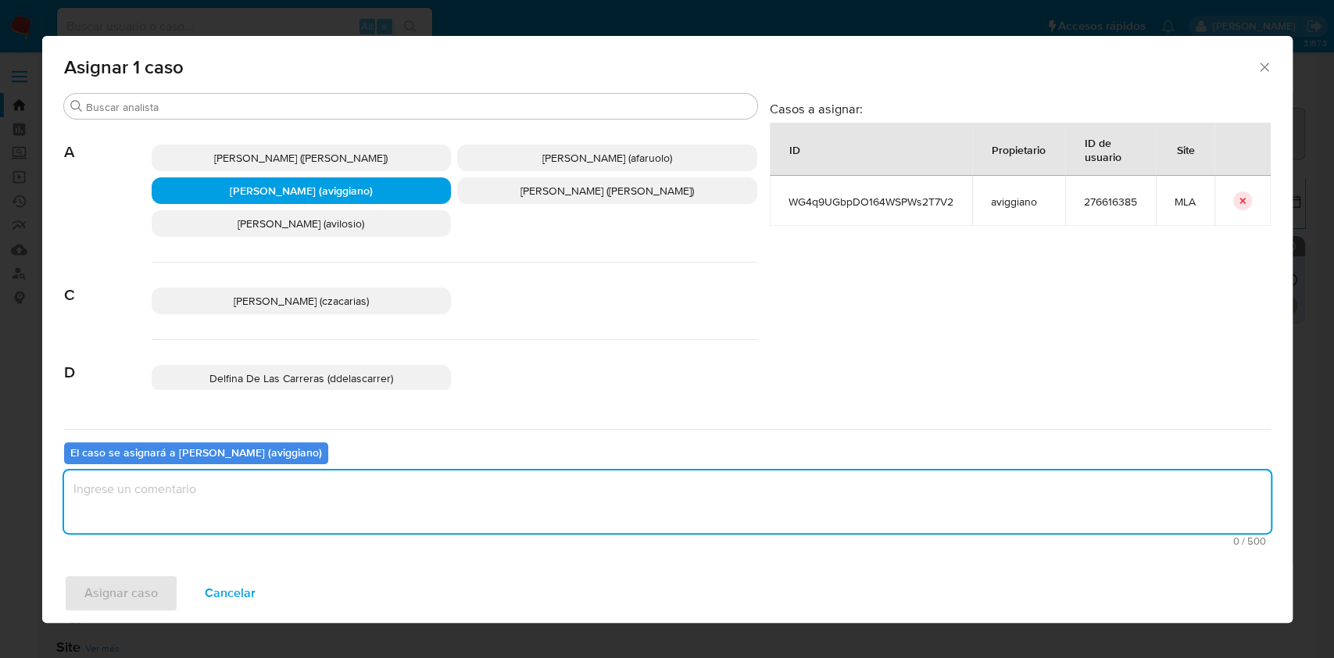
drag, startPoint x: 265, startPoint y: 492, endPoint x: 156, endPoint y: 558, distance: 126.9
click at [263, 494] on textarea "assign-modal" at bounding box center [667, 501] width 1207 height 63
click at [131, 584] on span "Asignar caso" at bounding box center [120, 593] width 73 height 34
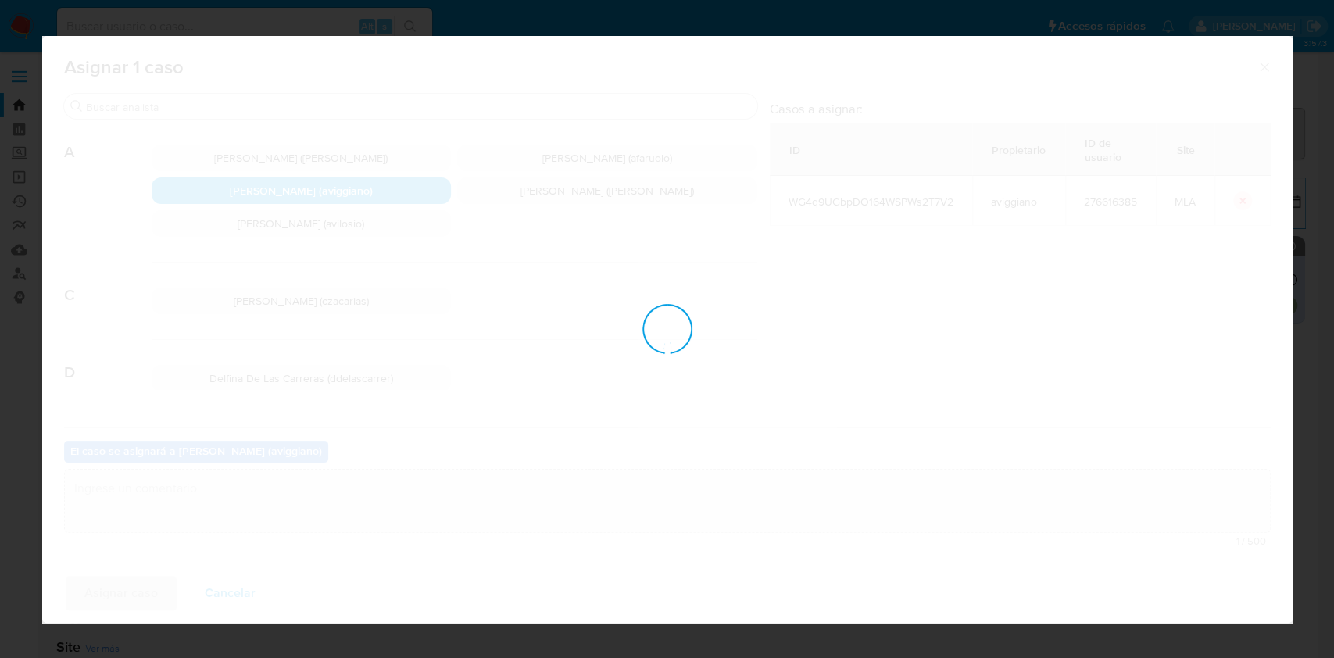
checkbox input "false"
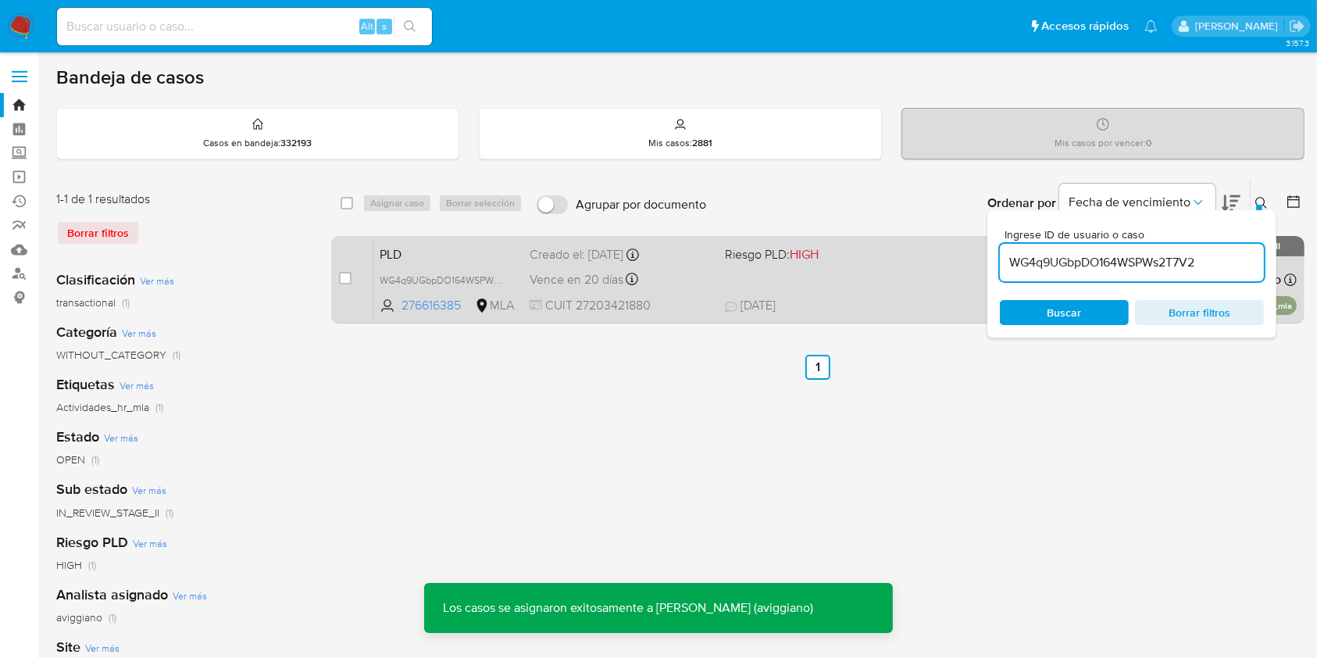
click at [825, 275] on div "PLD WG4q9UGbpDO164WSPWs2T7V2 276616385 MLA Riesgo PLD: HIGH Creado el: 12/08/20…" at bounding box center [836, 279] width 924 height 79
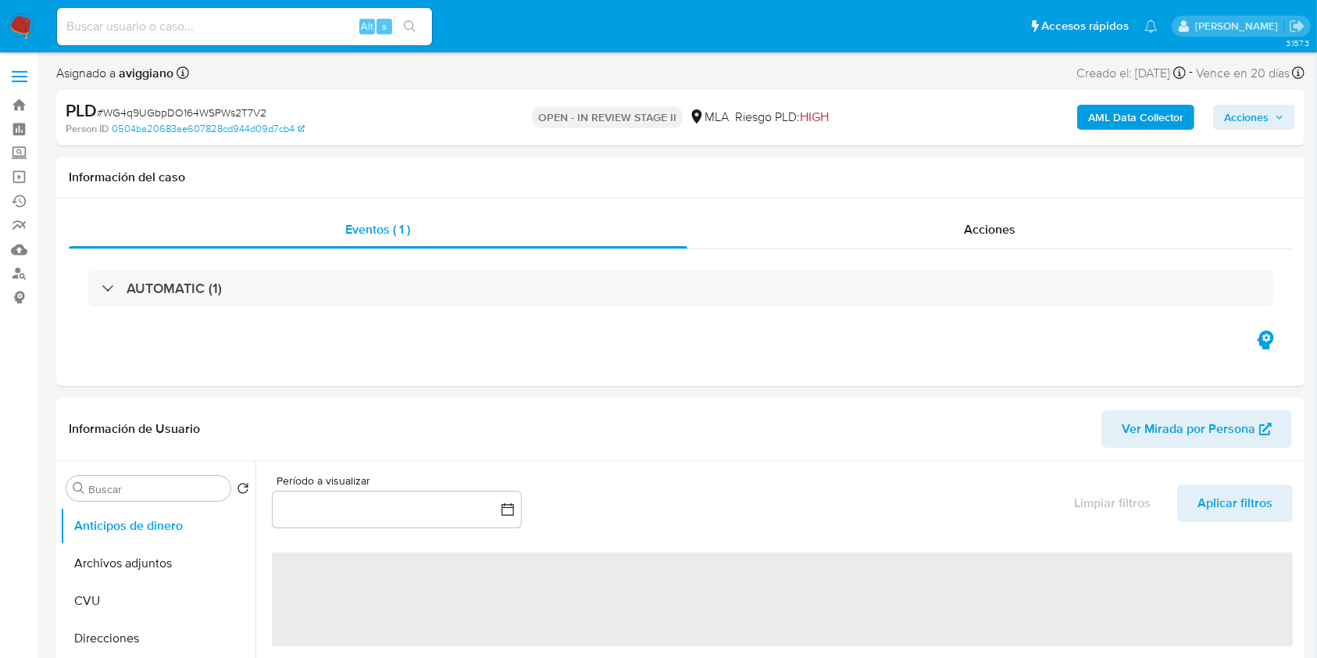
select select "10"
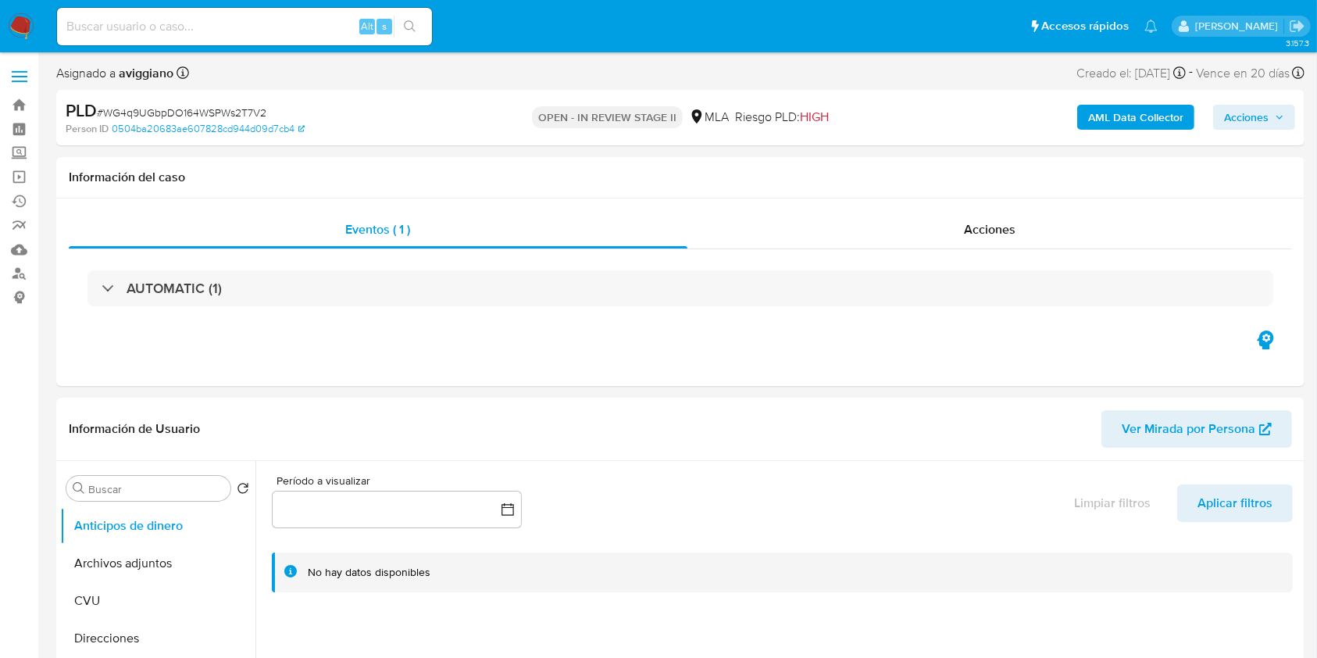
select select "10"
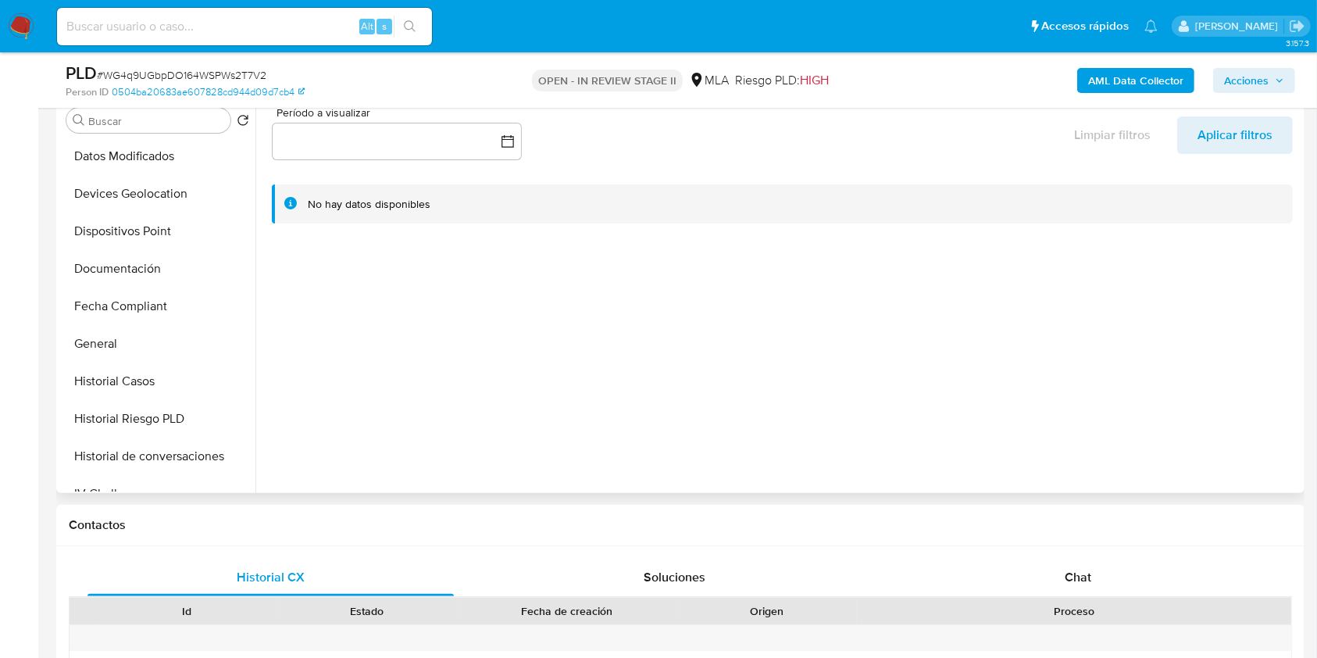
scroll to position [520, 0]
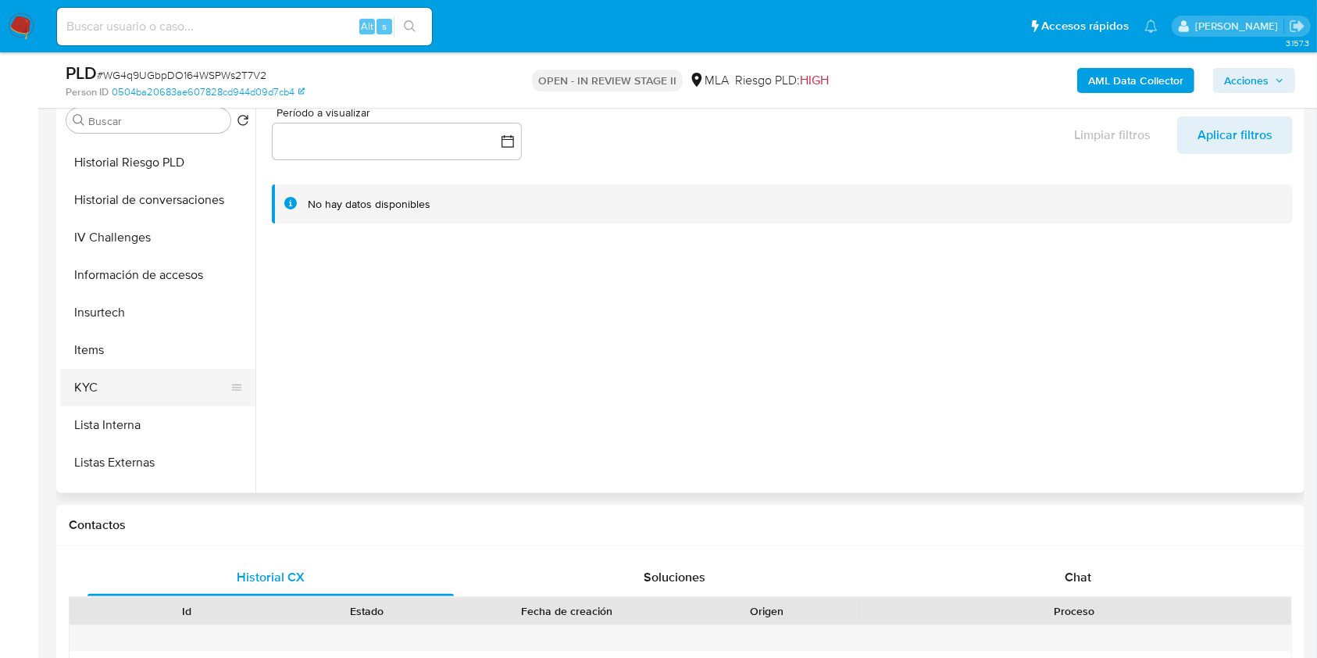
click at [120, 377] on button "KYC" at bounding box center [151, 388] width 183 height 38
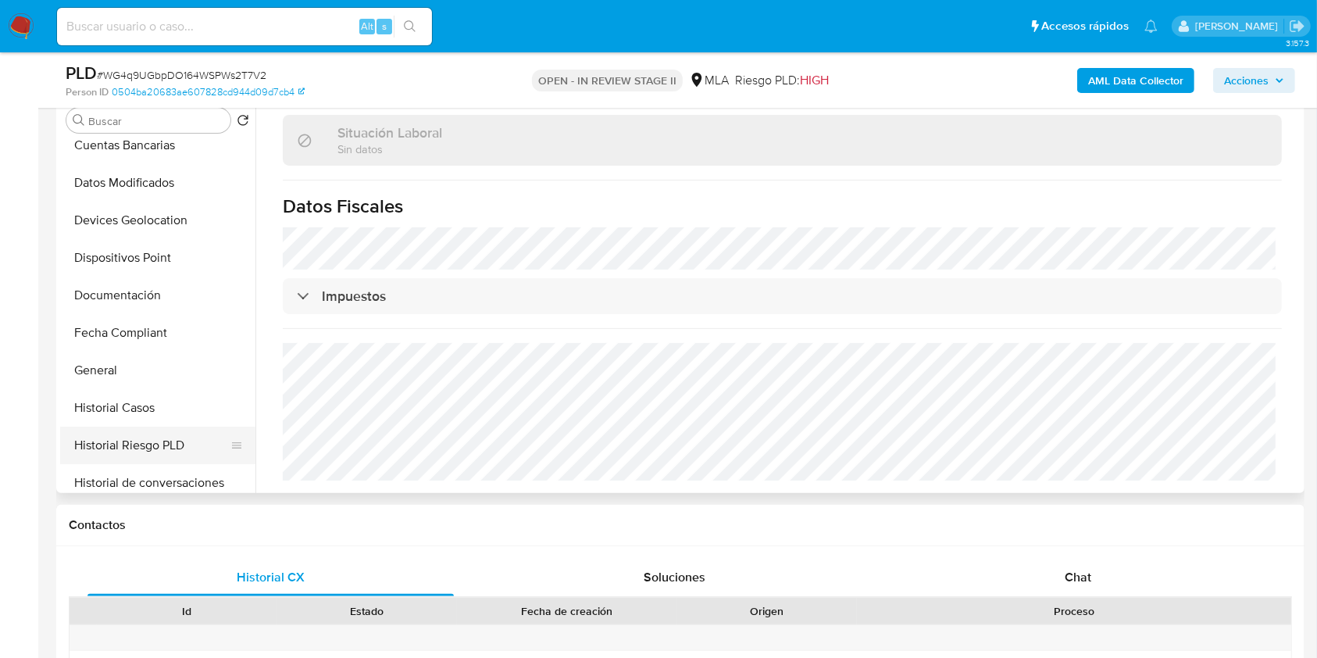
scroll to position [208, 0]
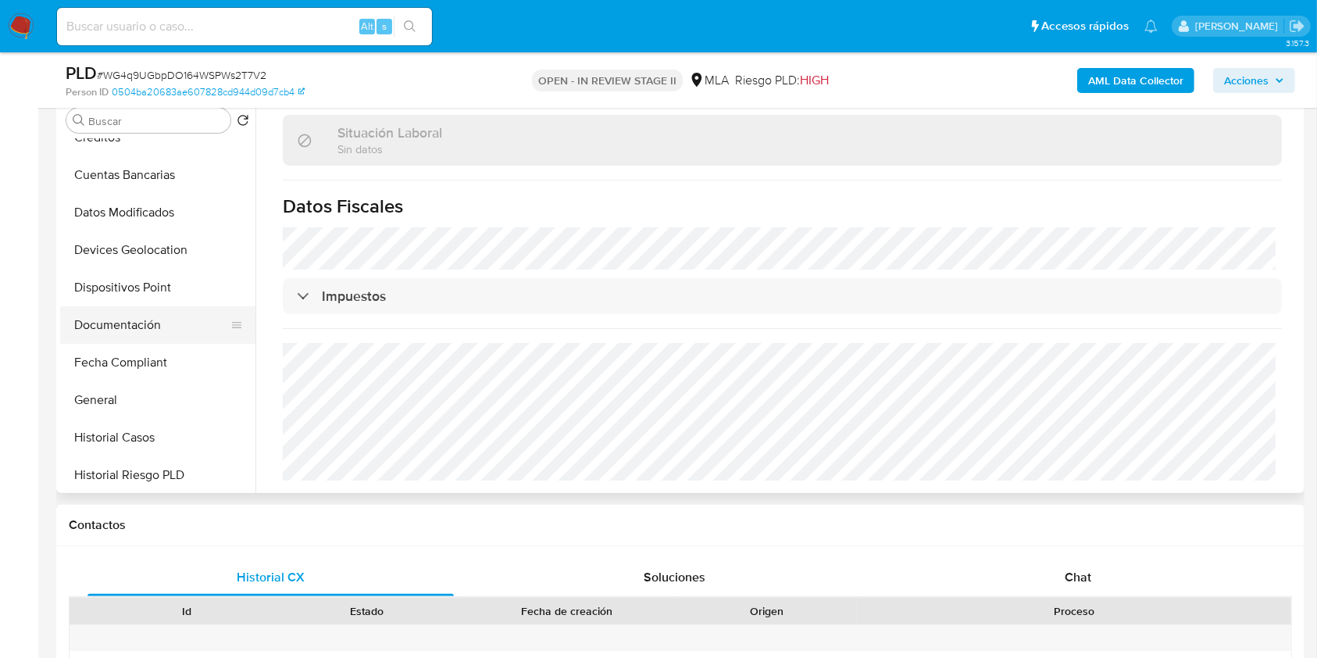
click at [151, 320] on button "Documentación" at bounding box center [151, 325] width 183 height 38
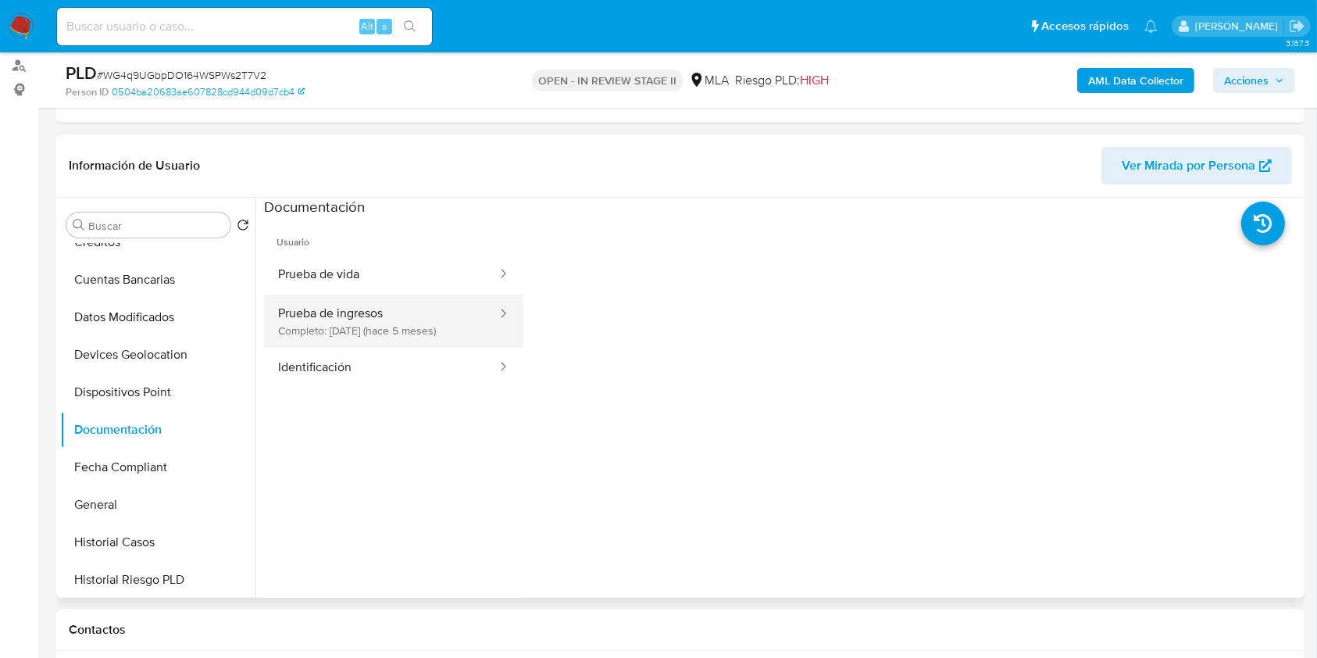
click at [385, 323] on button "Prueba de ingresos Completo: 27/03/2025 (hace 5 meses)" at bounding box center [381, 321] width 234 height 53
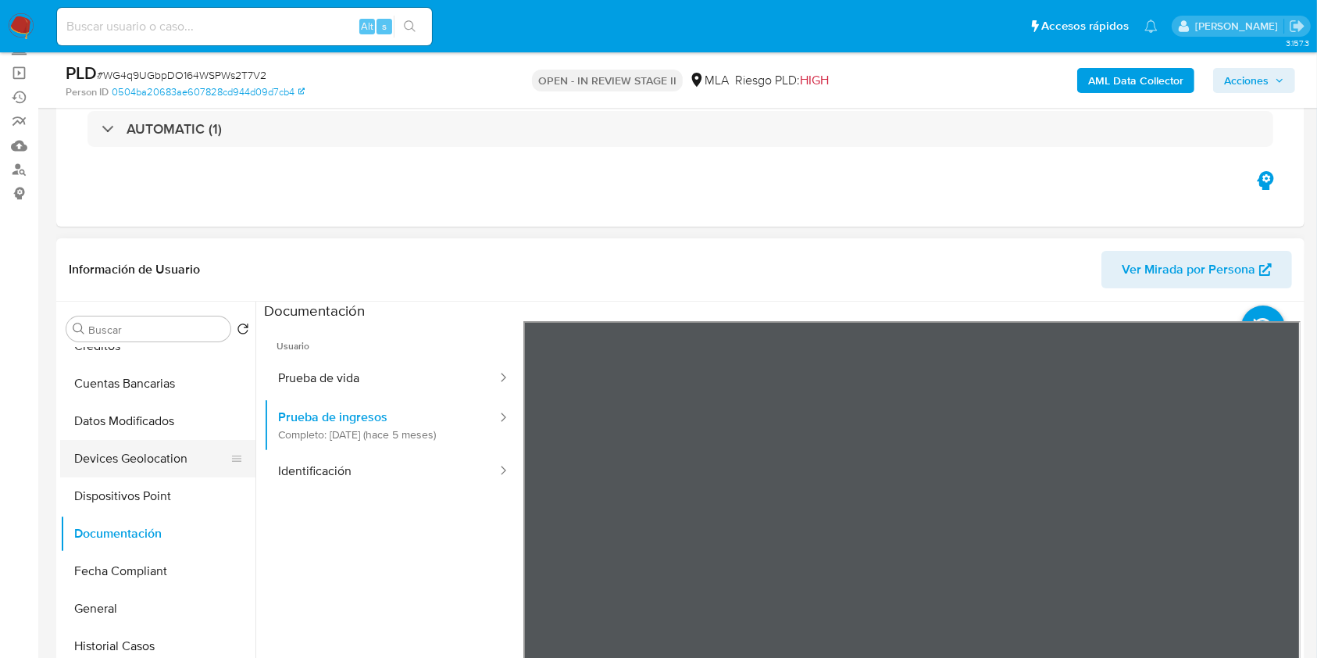
click at [139, 470] on button "Devices Geolocation" at bounding box center [151, 459] width 183 height 38
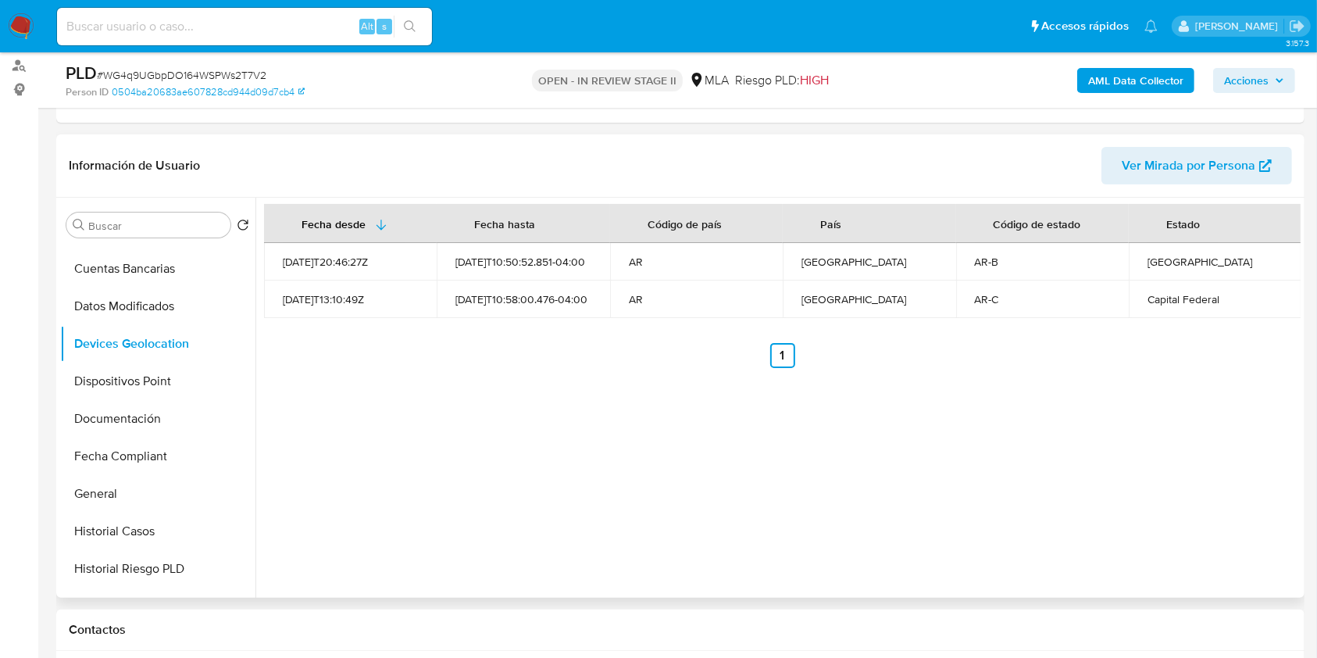
scroll to position [110, 0]
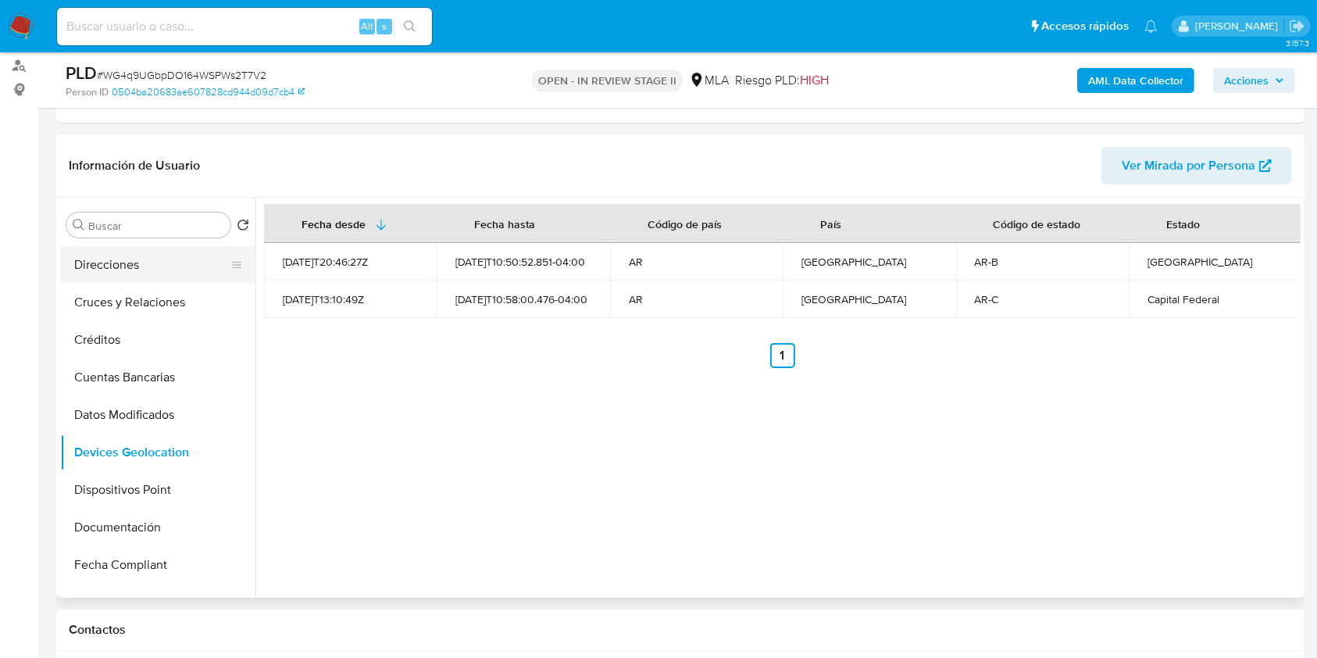
click at [130, 260] on button "Direcciones" at bounding box center [151, 265] width 183 height 38
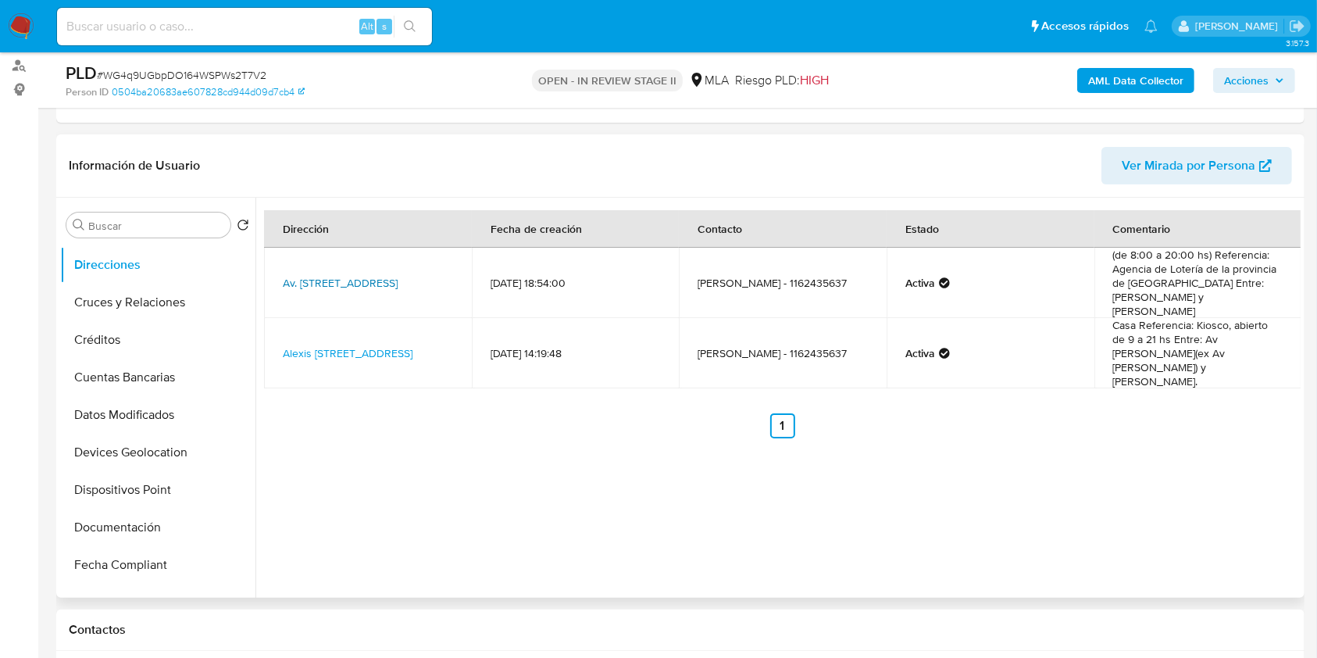
click at [367, 281] on link "Av. Libertador 7662, Trujui, Buenos Aires, 1664, Argentina 7662" at bounding box center [340, 283] width 115 height 16
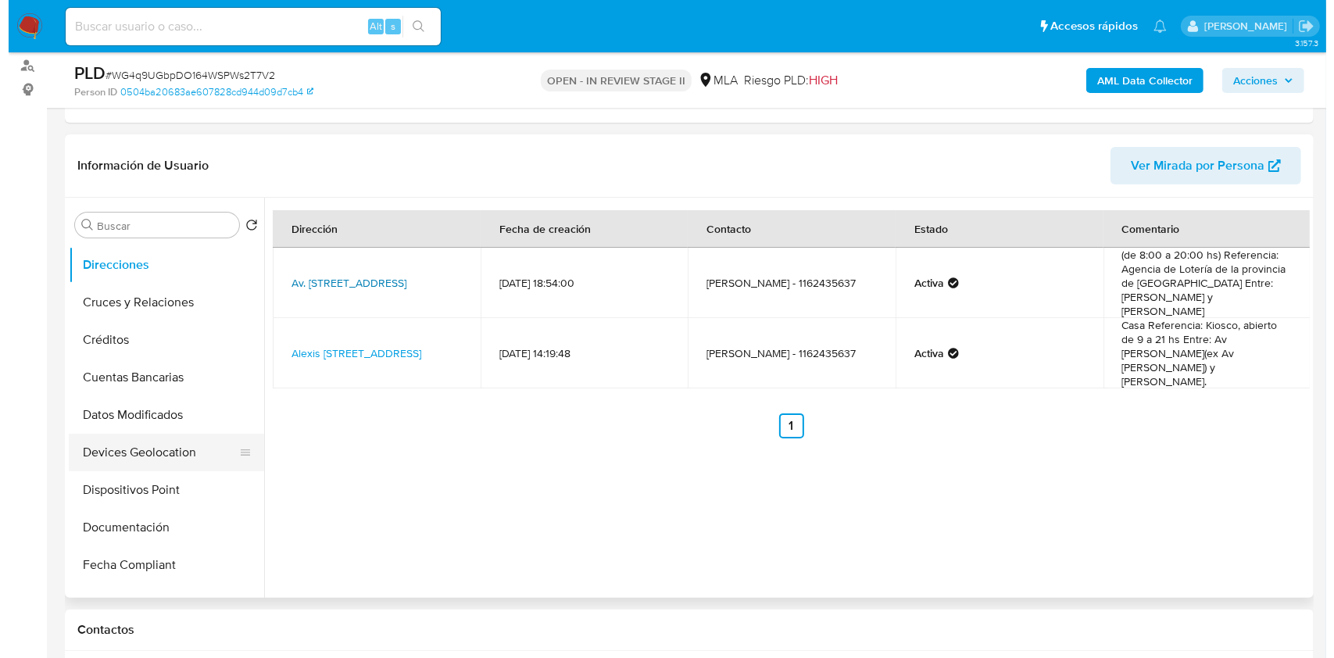
scroll to position [0, 0]
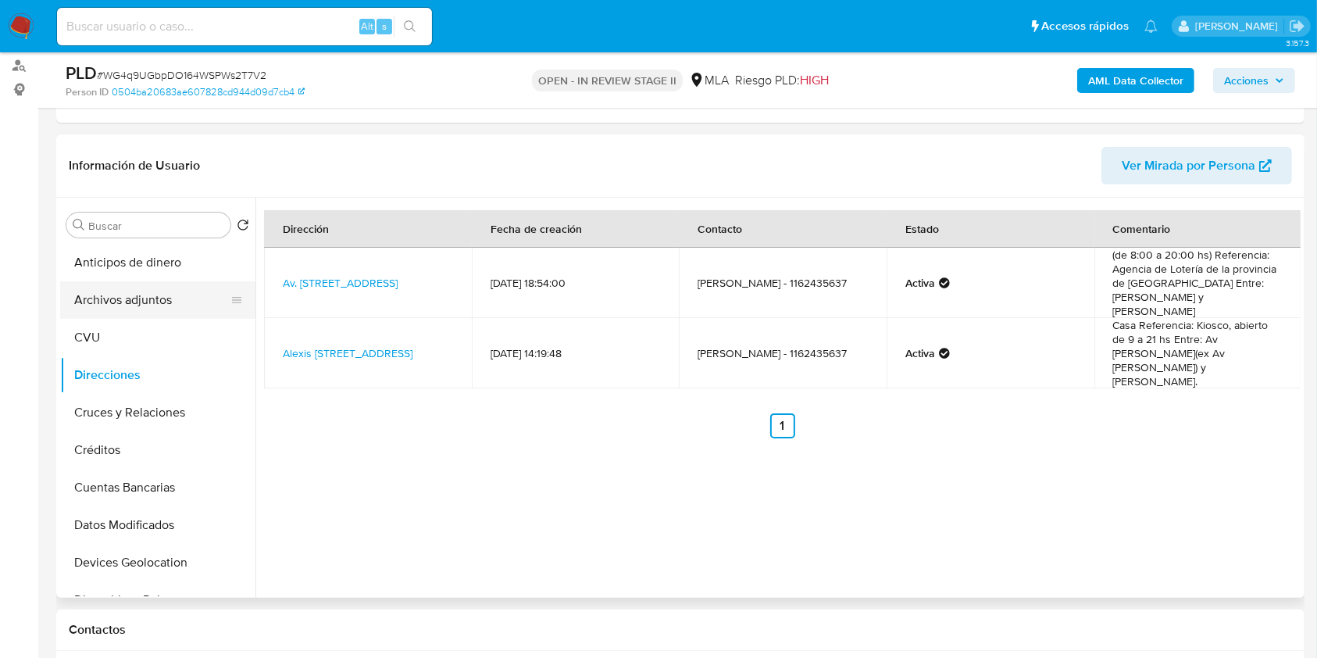
click at [161, 297] on button "Archivos adjuntos" at bounding box center [151, 300] width 183 height 38
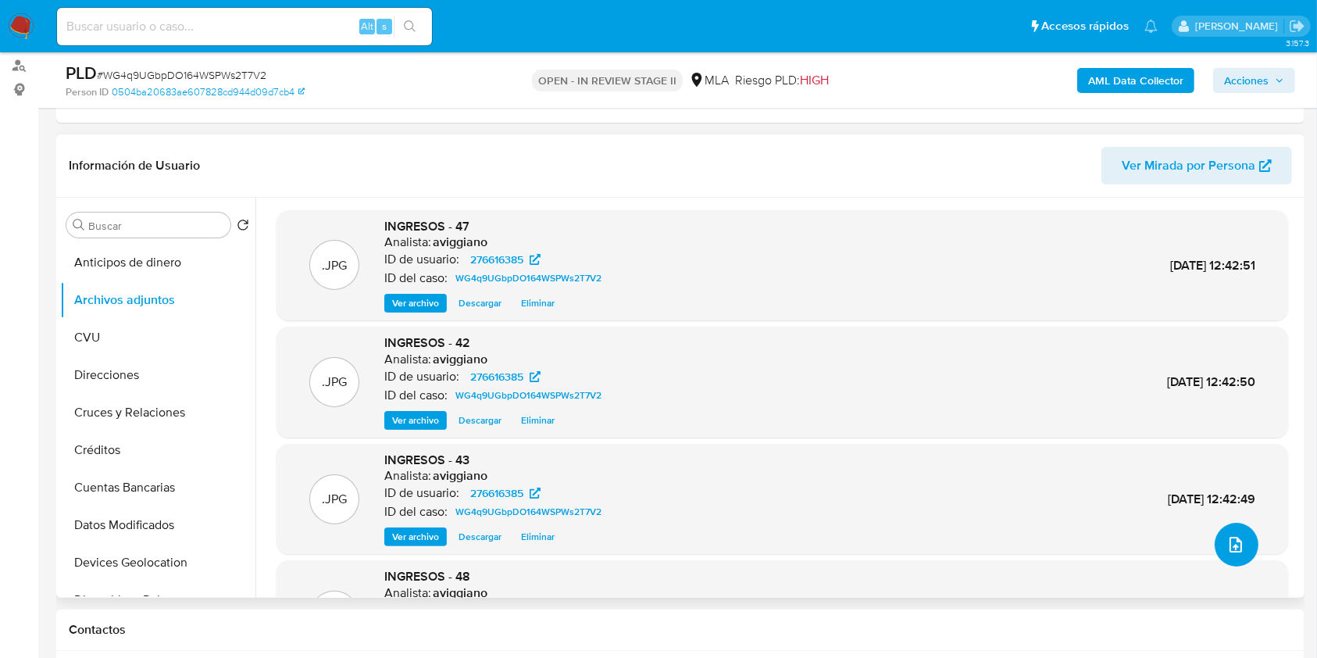
click at [1229, 531] on button "upload-file" at bounding box center [1237, 545] width 44 height 44
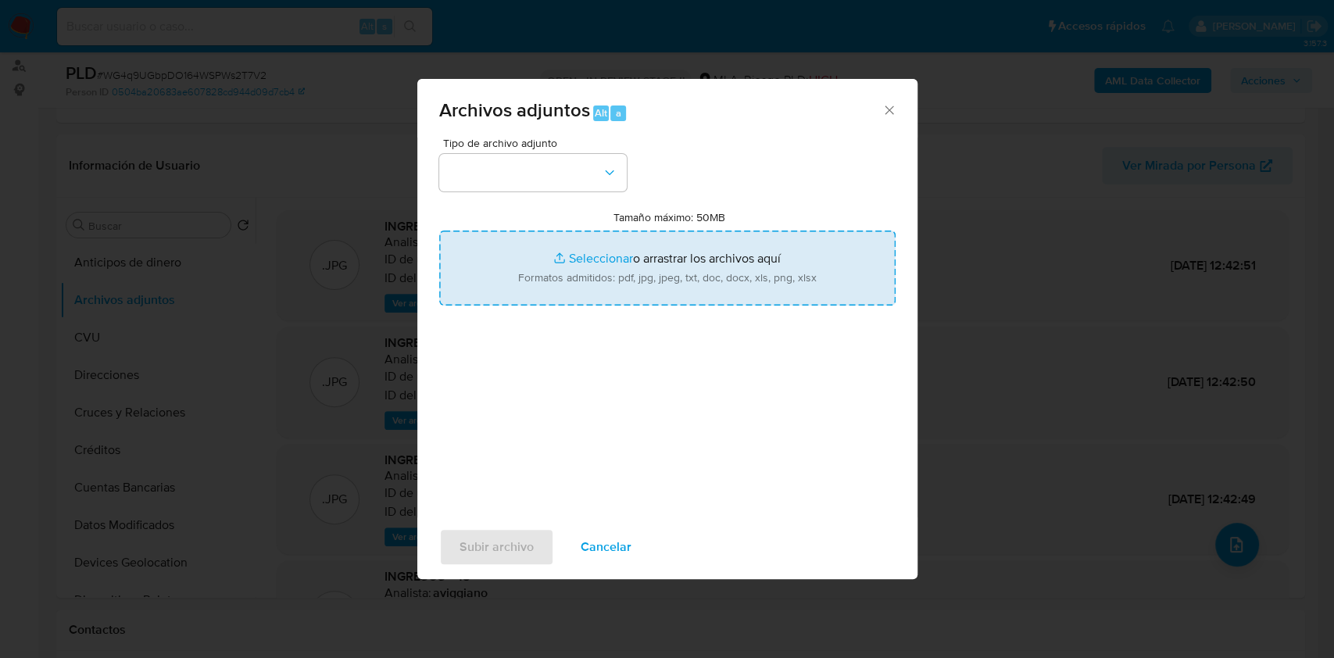
click at [720, 235] on input "Tamaño máximo: 50MB Seleccionar archivos" at bounding box center [667, 268] width 456 height 75
type input "C:\fakepath\Caselog WG4q9UGbpDO164WSPWs2T7V2_2025_08_18_17_21_34.docx"
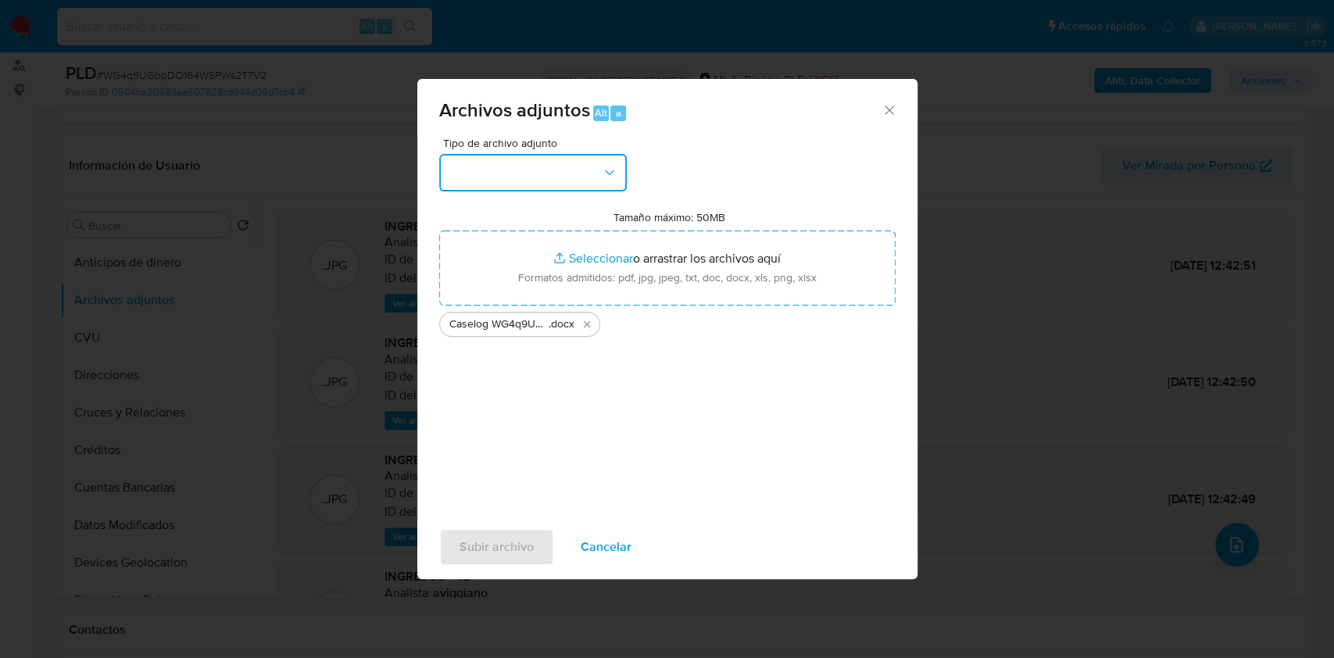
click at [594, 179] on button "button" at bounding box center [533, 173] width 188 height 38
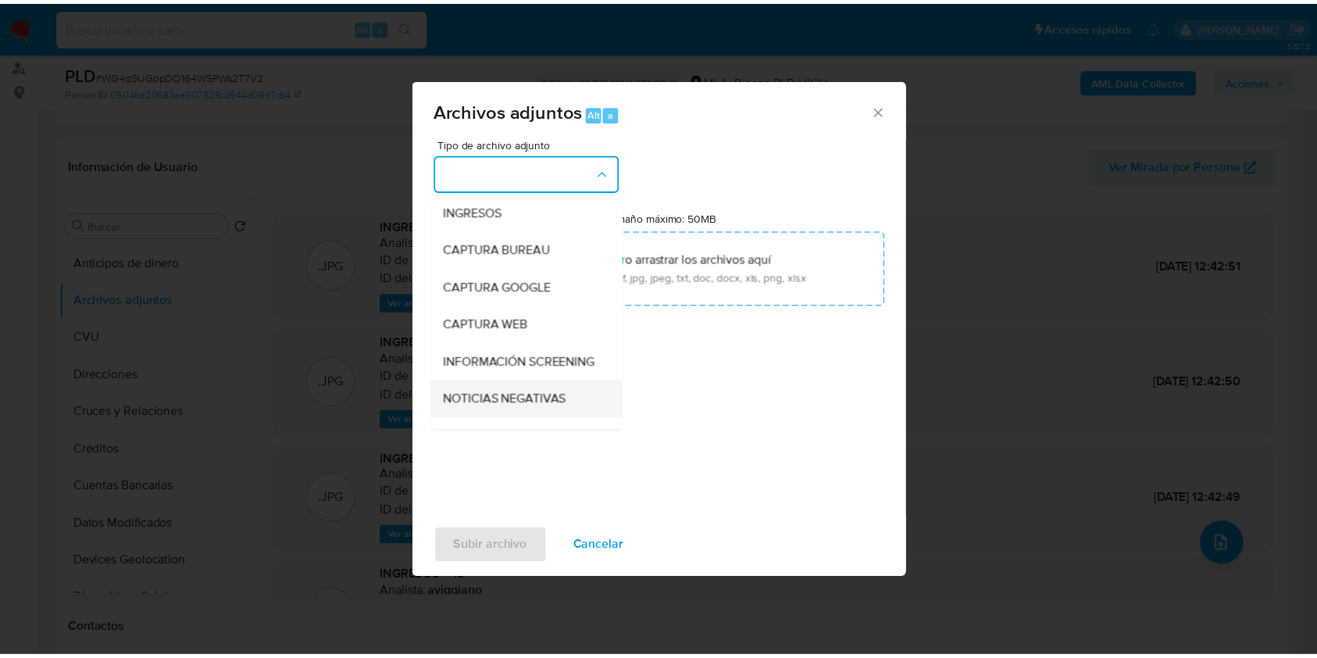
scroll to position [104, 0]
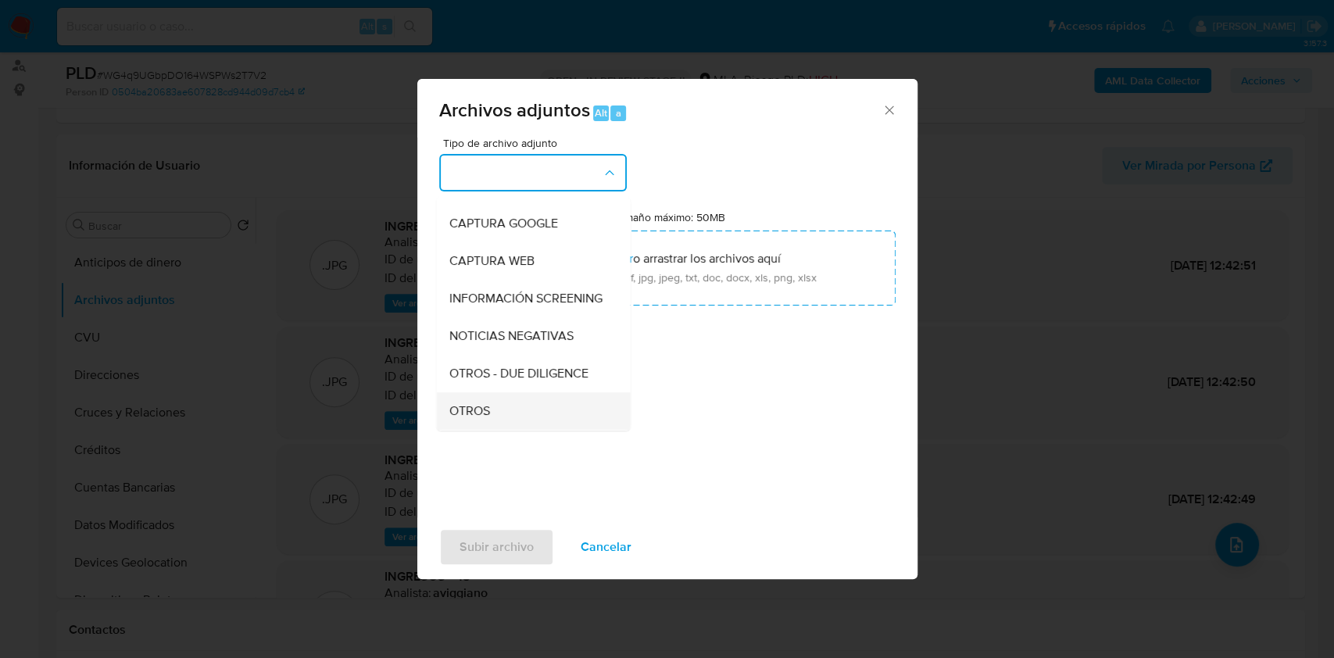
click at [474, 411] on div "OTROS" at bounding box center [528, 411] width 159 height 38
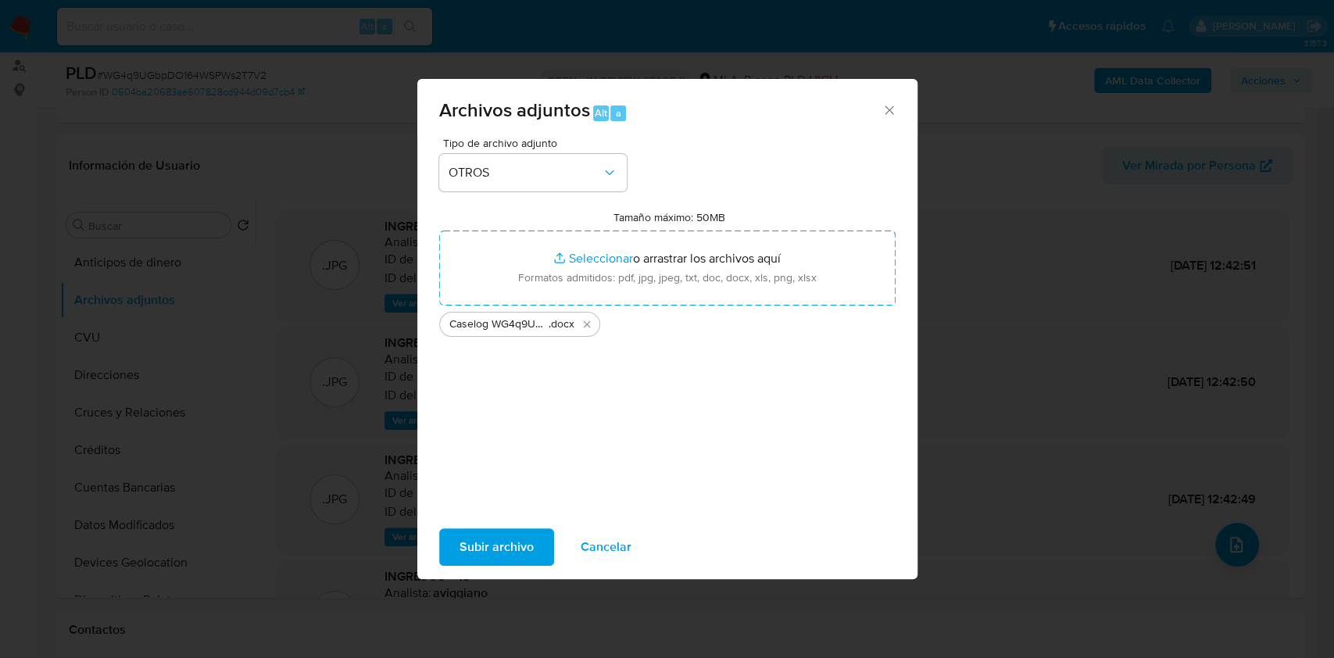
click at [482, 541] on span "Subir archivo" at bounding box center [496, 547] width 74 height 34
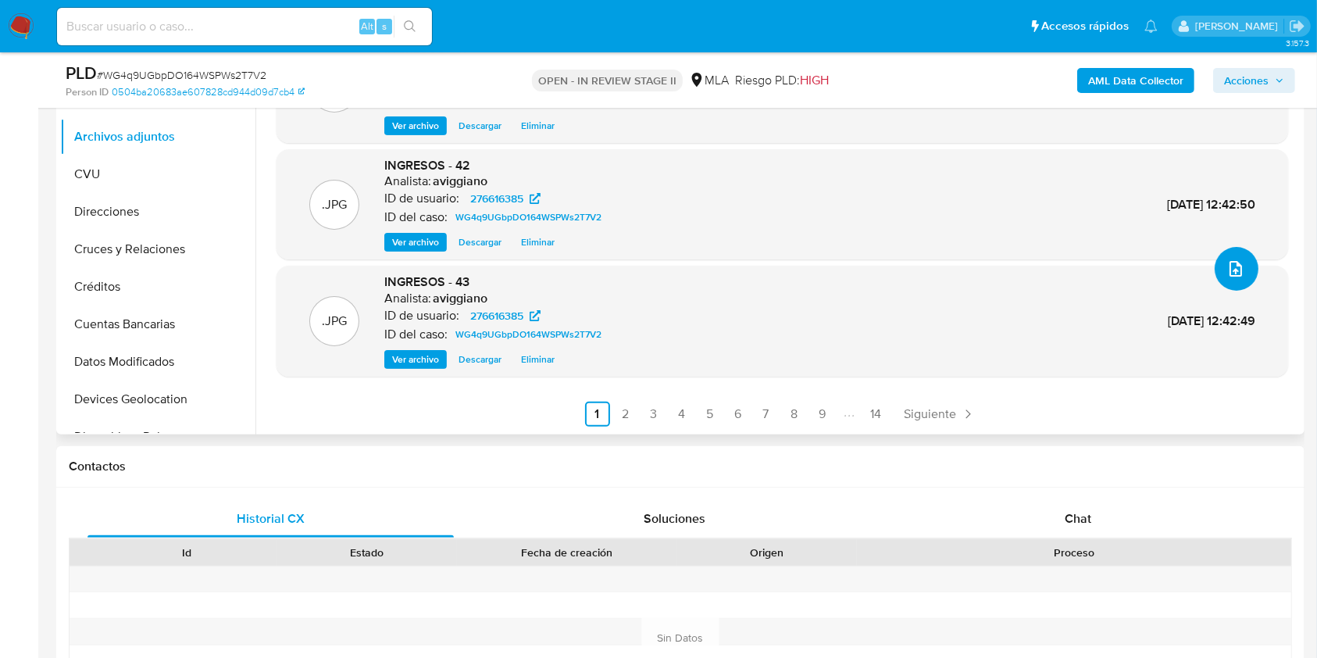
scroll to position [417, 0]
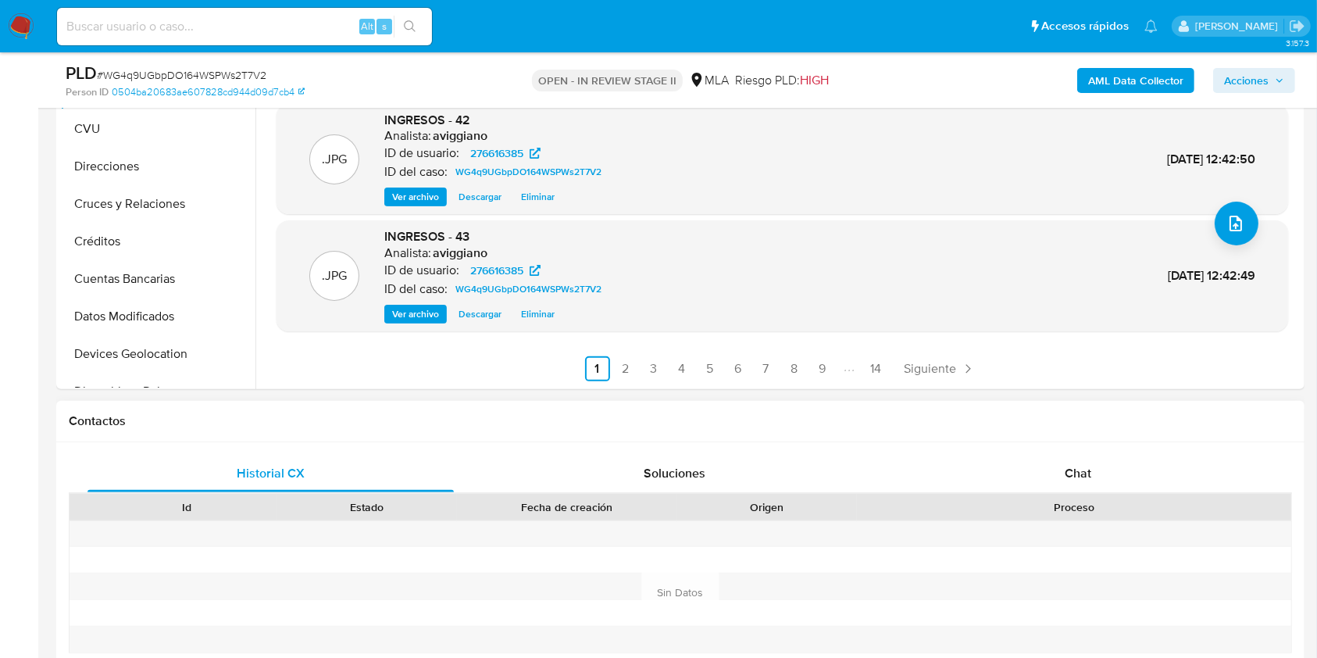
click at [1100, 447] on div "Historial CX Soluciones Chat Id Estado Fecha de creación Origen Proceso Anterio…" at bounding box center [680, 593] width 1249 height 302
click at [1082, 466] on span "Chat" at bounding box center [1078, 473] width 27 height 18
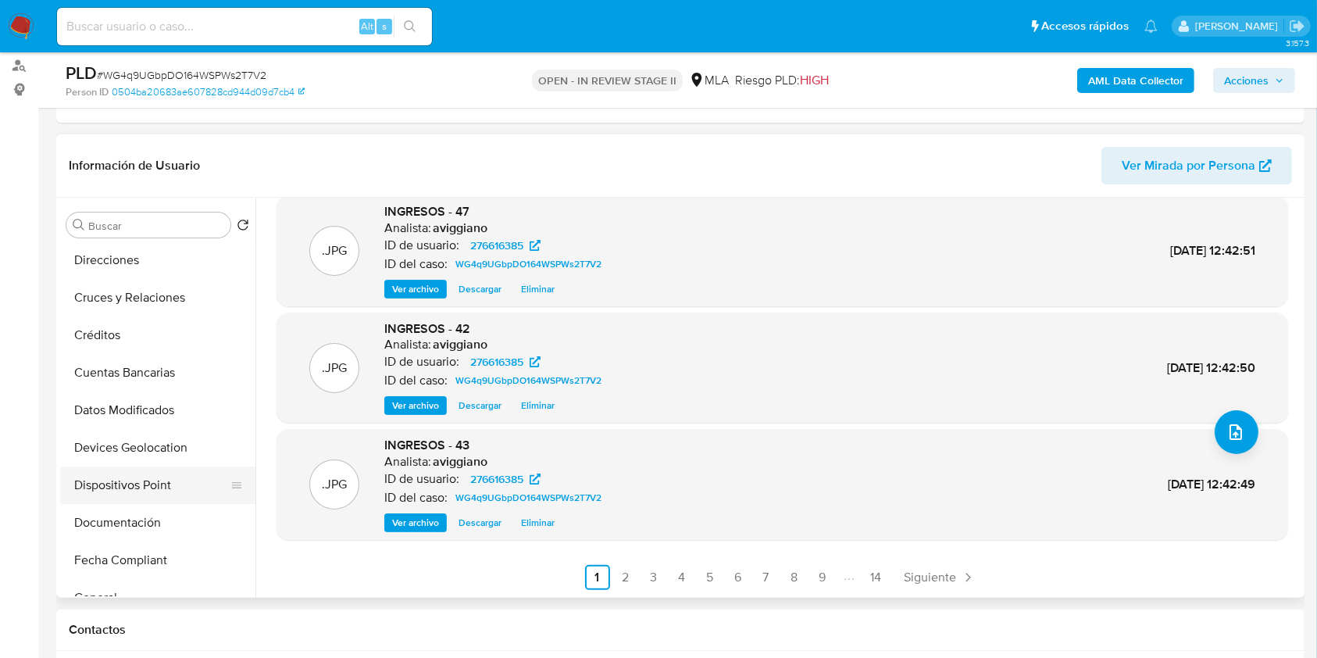
scroll to position [208, 0]
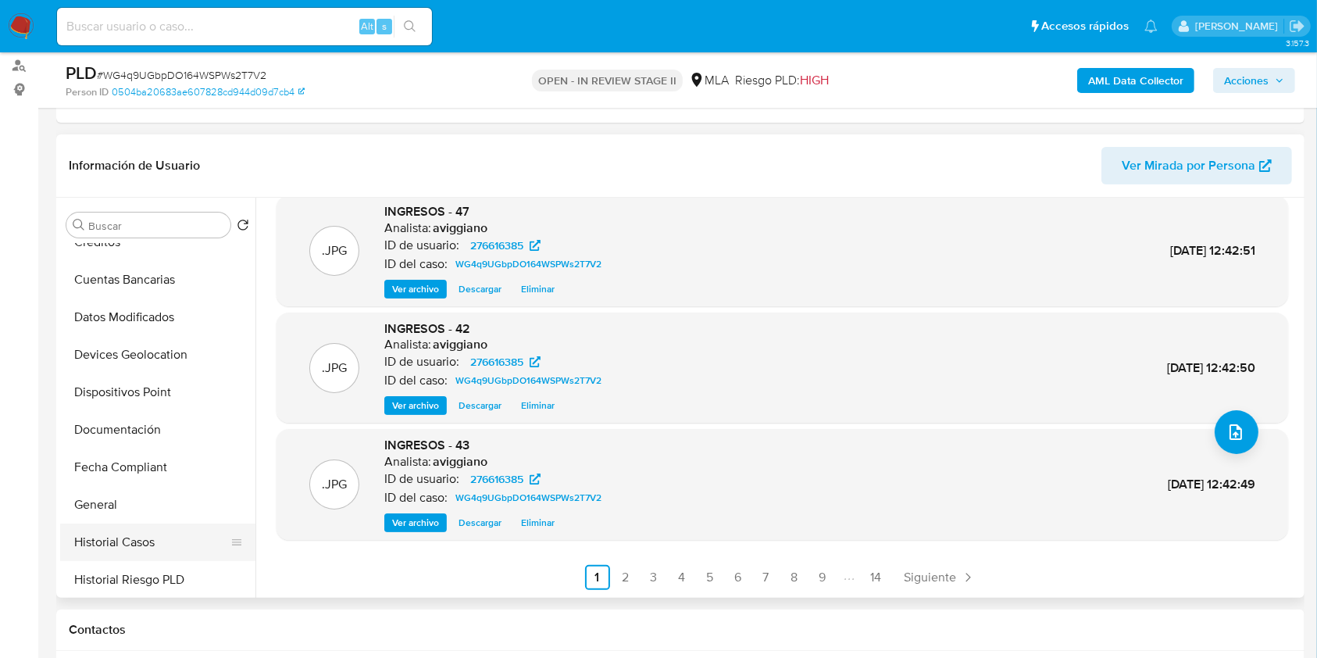
click at [138, 538] on button "Historial Casos" at bounding box center [151, 543] width 183 height 38
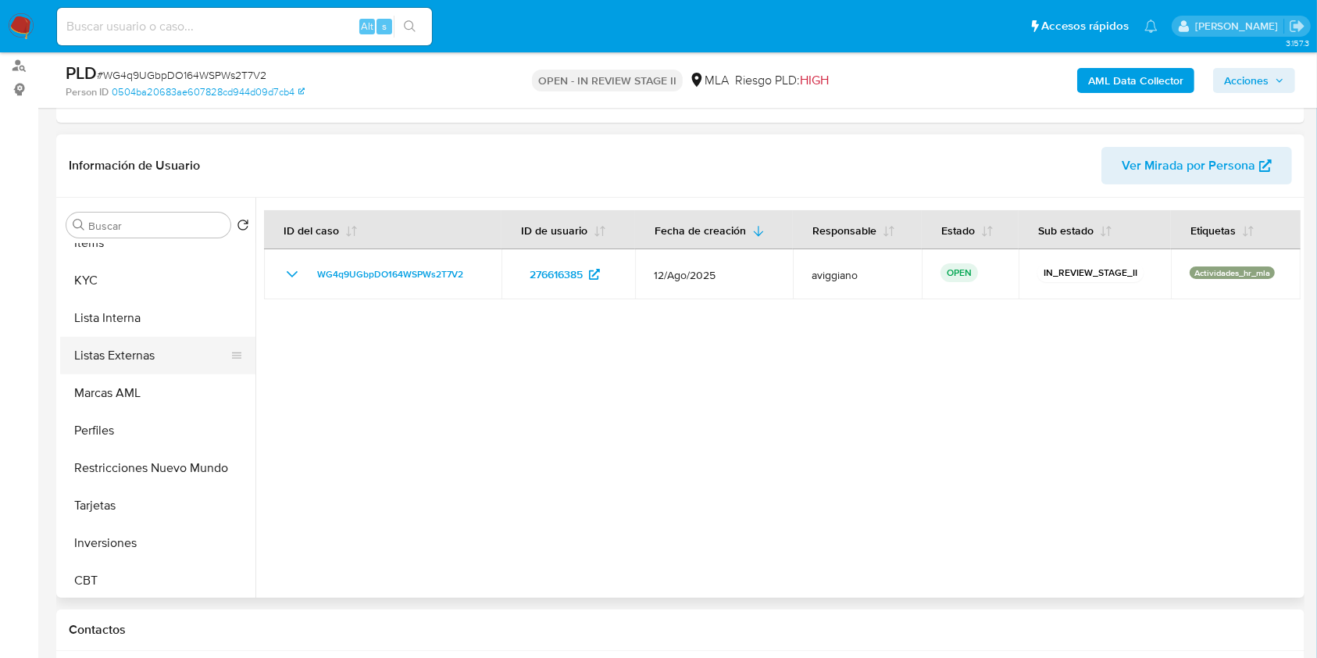
scroll to position [735, 0]
click at [134, 465] on button "Restricciones Nuevo Mundo" at bounding box center [151, 465] width 183 height 38
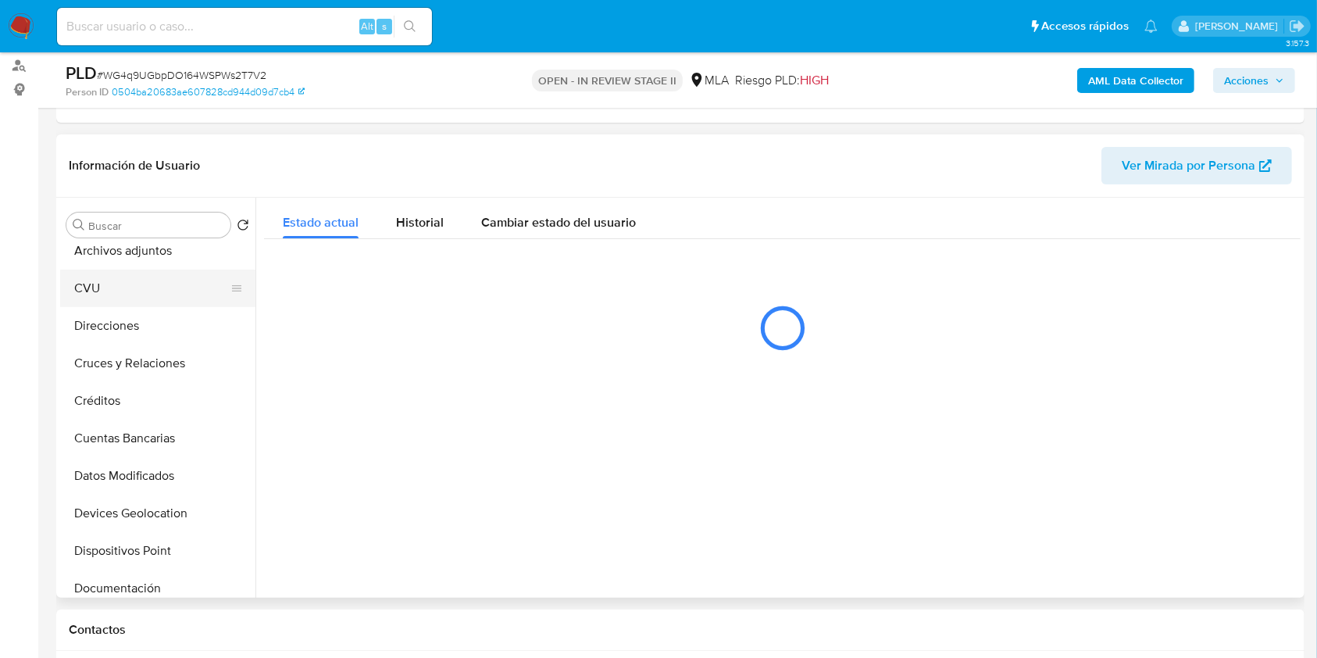
scroll to position [0, 0]
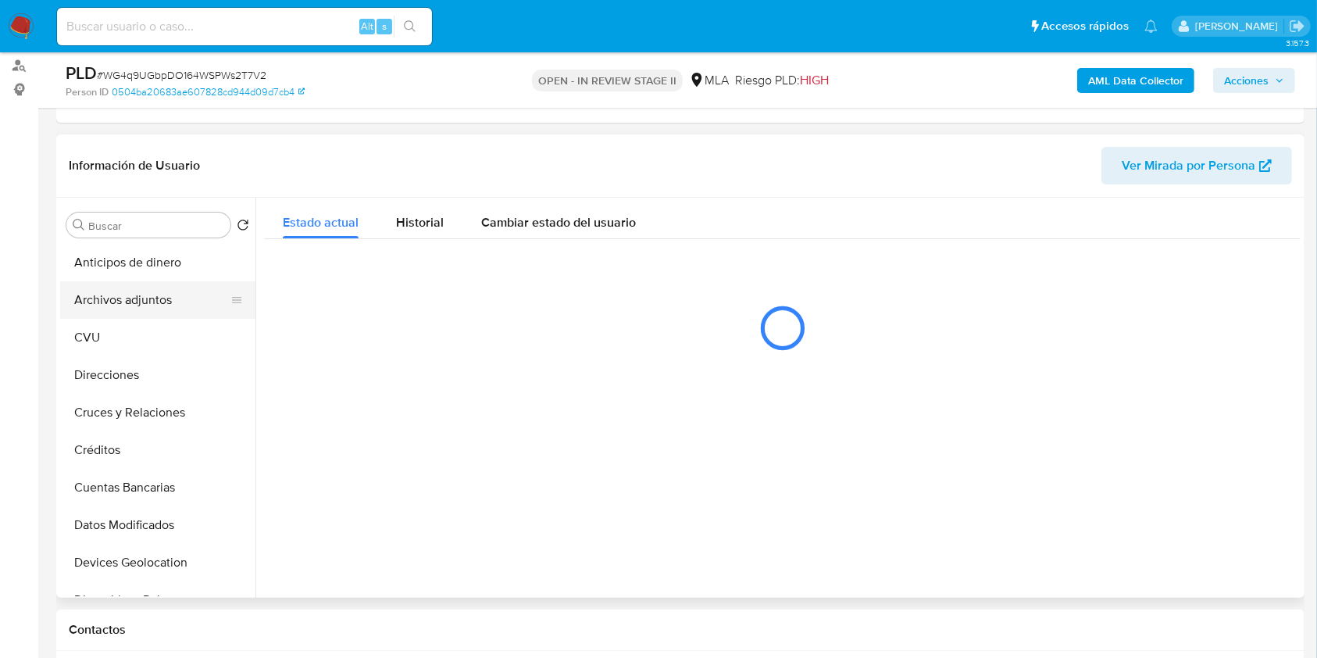
click at [159, 302] on button "Archivos adjuntos" at bounding box center [151, 300] width 183 height 38
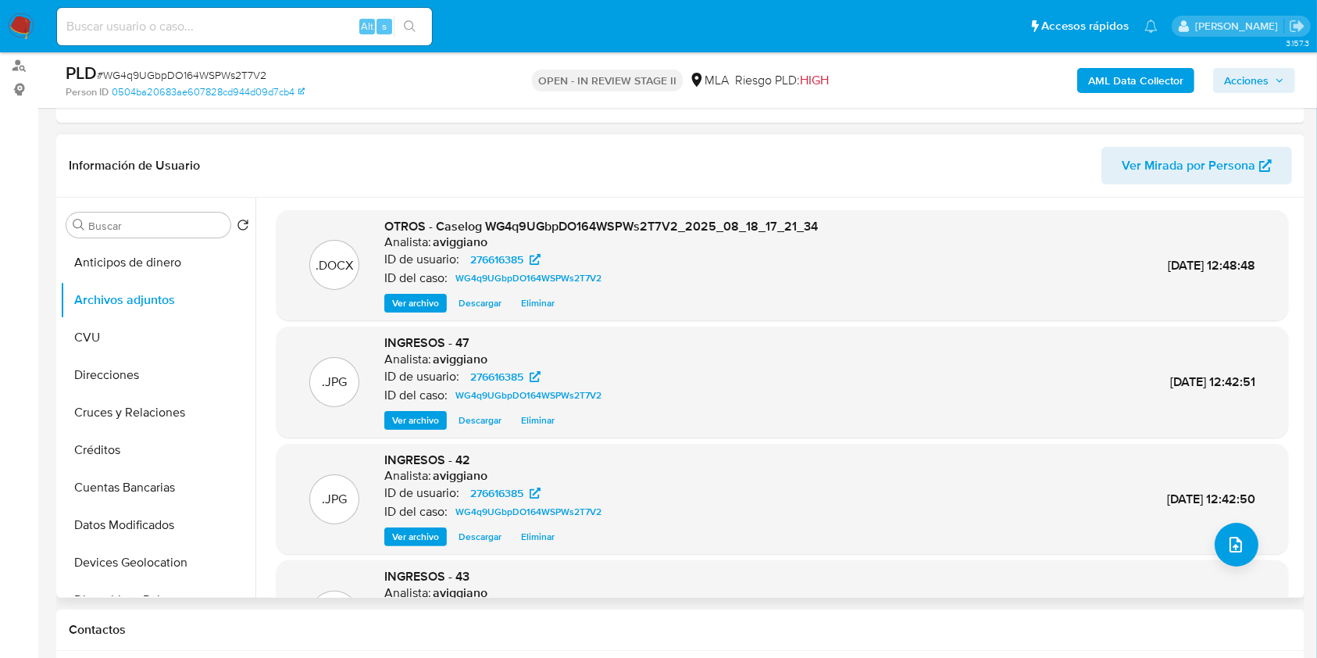
scroll to position [131, 0]
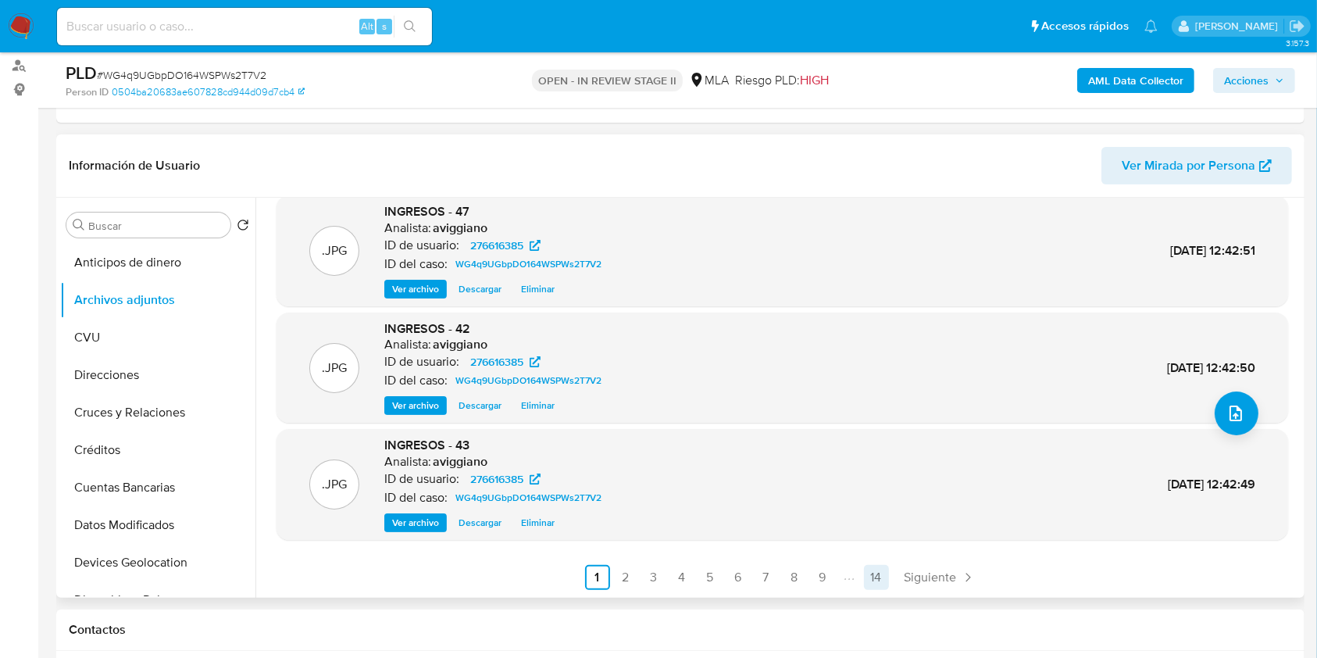
click at [873, 569] on link "14" at bounding box center [876, 577] width 25 height 25
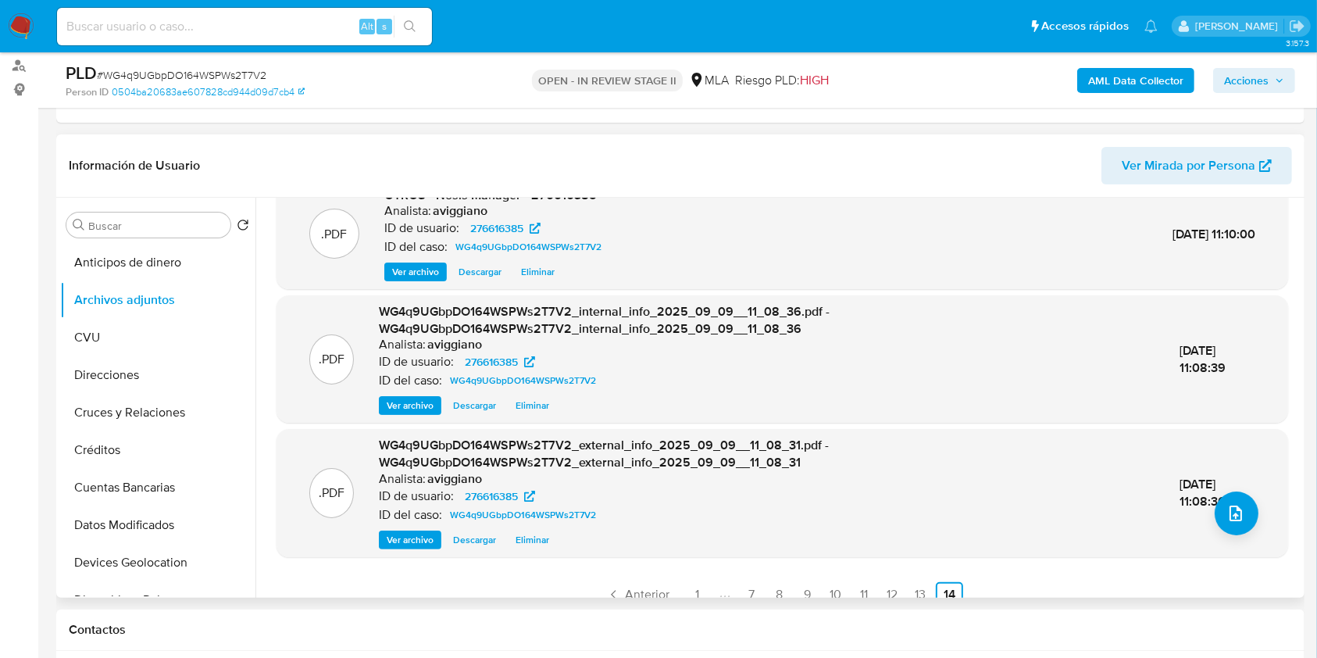
scroll to position [48, 0]
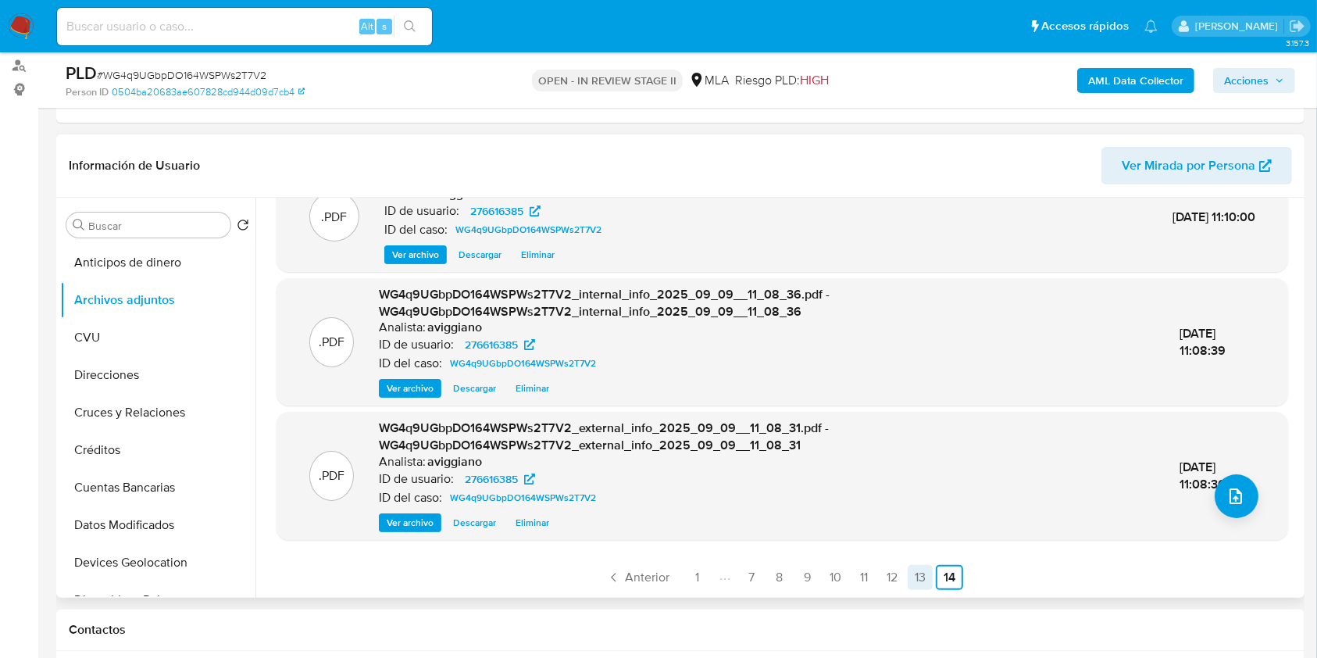
click at [924, 579] on link "13" at bounding box center [920, 577] width 25 height 25
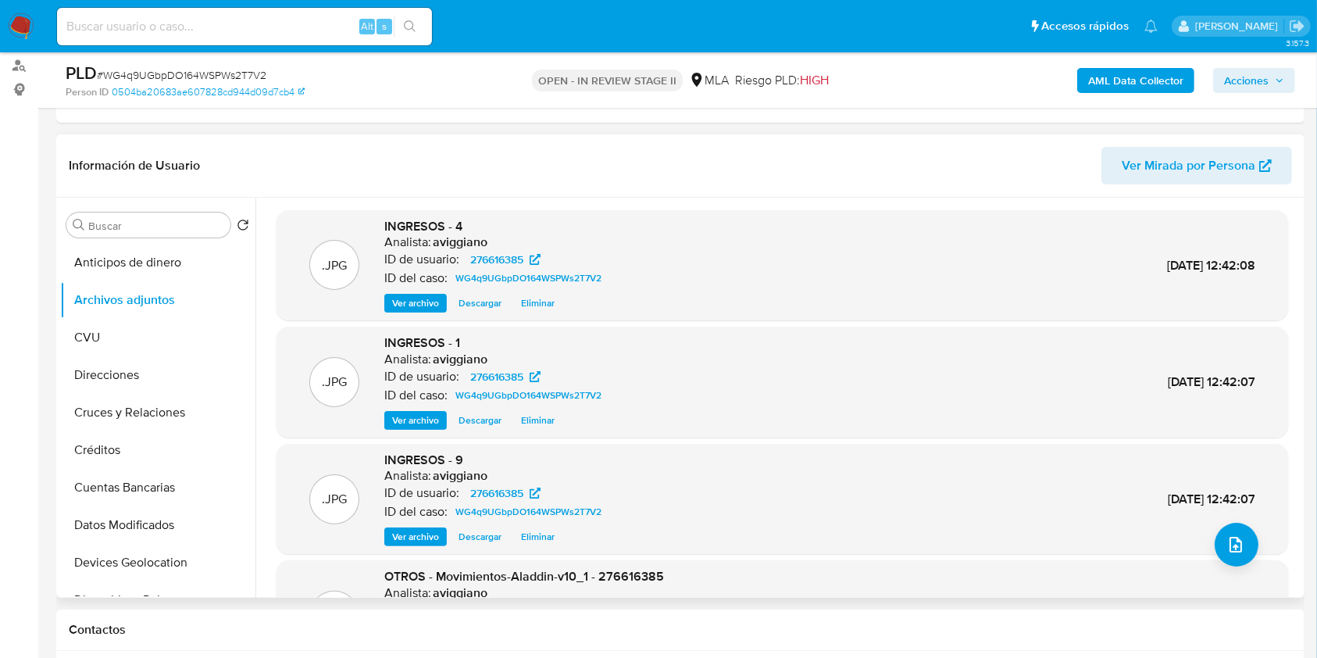
scroll to position [131, 0]
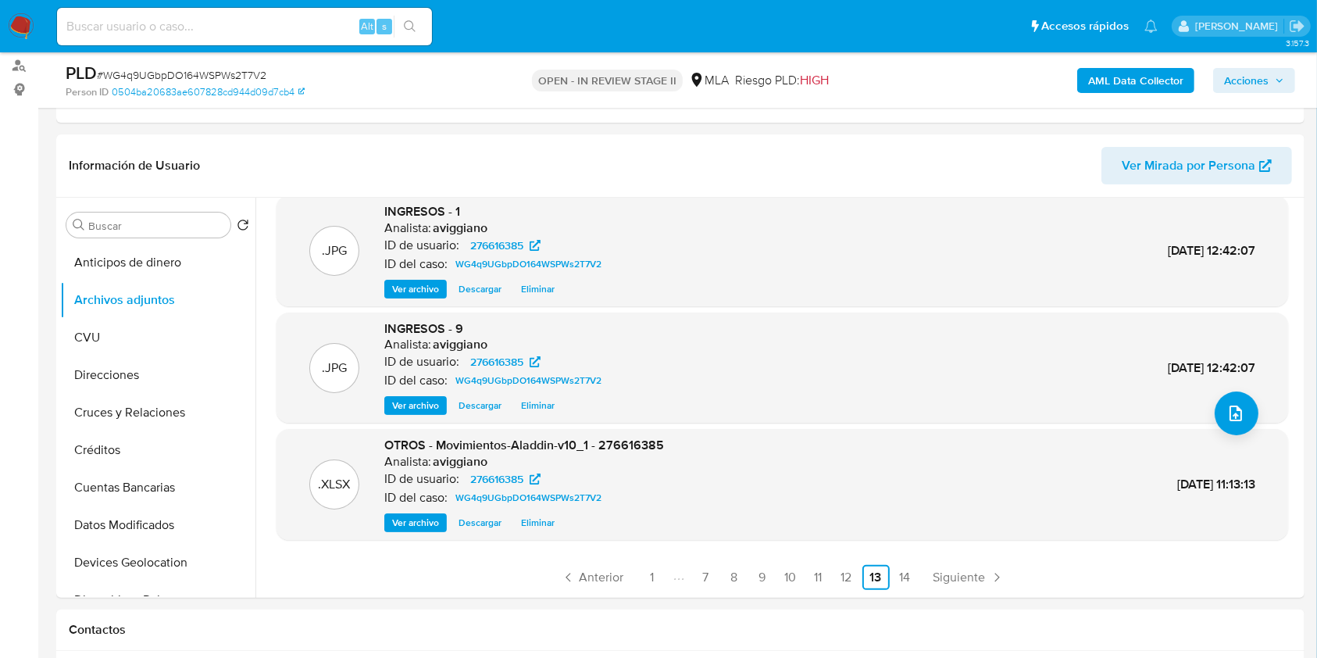
click at [1241, 89] on span "Acciones" at bounding box center [1246, 80] width 45 height 25
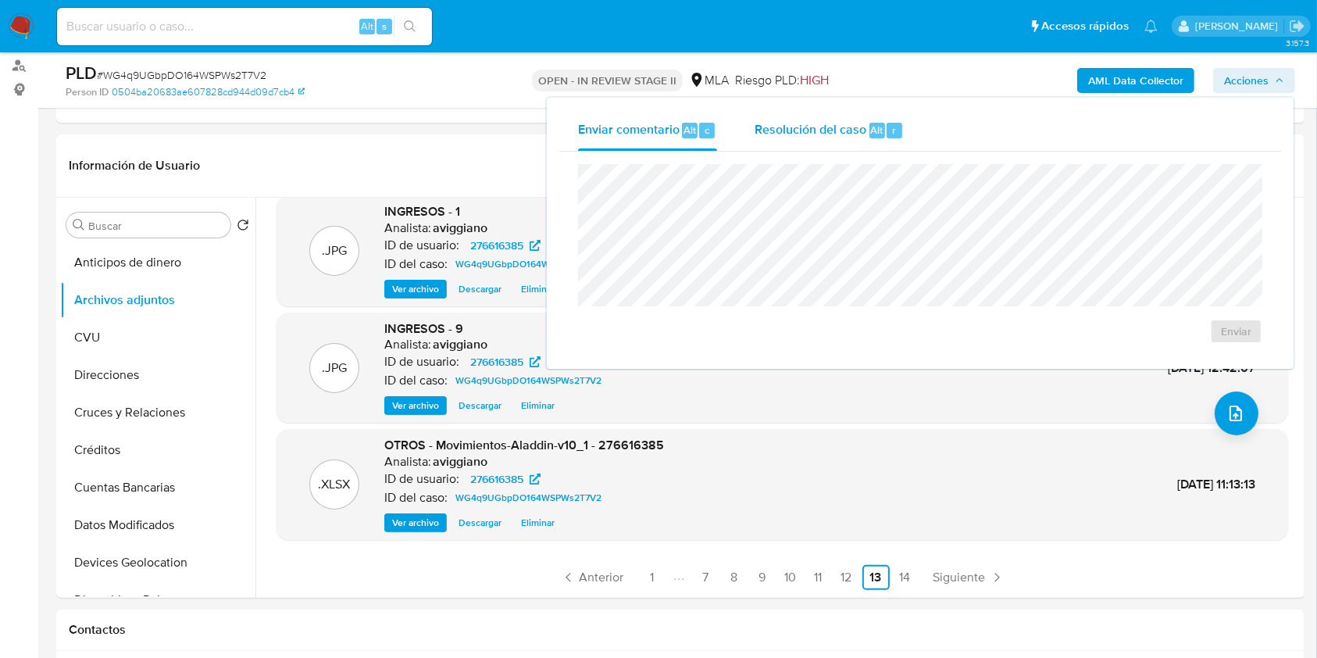
click at [907, 113] on button "Resolución del caso Alt r" at bounding box center [829, 130] width 187 height 41
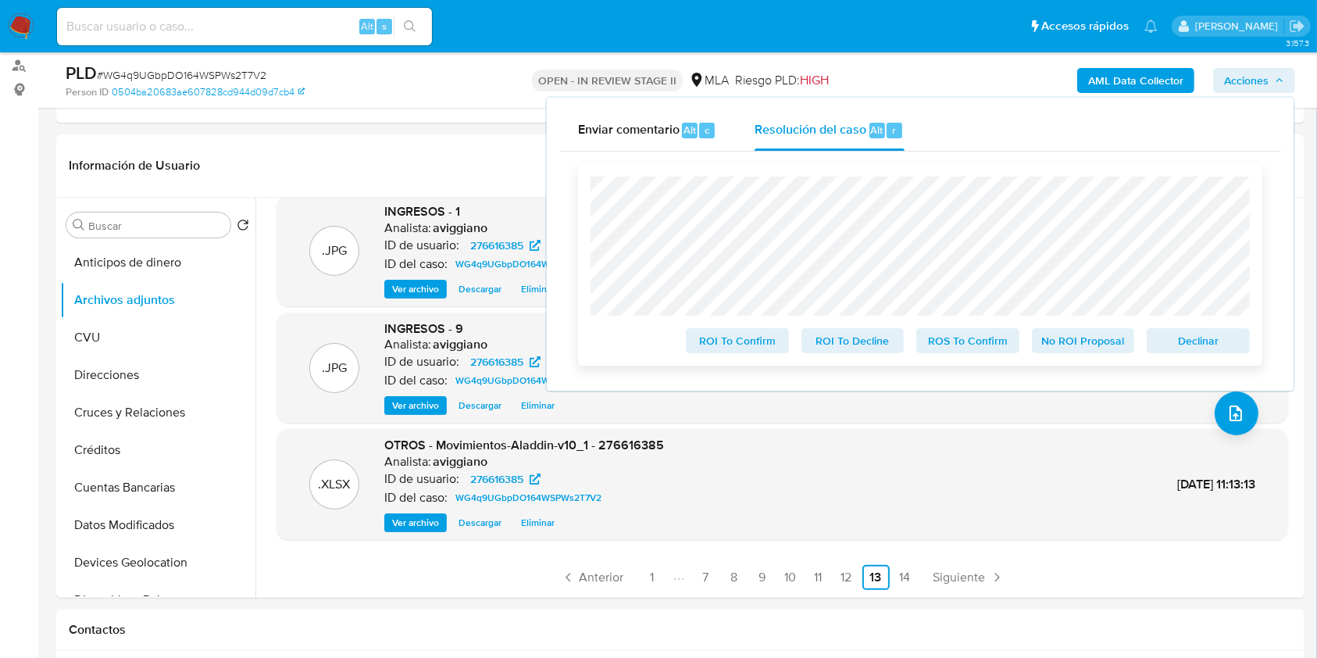
click at [1189, 344] on span "Declinar" at bounding box center [1198, 341] width 81 height 22
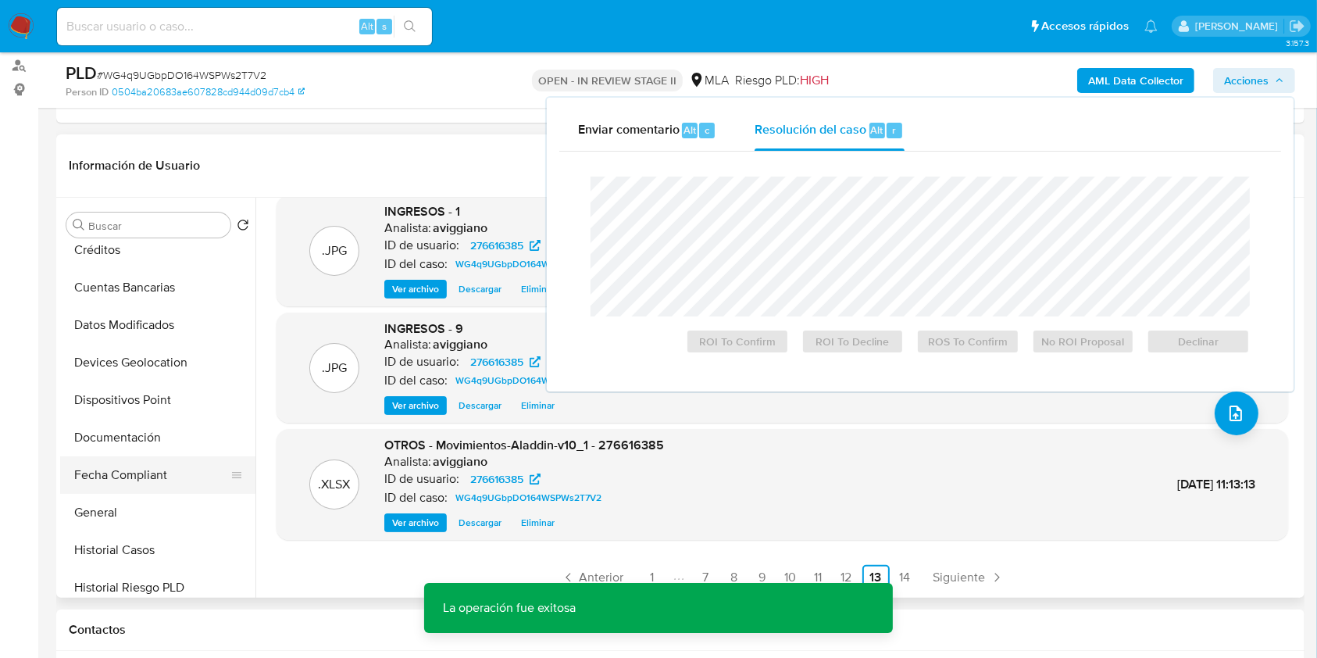
scroll to position [208, 0]
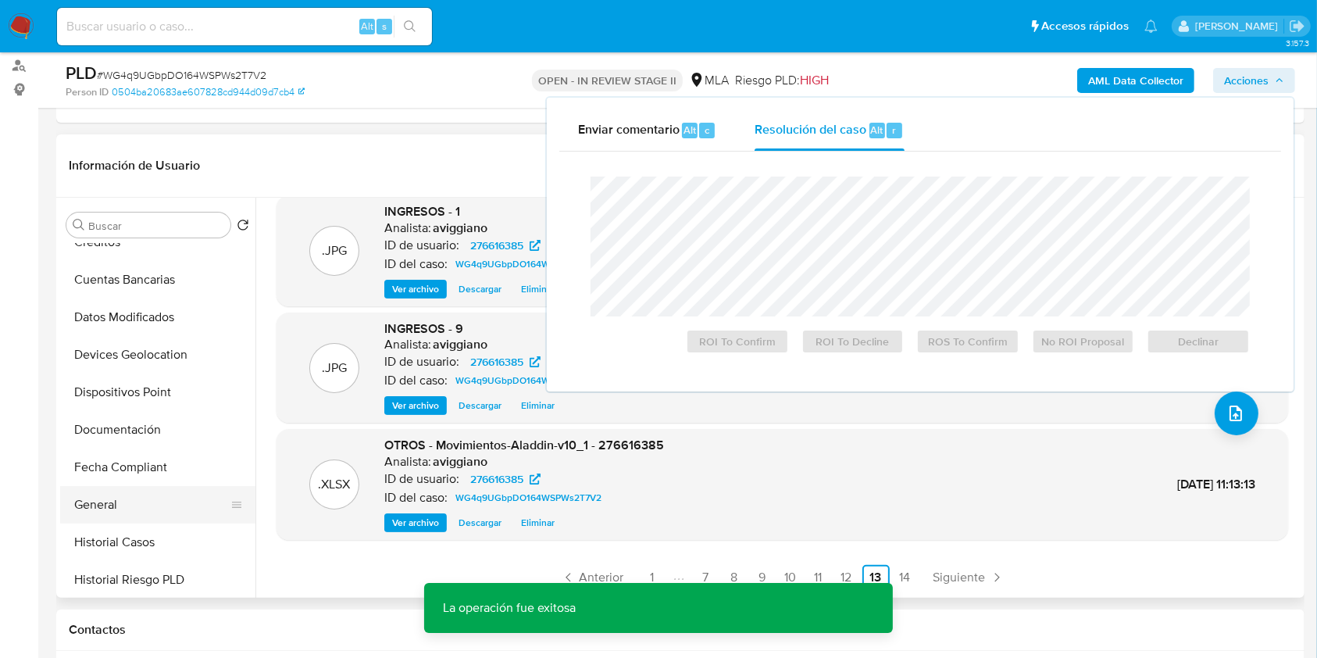
click at [124, 517] on button "General" at bounding box center [151, 505] width 183 height 38
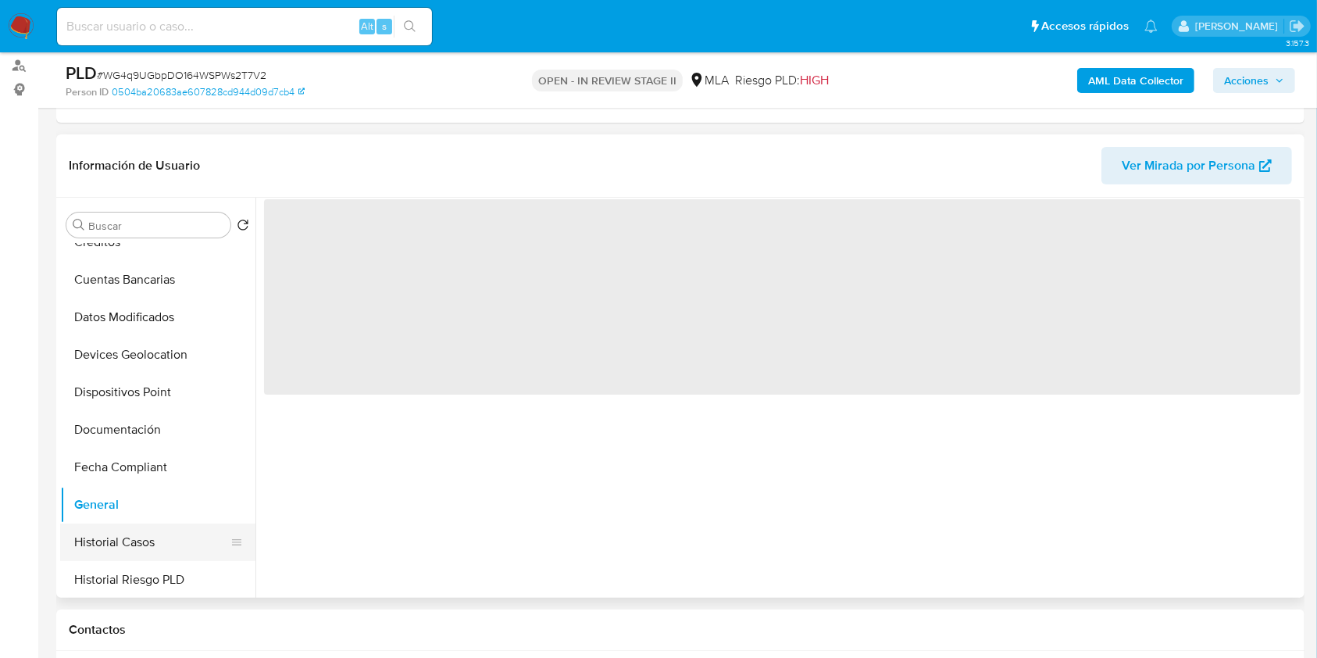
scroll to position [0, 0]
click at [125, 539] on button "Historial Casos" at bounding box center [151, 543] width 183 height 38
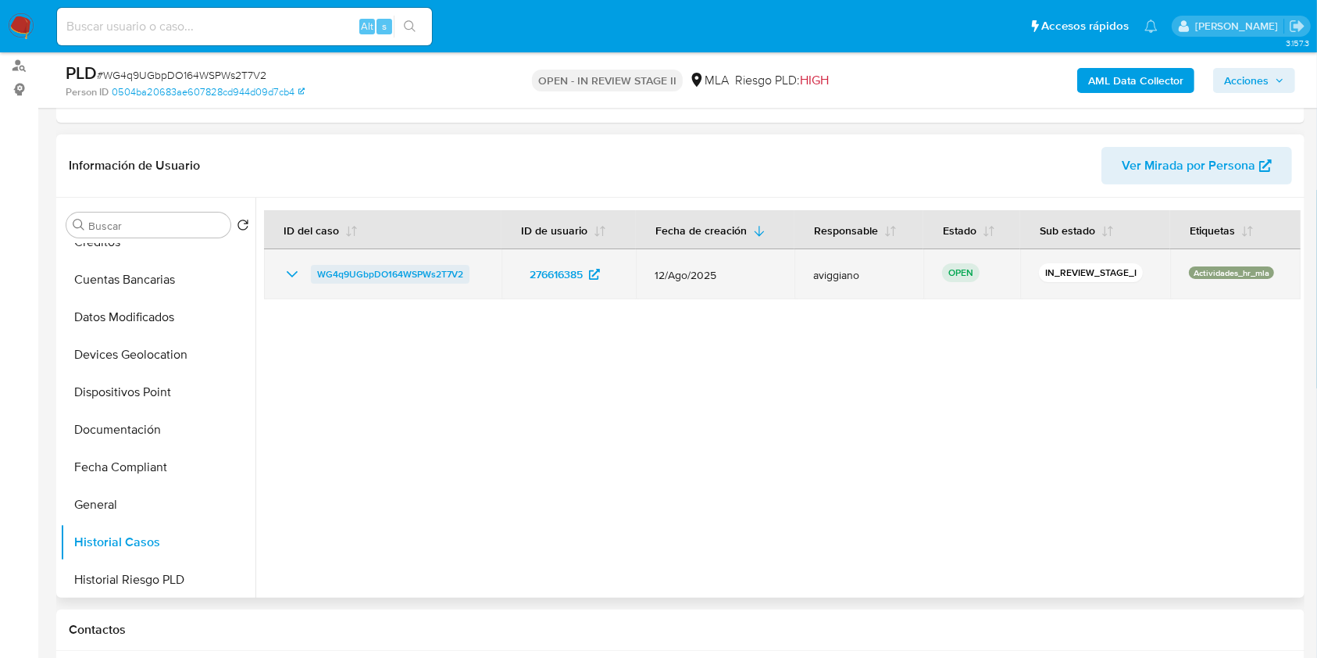
click at [337, 276] on span "WG4q9UGbpDO164WSPWs2T7V2" at bounding box center [390, 274] width 146 height 19
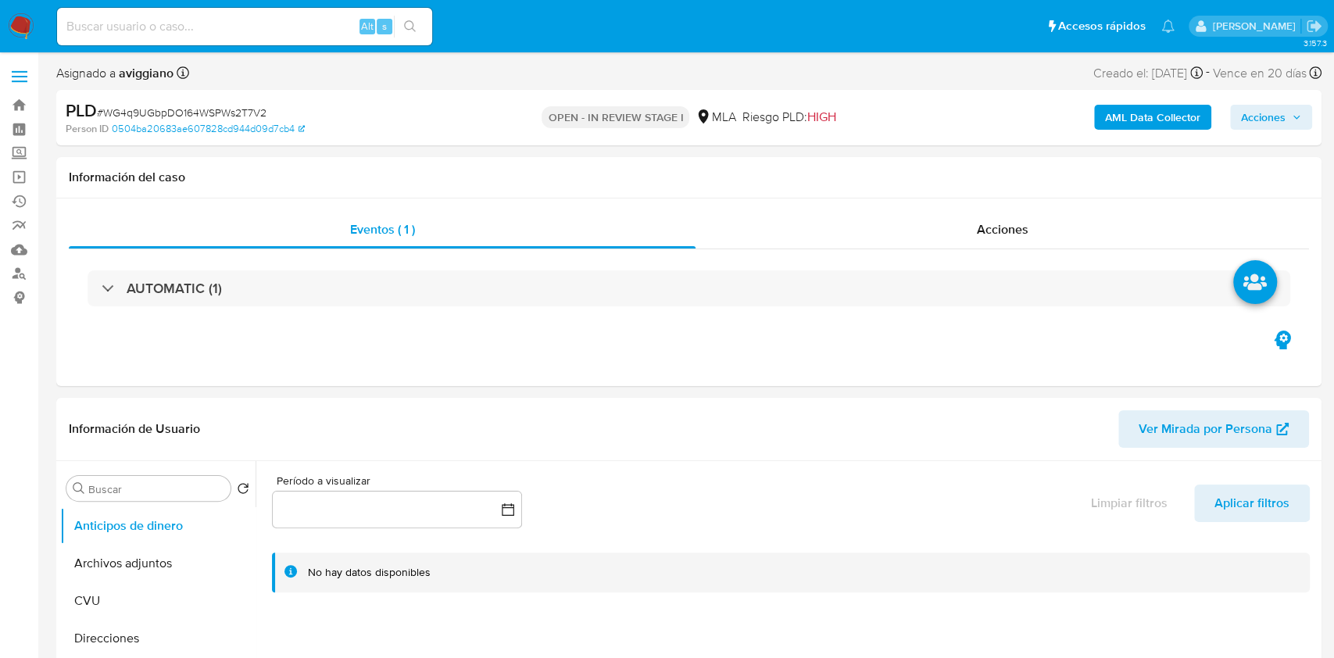
select select "10"
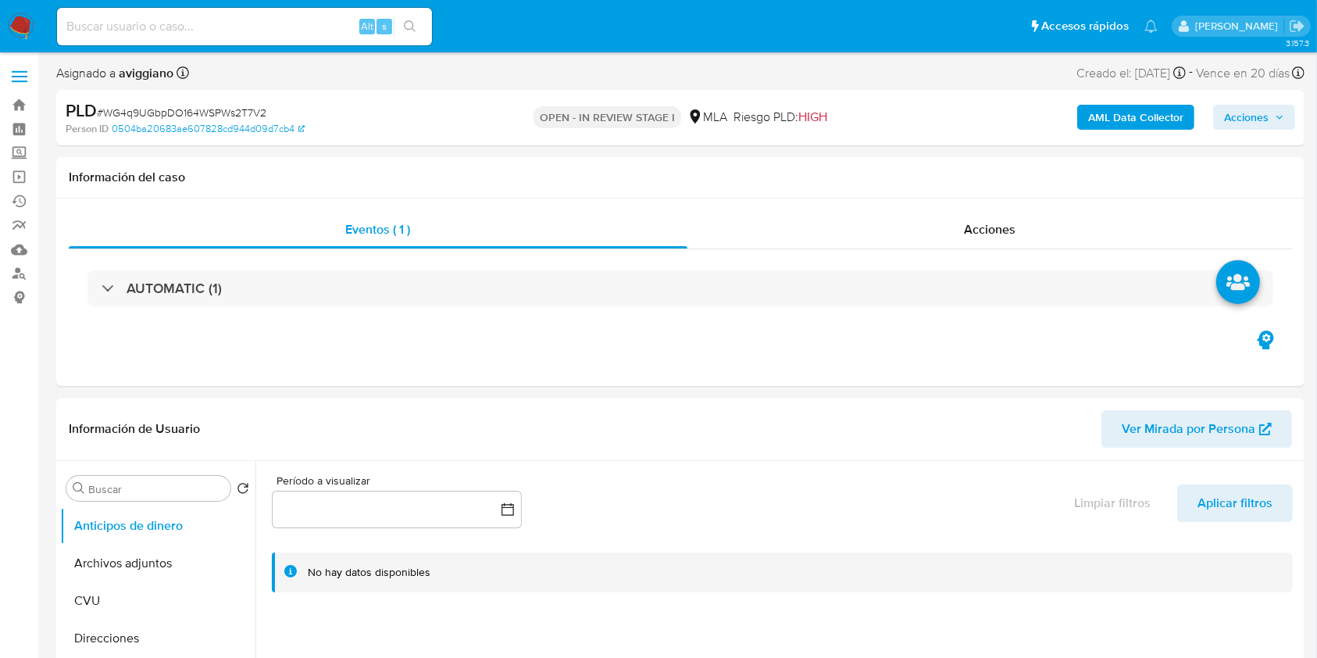
click at [1254, 109] on span "Acciones" at bounding box center [1246, 117] width 45 height 25
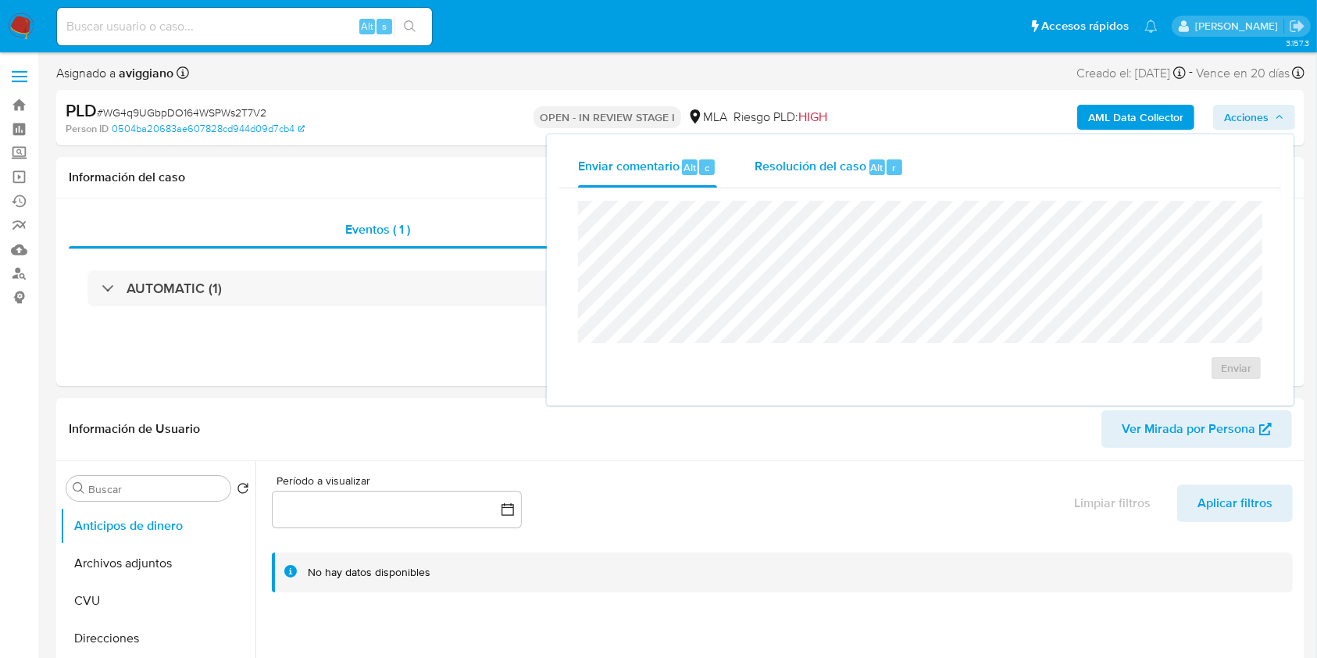
click at [838, 161] on span "Resolución del caso" at bounding box center [811, 167] width 112 height 18
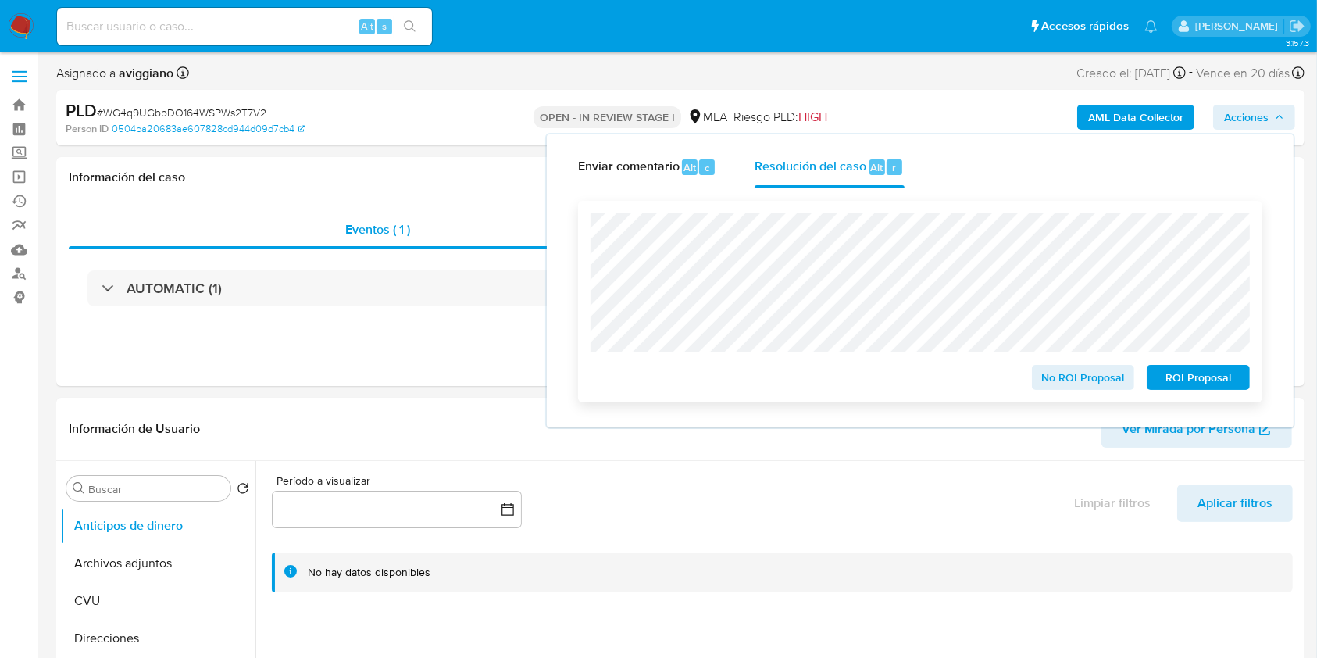
click at [1074, 375] on span "No ROI Proposal" at bounding box center [1083, 377] width 81 height 22
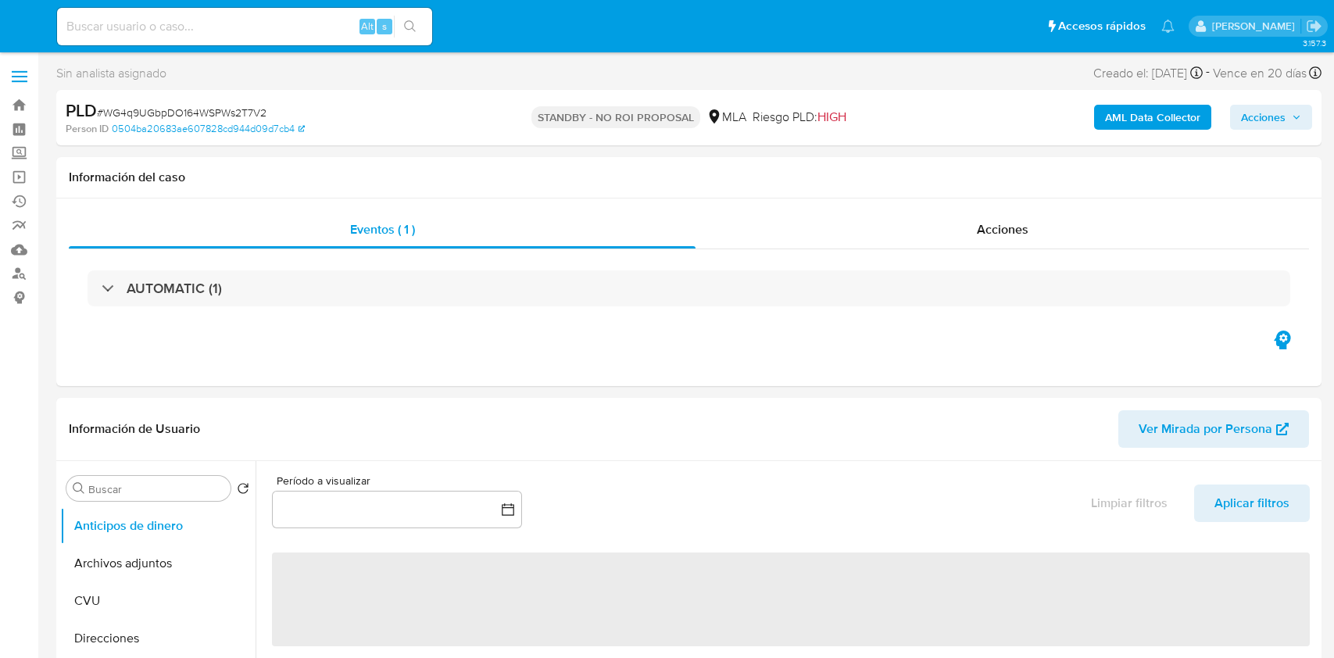
select select "10"
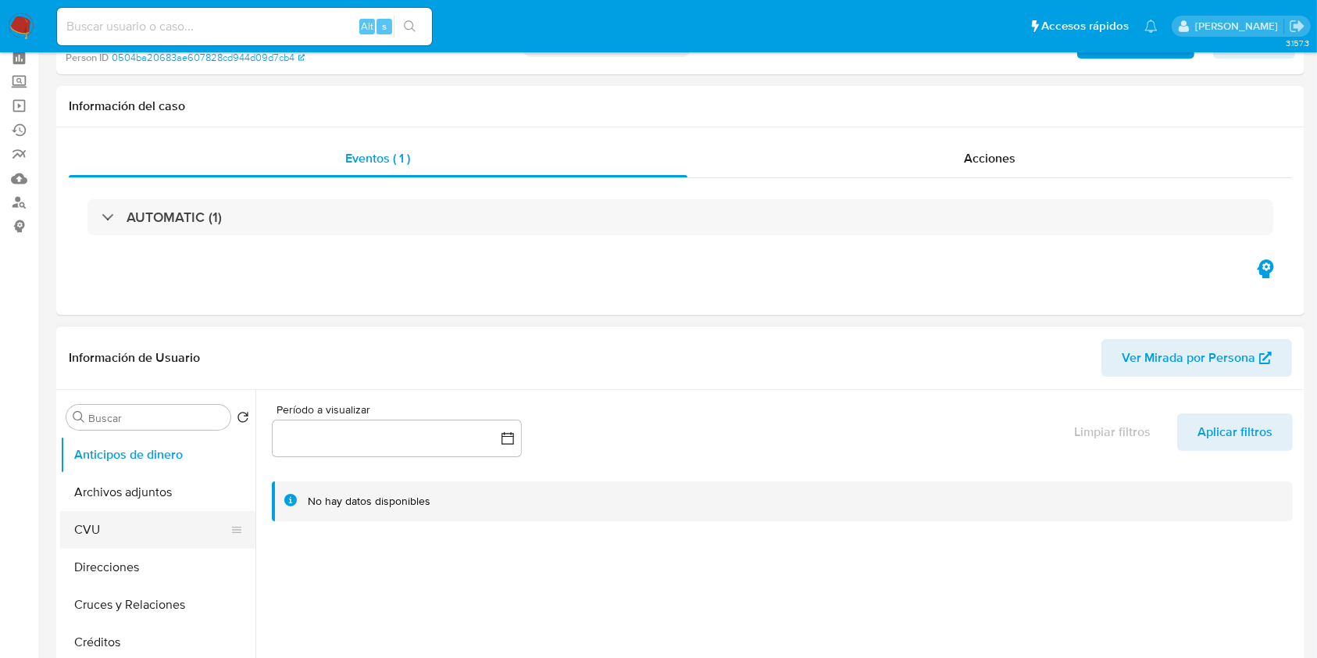
scroll to position [104, 0]
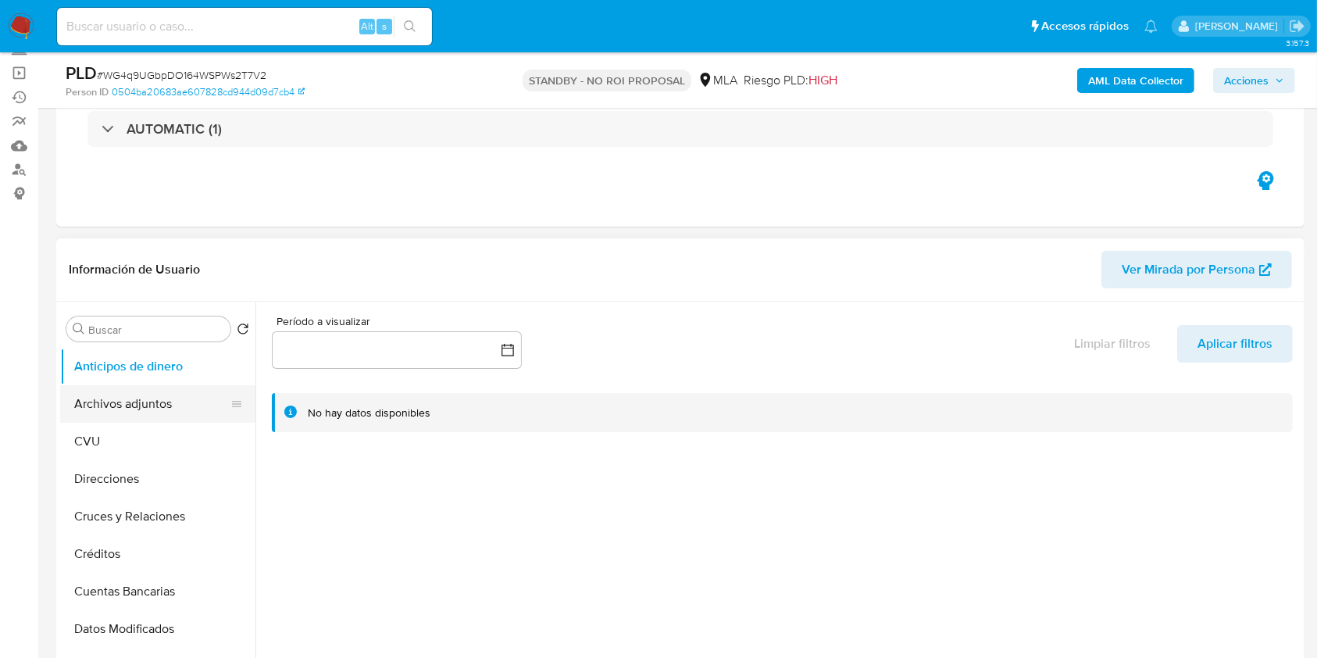
click at [141, 395] on button "Archivos adjuntos" at bounding box center [151, 404] width 183 height 38
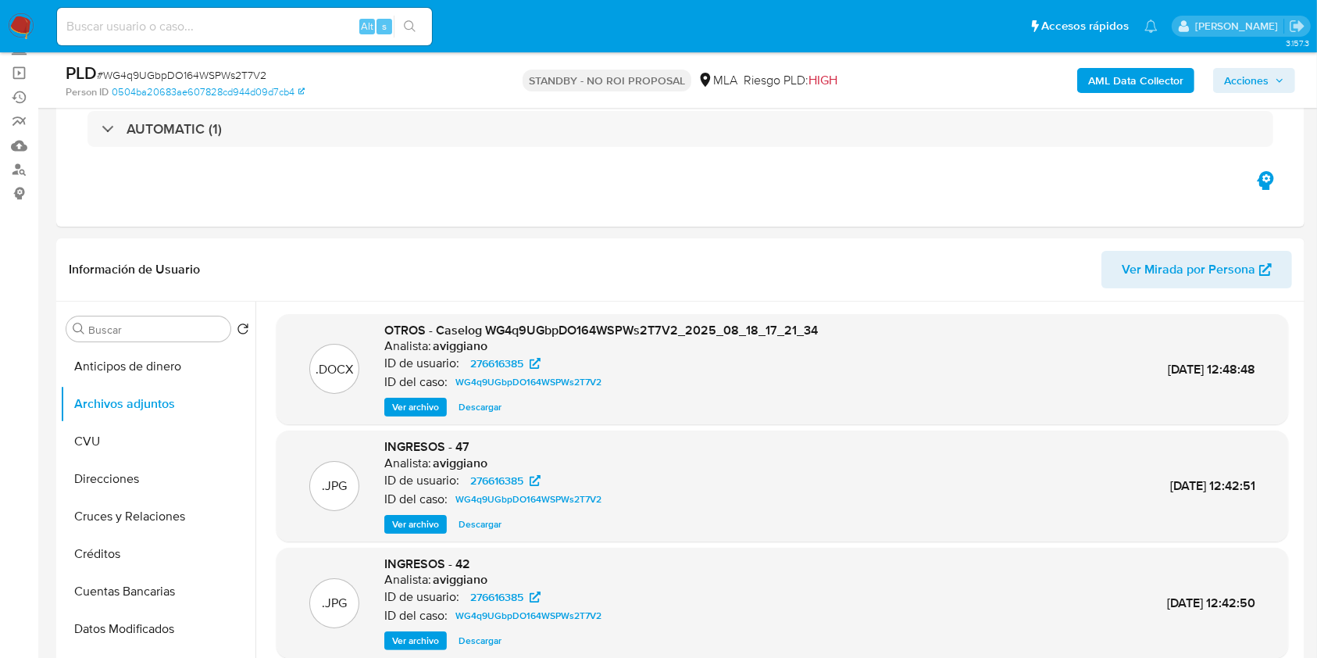
scroll to position [0, 0]
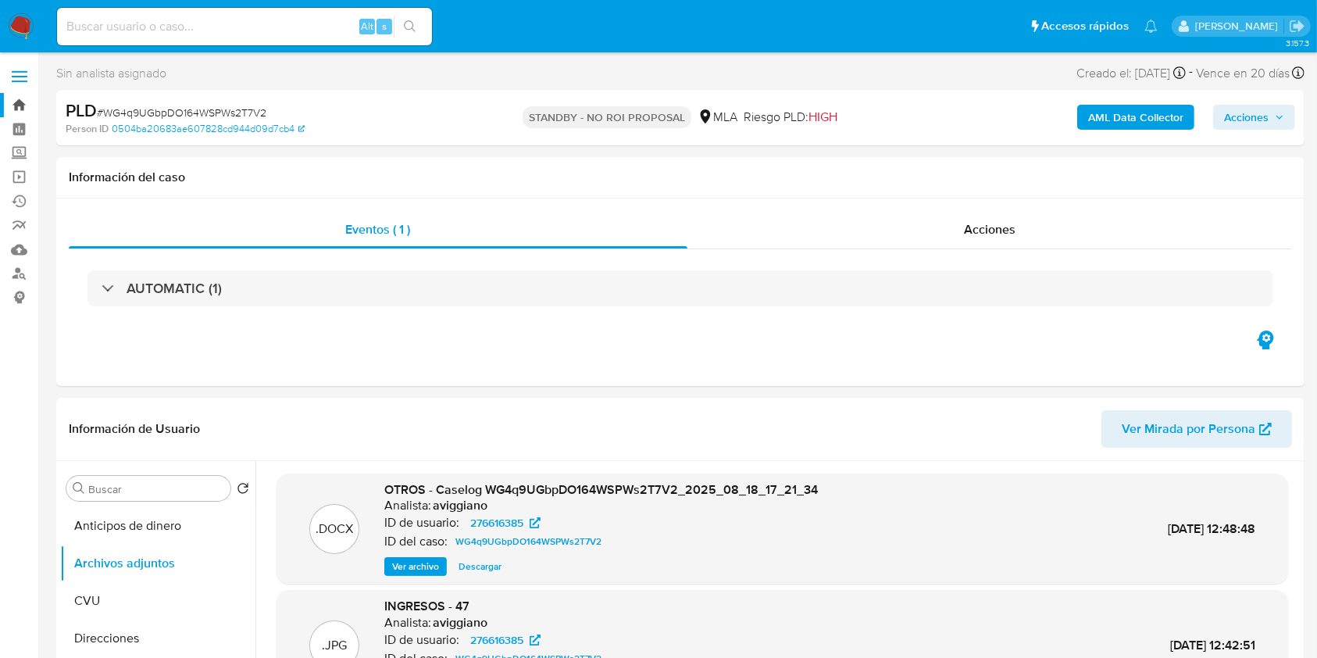
click at [25, 107] on link "Bandeja" at bounding box center [93, 105] width 186 height 24
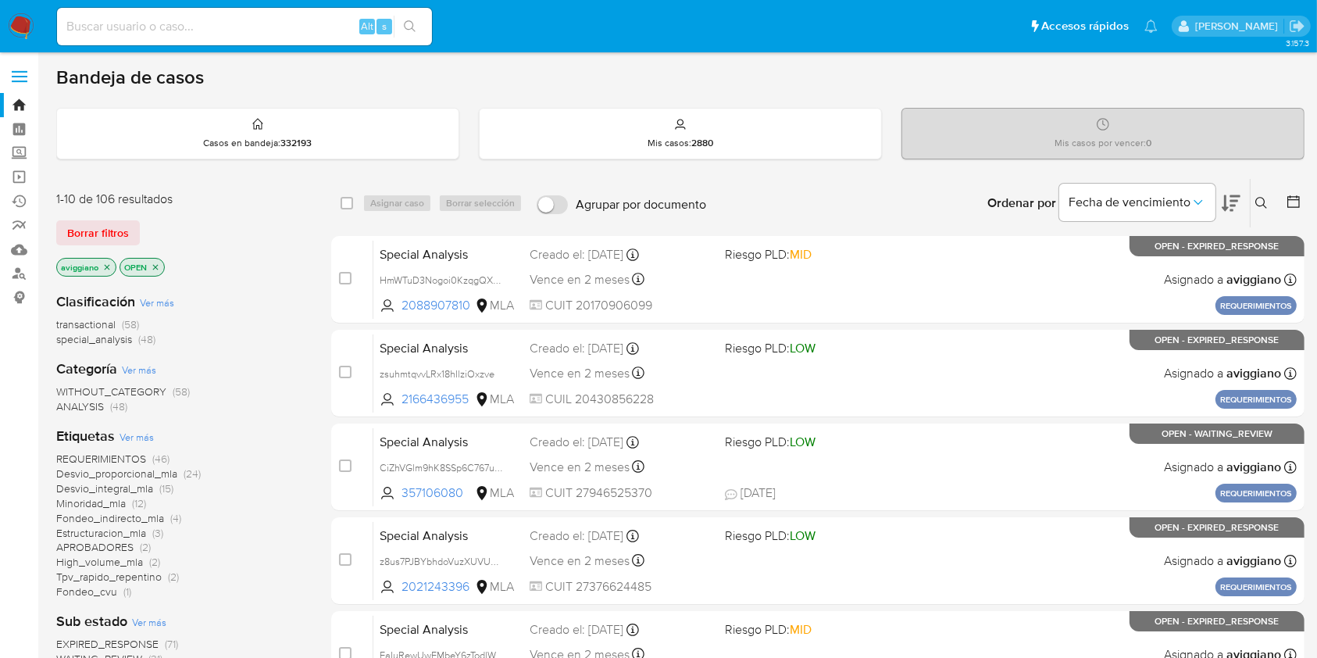
click at [106, 263] on icon "close-filter" at bounding box center [106, 267] width 9 height 9
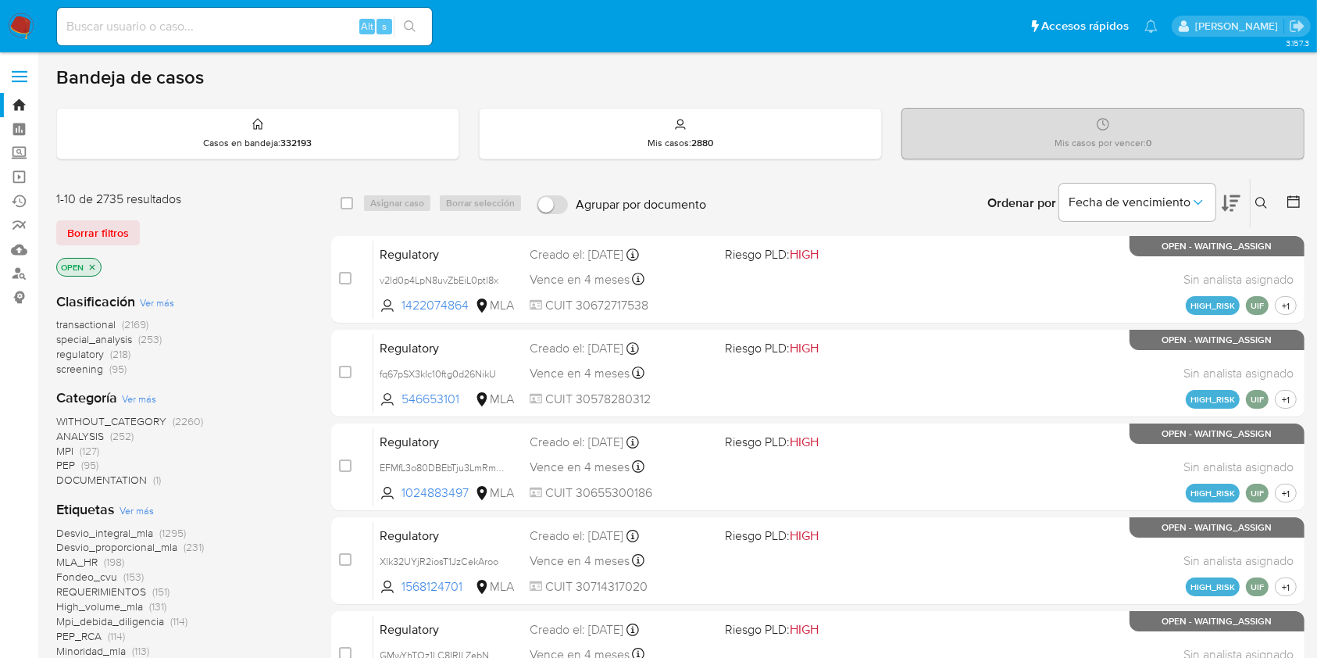
click at [127, 26] on input at bounding box center [244, 26] width 375 height 20
paste input "0z02gwYci8SbwPKkyV5yfvc1"
type input "0z02gwYci8SbwPKkyV5yfvc1"
click at [412, 26] on icon "search-icon" at bounding box center [410, 26] width 13 height 13
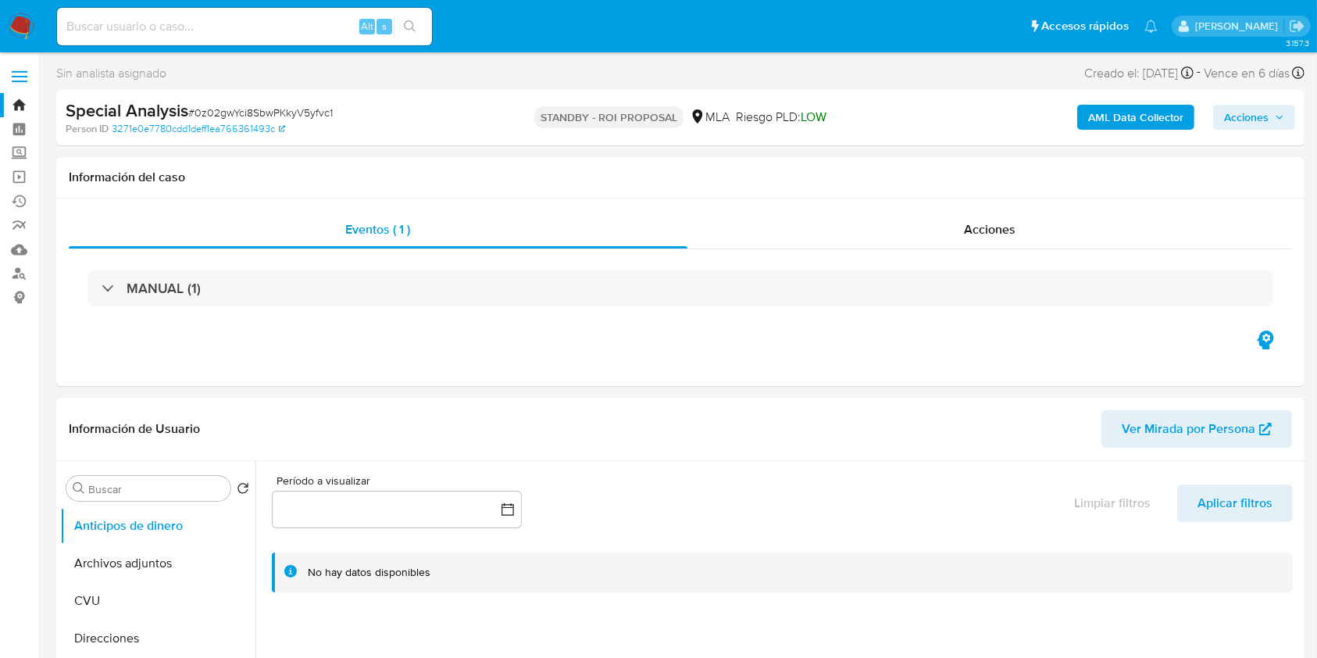
select select "10"
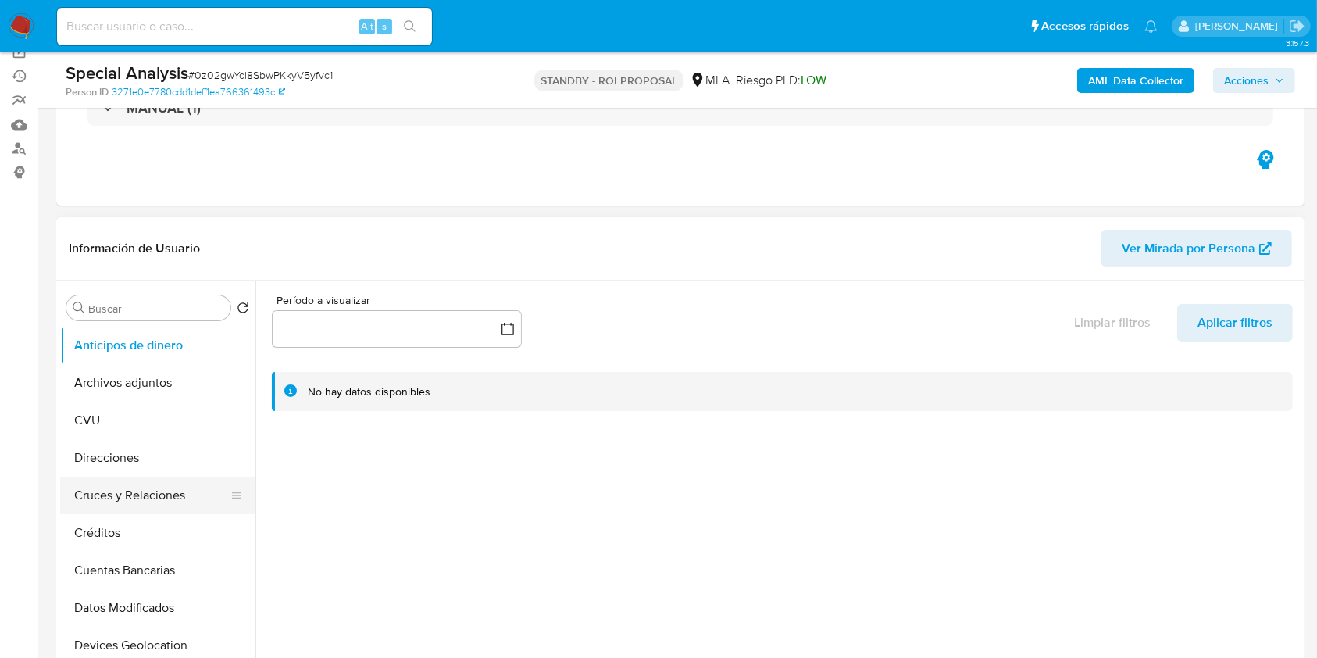
scroll to position [208, 0]
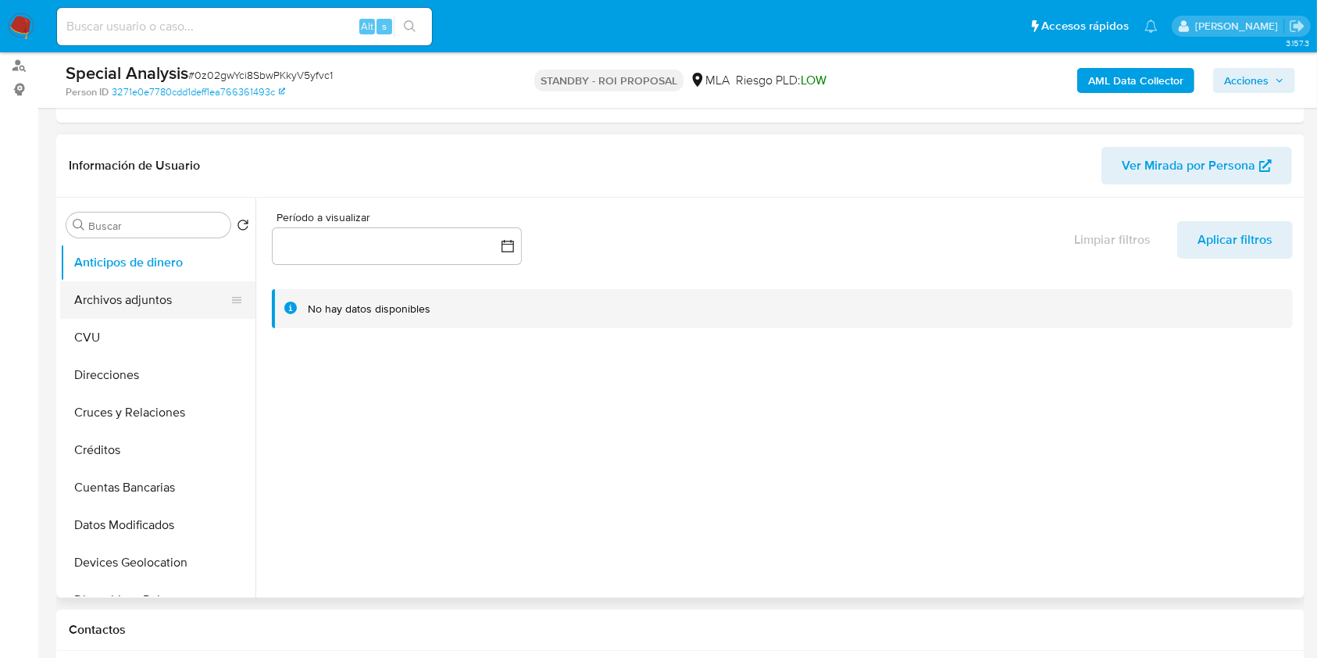
click at [143, 285] on button "Archivos adjuntos" at bounding box center [151, 300] width 183 height 38
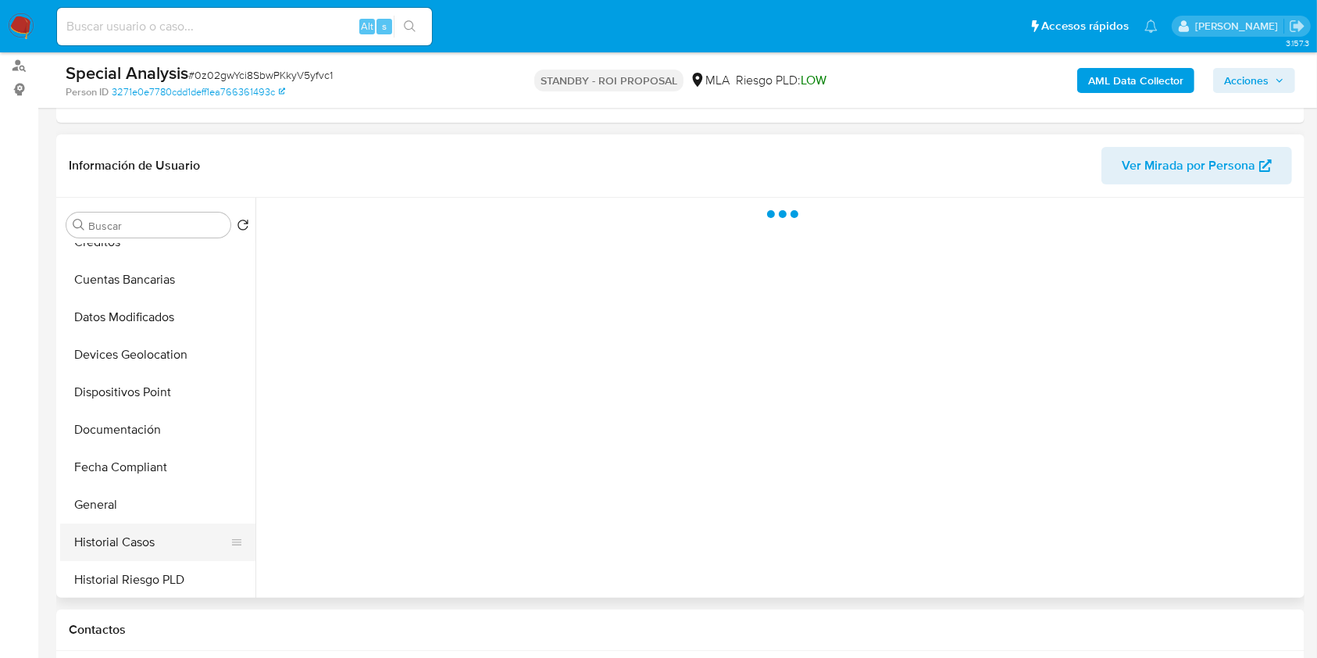
click at [127, 535] on button "Historial Casos" at bounding box center [151, 543] width 183 height 38
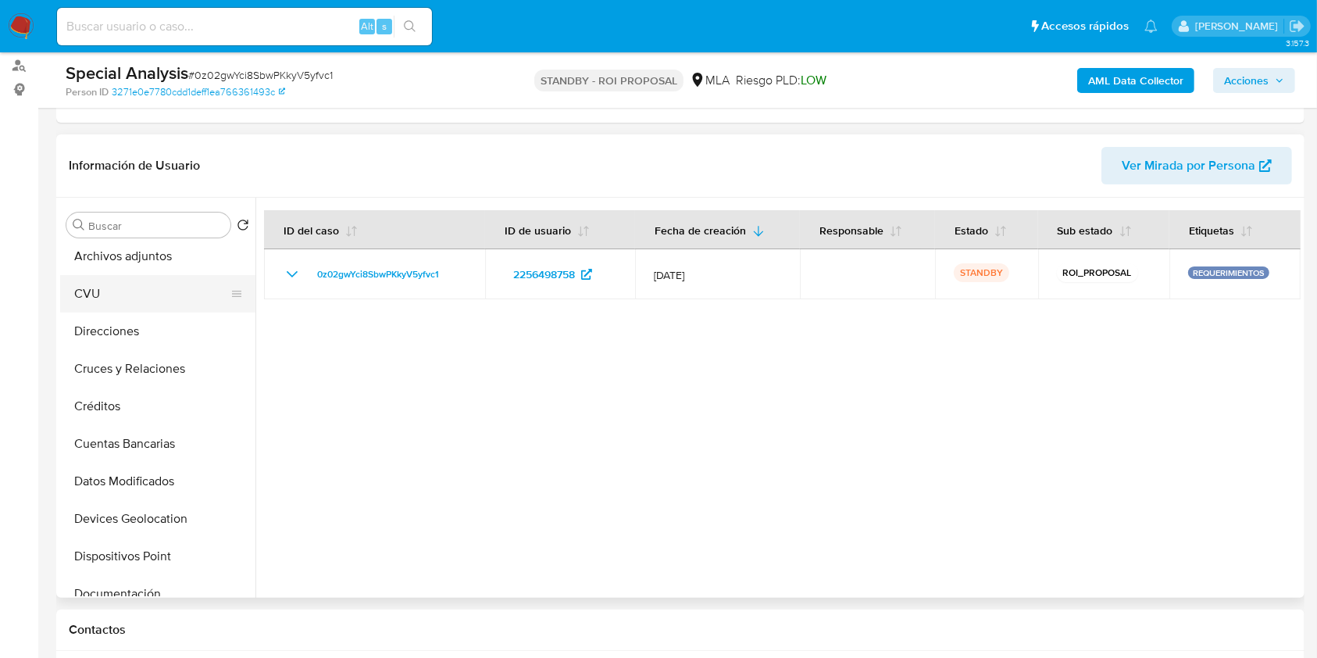
scroll to position [0, 0]
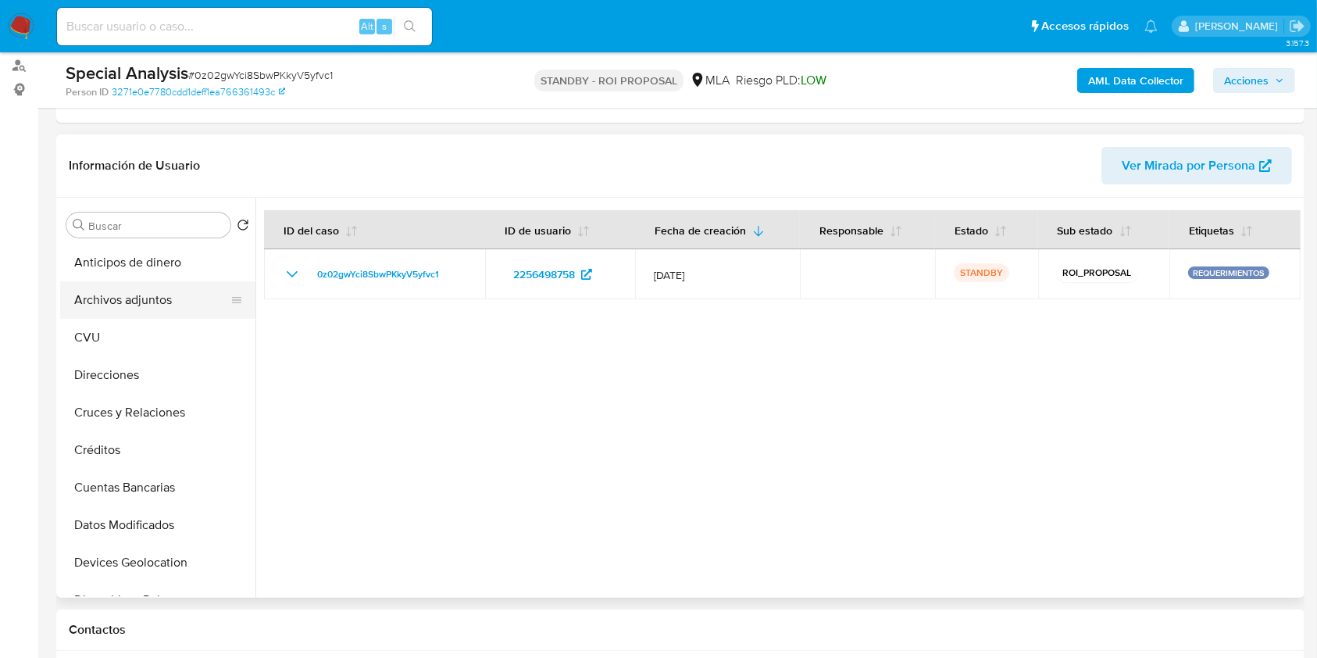
click at [151, 306] on button "Archivos adjuntos" at bounding box center [151, 300] width 183 height 38
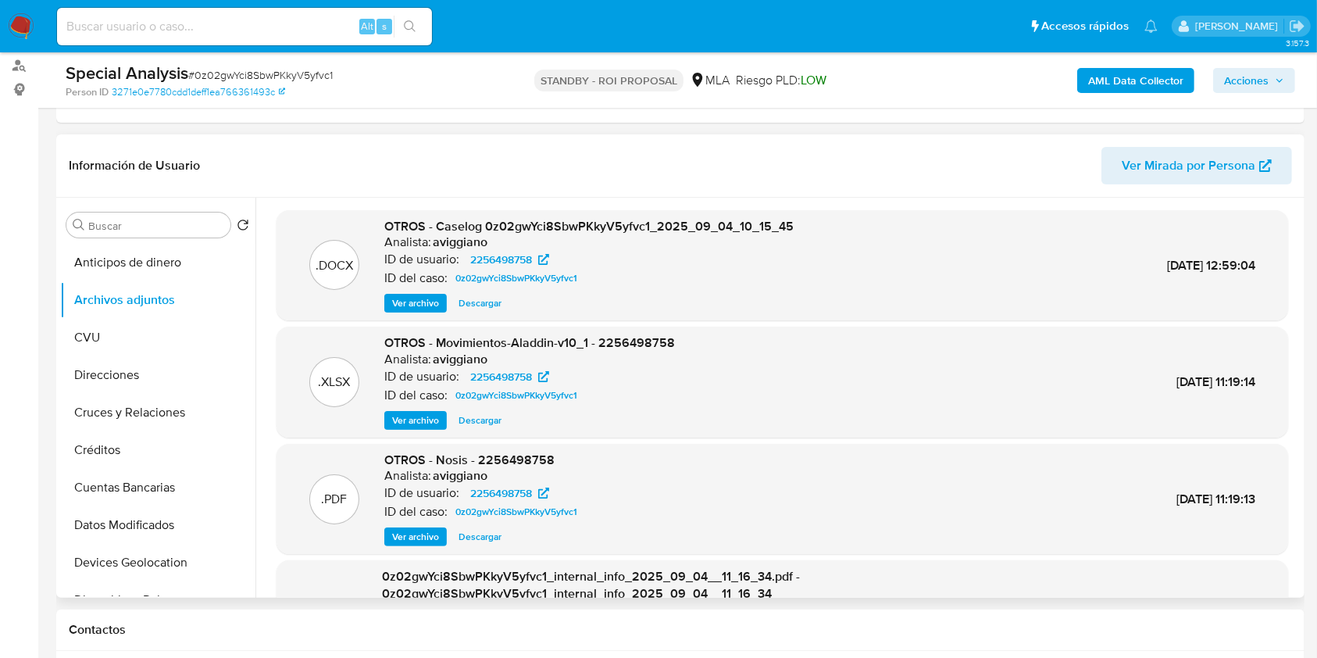
click at [427, 303] on span "Ver archivo" at bounding box center [415, 303] width 47 height 16
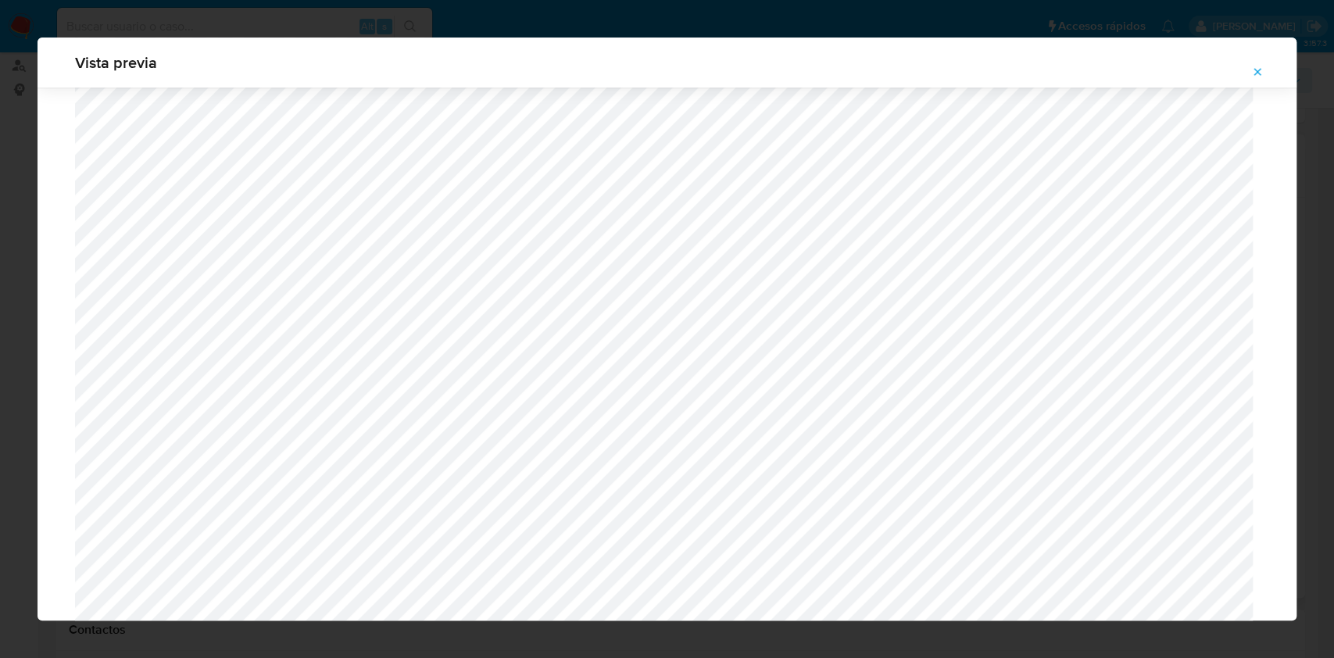
scroll to position [906, 0]
click at [1257, 66] on icon "Attachment preview" at bounding box center [1257, 72] width 13 height 13
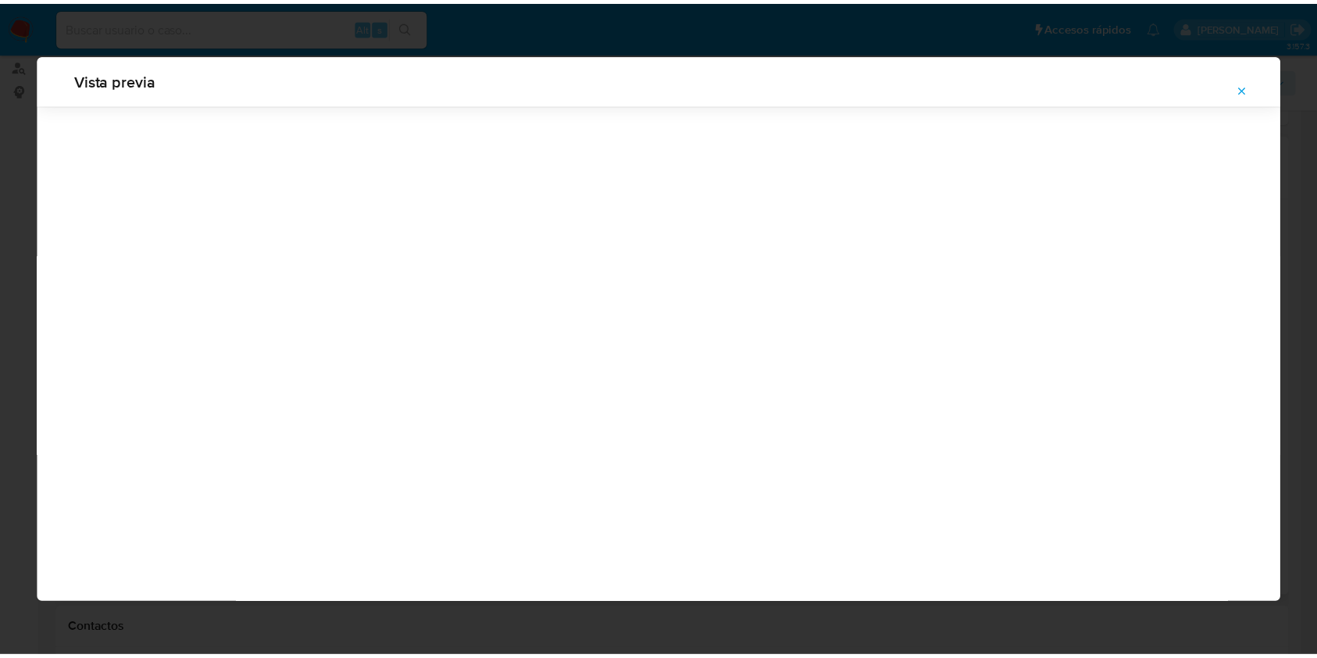
scroll to position [0, 0]
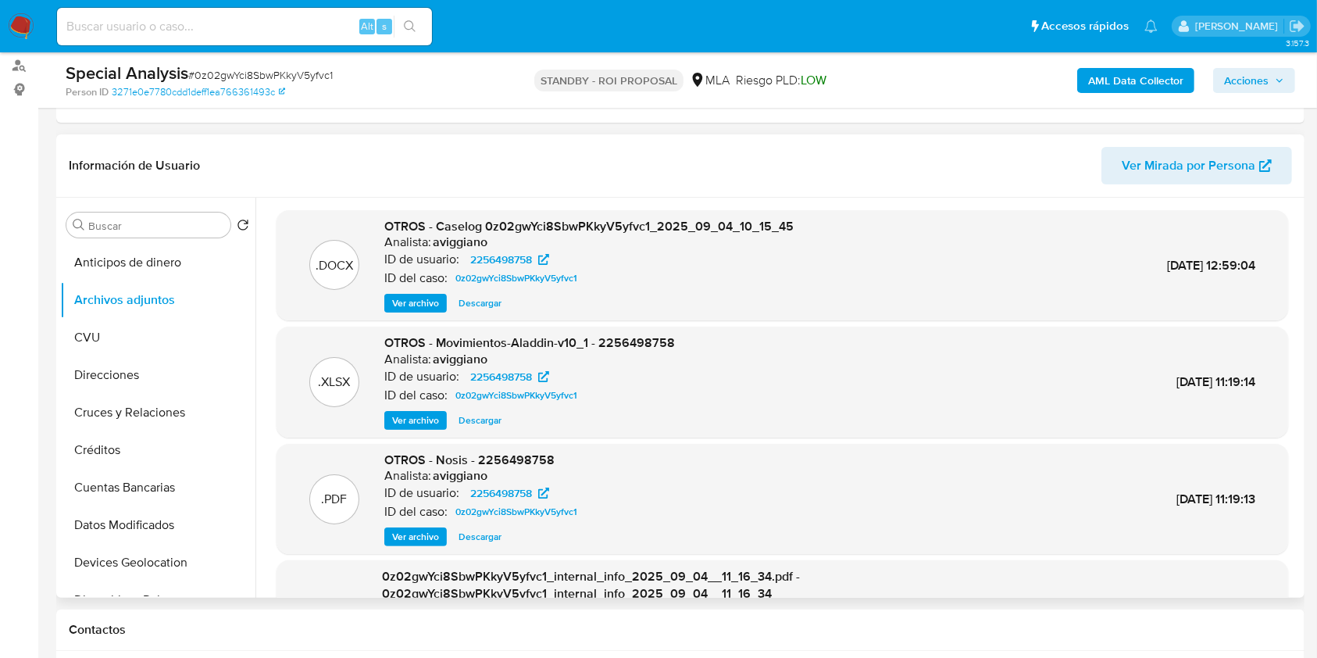
click at [132, 40] on div "Alt s" at bounding box center [244, 27] width 375 height 38
click at [132, 32] on input at bounding box center [244, 26] width 375 height 20
paste input "jCgXXKpG5Iqyjoie40cvBJBO"
type input "jCgXXKpG5Iqyjoie40cvBJBO"
click at [409, 18] on button "search-icon" at bounding box center [410, 27] width 32 height 22
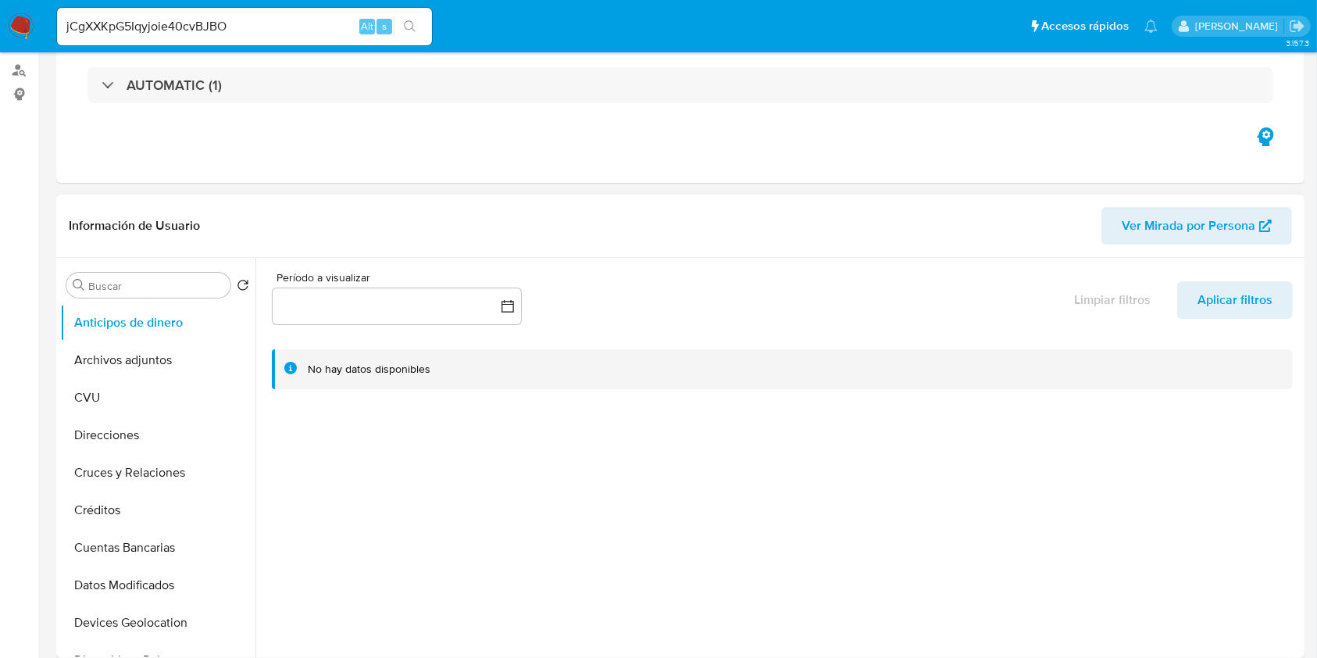
select select "10"
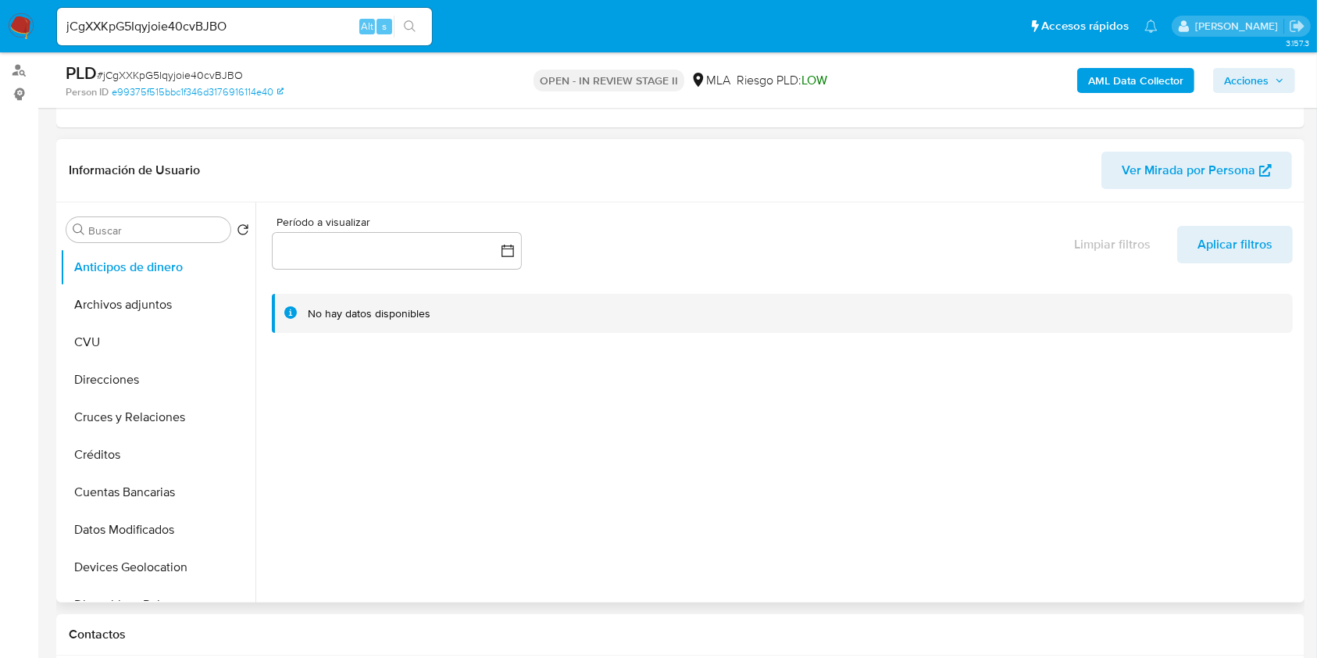
scroll to position [208, 0]
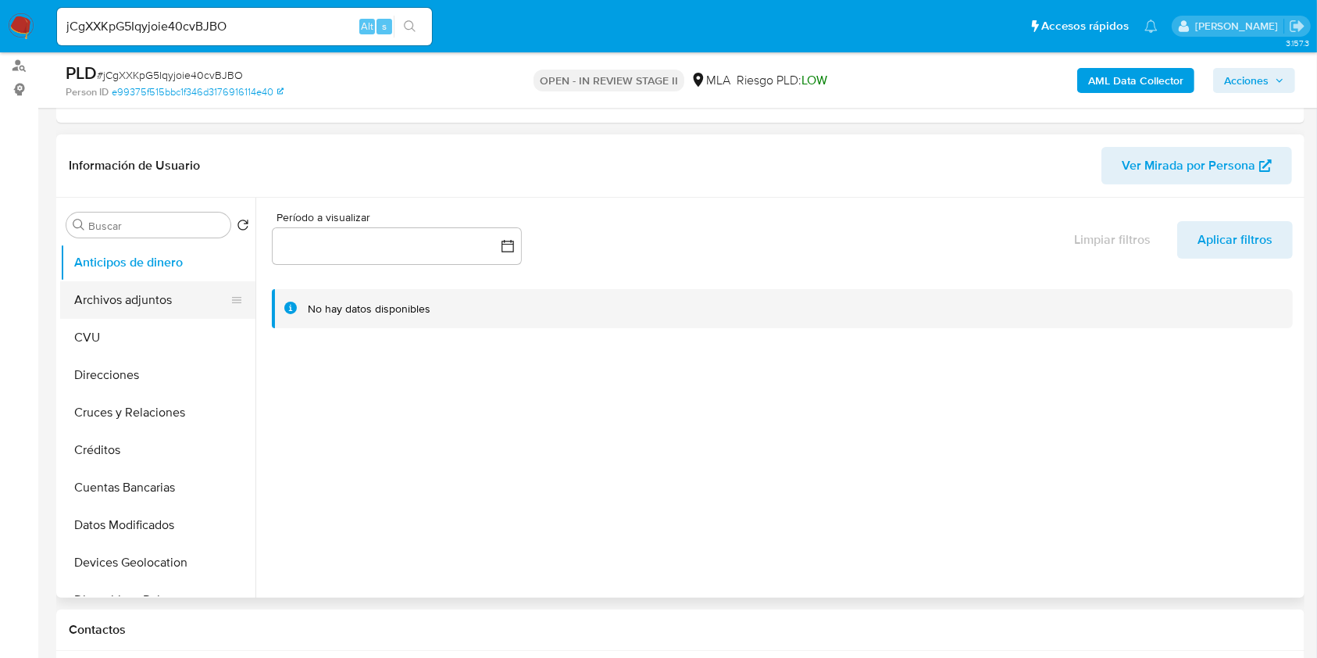
click at [147, 293] on button "Archivos adjuntos" at bounding box center [151, 300] width 183 height 38
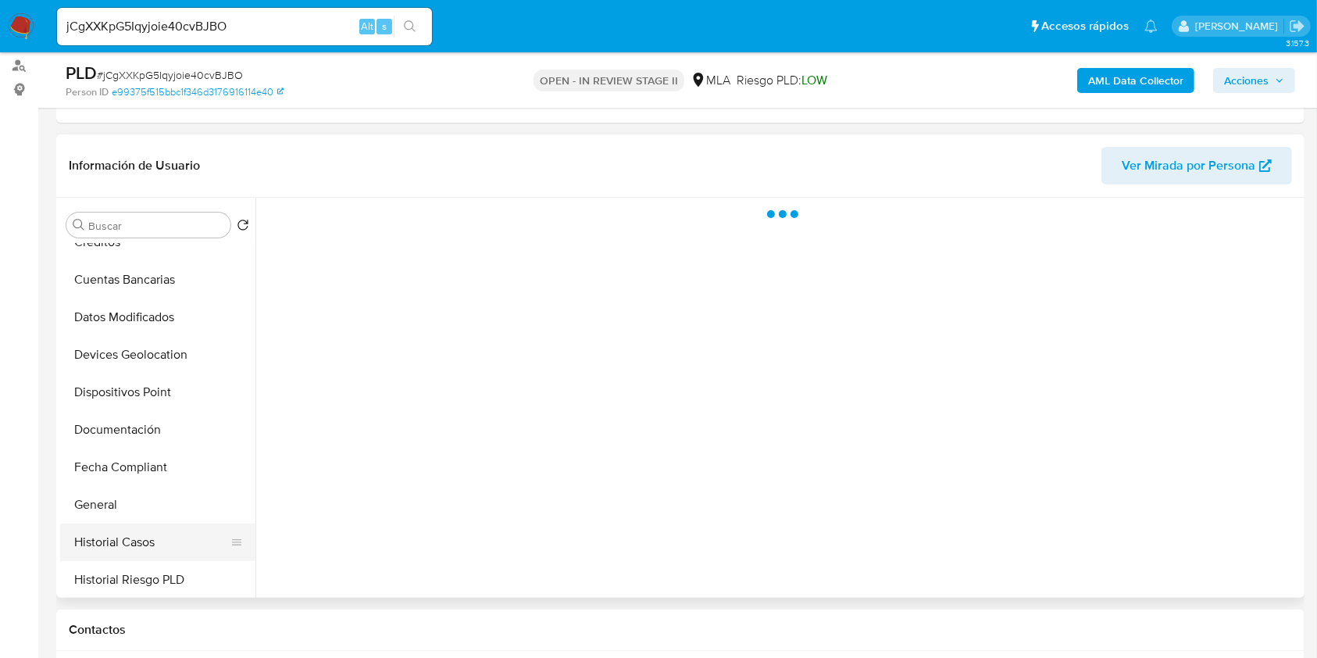
click at [127, 537] on button "Historial Casos" at bounding box center [151, 543] width 183 height 38
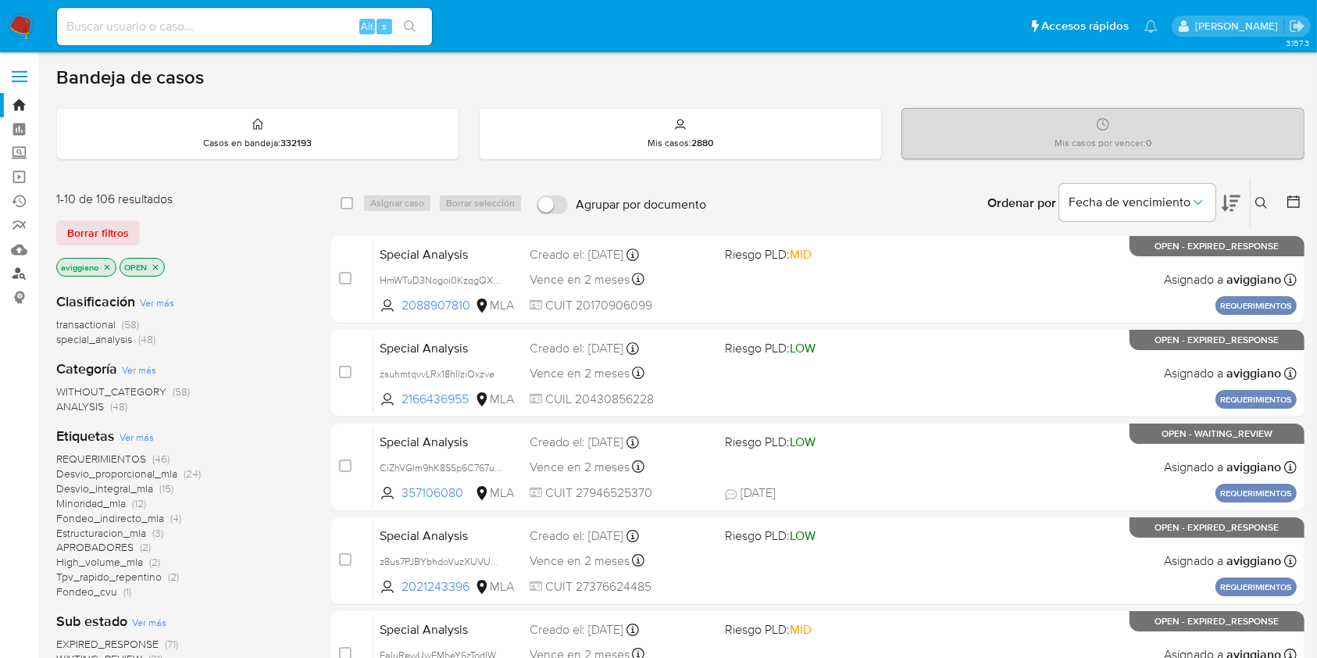
click at [20, 279] on link "Buscador de personas" at bounding box center [93, 274] width 186 height 24
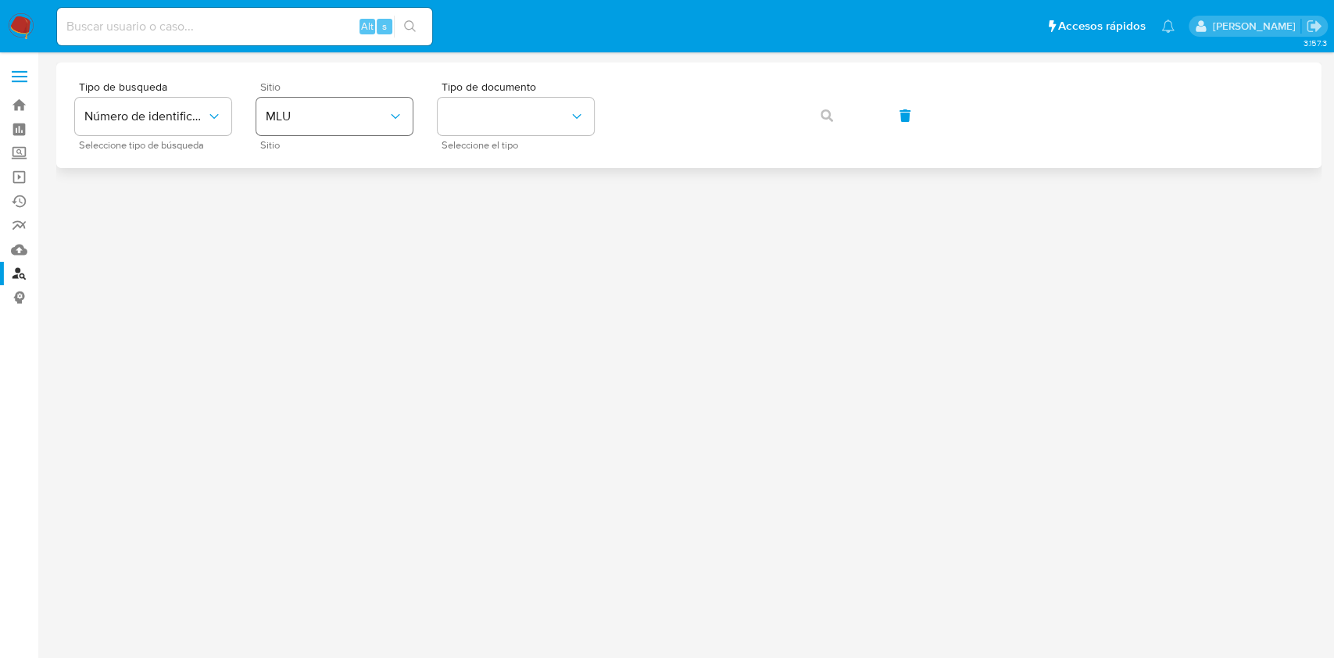
click at [369, 109] on span "MLU" at bounding box center [327, 117] width 122 height 16
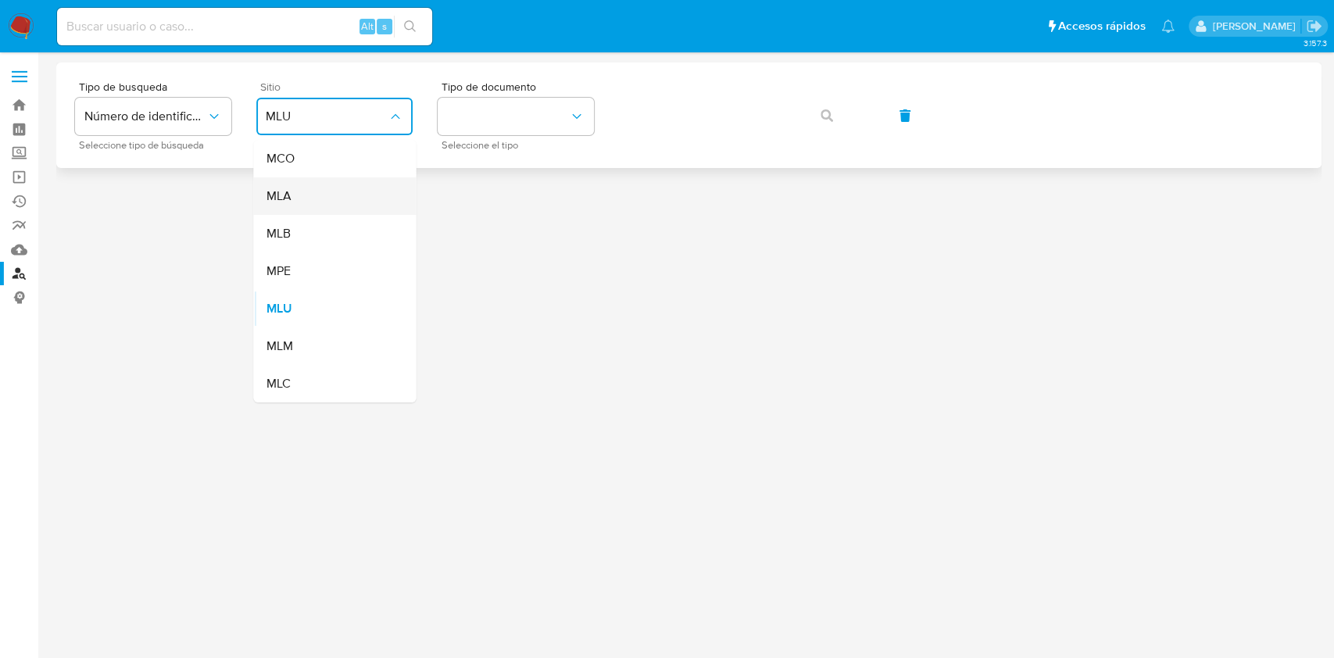
click at [316, 202] on div "MLA" at bounding box center [330, 196] width 128 height 38
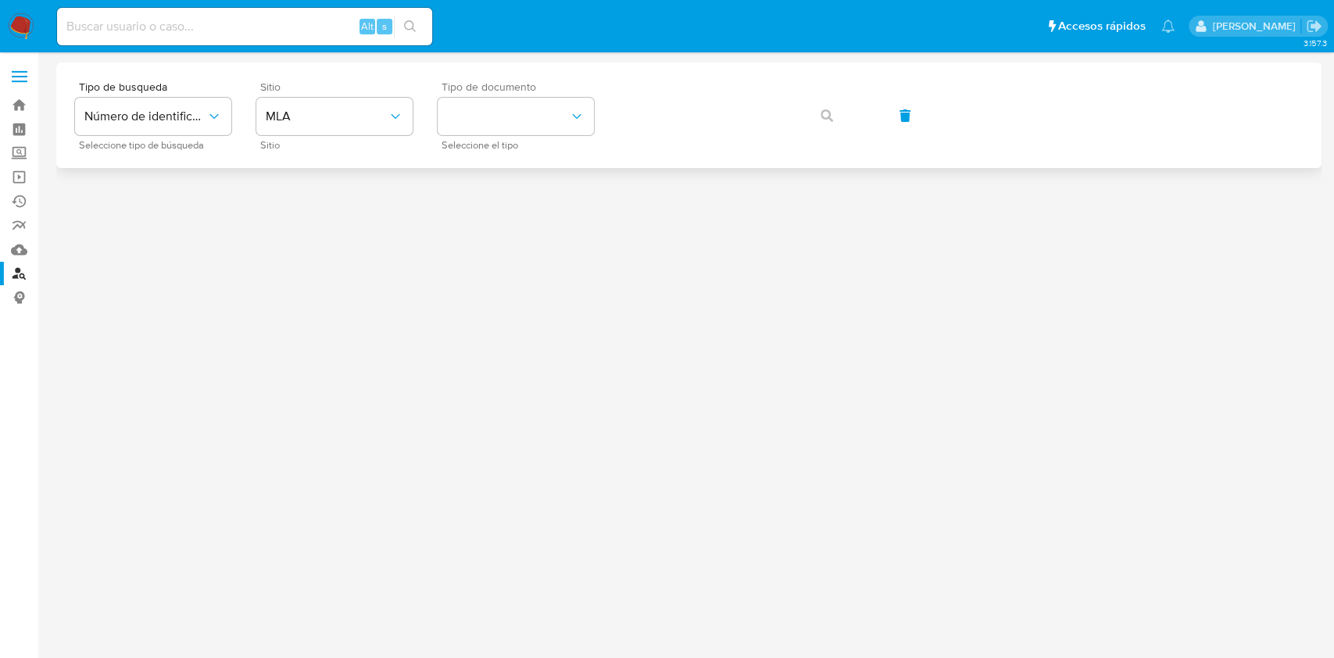
click at [501, 135] on div "Tipo de documento Seleccione el tipo" at bounding box center [516, 115] width 156 height 68
click at [505, 119] on button "identificationType" at bounding box center [516, 117] width 156 height 38
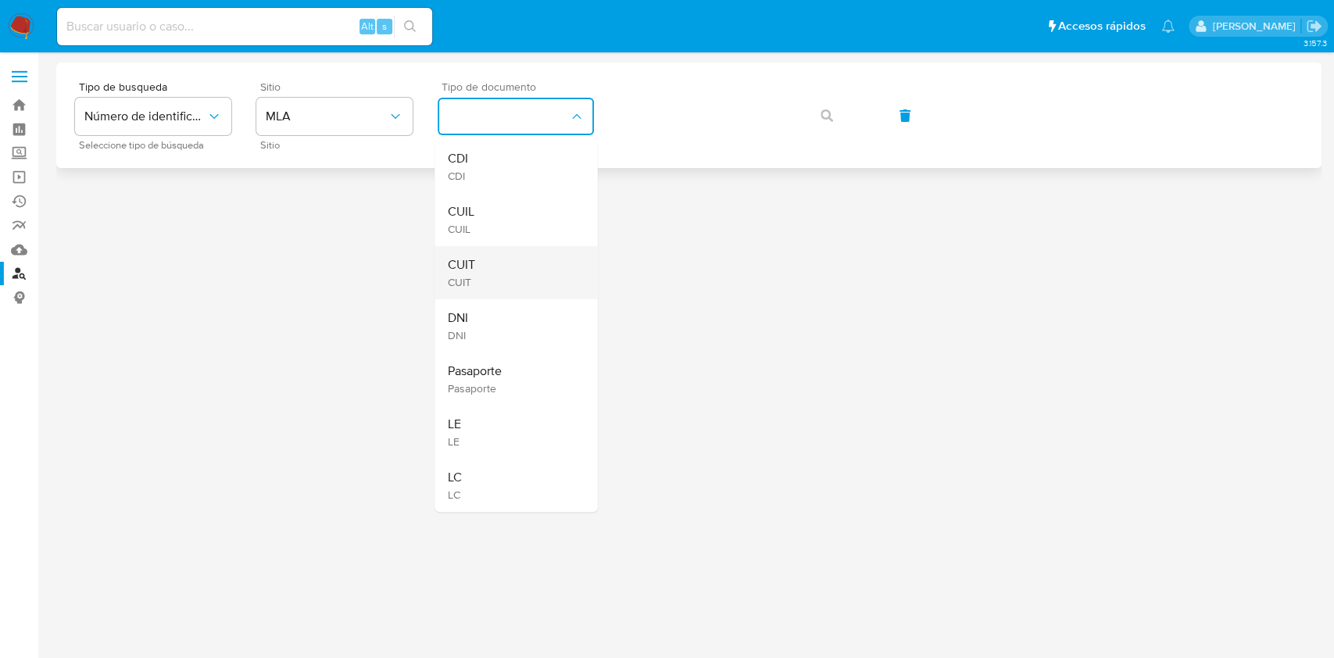
click at [475, 269] on div "CUIT CUIT" at bounding box center [511, 272] width 128 height 53
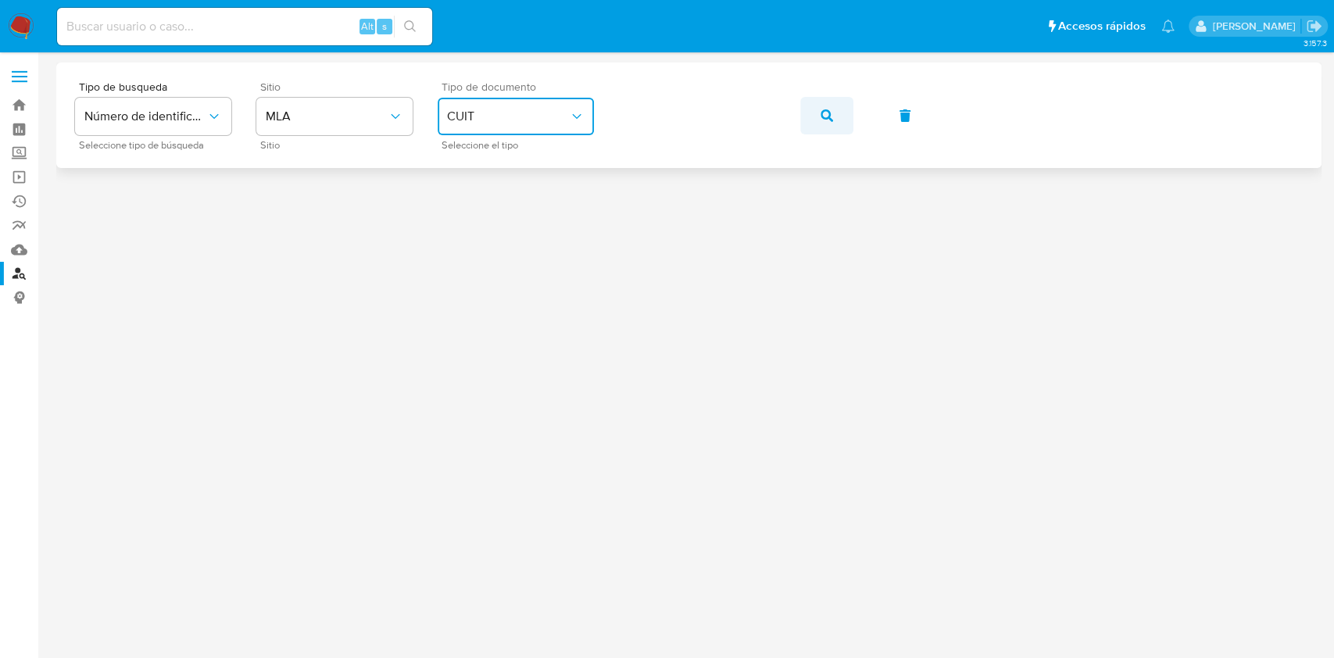
click at [820, 109] on icon "button" at bounding box center [826, 115] width 13 height 13
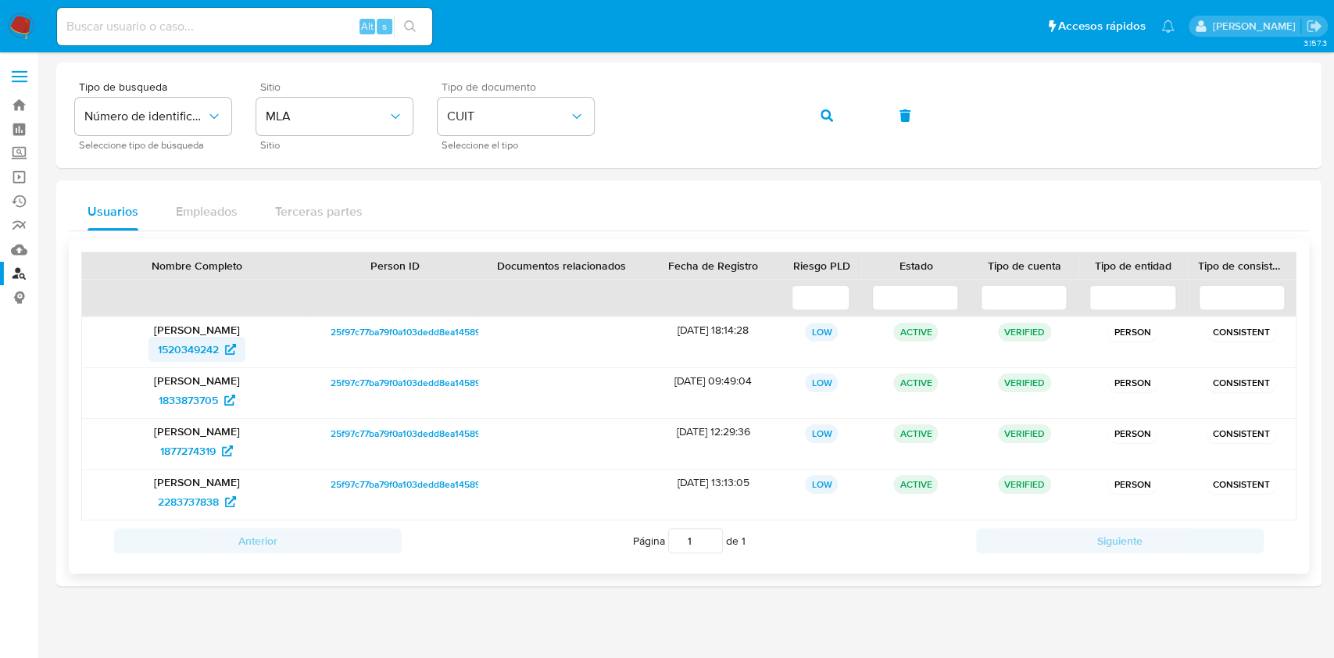
click at [189, 344] on span "1520349242" at bounding box center [188, 349] width 61 height 25
click at [188, 452] on span "1877274319" at bounding box center [187, 450] width 55 height 25
click at [191, 499] on span "2283737838" at bounding box center [188, 501] width 61 height 25
click at [113, 33] on input at bounding box center [244, 26] width 375 height 20
paste input "3tEsGBCOzGXs6RC3R8mmrnkv"
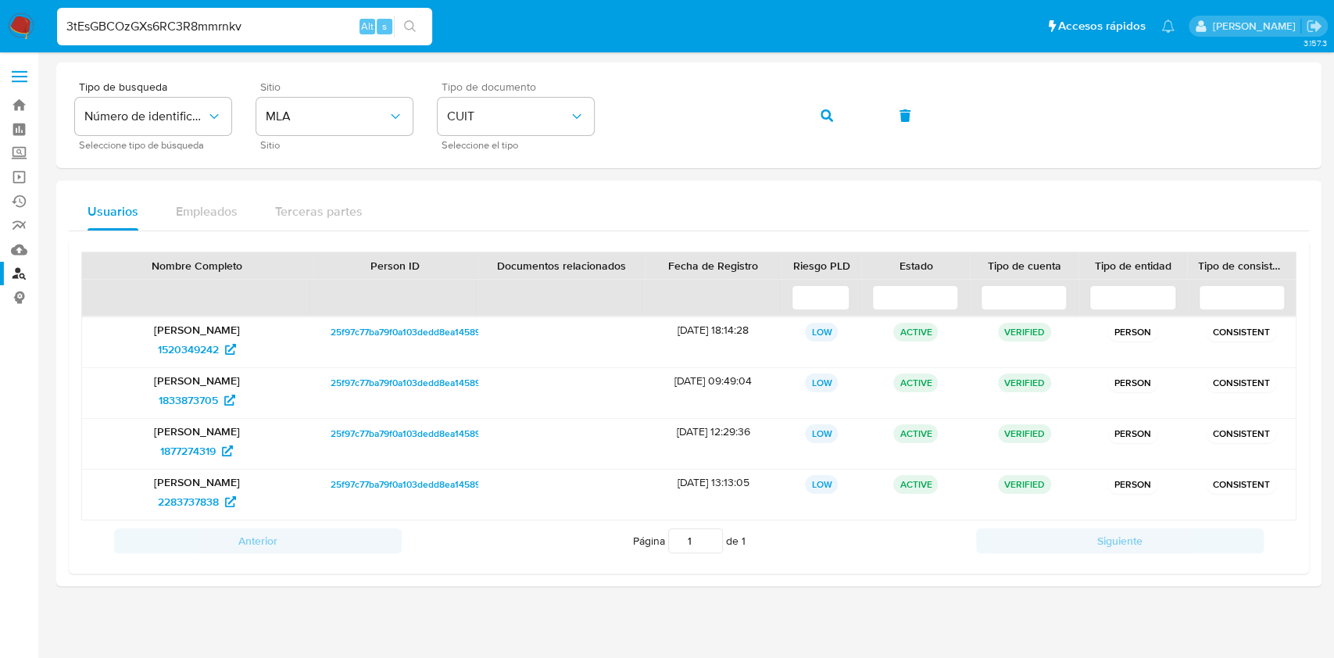
type input "3tEsGBCOzGXs6RC3R8mmrnkv"
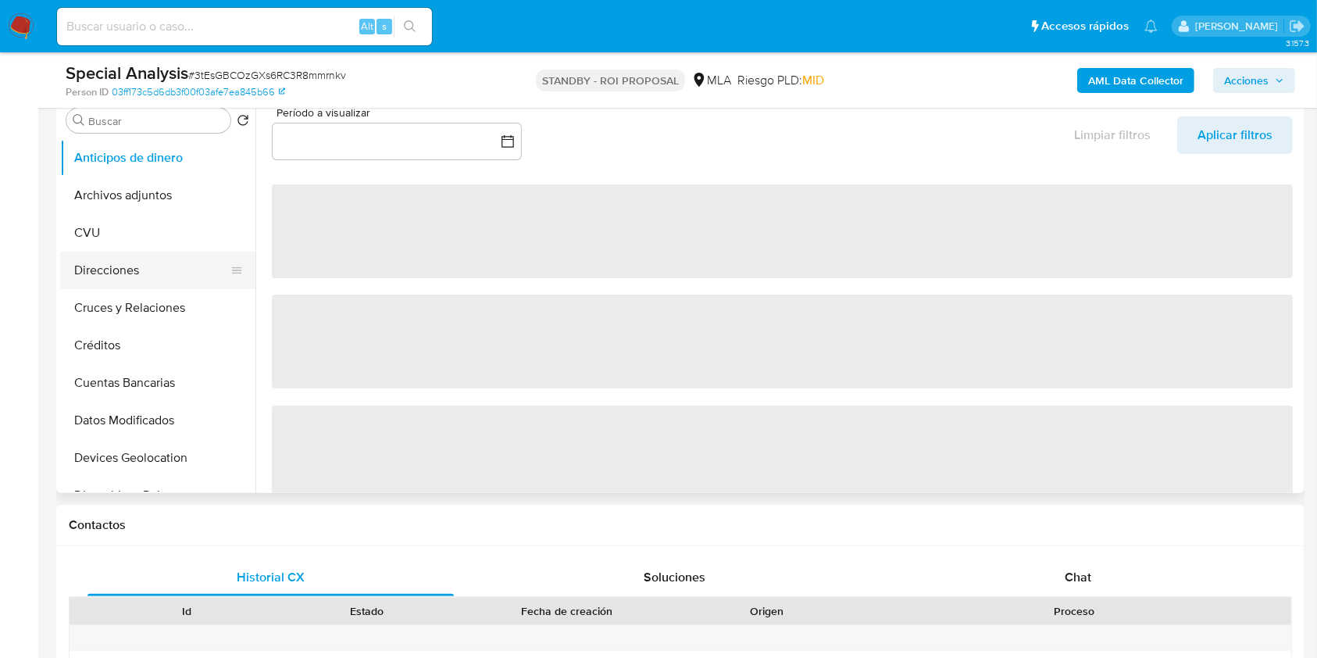
select select "10"
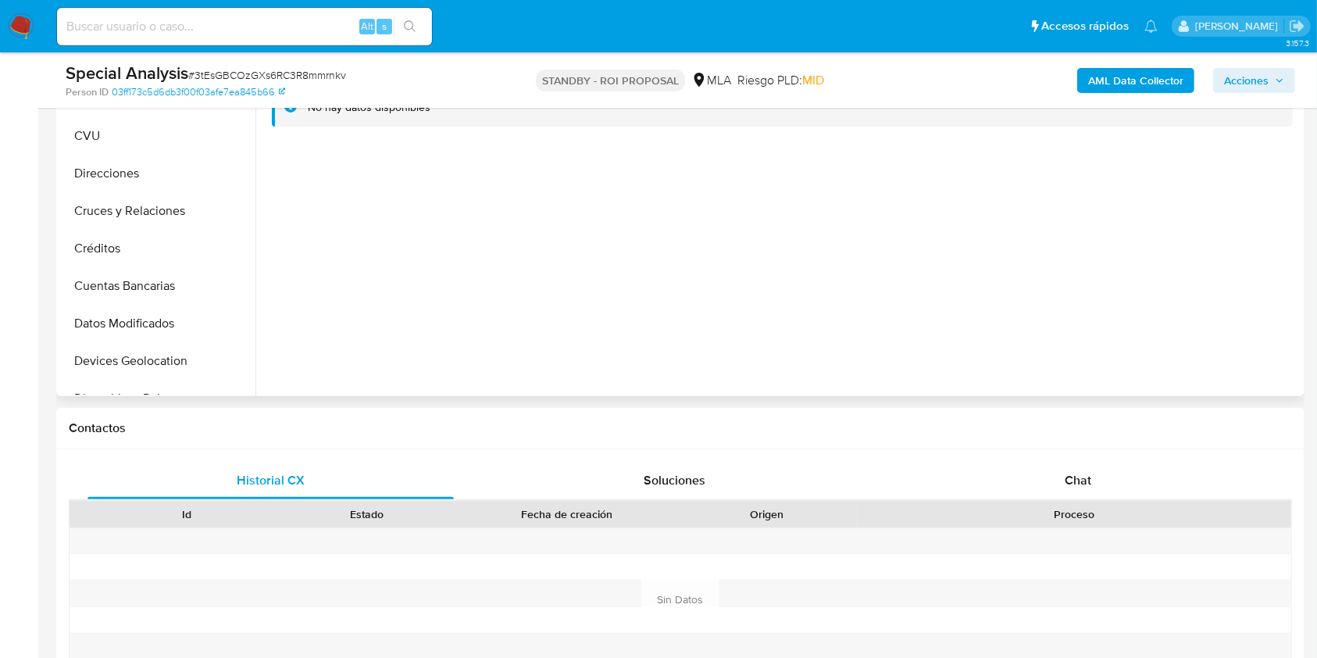
scroll to position [83, 0]
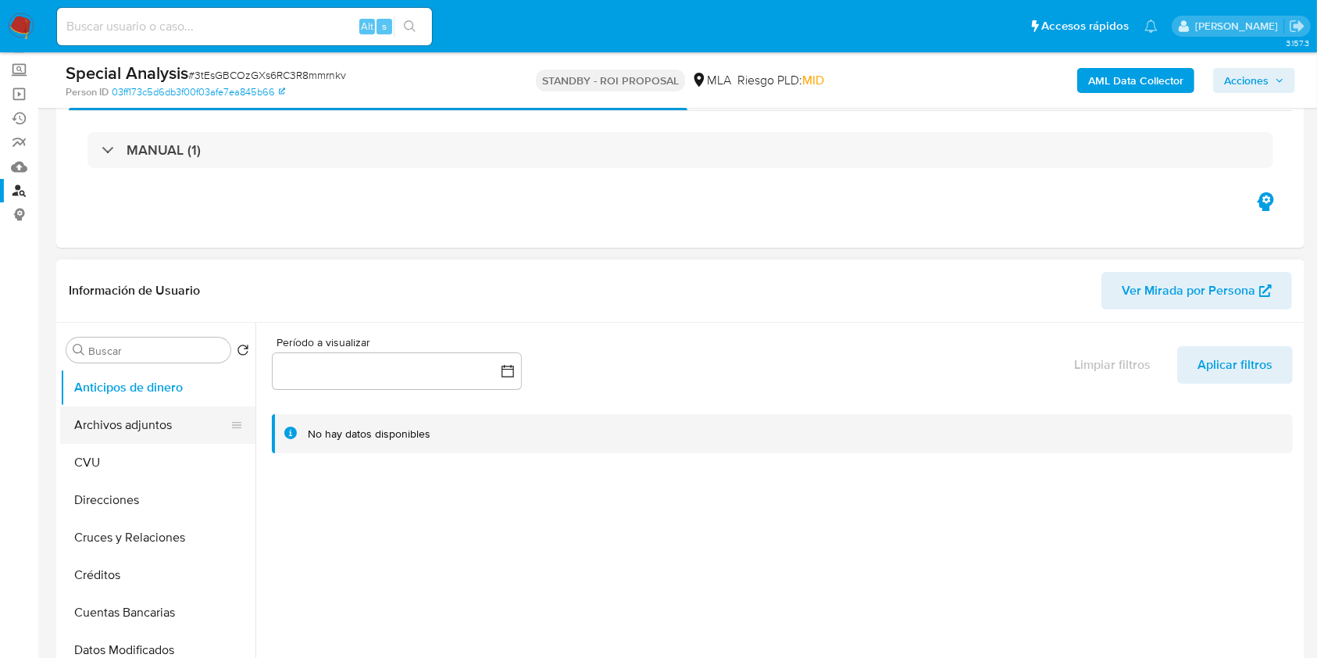
click at [165, 419] on button "Archivos adjuntos" at bounding box center [151, 425] width 183 height 38
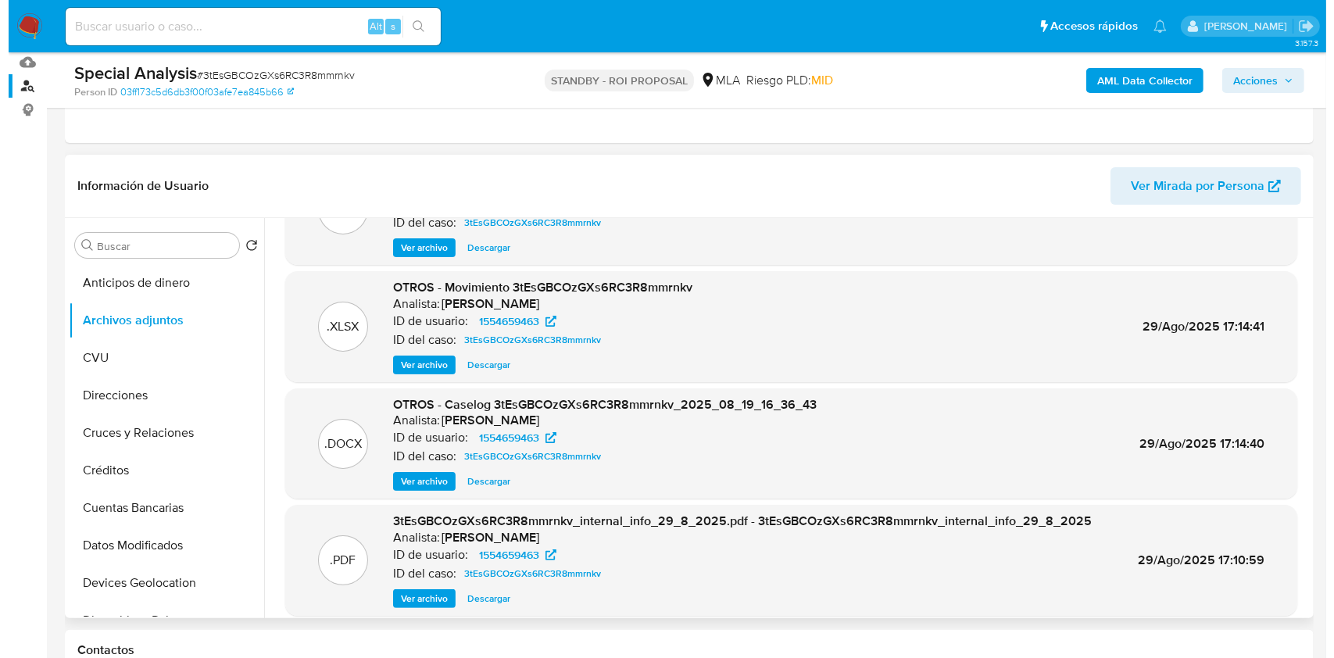
scroll to position [104, 0]
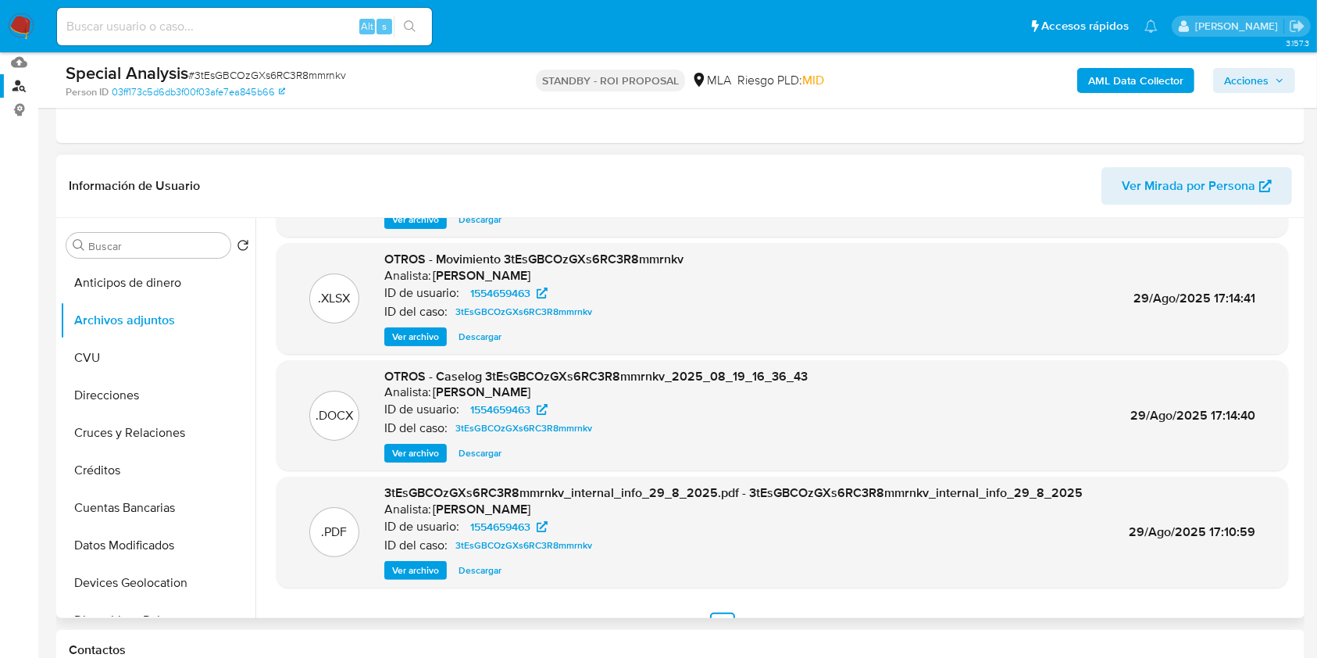
click at [424, 452] on span "Ver archivo" at bounding box center [415, 453] width 47 height 16
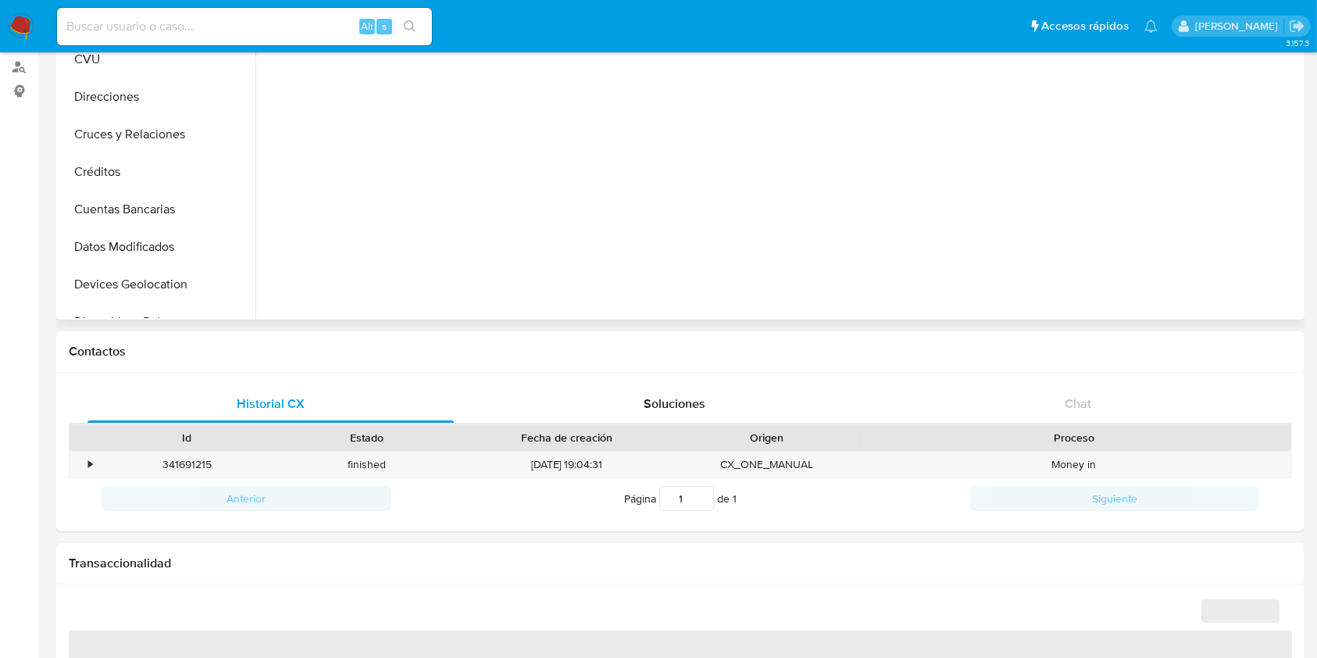
scroll to position [417, 0]
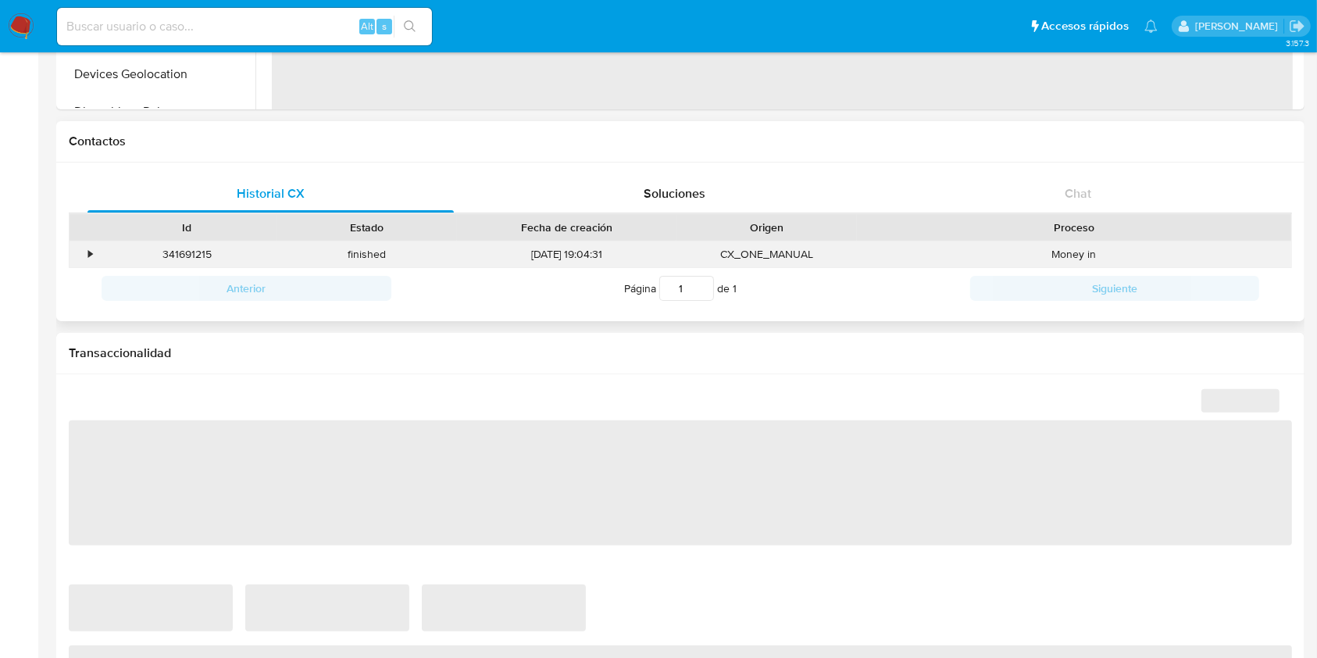
select select "10"
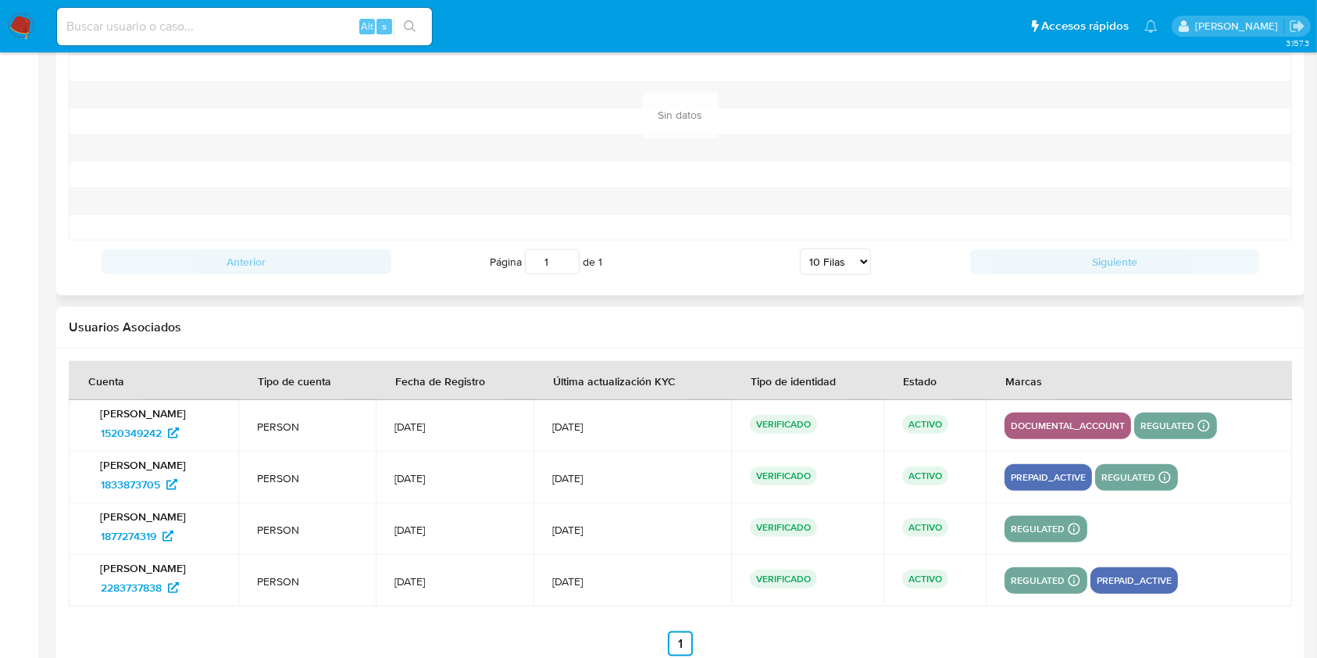
scroll to position [1633, 0]
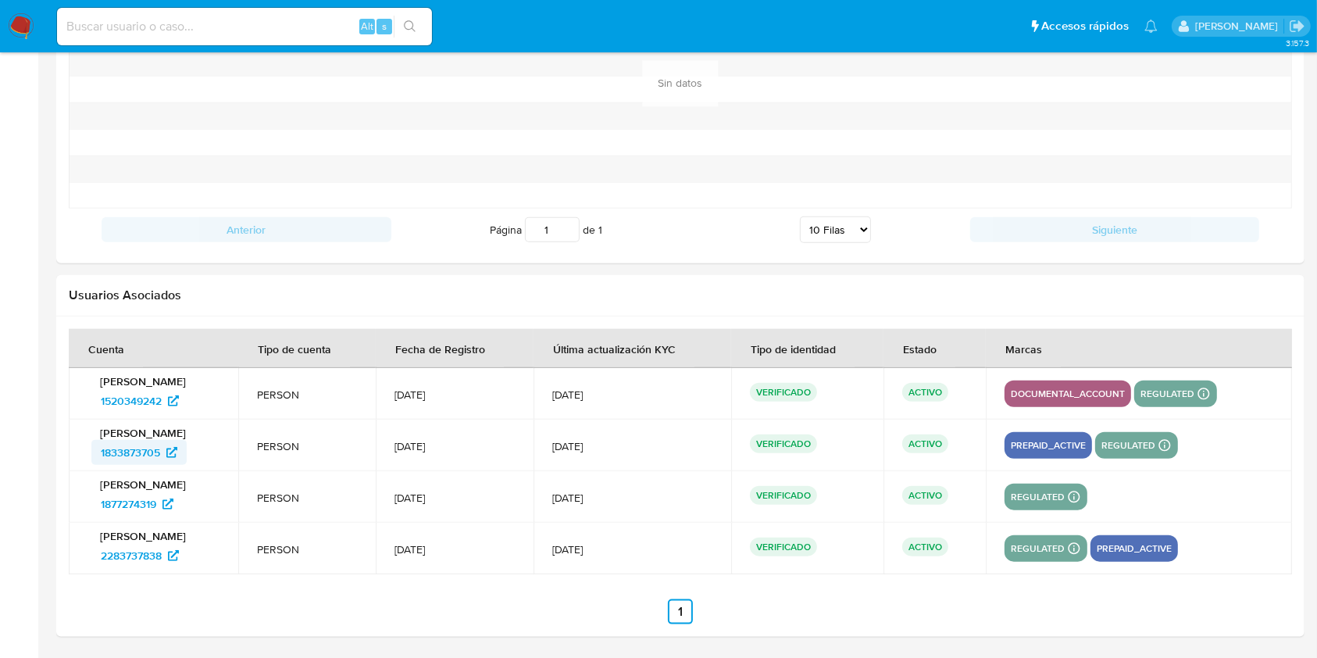
click at [134, 445] on span "1833873705" at bounding box center [130, 452] width 59 height 25
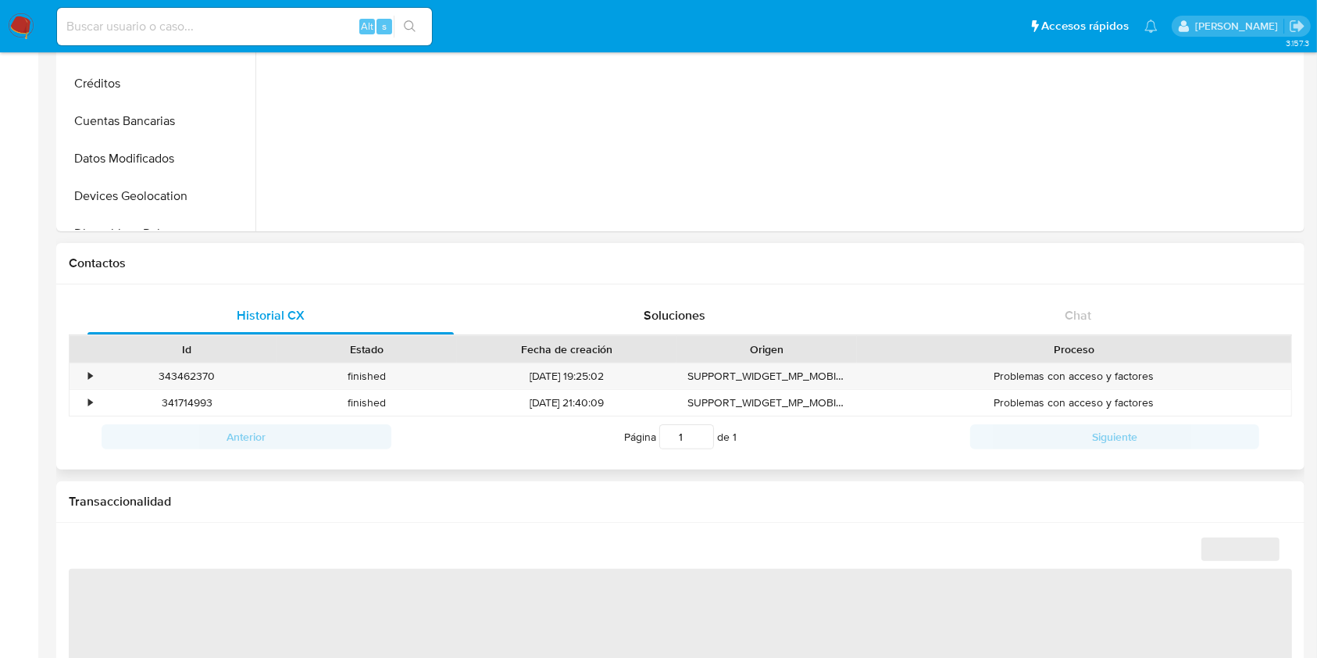
scroll to position [417, 0]
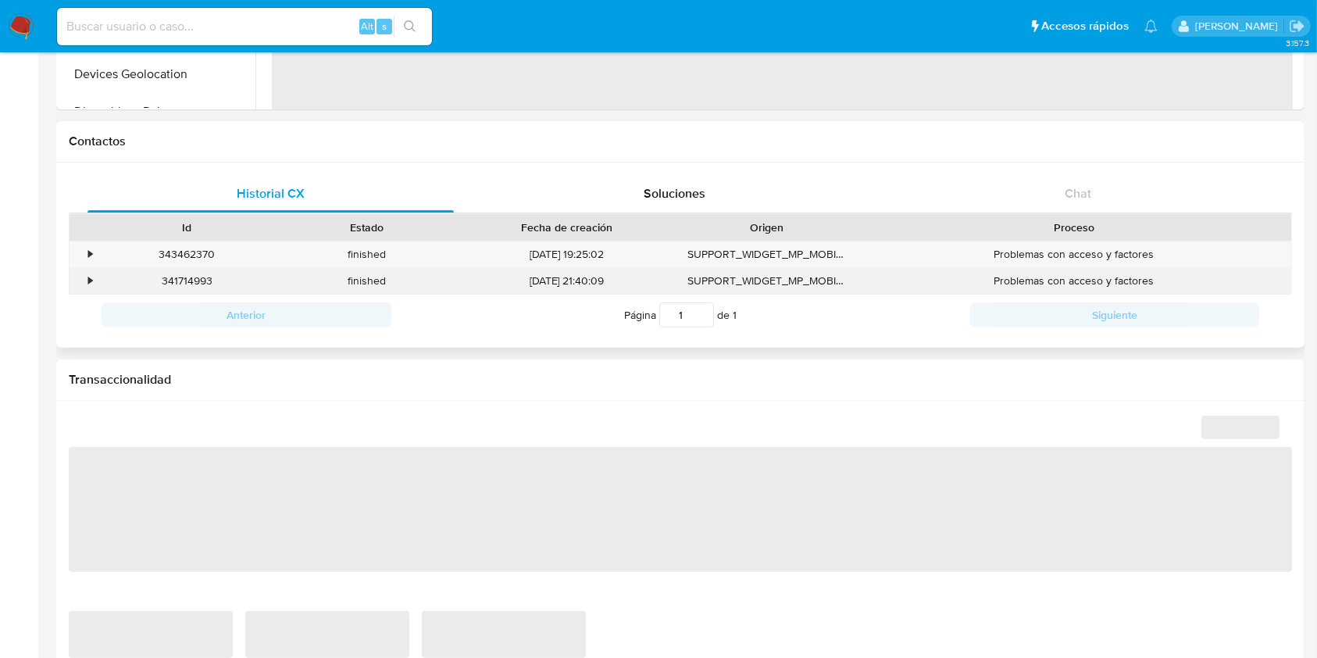
select select "10"
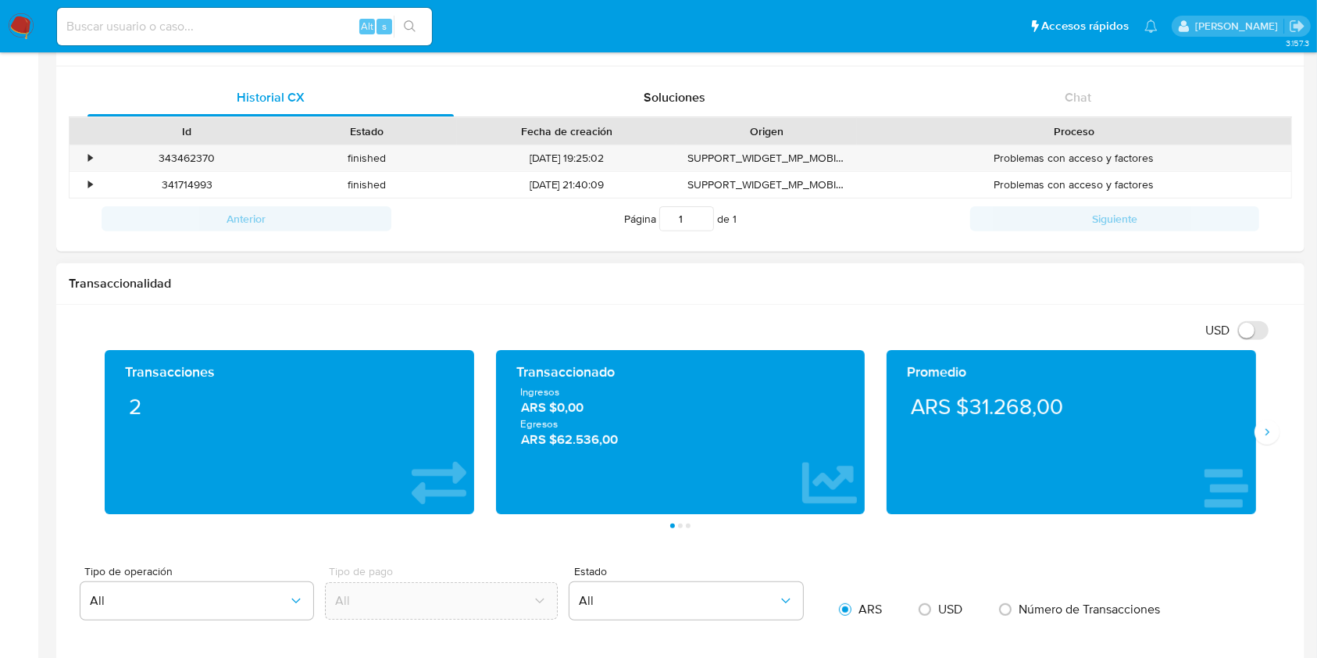
scroll to position [938, 0]
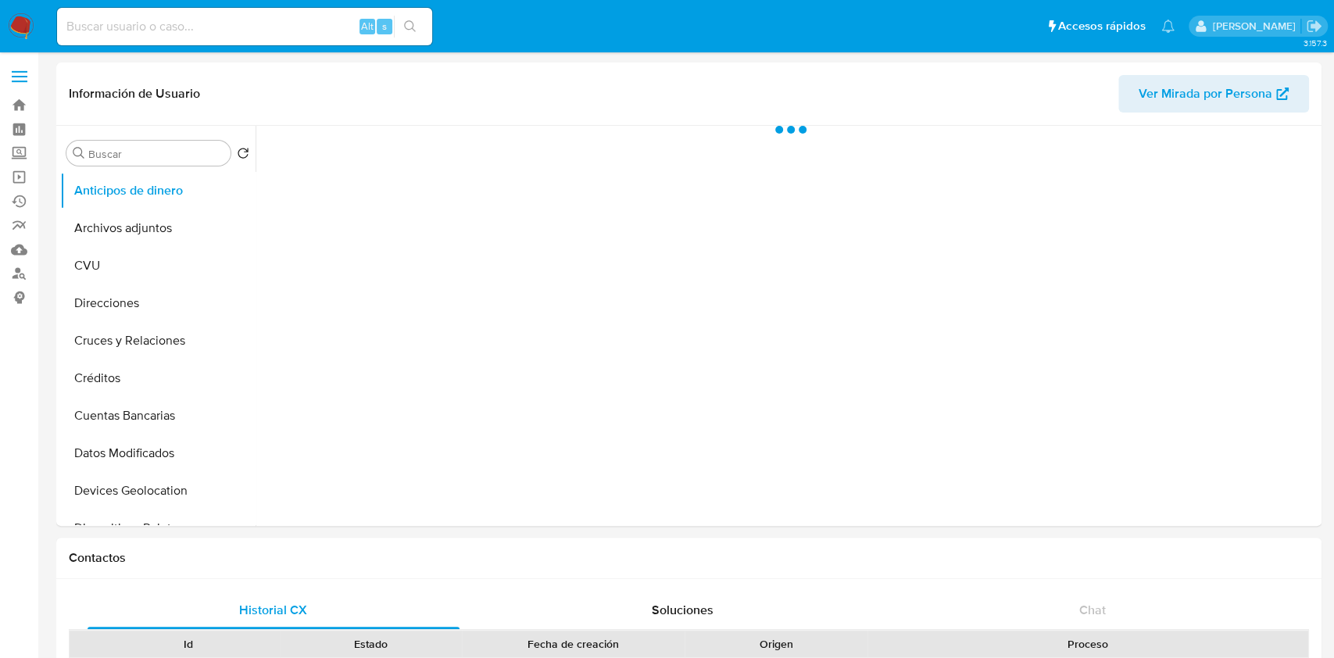
select select "10"
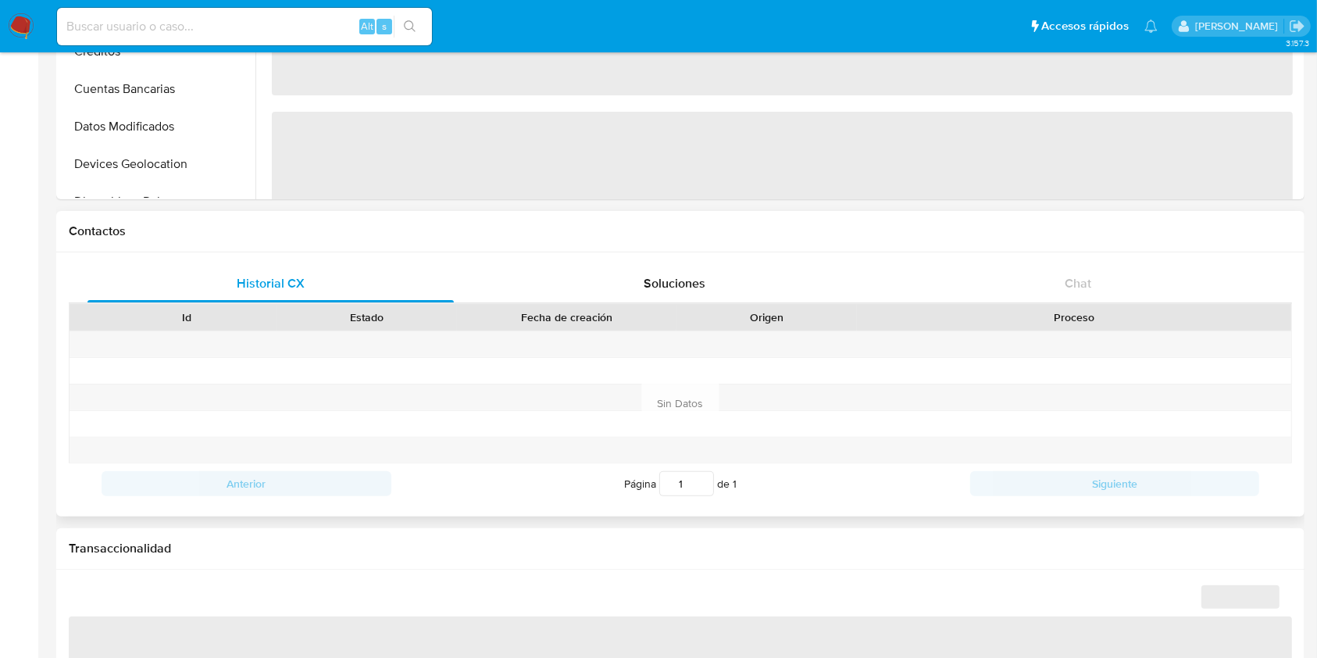
scroll to position [625, 0]
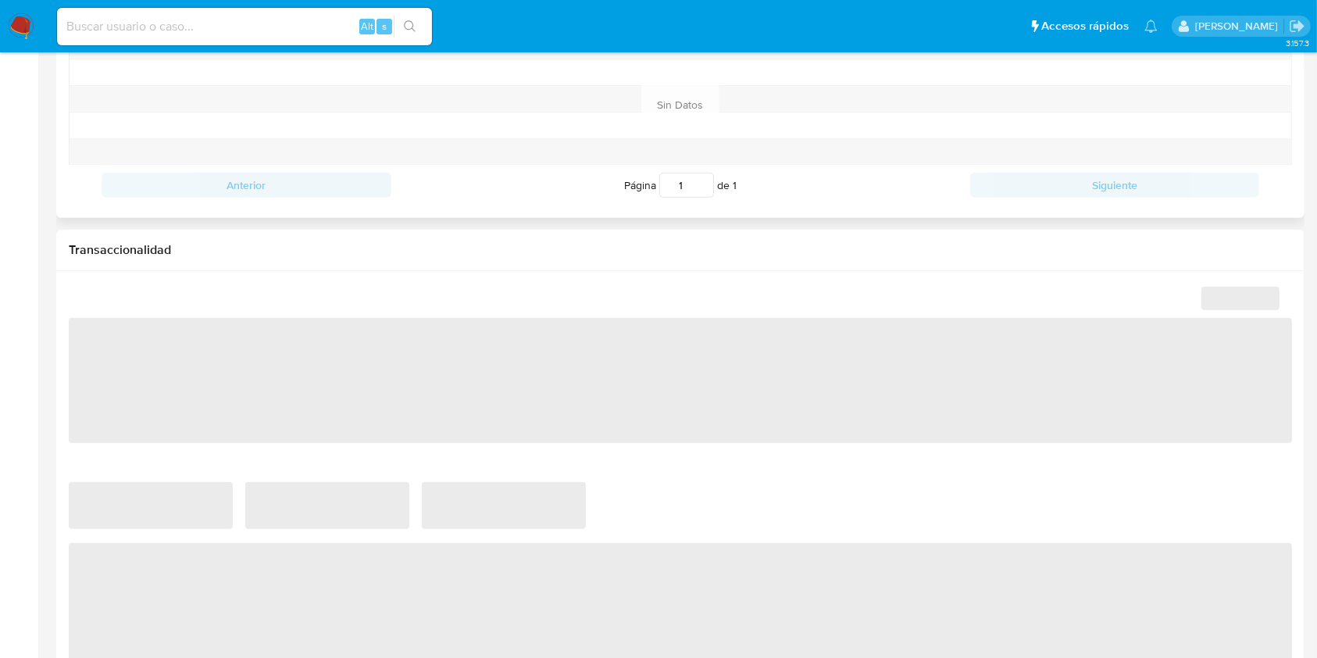
select select "10"
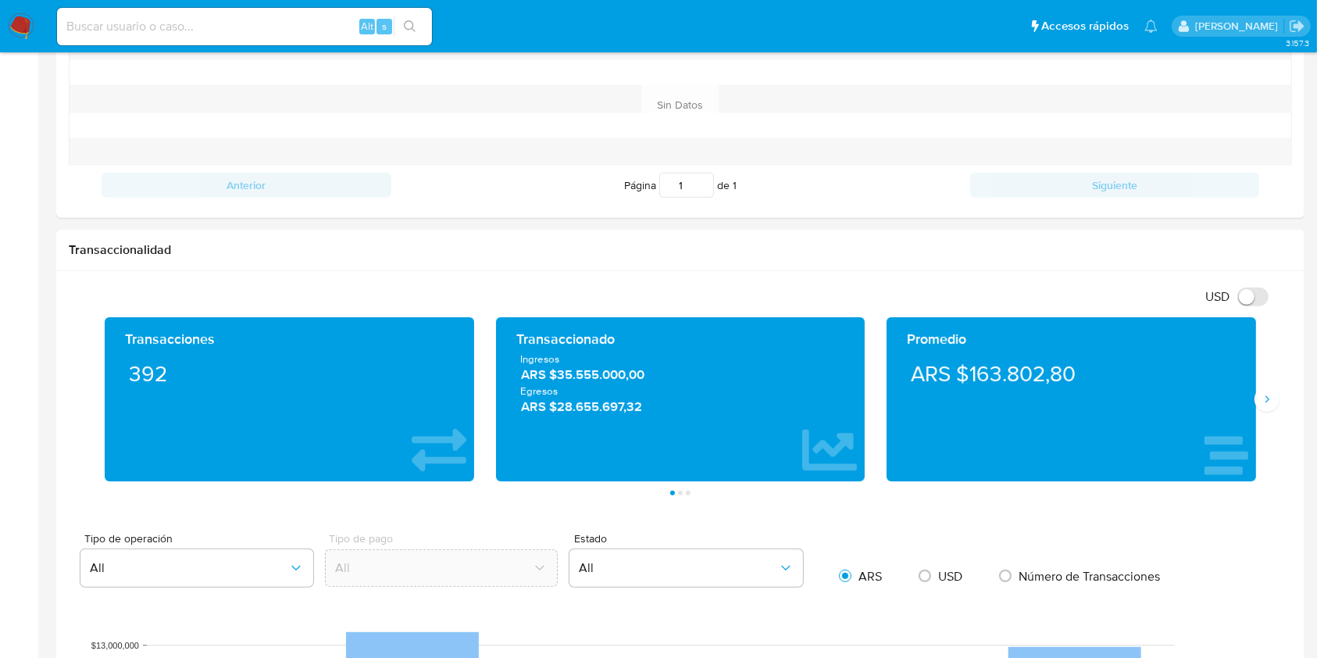
click at [11, 166] on aside "Bandeja Tablero Screening Búsqueda en Listas Watchlist Herramientas Operaciones…" at bounding box center [19, 648] width 38 height 2546
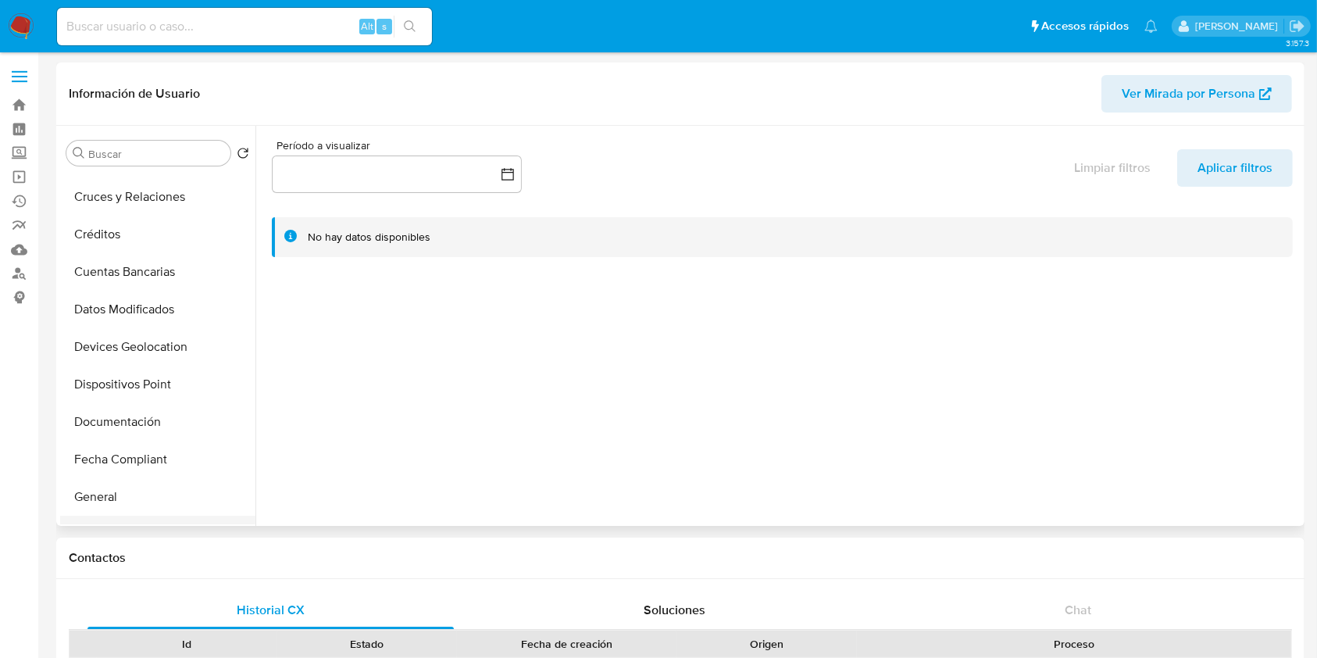
scroll to position [313, 0]
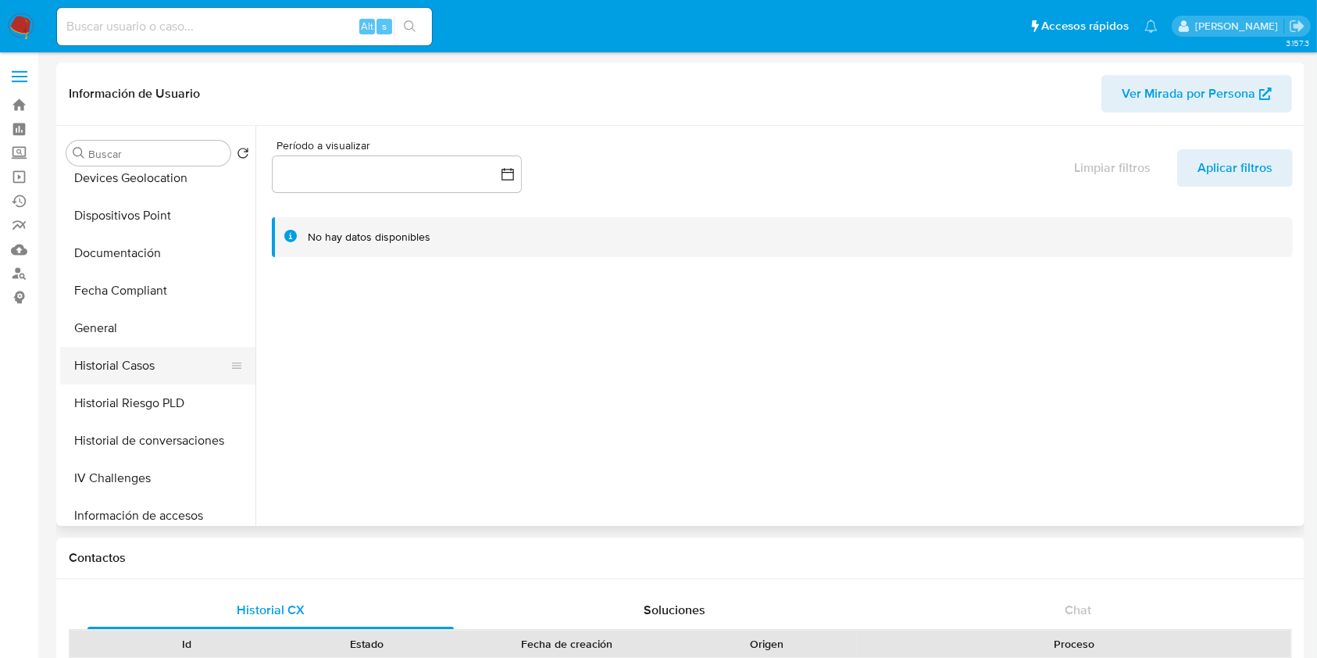
click at [96, 366] on button "Historial Casos" at bounding box center [151, 366] width 183 height 38
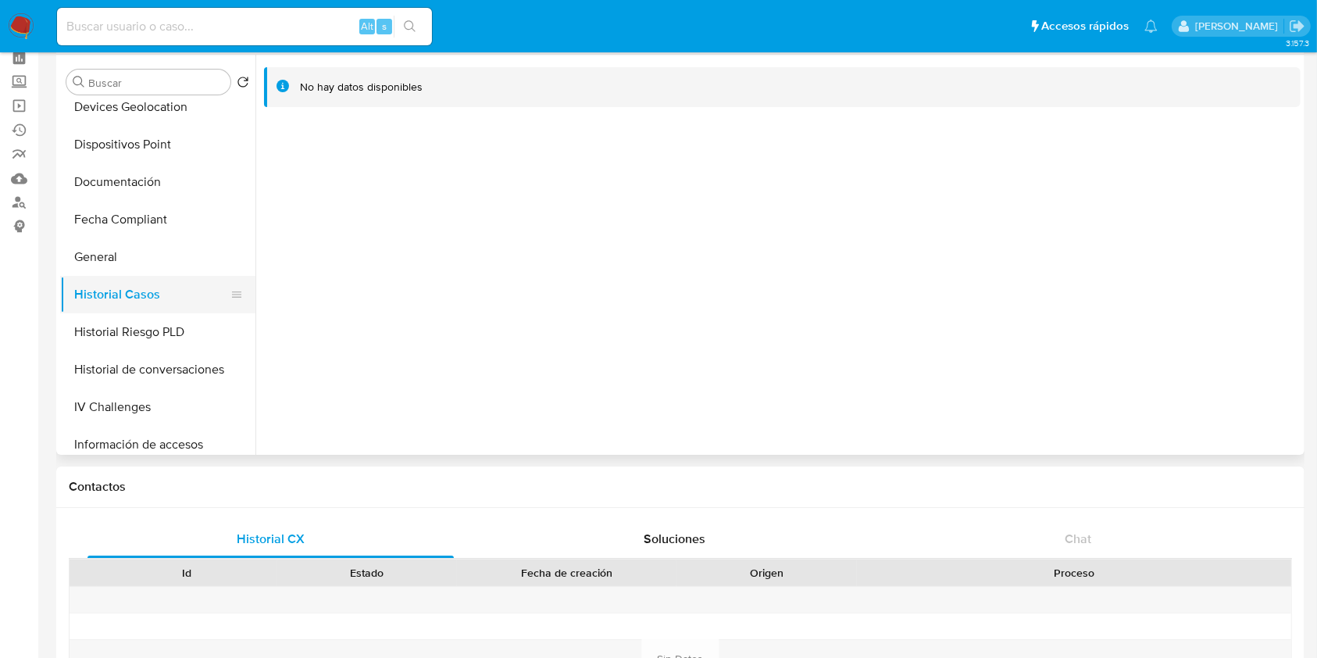
scroll to position [104, 0]
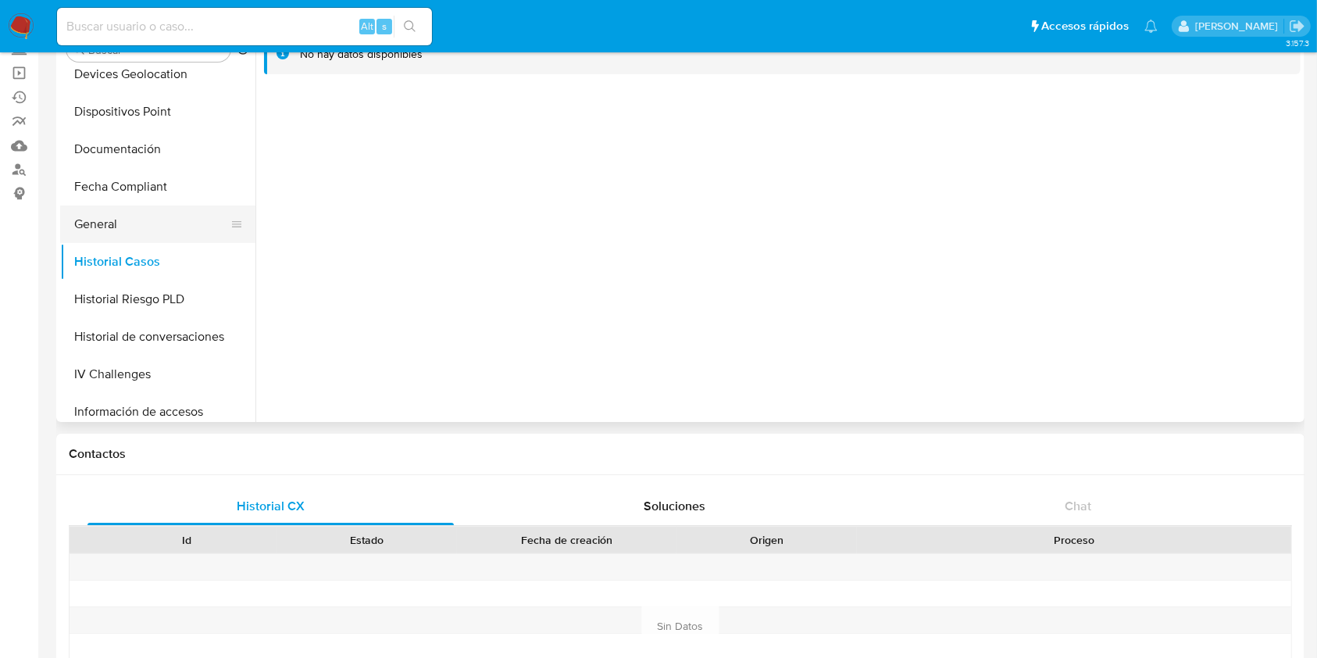
click at [109, 213] on button "General" at bounding box center [151, 225] width 183 height 38
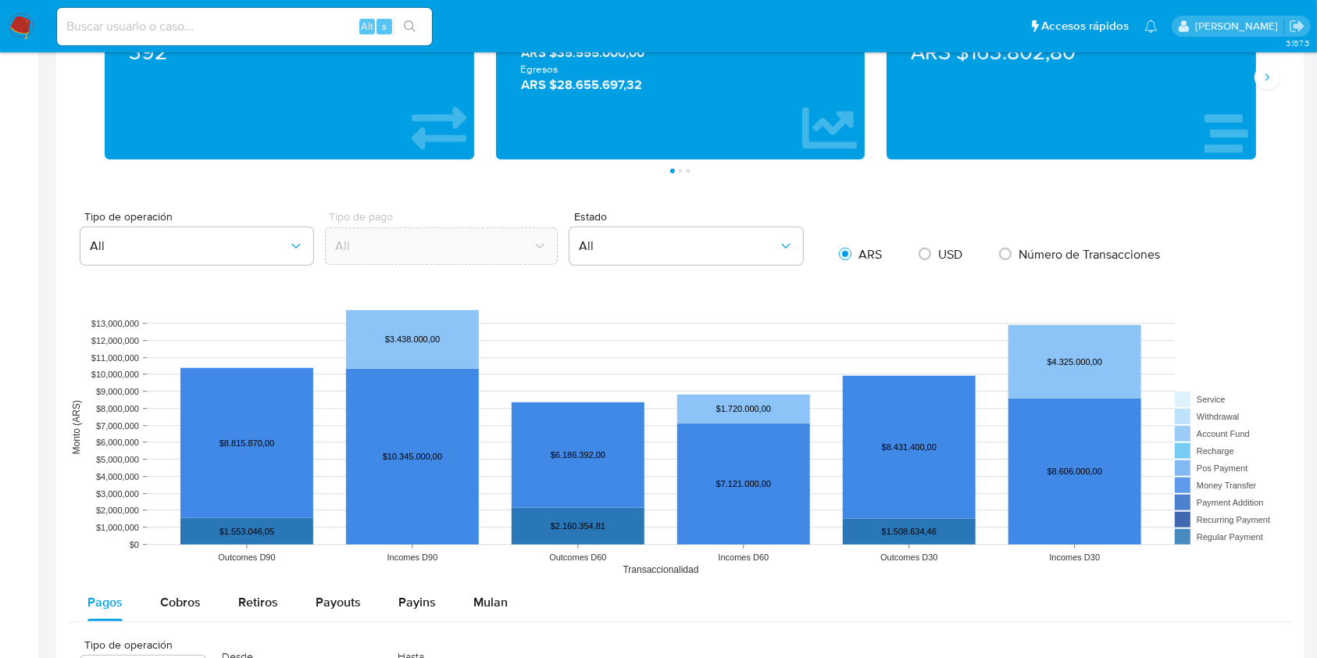
scroll to position [1146, 0]
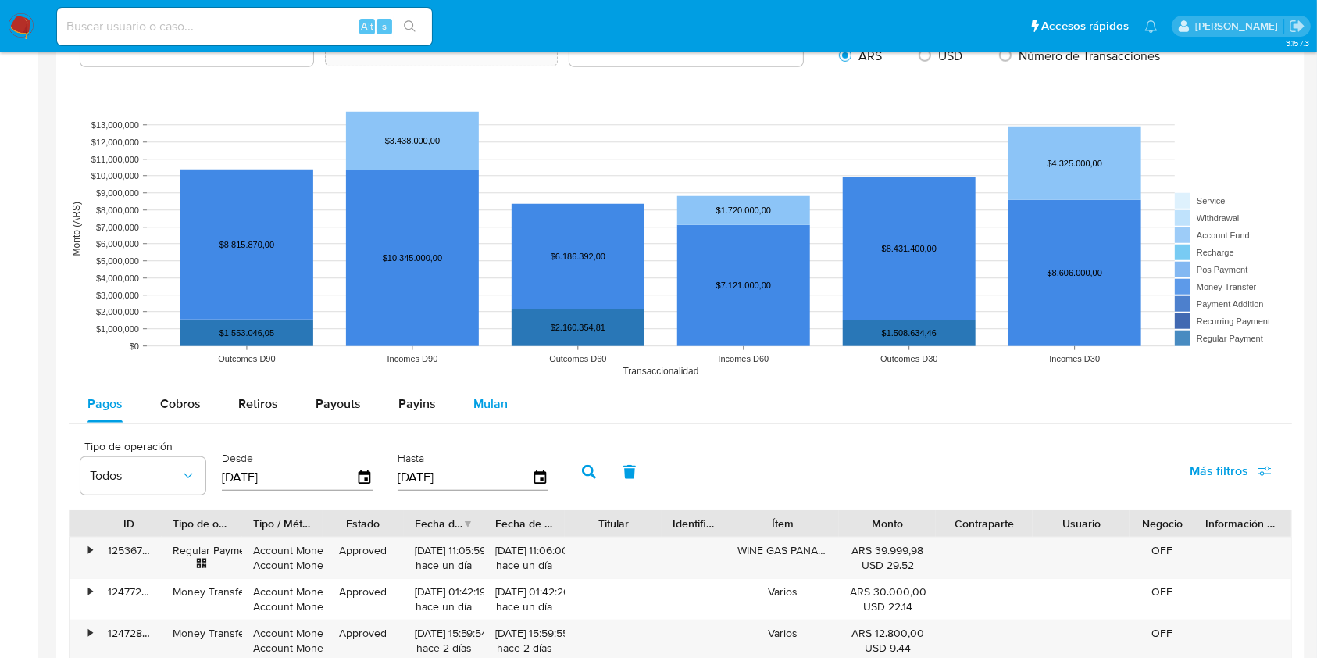
click at [511, 409] on button "Mulan" at bounding box center [491, 404] width 72 height 38
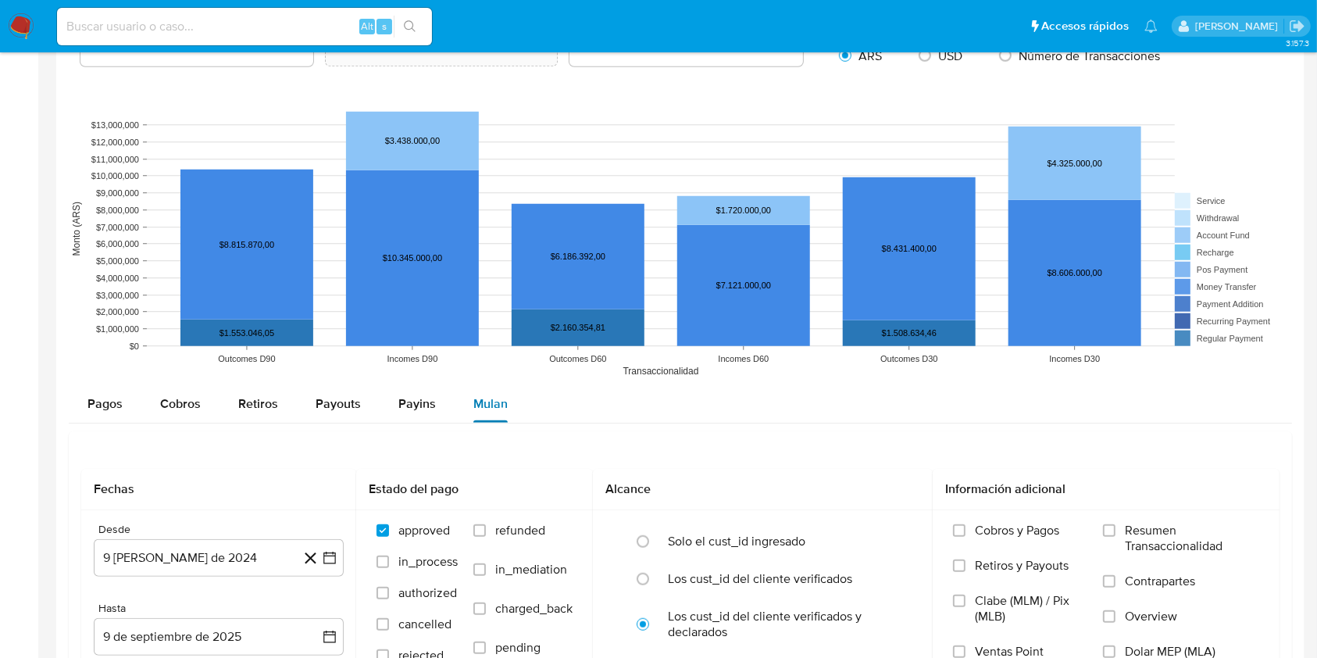
scroll to position [1458, 0]
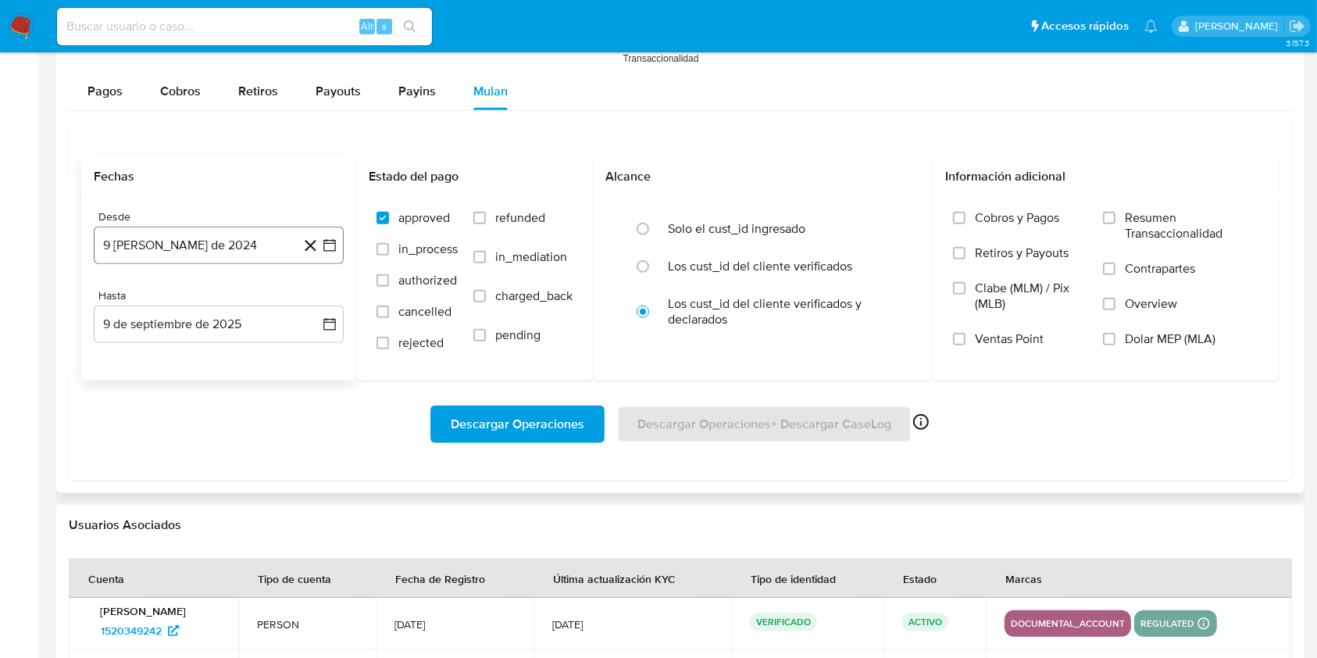
click at [237, 238] on button "9 de agosto de 2024" at bounding box center [219, 246] width 250 height 38
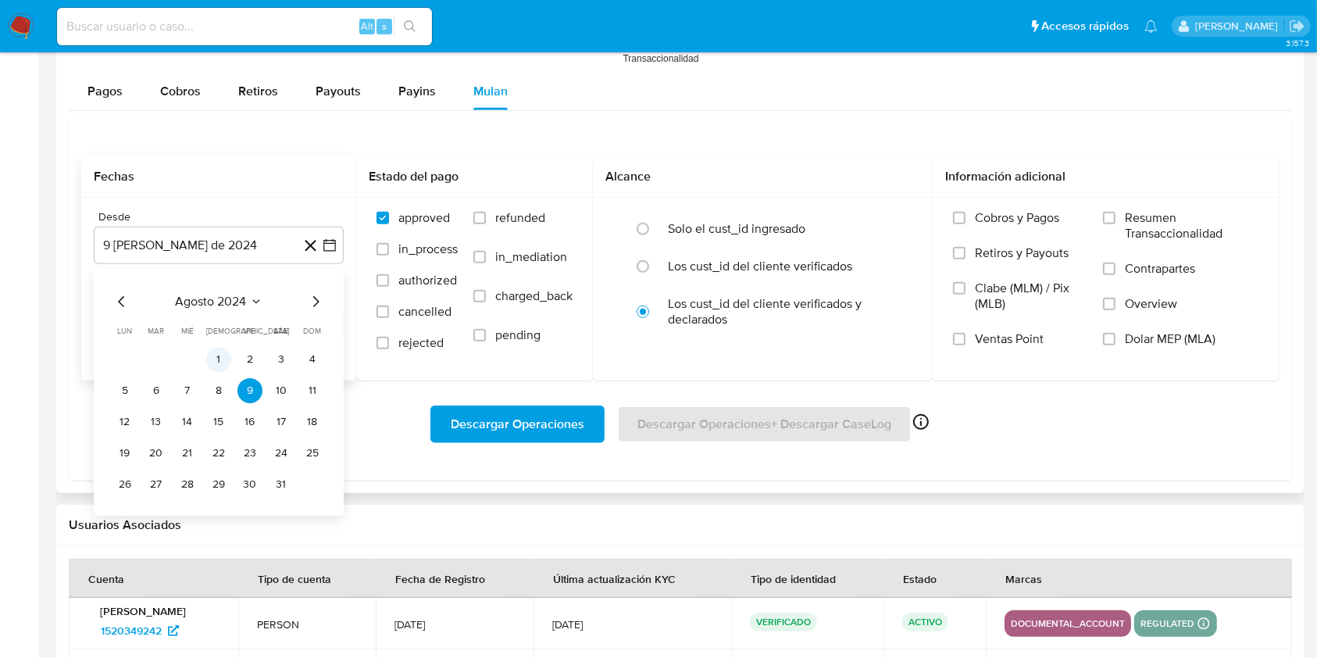
click at [221, 359] on button "1" at bounding box center [218, 359] width 25 height 25
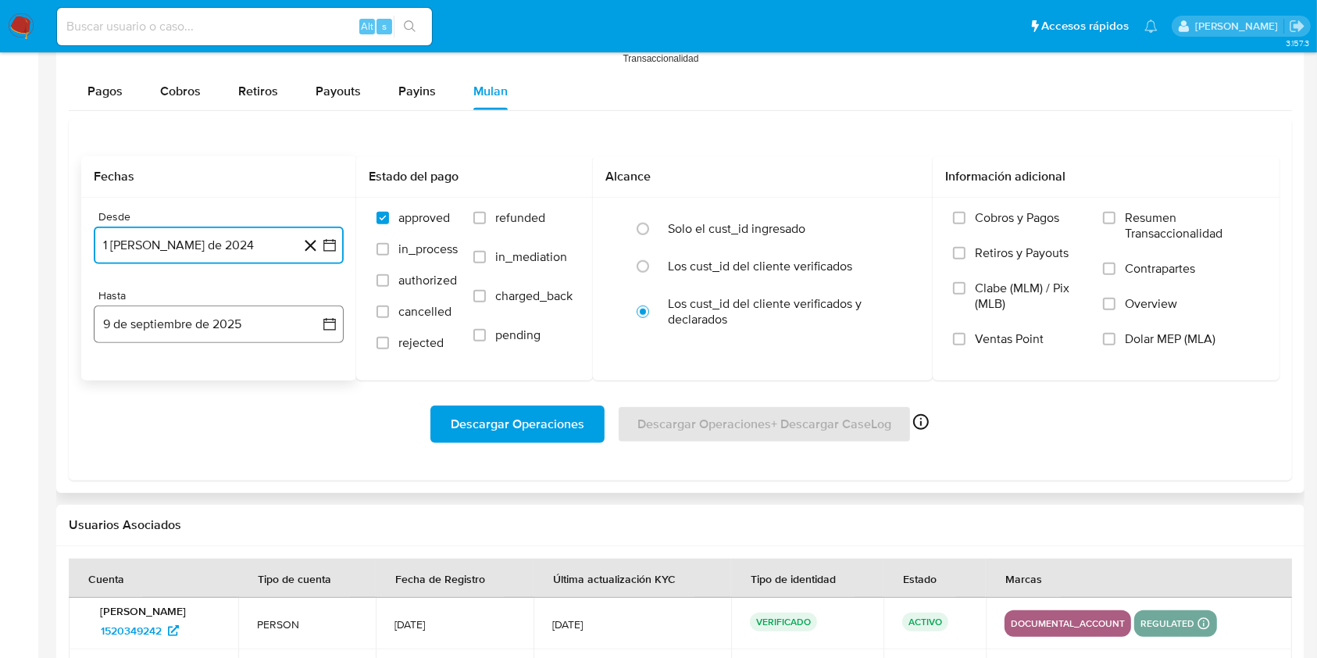
click at [207, 335] on button "9 de septiembre de 2025" at bounding box center [219, 325] width 250 height 38
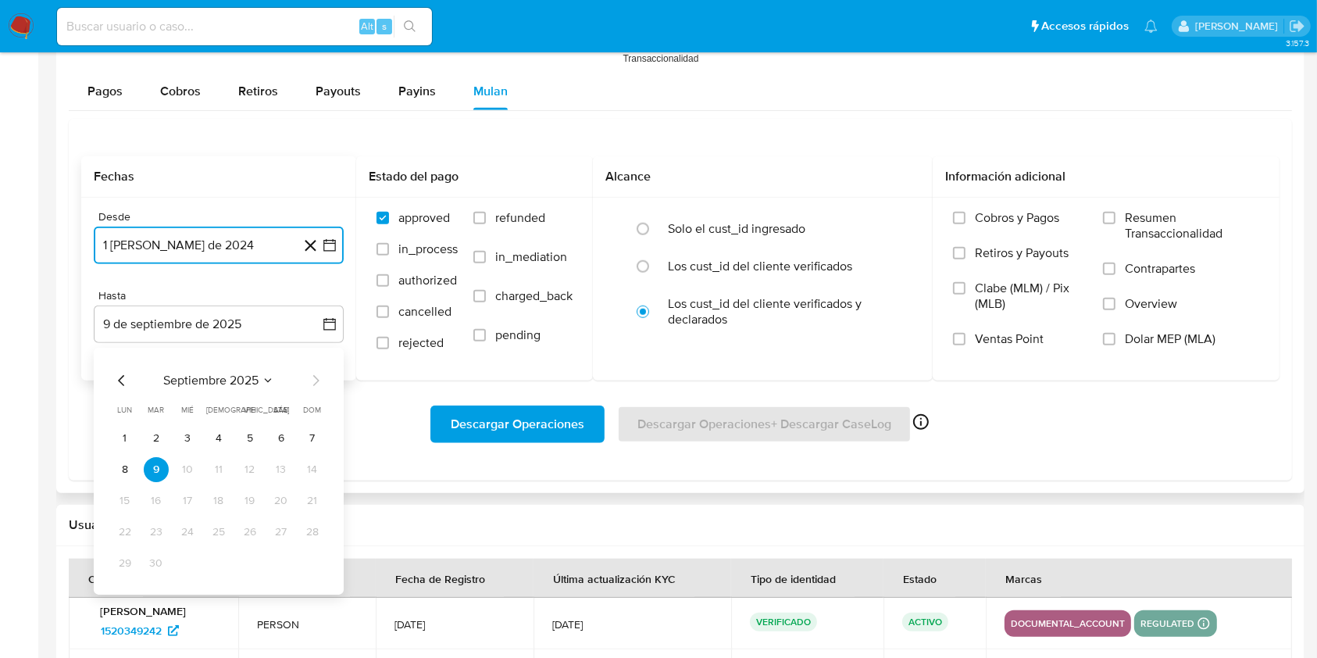
click at [121, 384] on icon "Mes anterior" at bounding box center [122, 380] width 19 height 19
click at [121, 383] on icon "Mes anterior" at bounding box center [121, 380] width 6 height 11
click at [219, 559] on button "31" at bounding box center [218, 563] width 25 height 25
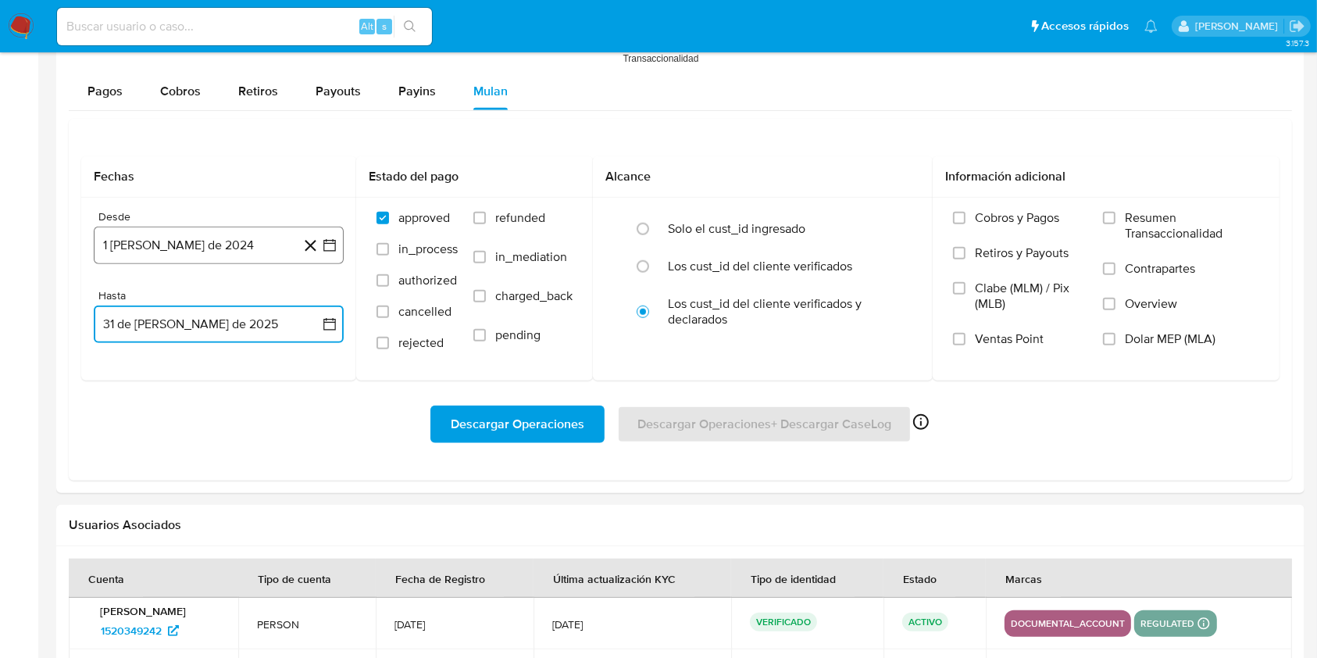
click at [249, 242] on button "1 de agosto de 2024" at bounding box center [219, 246] width 250 height 38
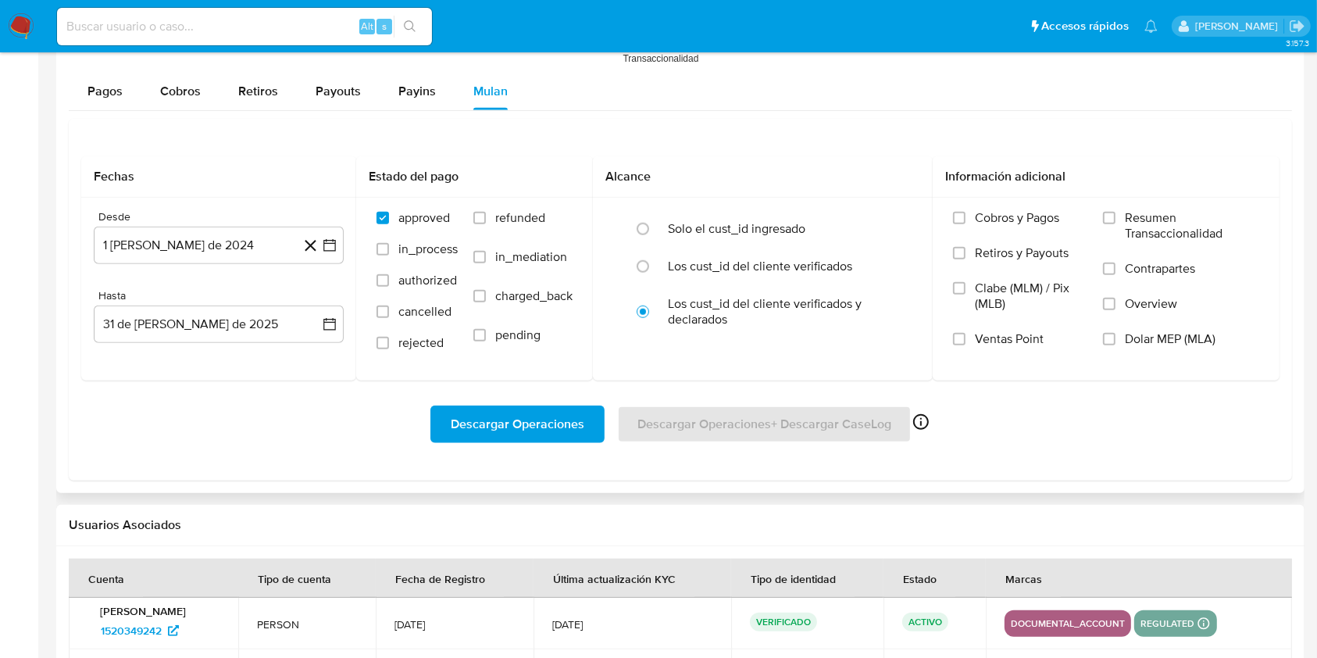
click at [476, 407] on span "Descargar Operaciones" at bounding box center [518, 424] width 134 height 34
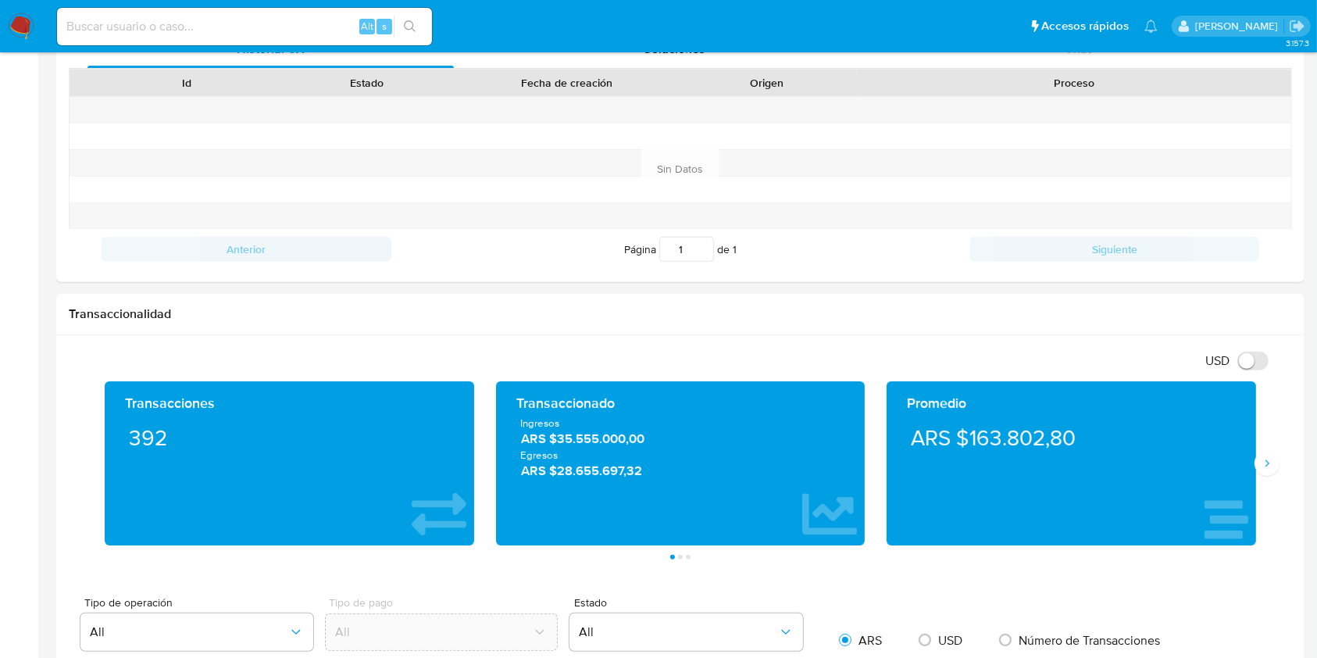
scroll to position [520, 0]
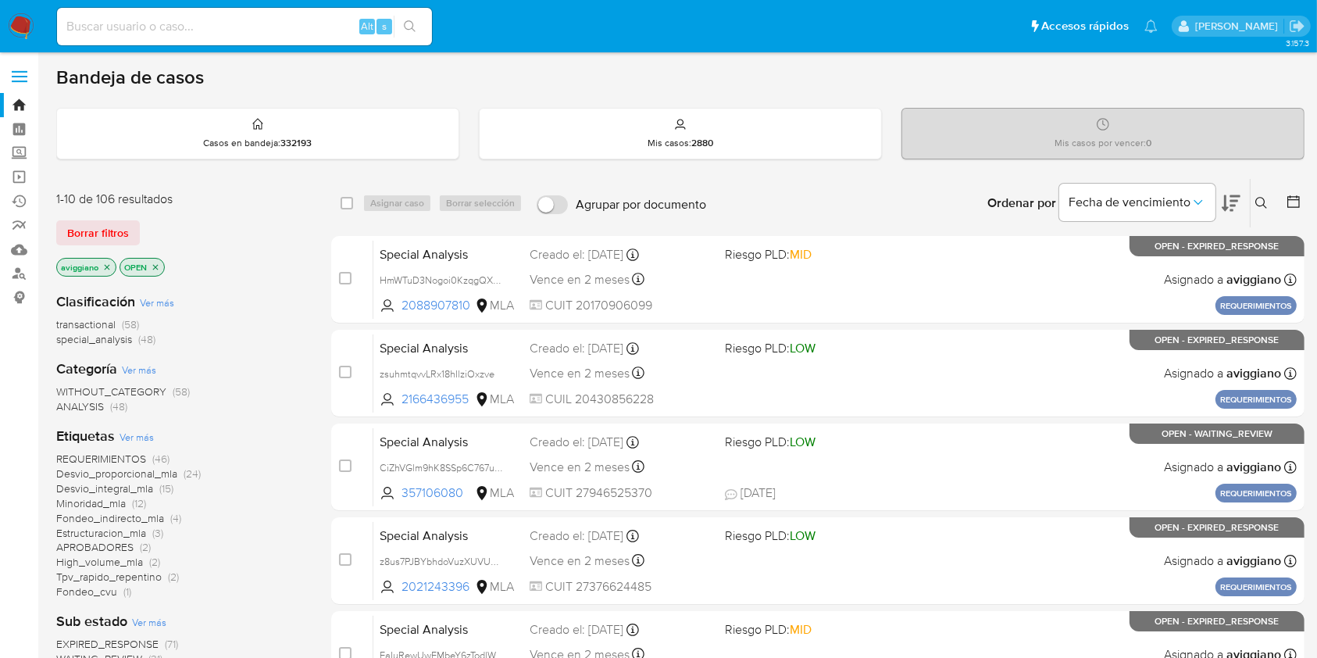
click at [1262, 199] on icon at bounding box center [1262, 203] width 13 height 13
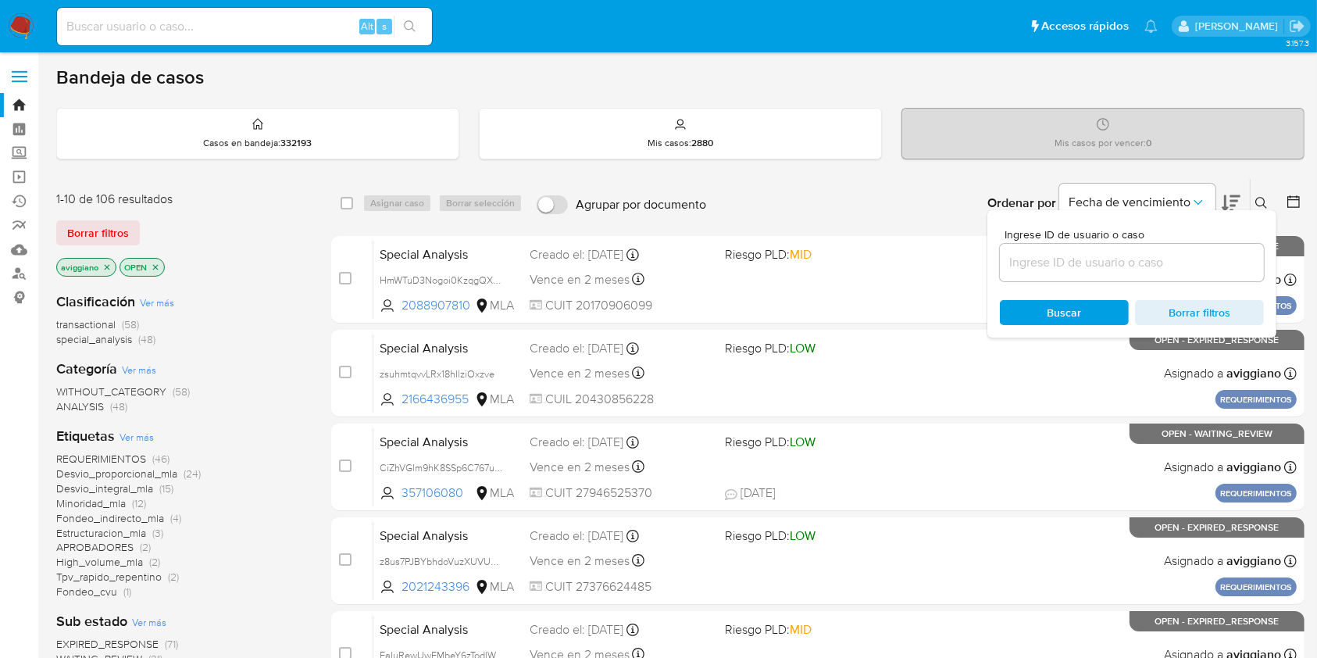
click at [1087, 266] on input at bounding box center [1132, 262] width 264 height 20
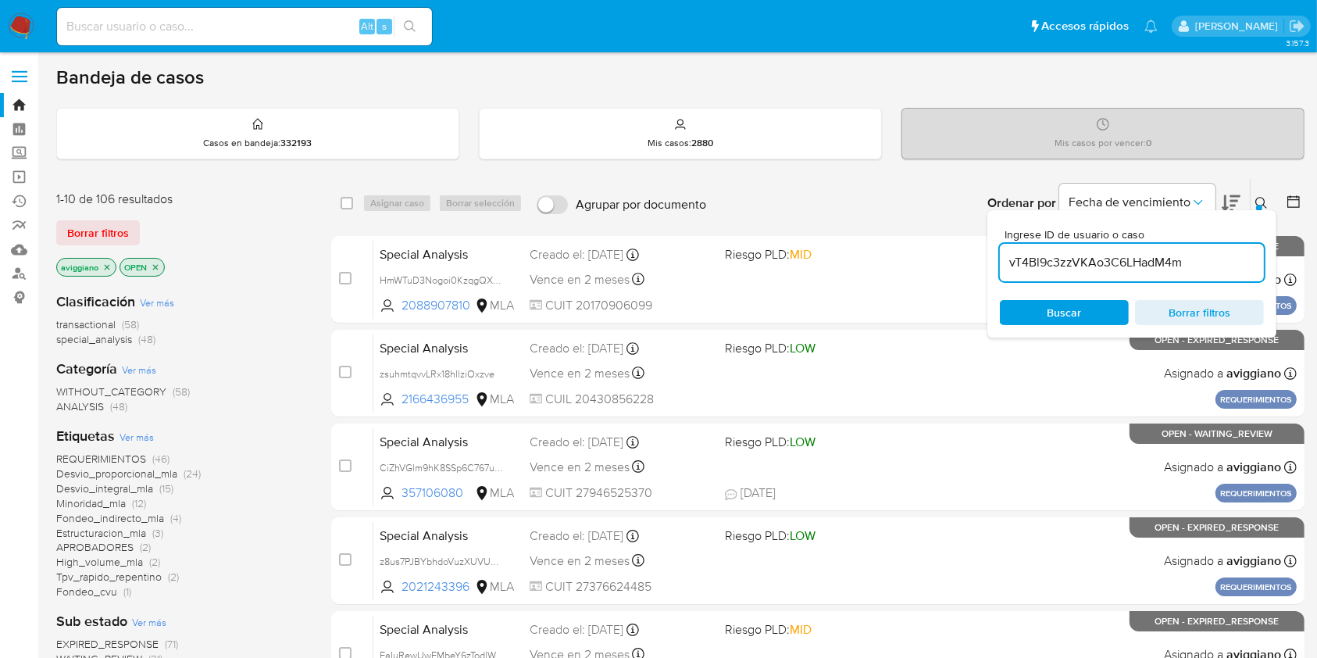
type input "vT4Bl9c3zzVKAo3C6LHadM4m"
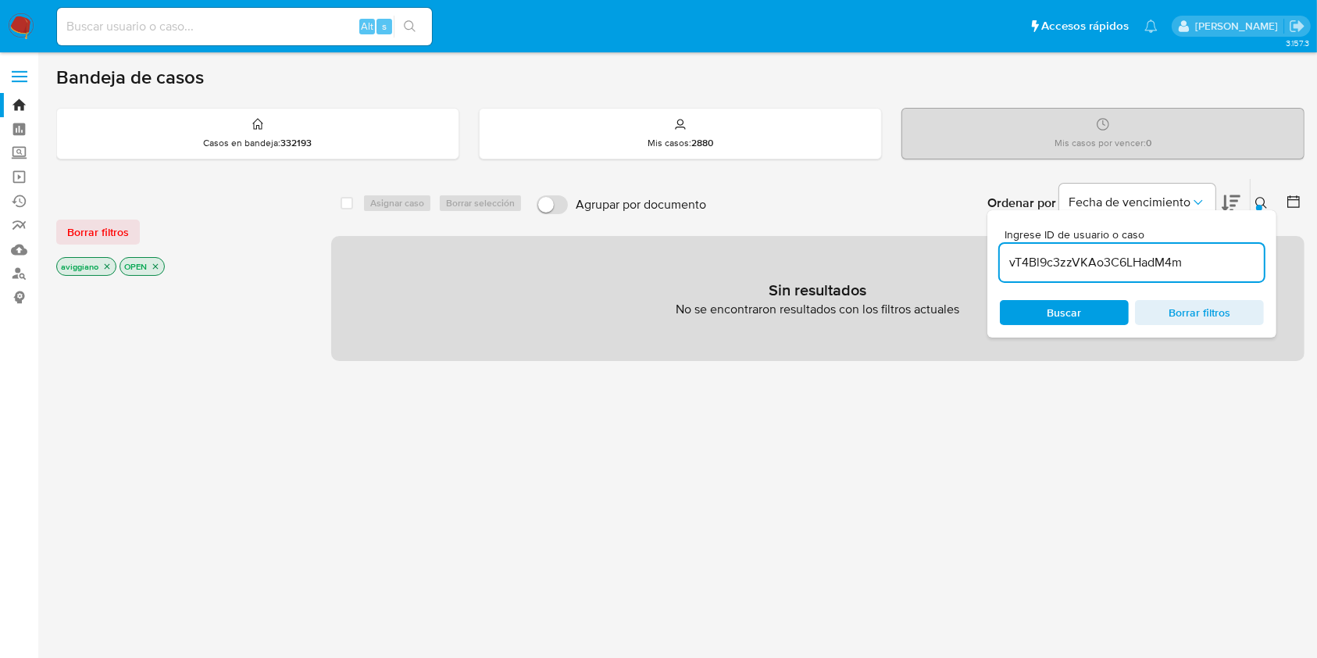
click at [104, 269] on icon "close-filter" at bounding box center [106, 266] width 9 height 9
click at [98, 266] on p "OPEN" at bounding box center [79, 266] width 44 height 17
click at [91, 266] on icon "close-filter" at bounding box center [92, 266] width 9 height 9
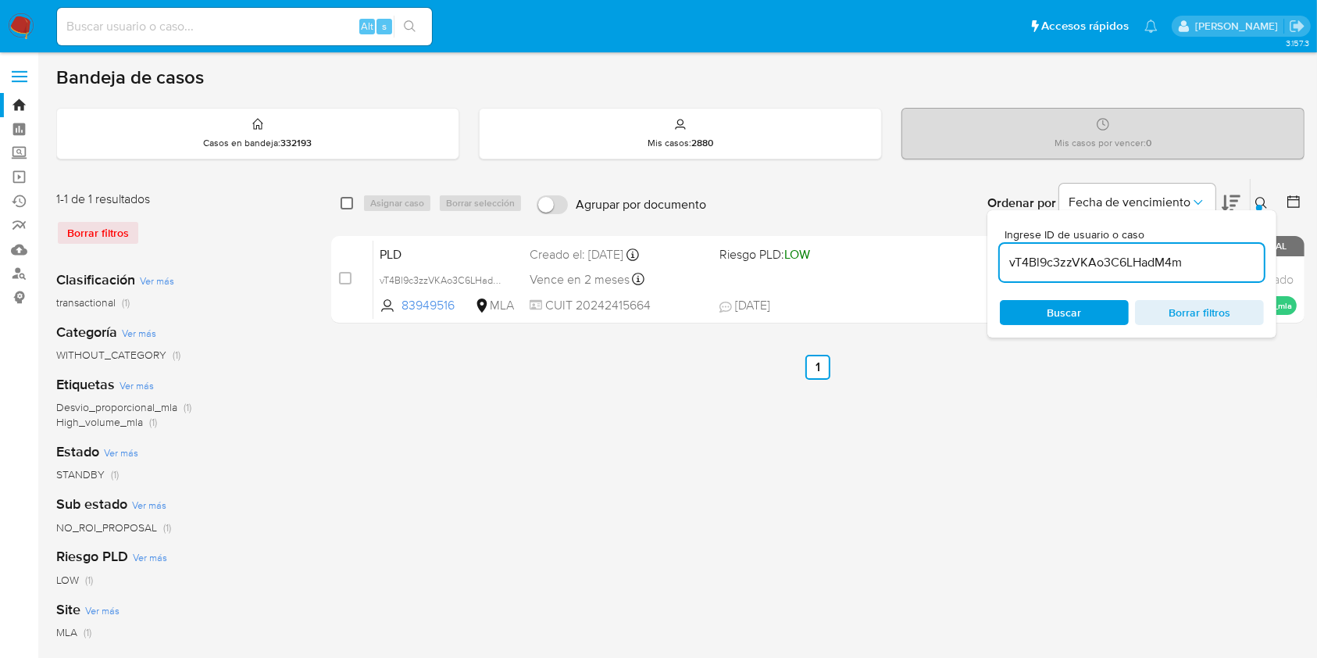
click at [342, 202] on input "checkbox" at bounding box center [347, 203] width 13 height 13
checkbox input "true"
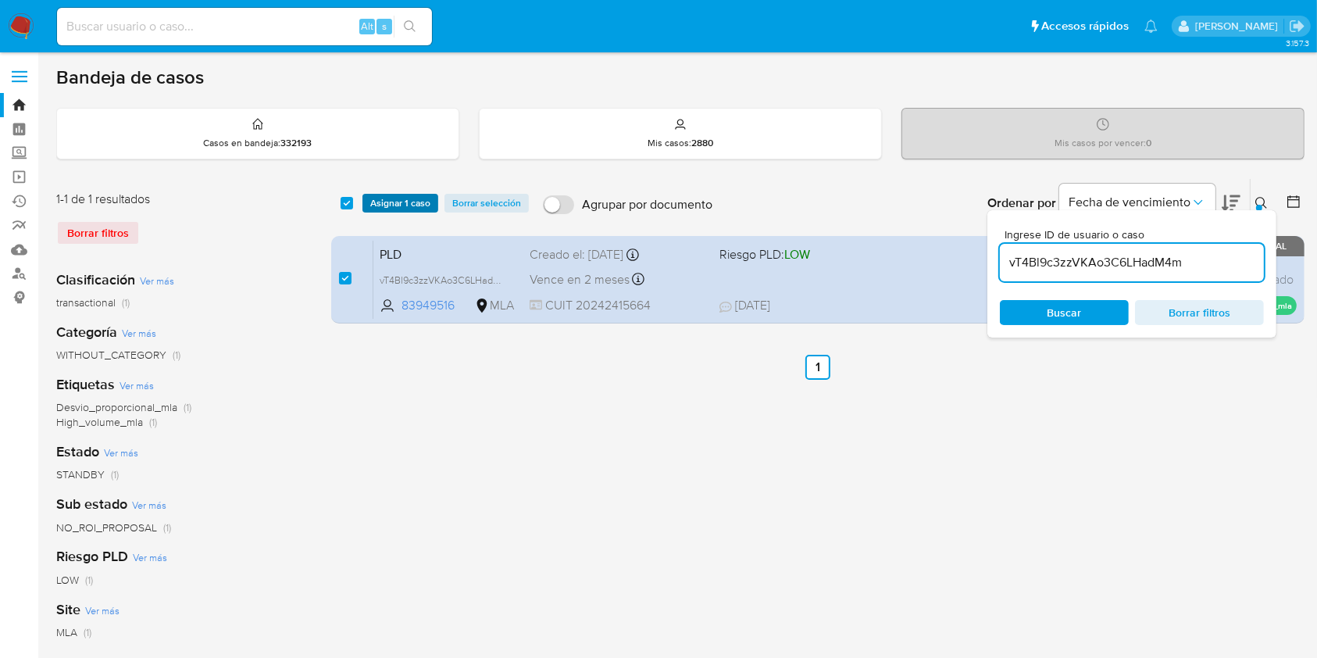
click at [368, 206] on button "Asignar 1 caso" at bounding box center [401, 203] width 76 height 19
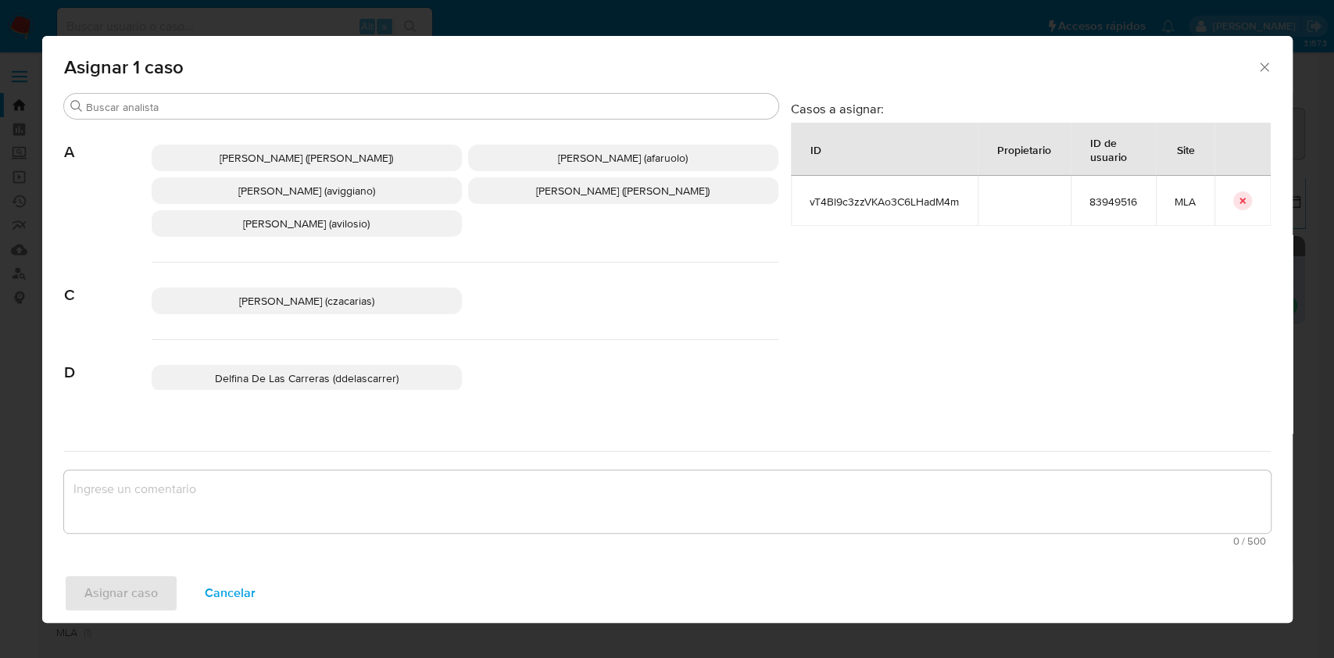
click at [323, 202] on p "[PERSON_NAME] (aviggiano)" at bounding box center [307, 190] width 310 height 27
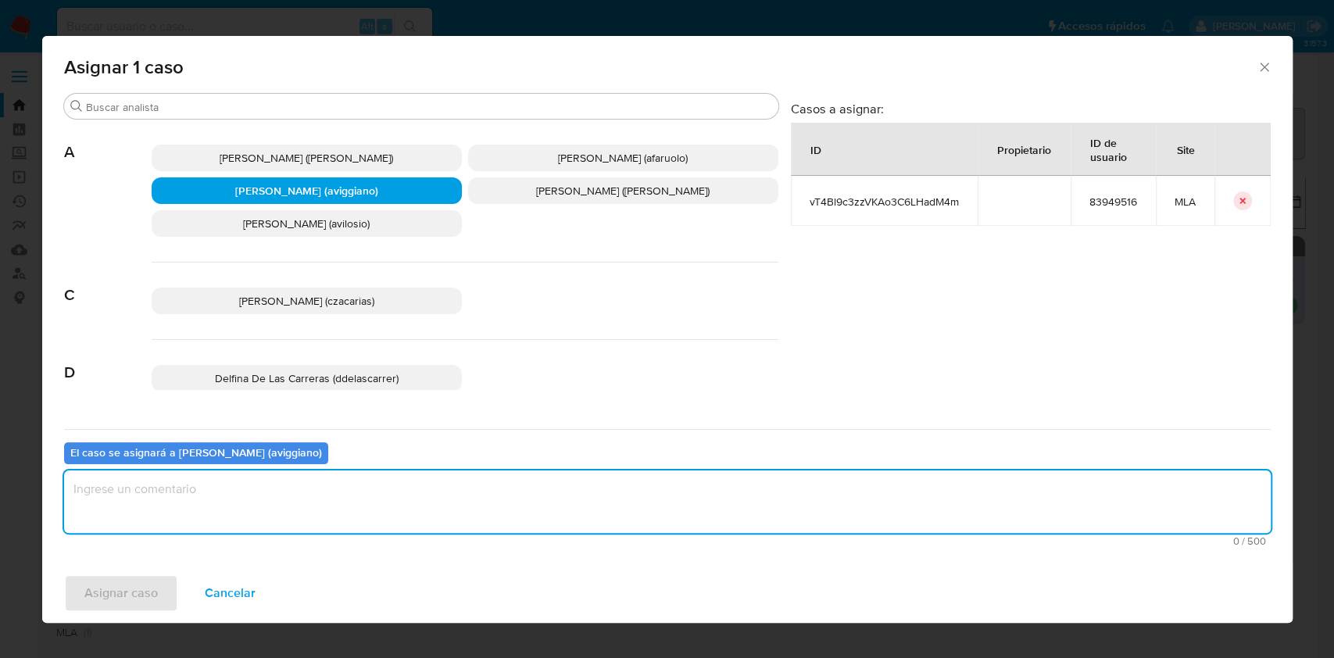
click at [230, 486] on textarea "assign-modal" at bounding box center [667, 501] width 1207 height 63
click at [144, 595] on span "Asignar caso" at bounding box center [120, 593] width 73 height 34
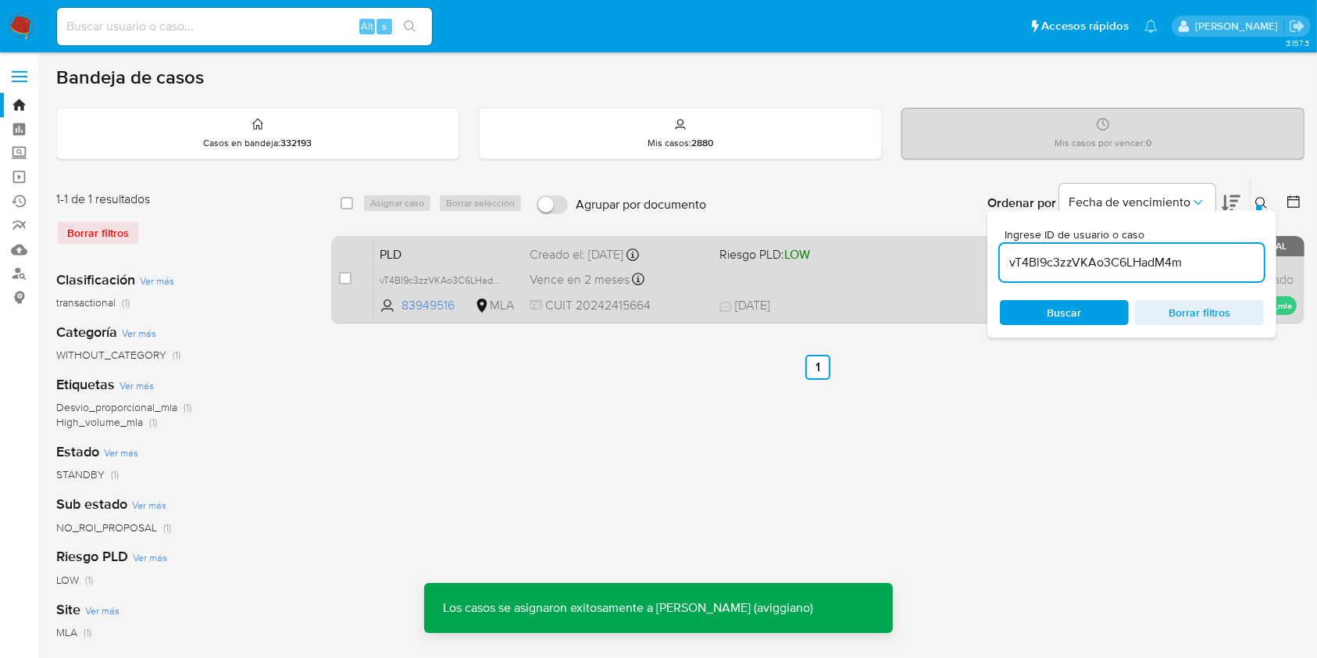
click at [706, 282] on div "Vence en 2 meses Vence el [DATE] 12:08:07" at bounding box center [618, 279] width 177 height 21
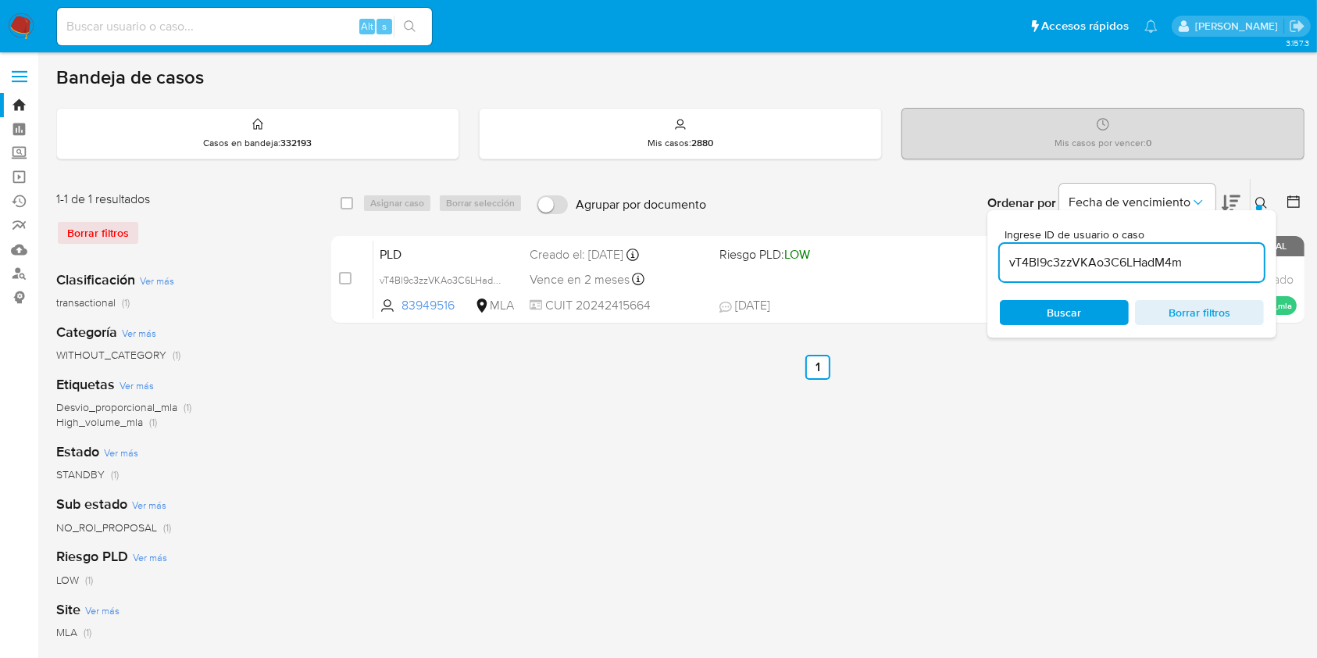
click at [1038, 266] on input "vT4Bl9c3zzVKAo3C6LHadM4m" at bounding box center [1132, 262] width 264 height 20
click at [1038, 315] on span "Buscar" at bounding box center [1064, 313] width 107 height 22
click at [346, 205] on input "checkbox" at bounding box center [347, 203] width 13 height 13
checkbox input "true"
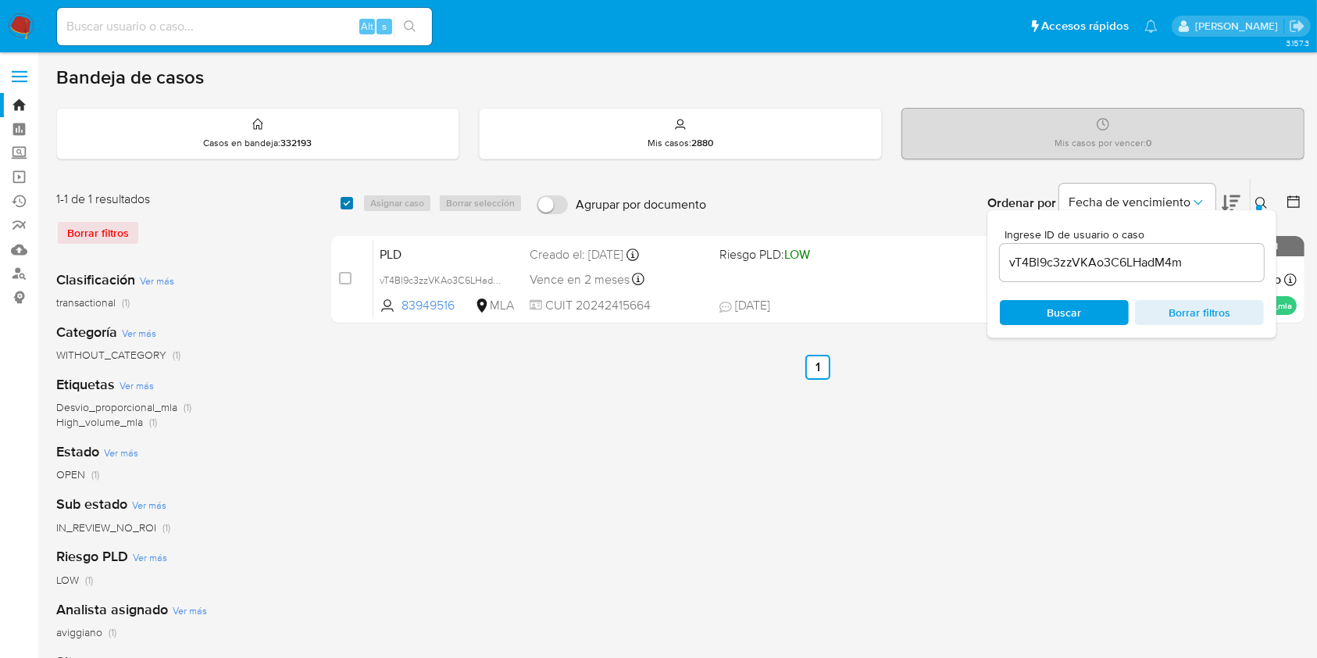
checkbox input "true"
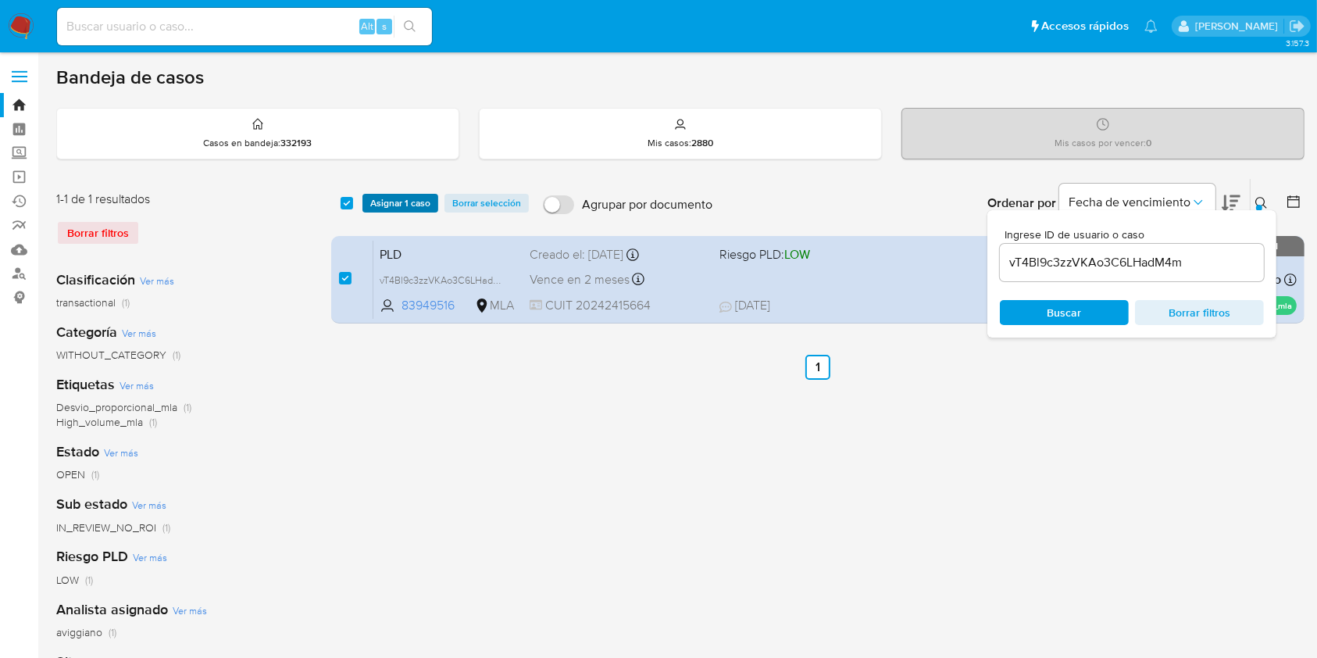
click at [385, 206] on span "Asignar 1 caso" at bounding box center [400, 203] width 60 height 16
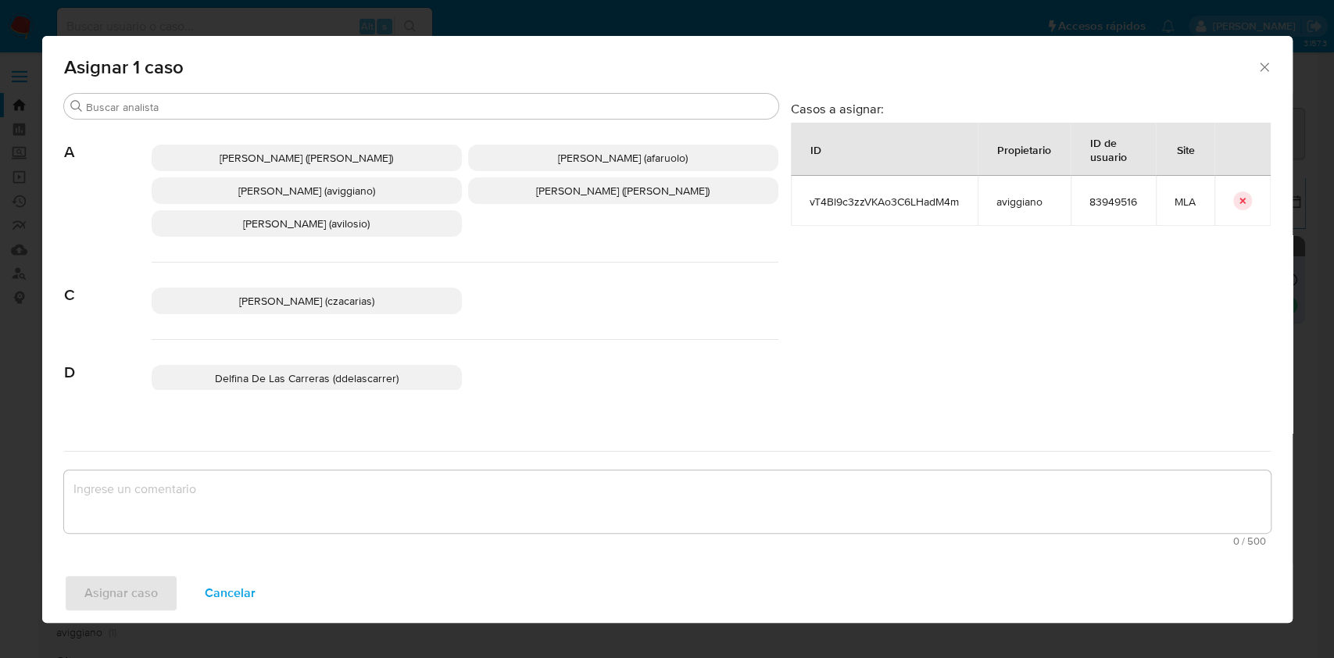
click at [309, 196] on span "Agustina Belen Viggiano (aviggiano)" at bounding box center [306, 191] width 137 height 16
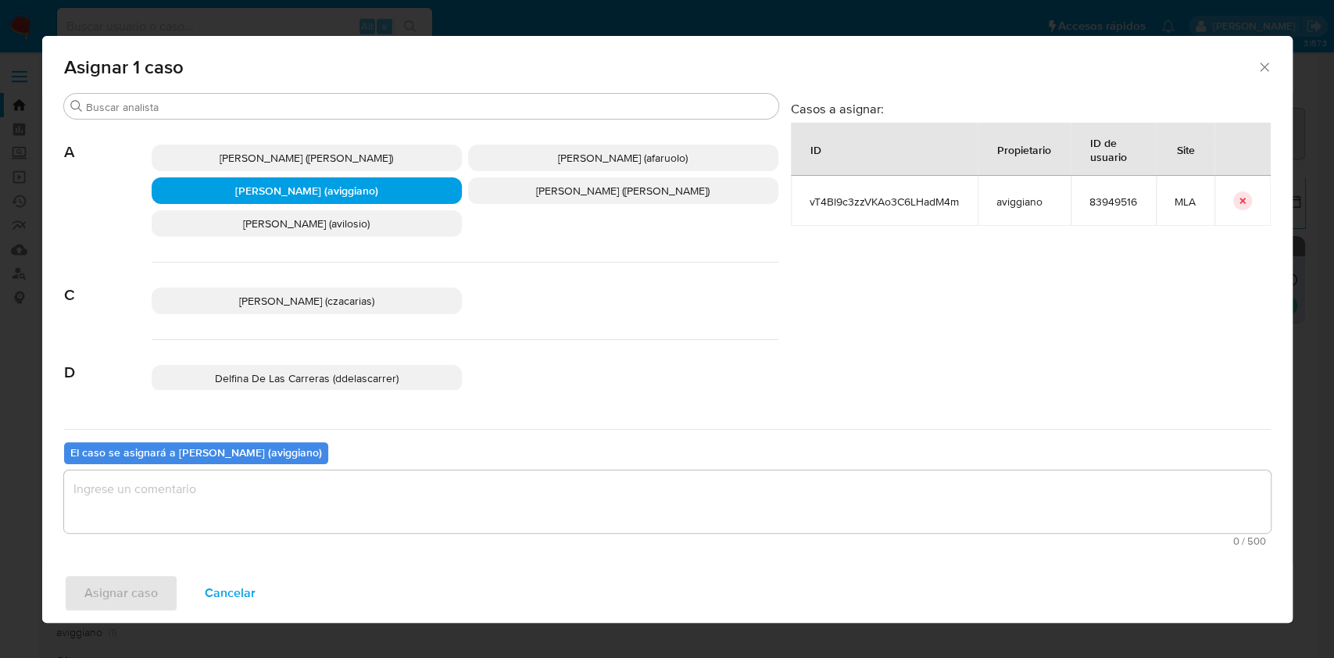
click at [181, 529] on textarea "assign-modal" at bounding box center [667, 501] width 1207 height 63
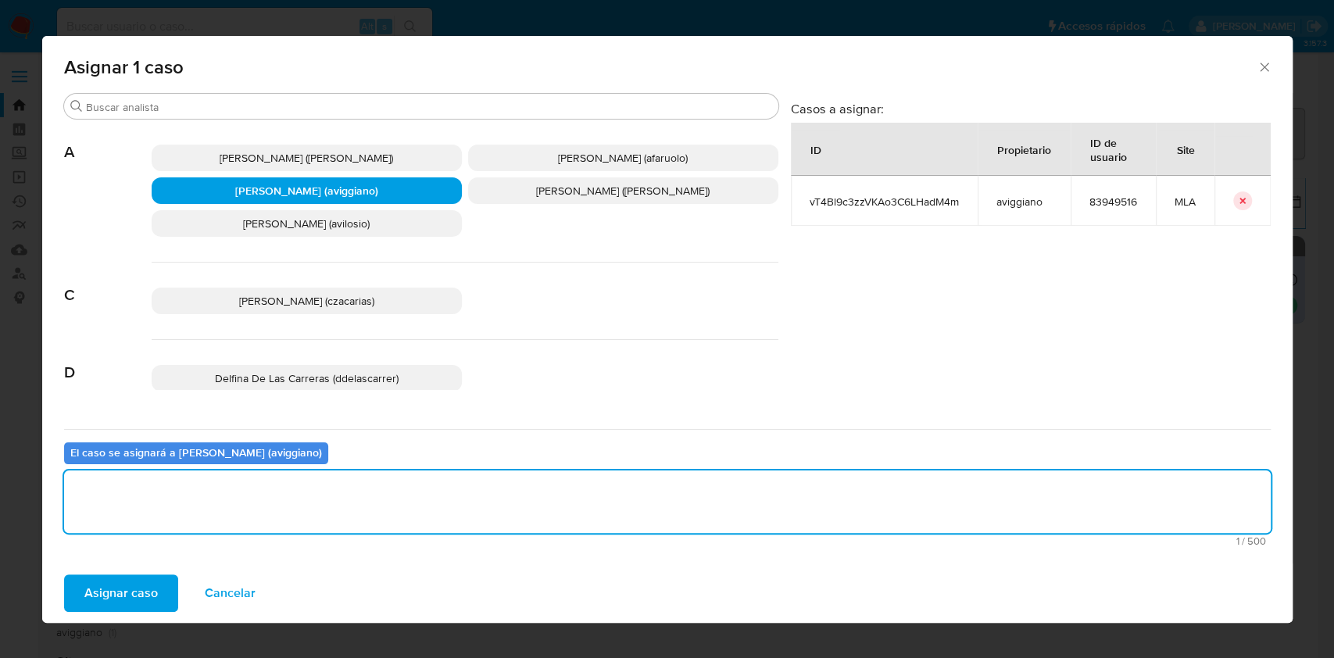
click at [111, 595] on span "Asignar caso" at bounding box center [120, 593] width 73 height 34
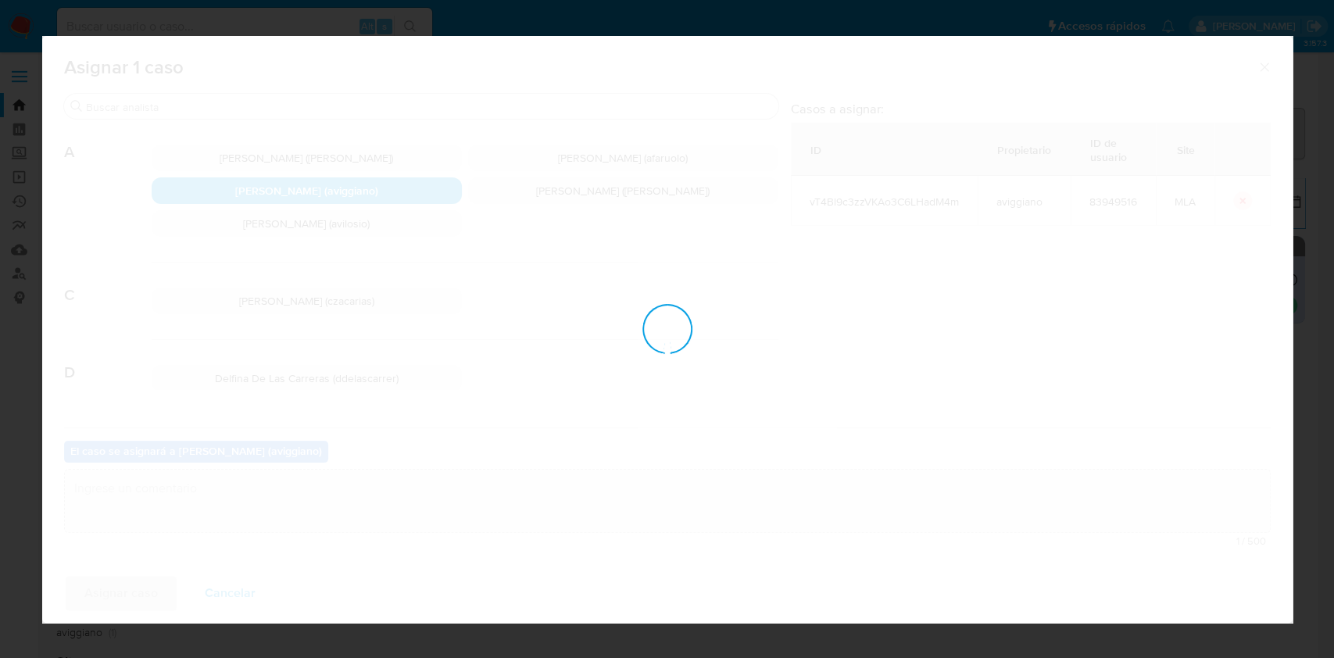
checkbox input "false"
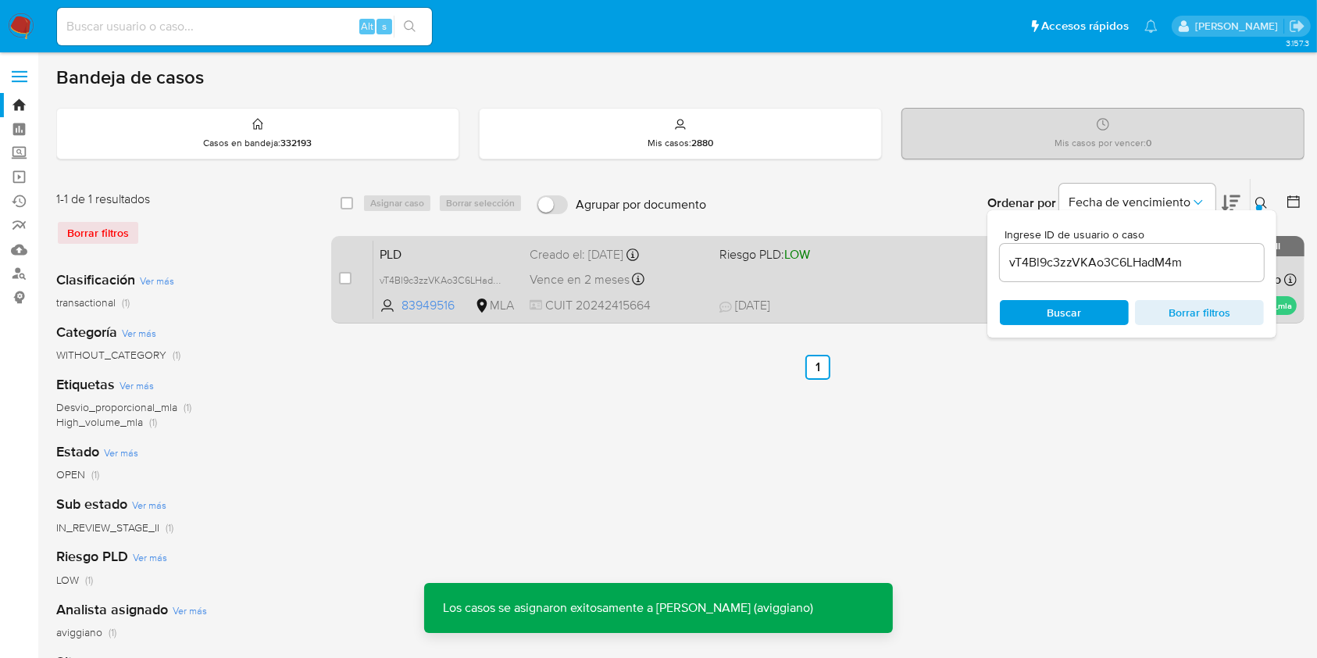
click at [653, 297] on span "CUIT 20242415664" at bounding box center [618, 305] width 177 height 17
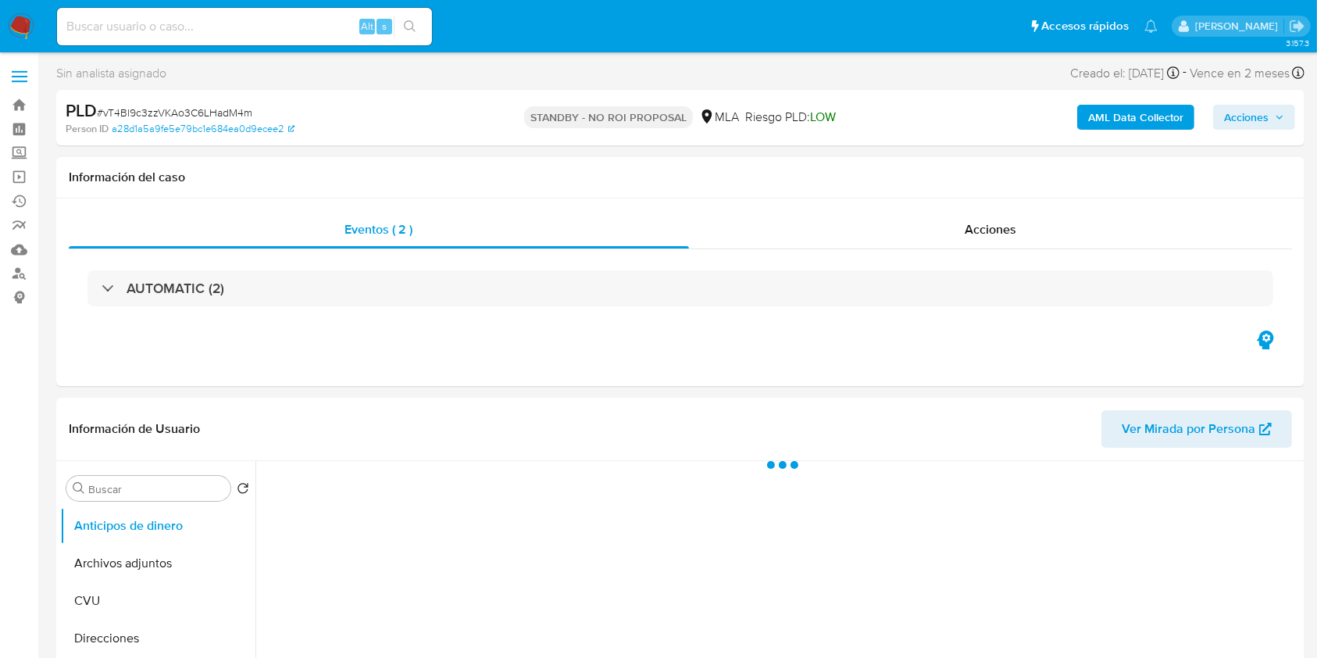
click at [1253, 126] on span "Acciones" at bounding box center [1246, 117] width 45 height 25
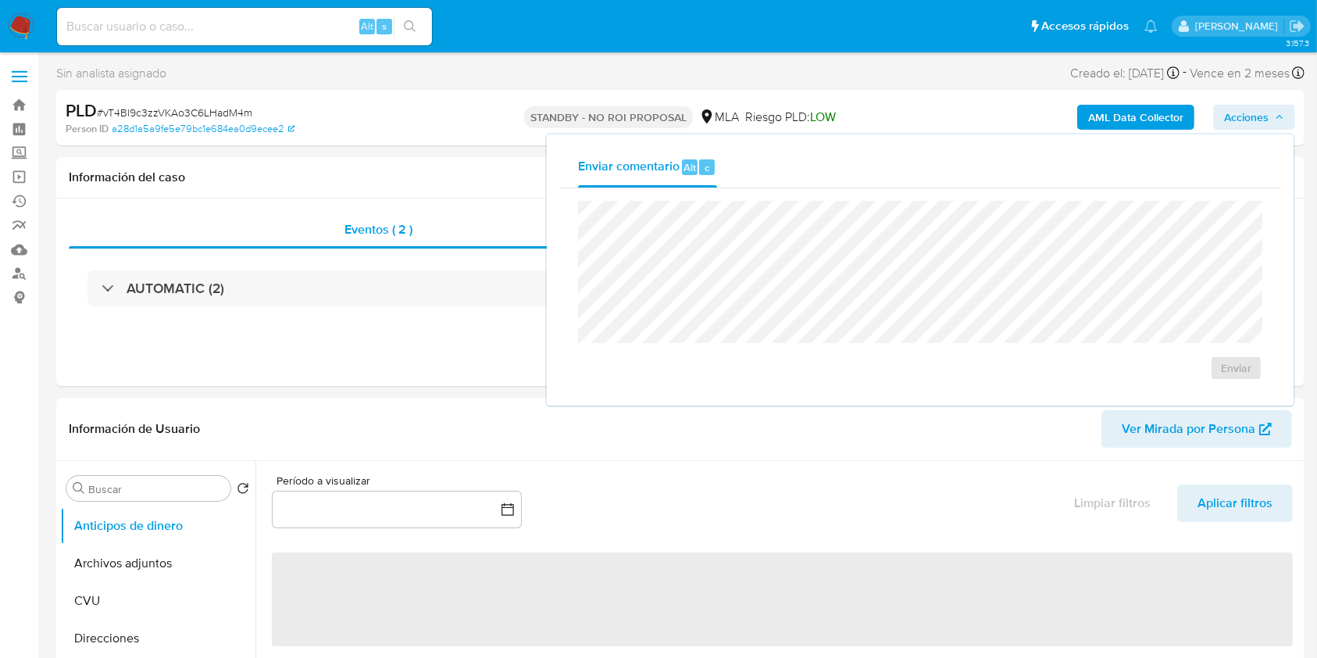
select select "10"
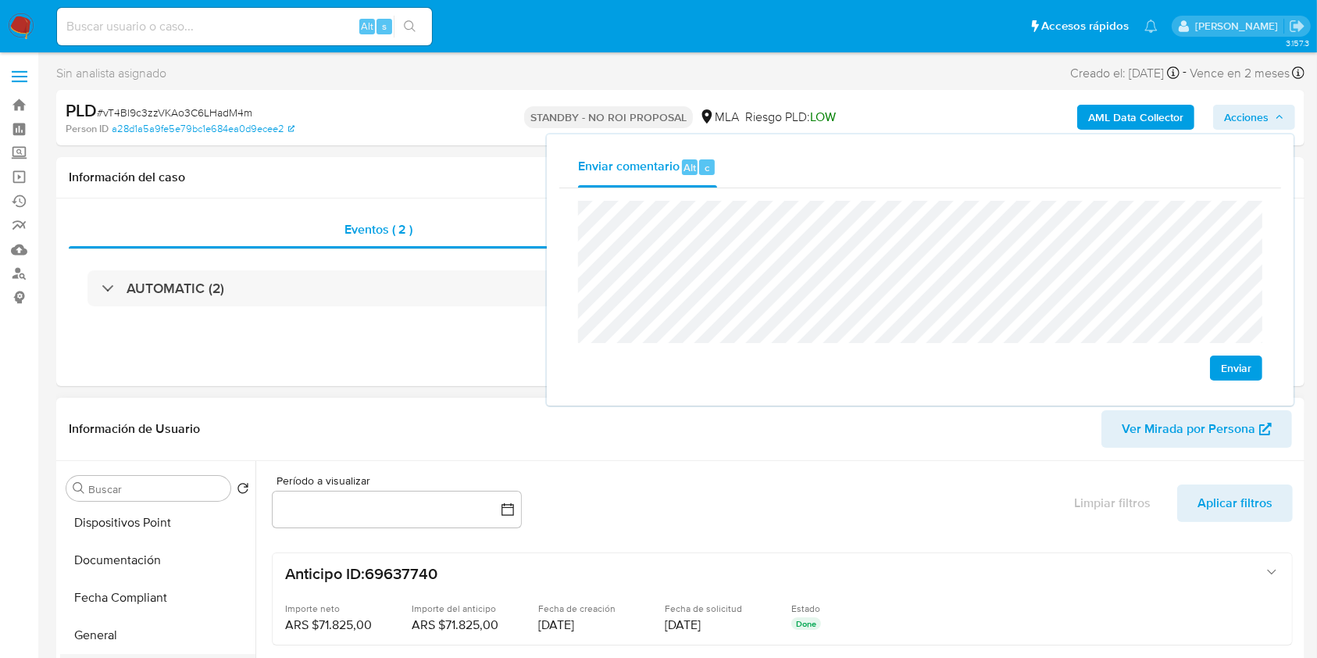
scroll to position [417, 0]
click at [120, 603] on button "Historial Casos" at bounding box center [151, 597] width 183 height 38
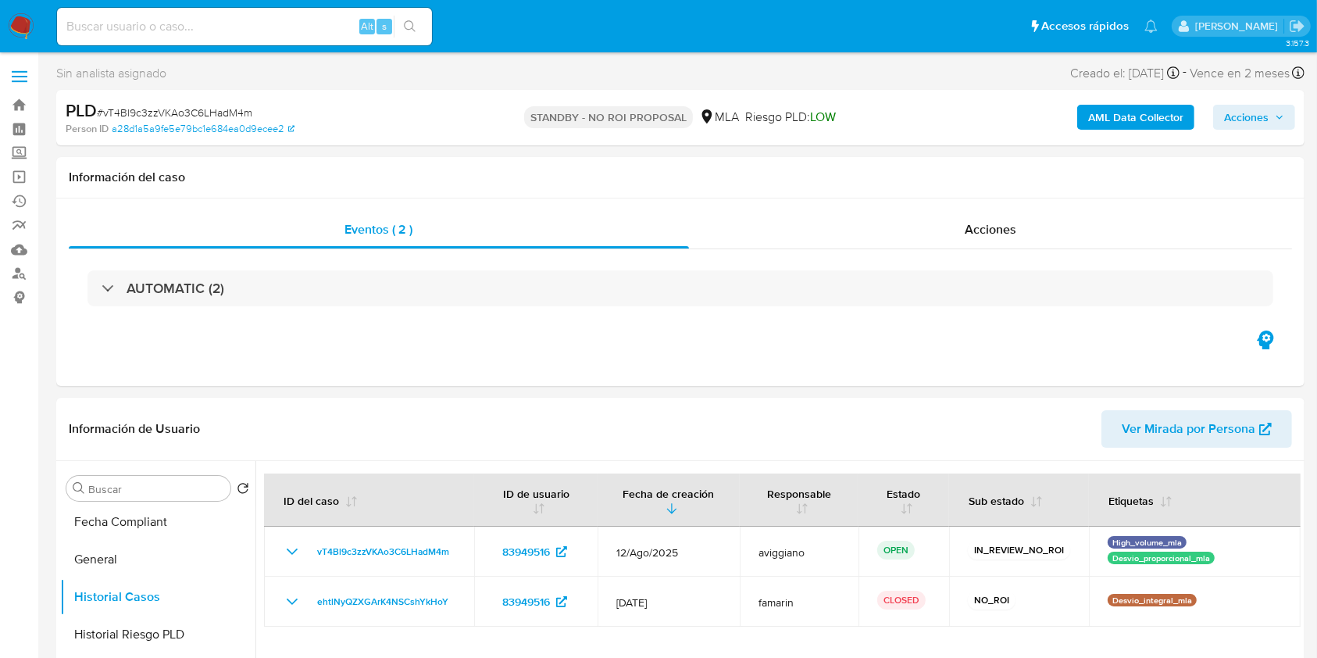
click at [1235, 120] on span "Acciones" at bounding box center [1246, 117] width 45 height 25
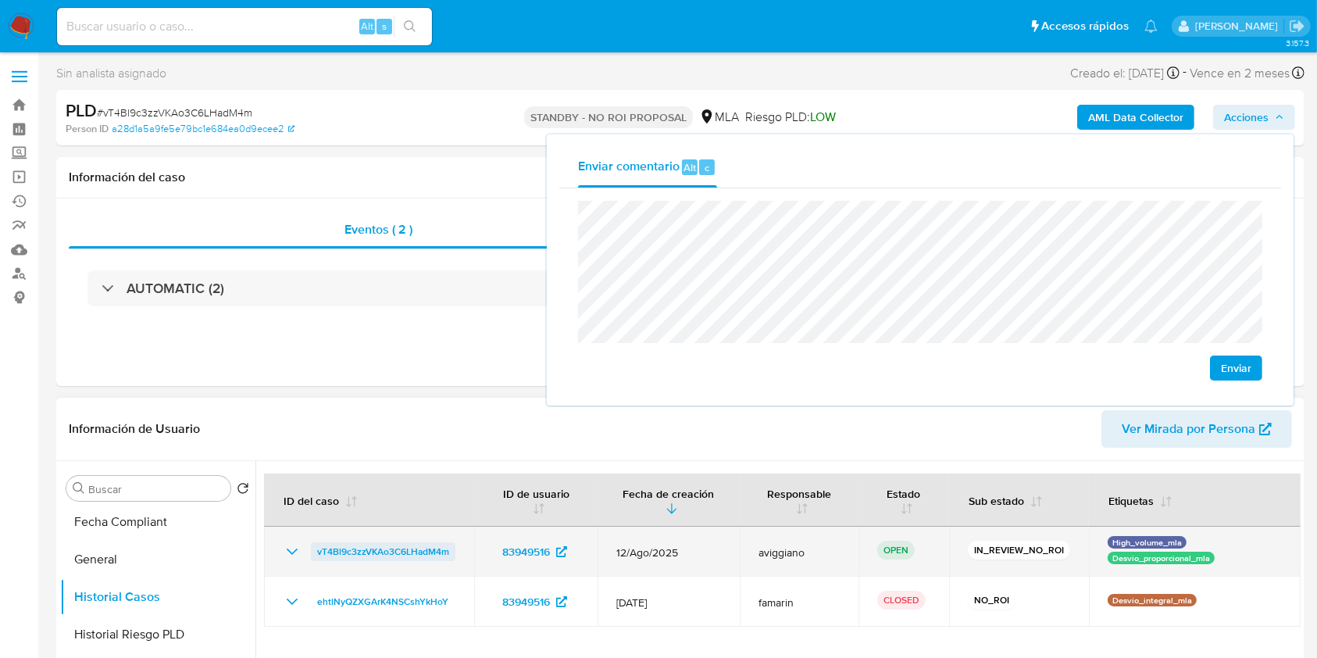
drag, startPoint x: 459, startPoint y: 547, endPoint x: 310, endPoint y: 546, distance: 148.5
click at [310, 546] on td "vT4Bl9c3zzVKAo3C6LHadM4m" at bounding box center [369, 552] width 210 height 50
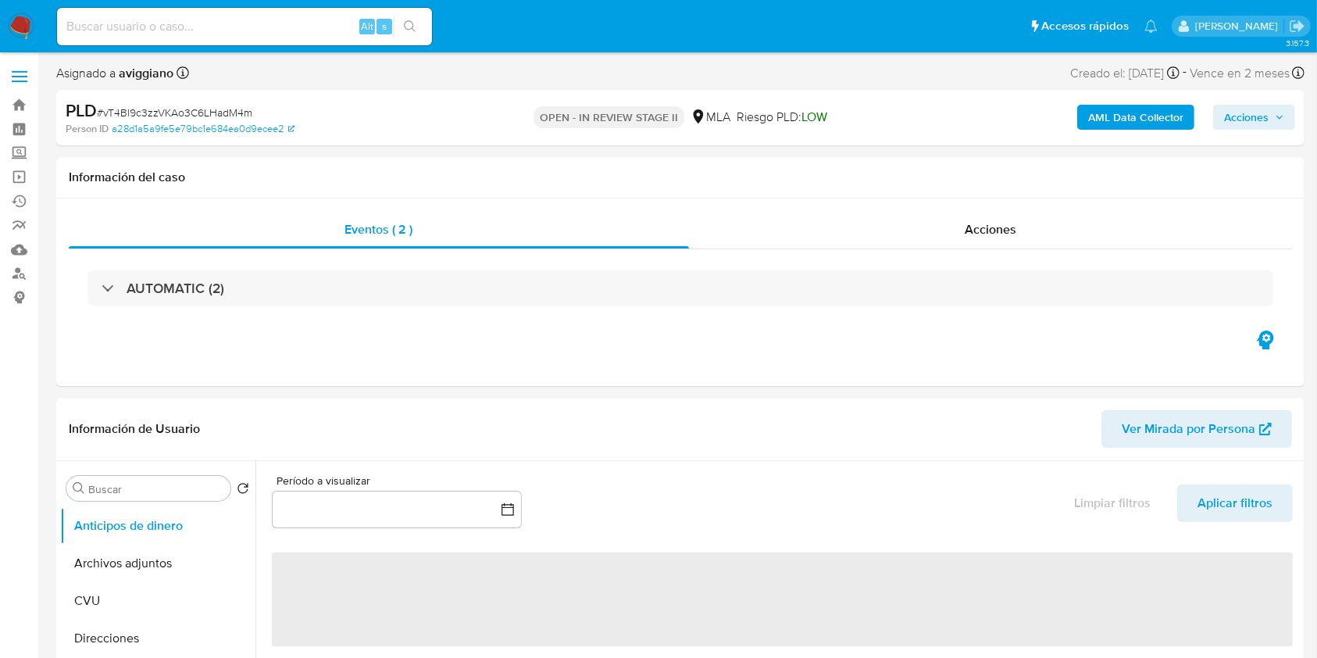
select select "10"
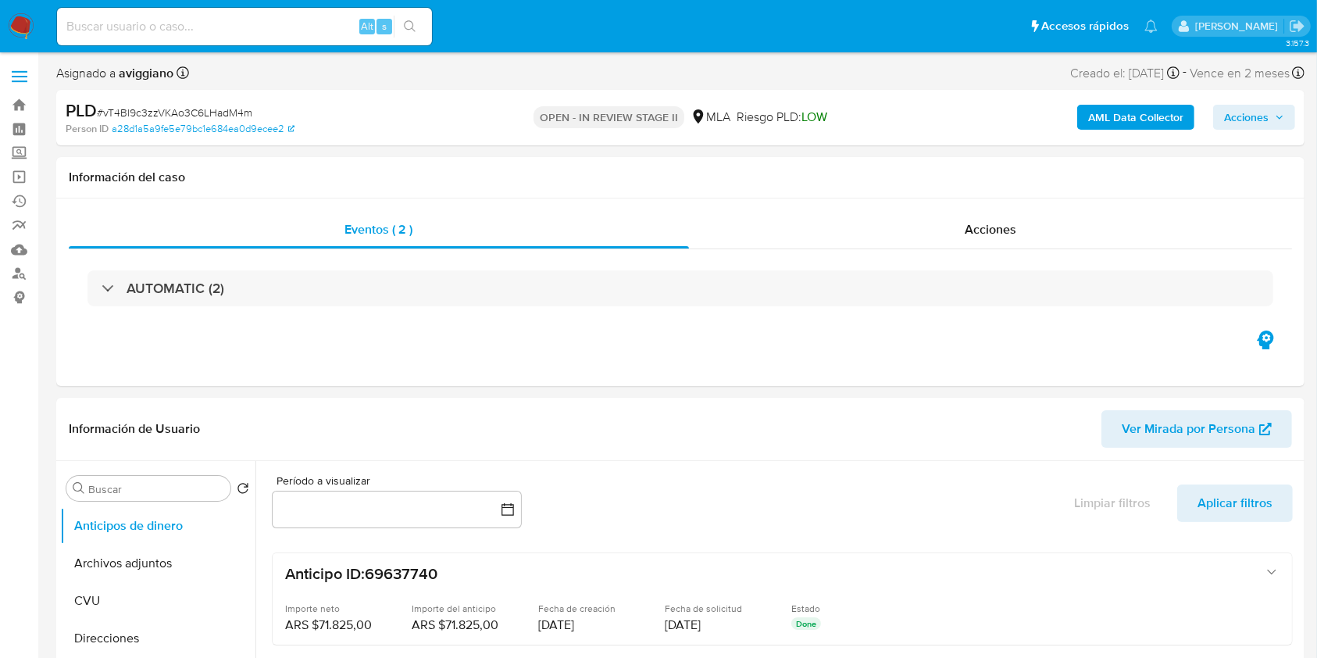
click at [1245, 128] on span "Acciones" at bounding box center [1246, 117] width 45 height 25
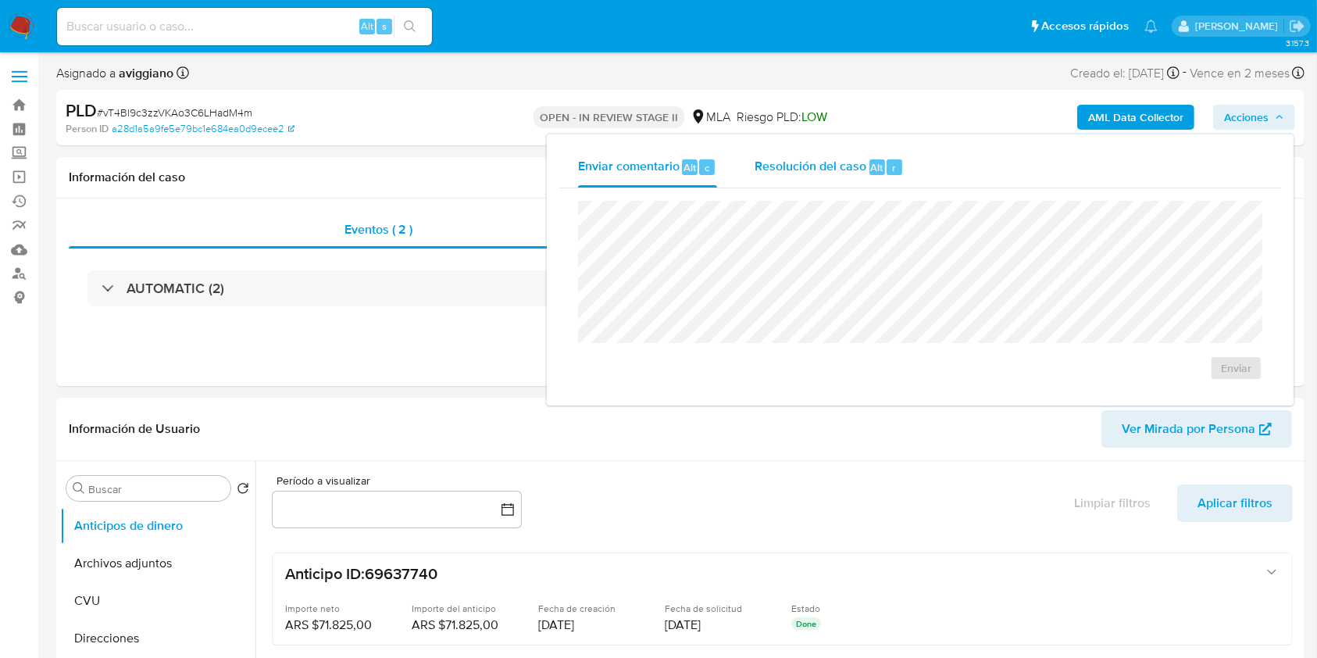
click at [881, 178] on div "Resolución del caso Alt r" at bounding box center [829, 167] width 149 height 41
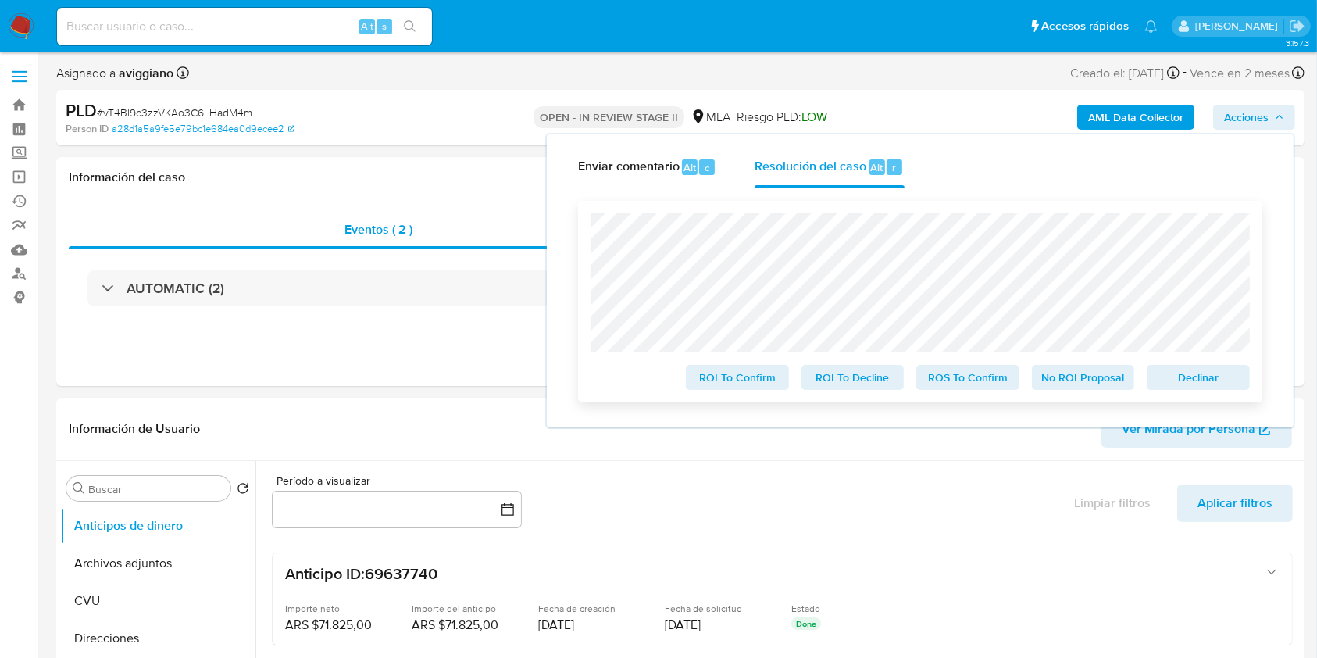
click at [1171, 383] on span "Declinar" at bounding box center [1198, 377] width 81 height 22
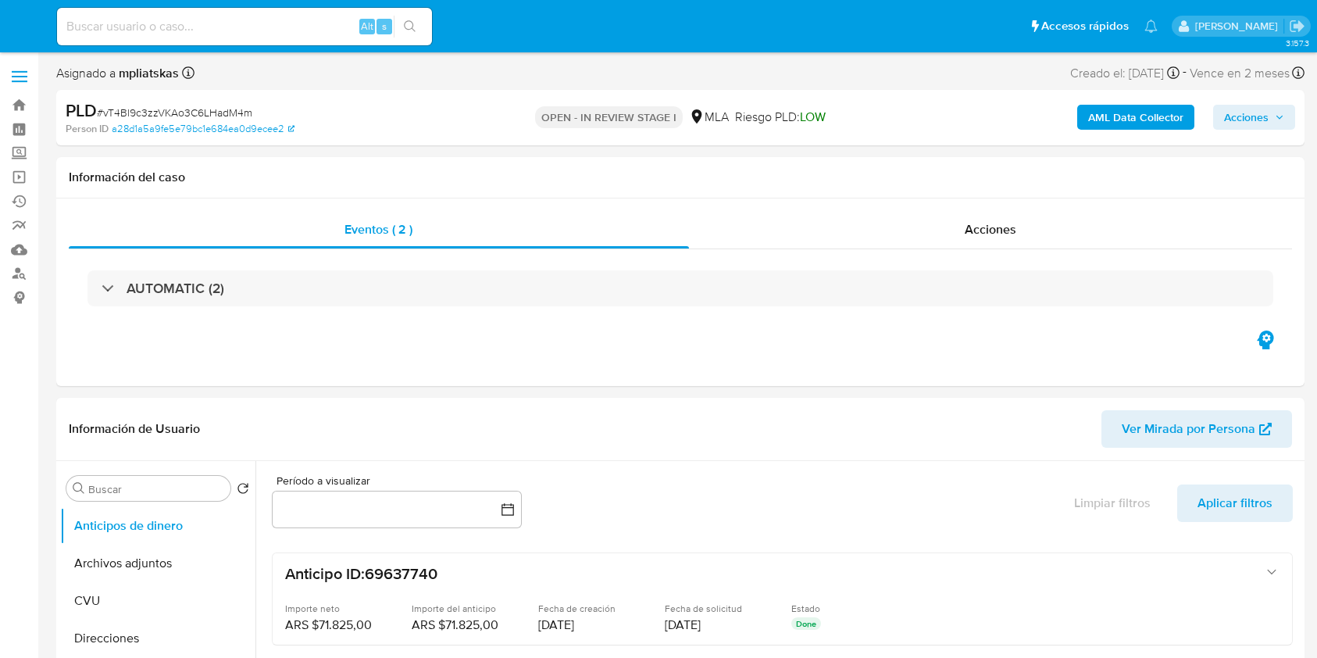
select select "10"
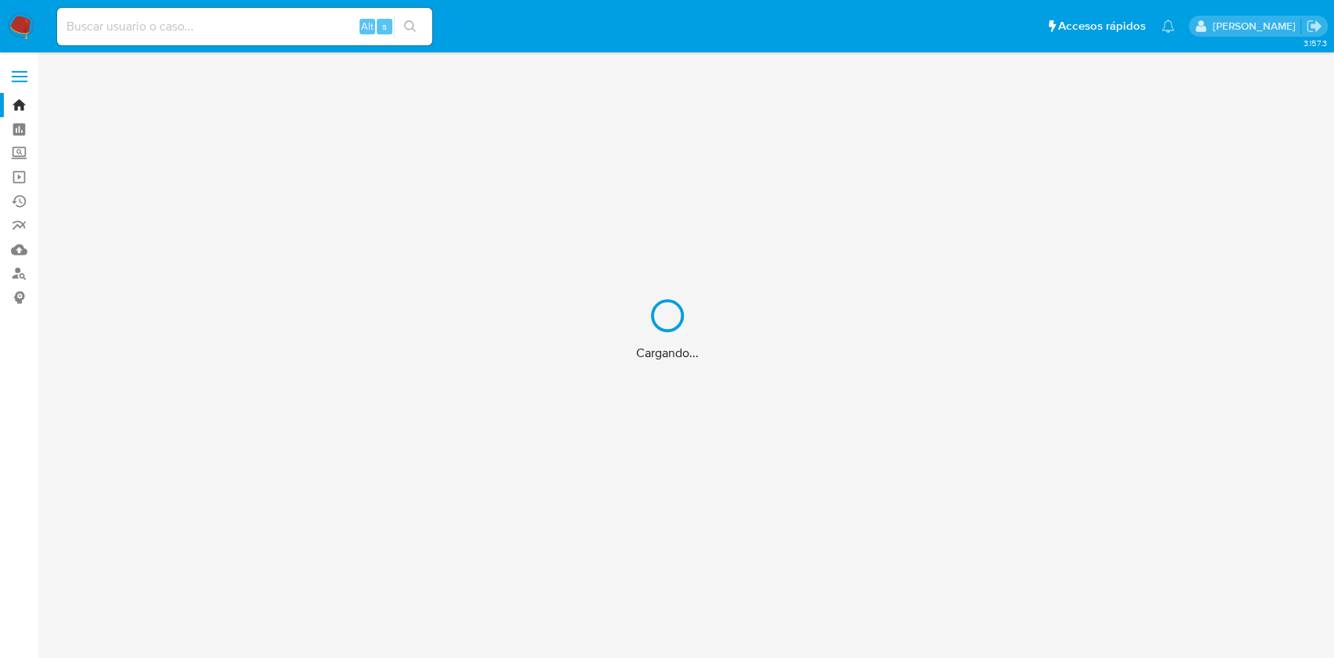
click at [13, 278] on div "Cargando..." at bounding box center [667, 329] width 1334 height 658
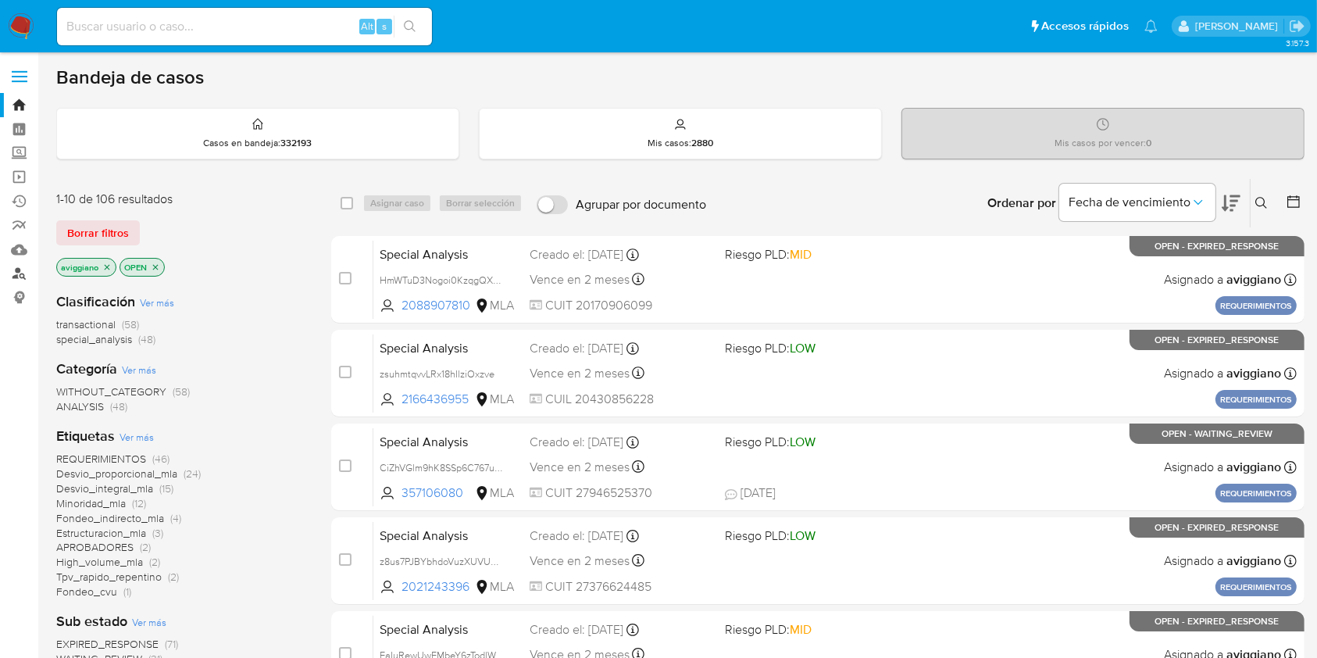
click at [22, 279] on link "Buscador de personas" at bounding box center [93, 274] width 186 height 24
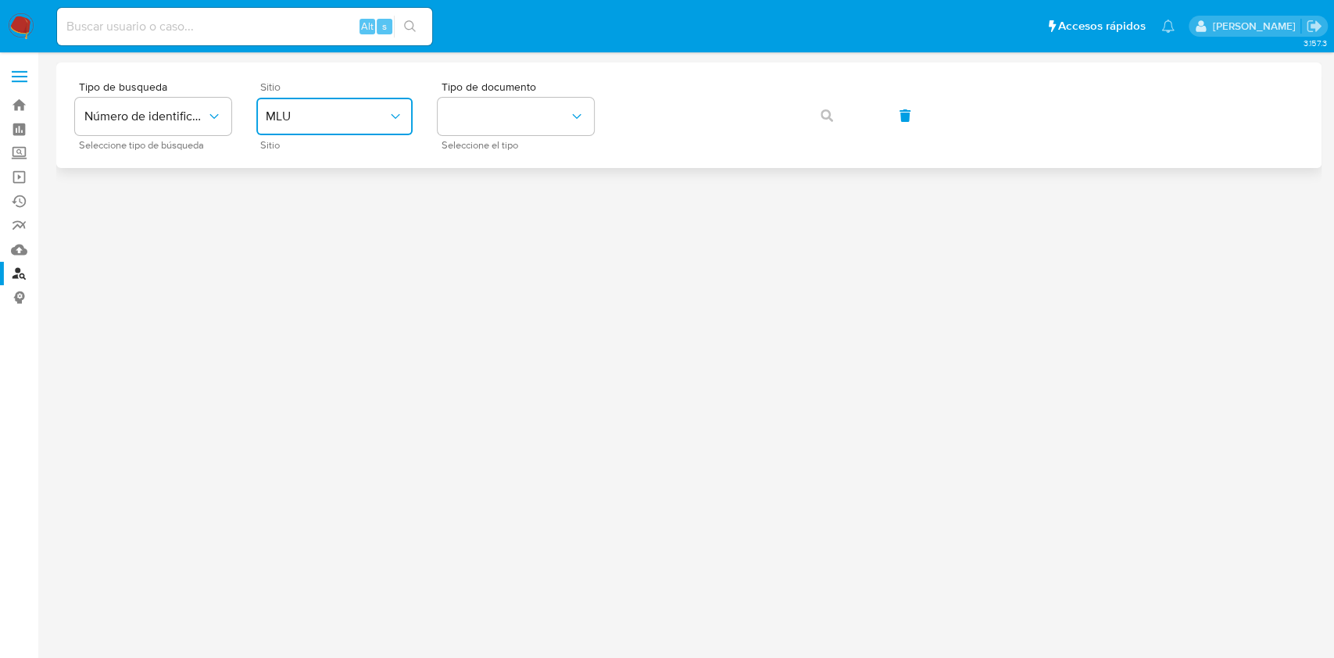
click at [341, 111] on span "MLU" at bounding box center [327, 117] width 122 height 16
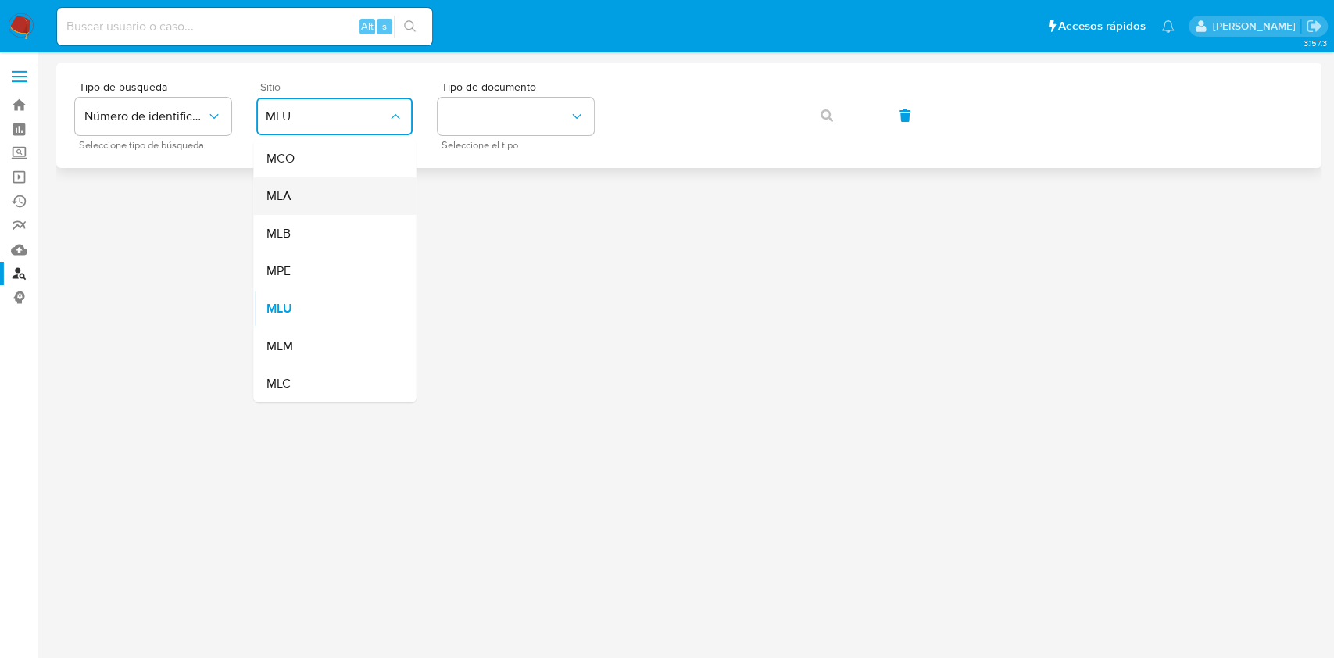
click at [322, 191] on div "MLA" at bounding box center [330, 196] width 128 height 38
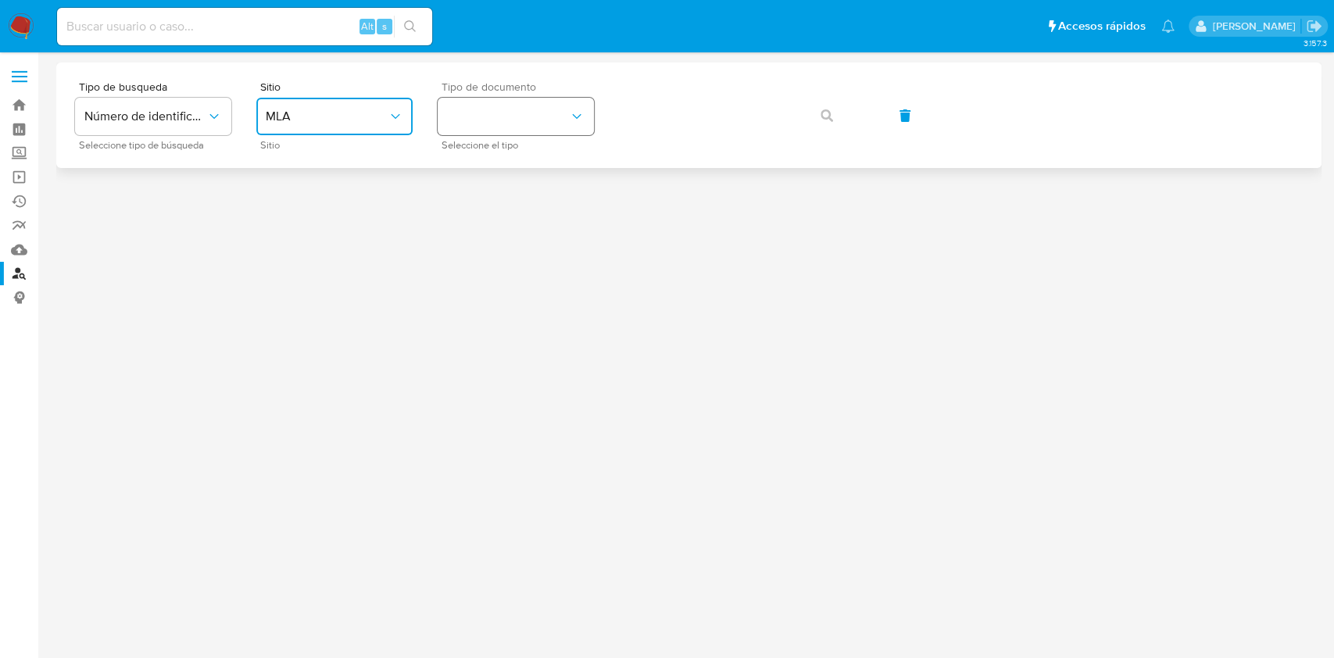
click at [519, 116] on button "identificationType" at bounding box center [516, 117] width 156 height 38
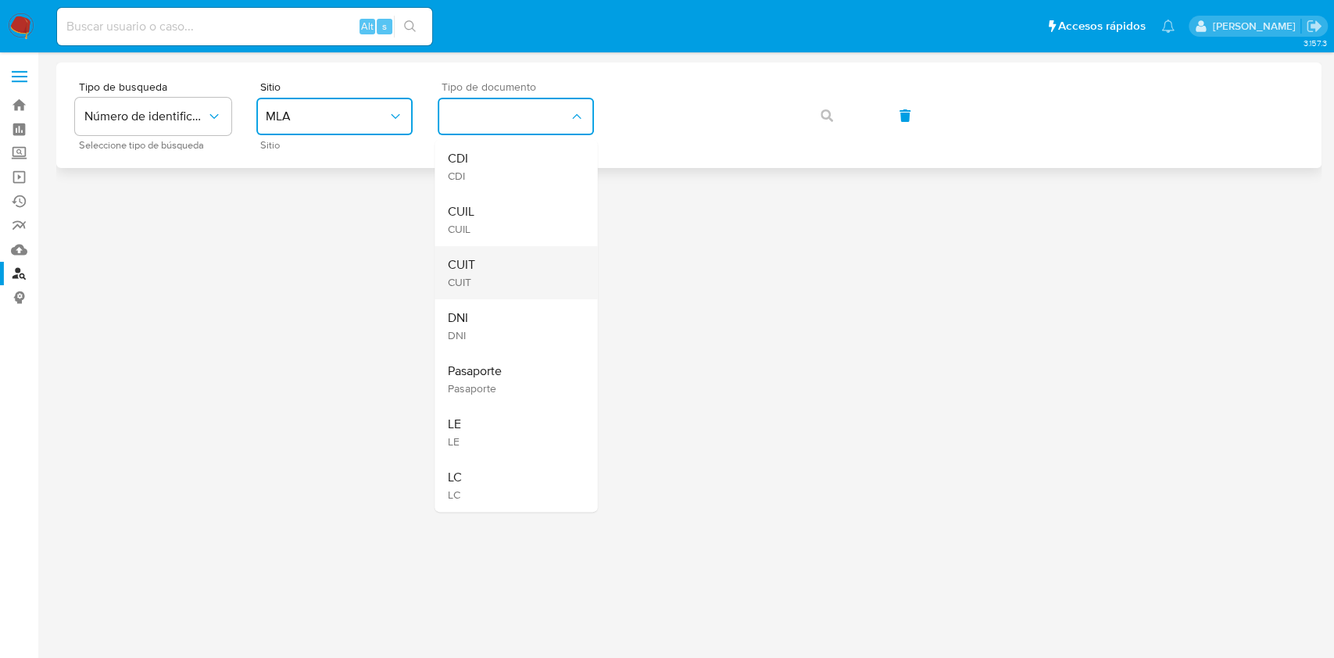
click at [480, 273] on div "CUIT CUIT" at bounding box center [511, 272] width 128 height 53
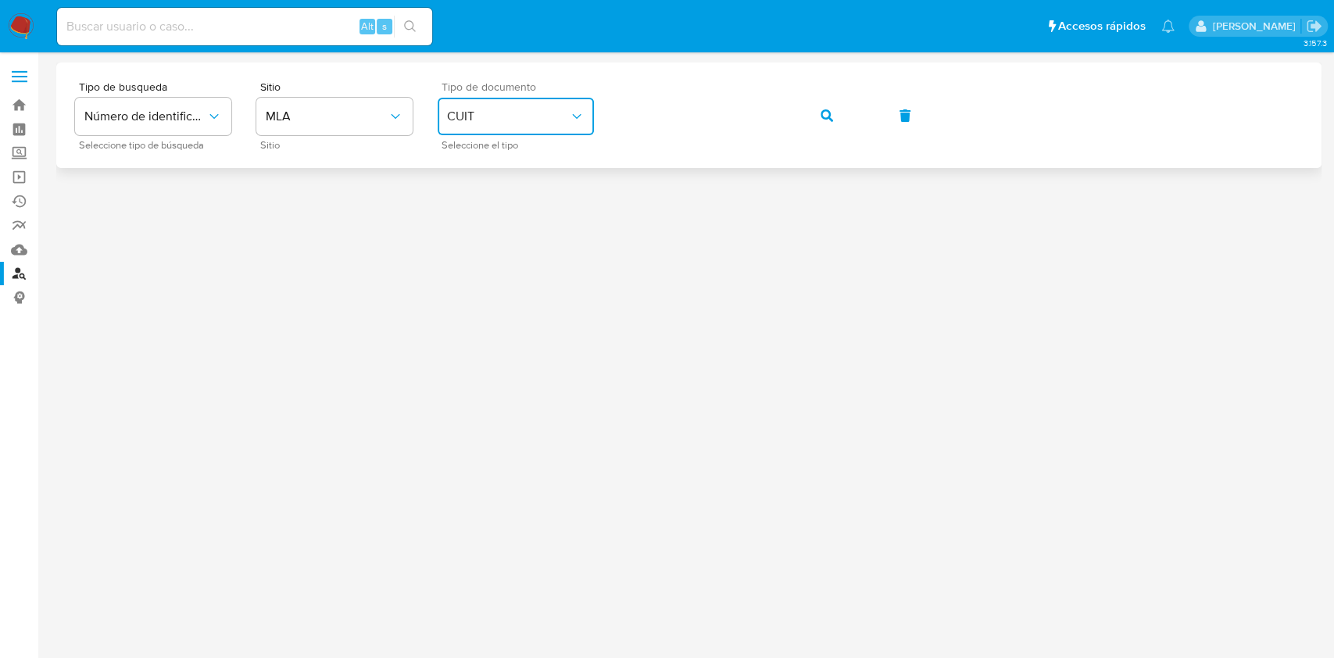
click at [786, 117] on div "Tipo de busqueda Número de identificación Seleccione tipo de búsqueda Sitio MLA…" at bounding box center [689, 115] width 1228 height 68
click at [826, 109] on icon "button" at bounding box center [826, 115] width 13 height 13
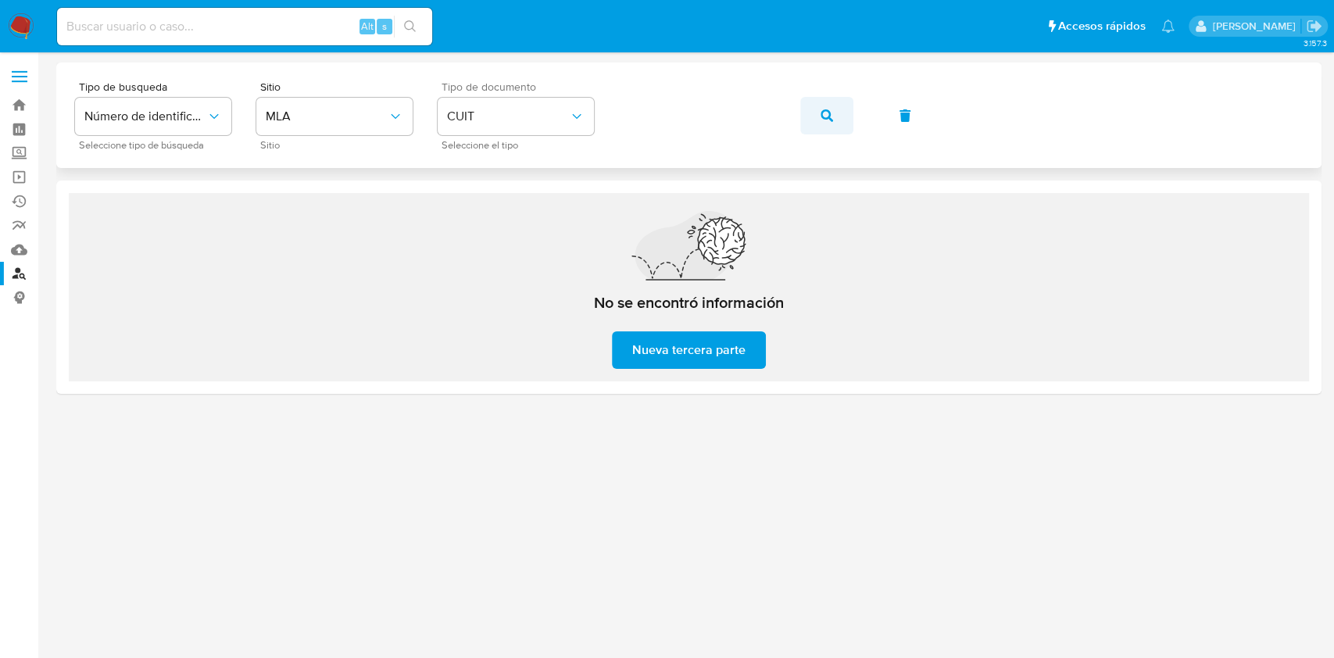
click at [819, 116] on button "button" at bounding box center [826, 116] width 53 height 38
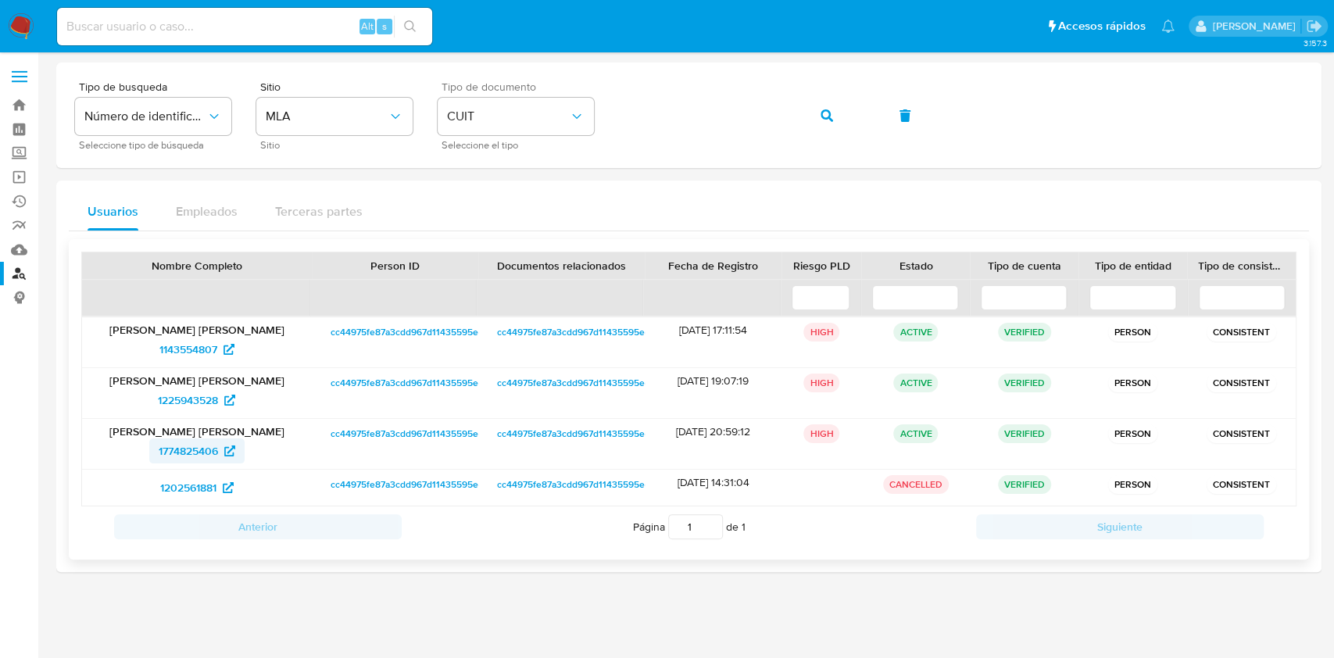
click at [189, 443] on span "1774825406" at bounding box center [188, 450] width 59 height 25
click at [834, 120] on button "button" at bounding box center [826, 116] width 53 height 38
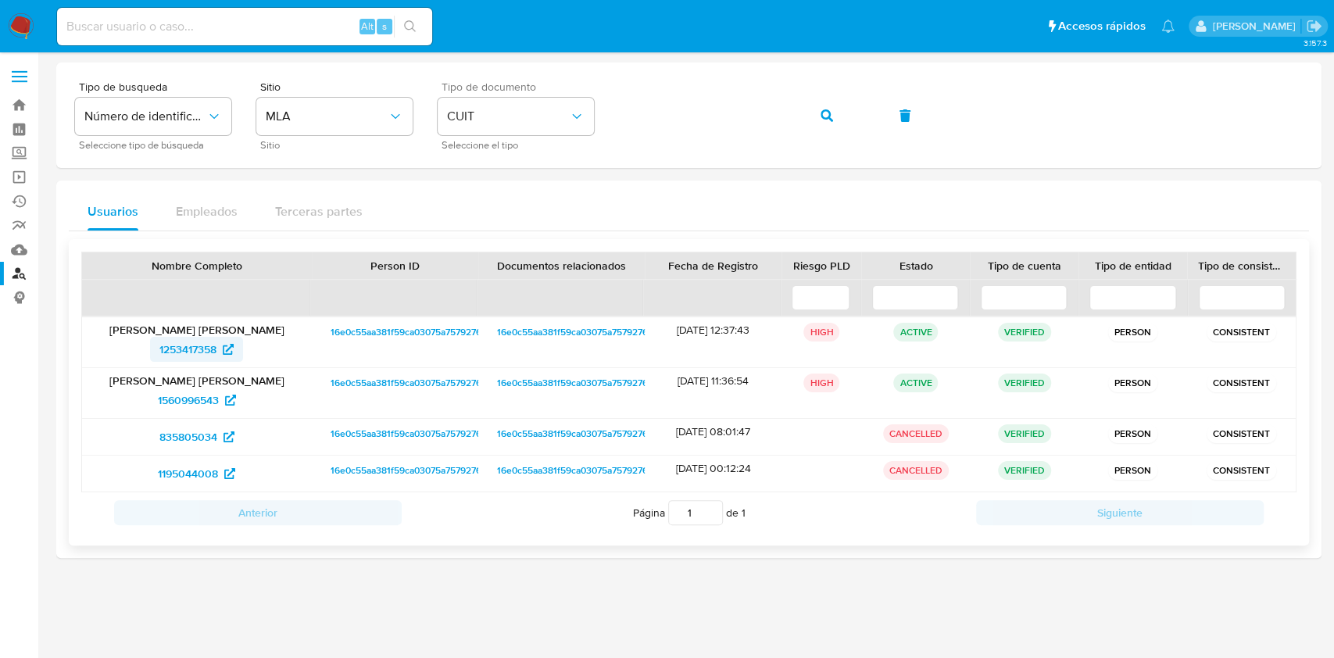
click at [186, 356] on span "1253417358" at bounding box center [187, 349] width 57 height 25
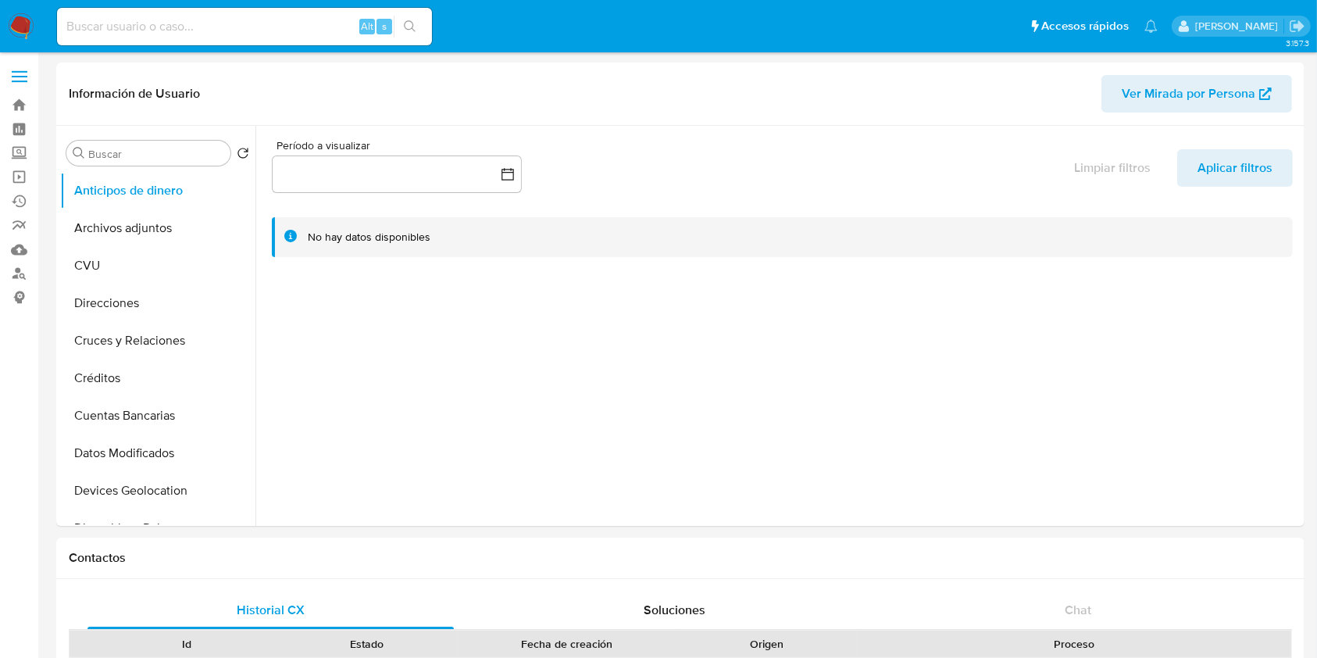
select select "10"
click at [165, 232] on button "Archivos adjuntos" at bounding box center [151, 228] width 183 height 38
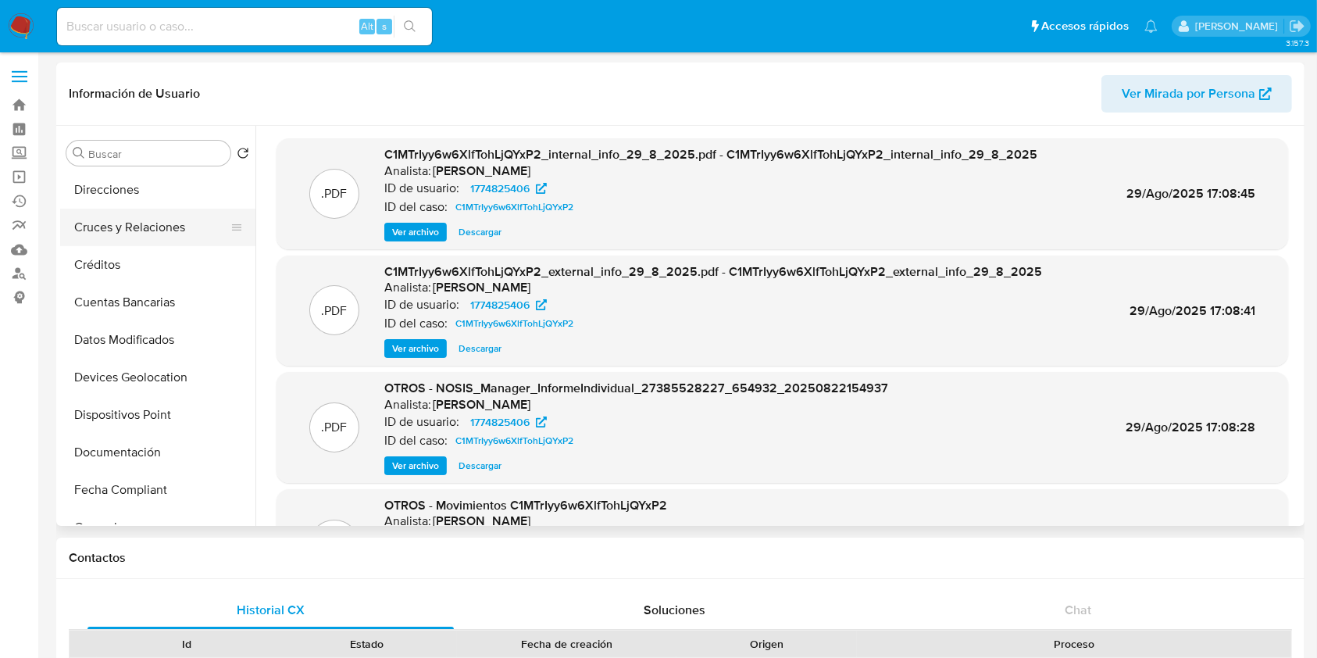
scroll to position [208, 0]
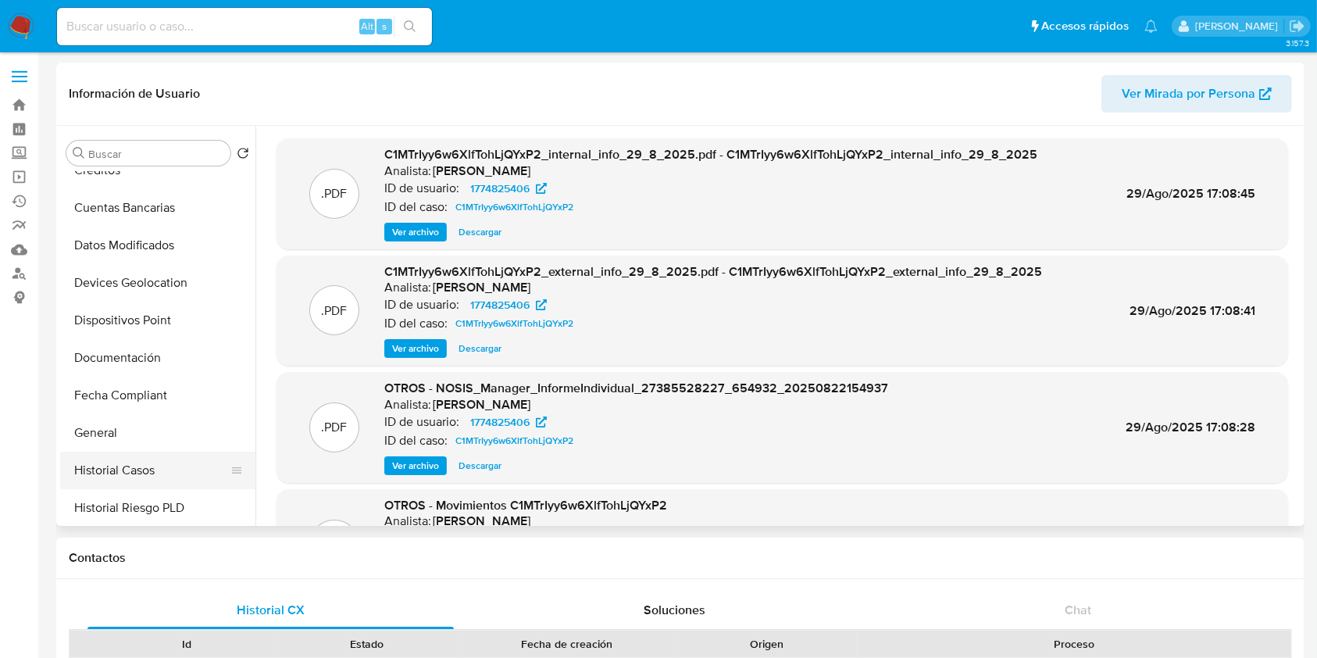
click at [138, 482] on button "Historial Casos" at bounding box center [151, 471] width 183 height 38
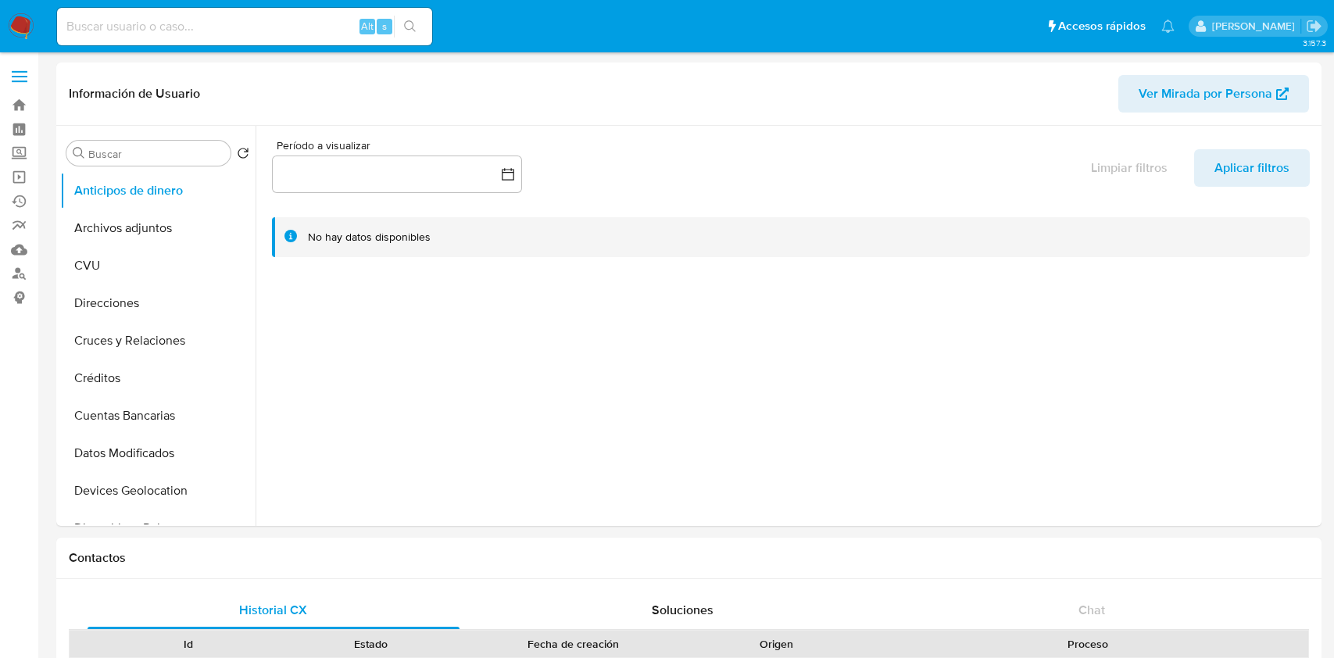
select select "10"
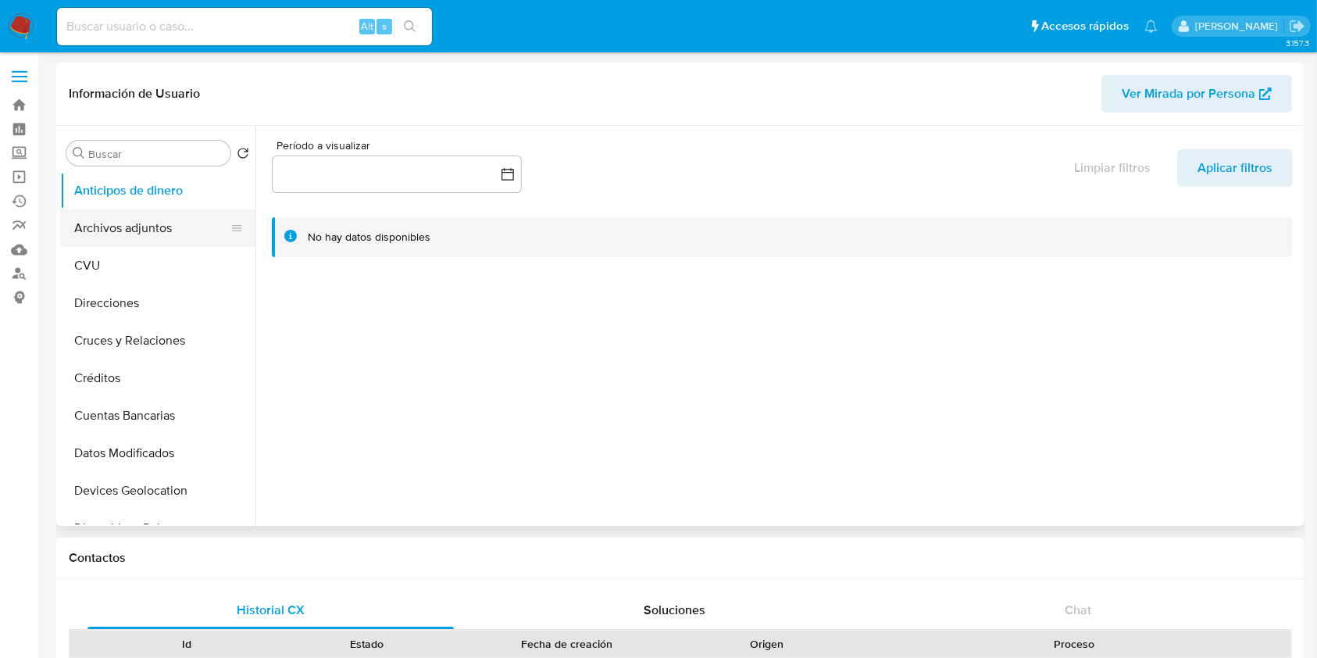
click at [163, 242] on button "Archivos adjuntos" at bounding box center [151, 228] width 183 height 38
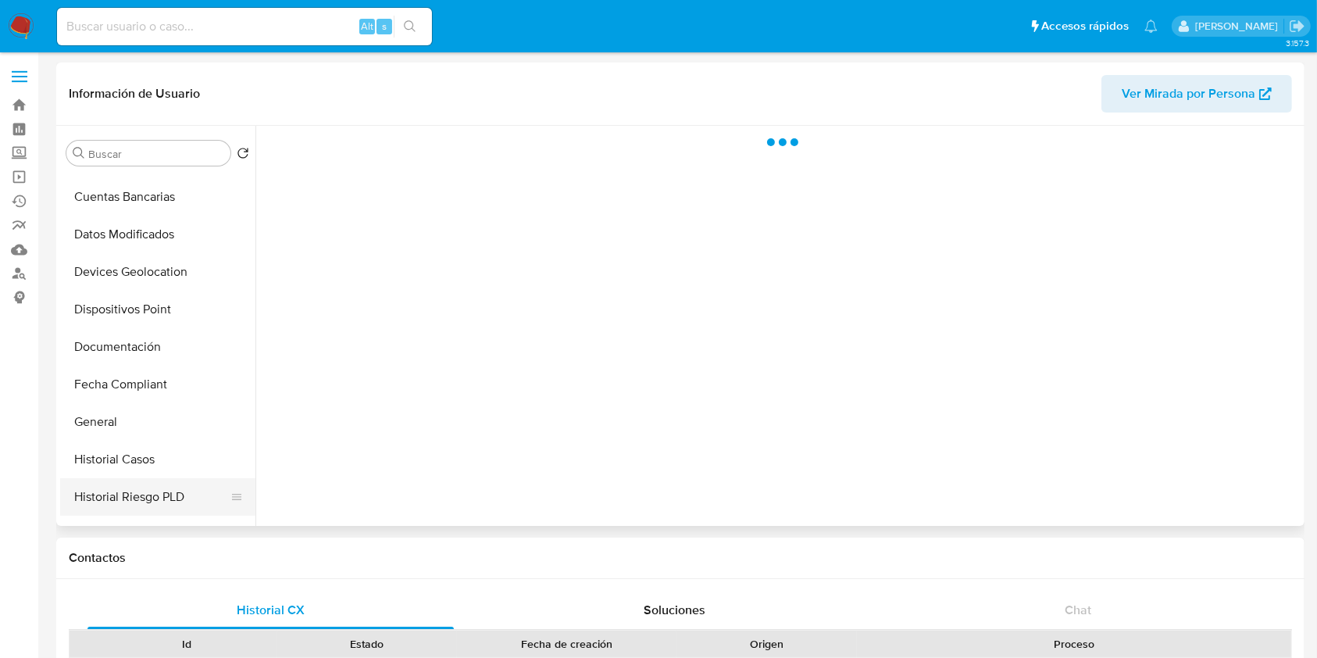
scroll to position [313, 0]
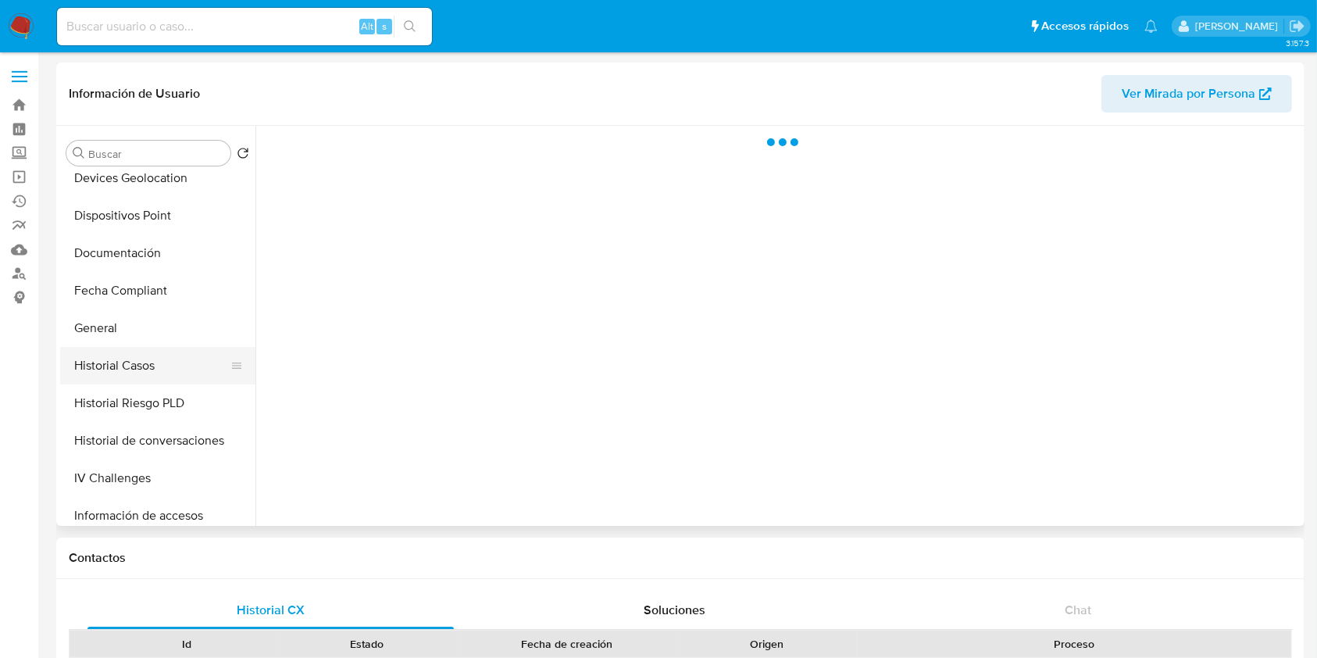
click at [148, 369] on button "Historial Casos" at bounding box center [151, 366] width 183 height 38
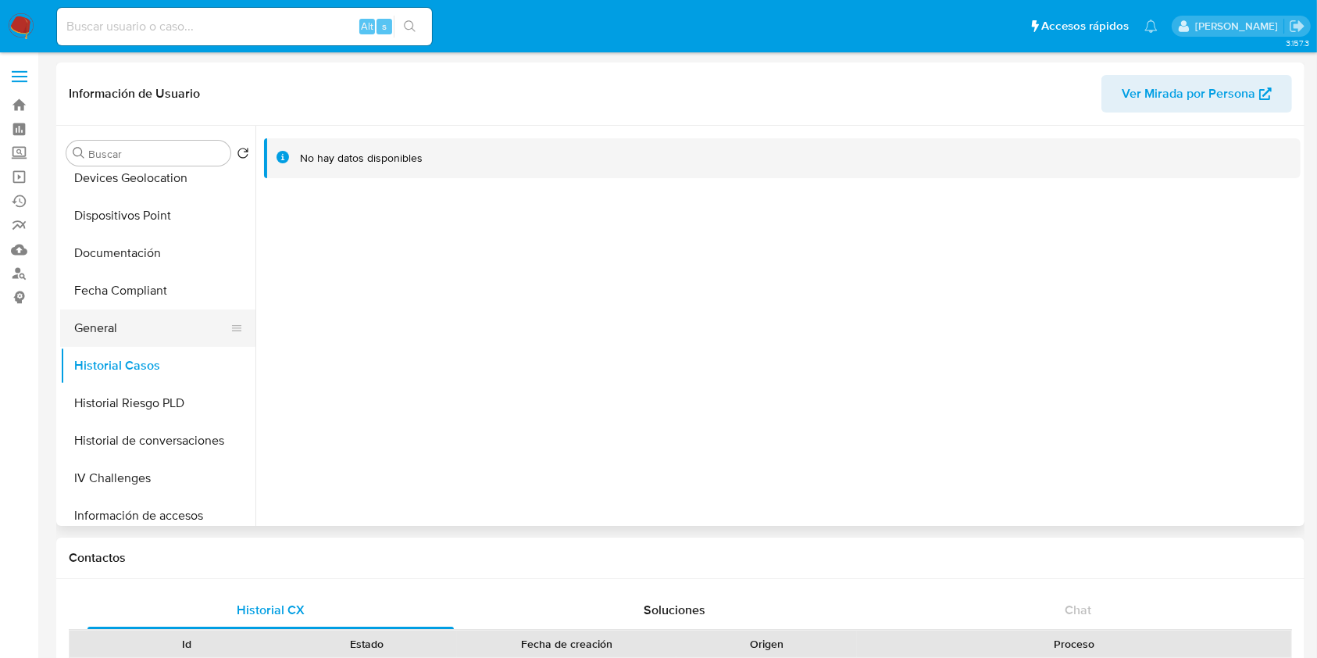
click at [156, 313] on button "General" at bounding box center [151, 328] width 183 height 38
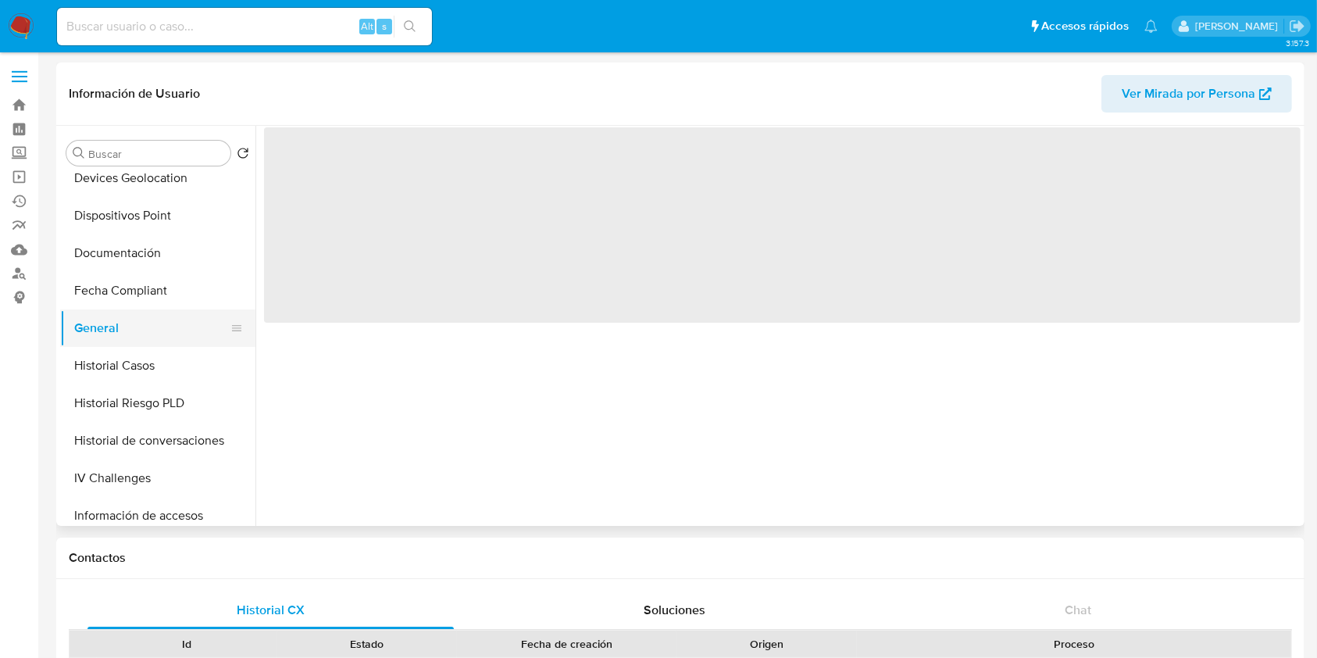
scroll to position [0, 0]
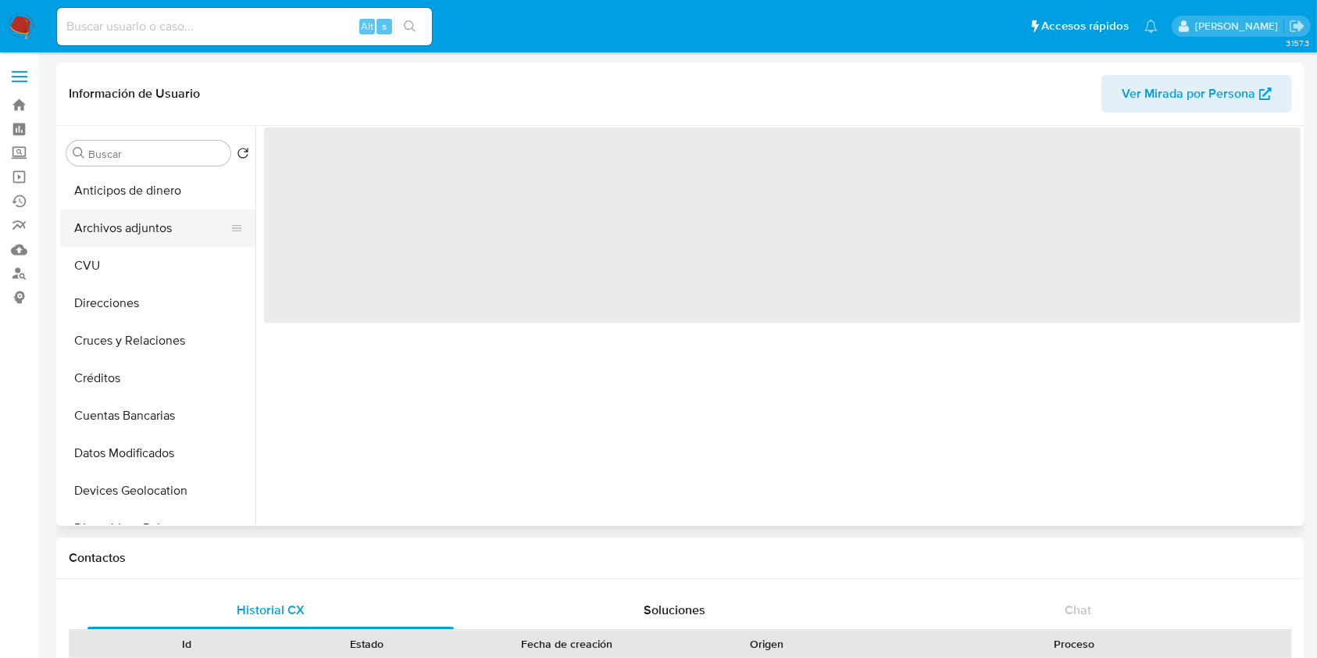
click at [173, 235] on button "Archivos adjuntos" at bounding box center [151, 228] width 183 height 38
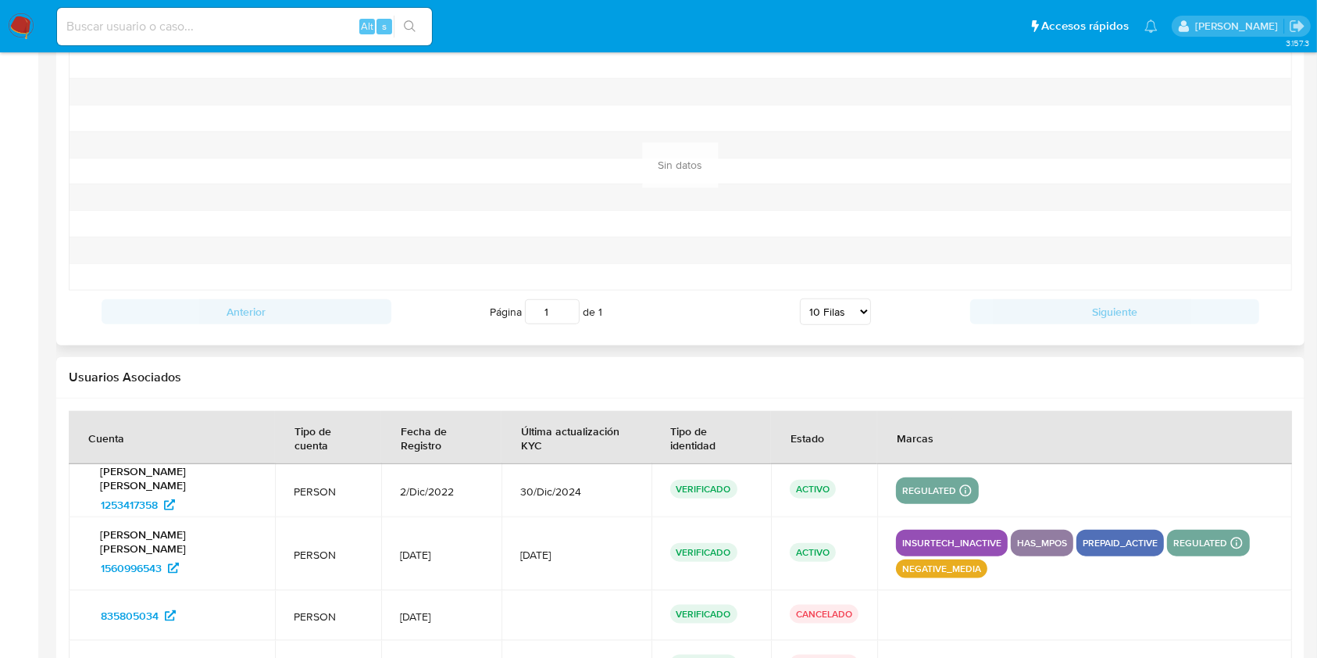
scroll to position [1773, 0]
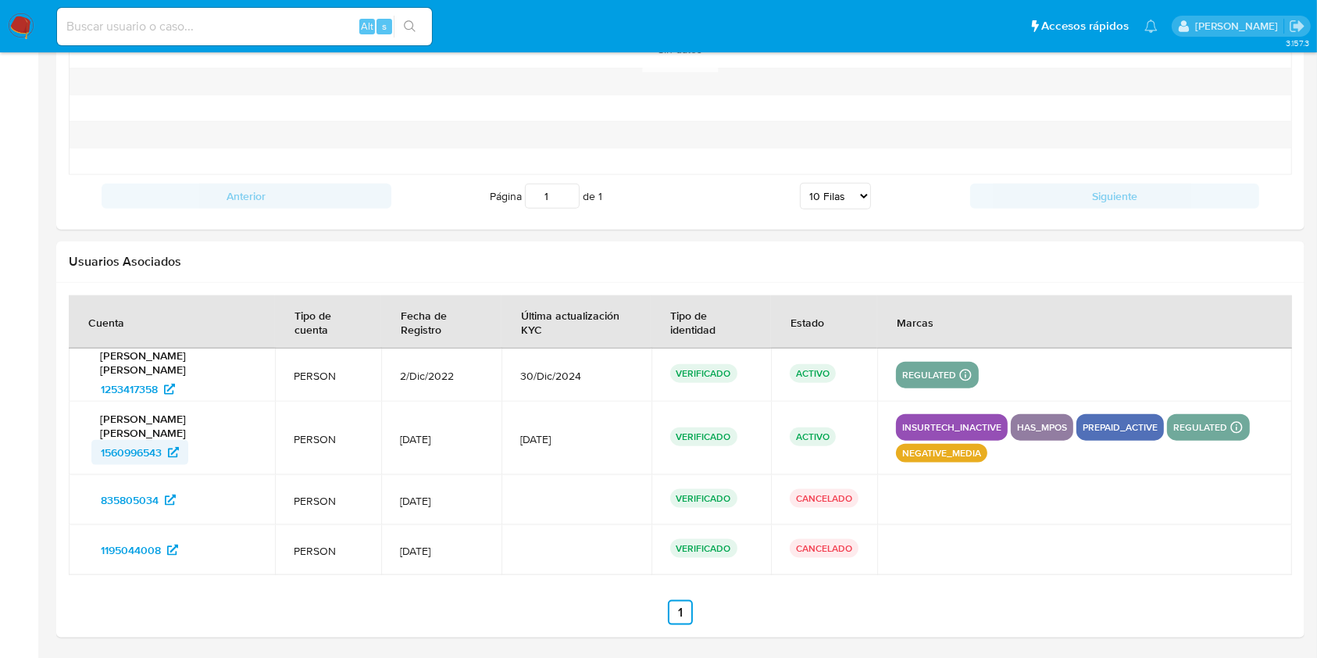
click at [124, 445] on span "1560996543" at bounding box center [131, 452] width 61 height 25
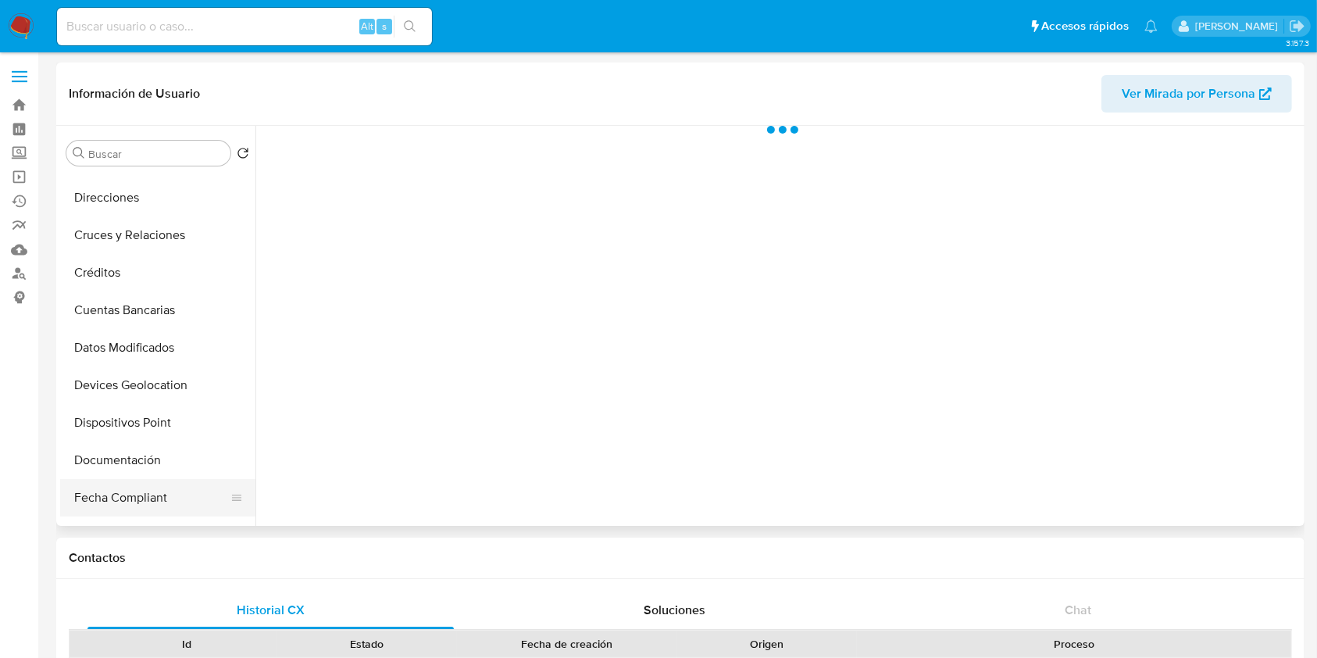
scroll to position [208, 0]
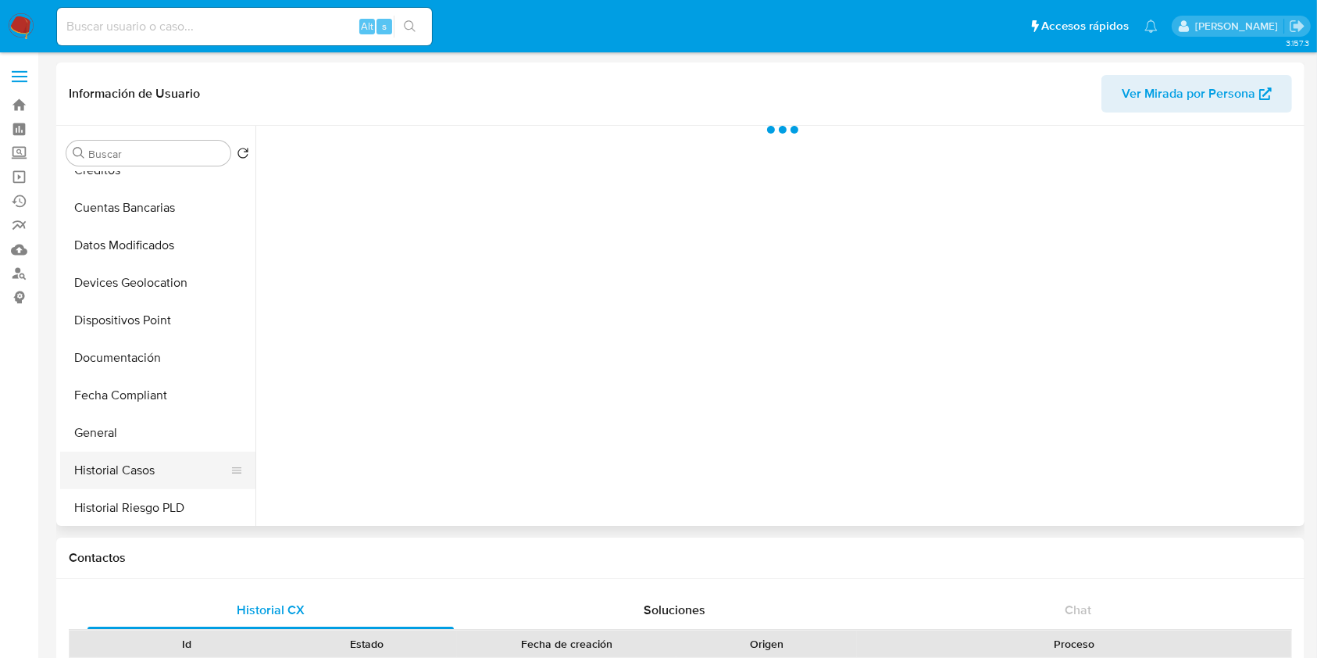
click at [118, 478] on button "Historial Casos" at bounding box center [151, 471] width 183 height 38
select select "10"
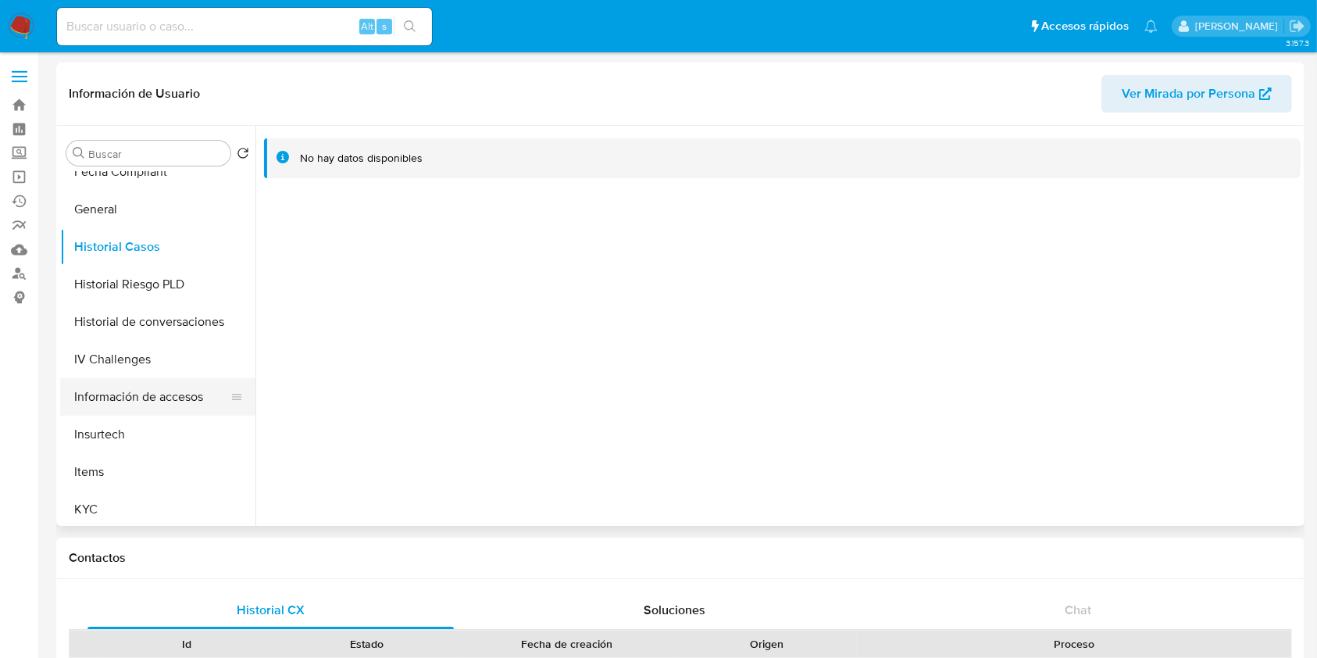
scroll to position [423, 0]
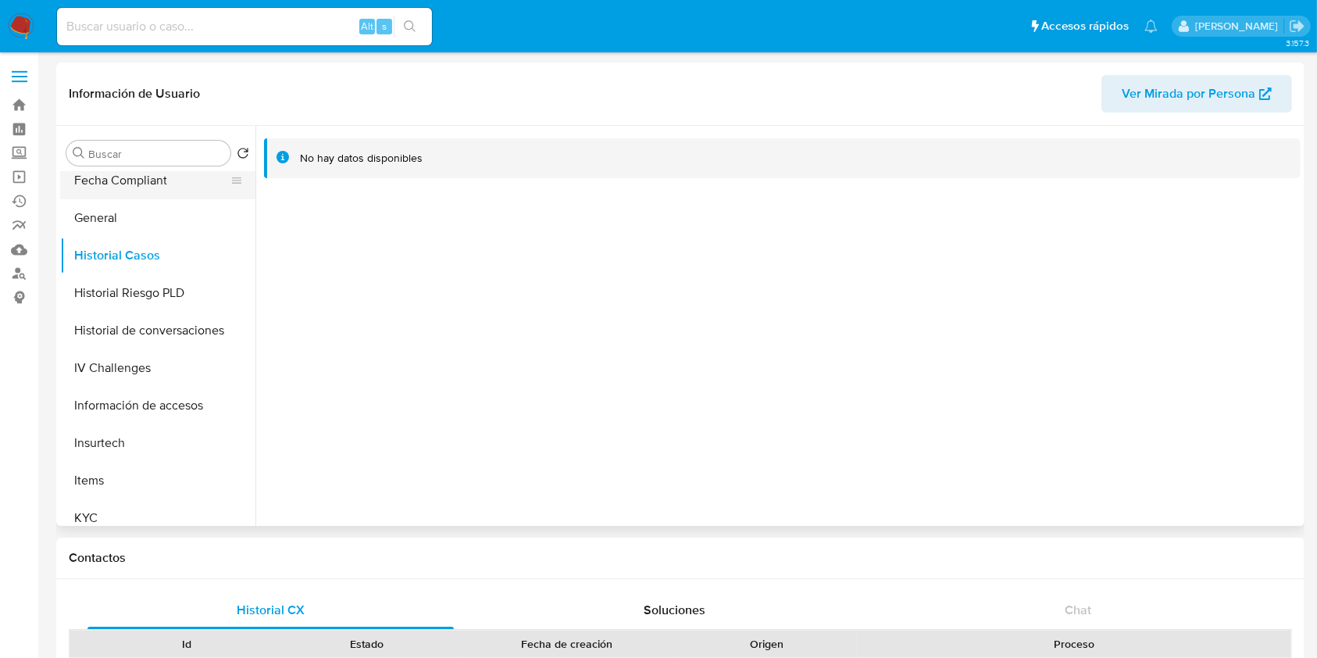
click at [130, 198] on button "Fecha Compliant" at bounding box center [151, 181] width 183 height 38
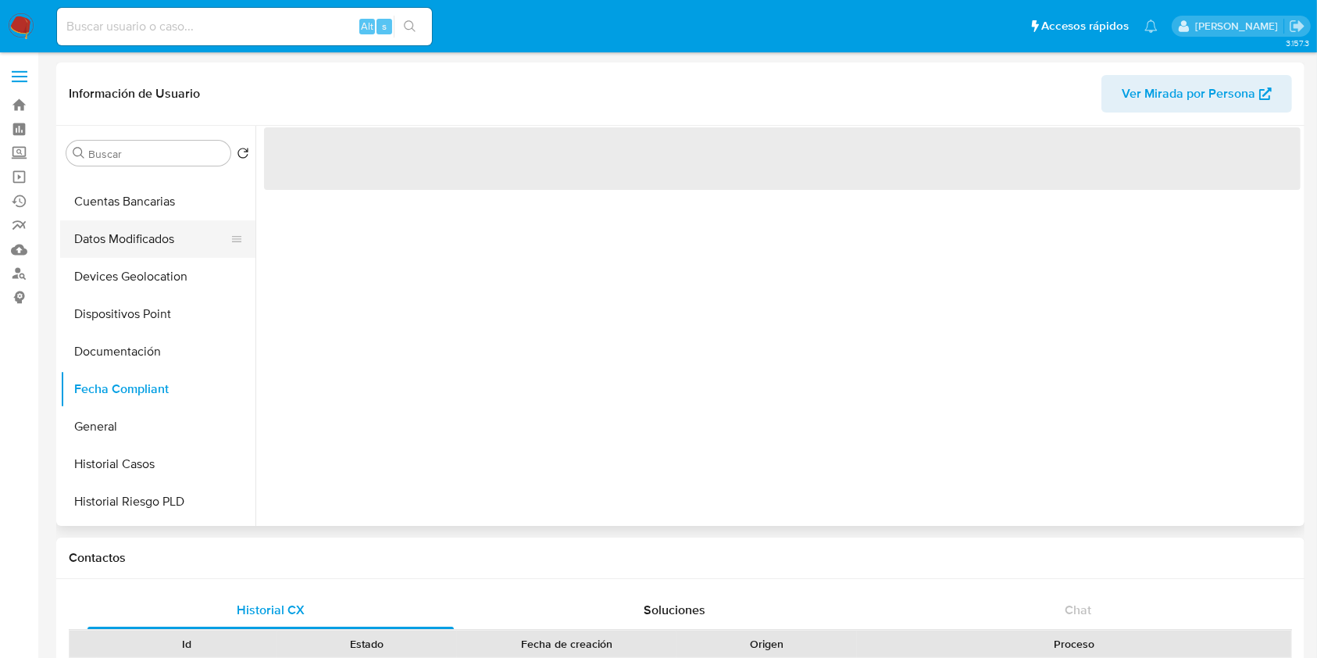
click at [138, 234] on button "Datos Modificados" at bounding box center [151, 239] width 183 height 38
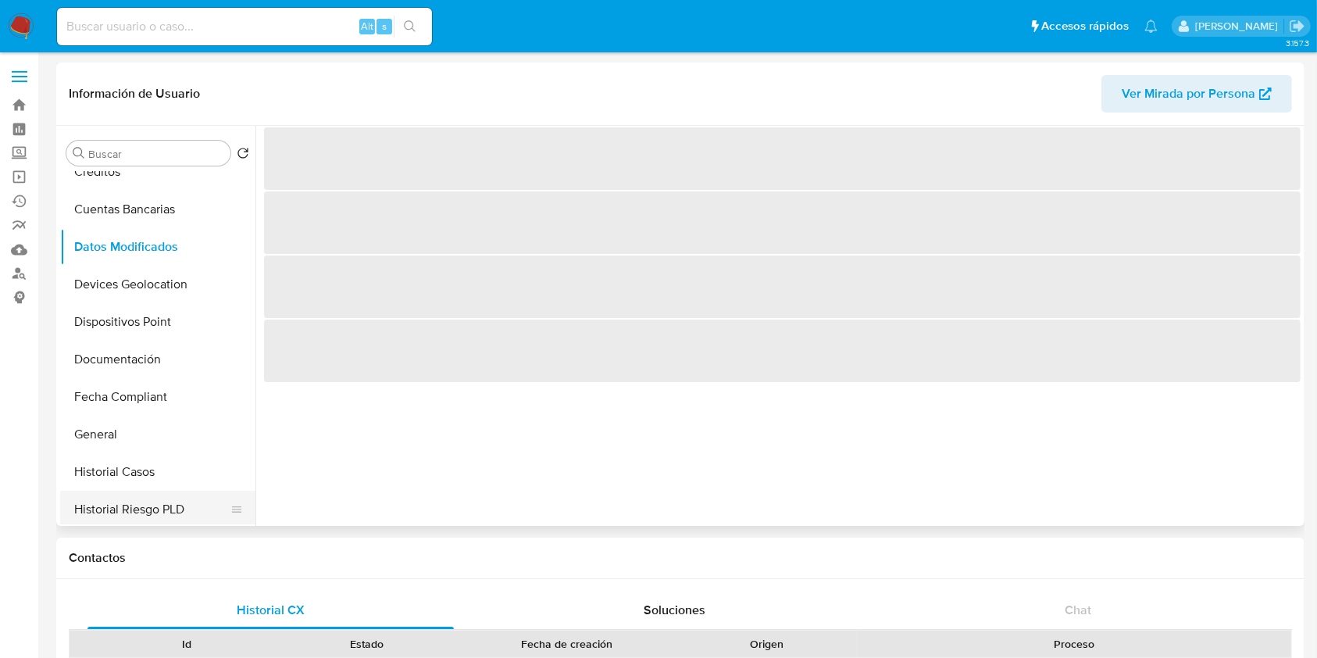
scroll to position [319, 0]
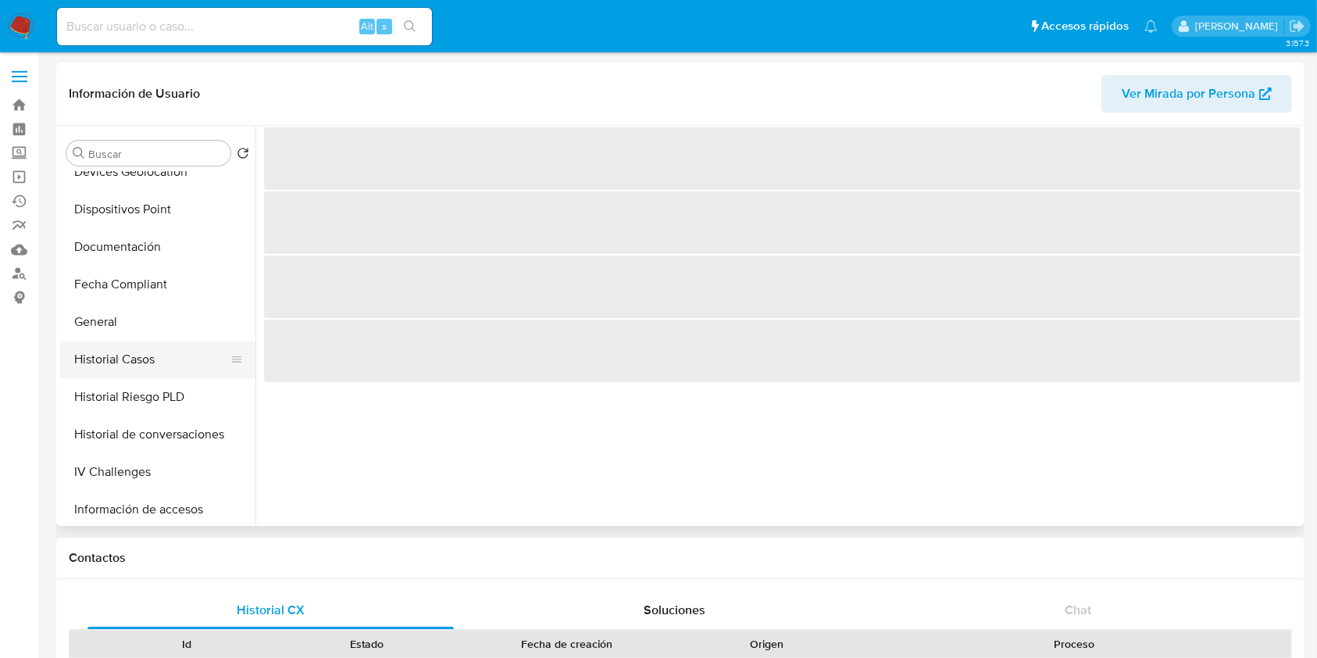
click at [133, 366] on button "Historial Casos" at bounding box center [151, 360] width 183 height 38
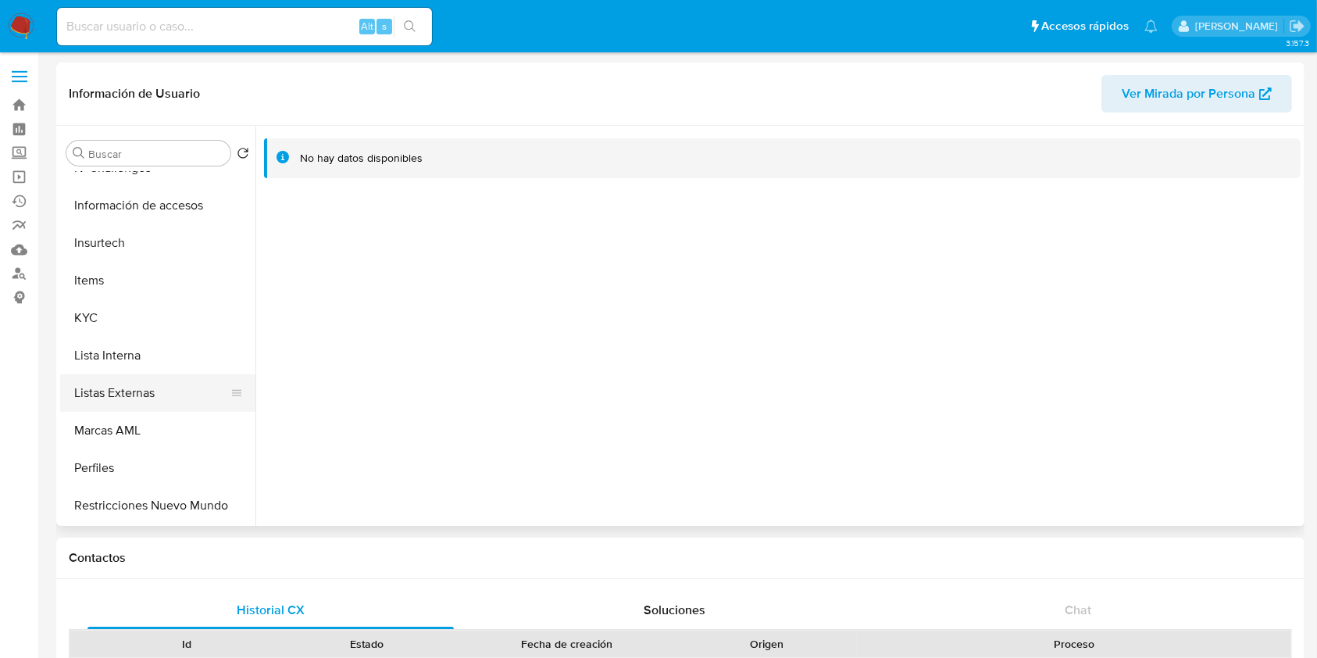
scroll to position [631, 0]
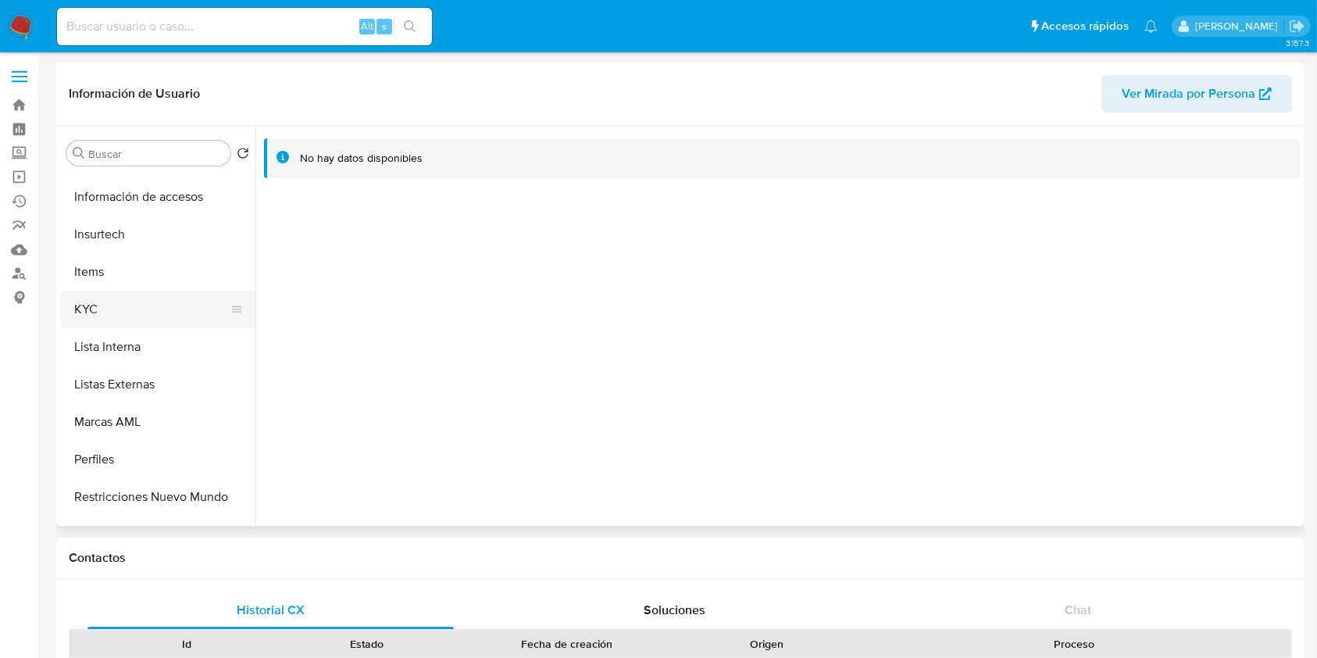
click at [105, 311] on button "KYC" at bounding box center [151, 310] width 183 height 38
